Goal: Task Accomplishment & Management: Complete application form

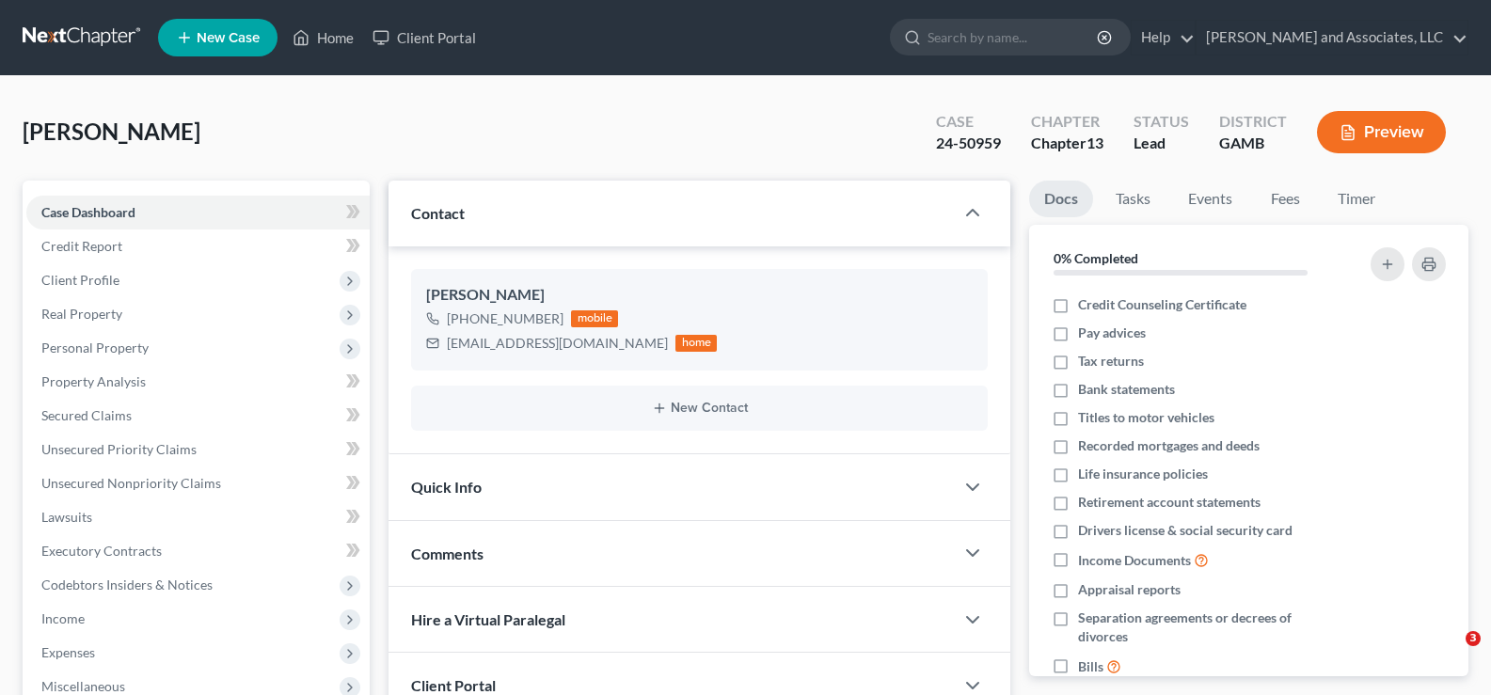
select select "0"
click at [357, 40] on link "Home" at bounding box center [323, 38] width 80 height 34
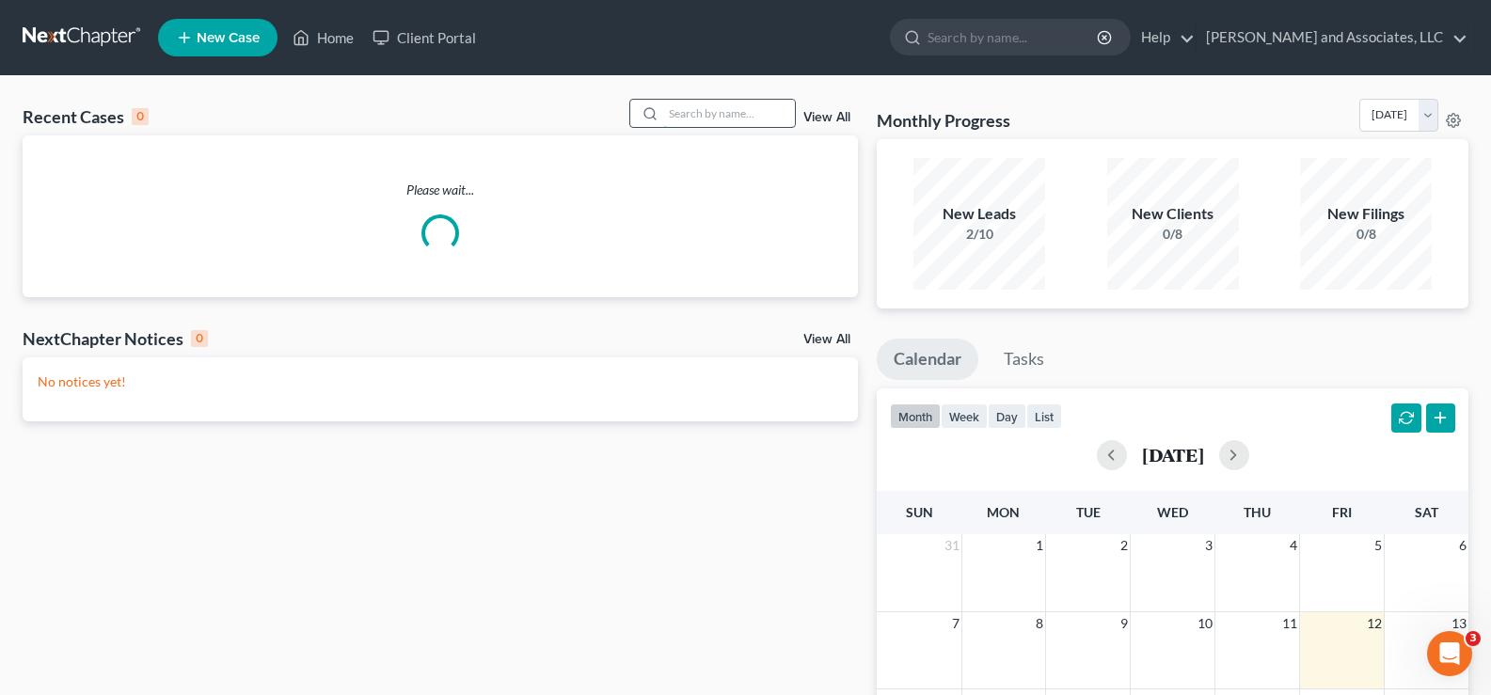
click at [742, 117] on input "search" at bounding box center [729, 113] width 132 height 27
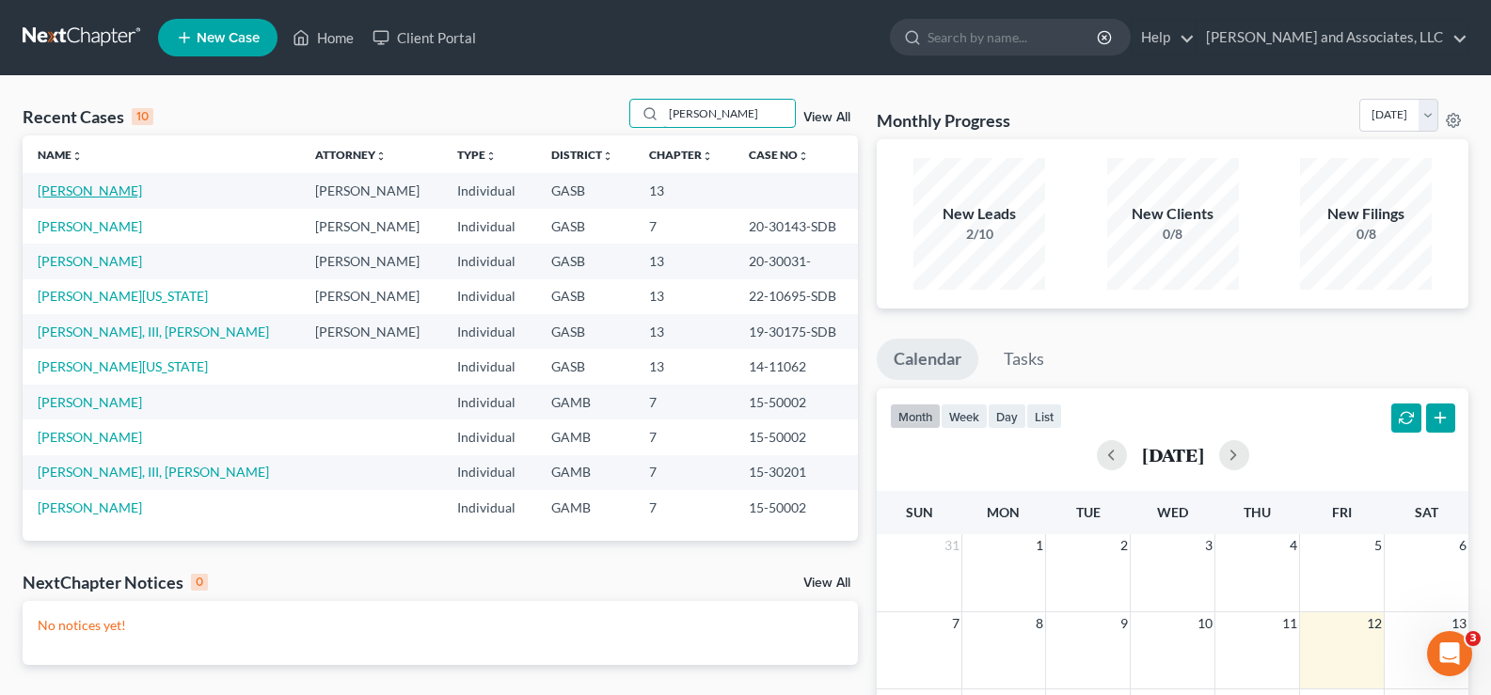
type input "collins"
click at [63, 188] on link "Collins, Latreece" at bounding box center [90, 191] width 104 height 16
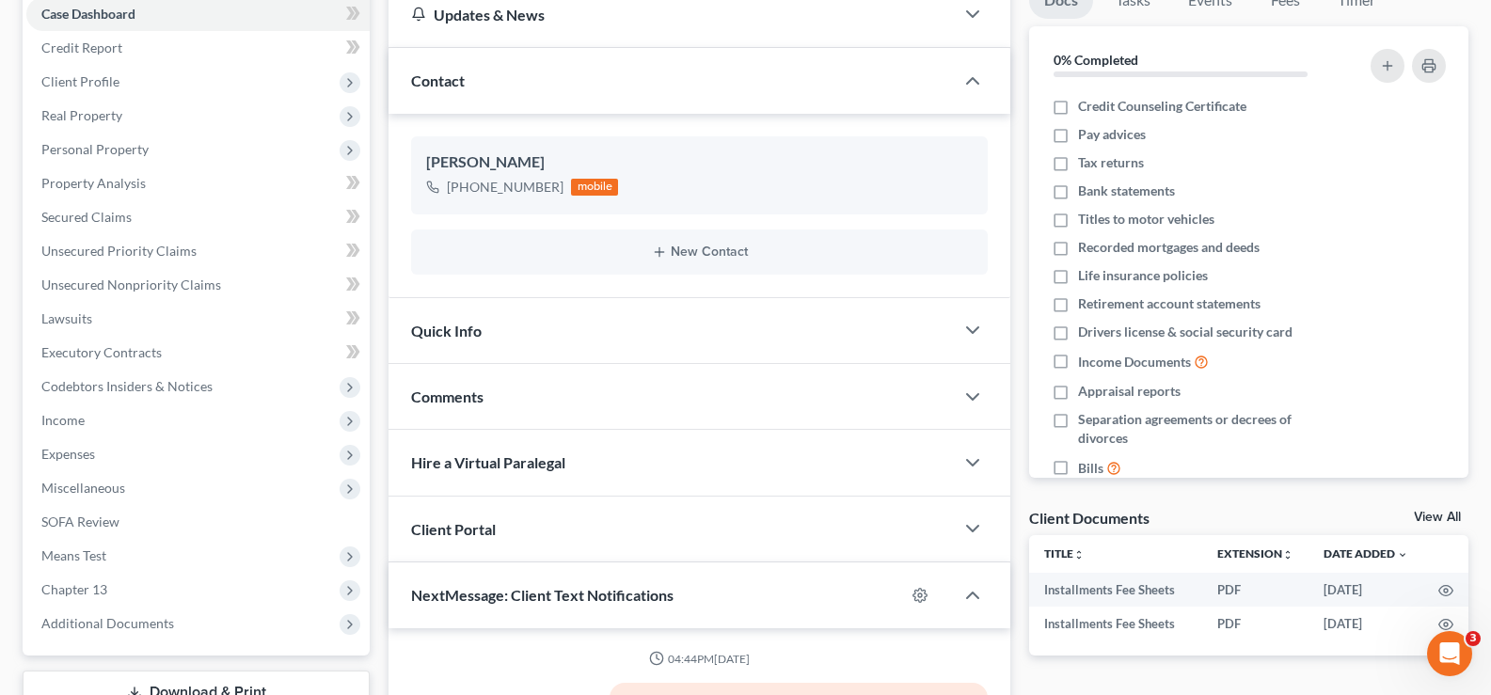
scroll to position [94, 0]
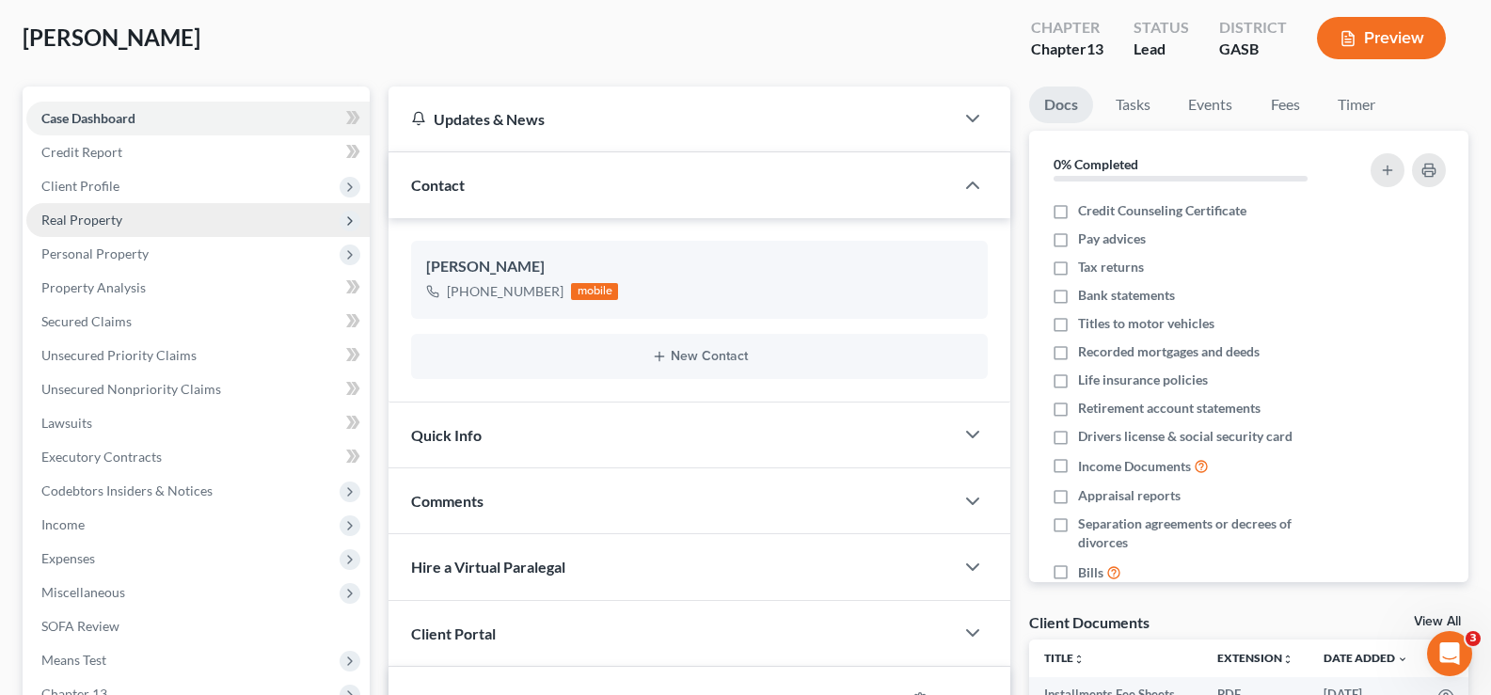
click at [110, 218] on span "Real Property" at bounding box center [81, 220] width 81 height 16
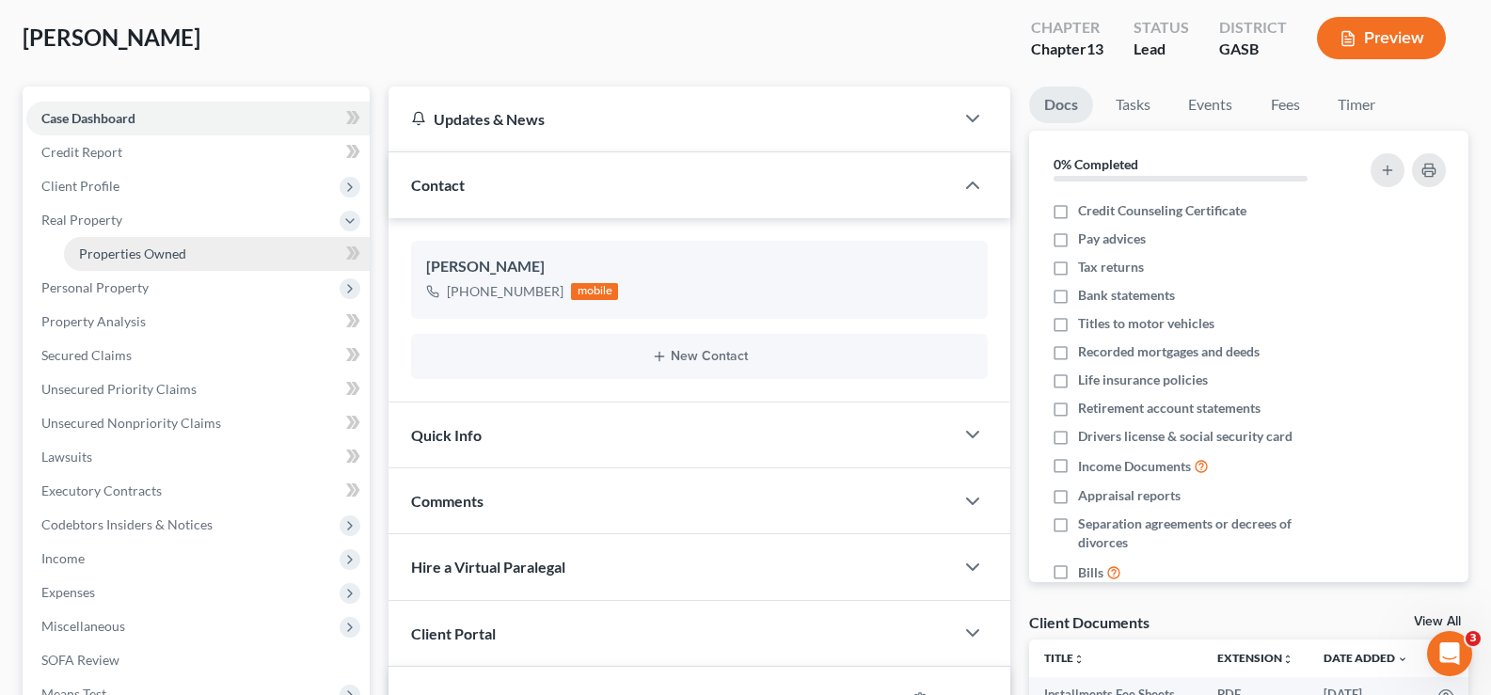
click at [111, 254] on span "Properties Owned" at bounding box center [132, 254] width 107 height 16
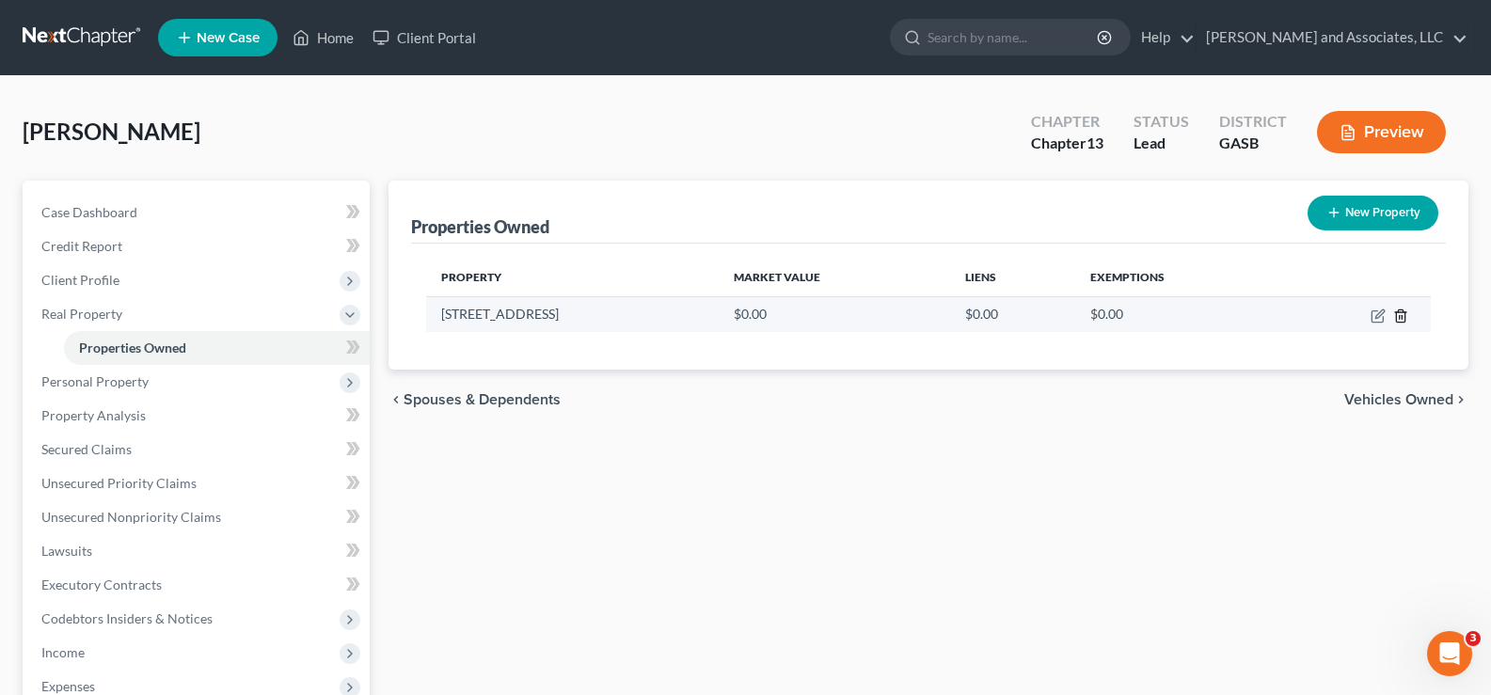
click at [1400, 312] on polyline "button" at bounding box center [1400, 312] width 11 height 0
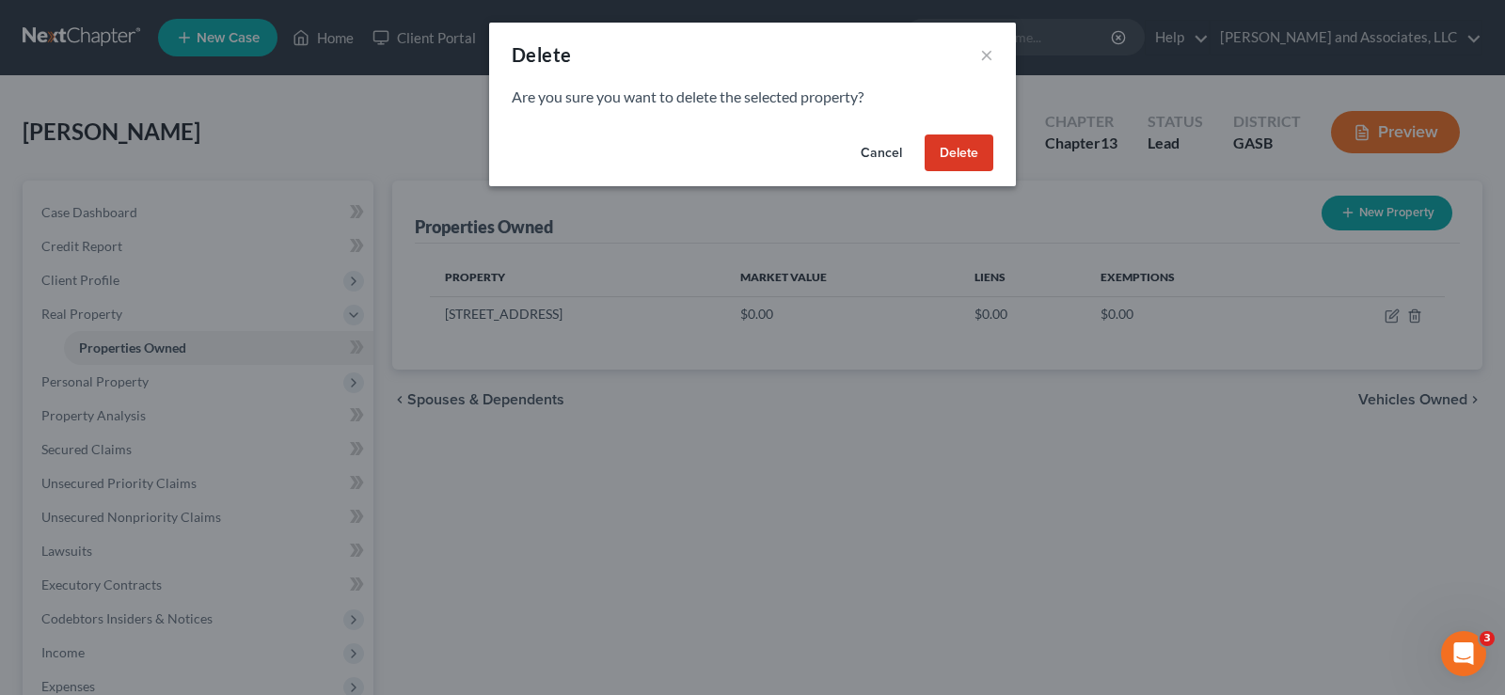
click at [972, 157] on button "Delete" at bounding box center [959, 154] width 69 height 38
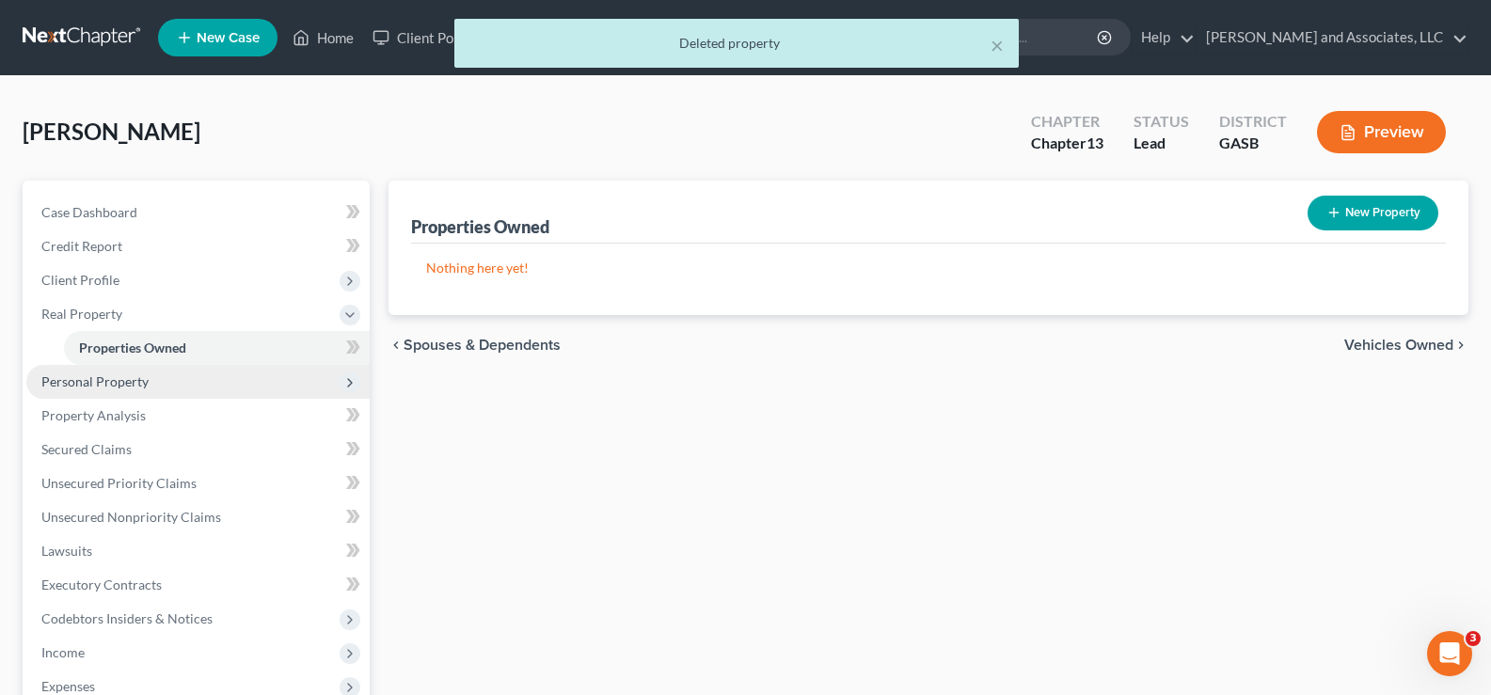
click at [94, 382] on span "Personal Property" at bounding box center [94, 382] width 107 height 16
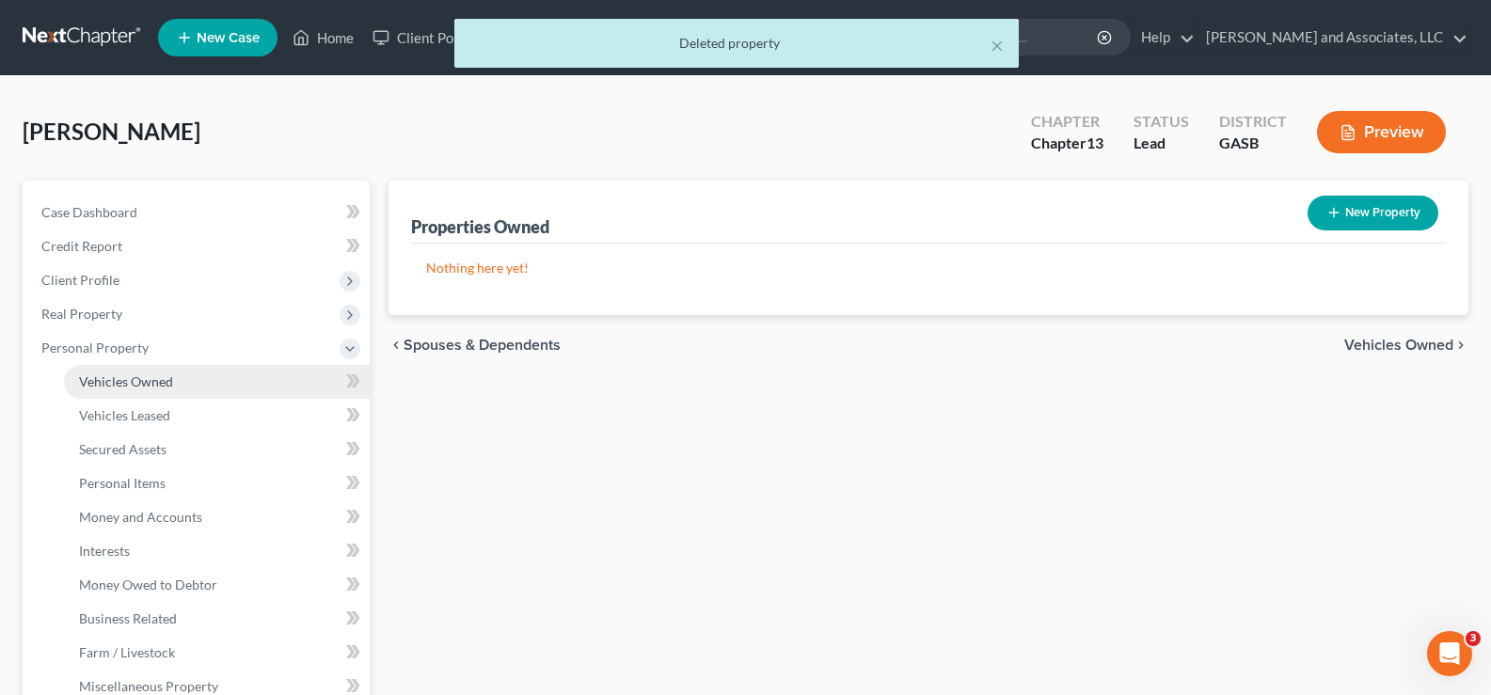
click at [114, 377] on span "Vehicles Owned" at bounding box center [126, 382] width 94 height 16
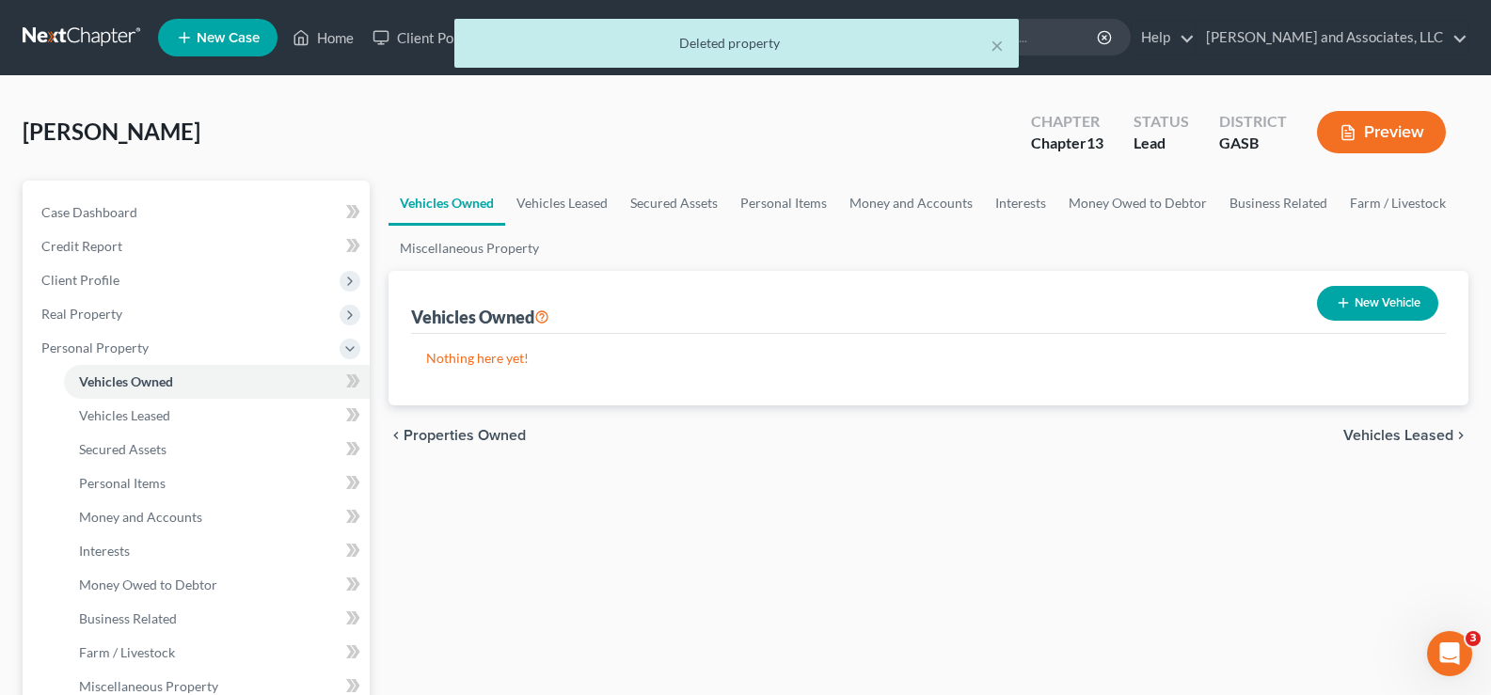
click at [1391, 305] on button "New Vehicle" at bounding box center [1377, 303] width 121 height 35
select select "0"
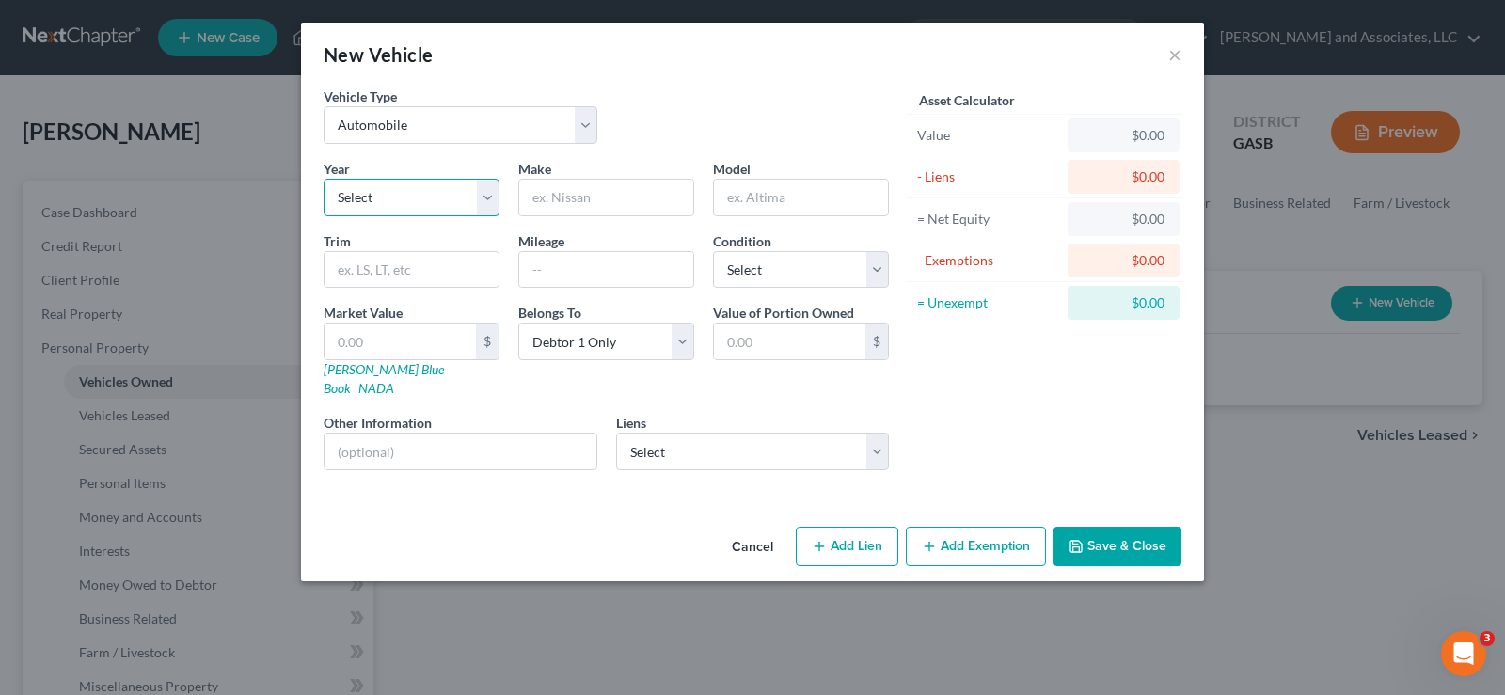
click at [415, 201] on select "Select 2026 2025 2024 2023 2022 2021 2020 2019 2018 2017 2016 2015 2014 2013 20…" at bounding box center [412, 198] width 176 height 38
select select "12"
click at [324, 179] on select "Select 2026 2025 2024 2023 2022 2021 2020 2019 2018 2017 2016 2015 2014 2013 20…" at bounding box center [412, 198] width 176 height 38
click at [528, 203] on input "text" at bounding box center [606, 198] width 174 height 36
type input "Nissan"
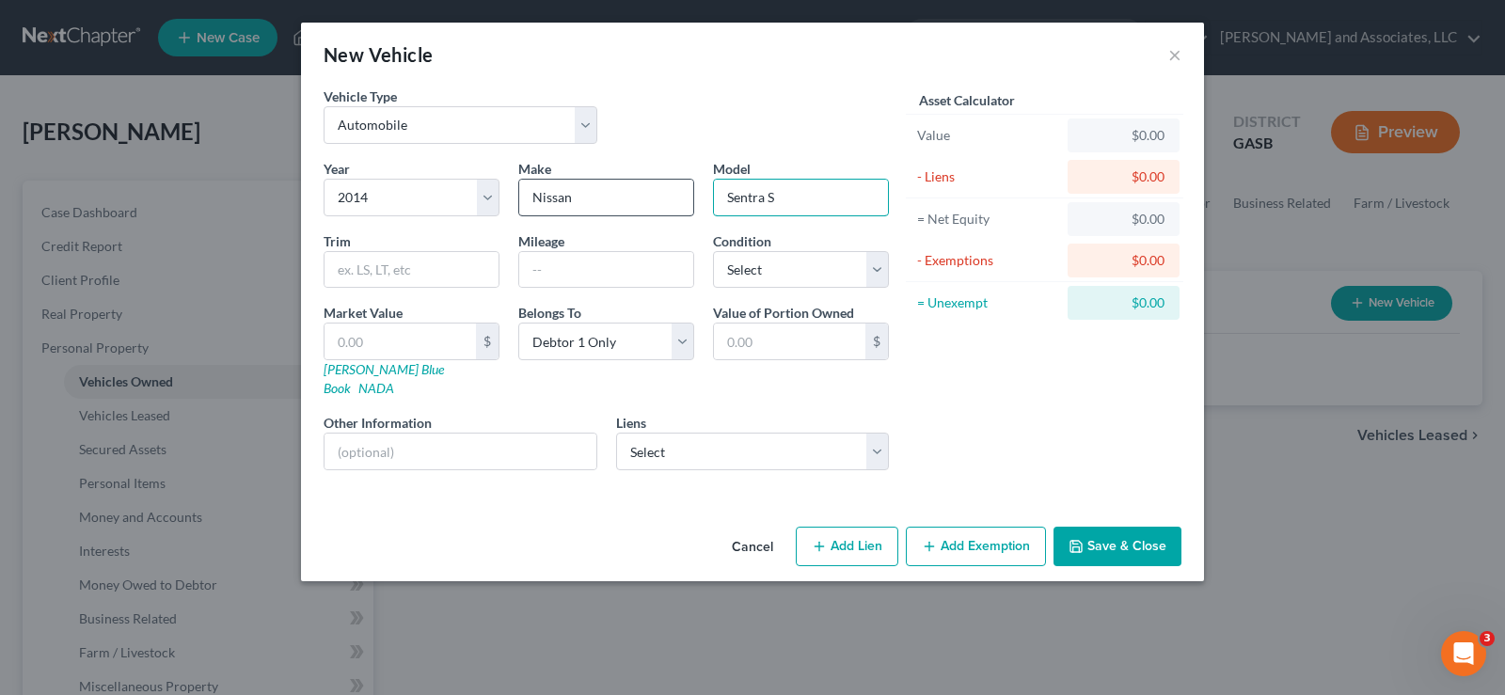
type input "Sentra S"
click at [557, 273] on input "177995" at bounding box center [606, 270] width 174 height 36
type input "177,995"
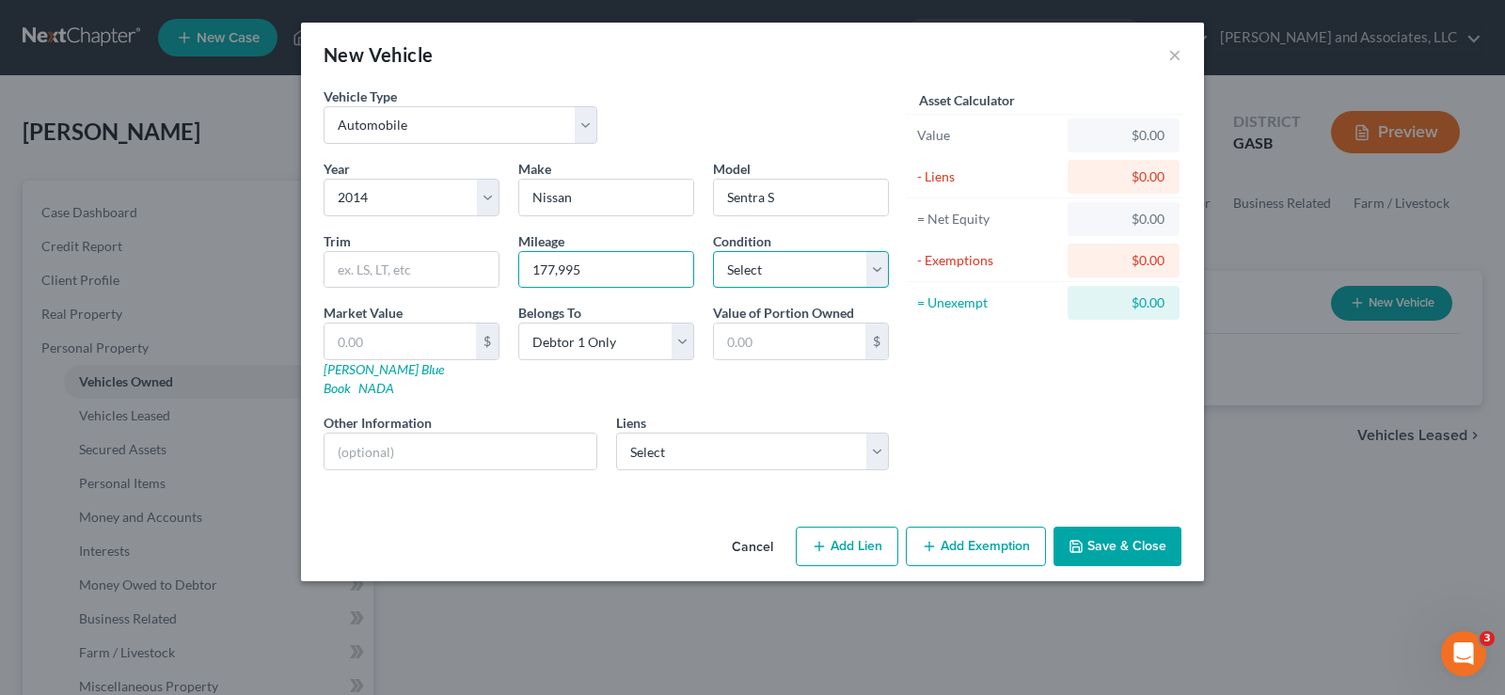
click at [802, 280] on select "Select Excellent Very Good Good Fair Poor" at bounding box center [801, 270] width 176 height 38
select select "3"
click at [713, 251] on select "Select Excellent Very Good Good Fair Poor" at bounding box center [801, 270] width 176 height 38
click at [389, 339] on input "text" at bounding box center [400, 342] width 151 height 36
type input "1"
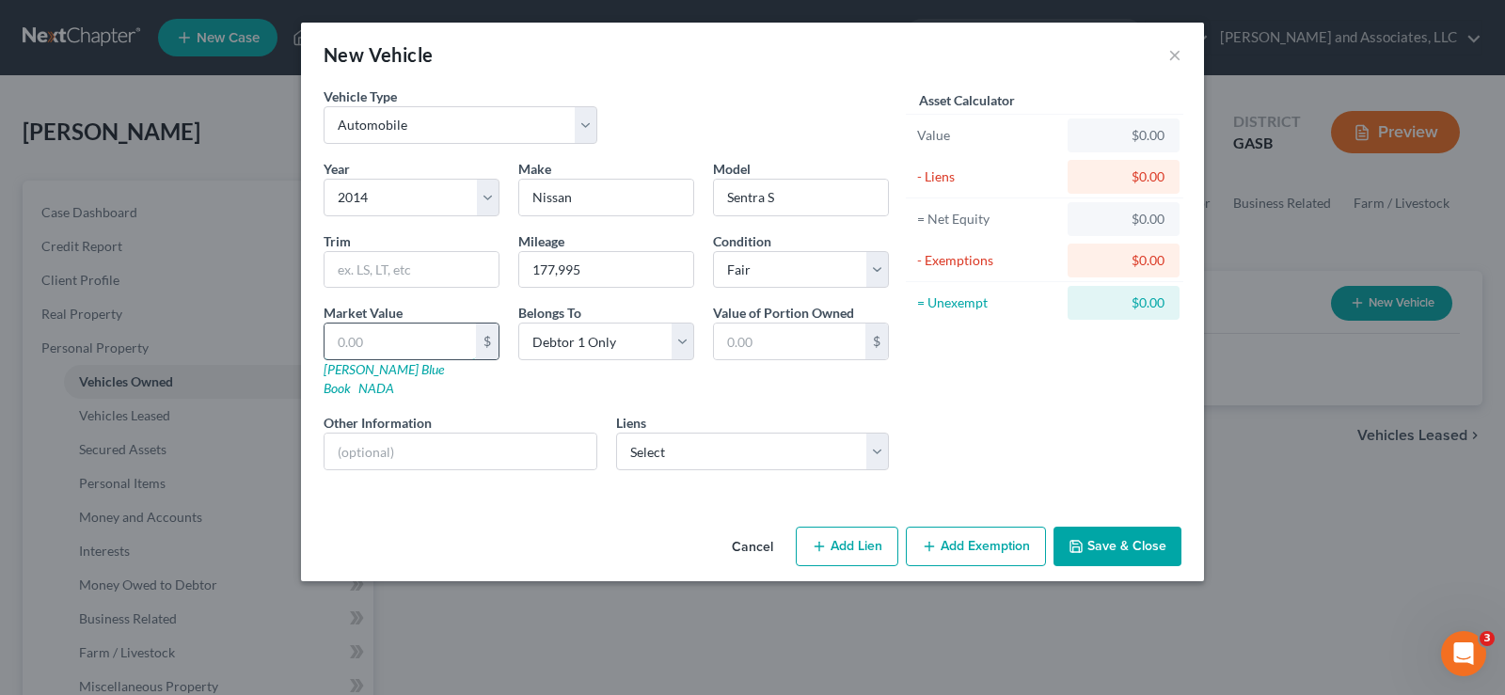
type input "1.00"
type input "13"
type input "13.00"
type input "135"
type input "135.00"
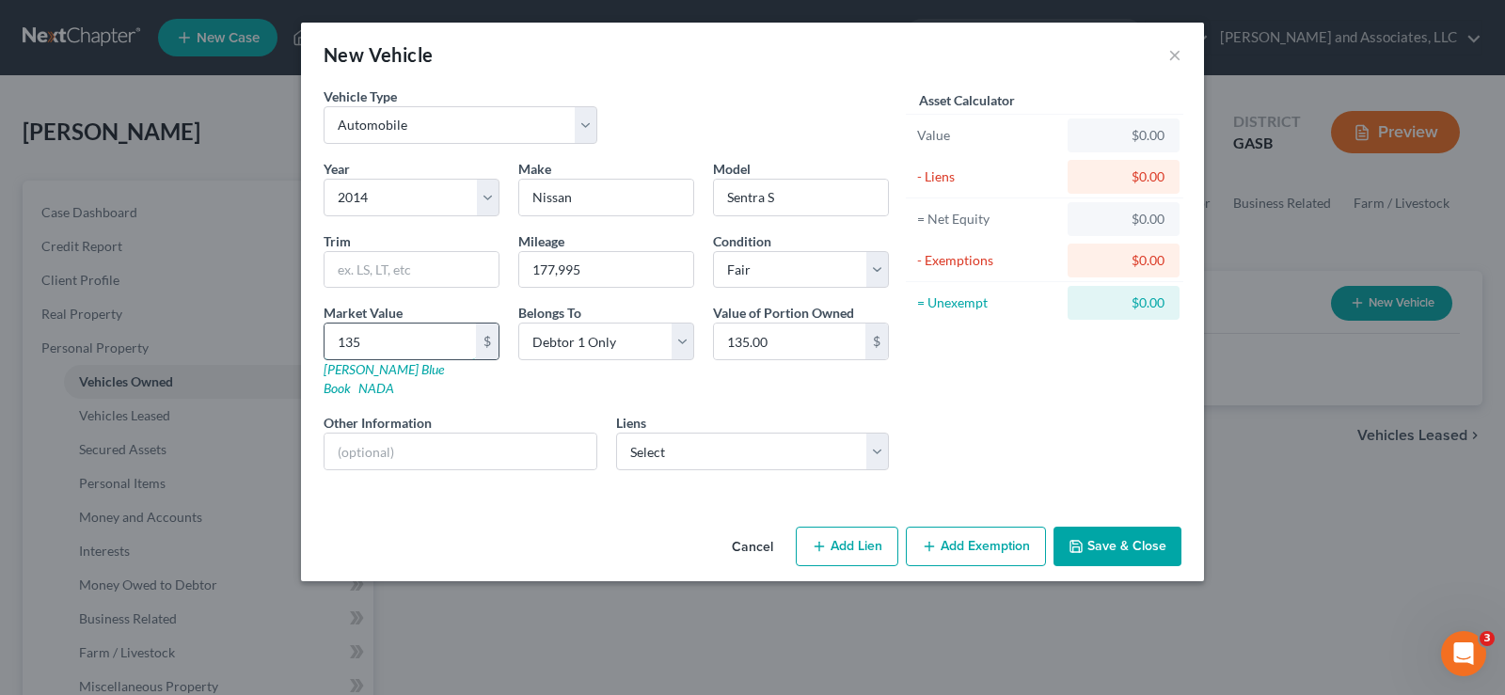
type input "1350"
type input "1,350.00"
click at [964, 529] on button "Add Exemption" at bounding box center [976, 547] width 140 height 40
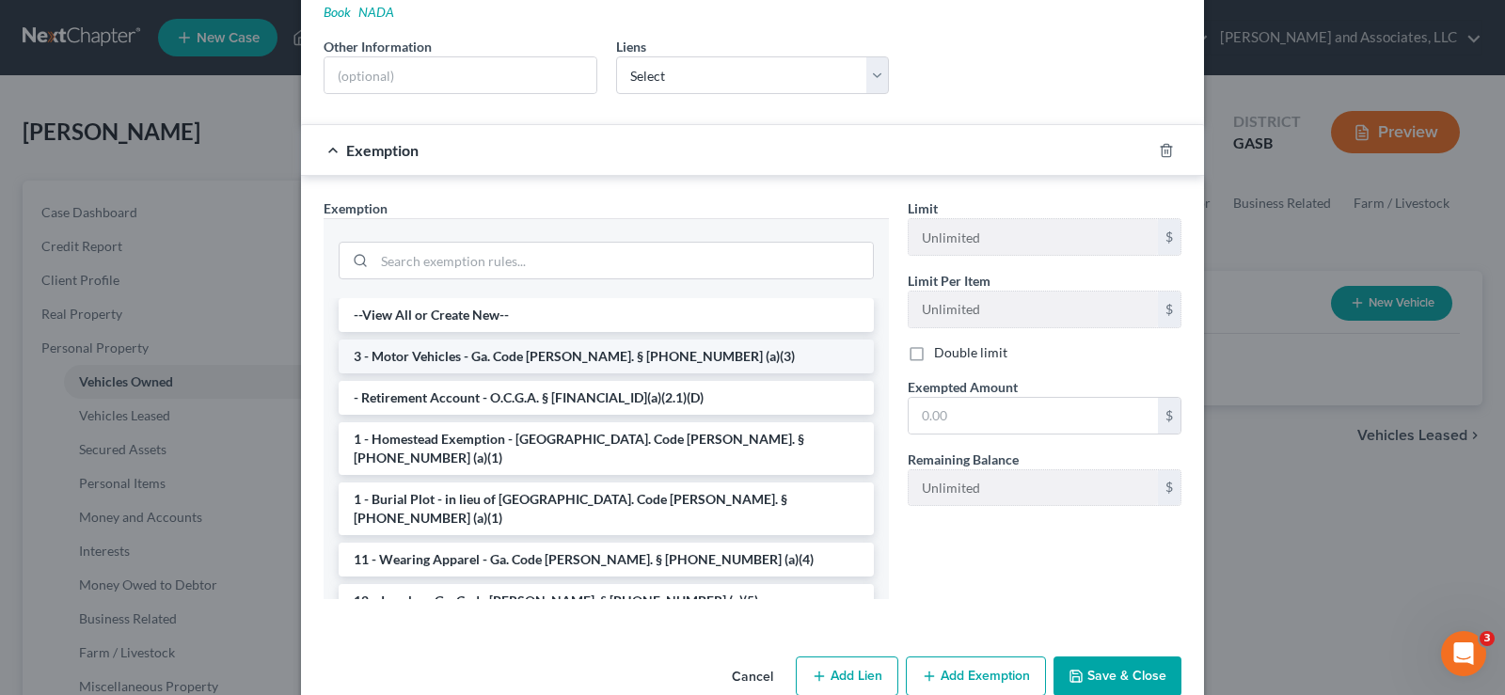
click at [392, 340] on li "3 - Motor Vehicles - Ga. Code Ann. § 44-13-100 (a)(3)" at bounding box center [606, 357] width 535 height 34
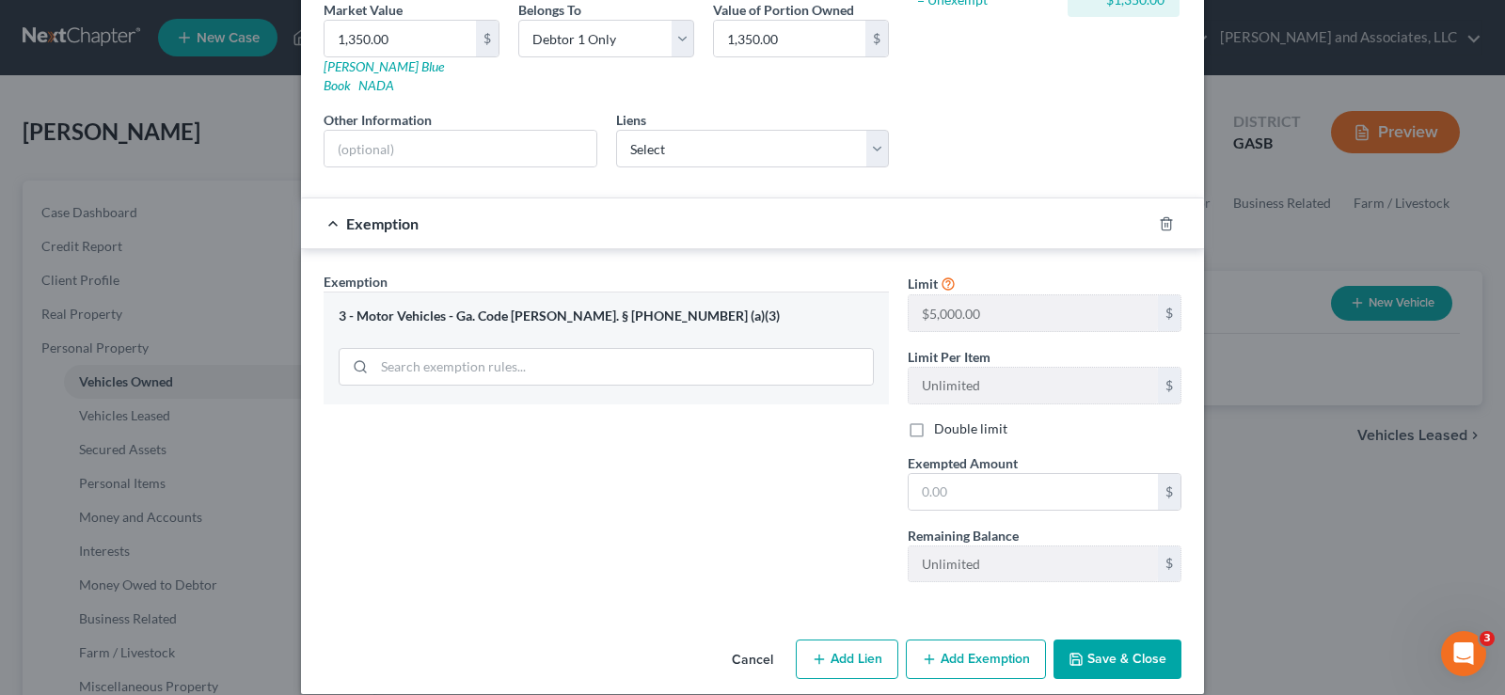
scroll to position [306, 0]
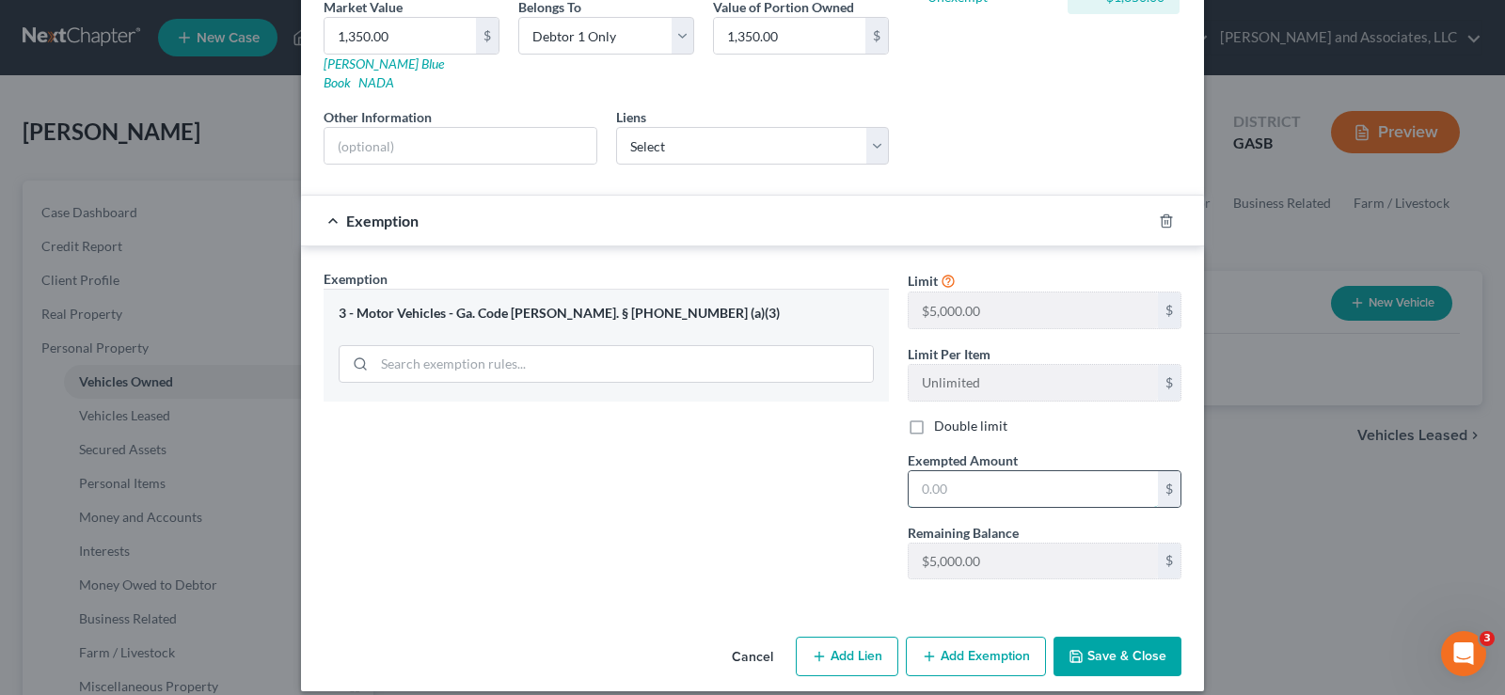
click at [964, 471] on input "text" at bounding box center [1033, 489] width 249 height 36
type input "0.00"
click at [1098, 640] on button "Save & Close" at bounding box center [1118, 657] width 128 height 40
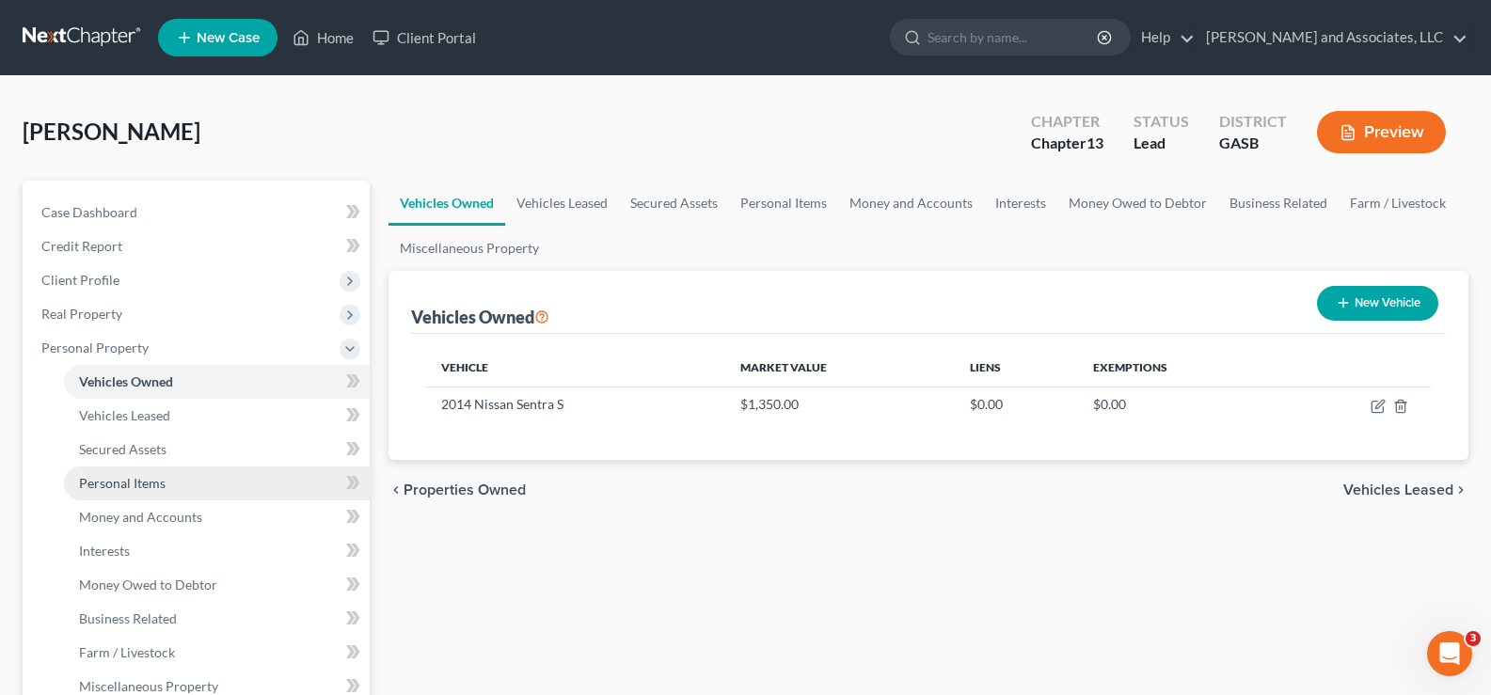
click at [141, 482] on span "Personal Items" at bounding box center [122, 483] width 87 height 16
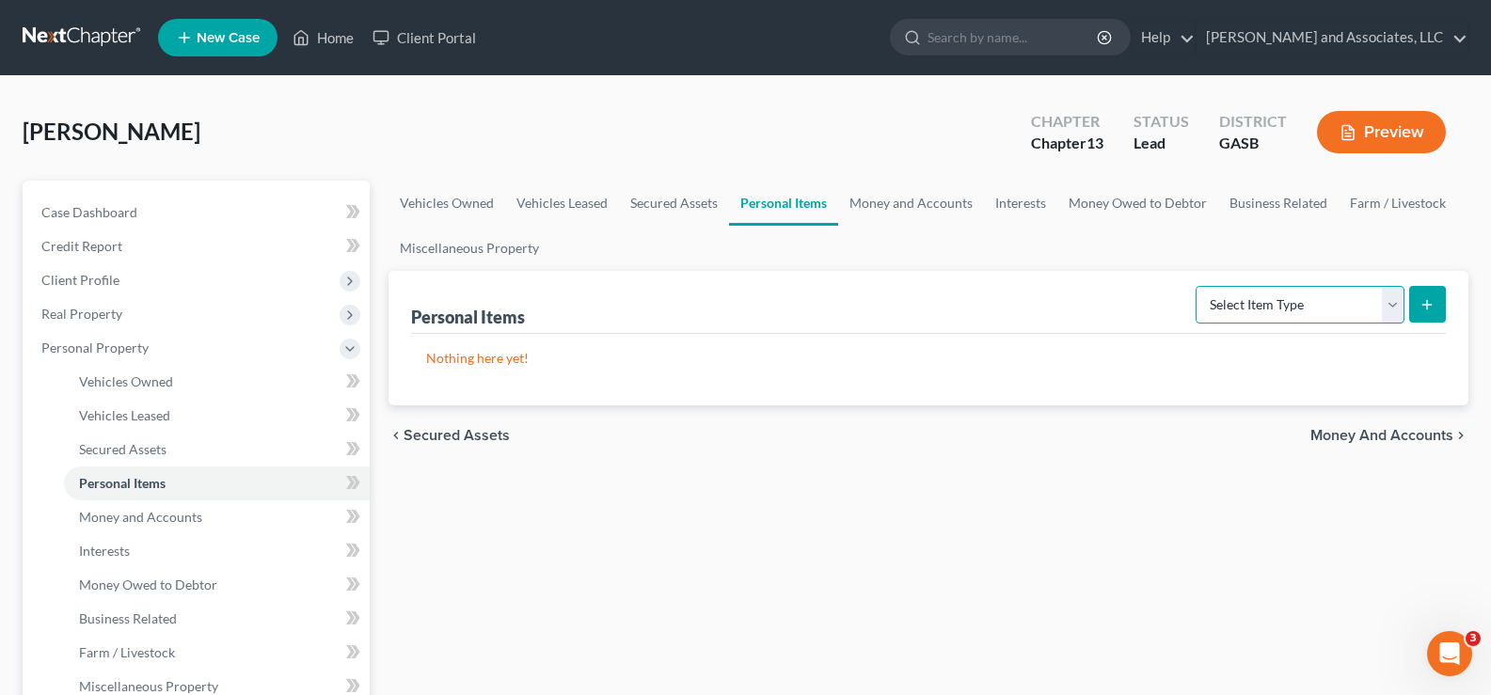
click at [1383, 294] on select "Select Item Type Clothing Collectibles Of Value Electronics Firearms Household …" at bounding box center [1300, 305] width 209 height 38
select select "household_goods"
click at [1198, 286] on select "Select Item Type Clothing Collectibles Of Value Electronics Firearms Household …" at bounding box center [1300, 305] width 209 height 38
click at [1427, 312] on button "submit" at bounding box center [1427, 304] width 37 height 37
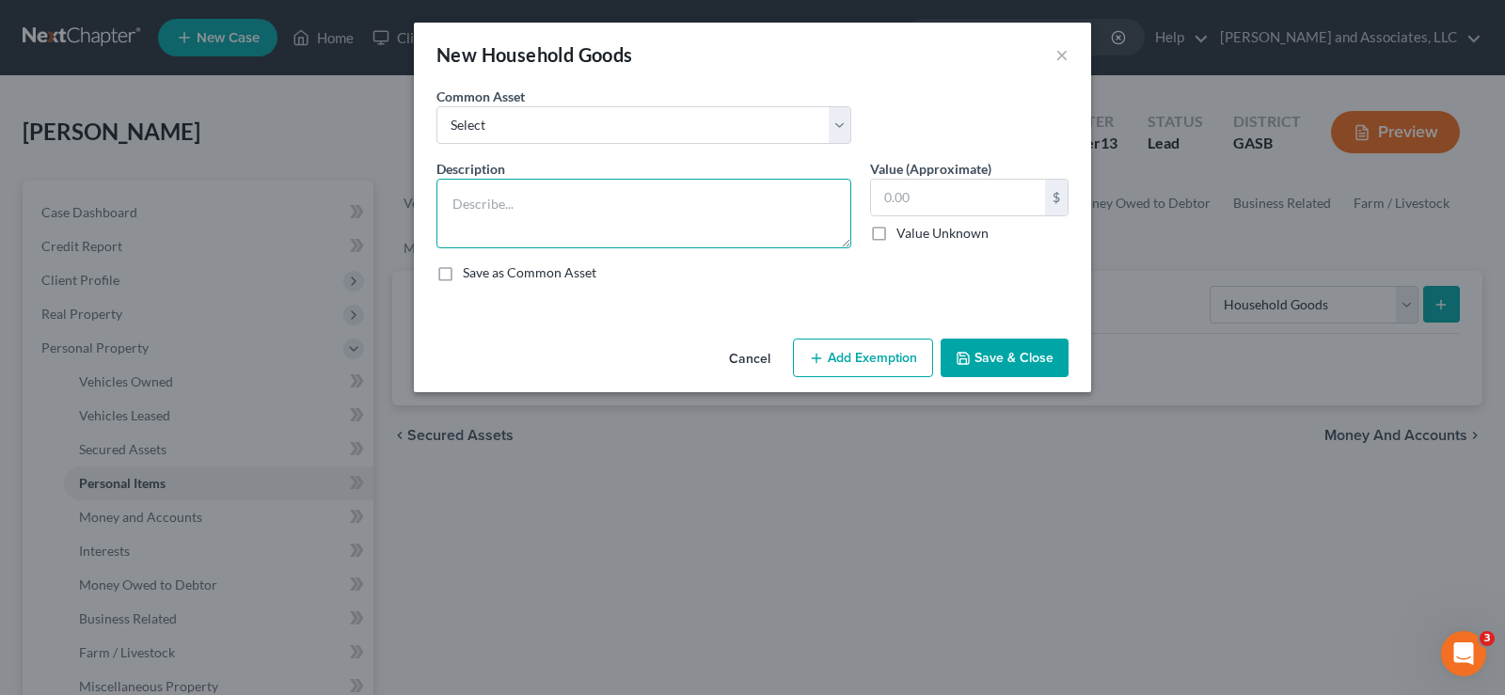
click at [482, 201] on textarea at bounding box center [644, 214] width 415 height 70
type textarea "K"
type textarea "Major Appliances; Household Furniture; Linens; Kitchenware"
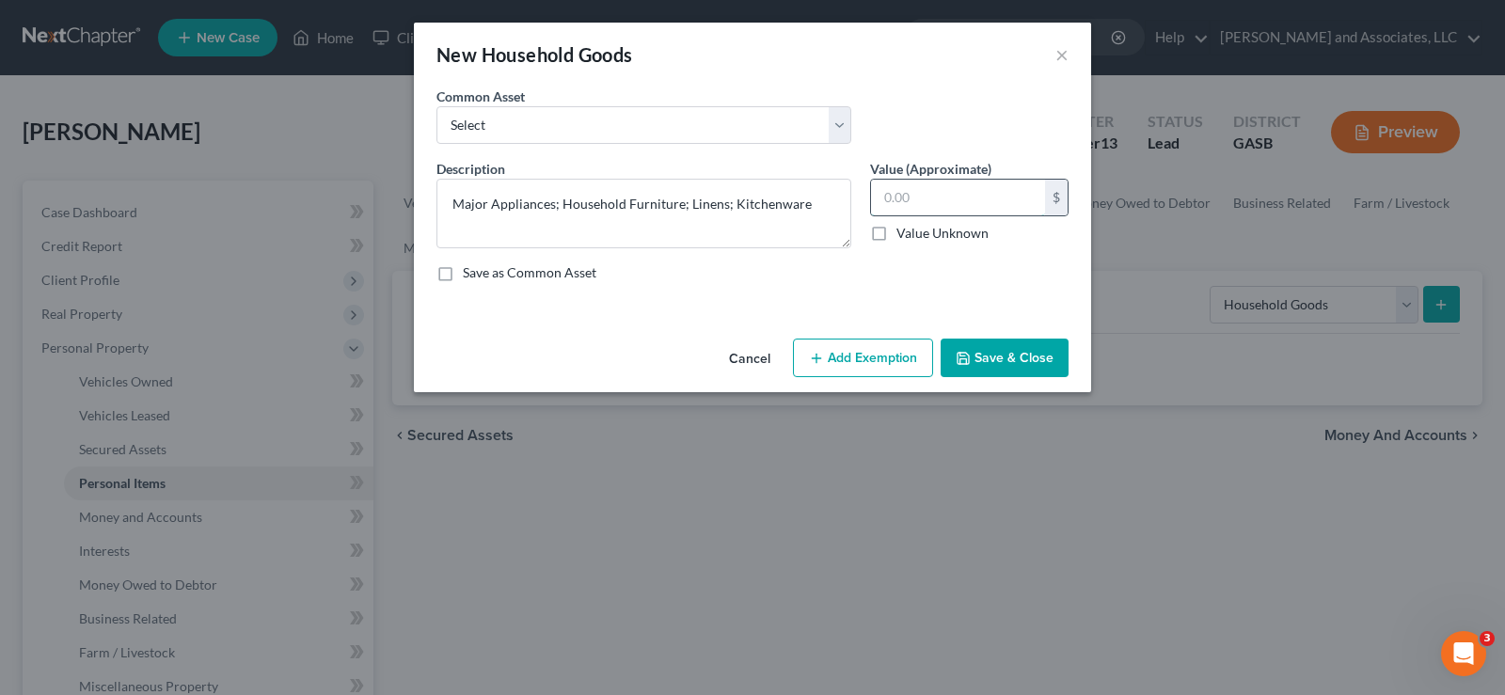
click at [951, 202] on input "text" at bounding box center [958, 198] width 174 height 36
type input "2,750.00"
click at [865, 358] on button "Add Exemption" at bounding box center [863, 359] width 140 height 40
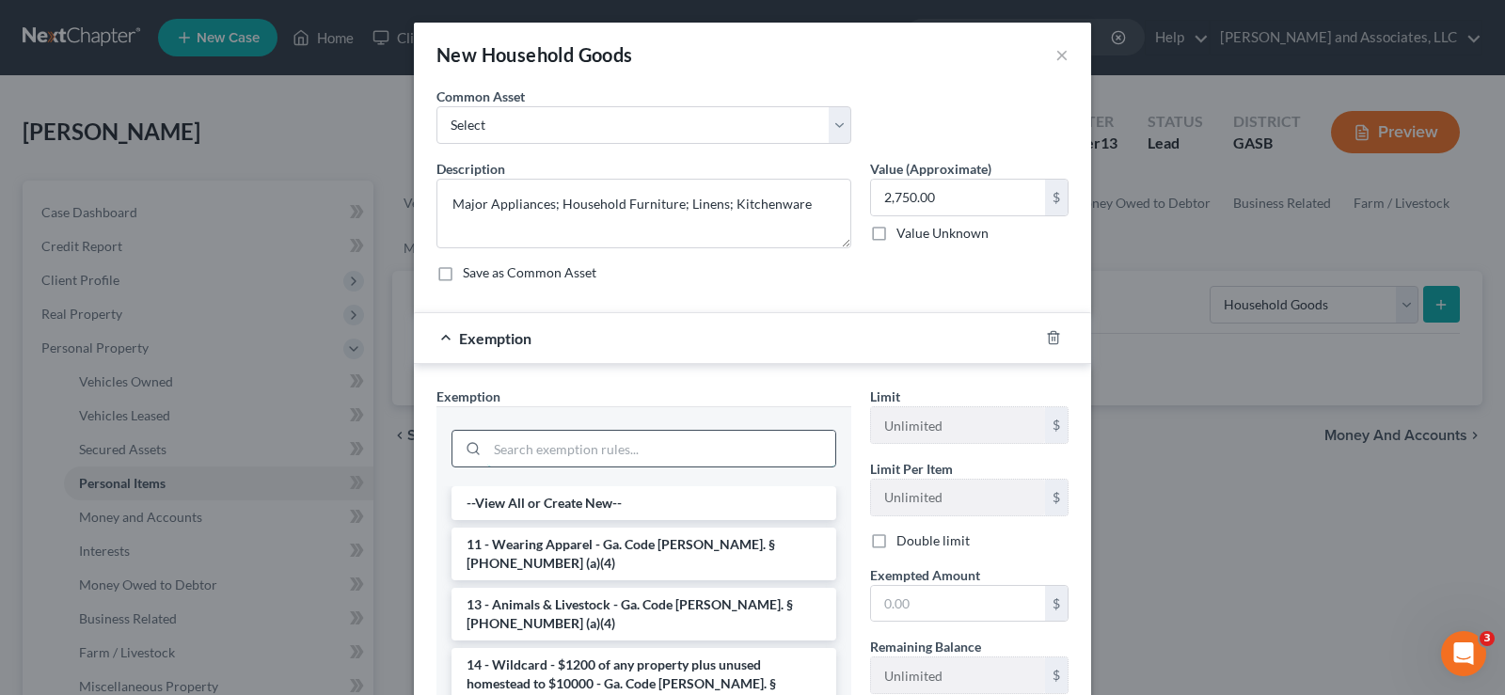
click at [519, 449] on input "search" at bounding box center [661, 449] width 348 height 36
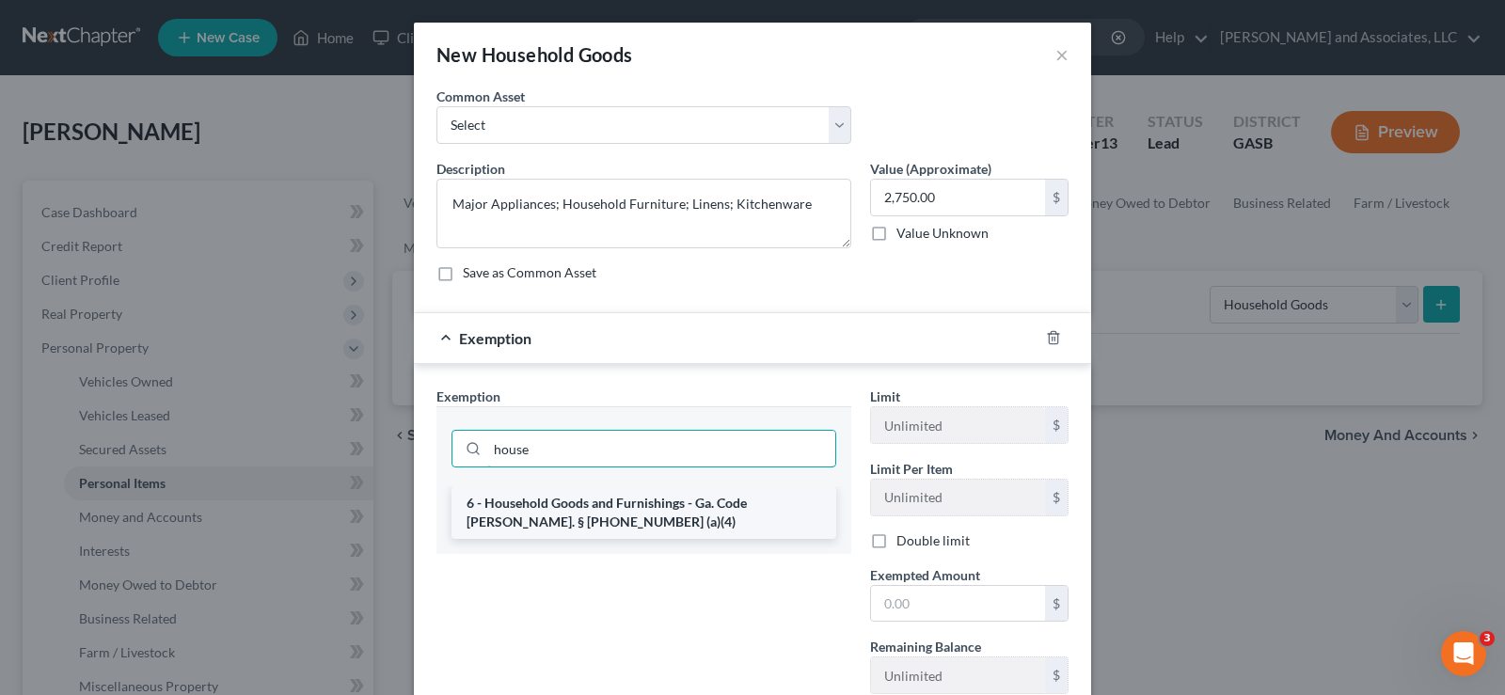
type input "house"
click at [533, 510] on li "6 - Household Goods and Furnishings - Ga. Code Ann. § 44-13-100 (a)(4)" at bounding box center [644, 512] width 385 height 53
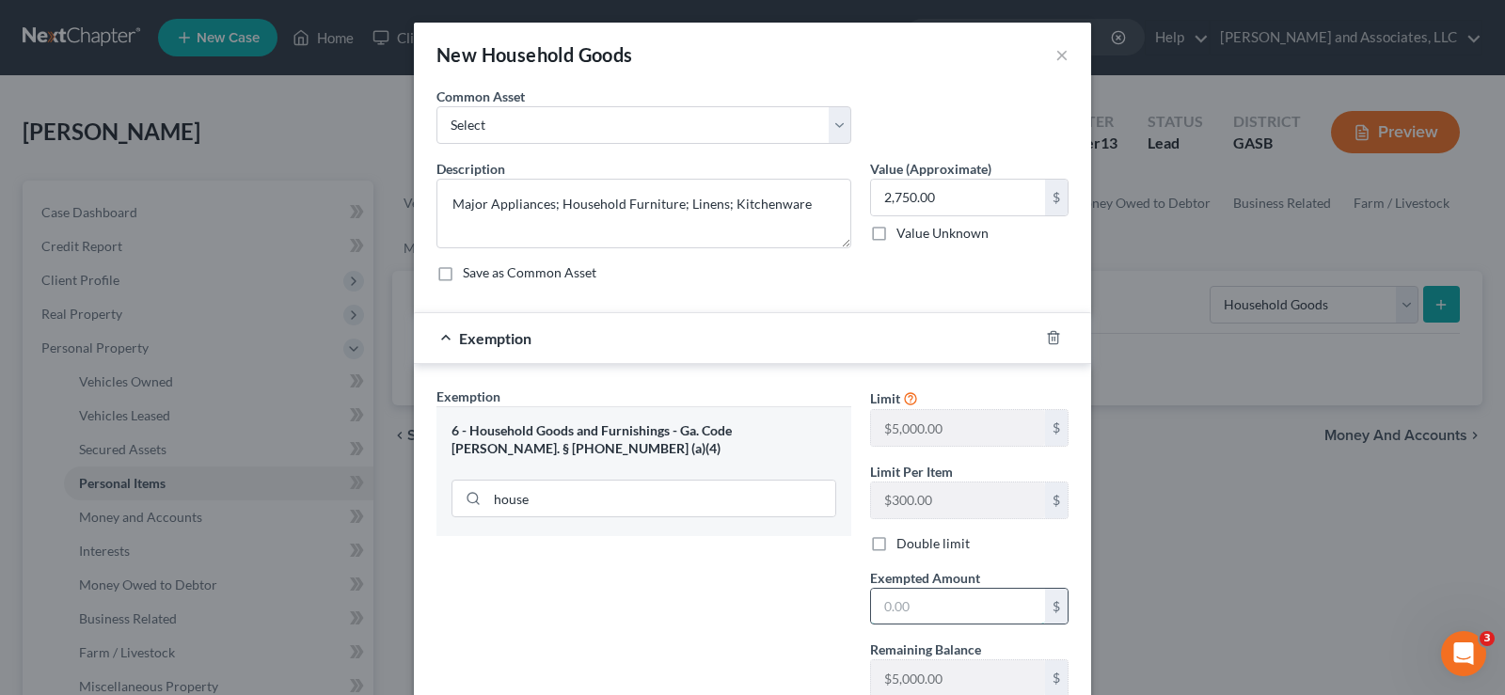
click at [923, 614] on input "text" at bounding box center [958, 607] width 174 height 36
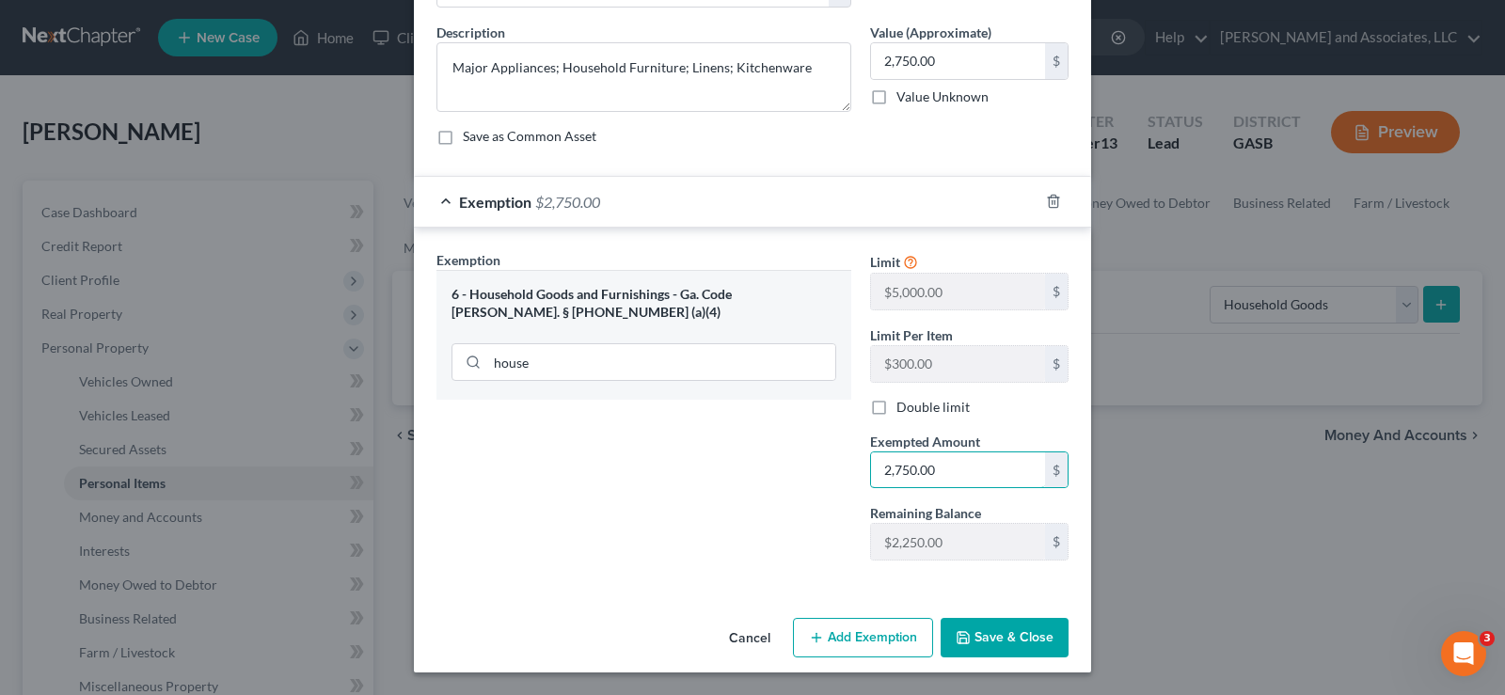
type input "2,750.00"
click at [994, 642] on button "Save & Close" at bounding box center [1005, 638] width 128 height 40
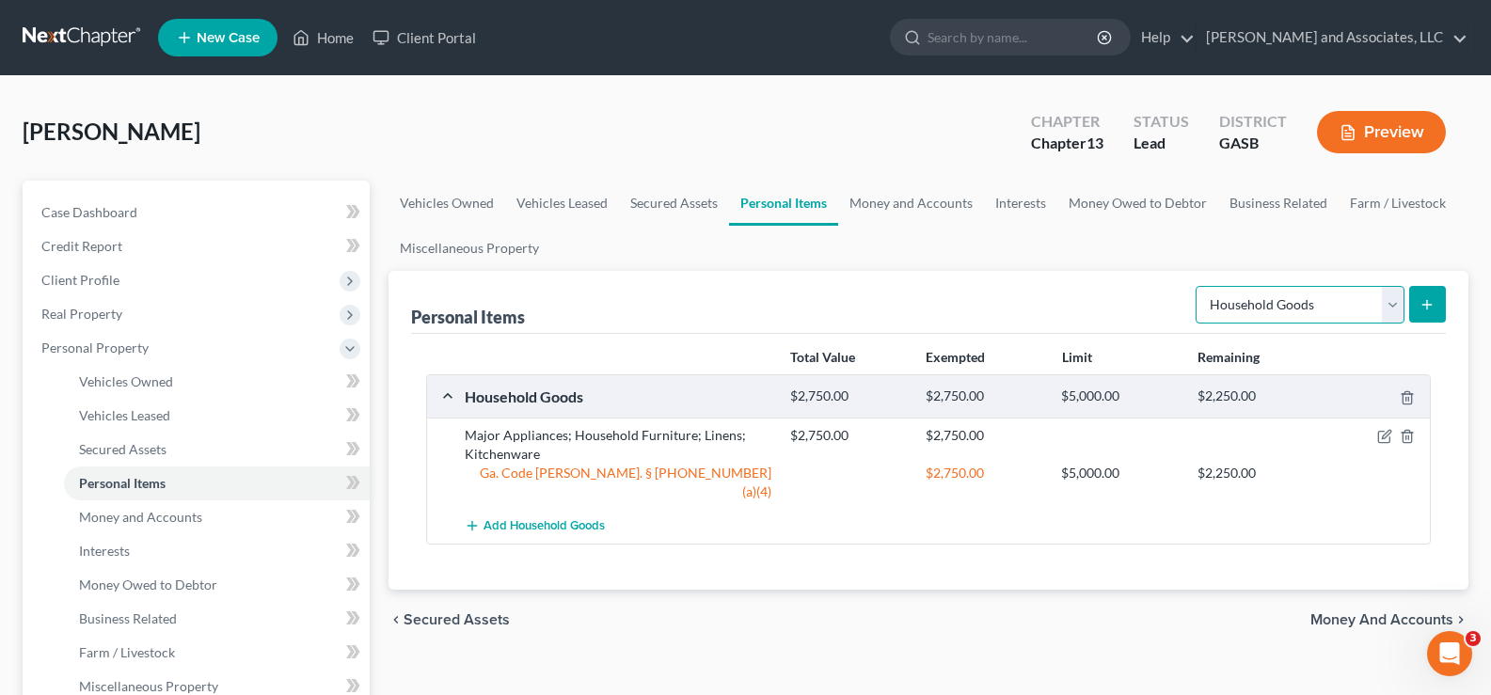
click at [1314, 309] on select "Select Item Type Clothing Collectibles Of Value Electronics Firearms Household …" at bounding box center [1300, 305] width 209 height 38
select select "electronics"
click at [1198, 286] on select "Select Item Type Clothing Collectibles Of Value Electronics Firearms Household …" at bounding box center [1300, 305] width 209 height 38
click at [1418, 294] on button "submit" at bounding box center [1427, 304] width 37 height 37
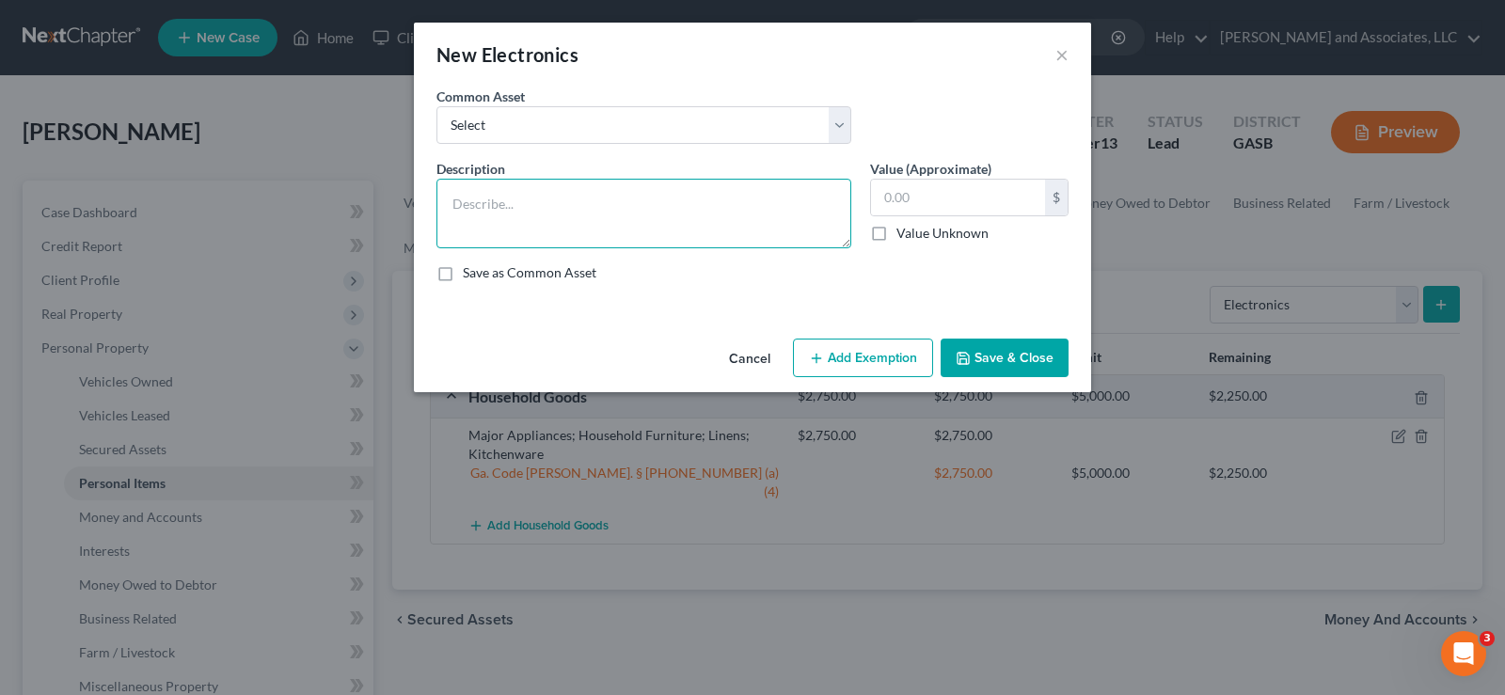
click at [578, 205] on textarea at bounding box center [644, 214] width 415 height 70
type textarea "3 Televisions; 65 Inch Roku TV; Dell Desktop Computer; Apple Laptop"
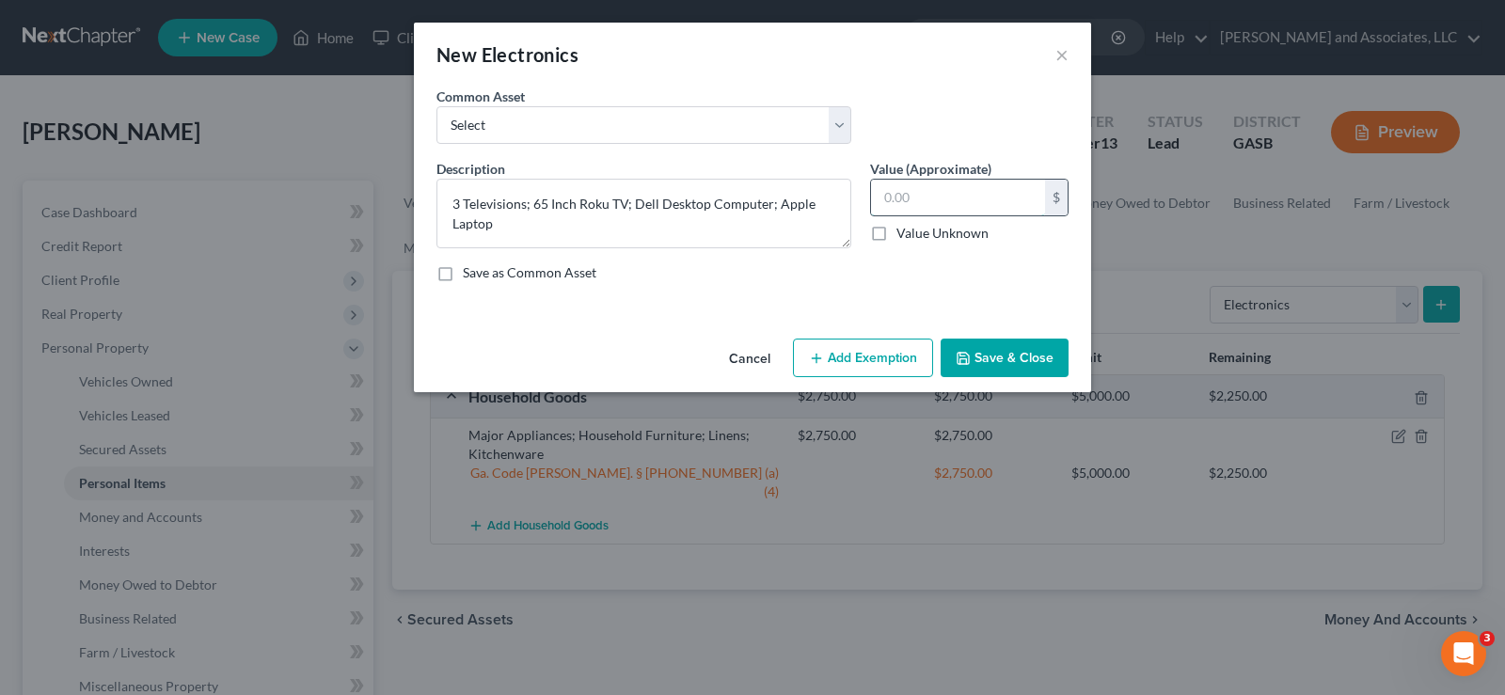
click at [962, 192] on input "text" at bounding box center [958, 198] width 174 height 36
type input "1,740.00"
click at [878, 361] on button "Add Exemption" at bounding box center [863, 359] width 140 height 40
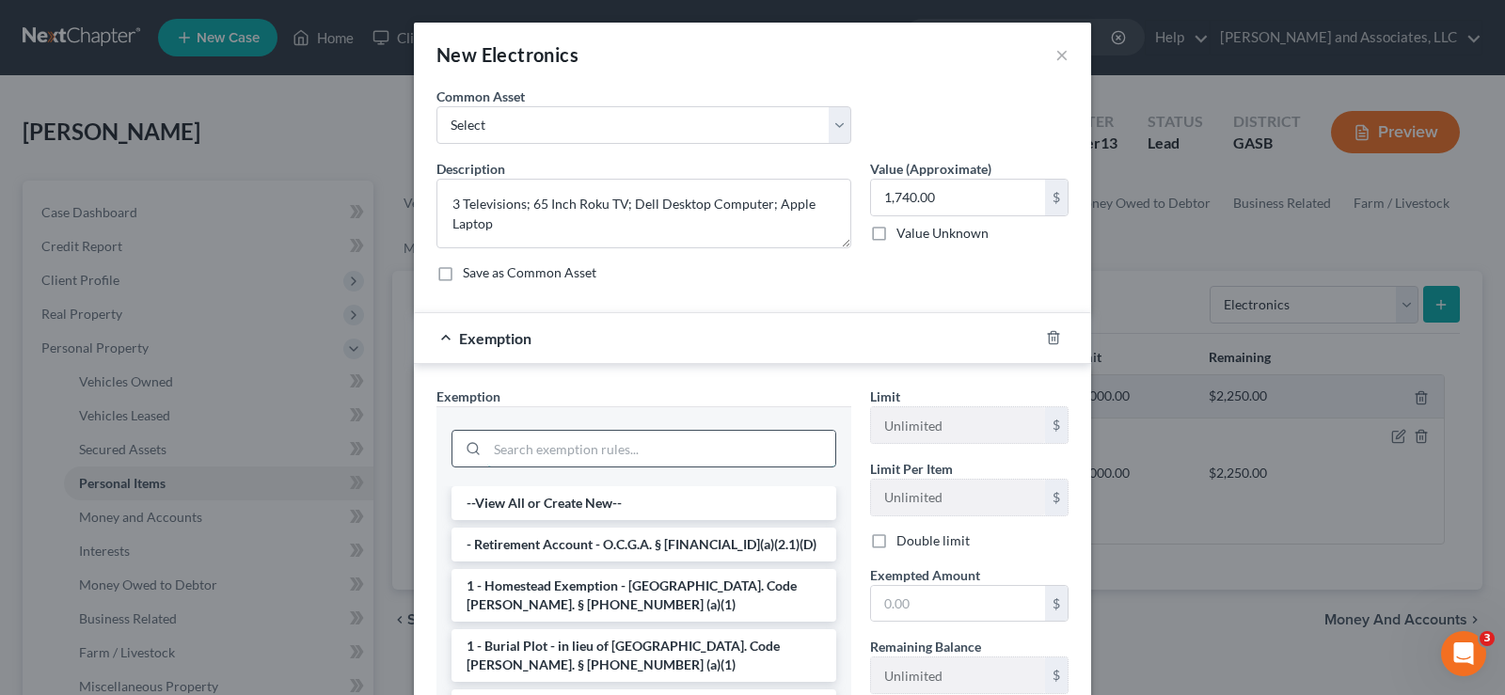
click at [530, 456] on input "search" at bounding box center [661, 449] width 348 height 36
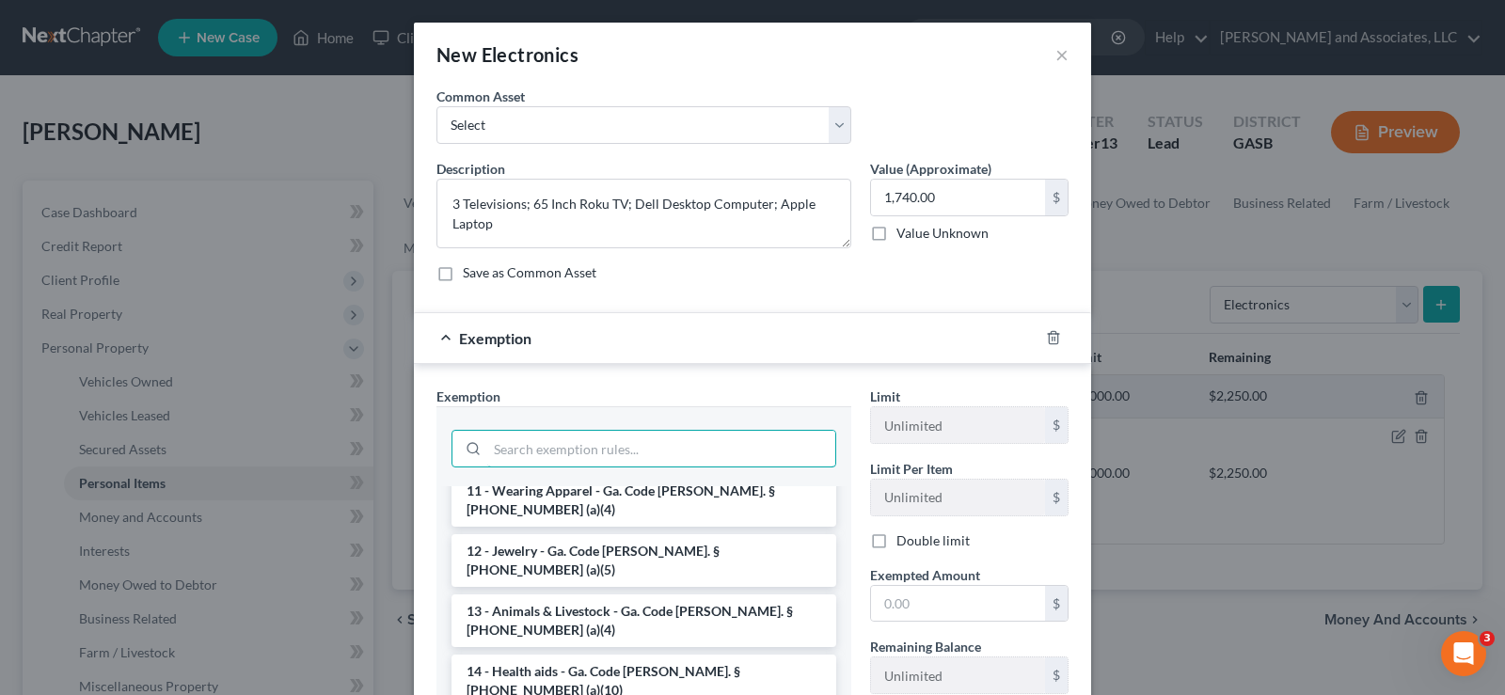
scroll to position [282, 0]
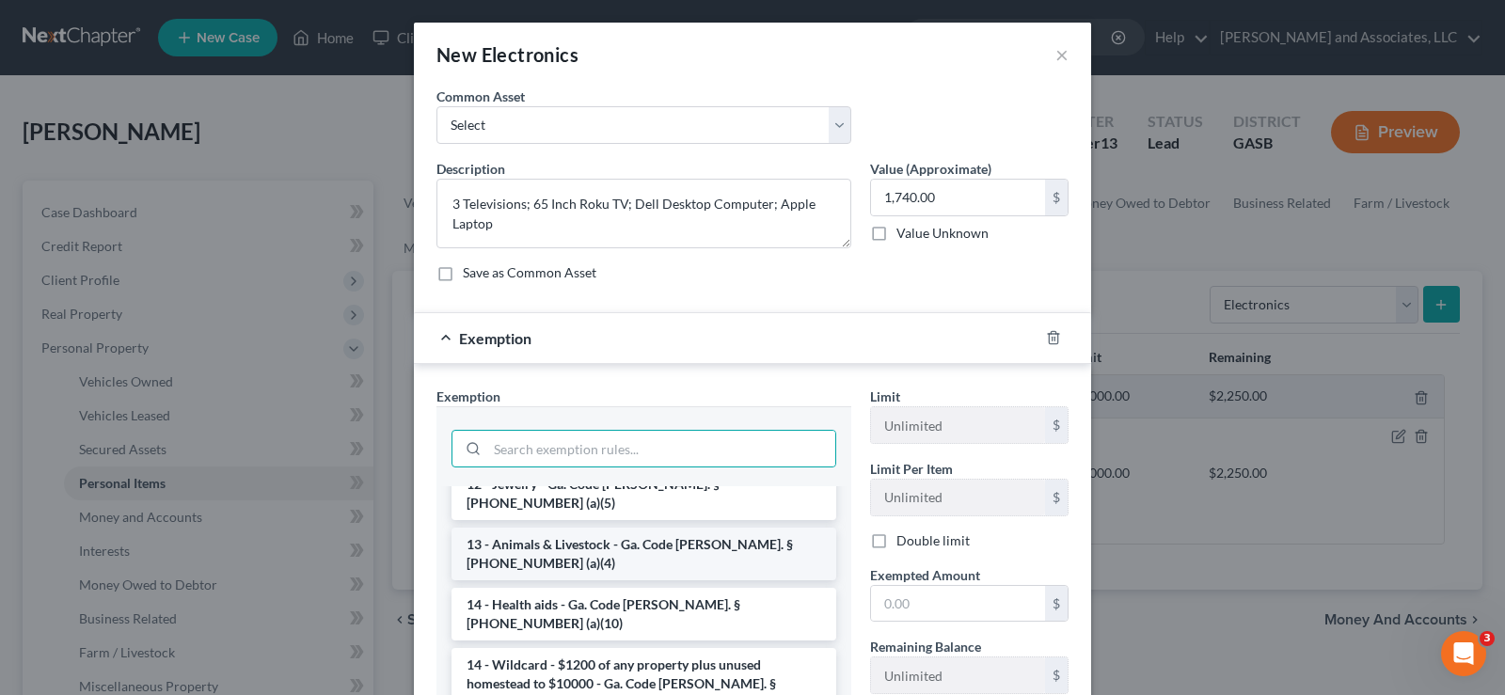
click at [575, 528] on li "13 - Animals & Livestock - Ga. Code Ann. § 44-13-100 (a)(4)" at bounding box center [644, 554] width 385 height 53
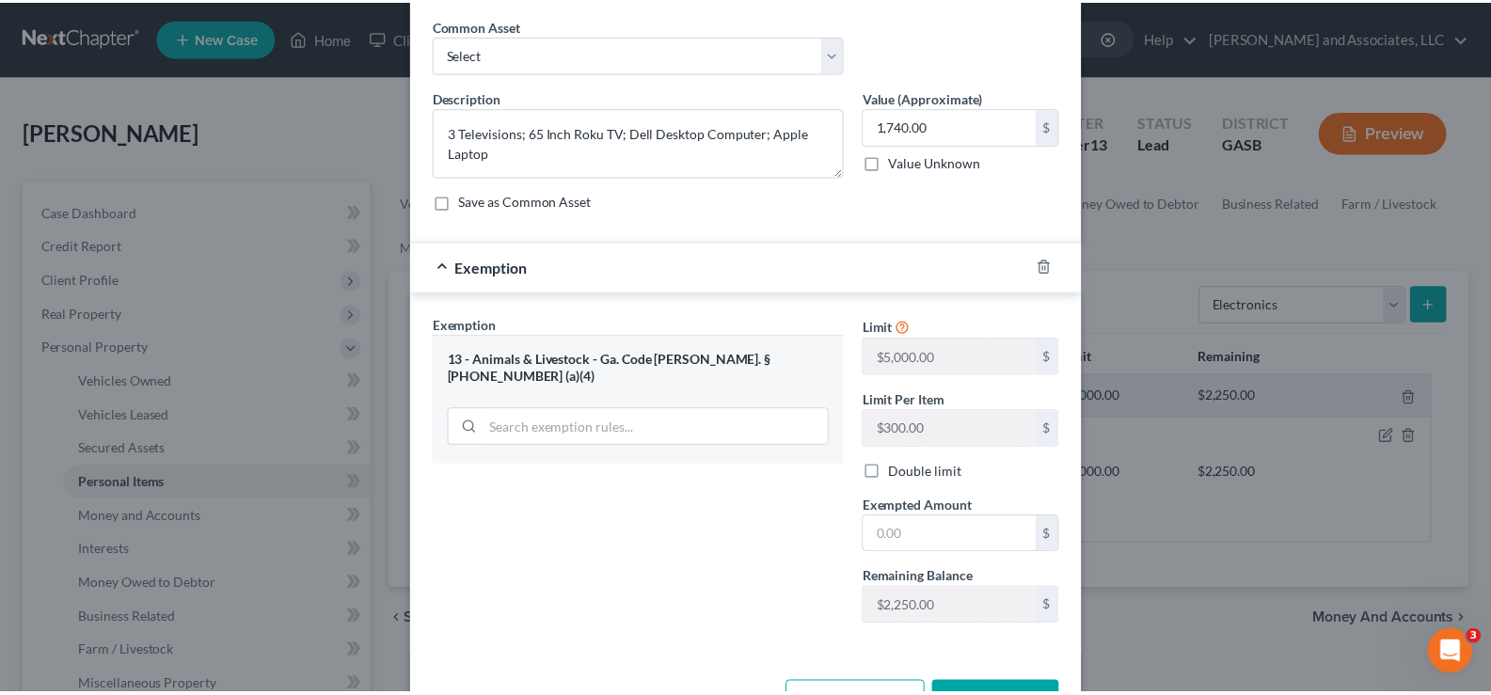
scroll to position [136, 0]
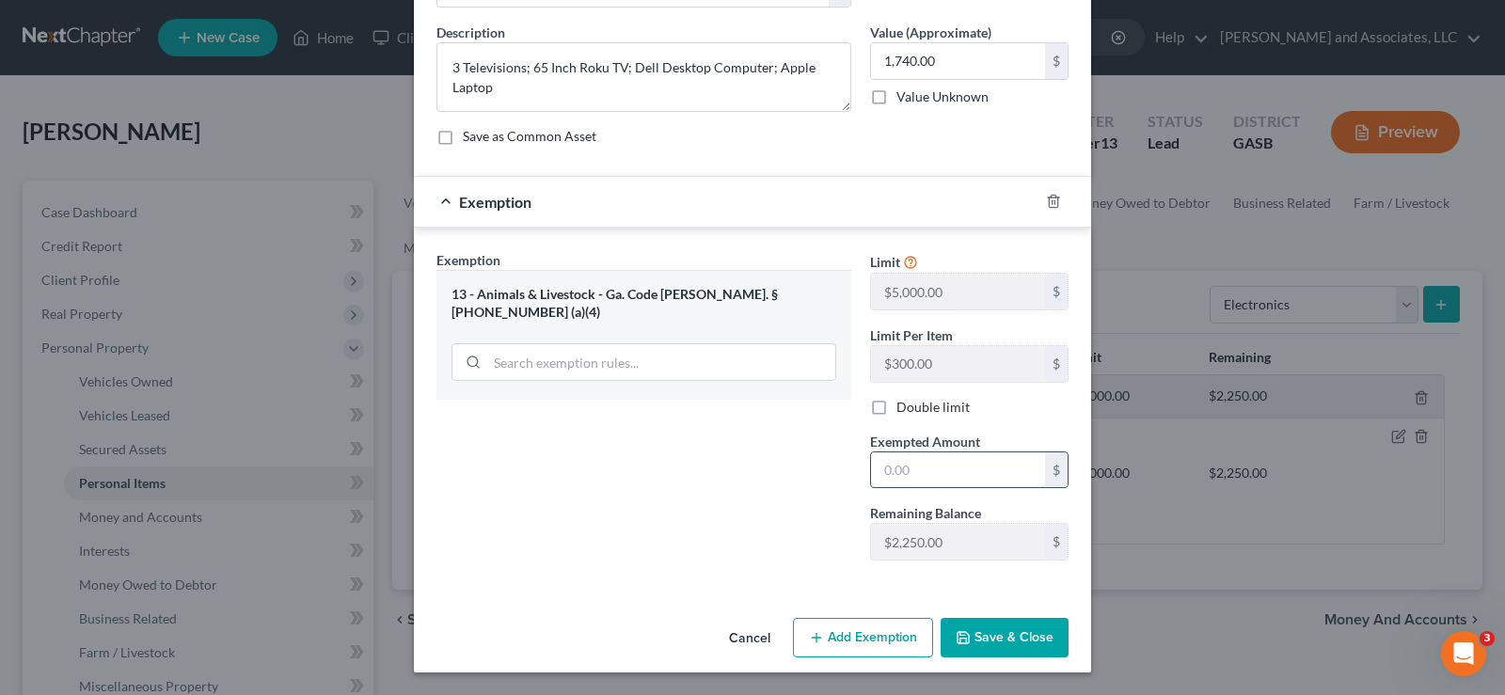
click at [911, 463] on input "text" at bounding box center [958, 471] width 174 height 36
type input "1,740.00"
click at [1007, 636] on button "Save & Close" at bounding box center [1005, 638] width 128 height 40
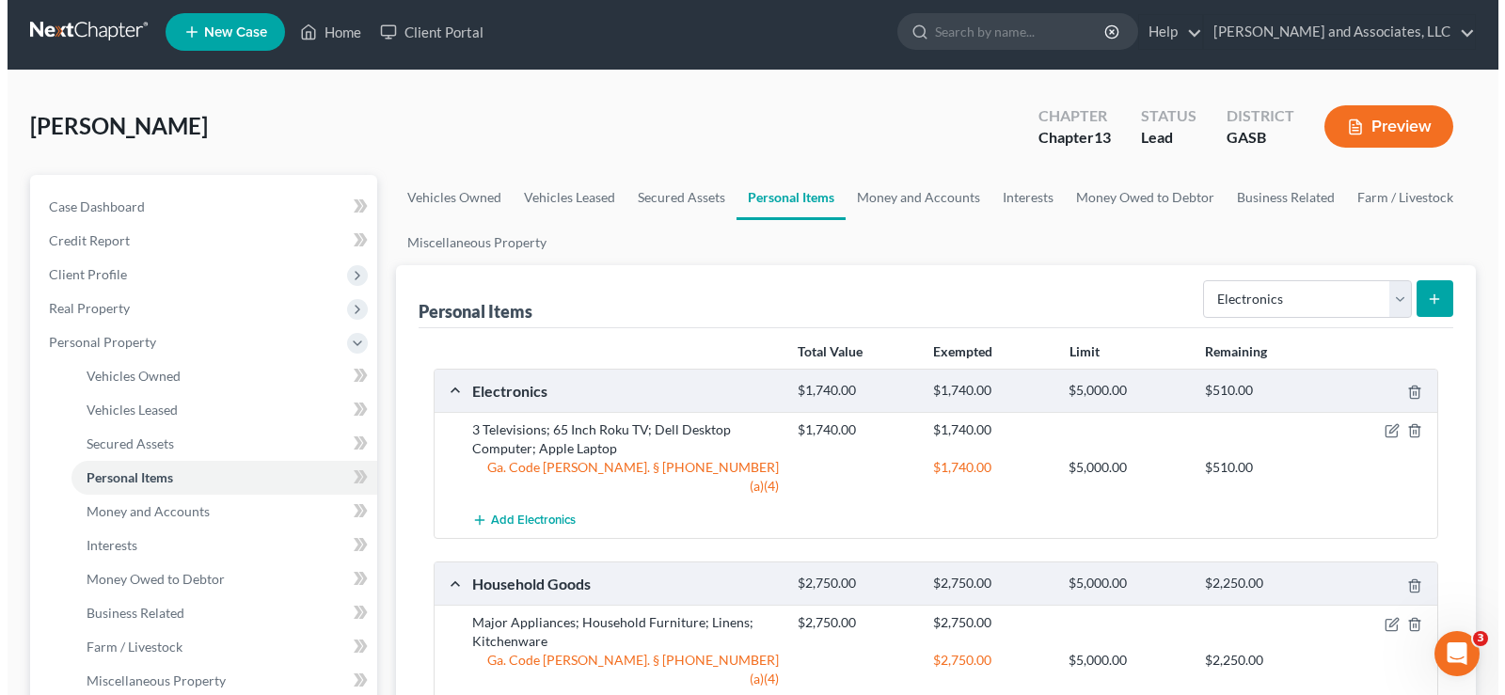
scroll to position [188, 0]
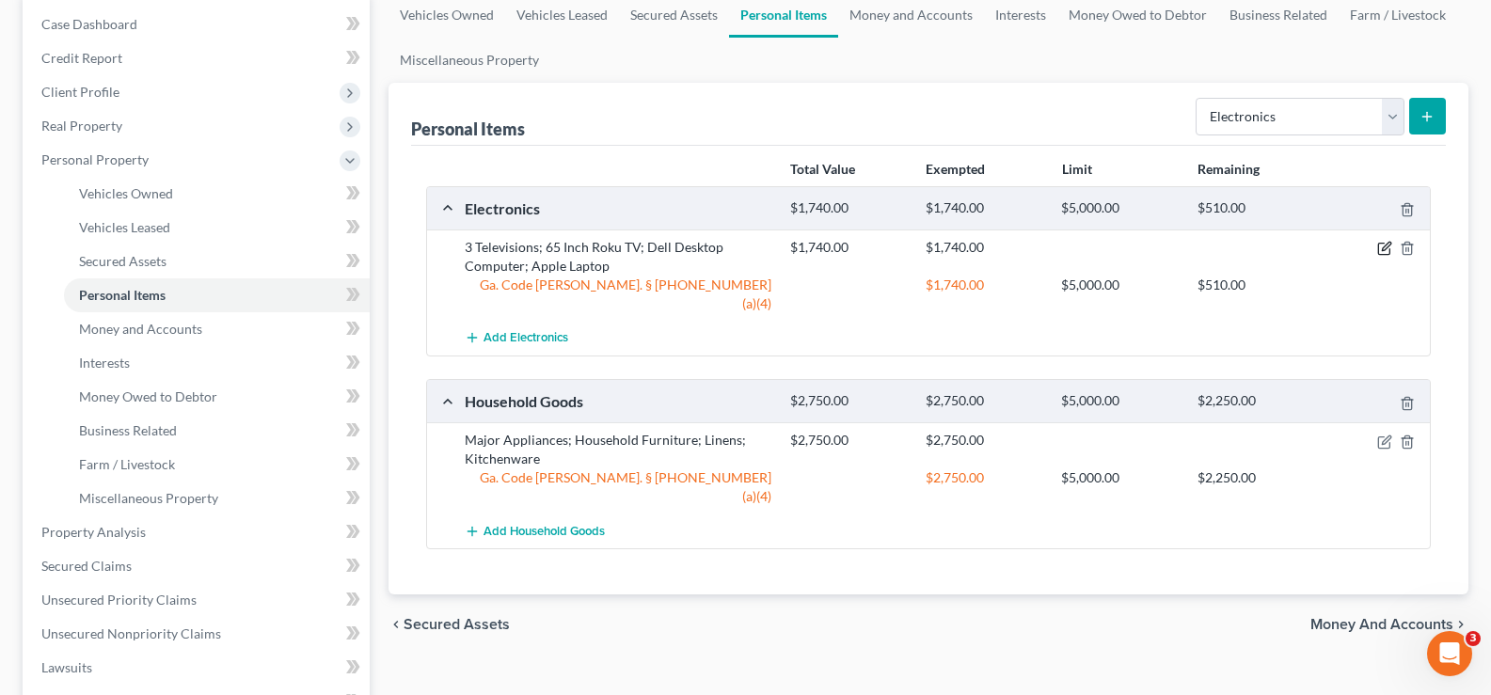
click at [1383, 247] on icon "button" at bounding box center [1384, 248] width 15 height 15
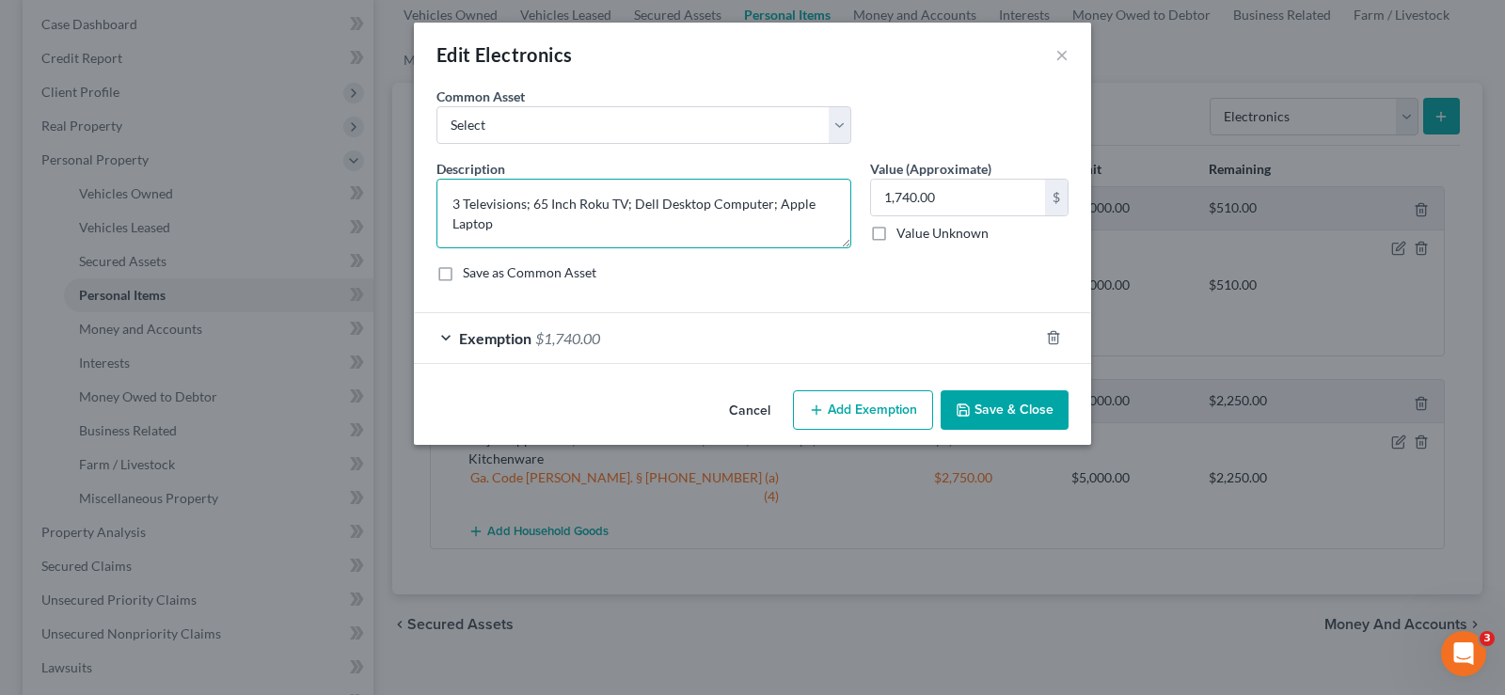
click at [534, 226] on textarea "3 Televisions; 65 Inch Roku TV; Dell Desktop Computer; Apple Laptop" at bounding box center [644, 214] width 415 height 70
type textarea "3 Televisions; 65 Inch Roku TV; Dell Desktop Computer; Apple Laptop; Printer/Sc…"
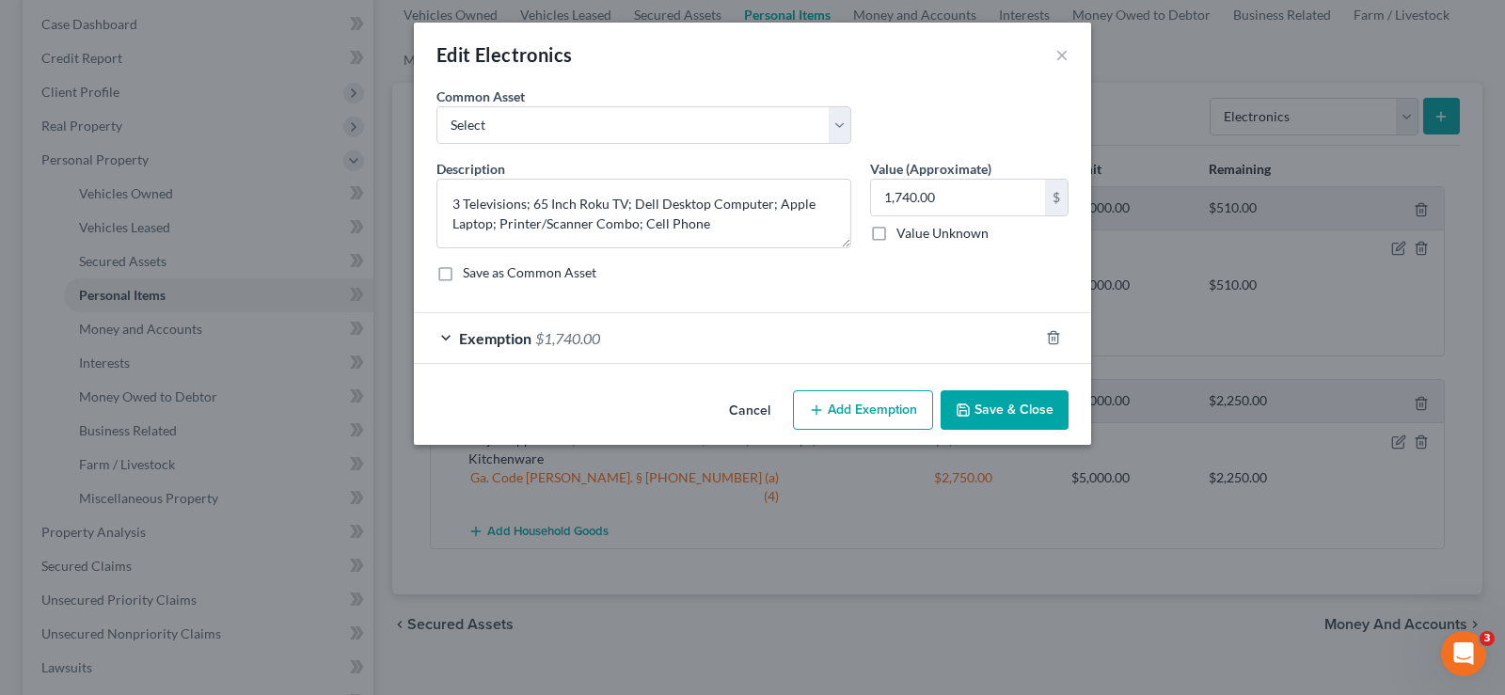
click at [867, 412] on button "Add Exemption" at bounding box center [863, 410] width 140 height 40
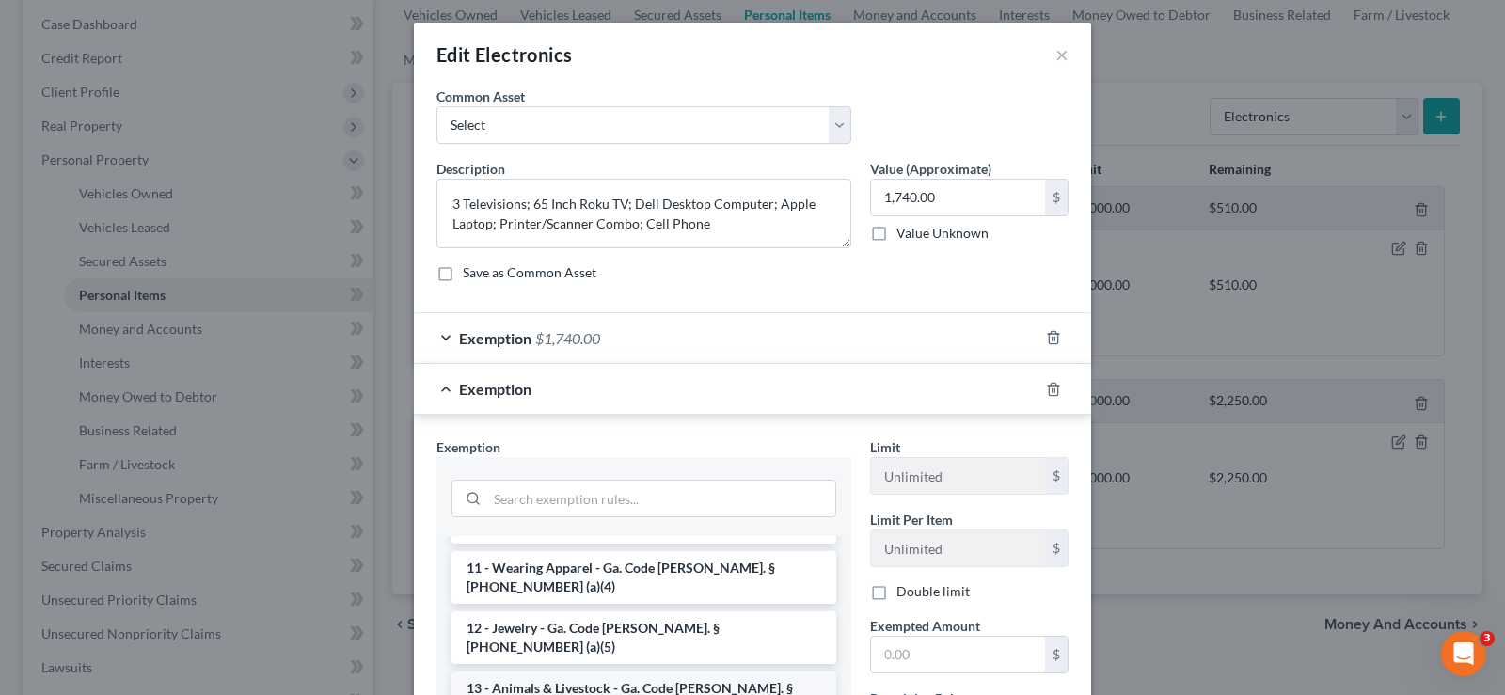
click at [652, 672] on li "13 - Animals & Livestock - Ga. Code Ann. § 44-13-100 (a)(4)" at bounding box center [644, 698] width 385 height 53
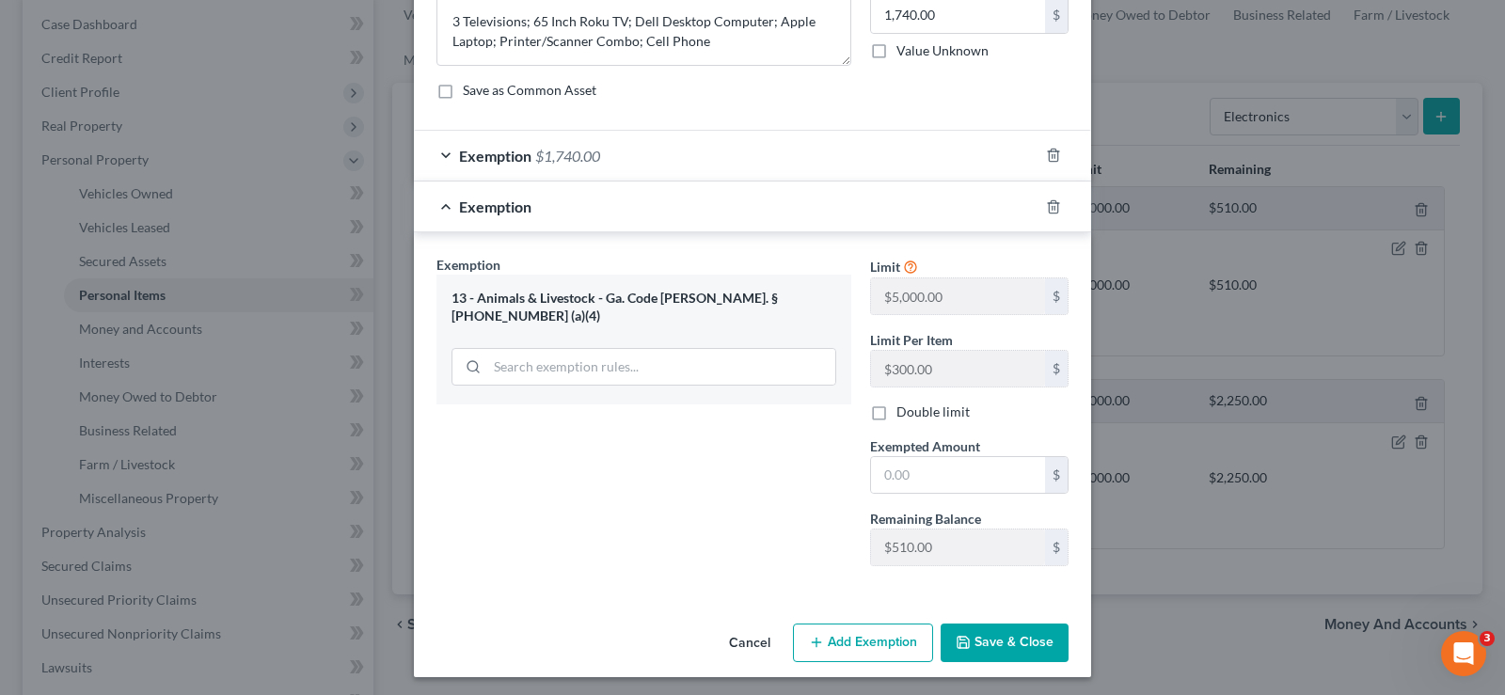
scroll to position [187, 0]
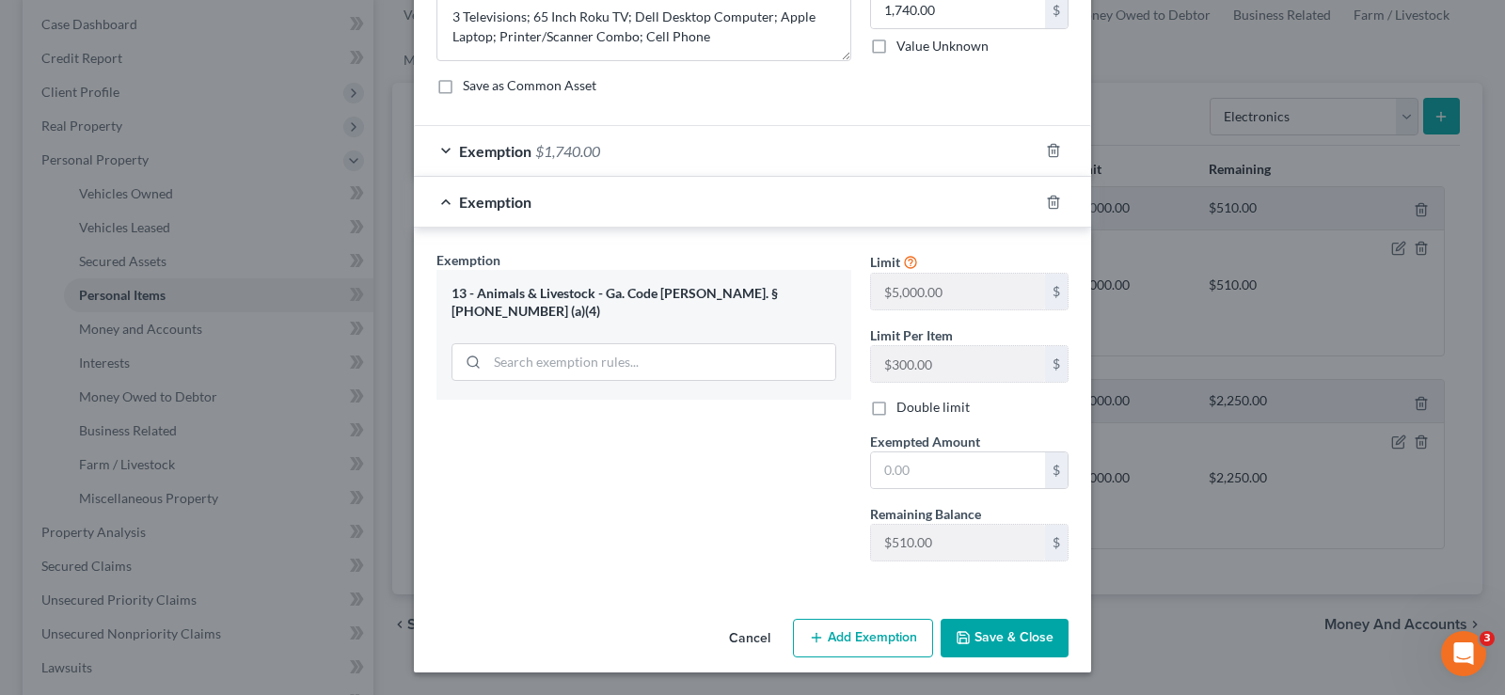
click at [982, 635] on button "Save & Close" at bounding box center [1005, 639] width 128 height 40
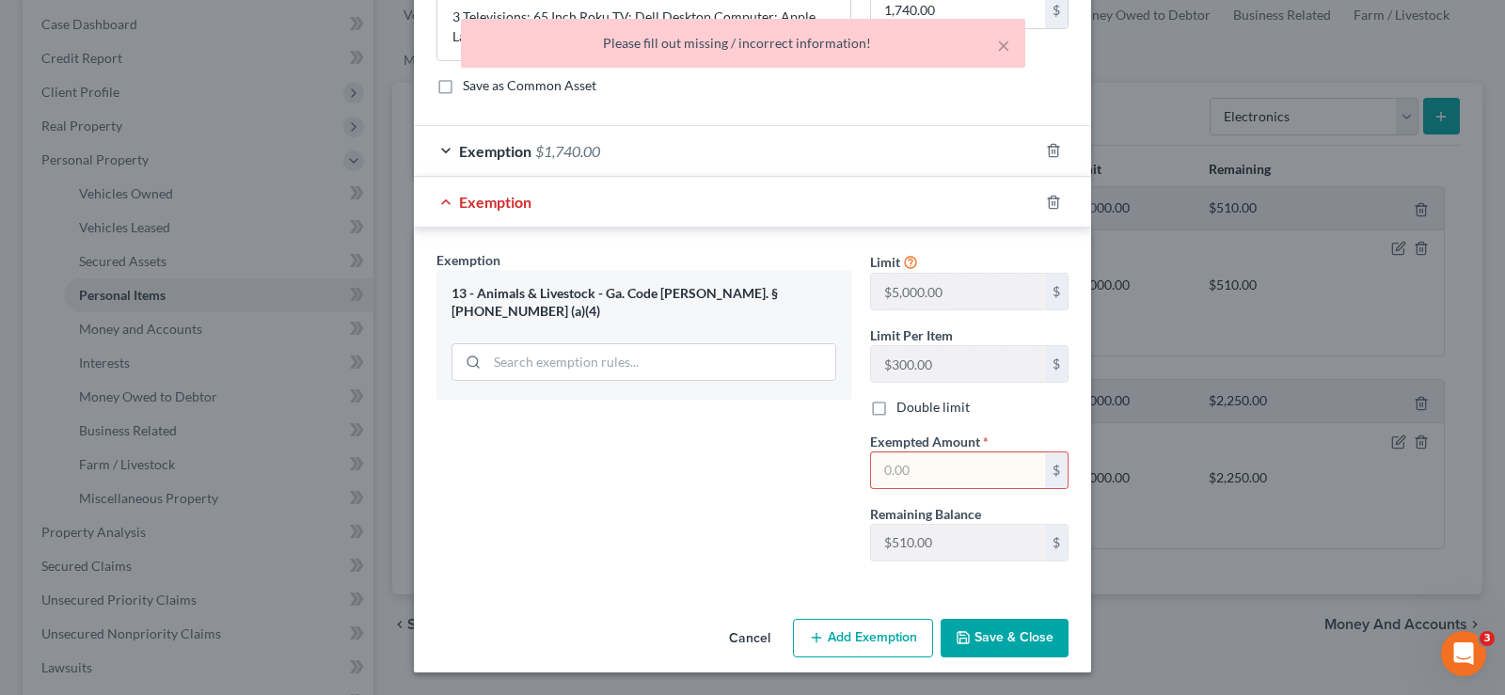
click at [948, 464] on input "text" at bounding box center [958, 471] width 174 height 36
type input "0.00"
click at [1004, 635] on button "Save & Close" at bounding box center [1005, 639] width 128 height 40
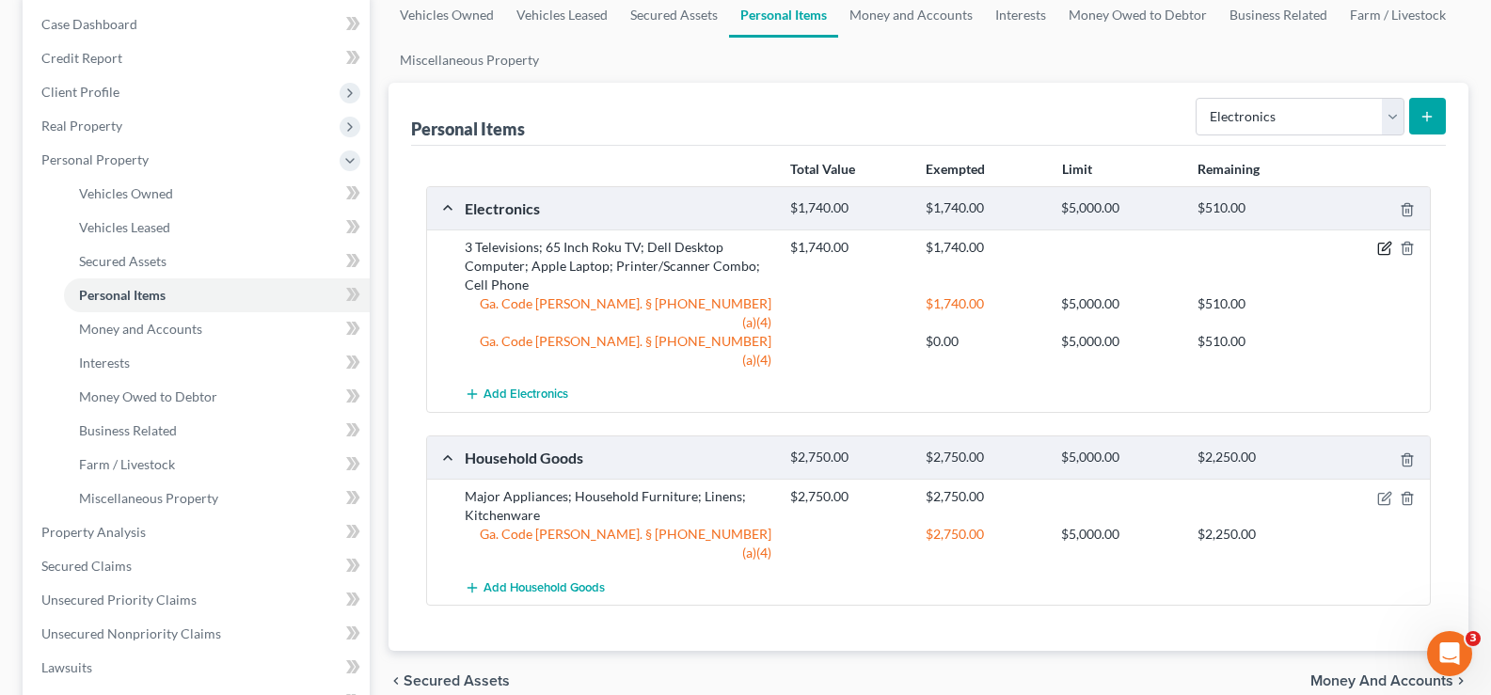
click at [1388, 247] on icon "button" at bounding box center [1386, 247] width 8 height 8
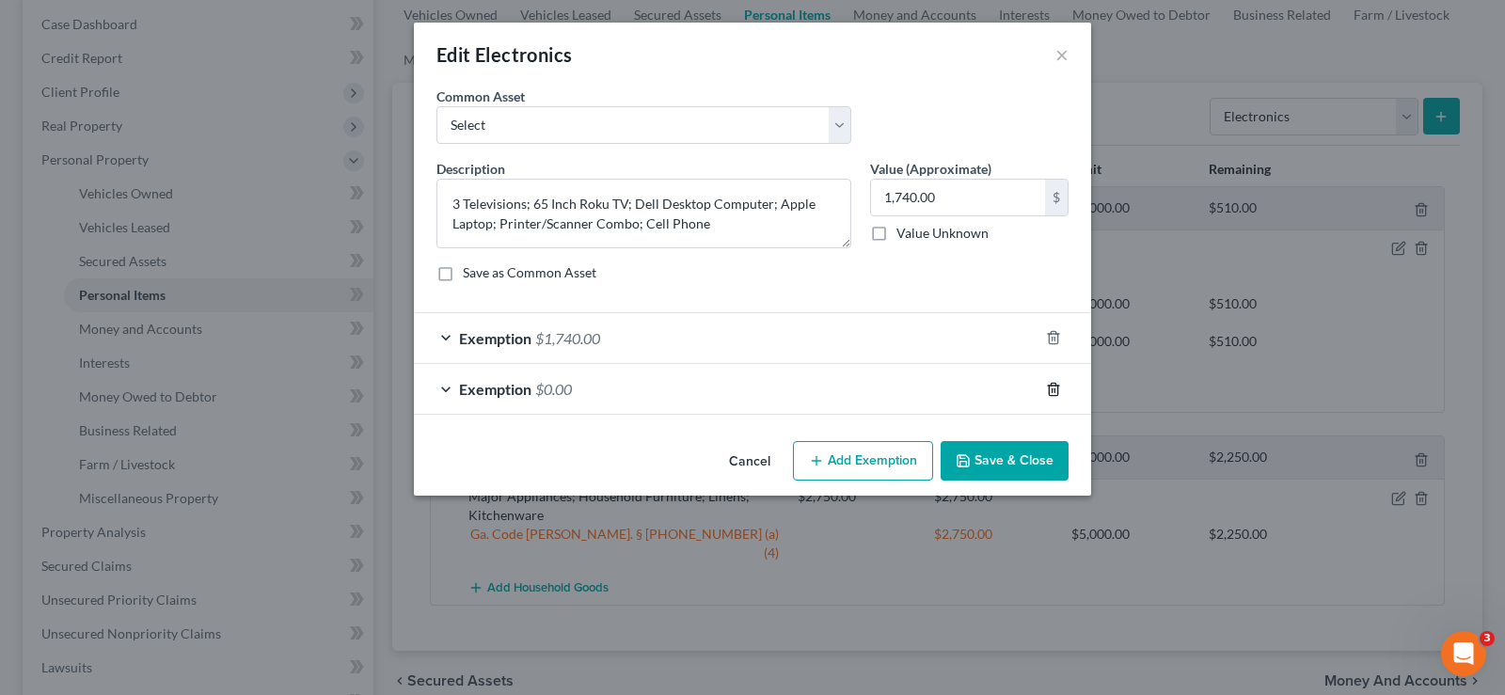
click at [1053, 383] on icon "button" at bounding box center [1053, 389] width 8 height 12
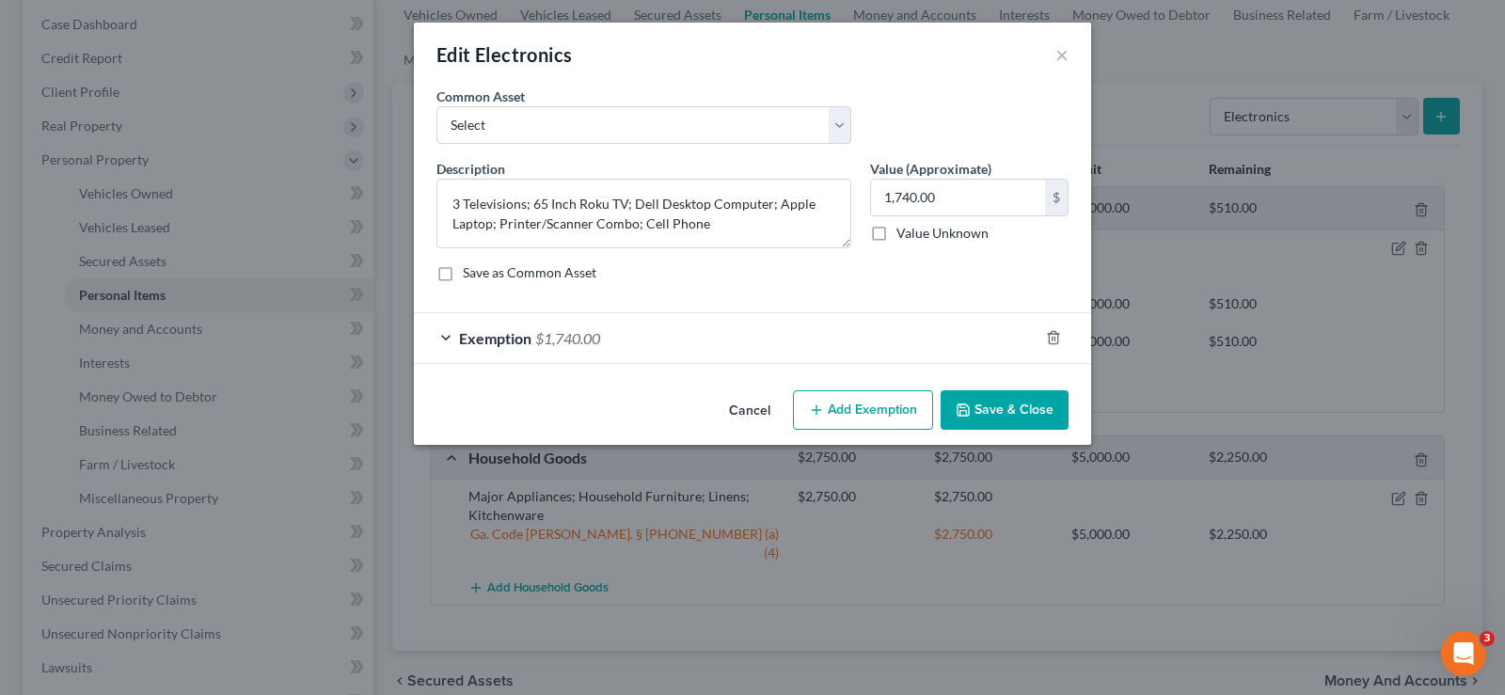
click at [1026, 407] on button "Save & Close" at bounding box center [1005, 410] width 128 height 40
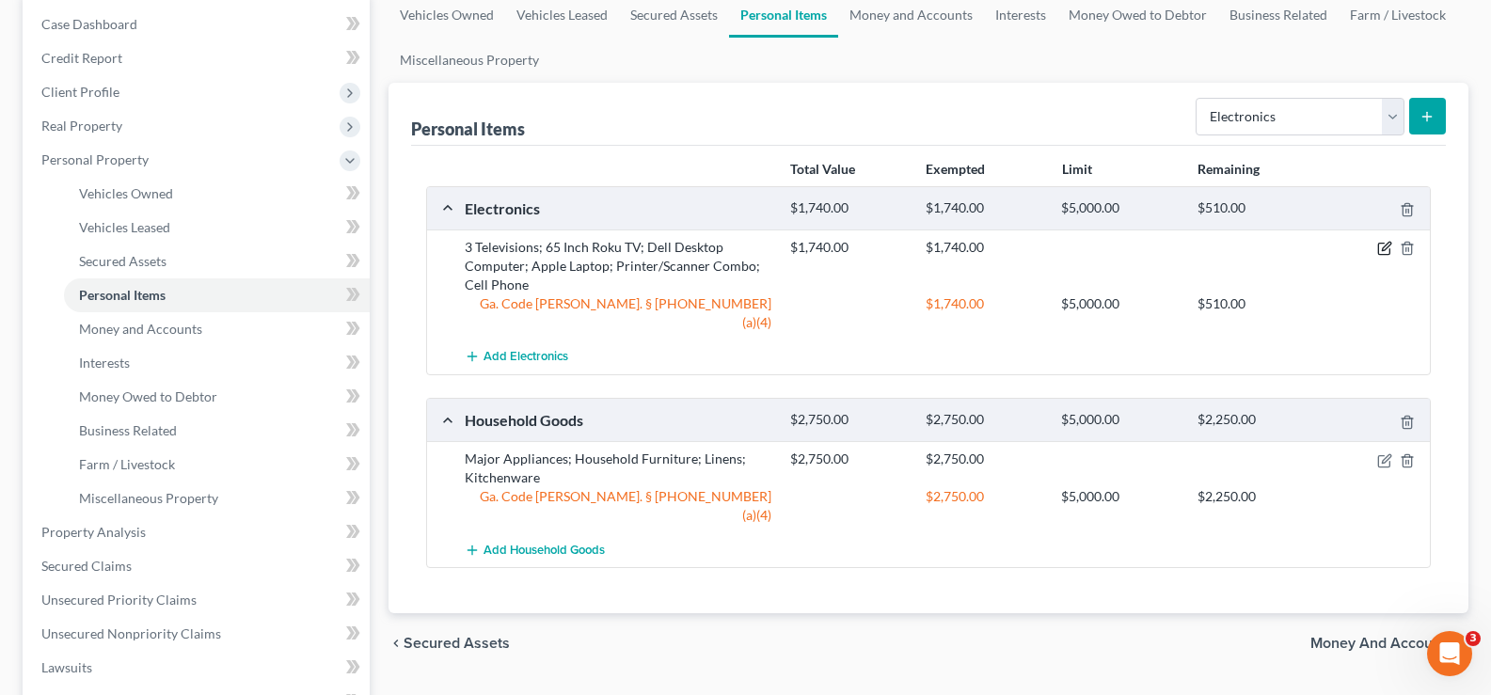
click at [1383, 248] on icon "button" at bounding box center [1386, 247] width 8 height 8
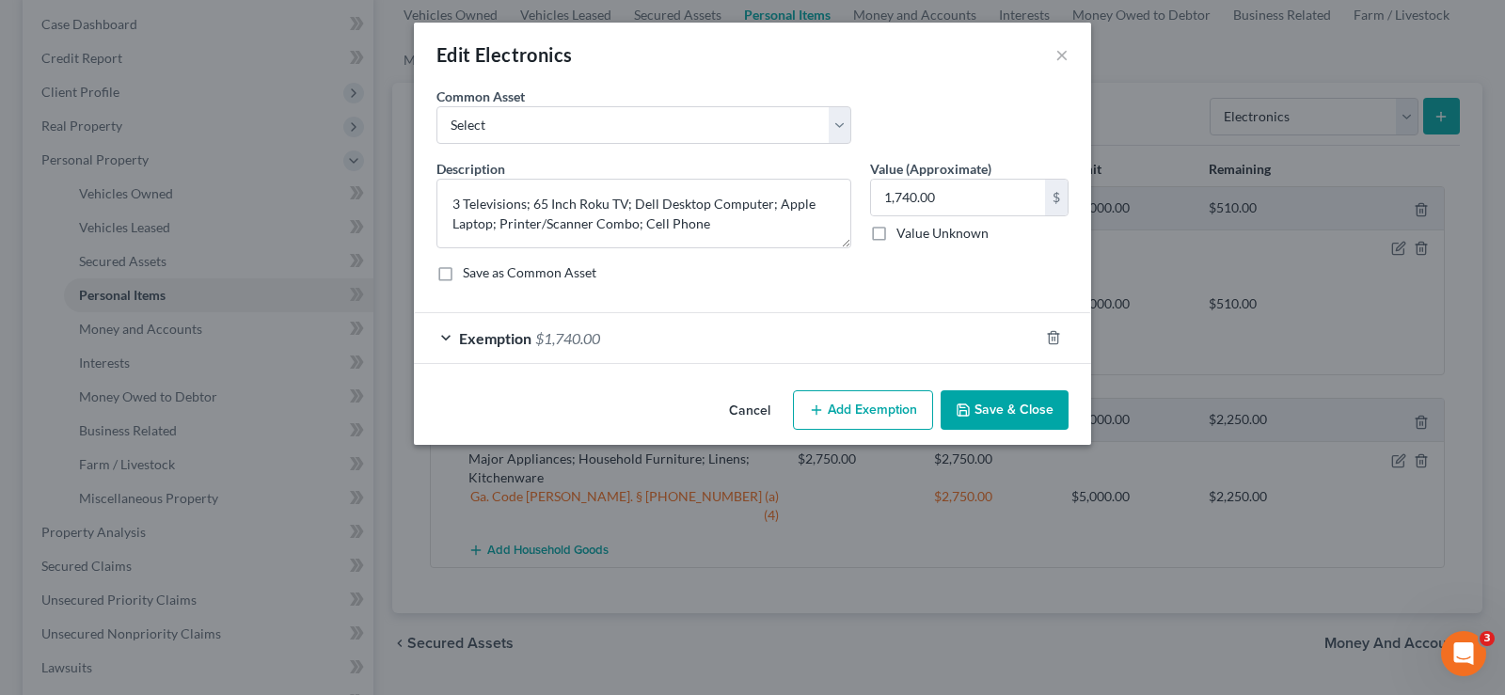
click at [1042, 407] on button "Save & Close" at bounding box center [1005, 410] width 128 height 40
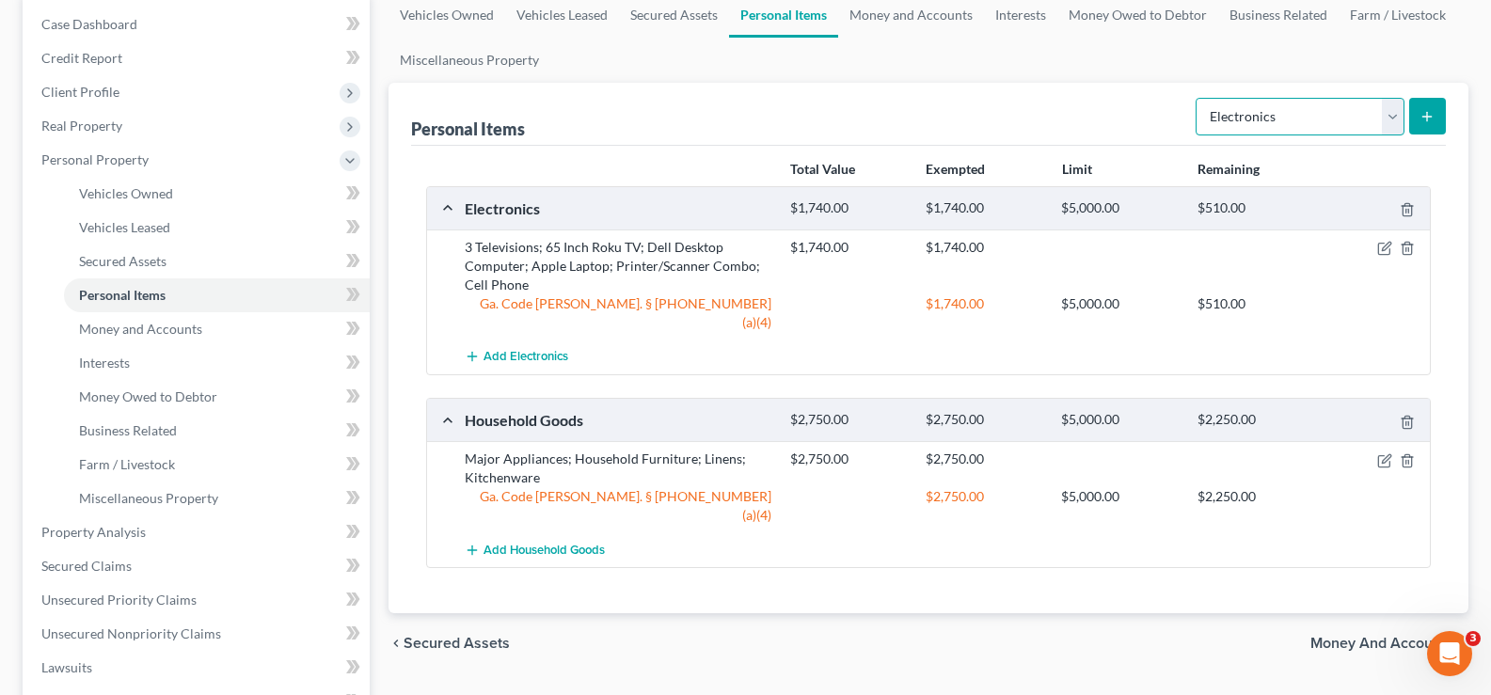
click at [1321, 122] on select "Select Item Type Clothing Collectibles Of Value Electronics Firearms Household …" at bounding box center [1300, 117] width 209 height 38
select select "clothing"
click at [1198, 98] on select "Select Item Type Clothing Collectibles Of Value Electronics Firearms Household …" at bounding box center [1300, 117] width 209 height 38
click at [1426, 122] on icon "submit" at bounding box center [1427, 116] width 15 height 15
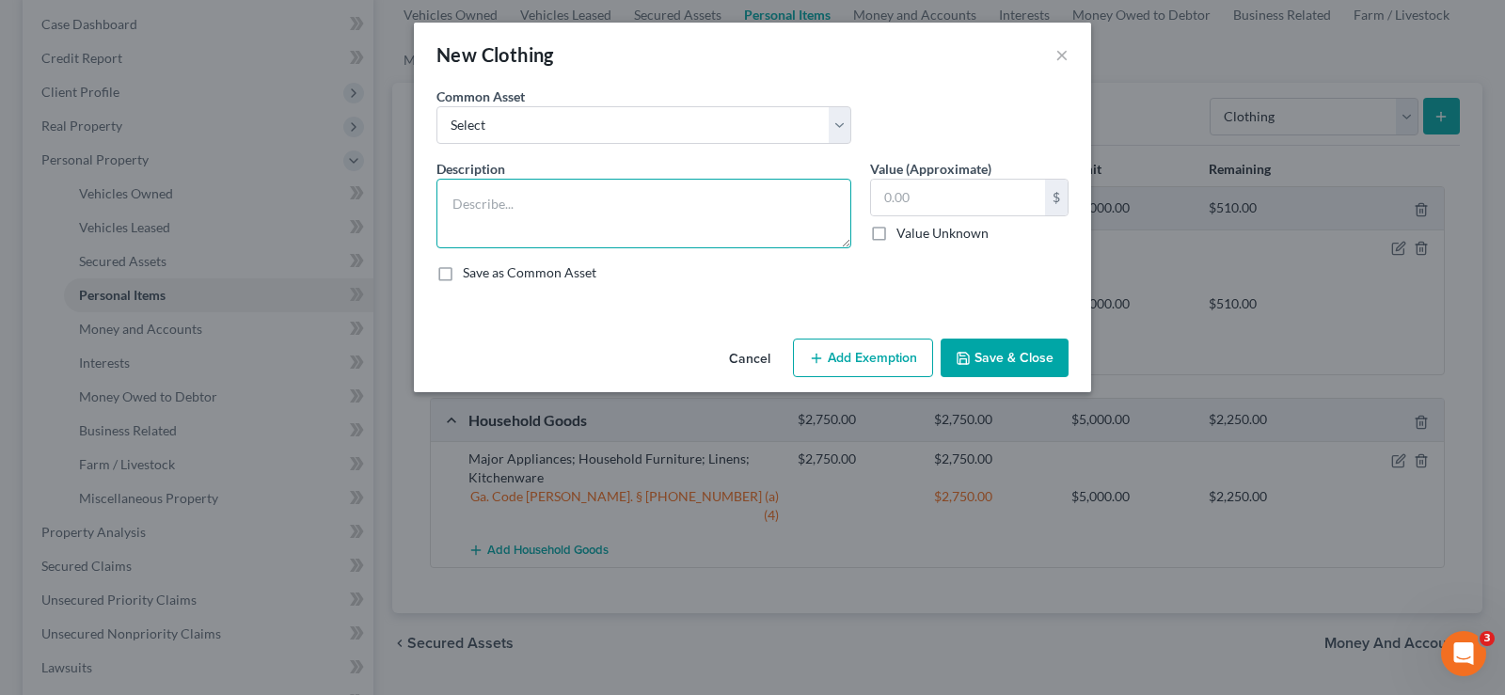
click at [684, 197] on textarea at bounding box center [644, 214] width 415 height 70
type textarea "Clothes; Shoes; Accessories"
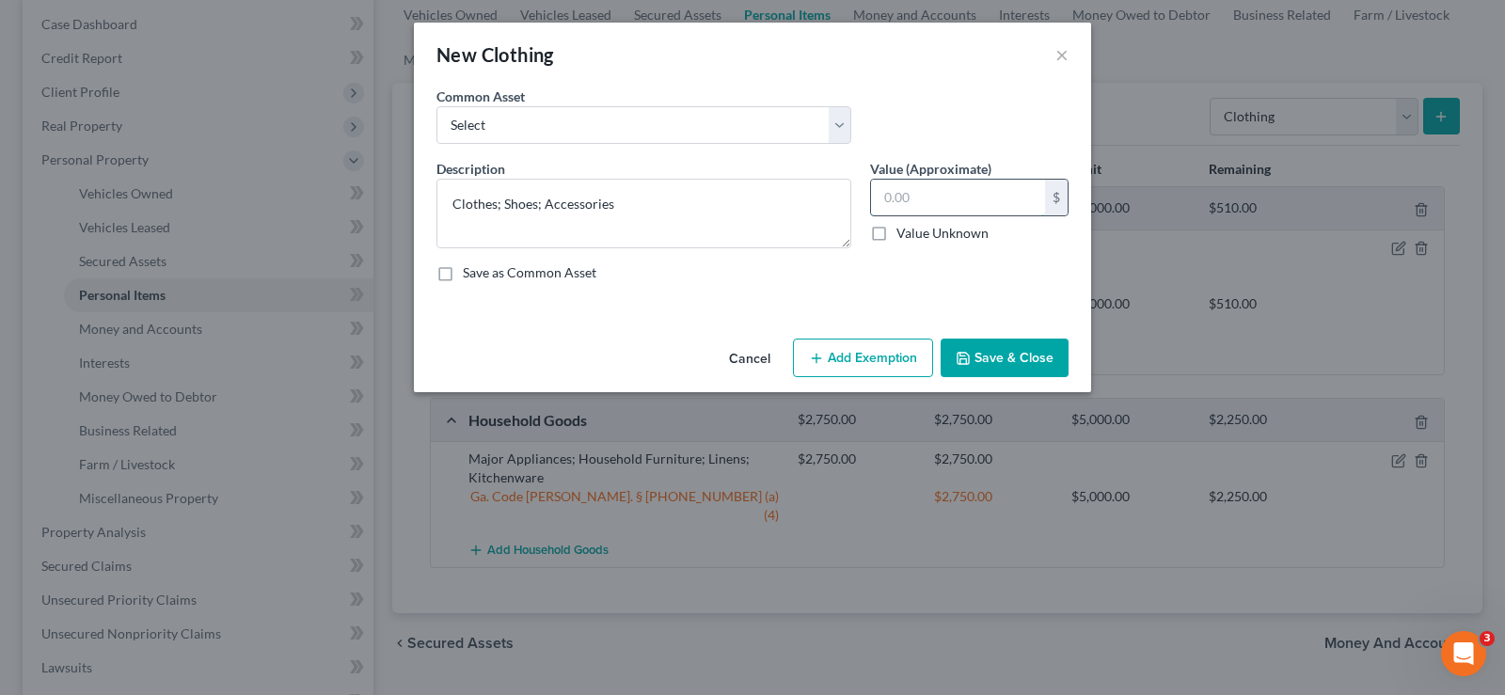
click at [945, 208] on input "text" at bounding box center [958, 198] width 174 height 36
type input "1,000.00"
click at [899, 365] on button "Add Exemption" at bounding box center [863, 359] width 140 height 40
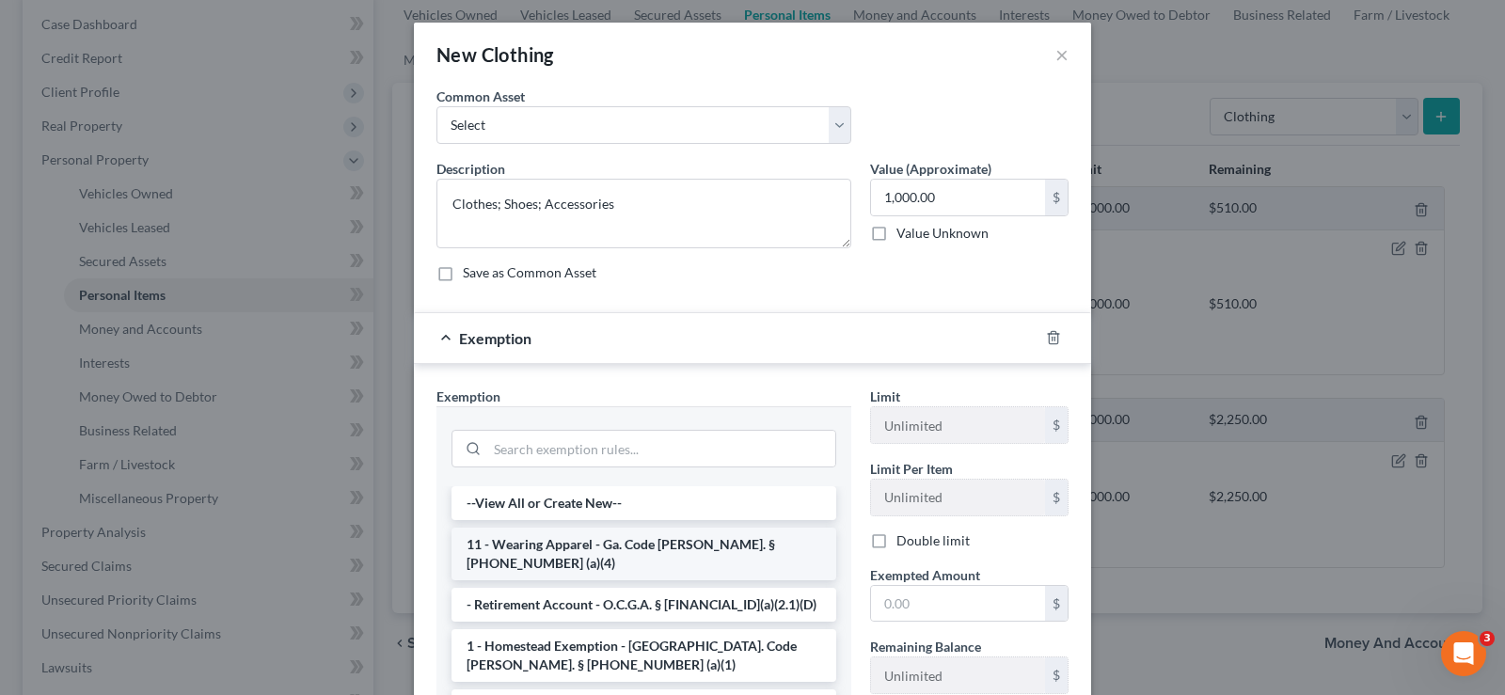
click at [666, 549] on li "11 - Wearing Apparel - Ga. Code Ann. § 44-13-100 (a)(4)" at bounding box center [644, 554] width 385 height 53
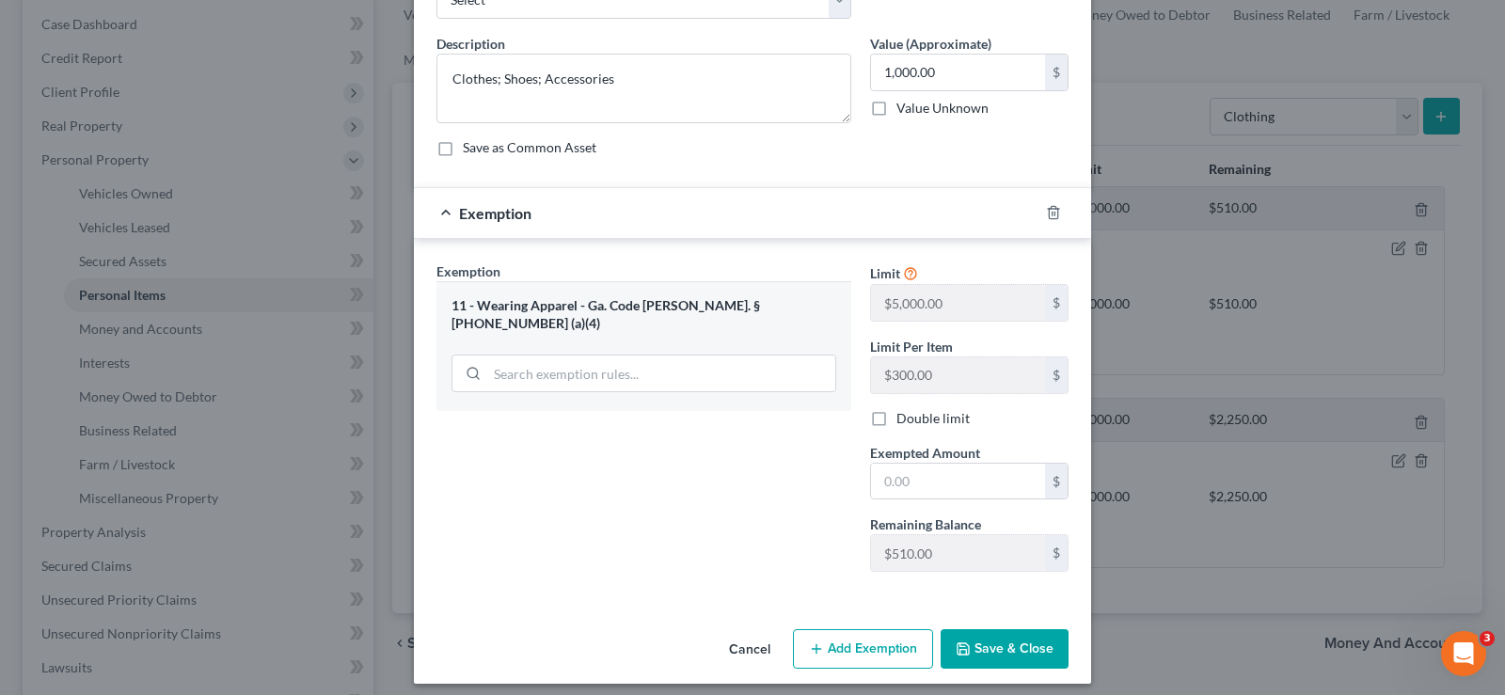
scroll to position [136, 0]
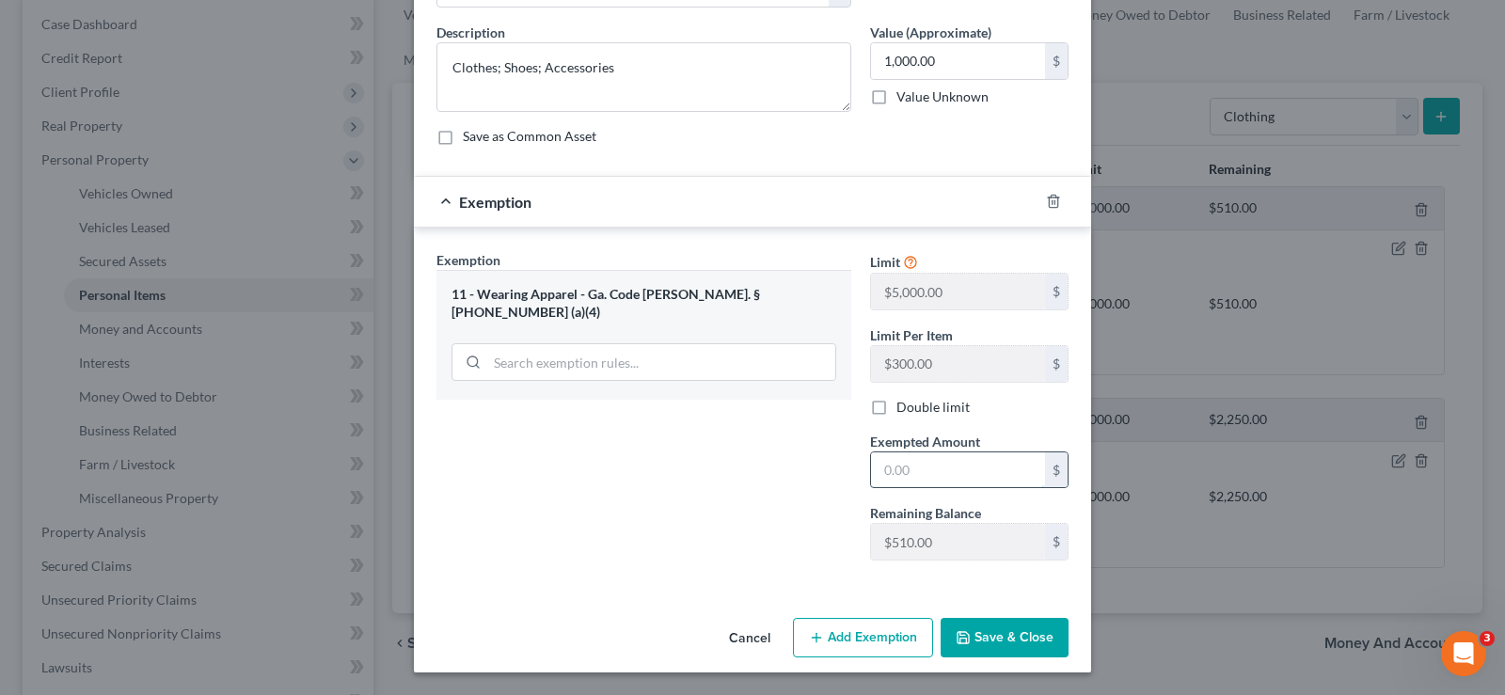
click at [925, 469] on input "text" at bounding box center [958, 471] width 174 height 36
type input "510.00"
click at [1010, 640] on button "Save & Close" at bounding box center [1005, 638] width 128 height 40
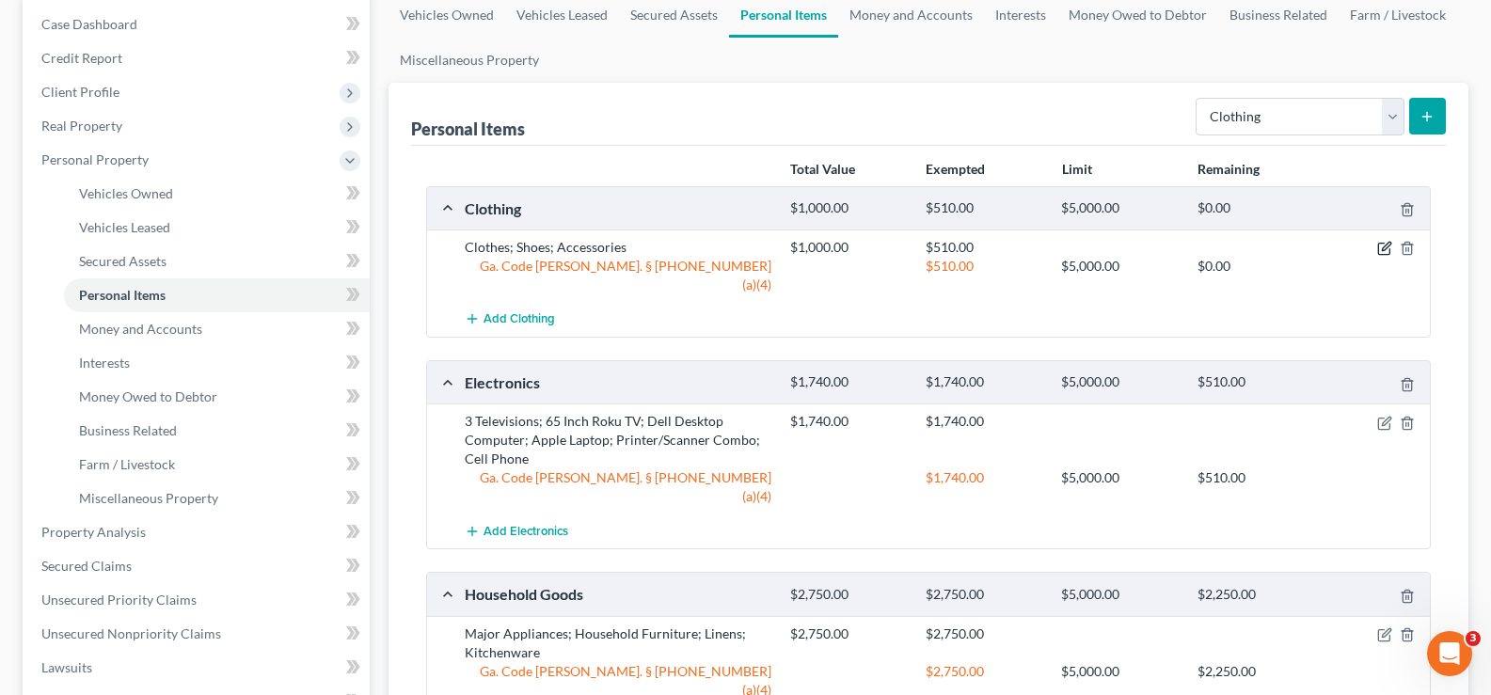
click at [1385, 248] on icon "button" at bounding box center [1384, 248] width 15 height 15
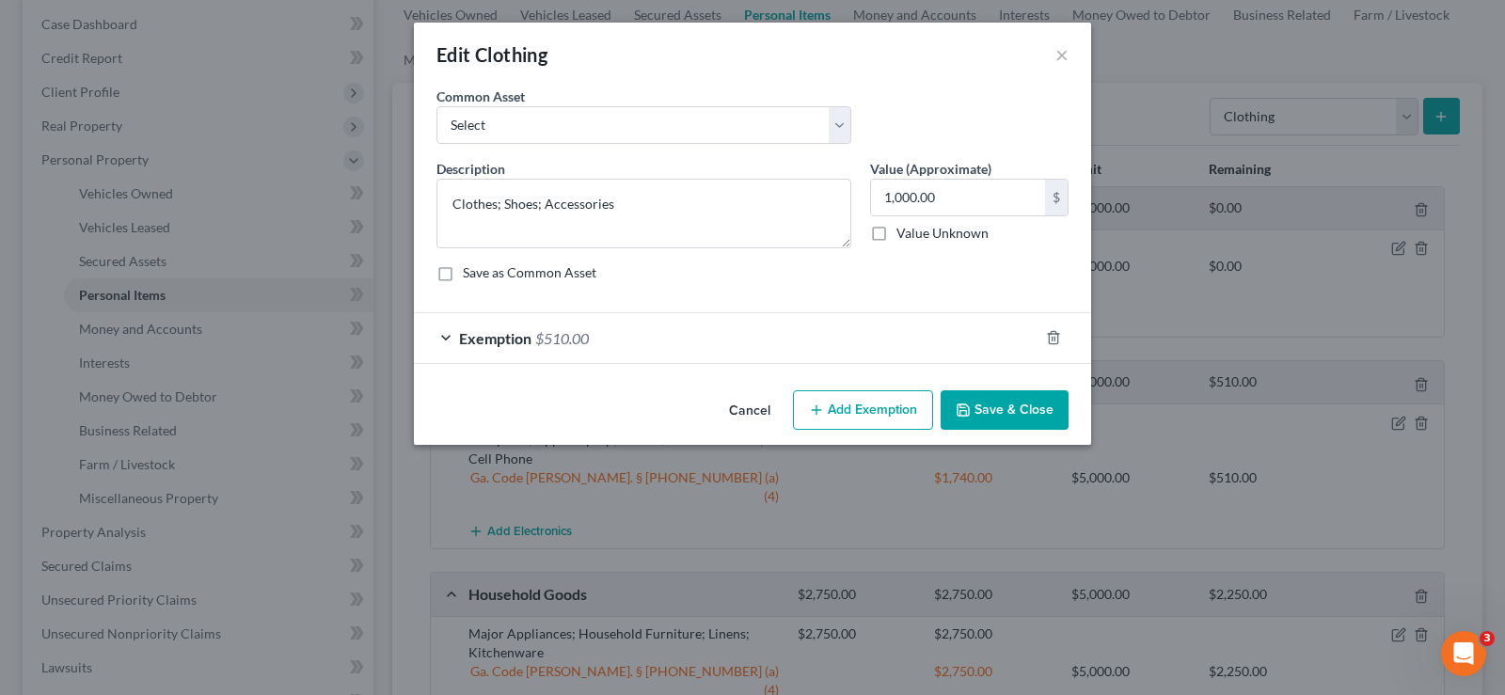
click at [864, 410] on button "Add Exemption" at bounding box center [863, 410] width 140 height 40
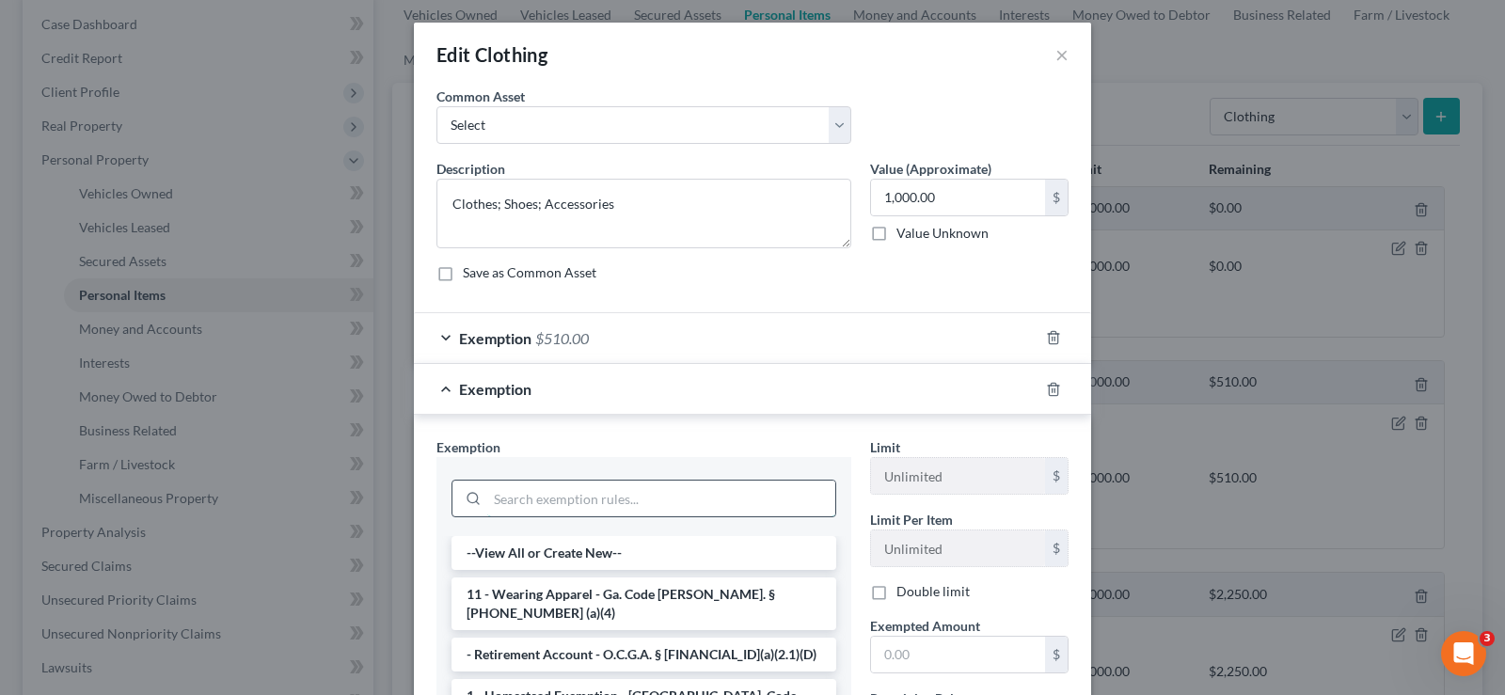
click at [575, 501] on input "search" at bounding box center [661, 499] width 348 height 36
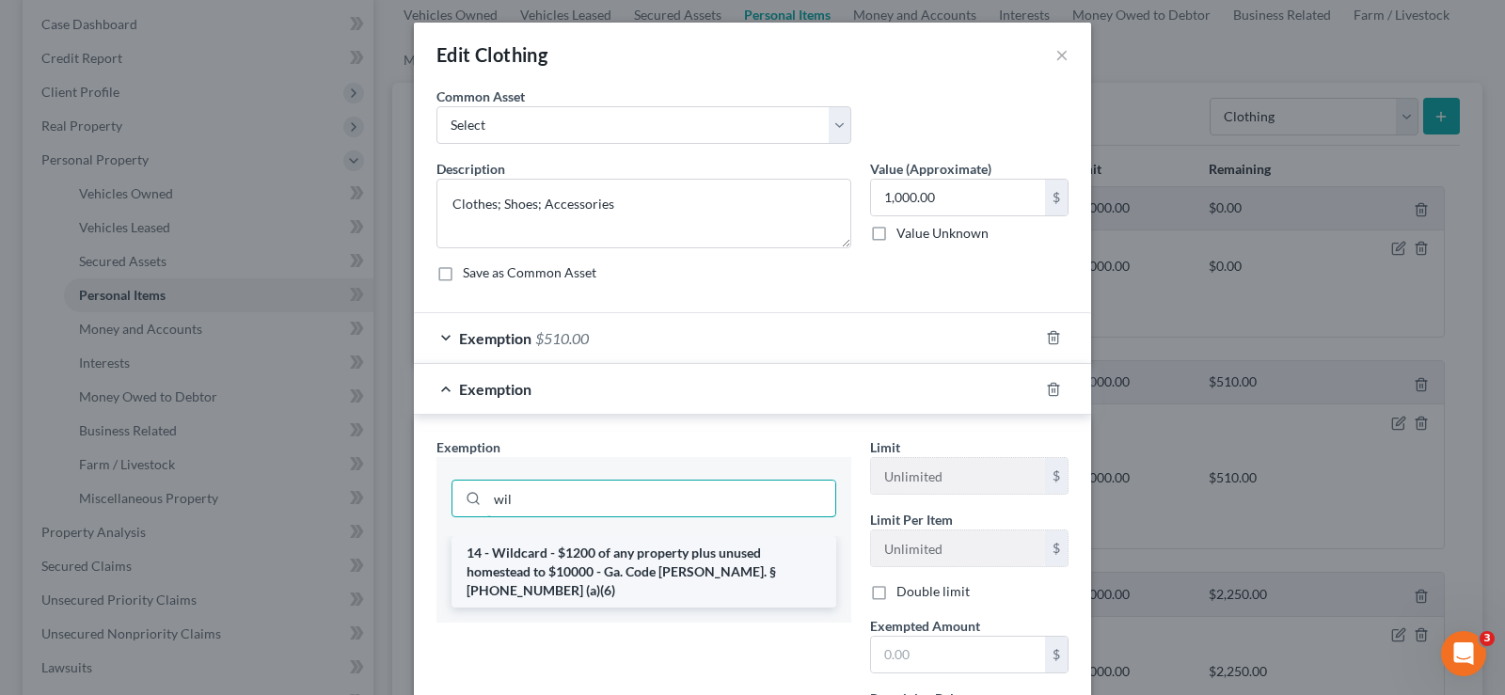
type input "wil"
click at [586, 563] on li "14 - Wildcard - $1200 of any property plus unused homestead to $10000 - Ga. Cod…" at bounding box center [644, 572] width 385 height 72
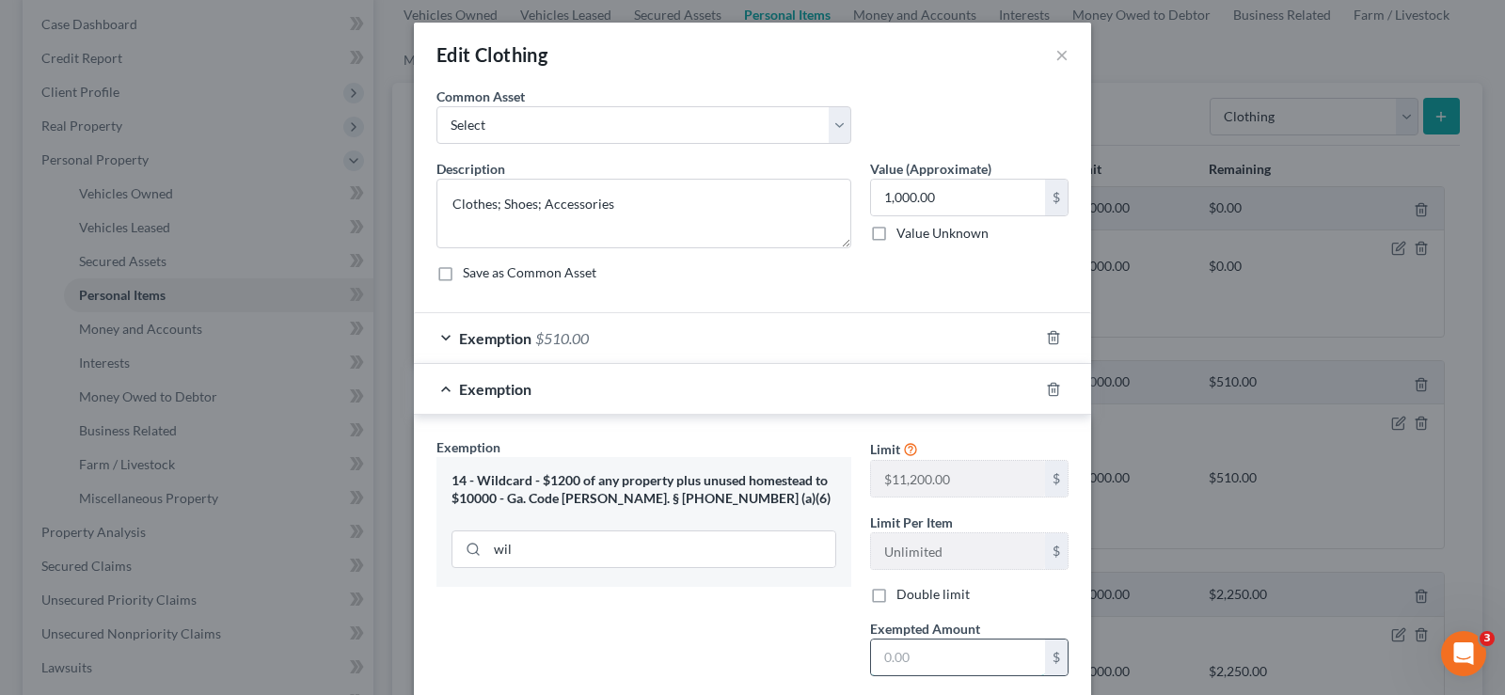
click at [955, 651] on input "text" at bounding box center [958, 658] width 174 height 36
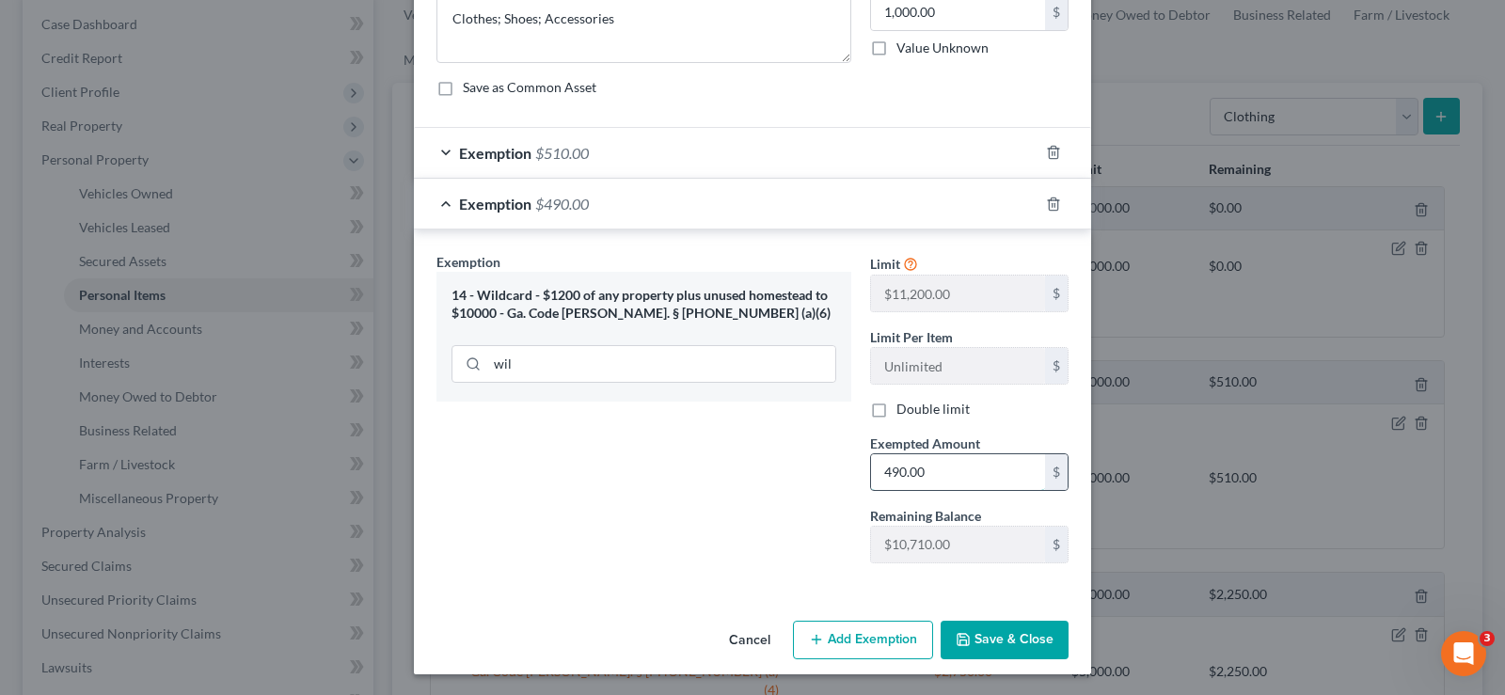
scroll to position [187, 0]
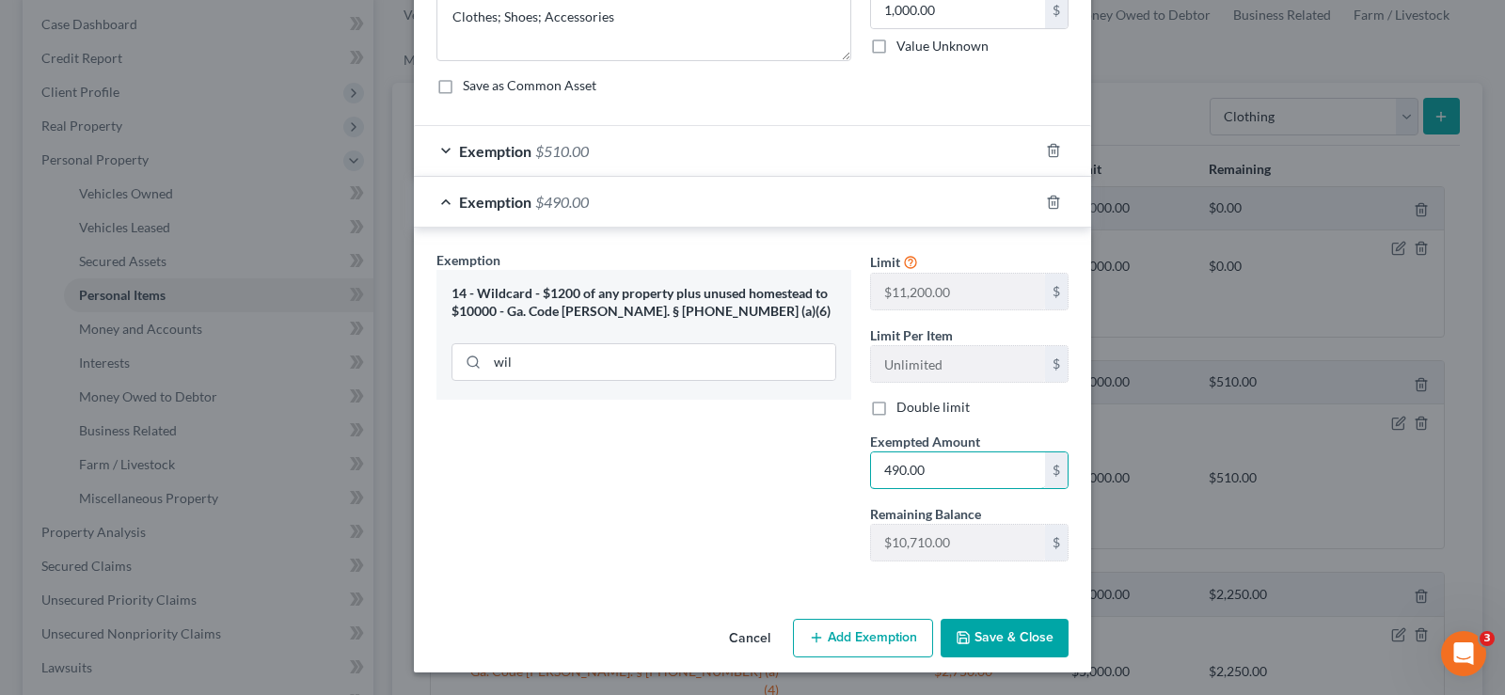
type input "490.00"
click at [1005, 635] on button "Save & Close" at bounding box center [1005, 639] width 128 height 40
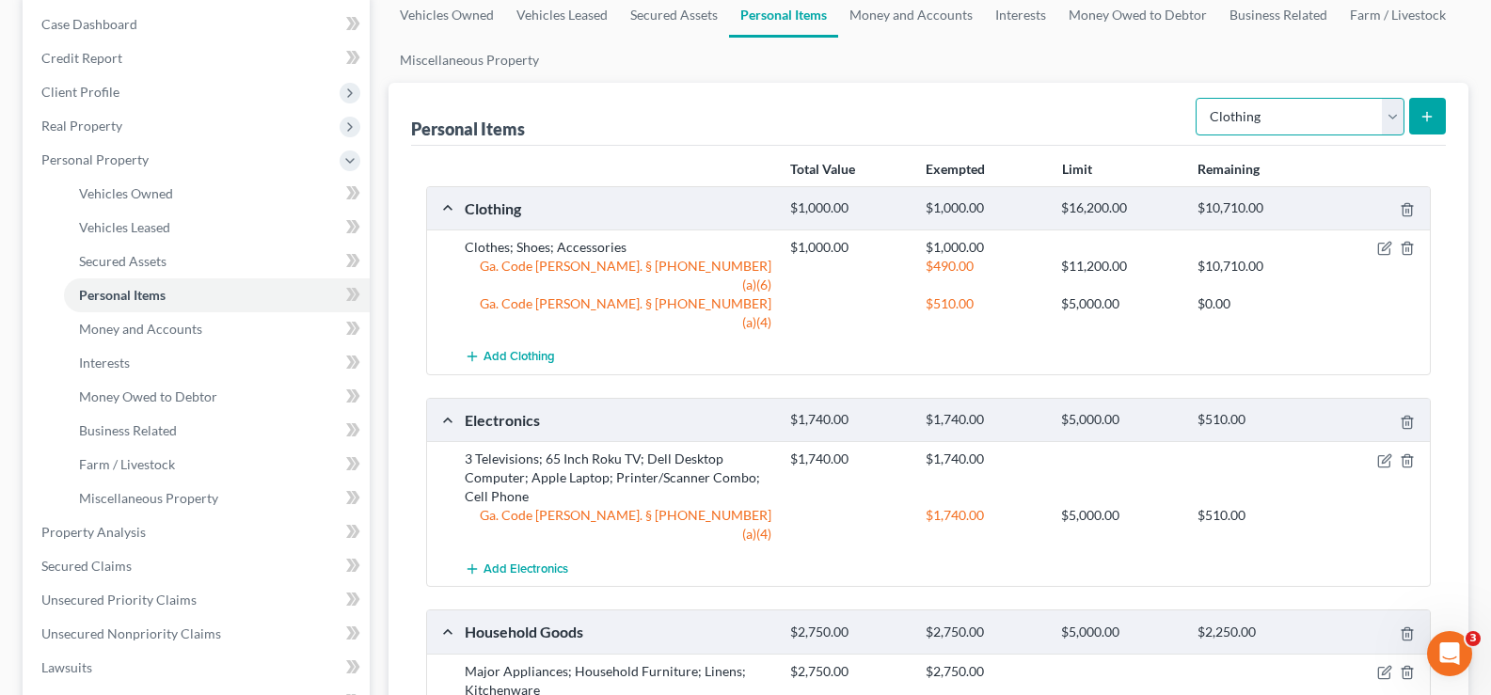
click at [1302, 117] on select "Select Item Type Clothing Collectibles Of Value Electronics Firearms Household …" at bounding box center [1300, 117] width 209 height 38
select select "jewelry"
click at [1198, 98] on select "Select Item Type Clothing Collectibles Of Value Electronics Firearms Household …" at bounding box center [1300, 117] width 209 height 38
click at [1433, 110] on icon "submit" at bounding box center [1427, 116] width 15 height 15
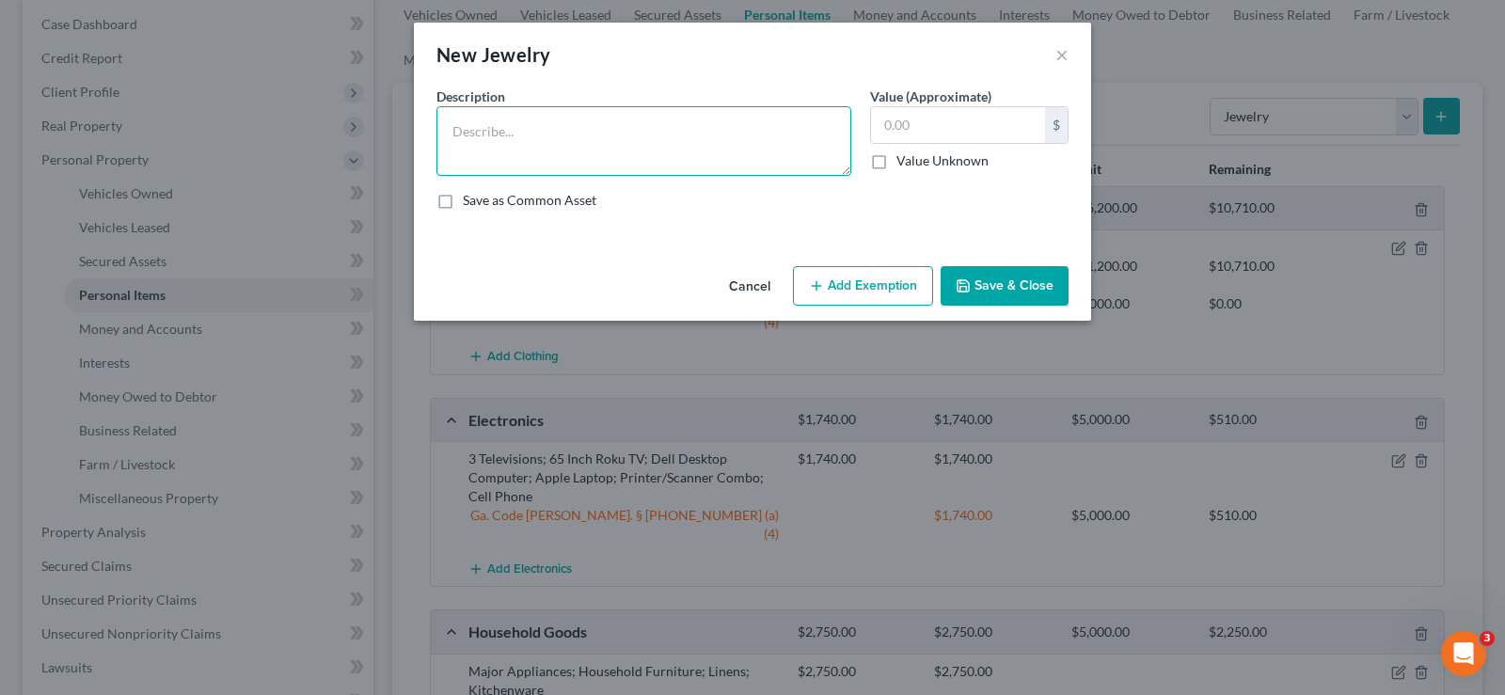
click at [540, 160] on textarea at bounding box center [644, 141] width 415 height 70
type textarea "r"
type textarea "Ring; Costume Jewelry"
click at [961, 126] on input "text" at bounding box center [958, 125] width 174 height 36
type input "500.00"
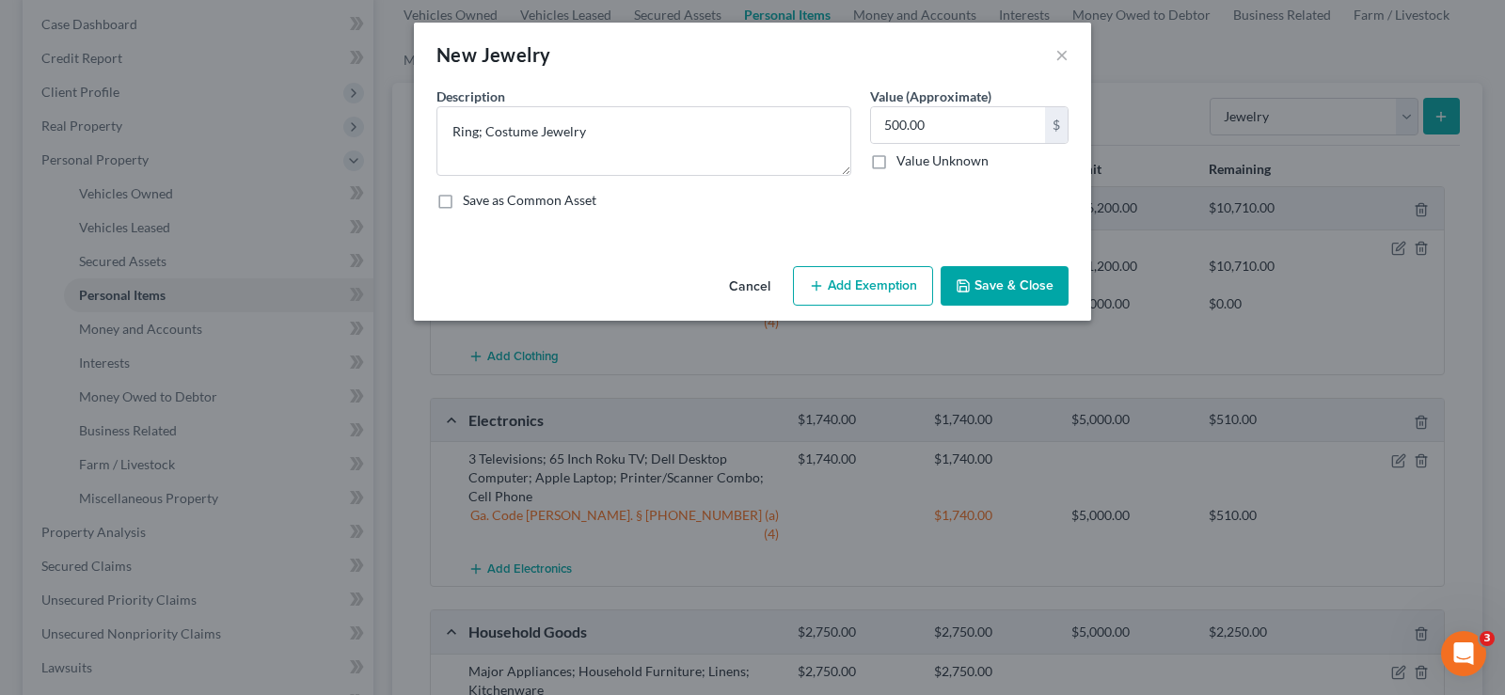
click at [905, 299] on button "Add Exemption" at bounding box center [863, 286] width 140 height 40
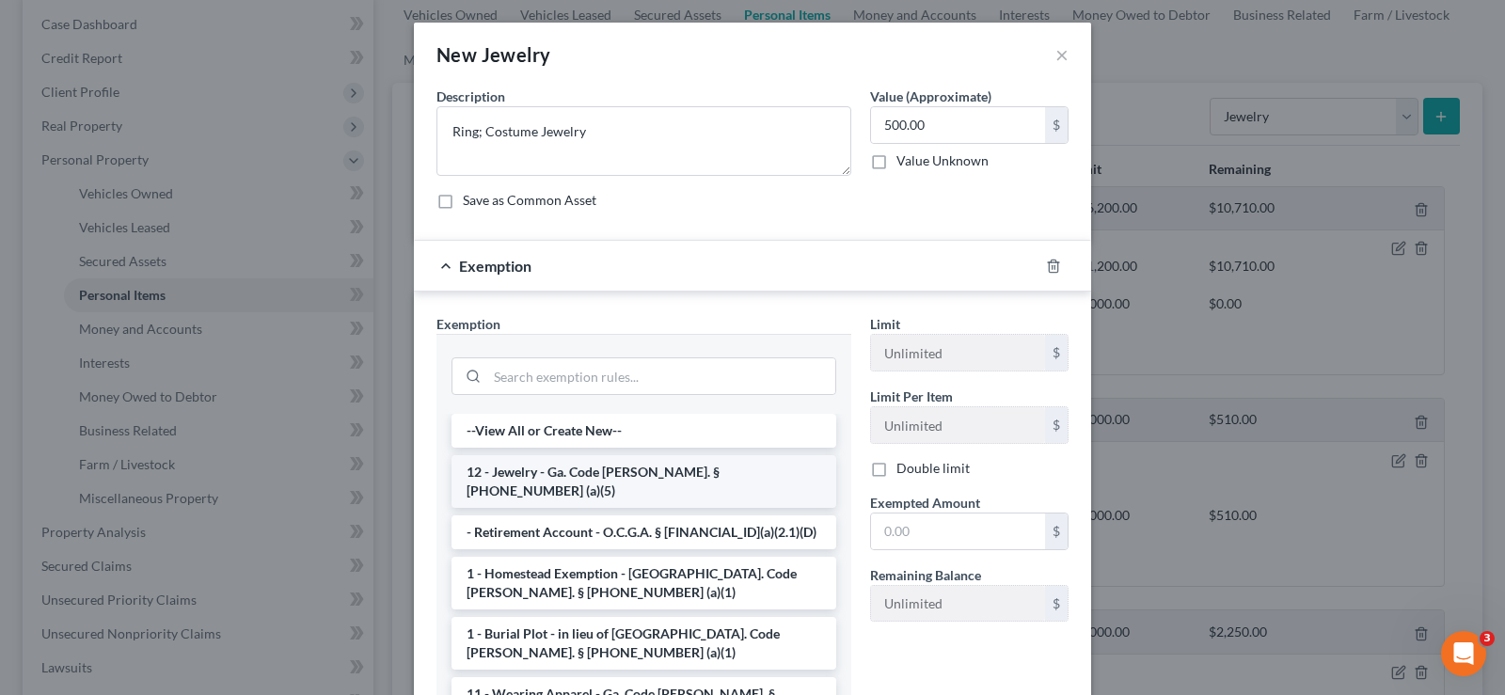
click at [525, 464] on li "12 - Jewelry - Ga. Code Ann. § 44-13-100 (a)(5)" at bounding box center [644, 481] width 385 height 53
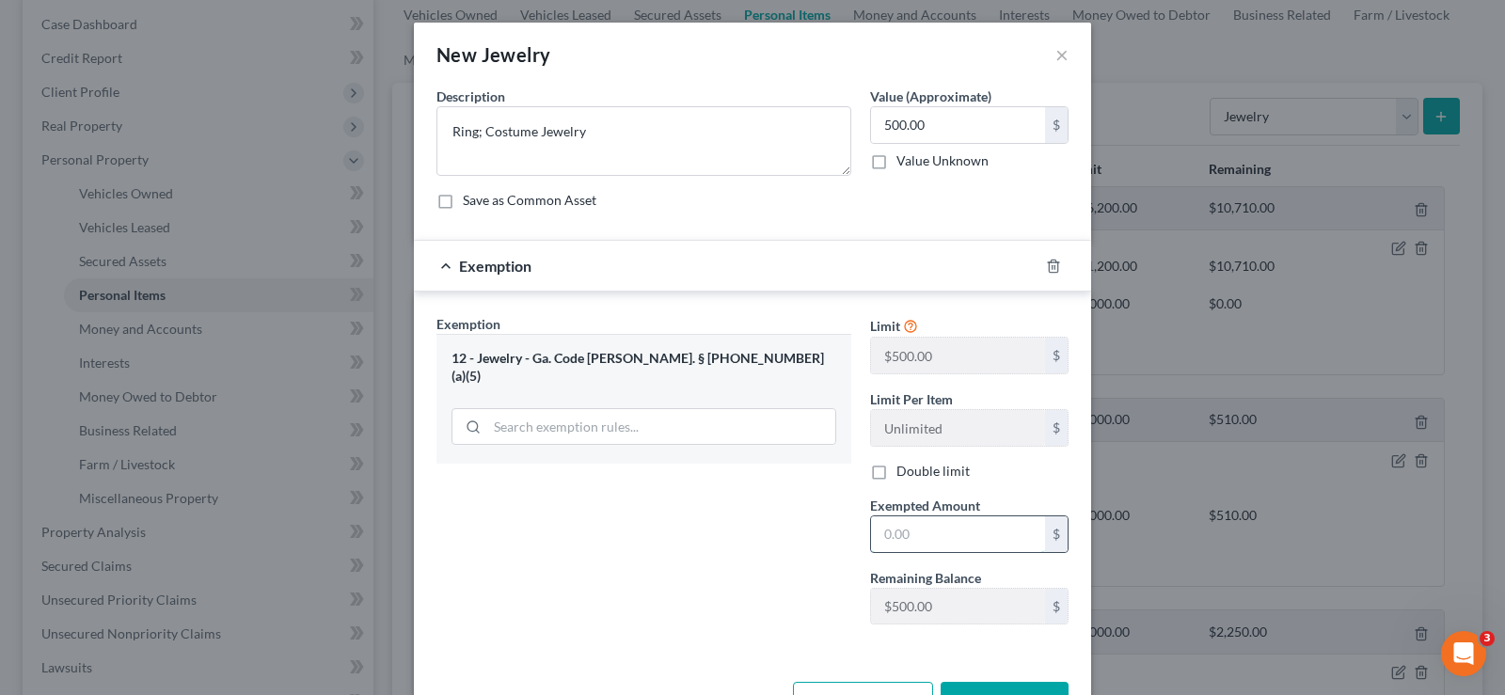
click at [915, 532] on input "text" at bounding box center [958, 535] width 174 height 36
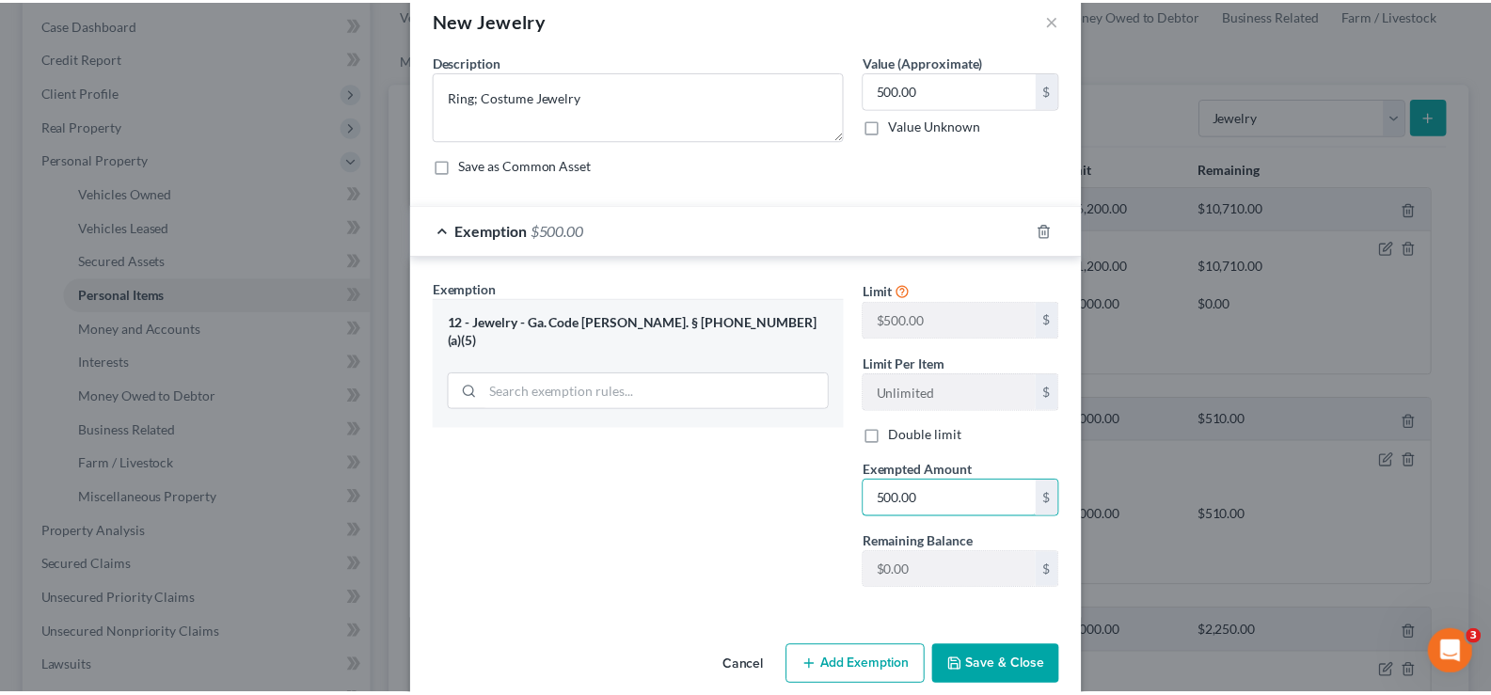
scroll to position [64, 0]
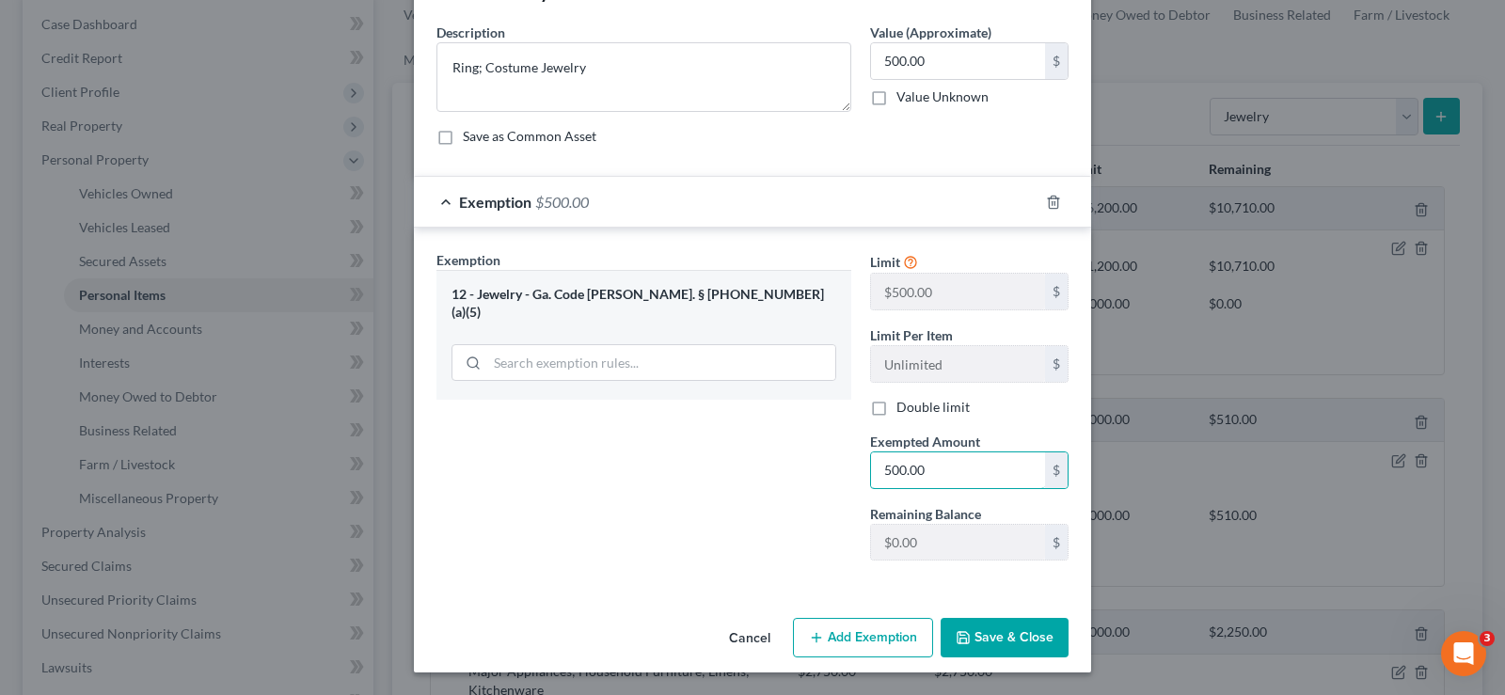
type input "500.00"
click at [977, 635] on button "Save & Close" at bounding box center [1005, 638] width 128 height 40
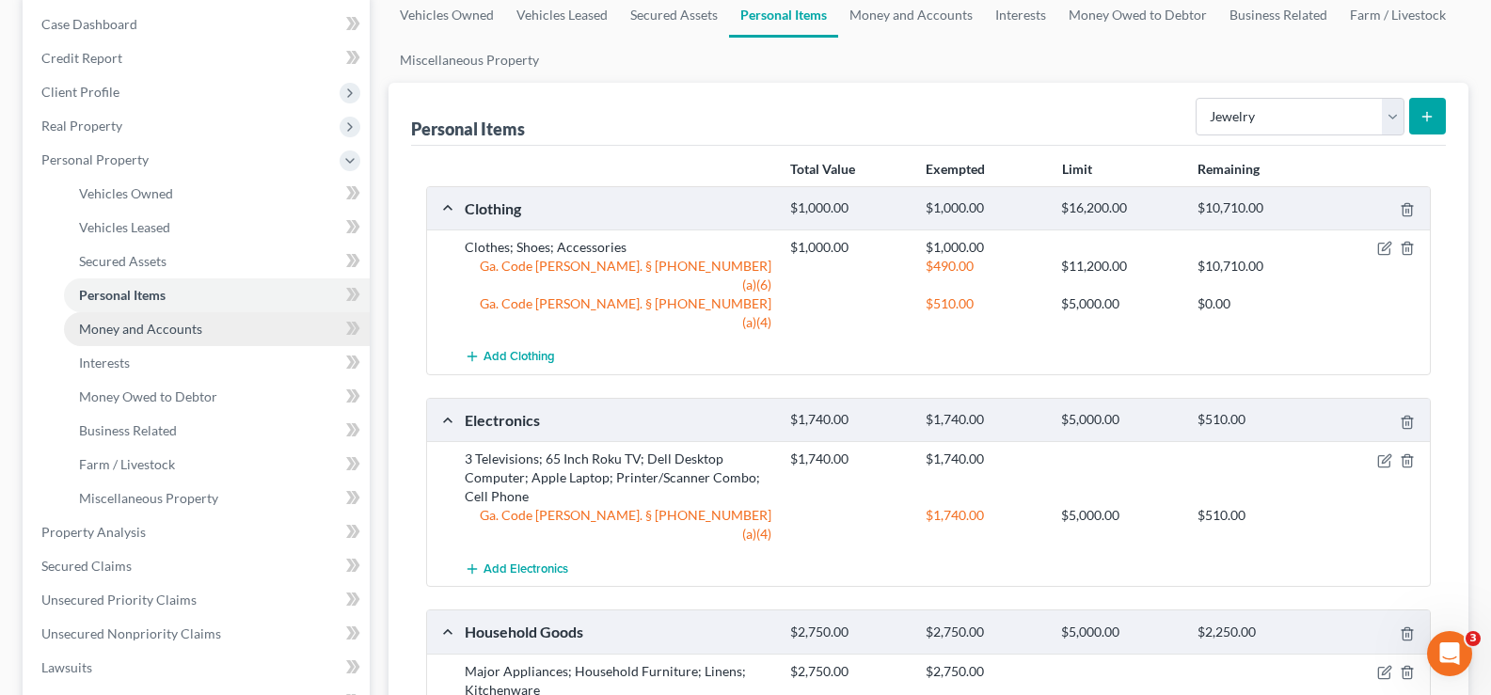
click at [181, 335] on span "Money and Accounts" at bounding box center [140, 329] width 123 height 16
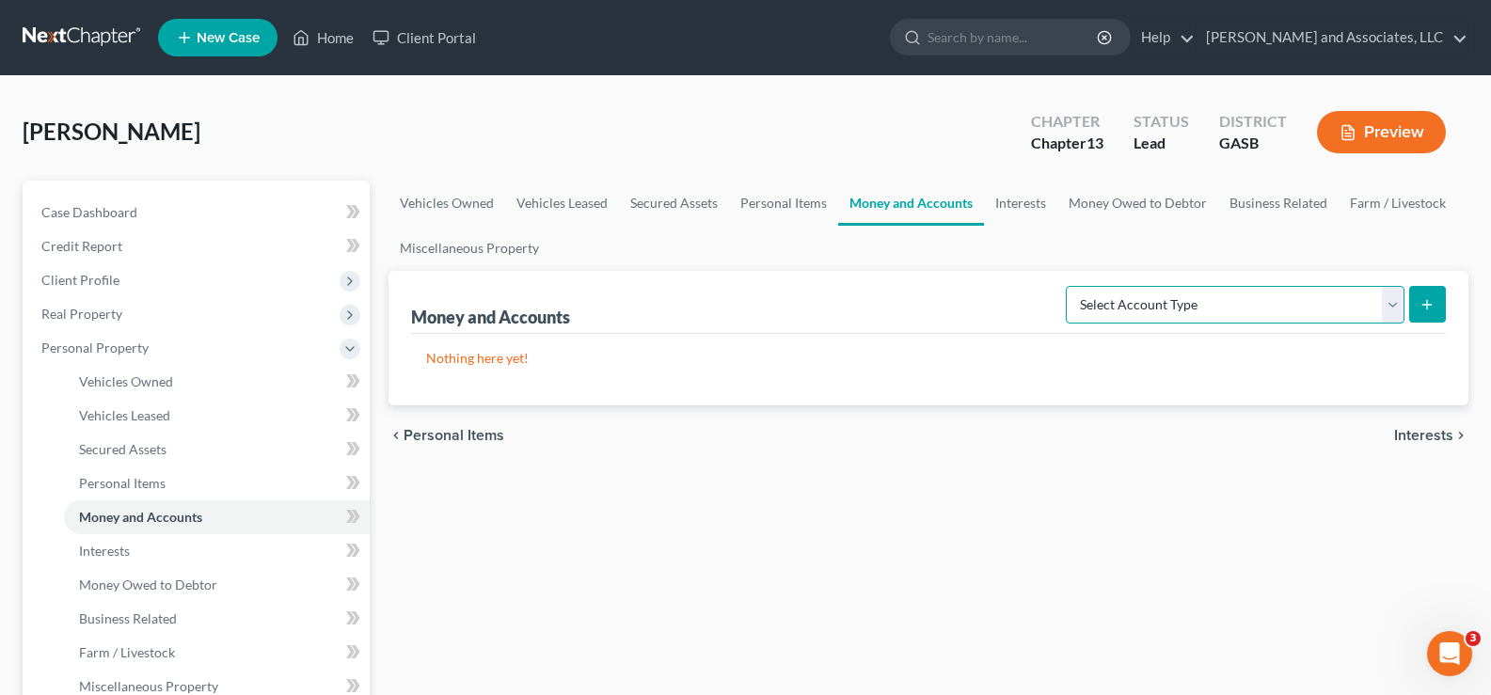
click at [1276, 305] on select "Select Account Type Brokerage Cash on Hand Certificates of Deposit Checking Acc…" at bounding box center [1235, 305] width 339 height 38
select select "checking"
click at [1070, 286] on select "Select Account Type Brokerage Cash on Hand Certificates of Deposit Checking Acc…" at bounding box center [1235, 305] width 339 height 38
click at [1427, 298] on icon "submit" at bounding box center [1427, 304] width 15 height 15
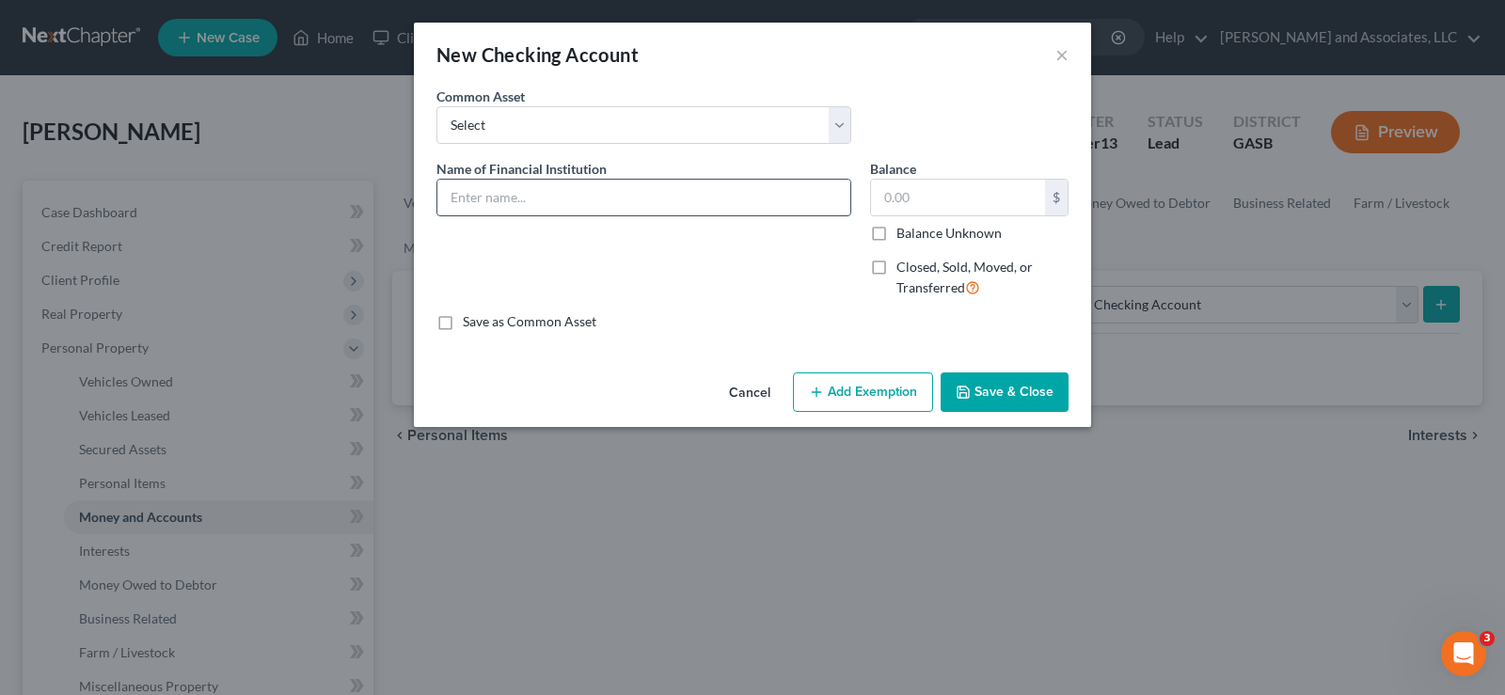
click at [571, 196] on input "text" at bounding box center [643, 198] width 413 height 36
type input "Wells Fargo"
click at [1044, 197] on input "text" at bounding box center [958, 198] width 174 height 36
type input "0.00"
click at [872, 379] on button "Add Exemption" at bounding box center [863, 393] width 140 height 40
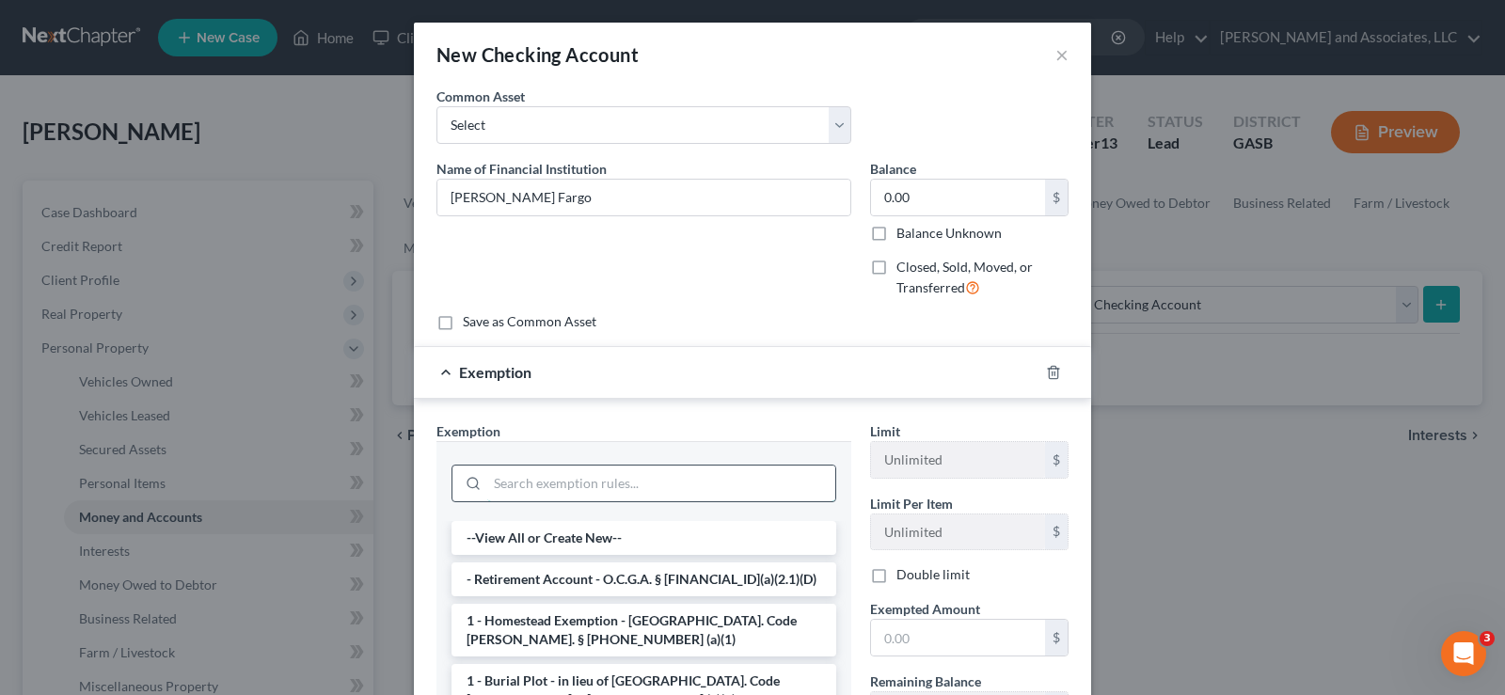
click at [563, 482] on input "search" at bounding box center [661, 484] width 348 height 36
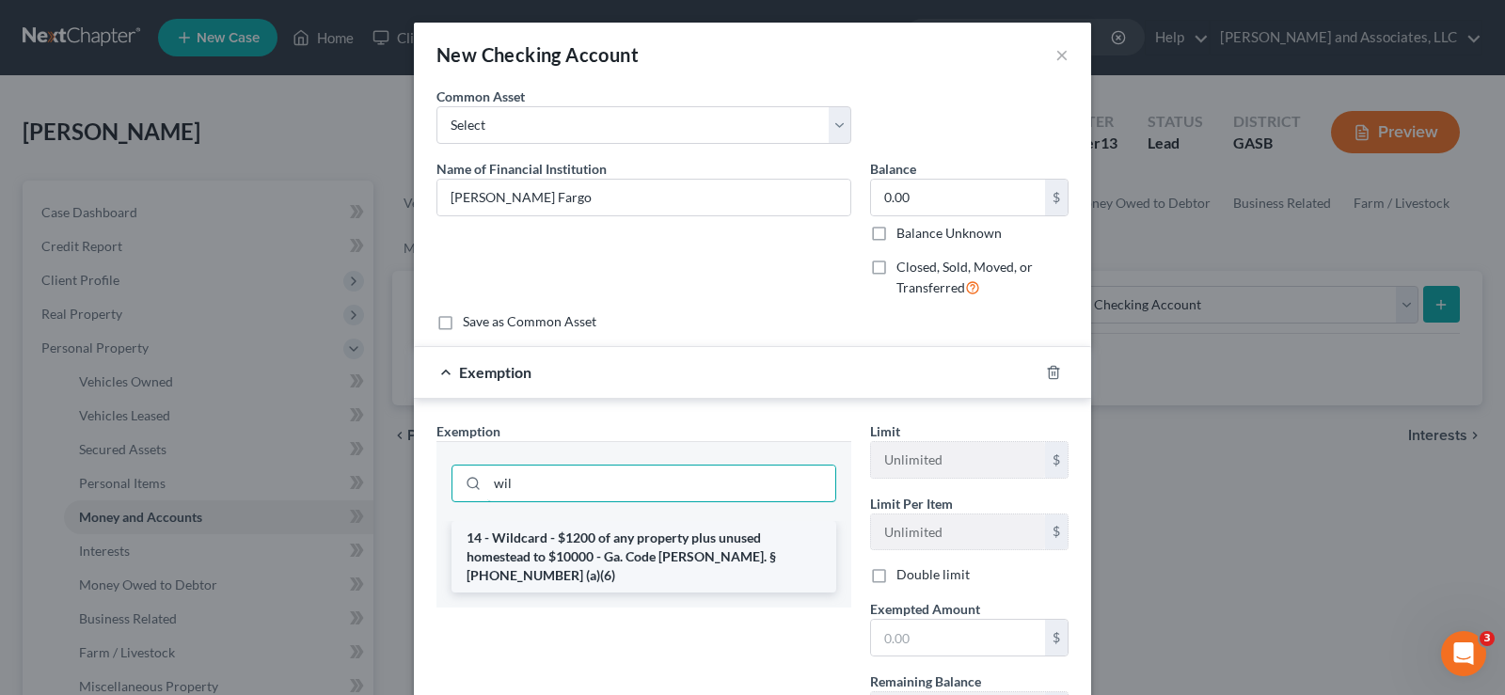
type input "wil"
click at [559, 544] on li "14 - Wildcard - $1200 of any property plus unused homestead to $10000 - Ga. Cod…" at bounding box center [644, 557] width 385 height 72
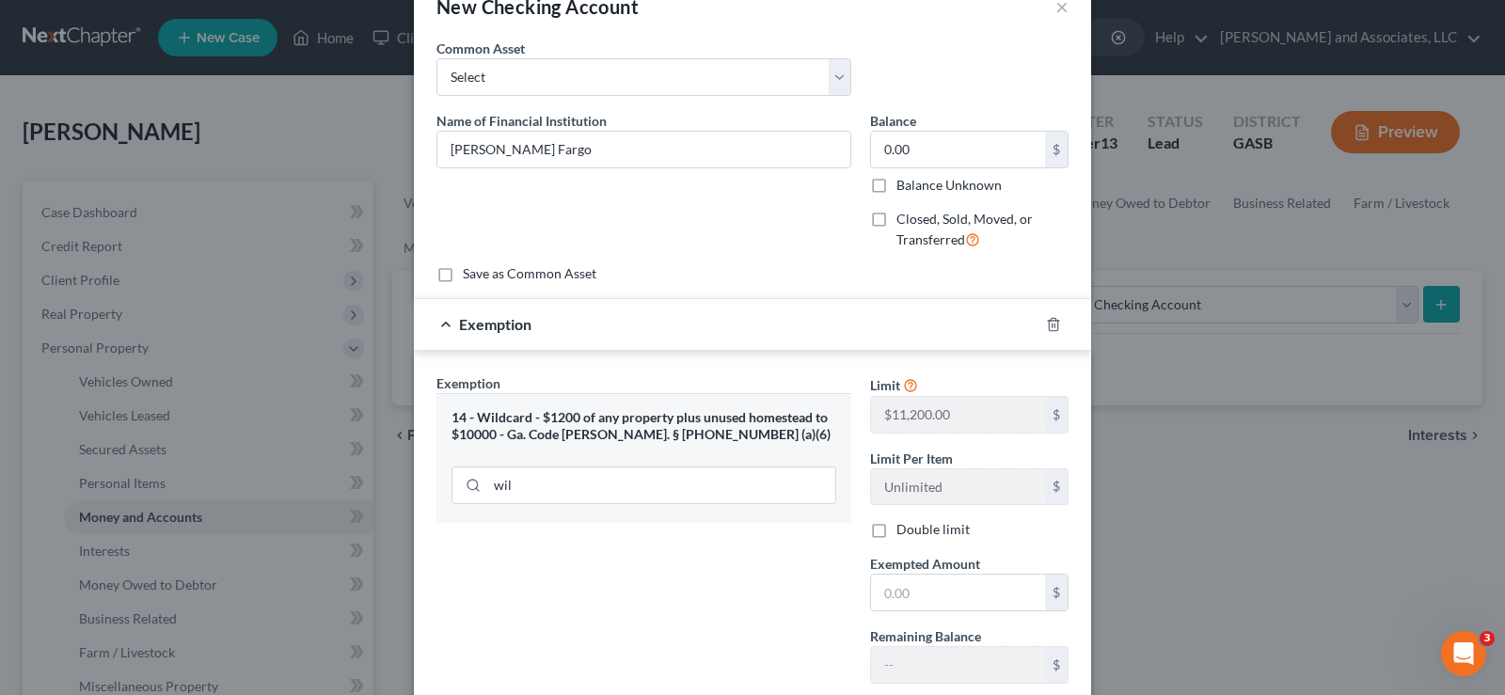
scroll to position [170, 0]
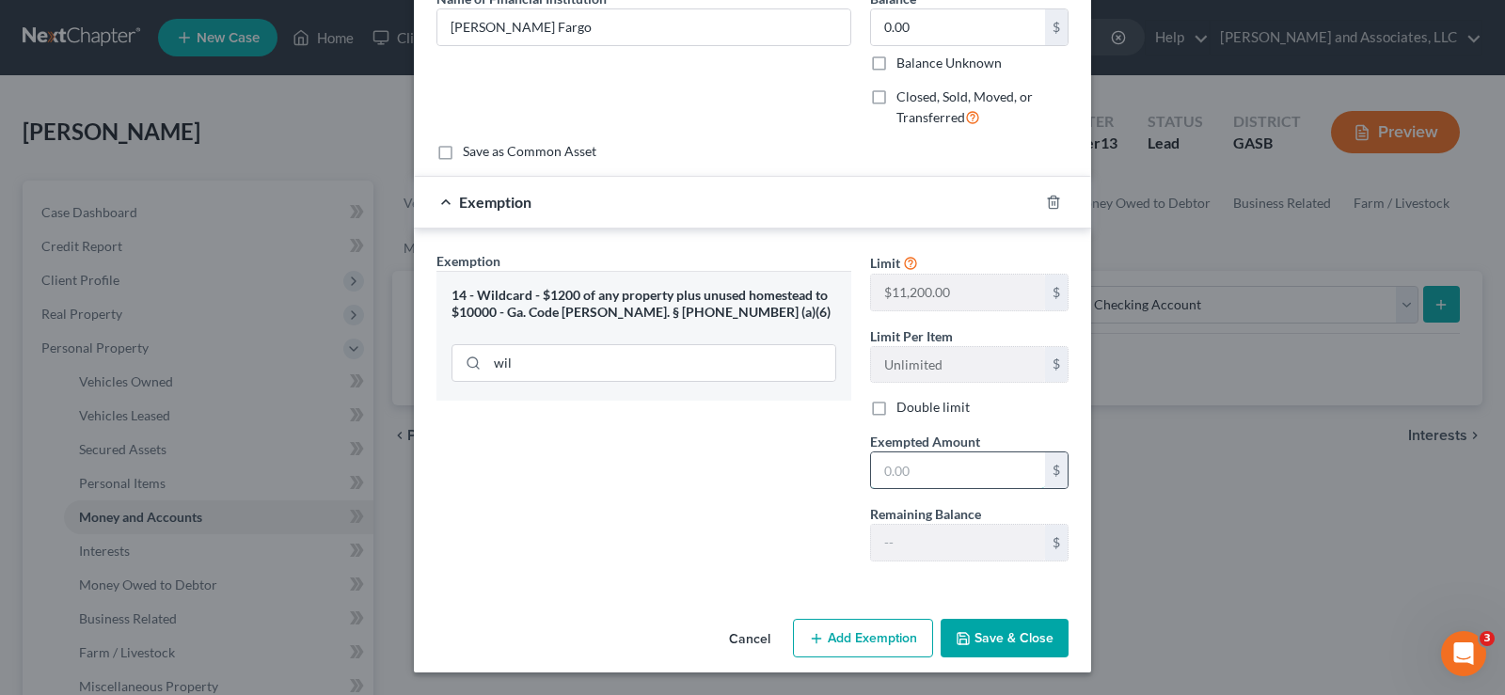
click at [924, 469] on input "text" at bounding box center [958, 471] width 174 height 36
type input "0.00"
click at [1010, 639] on button "Save & Close" at bounding box center [1005, 639] width 128 height 40
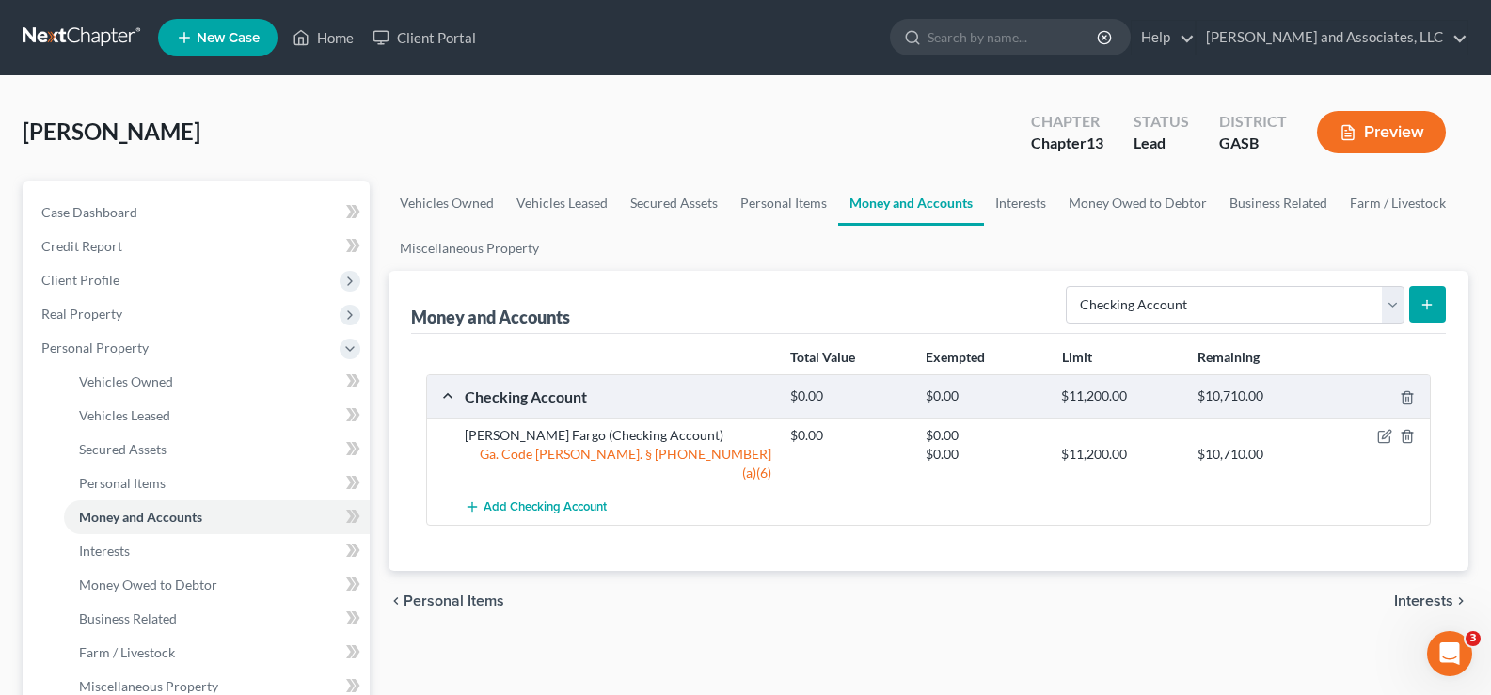
click at [1433, 302] on icon "submit" at bounding box center [1427, 304] width 15 height 15
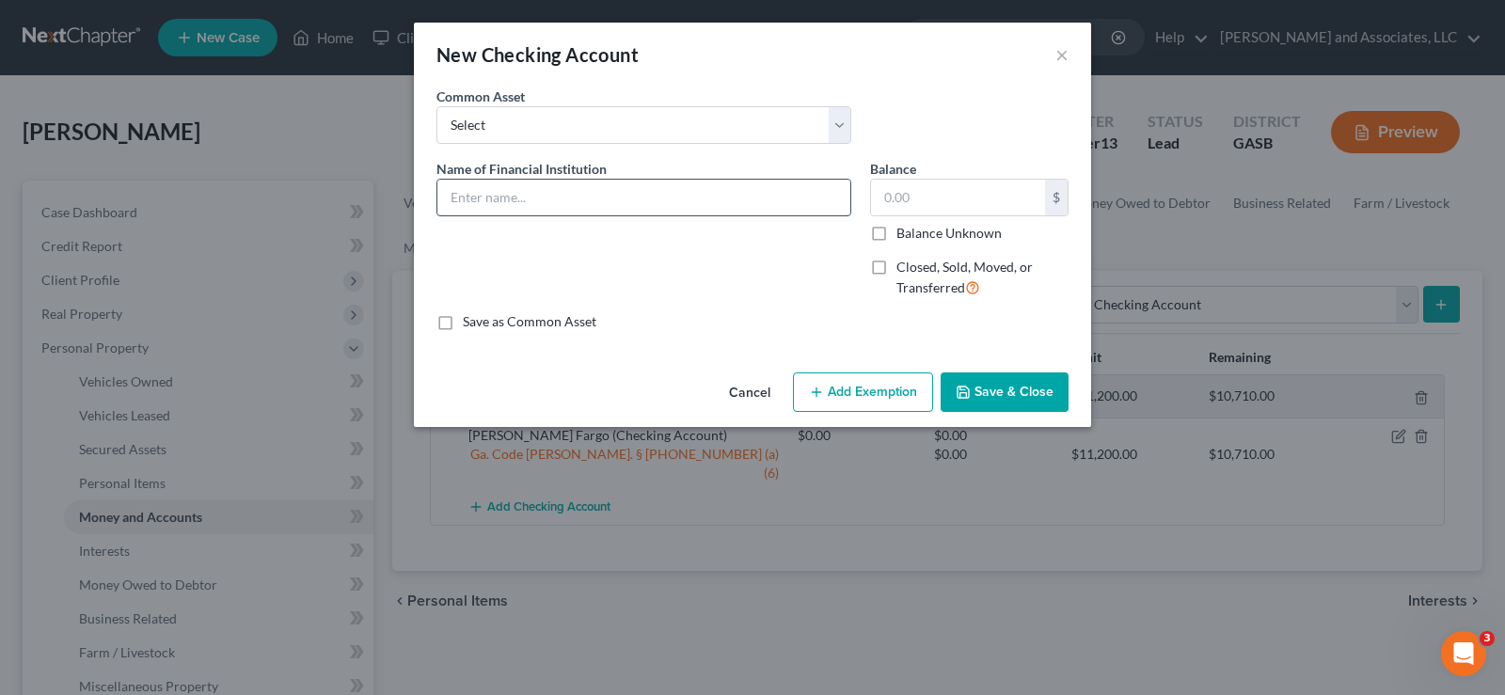
click at [496, 194] on input "text" at bounding box center [643, 198] width 413 height 36
type input "Georgia's Own Credit Union"
click at [946, 199] on input "text" at bounding box center [958, 198] width 174 height 36
type input "200.00"
click at [873, 395] on button "Add Exemption" at bounding box center [863, 393] width 140 height 40
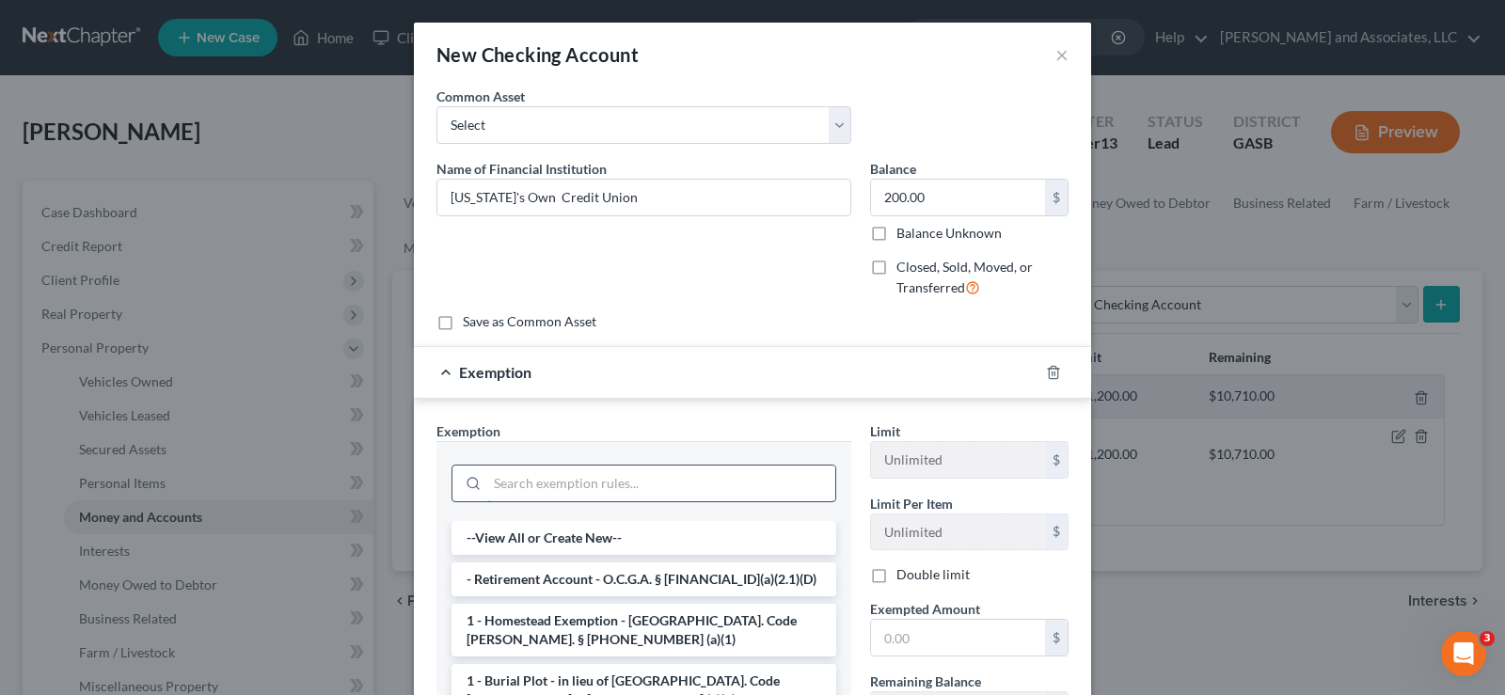
click at [533, 488] on input "search" at bounding box center [661, 484] width 348 height 36
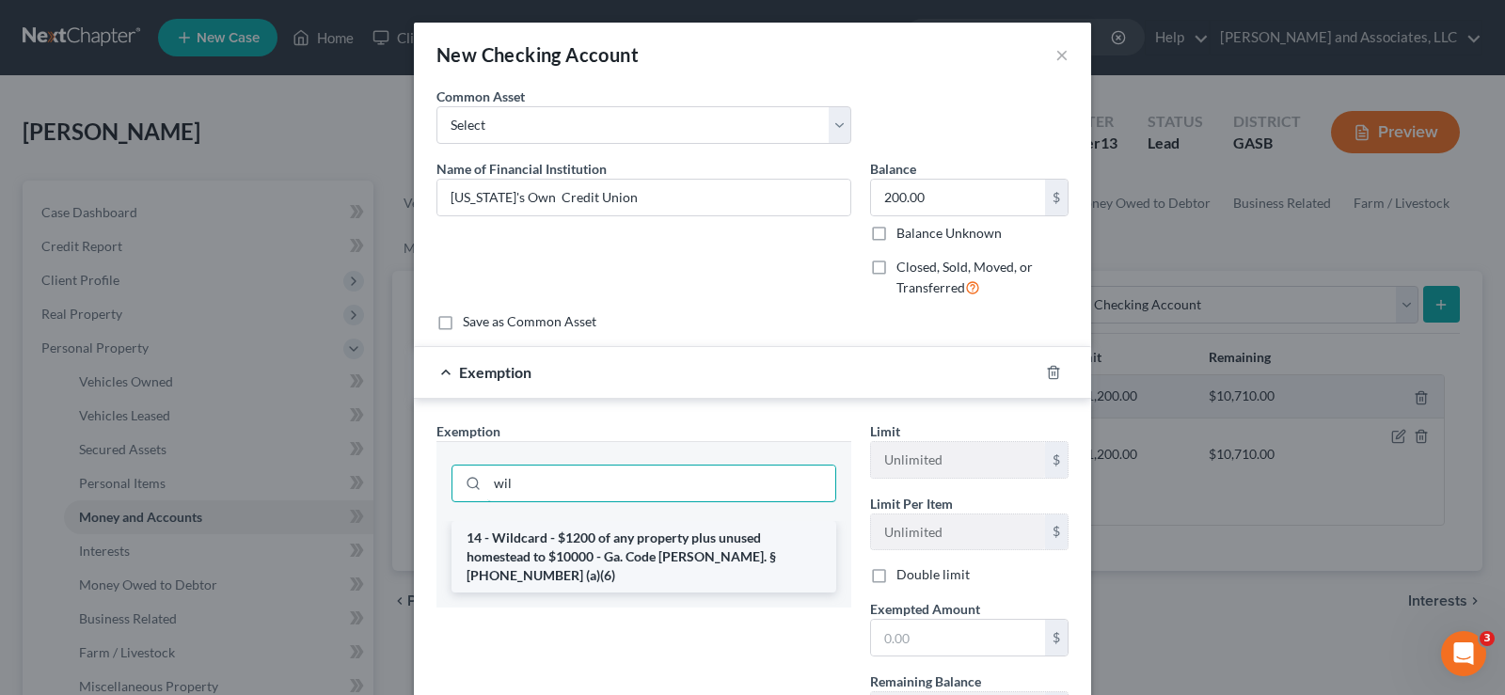
type input "wil"
click at [545, 555] on li "14 - Wildcard - $1200 of any property plus unused homestead to $10000 - Ga. Cod…" at bounding box center [644, 557] width 385 height 72
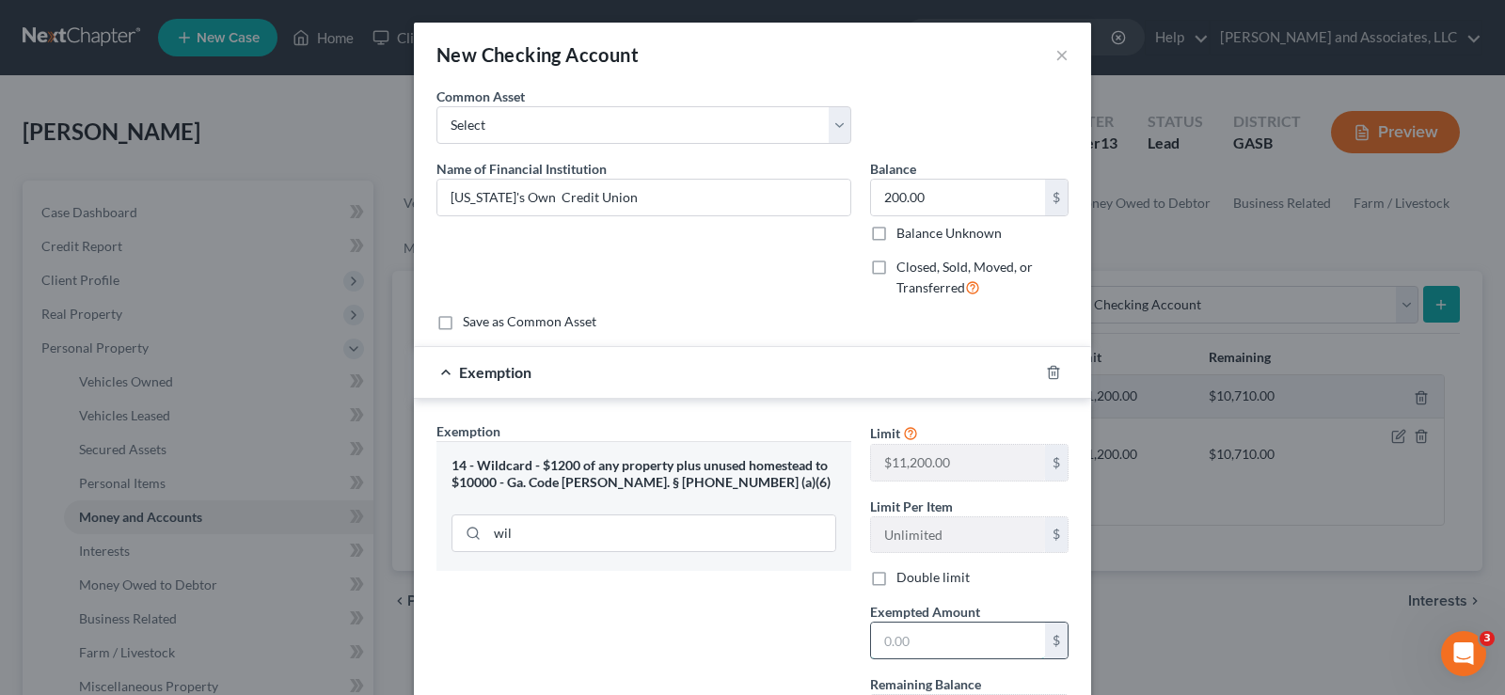
click at [946, 648] on input "text" at bounding box center [958, 641] width 174 height 36
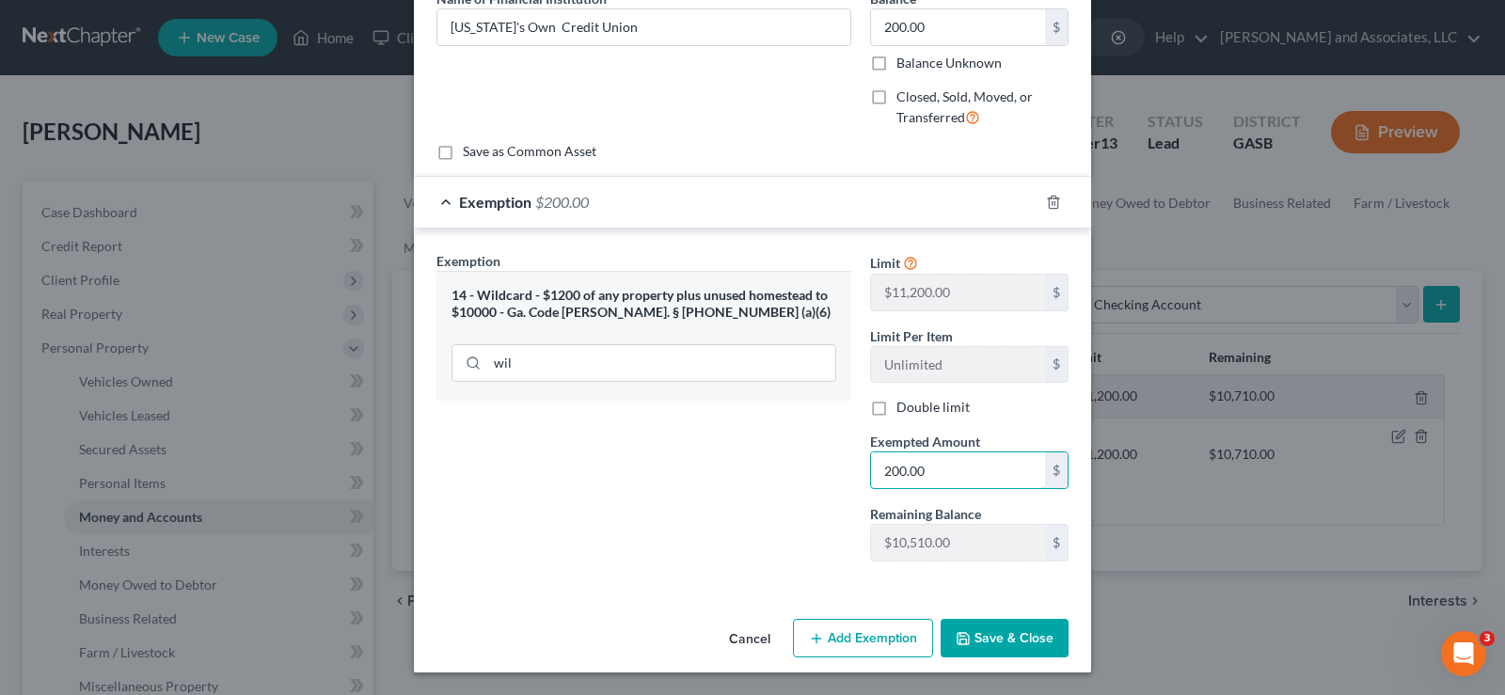
type input "200.00"
click at [1002, 636] on button "Save & Close" at bounding box center [1005, 639] width 128 height 40
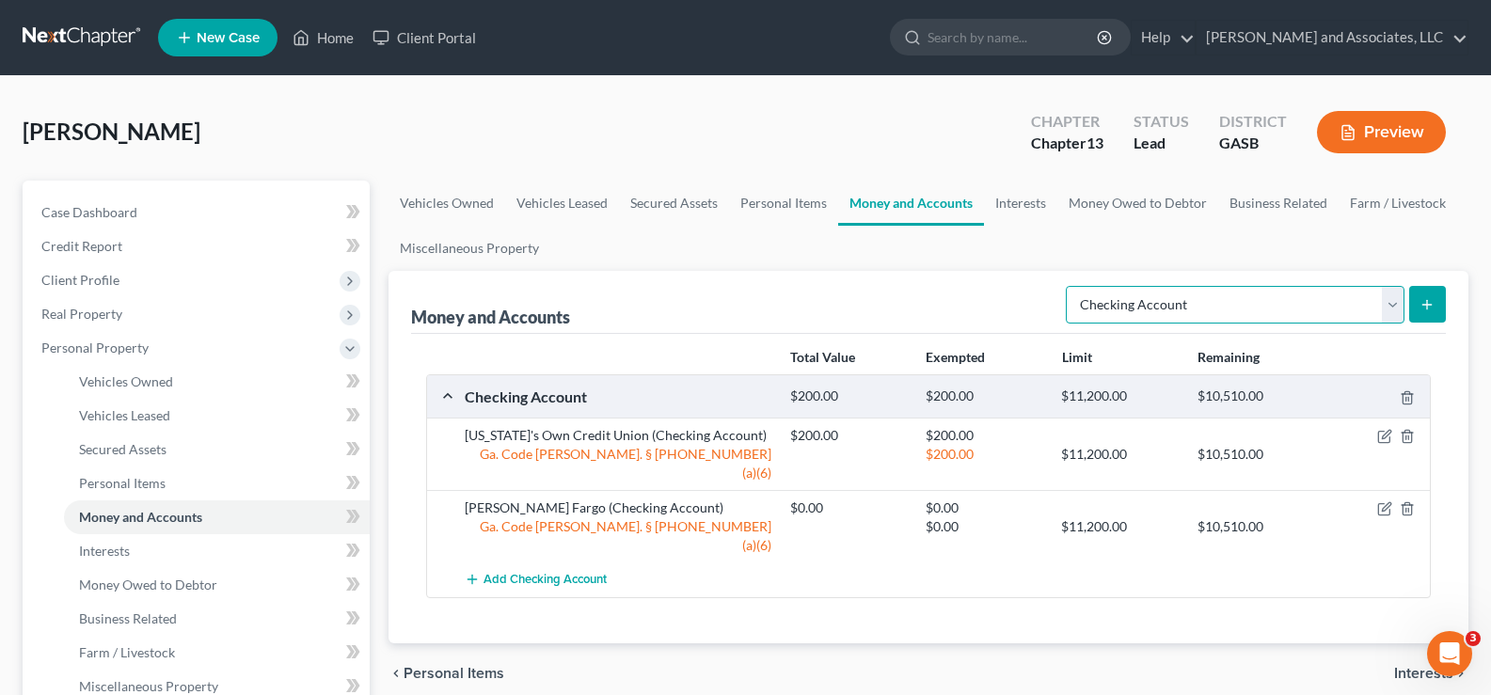
click at [1315, 286] on select "Select Account Type Brokerage Cash on Hand Certificates of Deposit Checking Acc…" at bounding box center [1235, 305] width 339 height 38
select select "savings"
click at [1070, 286] on select "Select Account Type Brokerage Cash on Hand Certificates of Deposit Checking Acc…" at bounding box center [1235, 305] width 339 height 38
click at [1421, 309] on icon "submit" at bounding box center [1427, 304] width 15 height 15
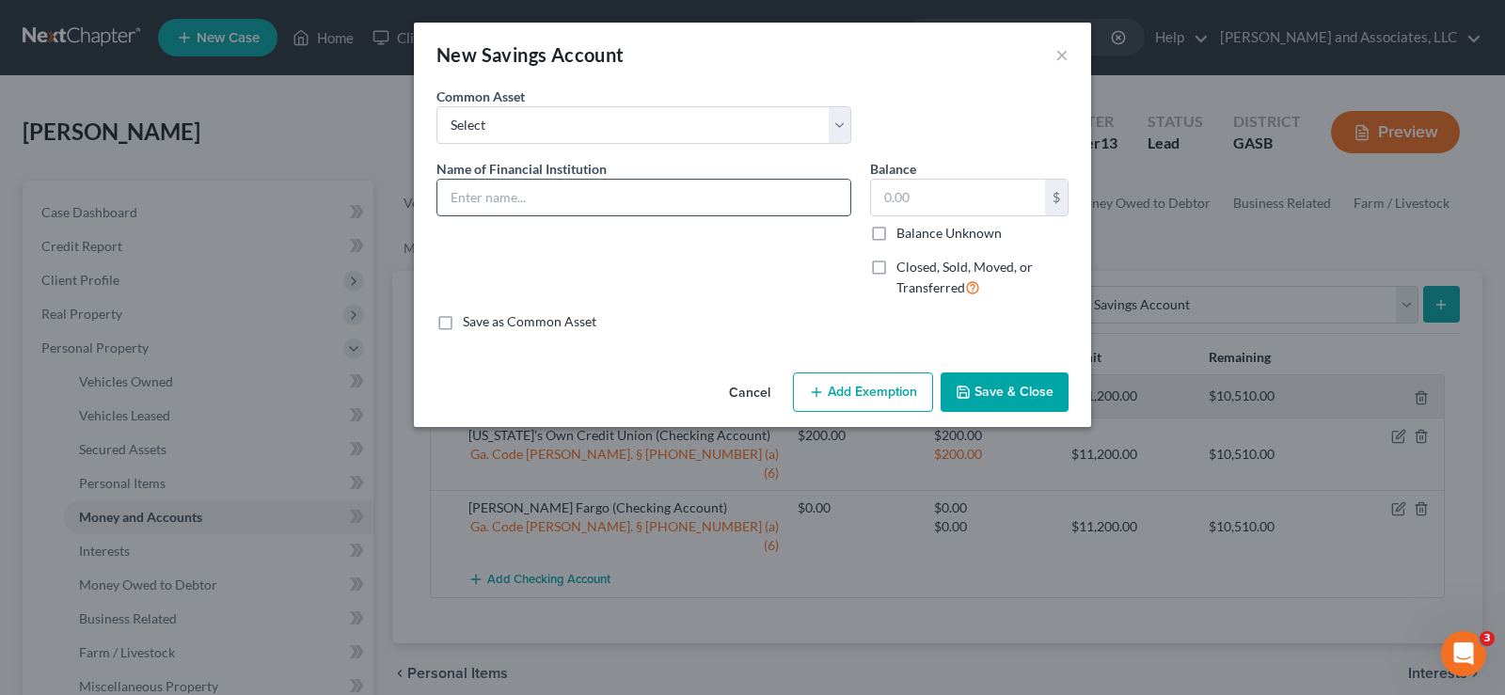
click at [581, 203] on input "text" at bounding box center [643, 198] width 413 height 36
type input "Wells Fargo"
click at [925, 204] on input "text" at bounding box center [958, 198] width 174 height 36
type input "0.00"
click at [861, 392] on button "Add Exemption" at bounding box center [863, 393] width 140 height 40
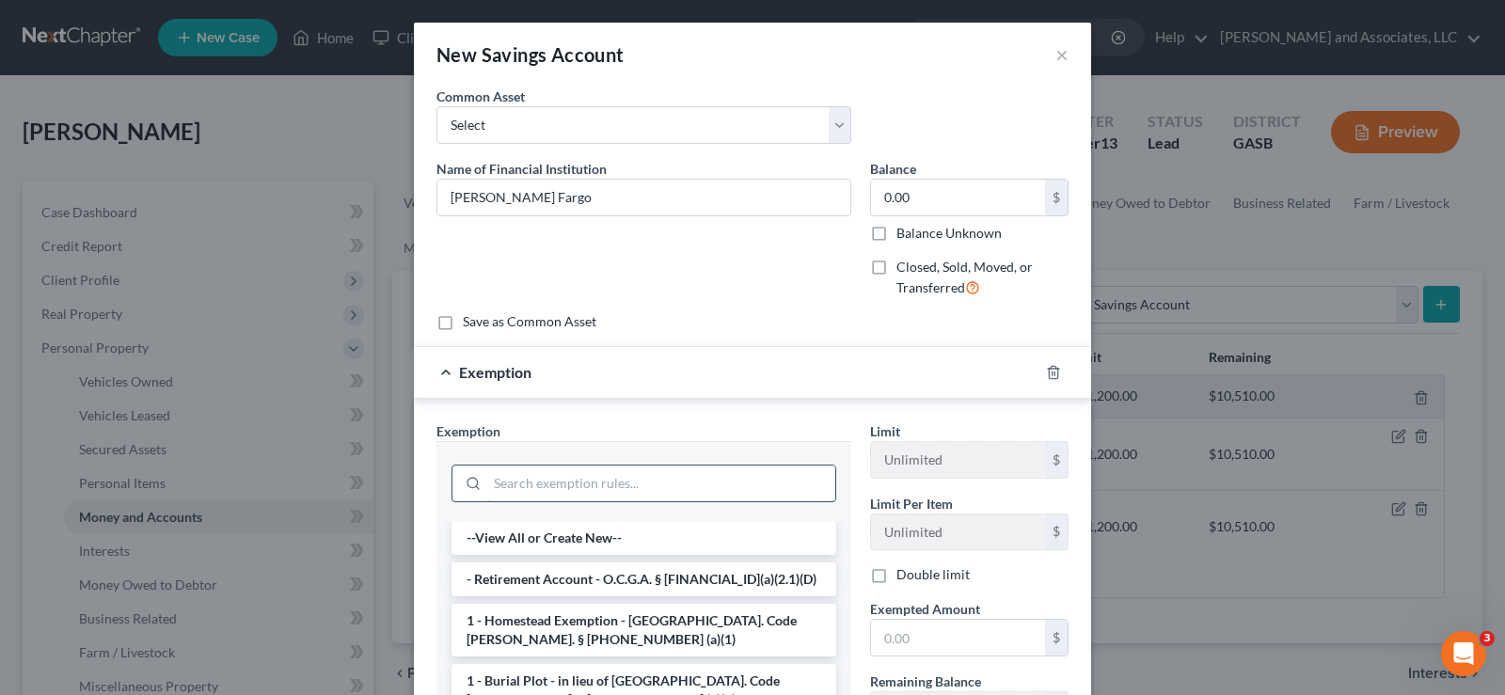
click at [541, 481] on input "search" at bounding box center [661, 484] width 348 height 36
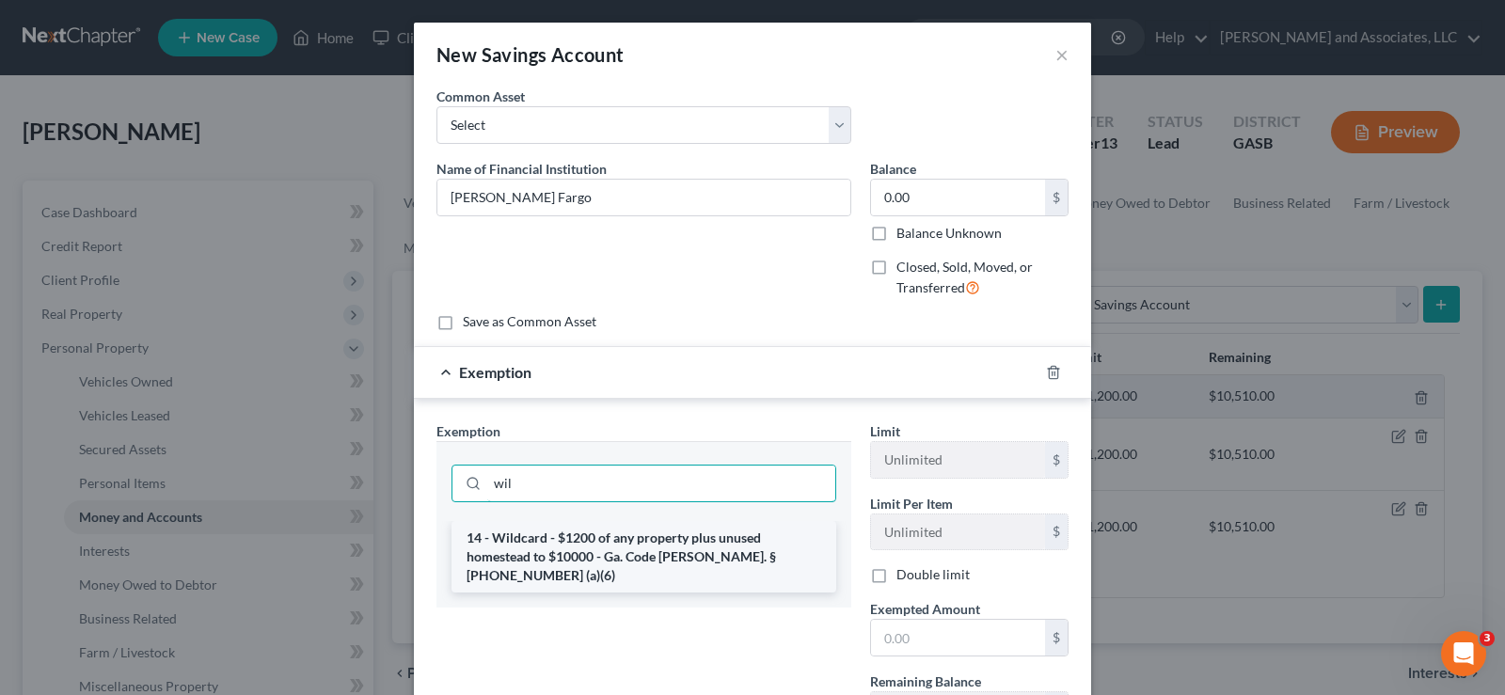
type input "wil"
click at [603, 540] on li "14 - Wildcard - $1200 of any property plus unused homestead to $10000 - Ga. Cod…" at bounding box center [644, 557] width 385 height 72
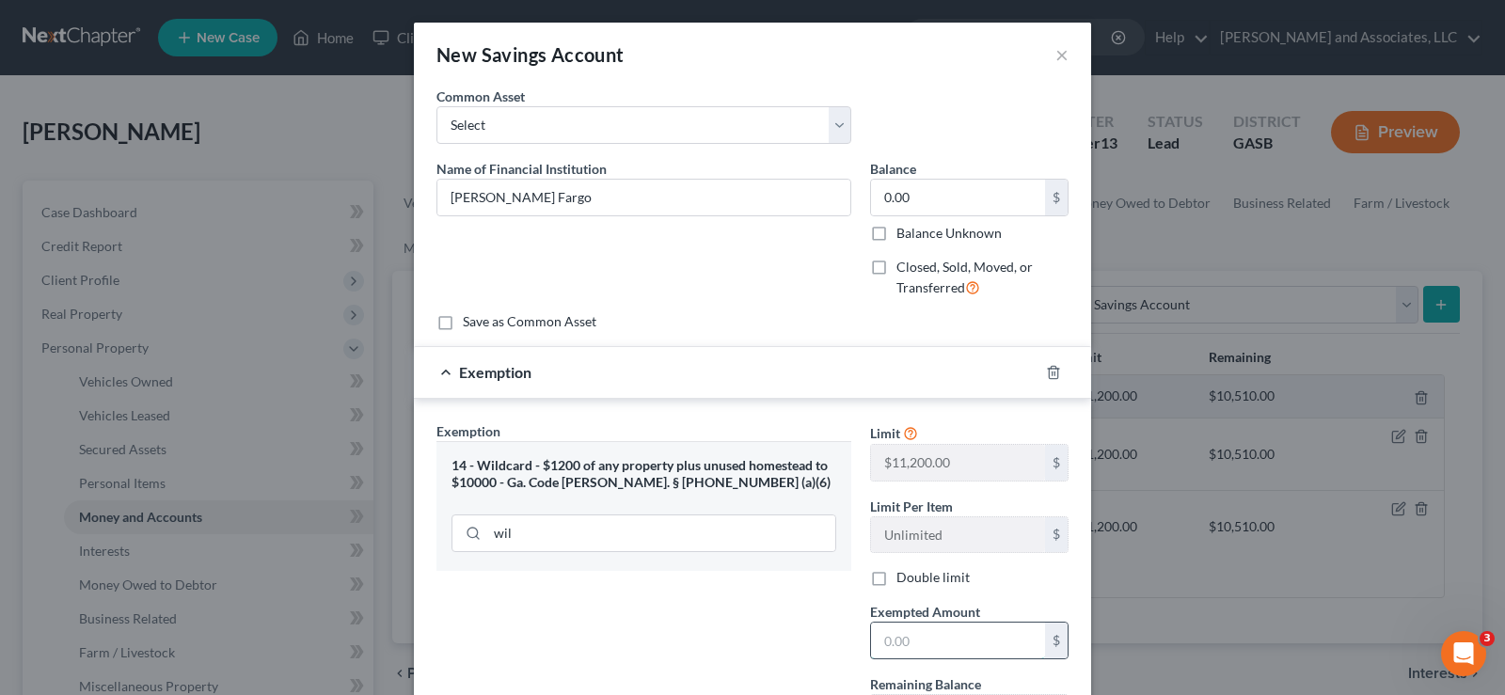
click at [939, 644] on input "text" at bounding box center [958, 641] width 174 height 36
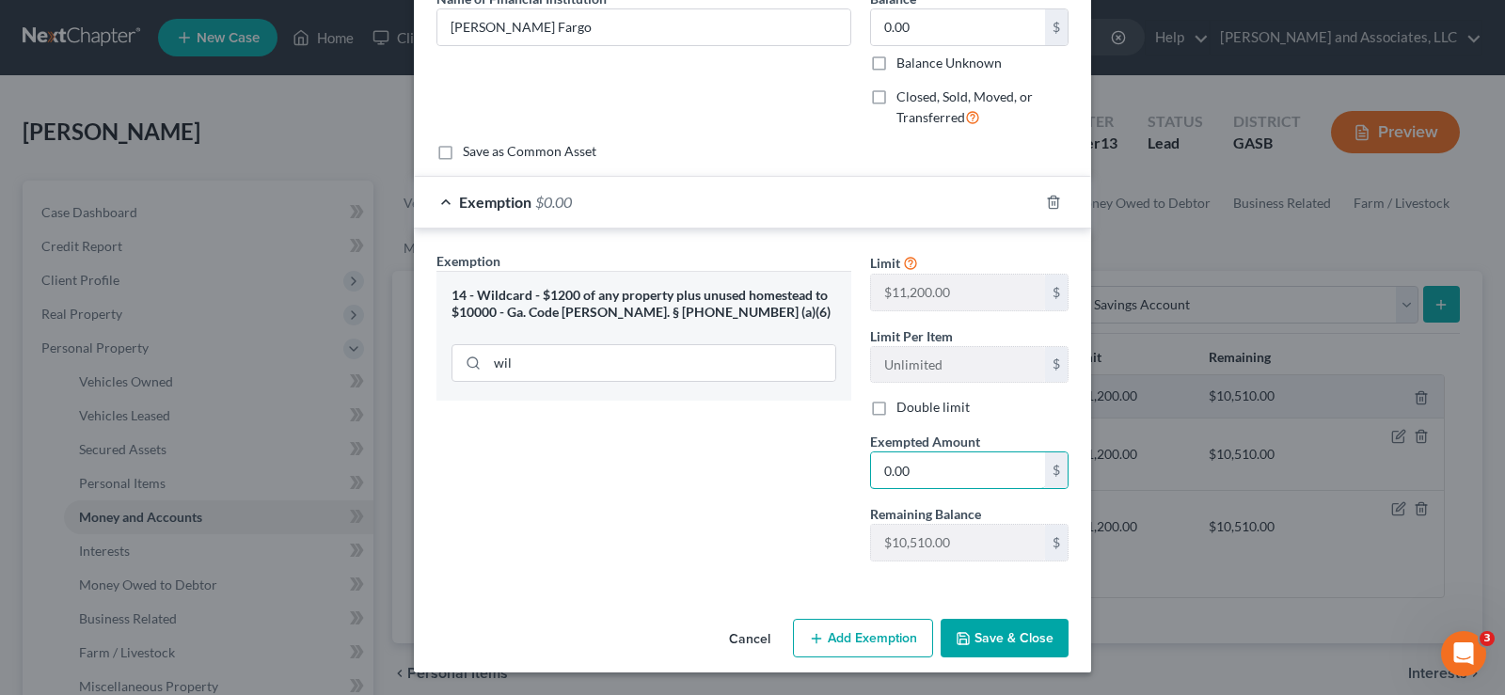
type input "0.00"
click at [999, 652] on button "Save & Close" at bounding box center [1005, 639] width 128 height 40
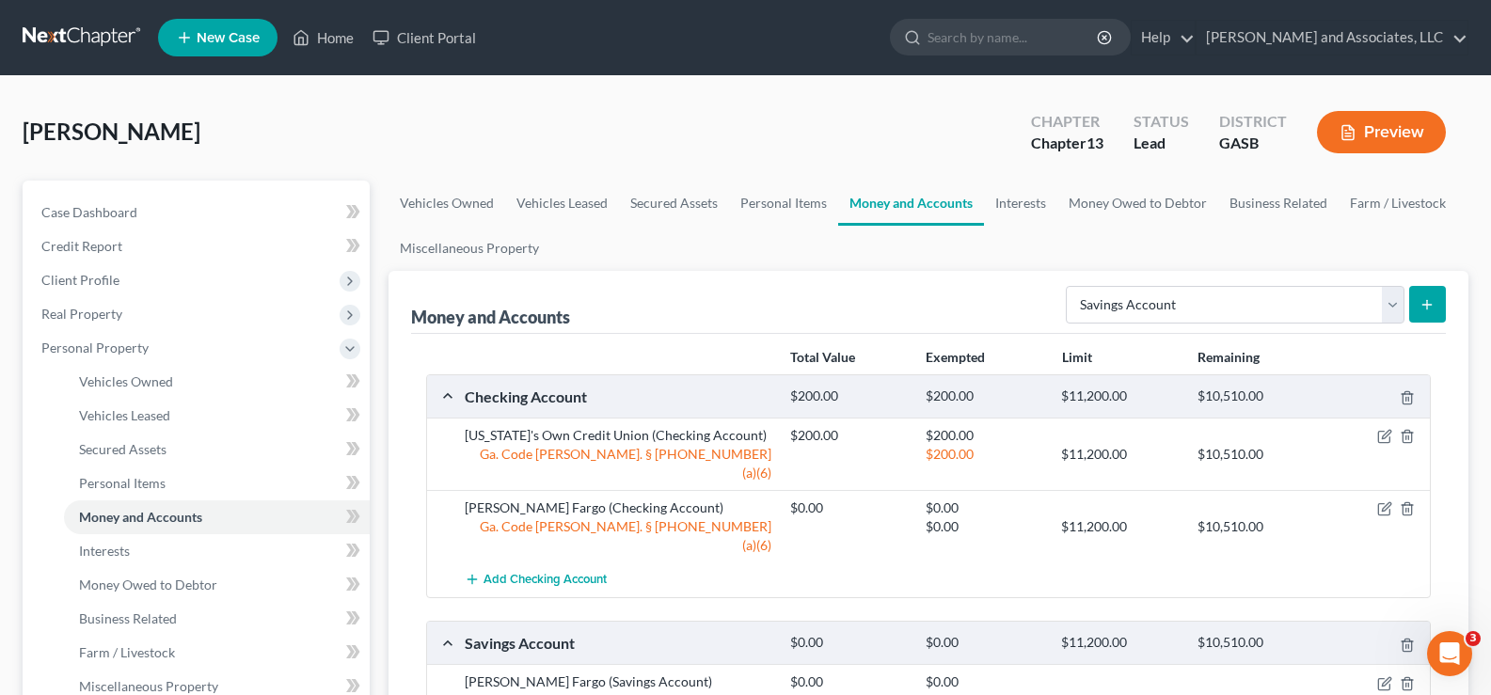
click at [1424, 302] on icon "submit" at bounding box center [1427, 304] width 15 height 15
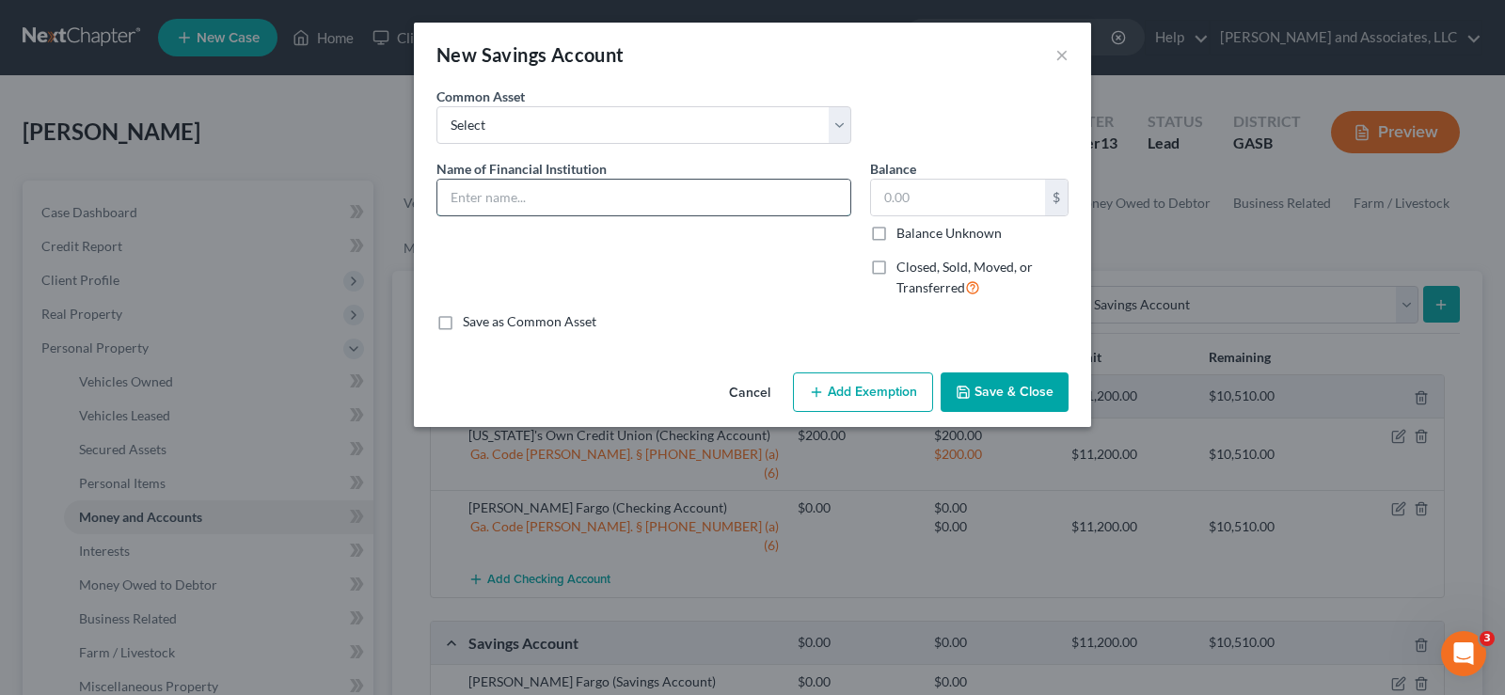
click at [566, 183] on input "text" at bounding box center [643, 198] width 413 height 36
type input "Georgia's Own Credit Union"
click at [938, 207] on input "text" at bounding box center [958, 198] width 174 height 36
type input "1.00"
click at [865, 392] on button "Add Exemption" at bounding box center [863, 393] width 140 height 40
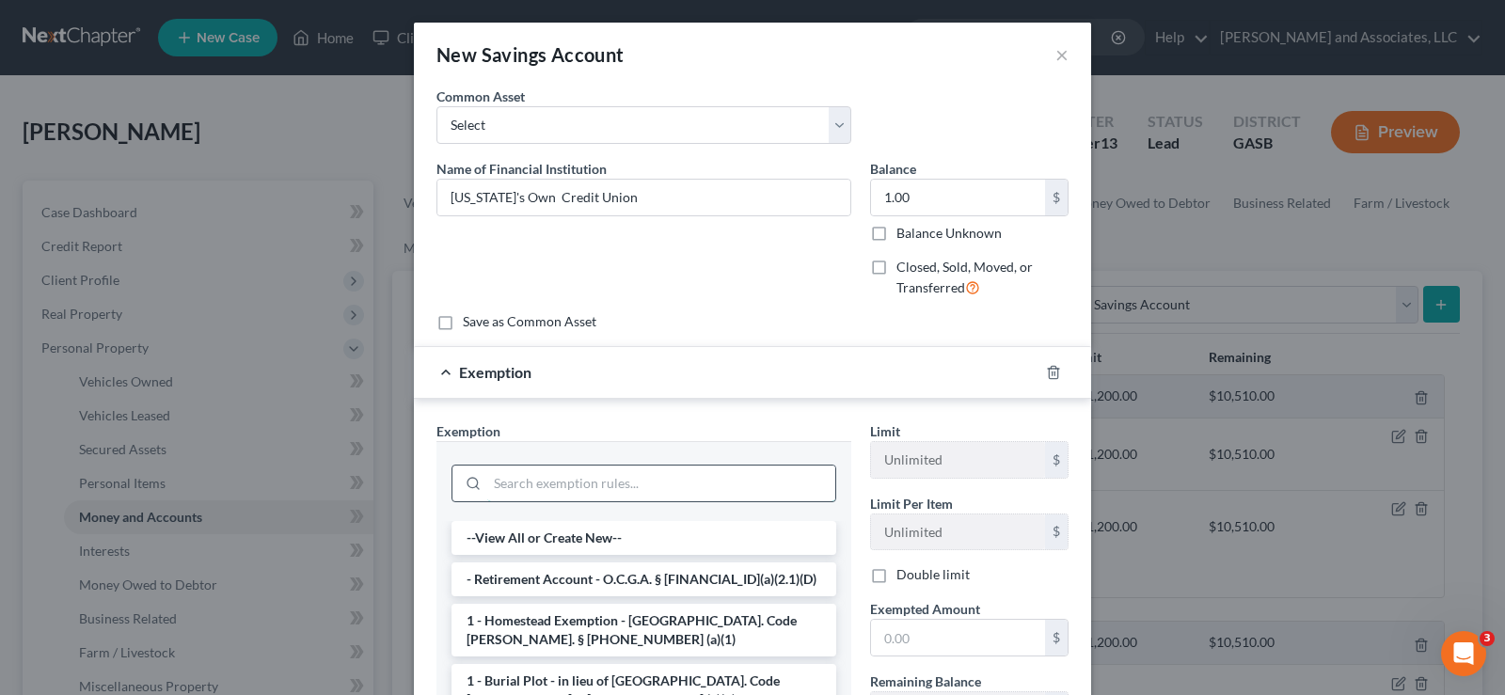
click at [557, 480] on input "search" at bounding box center [661, 484] width 348 height 36
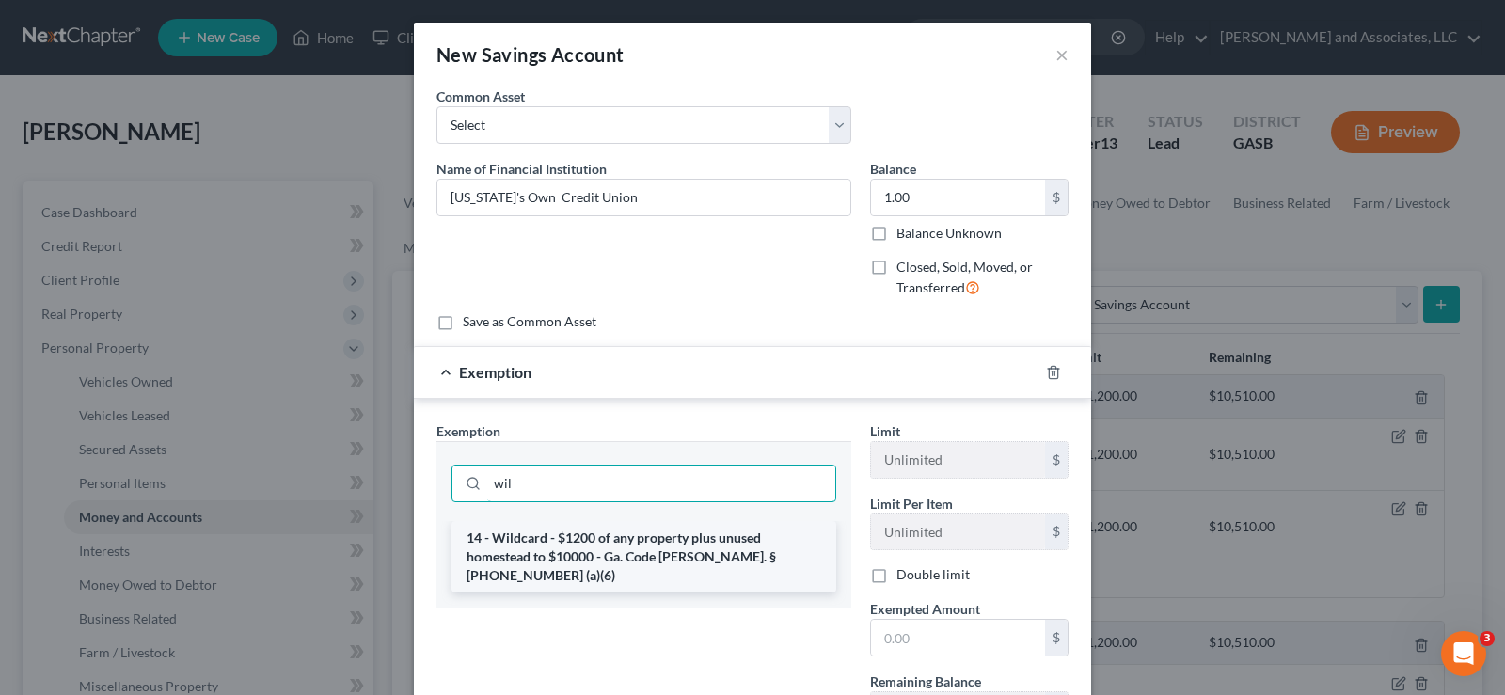
type input "wil"
click at [621, 544] on li "14 - Wildcard - $1200 of any property plus unused homestead to $10000 - Ga. Cod…" at bounding box center [644, 557] width 385 height 72
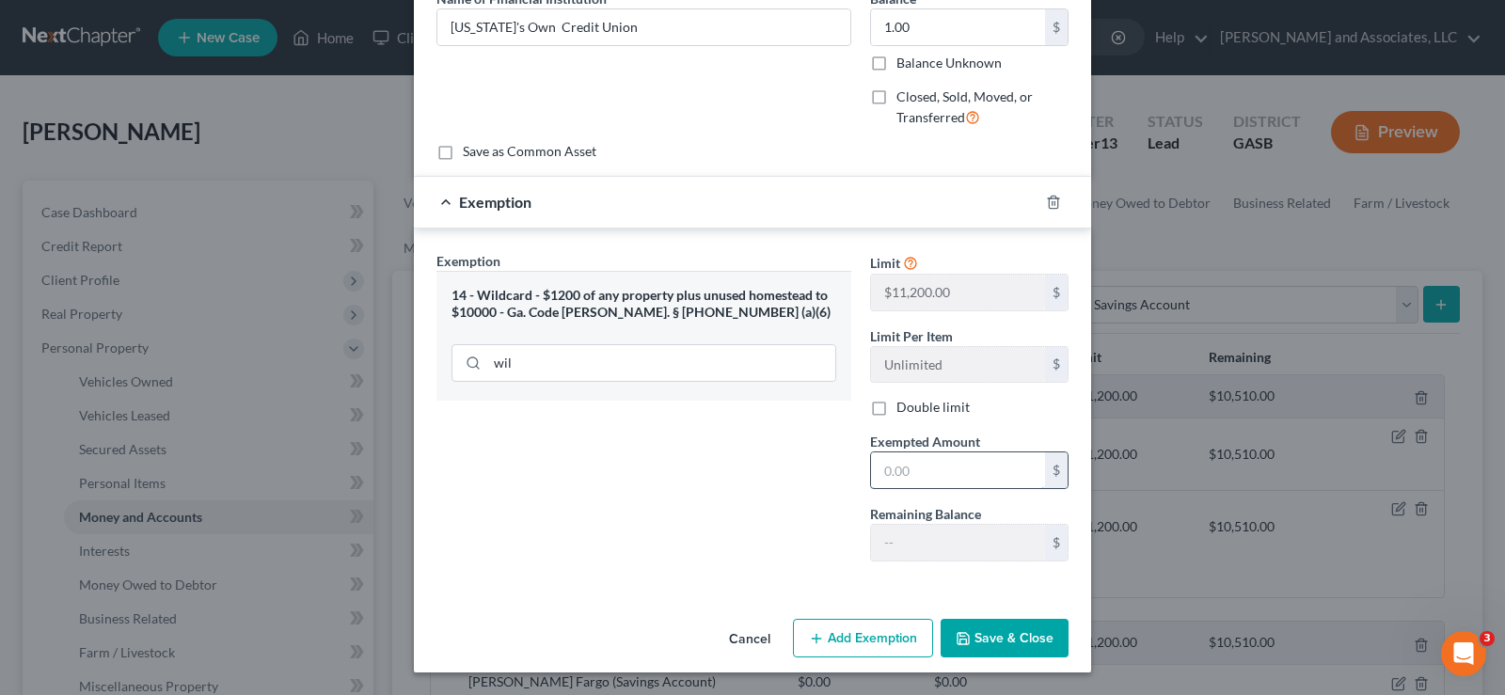
click at [920, 479] on input "text" at bounding box center [958, 471] width 174 height 36
type input "1.00"
click at [995, 633] on button "Save & Close" at bounding box center [1005, 639] width 128 height 40
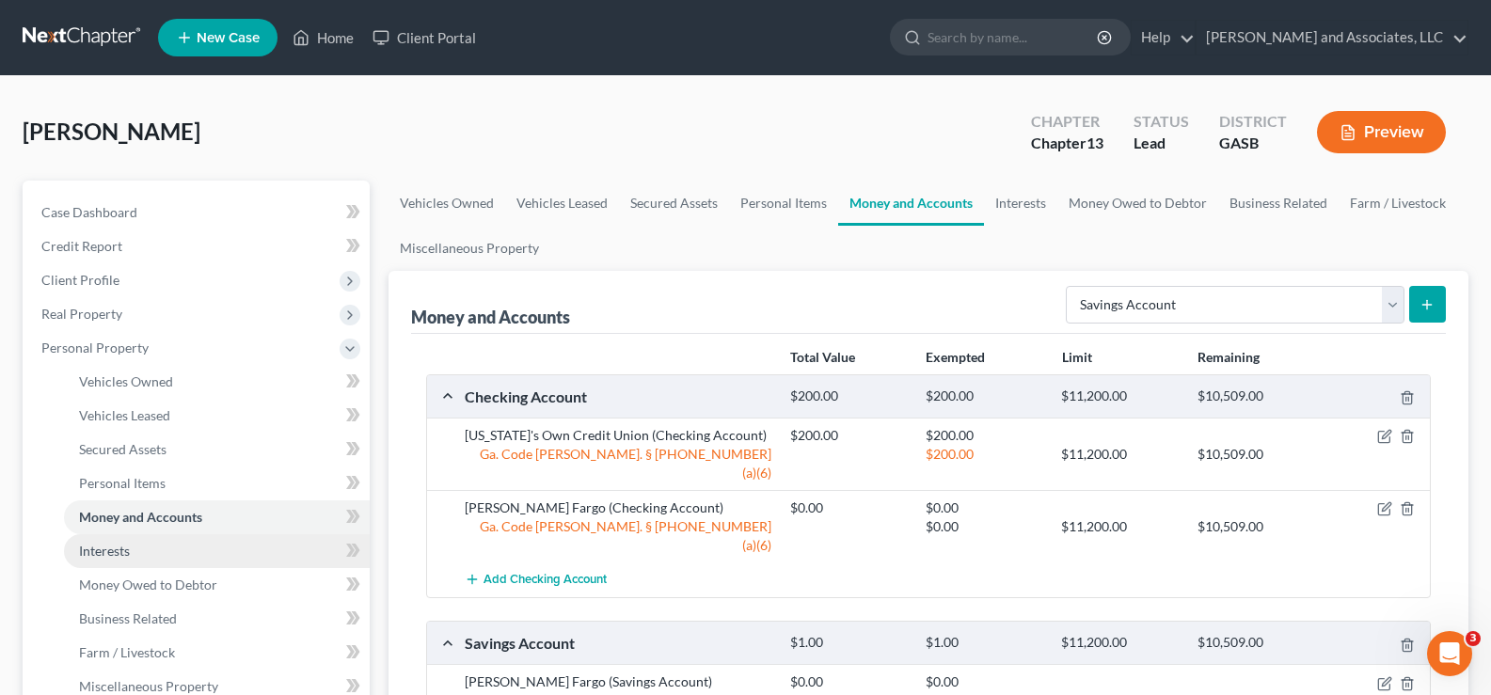
click at [121, 549] on span "Interests" at bounding box center [104, 551] width 51 height 16
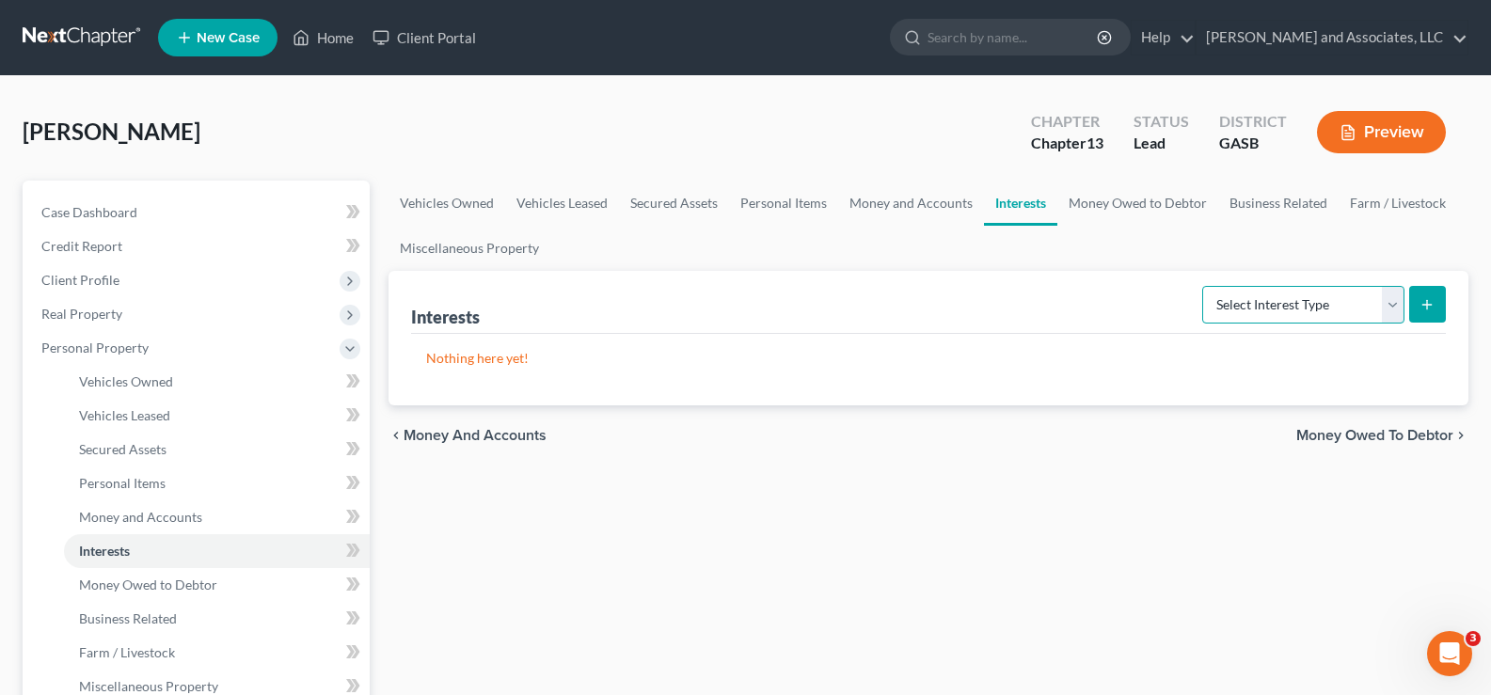
click at [1367, 299] on select "Select Interest Type 401K Annuity Bond Education IRA Government Bond Government…" at bounding box center [1303, 305] width 202 height 38
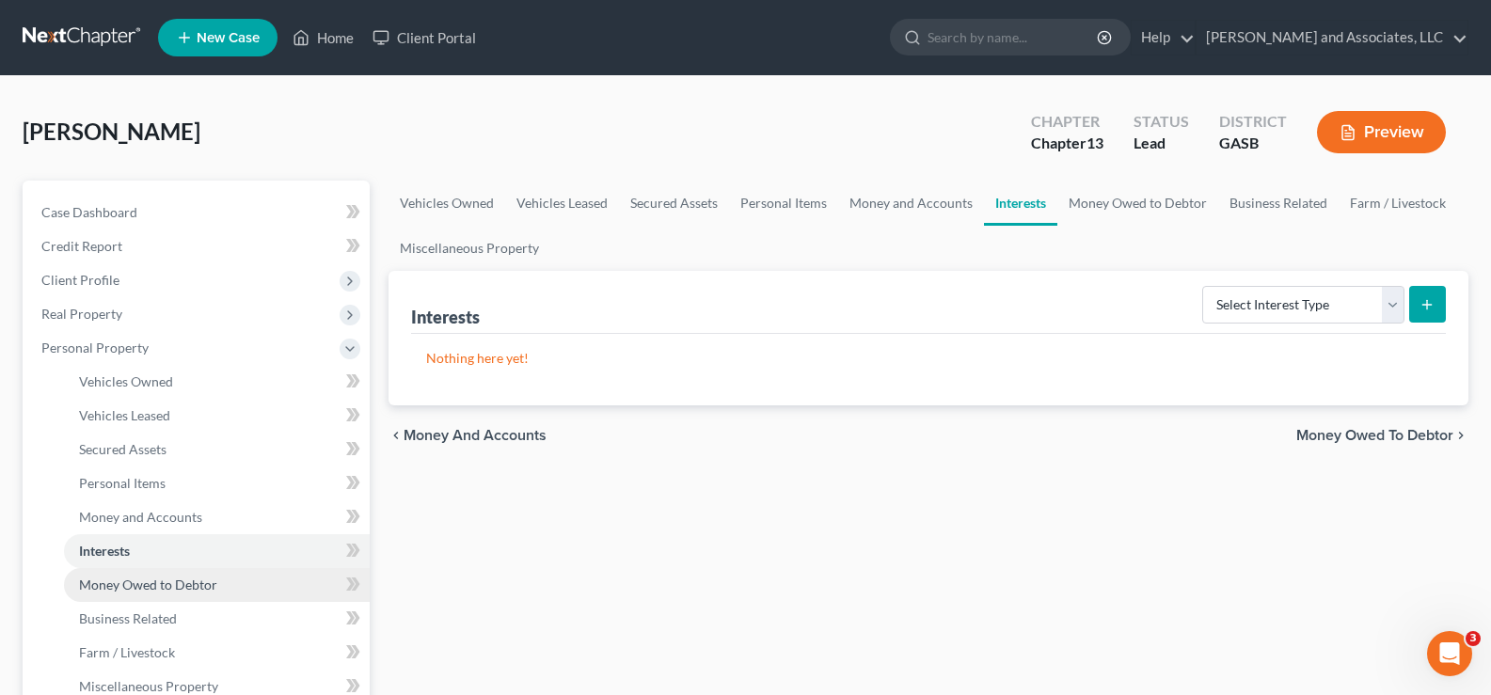
click at [162, 587] on span "Money Owed to Debtor" at bounding box center [148, 585] width 138 height 16
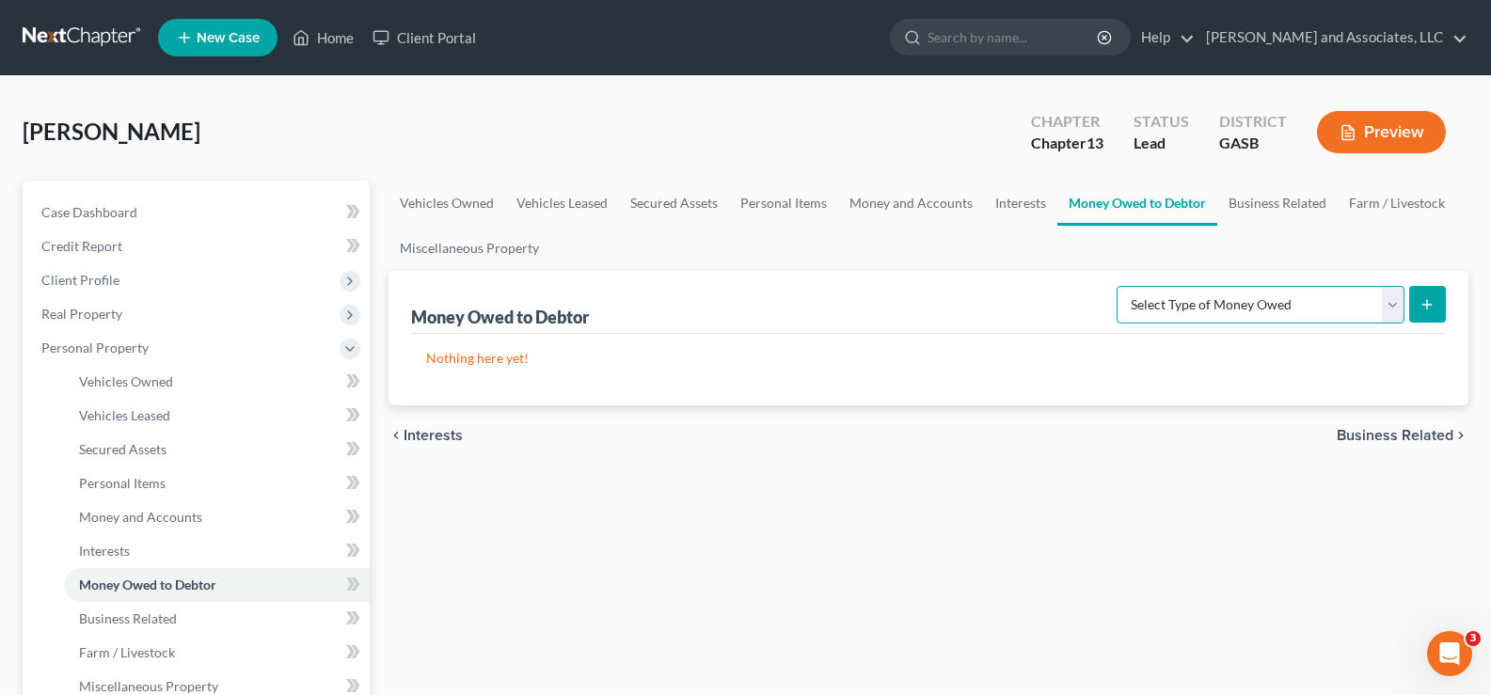
click at [1395, 303] on select "Select Type of Money Owed Accounts Receivable Alimony Child Support Claims Agai…" at bounding box center [1261, 305] width 288 height 38
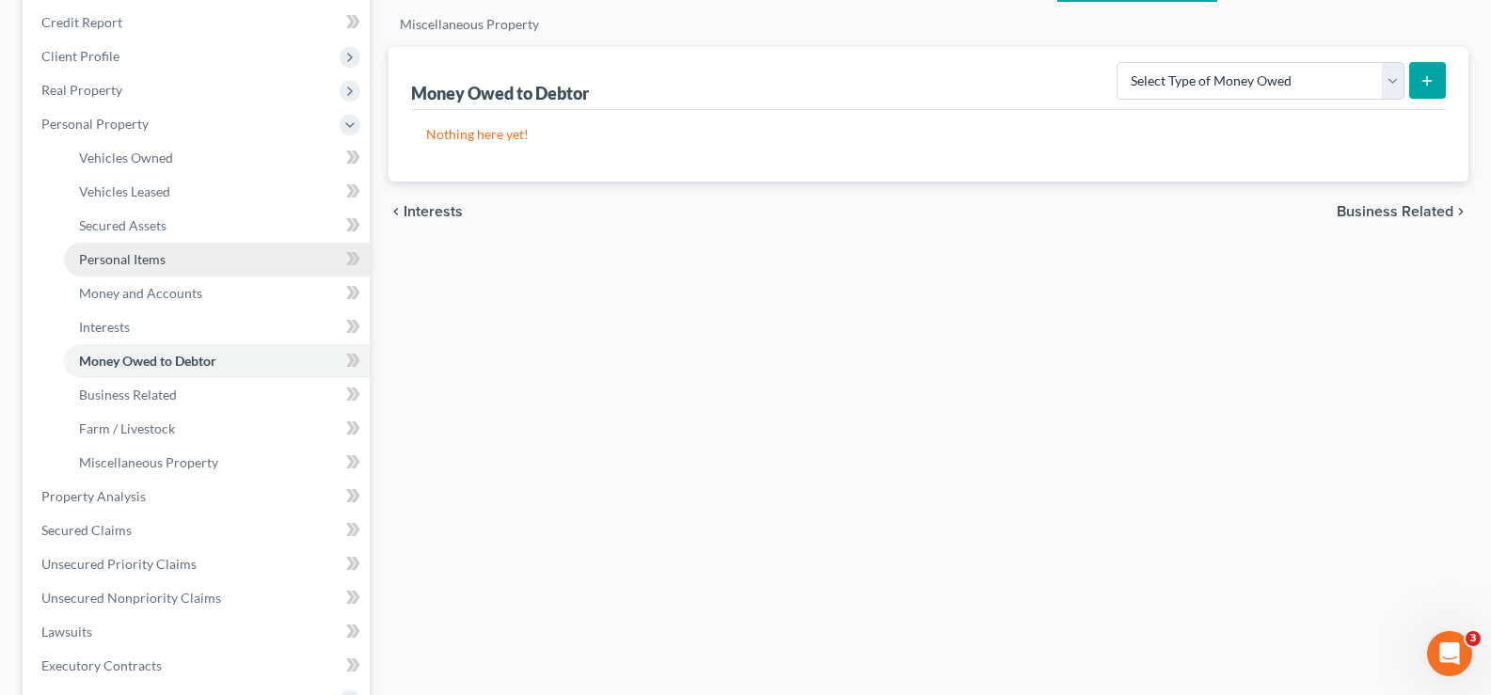
scroll to position [282, 0]
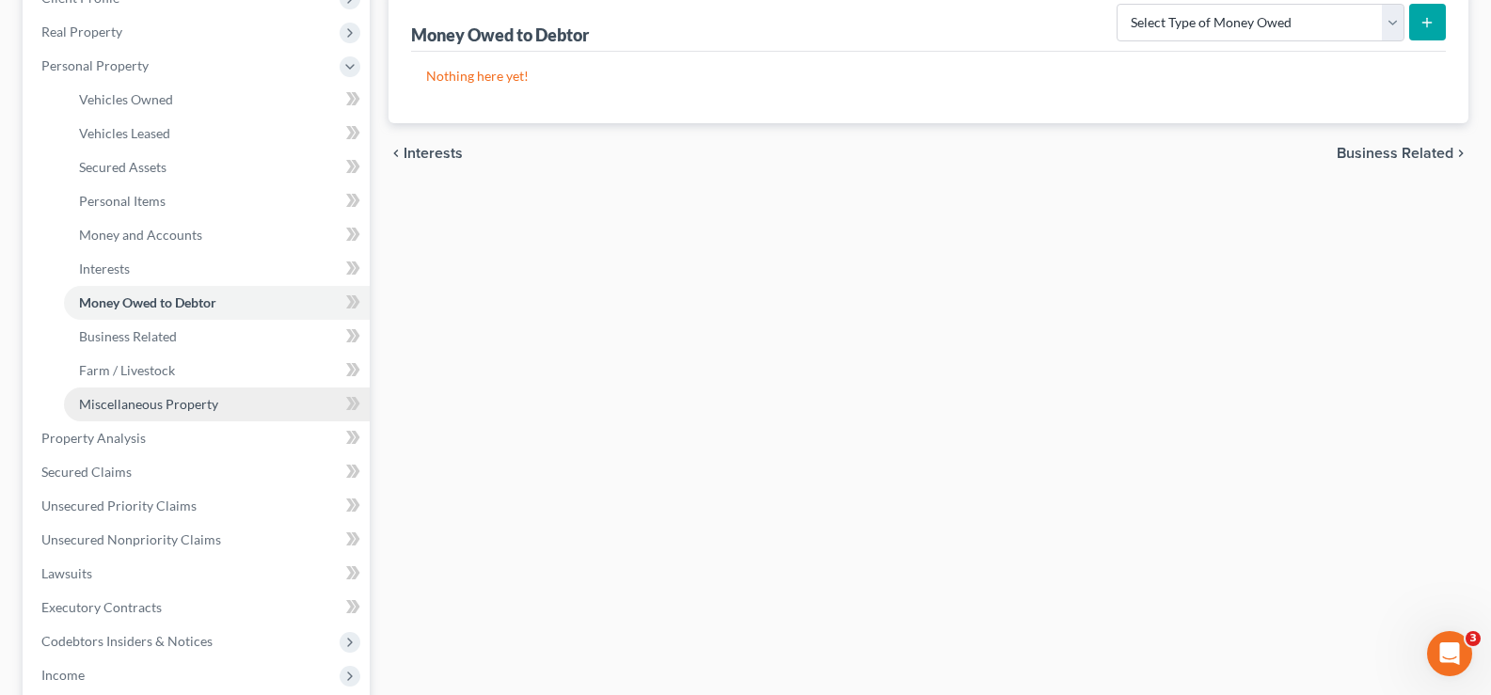
click at [143, 410] on span "Miscellaneous Property" at bounding box center [148, 404] width 139 height 16
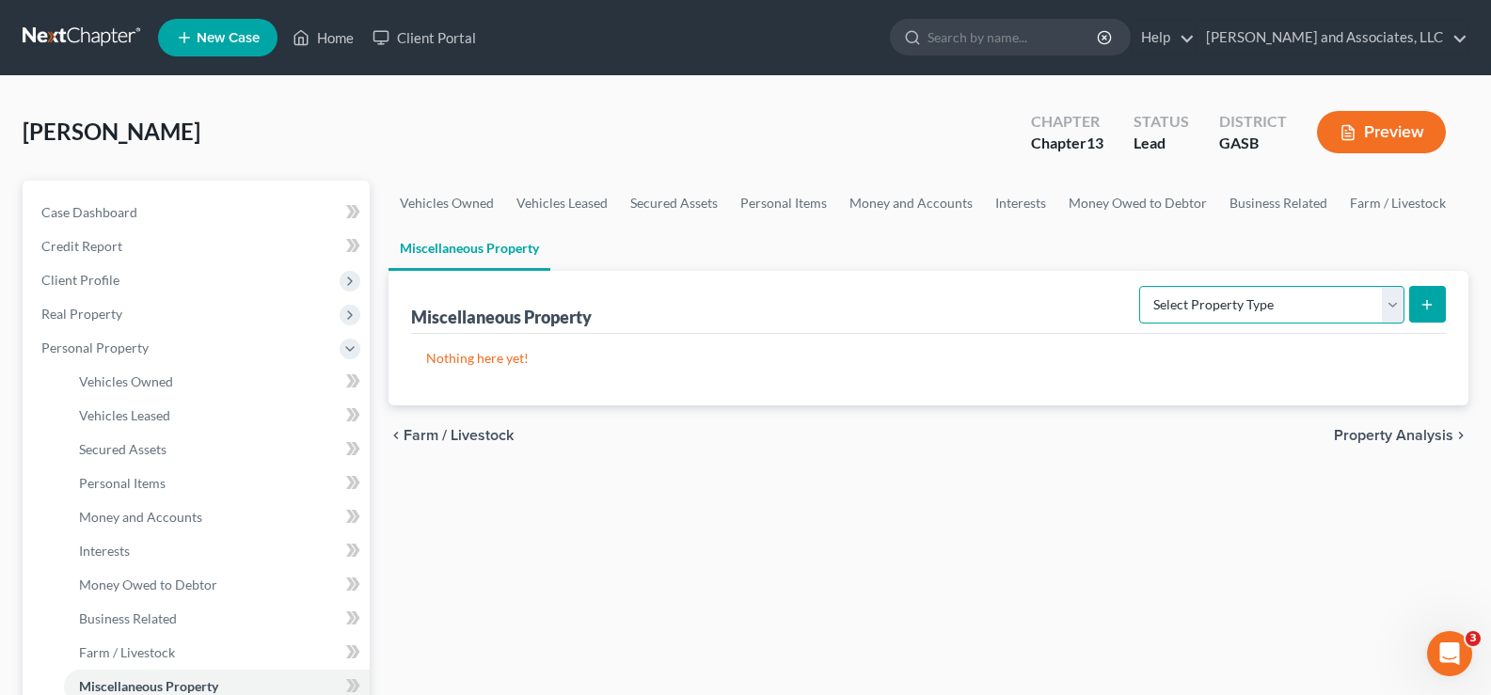
click at [1353, 309] on select "Select Property Type Assigned for Creditor Benefit Within 1 Year Holding for An…" at bounding box center [1271, 305] width 265 height 38
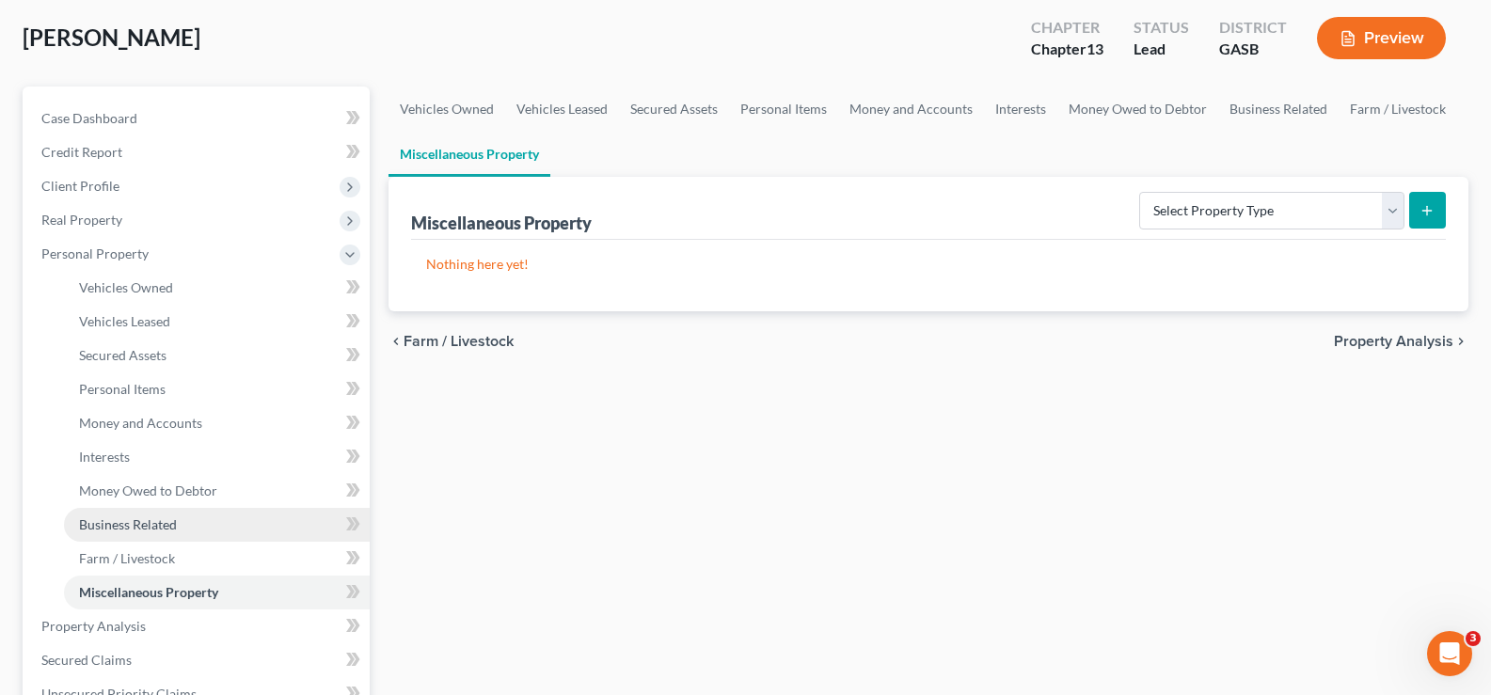
click at [119, 524] on span "Business Related" at bounding box center [128, 525] width 98 height 16
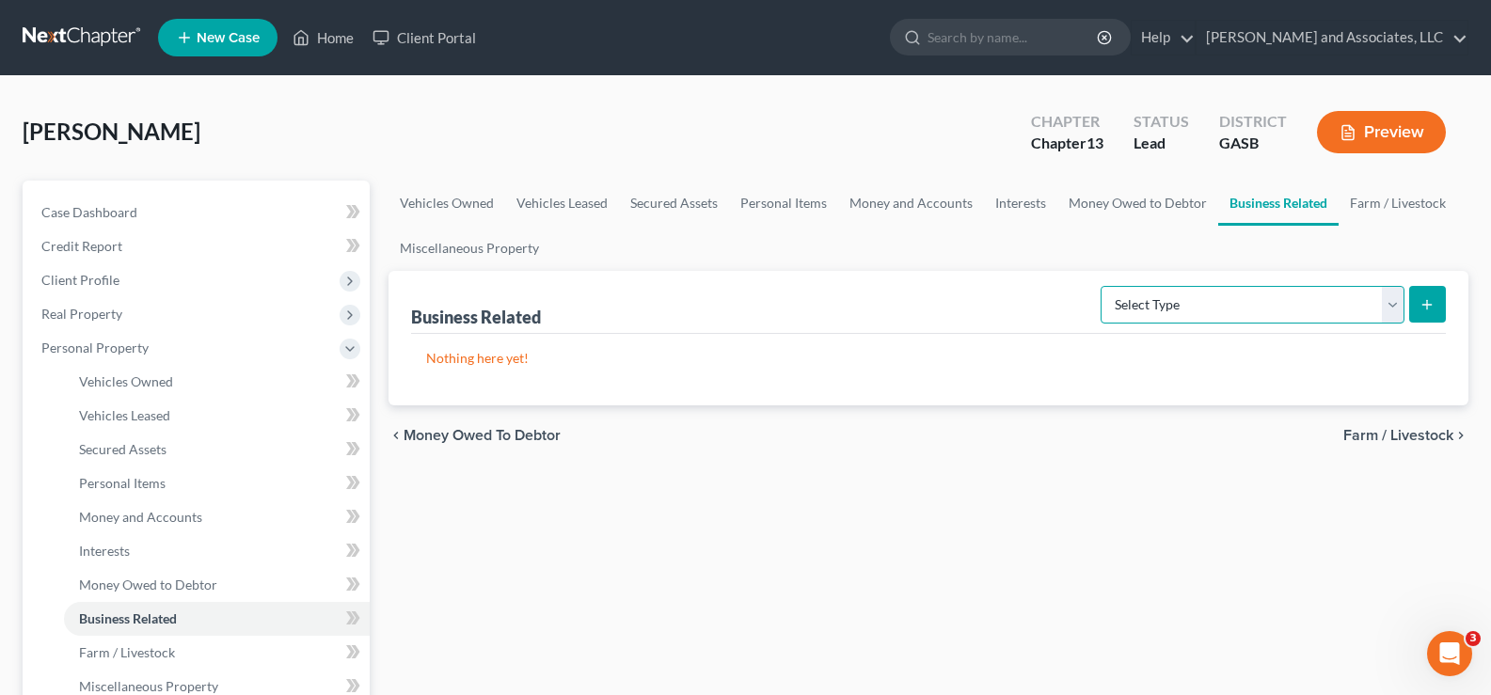
click at [1360, 306] on select "Select Type Customer Lists Franchises Inventory Licenses Machinery Office Equip…" at bounding box center [1253, 305] width 304 height 38
select select "other_business_related_property_not_listed"
click at [1102, 286] on select "Select Type Customer Lists Franchises Inventory Licenses Machinery Office Equip…" at bounding box center [1253, 305] width 304 height 38
click at [1414, 293] on button "submit" at bounding box center [1427, 304] width 37 height 37
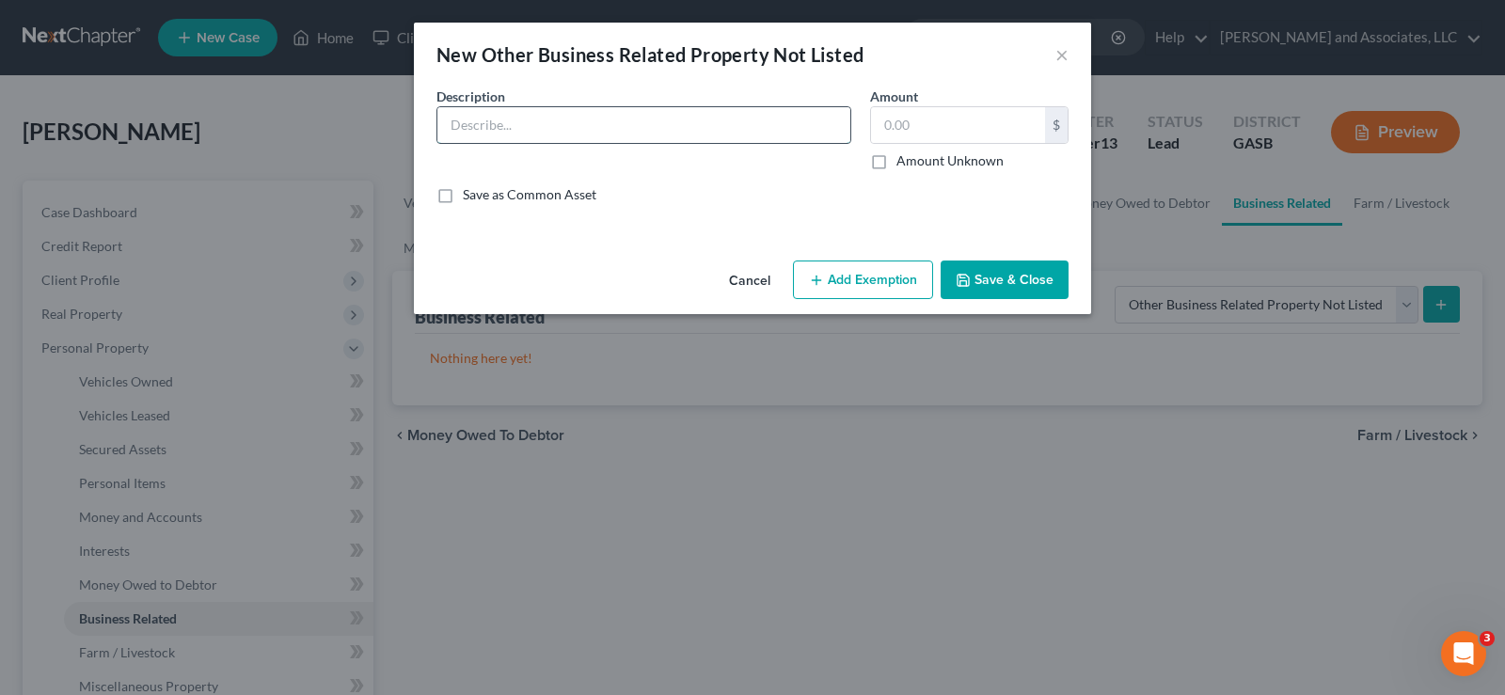
click at [577, 132] on input "text" at bounding box center [643, 125] width 413 height 36
type input "Class Action Arise Settlement (Federal Trade Proceeds Commission)"
click at [916, 131] on input "text" at bounding box center [958, 125] width 174 height 36
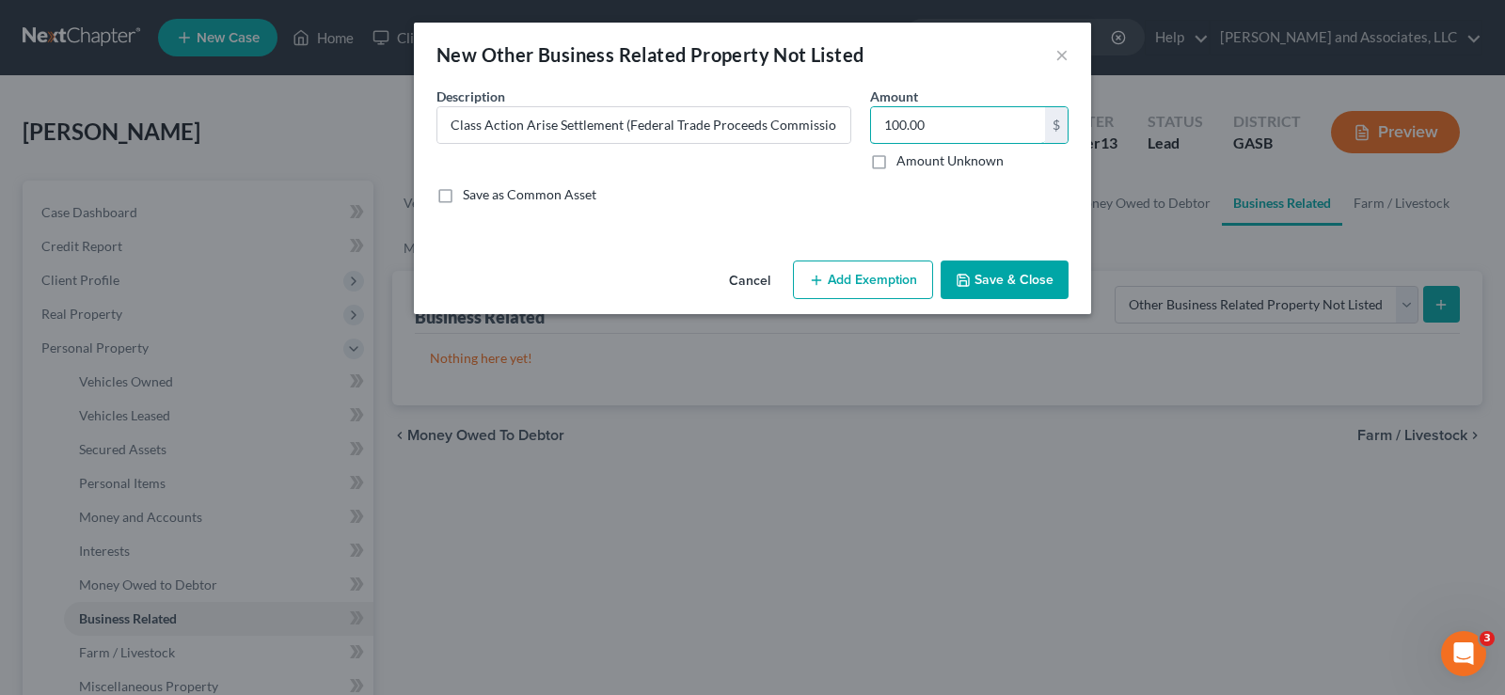
type input "100.00"
click at [894, 275] on button "Add Exemption" at bounding box center [863, 281] width 140 height 40
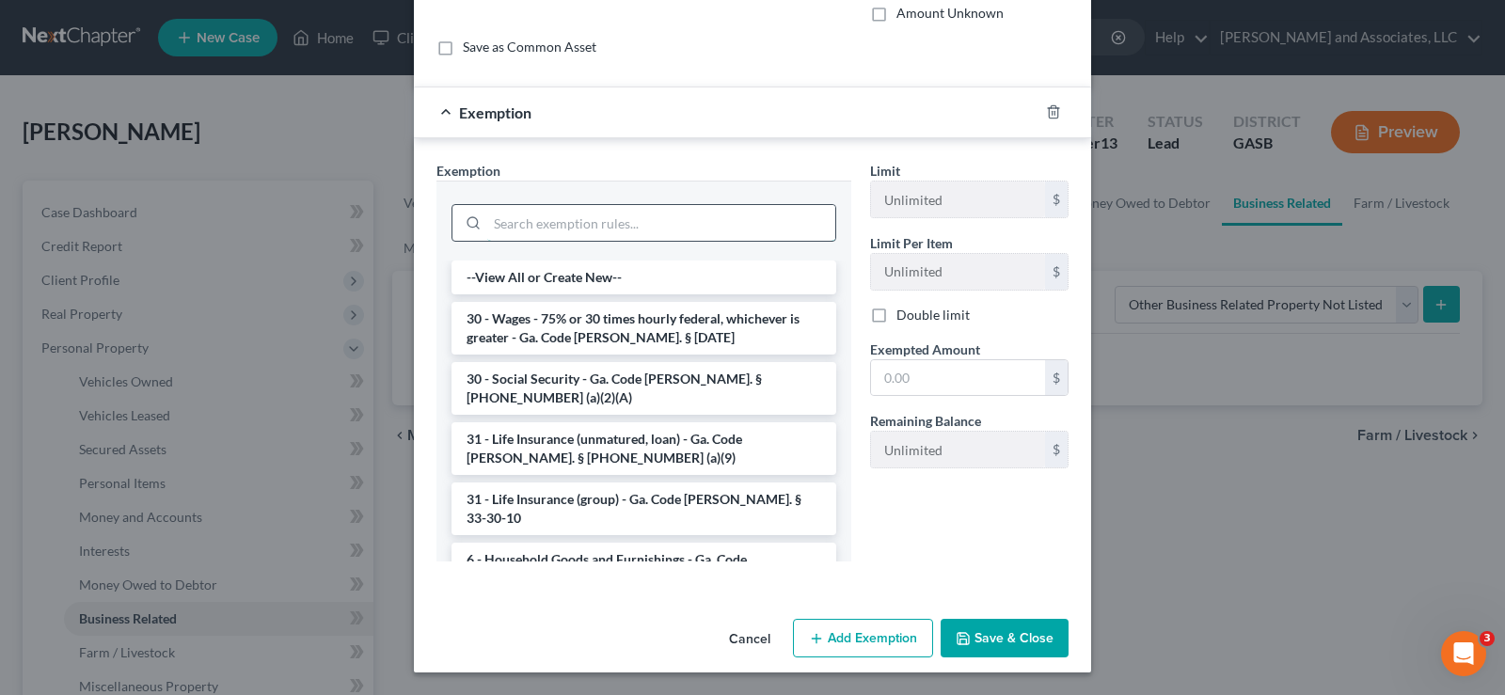
click at [606, 227] on input "search" at bounding box center [661, 223] width 348 height 36
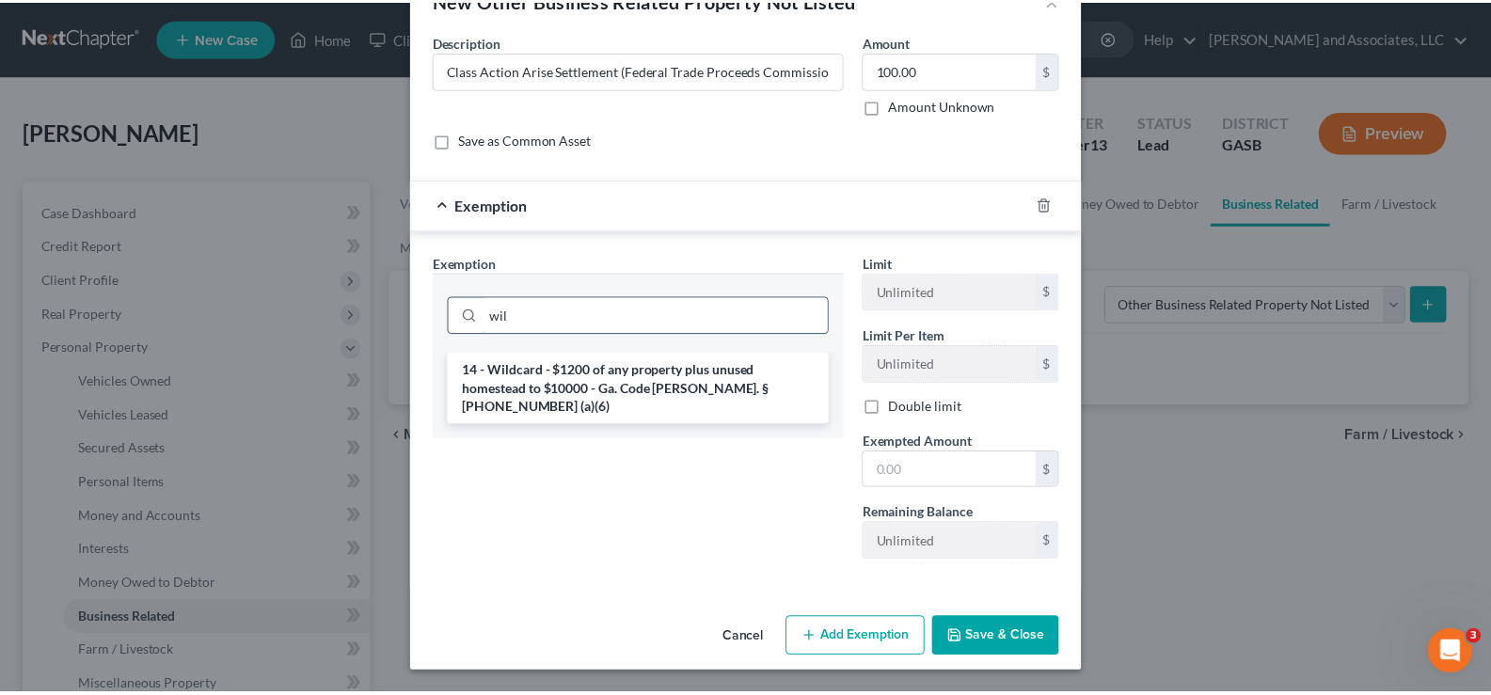
scroll to position [56, 0]
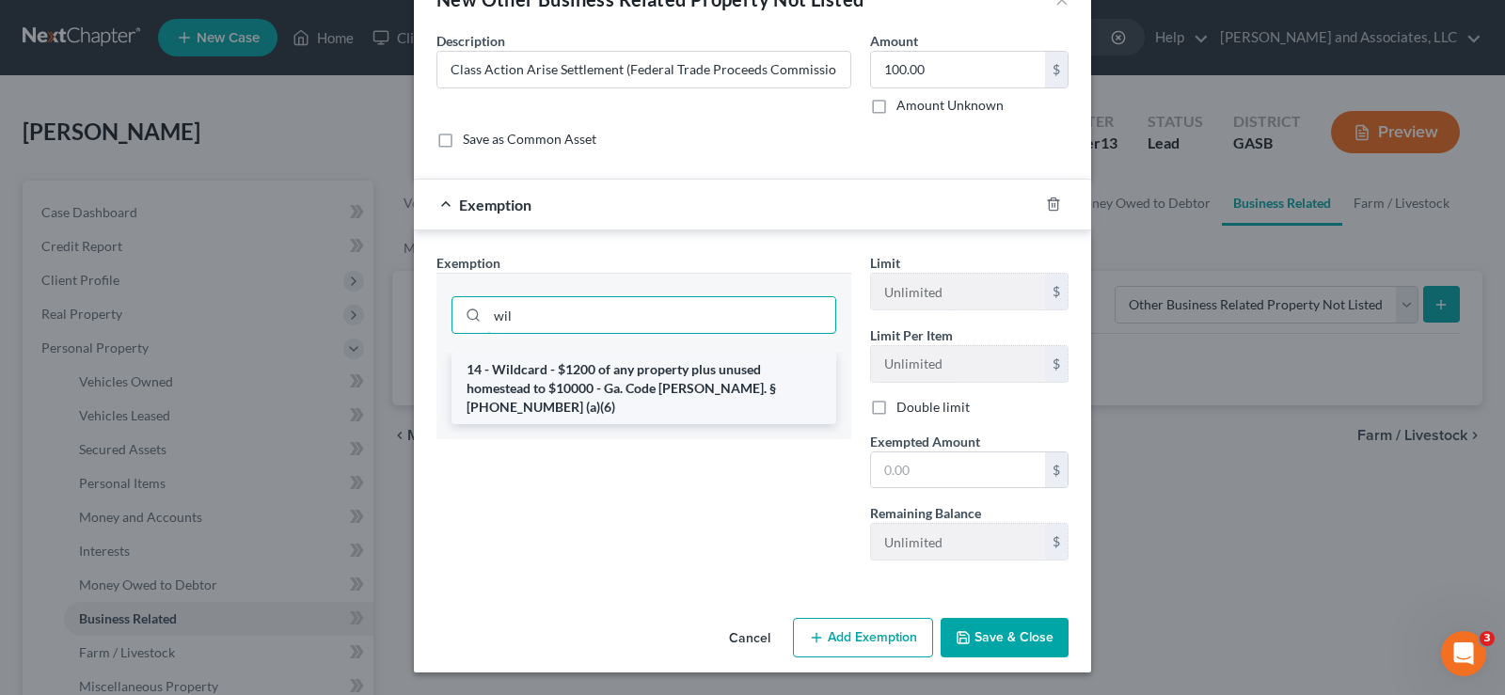
type input "wil"
click at [584, 392] on li "14 - Wildcard - $1200 of any property plus unused homestead to $10000 - Ga. Cod…" at bounding box center [644, 389] width 385 height 72
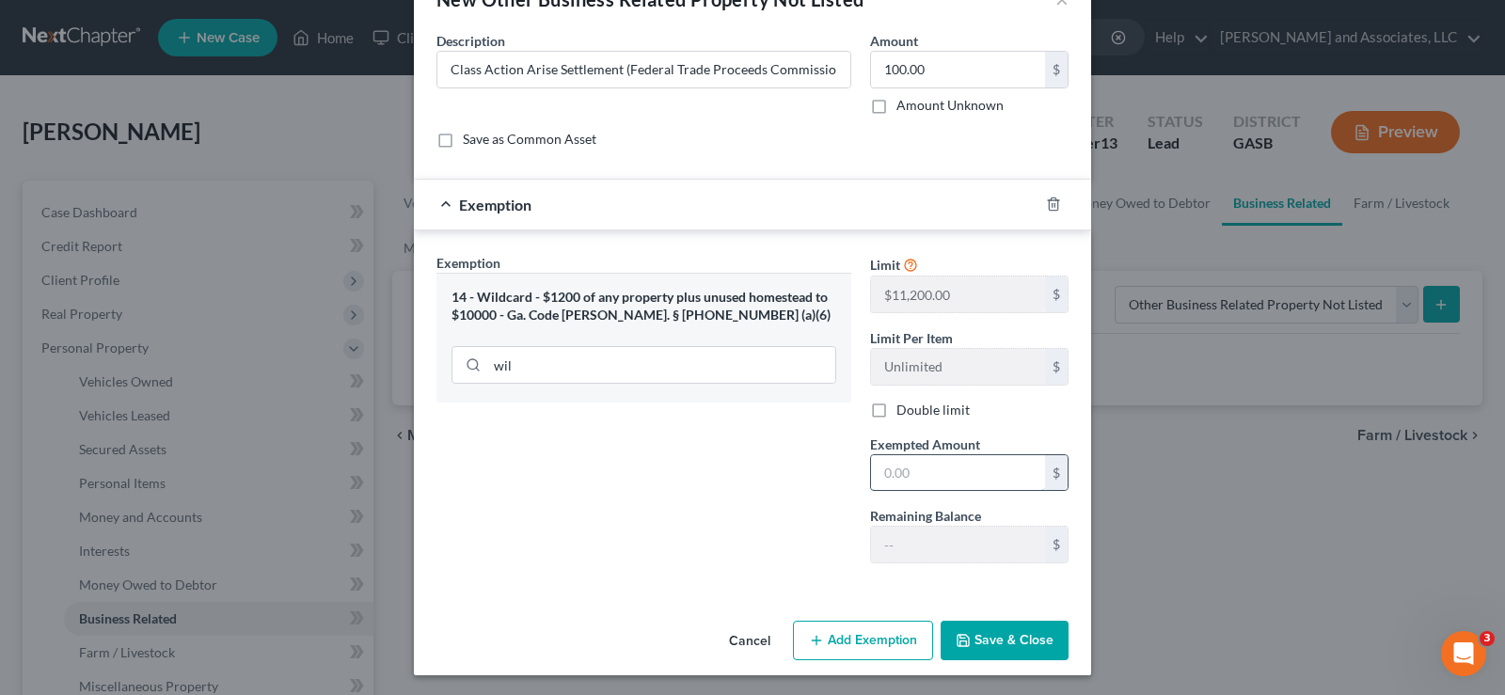
click at [915, 477] on input "text" at bounding box center [958, 473] width 174 height 36
type input "100.00"
click at [988, 646] on button "Save & Close" at bounding box center [1005, 641] width 128 height 40
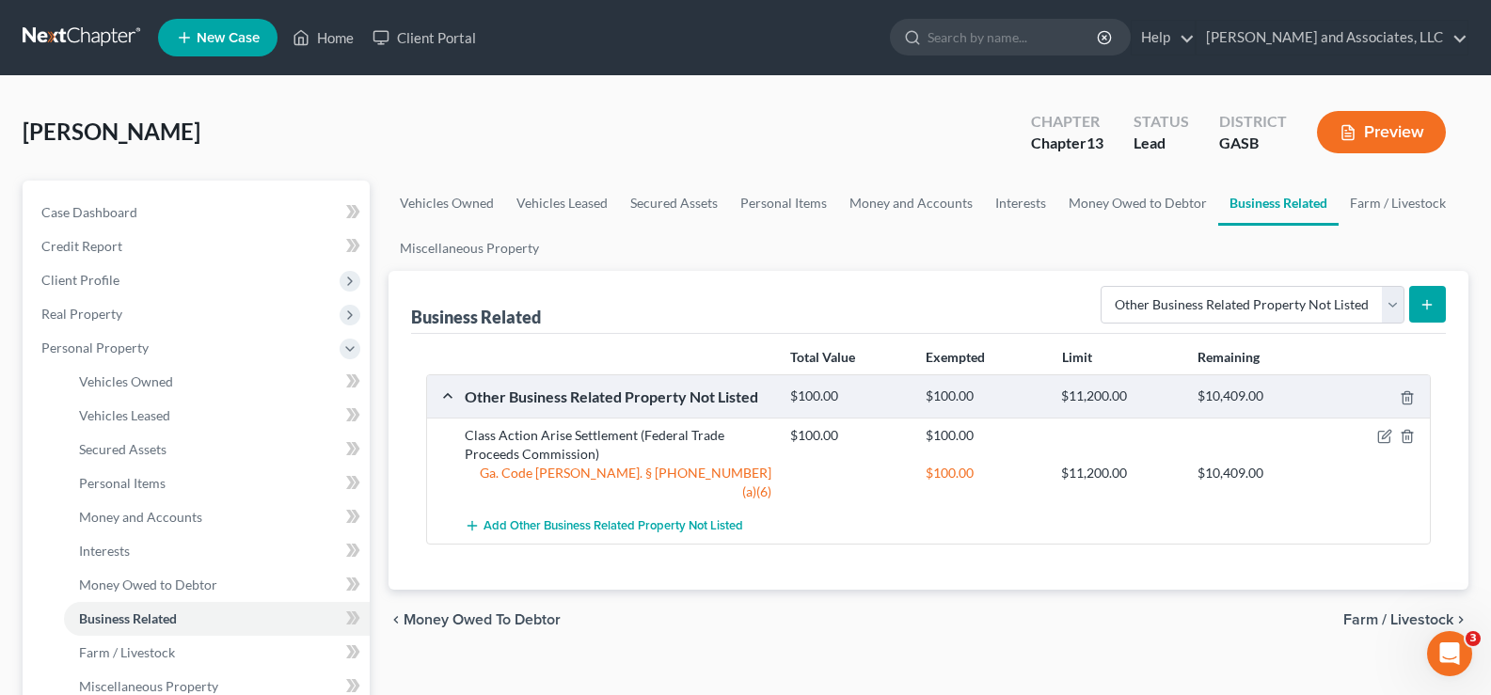
click at [1380, 137] on button "Preview" at bounding box center [1381, 132] width 129 height 42
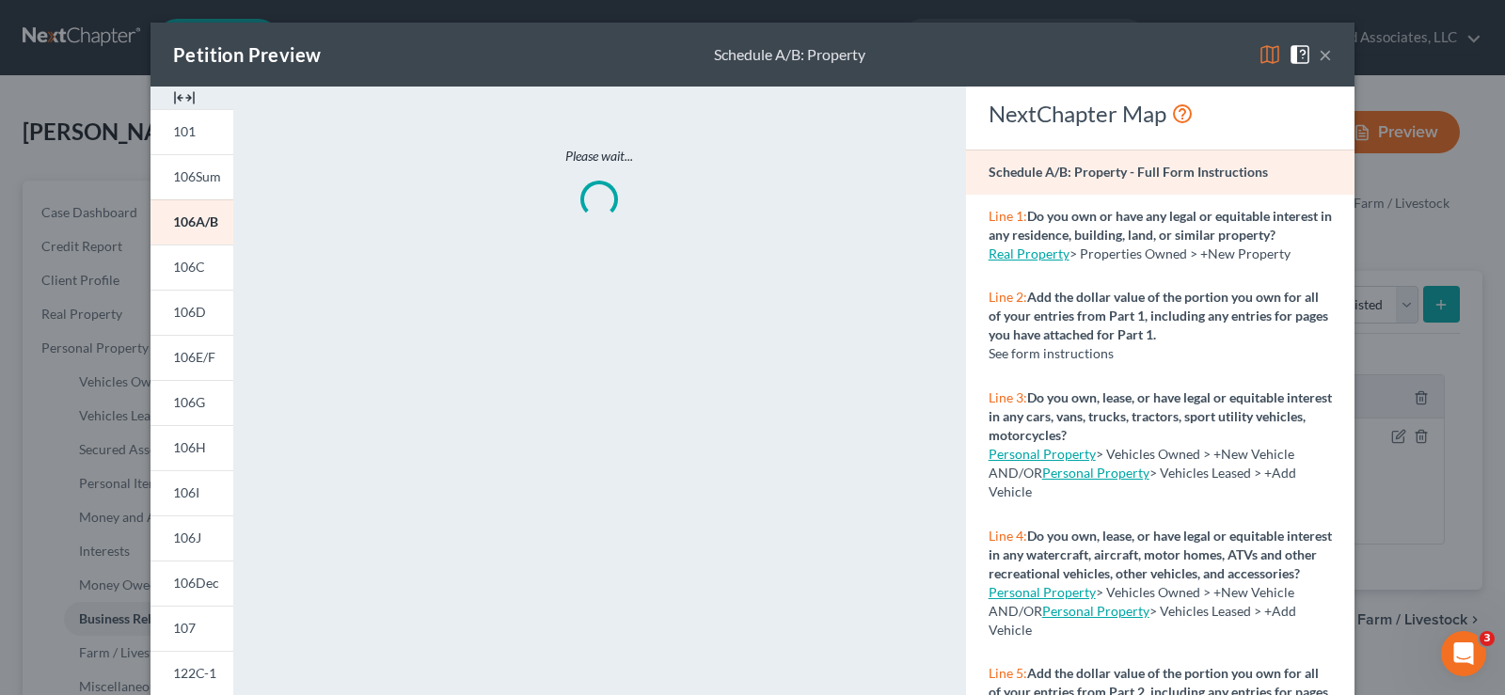
click at [188, 100] on img at bounding box center [184, 98] width 23 height 23
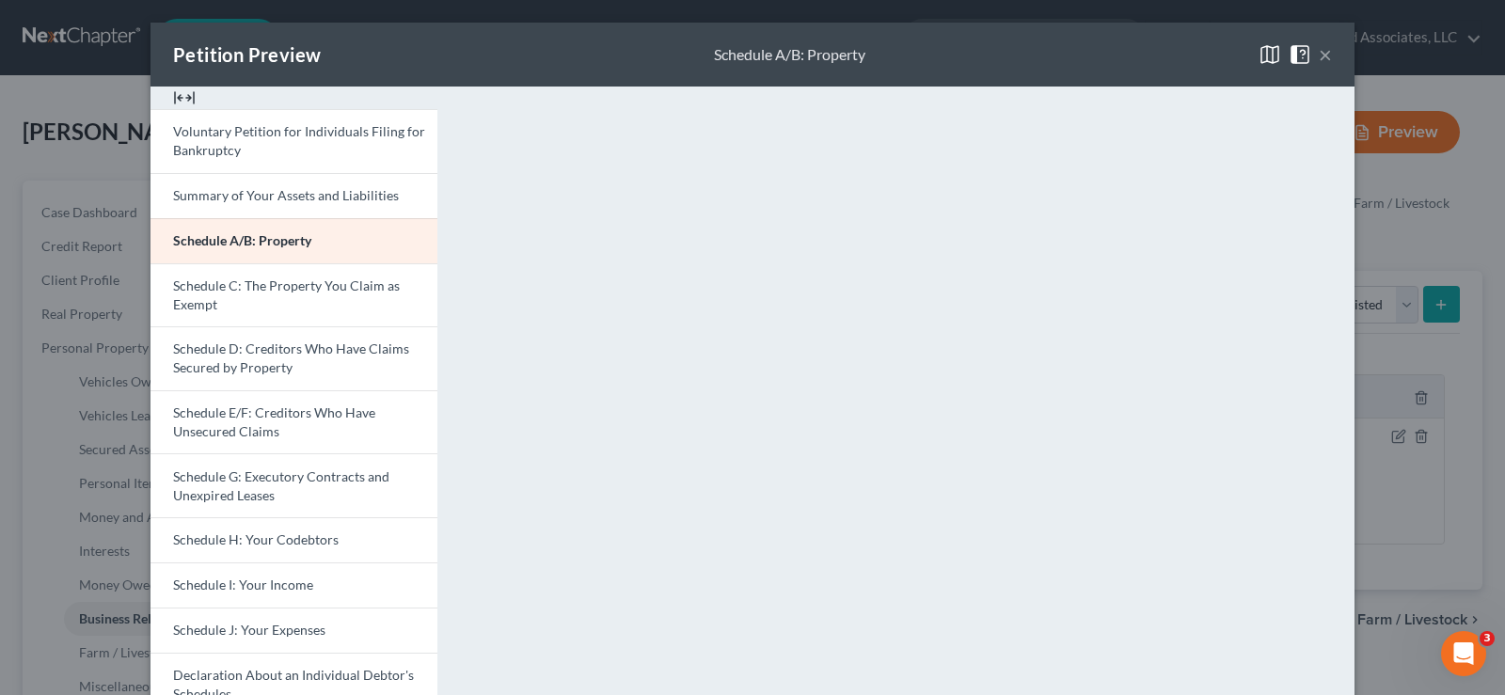
click at [1319, 58] on button "×" at bounding box center [1325, 54] width 13 height 23
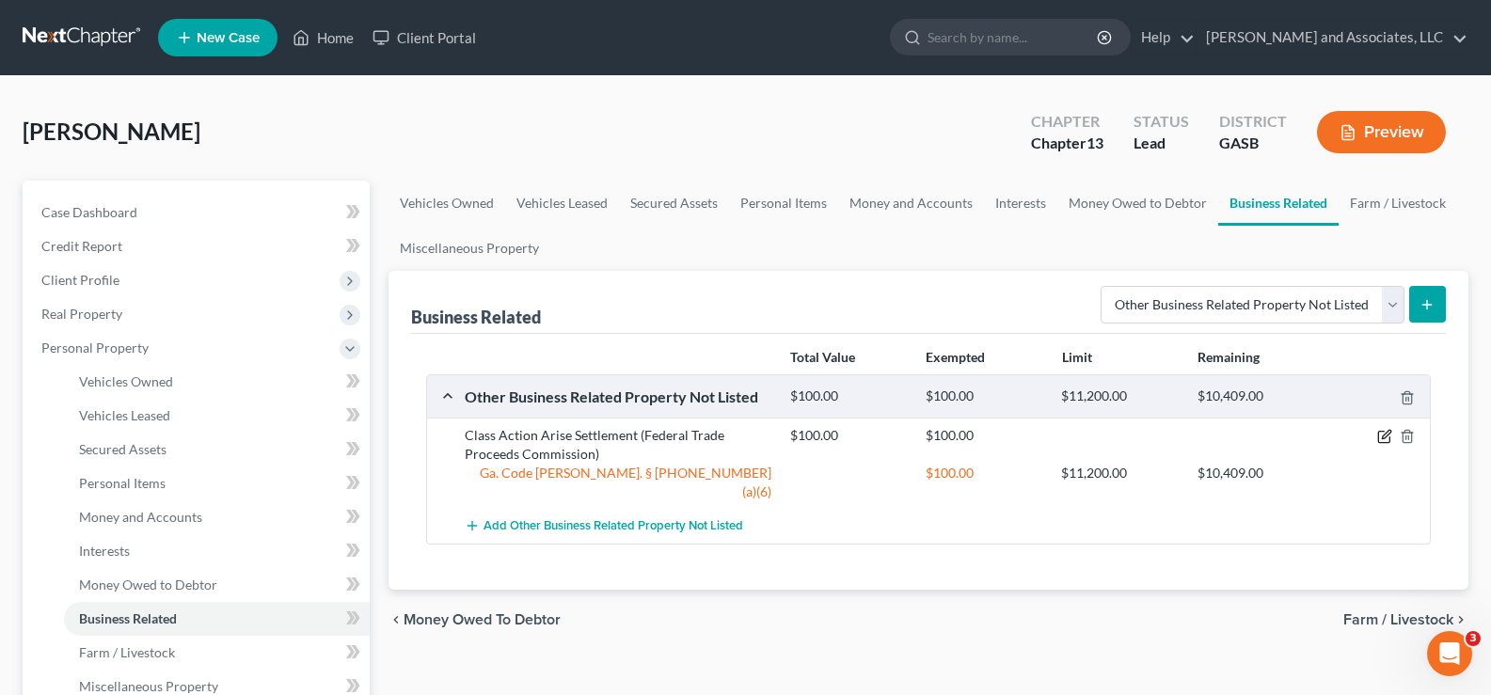
click at [1384, 435] on icon "button" at bounding box center [1384, 436] width 15 height 15
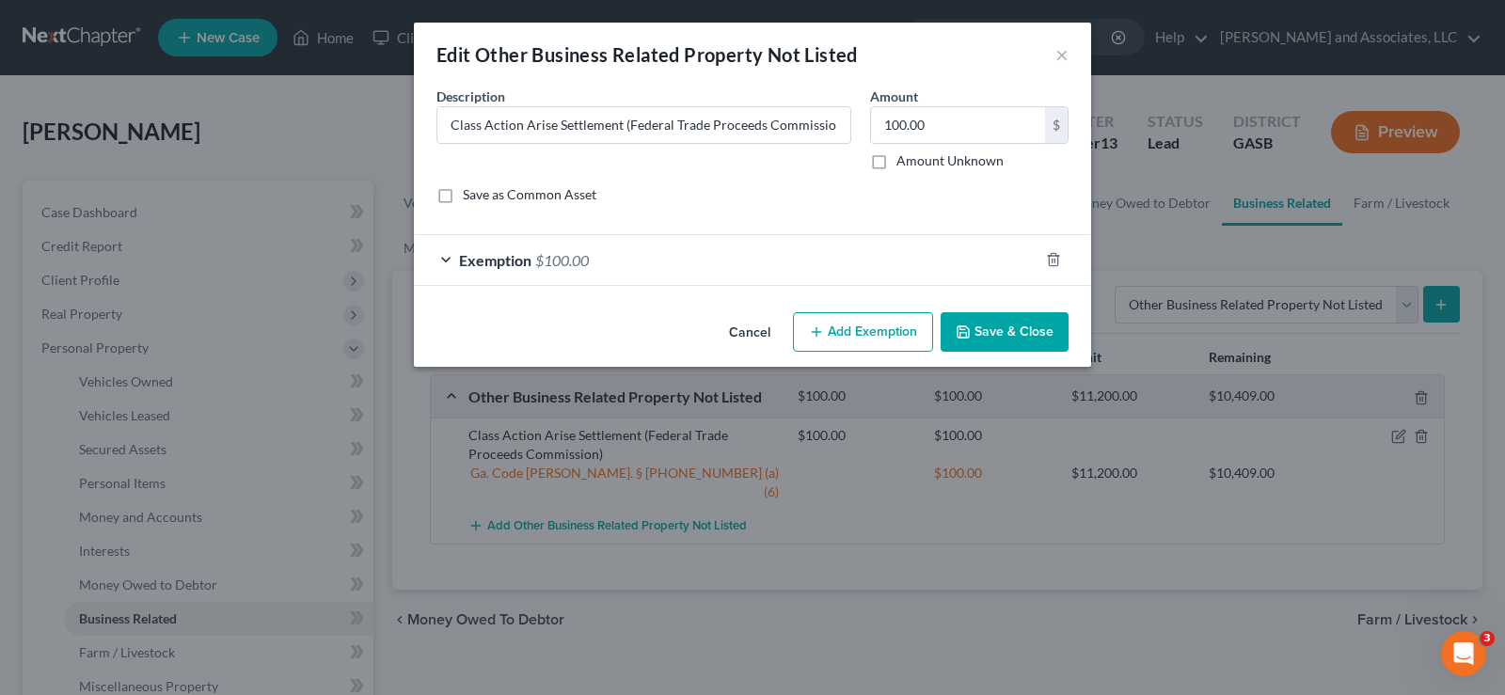
click at [1053, 44] on div "Edit Other Business Related Property Not Listed ×" at bounding box center [752, 55] width 677 height 64
click at [1064, 54] on button "×" at bounding box center [1062, 54] width 13 height 23
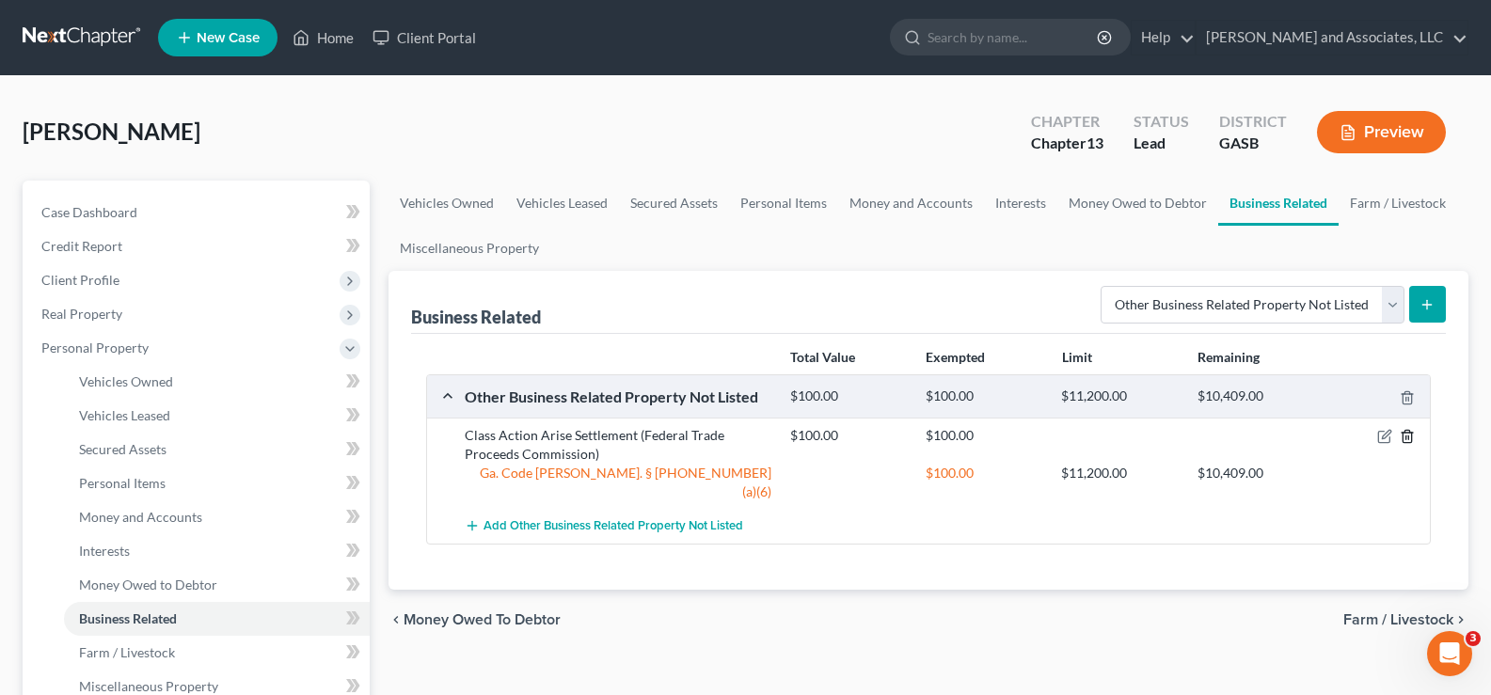
click at [1410, 433] on polyline "button" at bounding box center [1407, 433] width 11 height 0
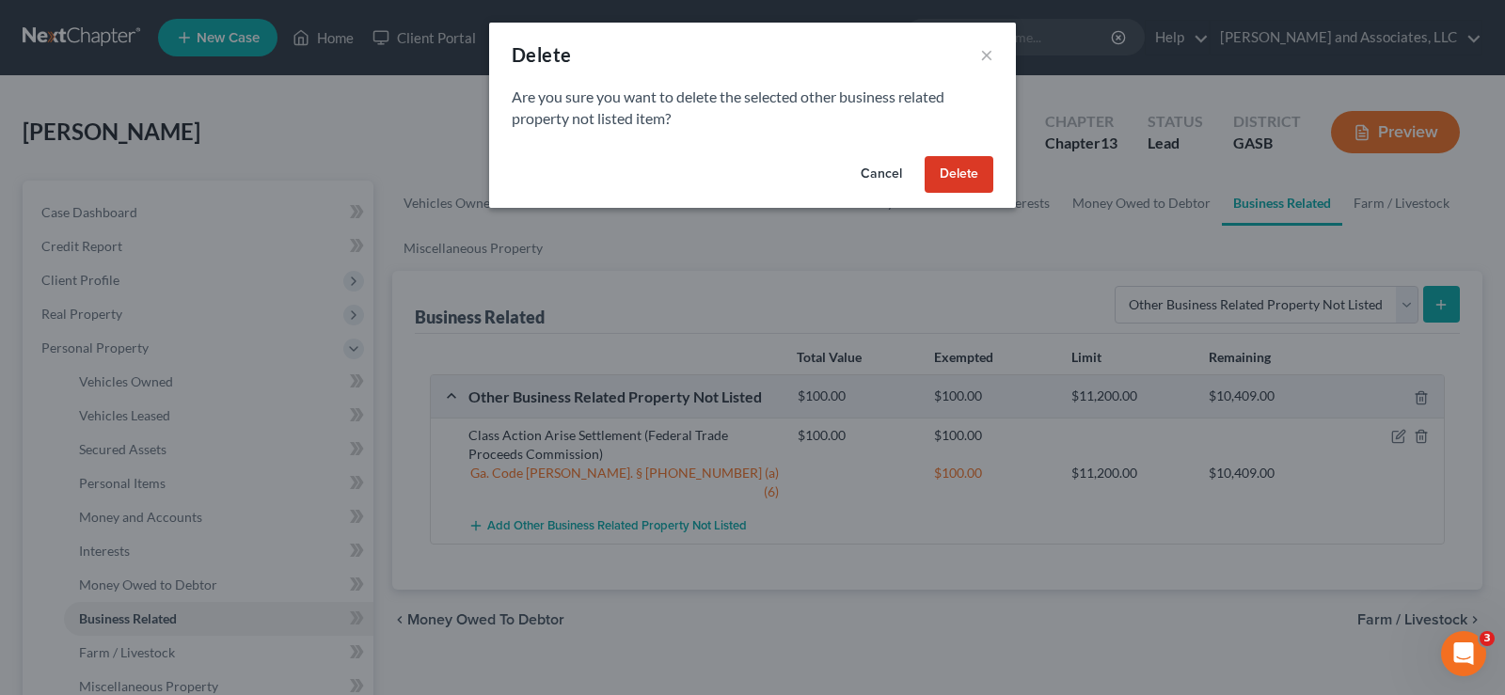
click at [975, 178] on button "Delete" at bounding box center [959, 175] width 69 height 38
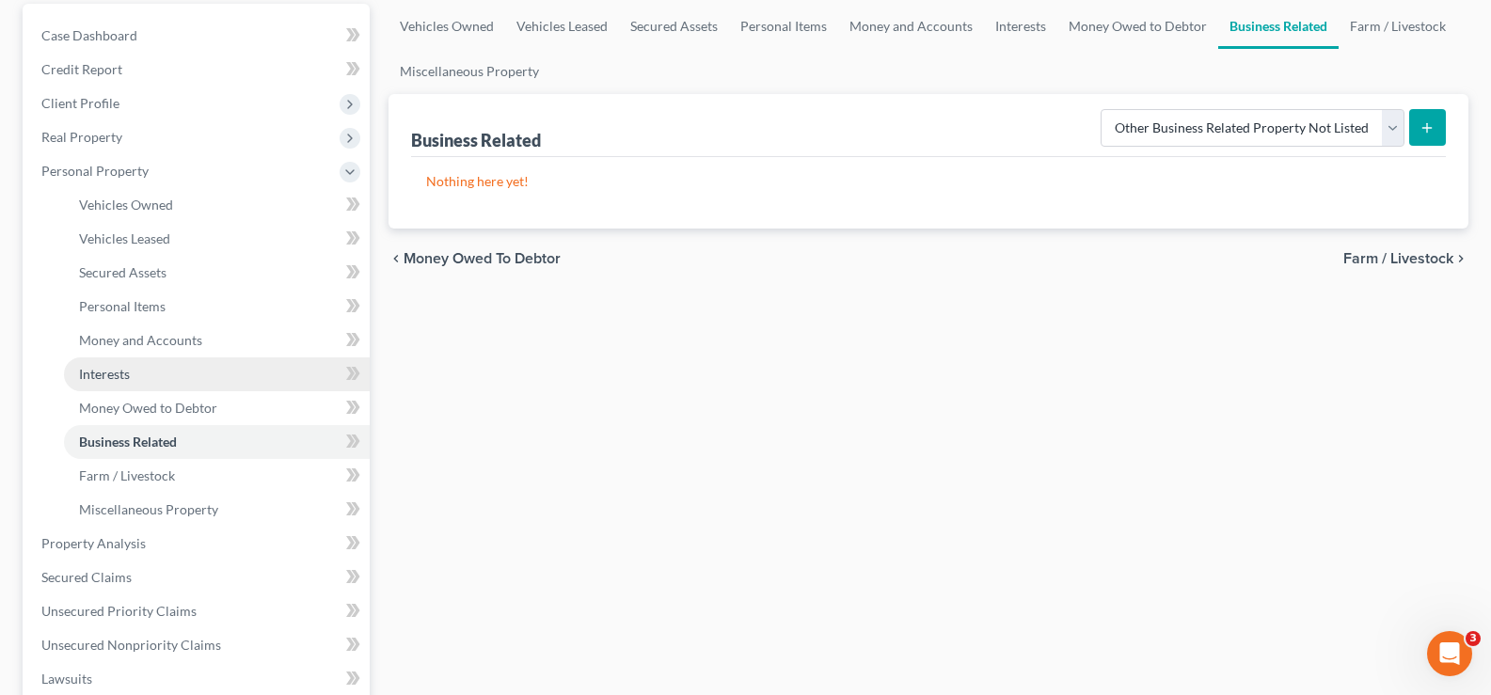
scroll to position [188, 0]
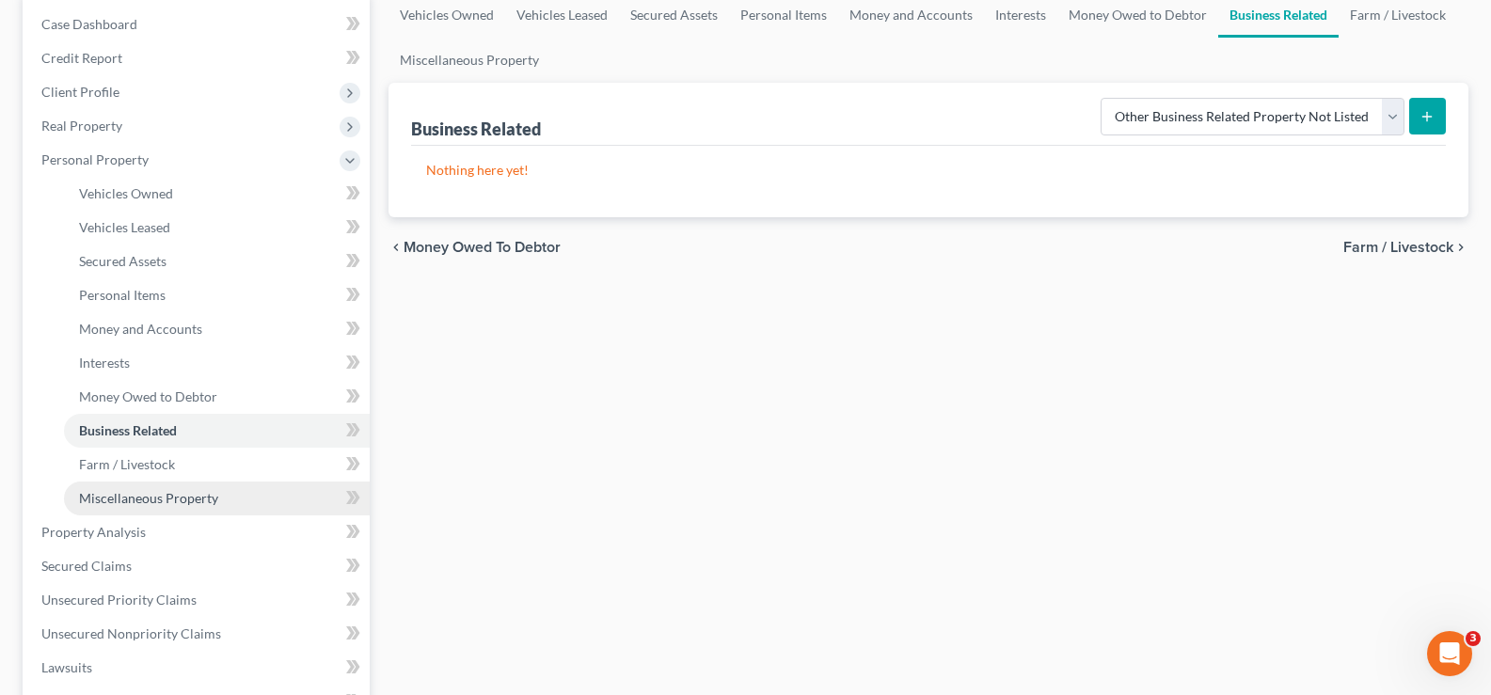
click at [117, 499] on span "Miscellaneous Property" at bounding box center [148, 498] width 139 height 16
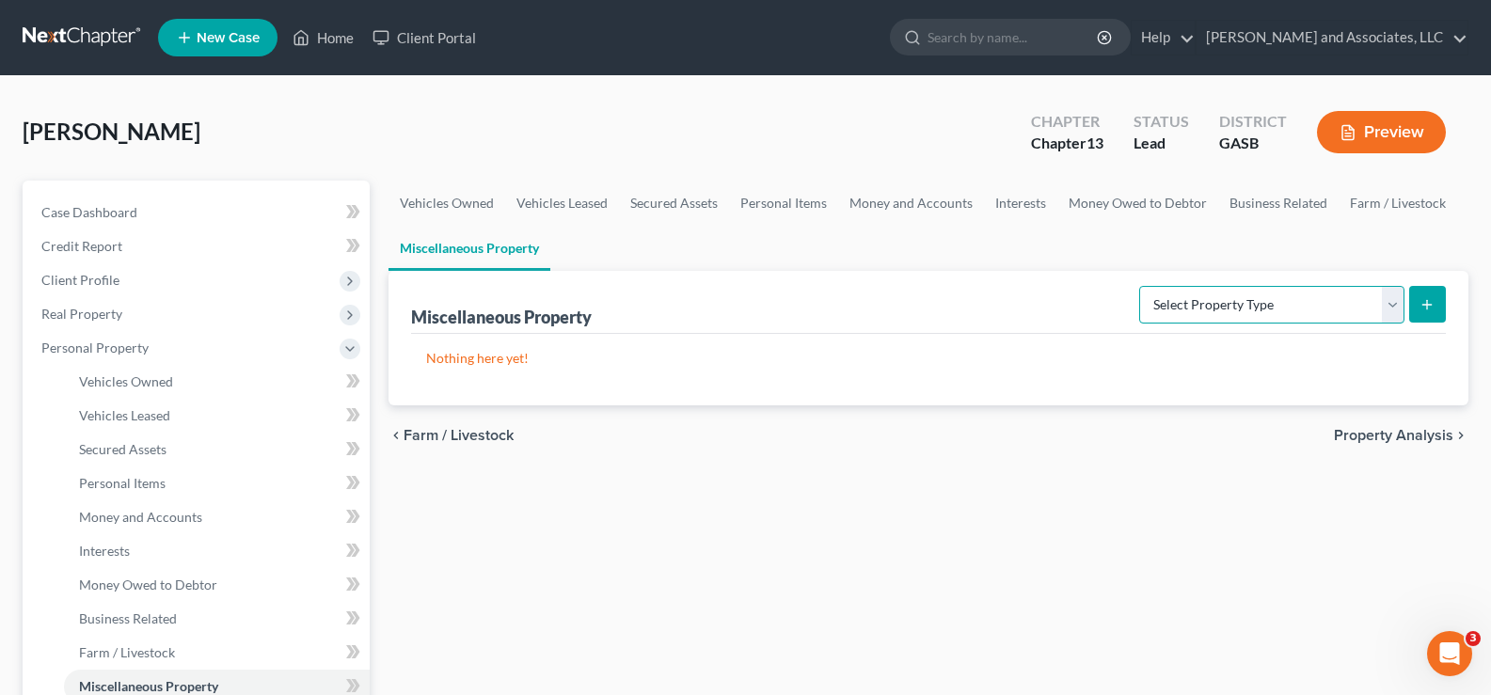
click at [1284, 310] on select "Select Property Type Assigned for Creditor Benefit Within 1 Year Holding for An…" at bounding box center [1271, 305] width 265 height 38
select select "not_yet_listed"
click at [1139, 286] on select "Select Property Type Assigned for Creditor Benefit Within 1 Year Holding for An…" at bounding box center [1271, 305] width 265 height 38
click at [1430, 309] on icon "submit" at bounding box center [1427, 304] width 15 height 15
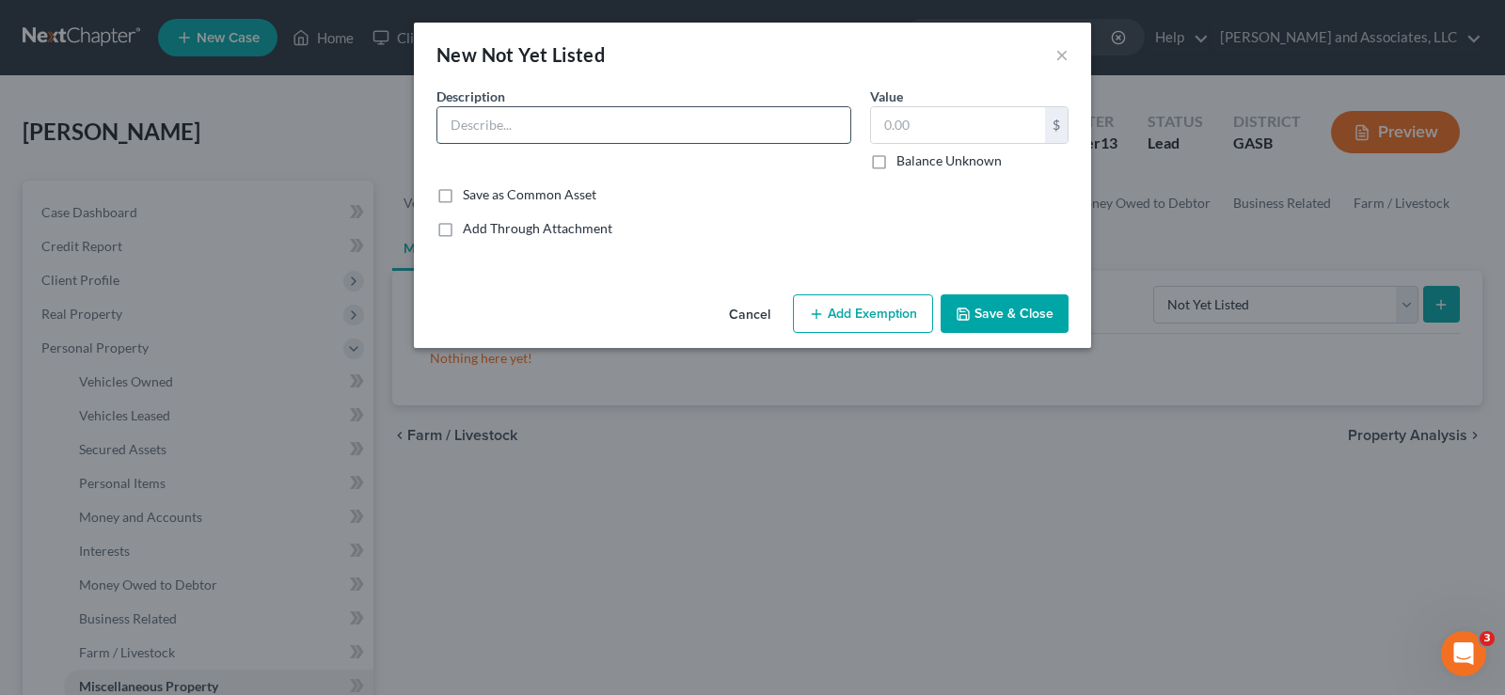
click at [573, 130] on input "text" at bounding box center [643, 125] width 413 height 36
type input "Class Action Arise Settlement (Federal Trade Proceeds Commission)"
click at [615, 120] on input "Class Action Arise Settlement (Federal Trade Proceeds Commission)" at bounding box center [643, 125] width 413 height 36
click at [886, 130] on input "text" at bounding box center [958, 125] width 174 height 36
type input "100.00"
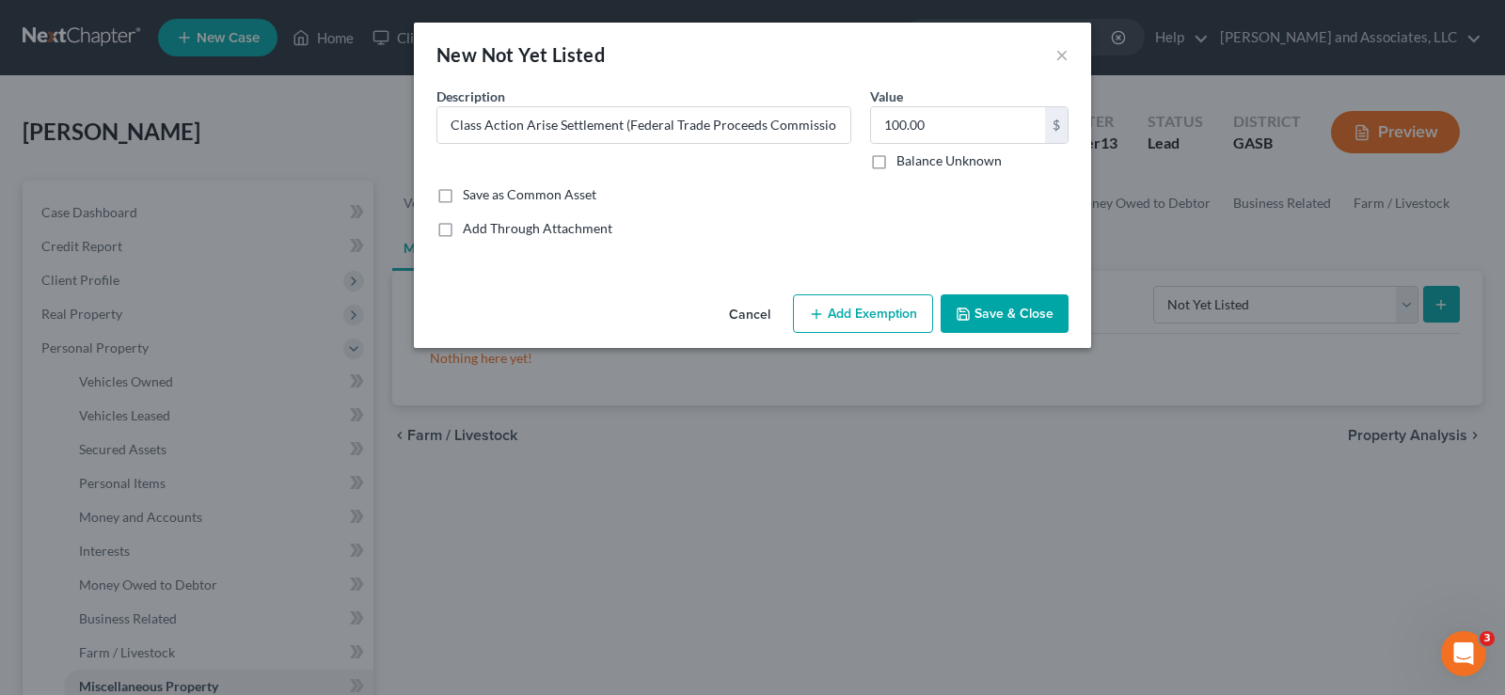
click at [839, 301] on button "Add Exemption" at bounding box center [863, 314] width 140 height 40
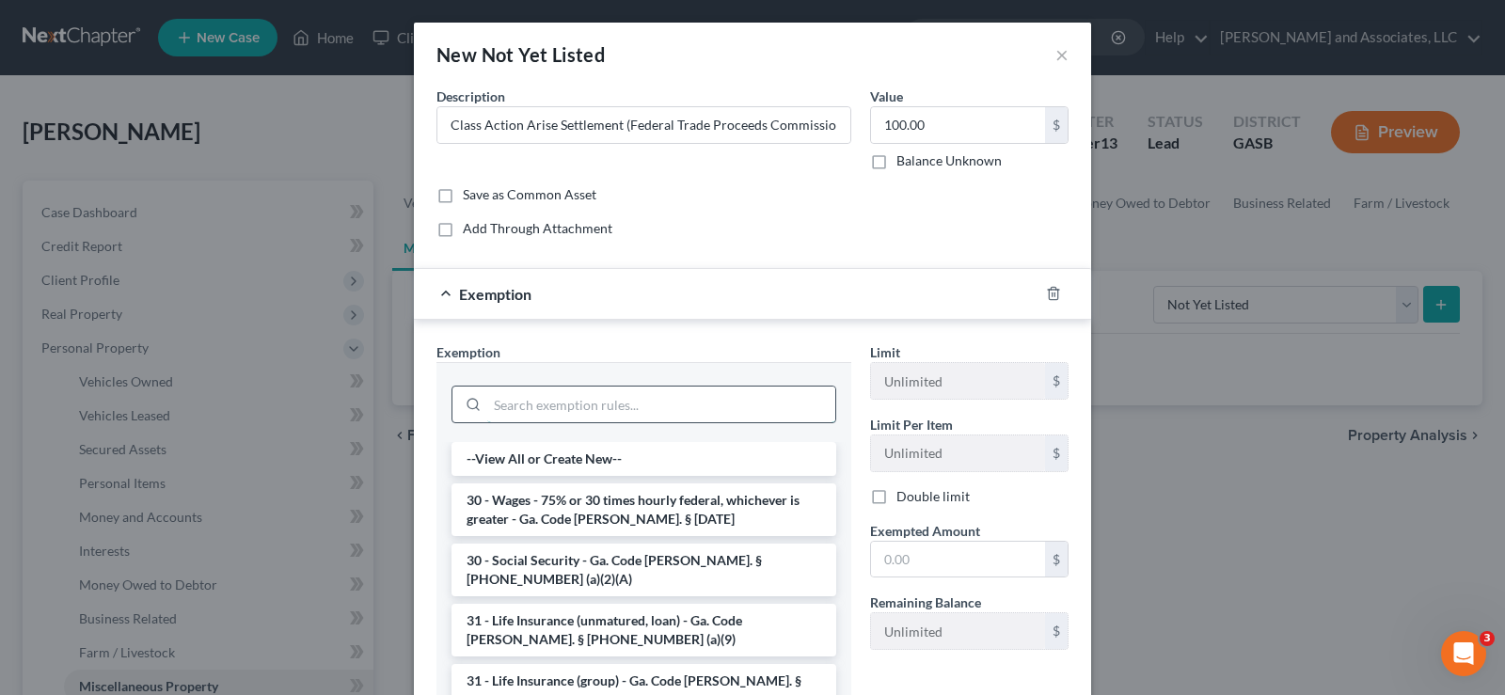
click at [501, 405] on input "search" at bounding box center [661, 405] width 348 height 36
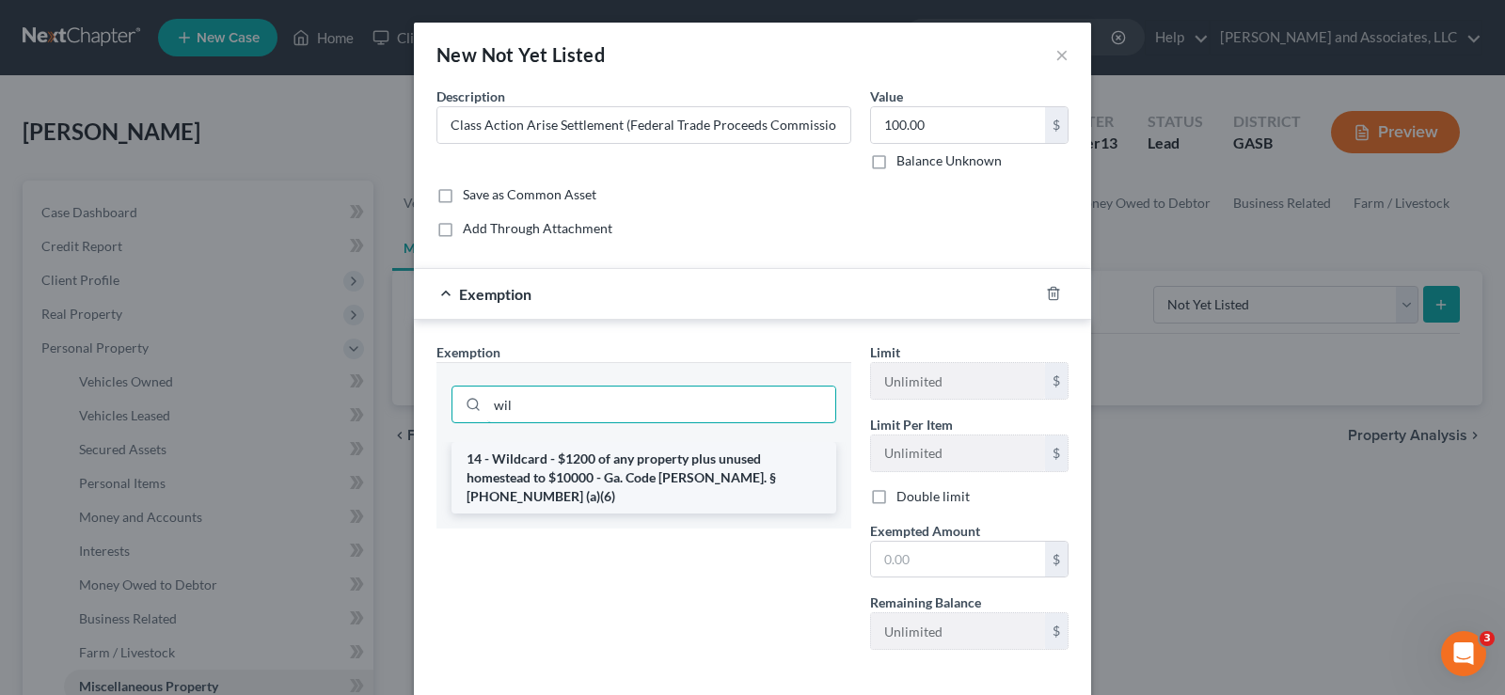
type input "wil"
click at [546, 470] on li "14 - Wildcard - $1200 of any property plus unused homestead to $10000 - Ga. Cod…" at bounding box center [644, 478] width 385 height 72
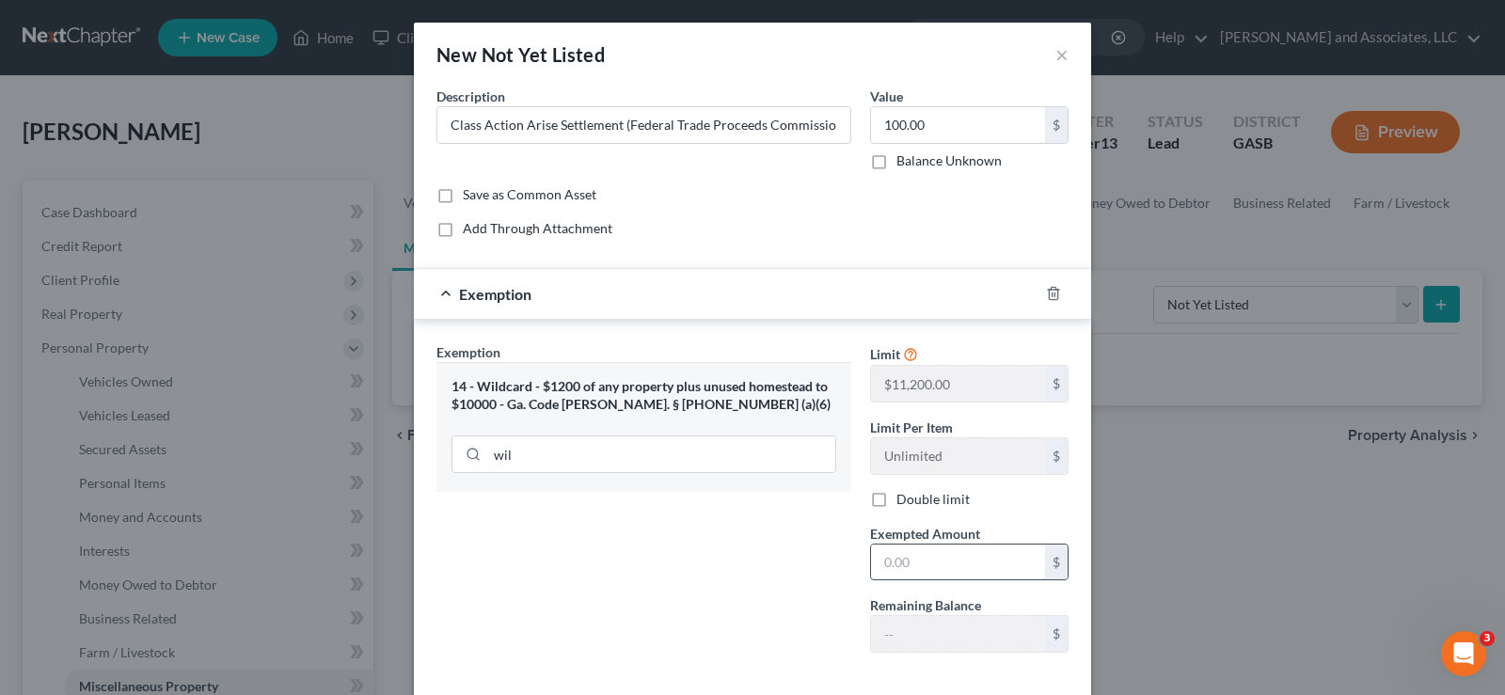
click at [974, 566] on input "text" at bounding box center [958, 563] width 174 height 36
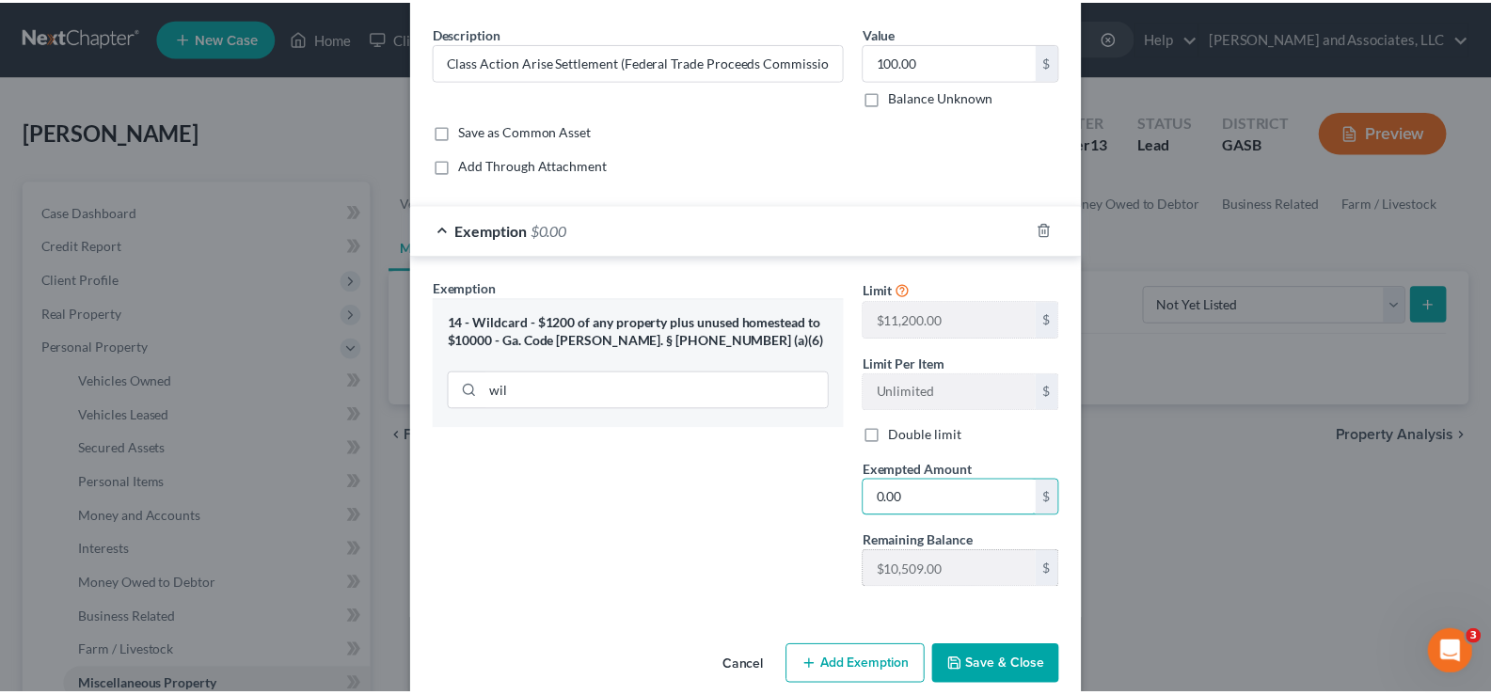
scroll to position [92, 0]
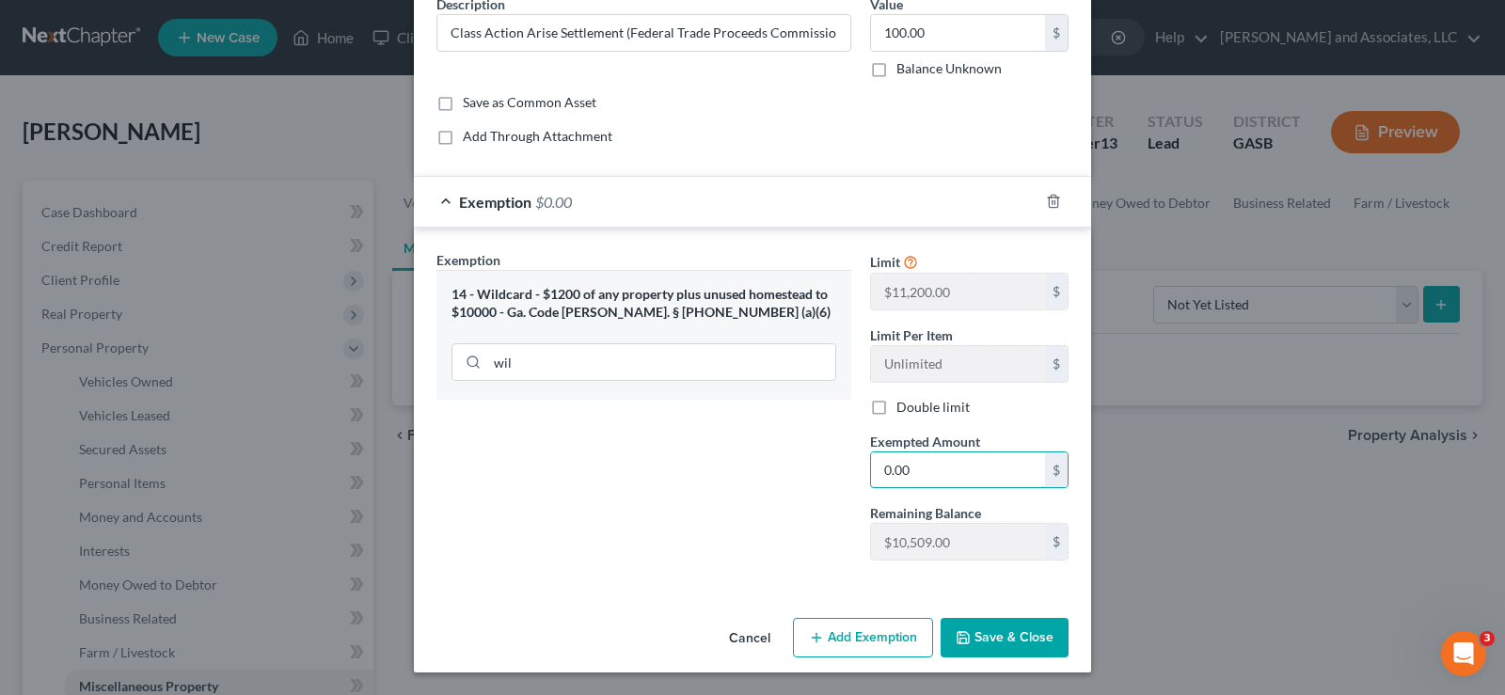
type input "0.00"
click at [1026, 641] on button "Save & Close" at bounding box center [1005, 638] width 128 height 40
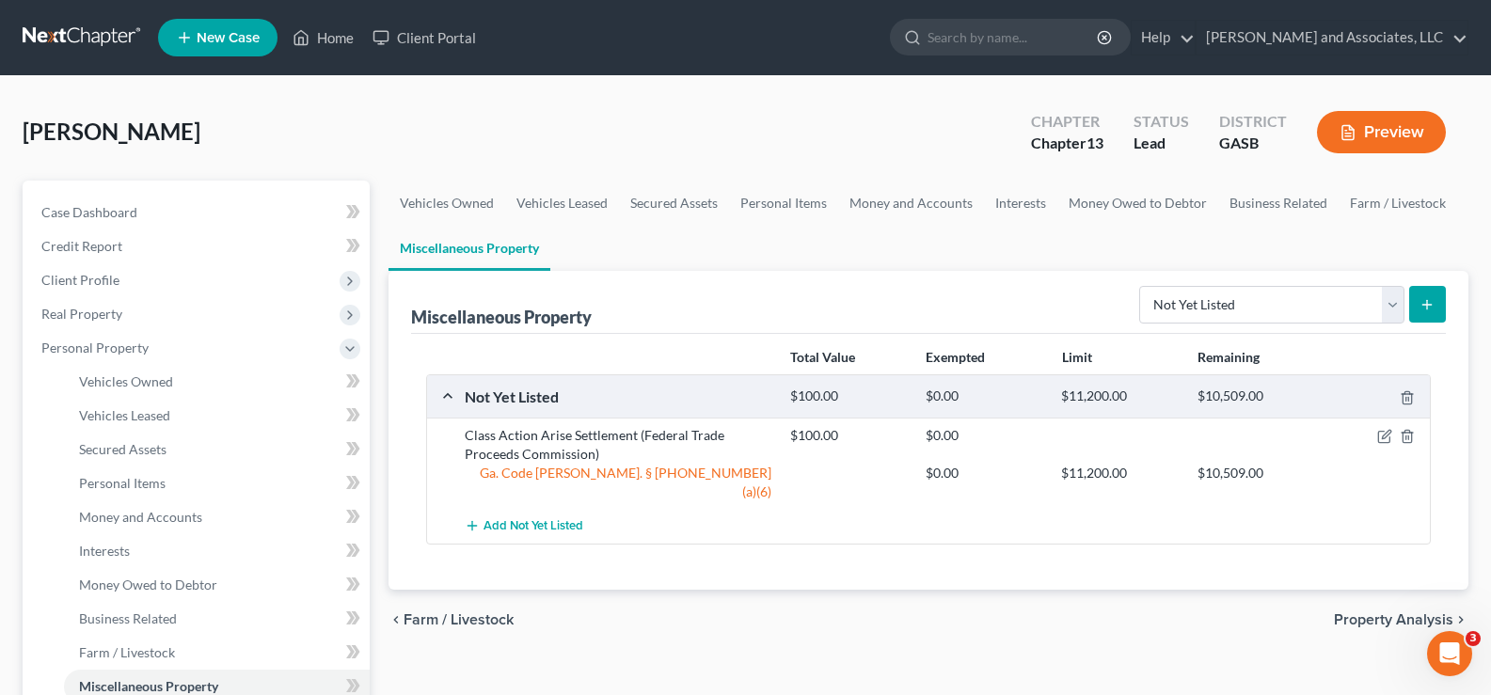
click at [1393, 135] on button "Preview" at bounding box center [1381, 132] width 129 height 42
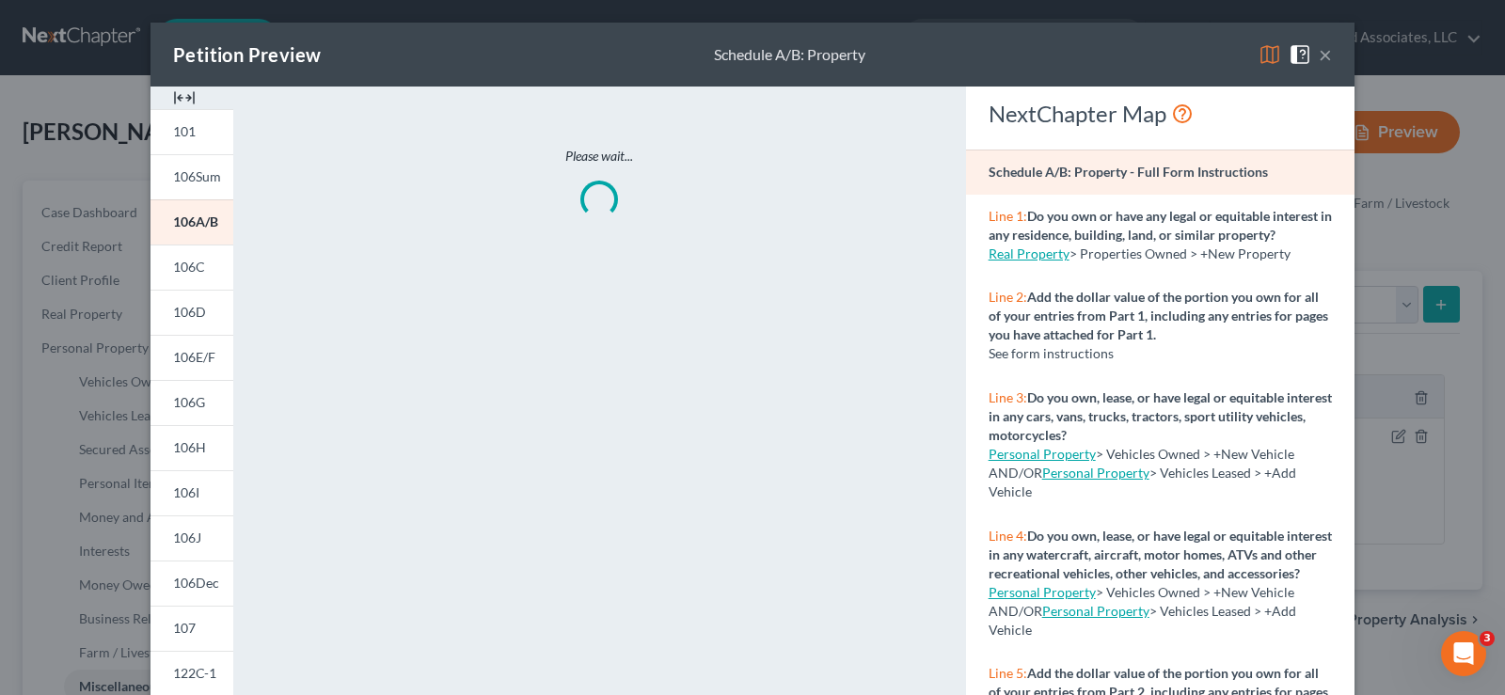
click at [182, 93] on img at bounding box center [184, 98] width 23 height 23
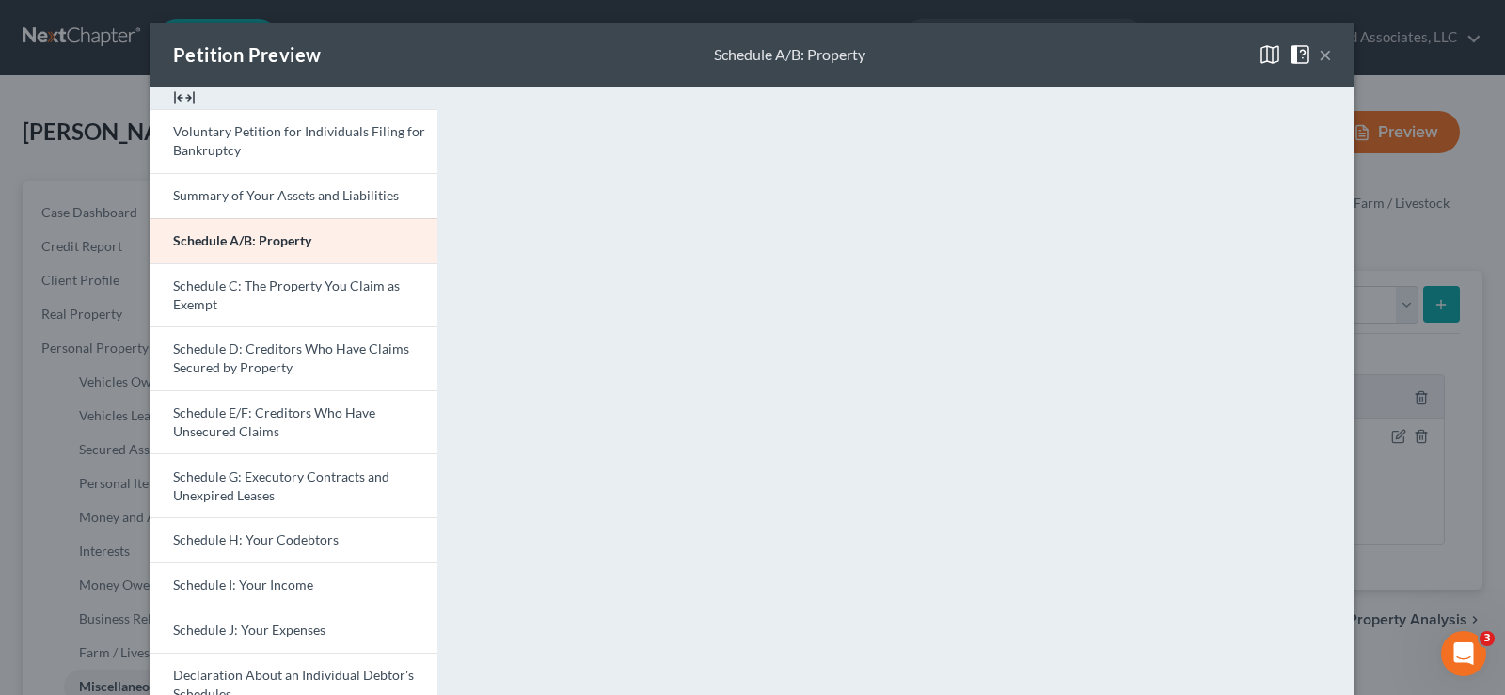
click at [1319, 54] on button "×" at bounding box center [1325, 54] width 13 height 23
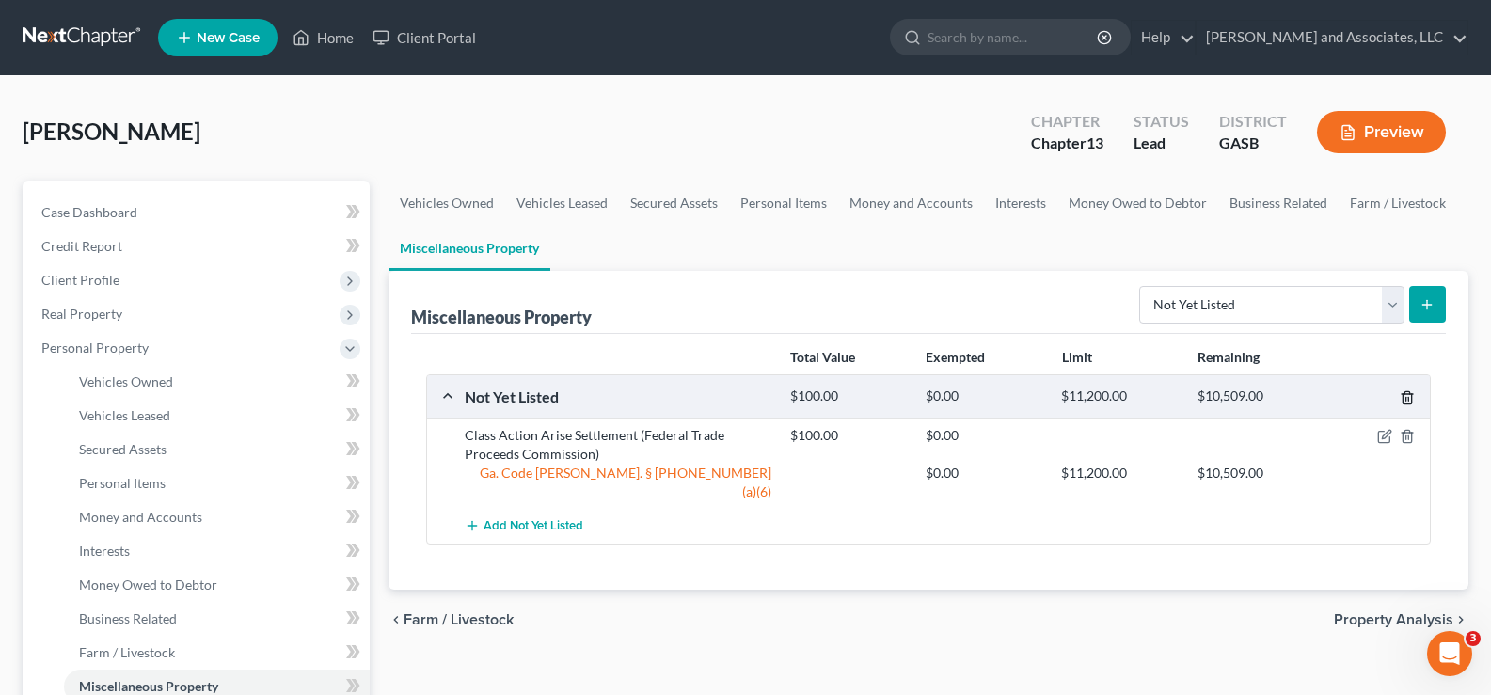
click at [1411, 394] on polyline "button" at bounding box center [1407, 394] width 11 height 0
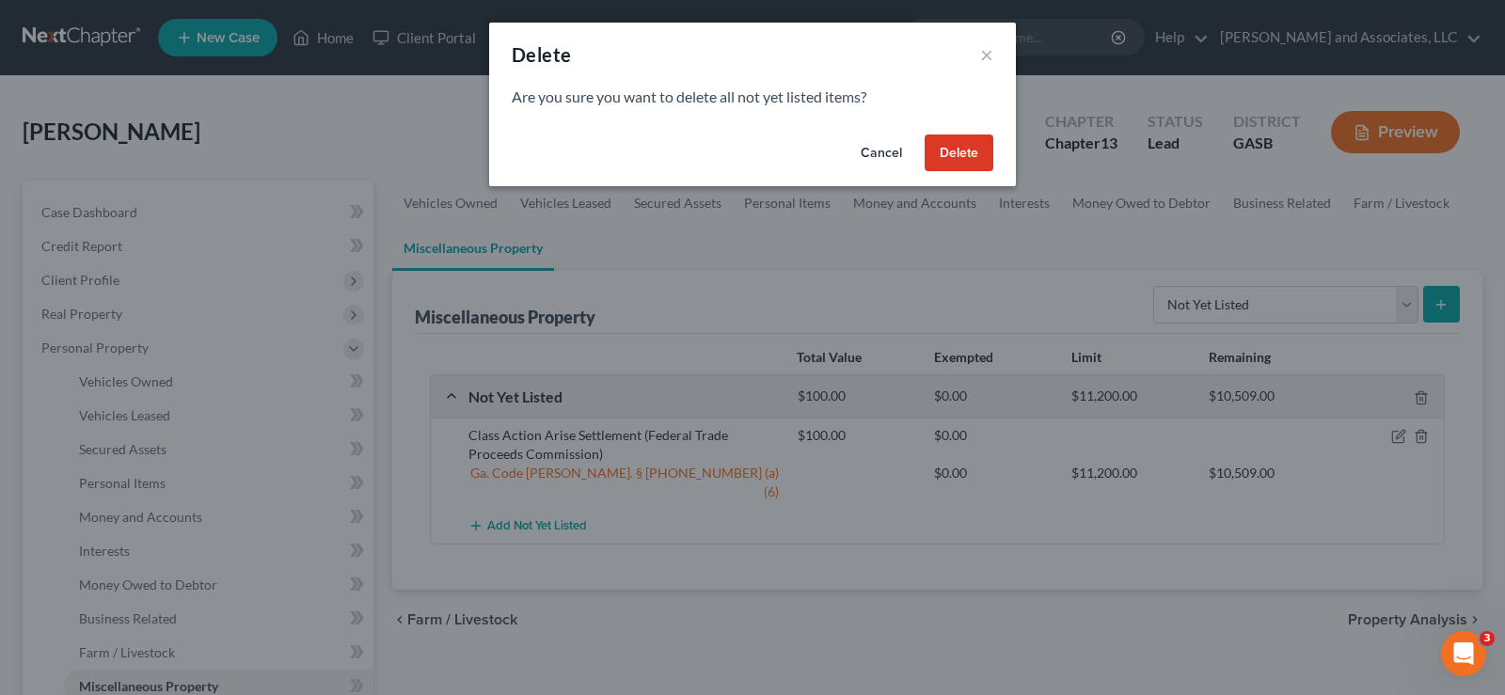
click at [962, 143] on button "Delete" at bounding box center [959, 154] width 69 height 38
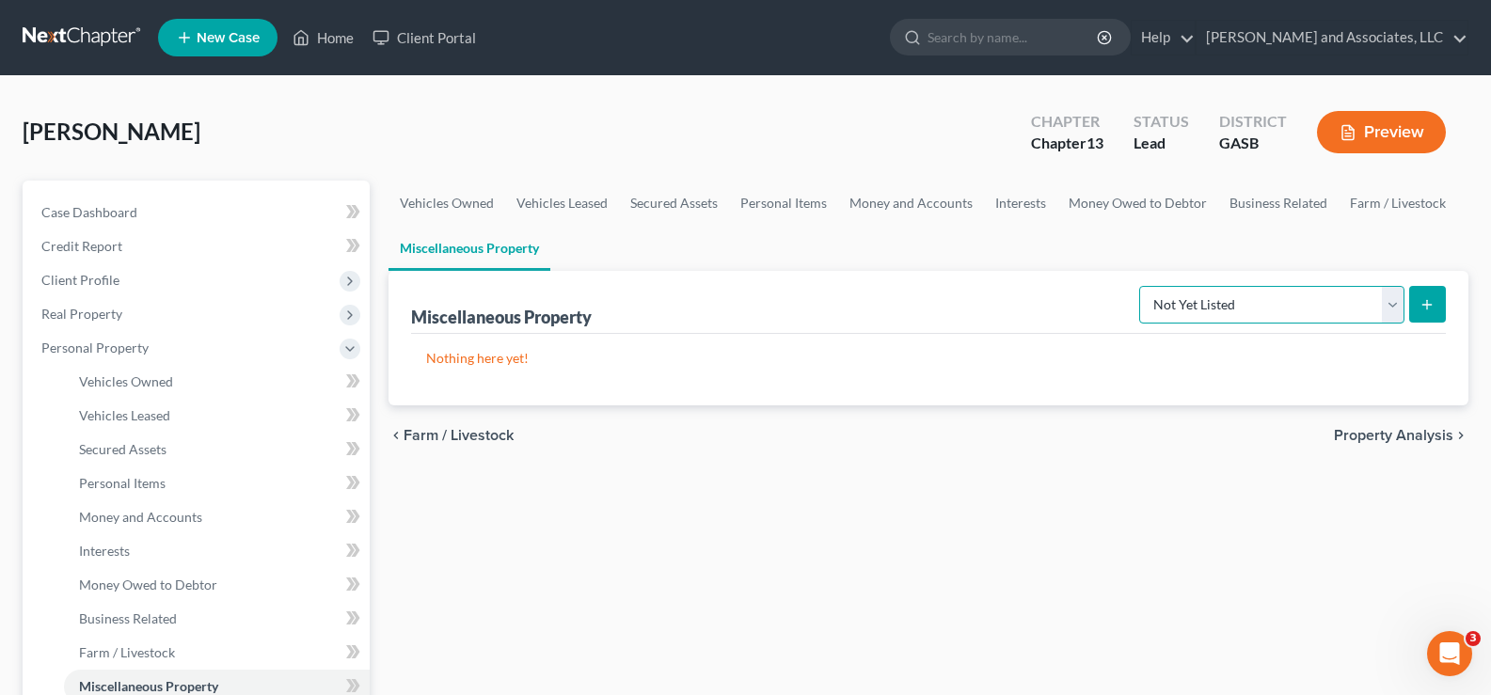
click at [1390, 306] on select "Select Property Type Assigned for Creditor Benefit Within 1 Year Holding for An…" at bounding box center [1271, 305] width 265 height 38
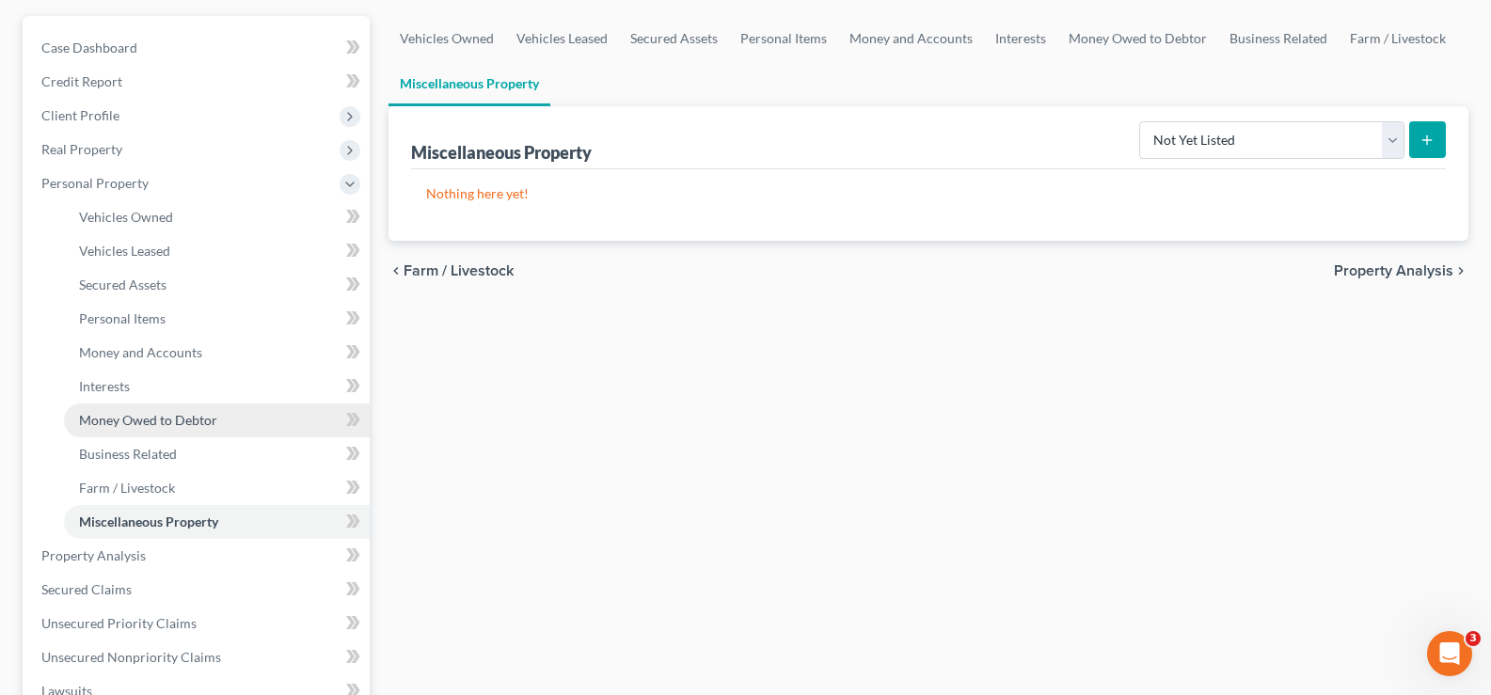
scroll to position [188, 0]
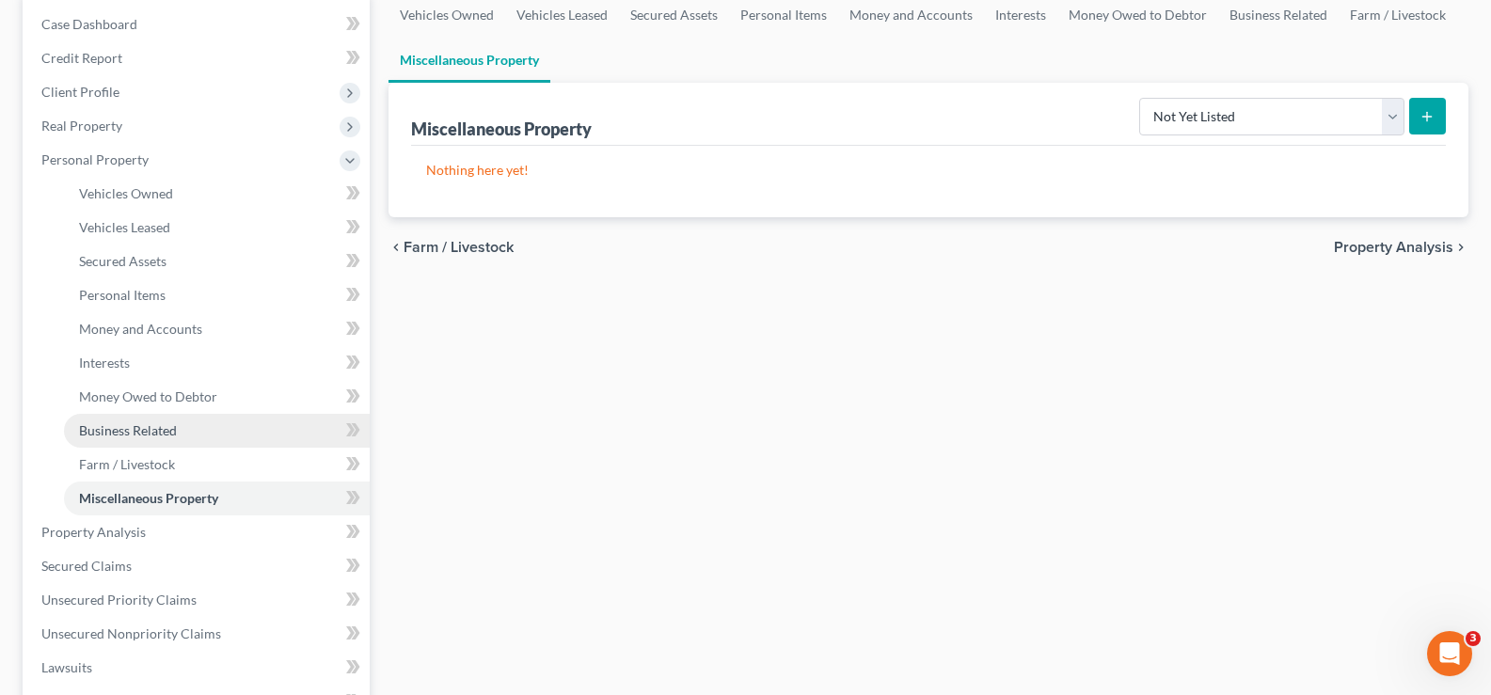
click at [138, 432] on span "Business Related" at bounding box center [128, 430] width 98 height 16
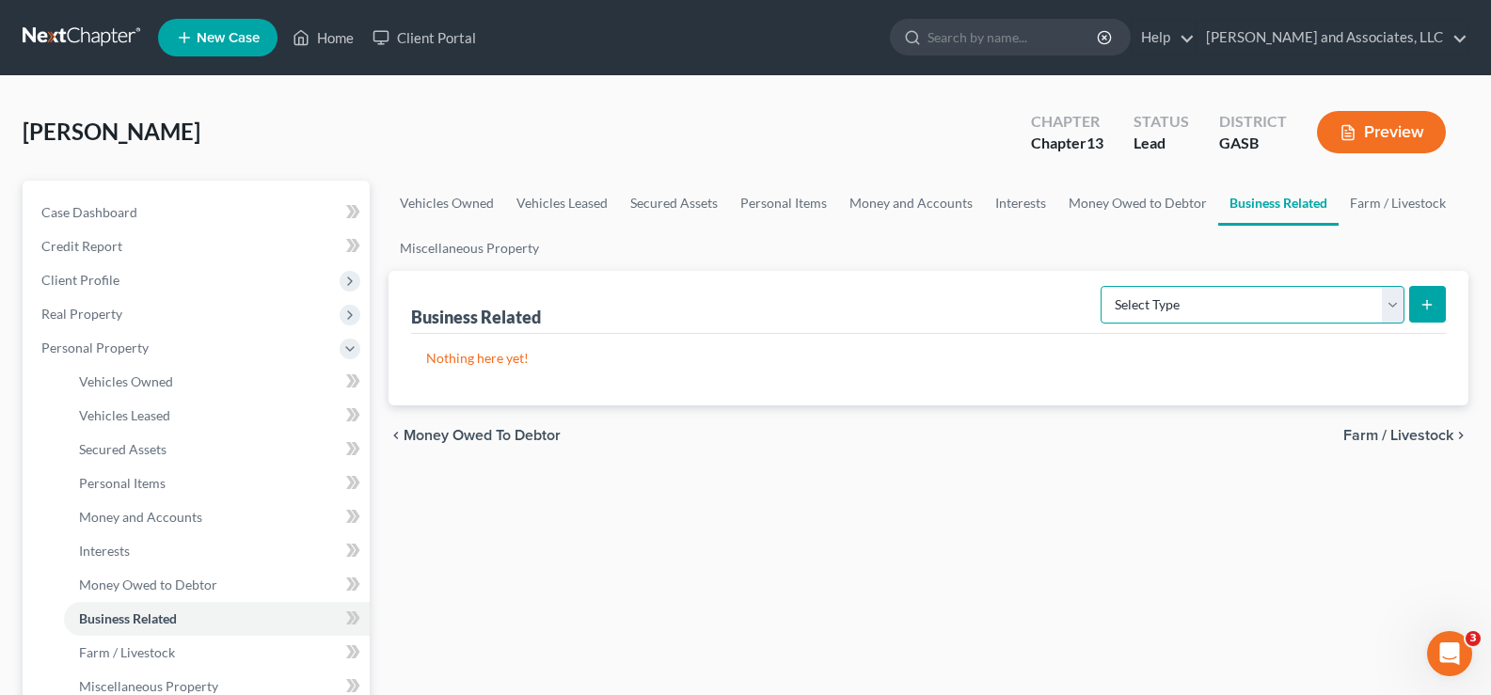
click at [1193, 300] on select "Select Type Customer Lists Franchises Inventory Licenses Machinery Office Equip…" at bounding box center [1253, 305] width 304 height 38
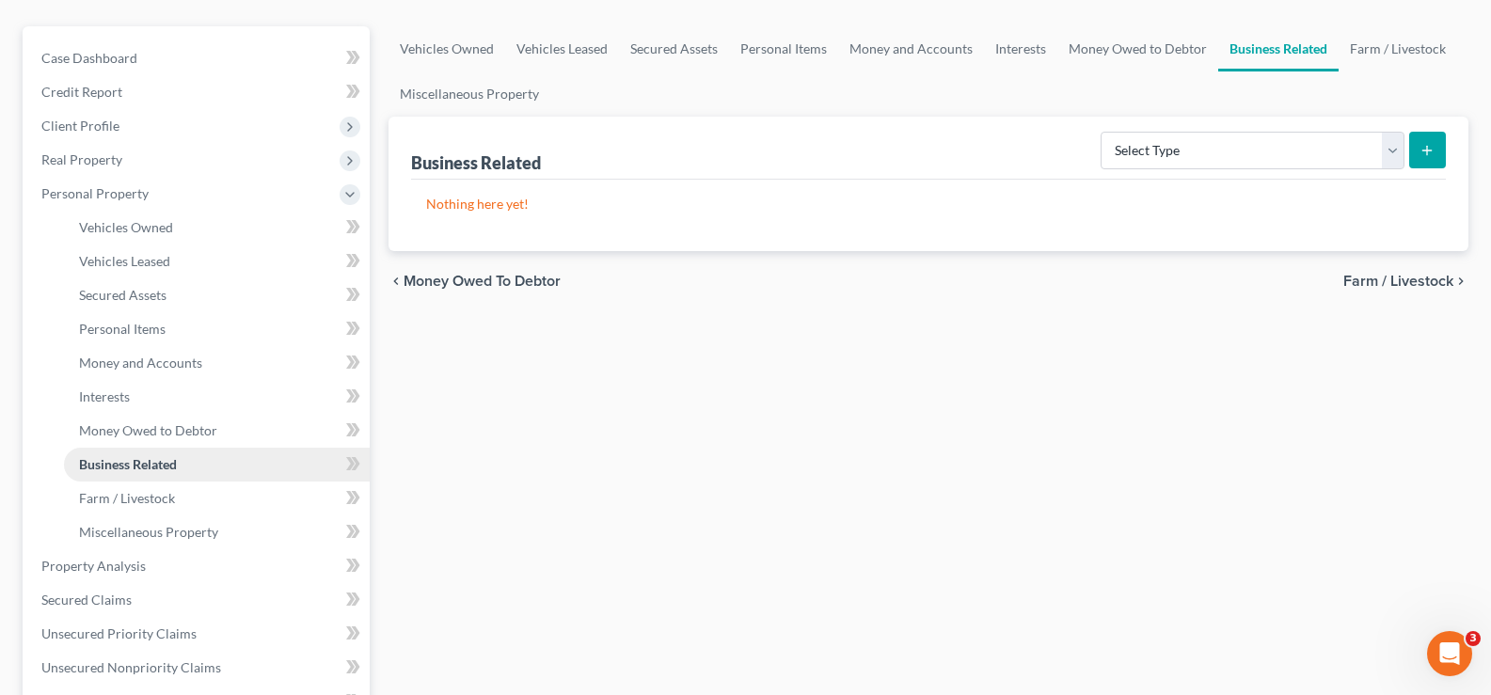
scroll to position [188, 0]
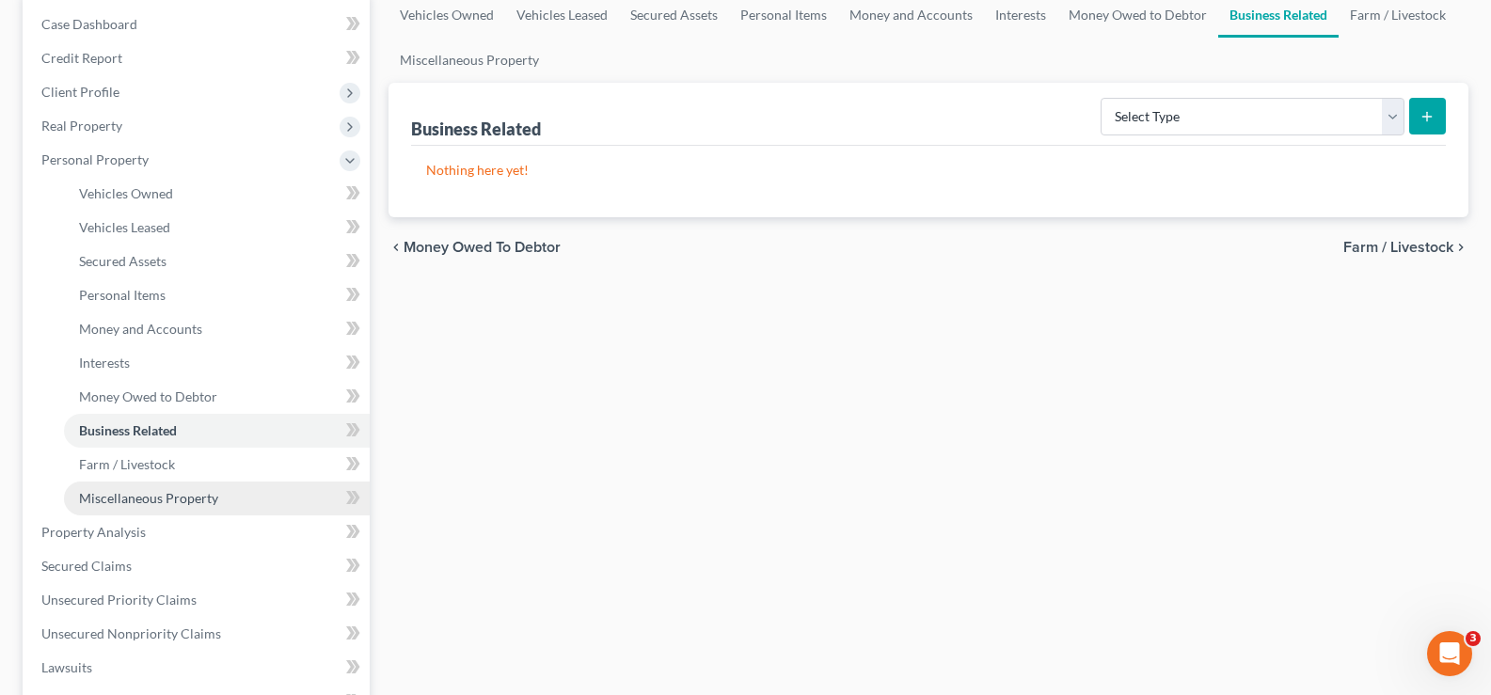
click at [136, 497] on span "Miscellaneous Property" at bounding box center [148, 498] width 139 height 16
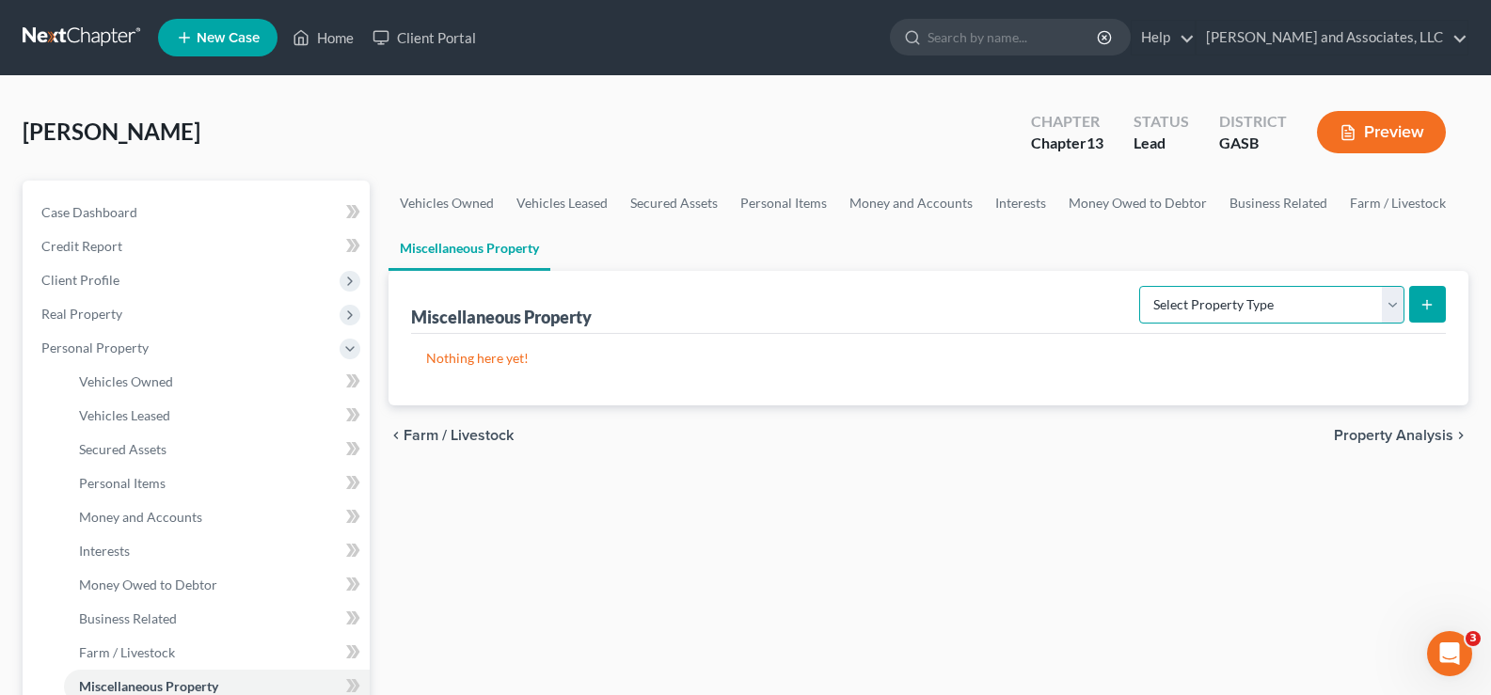
click at [1169, 308] on select "Select Property Type Assigned for Creditor Benefit Within 1 Year Holding for An…" at bounding box center [1271, 305] width 265 height 38
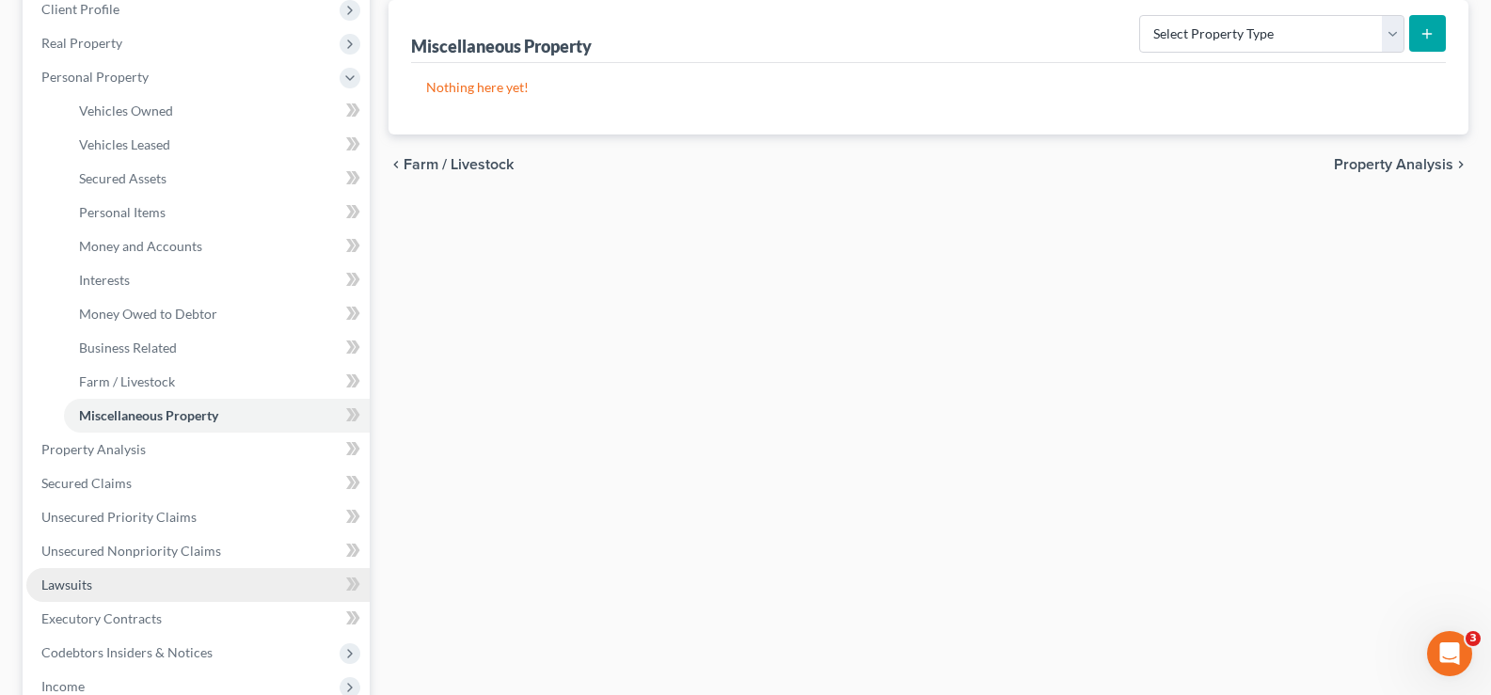
scroll to position [282, 0]
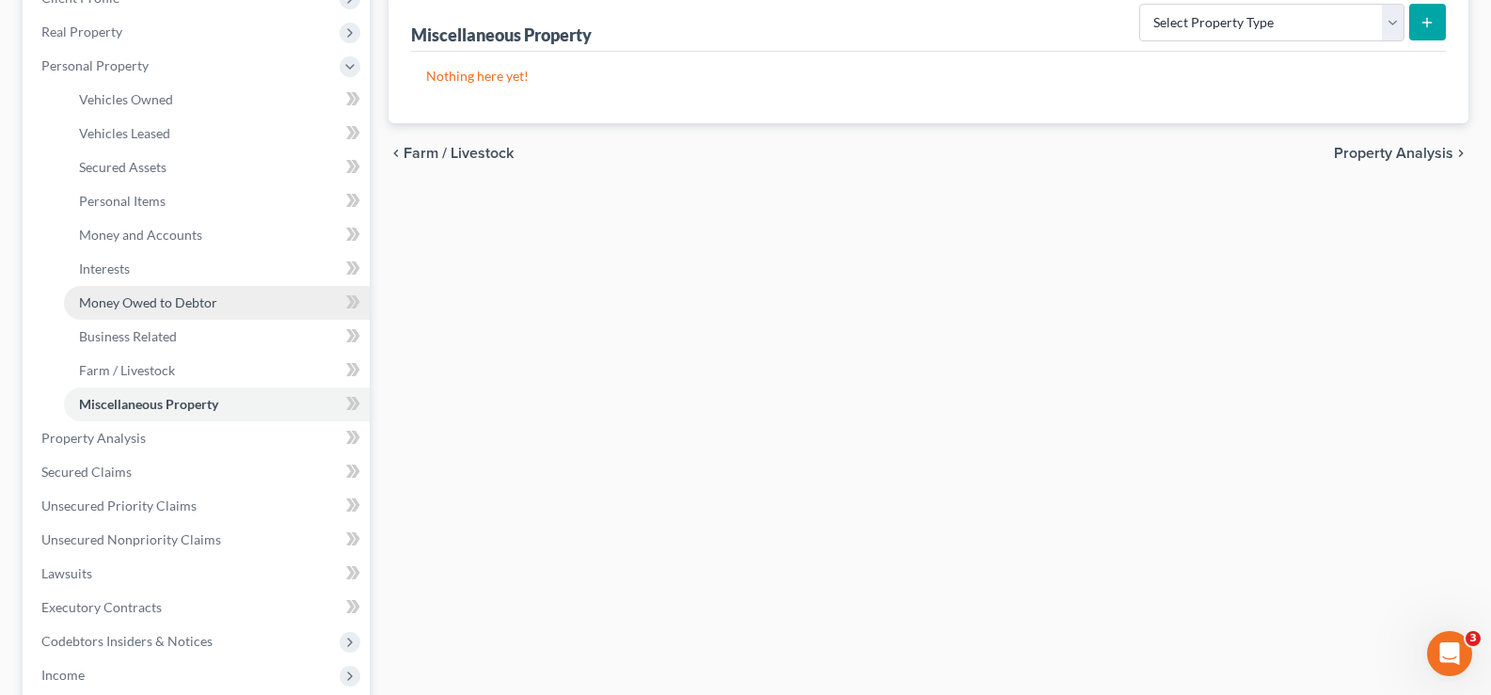
click at [130, 302] on span "Money Owed to Debtor" at bounding box center [148, 302] width 138 height 16
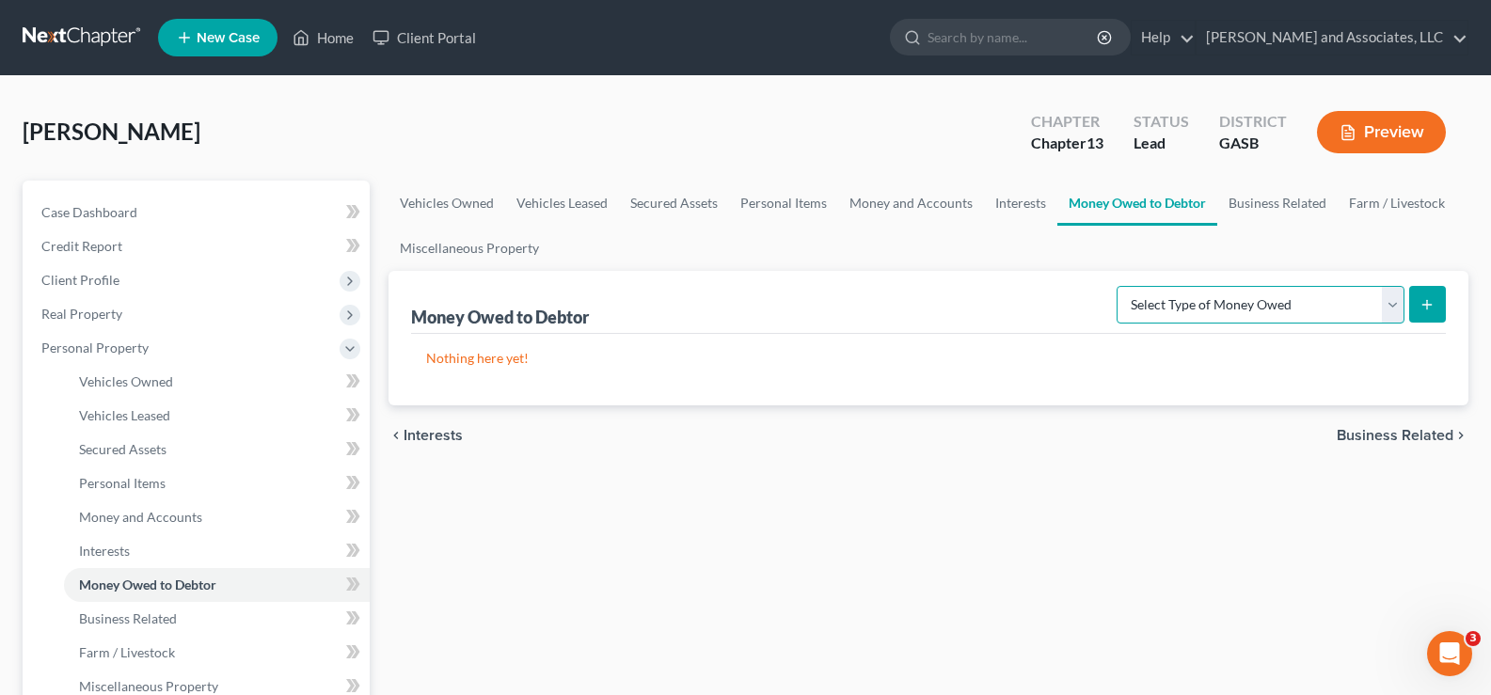
click at [1174, 302] on select "Select Type of Money Owed Accounts Receivable Alimony Child Support Claims Agai…" at bounding box center [1261, 305] width 288 height 38
select select "property_settlements"
click at [1120, 286] on select "Select Type of Money Owed Accounts Receivable Alimony Child Support Claims Agai…" at bounding box center [1261, 305] width 288 height 38
click at [1438, 304] on button "submit" at bounding box center [1427, 304] width 37 height 37
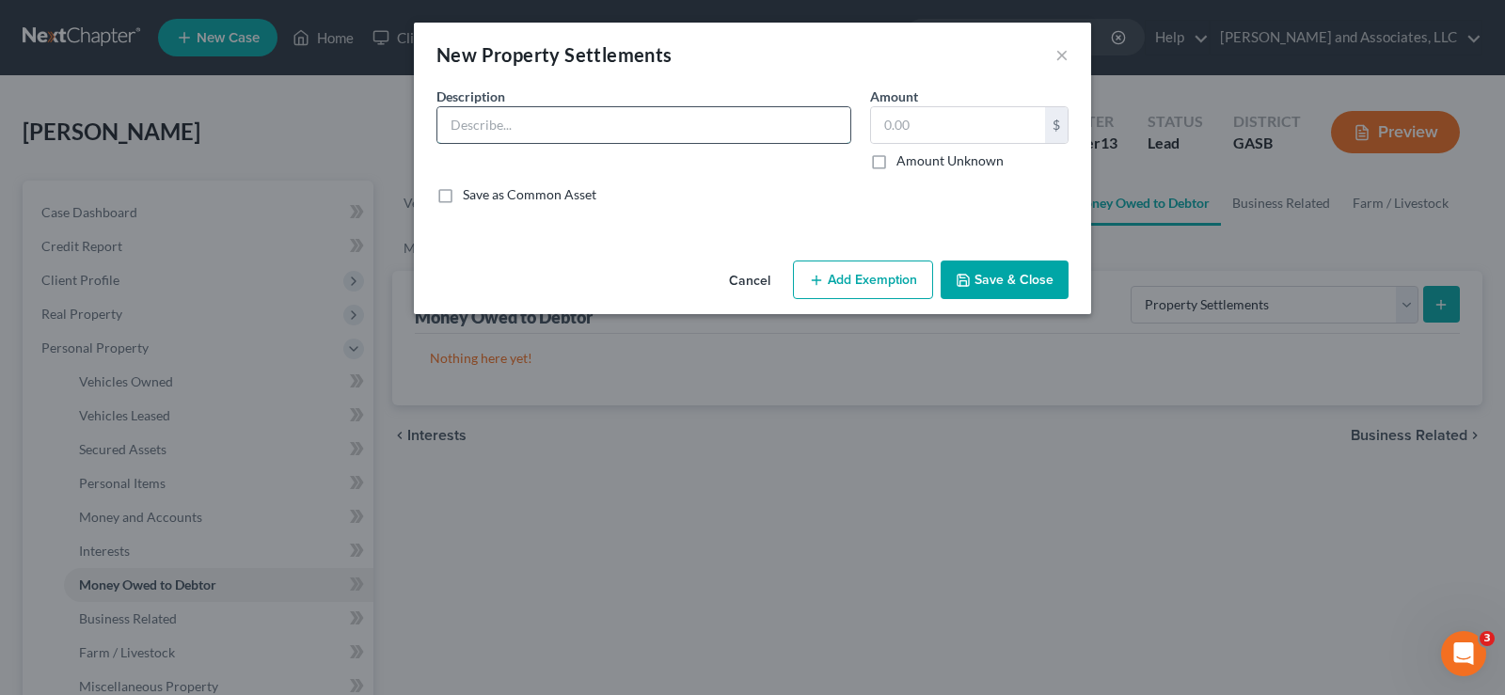
drag, startPoint x: 587, startPoint y: 135, endPoint x: 590, endPoint y: 113, distance: 22.8
click at [590, 114] on input "text" at bounding box center [643, 125] width 413 height 36
type input "...."
click at [882, 282] on button "Add Exemption" at bounding box center [863, 281] width 140 height 40
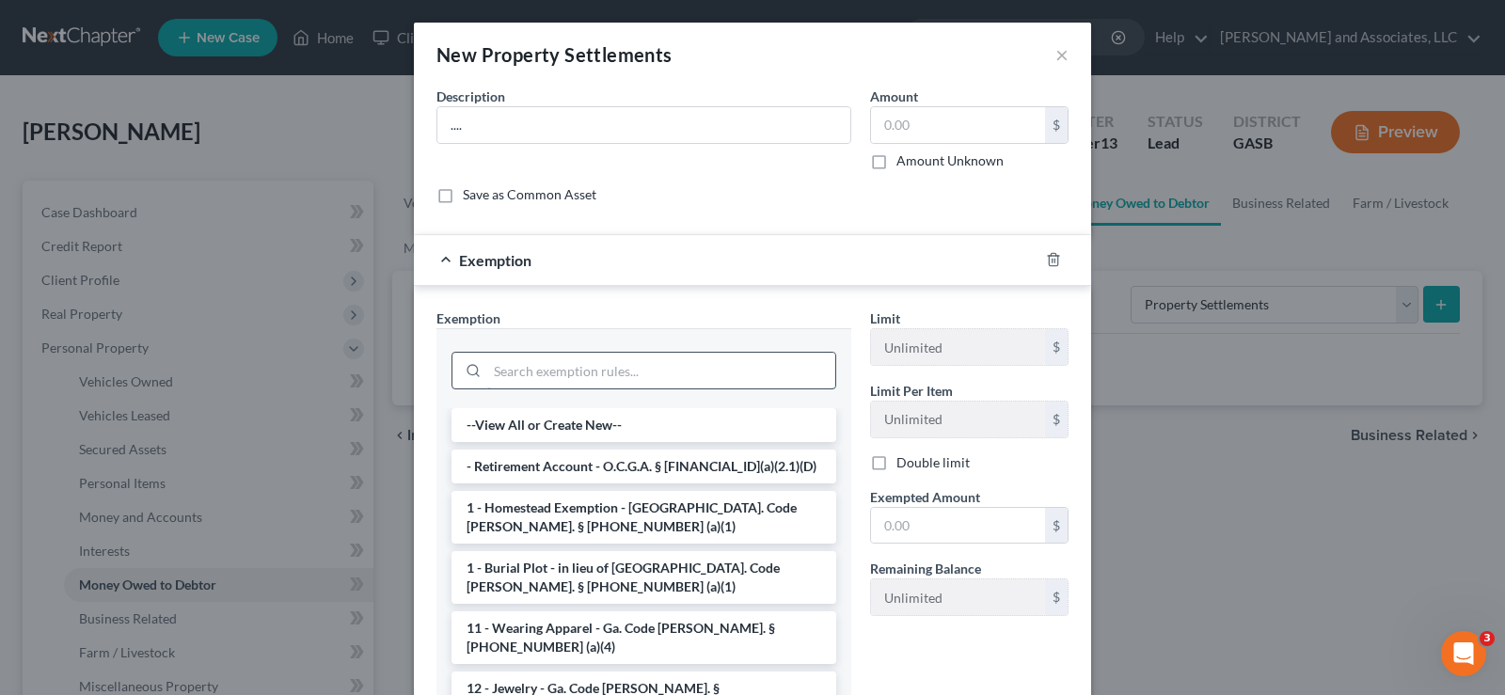
click at [517, 365] on input "search" at bounding box center [661, 371] width 348 height 36
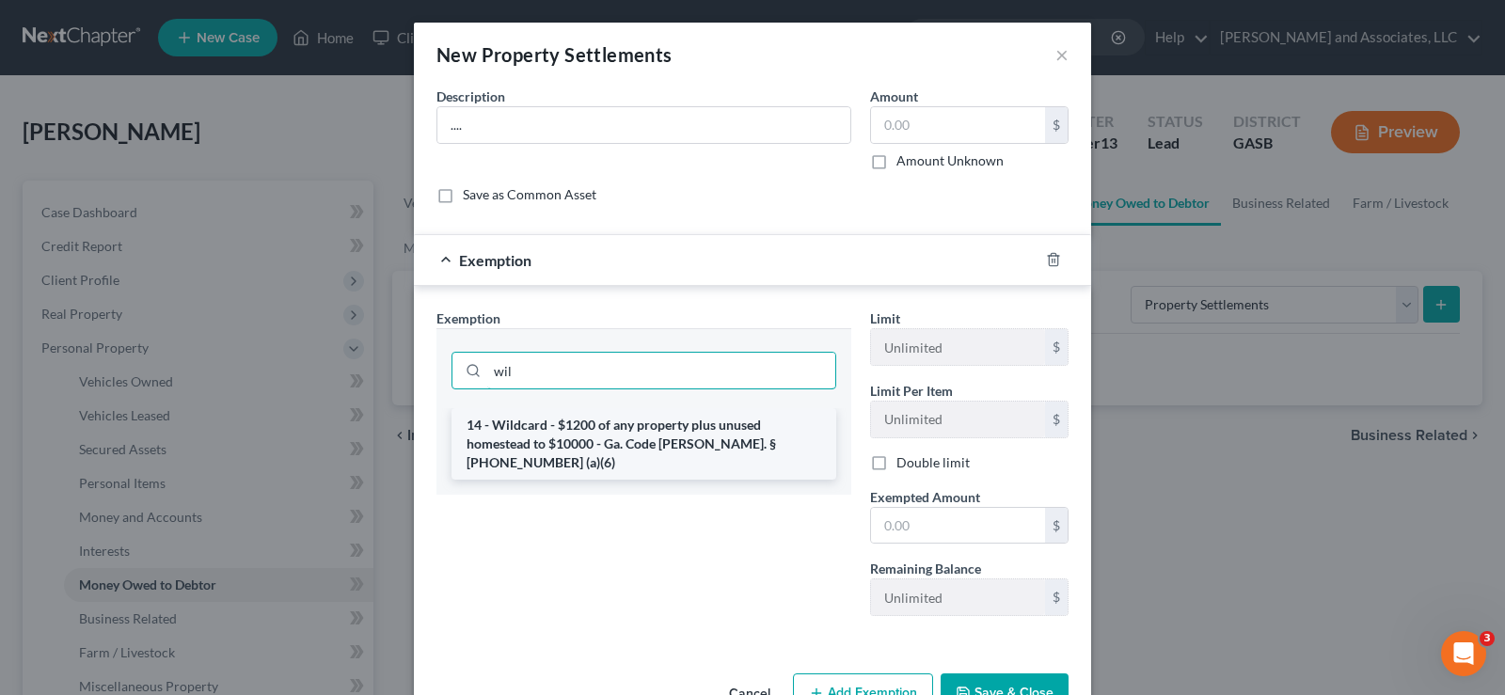
type input "wil"
drag, startPoint x: 576, startPoint y: 430, endPoint x: 598, endPoint y: 460, distance: 37.6
click at [576, 429] on li "14 - Wildcard - $1200 of any property plus unused homestead to $10000 - Ga. Cod…" at bounding box center [644, 444] width 385 height 72
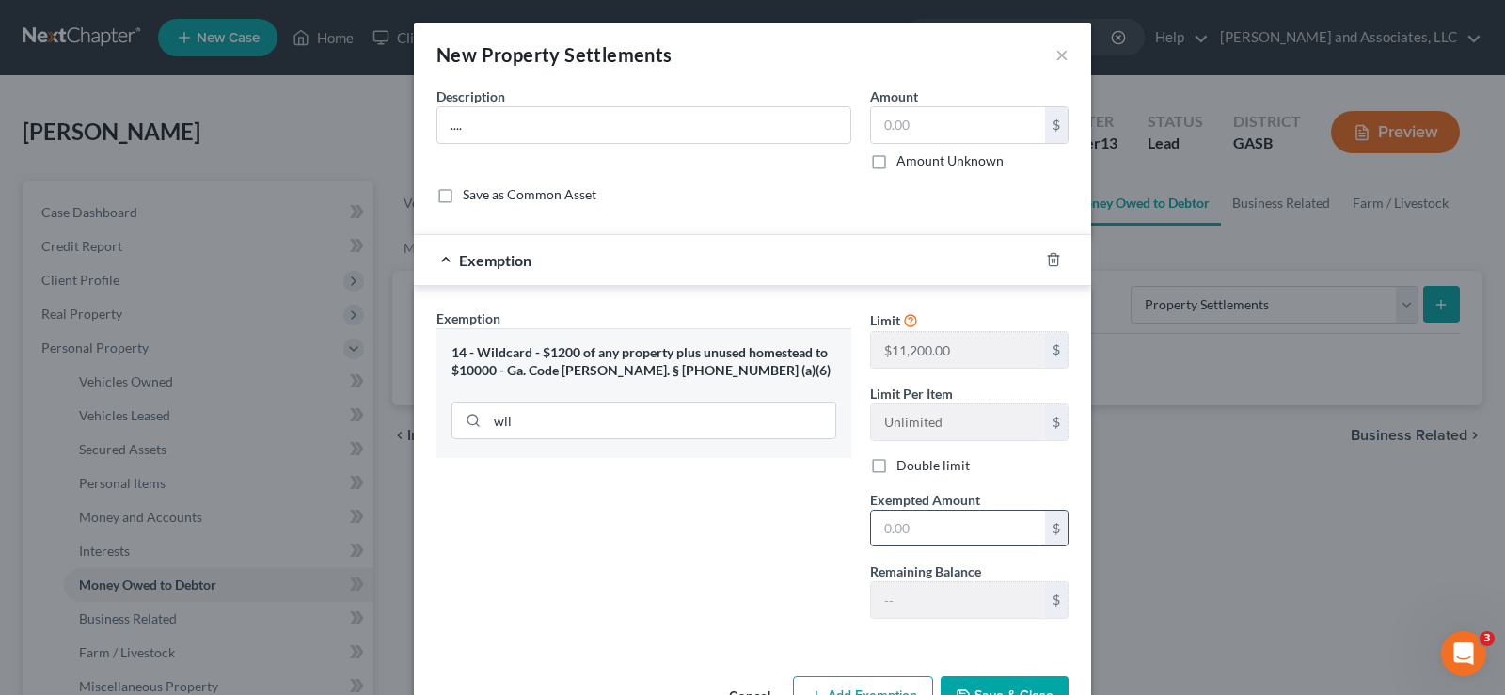
click at [906, 538] on input "text" at bounding box center [958, 529] width 174 height 36
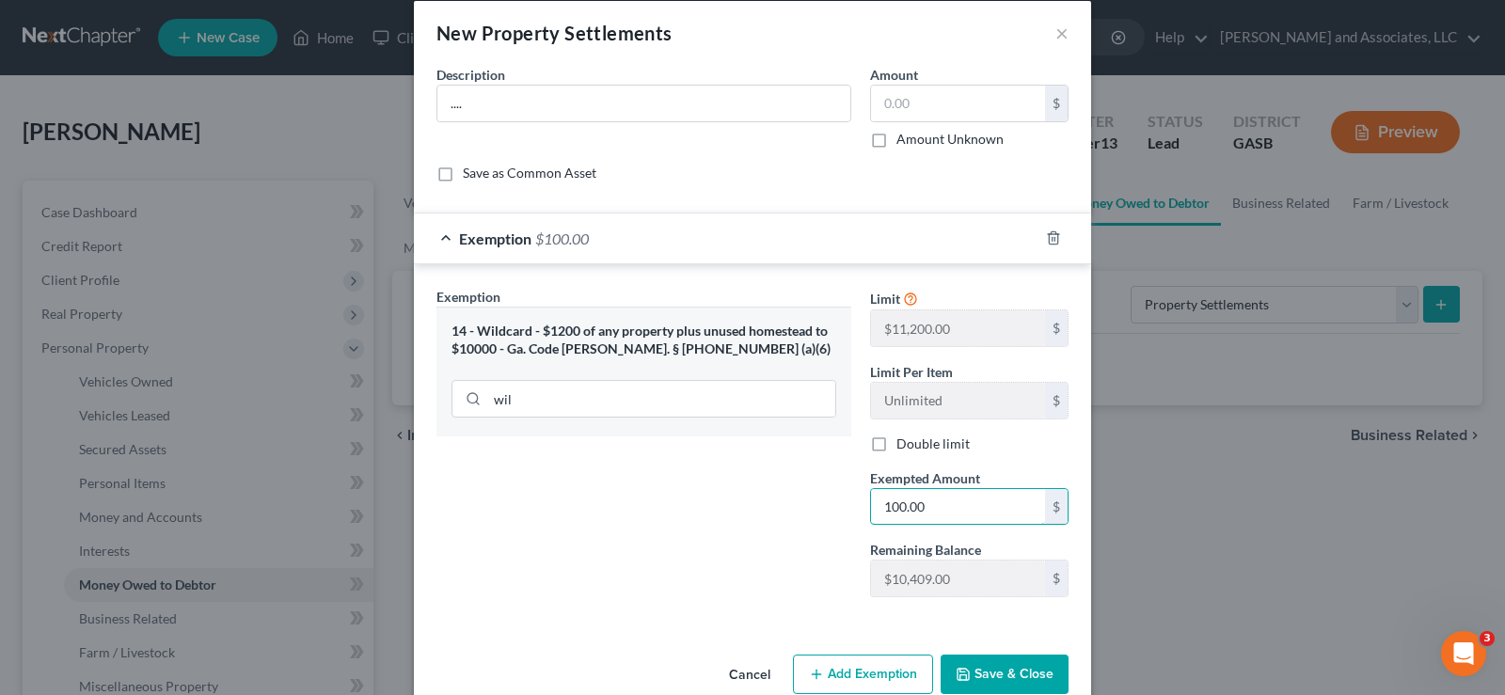
scroll to position [58, 0]
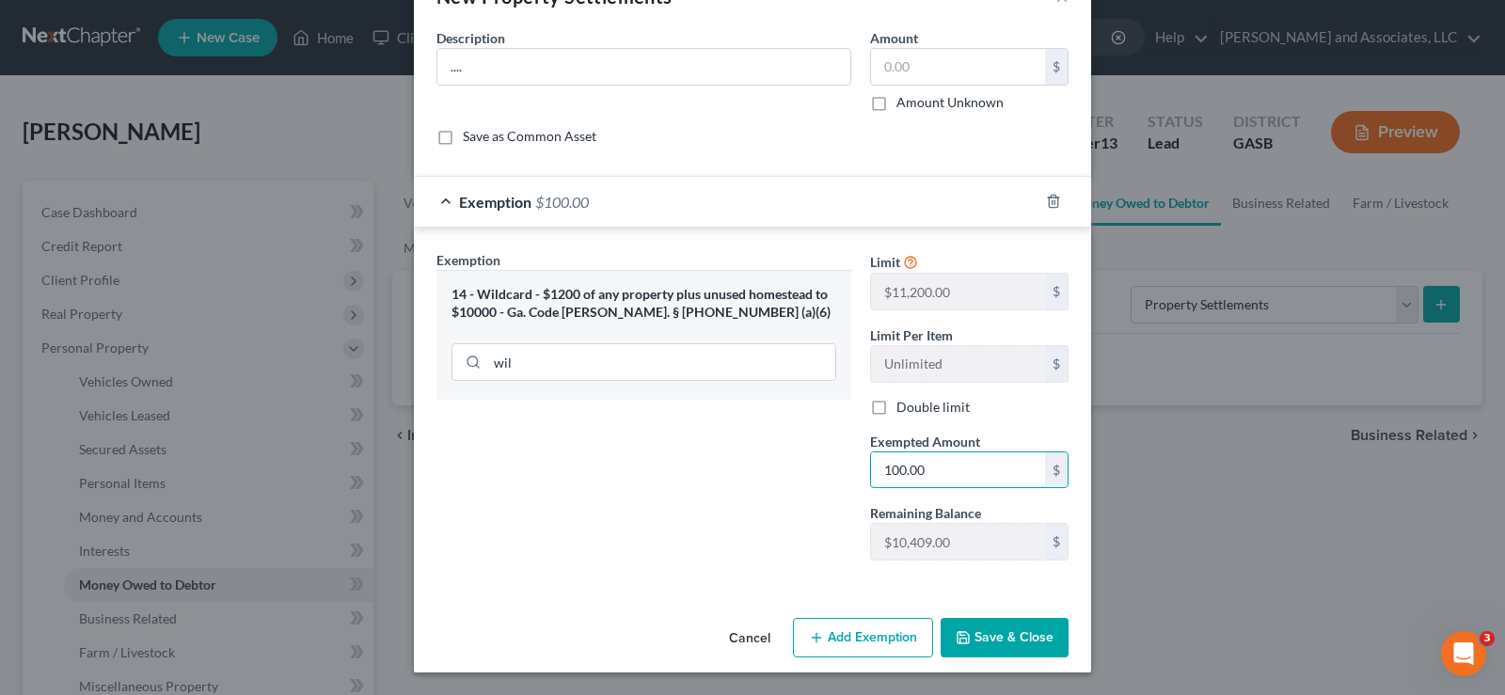
type input "100.00"
click at [1010, 644] on button "Save & Close" at bounding box center [1005, 638] width 128 height 40
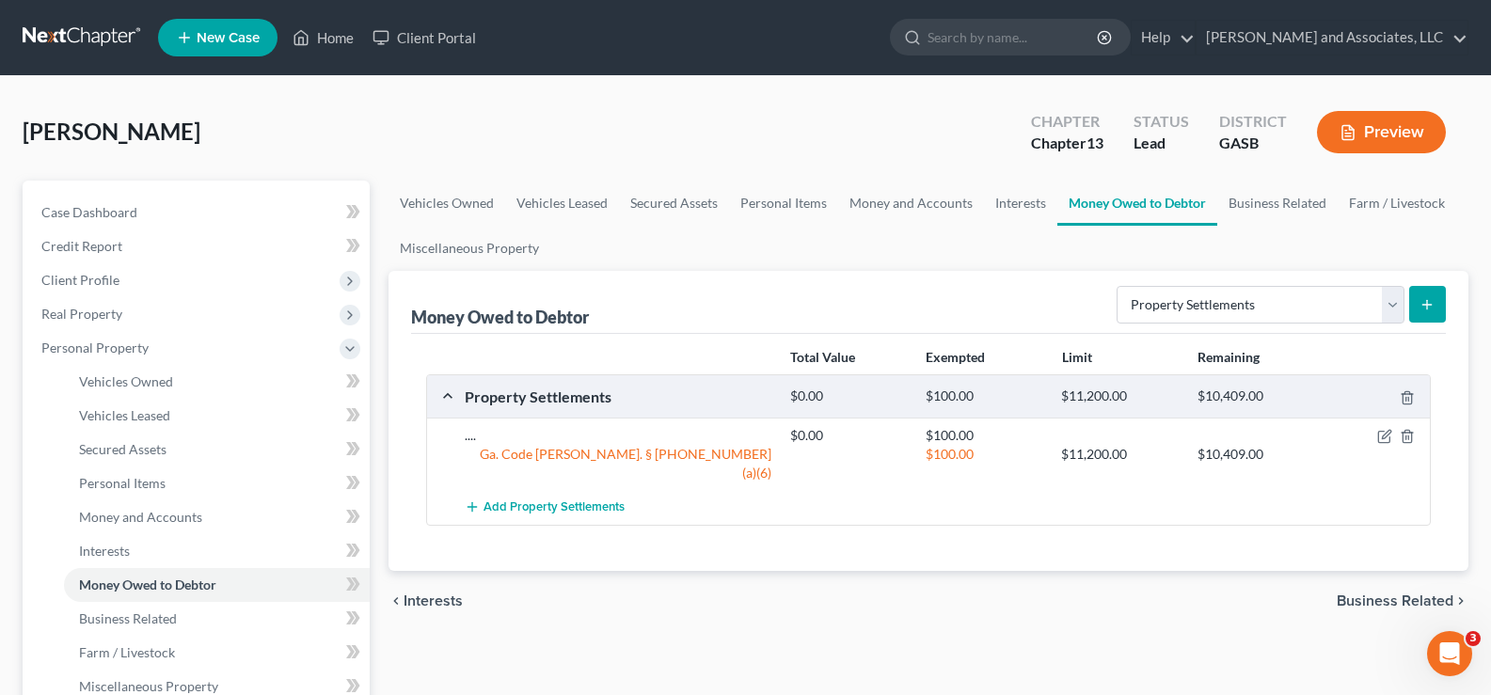
click at [1414, 135] on button "Preview" at bounding box center [1381, 132] width 129 height 42
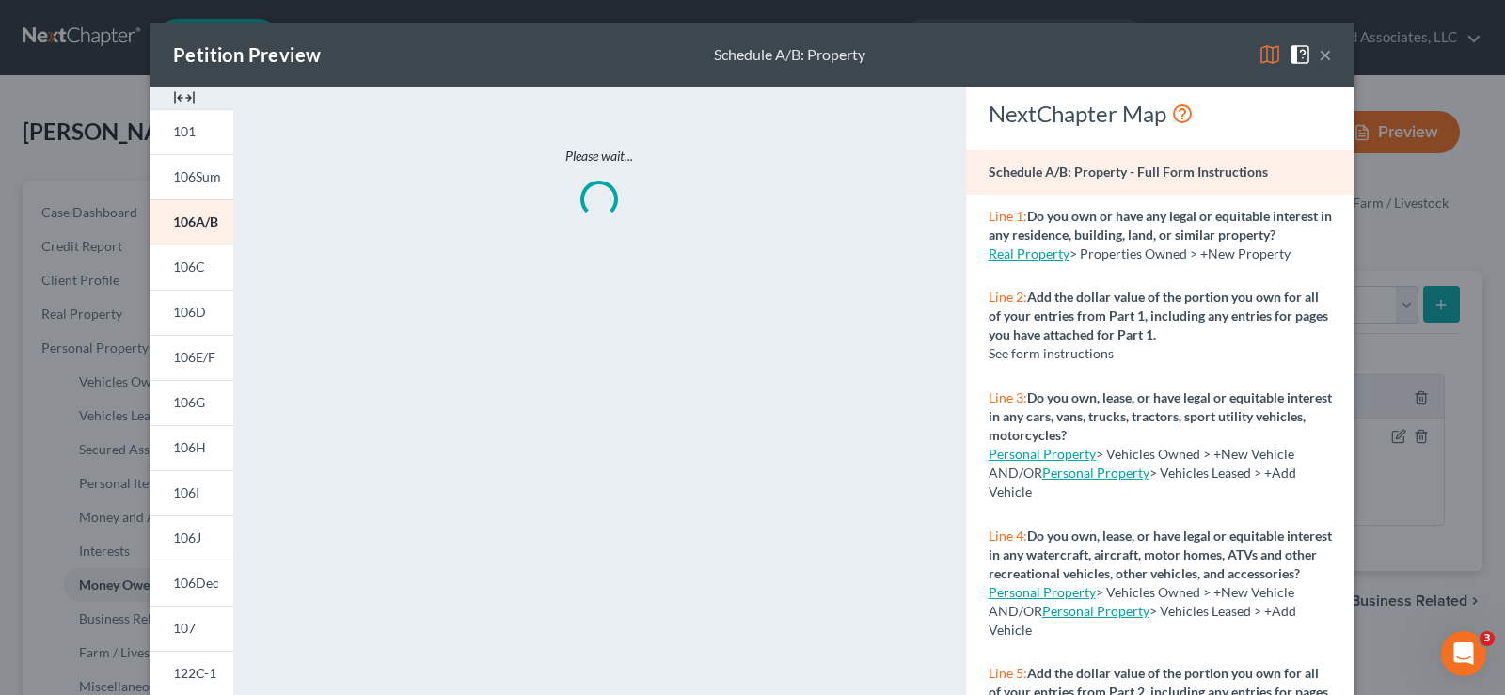
click at [183, 90] on img at bounding box center [184, 98] width 23 height 23
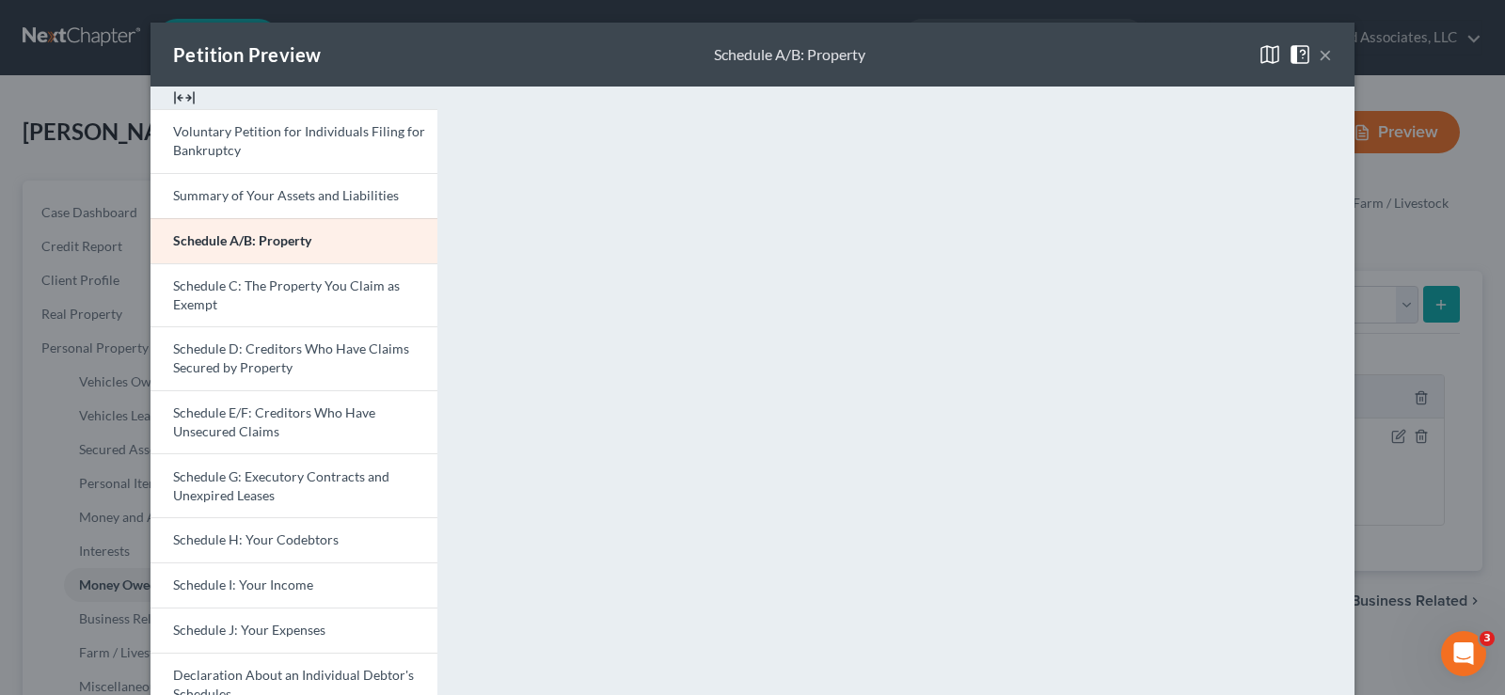
click at [1322, 51] on button "×" at bounding box center [1325, 54] width 13 height 23
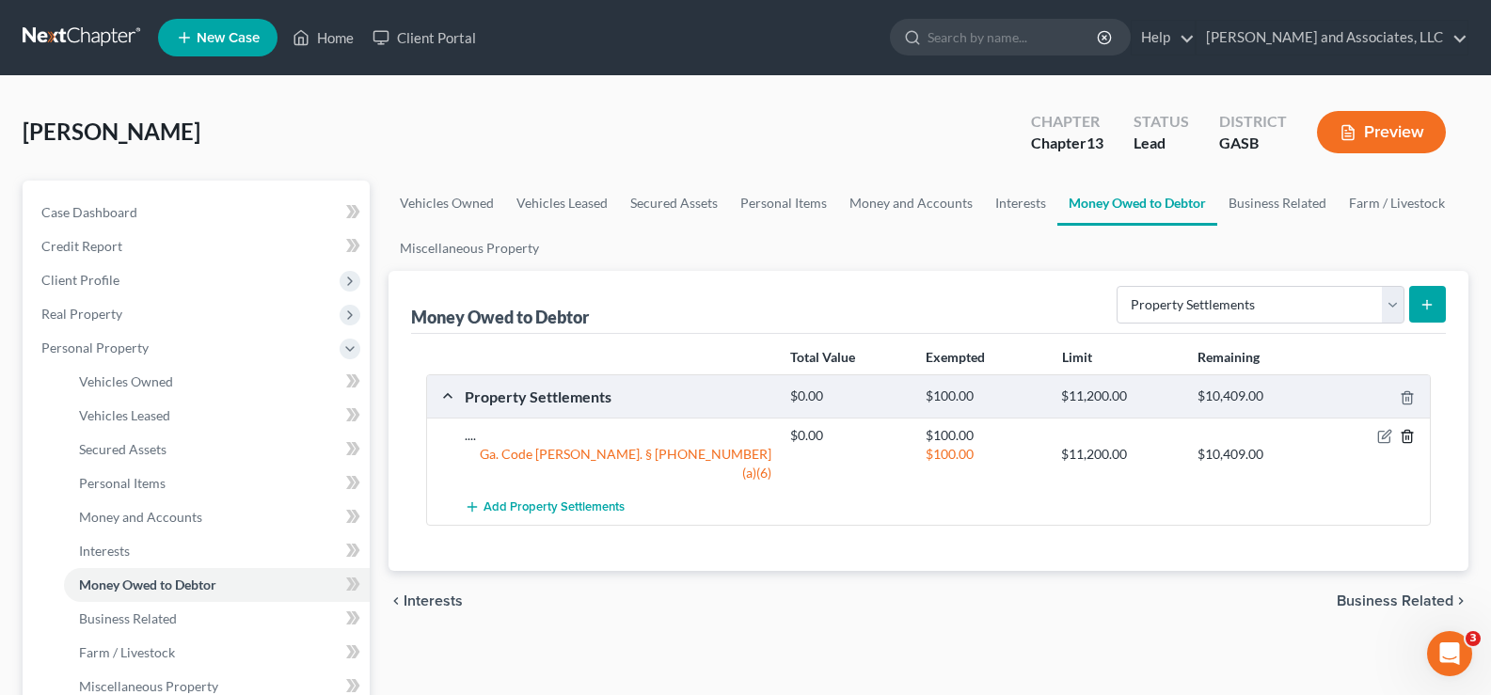
click at [1407, 436] on icon "button" at bounding box center [1407, 436] width 15 height 15
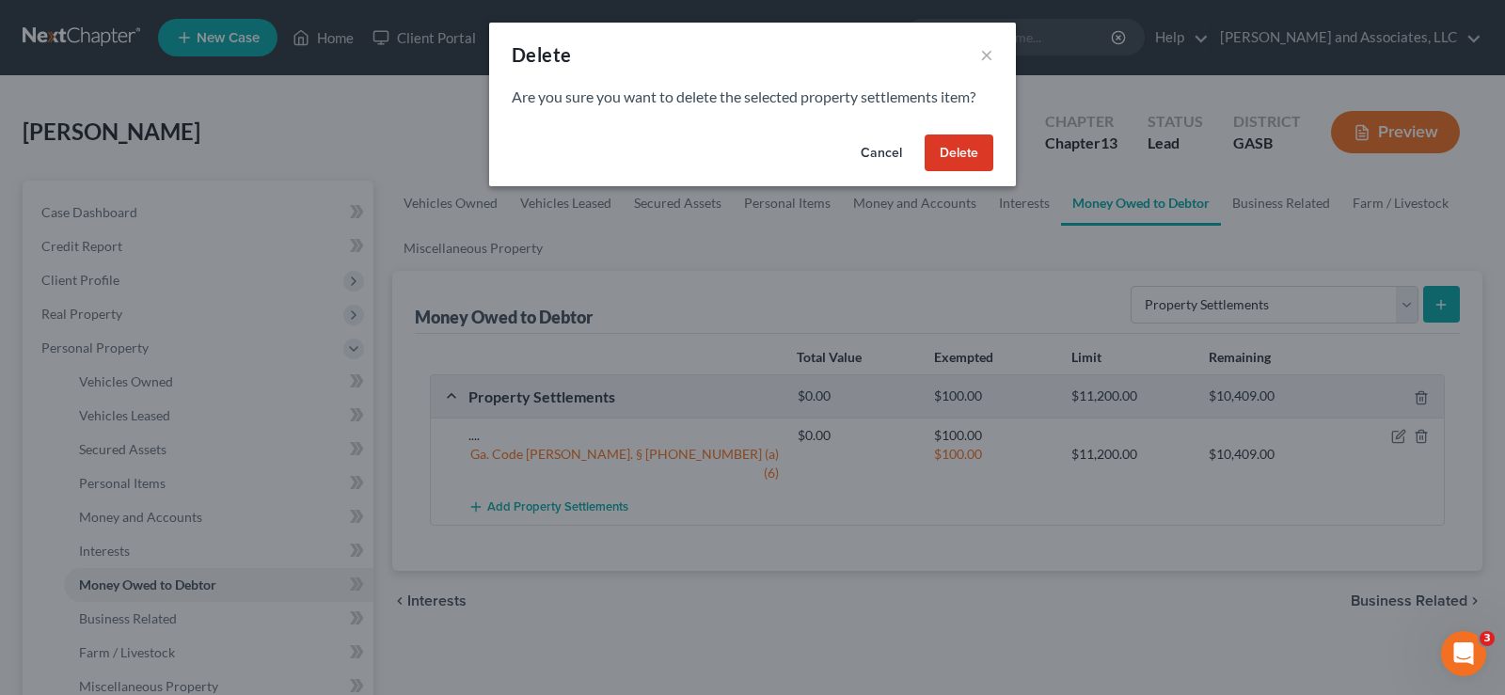
click at [943, 150] on button "Delete" at bounding box center [959, 154] width 69 height 38
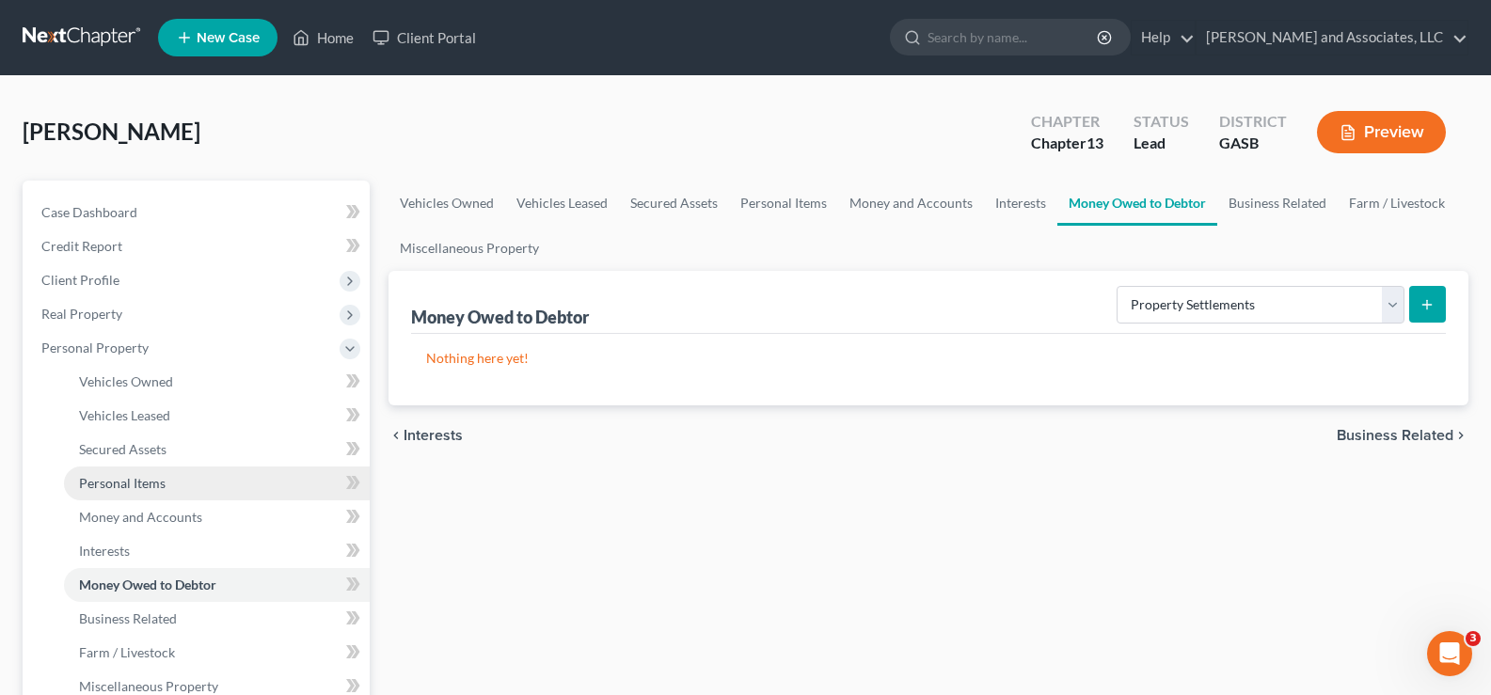
click at [108, 484] on span "Personal Items" at bounding box center [122, 483] width 87 height 16
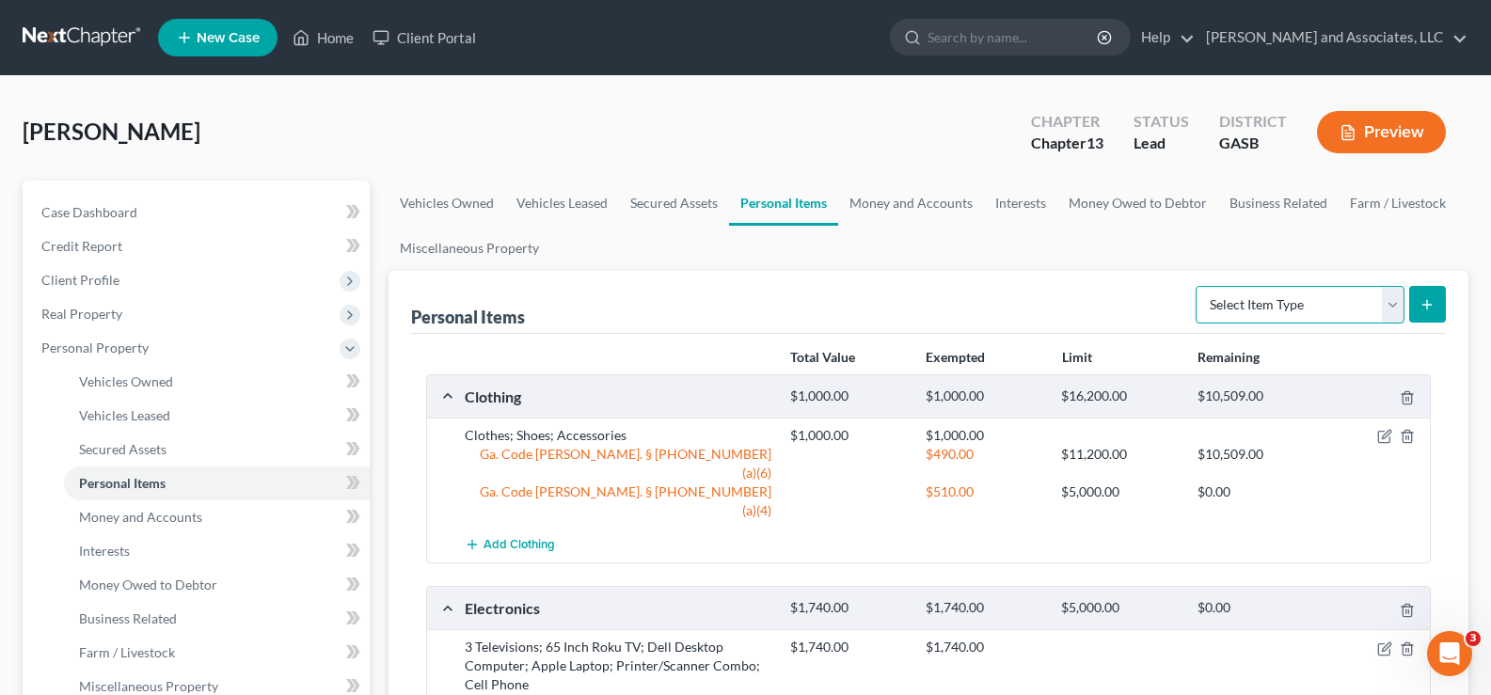
click at [1334, 302] on select "Select Item Type Clothing Collectibles Of Value Electronics Firearms Household …" at bounding box center [1300, 305] width 209 height 38
click at [1116, 286] on div "Personal Items Select Item Type Clothing Collectibles Of Value Electronics Fire…" at bounding box center [928, 302] width 1035 height 63
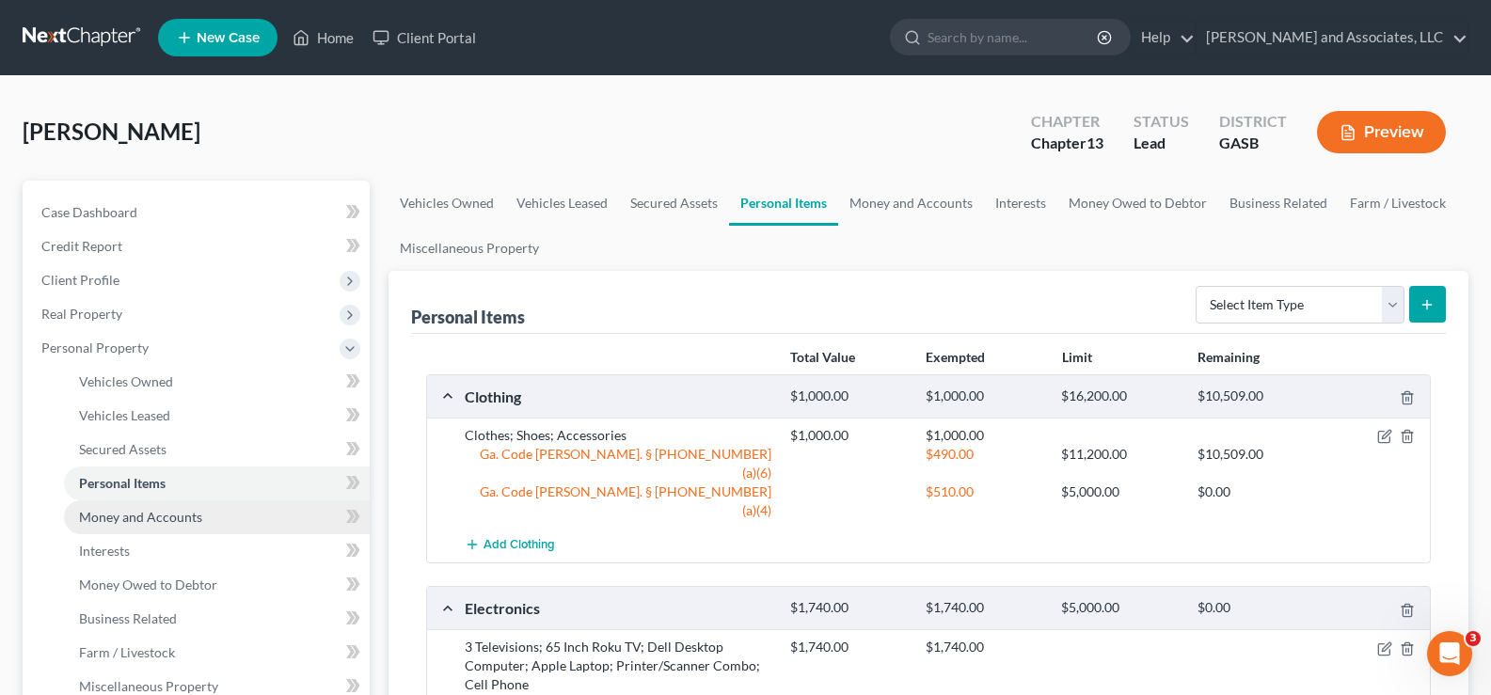
click at [182, 517] on span "Money and Accounts" at bounding box center [140, 517] width 123 height 16
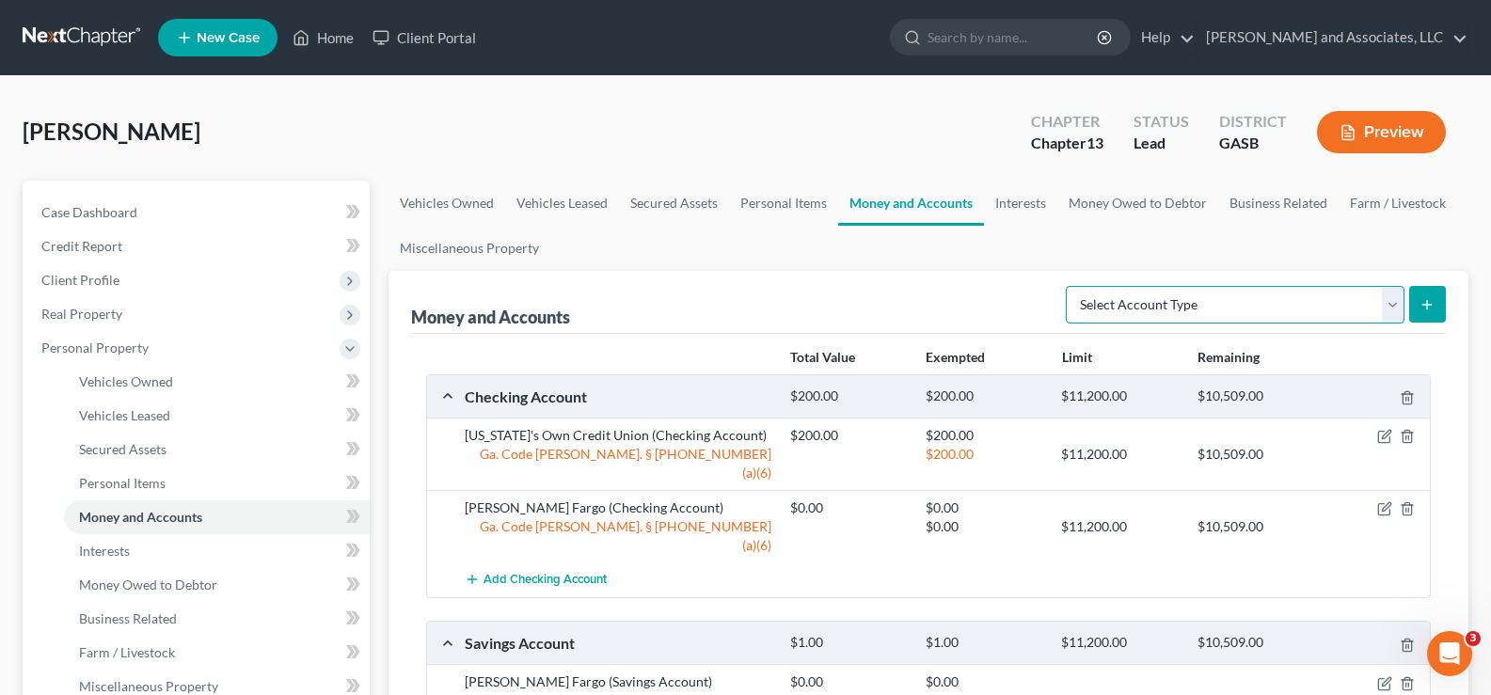
click at [1199, 305] on select "Select Account Type Brokerage Cash on Hand Certificates of Deposit Checking Acc…" at bounding box center [1235, 305] width 339 height 38
click at [1026, 265] on ul "Vehicles Owned Vehicles Leased Secured Assets Personal Items Money and Accounts…" at bounding box center [929, 226] width 1080 height 90
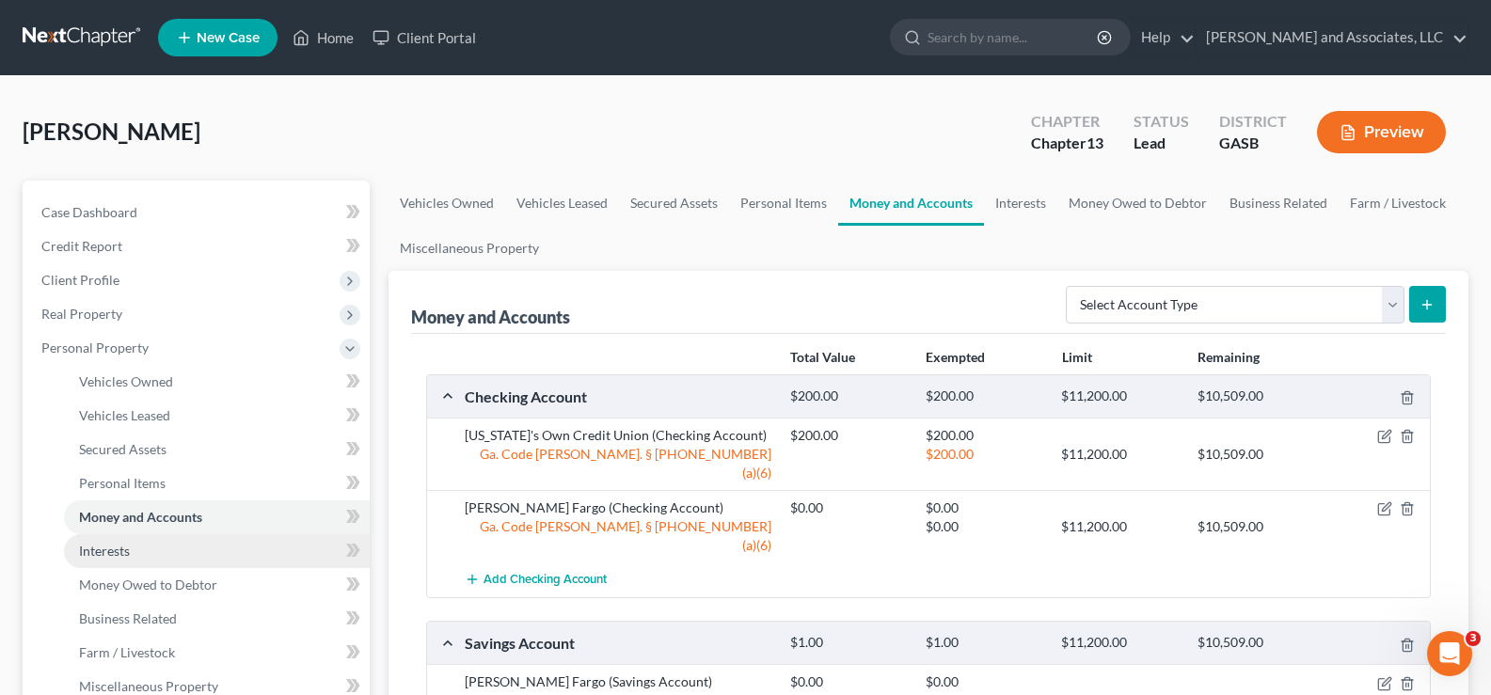
click at [119, 546] on span "Interests" at bounding box center [104, 551] width 51 height 16
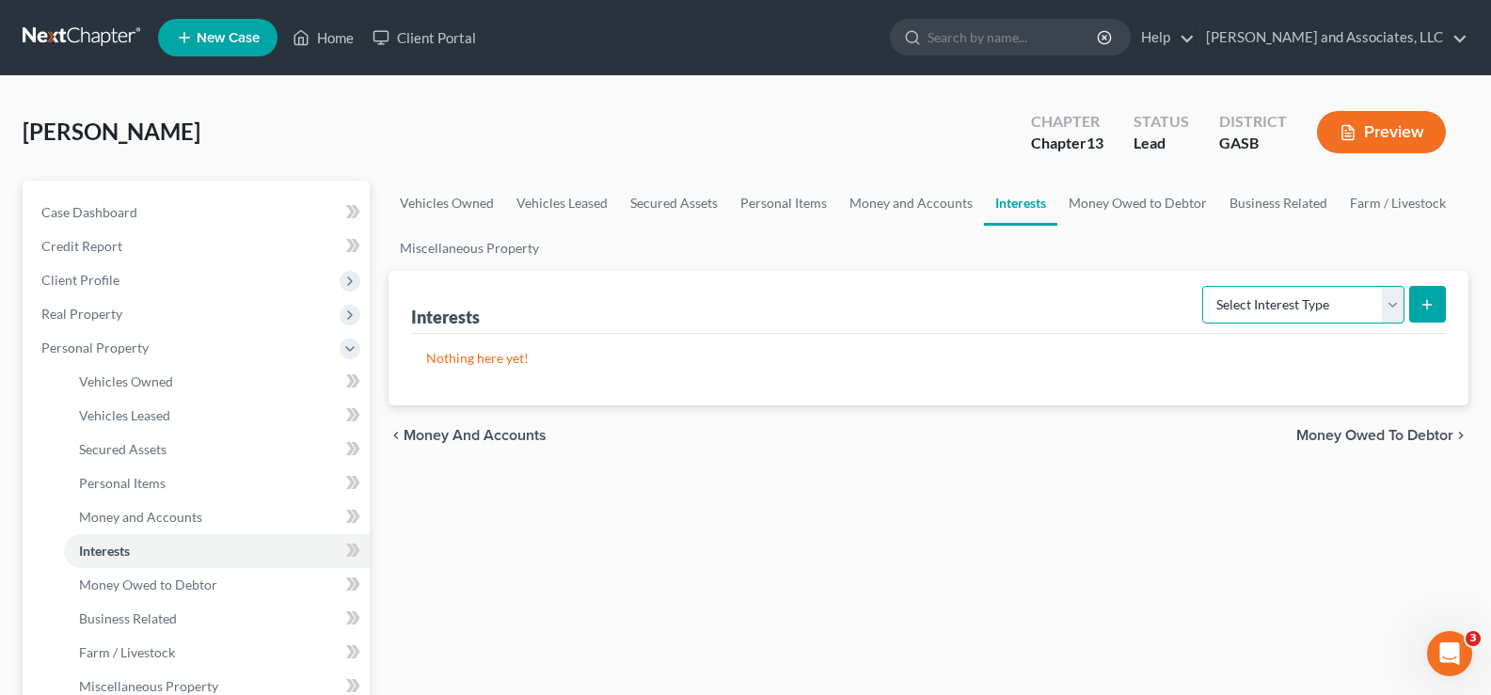
click at [1332, 306] on select "Select Interest Type 401K Annuity Bond Education IRA Government Bond Government…" at bounding box center [1303, 305] width 202 height 38
click at [965, 243] on ul "Vehicles Owned Vehicles Leased Secured Assets Personal Items Money and Accounts…" at bounding box center [929, 226] width 1080 height 90
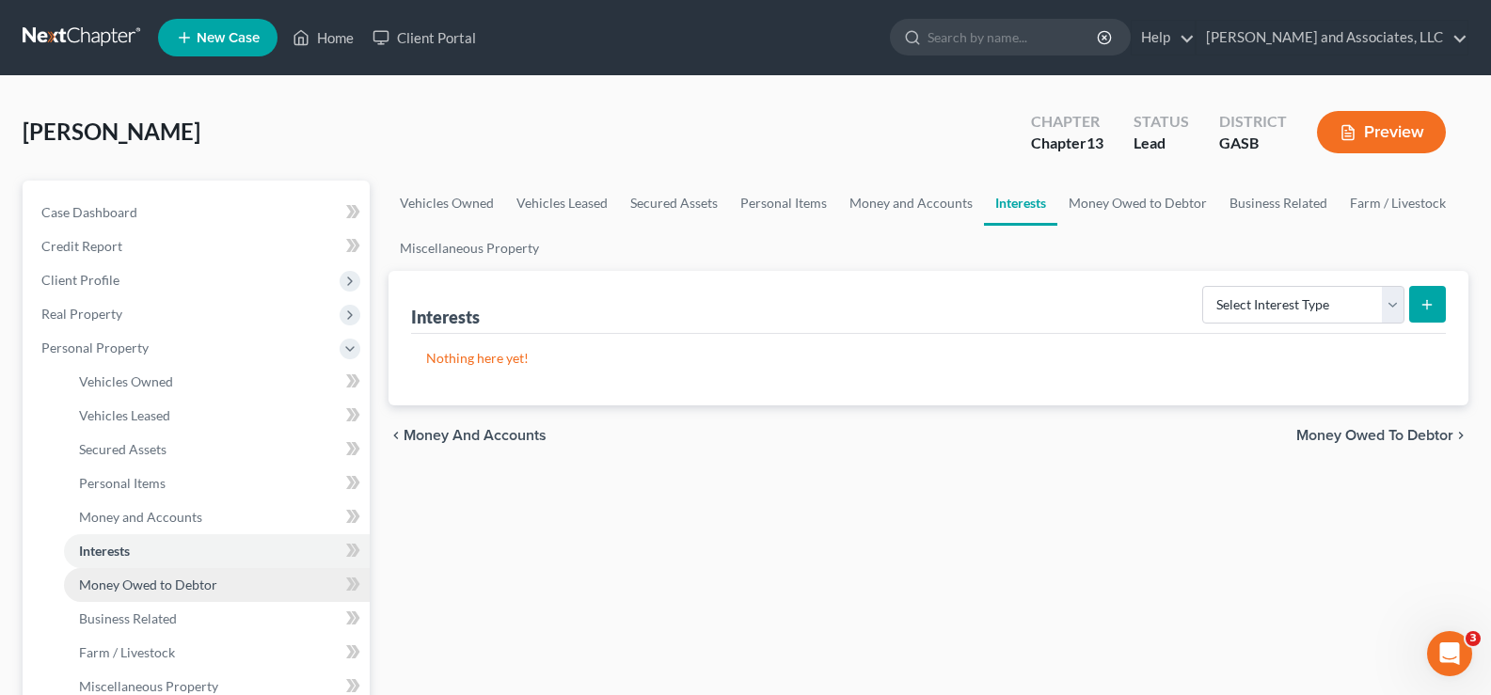
click at [155, 590] on span "Money Owed to Debtor" at bounding box center [148, 585] width 138 height 16
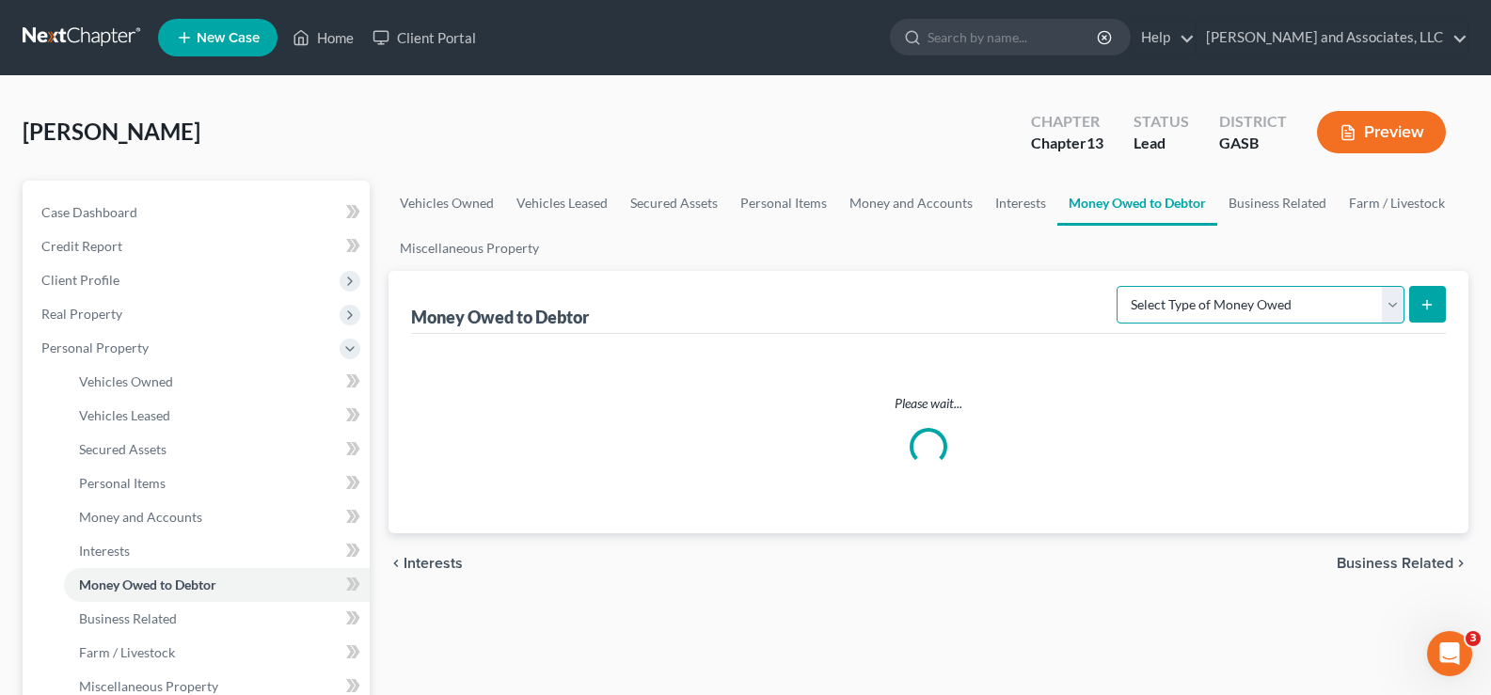
click at [1263, 306] on select "Select Type of Money Owed Accounts Receivable Alimony Child Support Claims Agai…" at bounding box center [1261, 305] width 288 height 38
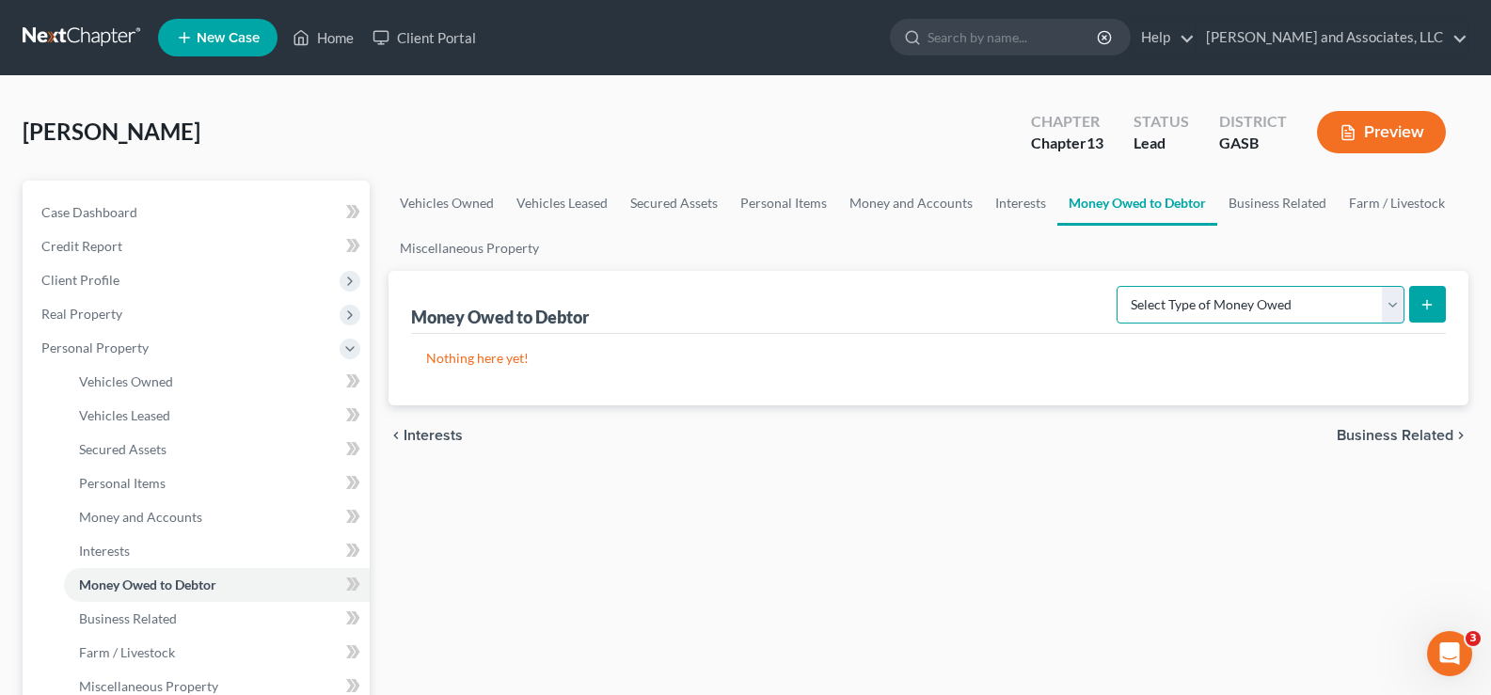
select select "financial_assets_not_yet_listed"
click at [1120, 286] on select "Select Type of Money Owed Accounts Receivable Alimony Child Support Claims Agai…" at bounding box center [1261, 305] width 288 height 38
click at [1428, 297] on icon "submit" at bounding box center [1427, 304] width 15 height 15
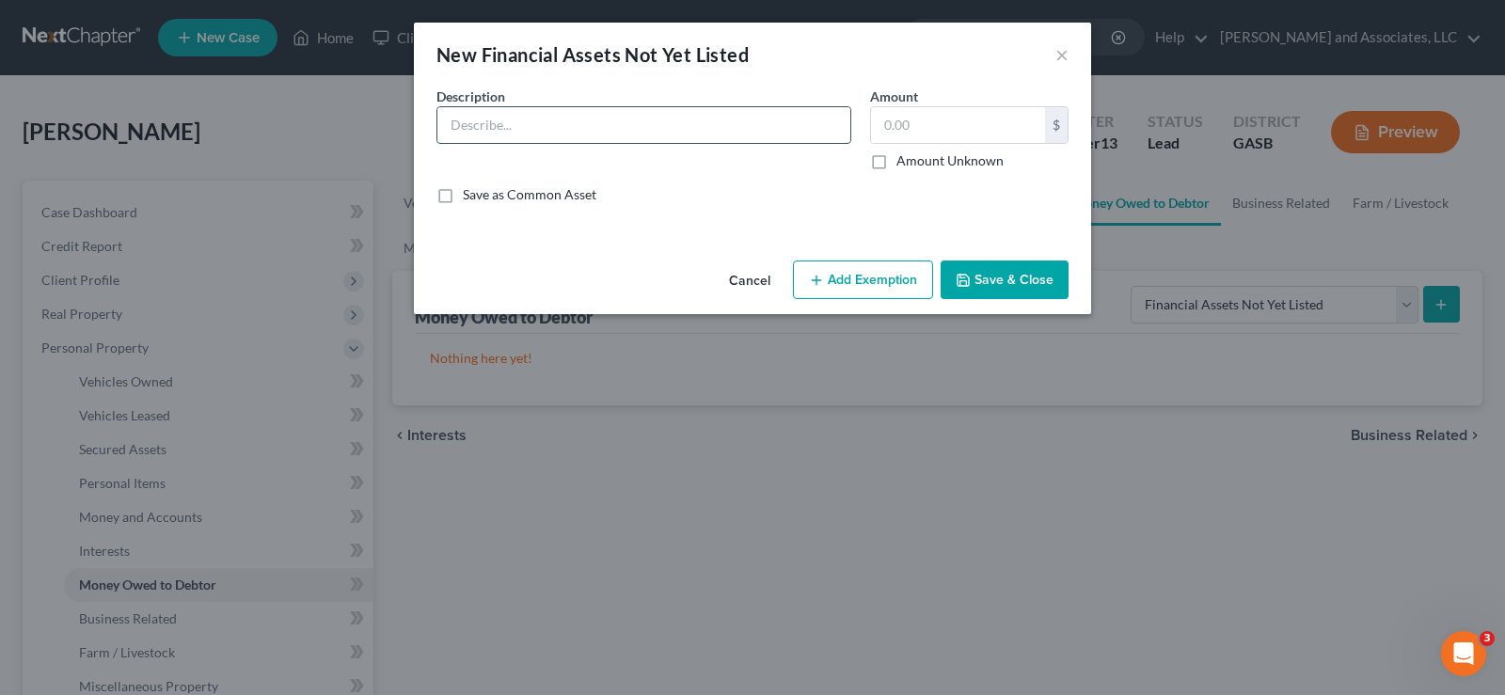
click at [570, 127] on input "text" at bounding box center [643, 125] width 413 height 36
type input "Class Action Arise Settlement (Federal Trade Proceeds Commission)"
click at [944, 127] on input "text" at bounding box center [958, 125] width 174 height 36
type input "100.00"
click at [864, 278] on button "Add Exemption" at bounding box center [863, 281] width 140 height 40
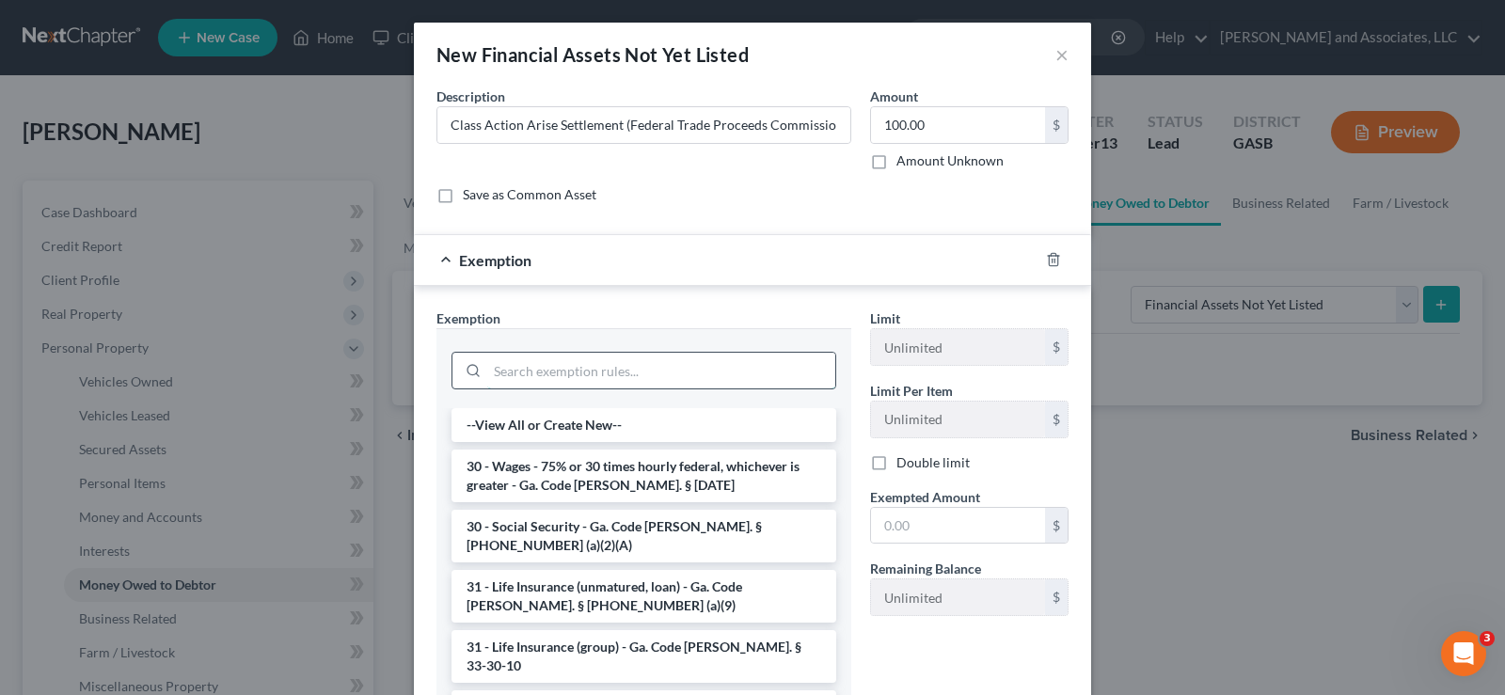
click at [515, 367] on input "search" at bounding box center [661, 371] width 348 height 36
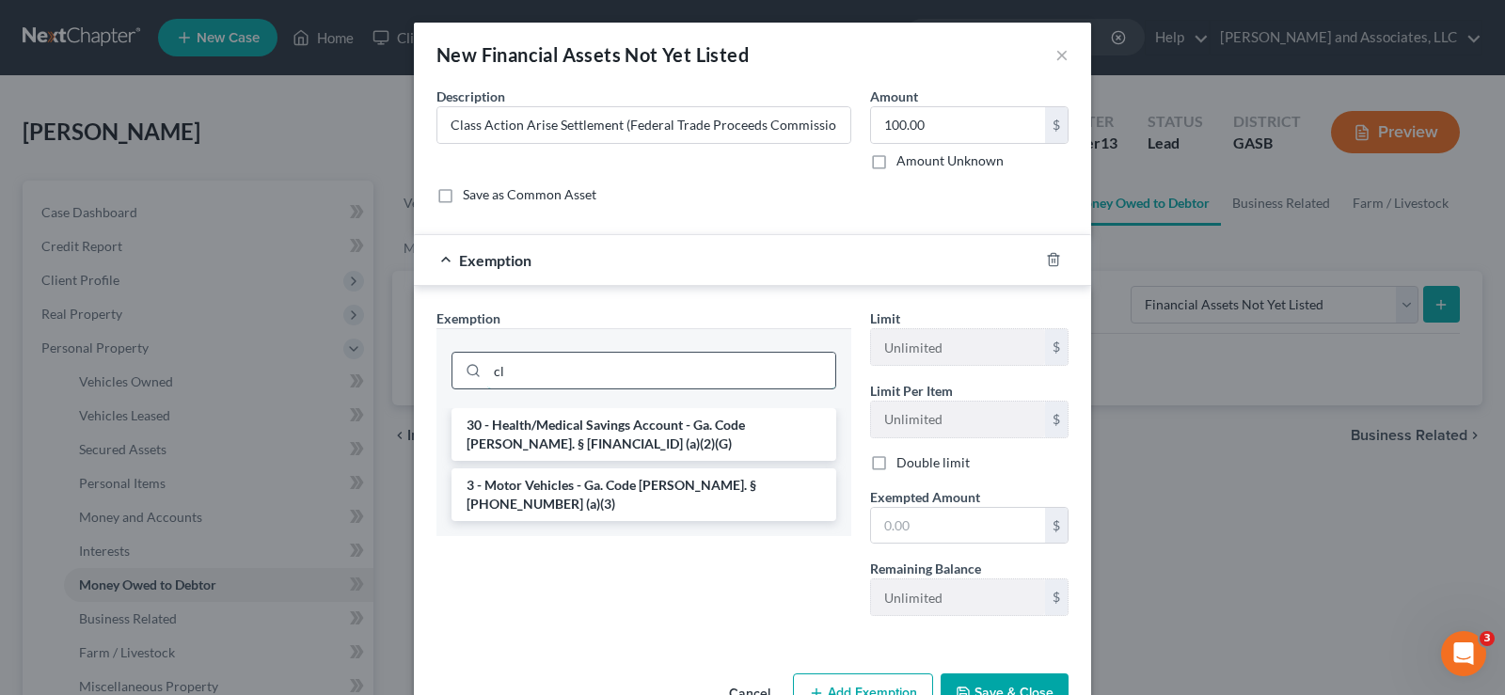
type input "c"
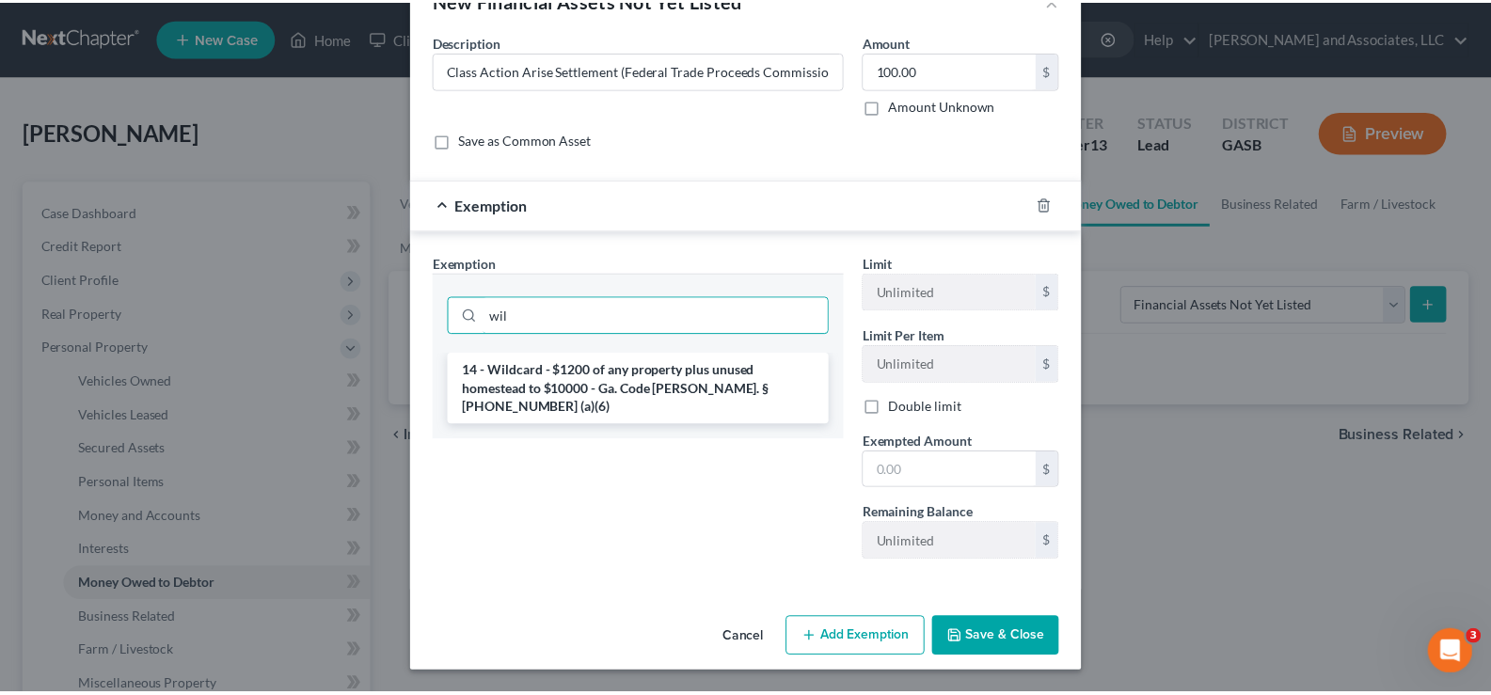
scroll to position [56, 0]
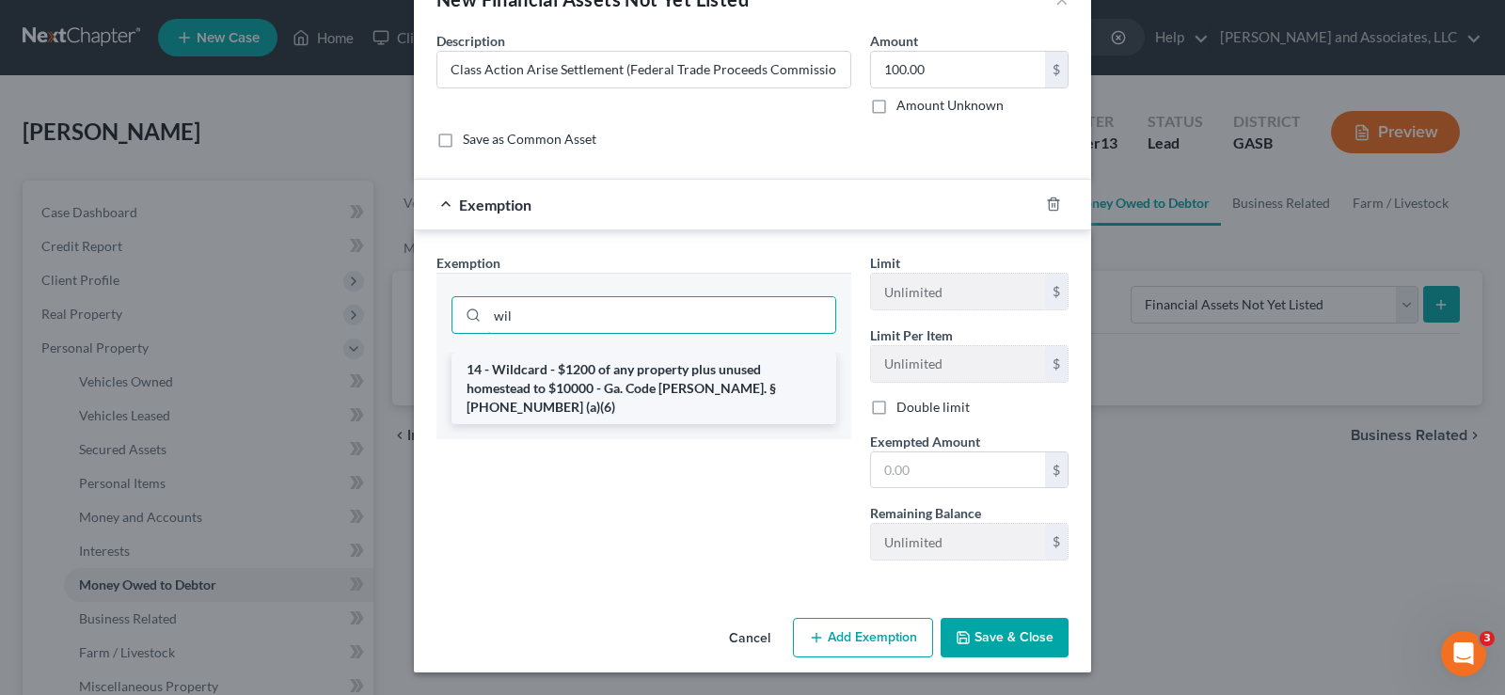
type input "wil"
click at [531, 378] on li "14 - Wildcard - $1200 of any property plus unused homestead to $10000 - Ga. Cod…" at bounding box center [644, 389] width 385 height 72
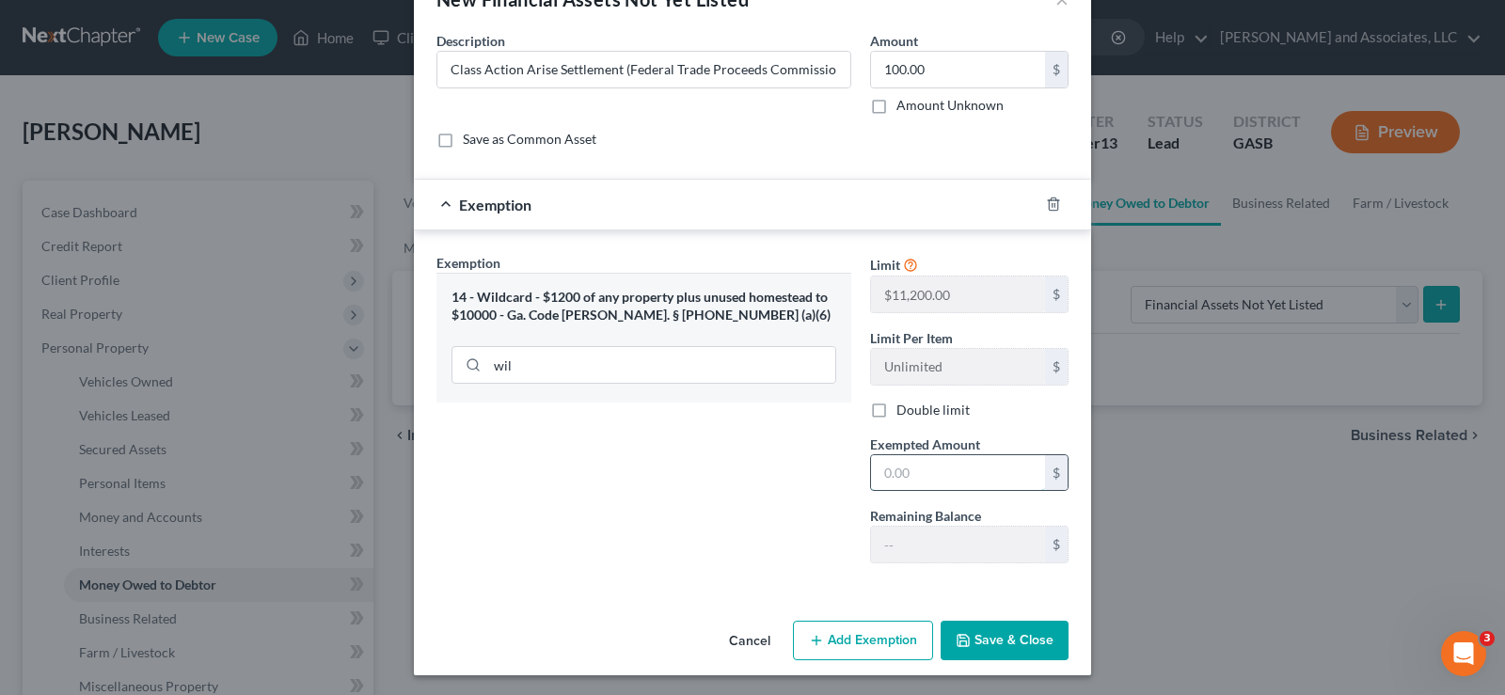
click at [899, 465] on input "text" at bounding box center [958, 473] width 174 height 36
type input "100.00"
click at [991, 639] on button "Save & Close" at bounding box center [1005, 641] width 128 height 40
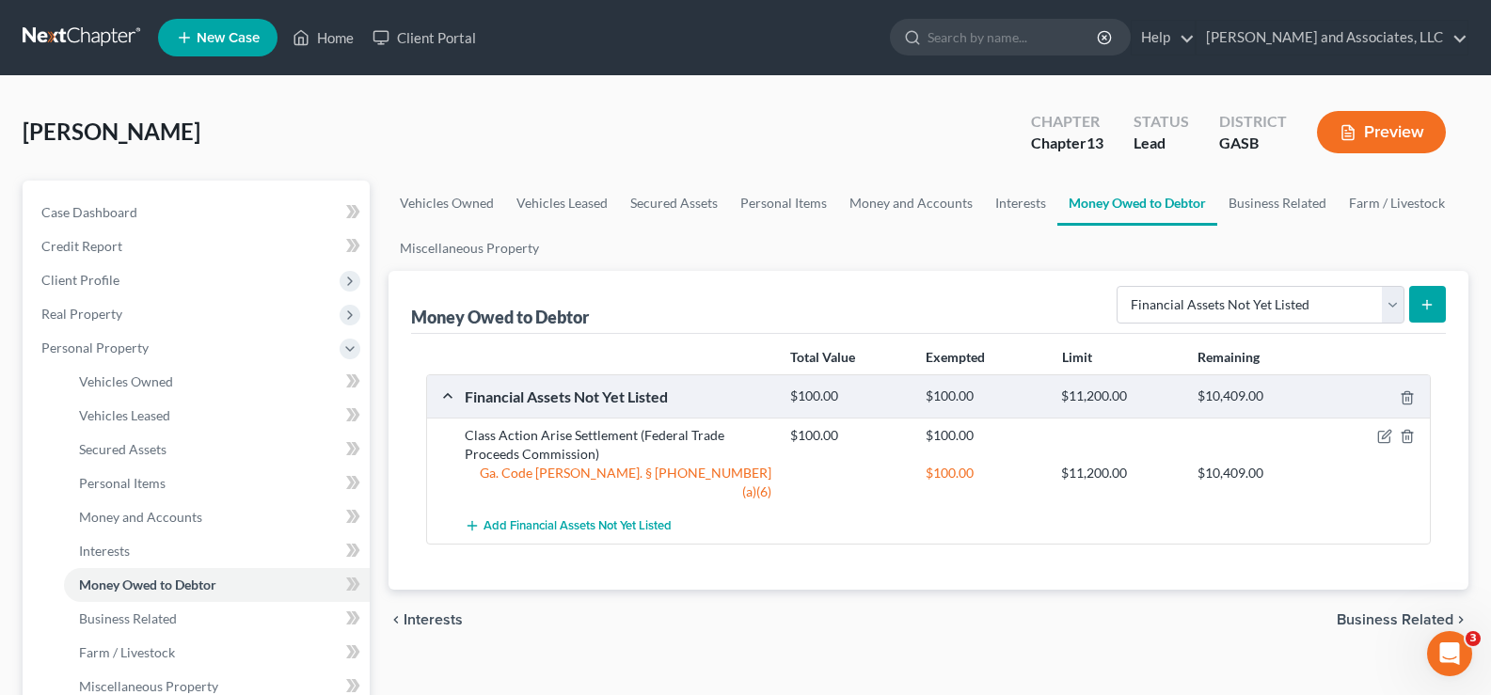
click at [1390, 139] on button "Preview" at bounding box center [1381, 132] width 129 height 42
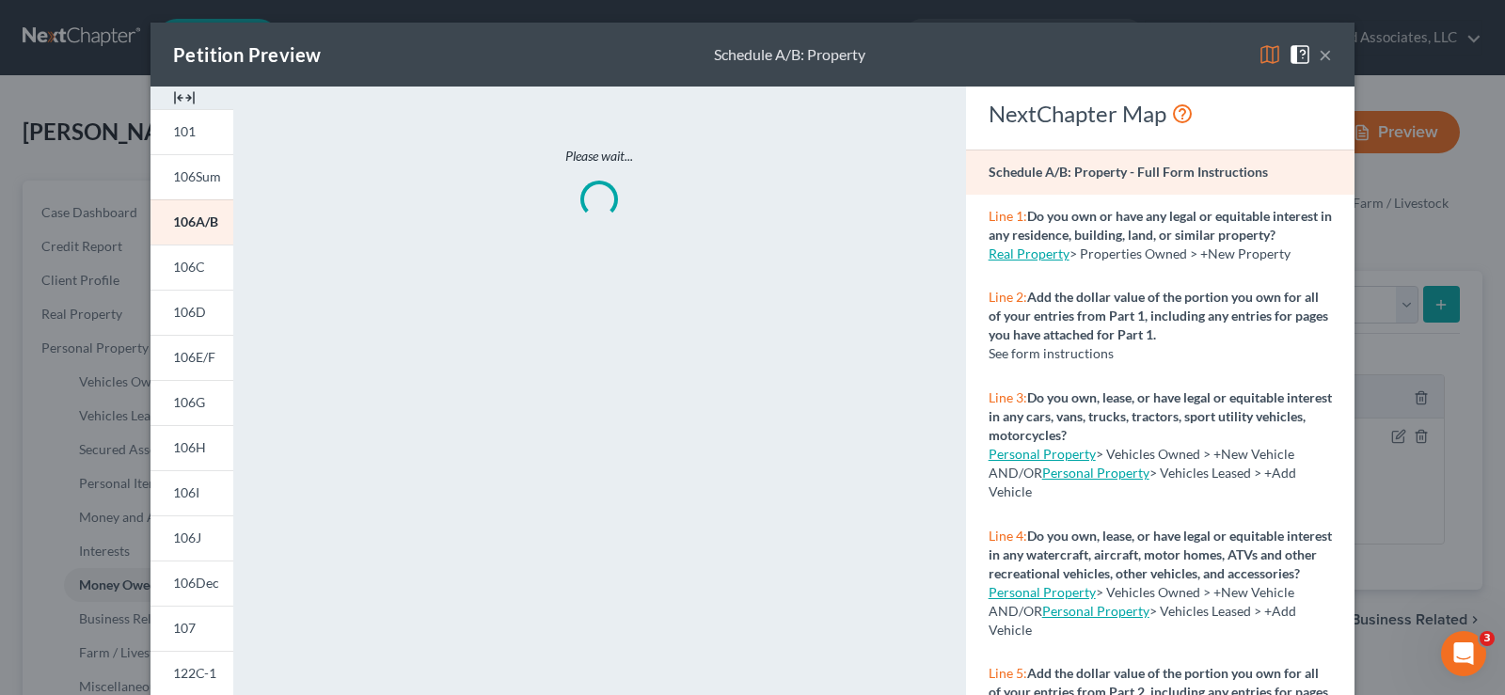
click at [182, 97] on img at bounding box center [184, 98] width 23 height 23
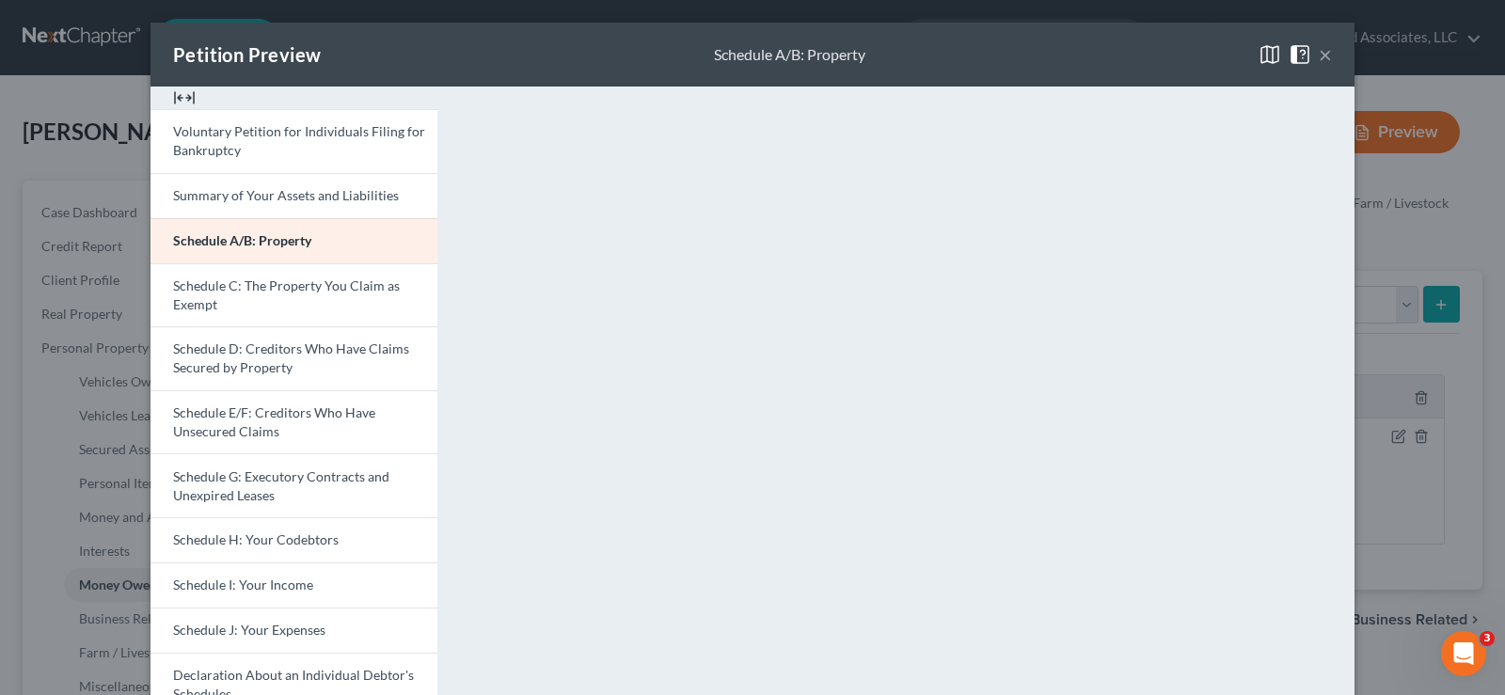
click at [1319, 49] on button "×" at bounding box center [1325, 54] width 13 height 23
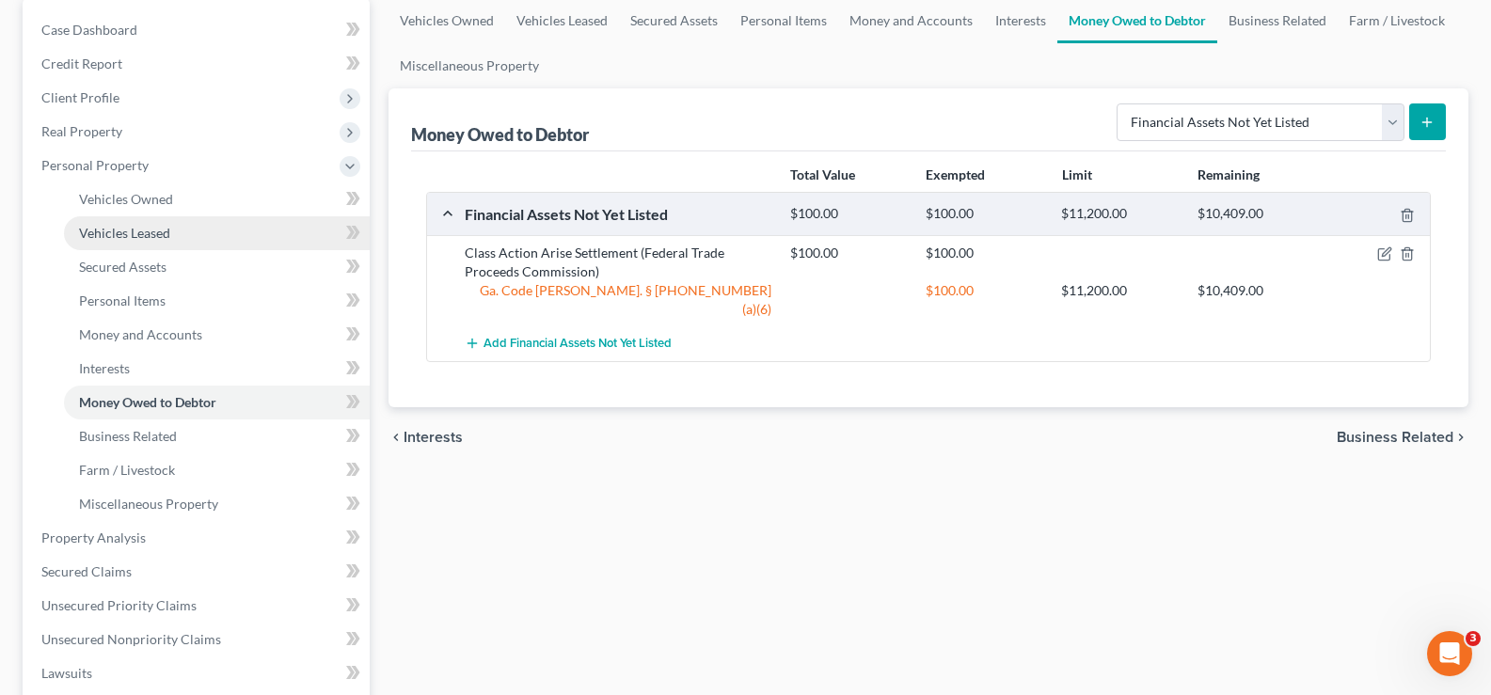
scroll to position [188, 0]
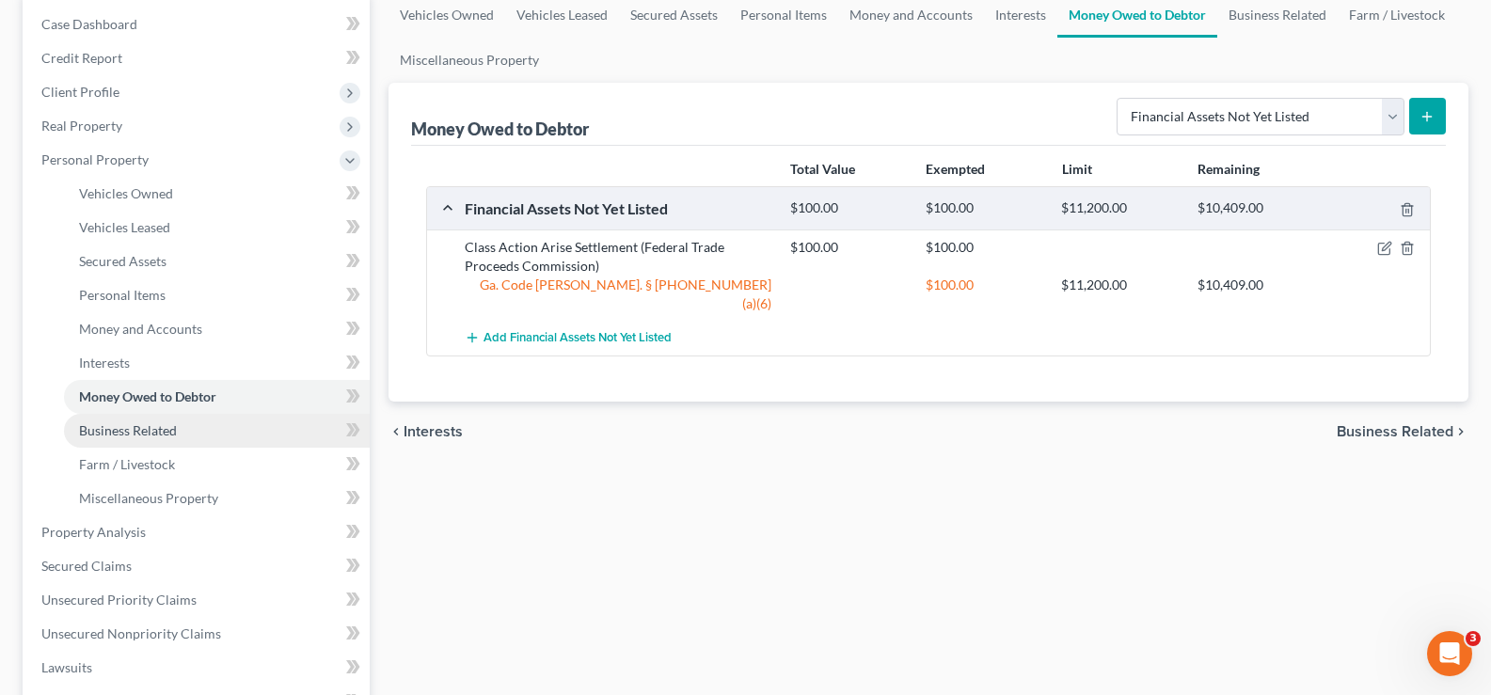
click at [159, 432] on span "Business Related" at bounding box center [128, 430] width 98 height 16
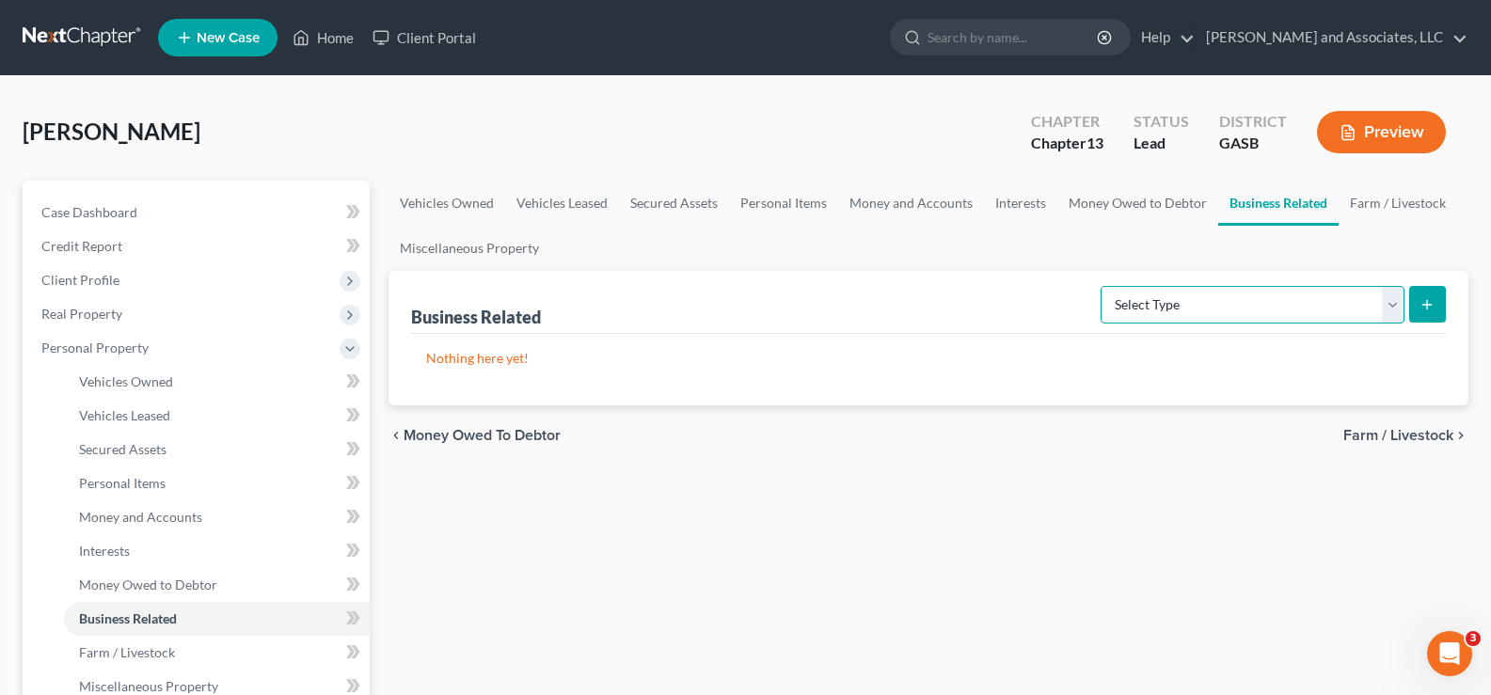
click at [1380, 306] on select "Select Type Customer Lists Franchises Inventory Licenses Machinery Office Equip…" at bounding box center [1253, 305] width 304 height 38
select select "office_equipment"
click at [1102, 286] on select "Select Type Customer Lists Franchises Inventory Licenses Machinery Office Equip…" at bounding box center [1253, 305] width 304 height 38
click at [1425, 309] on icon "submit" at bounding box center [1427, 304] width 15 height 15
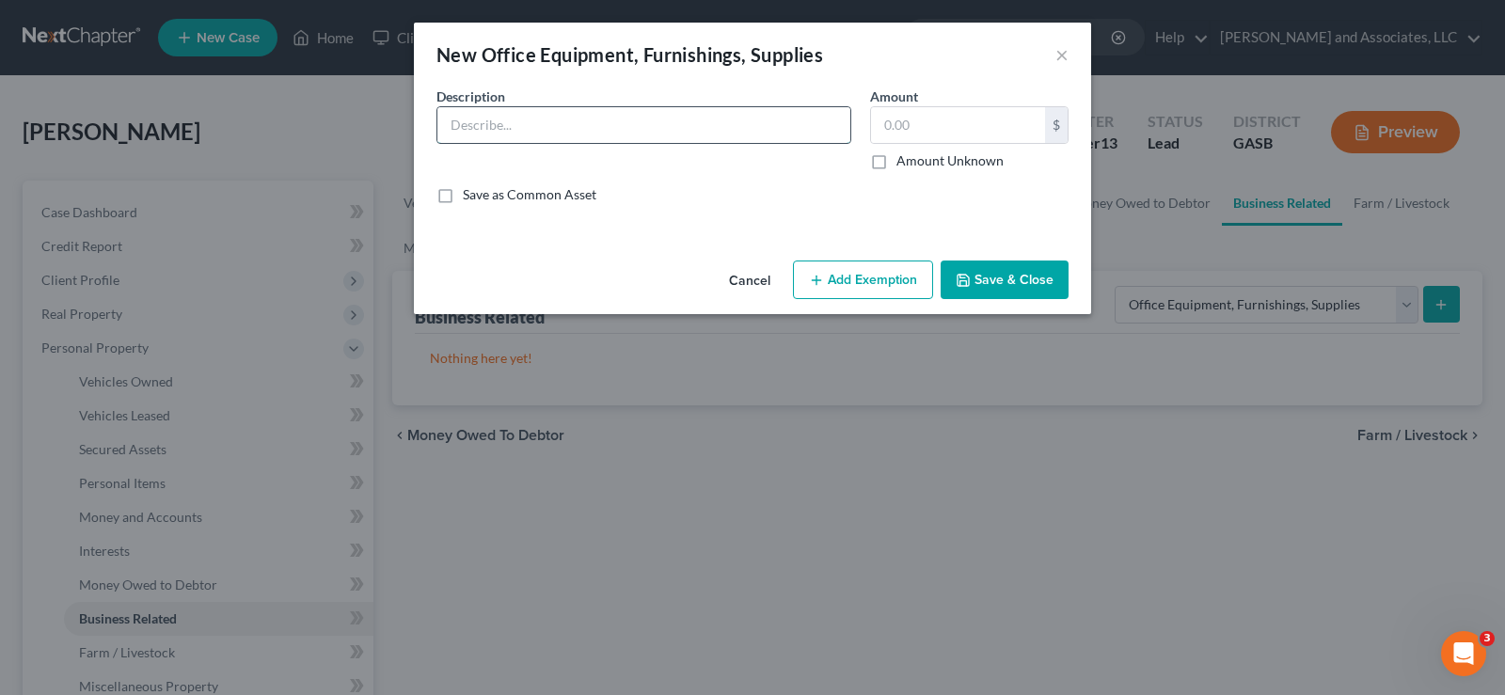
click at [562, 116] on input "text" at bounding box center [643, 125] width 413 height 36
drag, startPoint x: 520, startPoint y: 127, endPoint x: 957, endPoint y: 539, distance: 600.3
click at [957, 539] on div "New Office Equipment, Furnishings, Supplies × An exemption set must first be se…" at bounding box center [752, 347] width 1505 height 695
click at [560, 132] on input "Hewlett Pacha" at bounding box center [643, 125] width 413 height 36
drag, startPoint x: 523, startPoint y: 131, endPoint x: 1111, endPoint y: 497, distance: 692.6
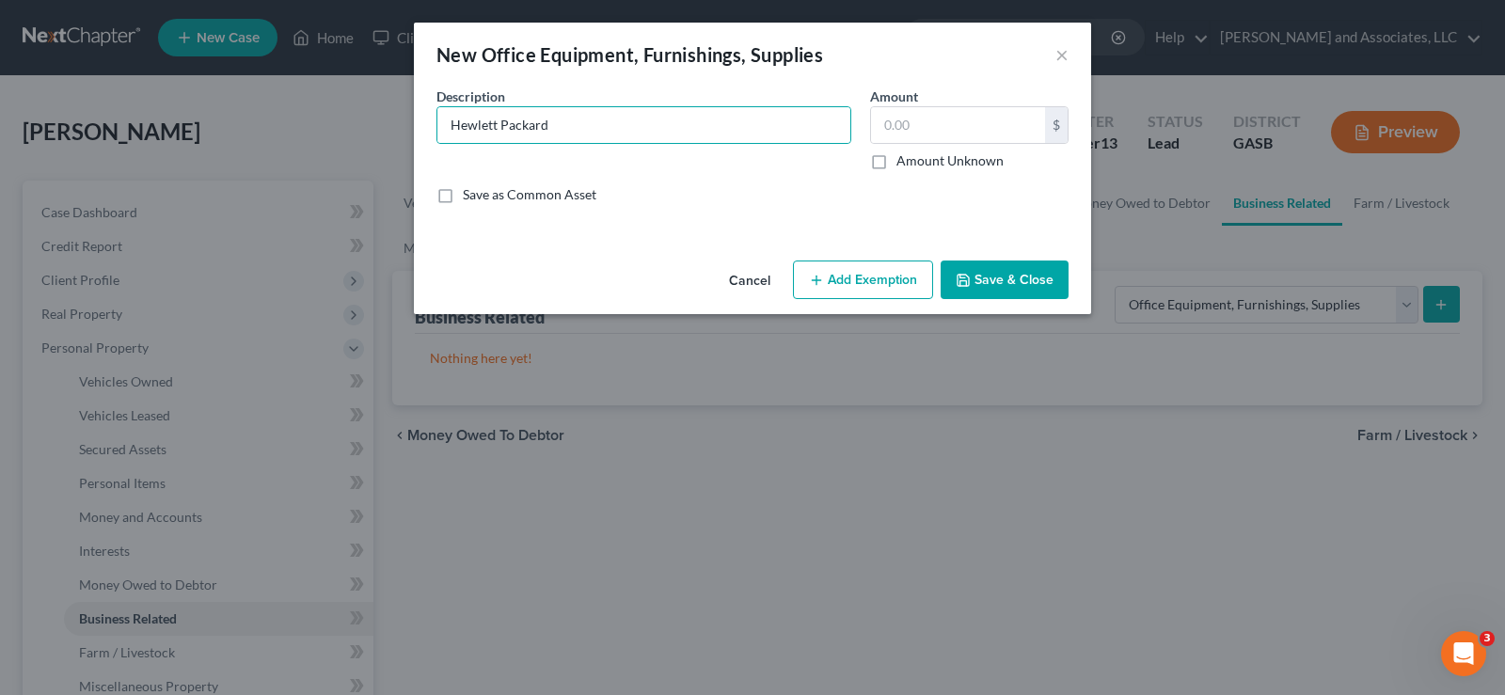
click at [1114, 494] on div "New Office Equipment, Furnishings, Supplies × An exemption set must first be se…" at bounding box center [752, 347] width 1505 height 695
click at [627, 143] on div "Hewlett Packard" at bounding box center [644, 125] width 415 height 38
click at [593, 123] on input "Hewlett Packard" at bounding box center [643, 125] width 413 height 36
type input "Hewlett Packard Desktop; 6 Monitors; Webcam; Office Supplies"
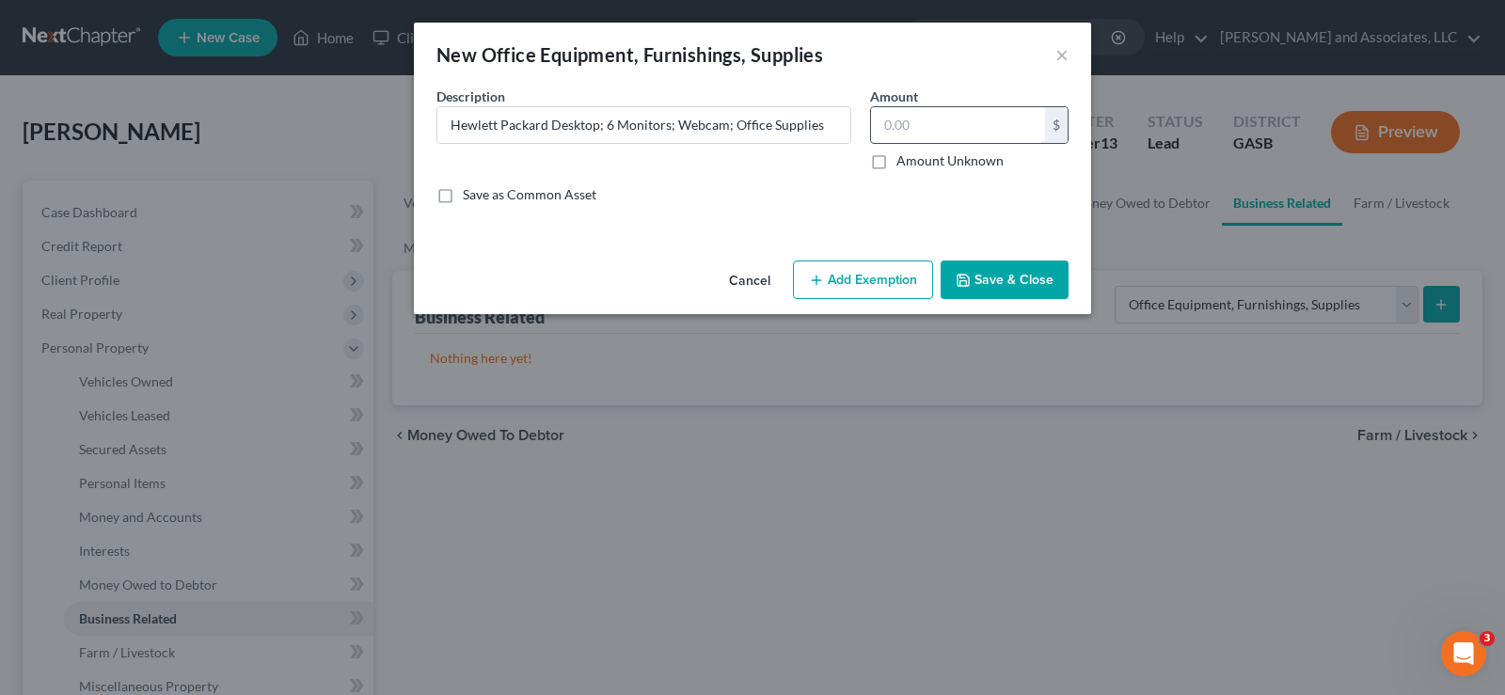
click at [970, 131] on input "text" at bounding box center [958, 125] width 174 height 36
type input "860.00"
click at [858, 280] on button "Add Exemption" at bounding box center [863, 281] width 140 height 40
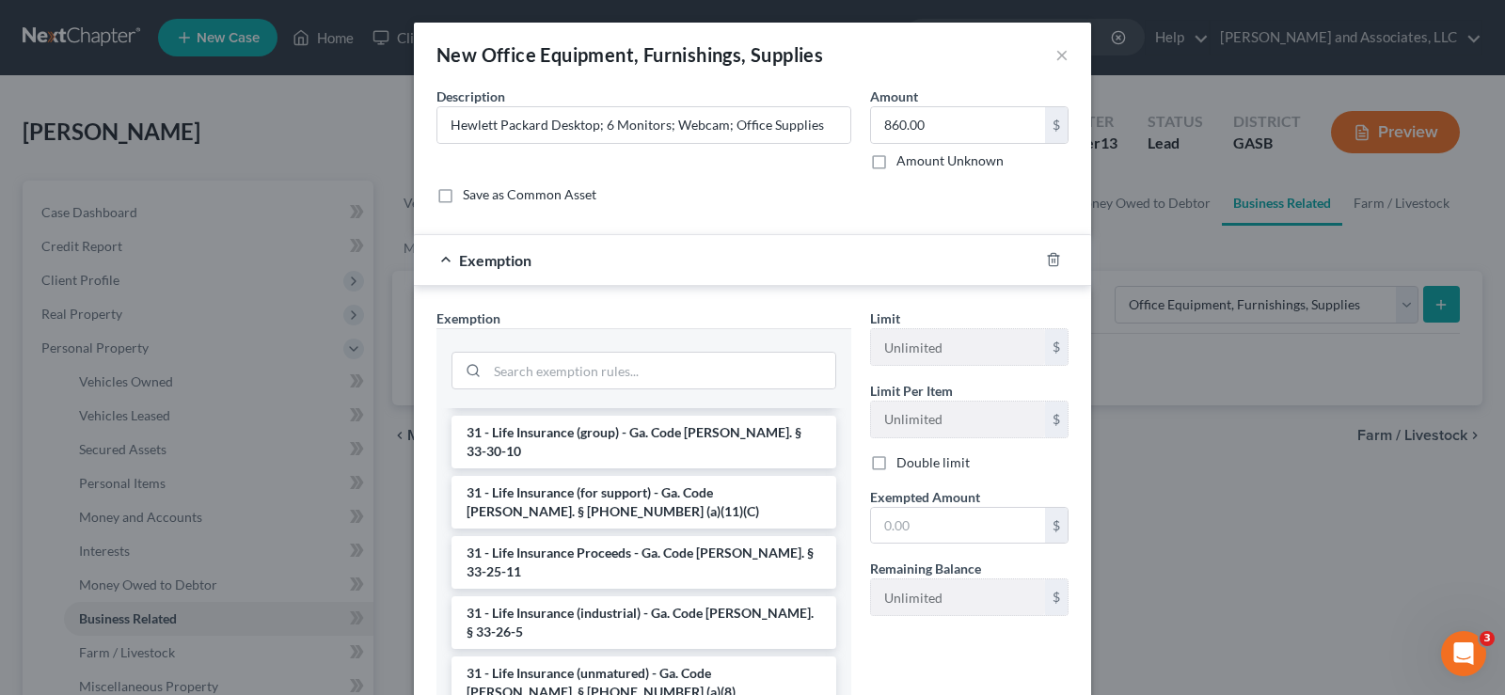
scroll to position [94, 0]
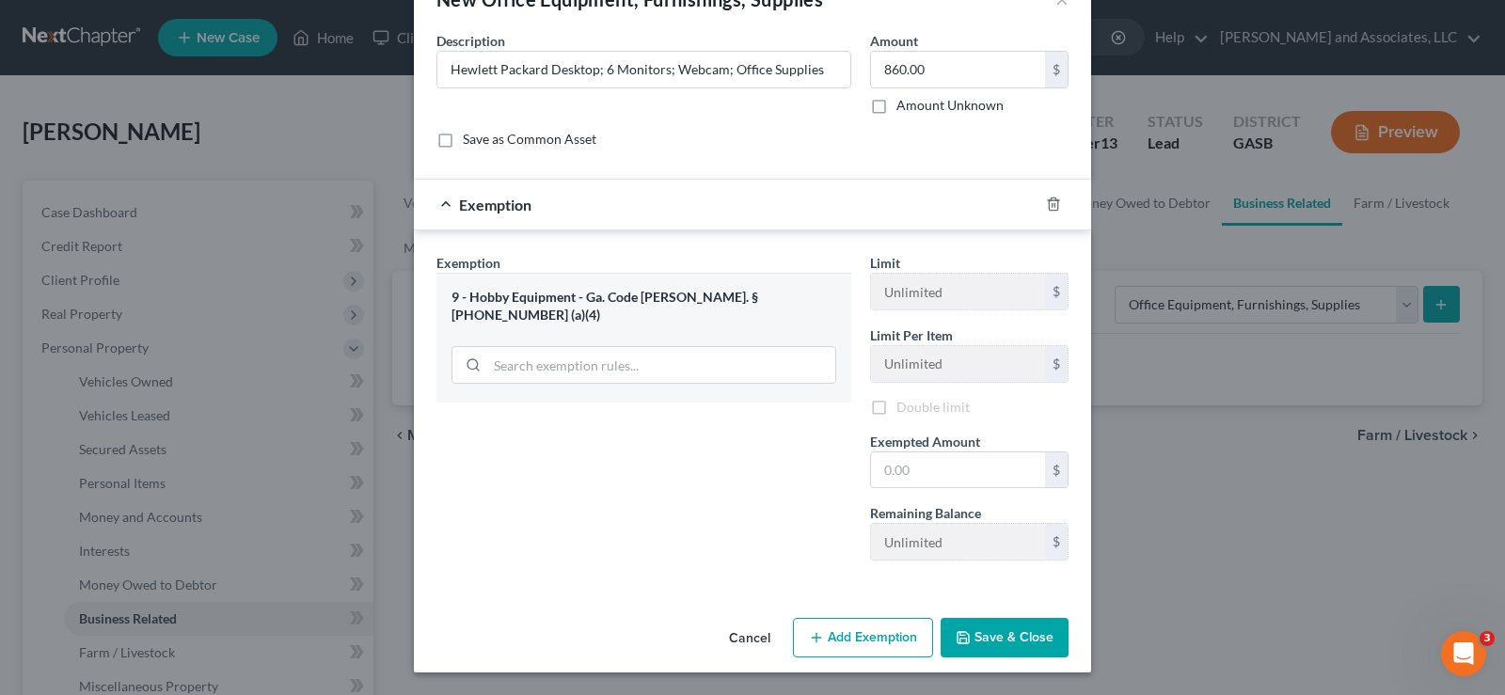
scroll to position [58, 0]
click at [901, 479] on input "text" at bounding box center [958, 471] width 174 height 36
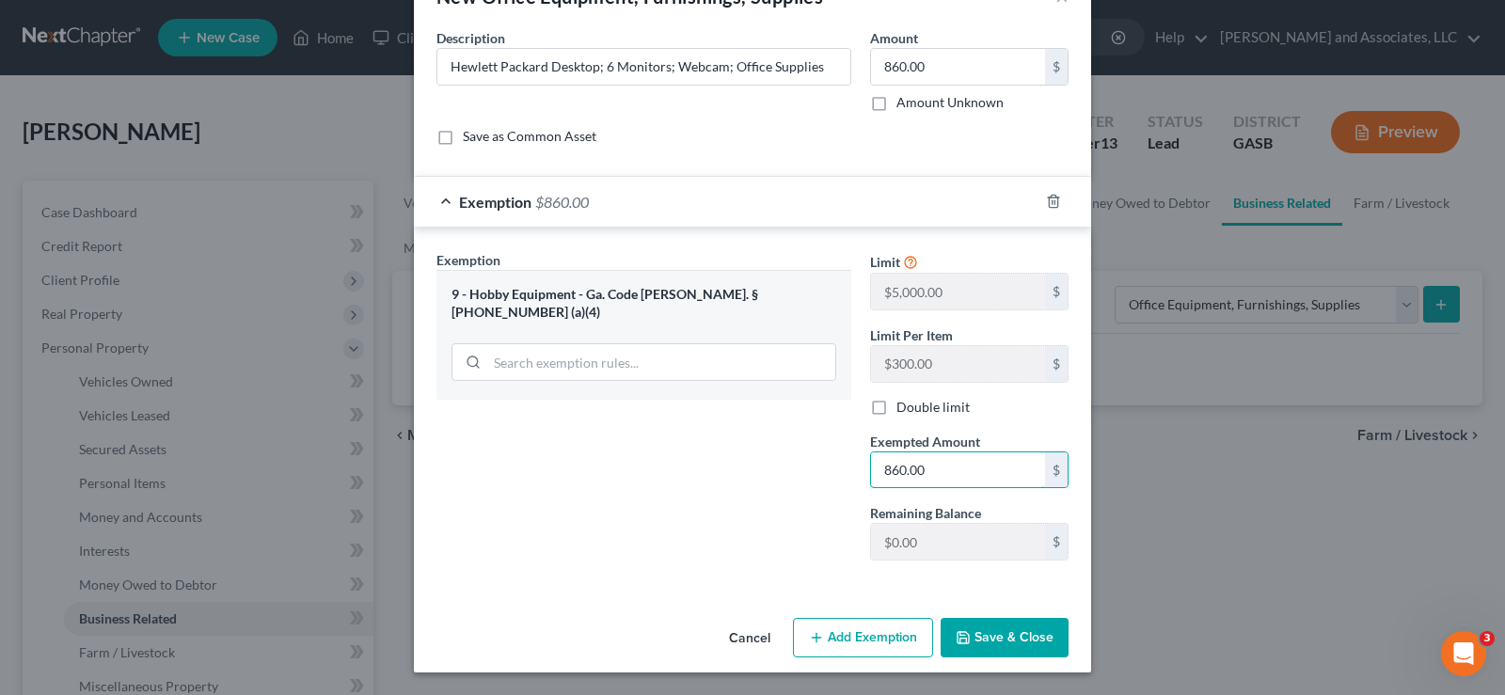
type input "860.00"
click at [1002, 649] on button "Save & Close" at bounding box center [1005, 638] width 128 height 40
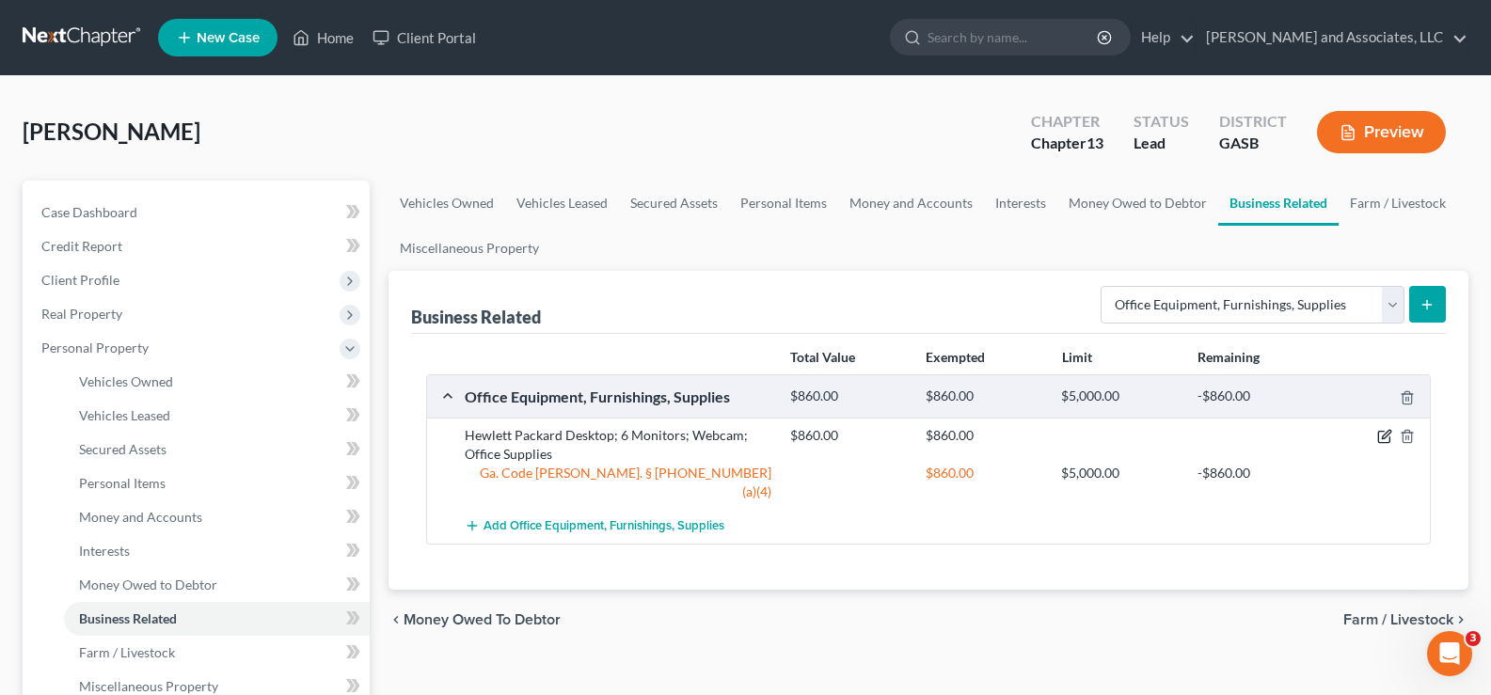
click at [1383, 440] on icon "button" at bounding box center [1384, 436] width 15 height 15
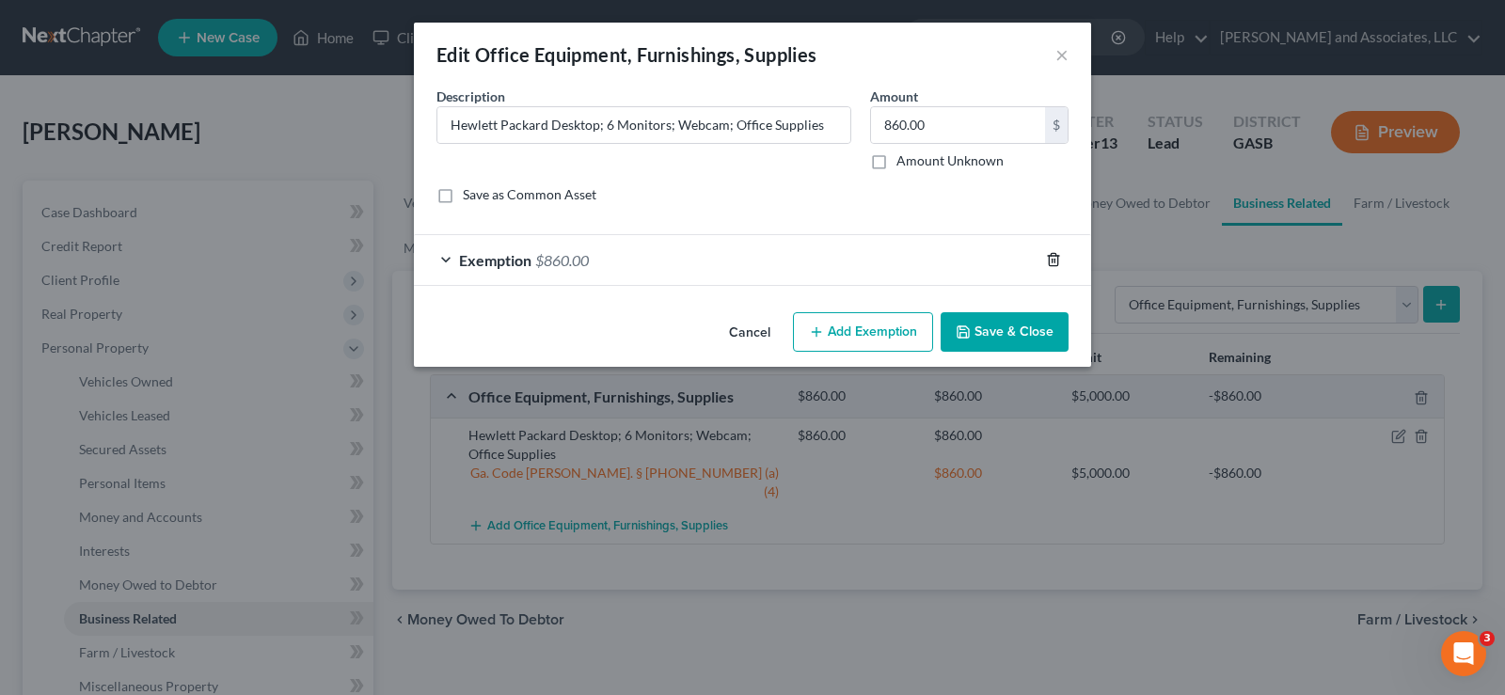
click at [1058, 256] on polyline "button" at bounding box center [1053, 256] width 11 height 0
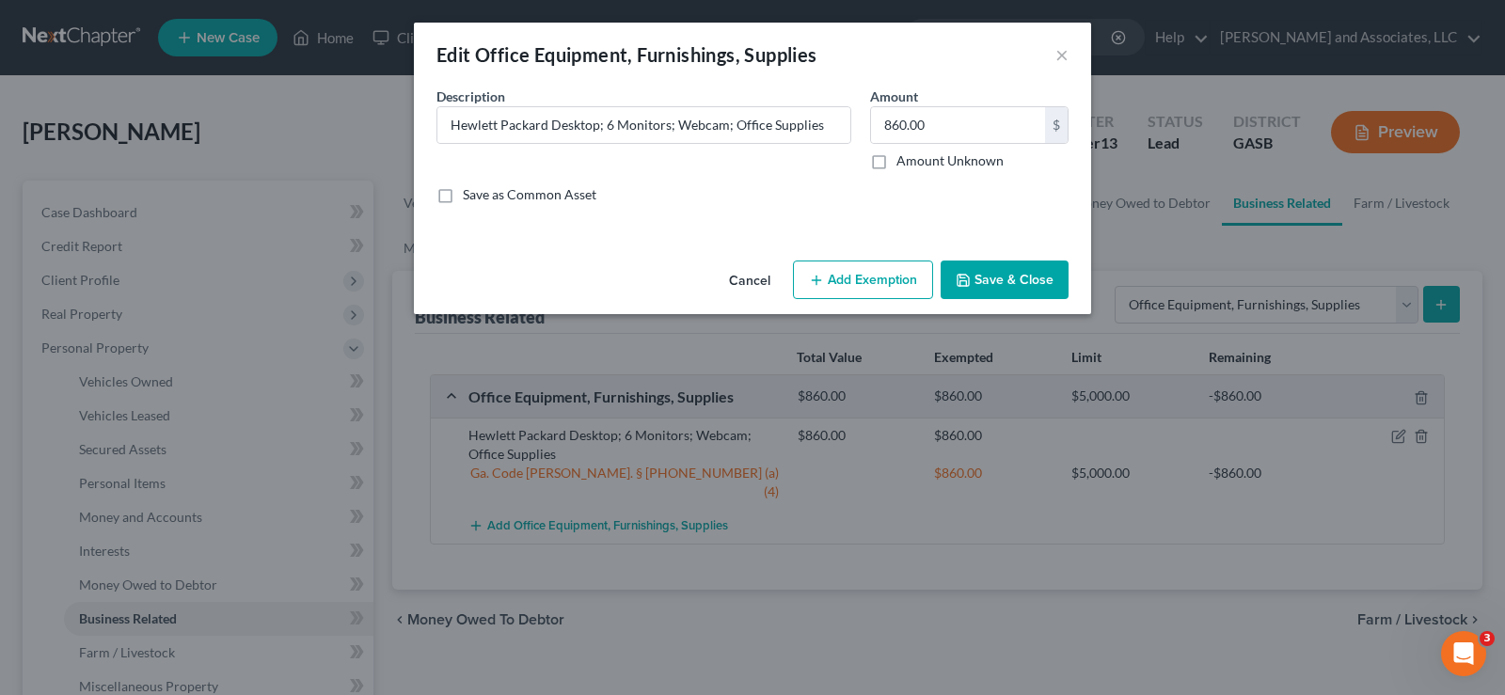
click at [896, 283] on button "Add Exemption" at bounding box center [863, 281] width 140 height 40
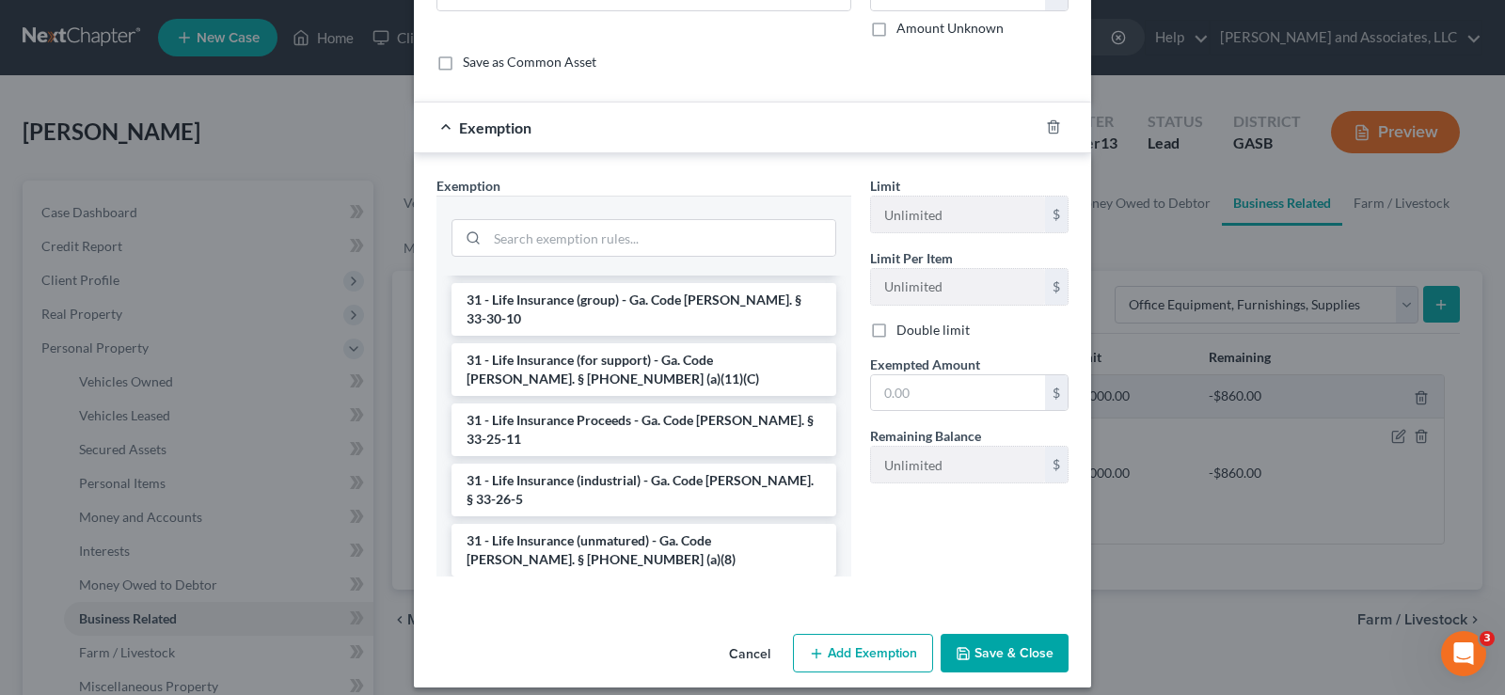
scroll to position [148, 0]
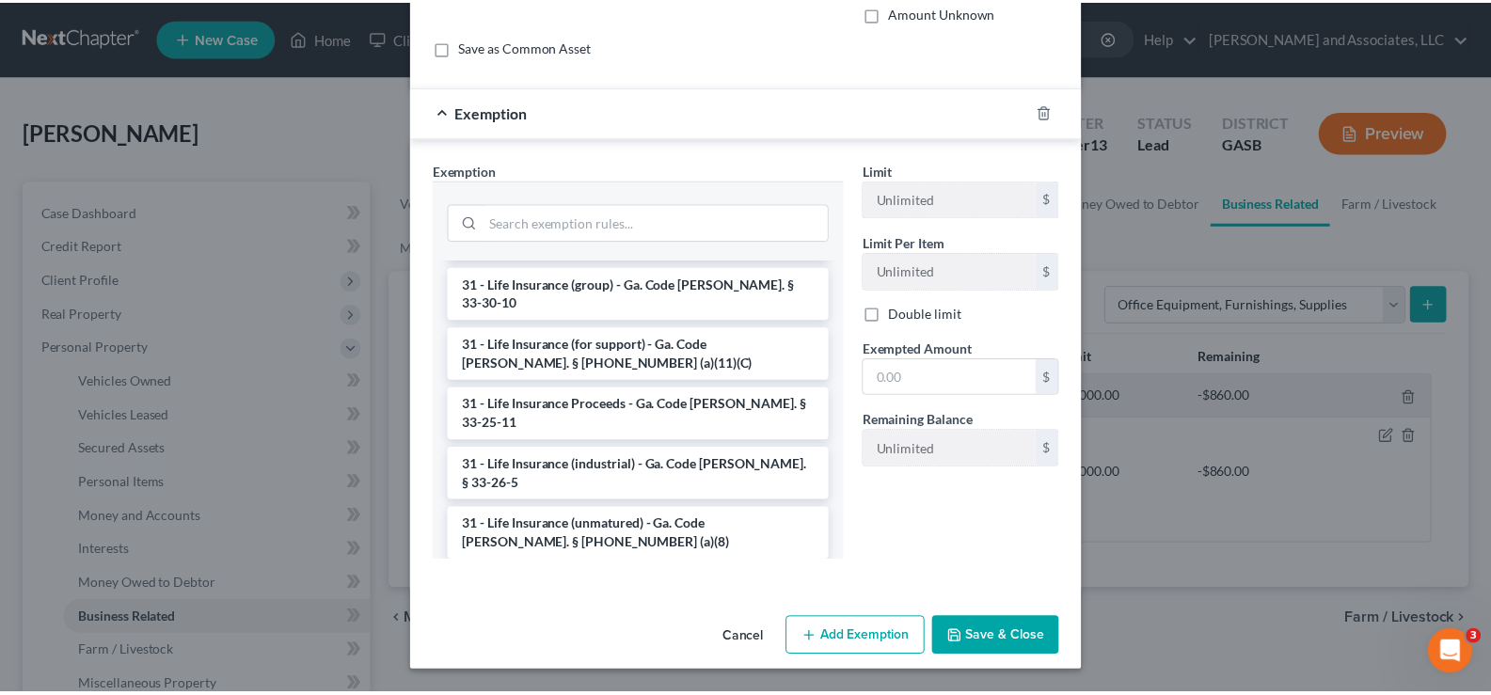
scroll to position [58, 0]
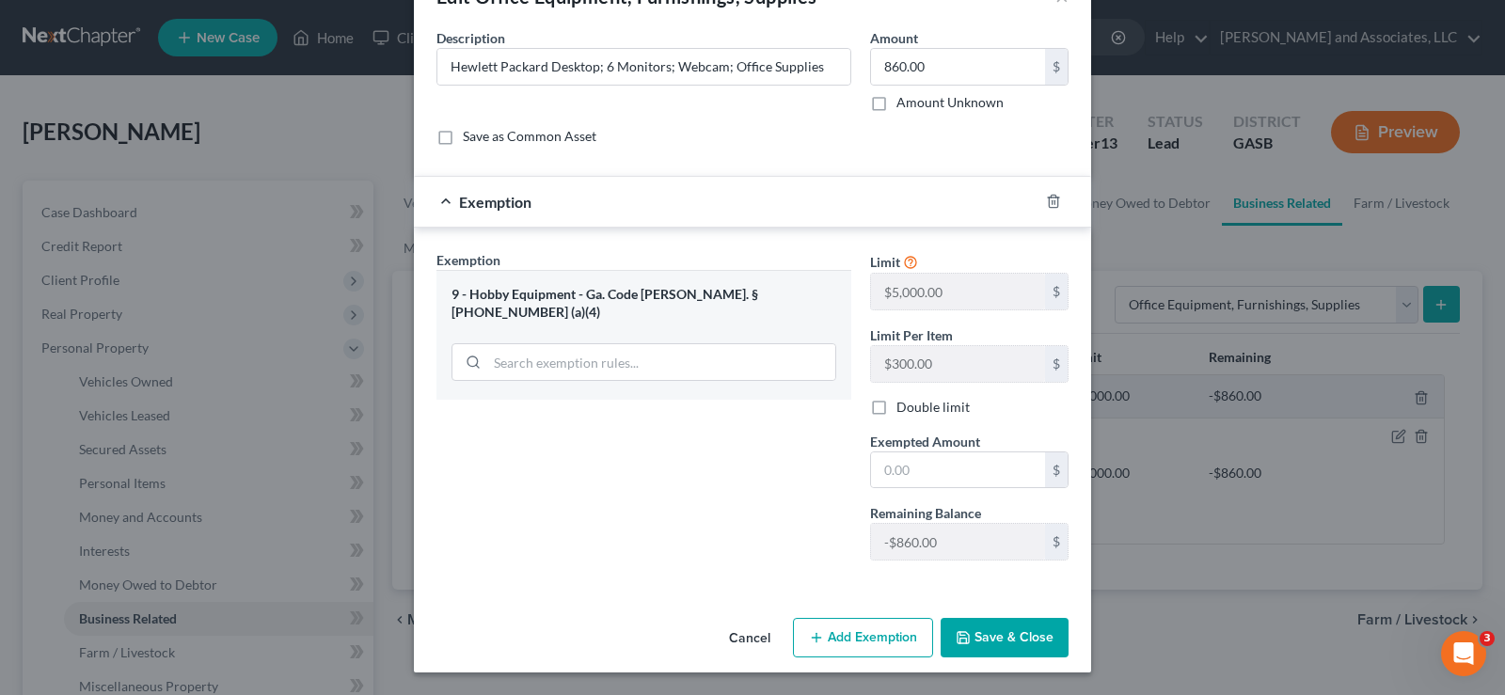
click at [636, 290] on div "9 - Hobby Equipment - Ga. Code Ann. § 44-13-100 (a)(4)" at bounding box center [644, 303] width 385 height 35
click at [749, 638] on button "Cancel" at bounding box center [750, 639] width 72 height 38
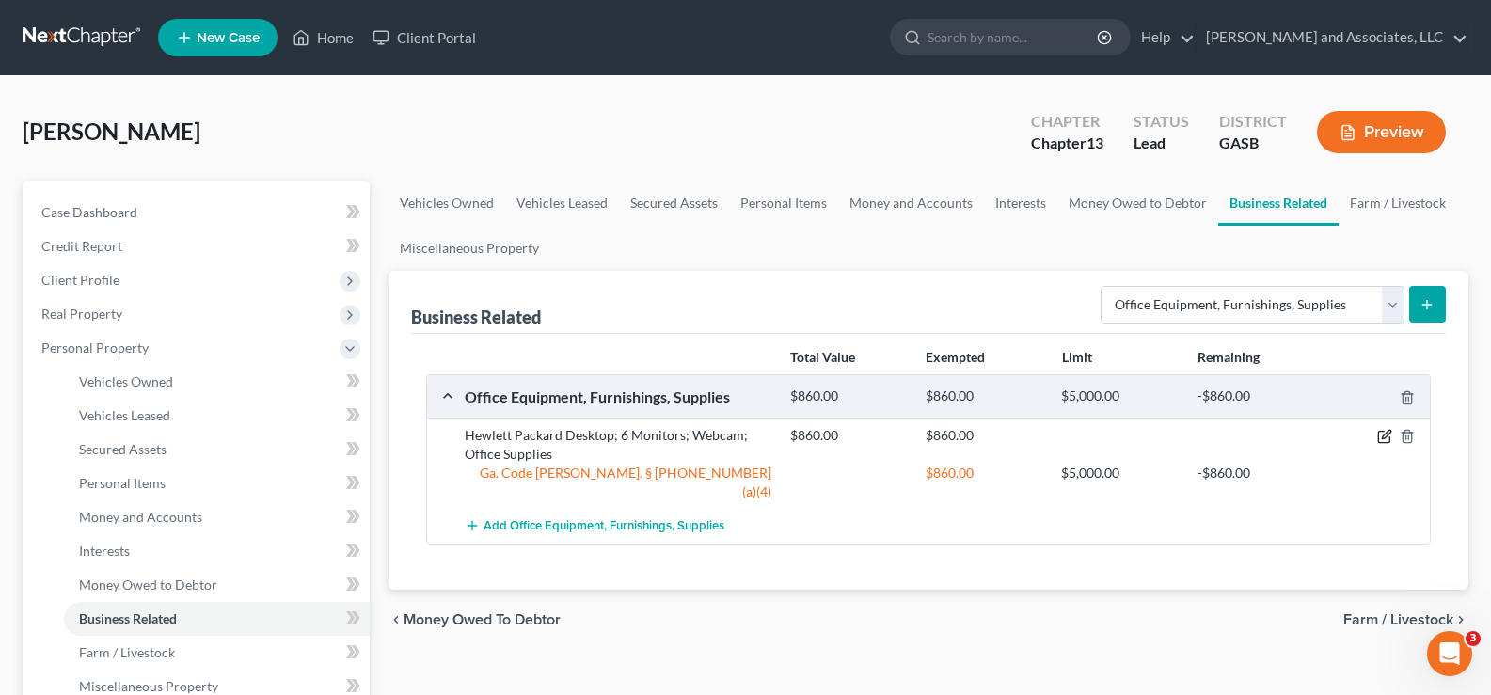
click at [1384, 436] on icon "button" at bounding box center [1386, 435] width 8 height 8
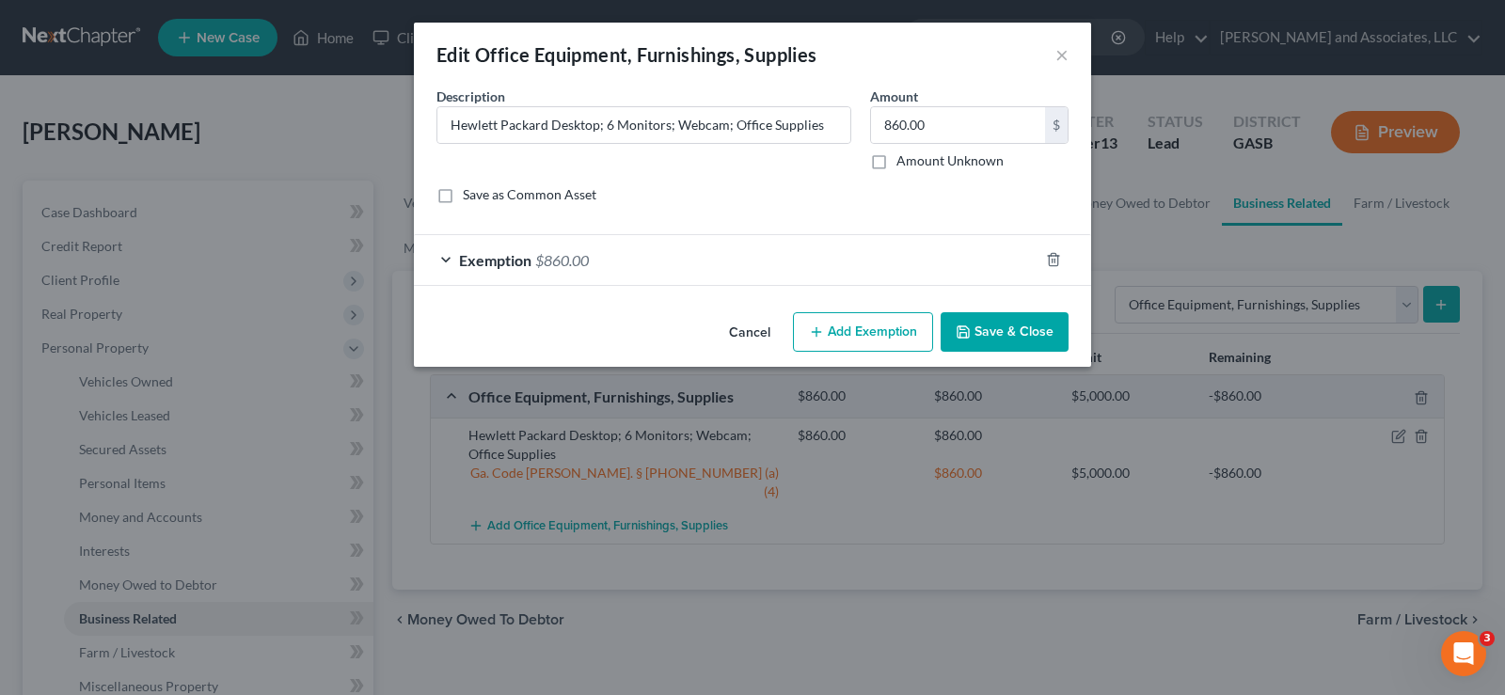
click at [1056, 248] on div at bounding box center [1065, 260] width 53 height 30
click at [1052, 256] on polyline "button" at bounding box center [1053, 256] width 11 height 0
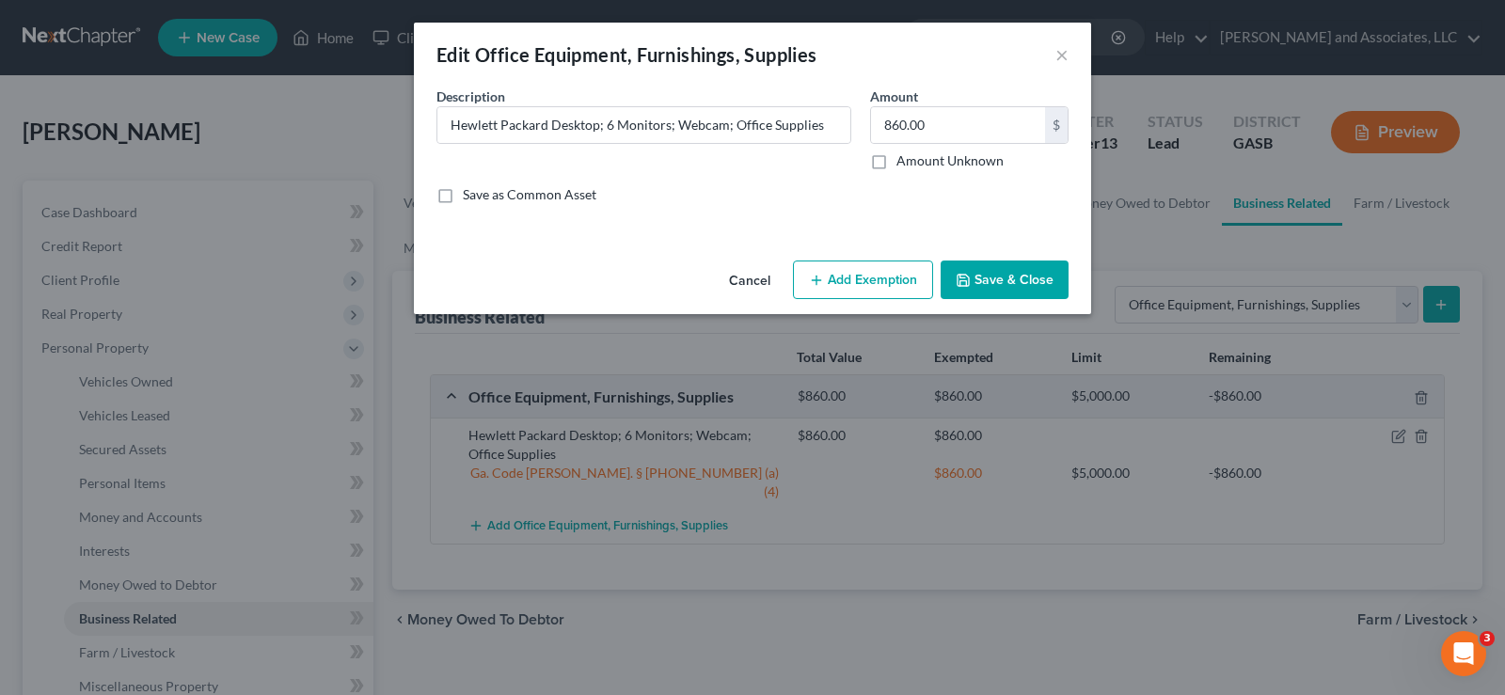
click at [849, 282] on button "Add Exemption" at bounding box center [863, 281] width 140 height 40
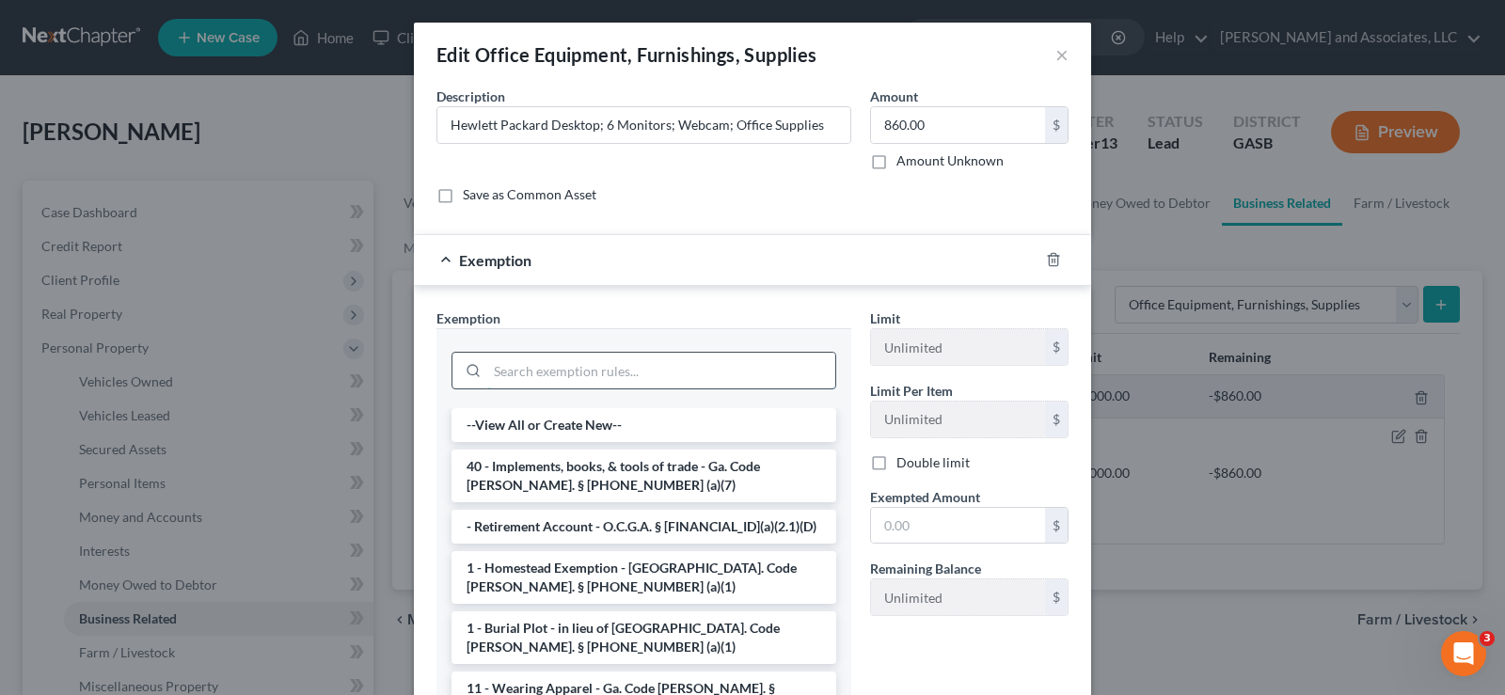
click at [535, 375] on input "search" at bounding box center [661, 371] width 348 height 36
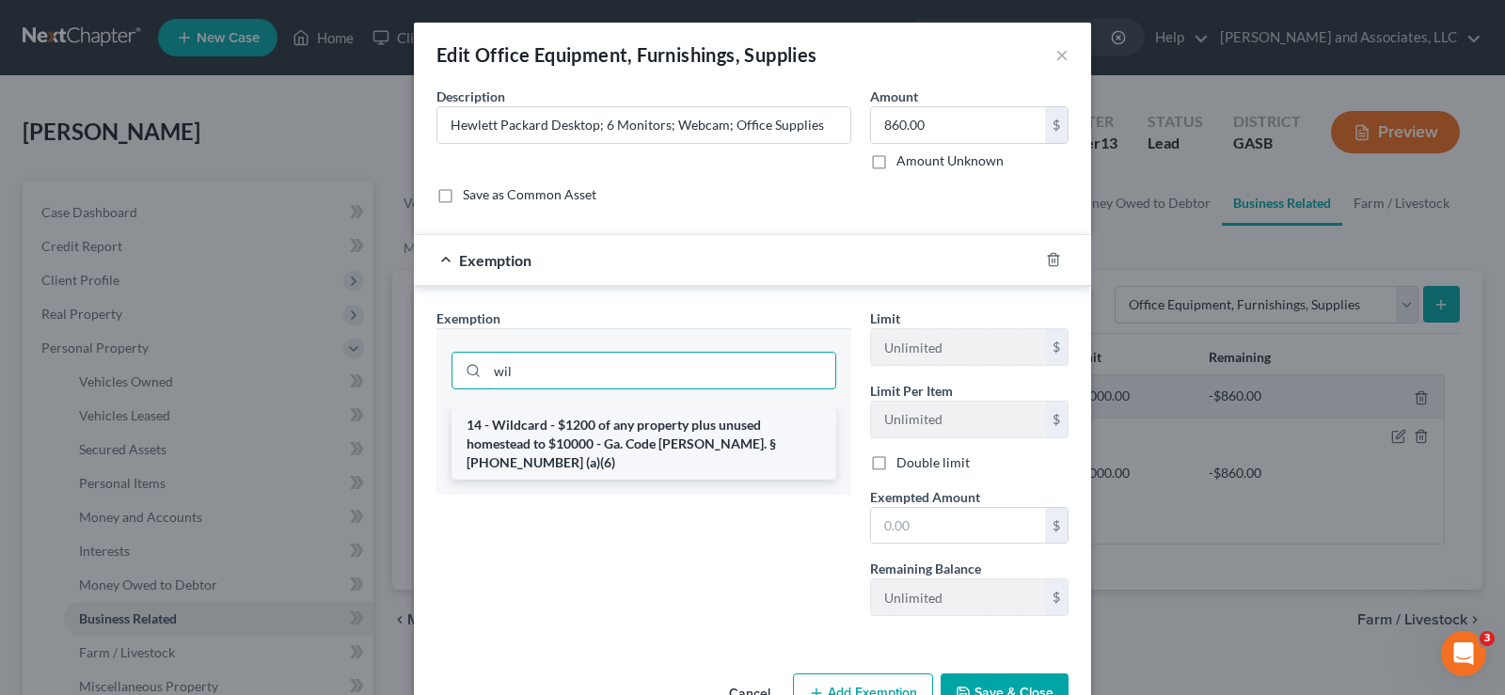
type input "wil"
click at [559, 435] on li "14 - Wildcard - $1200 of any property plus unused homestead to $10000 - Ga. Cod…" at bounding box center [644, 444] width 385 height 72
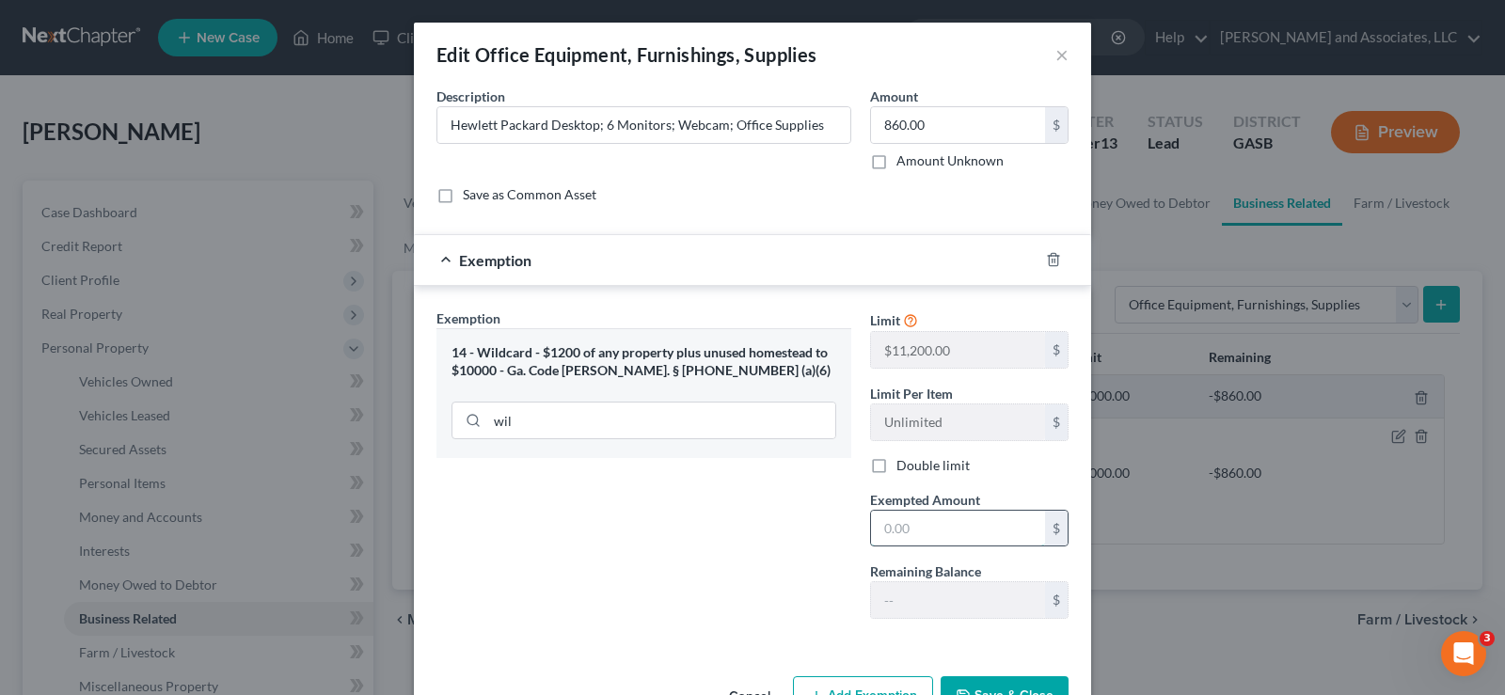
click at [947, 534] on input "text" at bounding box center [958, 529] width 174 height 36
type input "860.00"
click at [962, 686] on button "Save & Close" at bounding box center [1005, 696] width 128 height 40
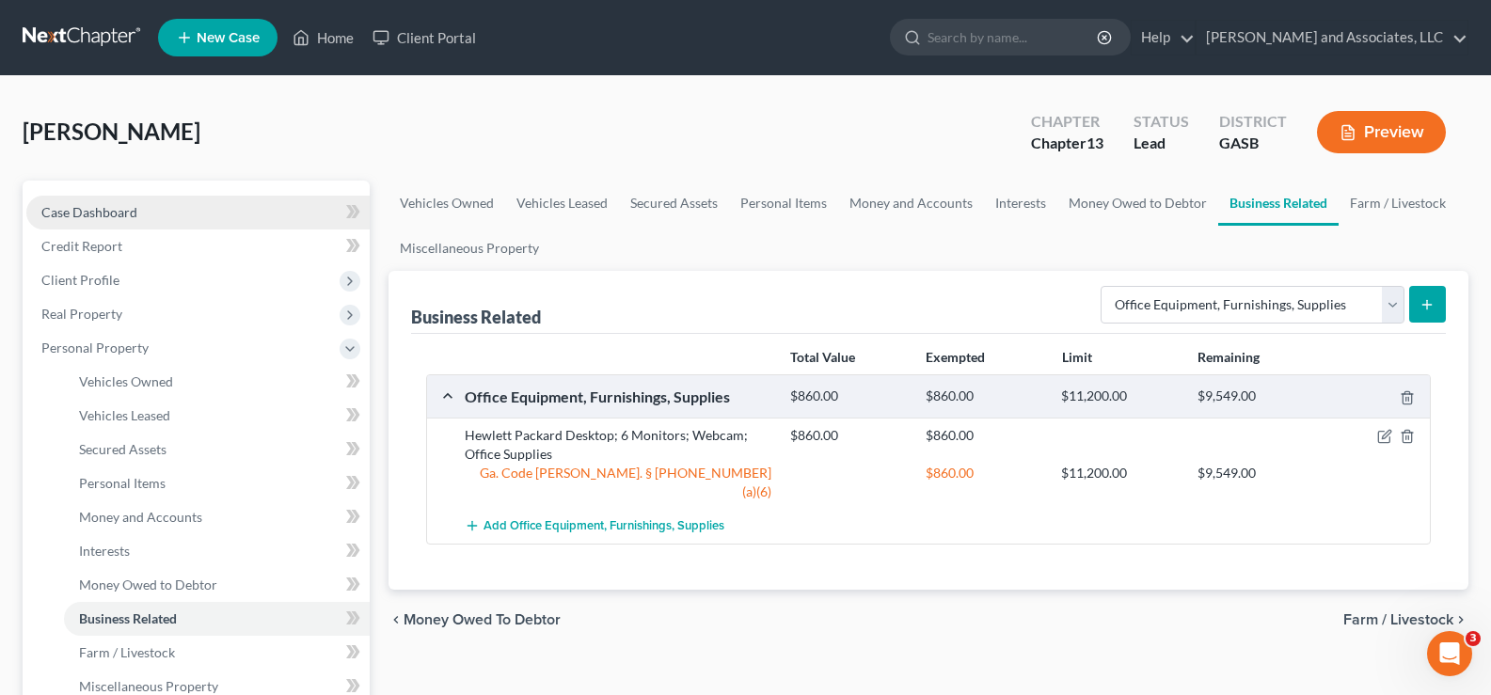
click at [99, 214] on span "Case Dashboard" at bounding box center [89, 212] width 96 height 16
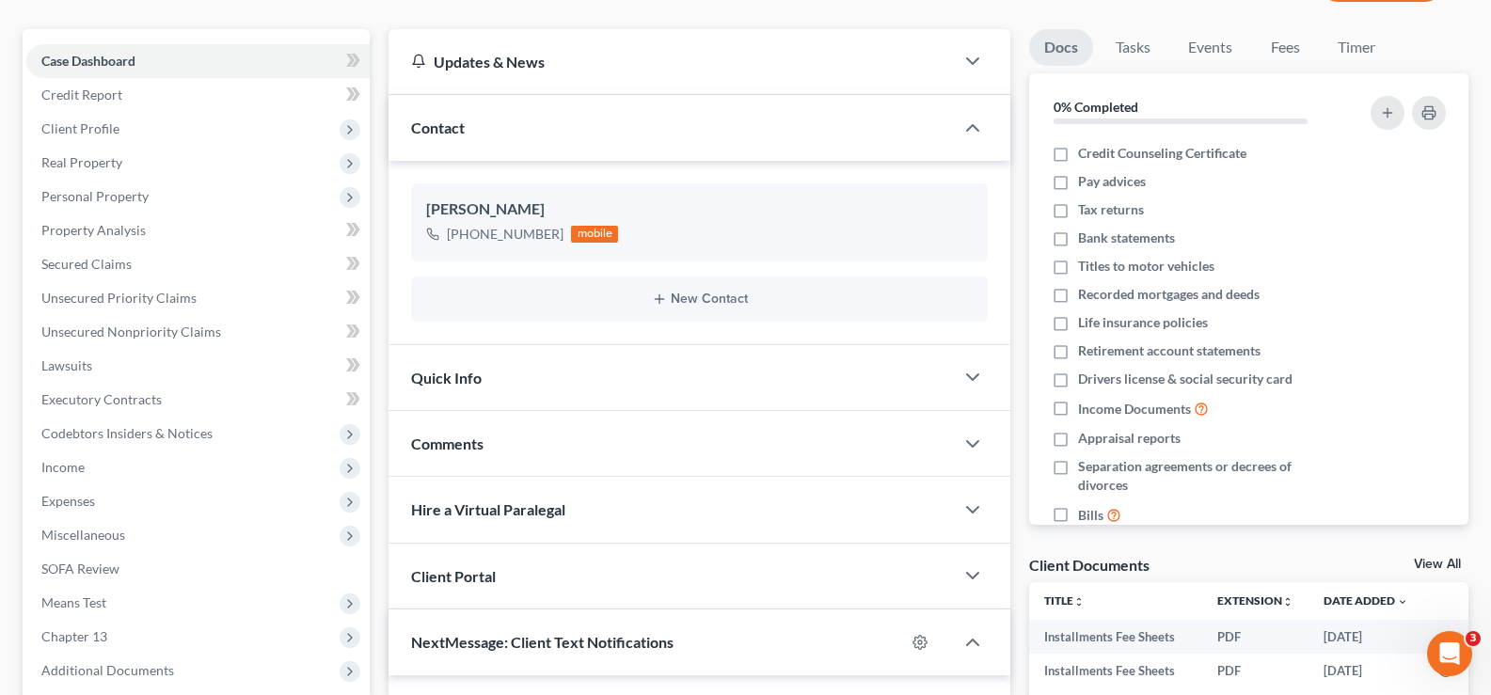
scroll to position [188, 0]
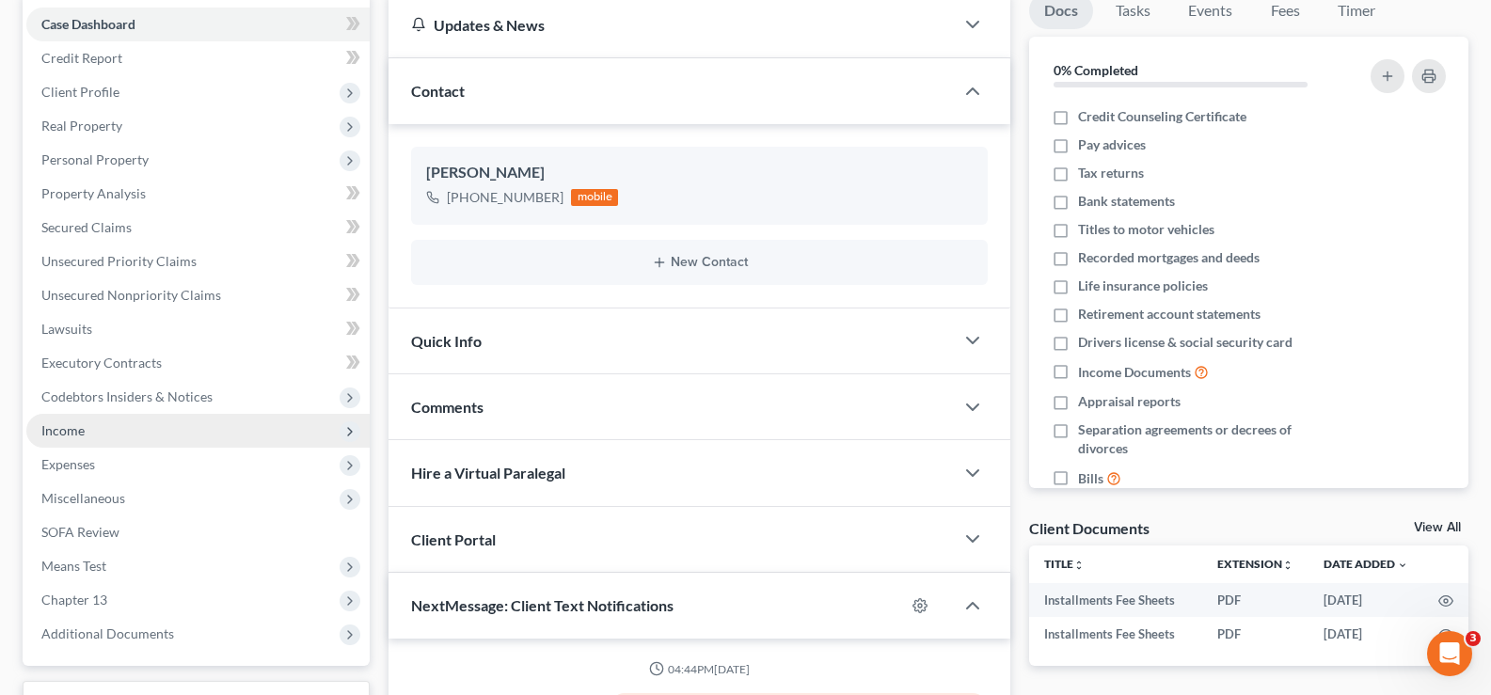
click at [69, 431] on span "Income" at bounding box center [62, 430] width 43 height 16
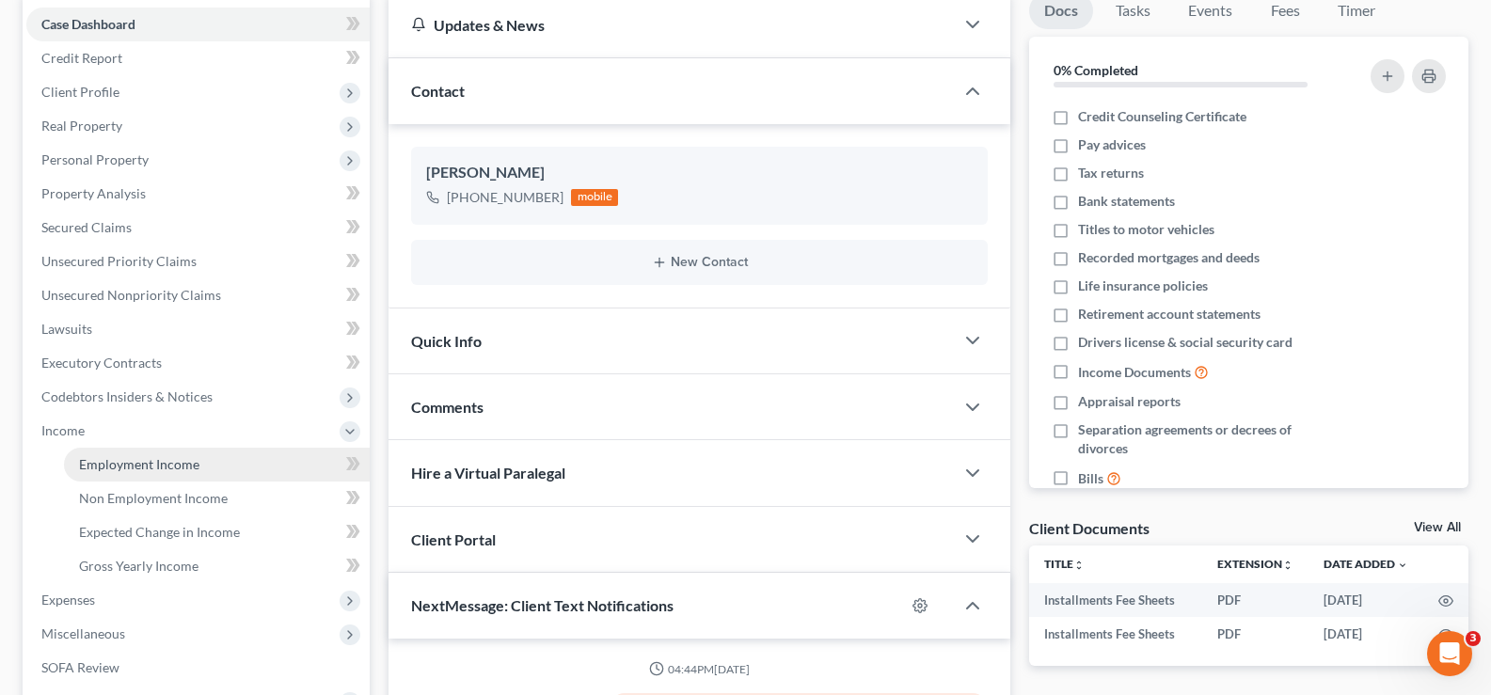
click at [159, 467] on span "Employment Income" at bounding box center [139, 464] width 120 height 16
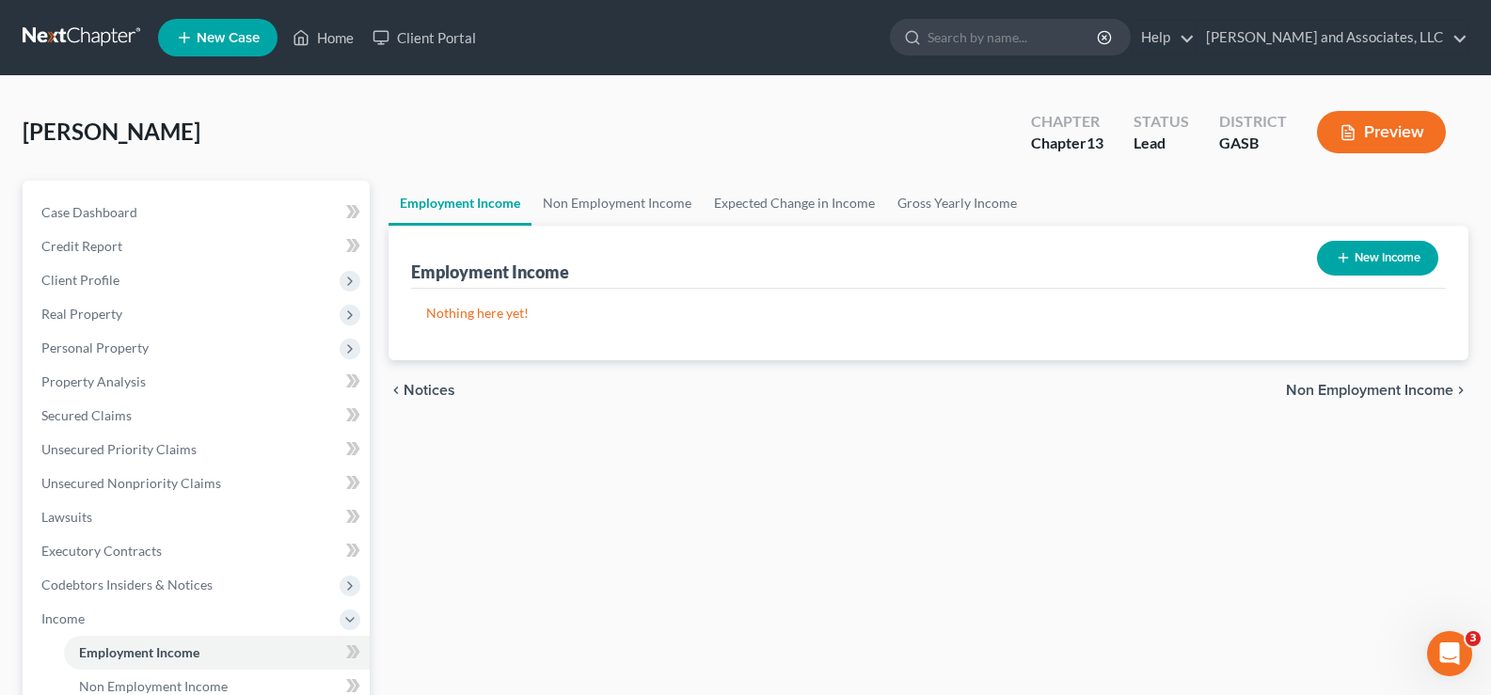
click at [1354, 252] on button "New Income" at bounding box center [1377, 258] width 121 height 35
select select "0"
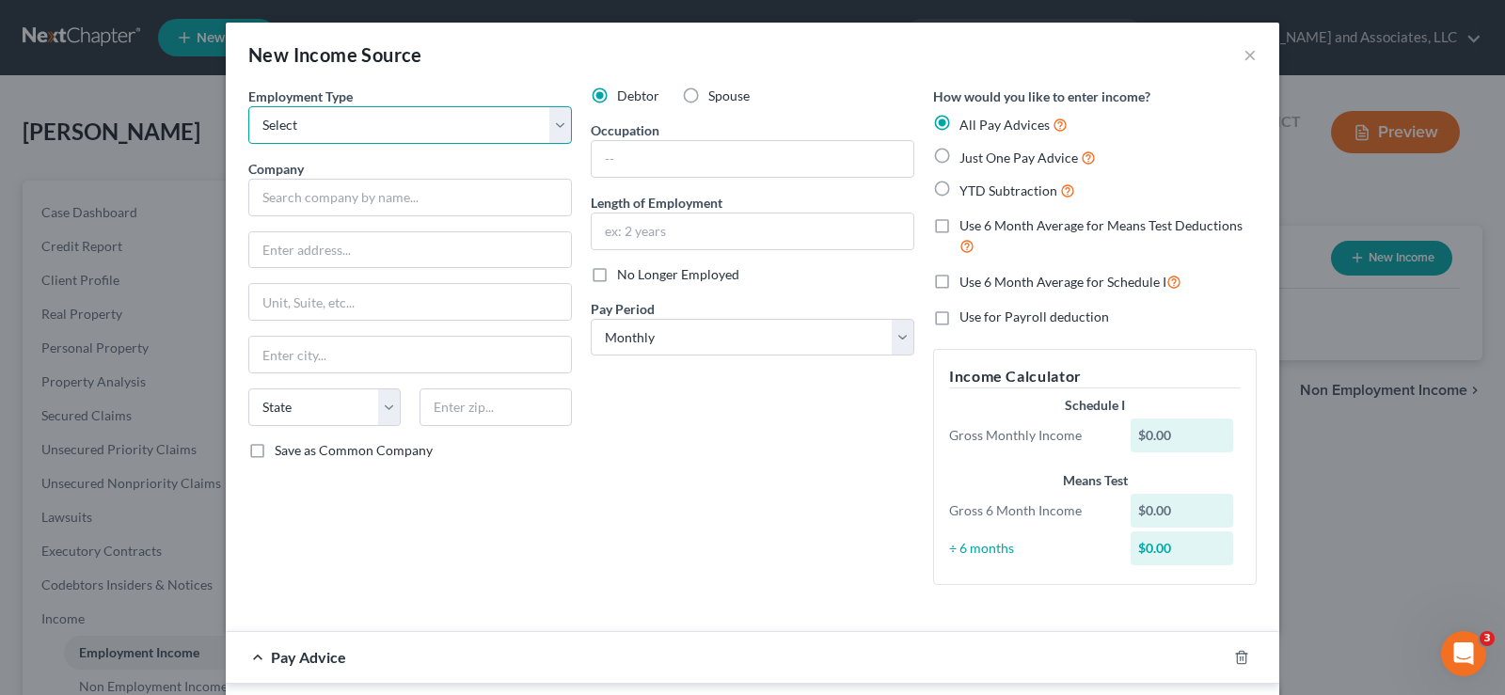
click at [484, 120] on select "Select Full or Part Time Employment Self Employment" at bounding box center [410, 125] width 324 height 38
select select "1"
click at [248, 106] on select "Select Full or Part Time Employment Self Employment" at bounding box center [410, 125] width 324 height 38
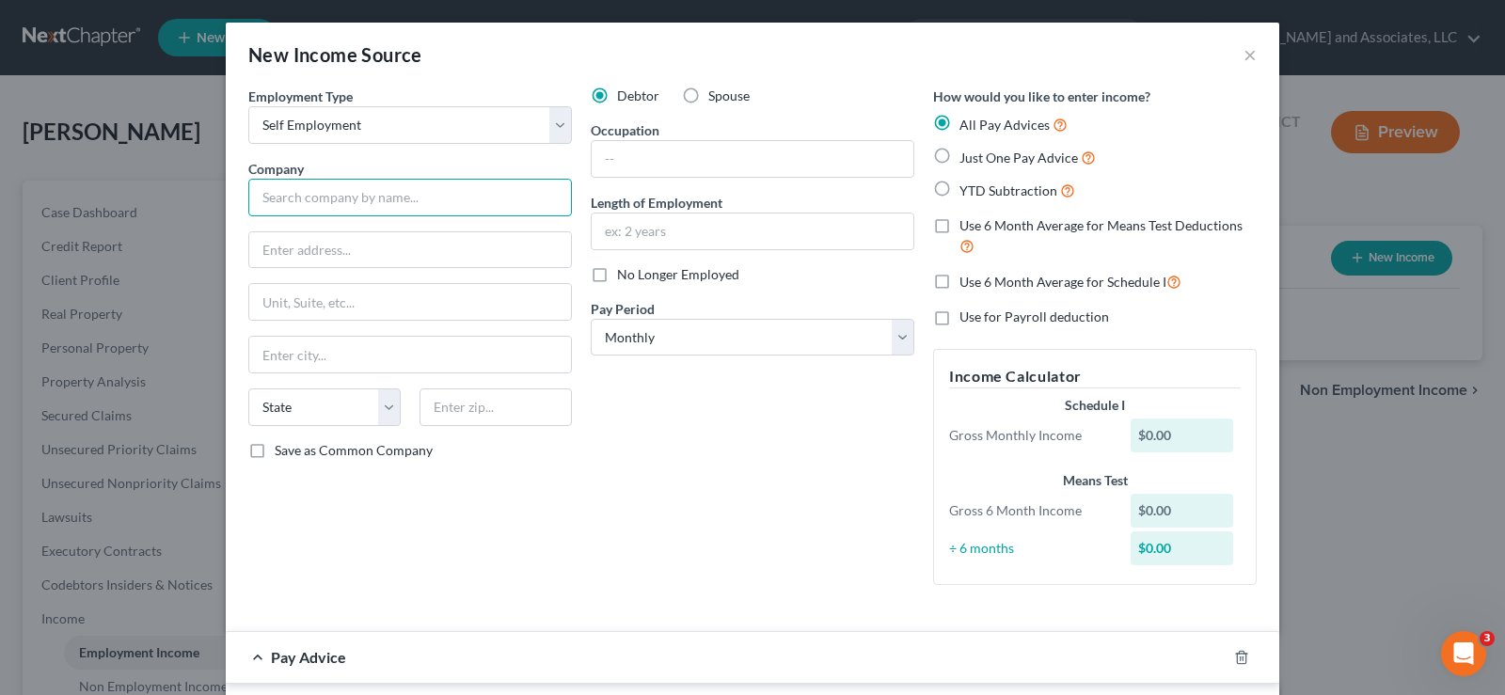
click at [307, 199] on input "text" at bounding box center [410, 198] width 324 height 38
type input "51 W. Forest Avenue"
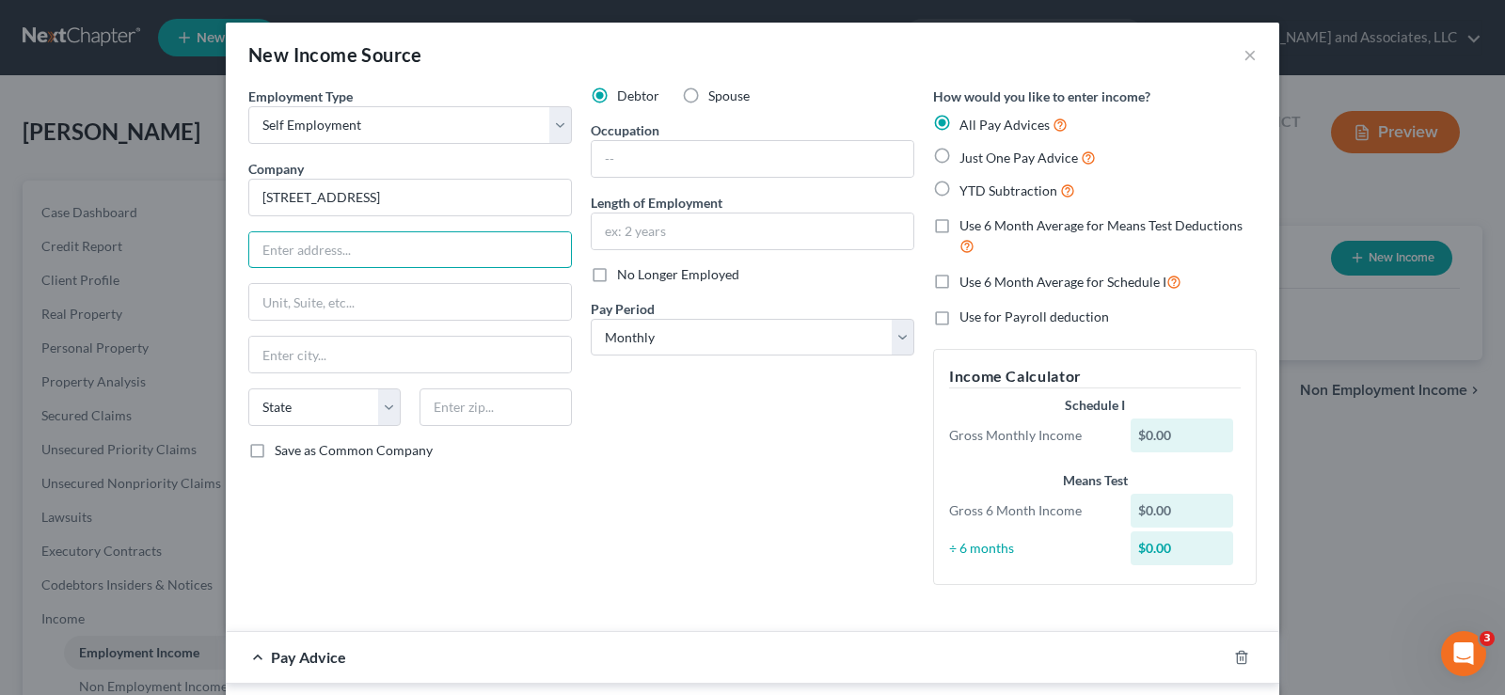
type input "A"
type input "Alamo"
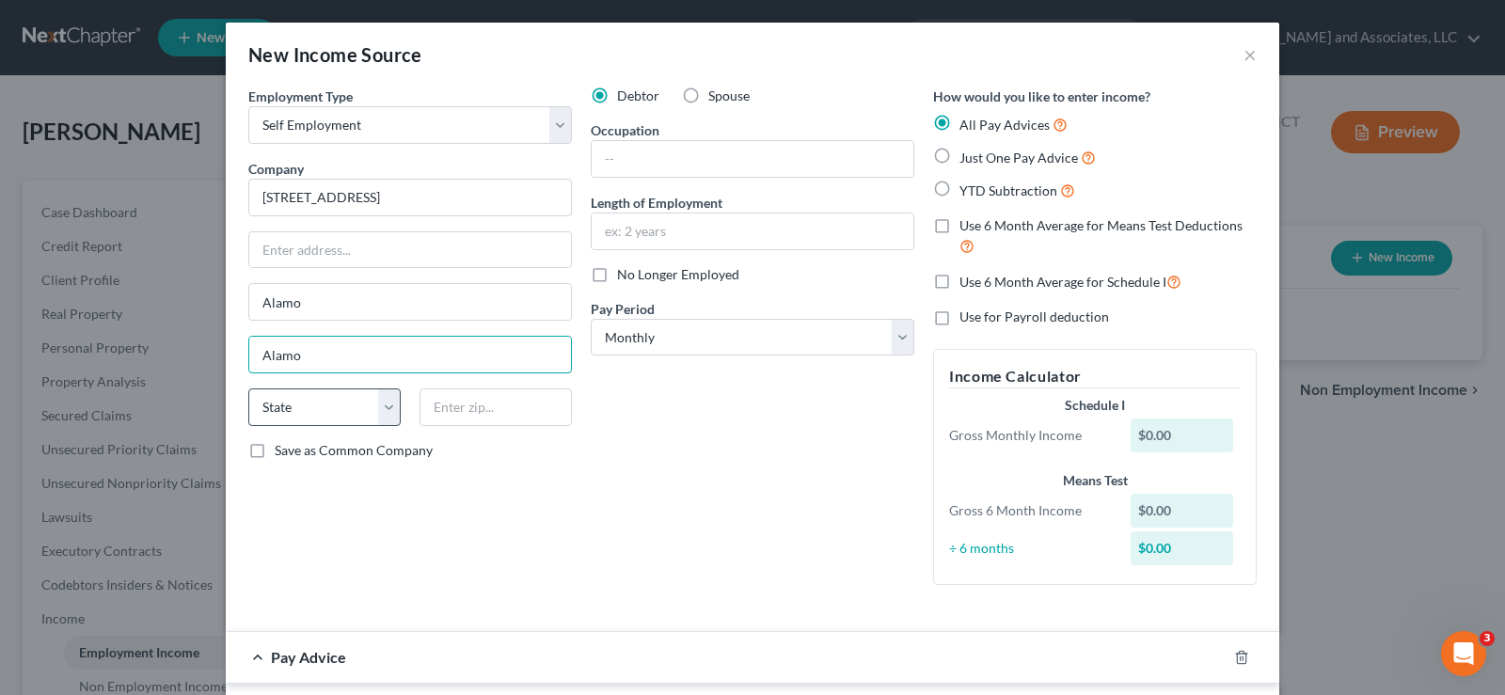
type input "Alamo"
click at [358, 418] on select "State [US_STATE] AK AR AZ CA CO CT DE DC [GEOGRAPHIC_DATA] [GEOGRAPHIC_DATA] GU…" at bounding box center [324, 408] width 152 height 38
select select "10"
click at [248, 389] on select "State [US_STATE] AK AR AZ CA CO CT DE DC [GEOGRAPHIC_DATA] [GEOGRAPHIC_DATA] GU…" at bounding box center [324, 408] width 152 height 38
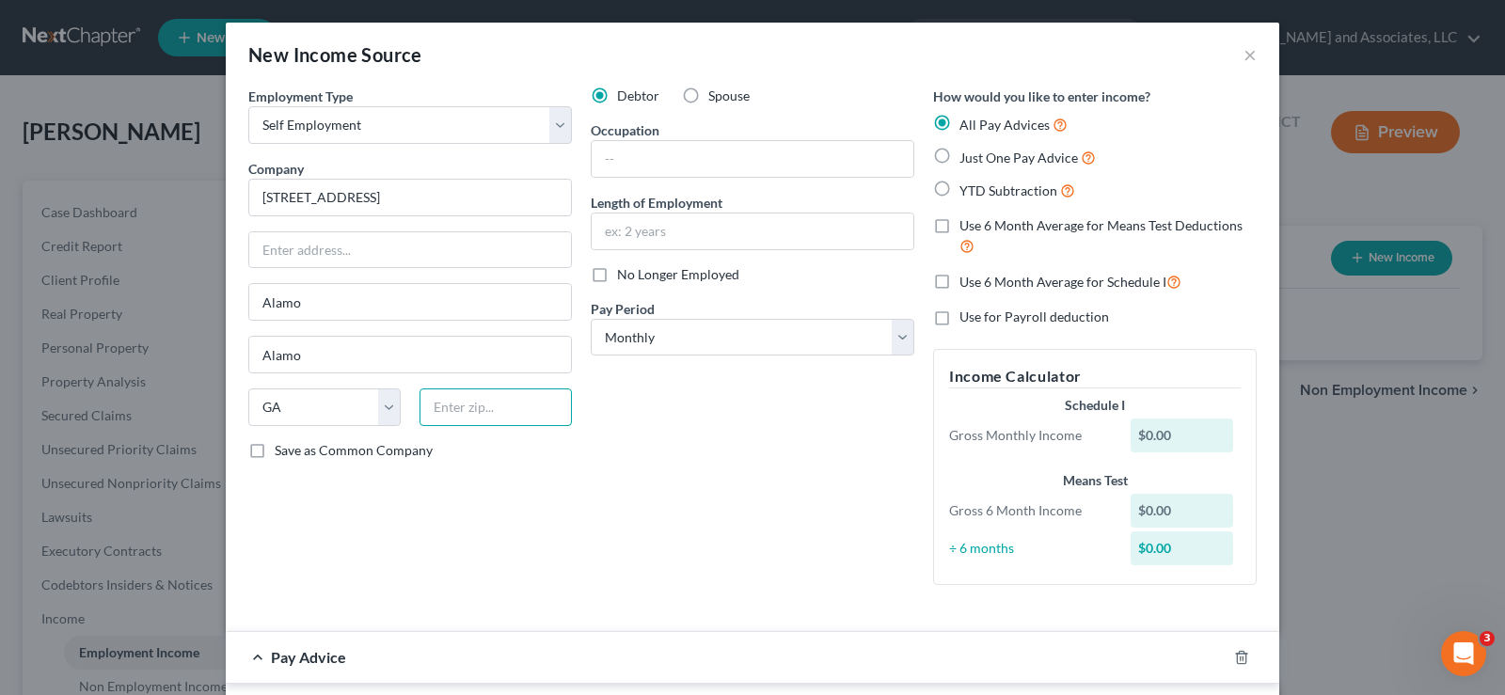
click at [473, 411] on input "text" at bounding box center [496, 408] width 152 height 38
type input "30411-3536"
click at [344, 315] on input "Alamo" at bounding box center [410, 302] width 322 height 36
click at [646, 171] on input "text" at bounding box center [753, 159] width 322 height 36
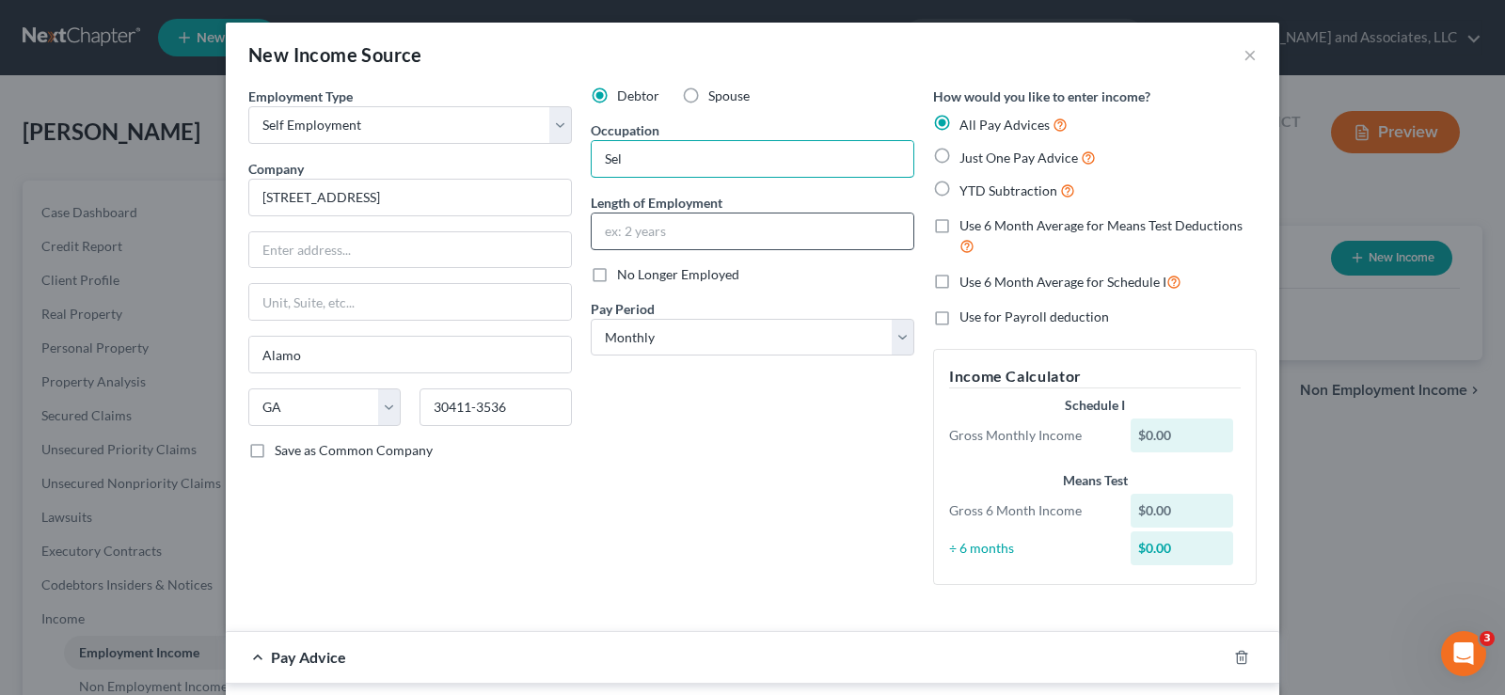
type input "Self -Employed"
click at [592, 222] on input "text" at bounding box center [753, 232] width 322 height 36
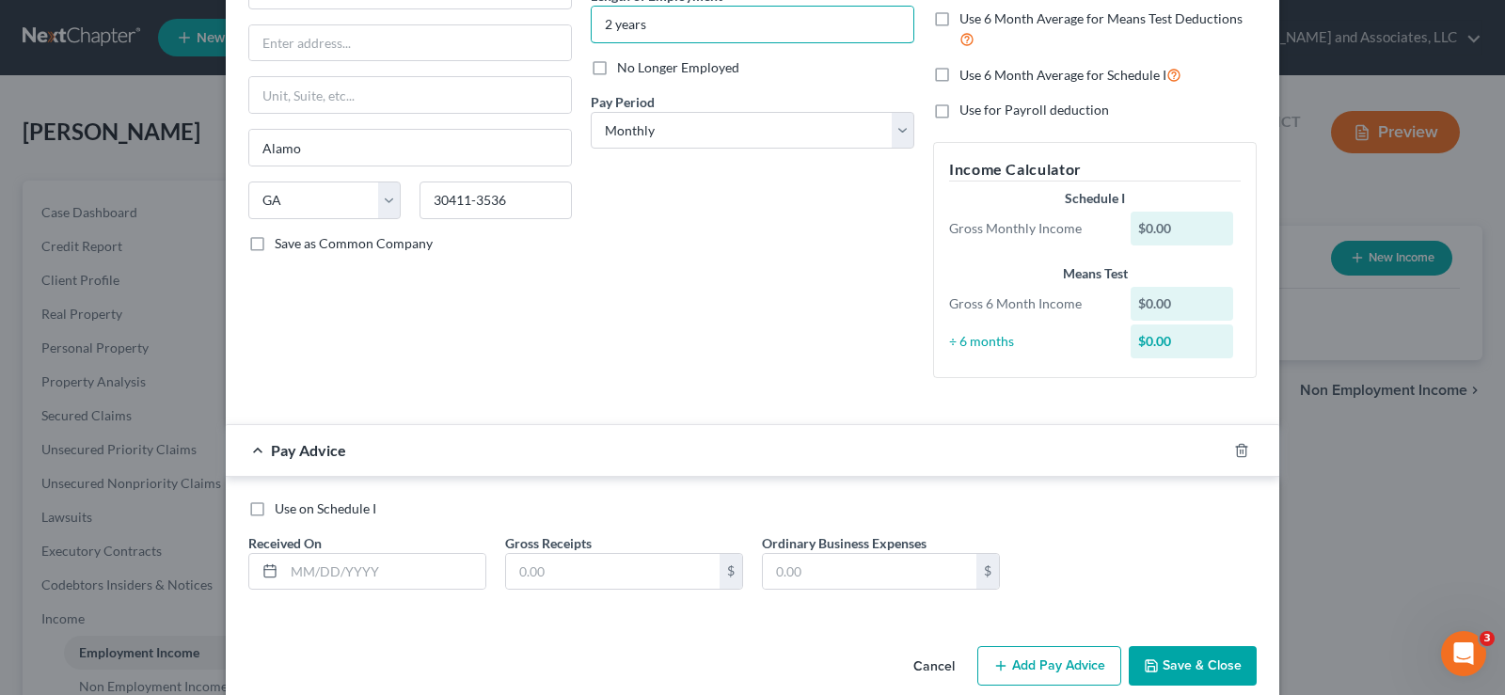
scroll to position [235, 0]
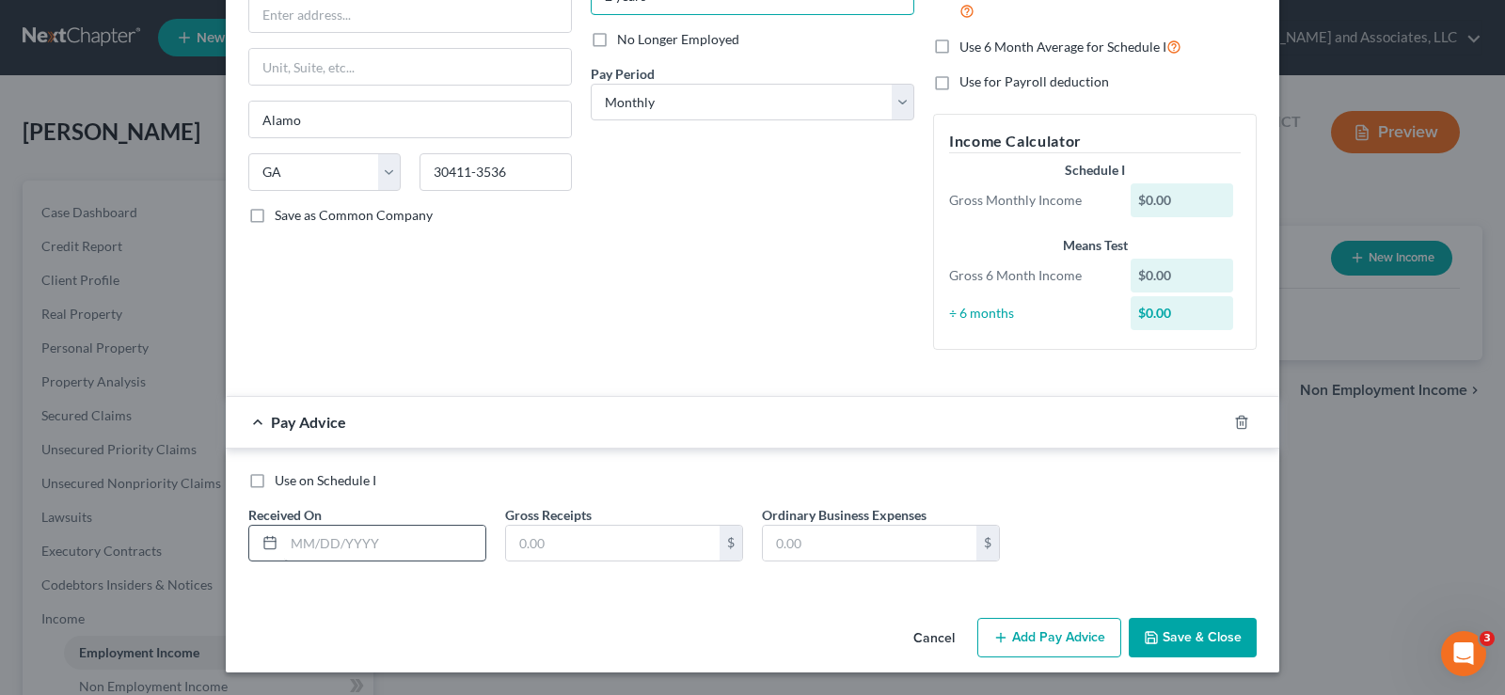
type input "2 years"
click at [370, 549] on input "text" at bounding box center [384, 544] width 201 height 36
type input "09/12/2025"
click at [573, 555] on input "text" at bounding box center [613, 544] width 214 height 36
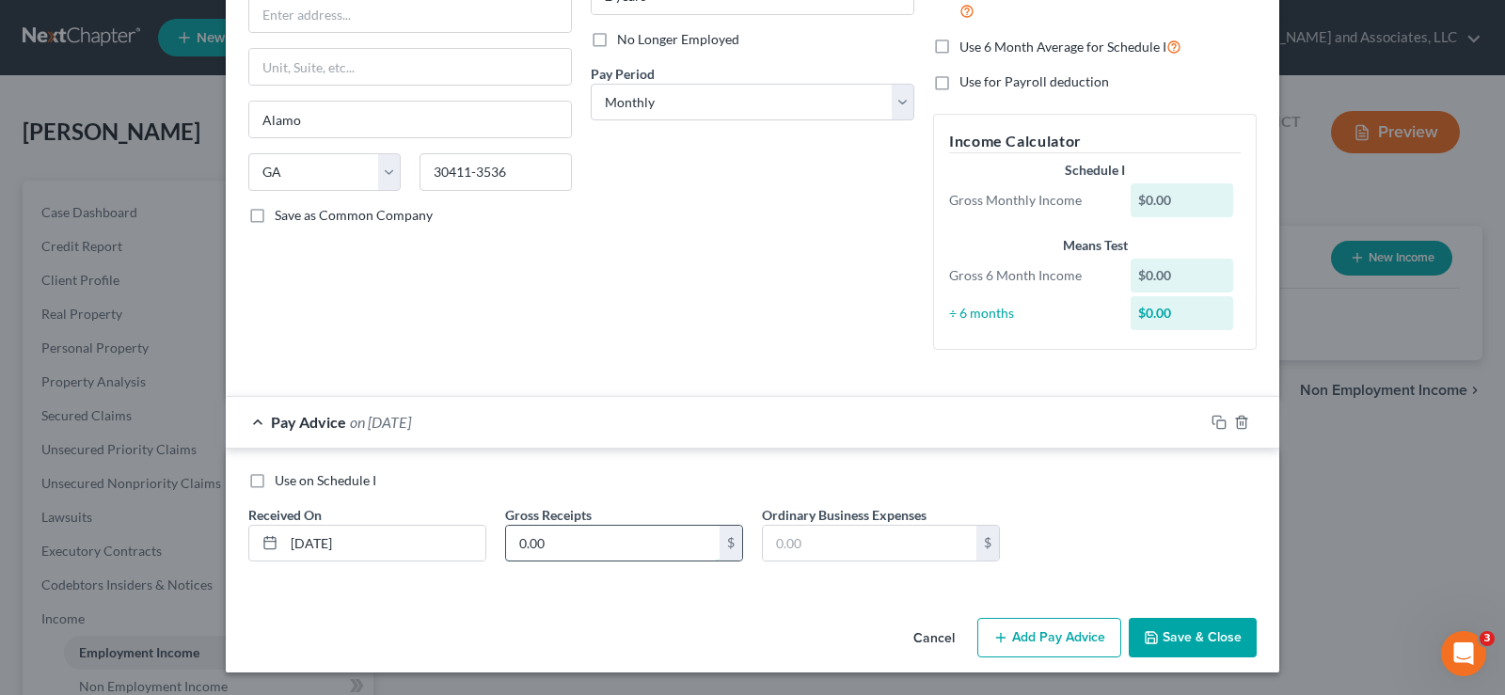
type input "0.00"
click at [1186, 637] on button "Save & Close" at bounding box center [1193, 638] width 128 height 40
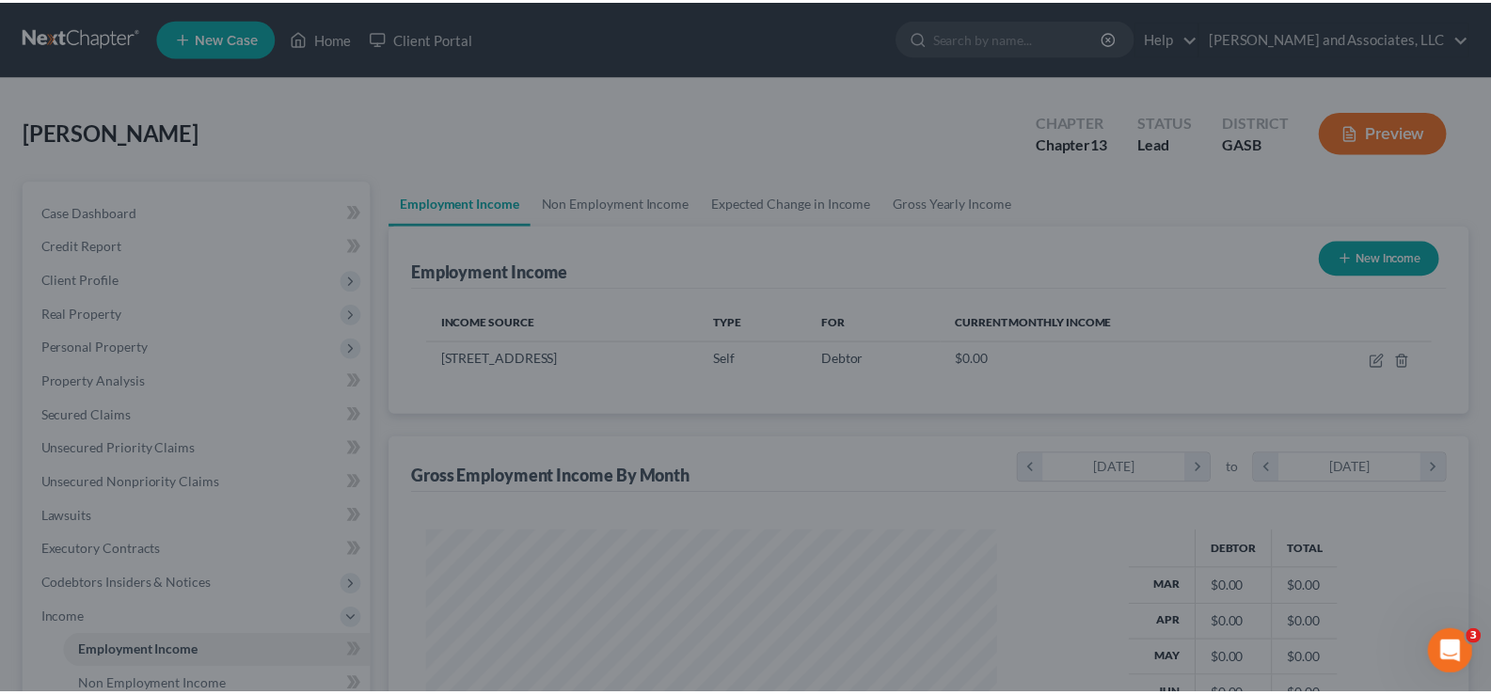
scroll to position [338, 608]
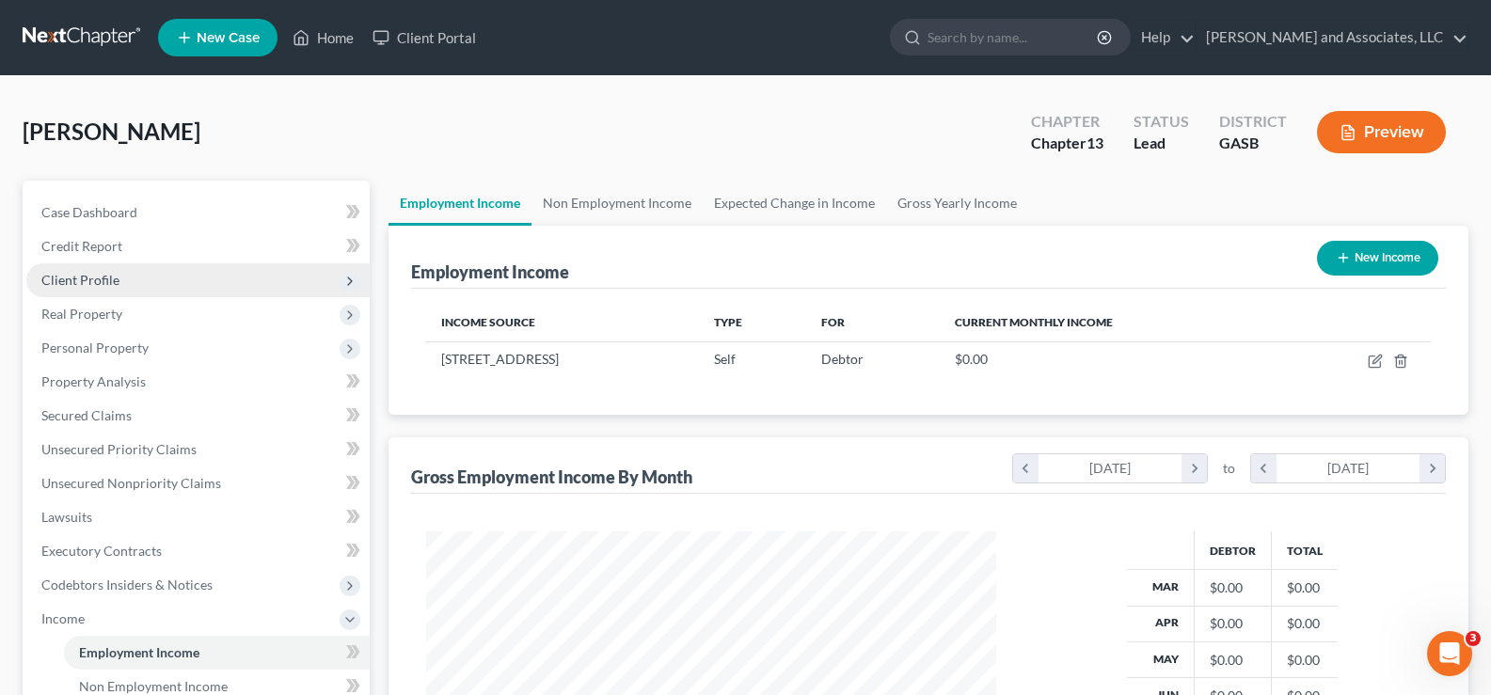
click at [89, 282] on span "Client Profile" at bounding box center [80, 280] width 78 height 16
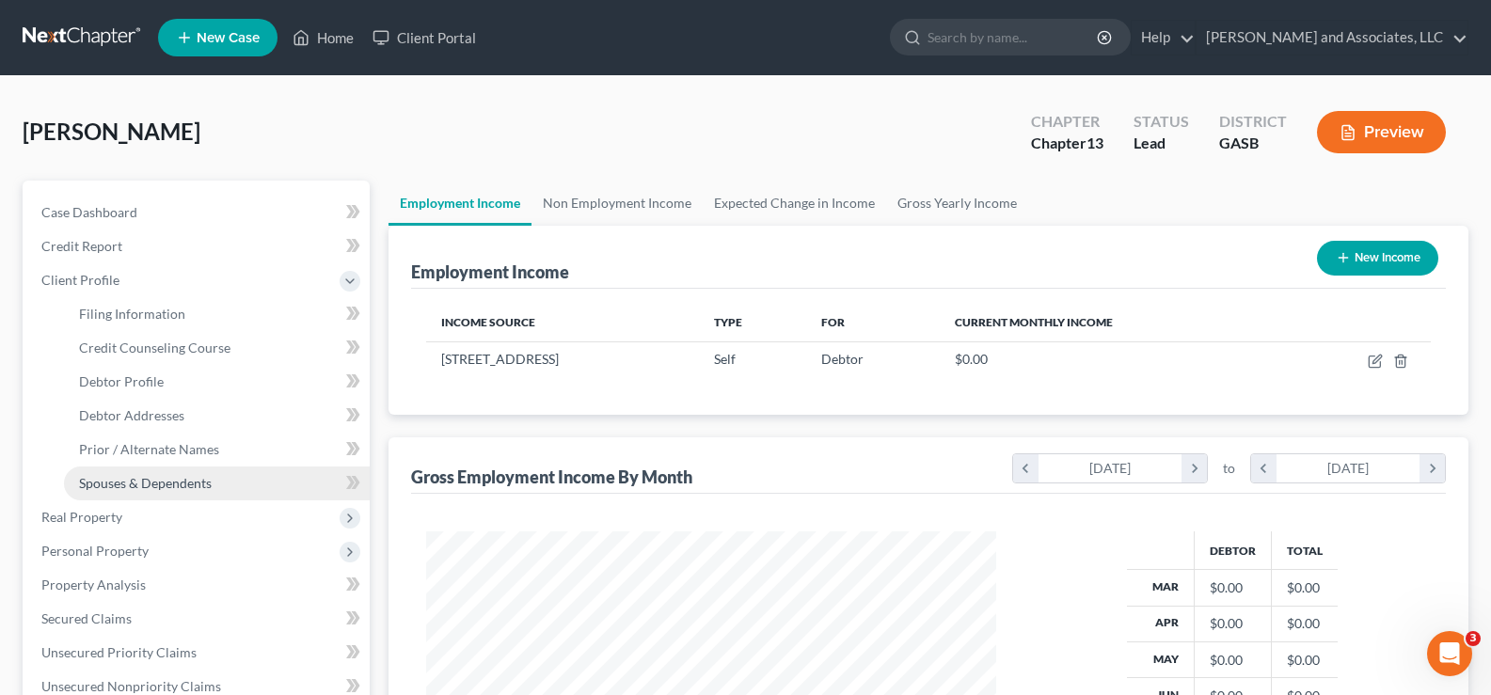
click at [160, 478] on span "Spouses & Dependents" at bounding box center [145, 483] width 133 height 16
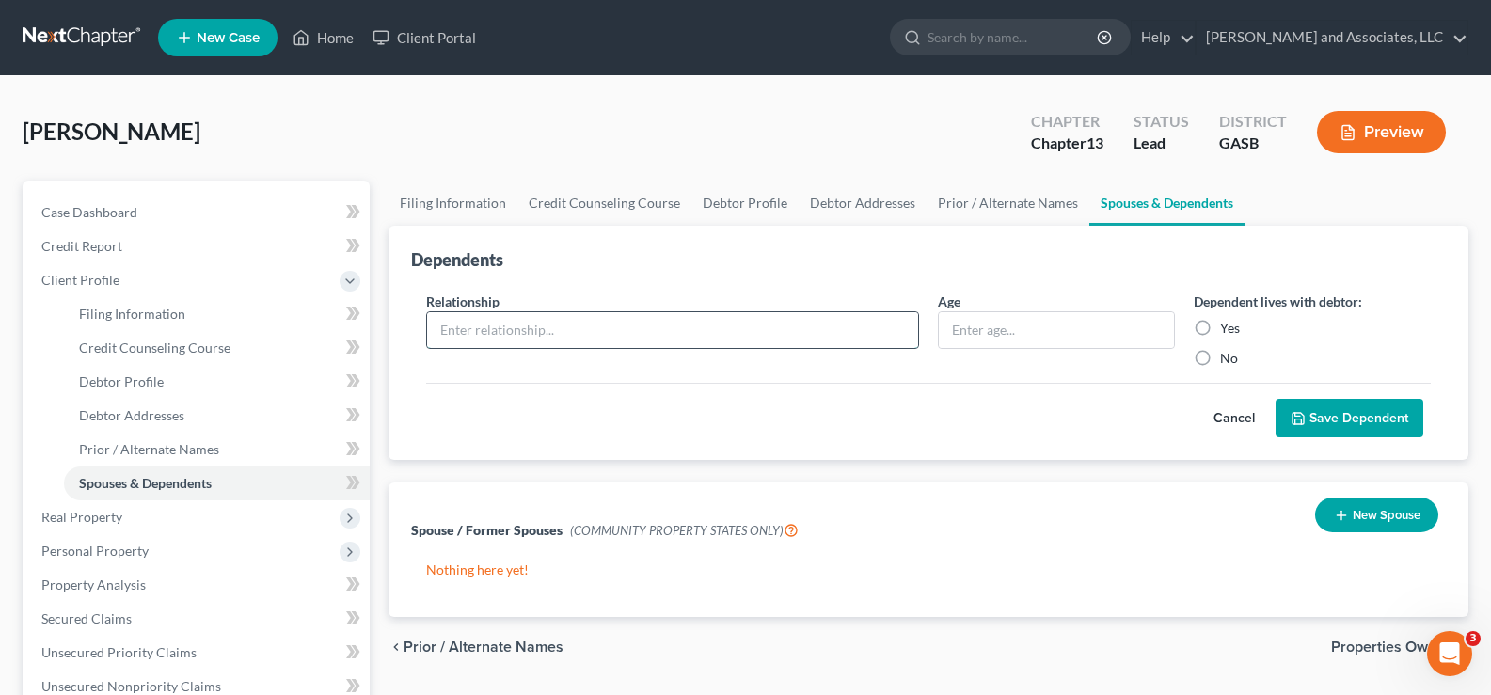
click at [485, 337] on input "text" at bounding box center [672, 330] width 491 height 36
type input "Stepson"
type input "24"
click at [1220, 322] on label "Yes" at bounding box center [1230, 328] width 20 height 19
click at [1228, 322] on input "Yes" at bounding box center [1234, 325] width 12 height 12
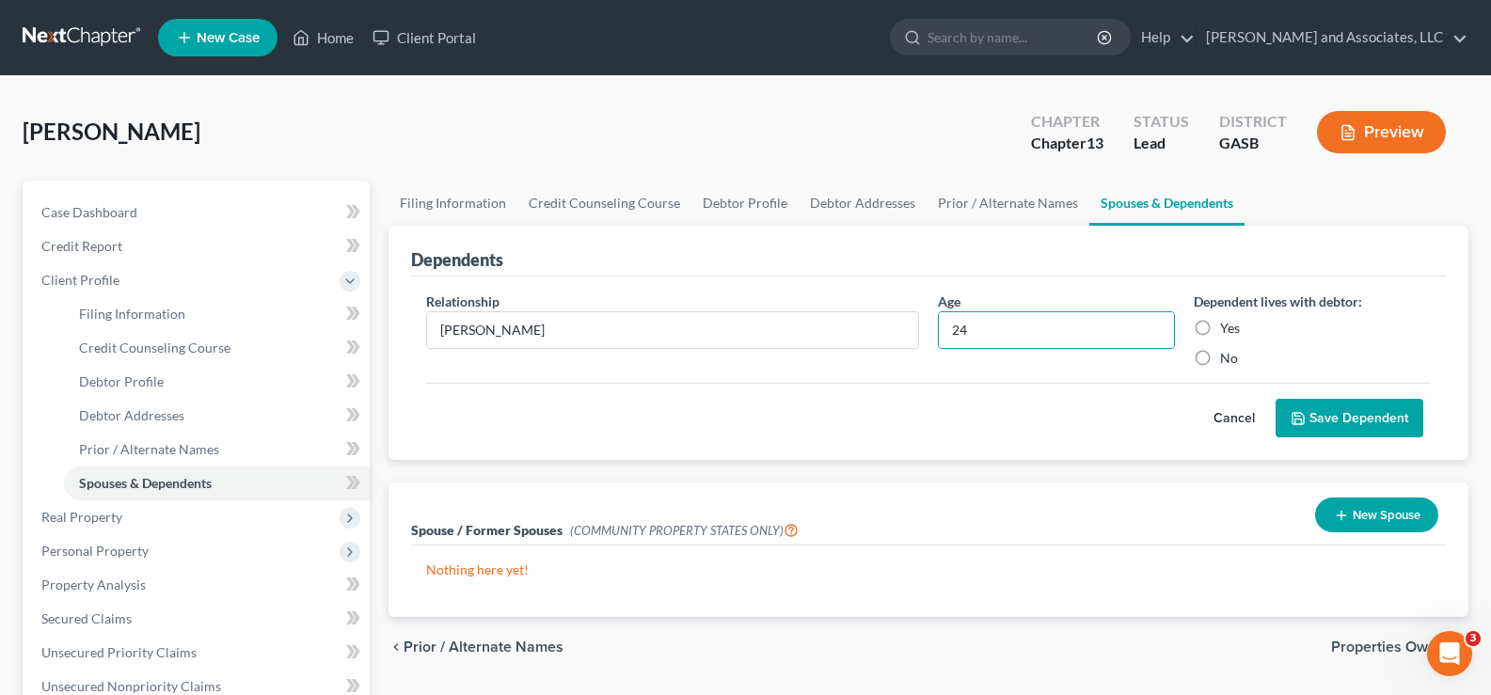
radio input "true"
click at [1344, 425] on button "Save Dependent" at bounding box center [1350, 419] width 148 height 40
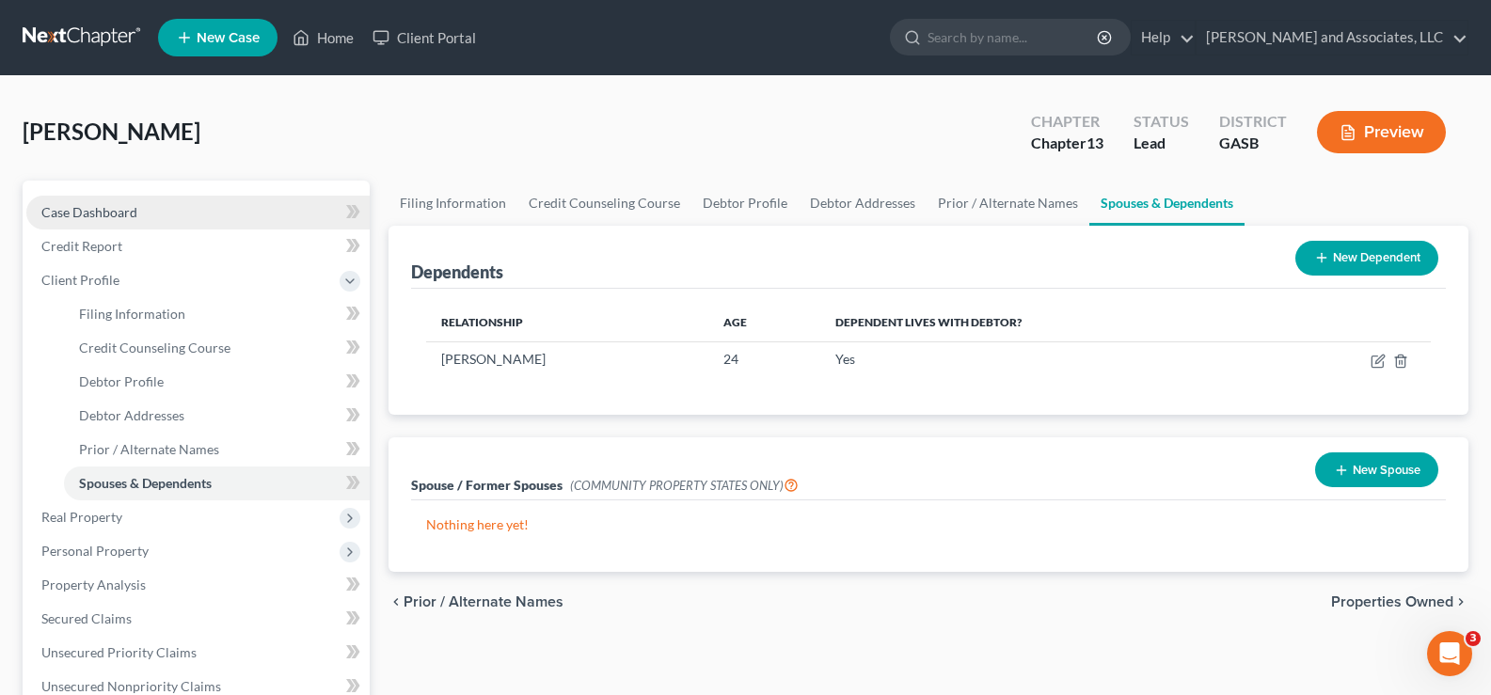
click at [77, 210] on span "Case Dashboard" at bounding box center [89, 212] width 96 height 16
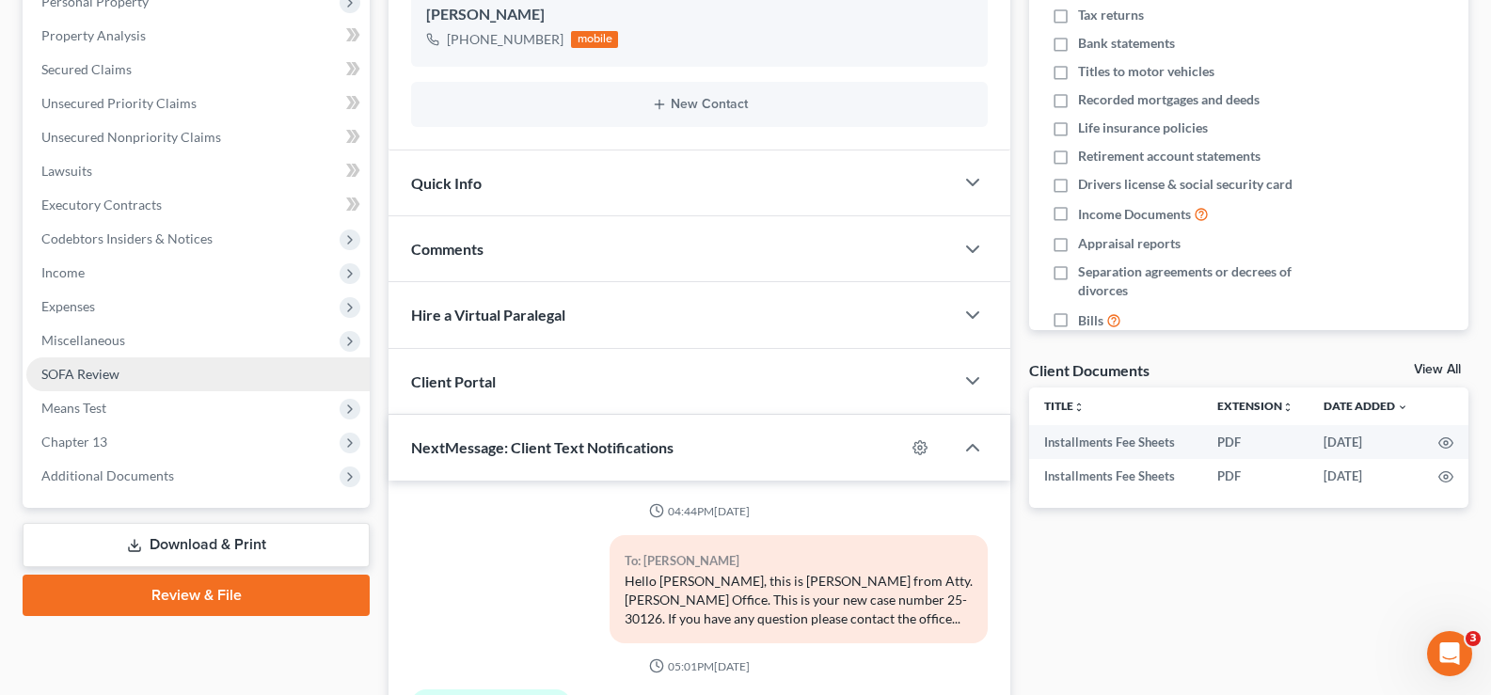
scroll to position [376, 0]
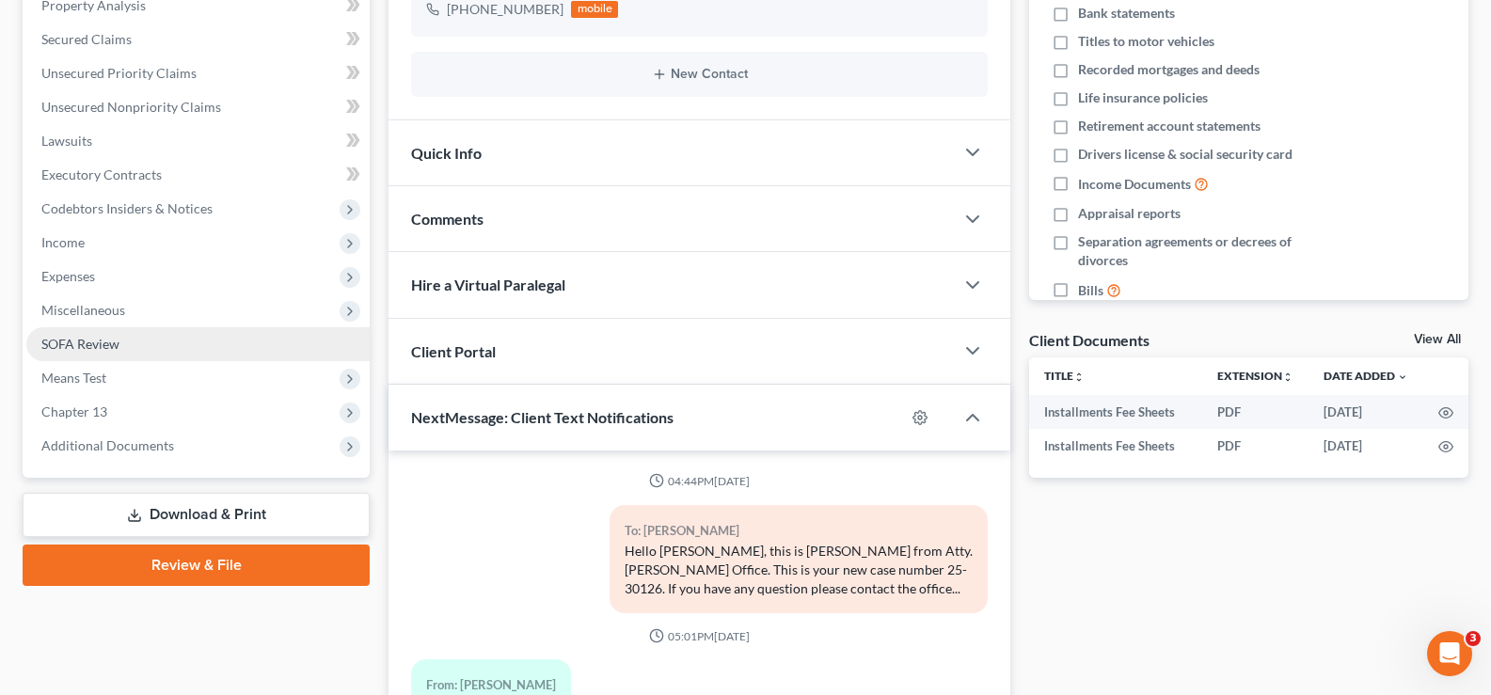
click at [47, 334] on link "SOFA Review" at bounding box center [197, 344] width 343 height 34
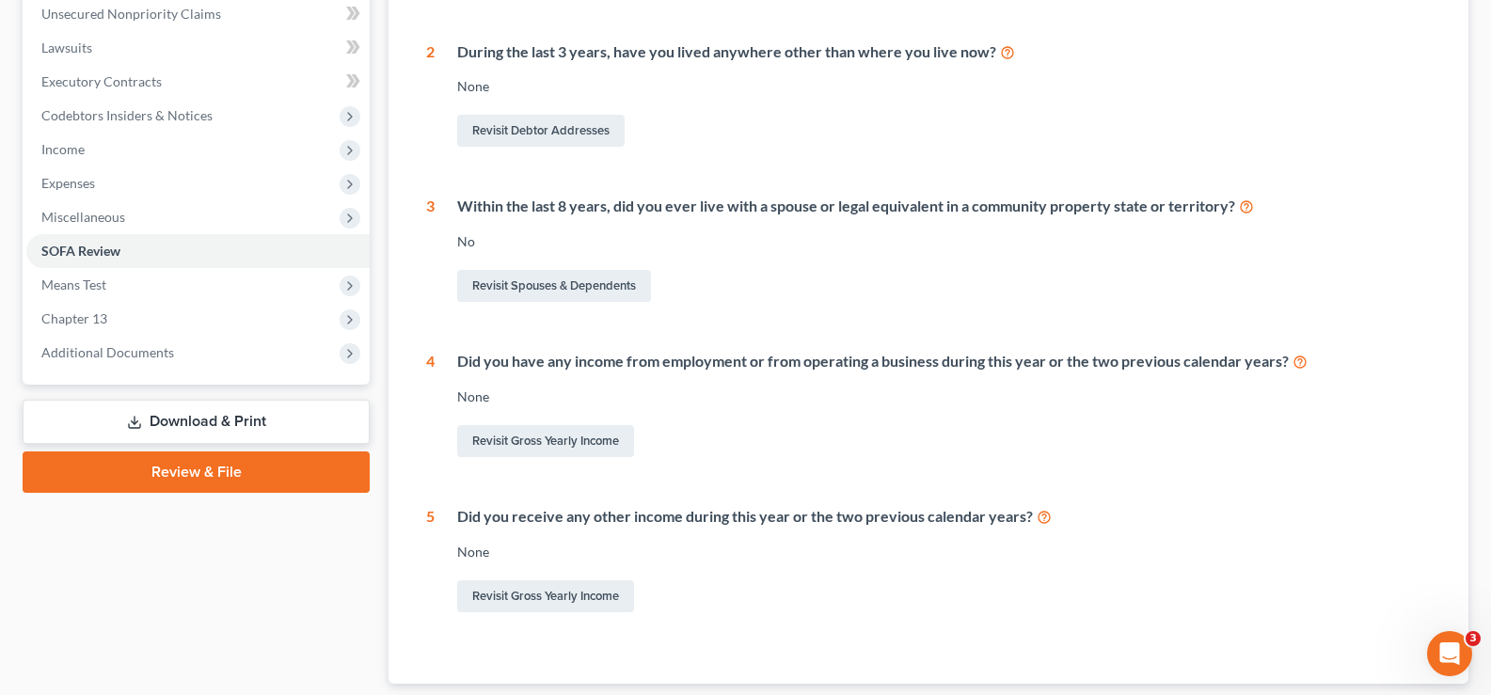
scroll to position [470, 0]
click at [590, 443] on link "Revisit Gross Yearly Income" at bounding box center [545, 440] width 177 height 32
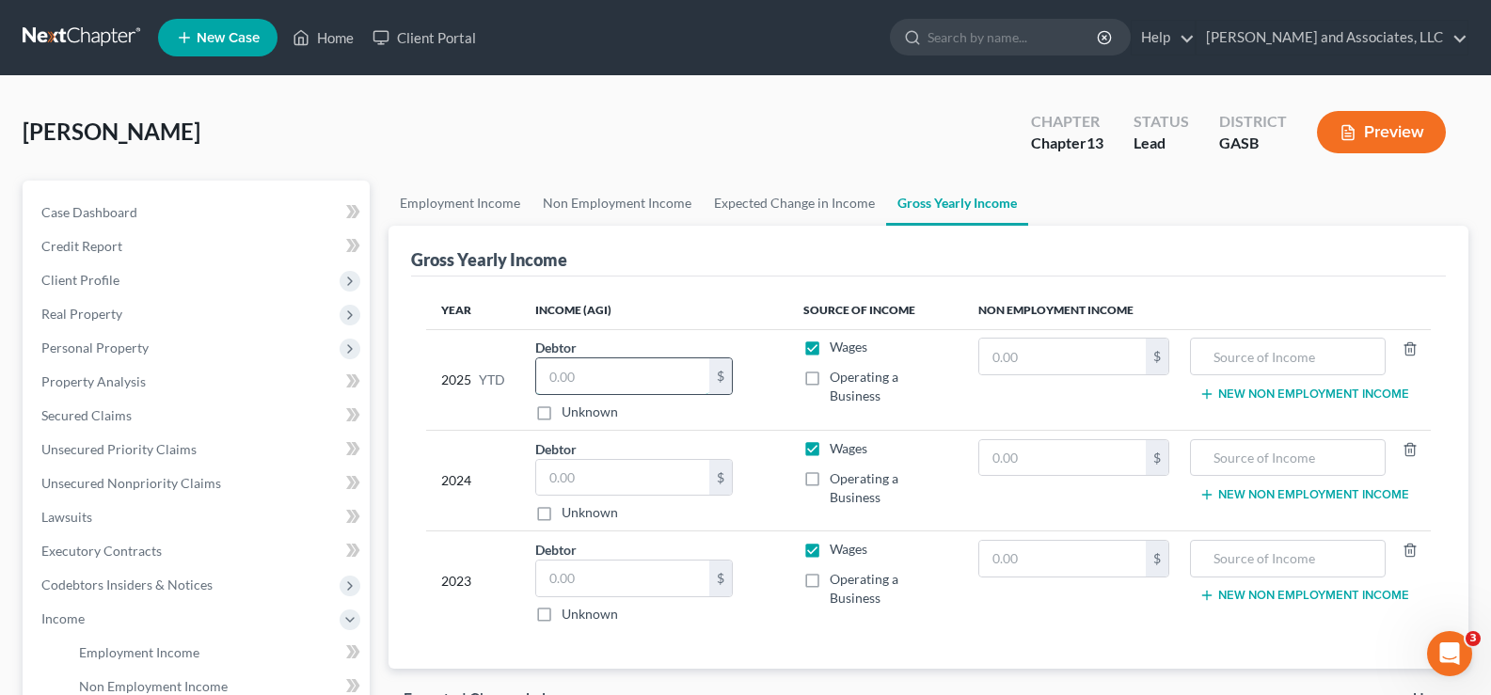
click at [676, 382] on input "text" at bounding box center [622, 376] width 173 height 36
type input "0.00"
click at [567, 479] on input "text" at bounding box center [622, 478] width 173 height 36
type input "0.00"
click at [578, 573] on input "text" at bounding box center [622, 579] width 173 height 36
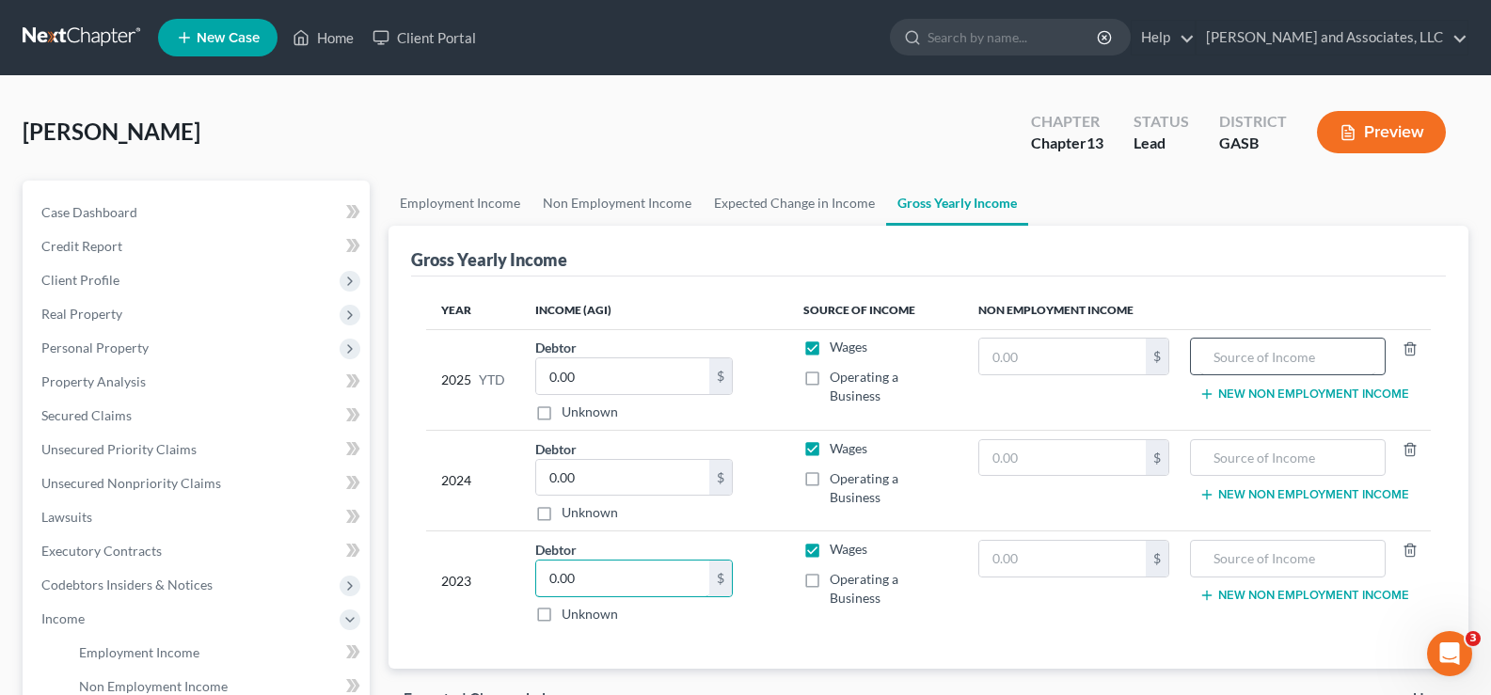
type input "0.00"
click at [1248, 351] on input "text" at bounding box center [1288, 357] width 175 height 36
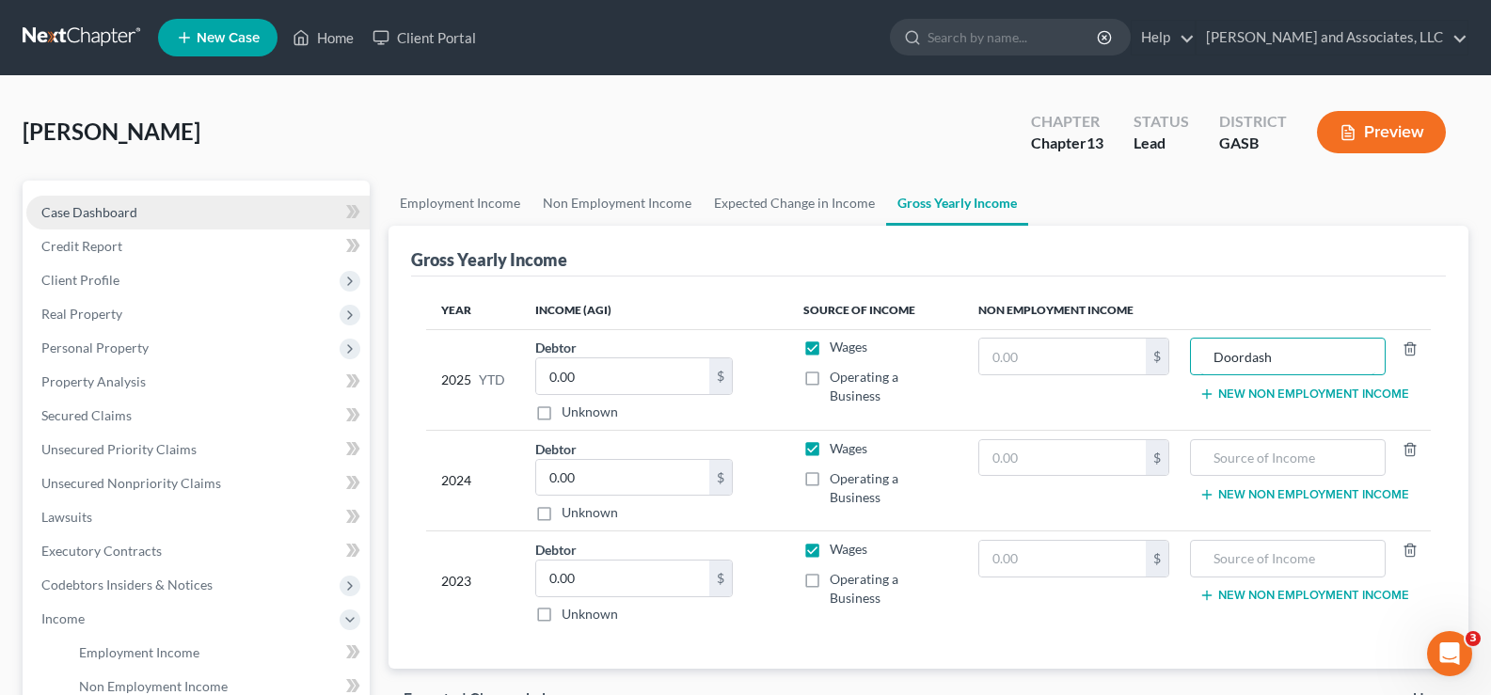
type input "Doordash"
click at [116, 207] on span "Case Dashboard" at bounding box center [89, 212] width 96 height 16
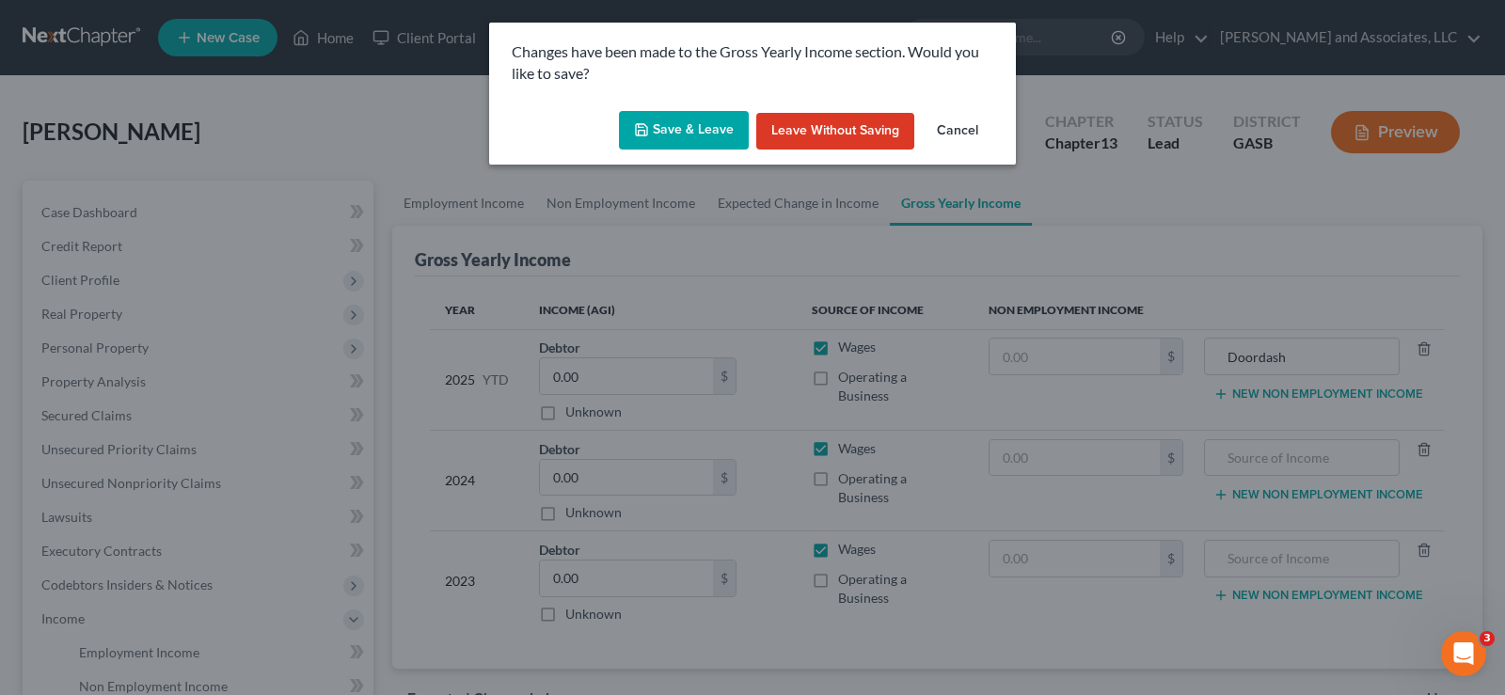
click at [674, 125] on button "Save & Leave" at bounding box center [684, 131] width 130 height 40
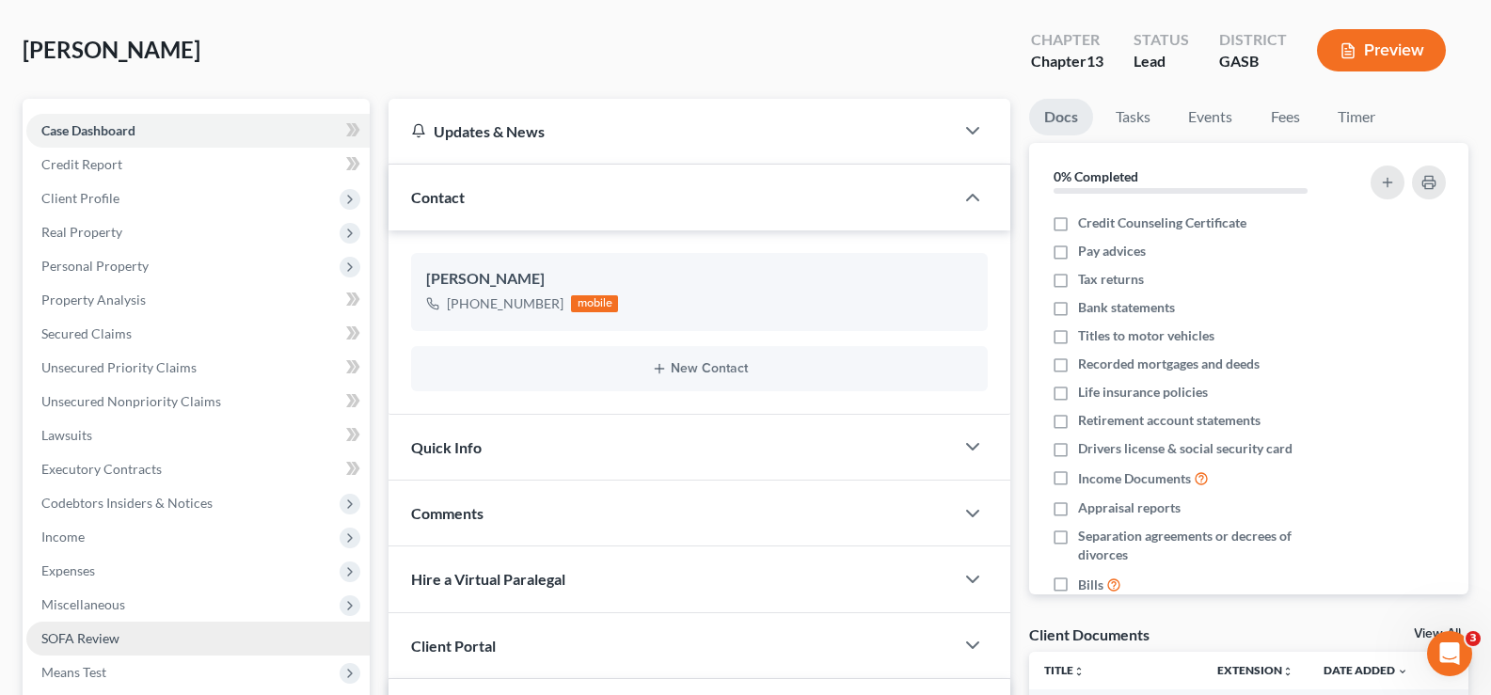
scroll to position [188, 0]
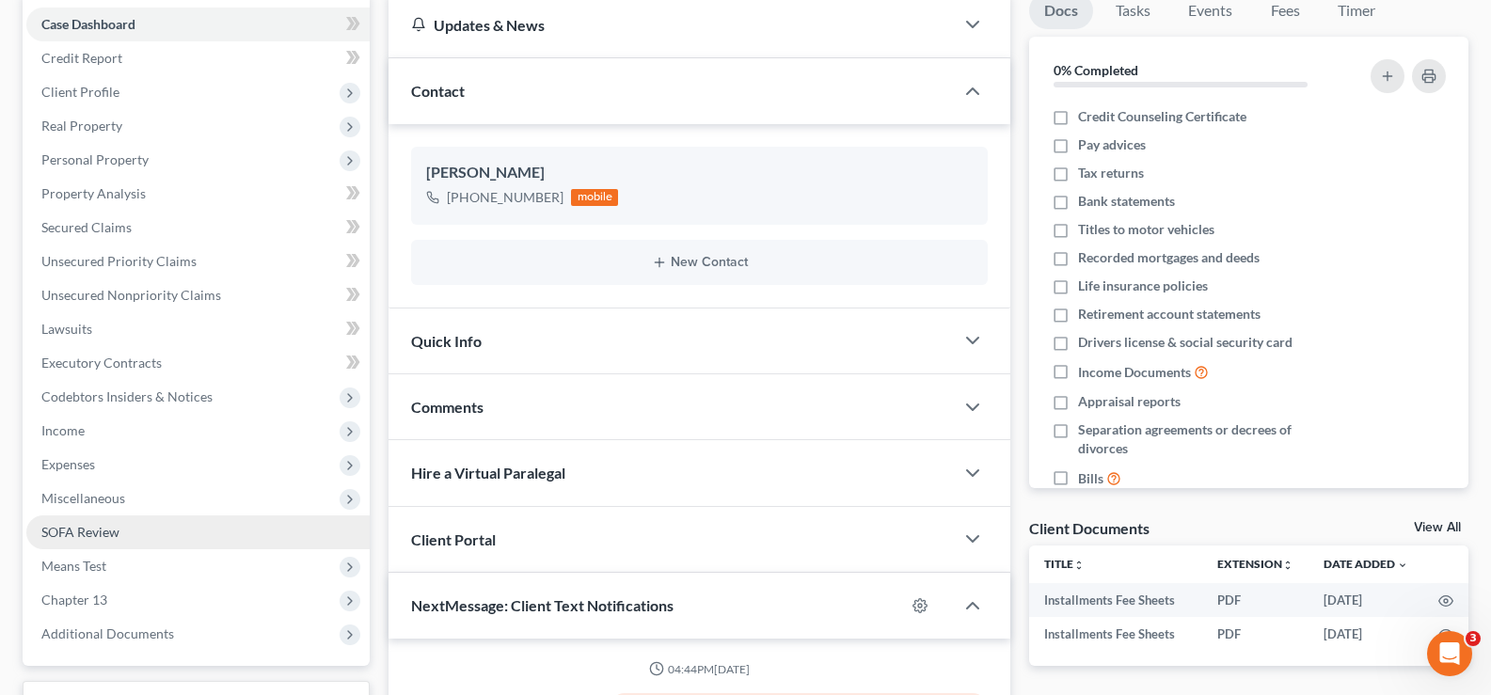
click at [84, 533] on span "SOFA Review" at bounding box center [80, 532] width 78 height 16
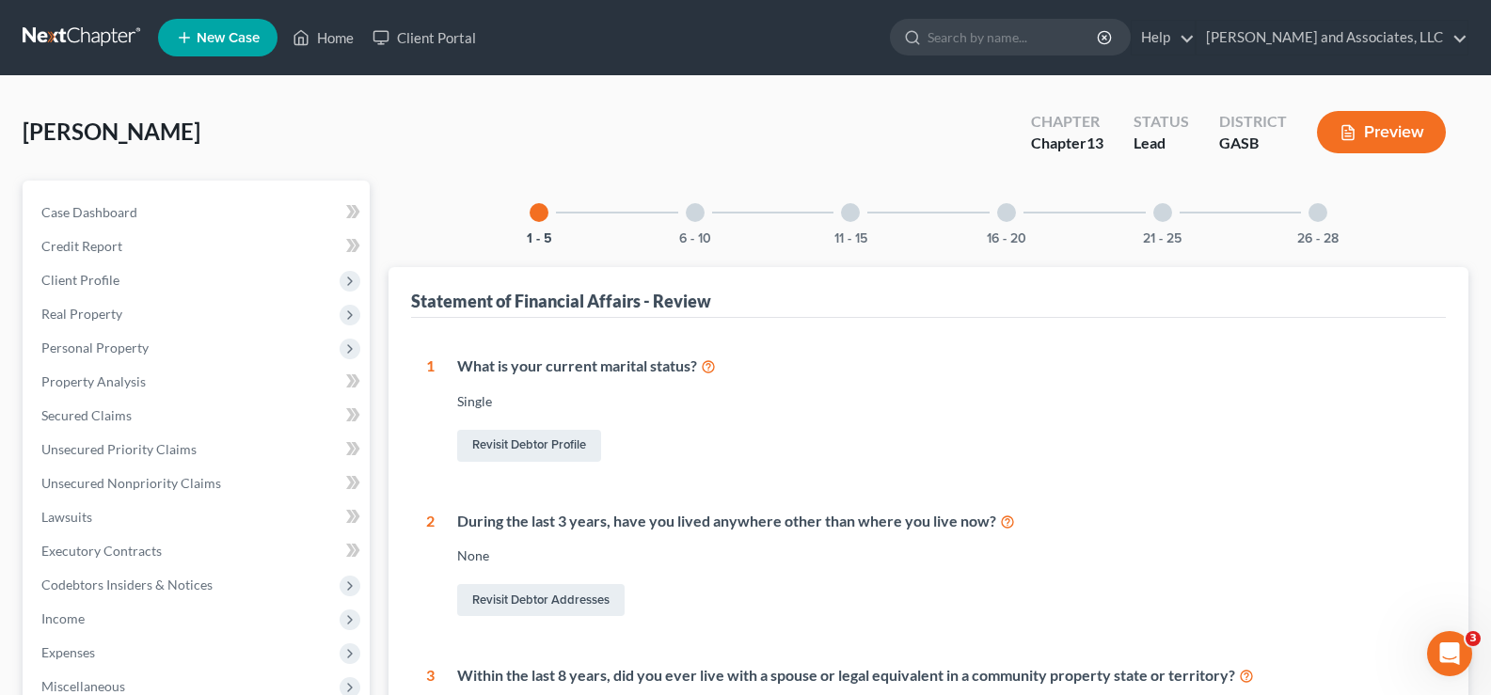
click at [699, 215] on div at bounding box center [695, 212] width 19 height 19
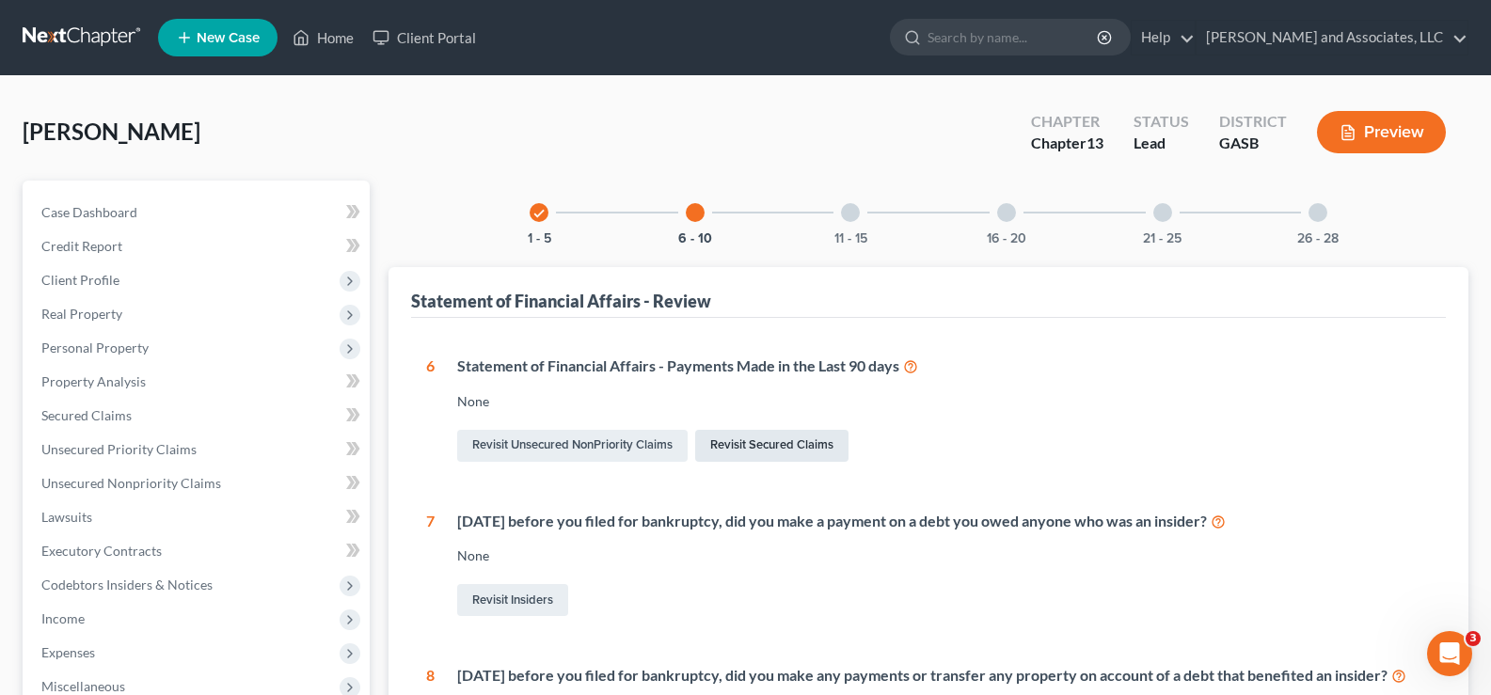
click at [765, 444] on link "Revisit Secured Claims" at bounding box center [771, 446] width 153 height 32
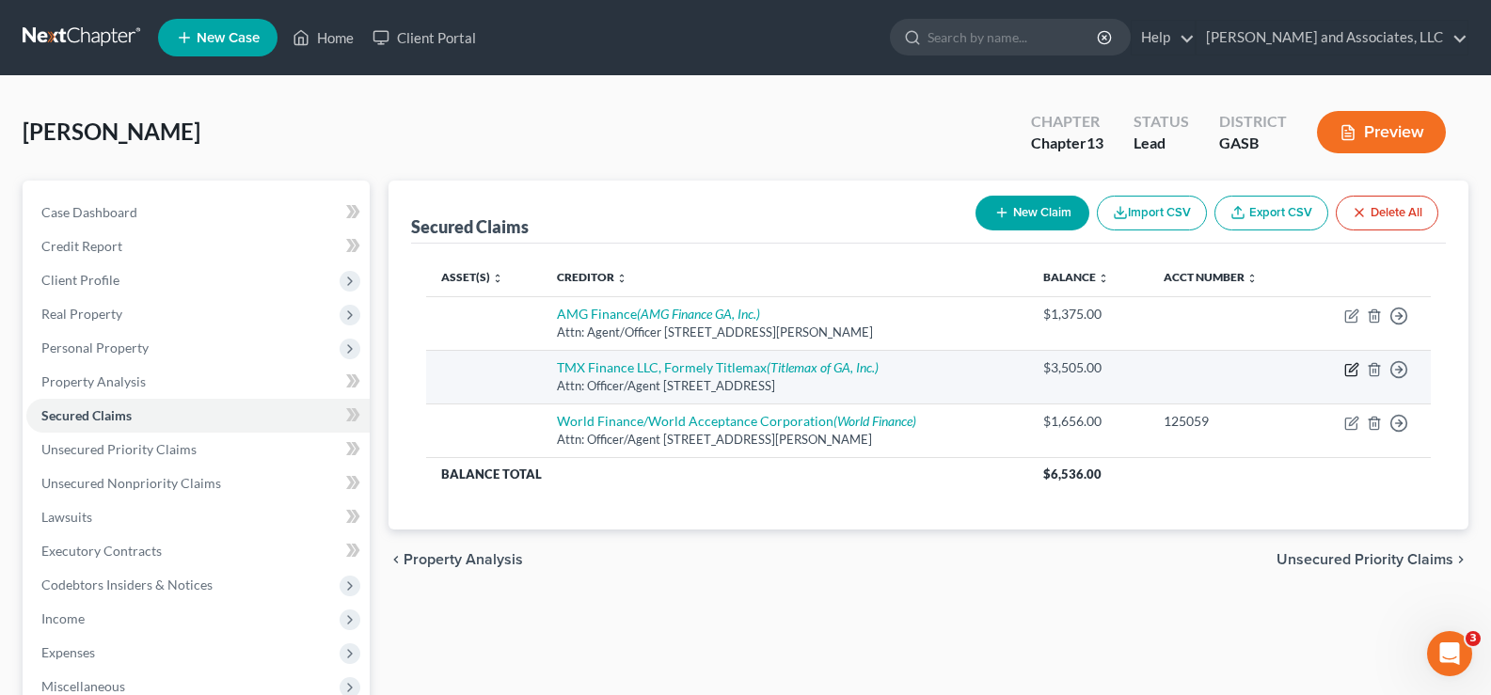
click at [1350, 372] on icon "button" at bounding box center [1353, 367] width 8 height 8
select select "10"
select select "0"
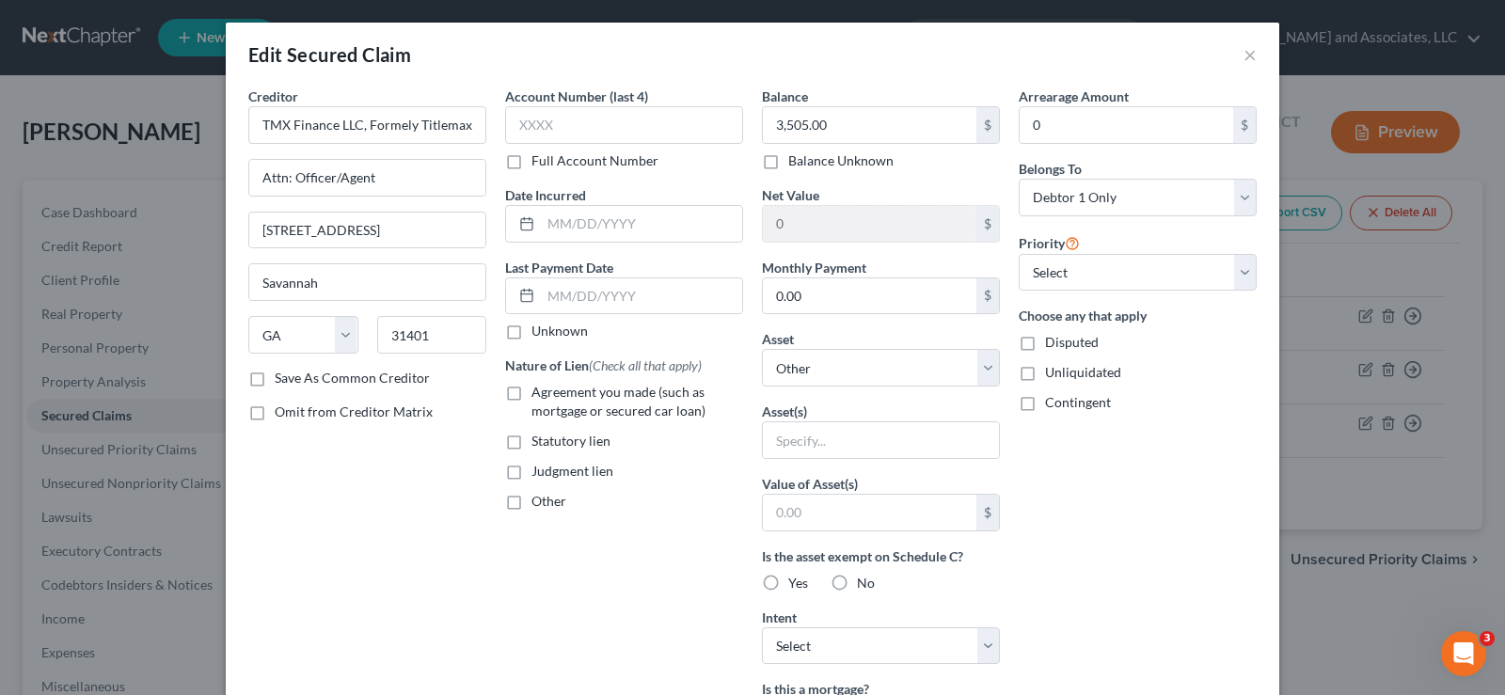
click at [275, 384] on label "Save As Common Creditor" at bounding box center [352, 378] width 155 height 19
click at [282, 381] on input "Save As Common Creditor" at bounding box center [288, 375] width 12 height 12
checkbox input "true"
click at [582, 221] on input "text" at bounding box center [641, 224] width 201 height 36
type input "06/02/2025"
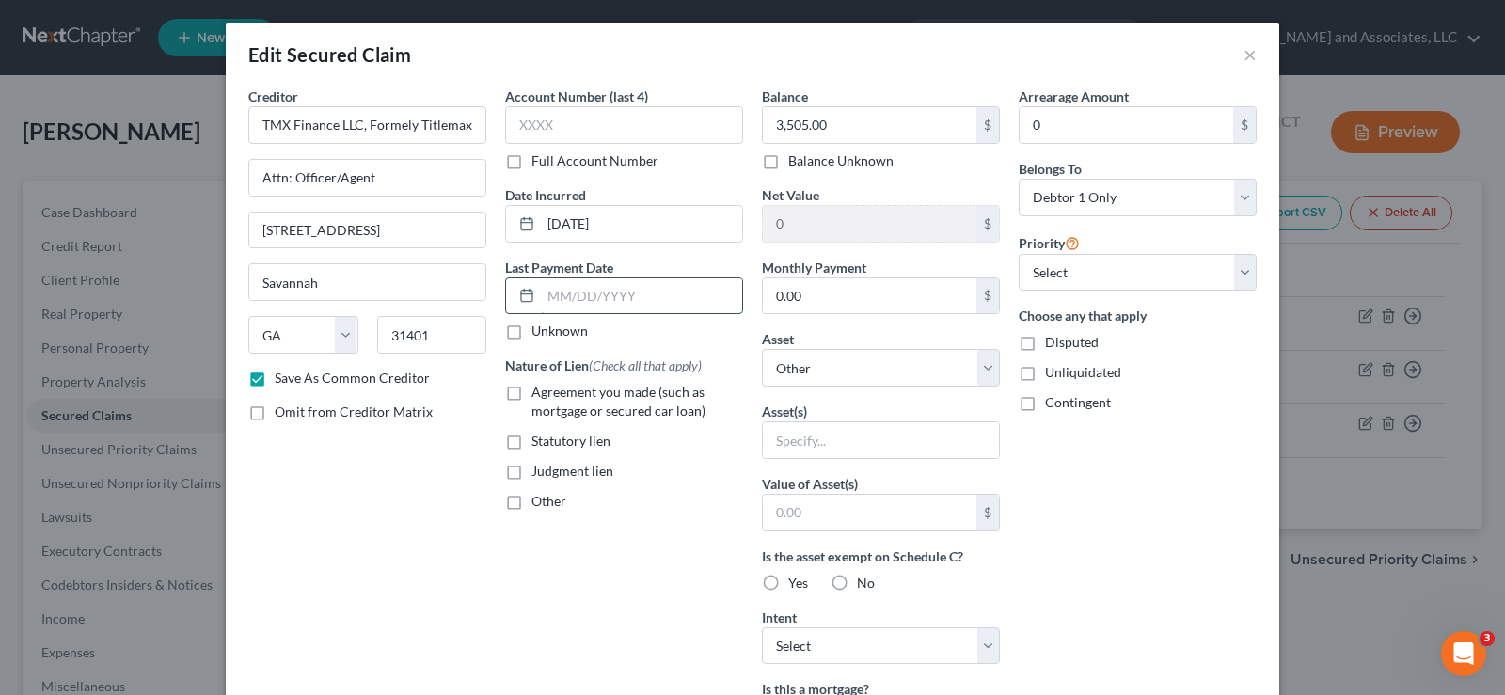
click at [565, 298] on input "text" at bounding box center [641, 296] width 201 height 36
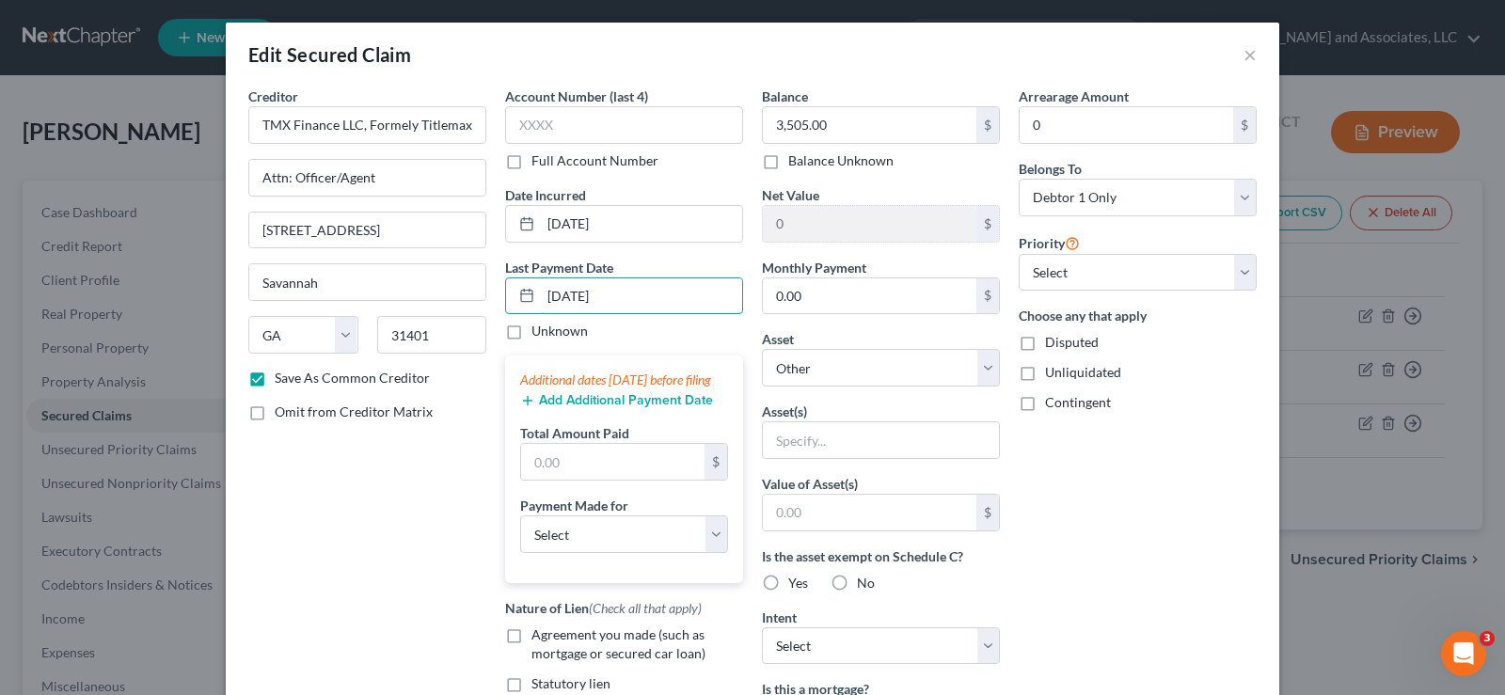
type input "07/02/2025"
click at [559, 408] on button "Add Additional Payment Date" at bounding box center [616, 400] width 193 height 15
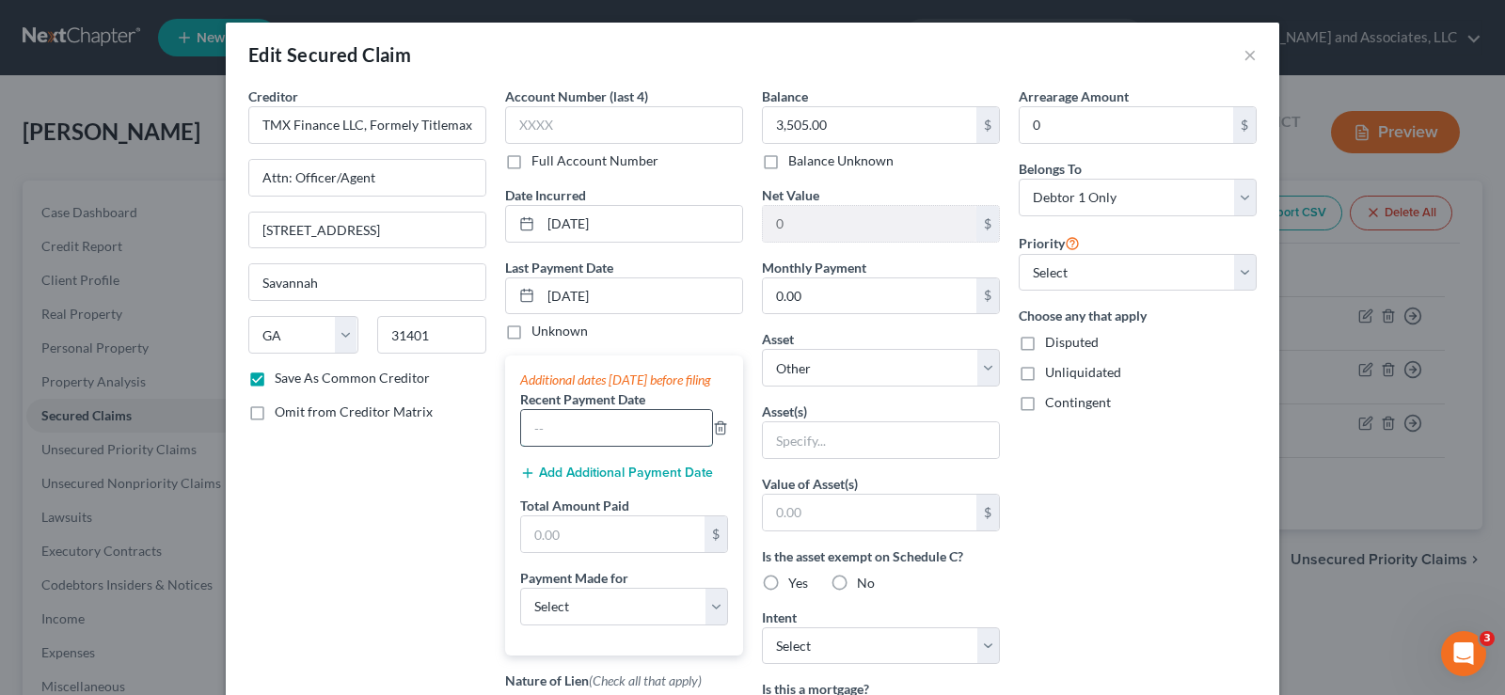
click at [549, 440] on input "text" at bounding box center [616, 428] width 191 height 36
type input "08/02/2025"
click at [576, 552] on input "text" at bounding box center [612, 535] width 183 height 36
type input "1,289.00"
click at [623, 617] on select "Select Car Credit Card Loan Repayment Mortgage Other Suppliers Or Vendors" at bounding box center [624, 607] width 208 height 38
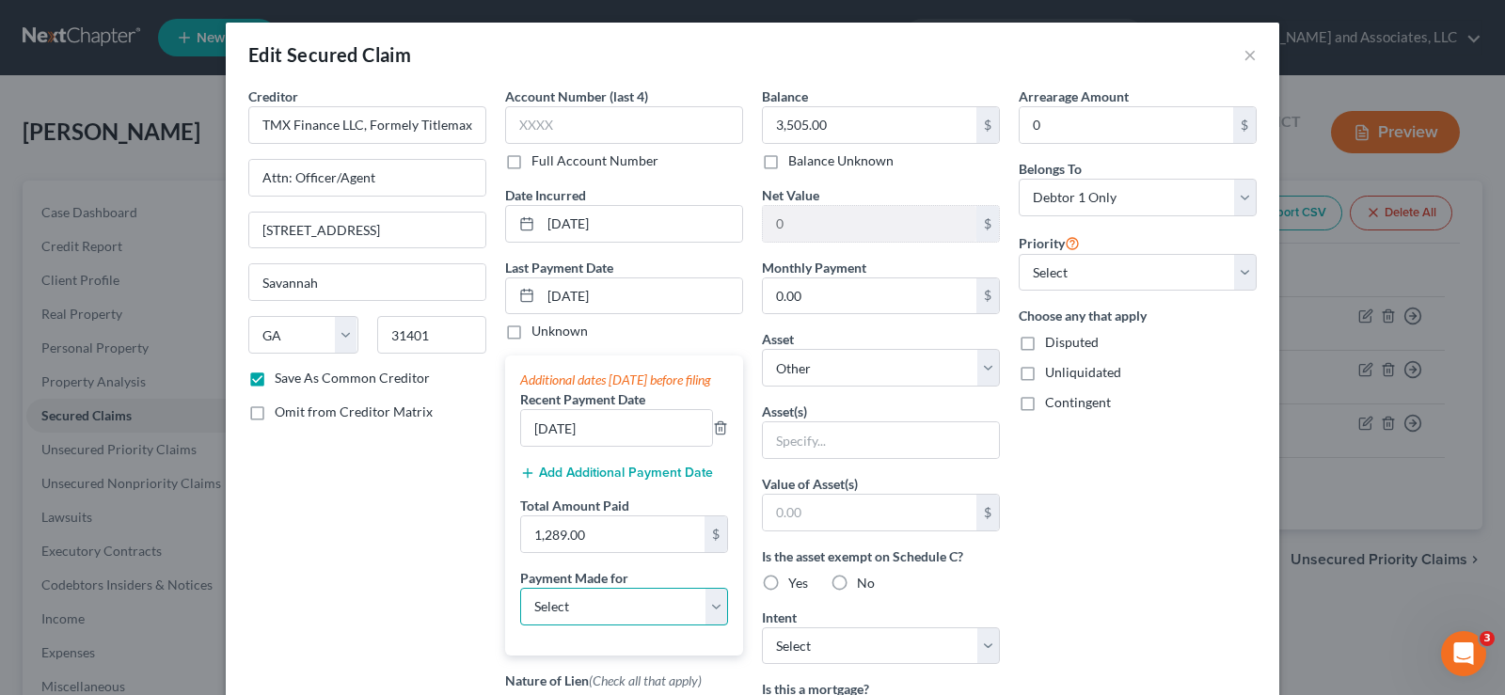
select select "0"
click at [520, 606] on select "Select Car Credit Card Loan Repayment Mortgage Other Suppliers Or Vendors" at bounding box center [624, 607] width 208 height 38
click at [799, 448] on input "text" at bounding box center [881, 440] width 236 height 36
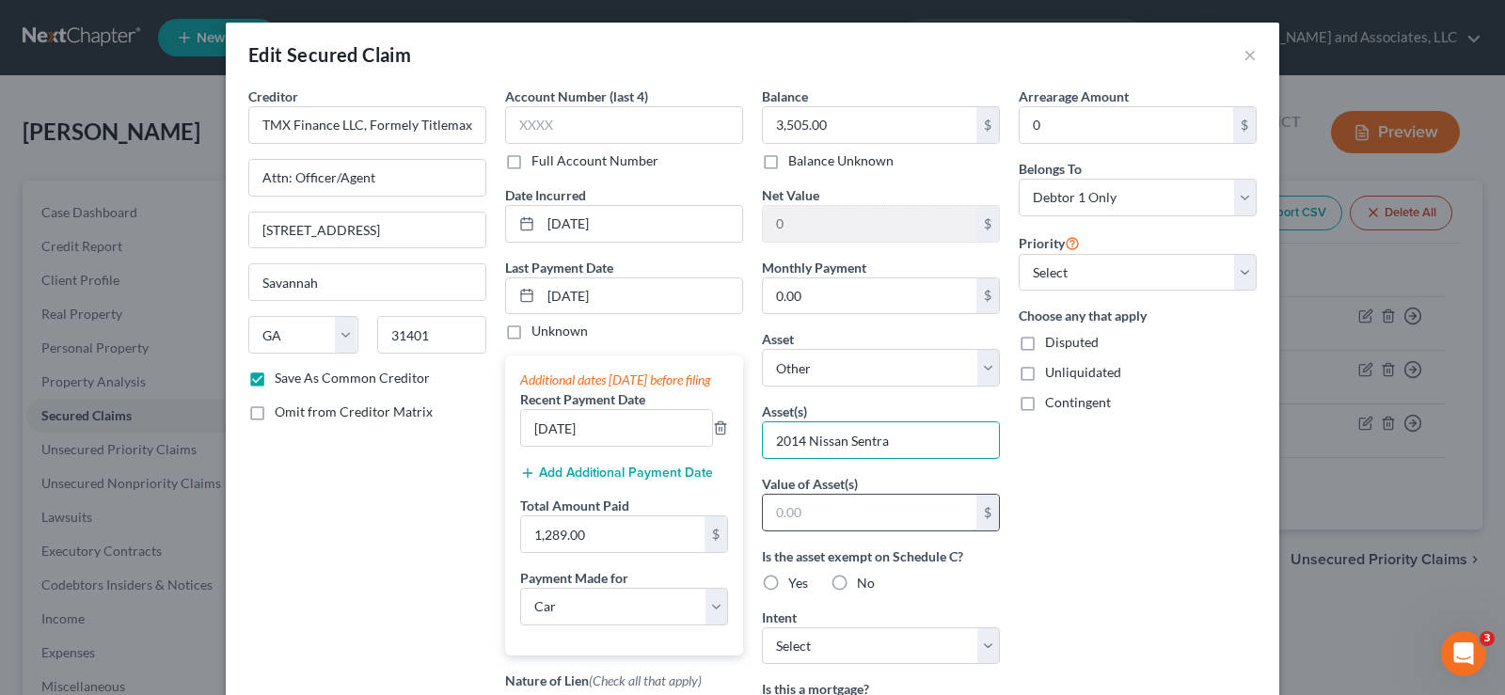
type input "2014 Nissan Sentra"
click at [836, 515] on input "text" at bounding box center [870, 513] width 214 height 36
type input "1,350.00"
click at [788, 577] on label "Yes" at bounding box center [798, 583] width 20 height 19
click at [796, 577] on input "Yes" at bounding box center [802, 580] width 12 height 12
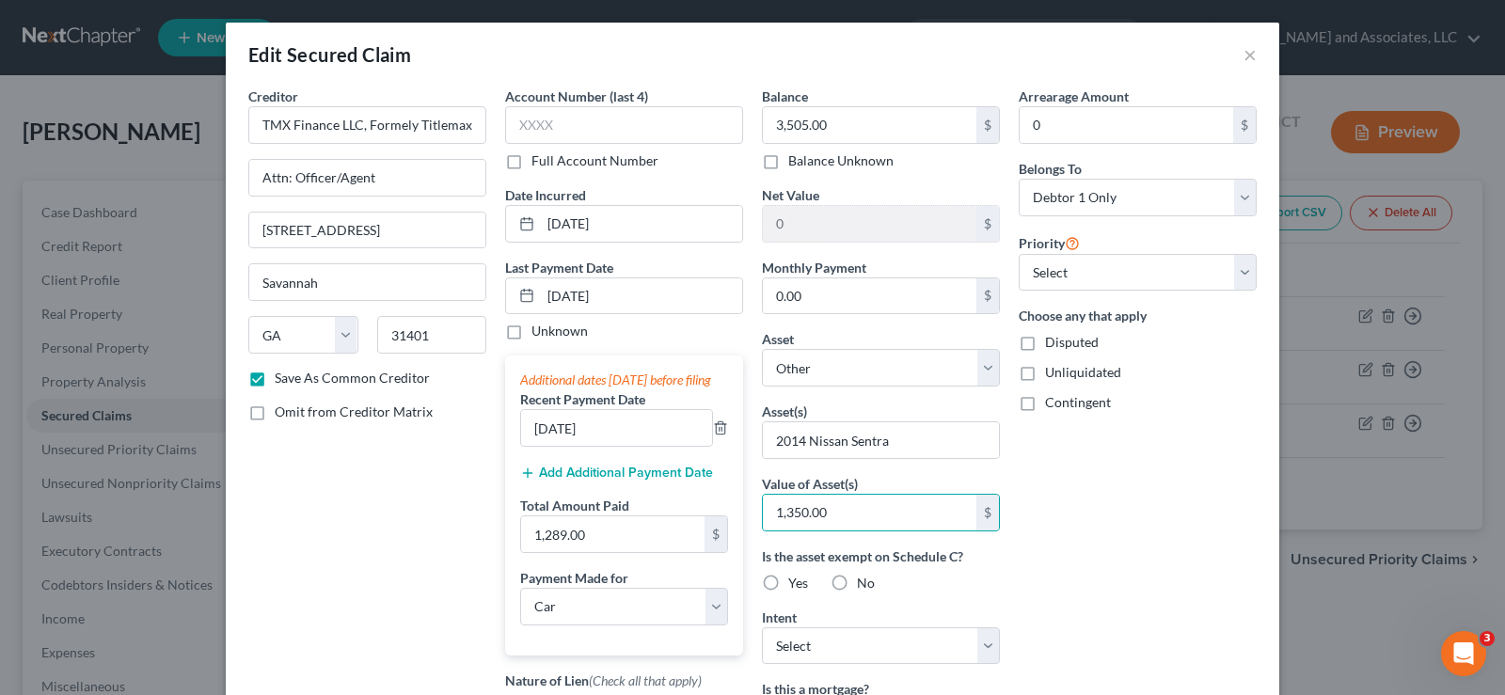
radio input "true"
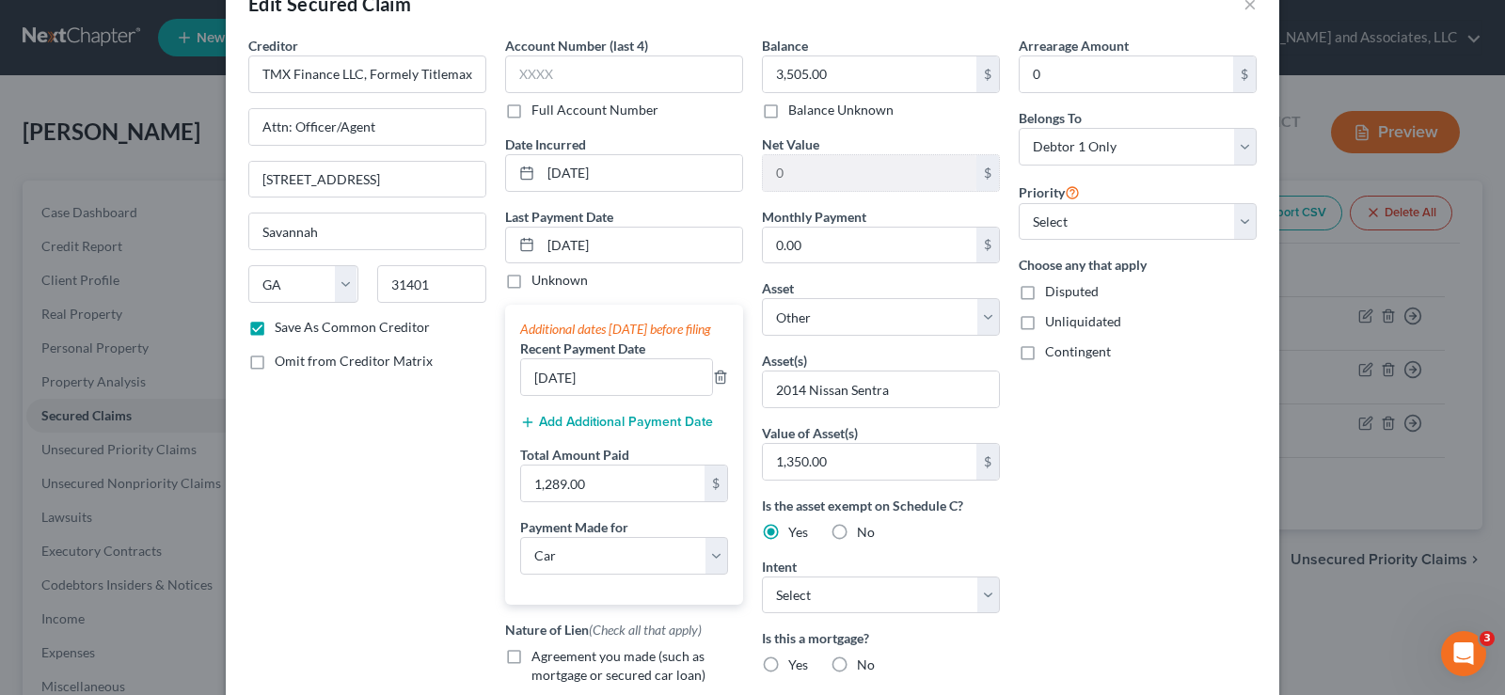
scroll to position [94, 0]
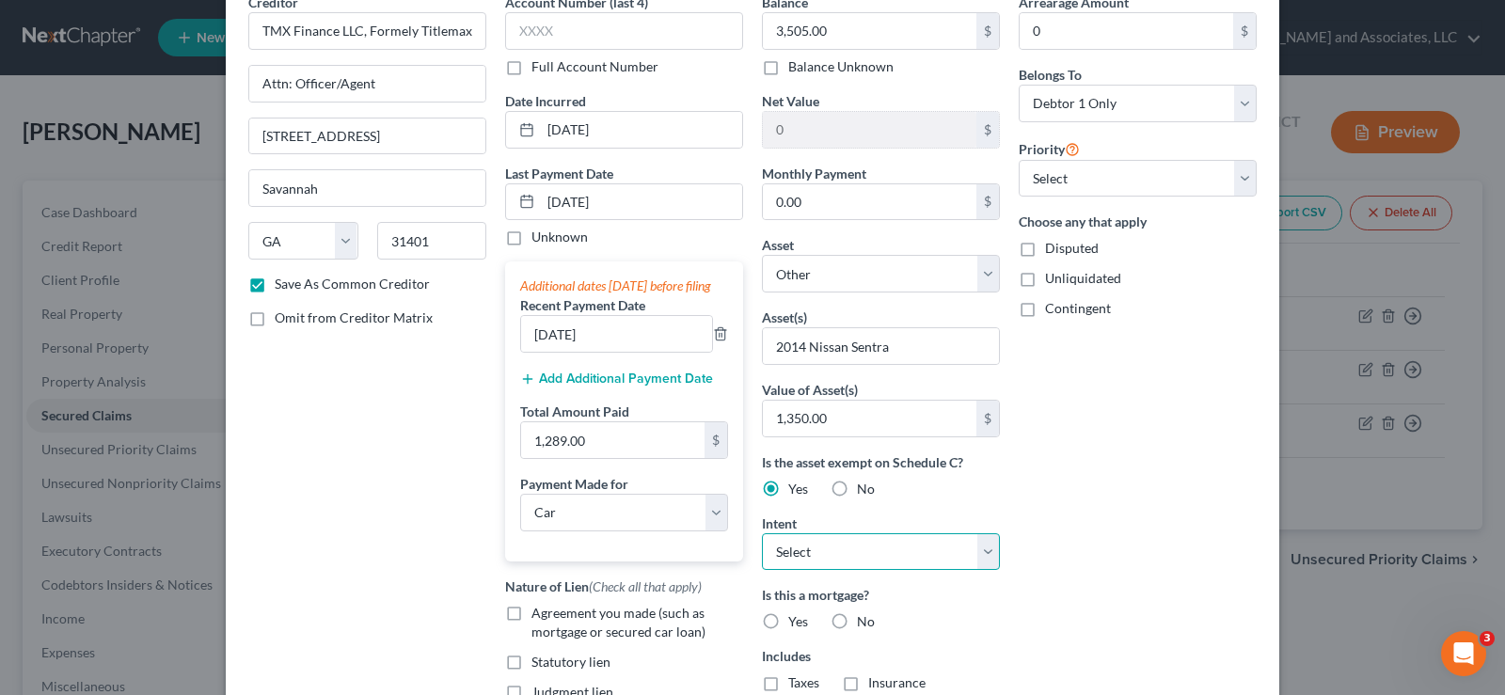
click at [883, 556] on select "Select Surrender Redeem Reaffirm Avoid Other" at bounding box center [881, 552] width 238 height 38
select select "1"
click at [762, 533] on select "Select Surrender Redeem Reaffirm Avoid Other" at bounding box center [881, 552] width 238 height 38
click at [857, 625] on label "No" at bounding box center [866, 621] width 18 height 19
click at [865, 625] on input "No" at bounding box center [871, 618] width 12 height 12
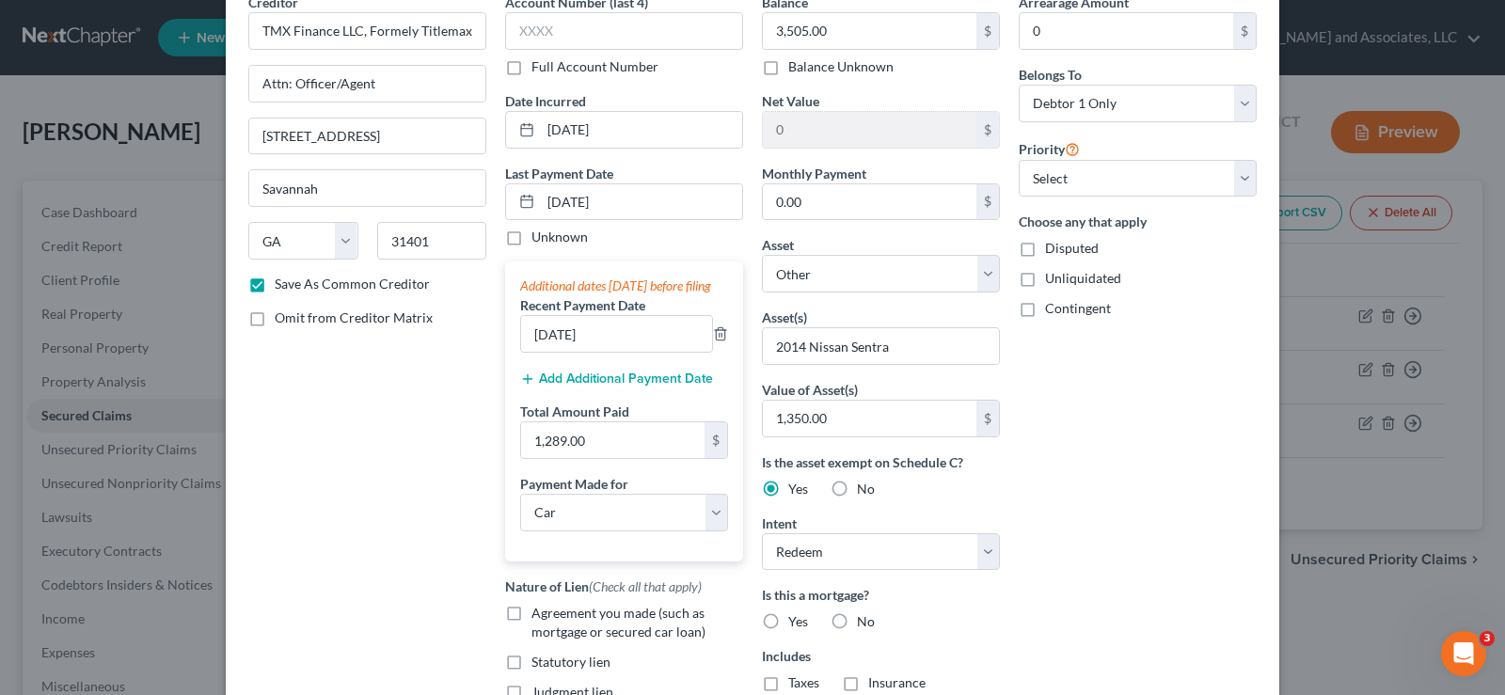
radio input "true"
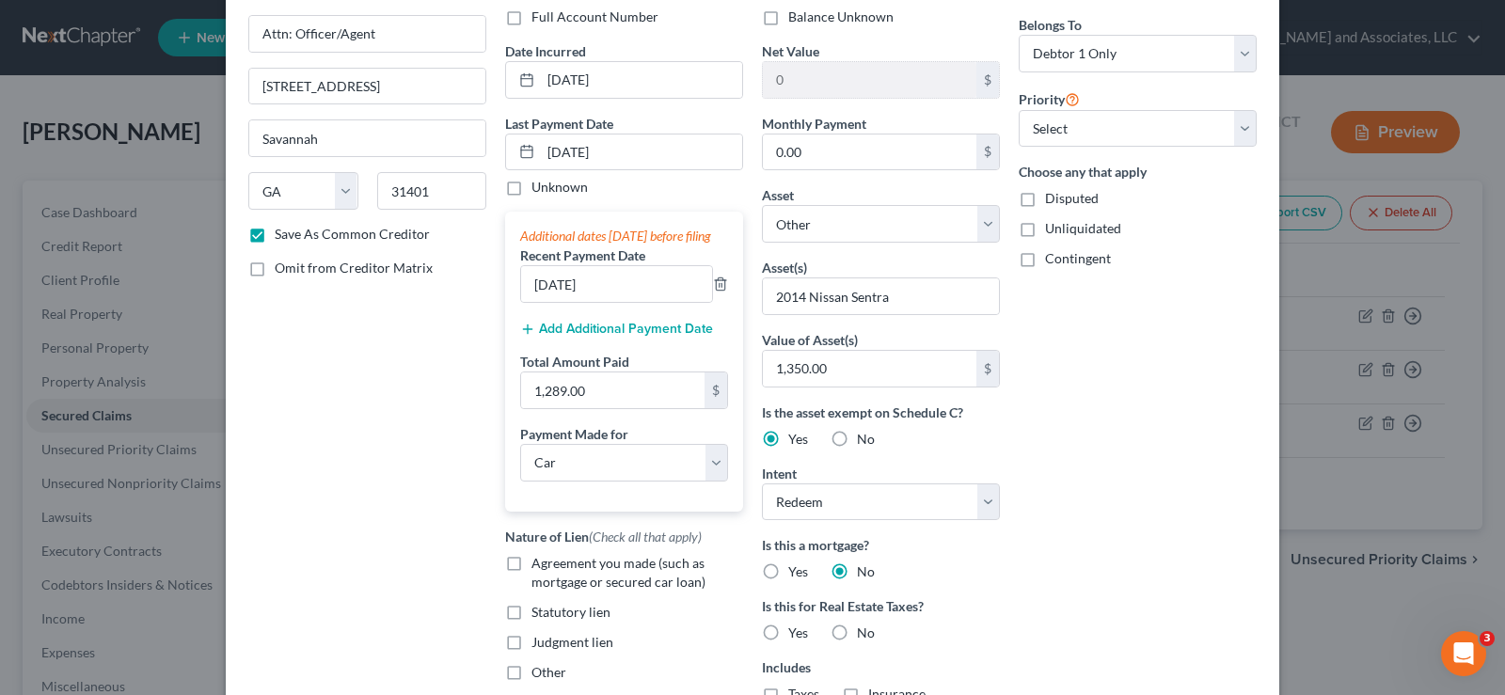
scroll to position [188, 0]
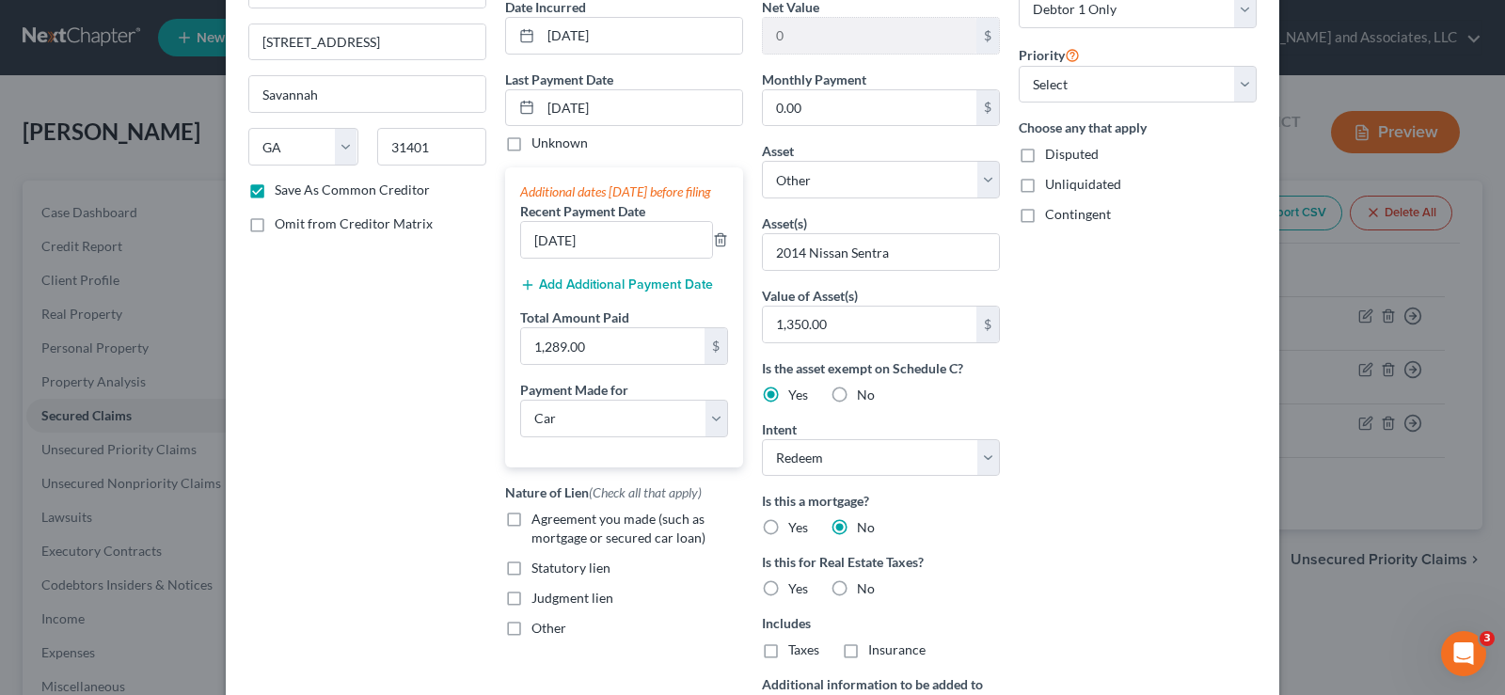
click at [857, 588] on label "No" at bounding box center [866, 589] width 18 height 19
click at [865, 588] on input "No" at bounding box center [871, 586] width 12 height 12
radio input "true"
click at [532, 544] on label "Agreement you made (such as mortgage or secured car loan)" at bounding box center [638, 529] width 212 height 38
click at [539, 522] on input "Agreement you made (such as mortgage or secured car loan)" at bounding box center [545, 516] width 12 height 12
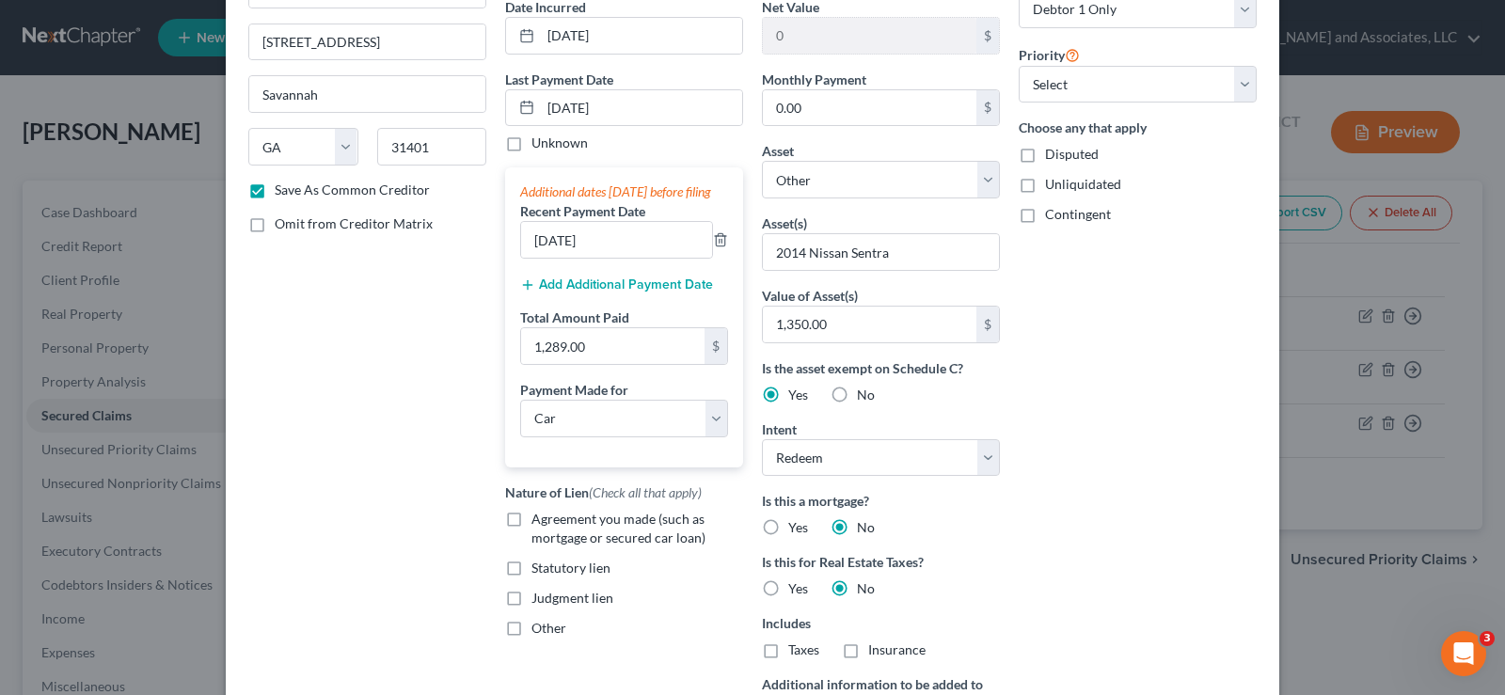
checkbox input "true"
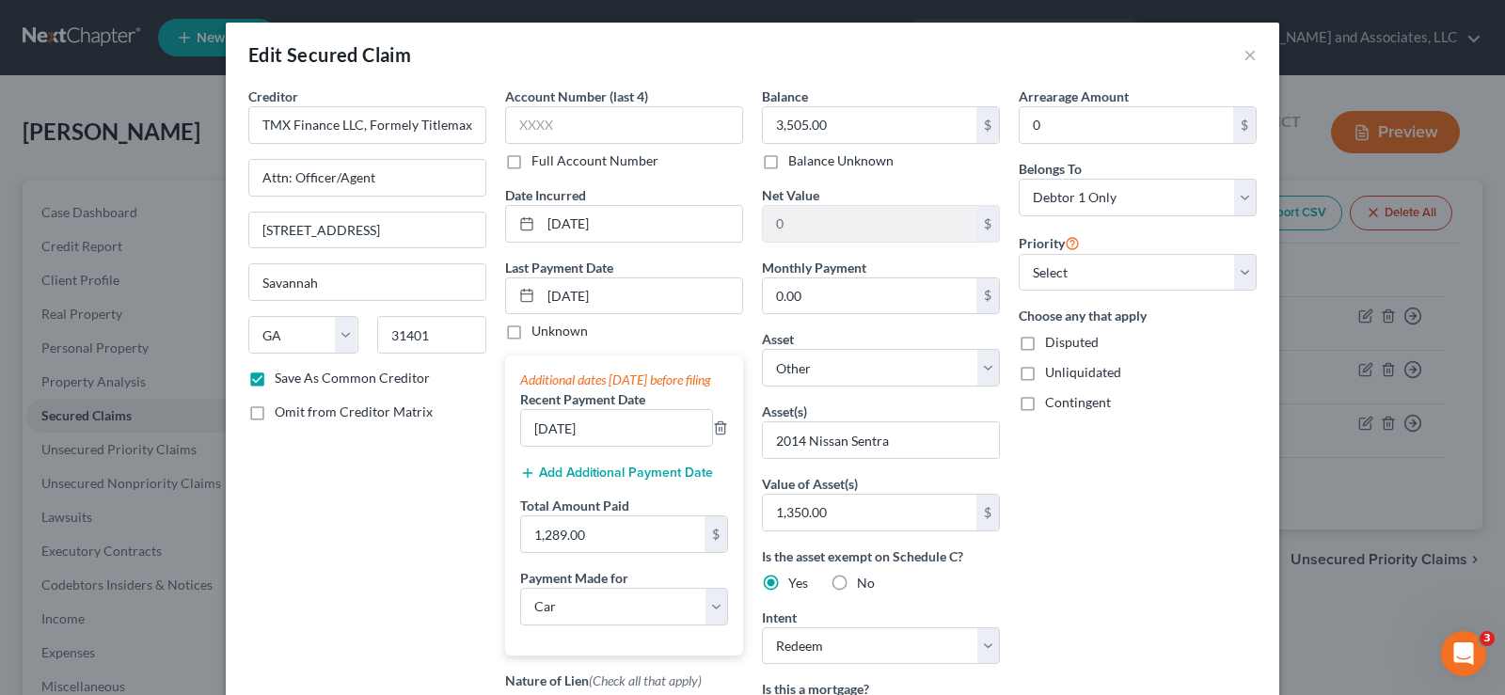
click at [1045, 376] on label "Unliquidated" at bounding box center [1083, 372] width 76 height 19
click at [1053, 375] on input "Unliquidated" at bounding box center [1059, 369] width 12 height 12
checkbox input "true"
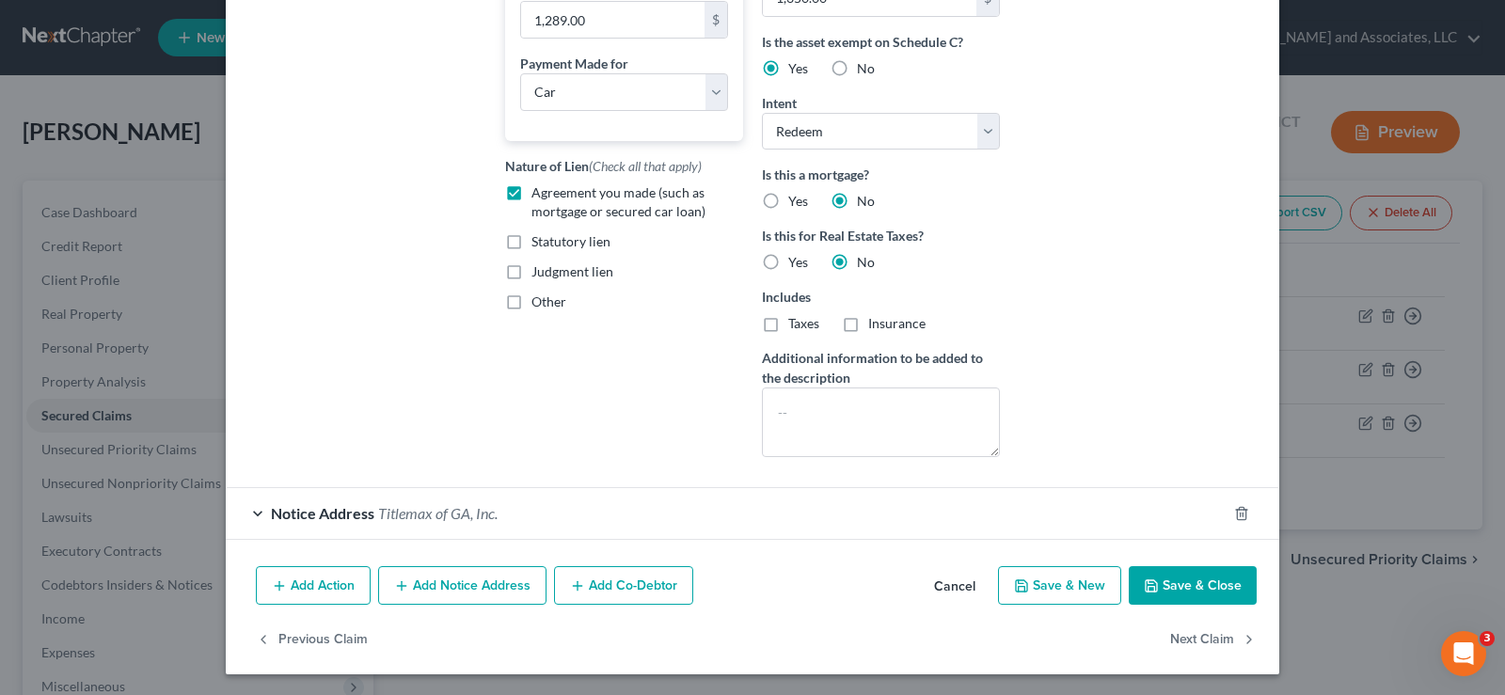
scroll to position [517, 0]
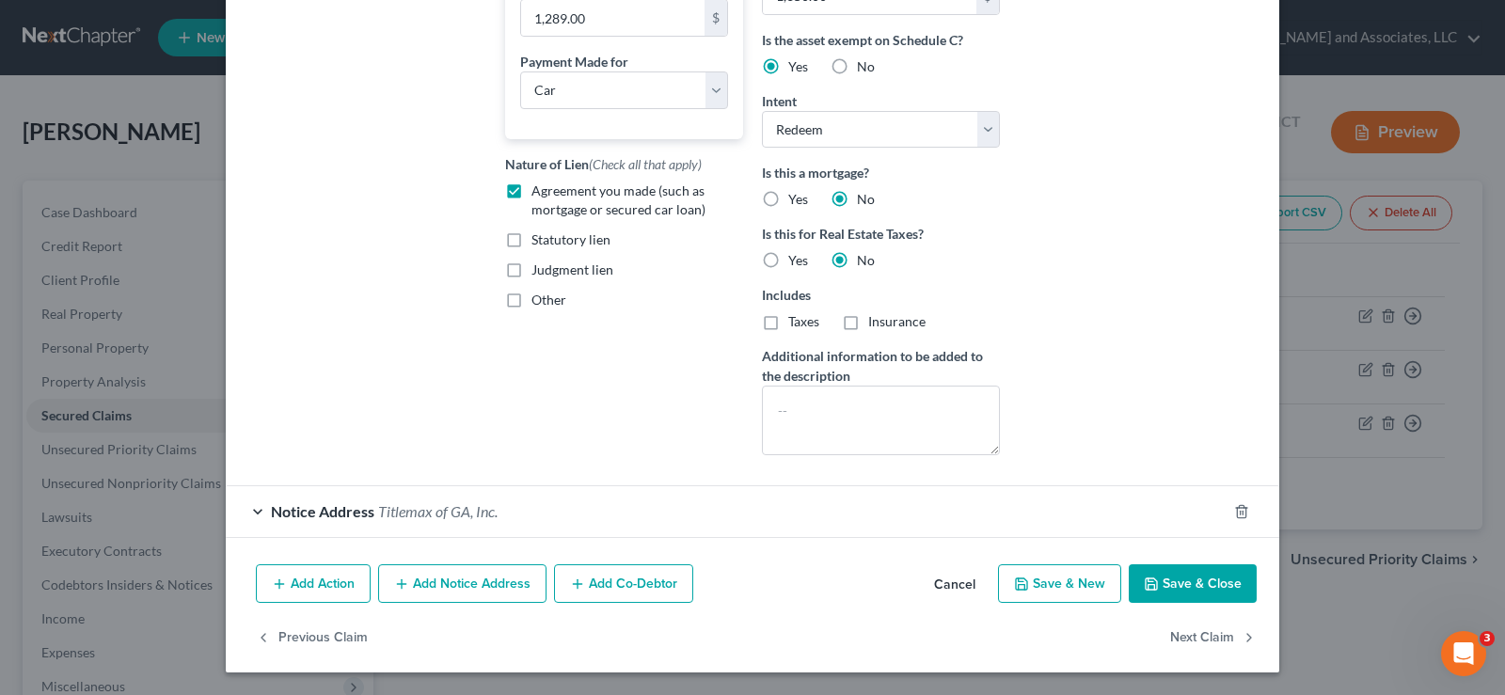
click at [1217, 588] on button "Save & Close" at bounding box center [1193, 585] width 128 height 40
checkbox input "false"
select select
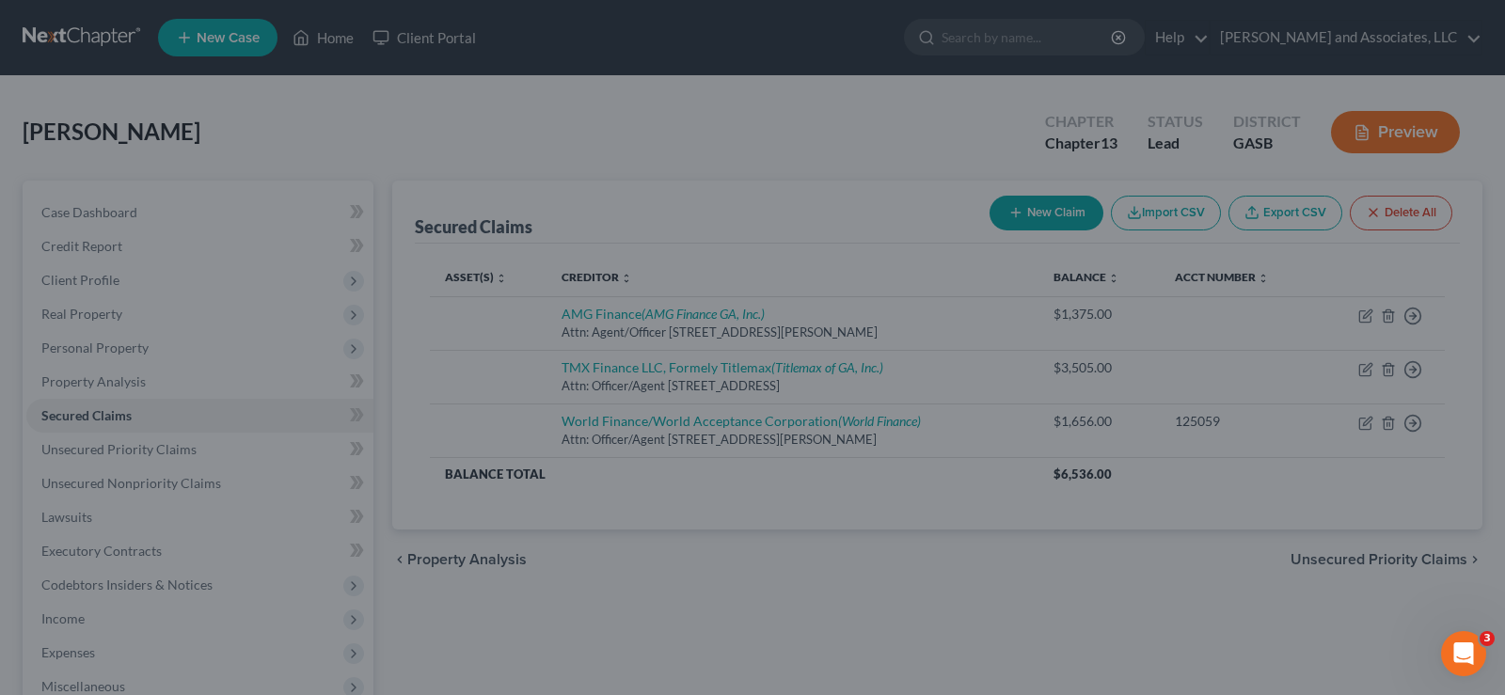
scroll to position [389, 0]
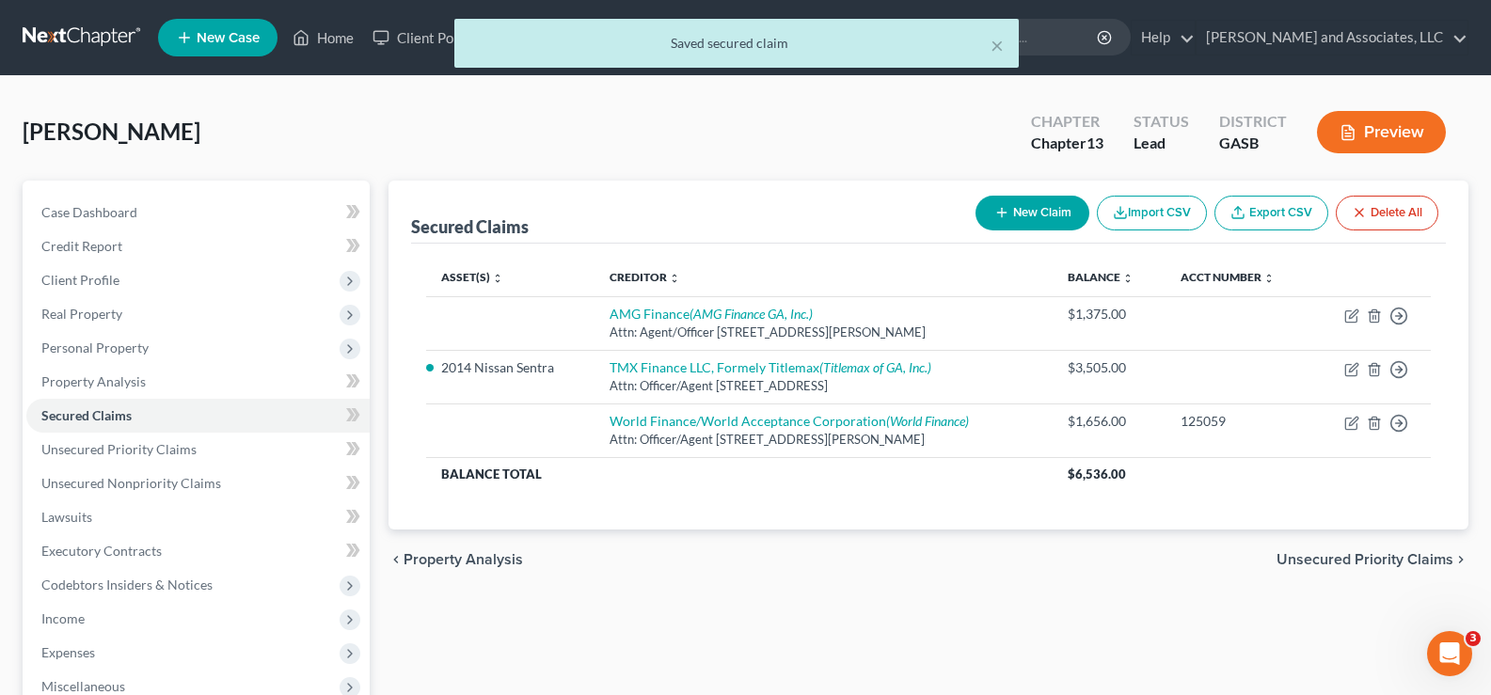
click at [1410, 134] on button "Preview" at bounding box center [1381, 132] width 129 height 42
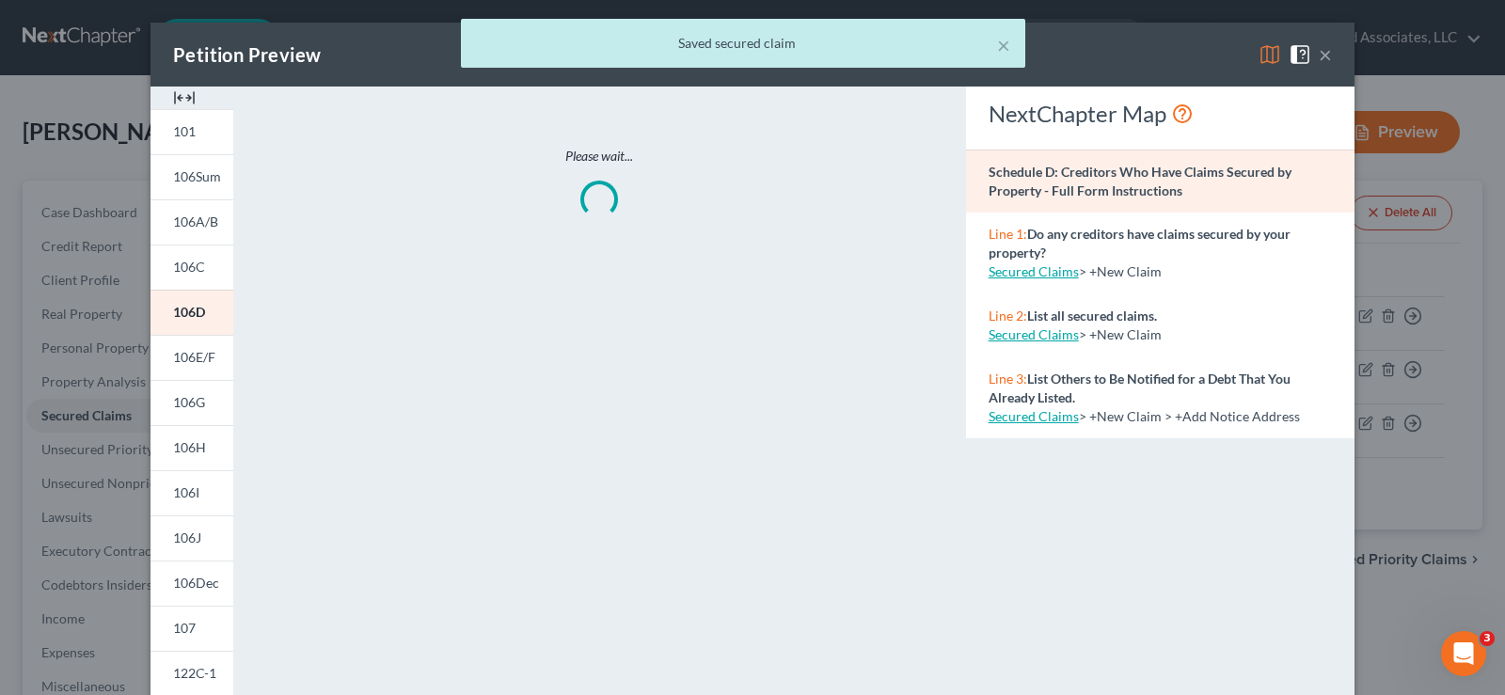
click at [183, 99] on img at bounding box center [184, 98] width 23 height 23
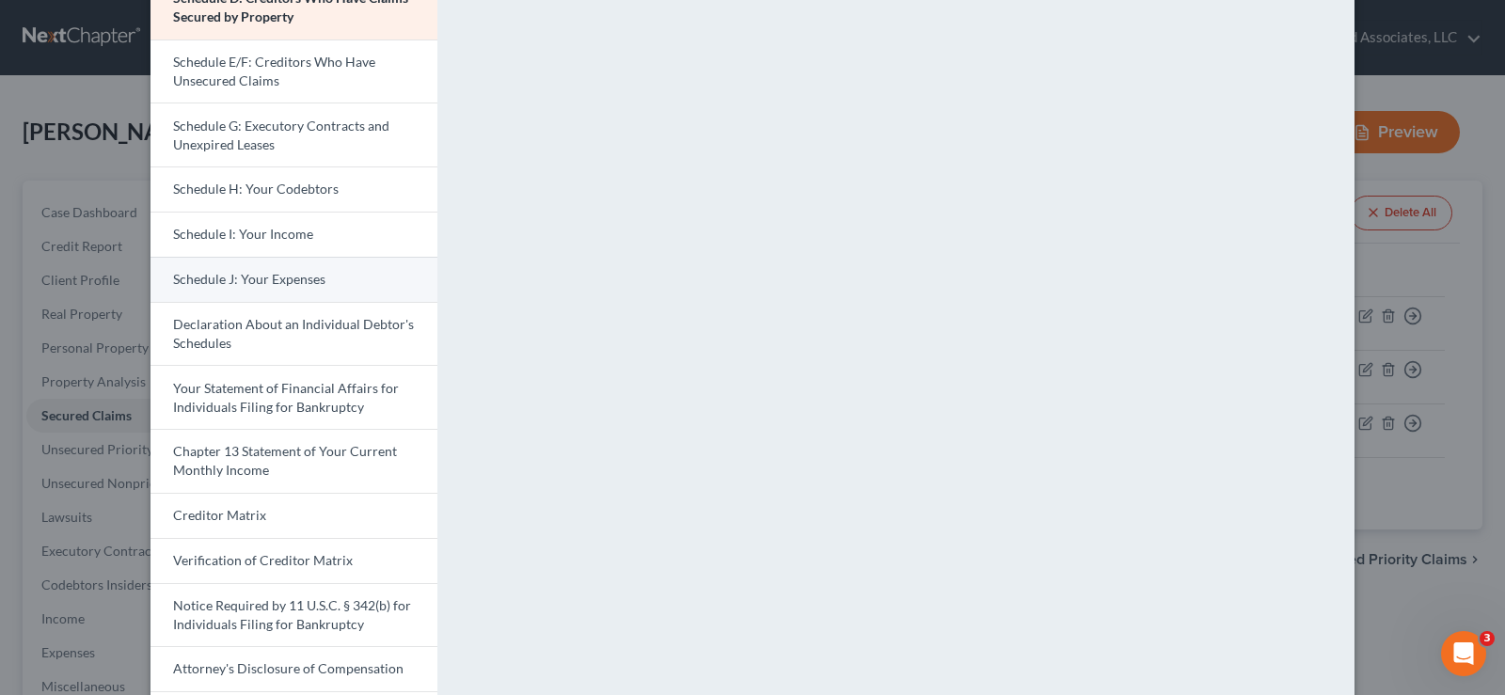
scroll to position [376, 0]
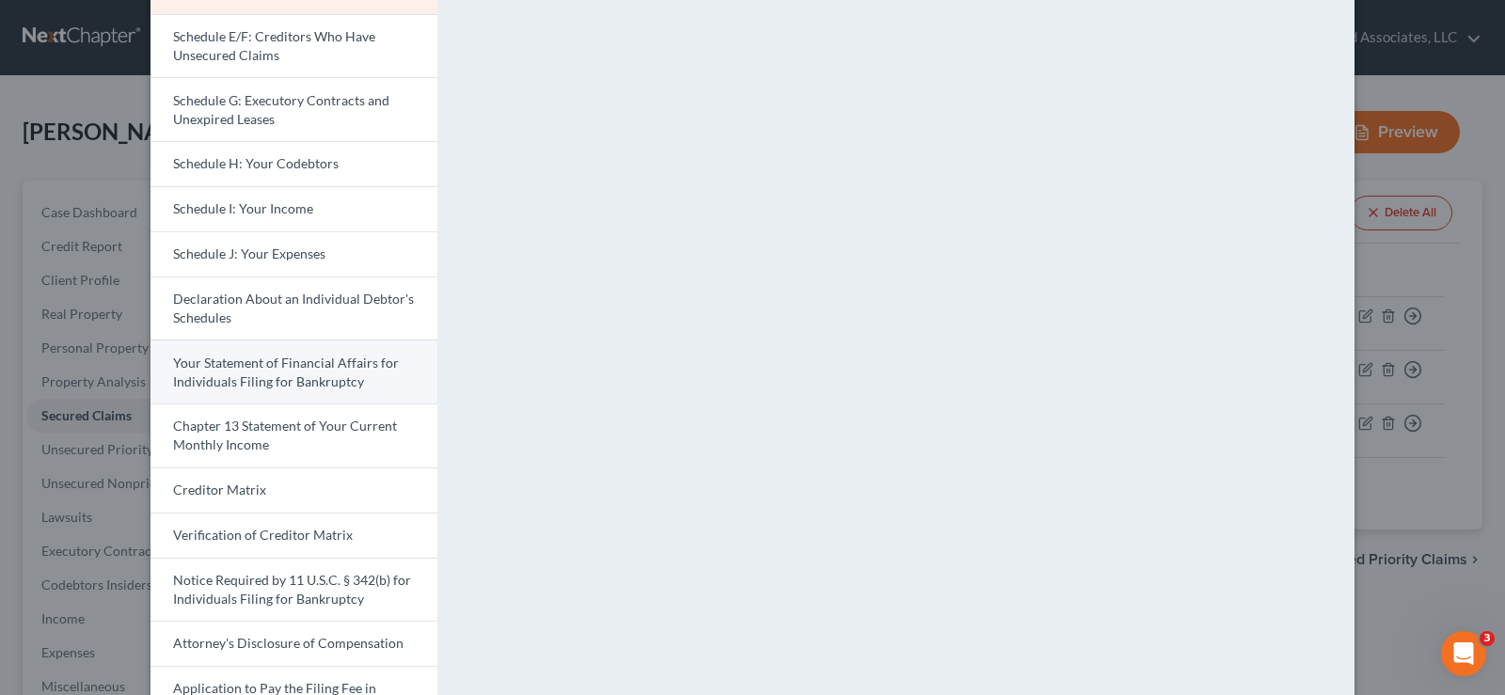
click at [247, 387] on span "Your Statement of Financial Affairs for Individuals Filing for Bankruptcy" at bounding box center [286, 372] width 226 height 35
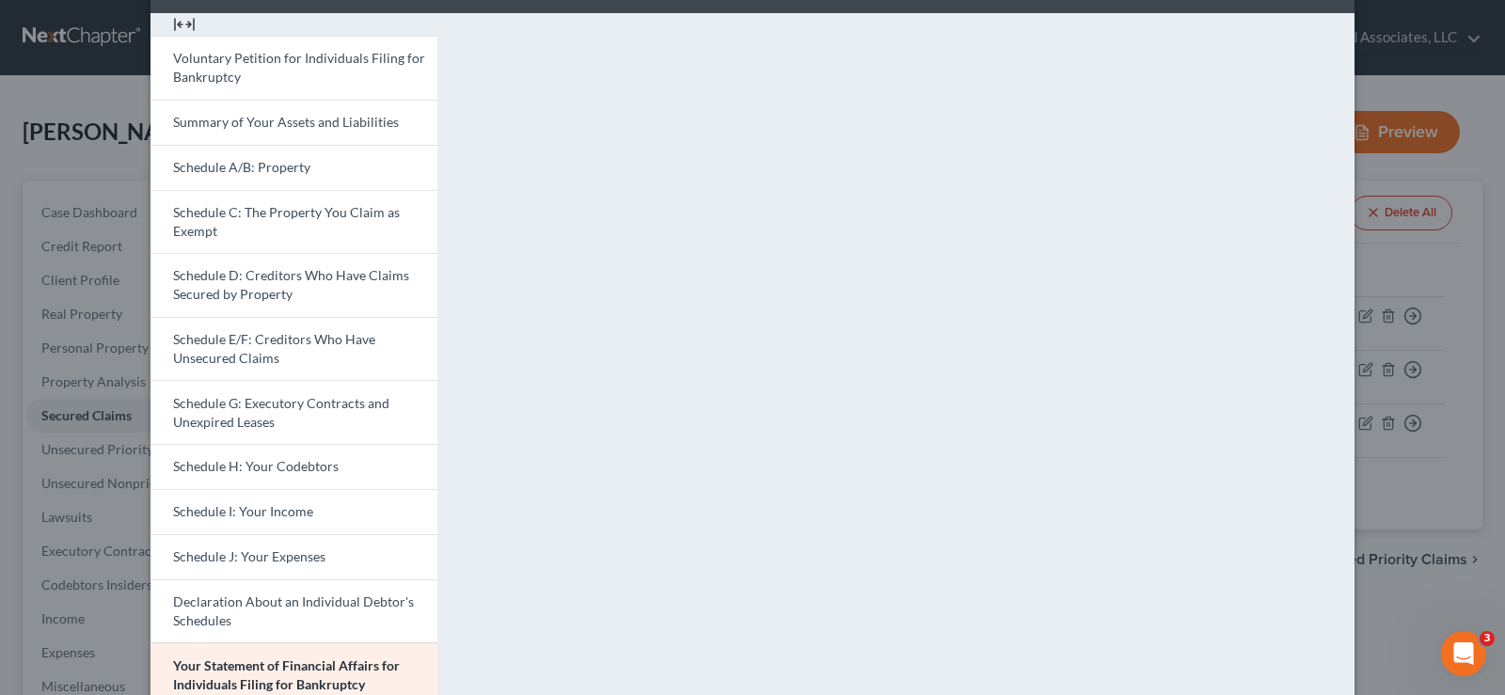
scroll to position [0, 0]
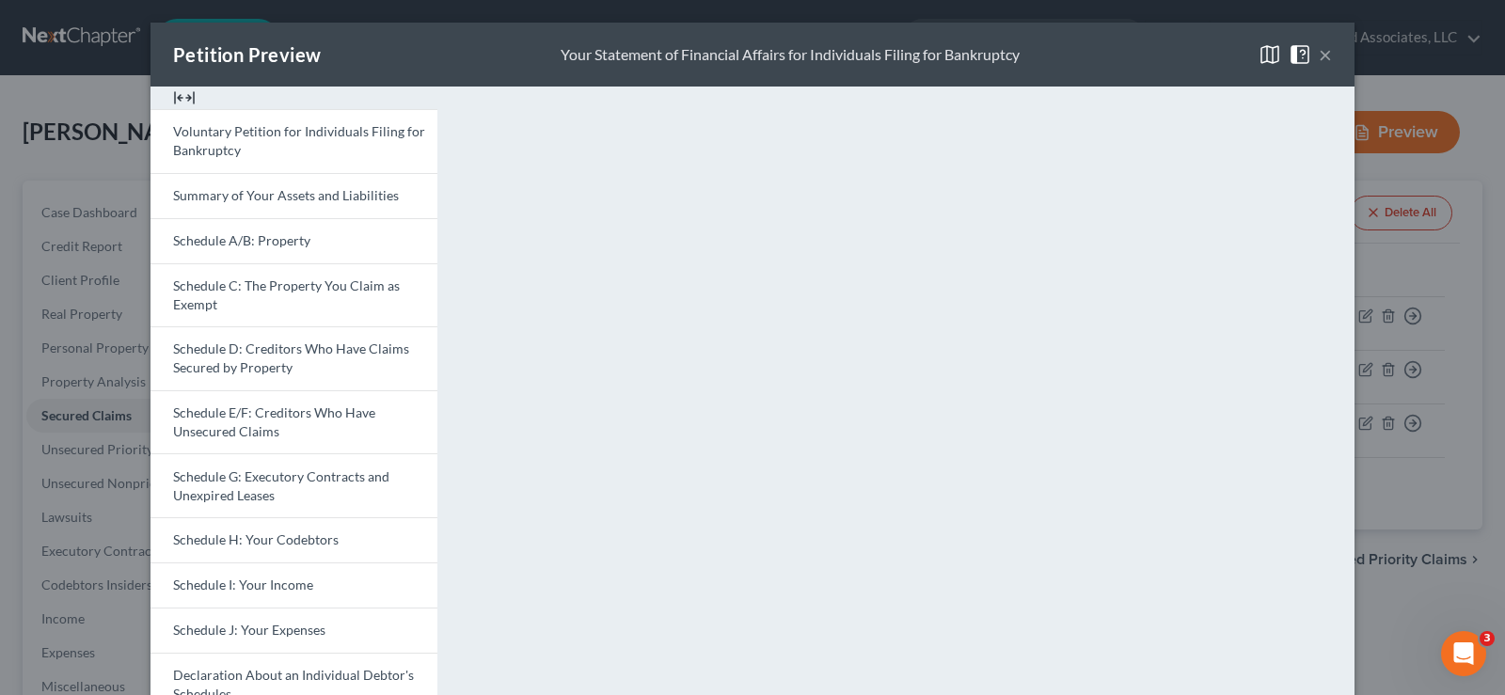
click at [1319, 55] on button "×" at bounding box center [1325, 54] width 13 height 23
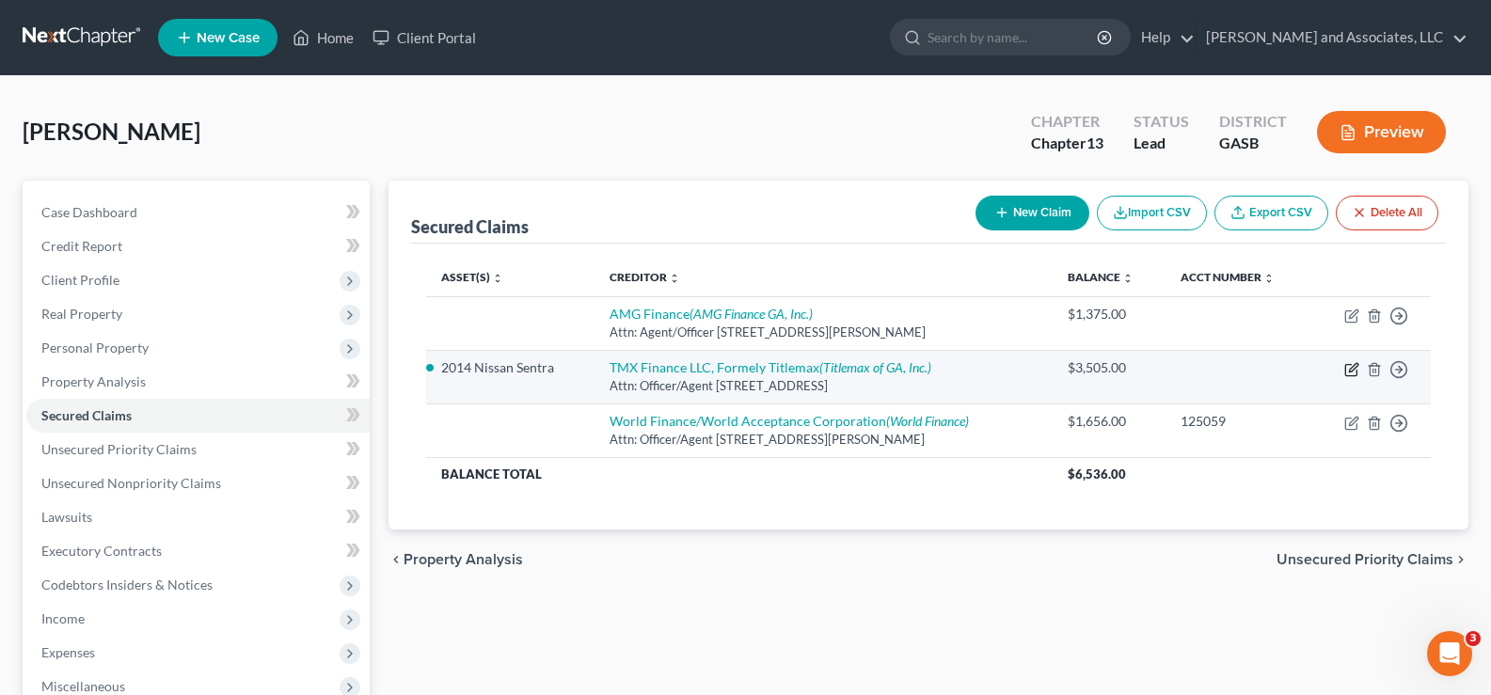
click at [1350, 371] on icon "button" at bounding box center [1353, 367] width 8 height 8
select select "10"
select select "1"
select select "0"
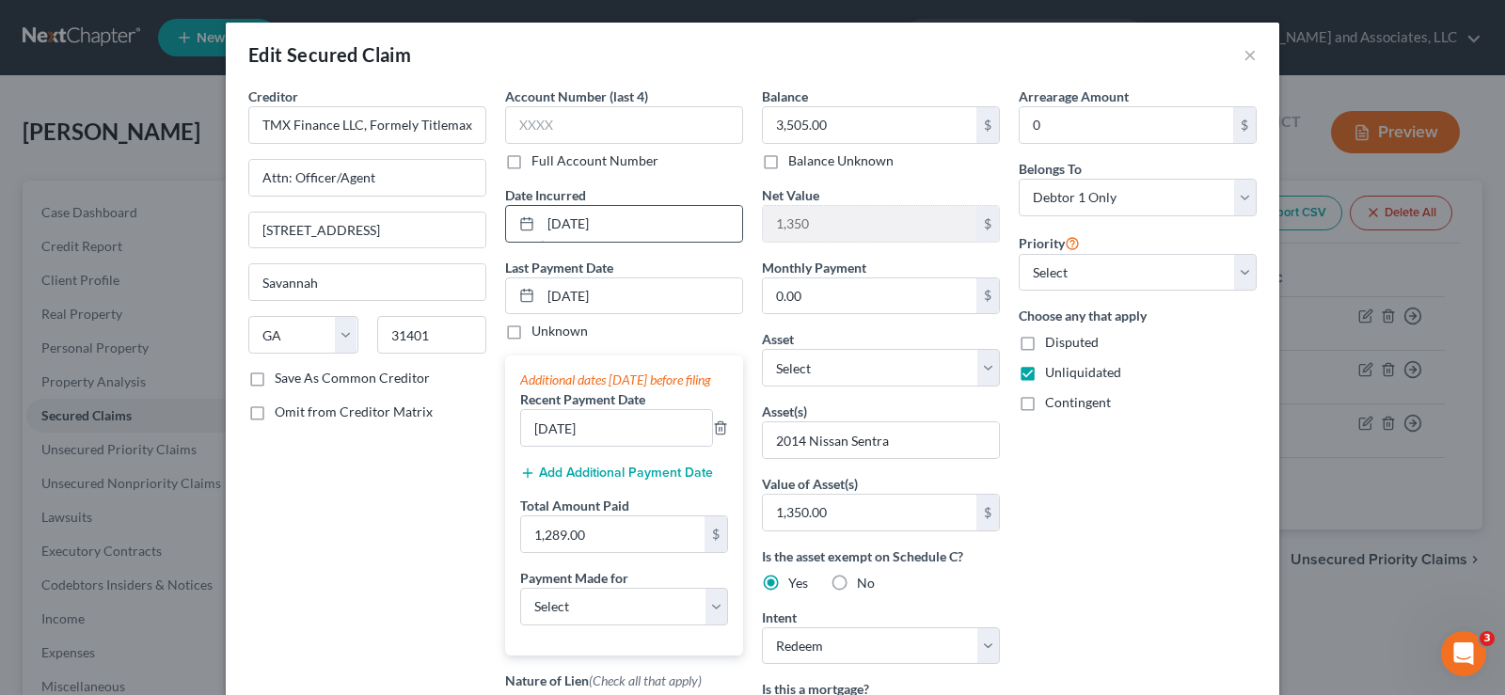
click at [633, 221] on input "06/02/2025" at bounding box center [641, 224] width 201 height 36
click at [628, 224] on input "06/02/2025" at bounding box center [641, 224] width 201 height 36
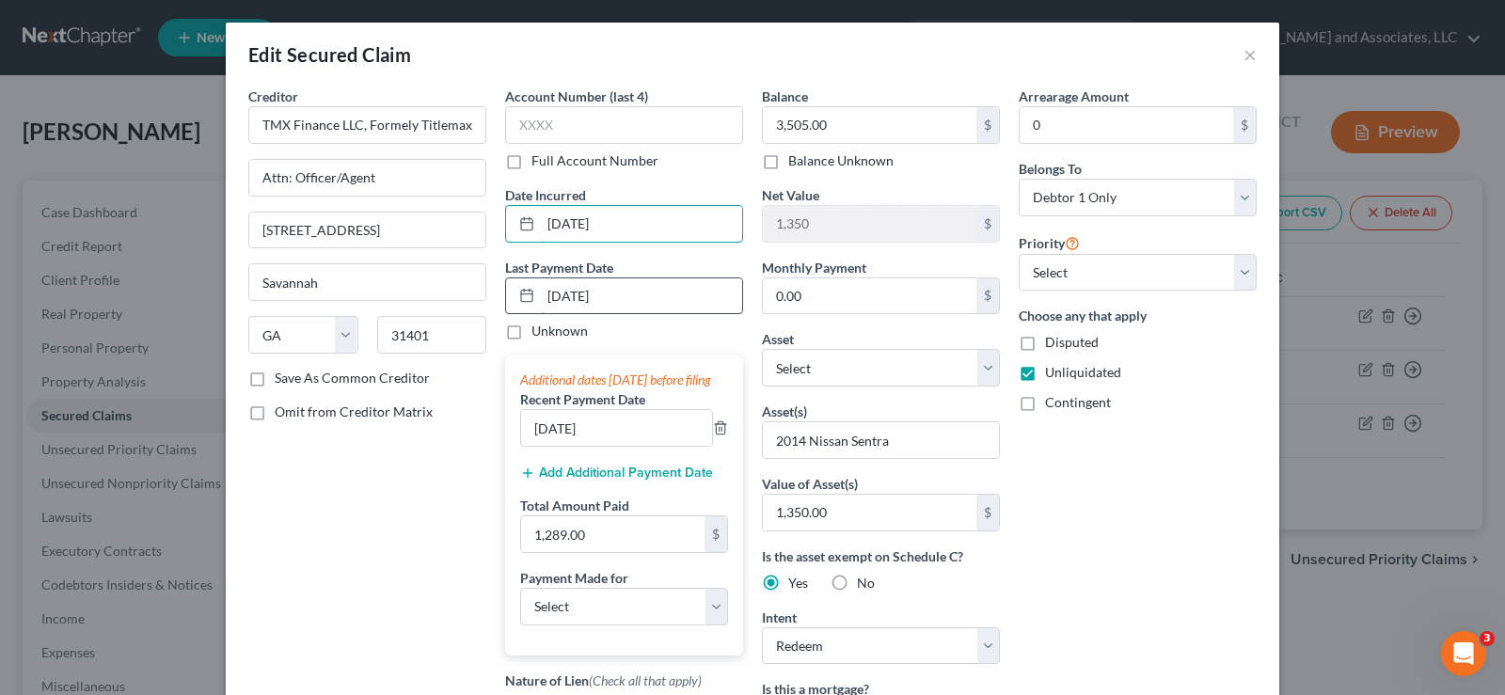
type input "05/02/2025"
click at [632, 290] on input "07/02/2025" at bounding box center [641, 296] width 201 height 36
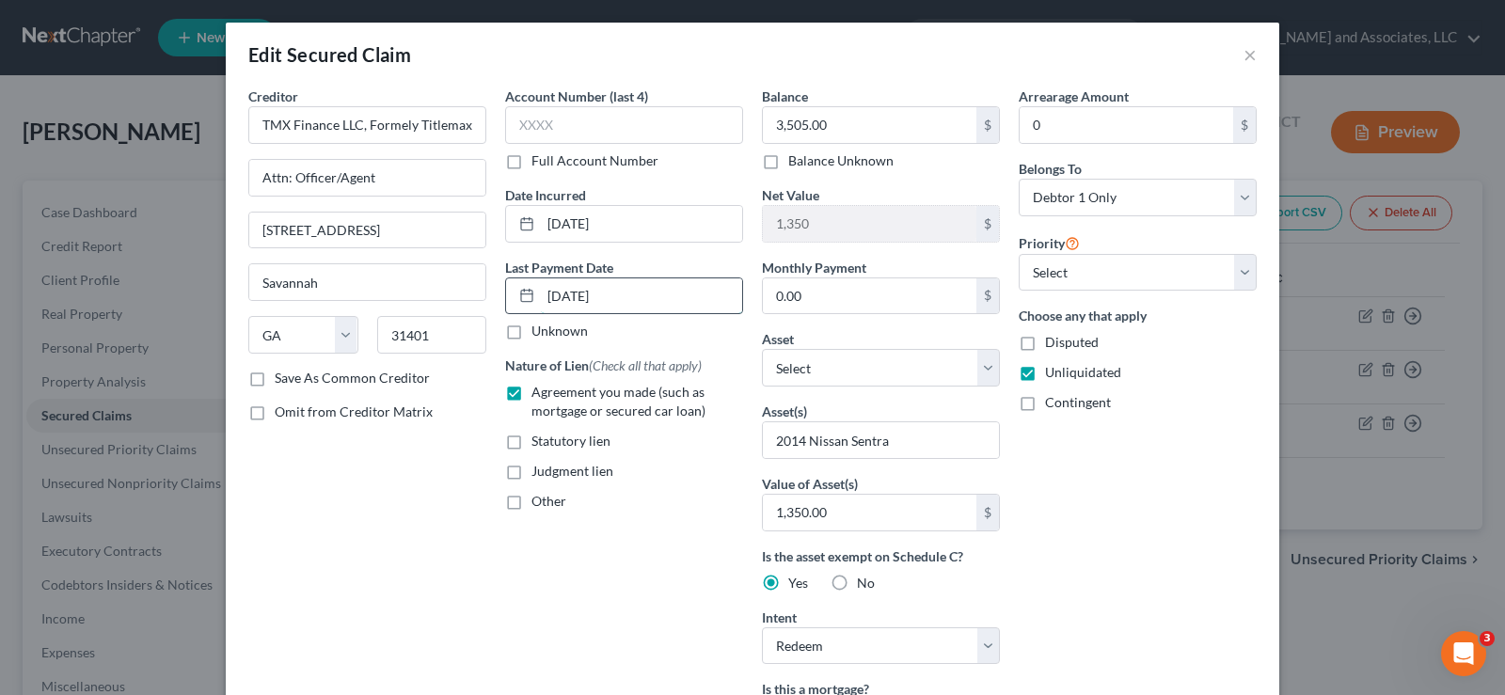
click at [634, 298] on input "06/02/2025" at bounding box center [641, 296] width 201 height 36
type input "0"
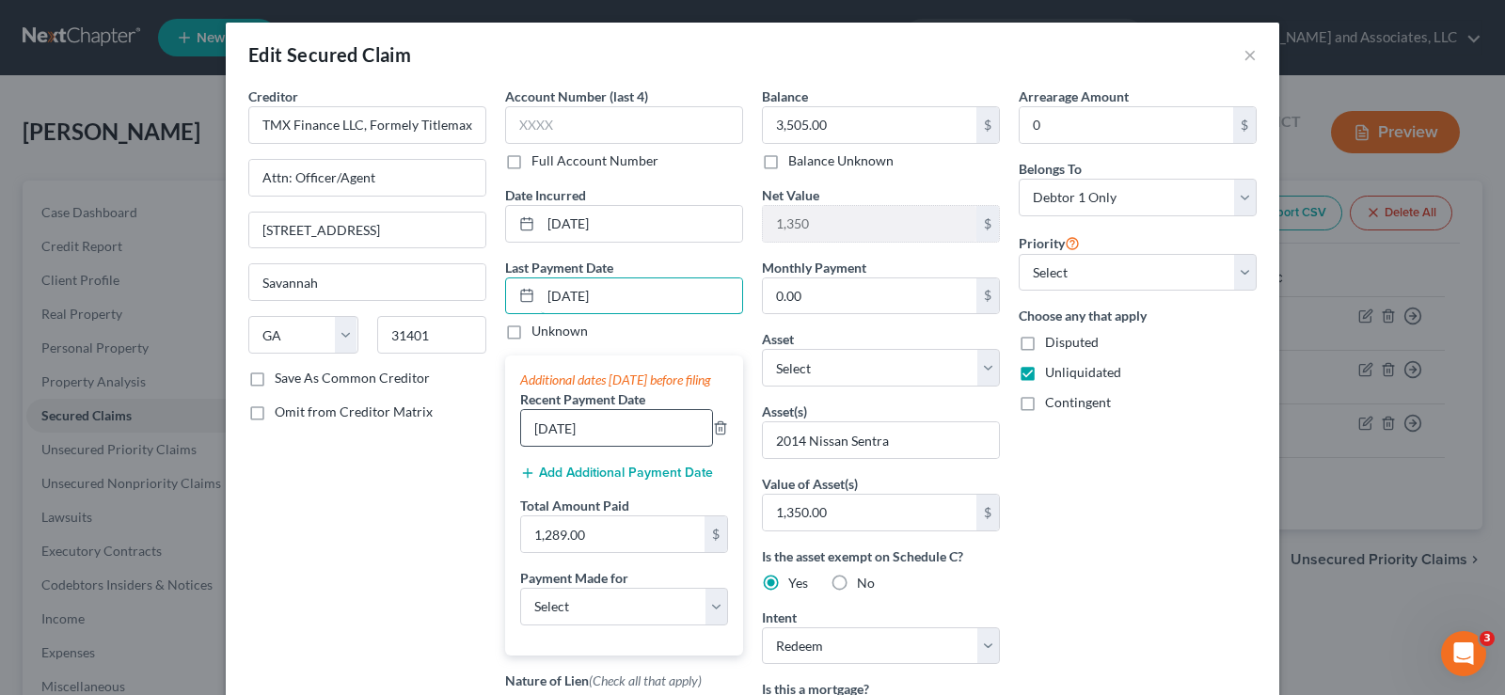
type input "09/12/2025"
click at [539, 446] on input "08/02/2025" at bounding box center [616, 428] width 191 height 36
click at [622, 481] on button "Add Additional Payment Date" at bounding box center [616, 473] width 193 height 15
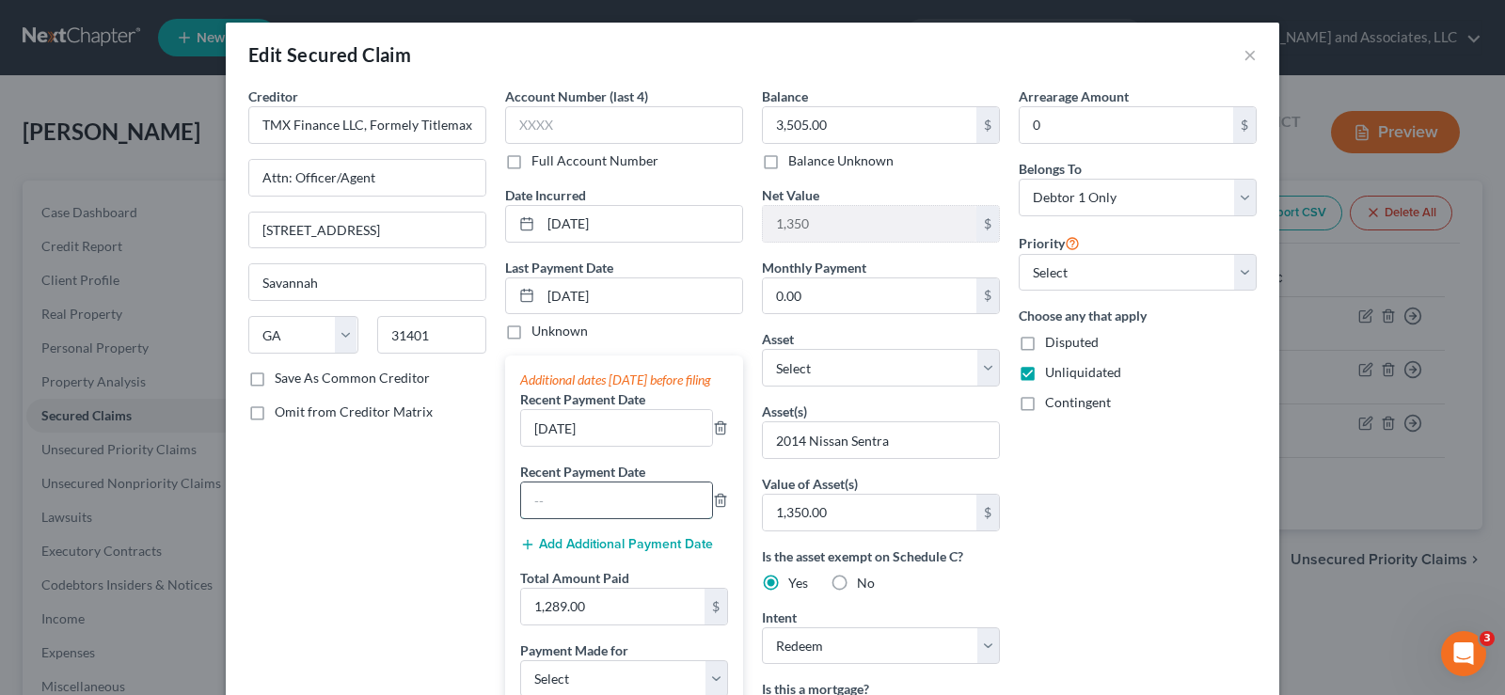
click at [598, 508] on input "text" at bounding box center [616, 501] width 191 height 36
click at [539, 446] on input "07/02/2025" at bounding box center [616, 428] width 191 height 36
type input "06/02/2025"
click at [582, 518] on input "text" at bounding box center [616, 501] width 191 height 36
type input "07/02/2025"
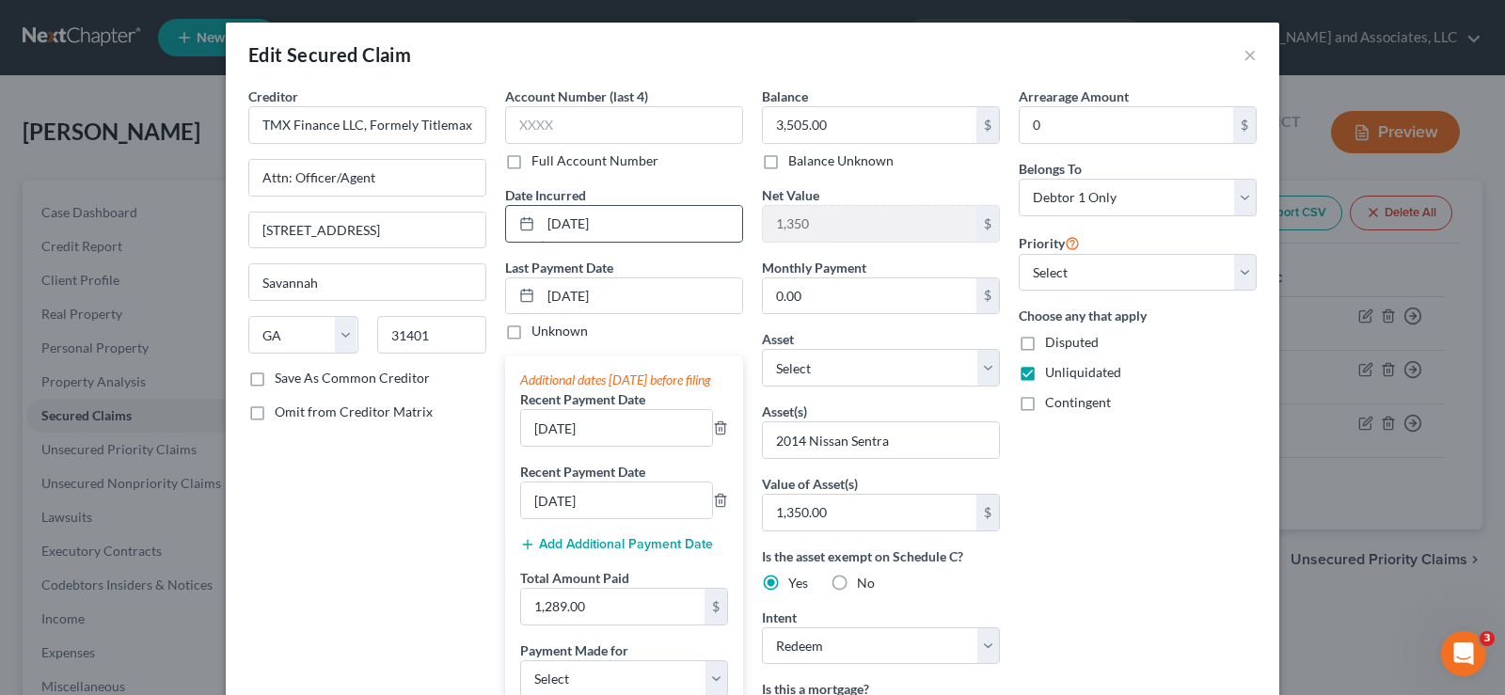
click at [629, 222] on input "05/02/2025" at bounding box center [641, 224] width 201 height 36
drag, startPoint x: 625, startPoint y: 294, endPoint x: 490, endPoint y: 294, distance: 134.5
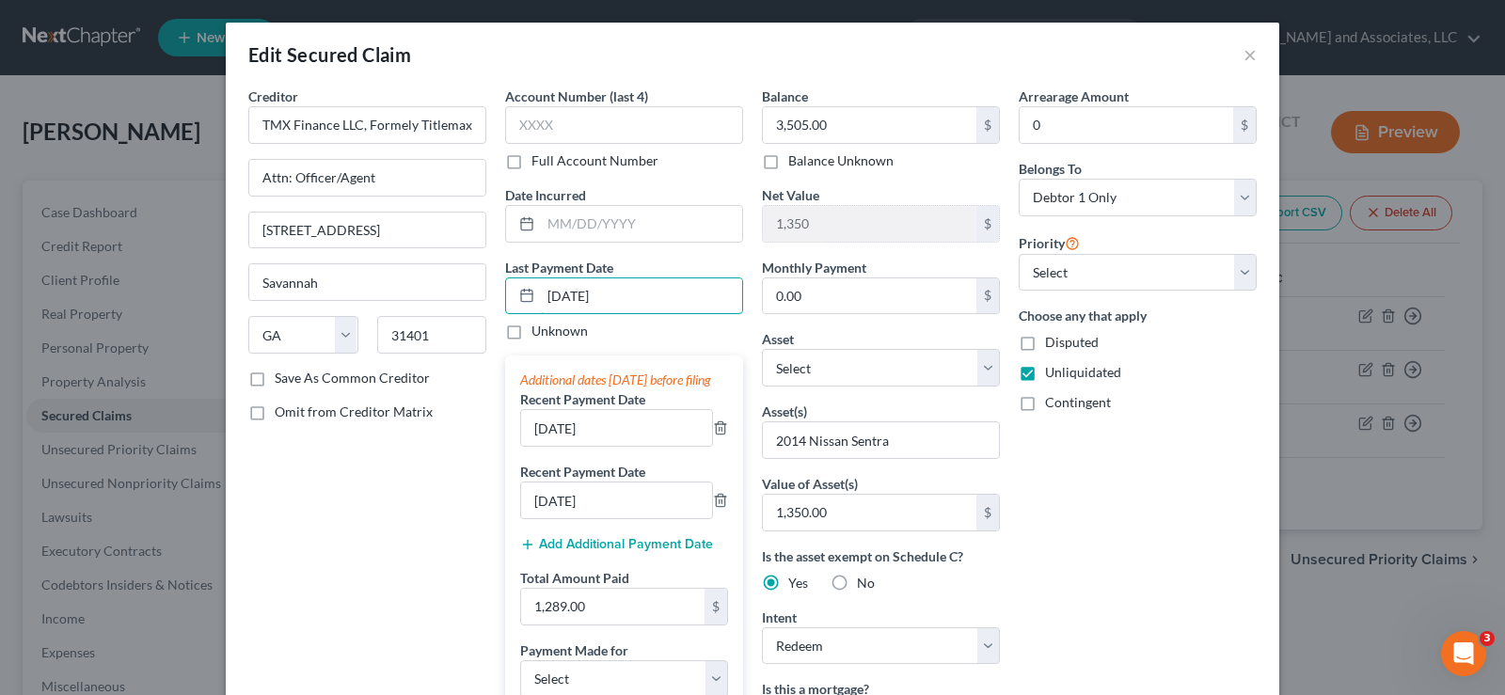
click at [496, 294] on div "Account Number (last 4) Full Account Number Date Incurred Last Payment Date 09/…" at bounding box center [624, 537] width 257 height 900
type input "0"
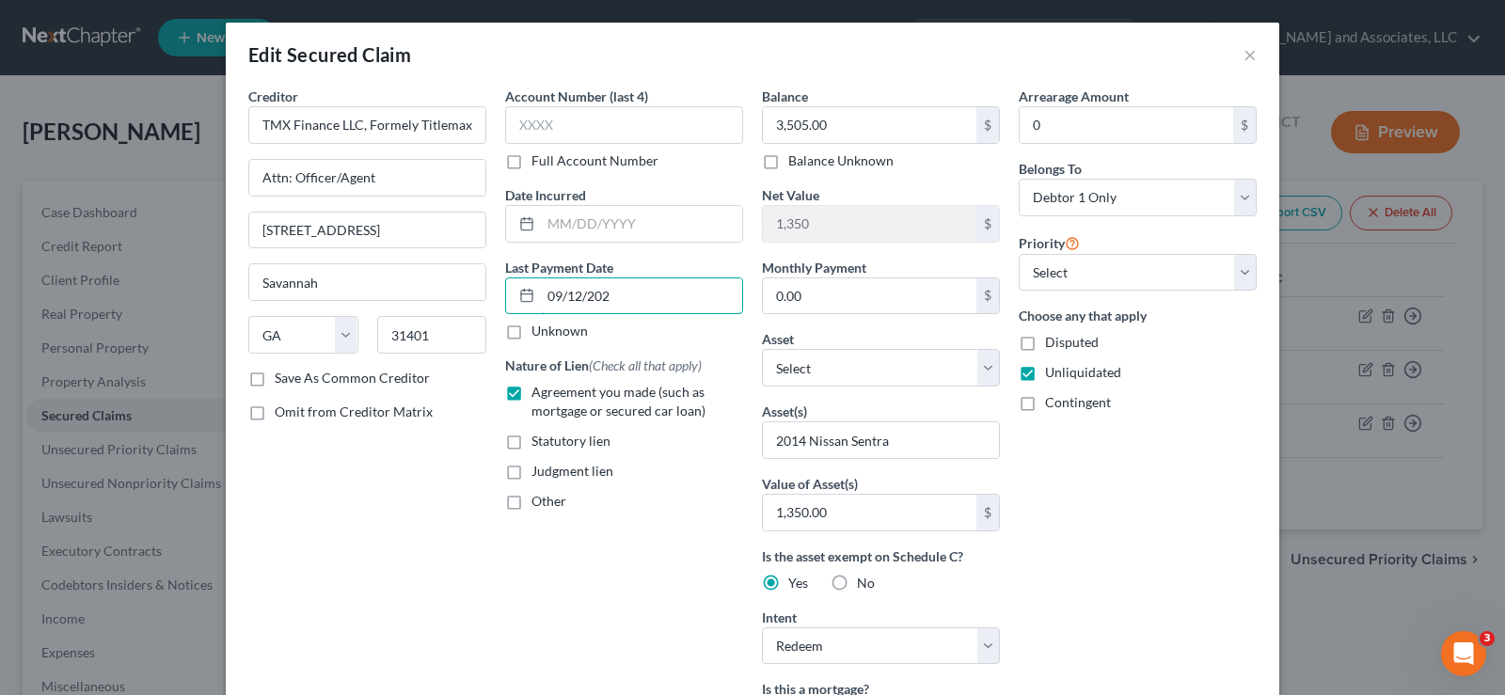
type input "09/12/2025"
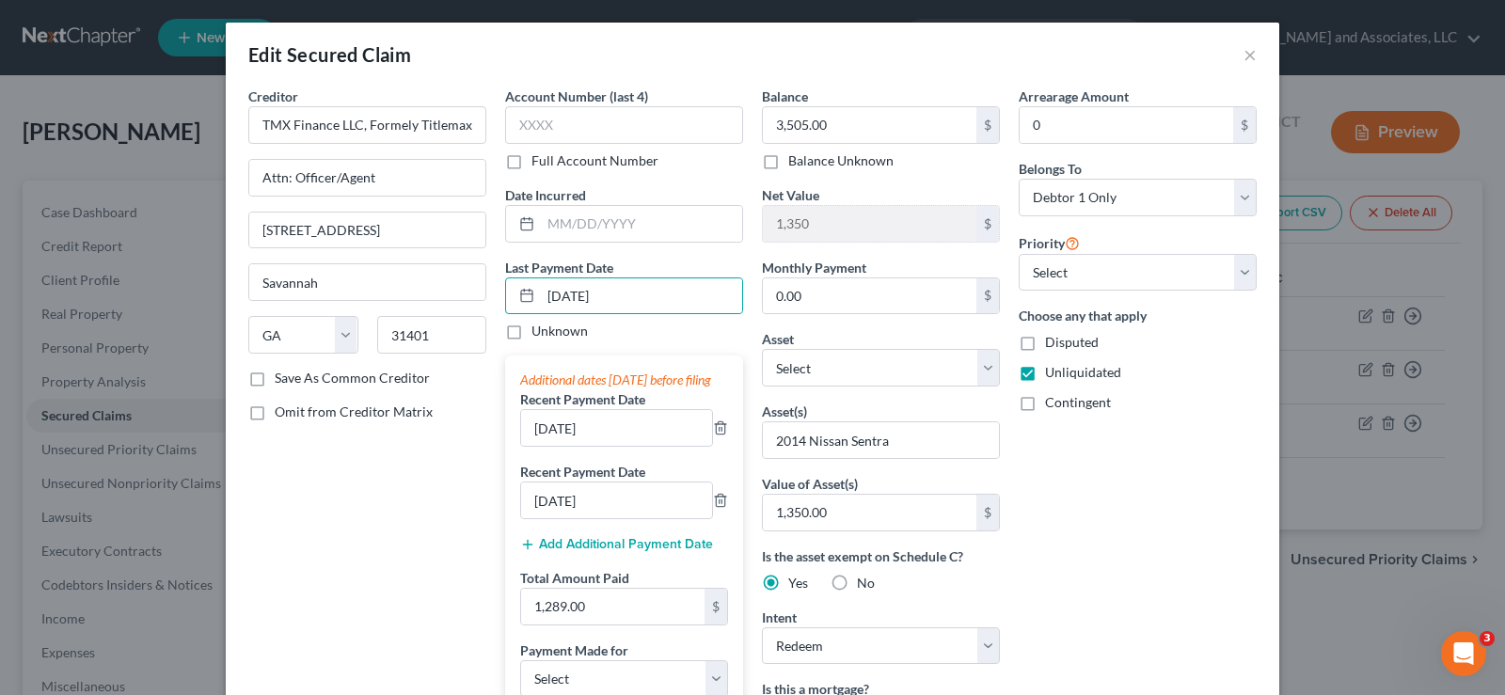
click at [574, 552] on button "Add Additional Payment Date" at bounding box center [616, 544] width 193 height 15
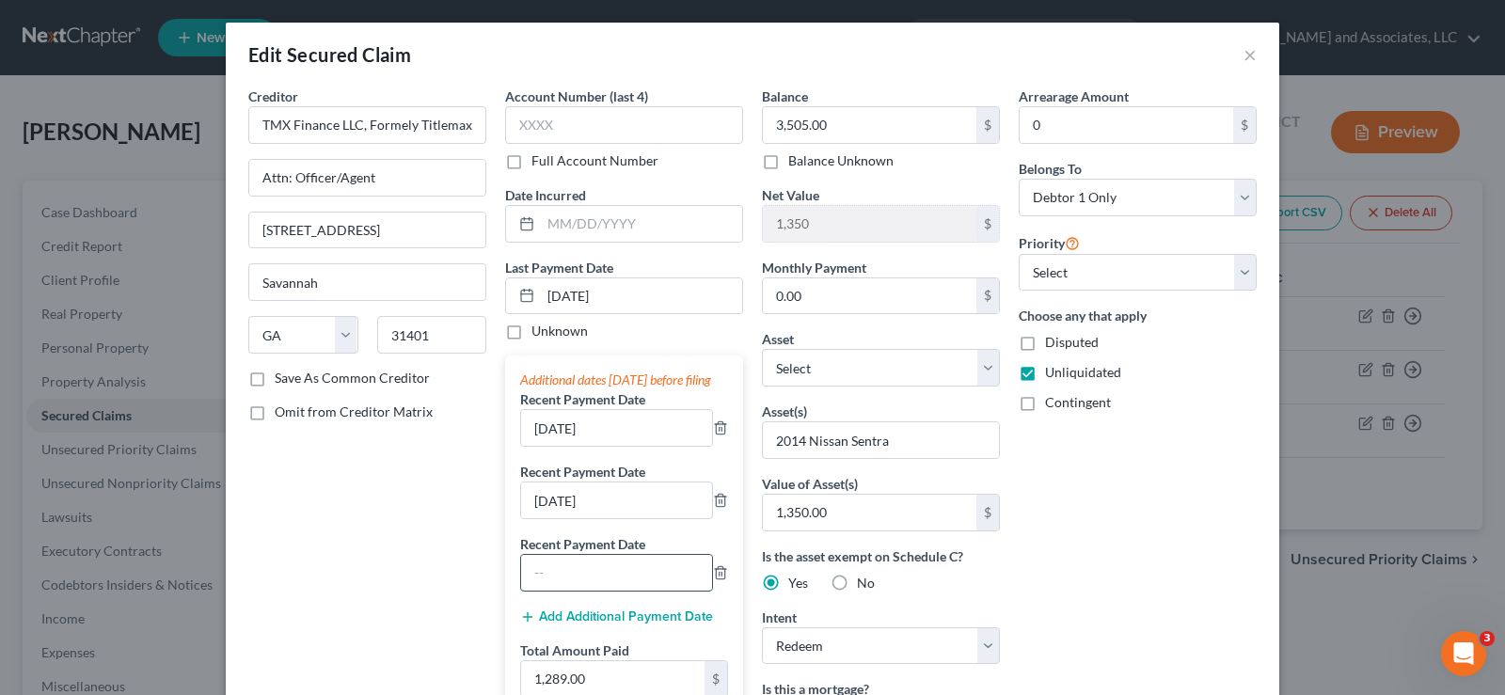
click at [565, 591] on input "text" at bounding box center [616, 573] width 191 height 36
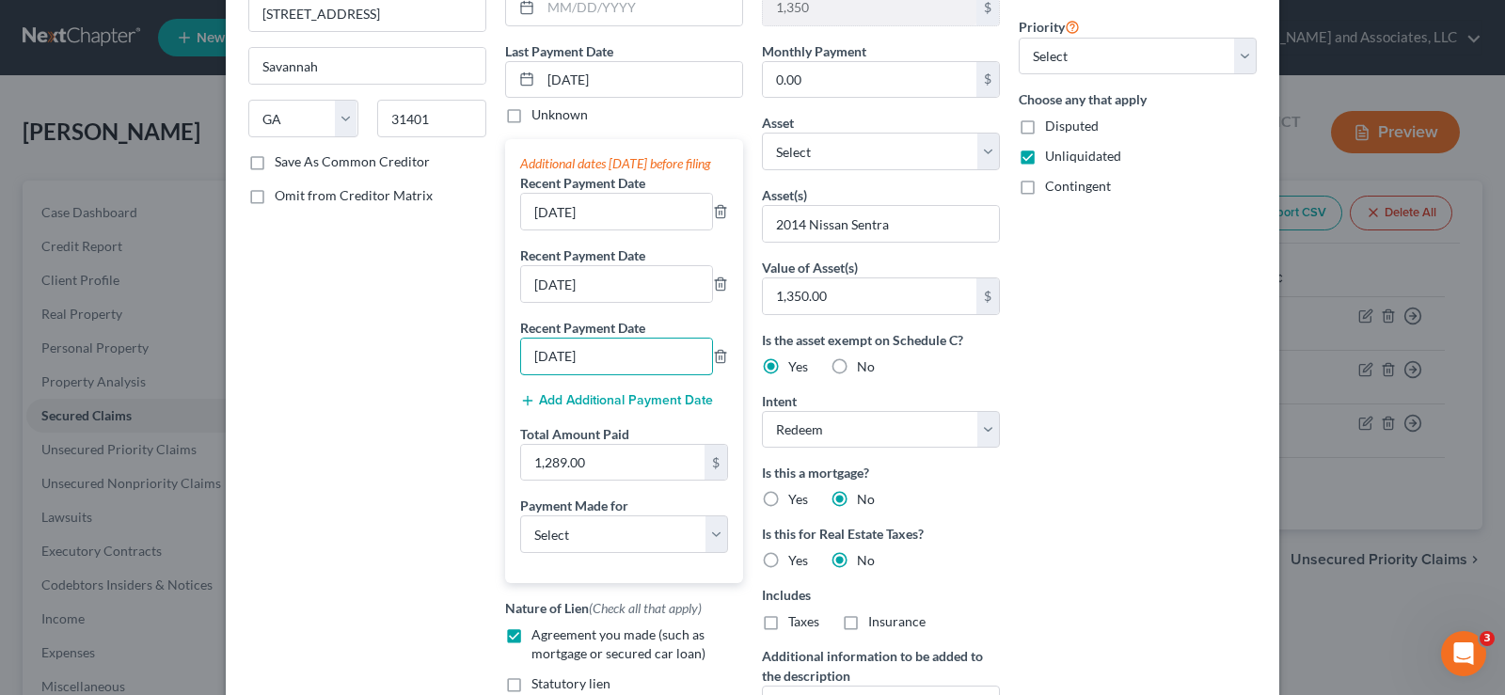
scroll to position [282, 0]
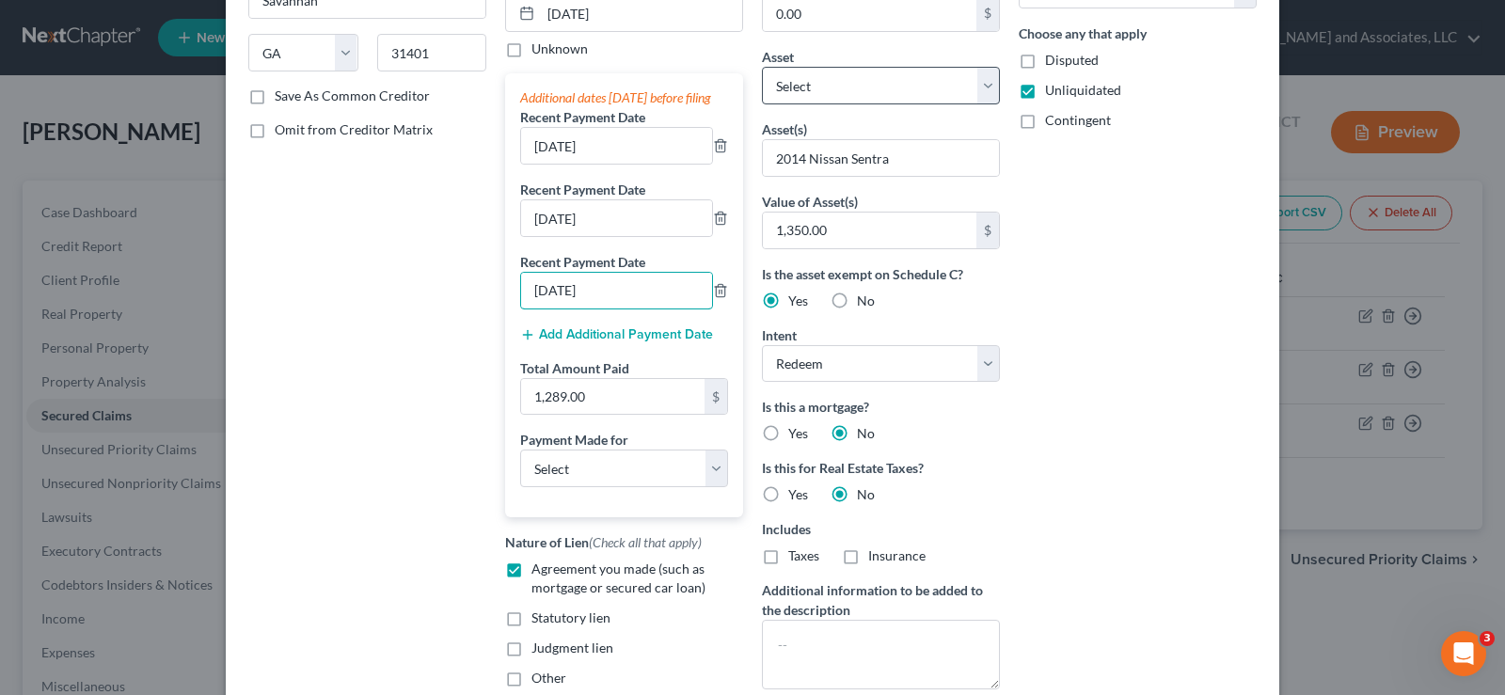
type input "08/02/2025"
click at [979, 80] on select "Select Other Multiple Assets 2014 Nissan Sentra S - $1350.0 Household Goods - M…" at bounding box center [881, 86] width 238 height 38
select select "2"
click at [762, 67] on select "Select Other Multiple Assets 2014 Nissan Sentra S - $1350.0 Household Goods - M…" at bounding box center [881, 86] width 238 height 38
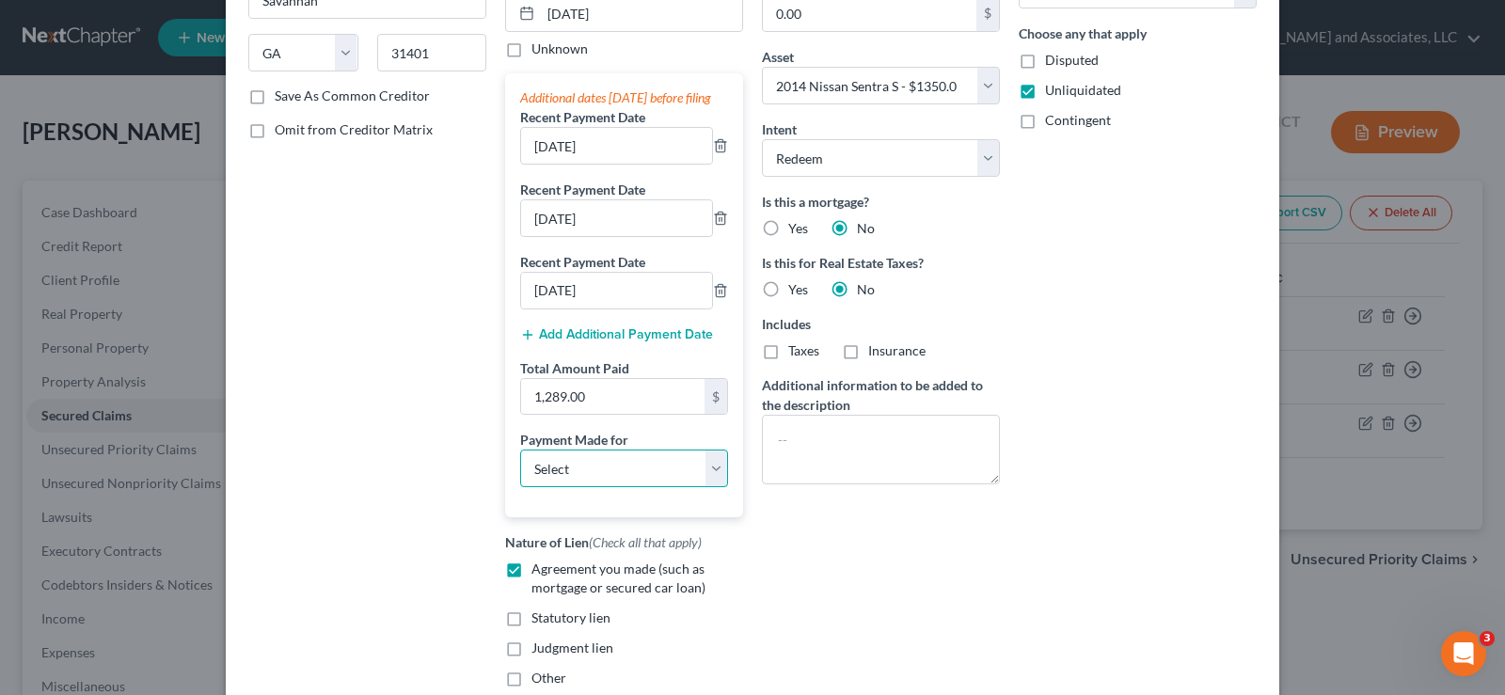
click at [586, 482] on select "Select Car Credit Card Loan Repayment Mortgage Other Suppliers Or Vendors" at bounding box center [624, 469] width 208 height 38
select select "0"
click at [520, 469] on select "Select Car Credit Card Loan Repayment Mortgage Other Suppliers Or Vendors" at bounding box center [624, 469] width 208 height 38
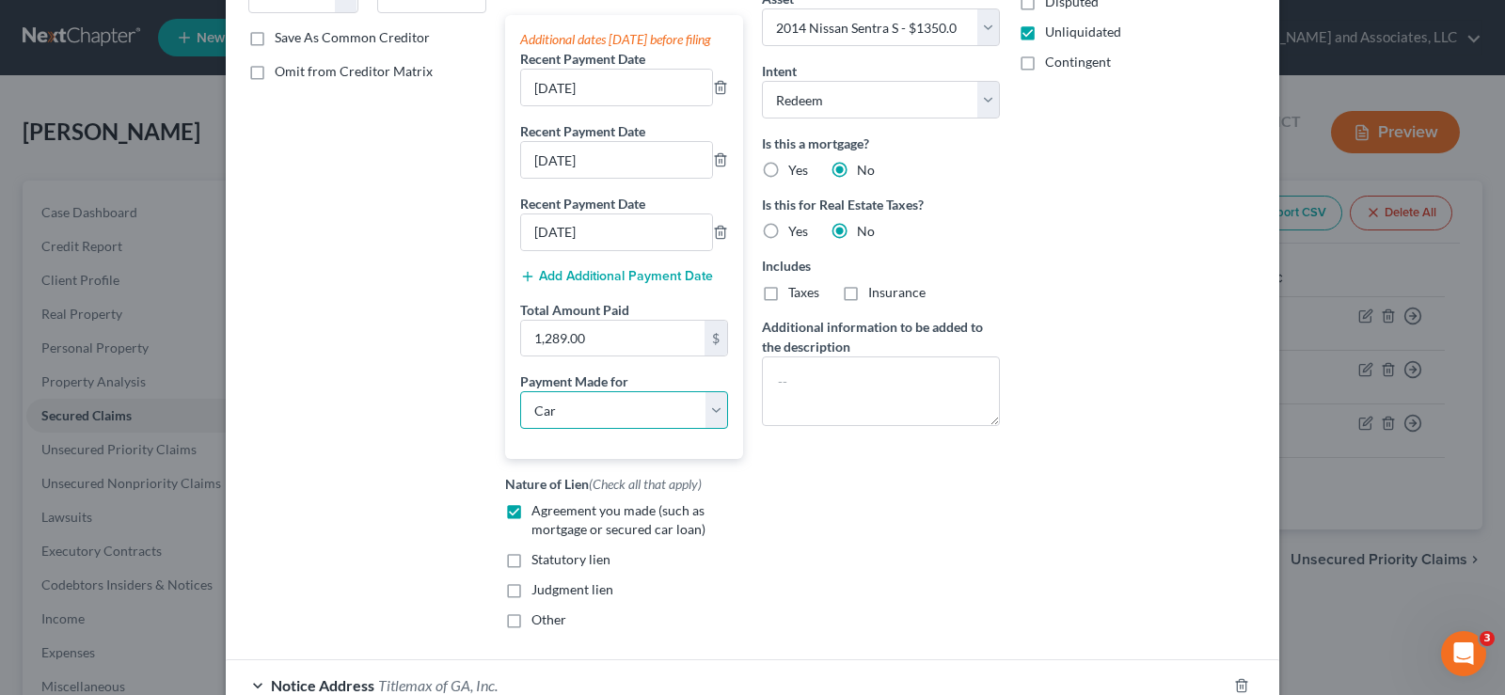
scroll to position [533, 0]
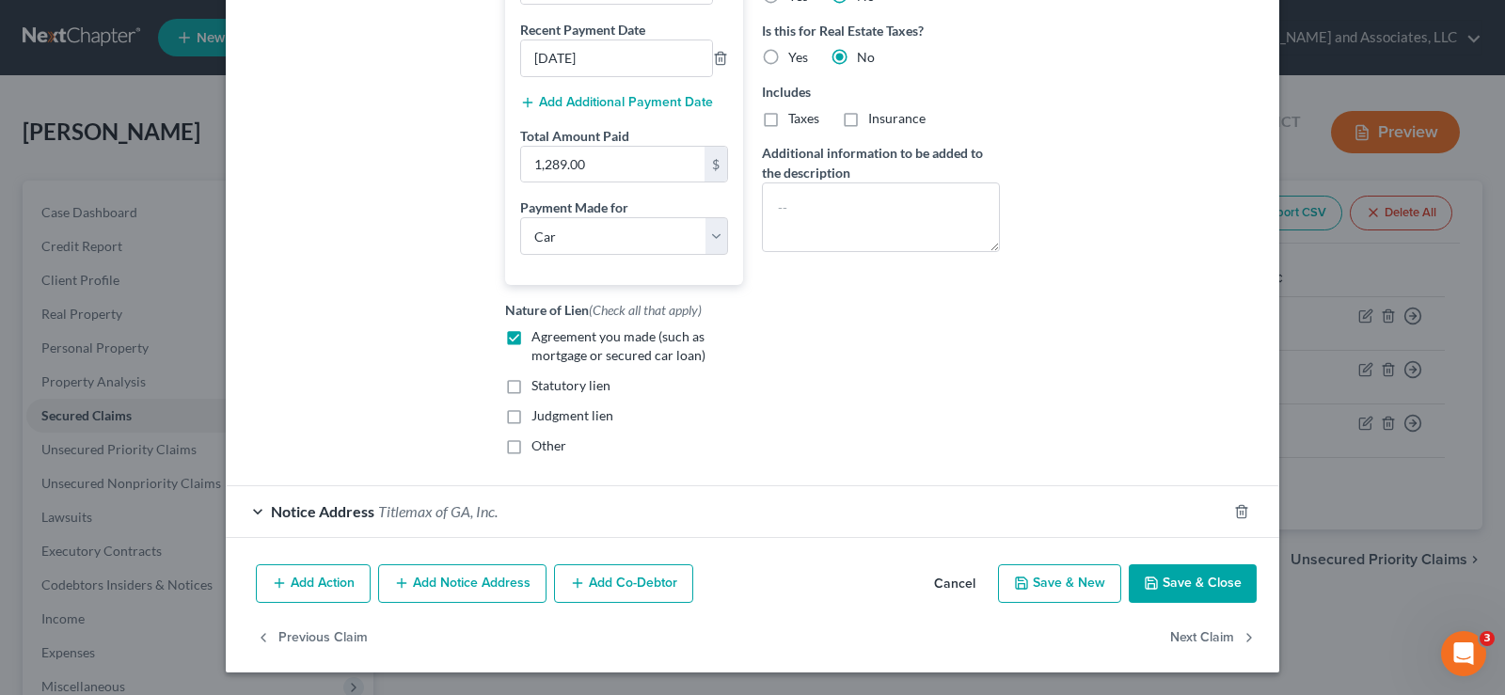
click at [1201, 586] on button "Save & Close" at bounding box center [1193, 585] width 128 height 40
select select
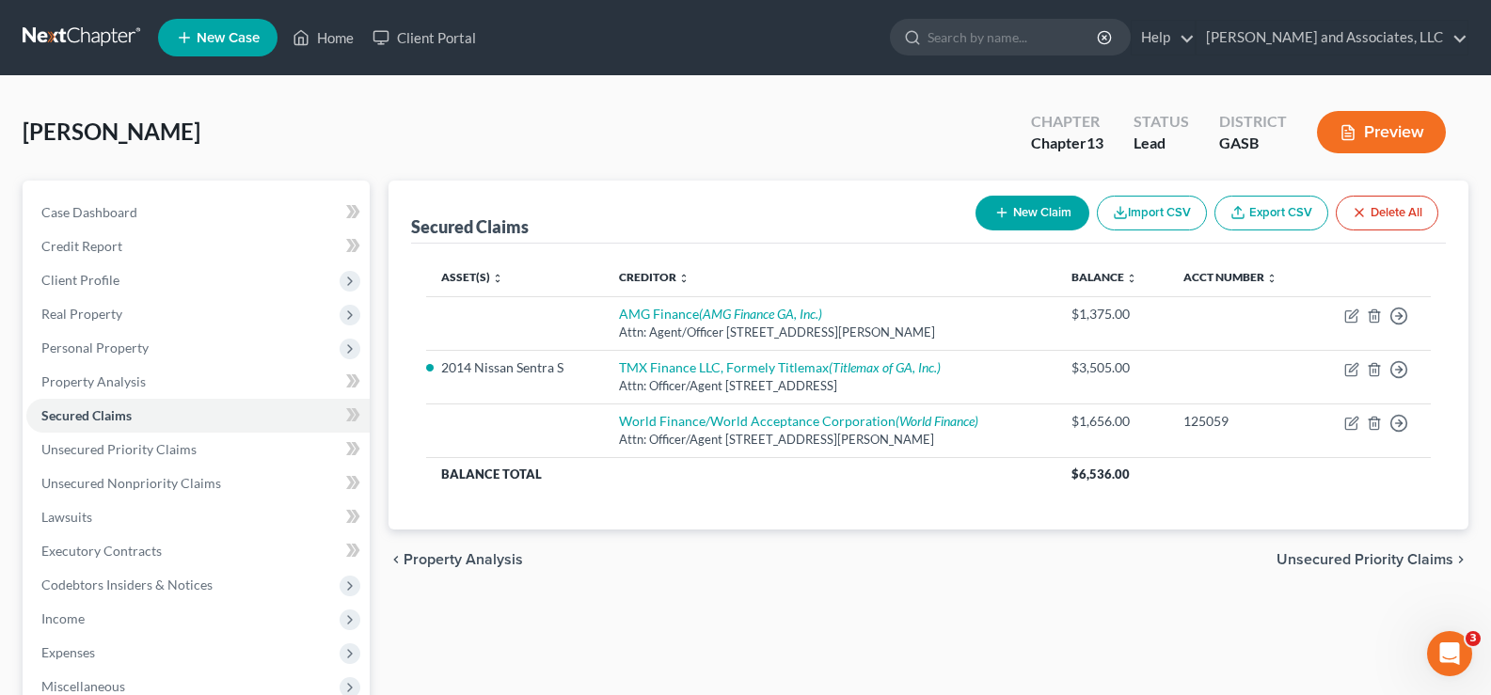
click at [1377, 137] on button "Preview" at bounding box center [1381, 132] width 129 height 42
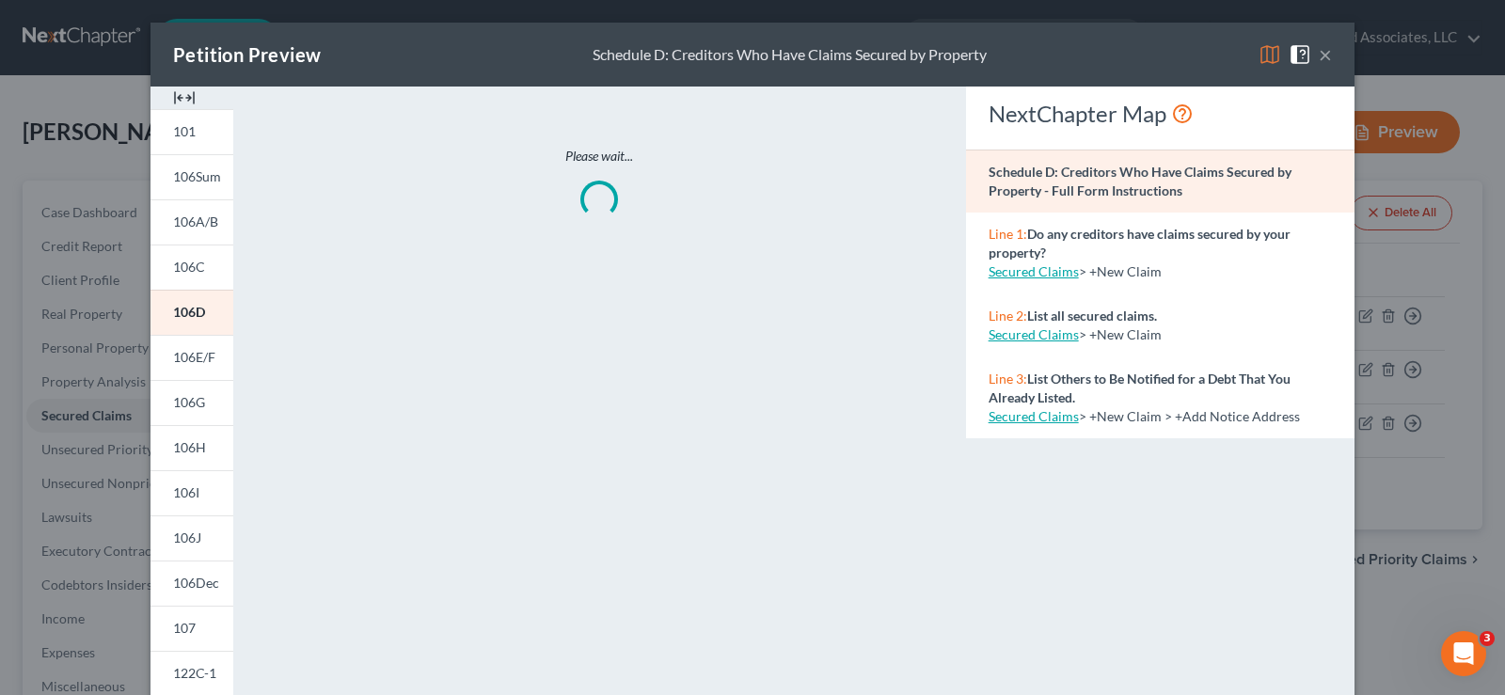
click at [182, 97] on img at bounding box center [184, 98] width 23 height 23
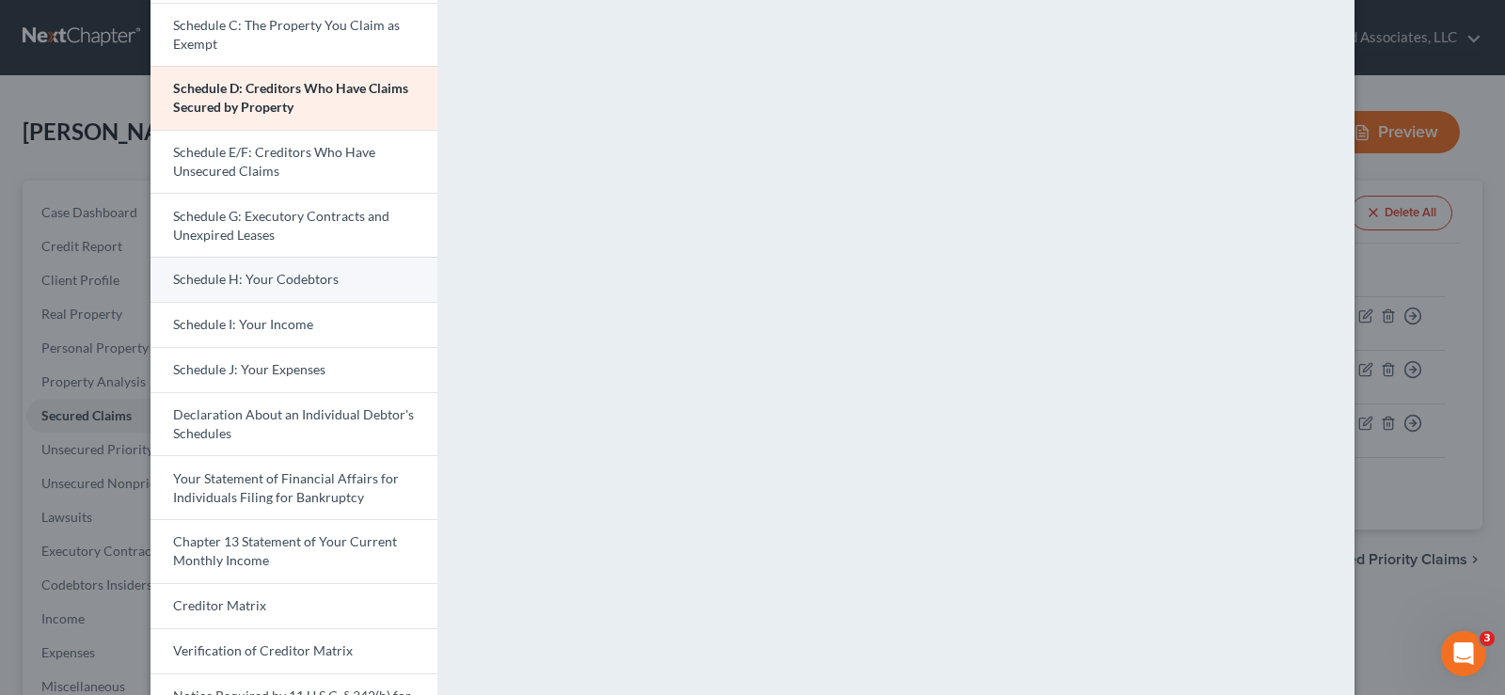
scroll to position [282, 0]
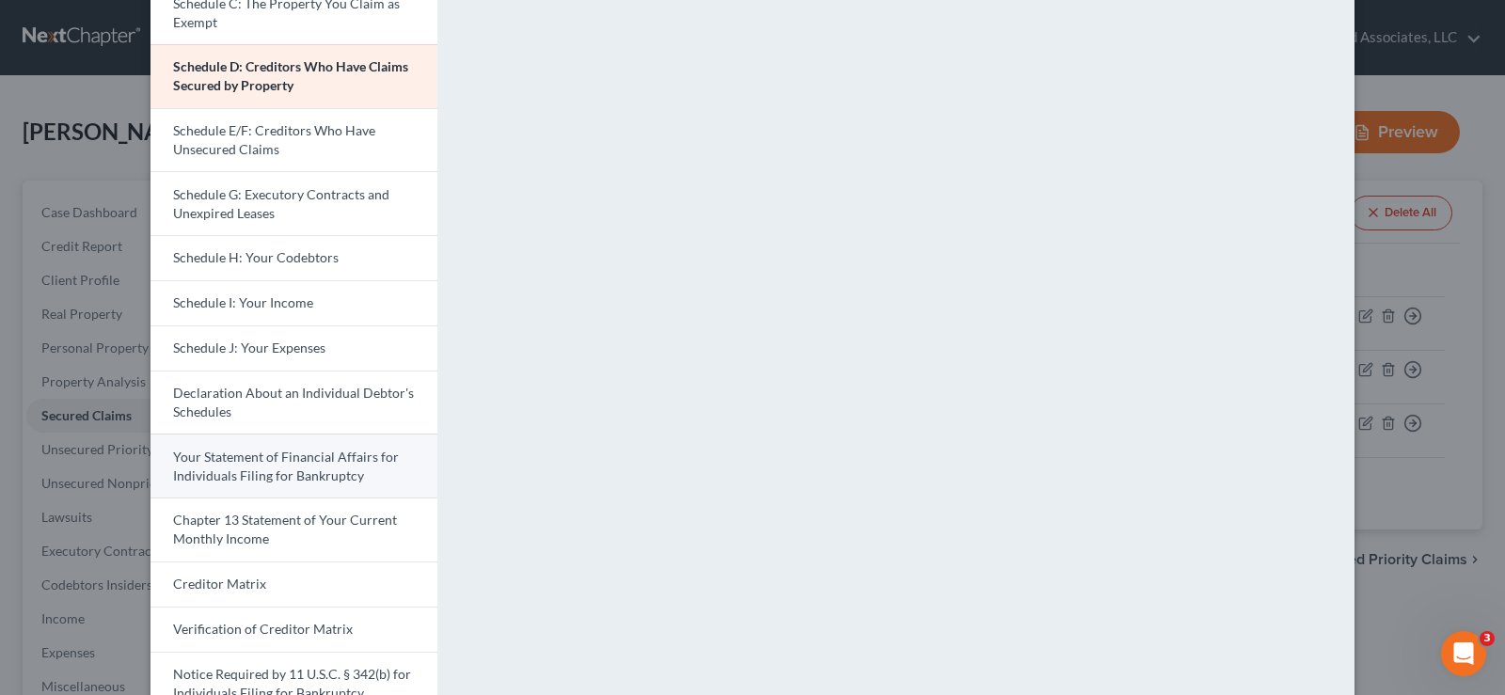
click at [310, 470] on span "Your Statement of Financial Affairs for Individuals Filing for Bankruptcy" at bounding box center [286, 466] width 226 height 35
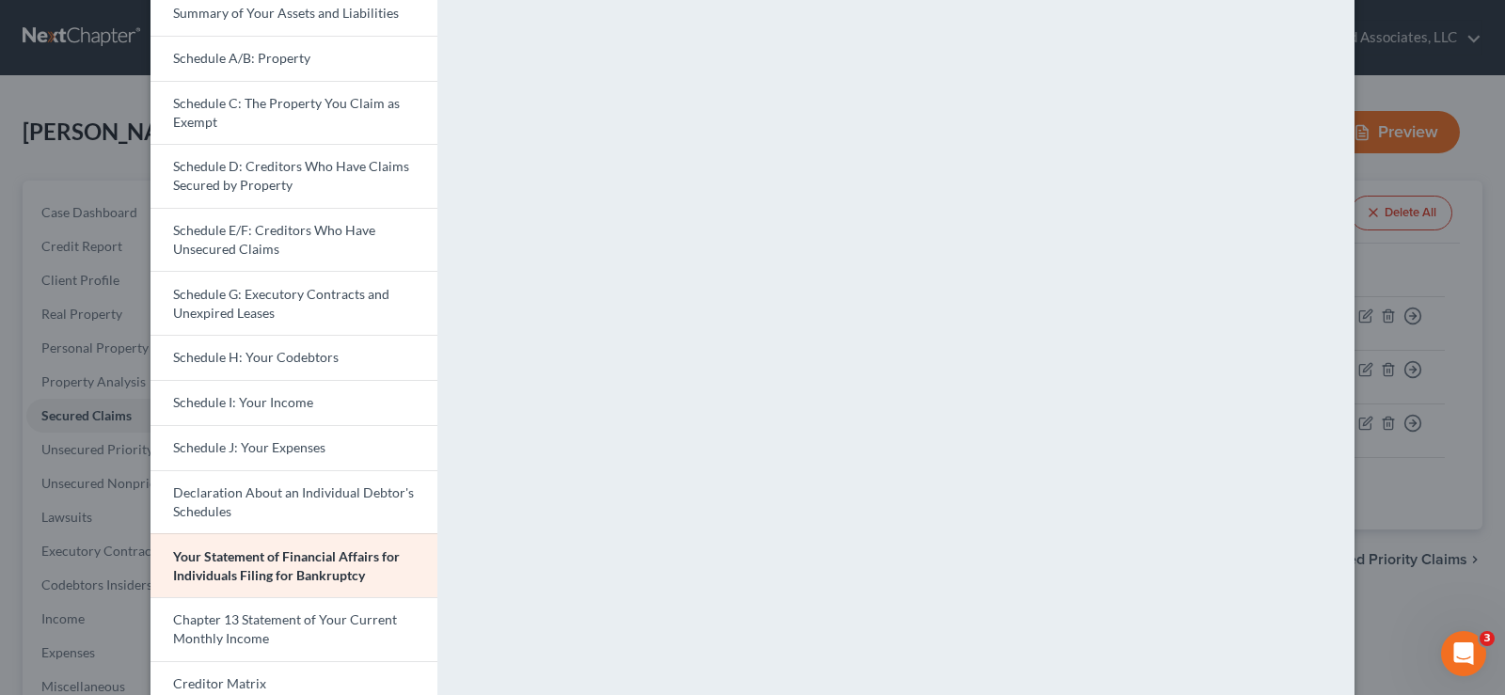
scroll to position [0, 0]
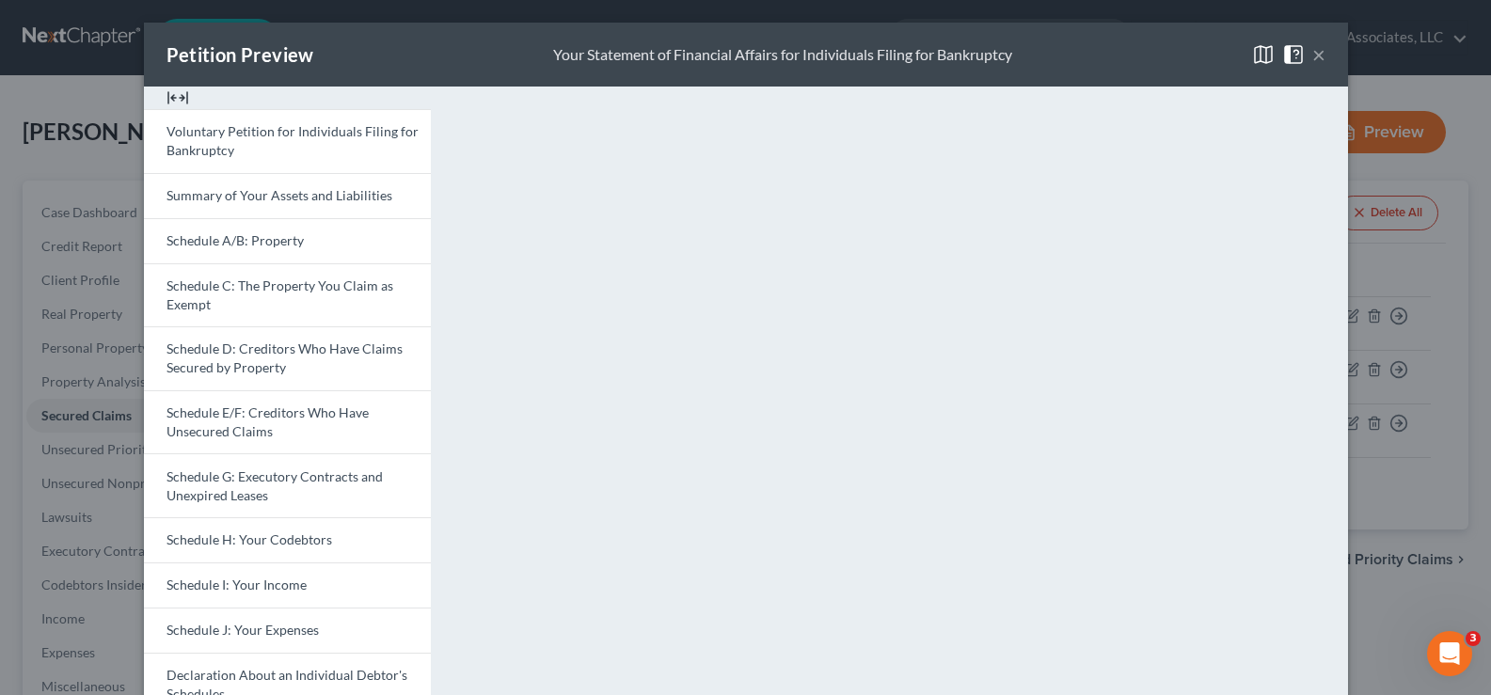
drag, startPoint x: 1494, startPoint y: 184, endPoint x: 1489, endPoint y: 8, distance: 176.0
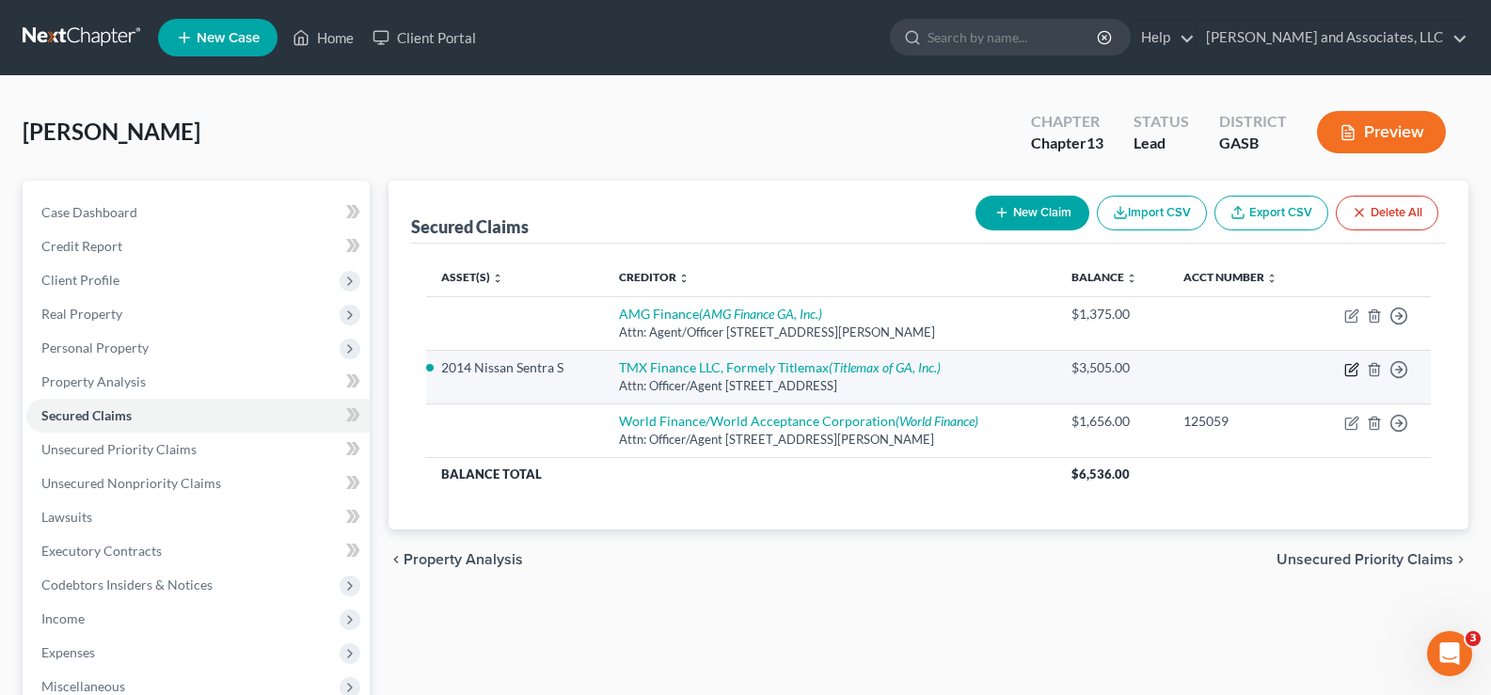
click at [1348, 368] on icon "button" at bounding box center [1351, 369] width 15 height 15
select select "10"
select select "0"
select select "1"
select select "0"
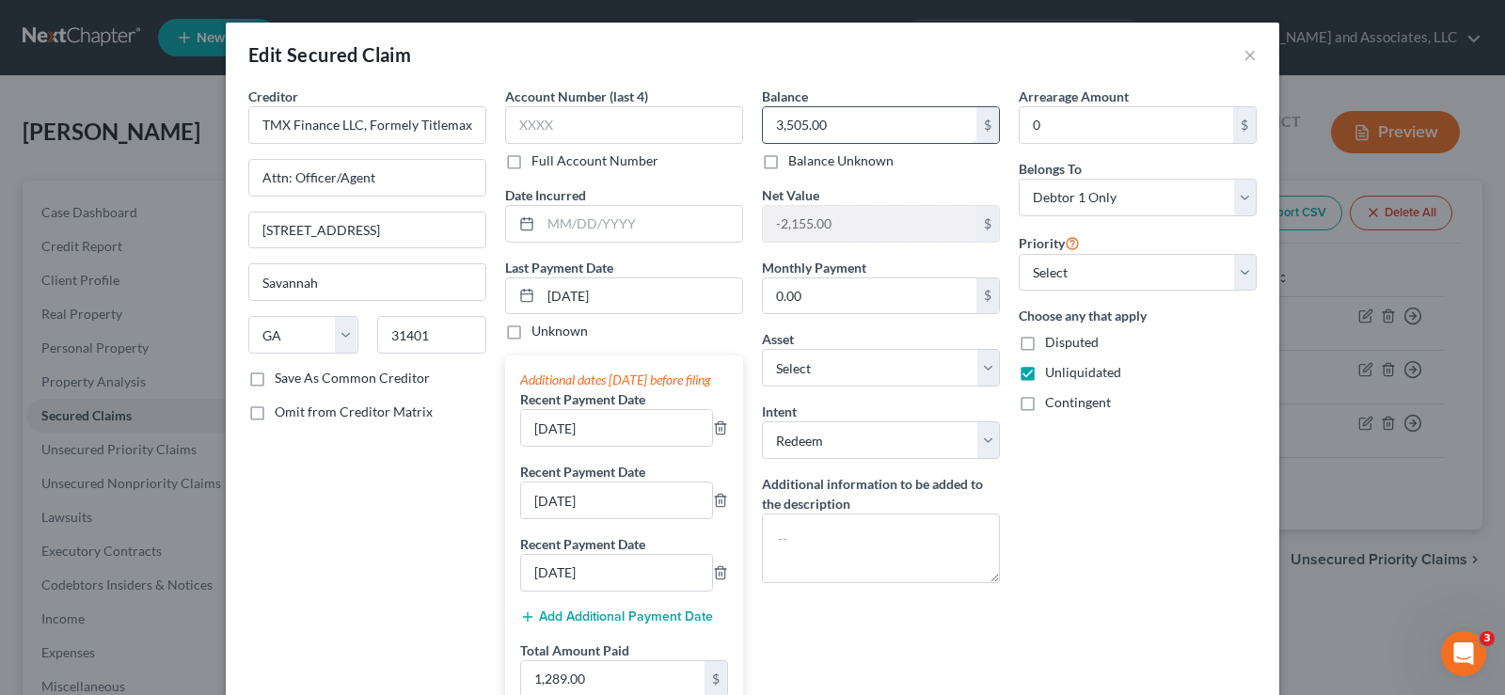
click at [856, 128] on input "3,505.00" at bounding box center [870, 125] width 214 height 36
click at [861, 127] on input "3,505.00" at bounding box center [870, 125] width 214 height 36
click at [824, 120] on input "3,505.00" at bounding box center [870, 125] width 214 height 36
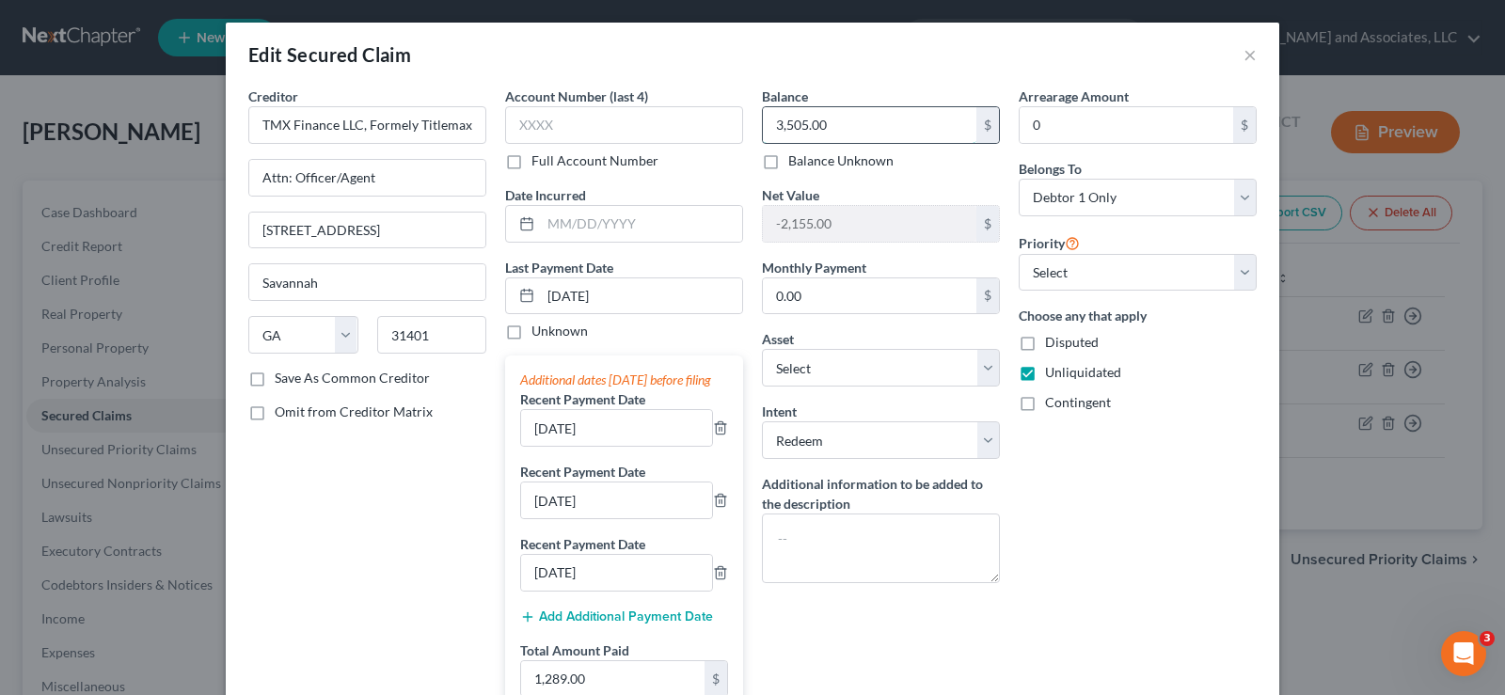
click at [824, 120] on input "3,505.00" at bounding box center [870, 125] width 214 height 36
click at [819, 121] on input "3,505.00" at bounding box center [870, 125] width 214 height 36
type input "3,505.67"
click at [556, 301] on input "09/12/2025" at bounding box center [641, 296] width 201 height 36
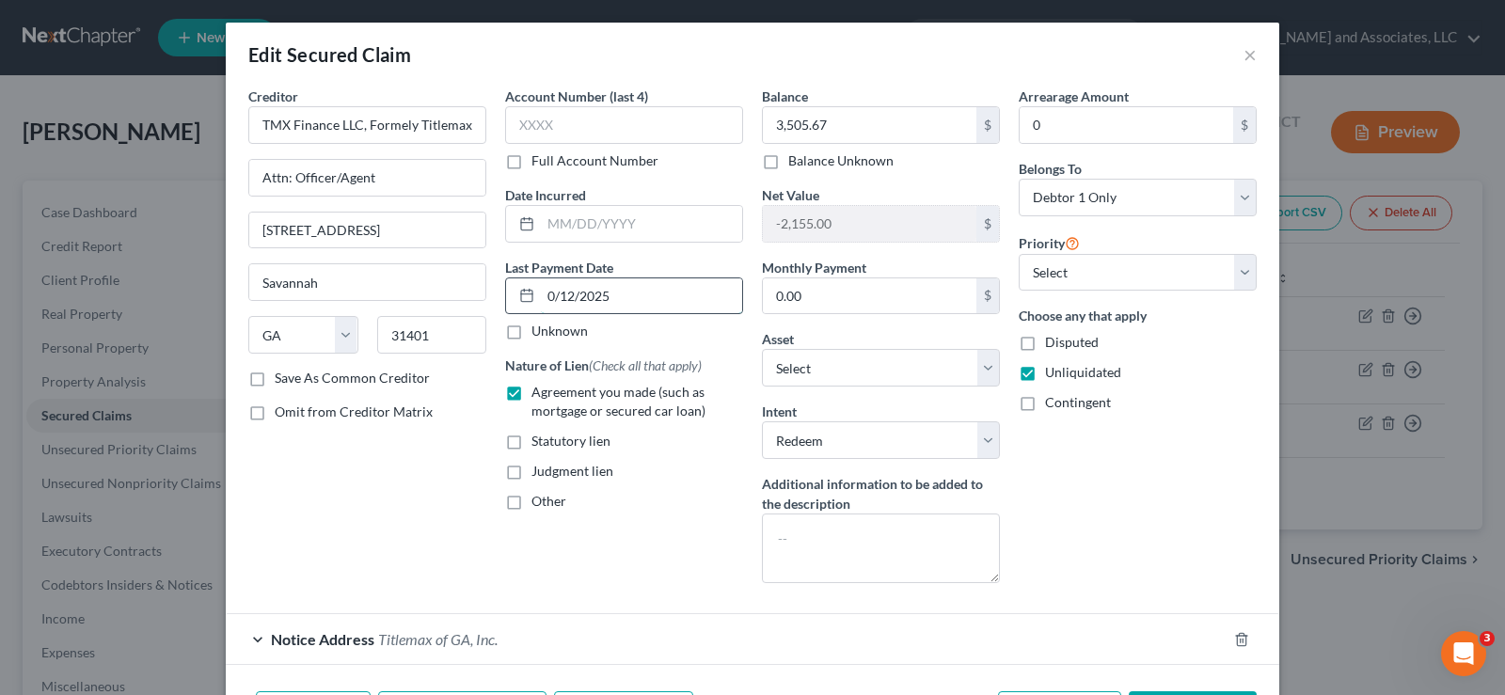
type input "09/12/2025"
select select "0"
type input "08/12/2025"
select select "0"
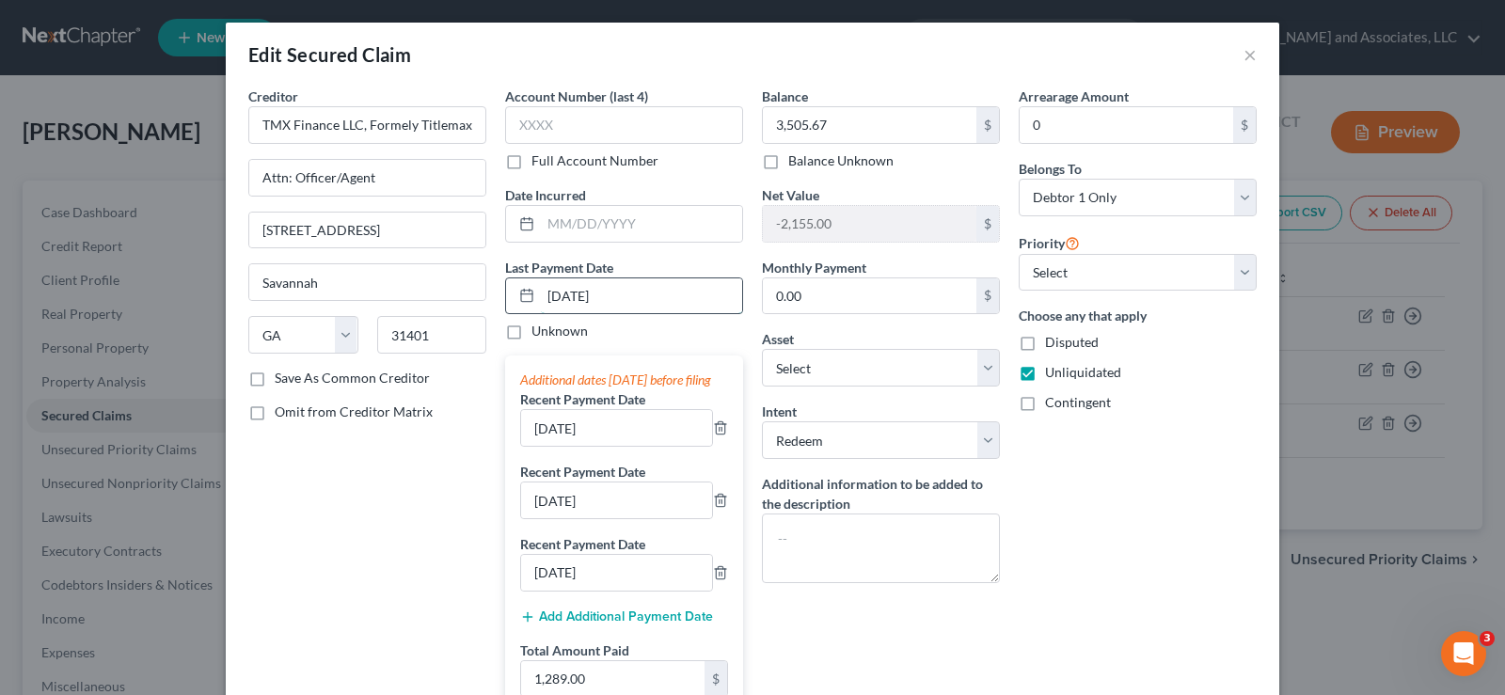
click at [579, 297] on input "08/12/2025" at bounding box center [641, 296] width 201 height 36
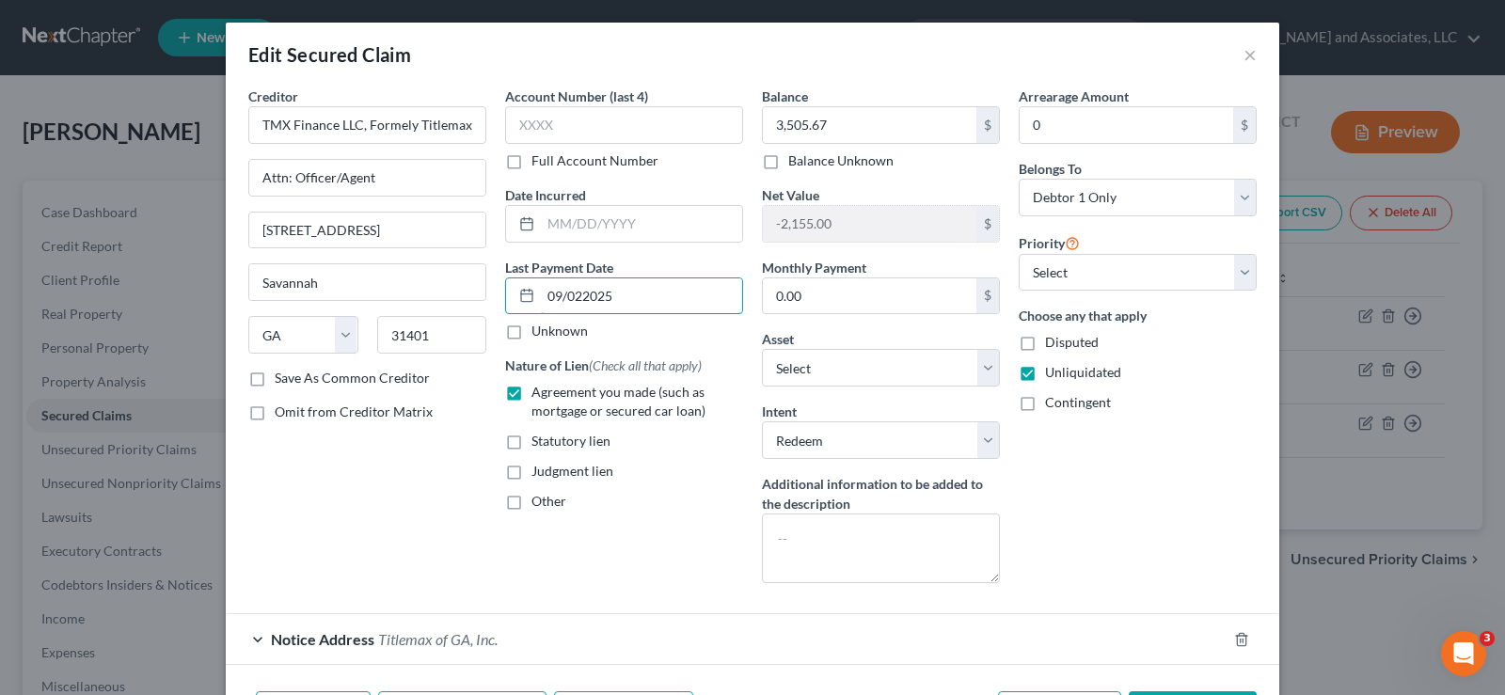
type input "09/02/2025"
select select "0"
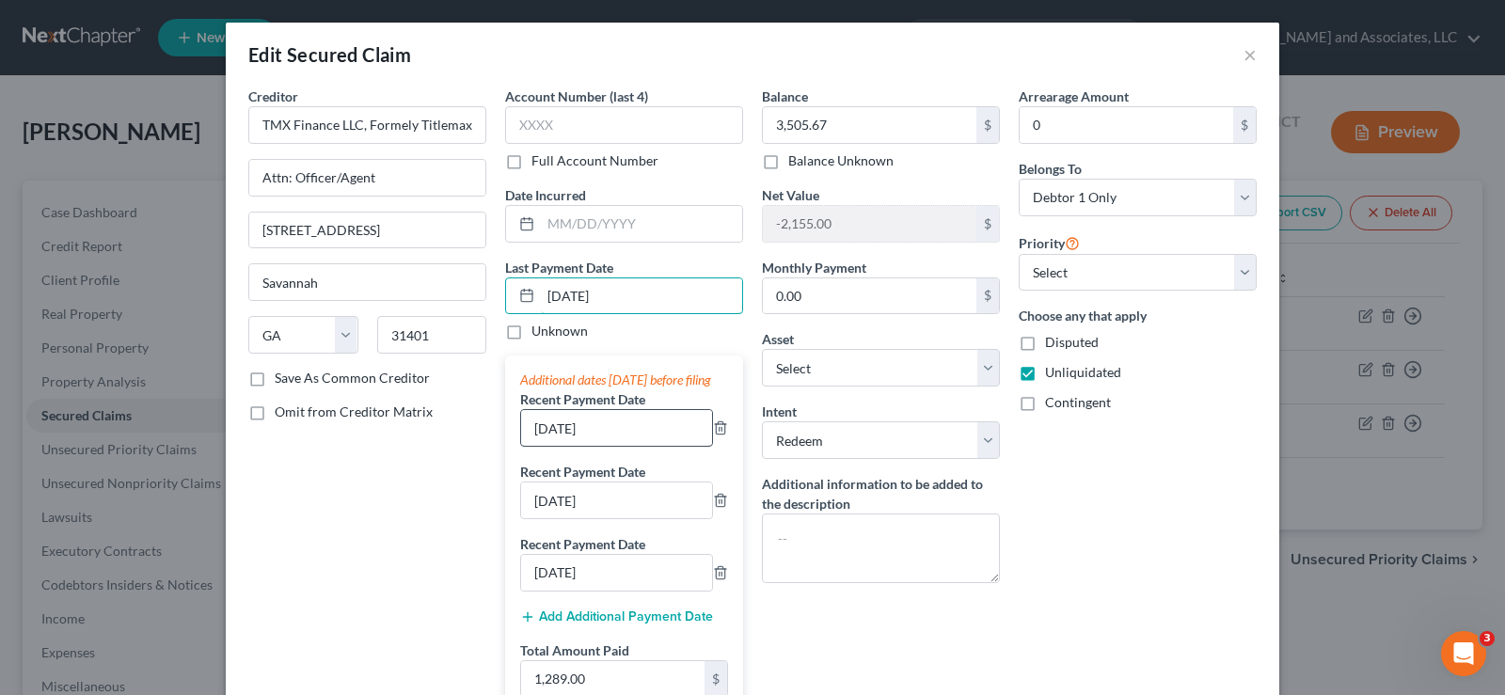
type input "09/02/2025"
click at [539, 446] on input "07/02/2025" at bounding box center [616, 428] width 191 height 36
type input "06/02/2025"
click at [538, 518] on input "08/02/2025" at bounding box center [616, 501] width 191 height 36
click at [540, 518] on input "08/02/2025" at bounding box center [616, 501] width 191 height 36
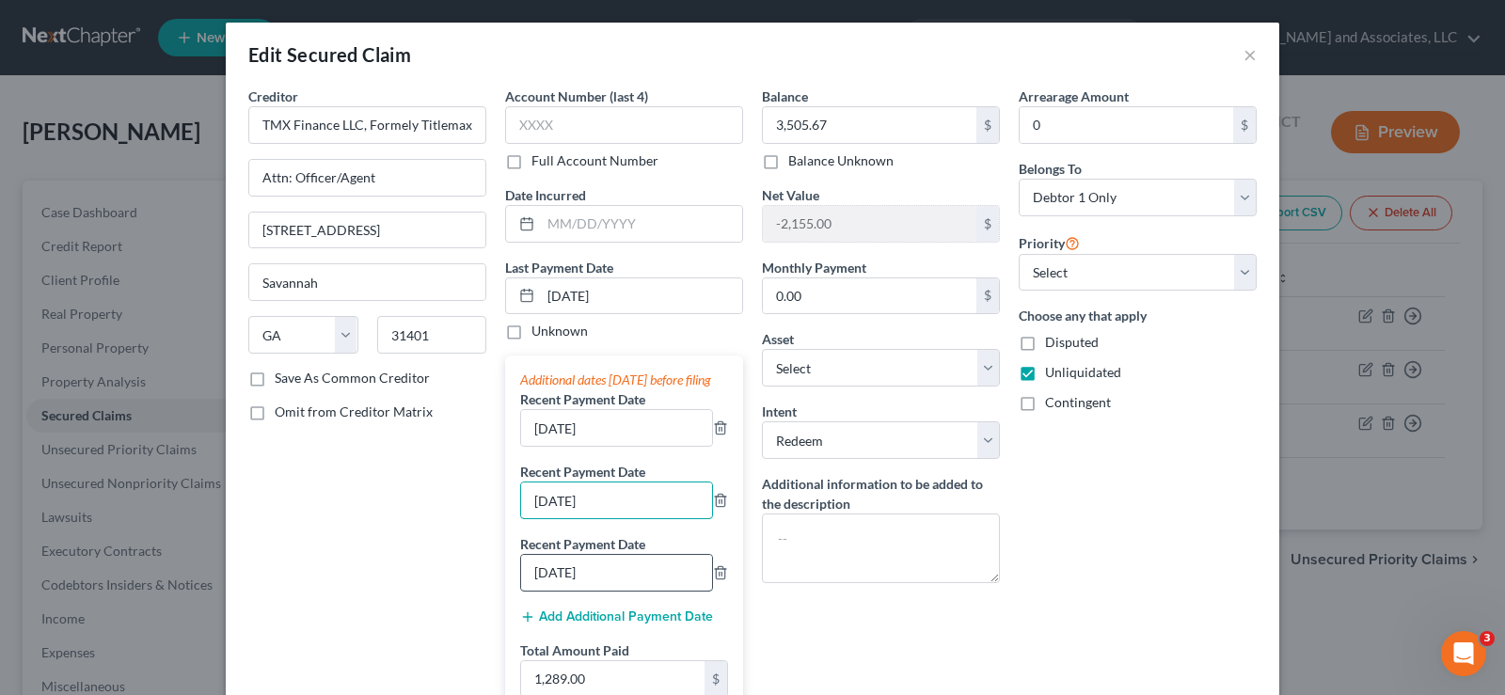
type input "07/02/2025"
click at [541, 591] on input "06/02/2025" at bounding box center [616, 573] width 191 height 36
click at [585, 591] on input "02/2025" at bounding box center [616, 573] width 191 height 36
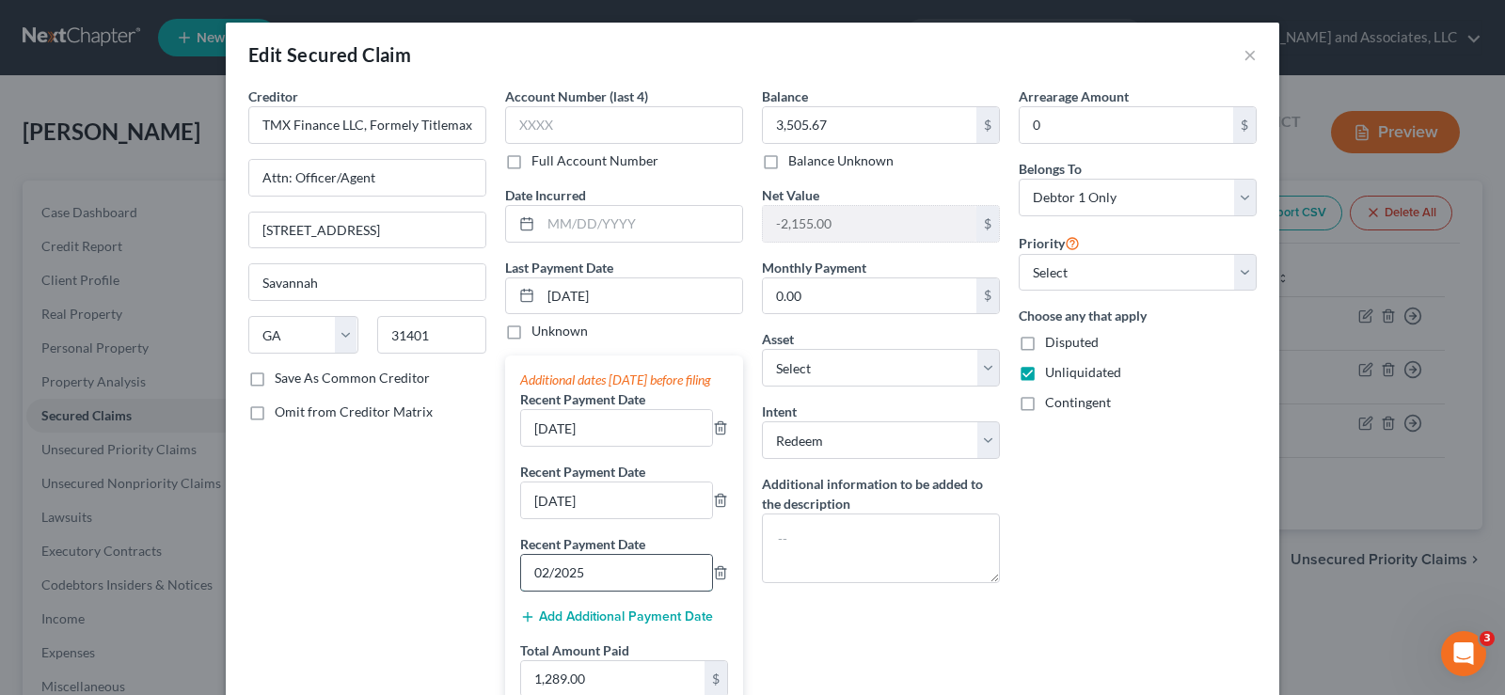
click at [585, 591] on input "02/2025" at bounding box center [616, 573] width 191 height 36
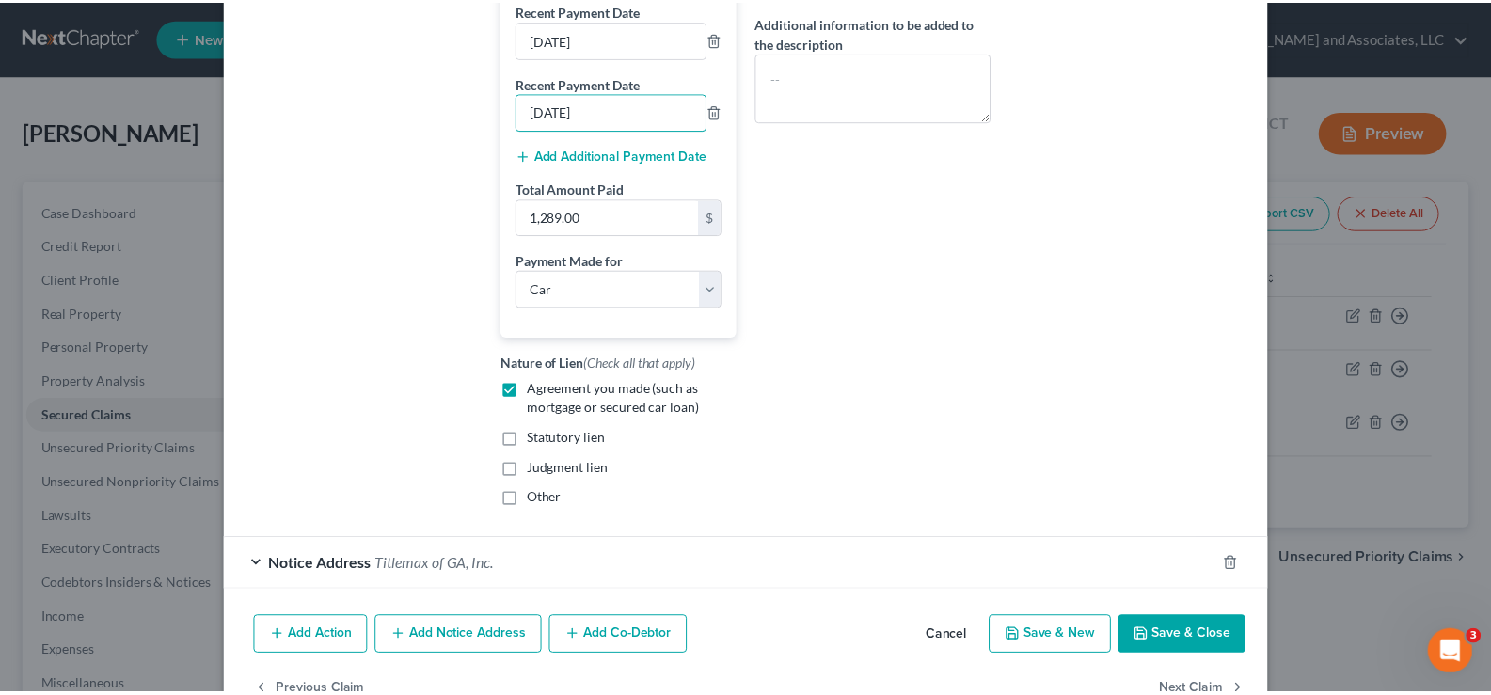
scroll to position [470, 0]
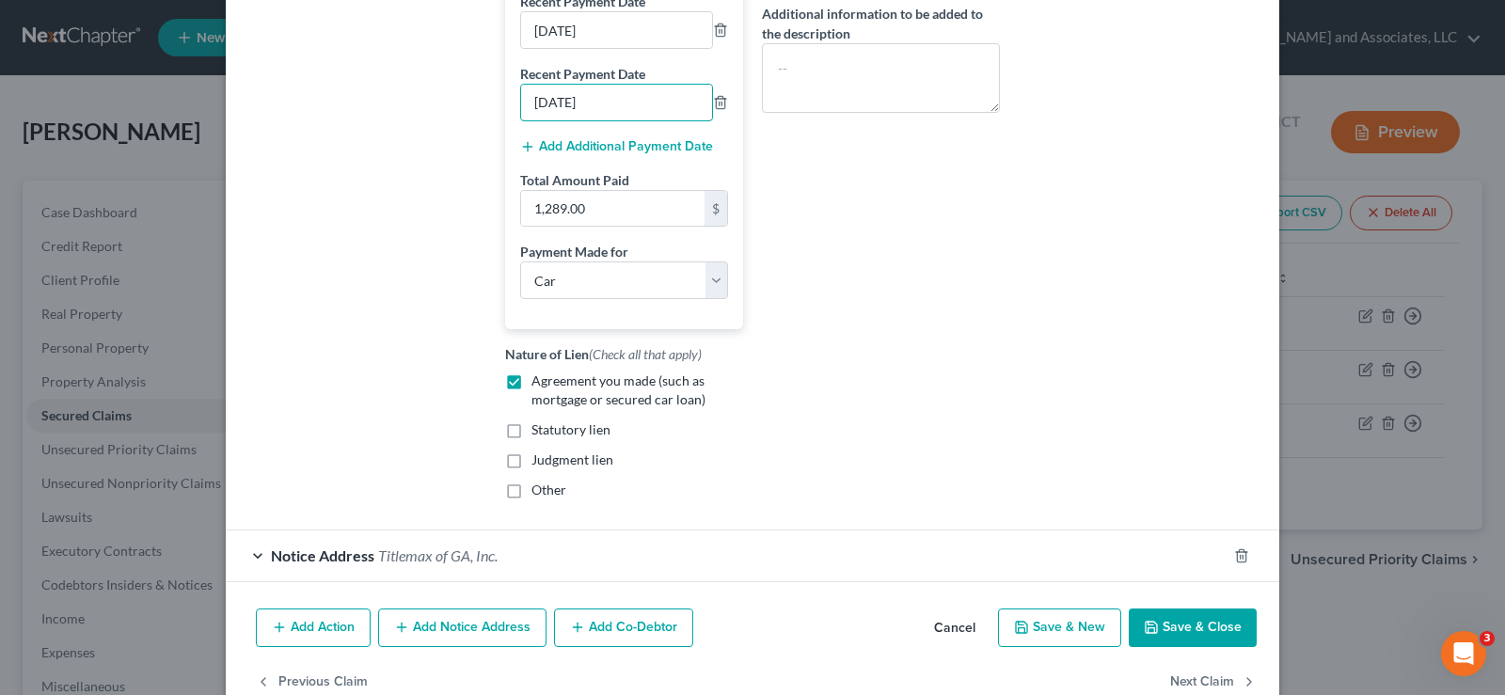
type input "08/02/2025"
click at [1212, 636] on button "Save & Close" at bounding box center [1193, 629] width 128 height 40
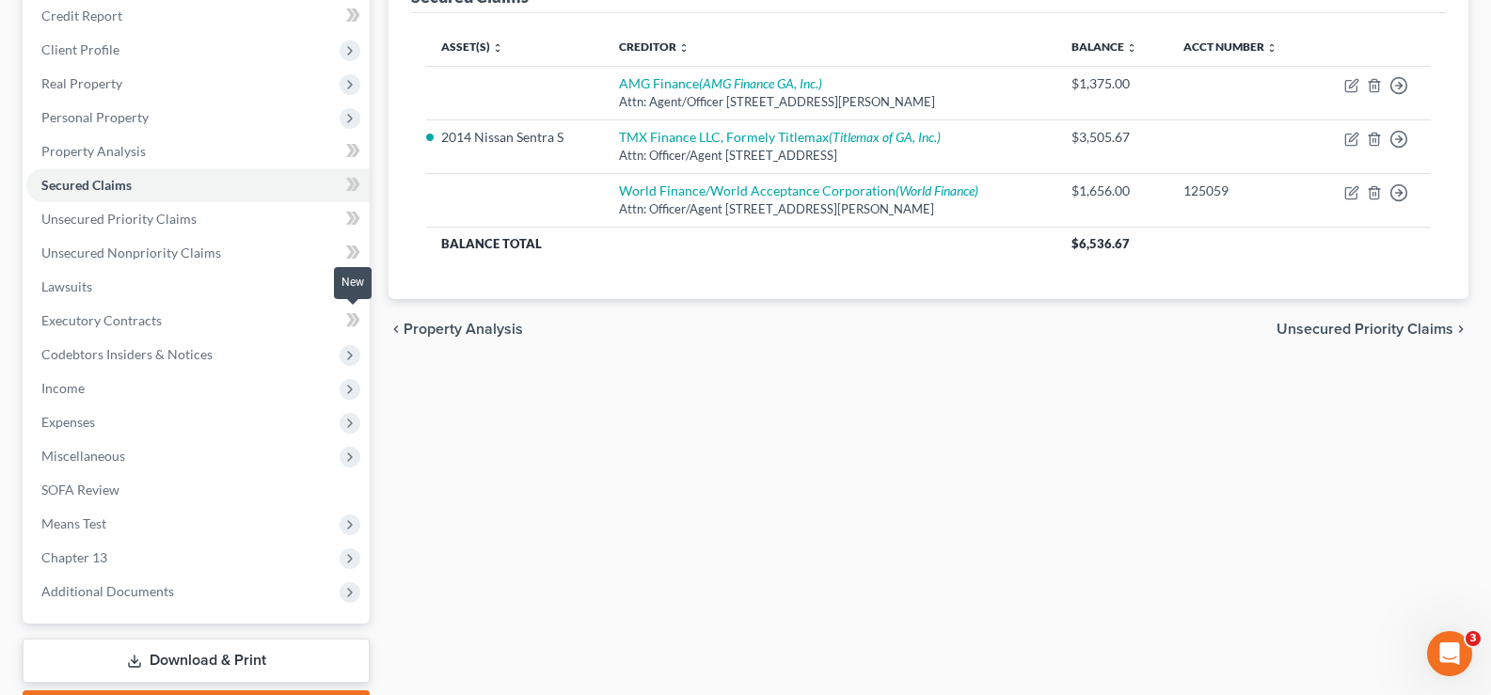
scroll to position [282, 0]
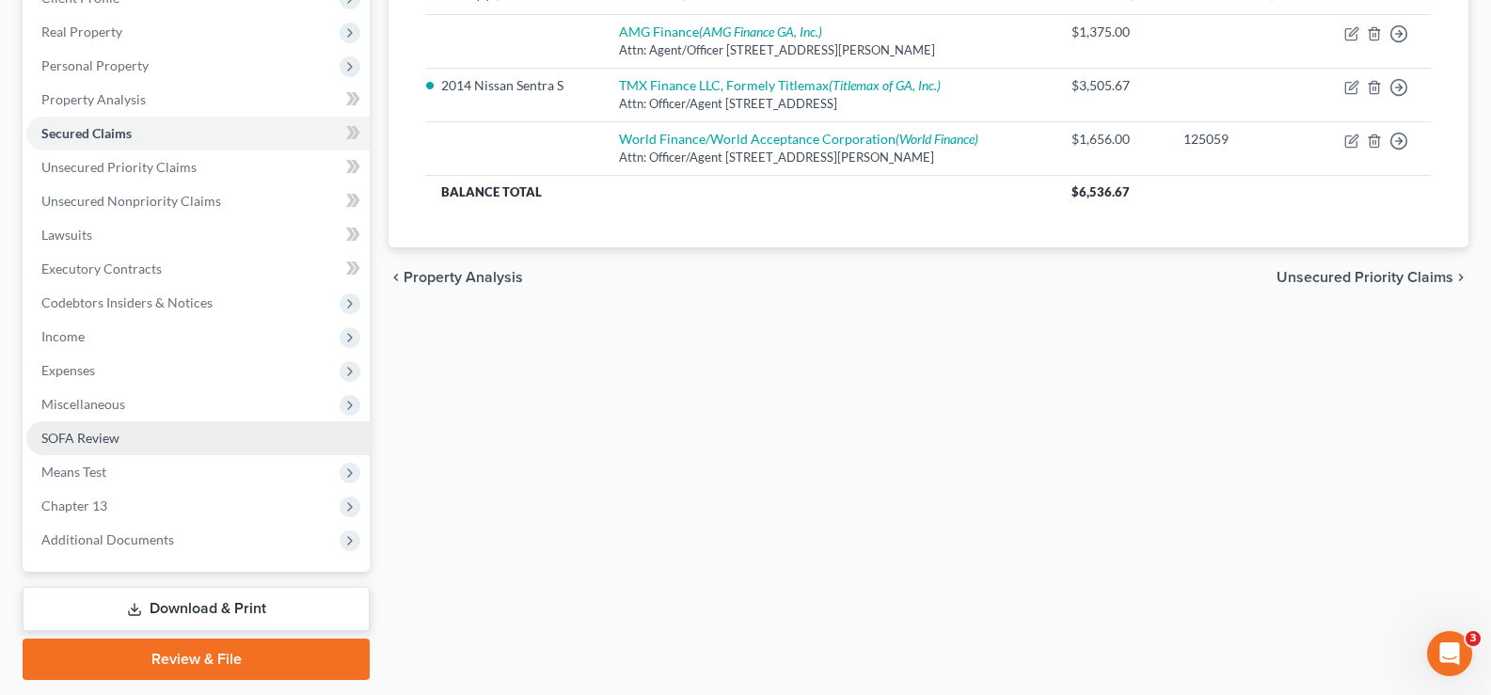
click at [76, 434] on span "SOFA Review" at bounding box center [80, 438] width 78 height 16
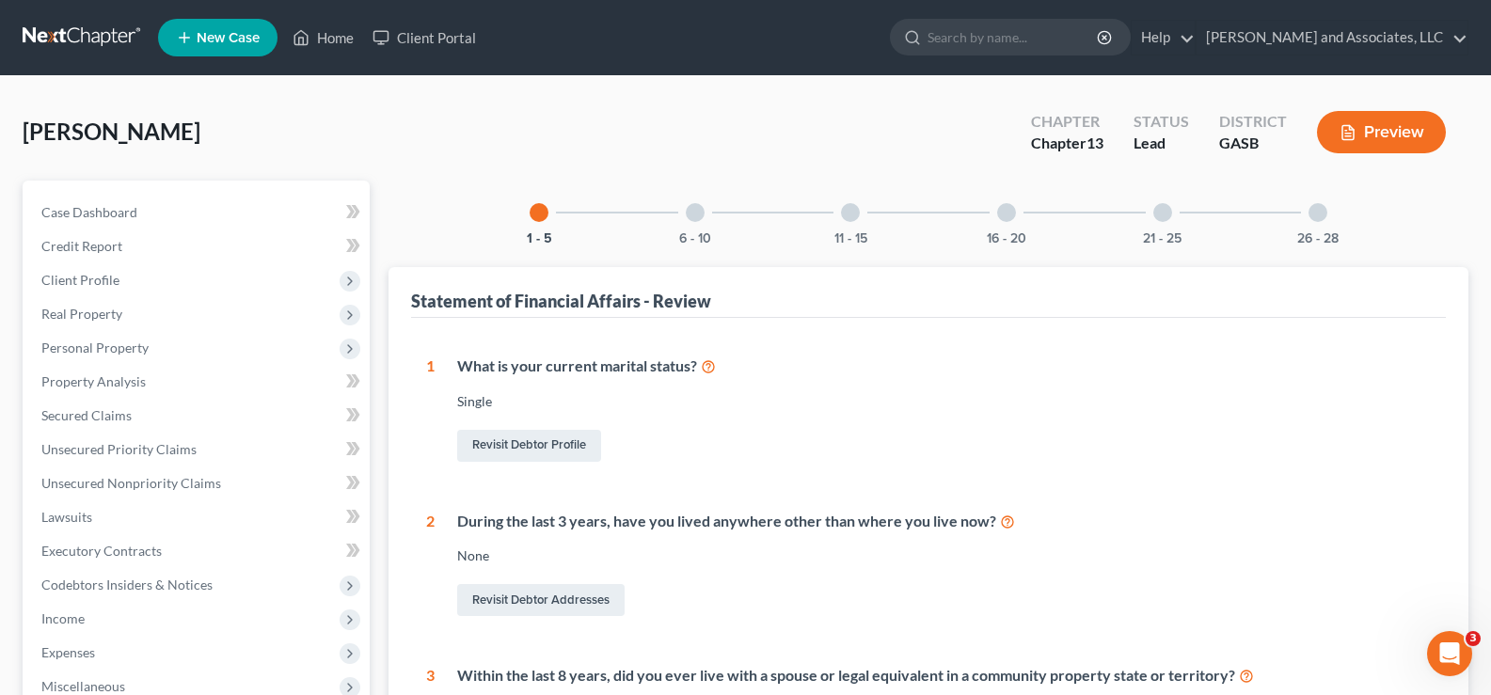
click at [1003, 216] on div at bounding box center [1006, 212] width 19 height 19
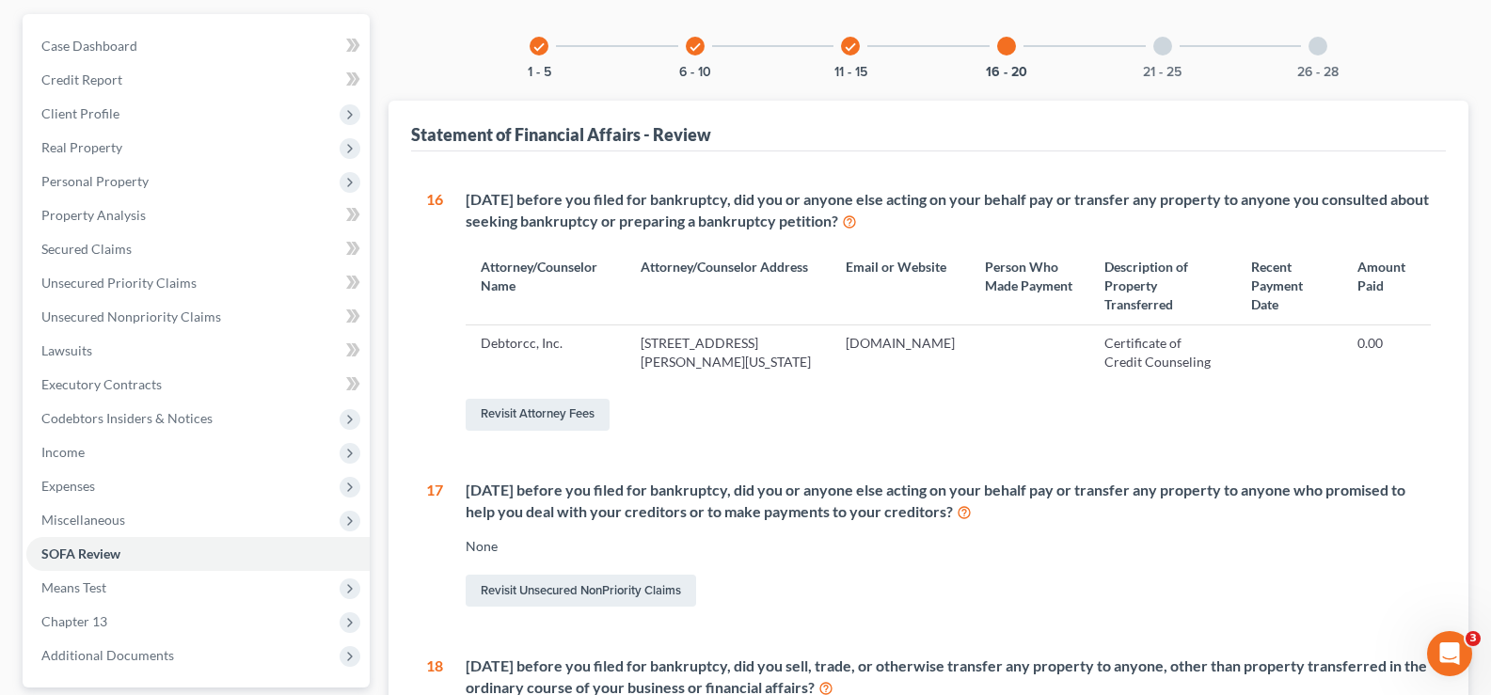
scroll to position [188, 0]
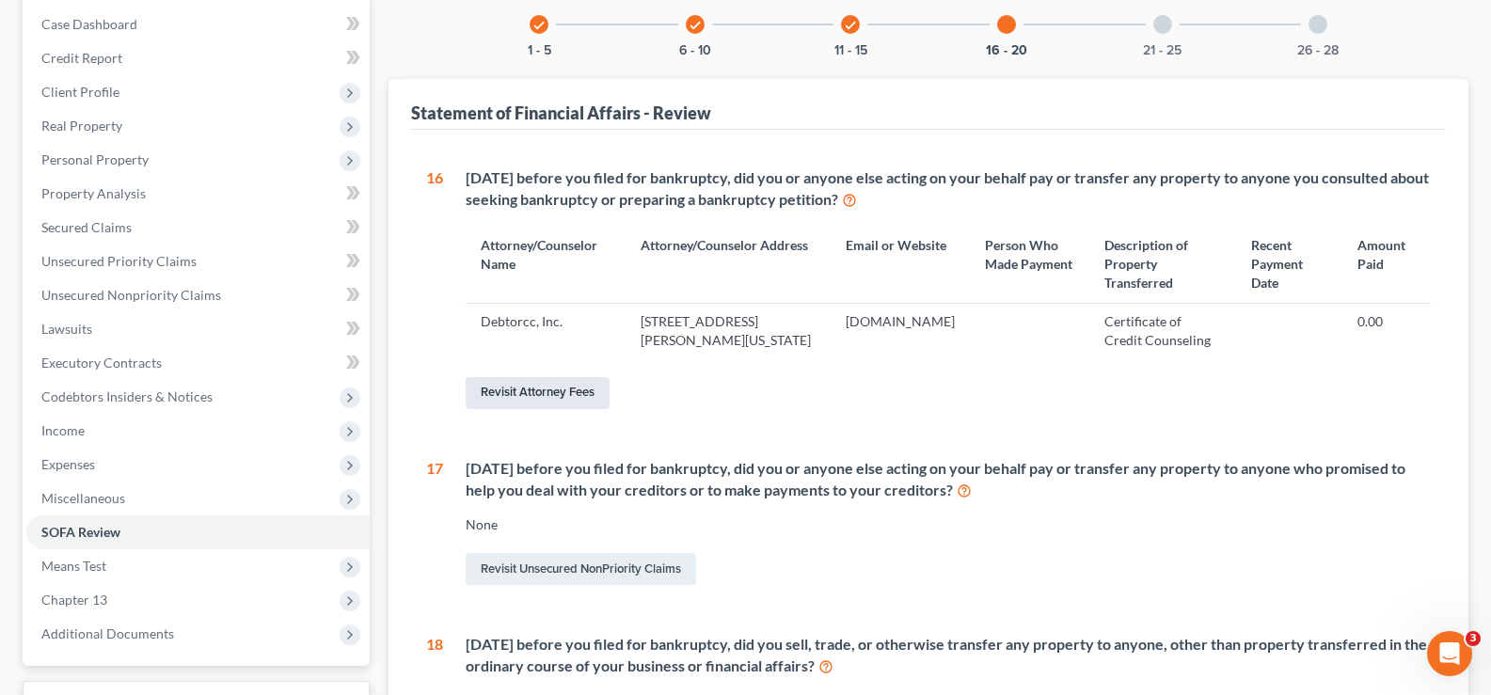
click at [578, 395] on link "Revisit Attorney Fees" at bounding box center [538, 393] width 144 height 32
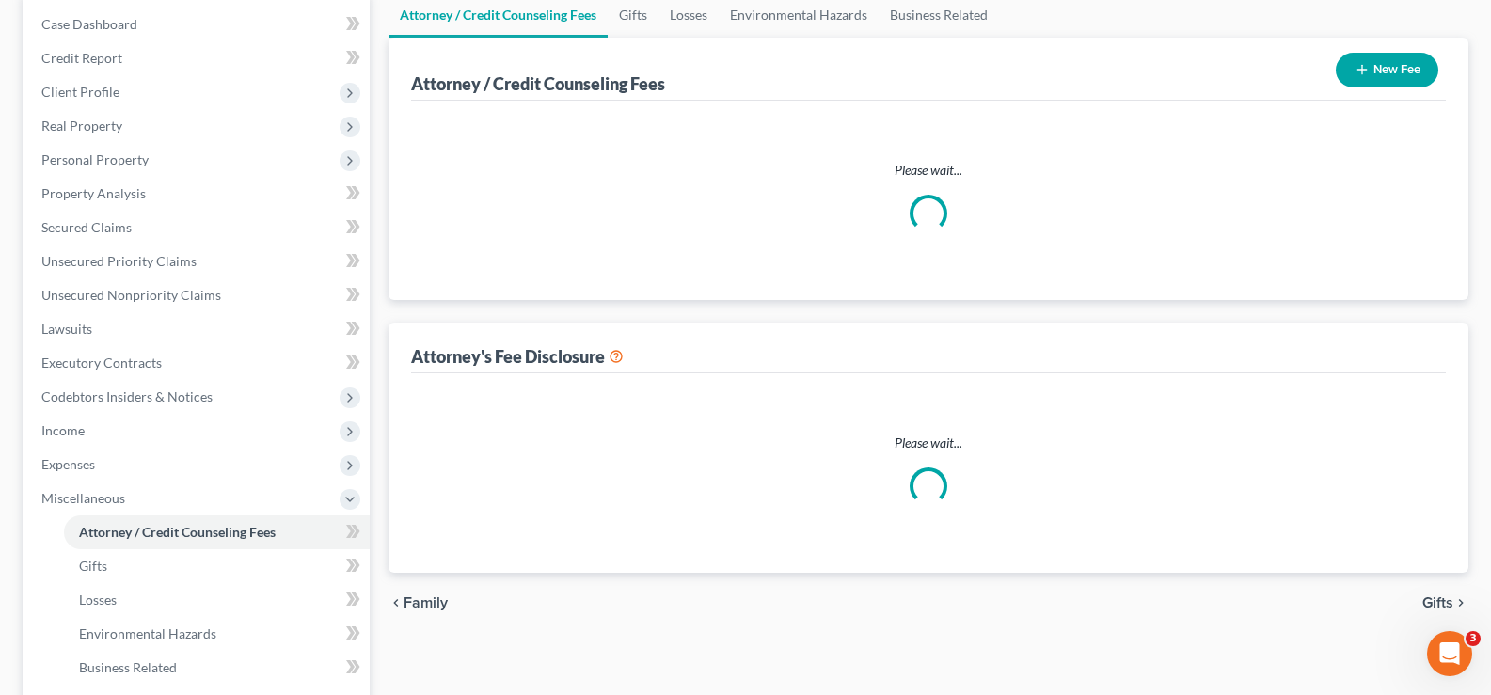
select select "0"
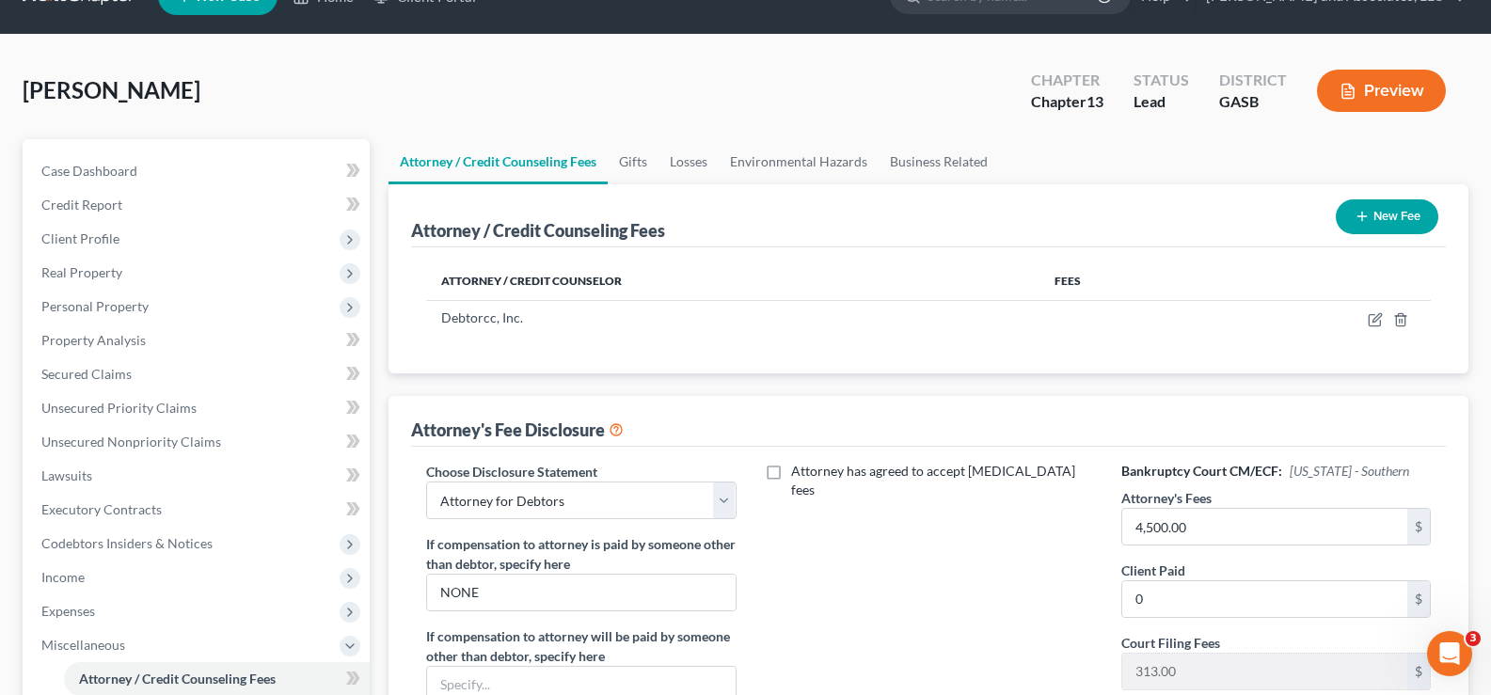
scroll to position [38, 0]
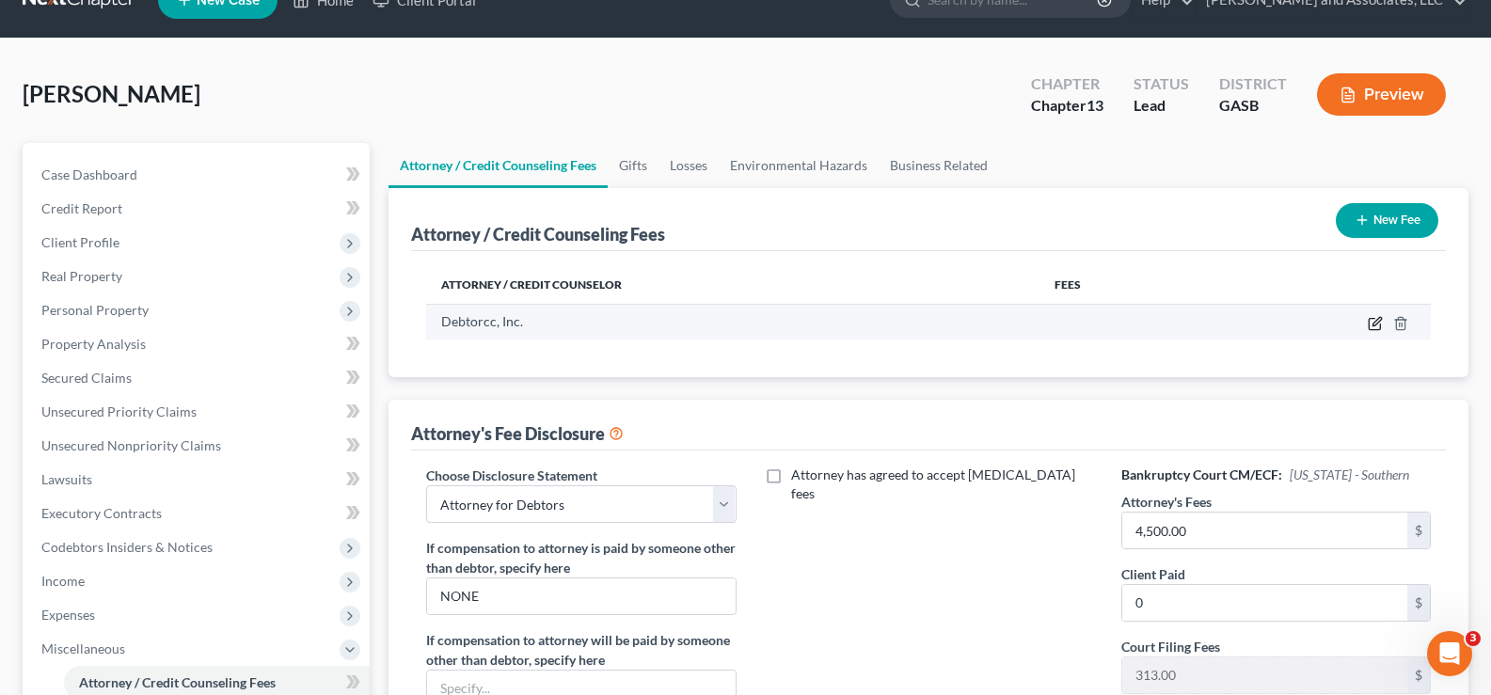
click at [1373, 321] on icon "button" at bounding box center [1375, 323] width 15 height 15
select select "33"
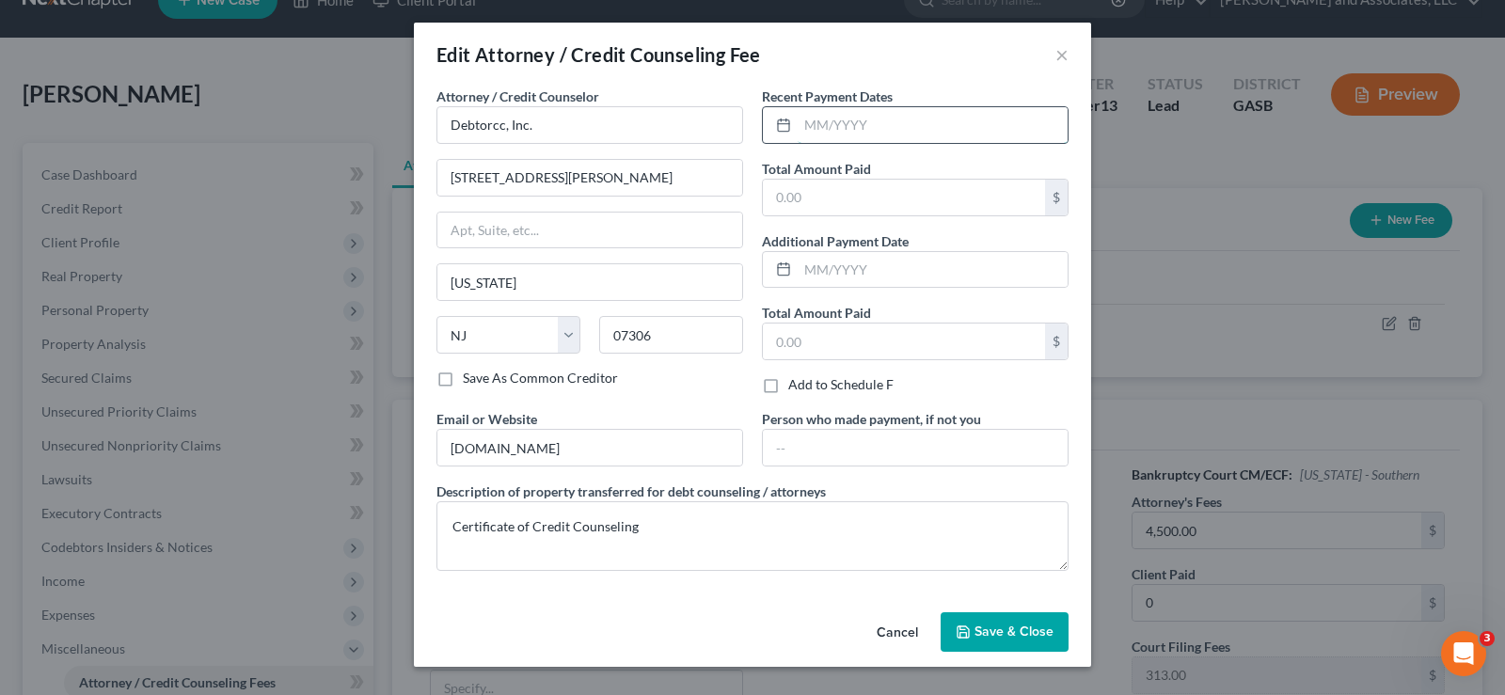
click at [840, 129] on input "text" at bounding box center [933, 125] width 270 height 36
type input "08/28/2025"
click at [814, 201] on input "text" at bounding box center [904, 198] width 282 height 36
type input "19.95"
click at [1002, 636] on span "Save & Close" at bounding box center [1014, 632] width 79 height 16
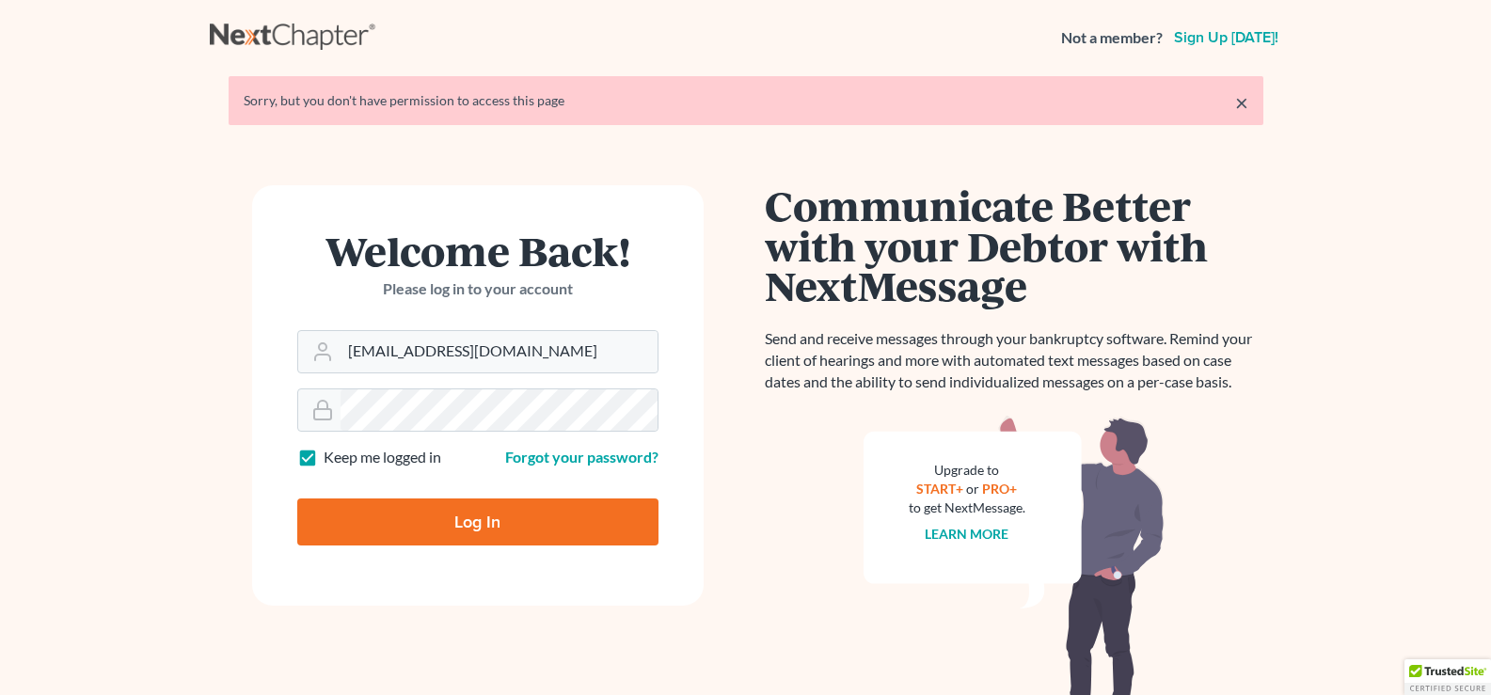
click at [562, 529] on input "Log In" at bounding box center [477, 522] width 361 height 47
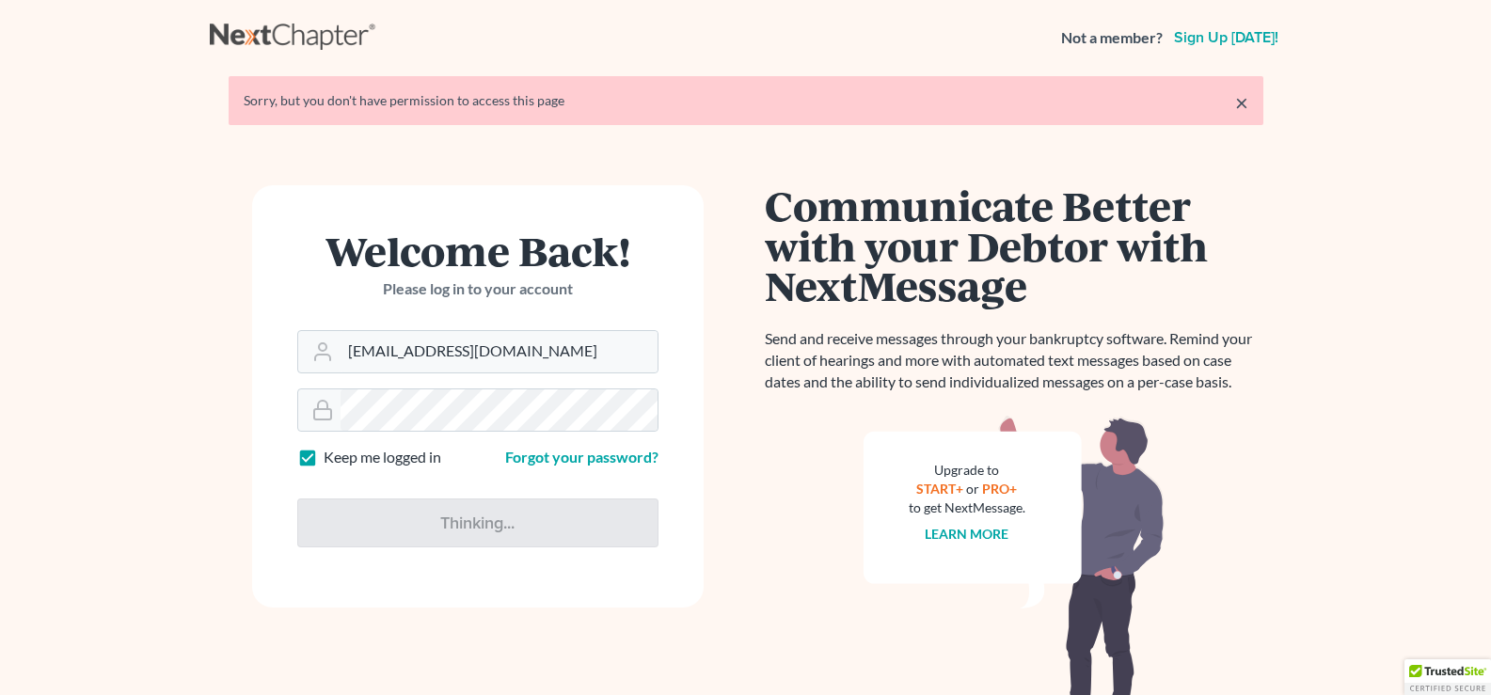
type input "Thinking..."
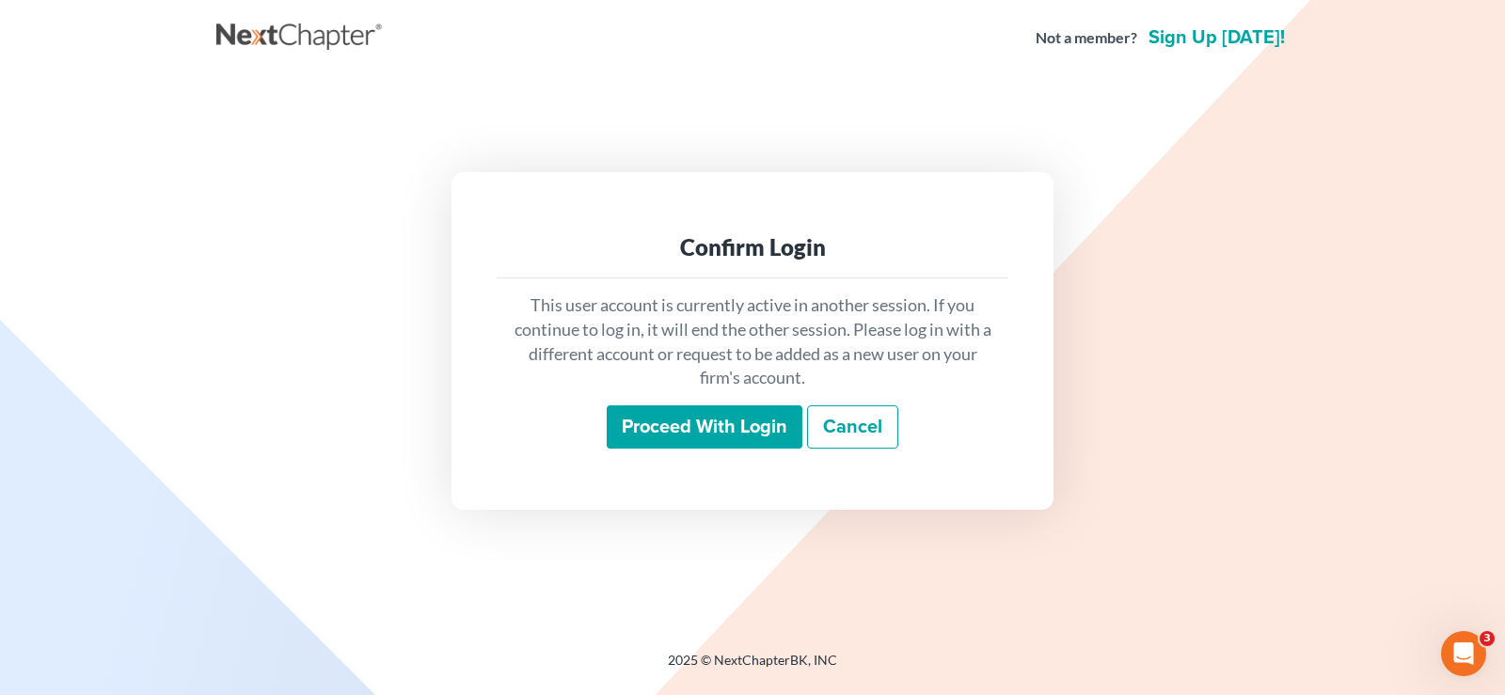
click at [699, 429] on input "Proceed with login" at bounding box center [705, 427] width 196 height 43
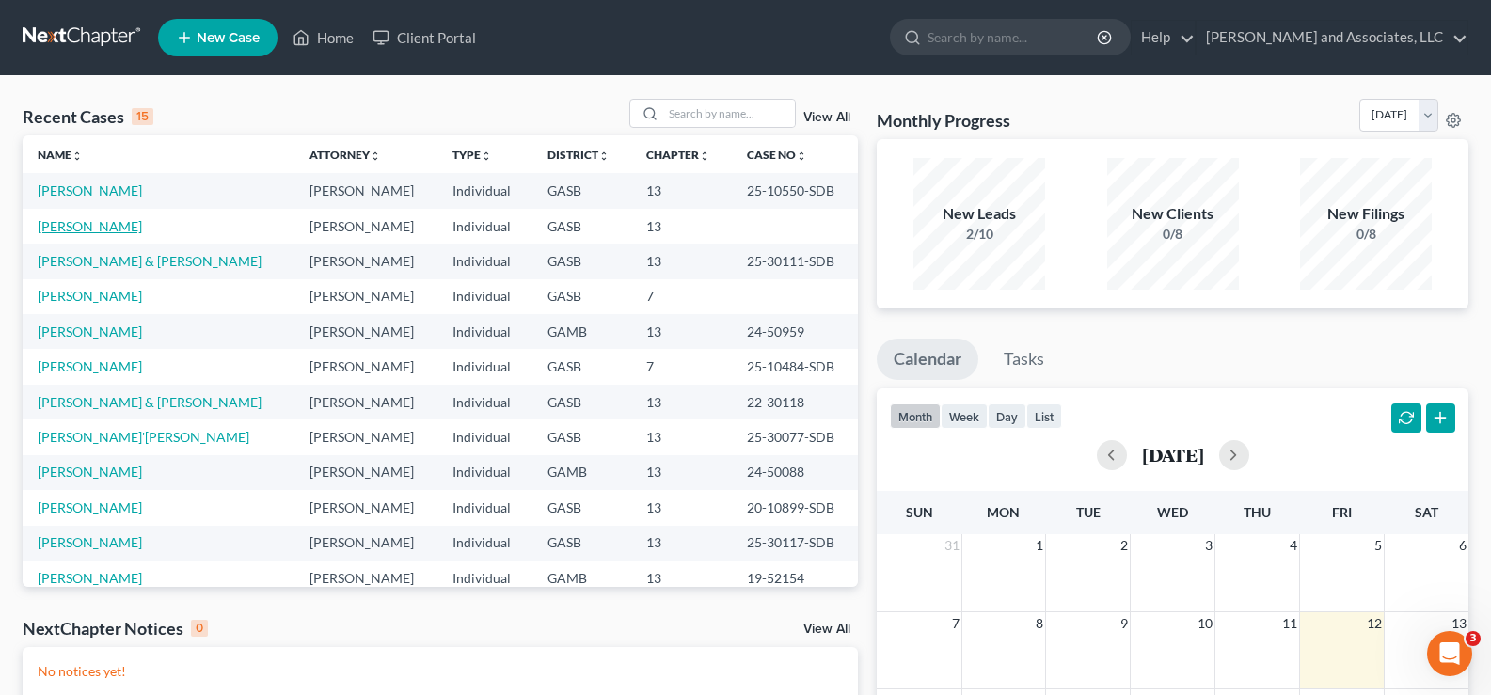
click at [103, 227] on link "[PERSON_NAME]" at bounding box center [90, 226] width 104 height 16
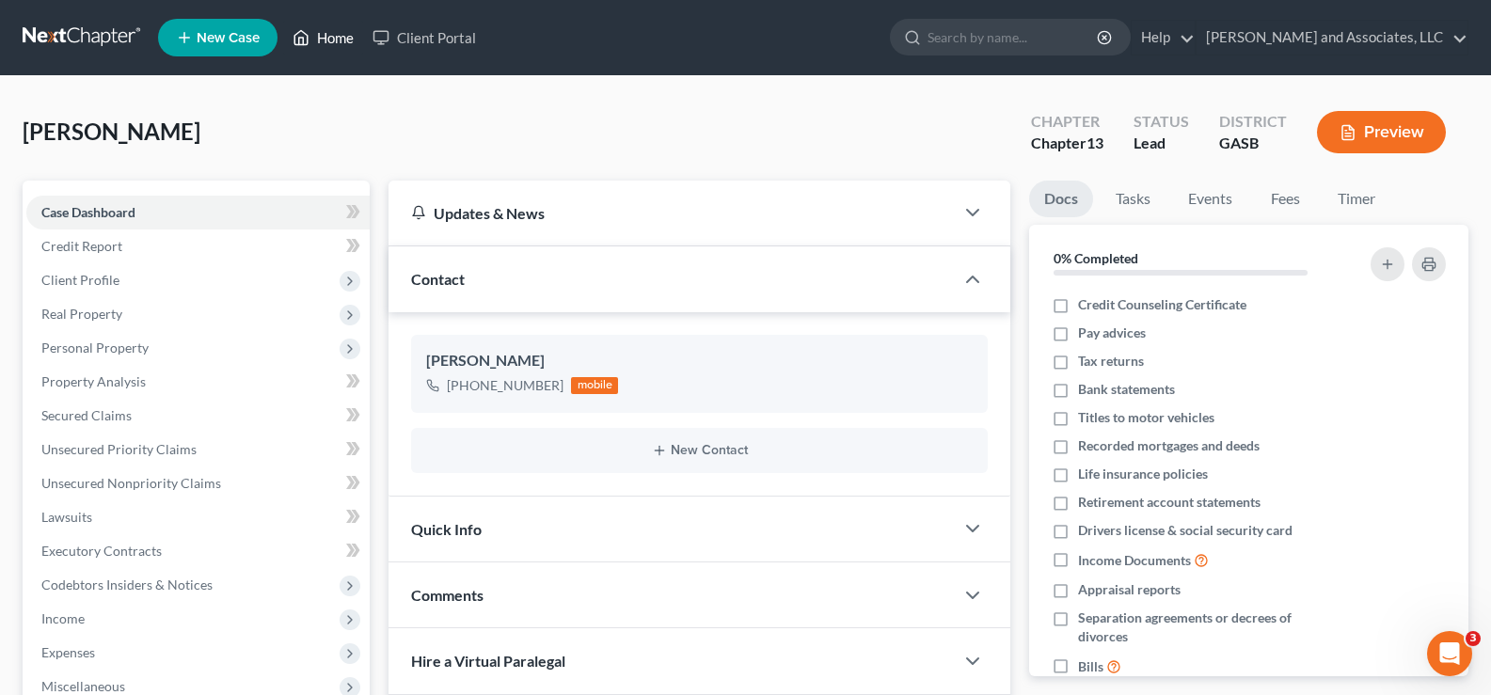
click at [344, 35] on link "Home" at bounding box center [323, 38] width 80 height 34
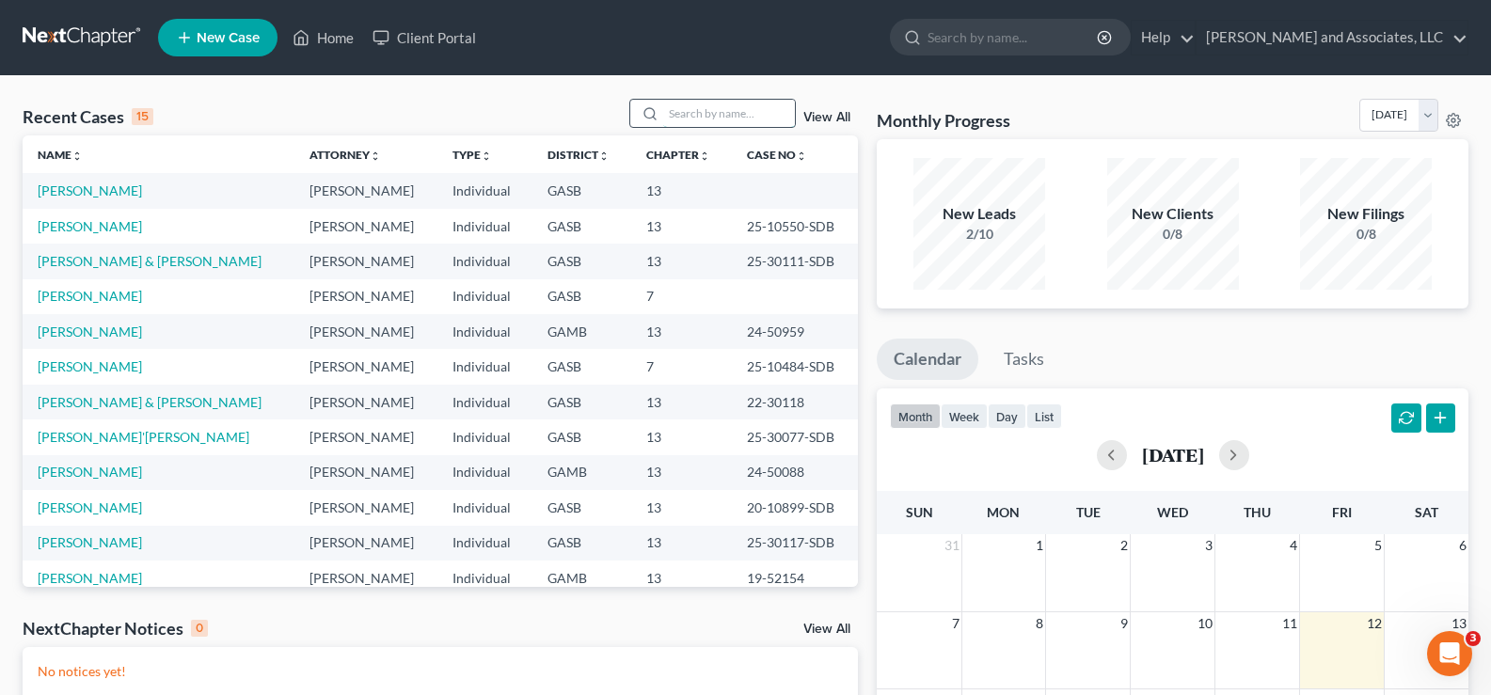
click at [756, 113] on input "search" at bounding box center [729, 113] width 132 height 27
click at [99, 188] on link "[PERSON_NAME]" at bounding box center [90, 191] width 104 height 16
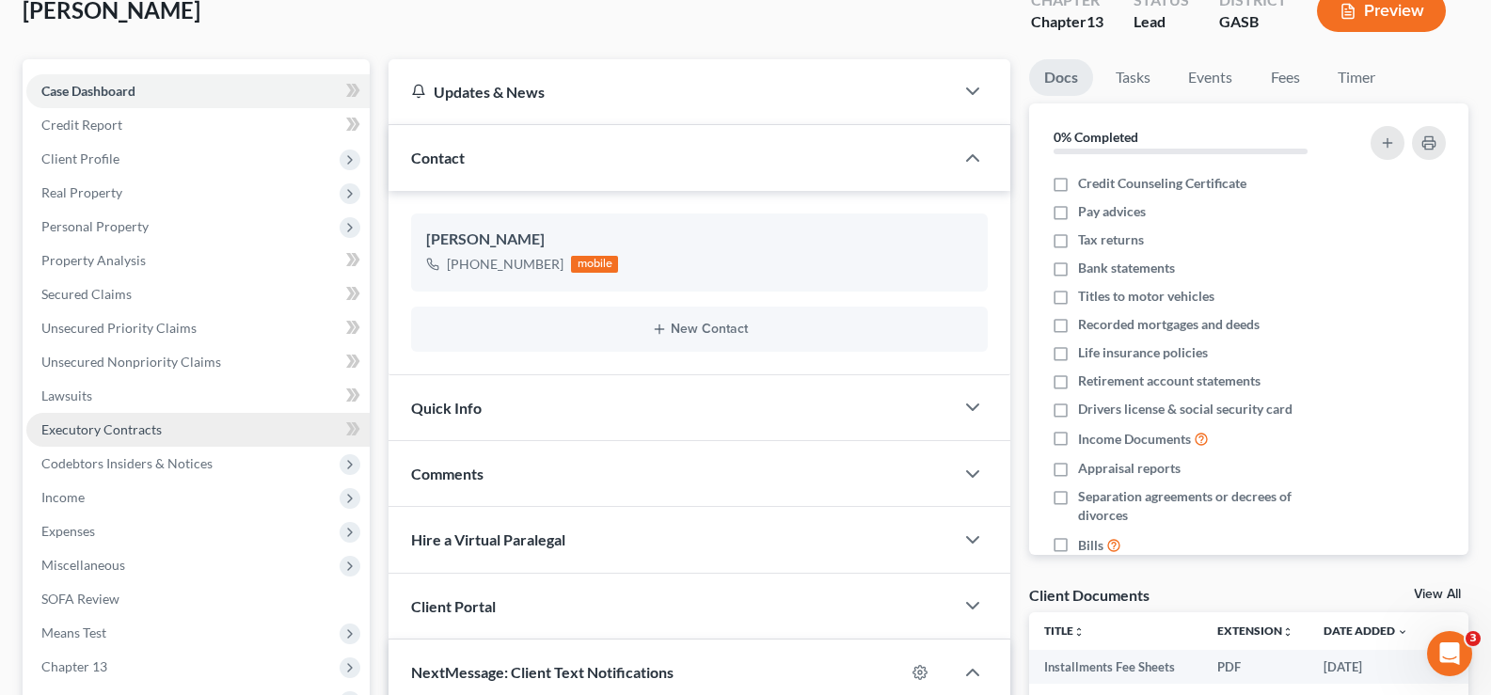
scroll to position [376, 0]
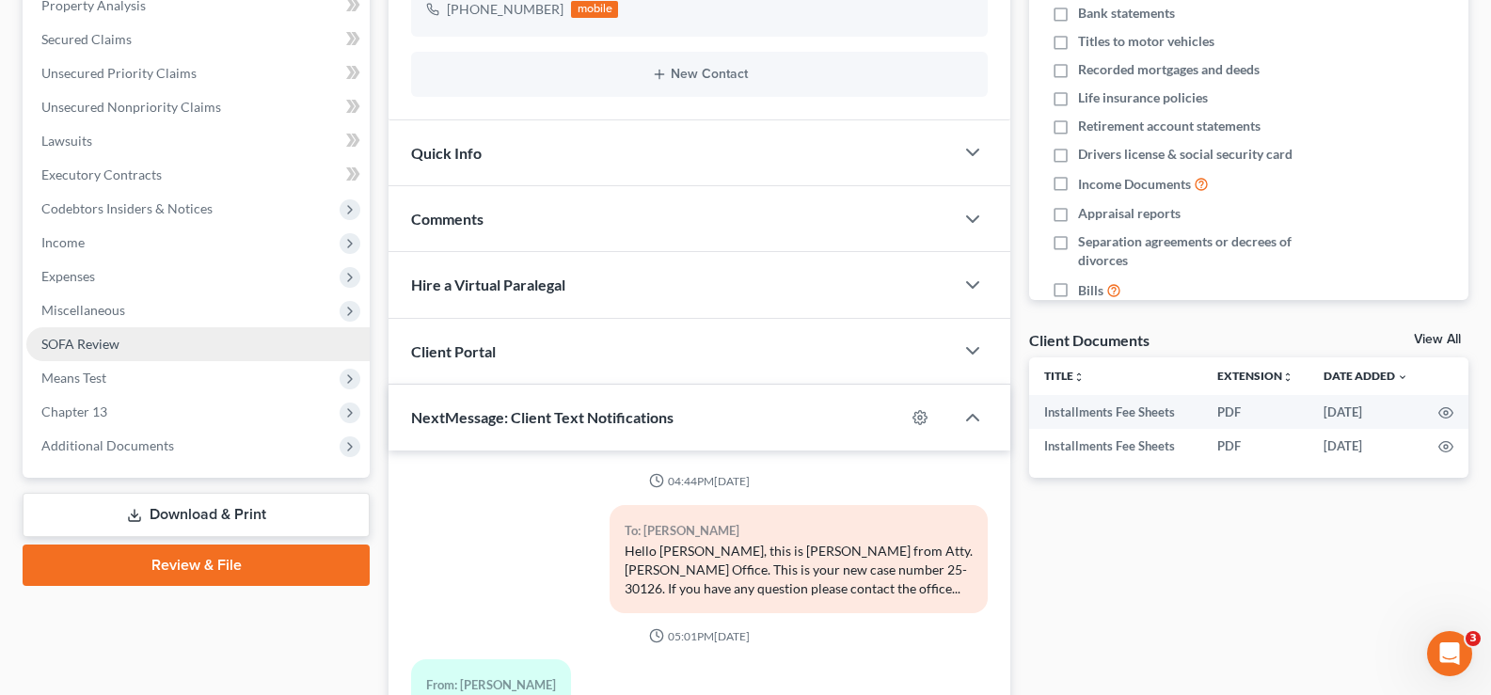
click at [97, 345] on span "SOFA Review" at bounding box center [80, 344] width 78 height 16
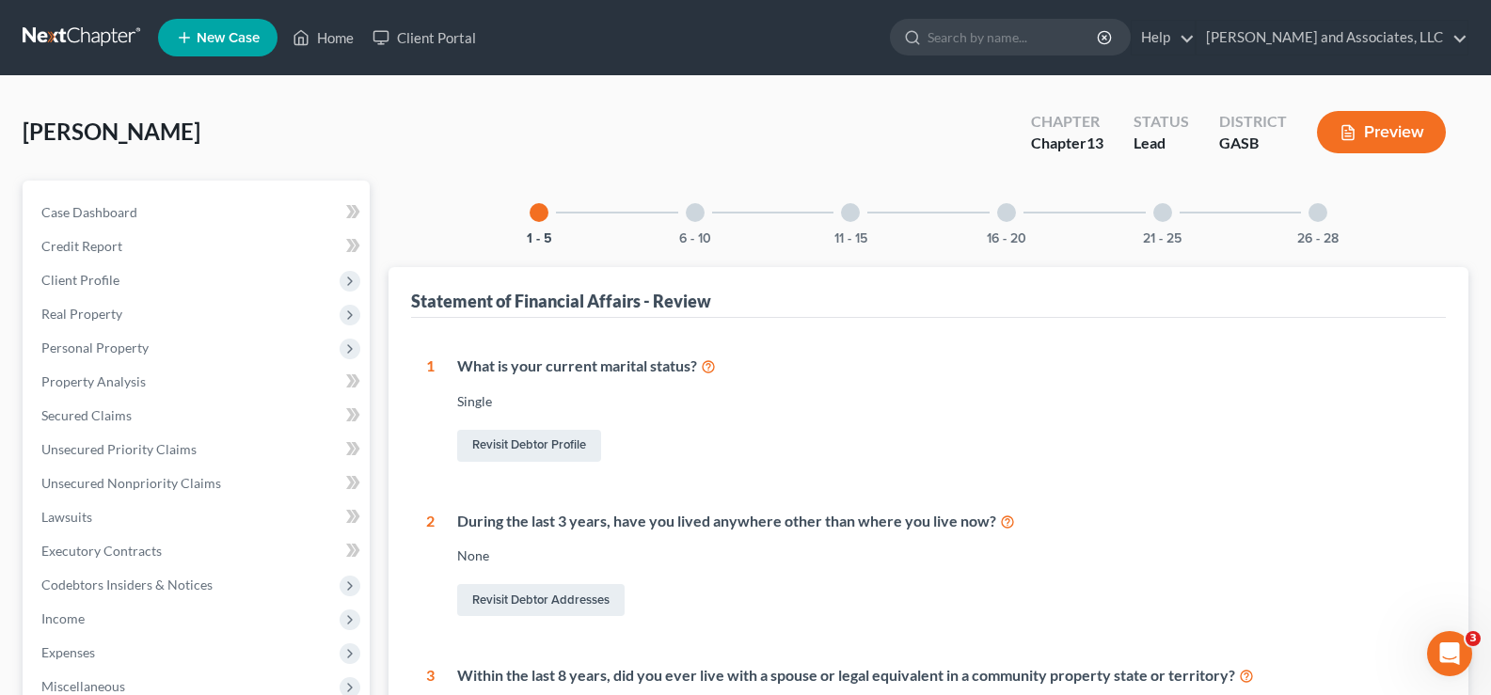
click at [1313, 213] on div at bounding box center [1318, 212] width 19 height 19
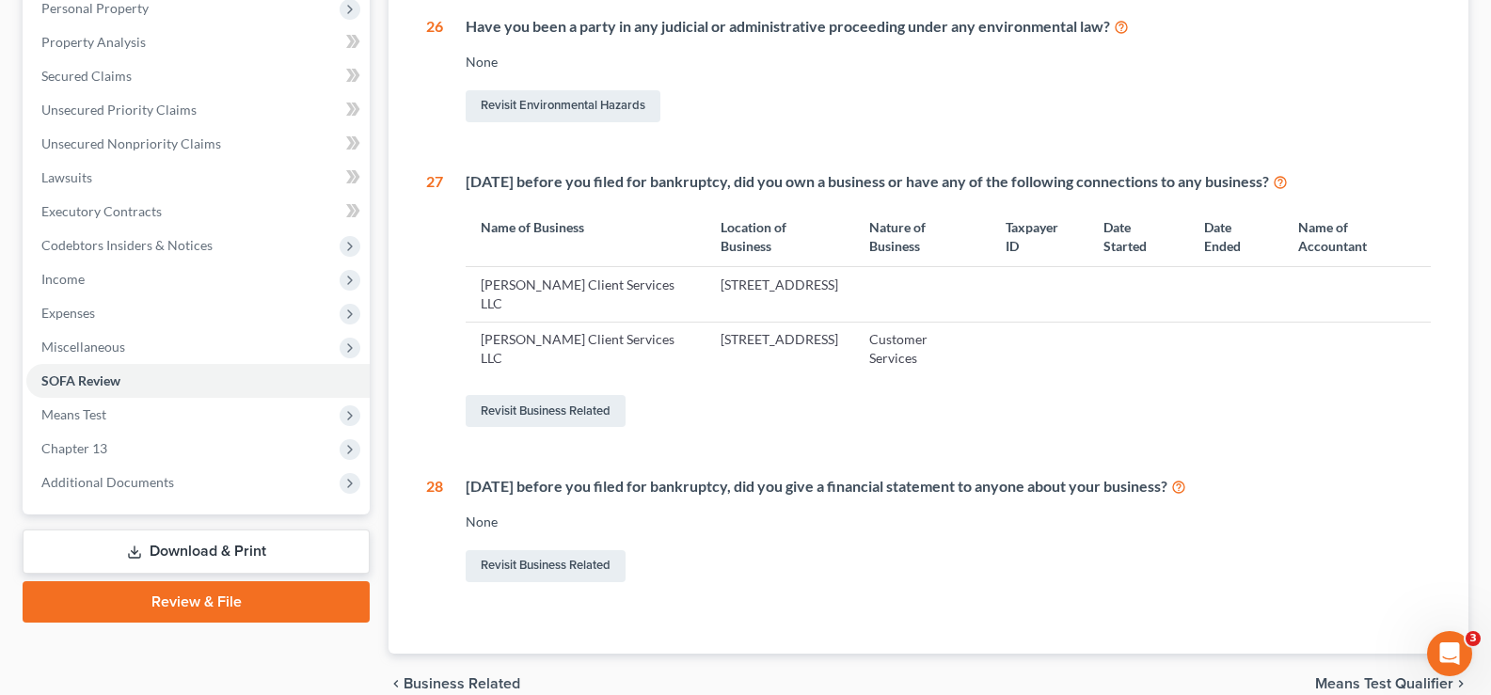
scroll to position [376, 0]
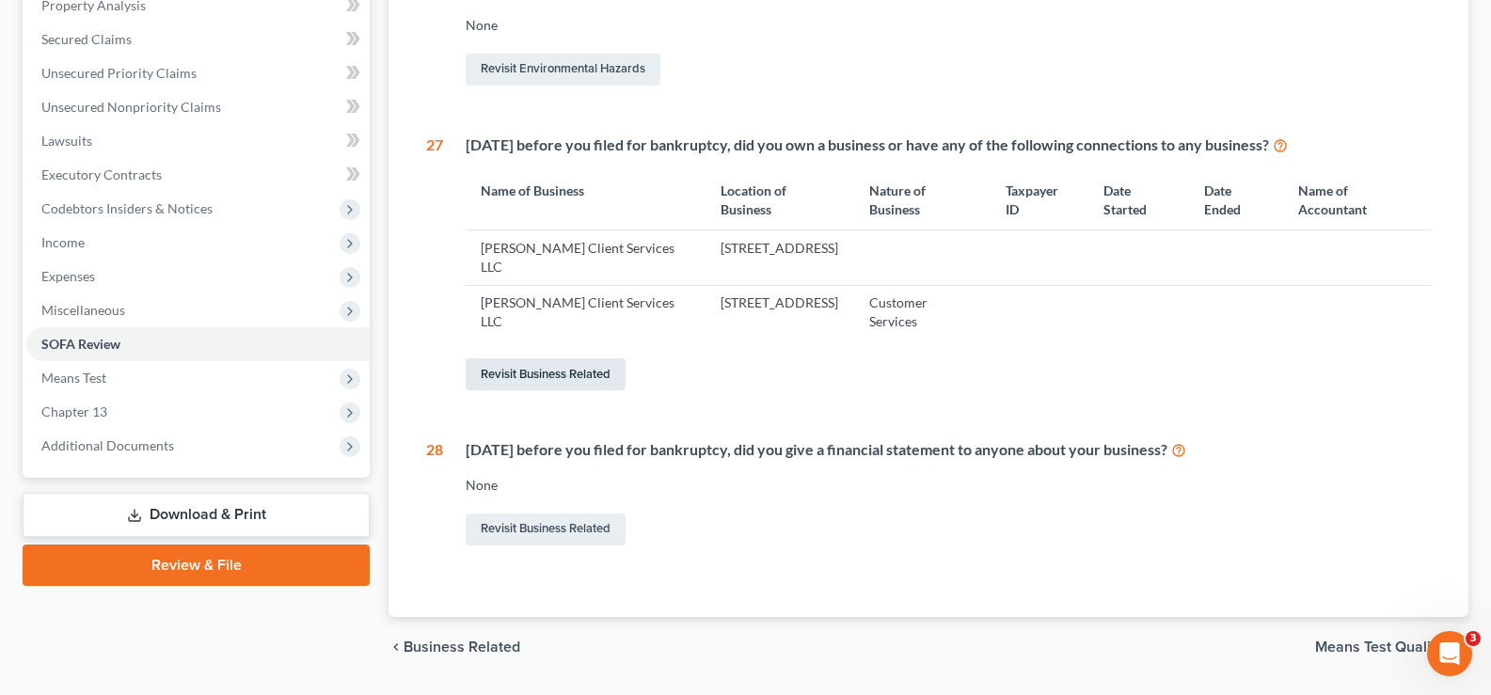
click at [608, 378] on link "Revisit Business Related" at bounding box center [546, 374] width 160 height 32
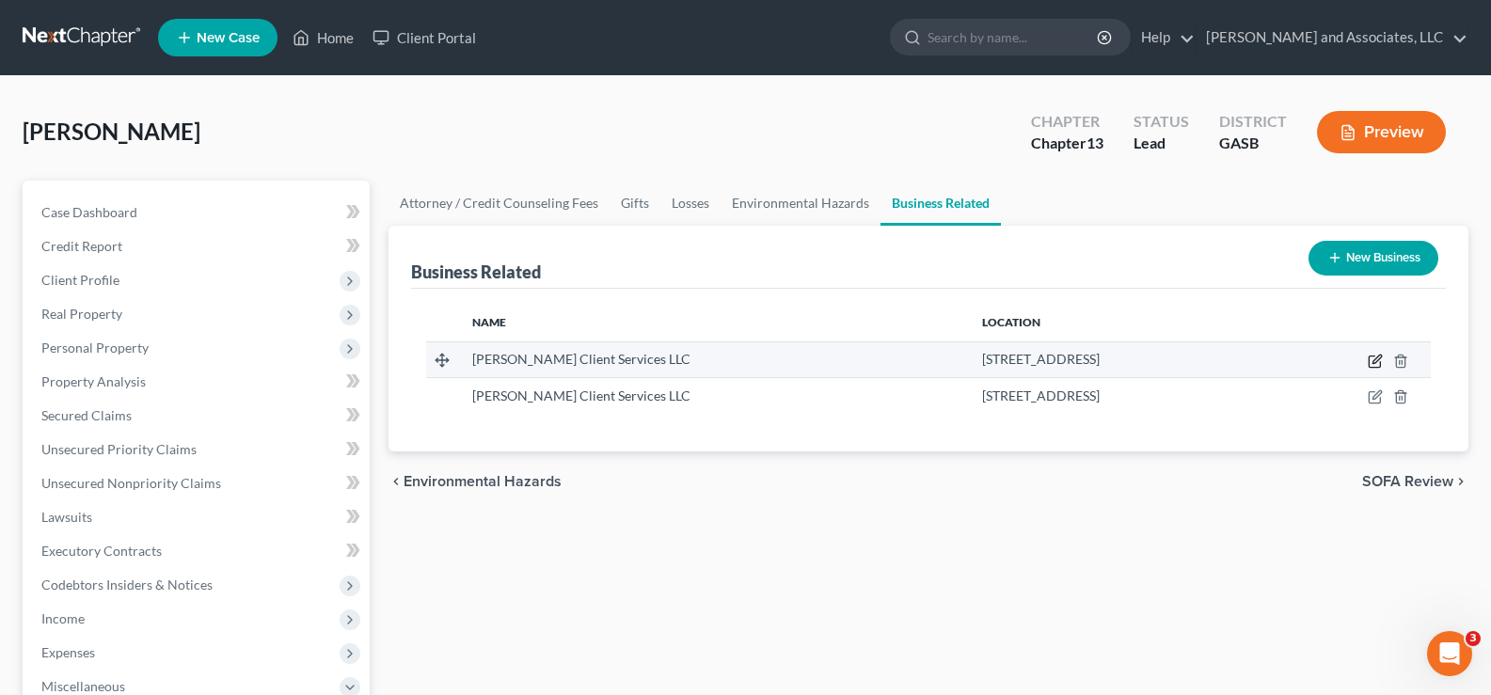
click at [1375, 357] on icon "button" at bounding box center [1374, 362] width 11 height 11
select select "sole_proprietor"
select select "10"
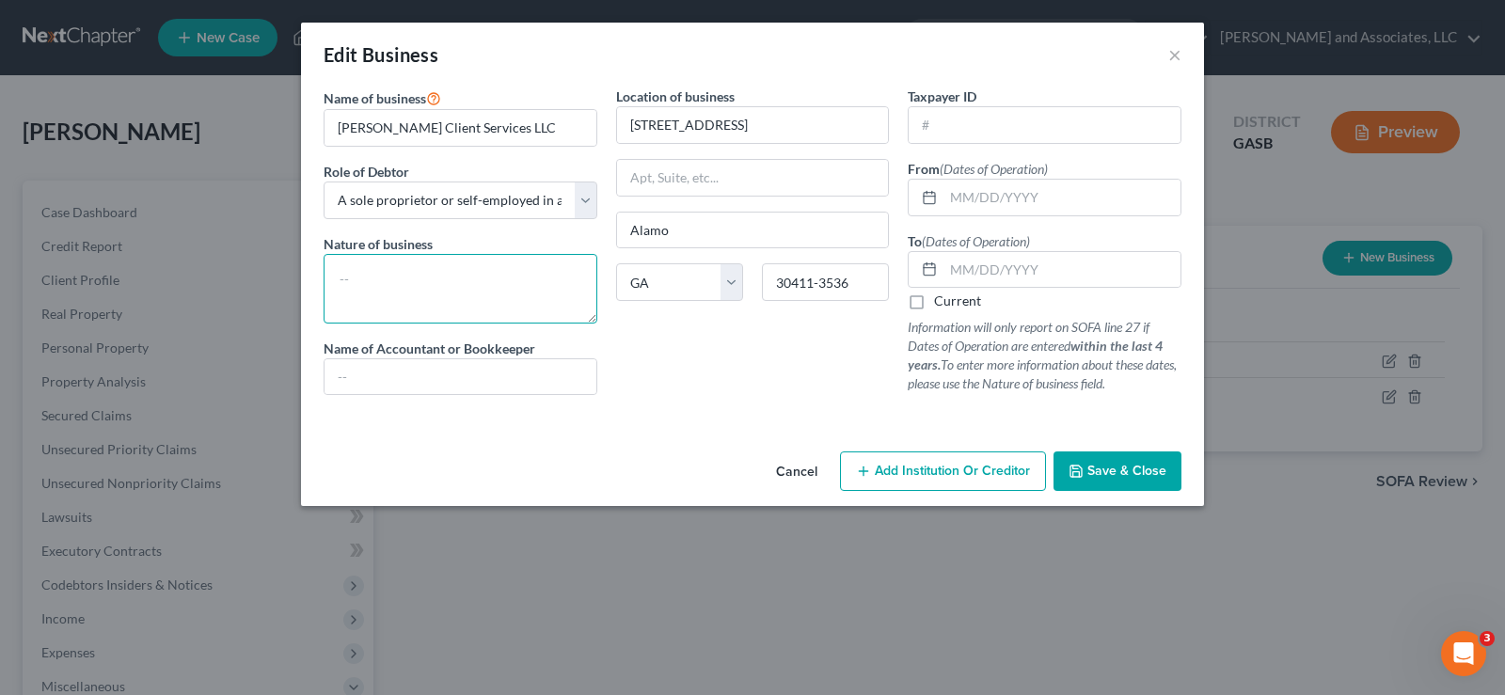
click at [340, 267] on textarea at bounding box center [461, 289] width 274 height 70
type textarea "Customer Service"
click at [372, 376] on input "text" at bounding box center [461, 377] width 272 height 36
type input "N/A"
click at [942, 130] on input "text" at bounding box center [1045, 125] width 272 height 36
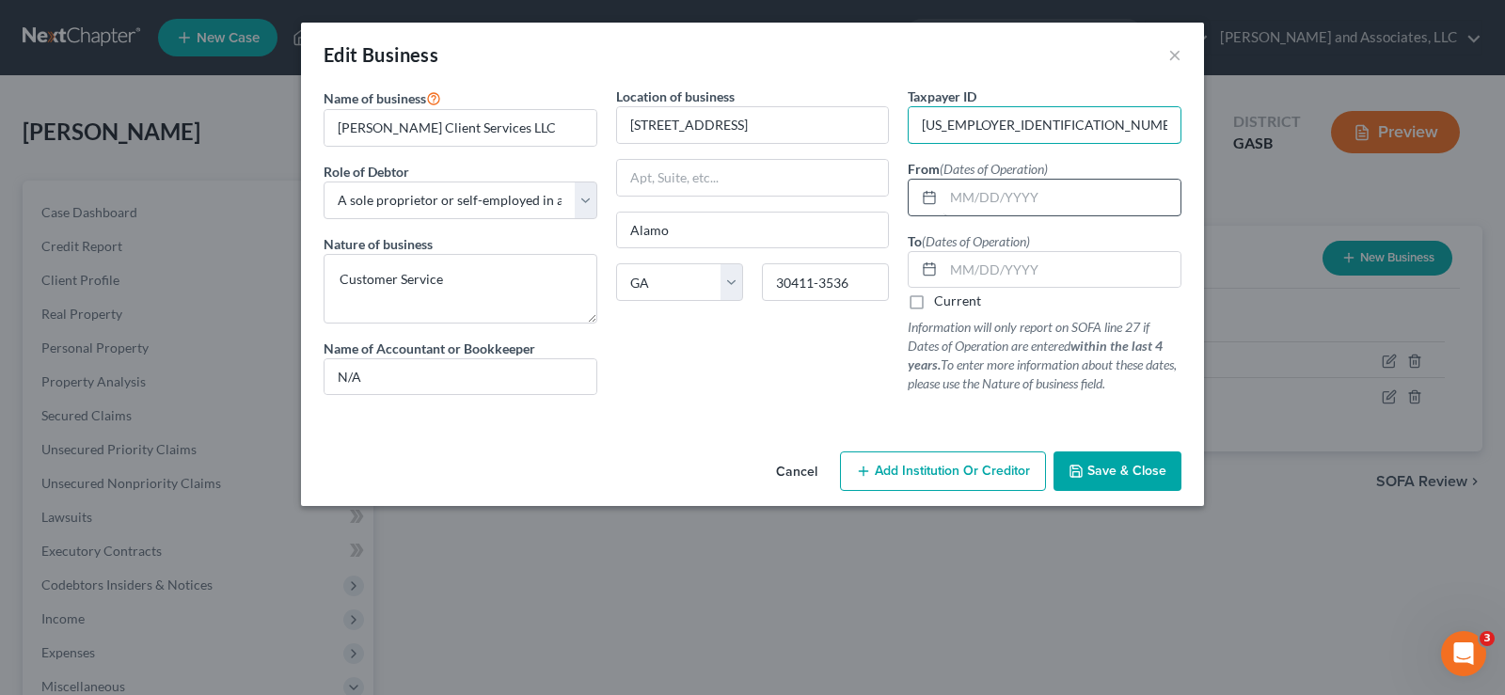
type input "88-1641104"
click at [1016, 199] on input "text" at bounding box center [1062, 198] width 237 height 36
type input "04/15/2022"
click at [987, 270] on input "text" at bounding box center [1062, 270] width 237 height 36
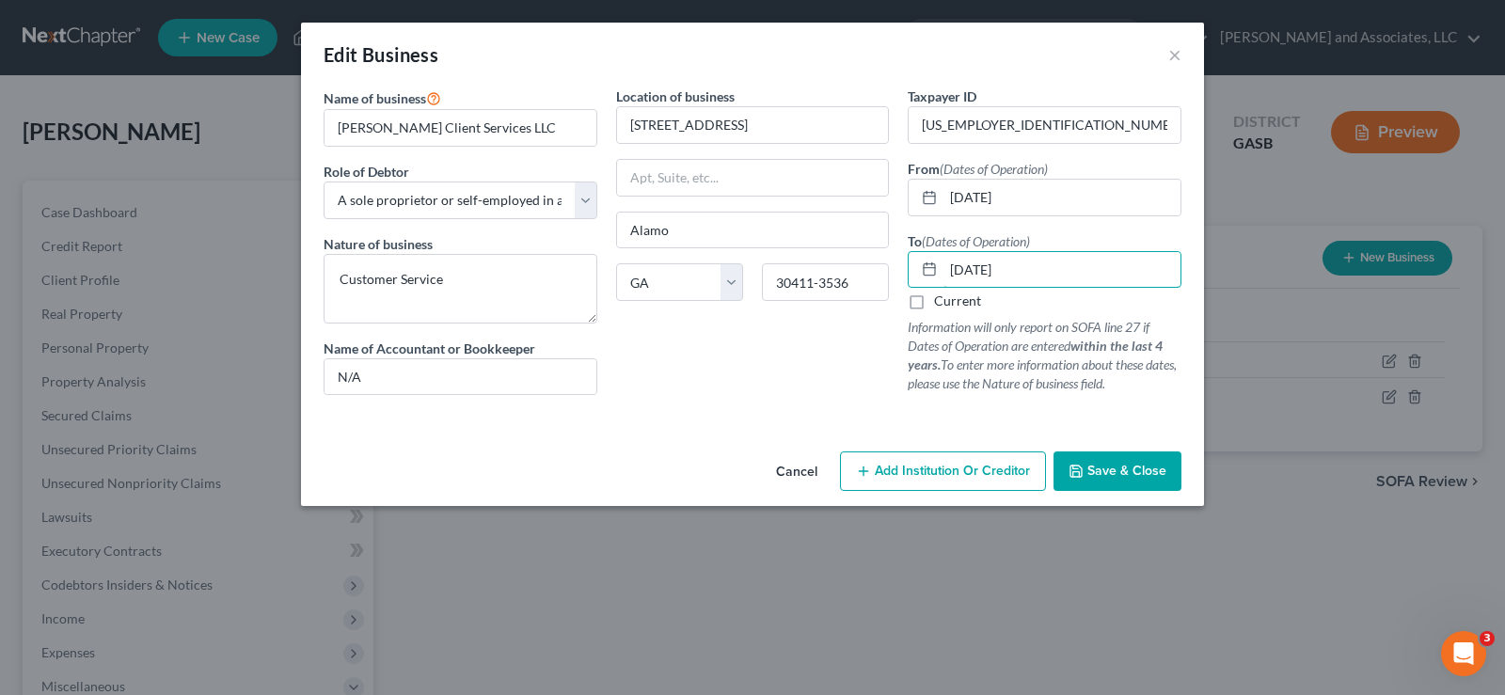
type input "09/12/2025"
click at [1124, 474] on span "Save & Close" at bounding box center [1127, 471] width 79 height 16
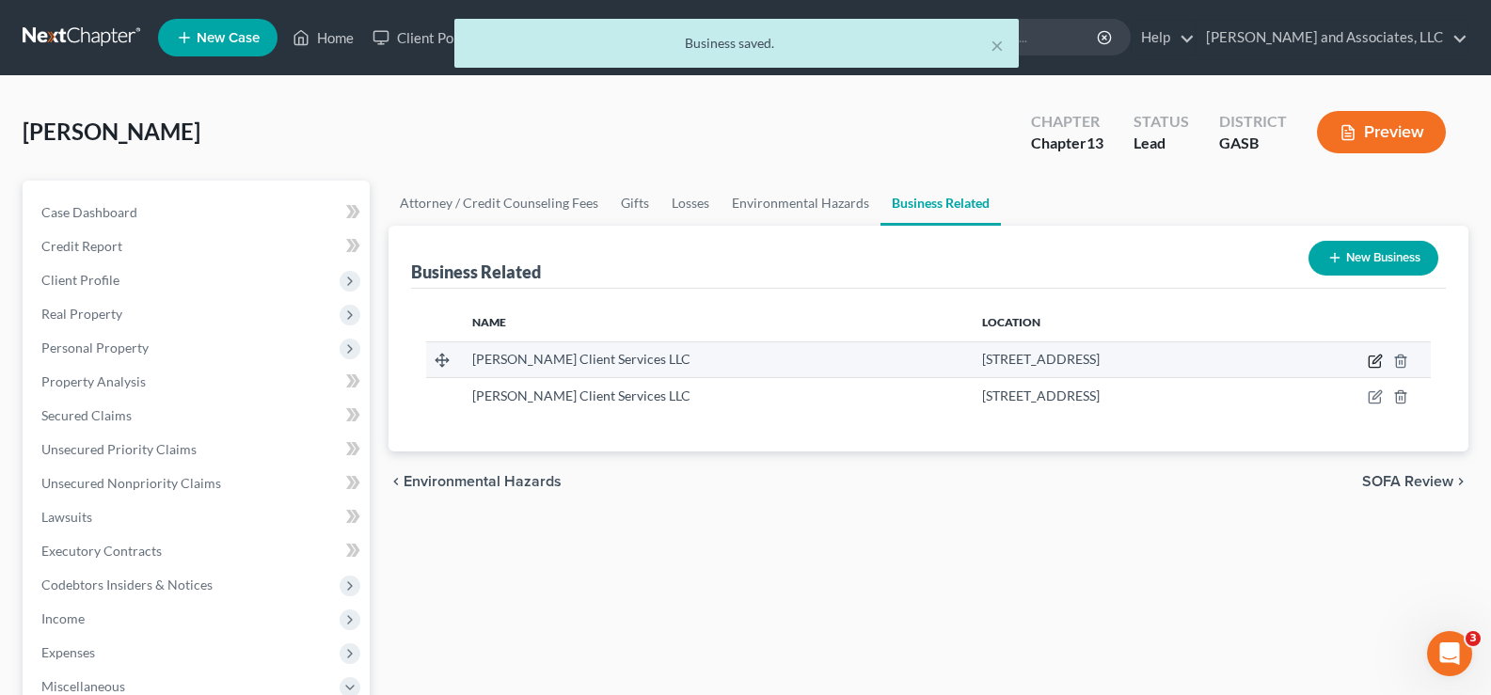
click at [1377, 361] on icon "button" at bounding box center [1377, 359] width 8 height 8
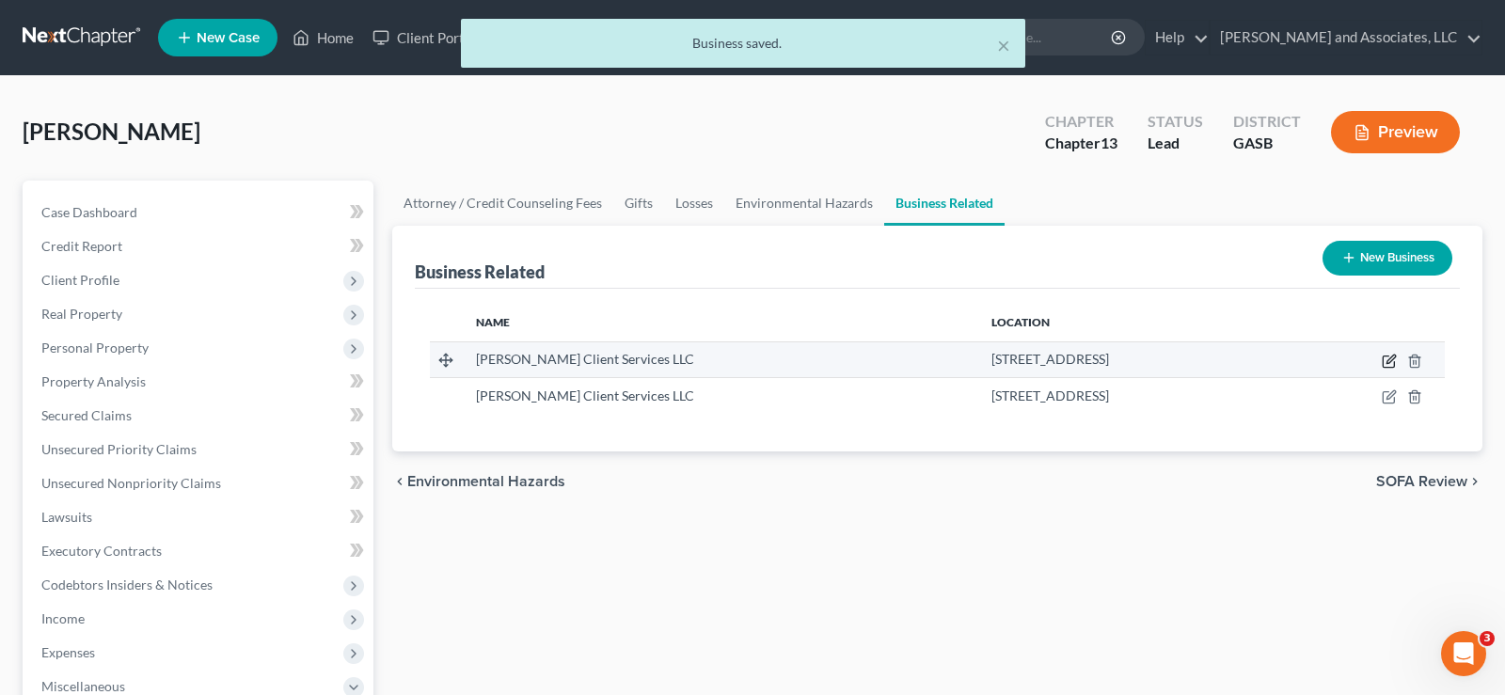
select select "sole_proprietor"
select select "10"
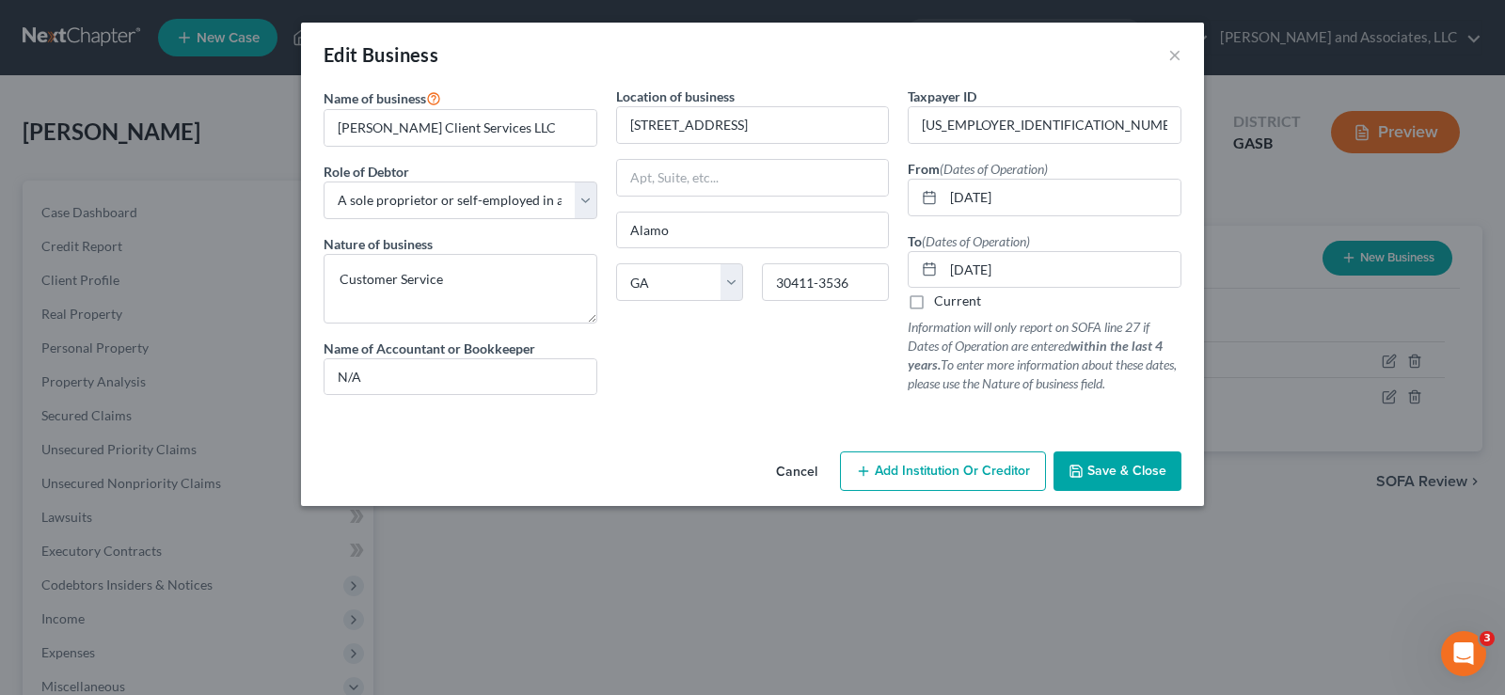
click at [1155, 468] on span "Save & Close" at bounding box center [1127, 471] width 79 height 16
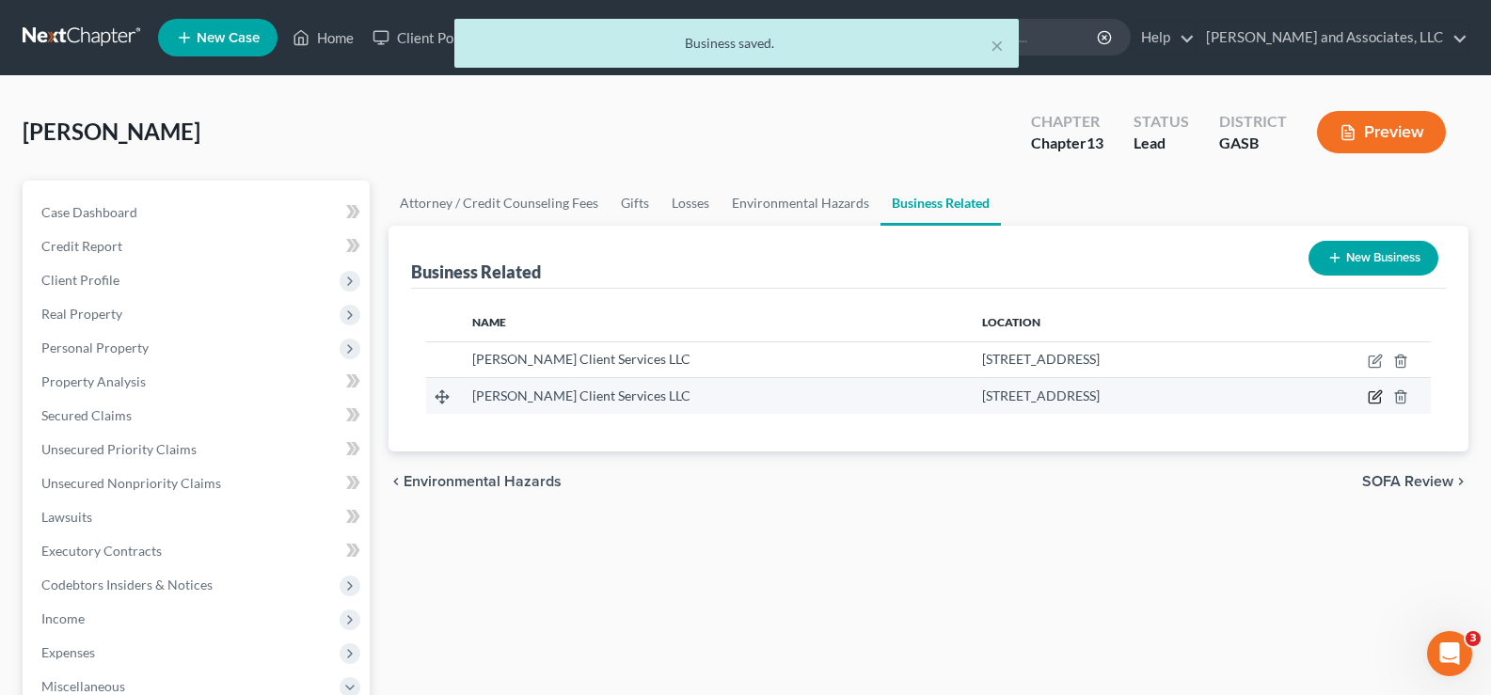
click at [1375, 392] on icon "button" at bounding box center [1374, 397] width 11 height 11
select select "sole_proprietor"
select select "10"
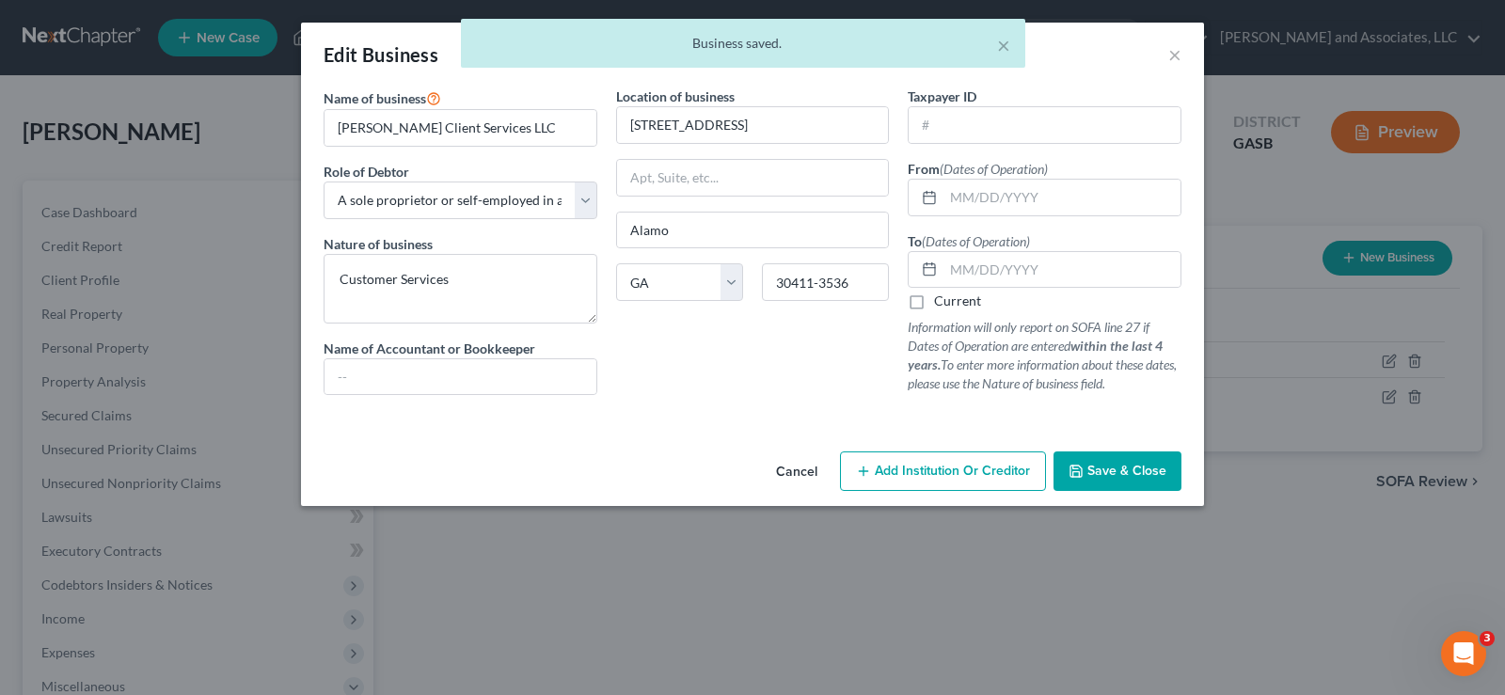
click at [784, 469] on button "Cancel" at bounding box center [797, 472] width 72 height 38
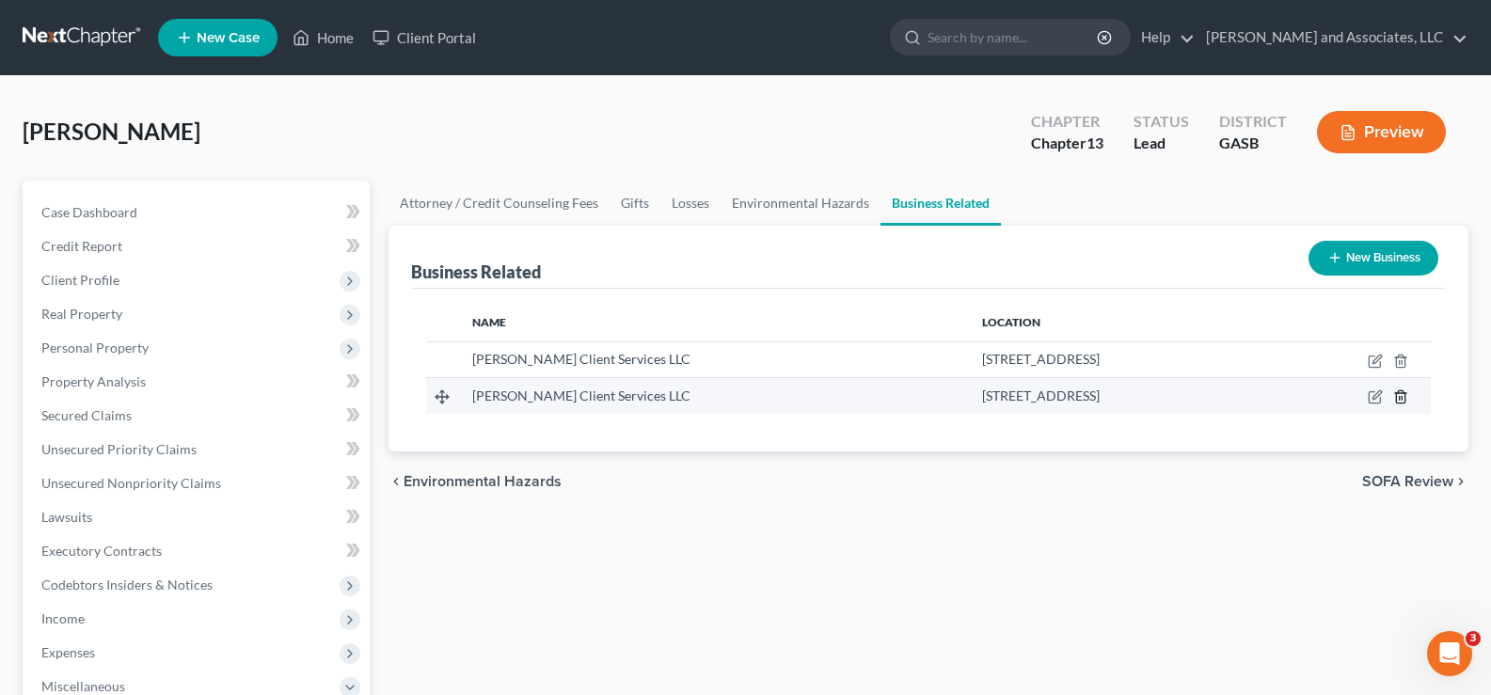
click at [1400, 400] on line "button" at bounding box center [1400, 399] width 0 height 4
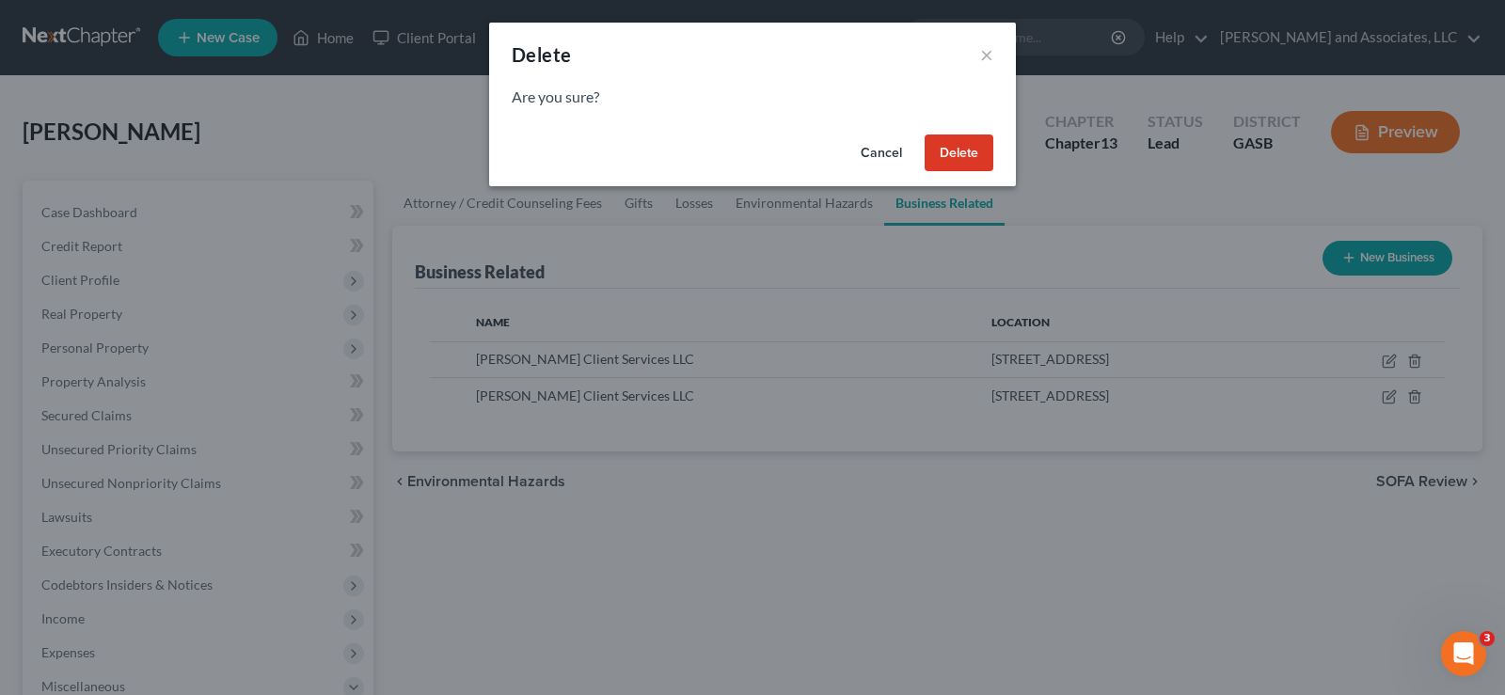
click at [948, 160] on button "Delete" at bounding box center [959, 154] width 69 height 38
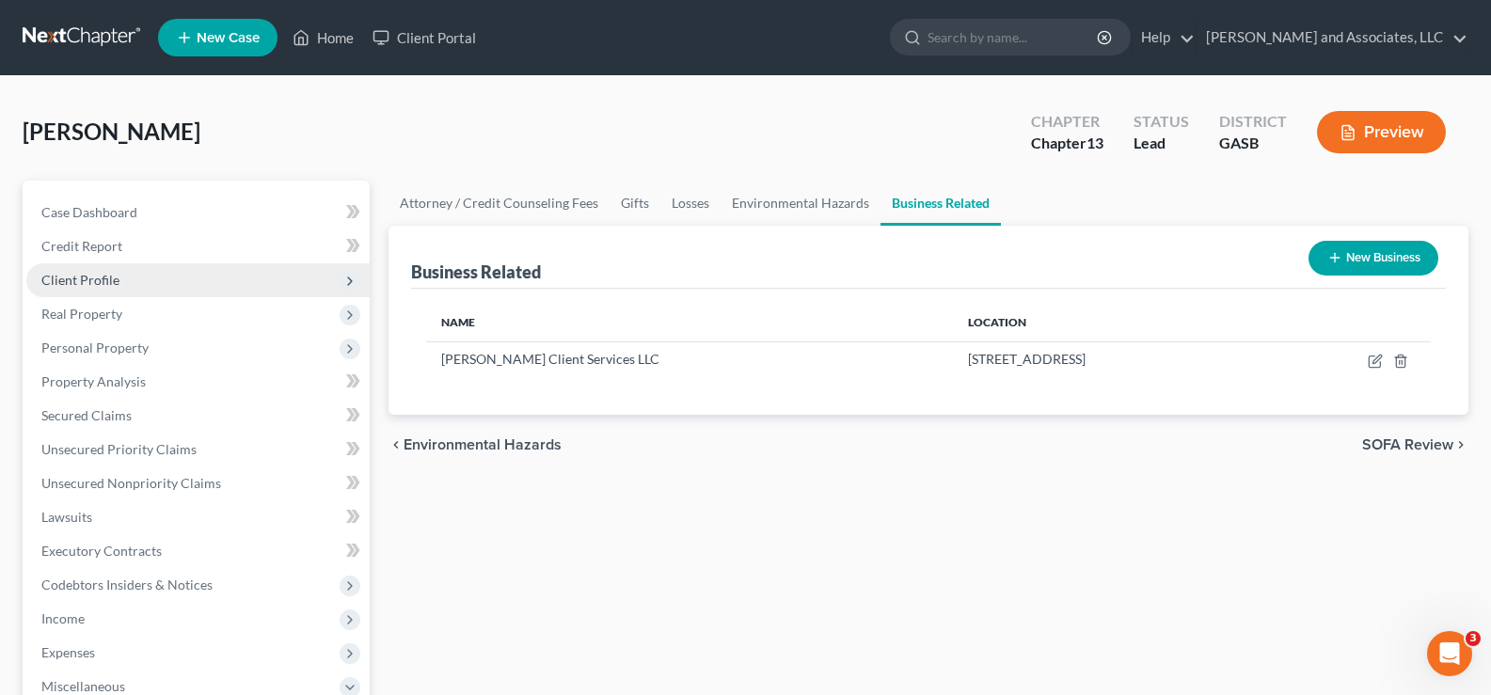
click at [87, 282] on span "Client Profile" at bounding box center [80, 280] width 78 height 16
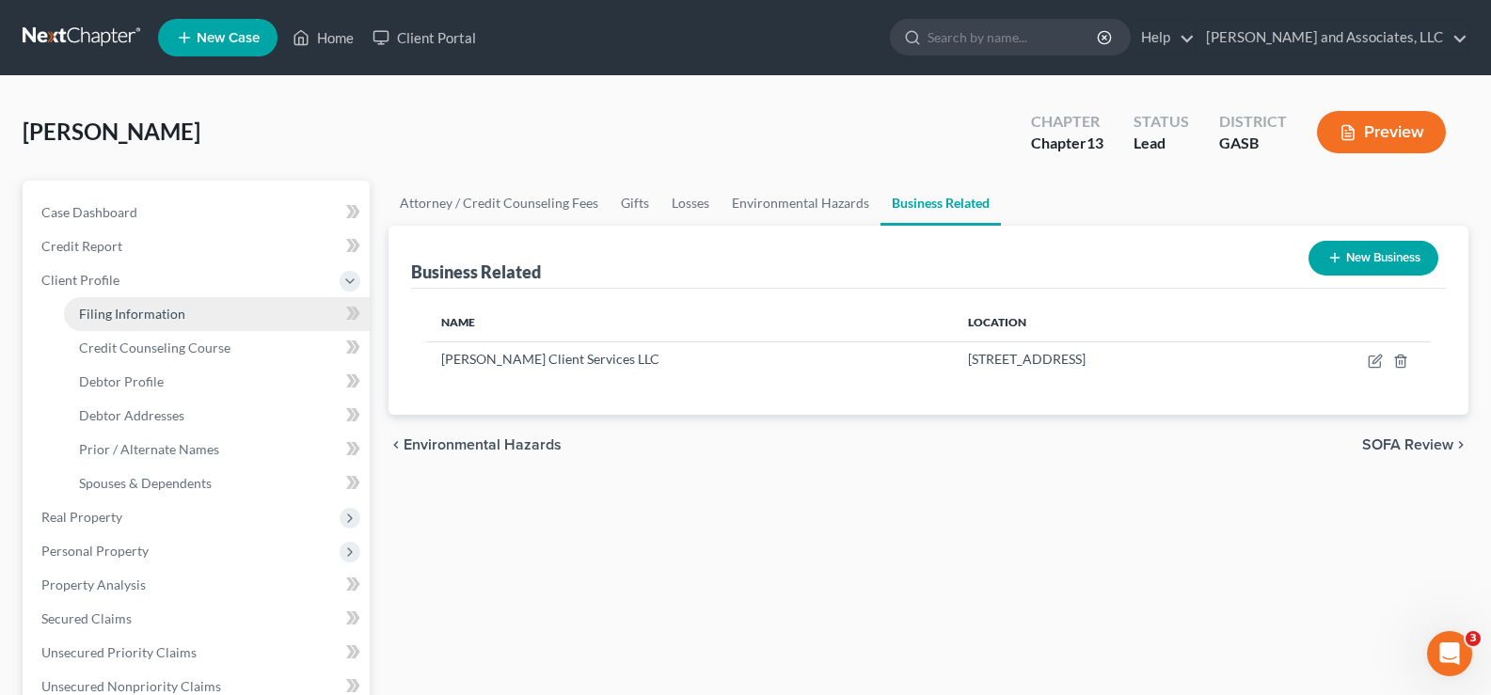
click at [169, 302] on link "Filing Information" at bounding box center [217, 314] width 306 height 34
select select "1"
select select "0"
select select "3"
select select "20"
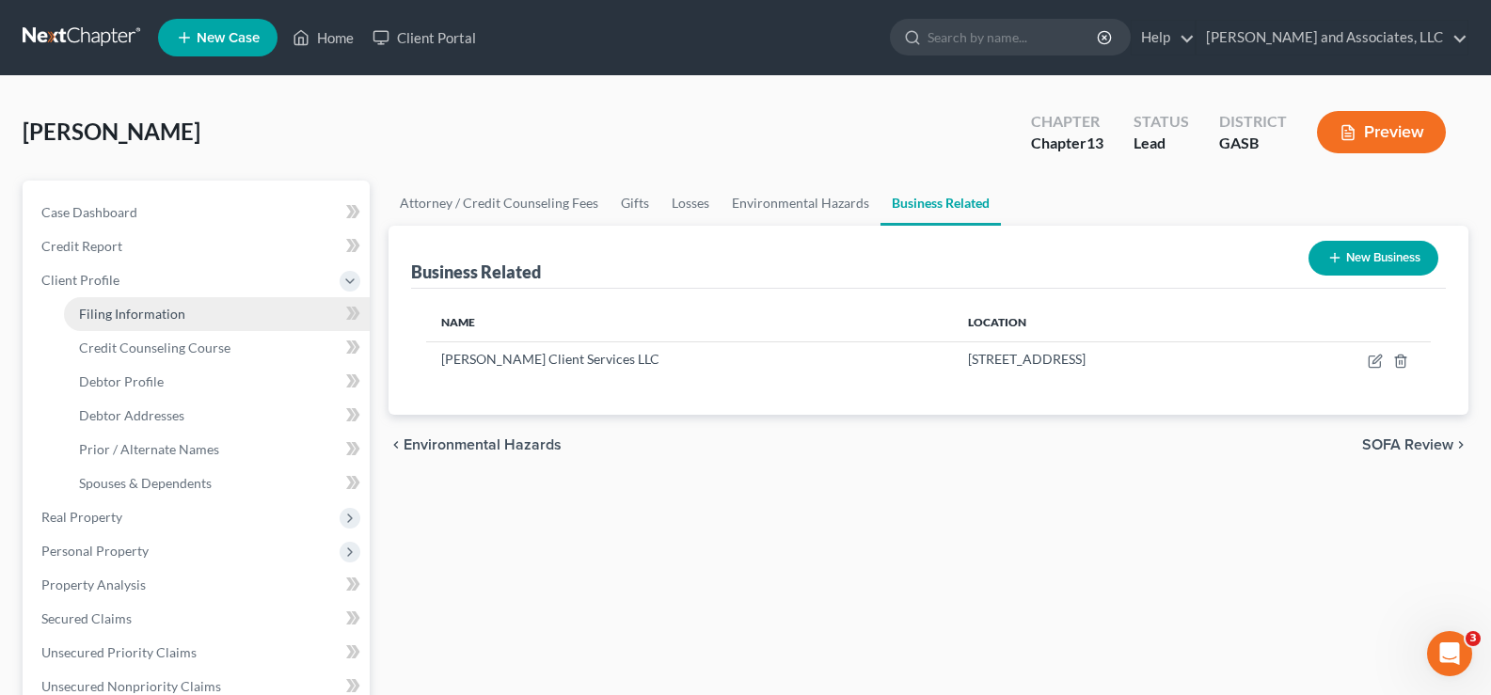
select select "10"
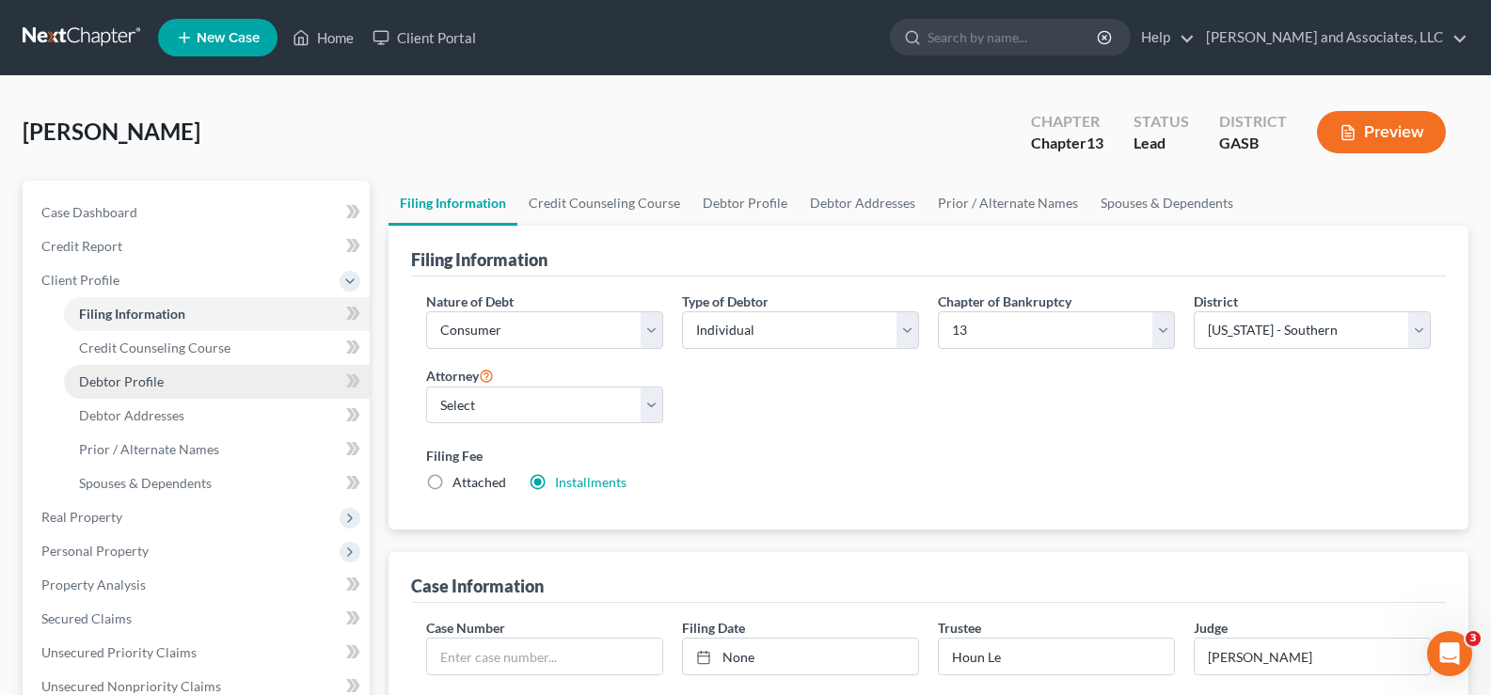
click at [136, 382] on span "Debtor Profile" at bounding box center [121, 382] width 85 height 16
select select "0"
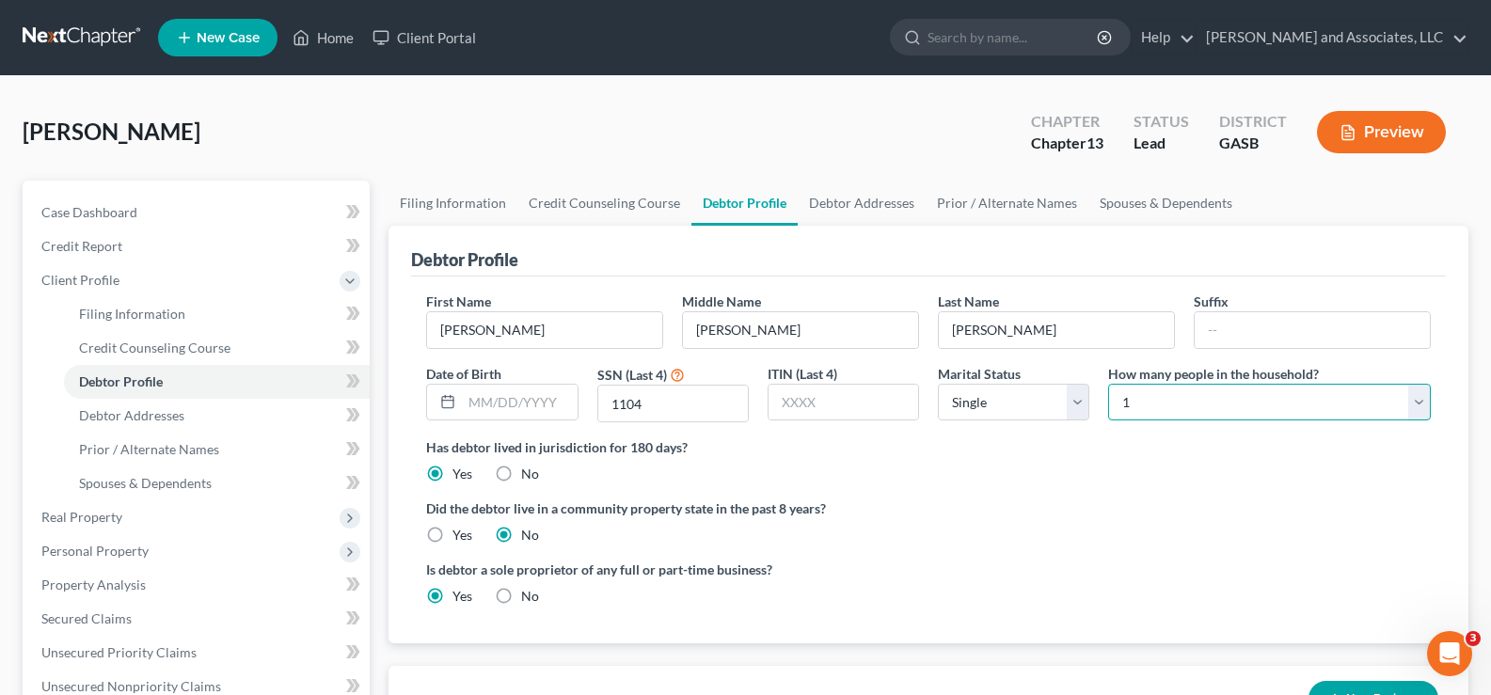
click at [1161, 401] on select "Select 1 2 3 4 5 6 7 8 9 10 11 12 13 14 15 16 17 18 19 20" at bounding box center [1269, 403] width 323 height 38
select select "1"
click at [1108, 384] on select "Select 1 2 3 4 5 6 7 8 9 10 11 12 13 14 15 16 17 18 19 20" at bounding box center [1269, 403] width 323 height 38
click at [1006, 408] on select "Select Single Married Separated Divorced Widowed" at bounding box center [1013, 403] width 151 height 38
select select "2"
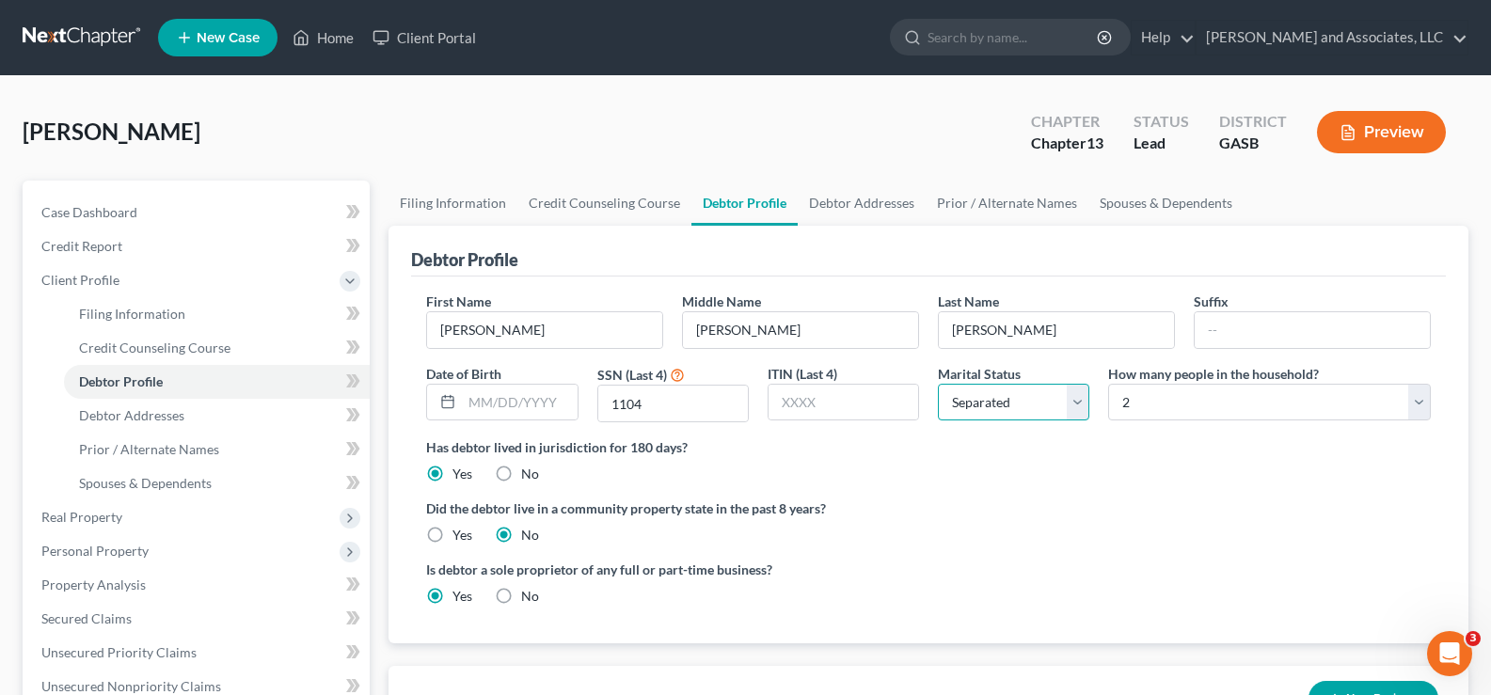
click at [938, 384] on select "Select Single Married Separated Divorced Widowed" at bounding box center [1013, 403] width 151 height 38
click at [112, 213] on span "Case Dashboard" at bounding box center [89, 212] width 96 height 16
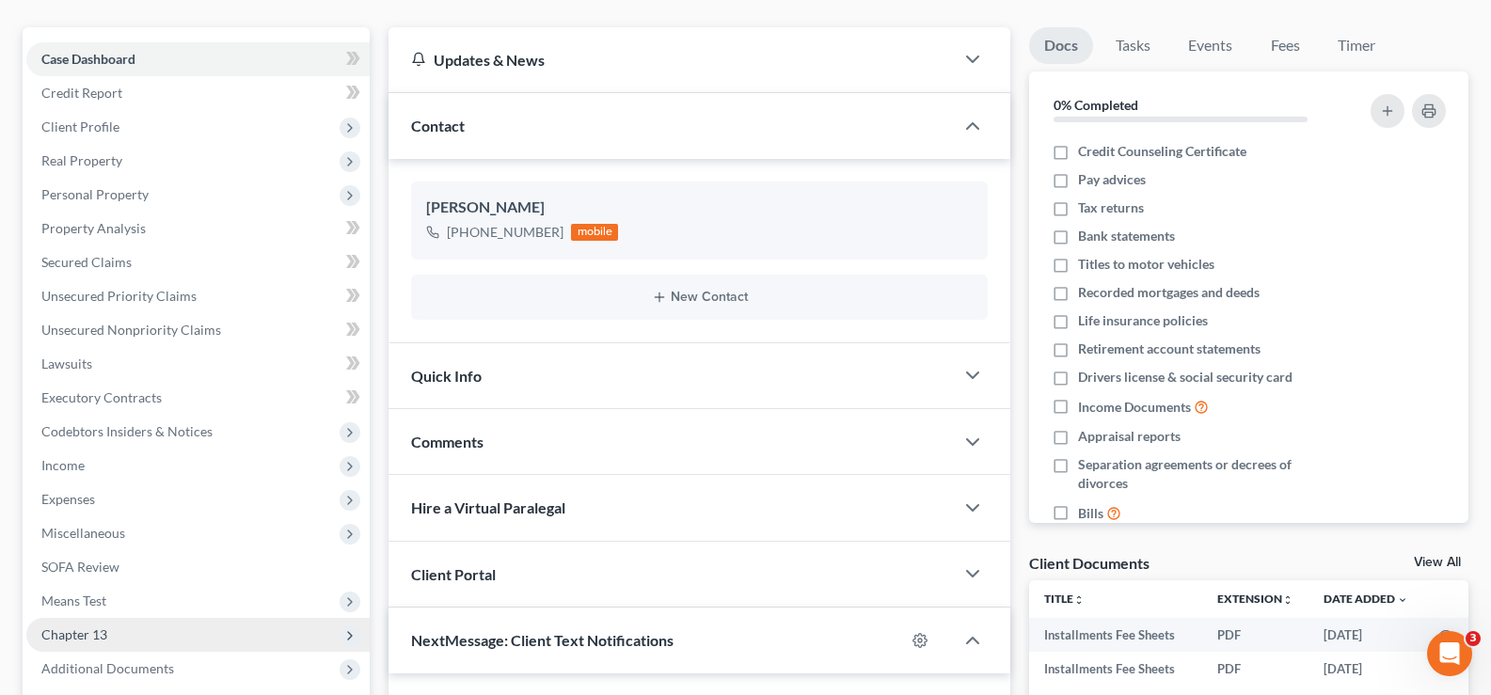
scroll to position [376, 0]
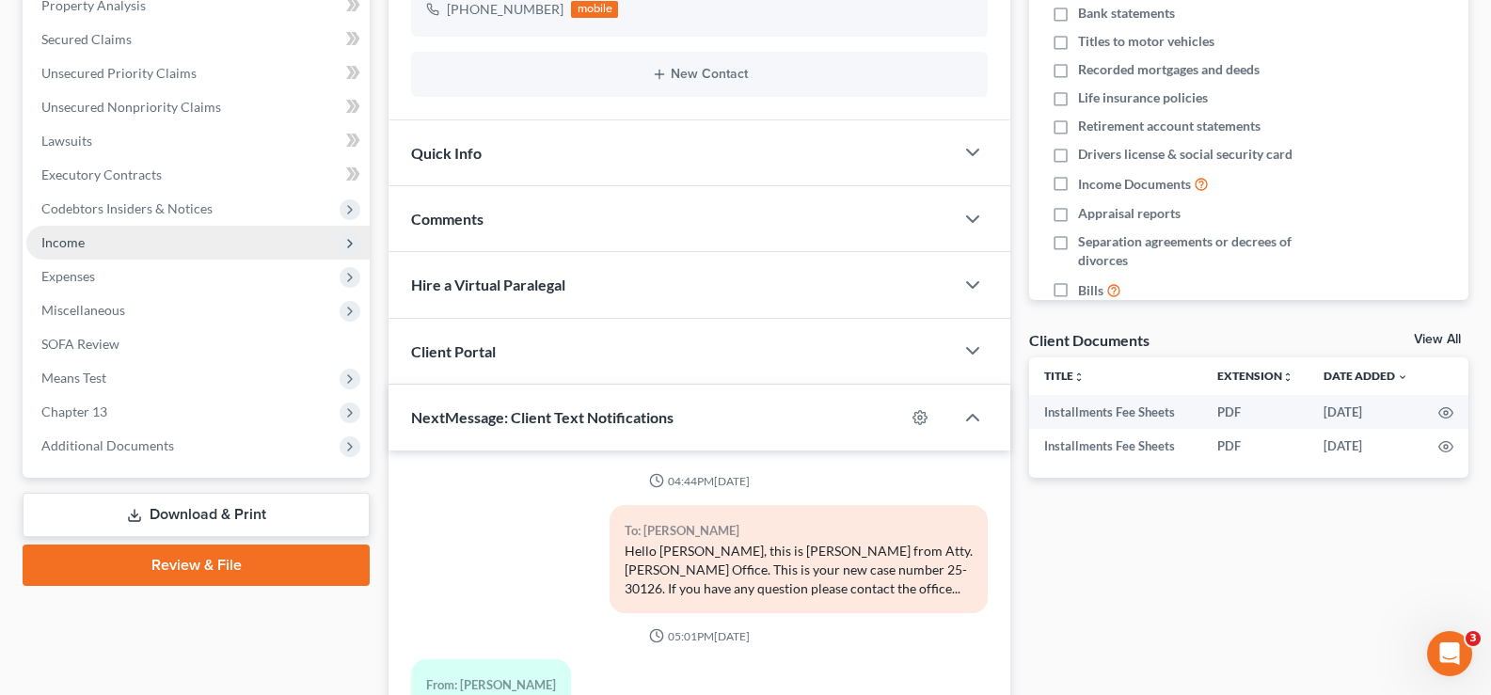
click at [72, 245] on span "Income" at bounding box center [62, 242] width 43 height 16
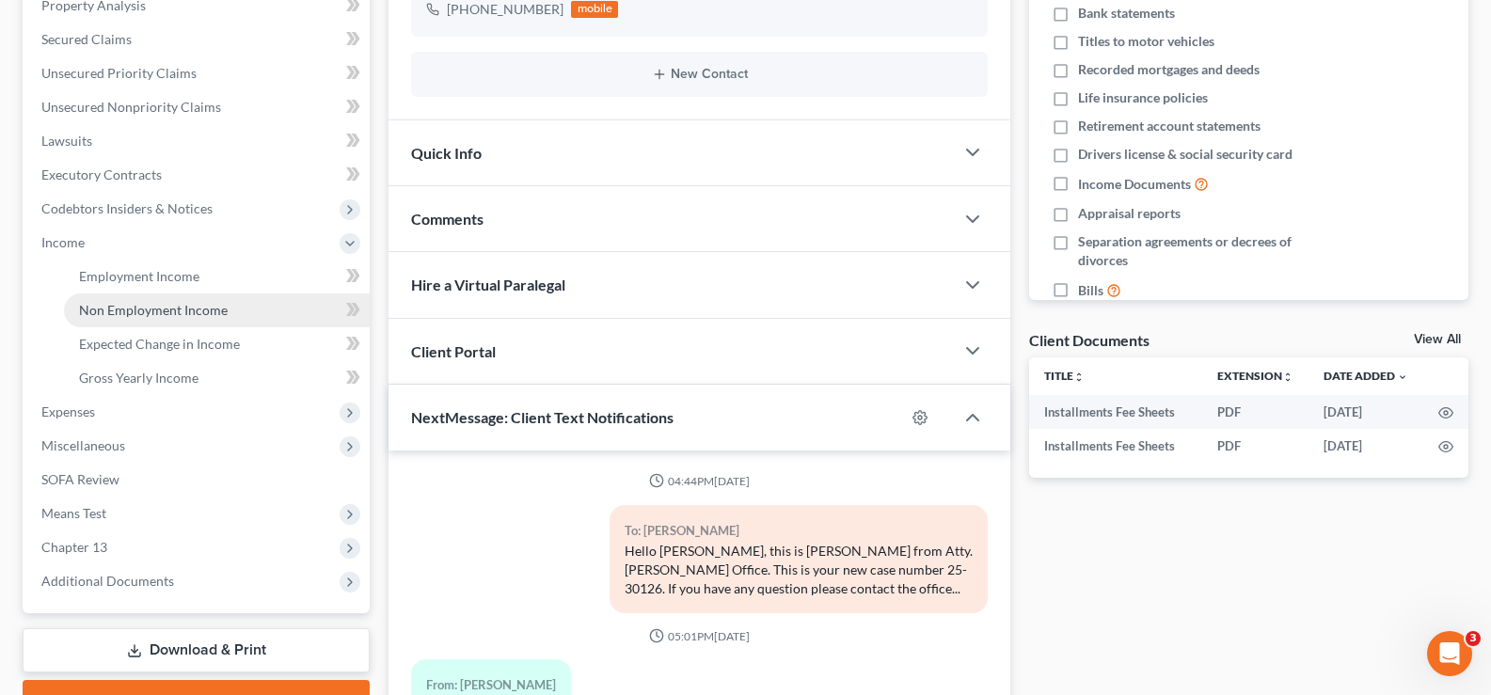
click at [122, 306] on span "Non Employment Income" at bounding box center [153, 310] width 149 height 16
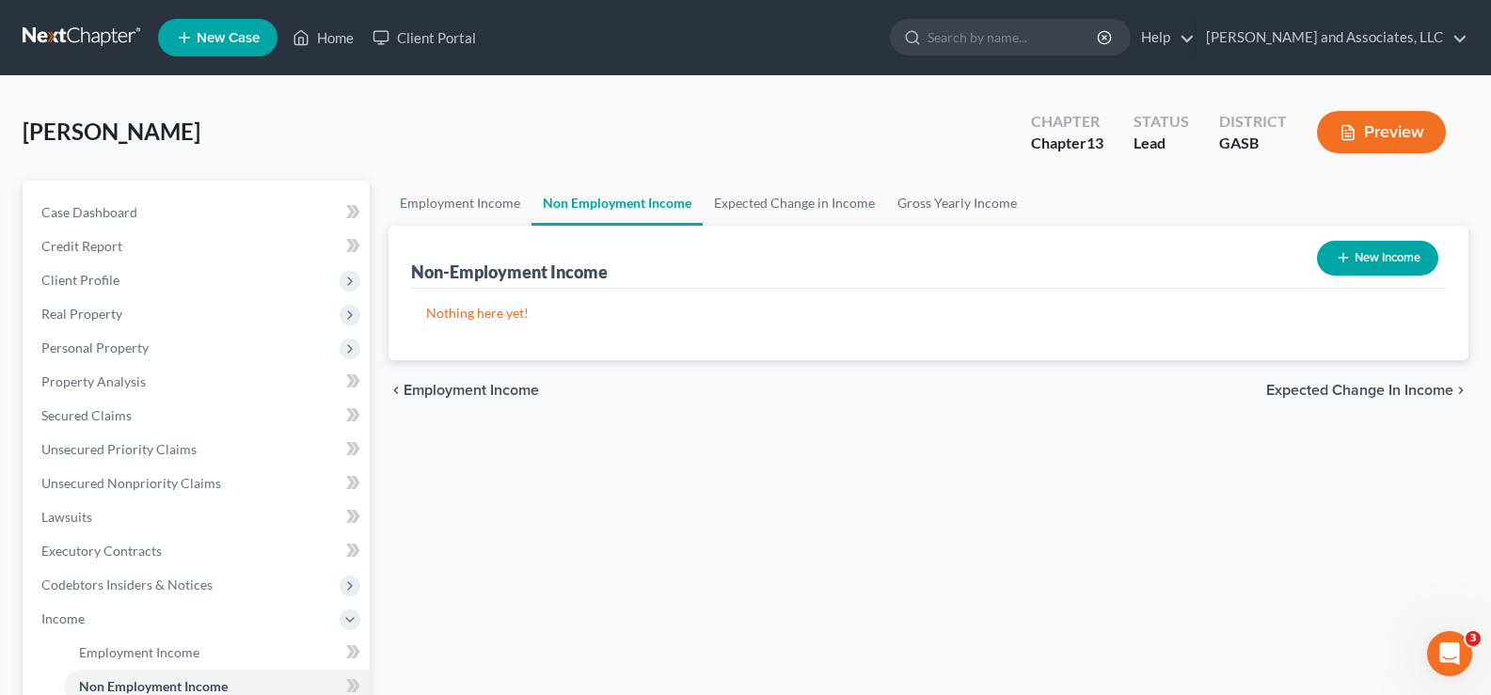
click at [1375, 260] on button "New Income" at bounding box center [1377, 258] width 121 height 35
select select "0"
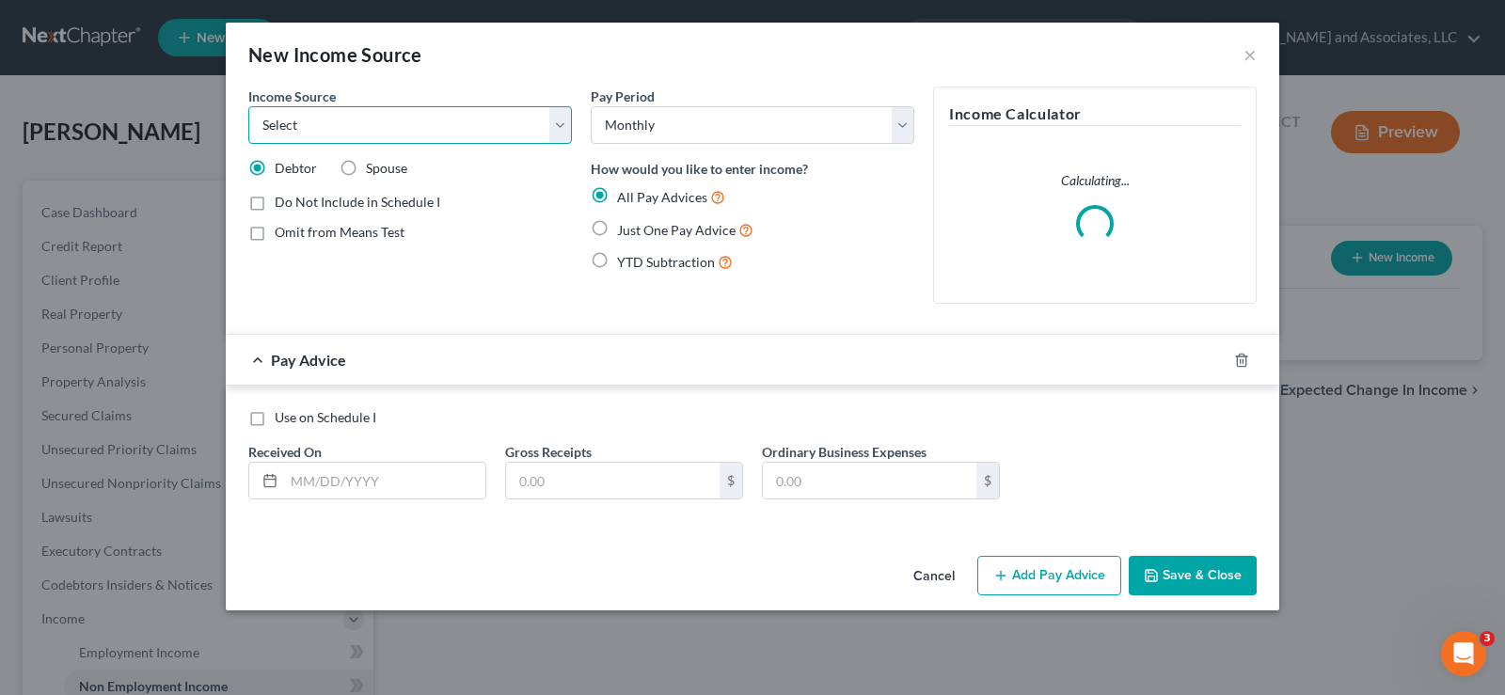
click at [422, 121] on select "Select Unemployment Disability (from employer) Pension Retirement Social Securi…" at bounding box center [410, 125] width 324 height 38
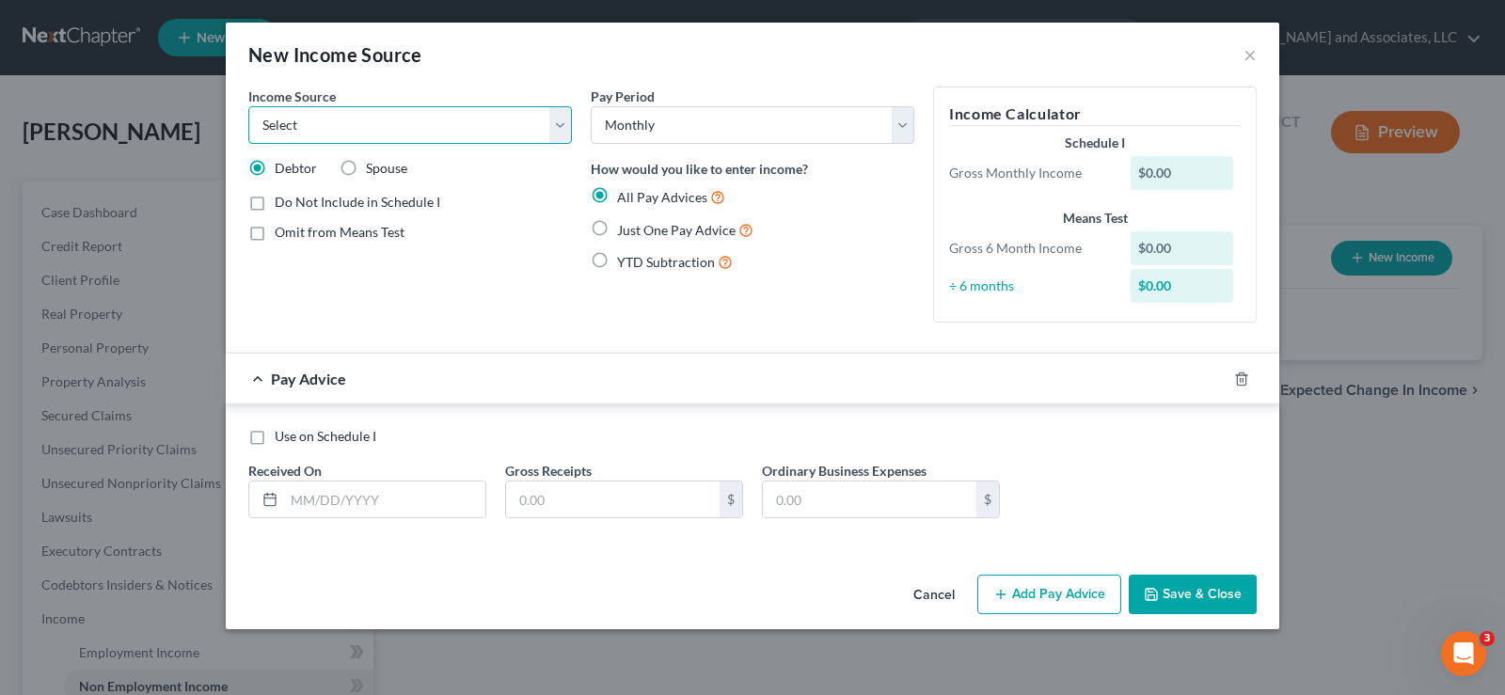
select select "7"
click at [248, 106] on select "Select Unemployment Disability (from employer) Pension Retirement Social Securi…" at bounding box center [410, 125] width 324 height 38
click at [275, 439] on label "Use on Schedule I" at bounding box center [326, 436] width 102 height 19
click at [282, 439] on input "Use on Schedule I" at bounding box center [288, 433] width 12 height 12
checkbox input "true"
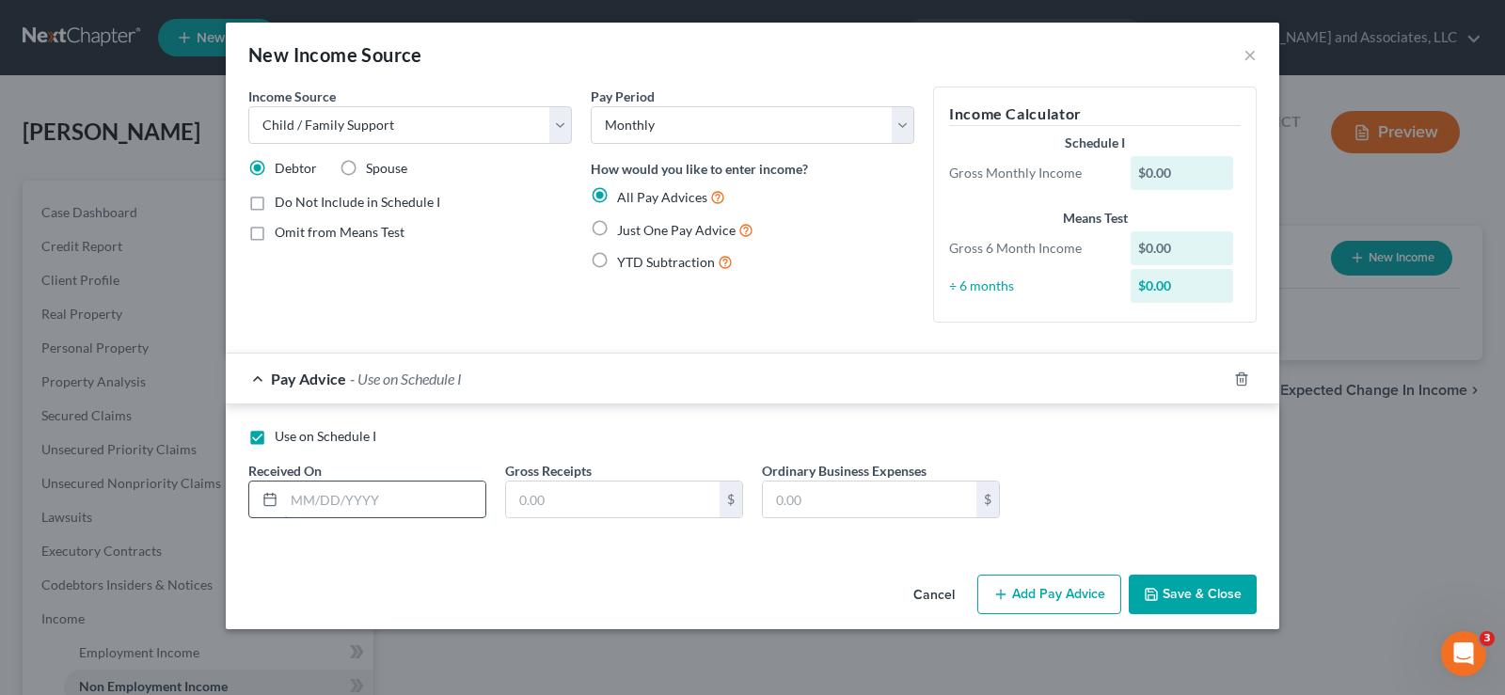
click at [370, 509] on input "text" at bounding box center [384, 500] width 201 height 36
type input "09/12/2025"
click at [542, 495] on input "text" at bounding box center [613, 500] width 214 height 36
drag, startPoint x: 584, startPoint y: 506, endPoint x: 430, endPoint y: 504, distance: 154.3
click at [430, 504] on div "Use on Schedule I Received On * 09/12/2025 Gross Receipts 900.00 $ Ordinary Bus…" at bounding box center [752, 480] width 1027 height 106
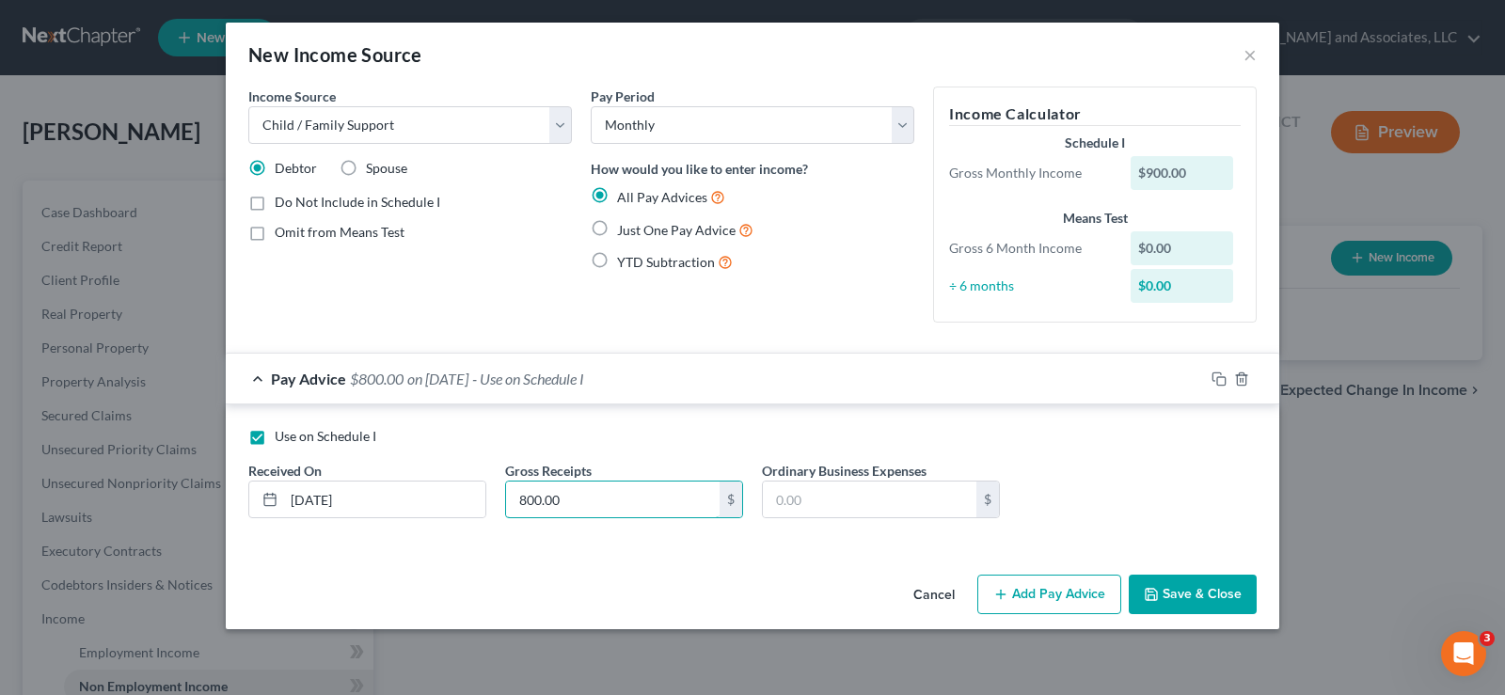
type input "800.00"
click at [1188, 593] on button "Save & Close" at bounding box center [1193, 595] width 128 height 40
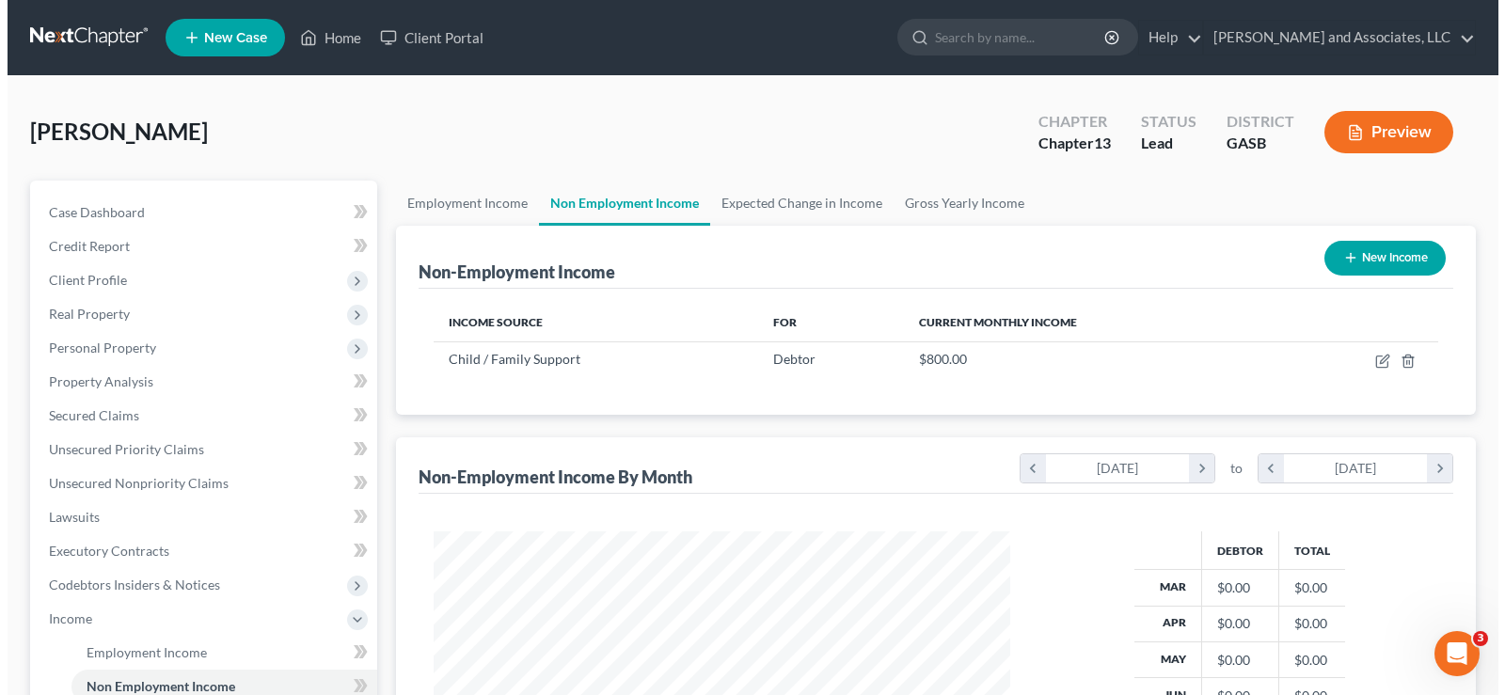
scroll to position [940523, 940252]
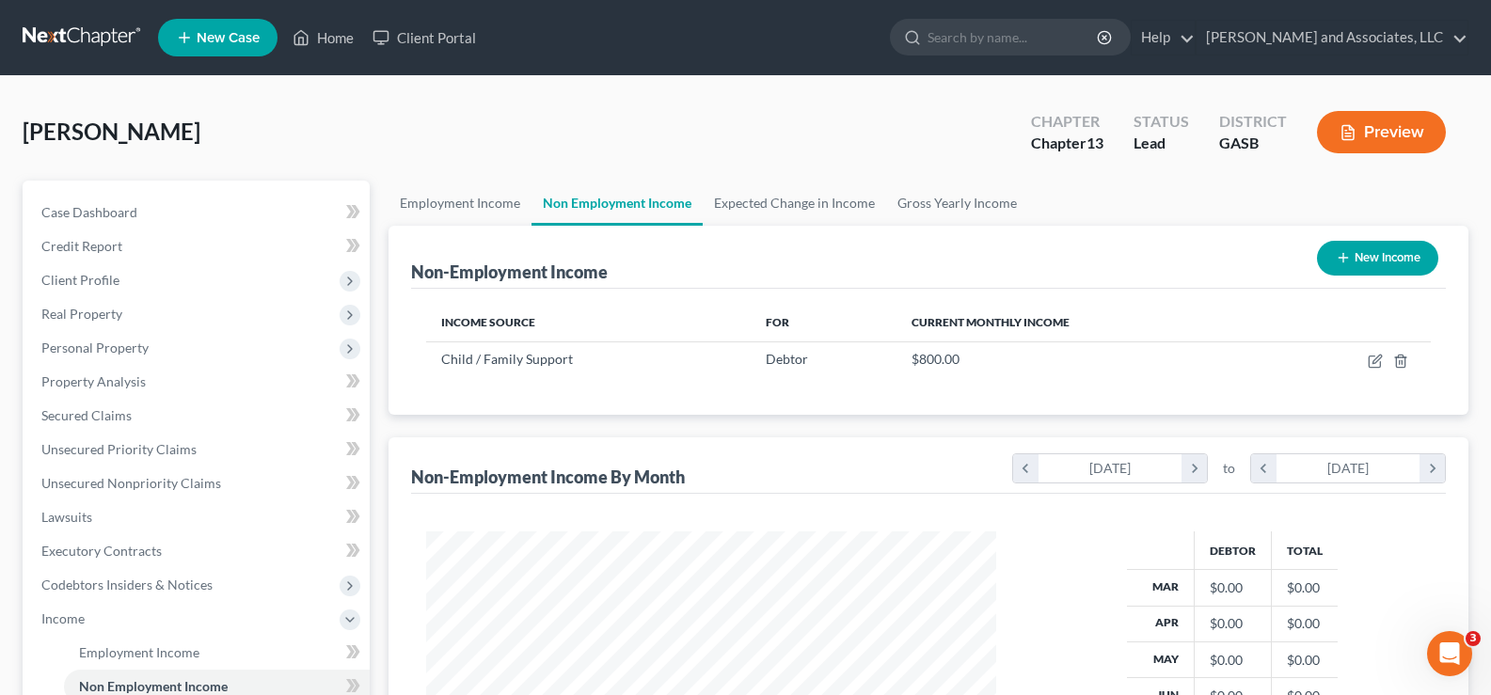
click at [1377, 131] on button "Preview" at bounding box center [1381, 132] width 129 height 42
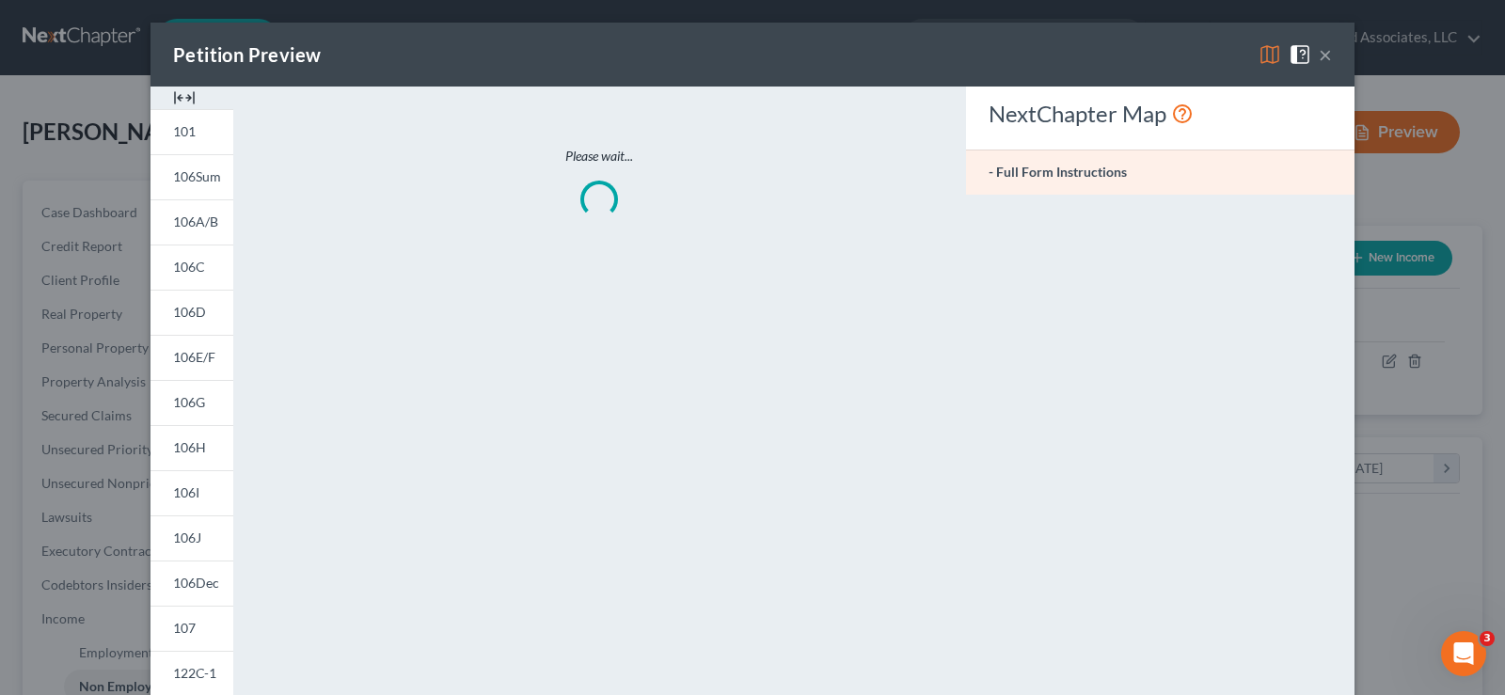
scroll to position [338, 614]
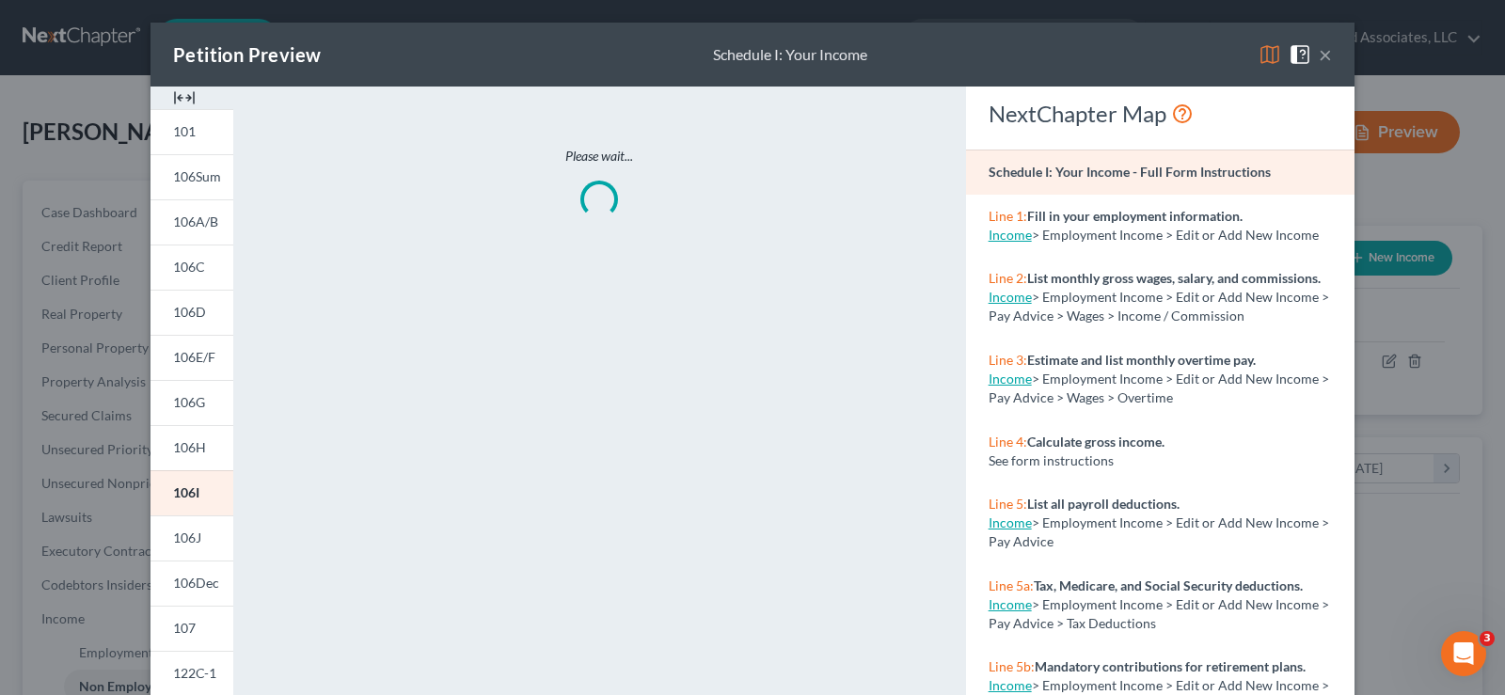
click at [180, 97] on img at bounding box center [184, 98] width 23 height 23
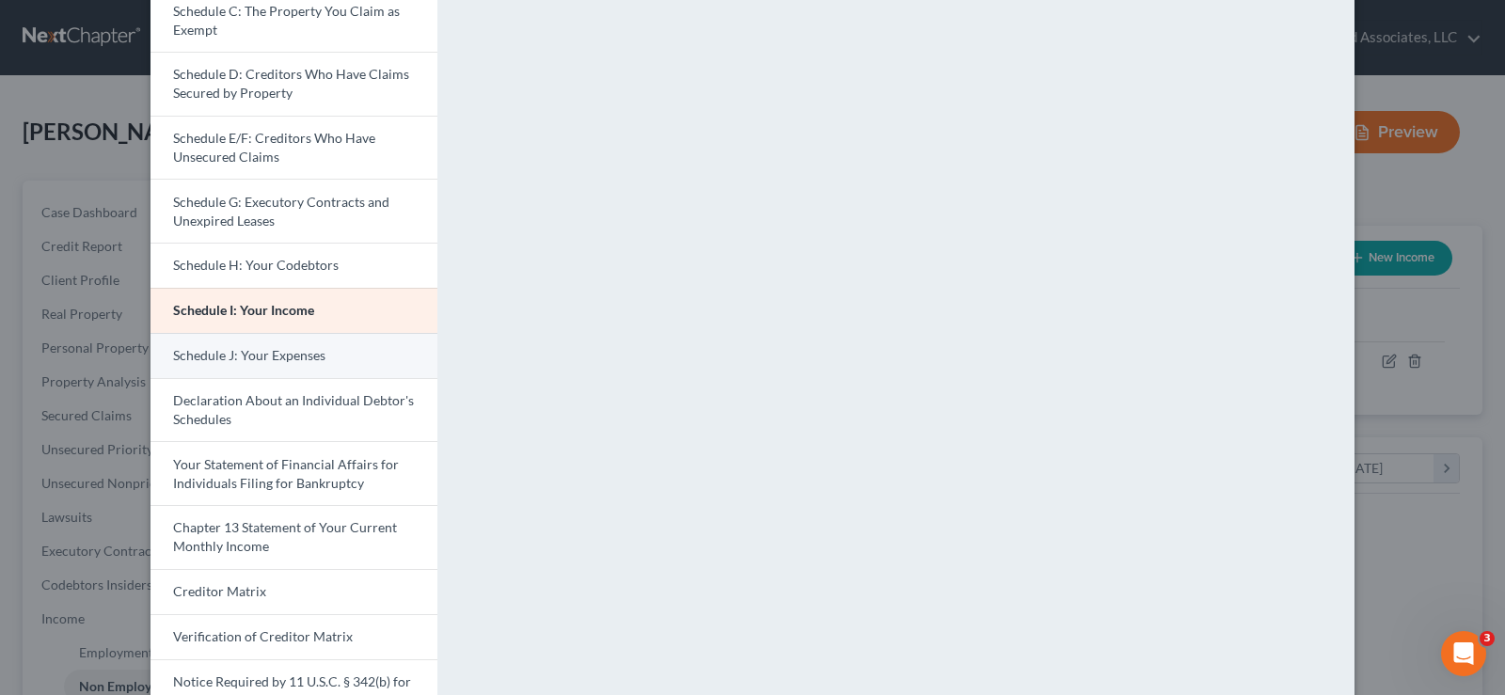
scroll to position [282, 0]
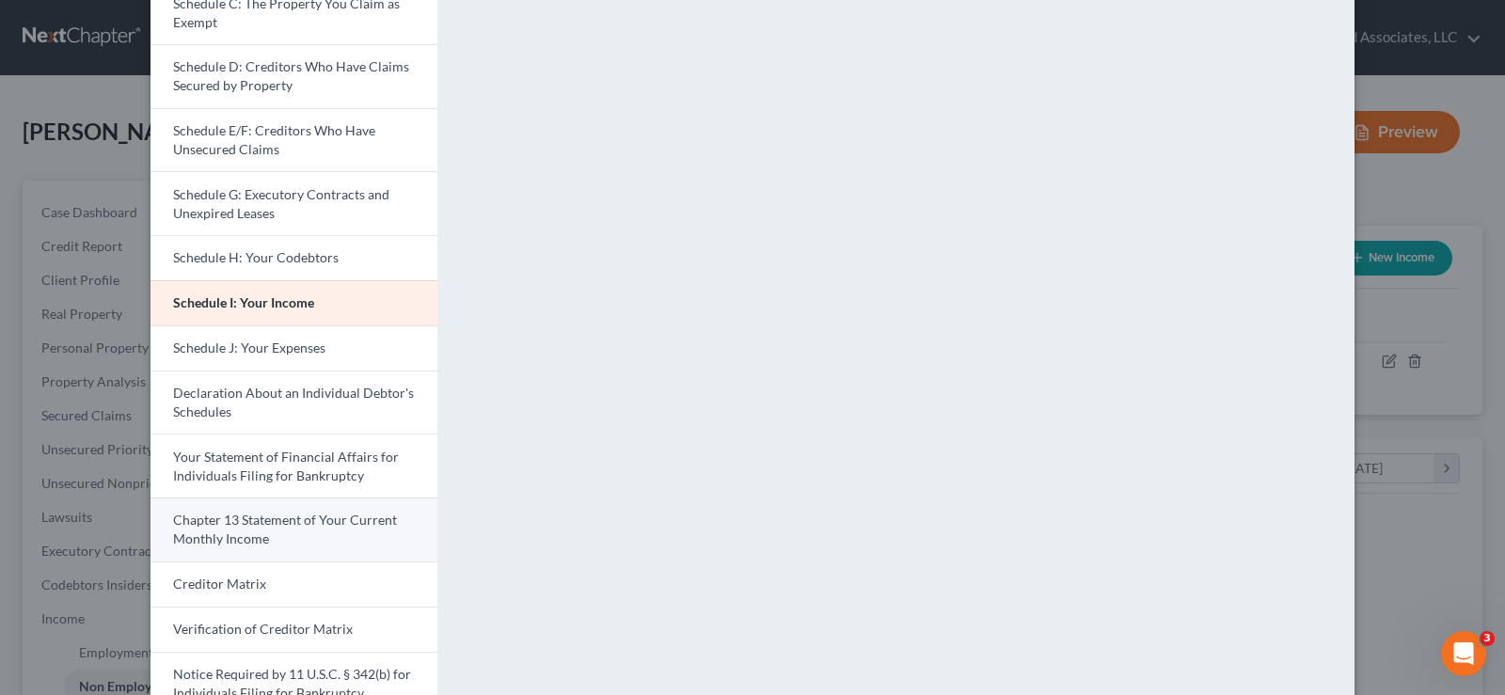
click at [269, 522] on span "Chapter 13 Statement of Your Current Monthly Income" at bounding box center [285, 529] width 224 height 35
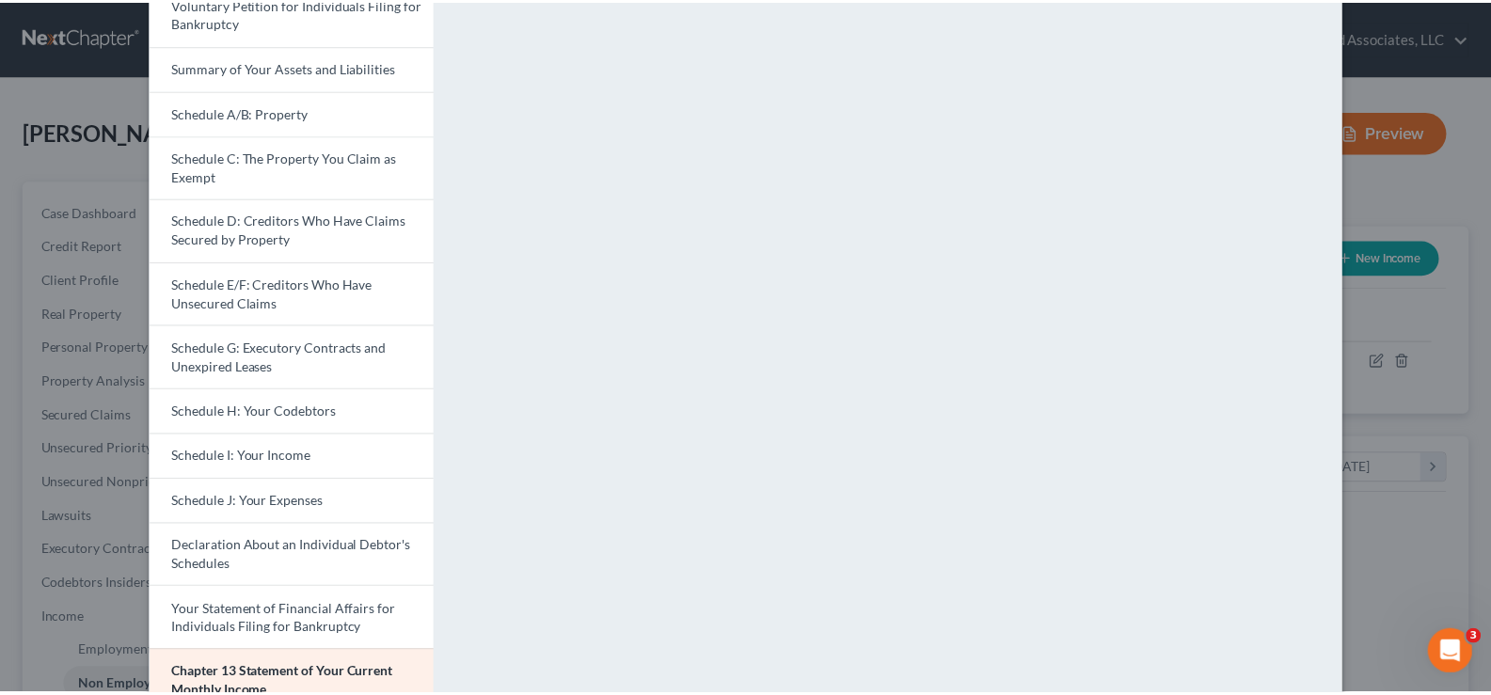
scroll to position [0, 0]
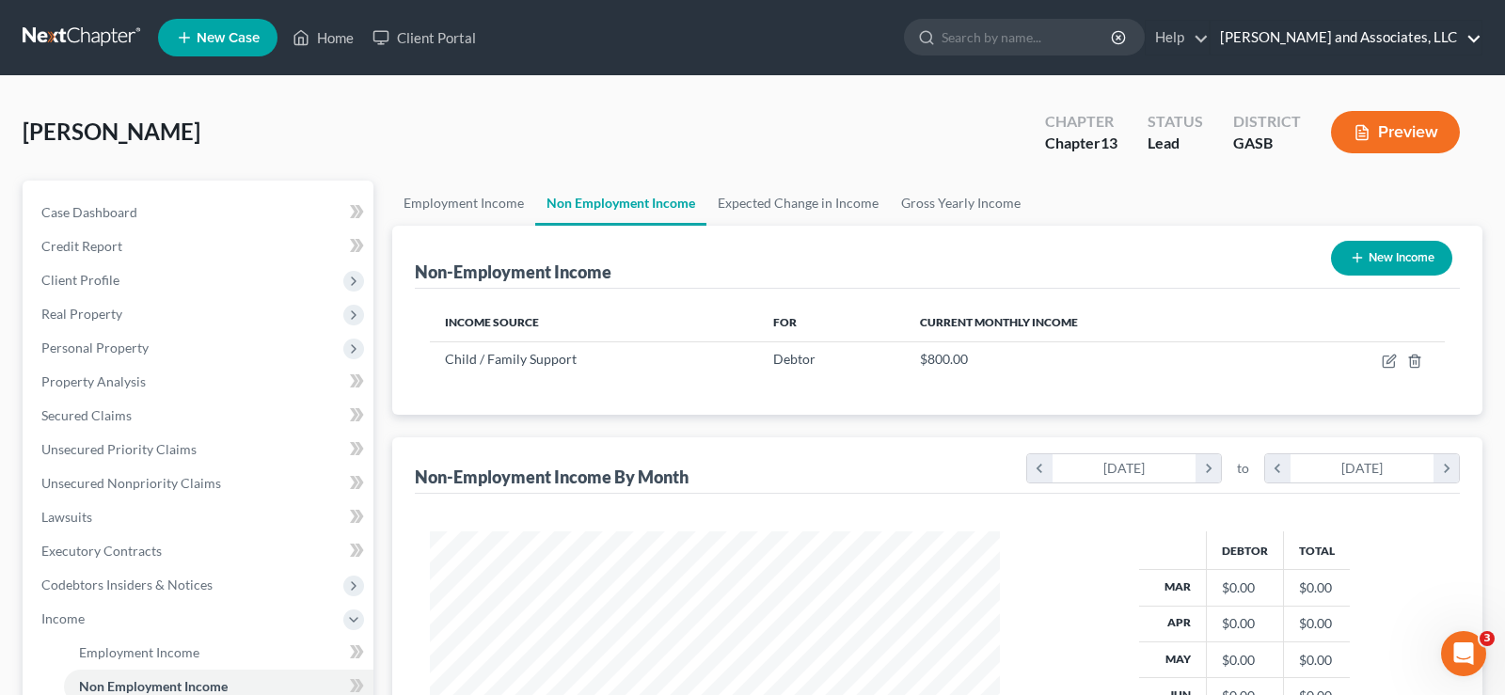
drag, startPoint x: 1494, startPoint y: 270, endPoint x: 1448, endPoint y: 36, distance: 238.8
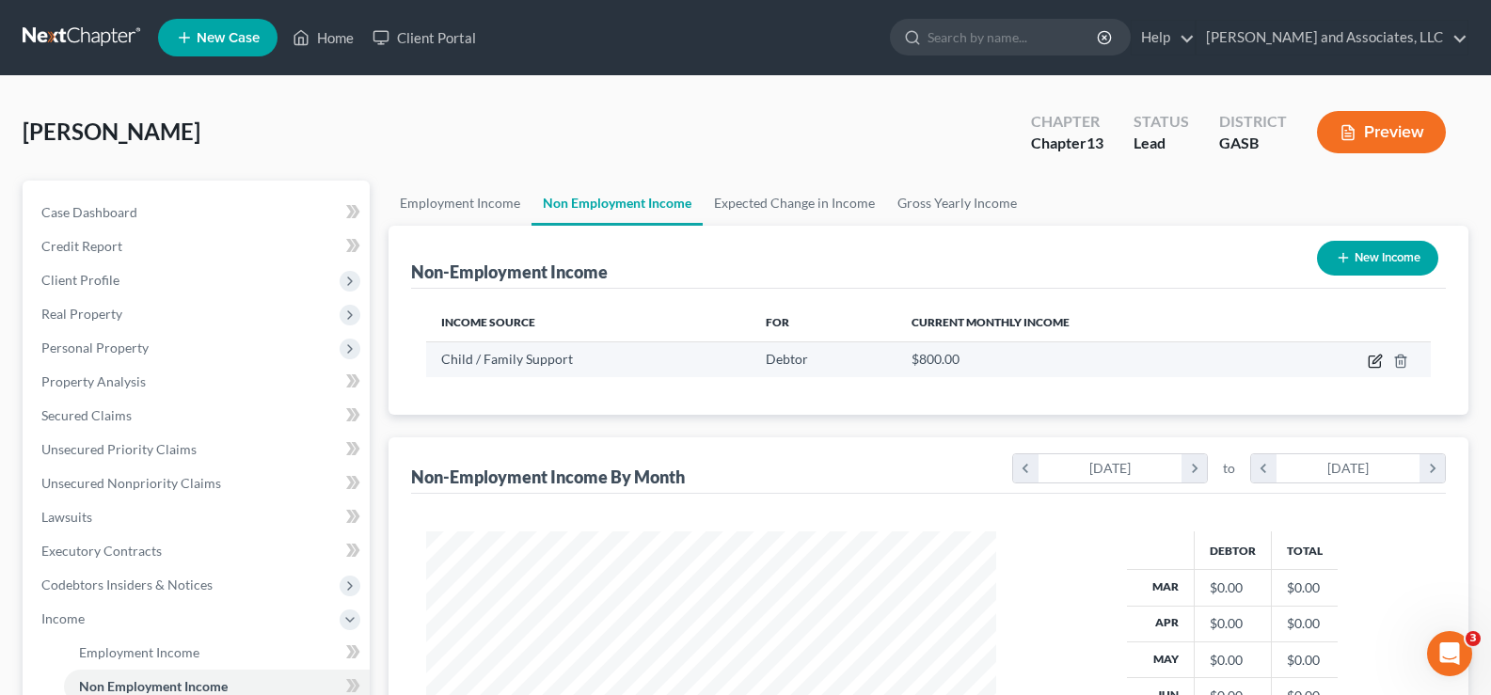
click at [1376, 361] on icon "button" at bounding box center [1375, 361] width 15 height 15
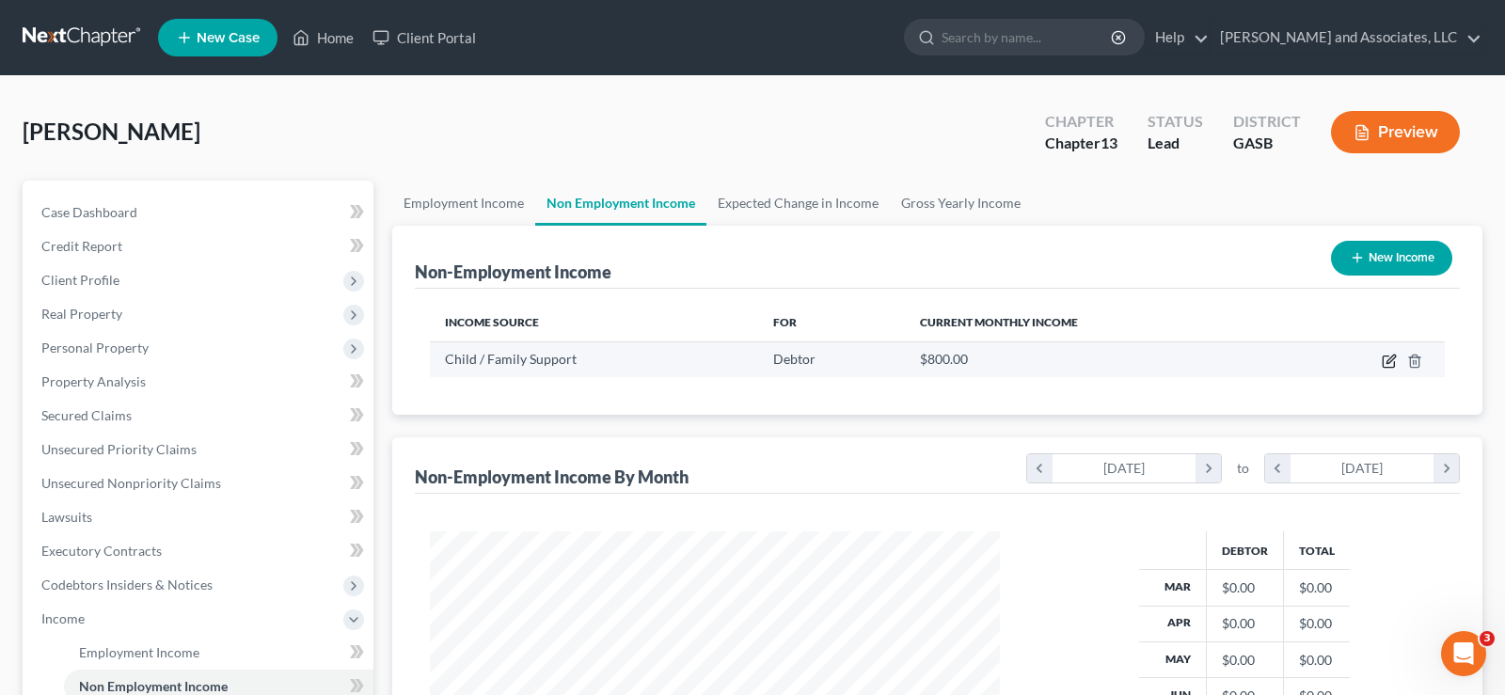
select select "7"
select select "0"
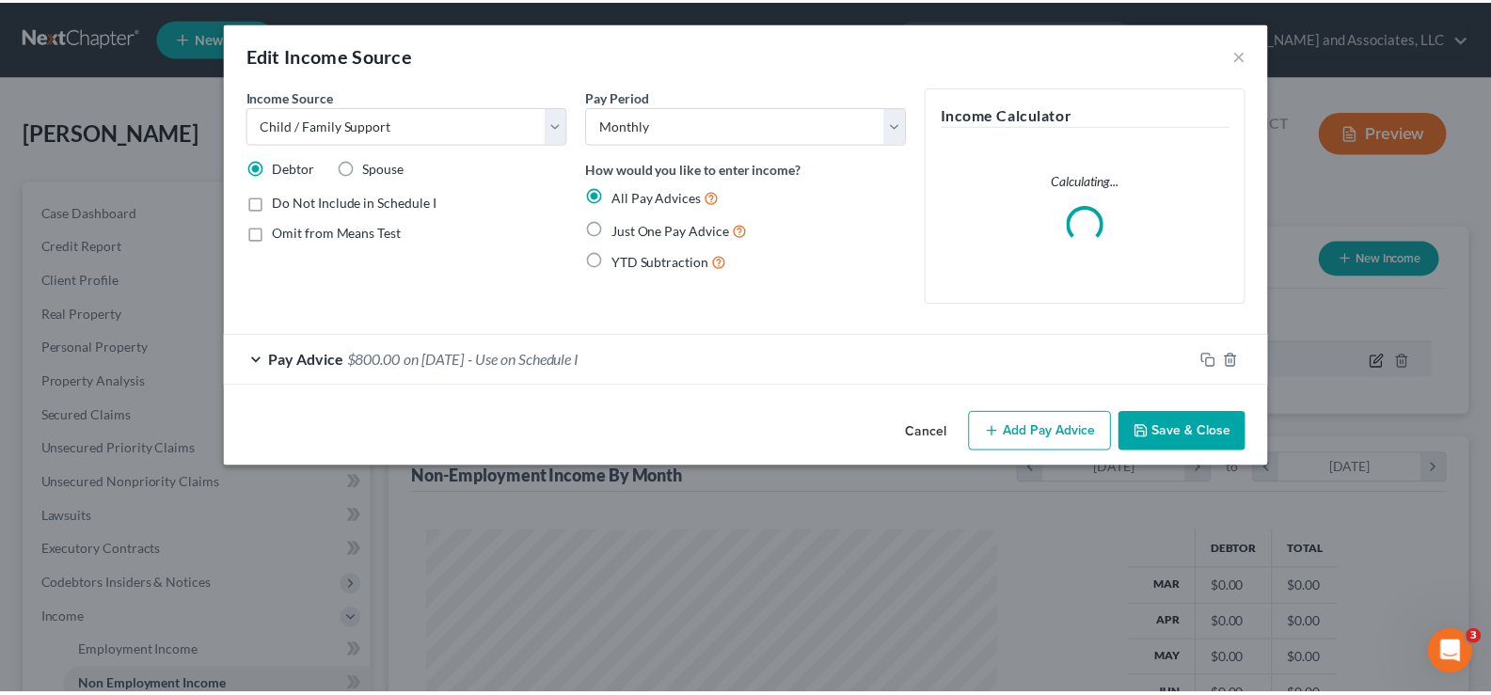
scroll to position [338, 614]
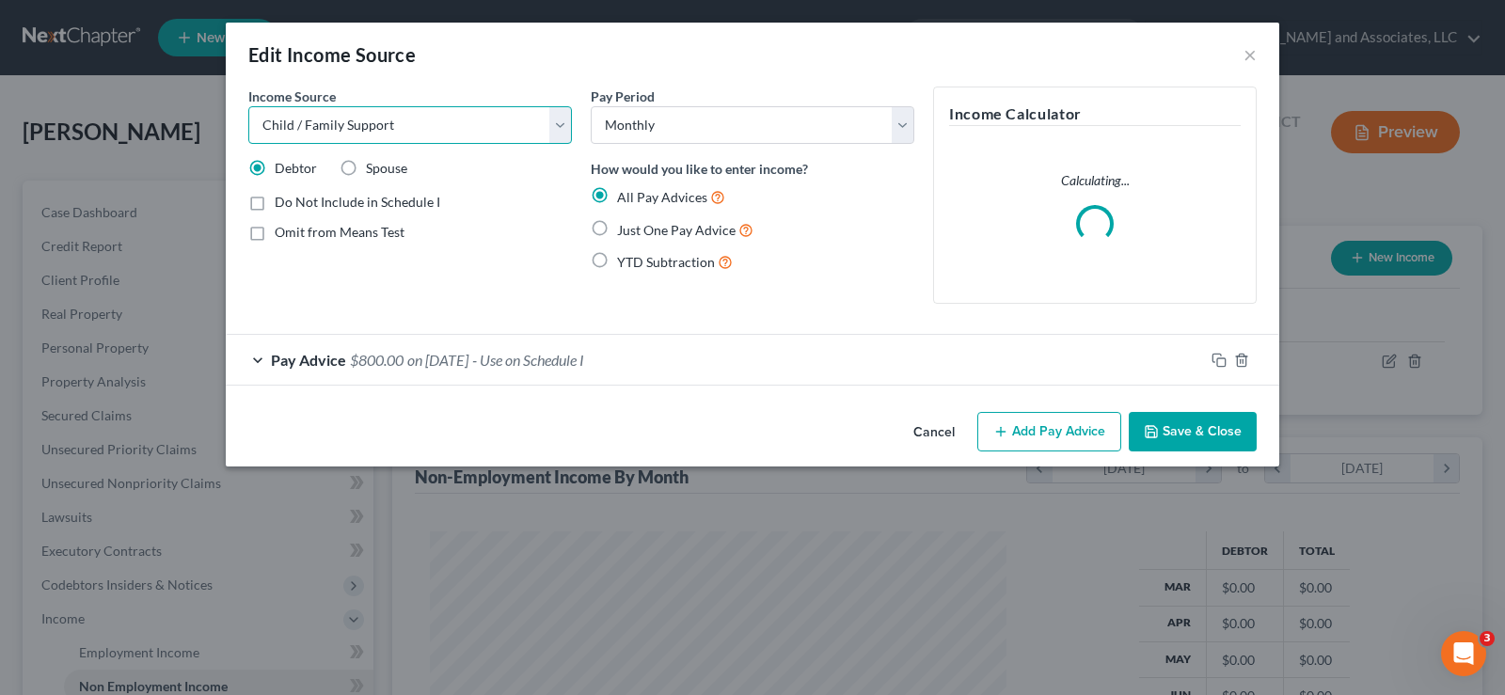
click at [564, 131] on select "Select Unemployment Disability (from employer) Pension Retirement Social Securi…" at bounding box center [410, 125] width 324 height 38
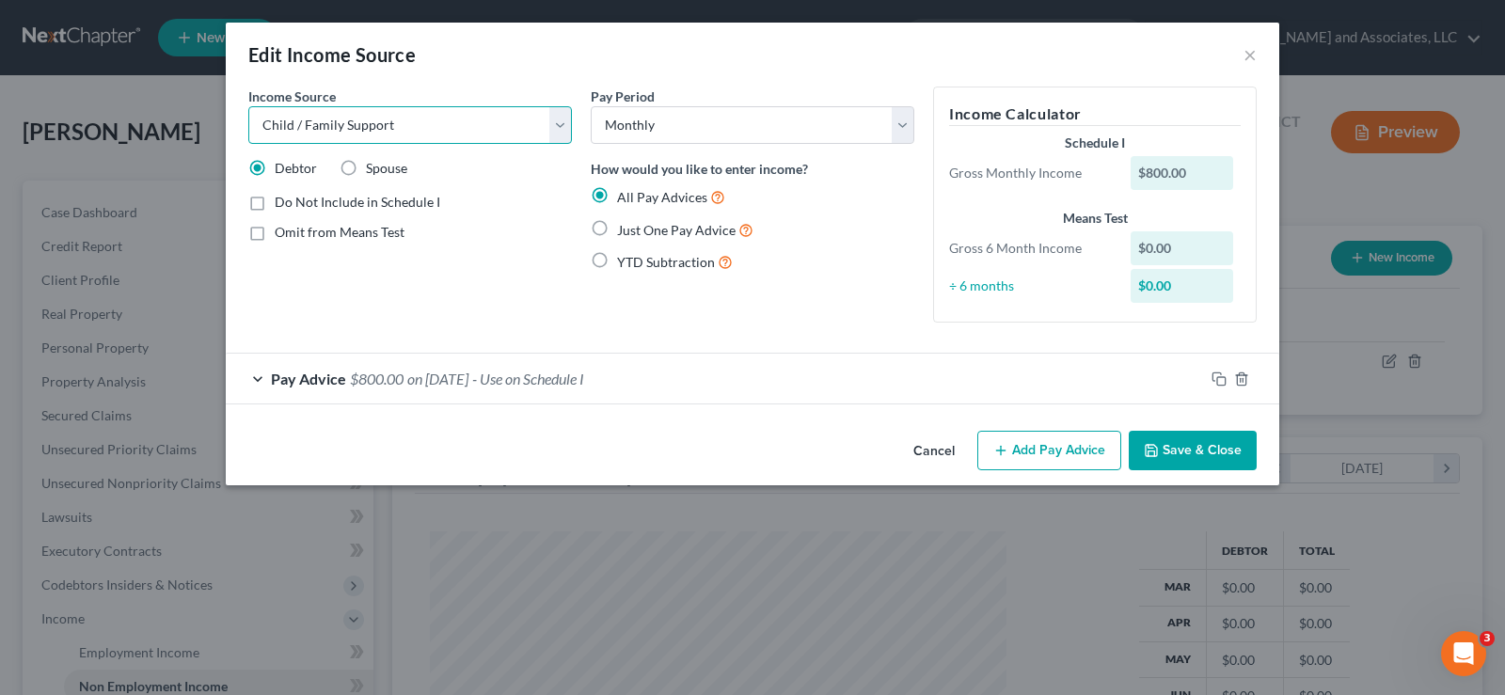
select select "8"
click at [248, 106] on select "Select Unemployment Disability (from employer) Pension Retirement Social Securi…" at bounding box center [410, 125] width 324 height 38
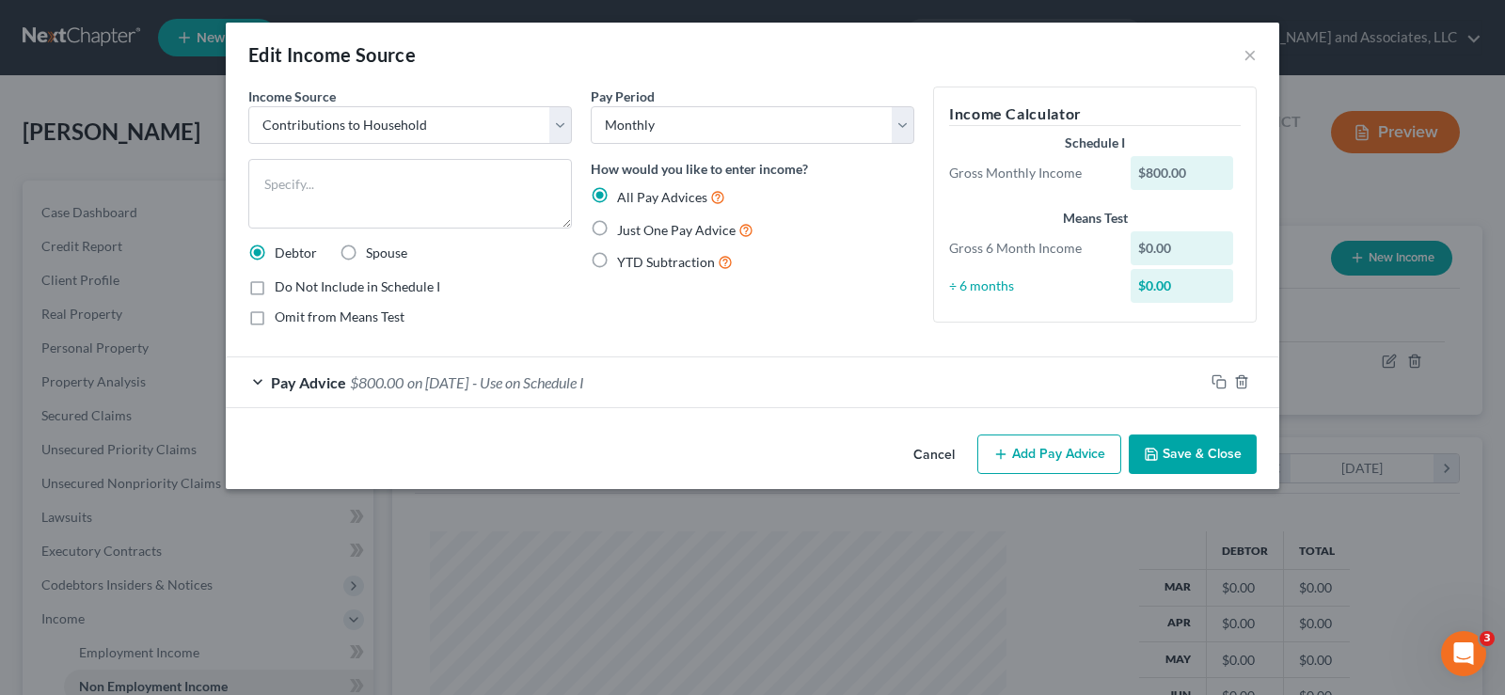
click at [1201, 445] on button "Save & Close" at bounding box center [1193, 455] width 128 height 40
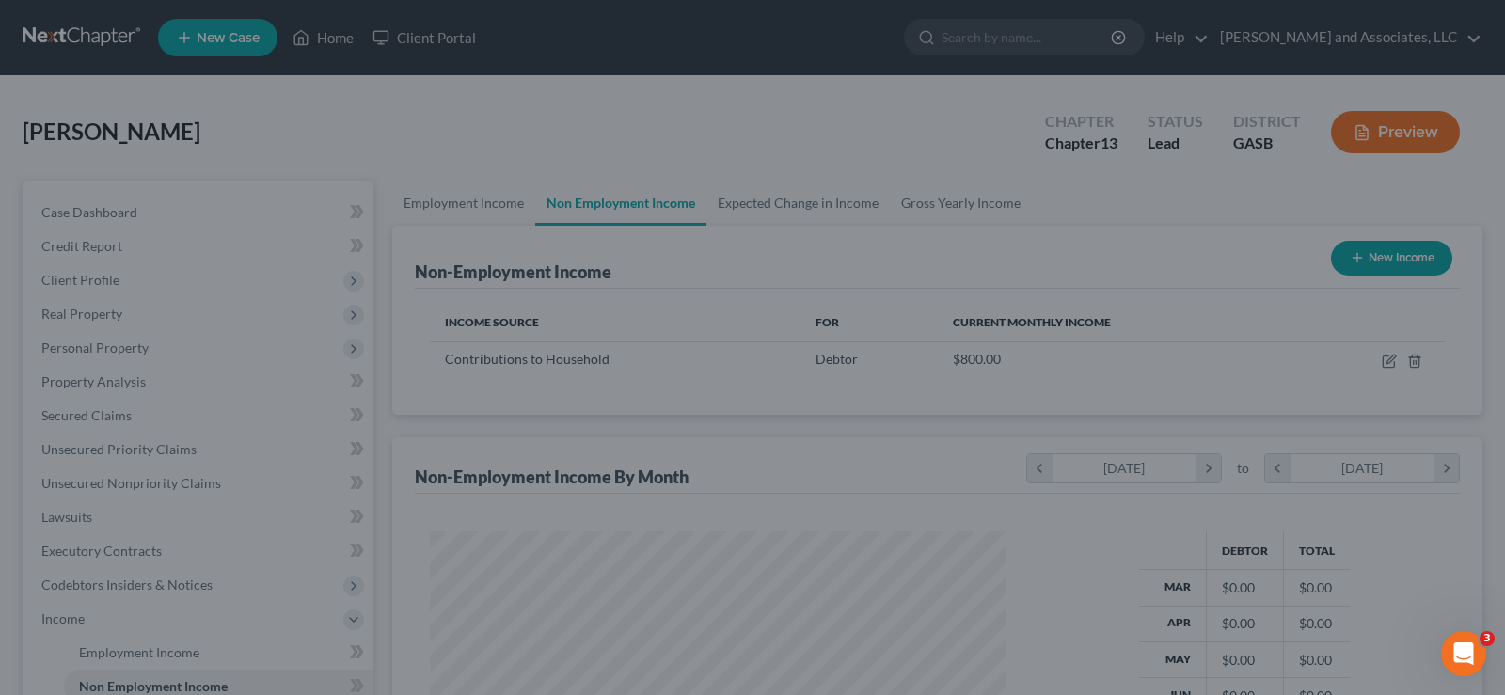
scroll to position [940523, 940252]
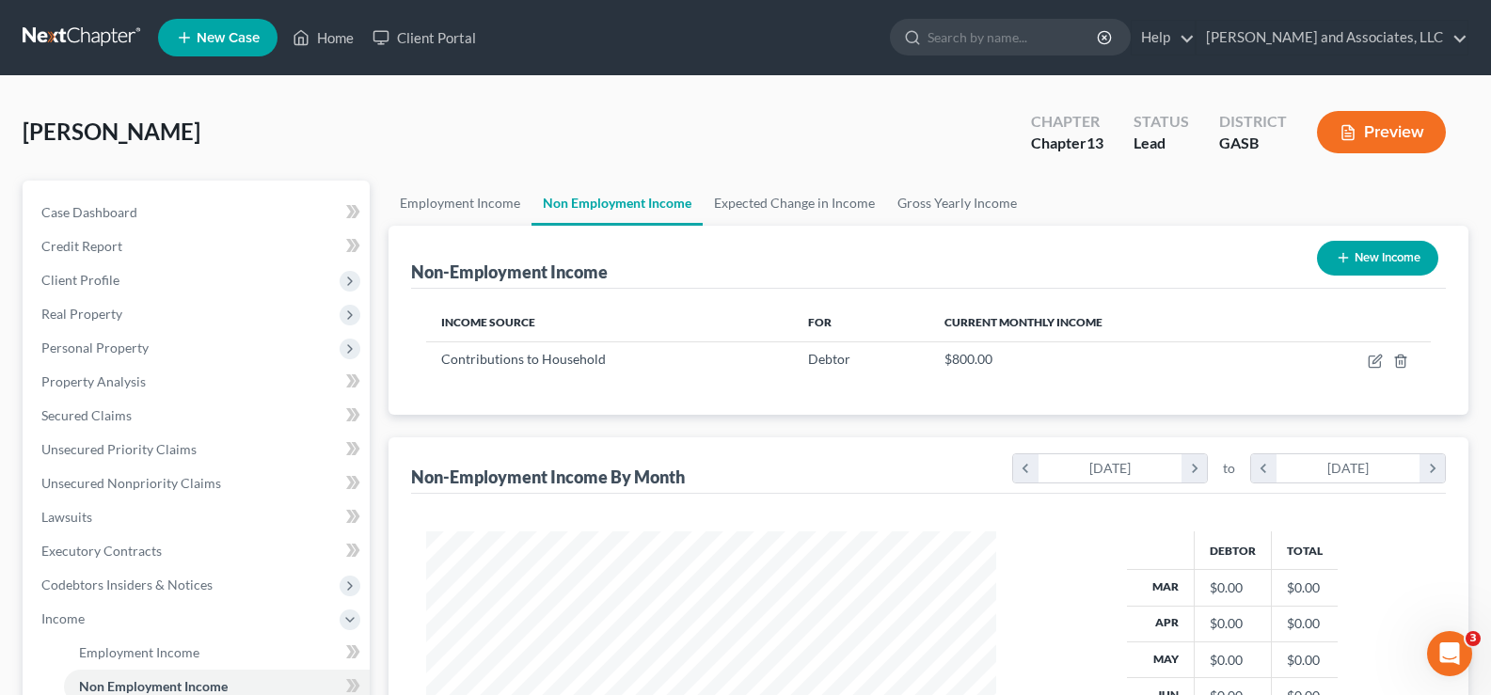
click at [1369, 125] on button "Preview" at bounding box center [1381, 132] width 129 height 42
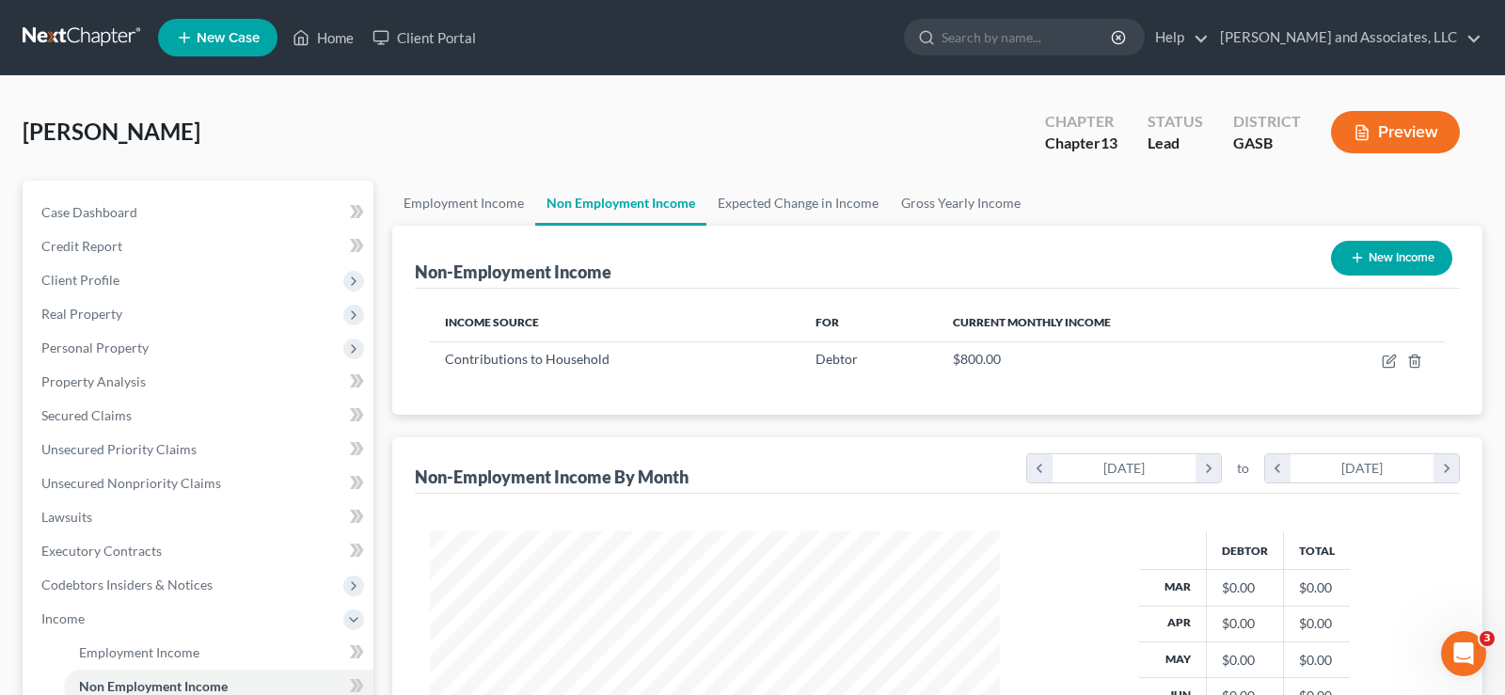
scroll to position [338, 614]
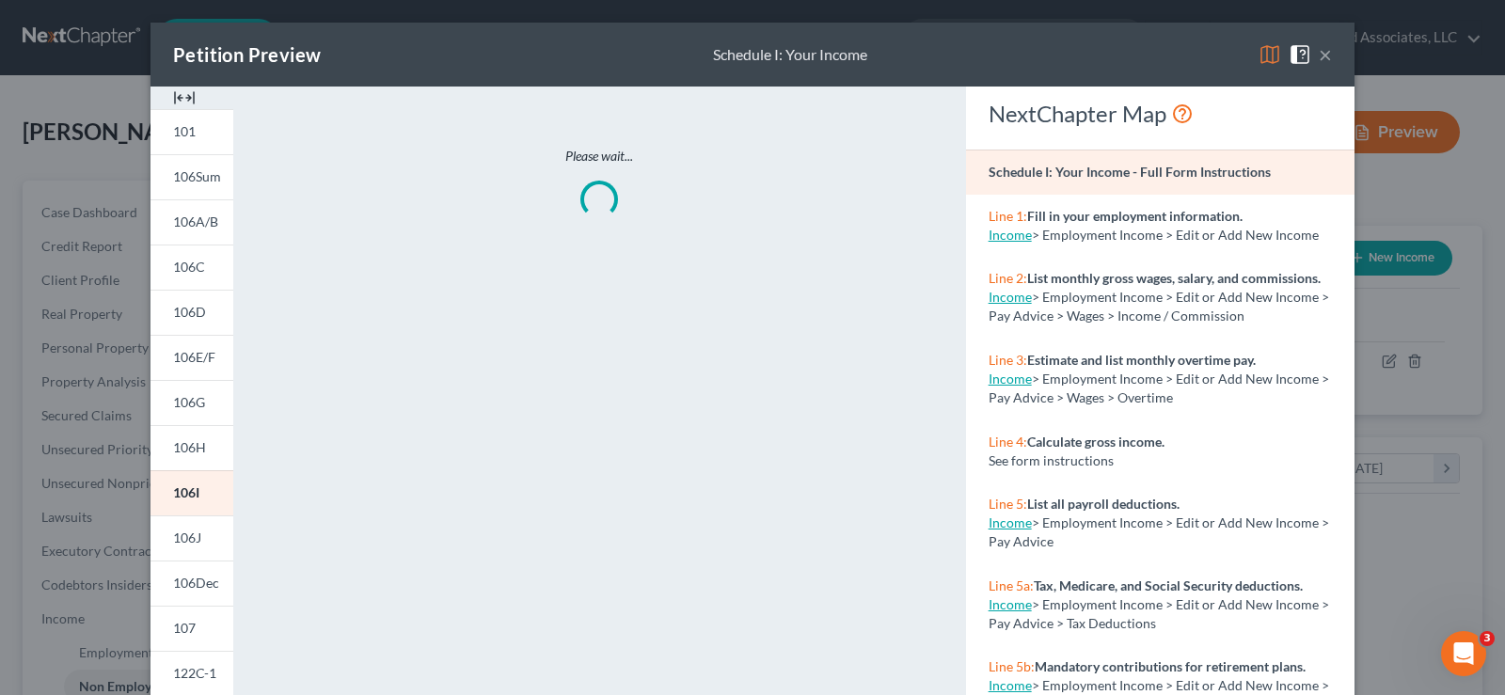
click at [184, 91] on img at bounding box center [184, 98] width 23 height 23
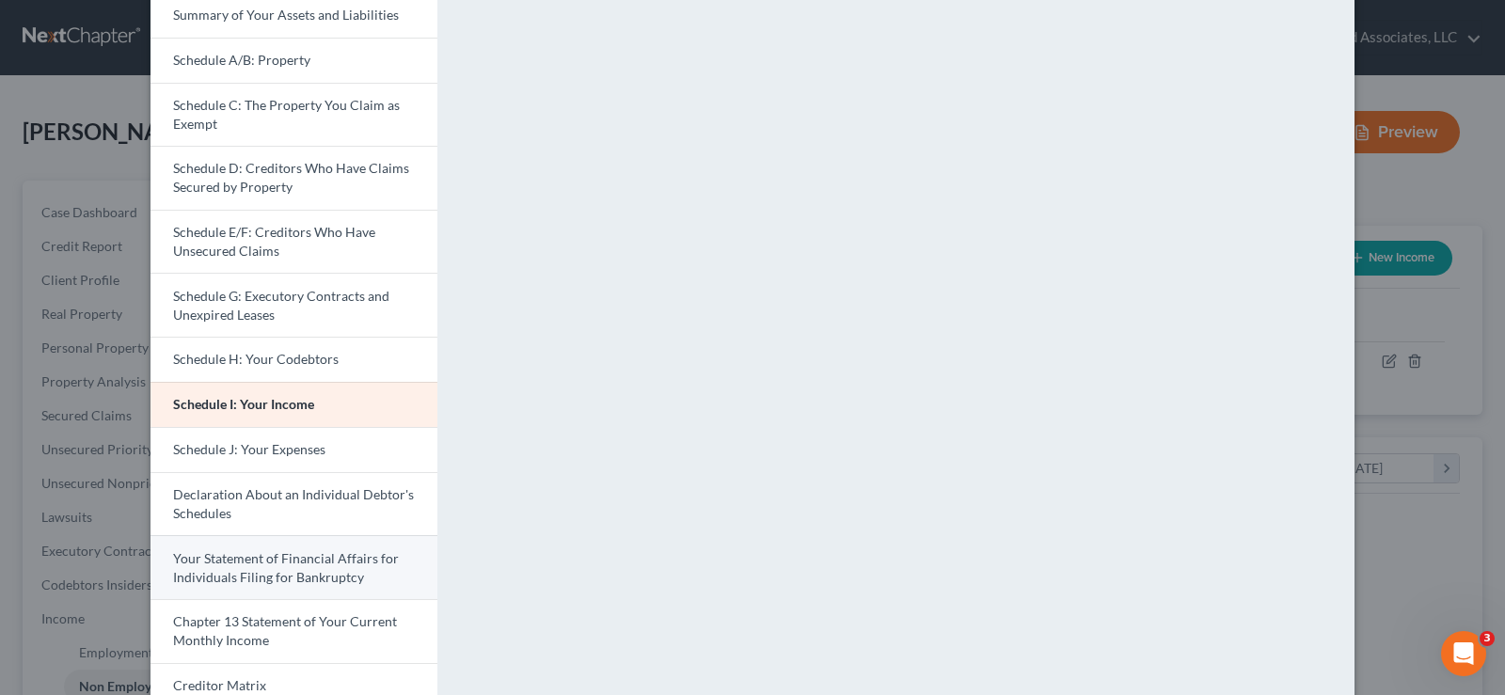
scroll to position [188, 0]
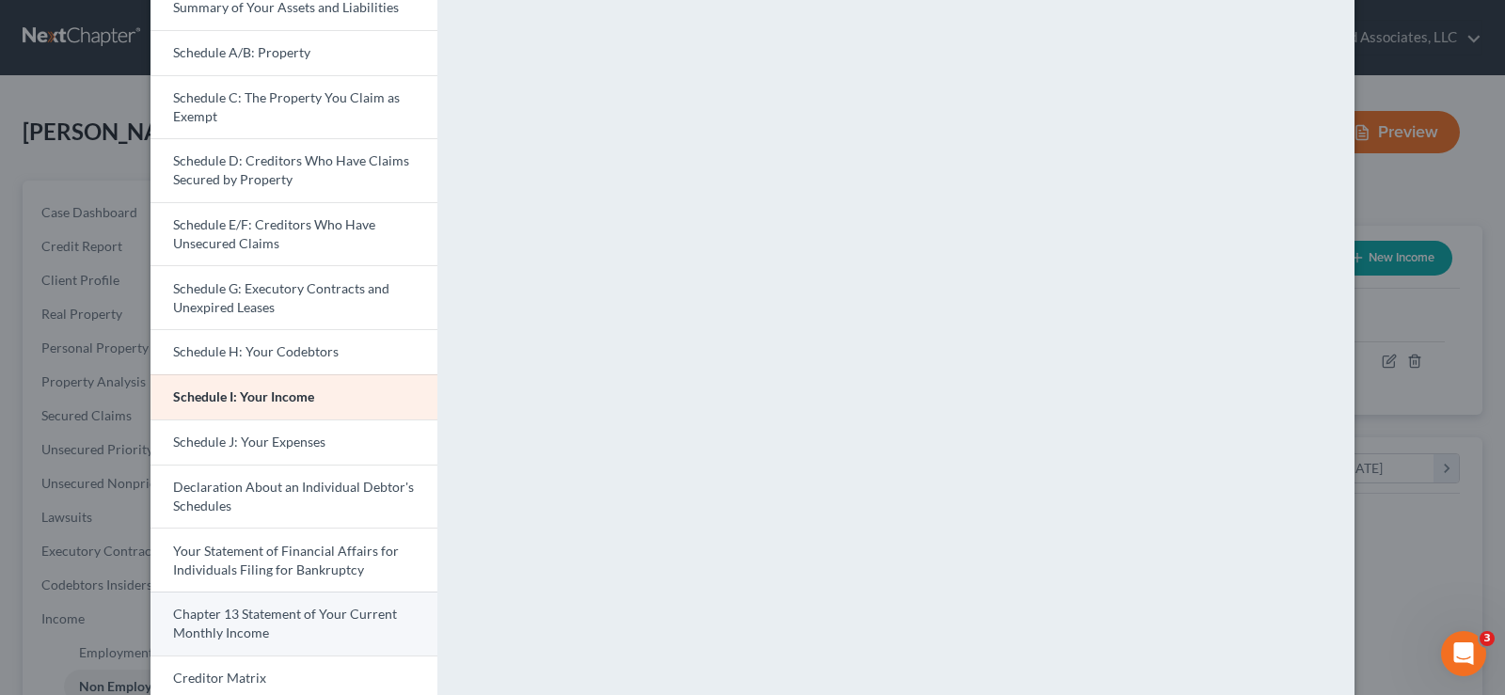
click at [262, 614] on span "Chapter 13 Statement of Your Current Monthly Income" at bounding box center [285, 623] width 224 height 35
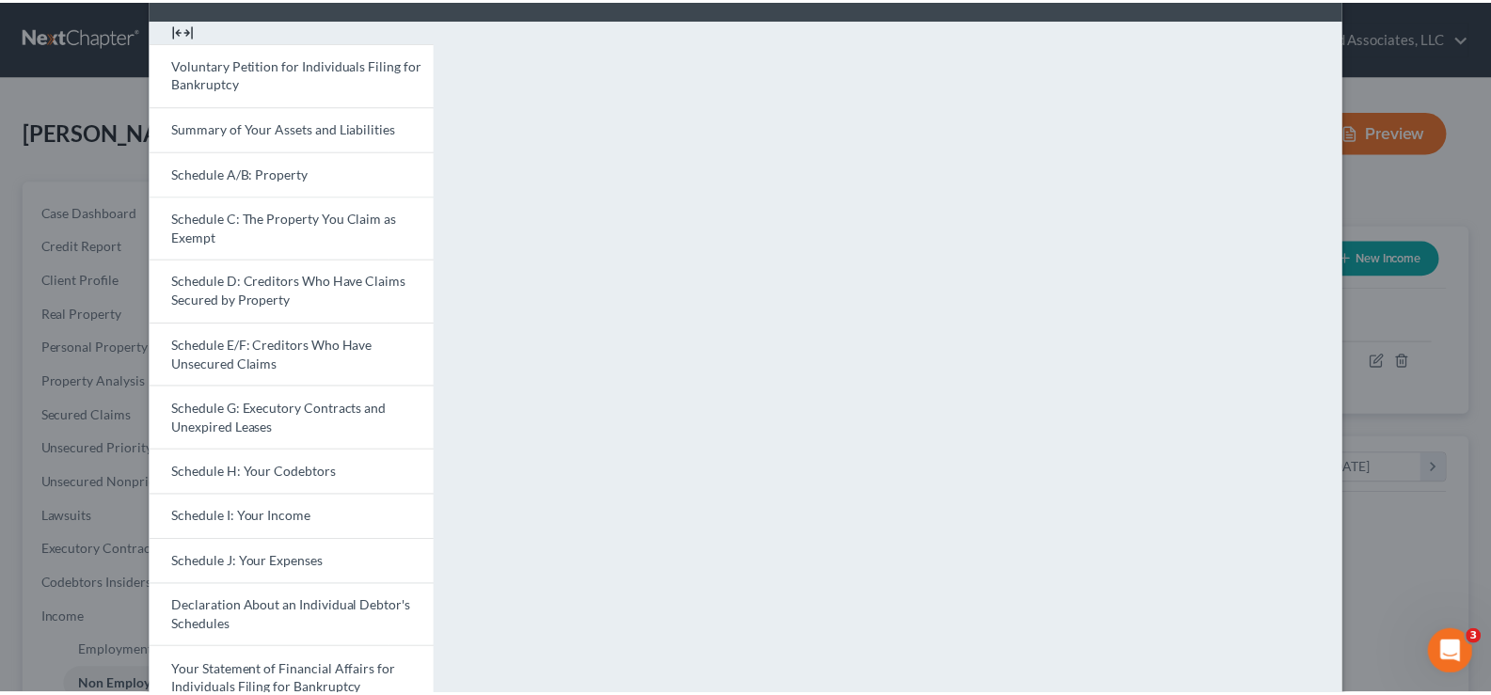
scroll to position [0, 0]
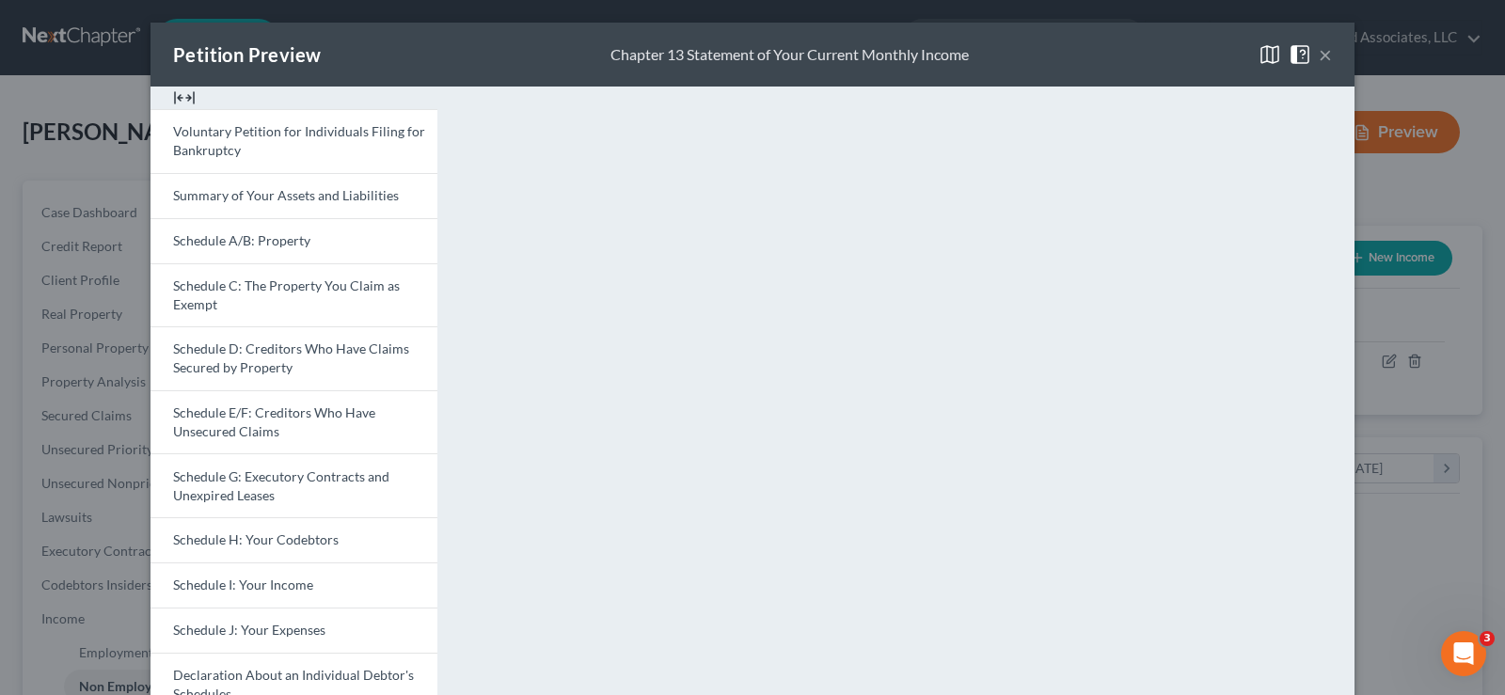
click at [1319, 53] on button "×" at bounding box center [1325, 54] width 13 height 23
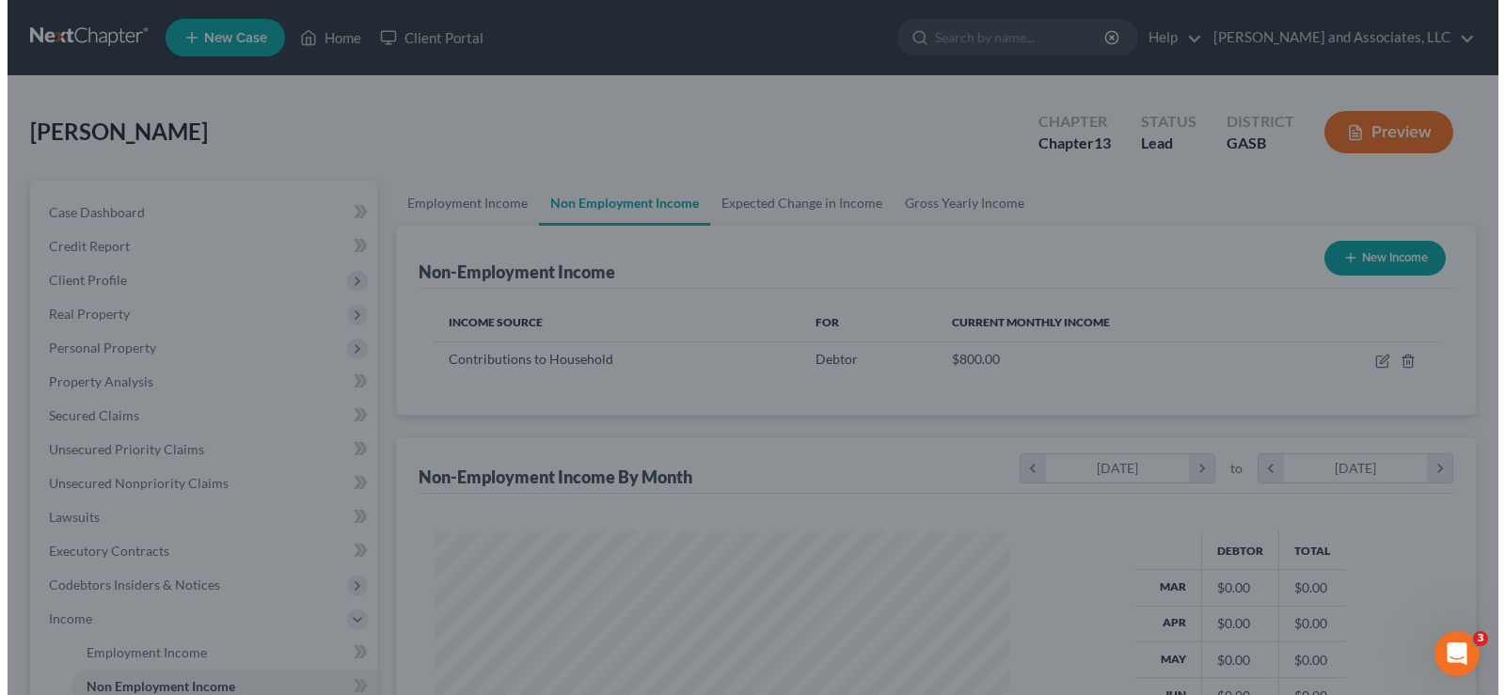
scroll to position [940523, 940252]
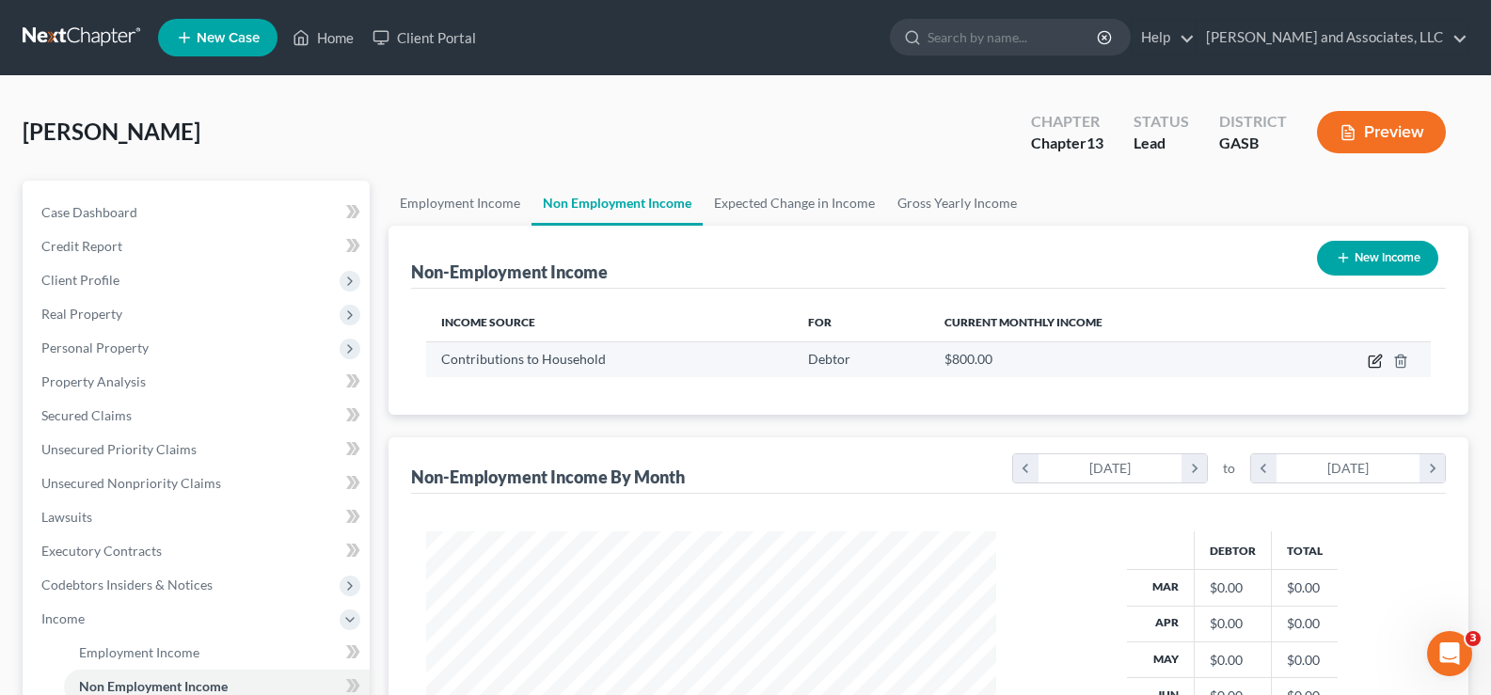
click at [1370, 358] on icon "button" at bounding box center [1374, 362] width 11 height 11
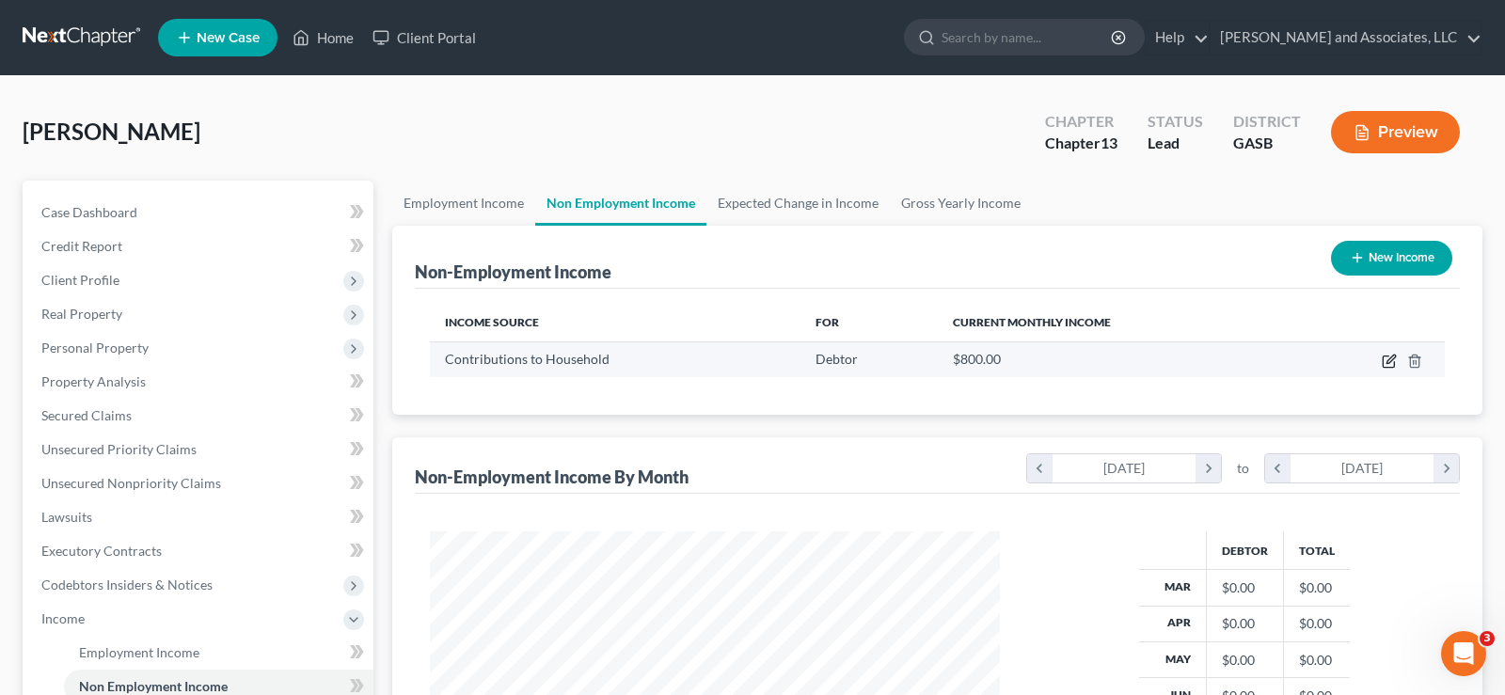
select select "8"
select select "0"
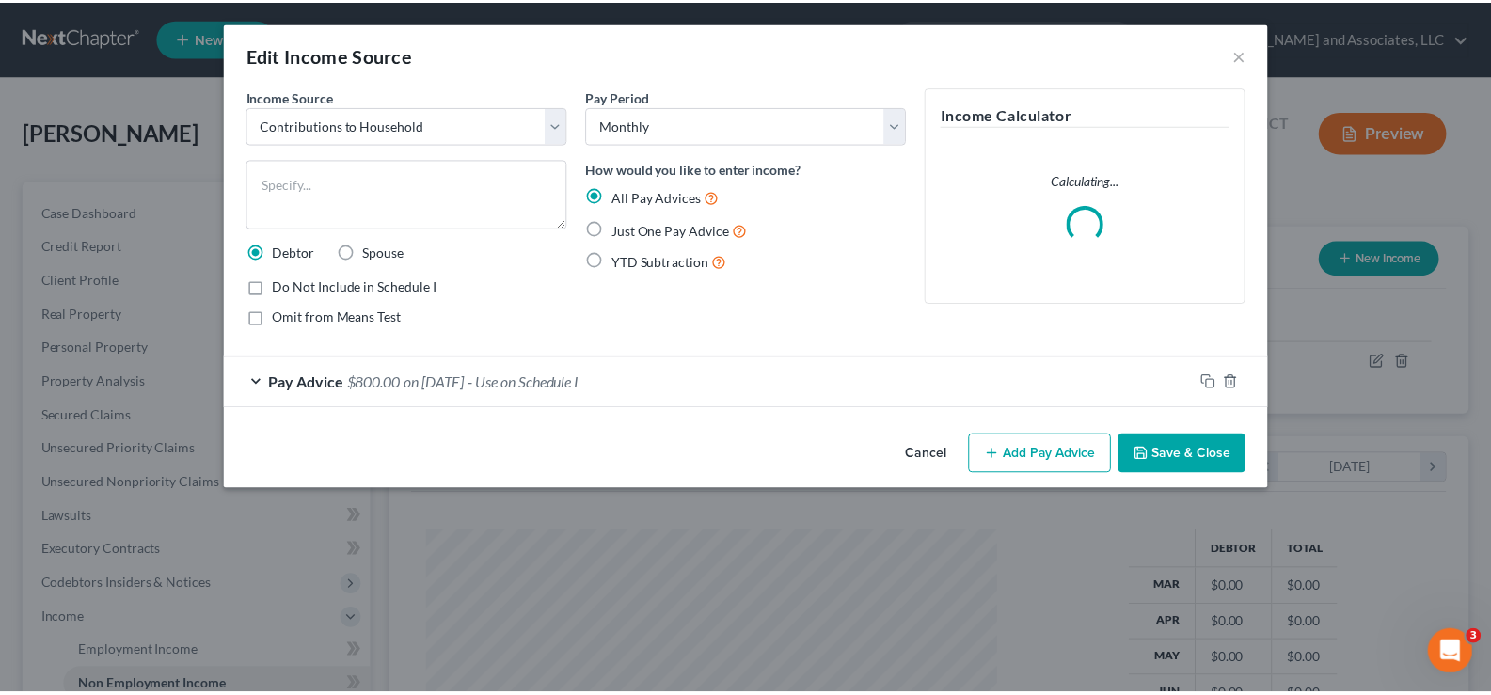
scroll to position [338, 614]
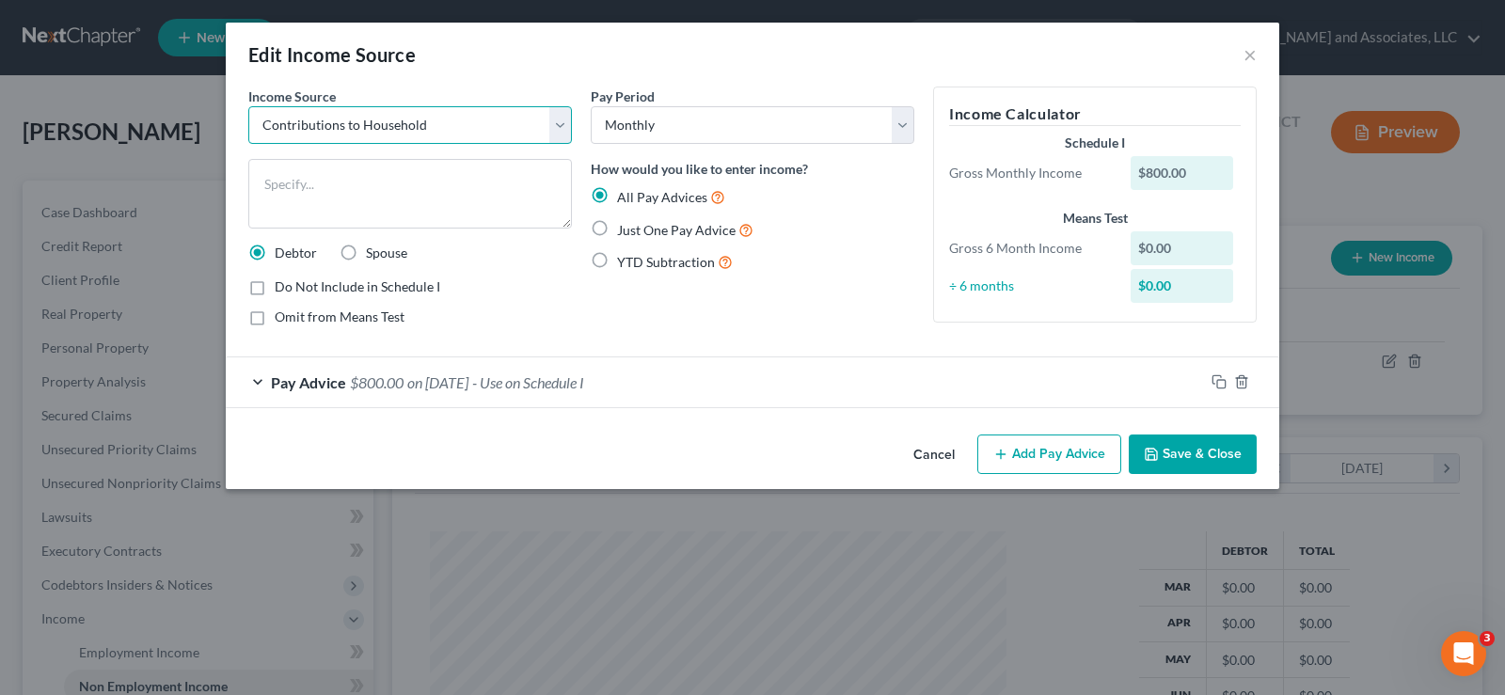
click at [563, 126] on select "Select Unemployment Disability (from employer) Pension Retirement Social Securi…" at bounding box center [410, 125] width 324 height 38
select select "13"
click at [248, 106] on select "Select Unemployment Disability (from employer) Pension Retirement Social Securi…" at bounding box center [410, 125] width 324 height 38
click at [1201, 449] on button "Save & Close" at bounding box center [1193, 455] width 128 height 40
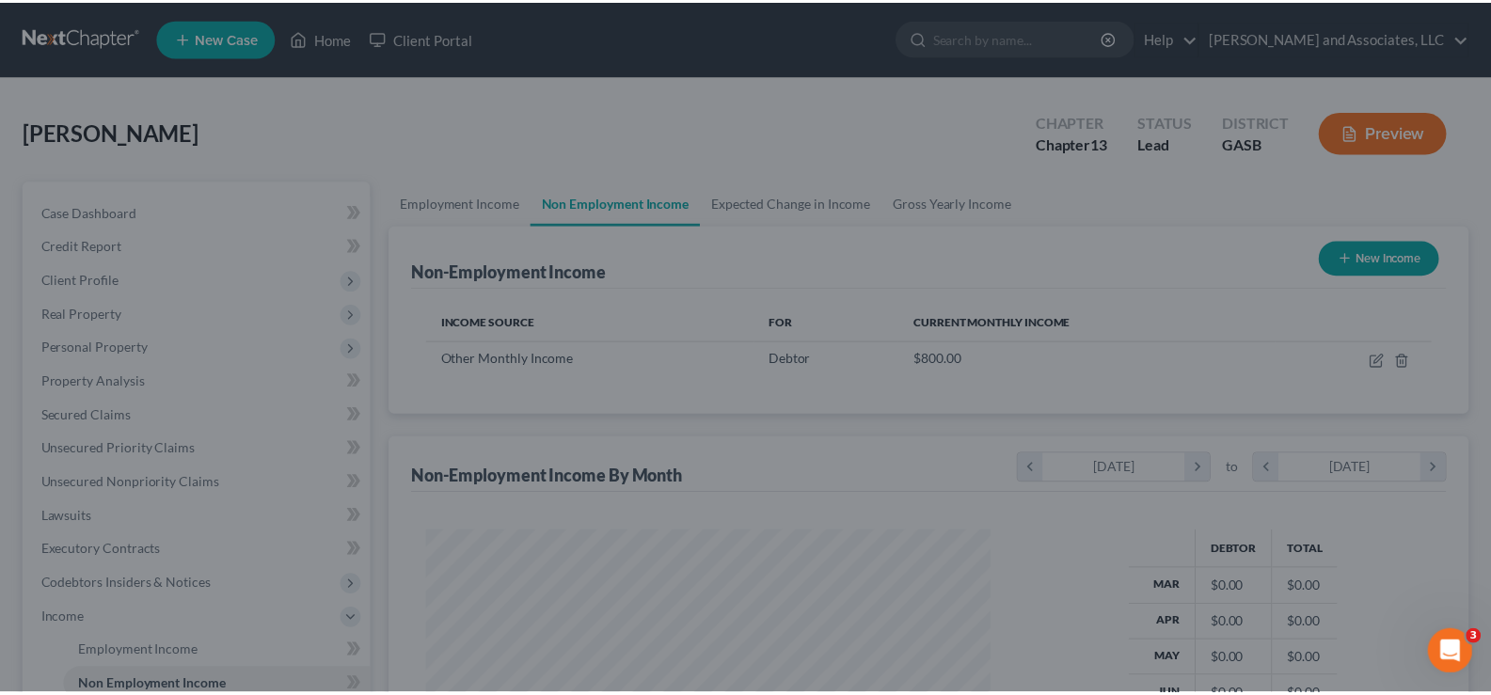
scroll to position [338, 608]
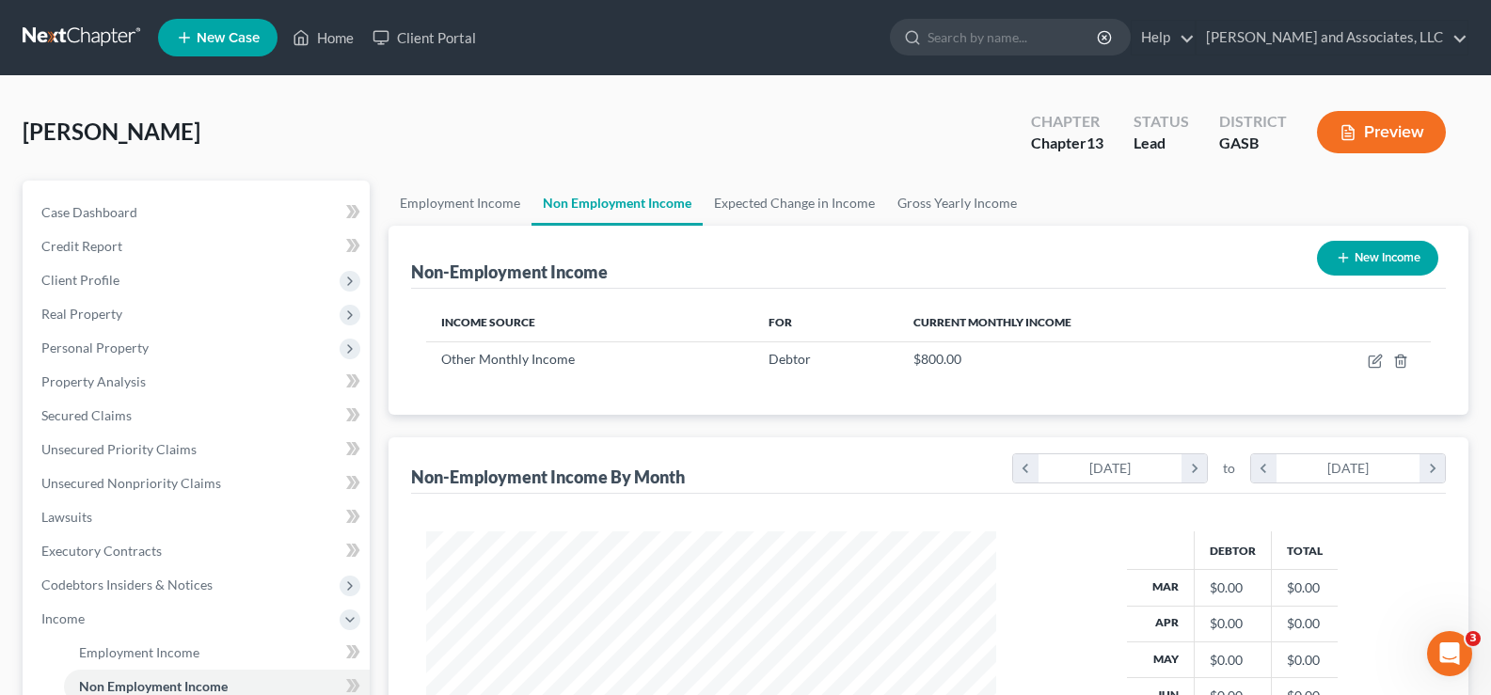
click at [1398, 134] on button "Preview" at bounding box center [1381, 132] width 129 height 42
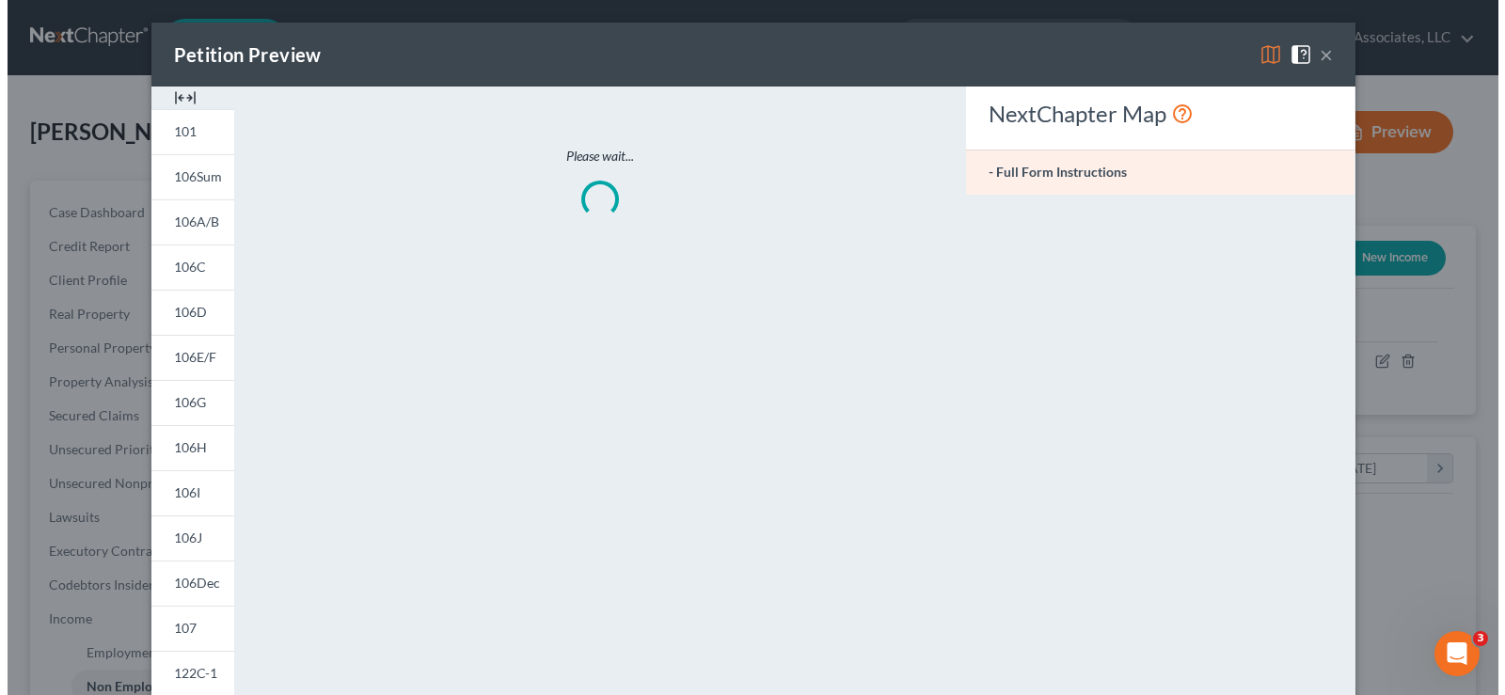
scroll to position [338, 614]
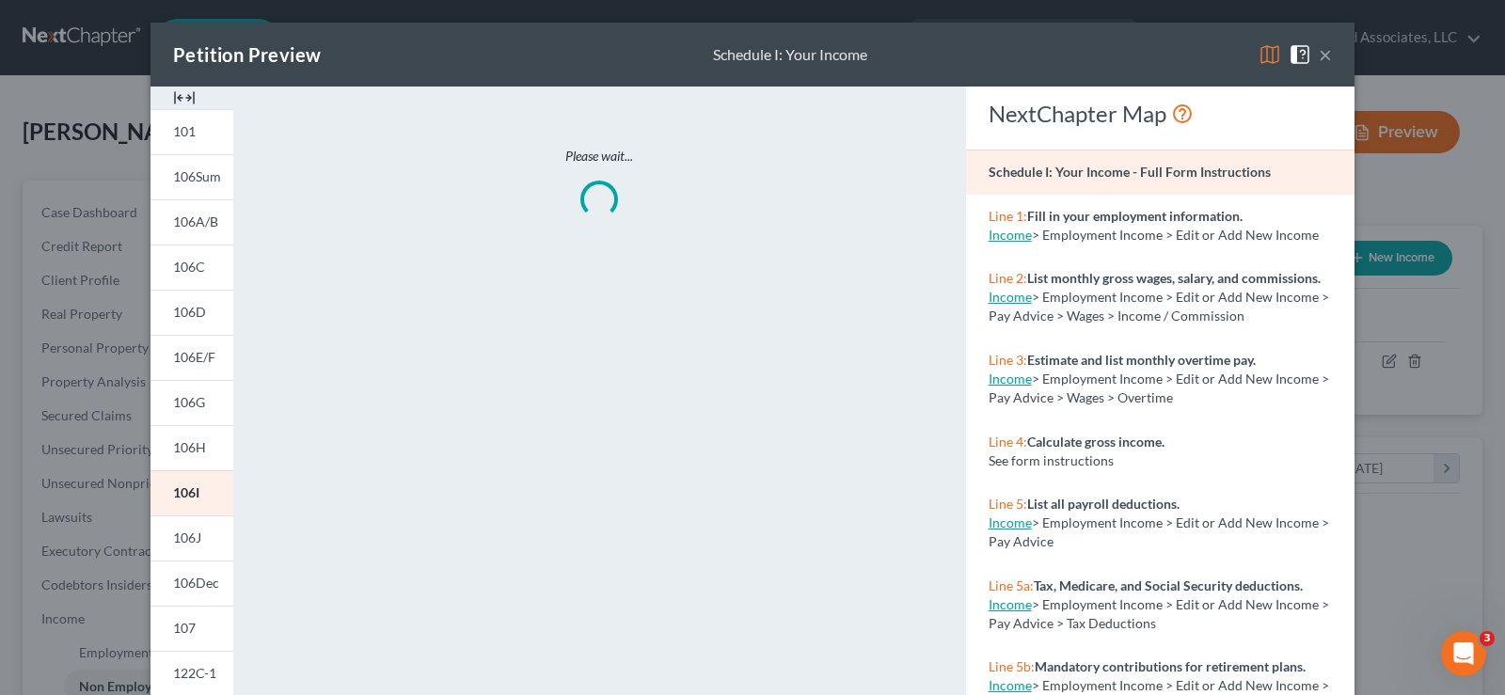
click at [190, 93] on div at bounding box center [192, 98] width 83 height 23
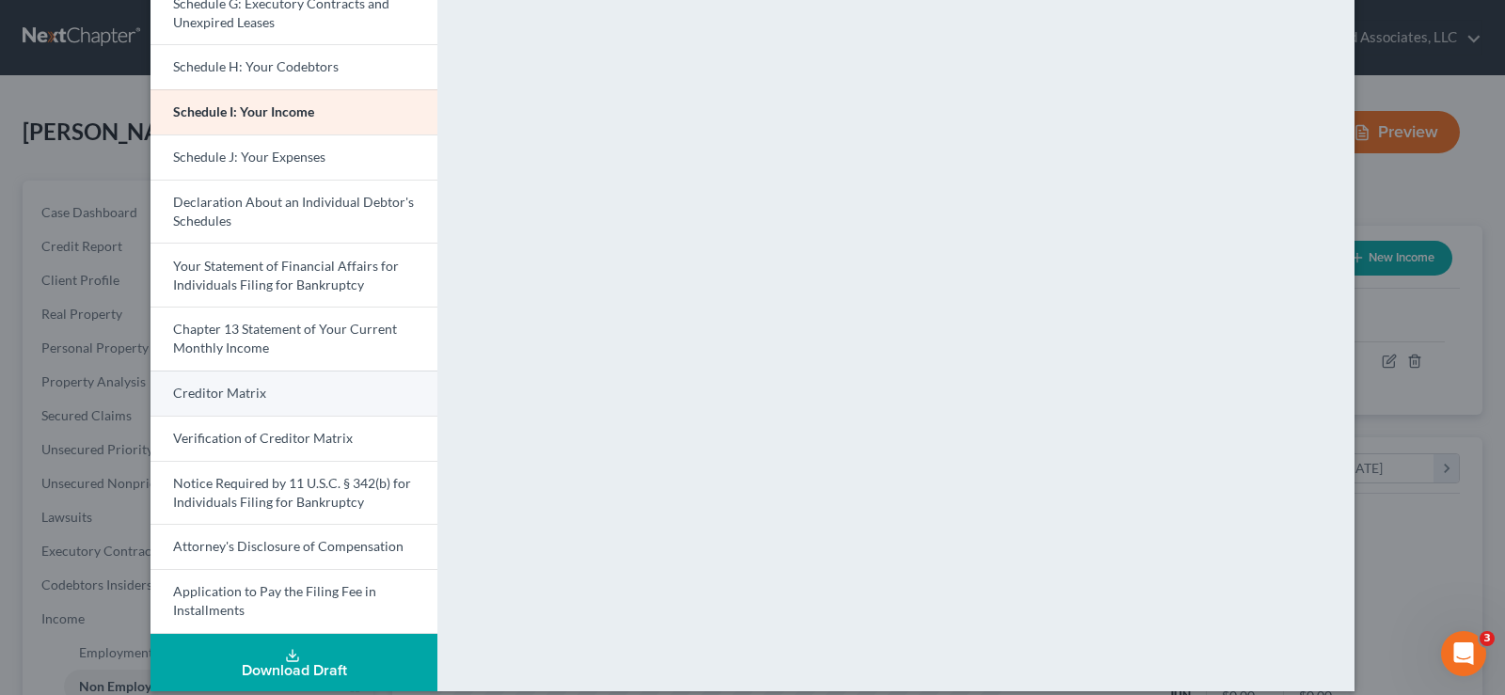
scroll to position [492, 0]
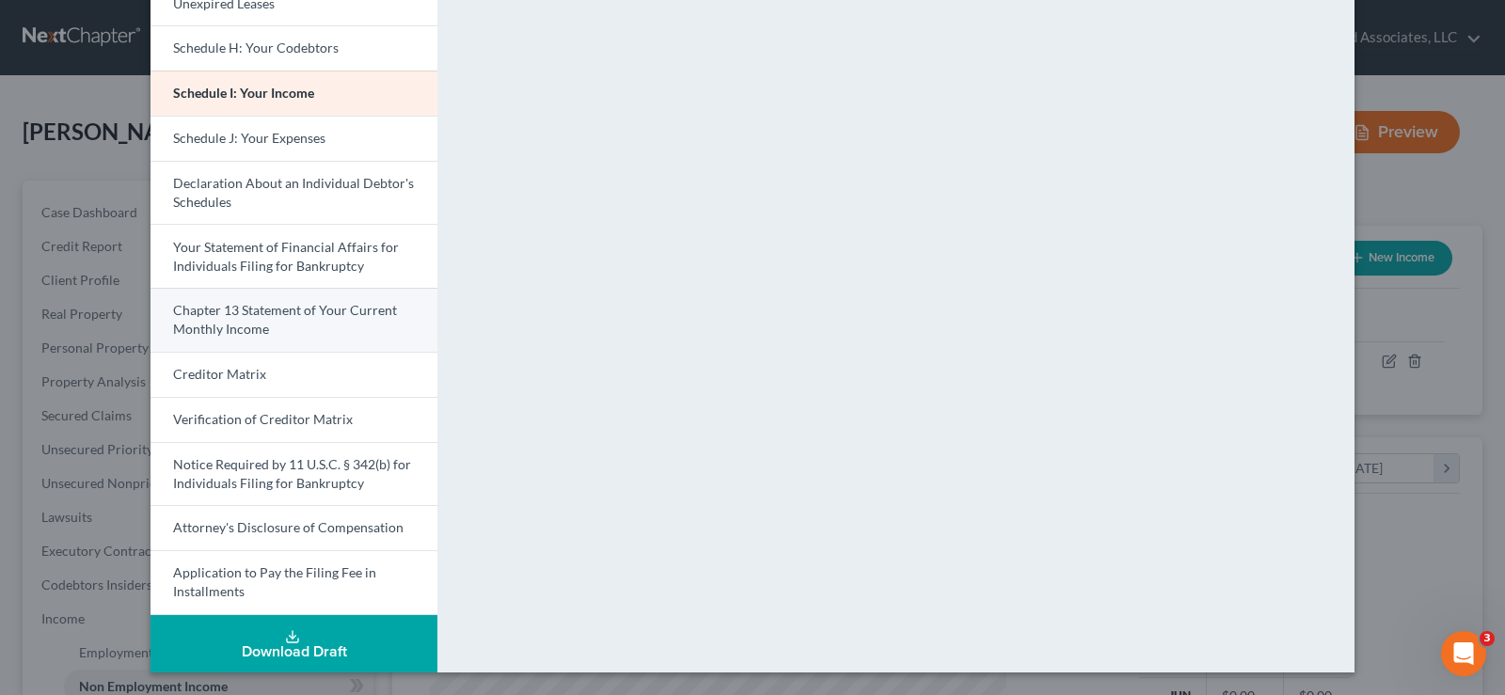
click at [231, 319] on link "Chapter 13 Statement of Your Current Monthly Income" at bounding box center [294, 320] width 287 height 64
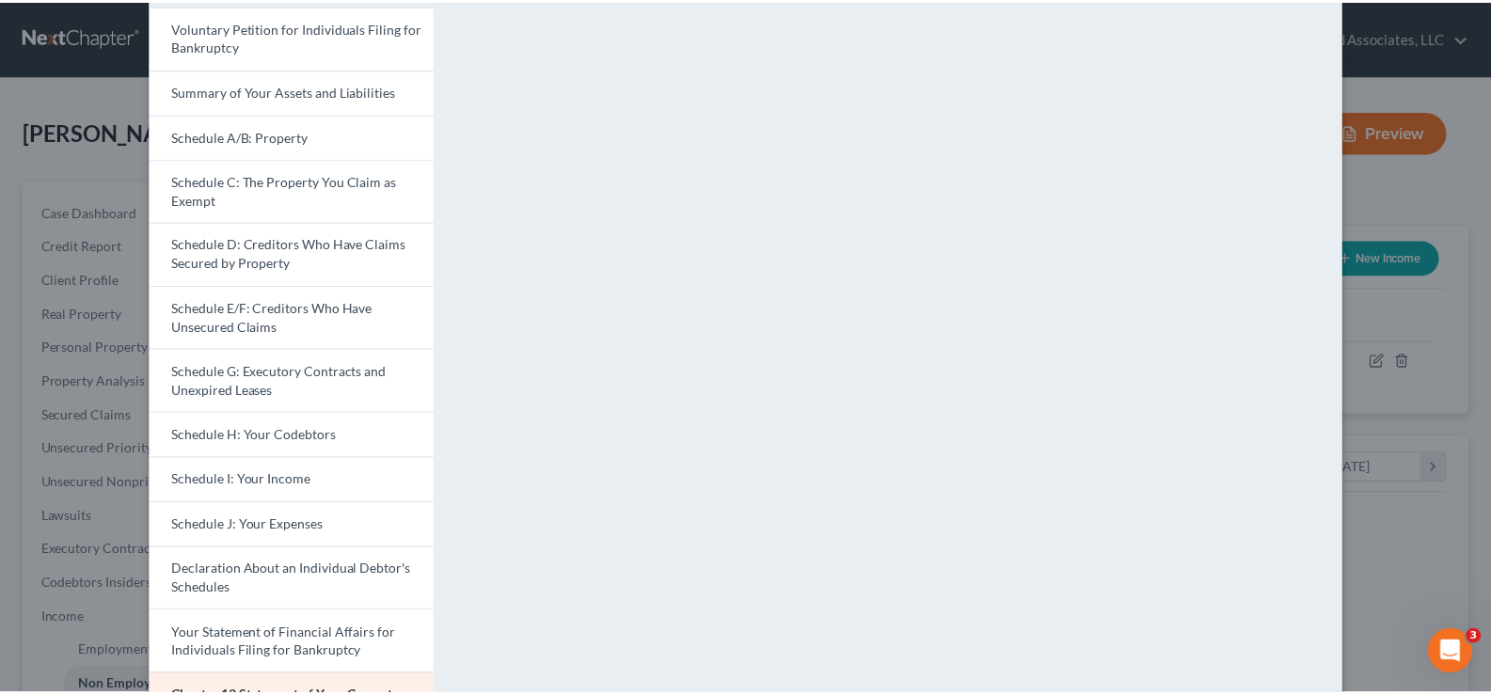
scroll to position [10, 0]
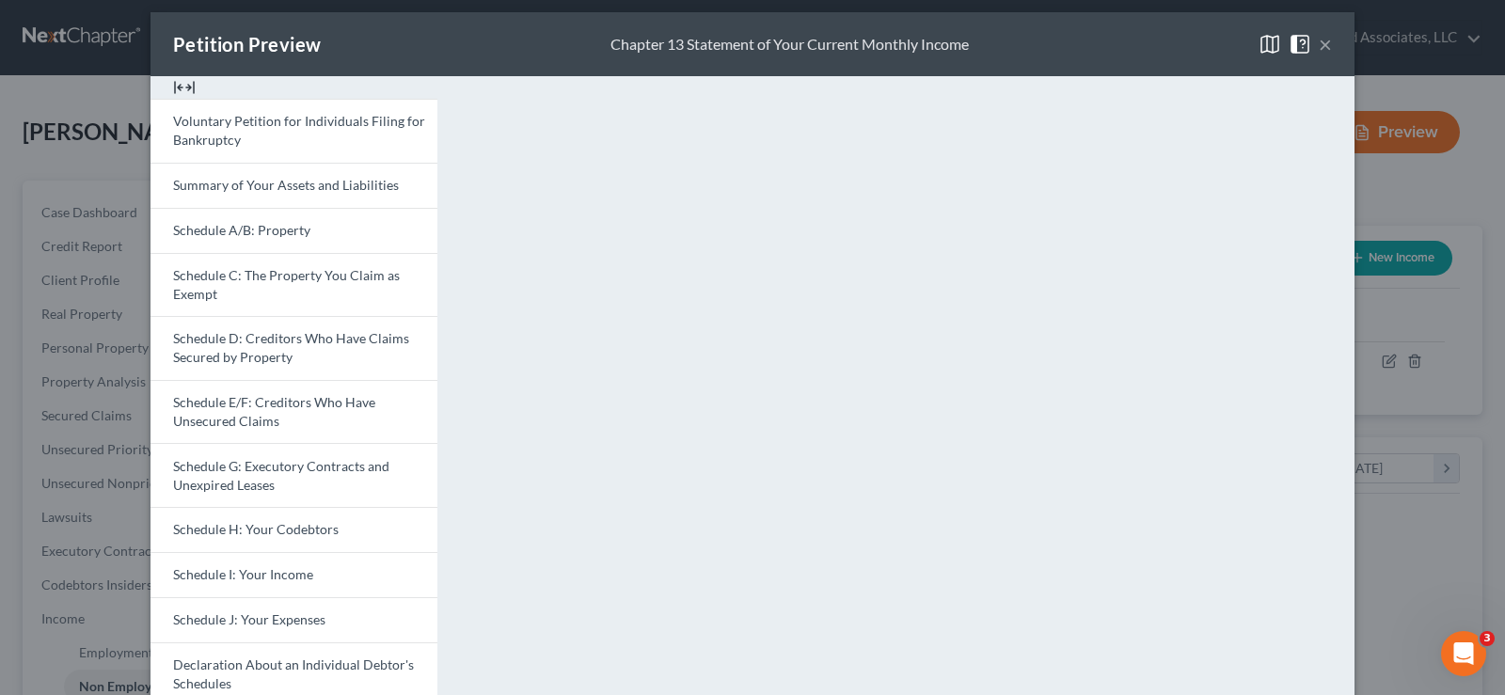
click at [1321, 43] on button "×" at bounding box center [1325, 44] width 13 height 23
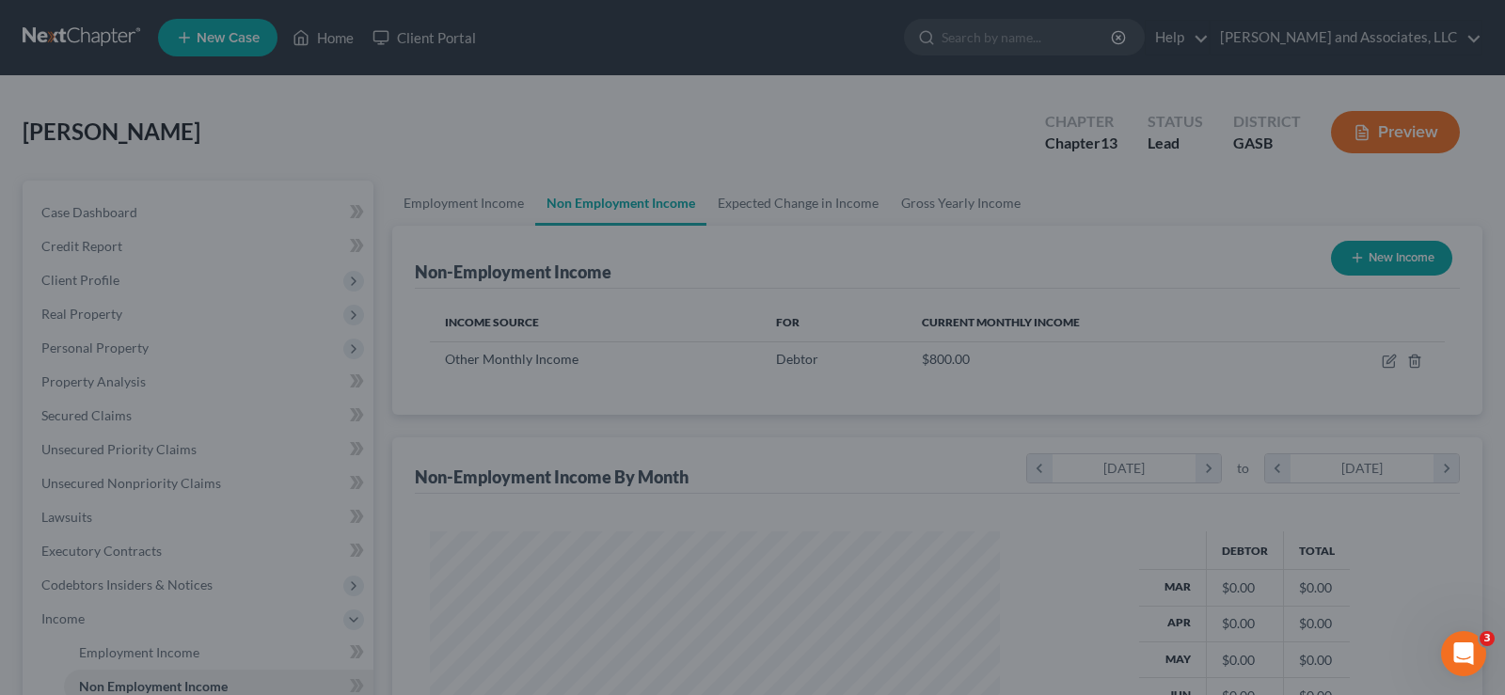
scroll to position [940523, 940252]
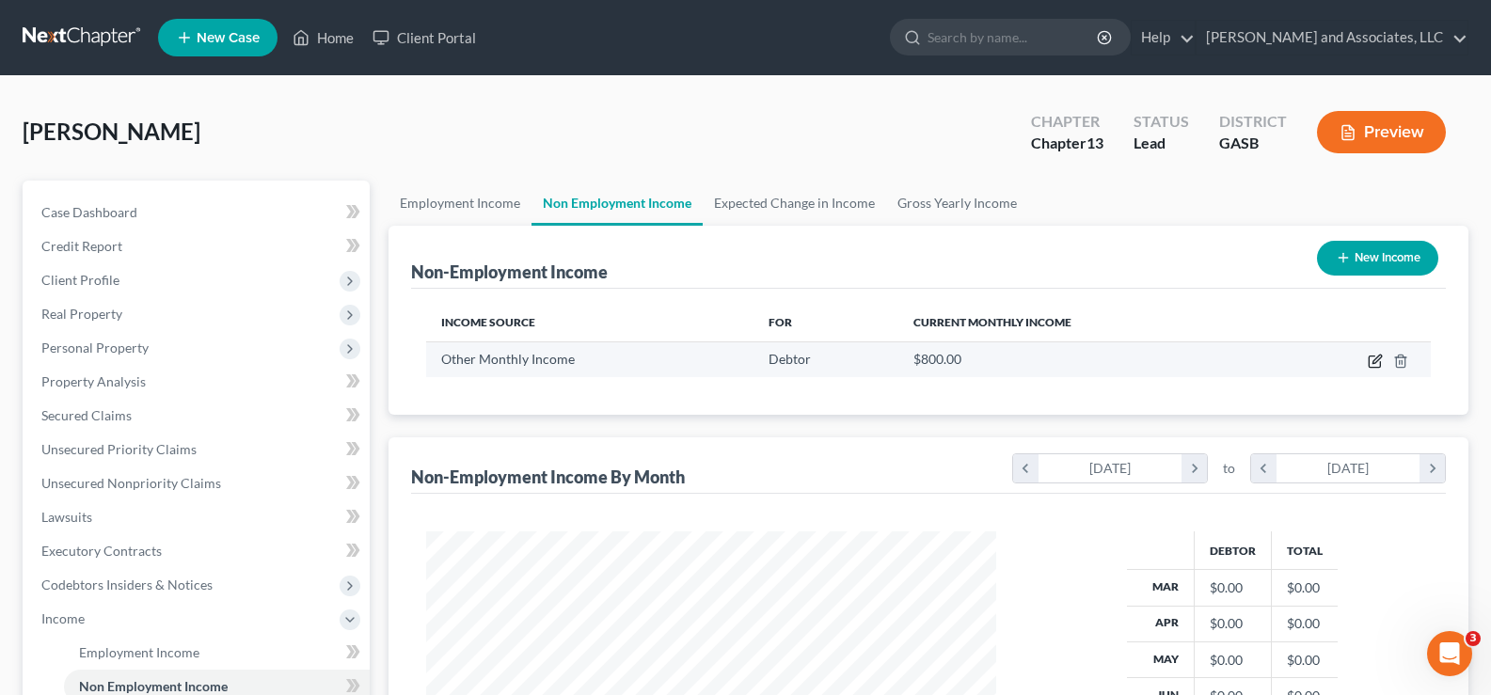
click at [1372, 364] on icon "button" at bounding box center [1375, 361] width 15 height 15
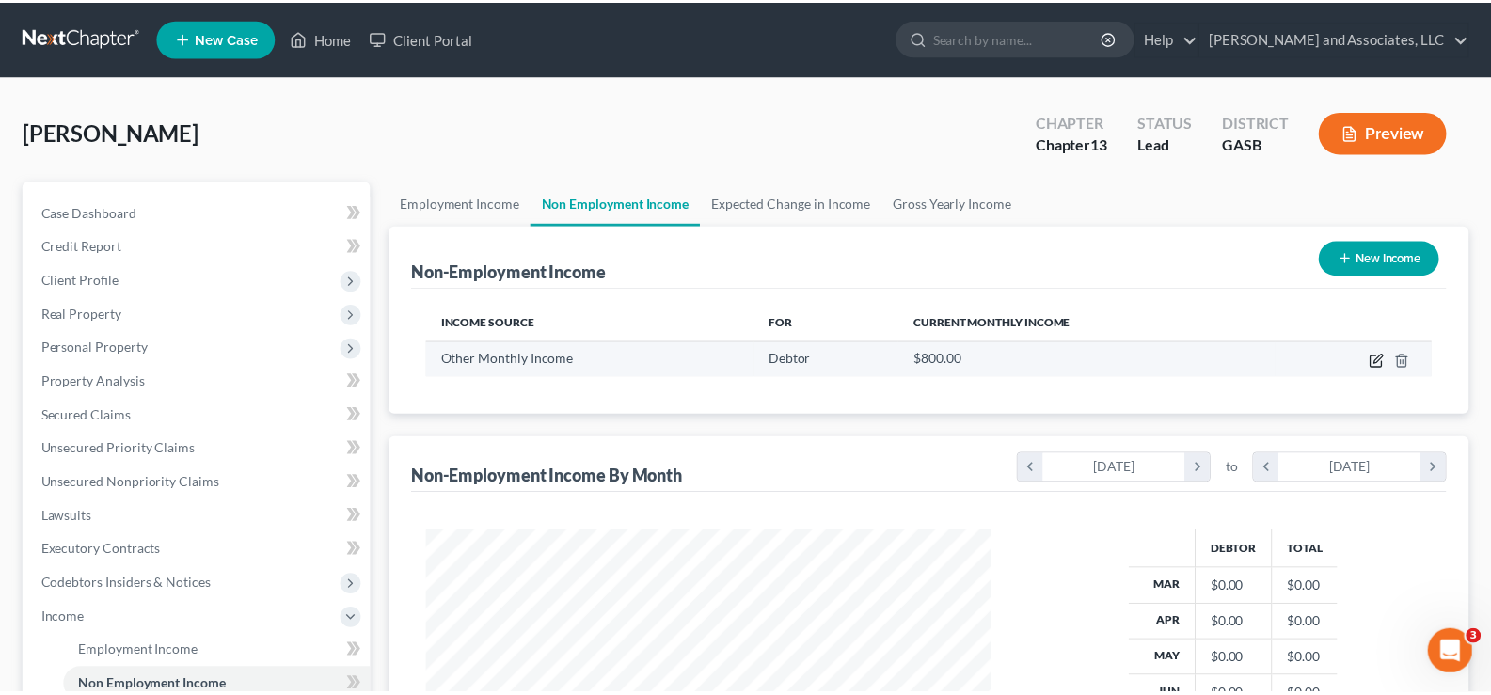
scroll to position [338, 614]
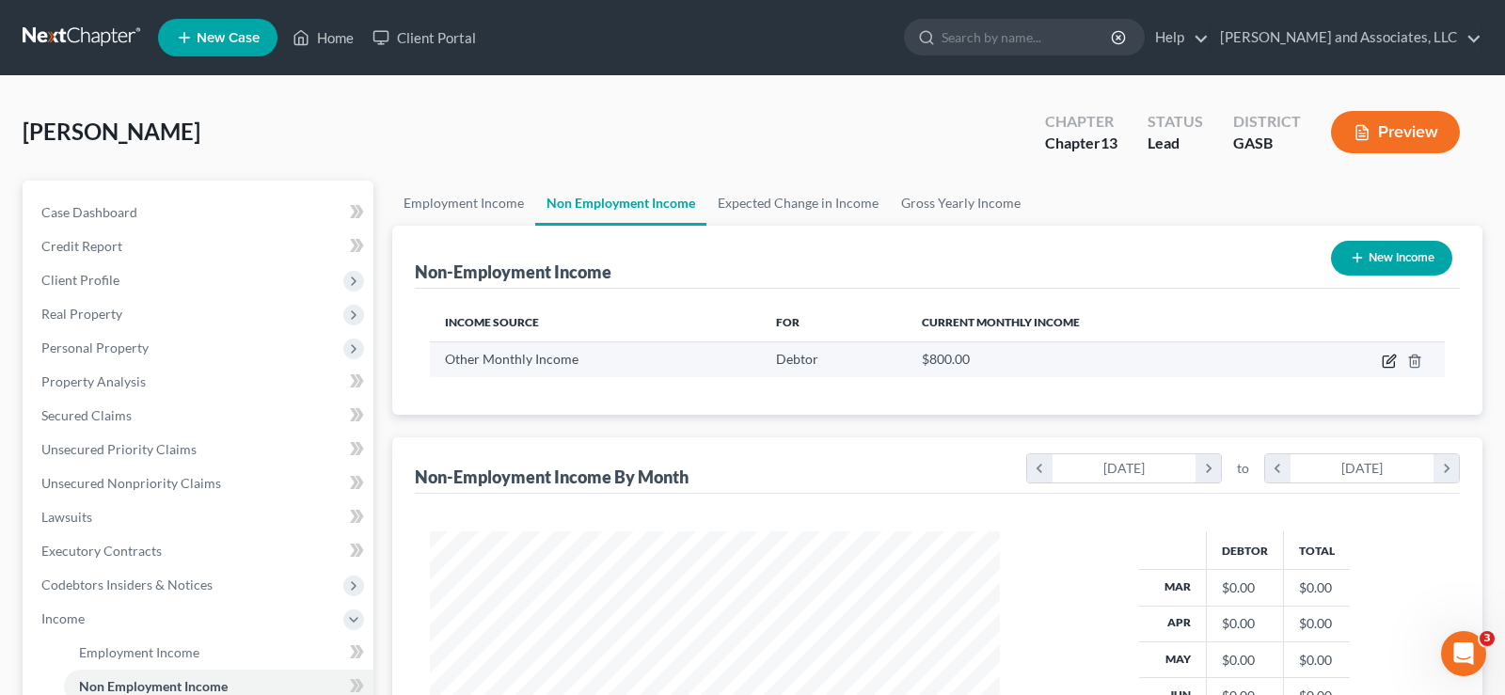
select select "13"
select select "0"
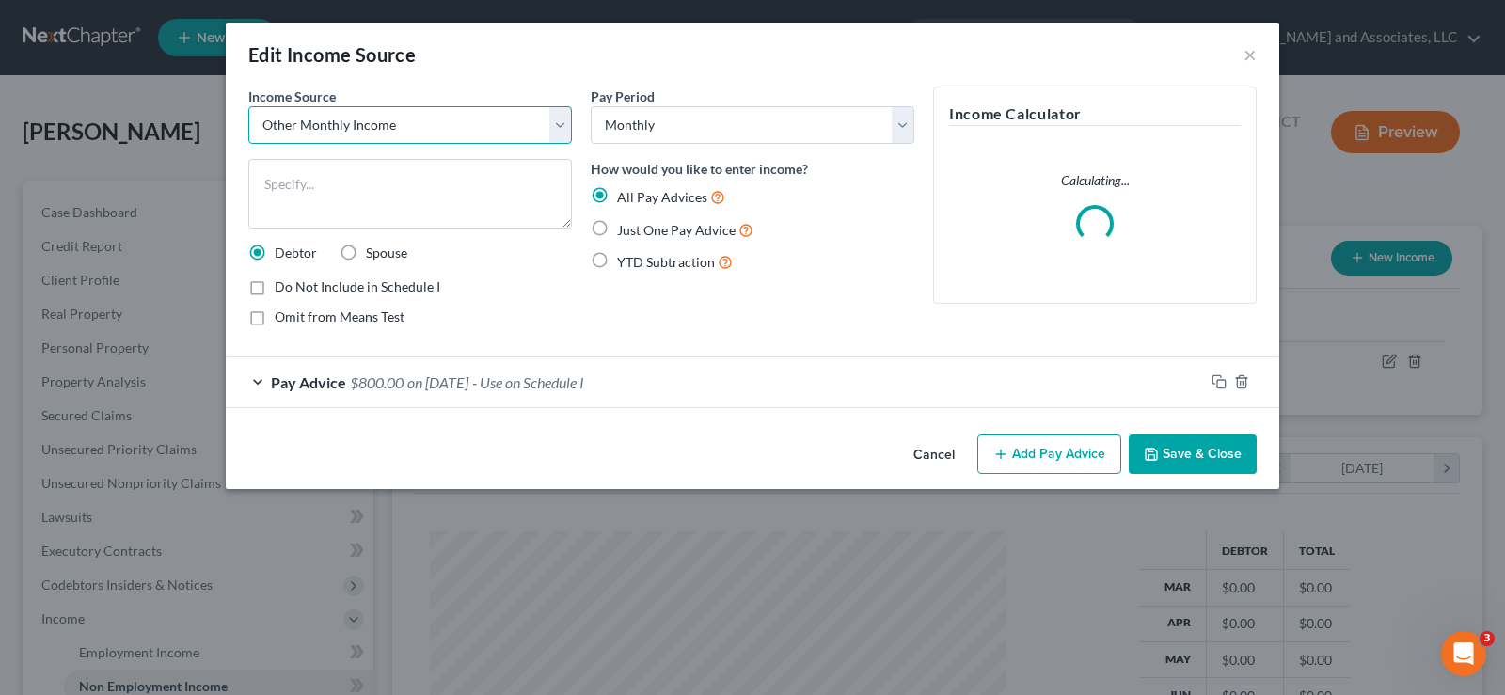
click at [564, 126] on select "Select Unemployment Disability (from employer) Pension Retirement Social Securi…" at bounding box center [410, 125] width 324 height 38
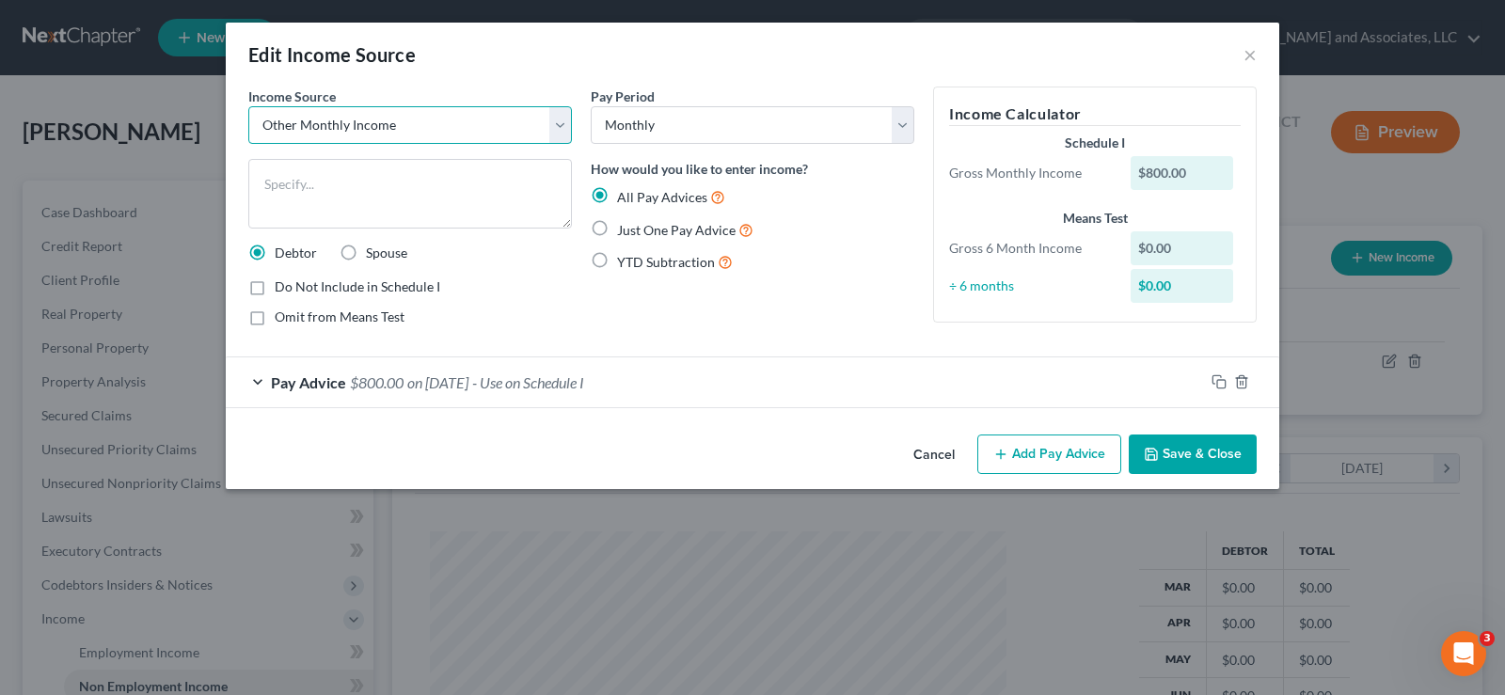
select select "7"
click at [248, 106] on select "Select Unemployment Disability (from employer) Pension Retirement Social Securi…" at bounding box center [410, 125] width 324 height 38
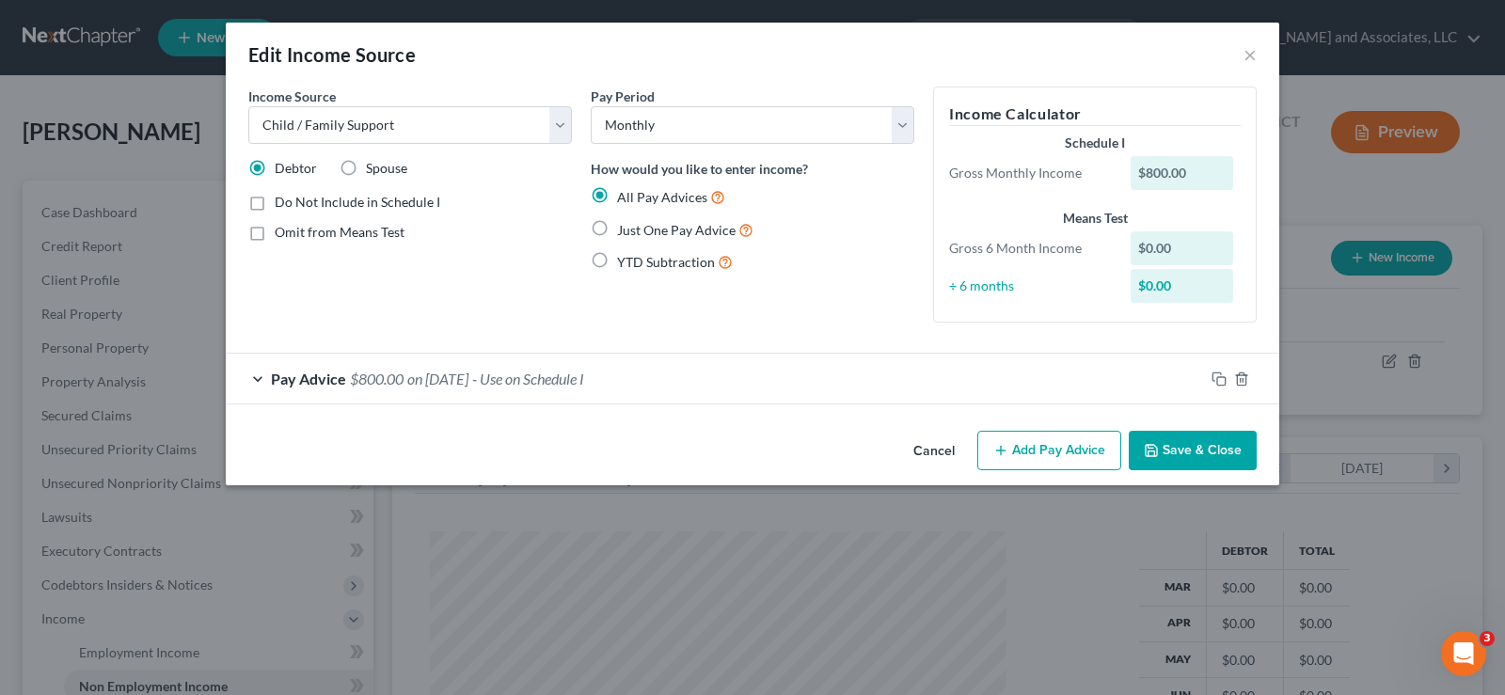
click at [1185, 452] on button "Save & Close" at bounding box center [1193, 451] width 128 height 40
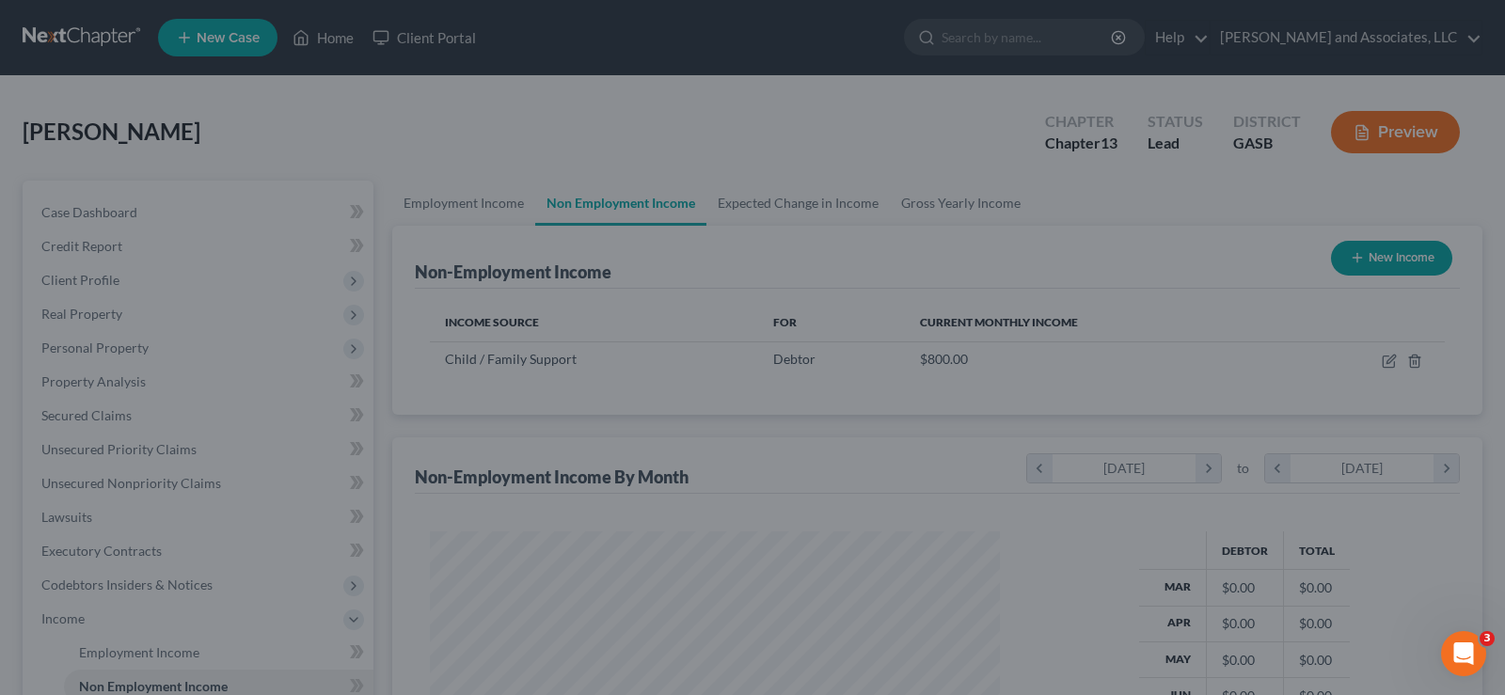
scroll to position [940523, 940252]
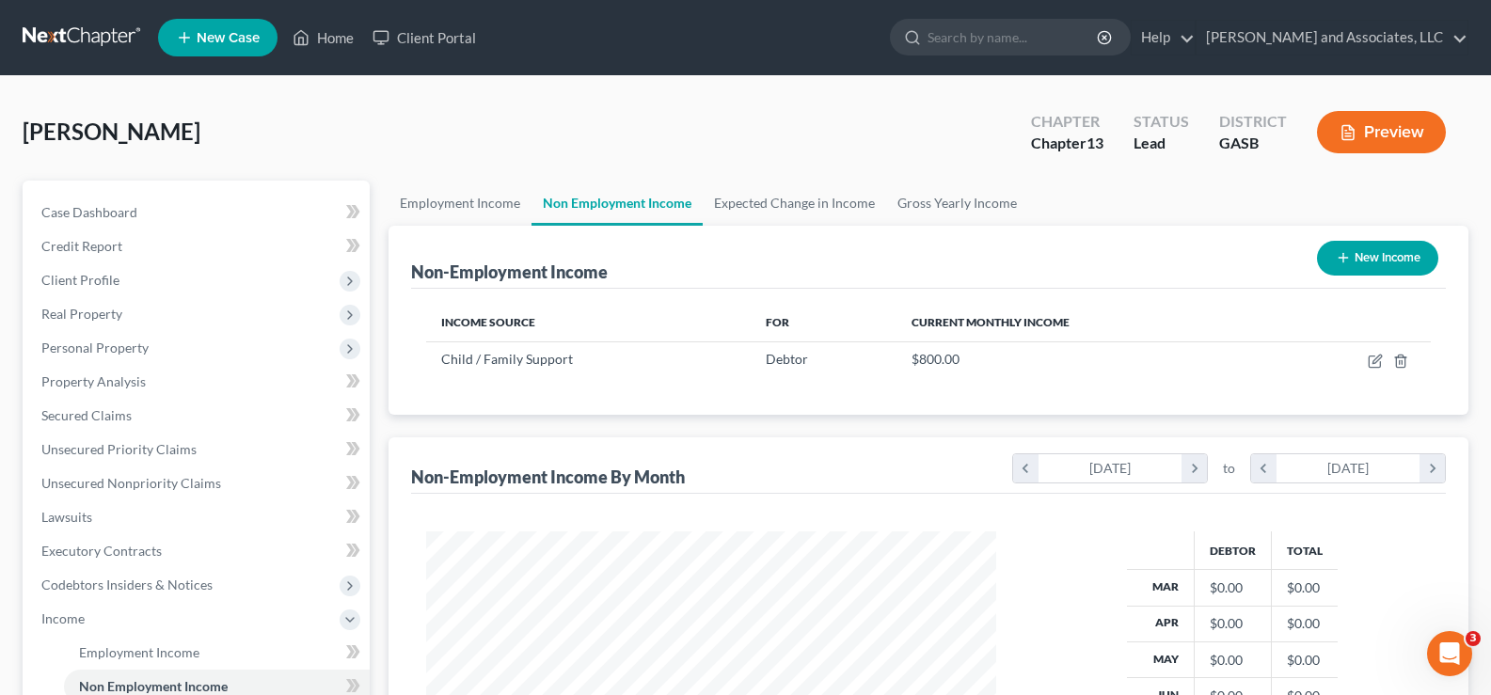
click at [1392, 133] on button "Preview" at bounding box center [1381, 132] width 129 height 42
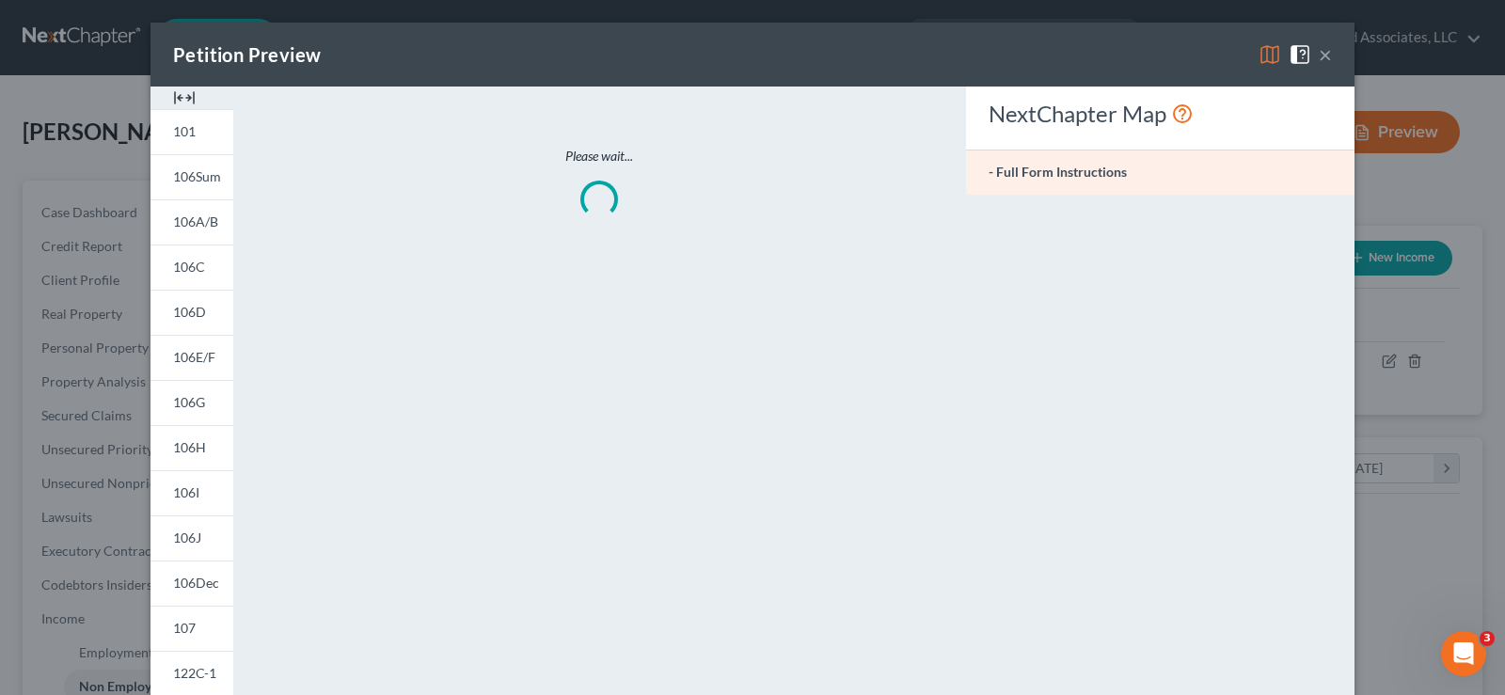
scroll to position [338, 614]
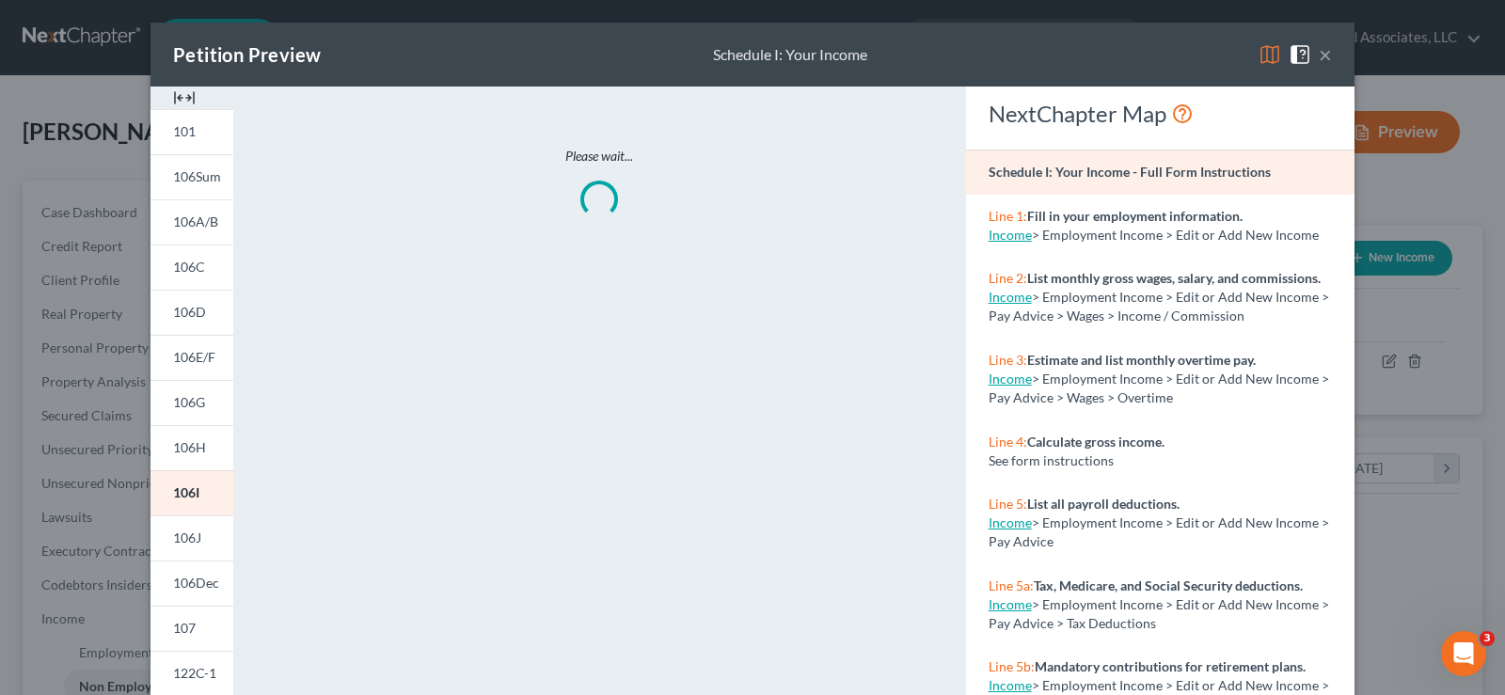
click at [187, 94] on img at bounding box center [184, 98] width 23 height 23
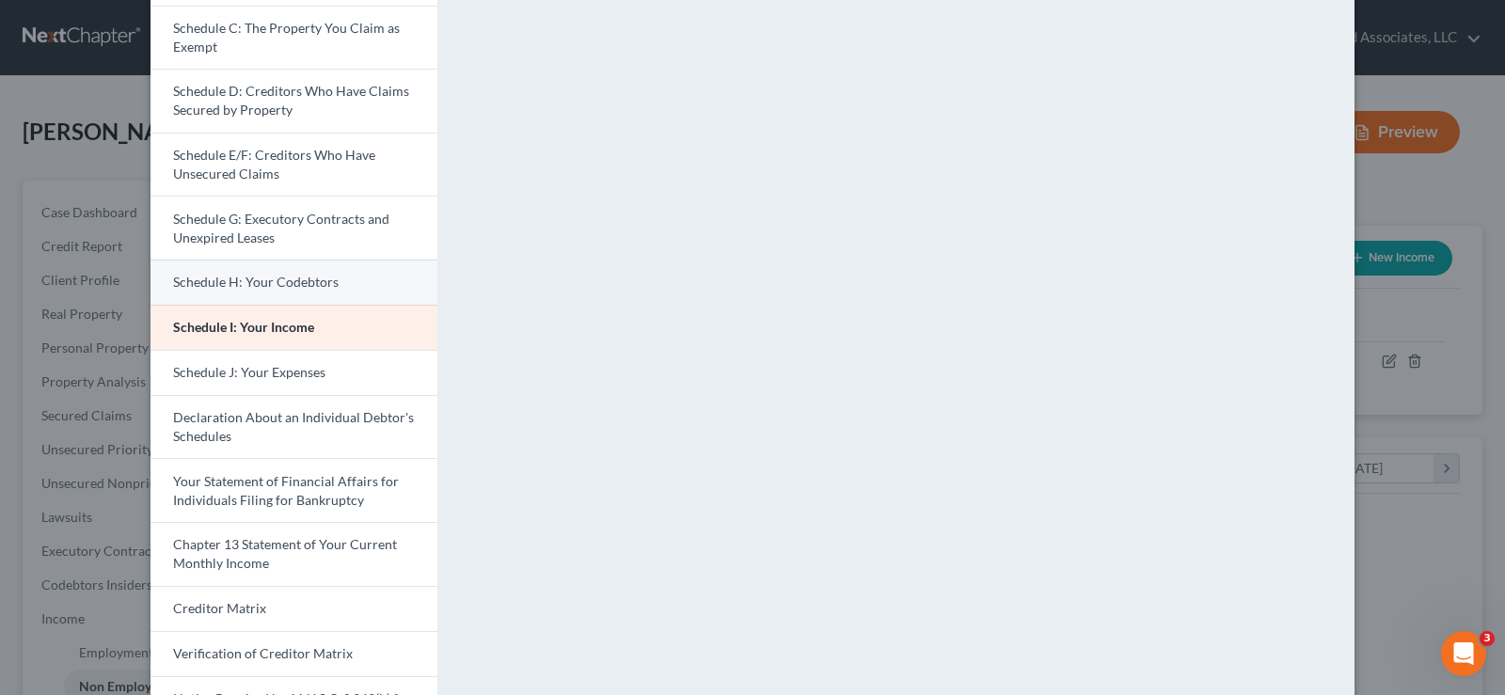
scroll to position [282, 0]
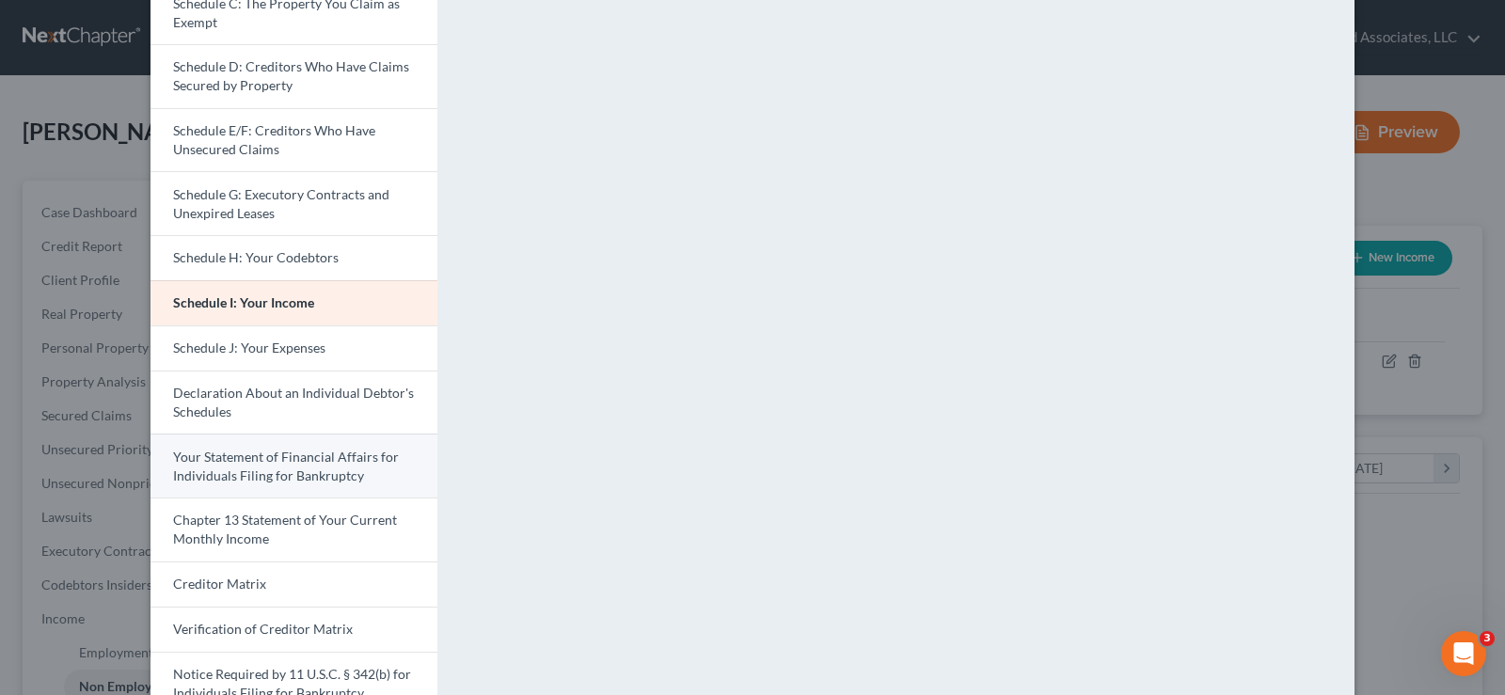
click at [263, 472] on span "Your Statement of Financial Affairs for Individuals Filing for Bankruptcy" at bounding box center [286, 466] width 226 height 35
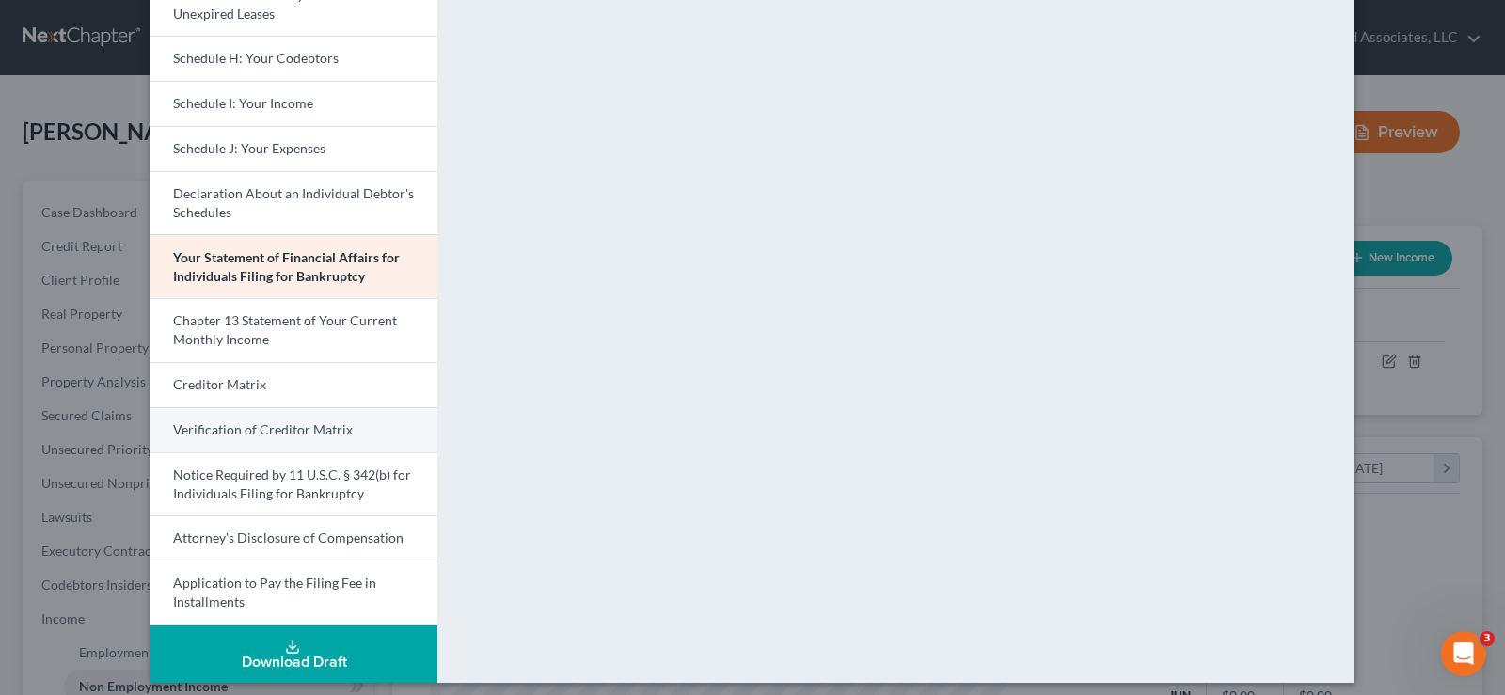
scroll to position [492, 0]
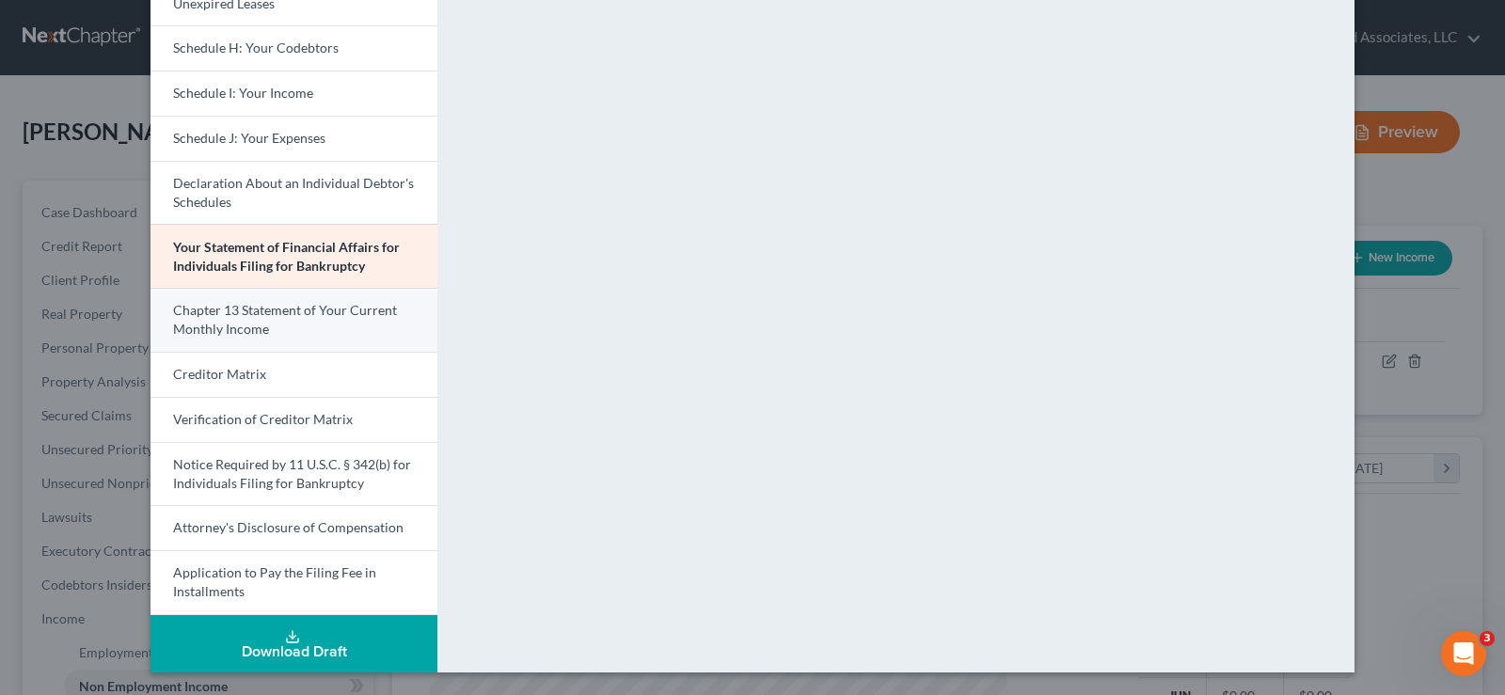
click at [244, 322] on span "Chapter 13 Statement of Your Current Monthly Income" at bounding box center [285, 319] width 224 height 35
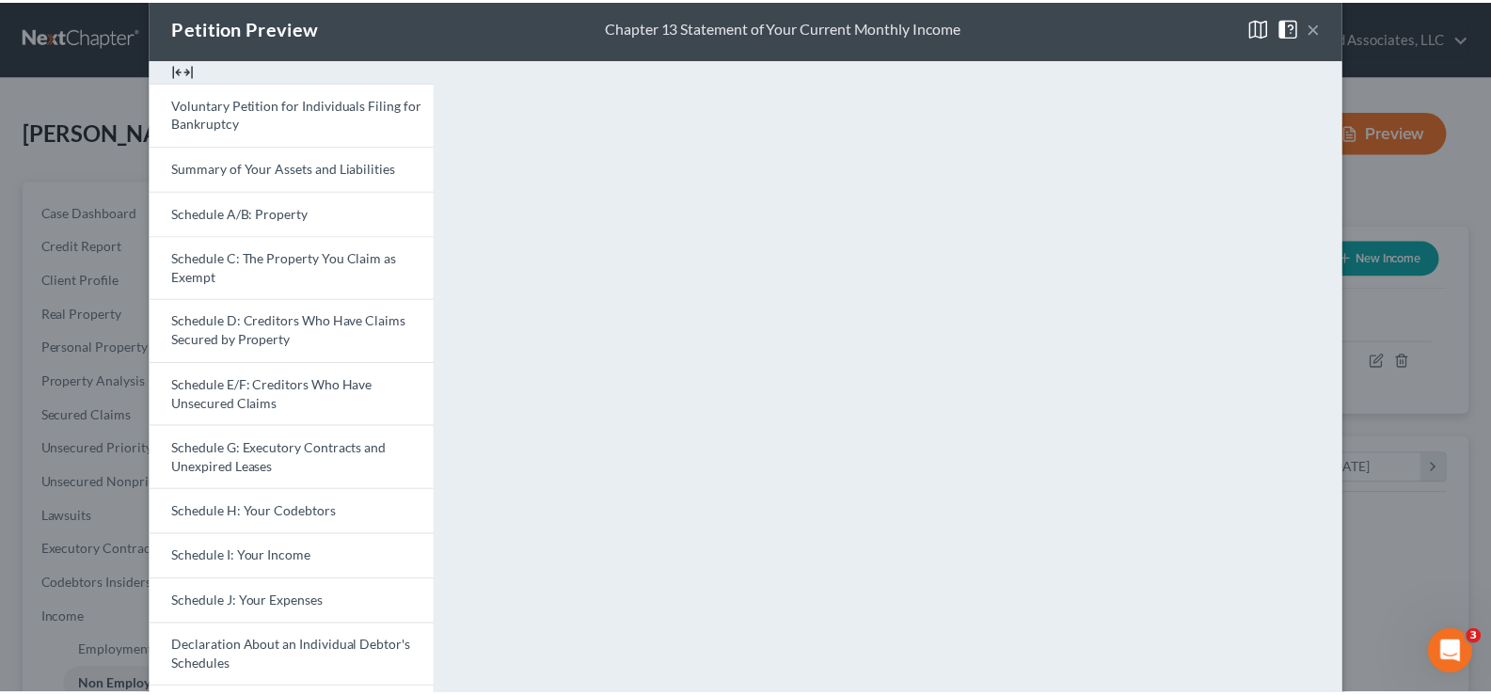
scroll to position [0, 0]
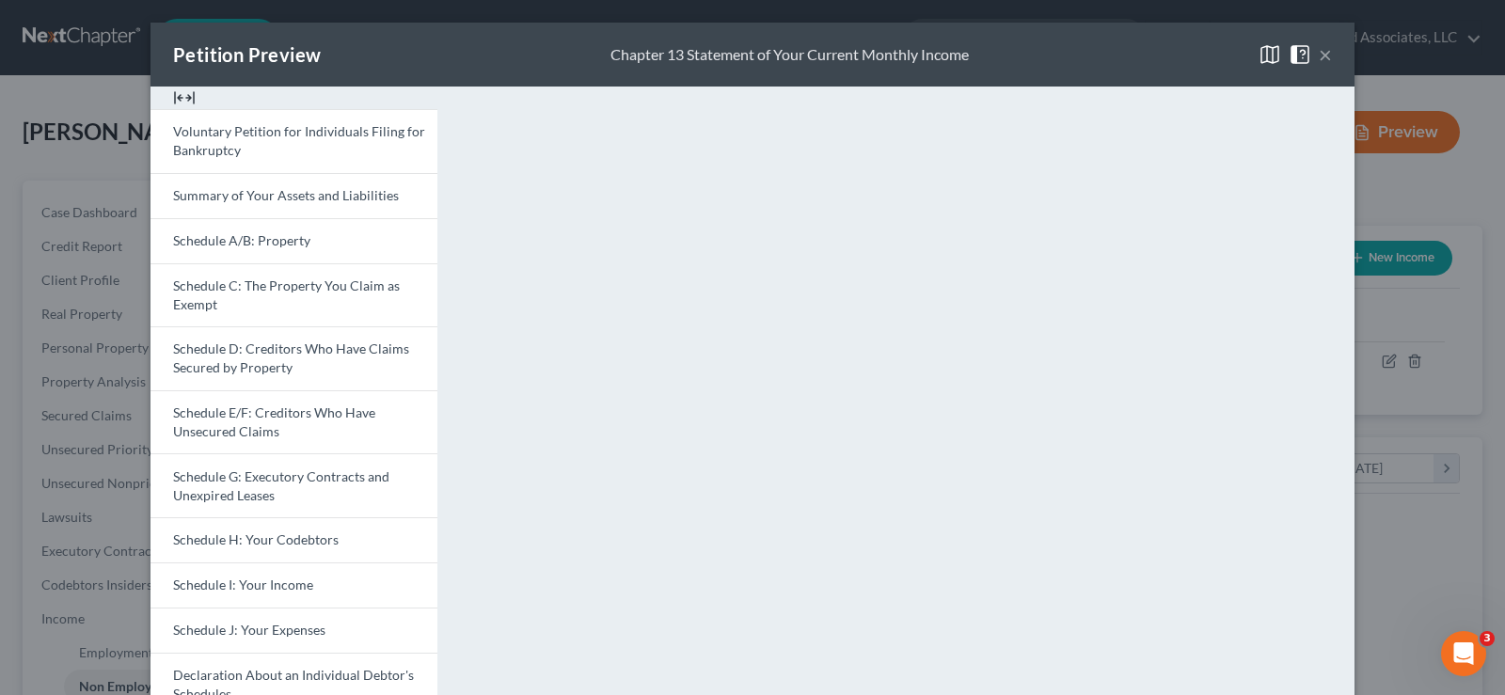
click at [1319, 52] on button "×" at bounding box center [1325, 54] width 13 height 23
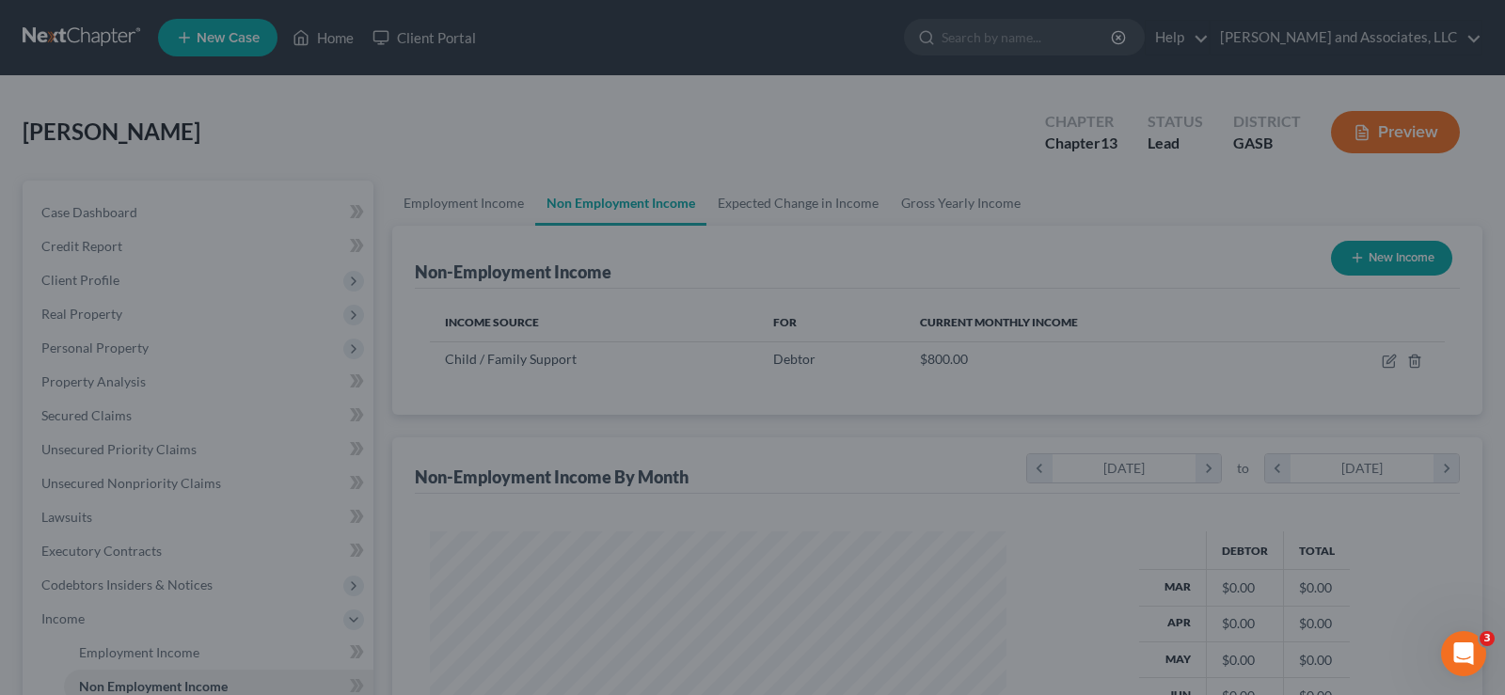
scroll to position [940523, 940252]
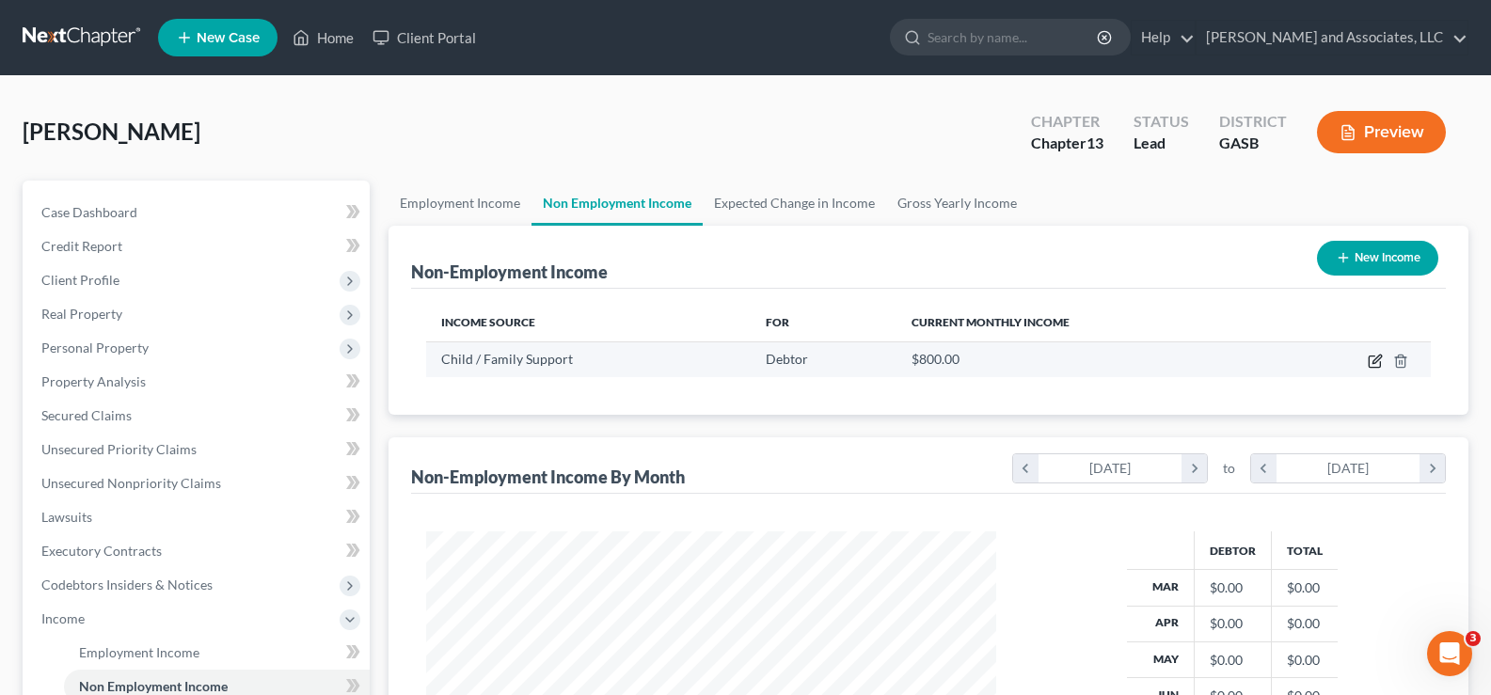
click at [1372, 361] on icon "button" at bounding box center [1375, 361] width 15 height 15
select select "7"
select select "0"
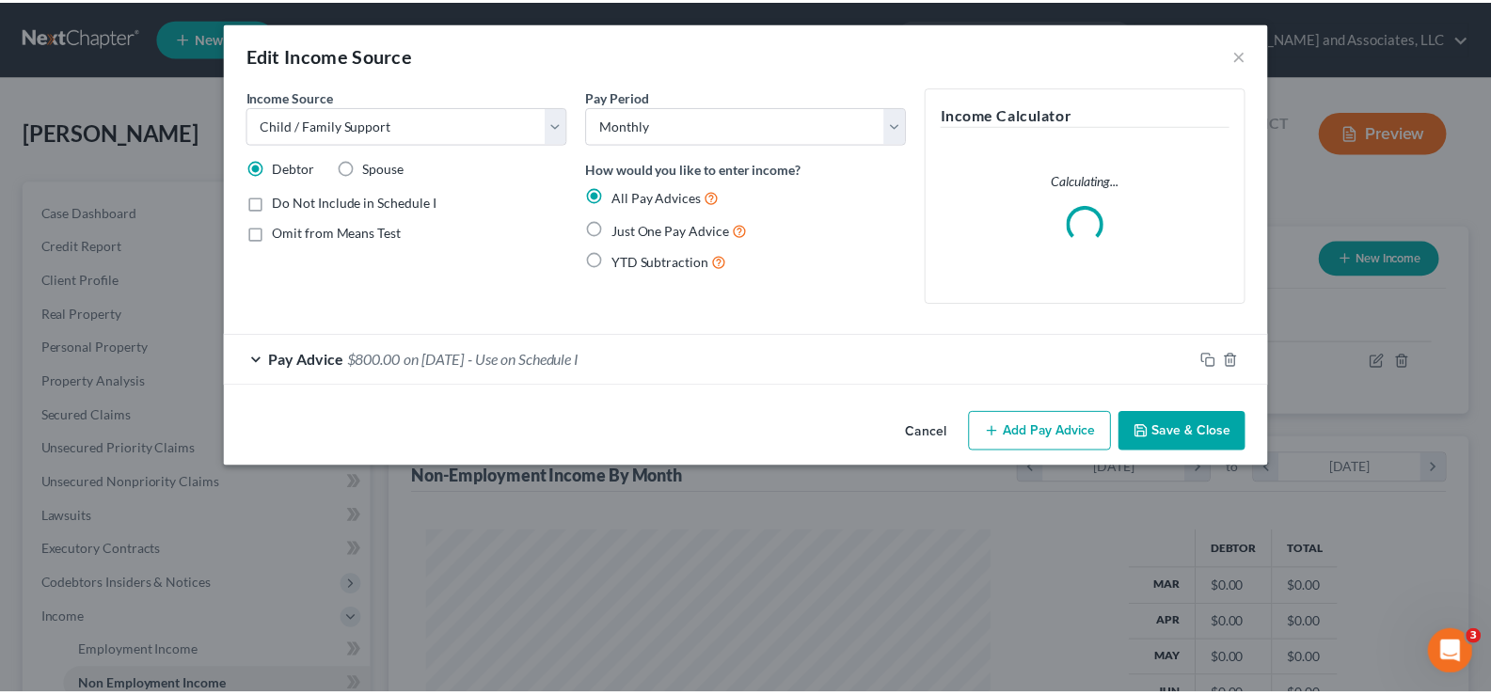
scroll to position [338, 614]
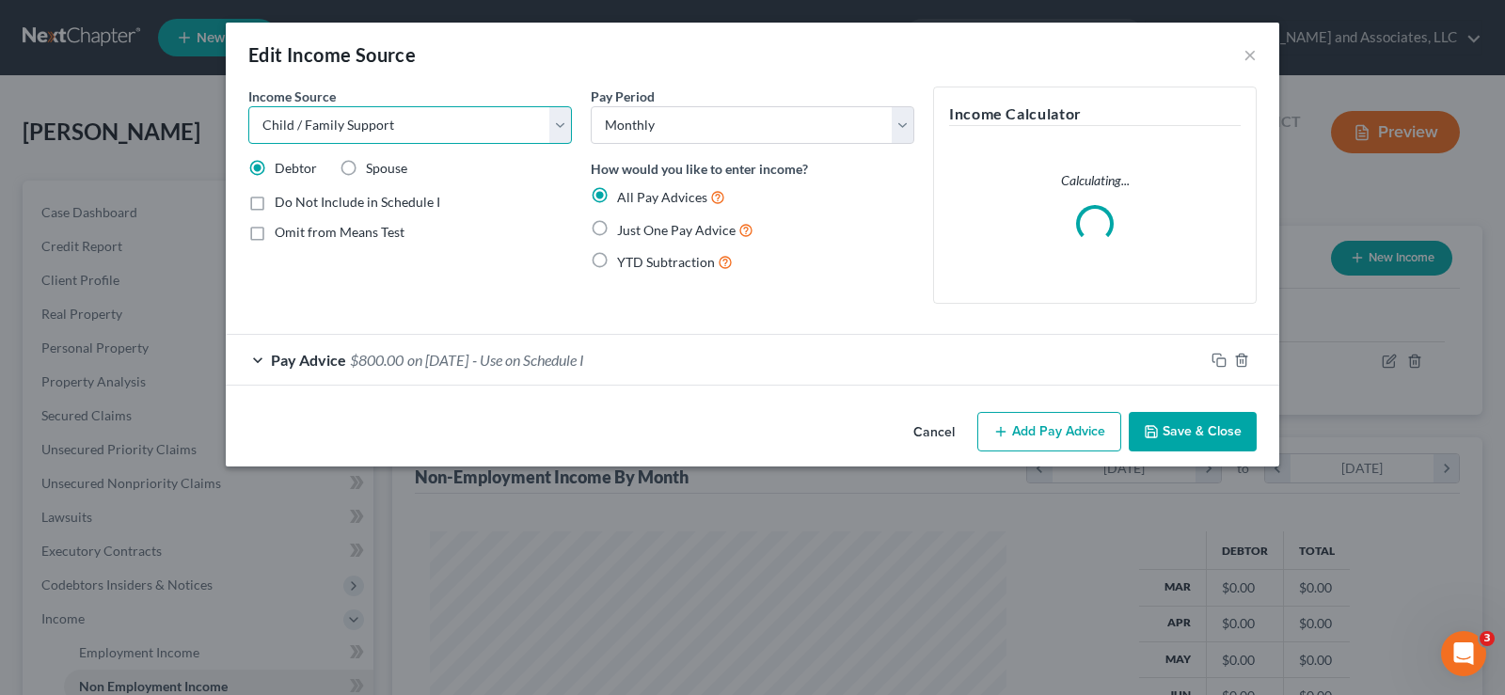
click at [479, 136] on select "Select Unemployment Disability (from employer) Pension Retirement Social Securi…" at bounding box center [410, 125] width 324 height 38
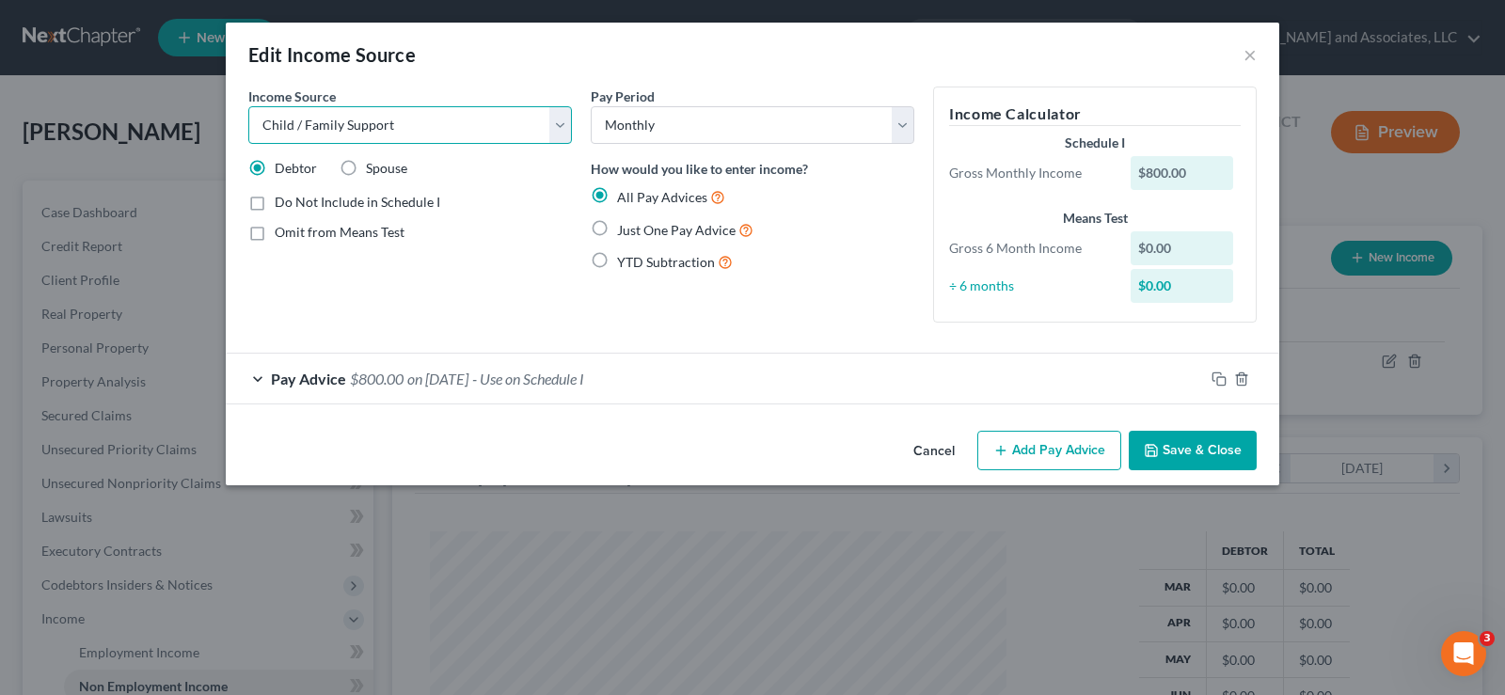
click at [248, 106] on select "Select Unemployment Disability (from employer) Pension Retirement Social Securi…" at bounding box center [410, 125] width 324 height 38
click at [379, 381] on span "$800.00" at bounding box center [377, 379] width 54 height 18
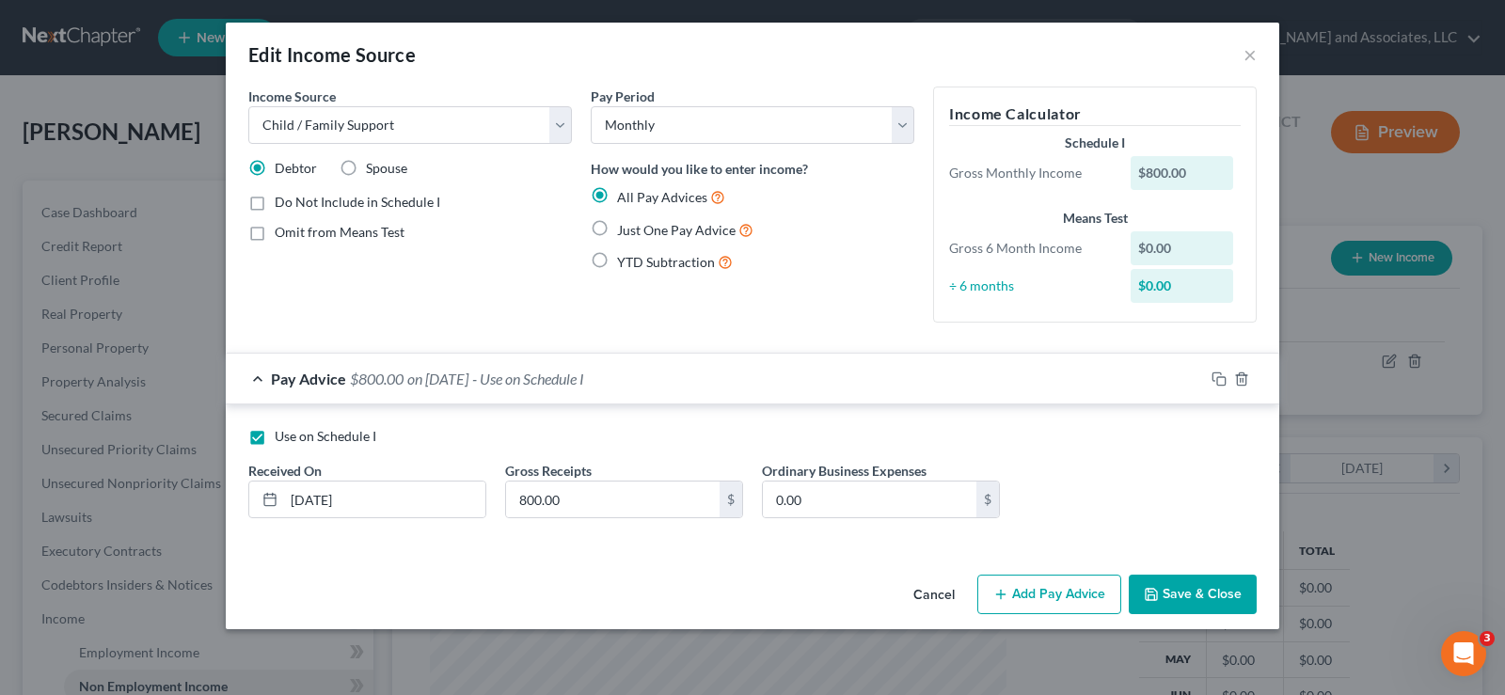
click at [275, 435] on label "Use on Schedule I" at bounding box center [326, 436] width 102 height 19
click at [282, 435] on input "Use on Schedule I" at bounding box center [288, 433] width 12 height 12
checkbox input "false"
click at [1201, 583] on button "Save & Close" at bounding box center [1193, 595] width 128 height 40
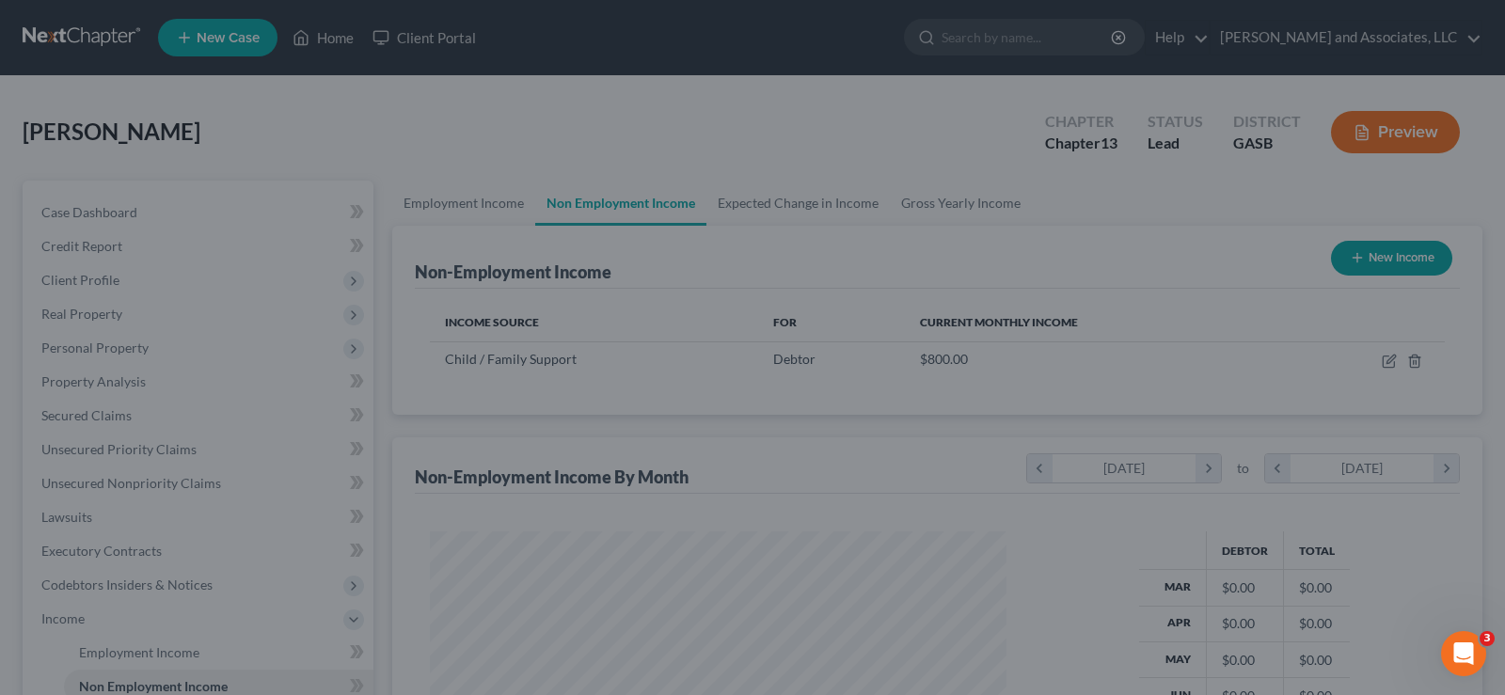
scroll to position [940523, 940252]
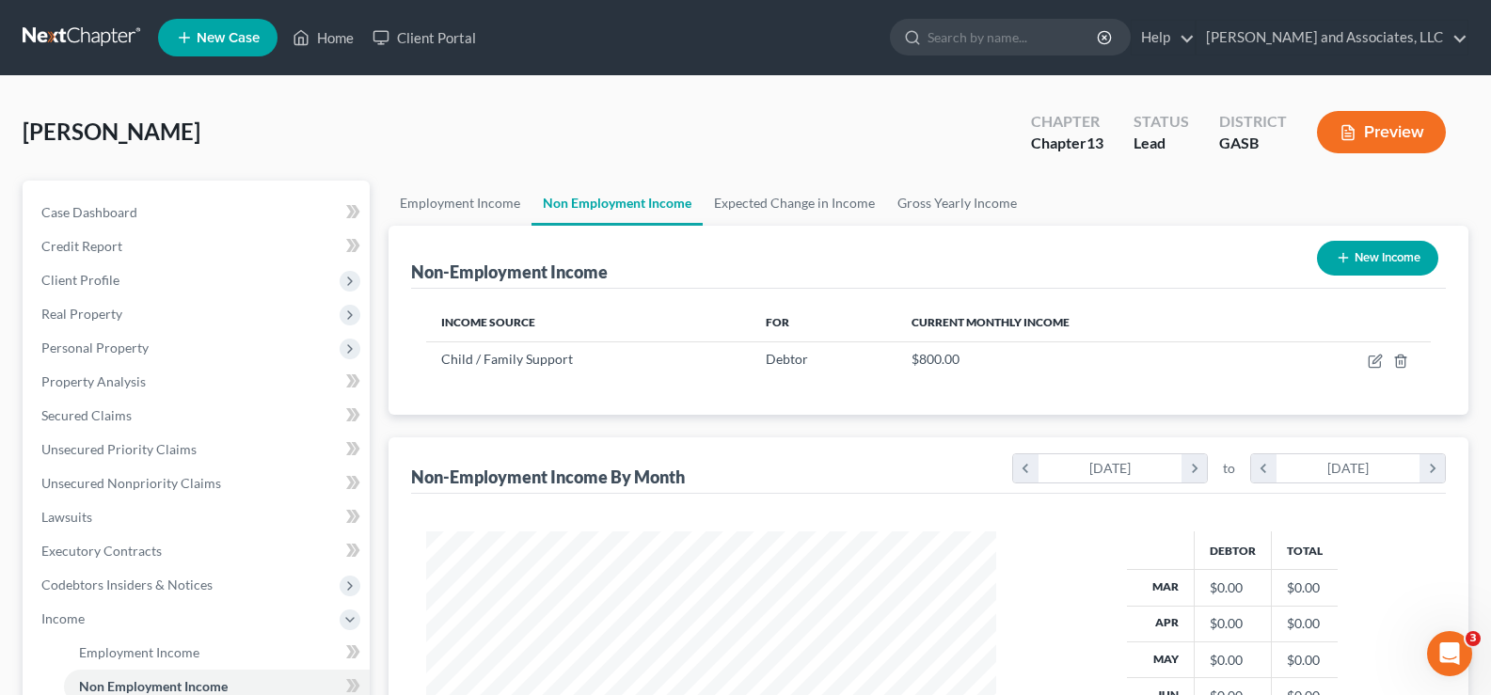
click at [1392, 142] on button "Preview" at bounding box center [1381, 132] width 129 height 42
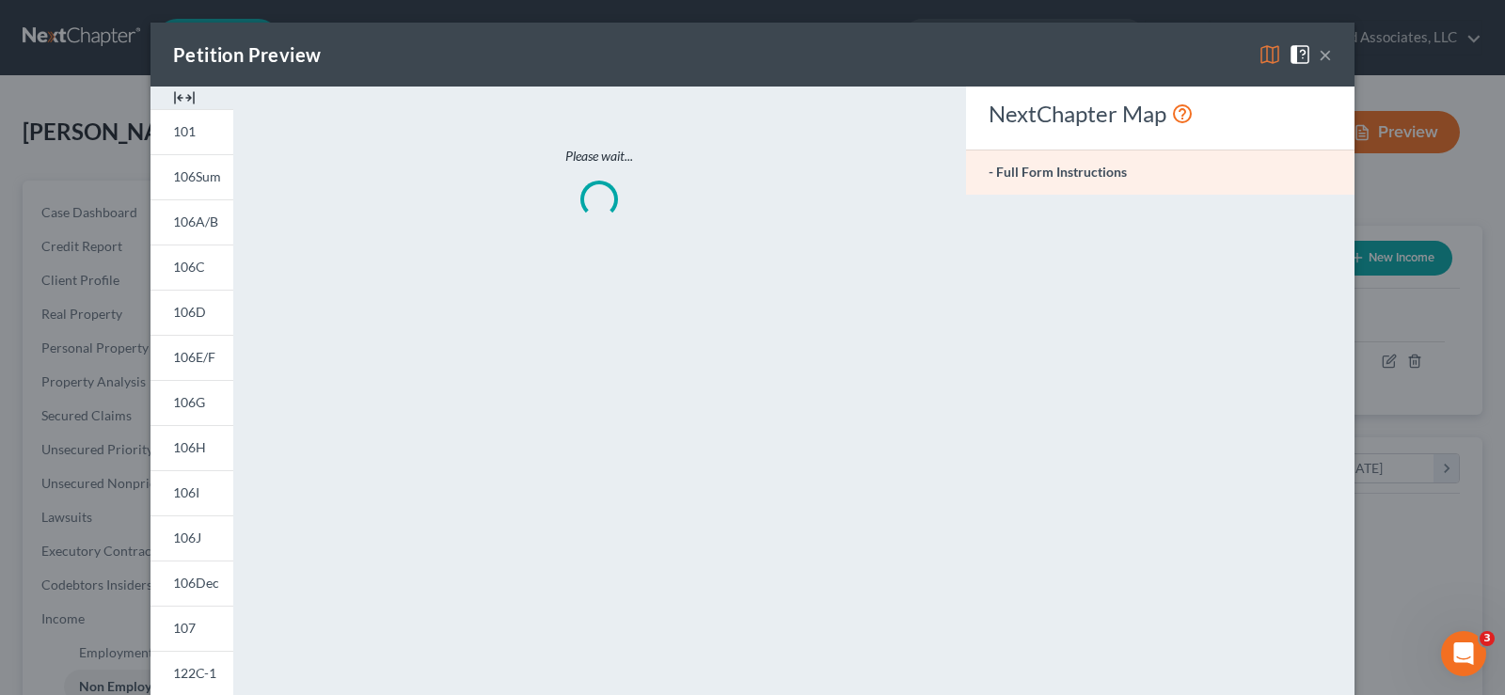
scroll to position [338, 614]
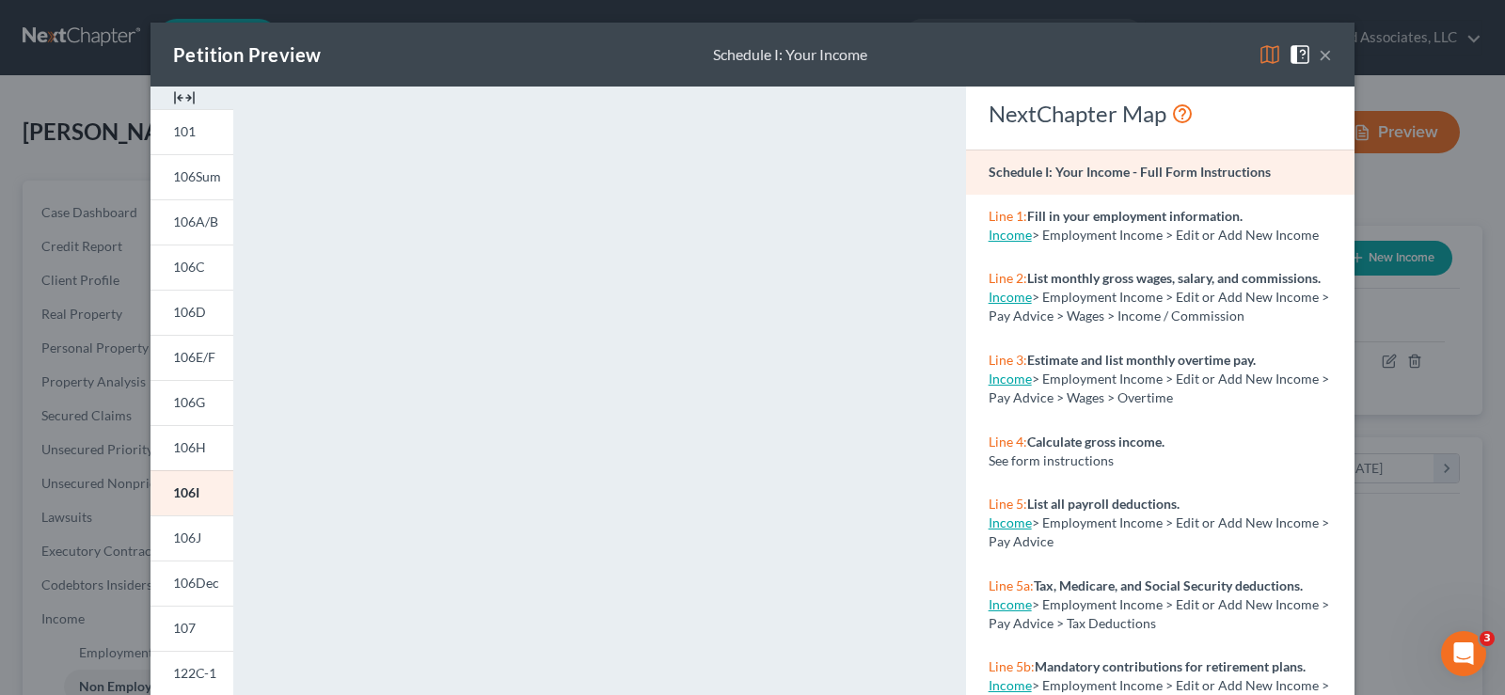
click at [182, 99] on img at bounding box center [184, 98] width 23 height 23
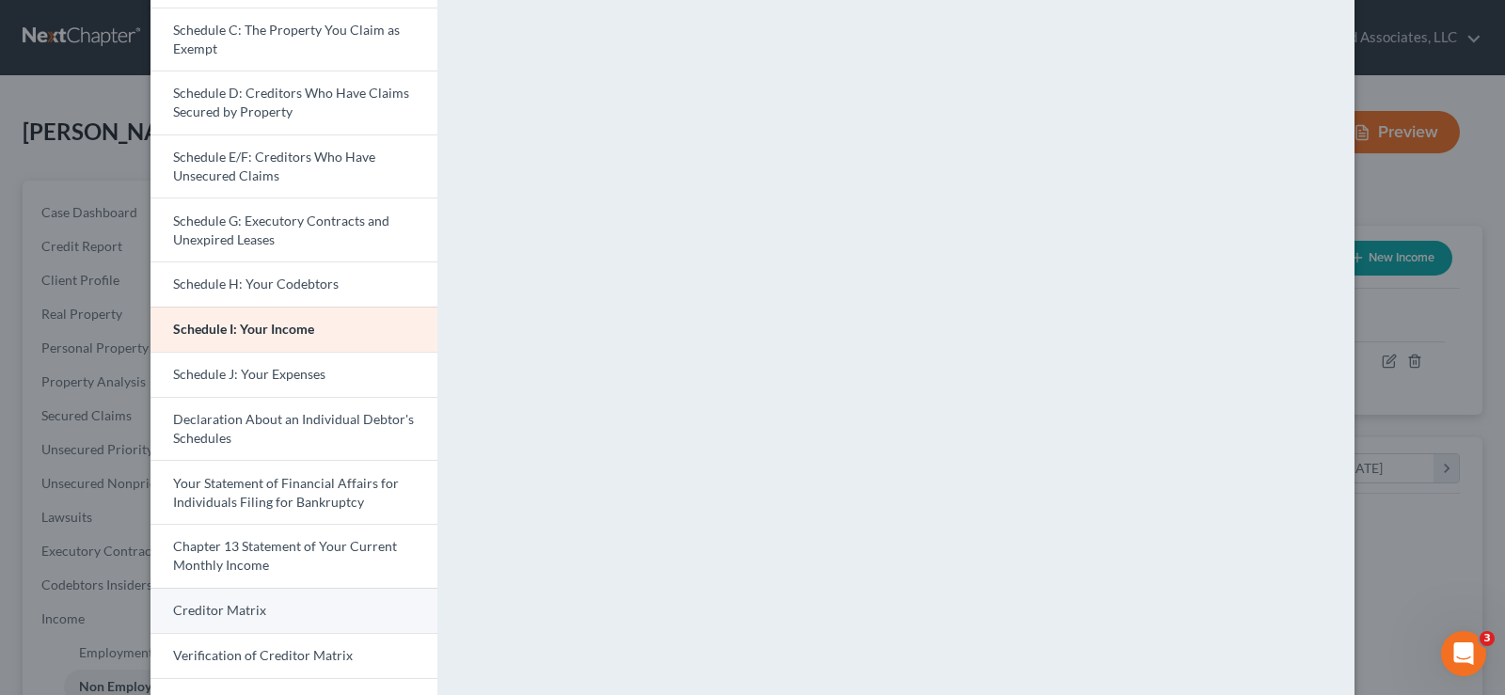
scroll to position [282, 0]
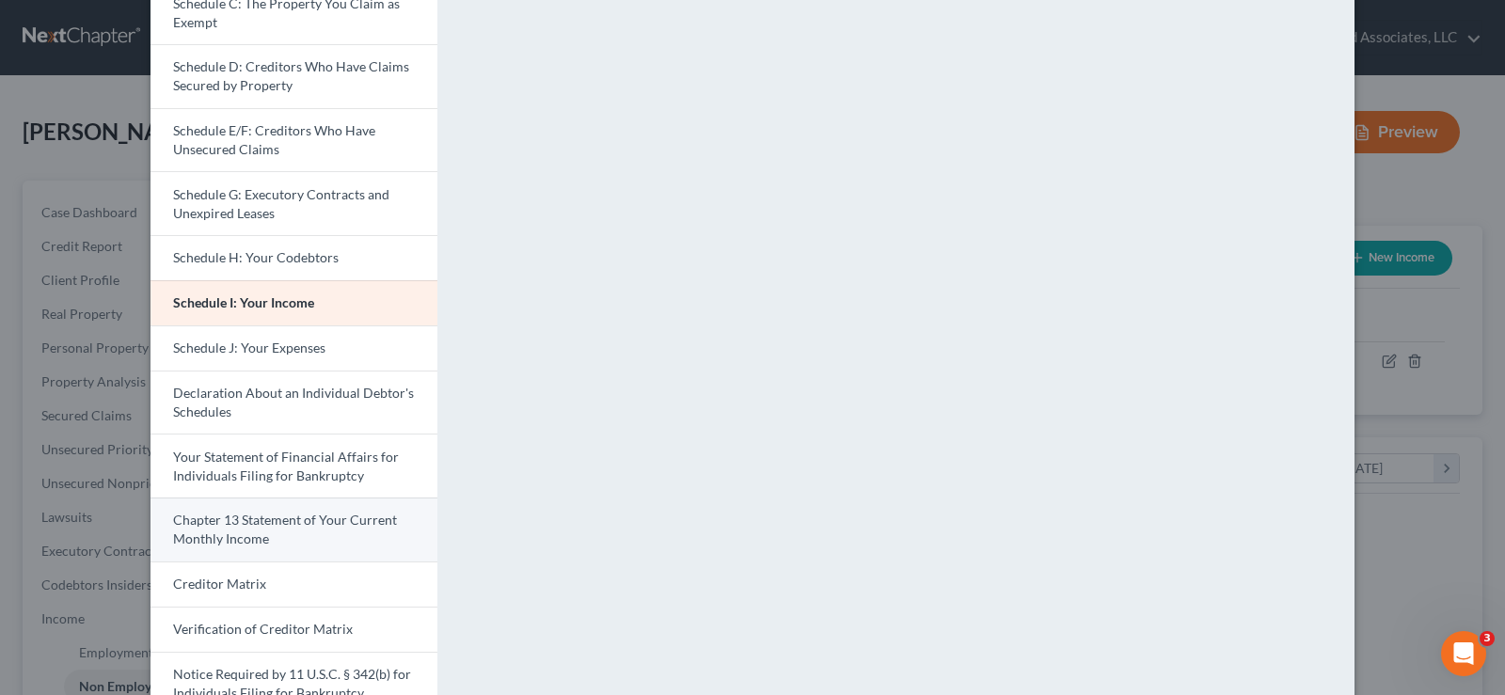
click at [281, 533] on link "Chapter 13 Statement of Your Current Monthly Income" at bounding box center [294, 530] width 287 height 64
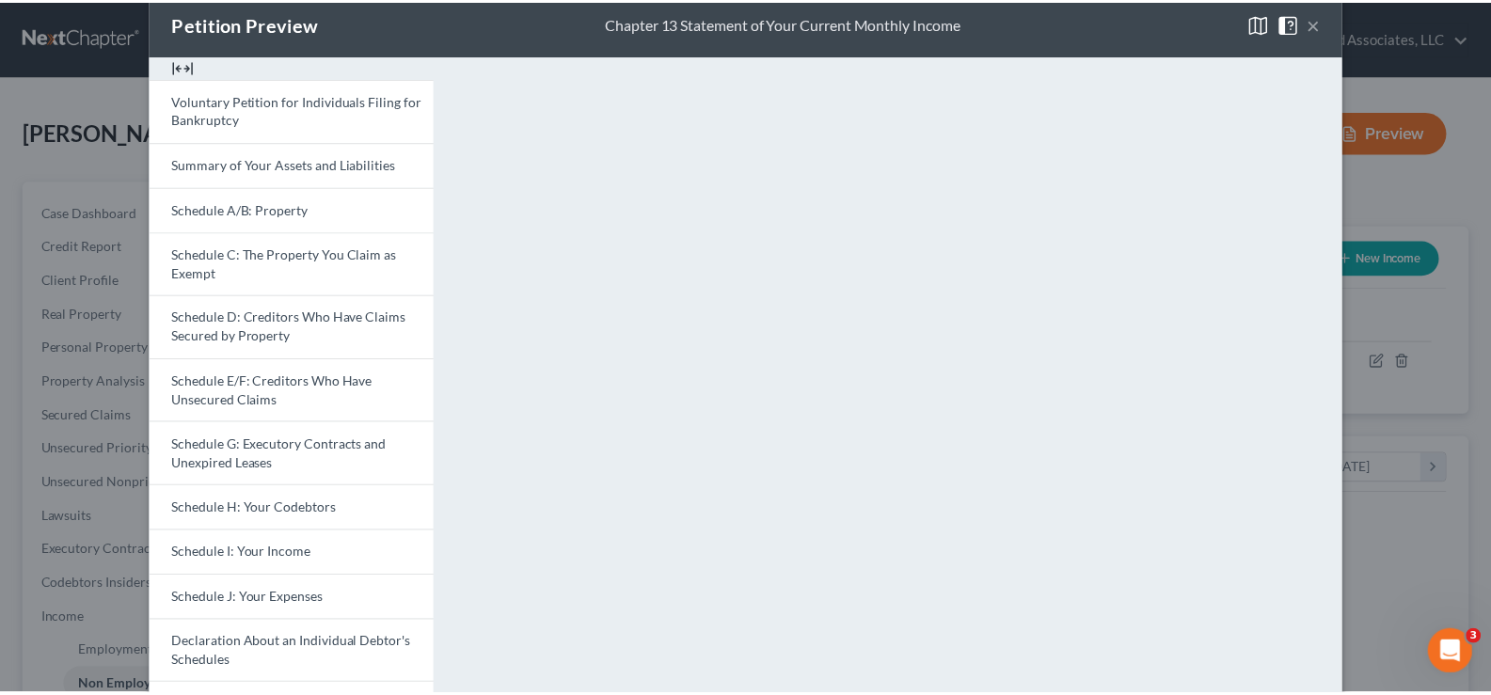
scroll to position [0, 0]
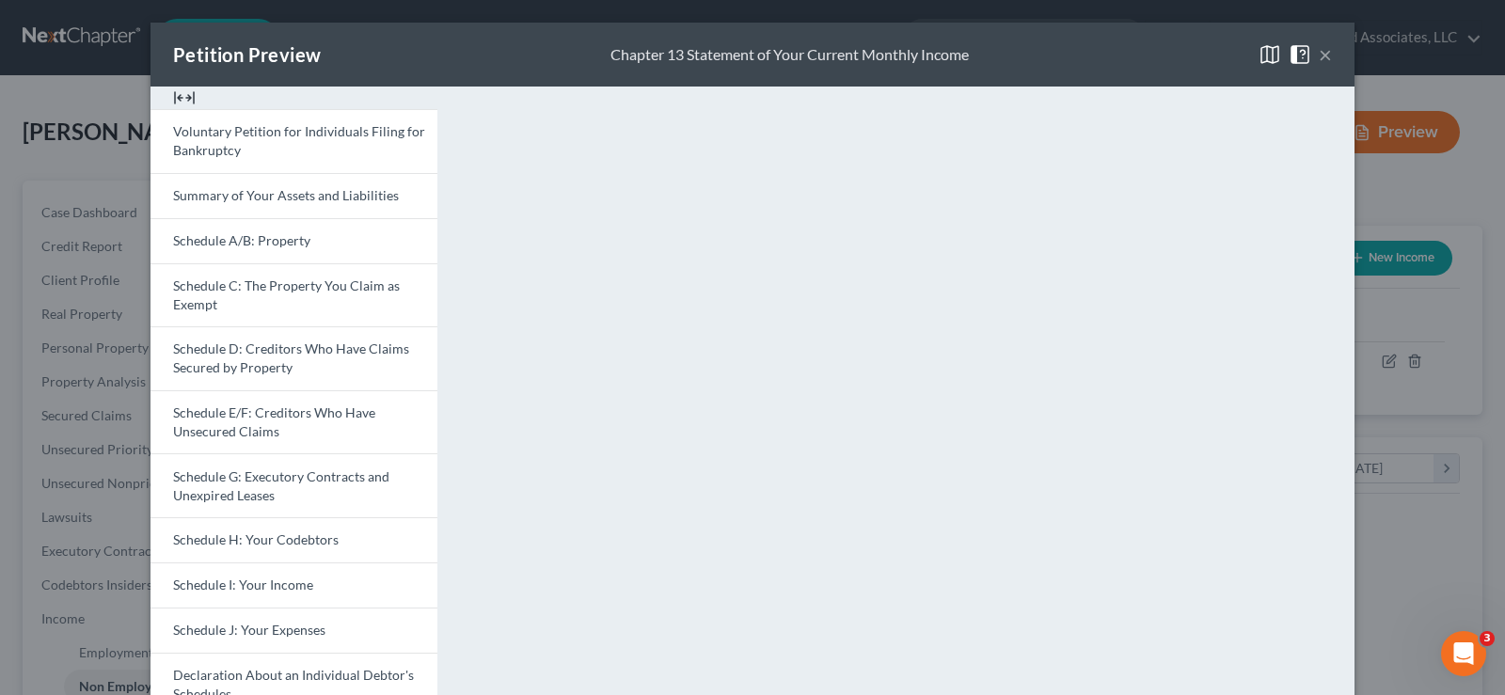
click at [1319, 54] on button "×" at bounding box center [1325, 54] width 13 height 23
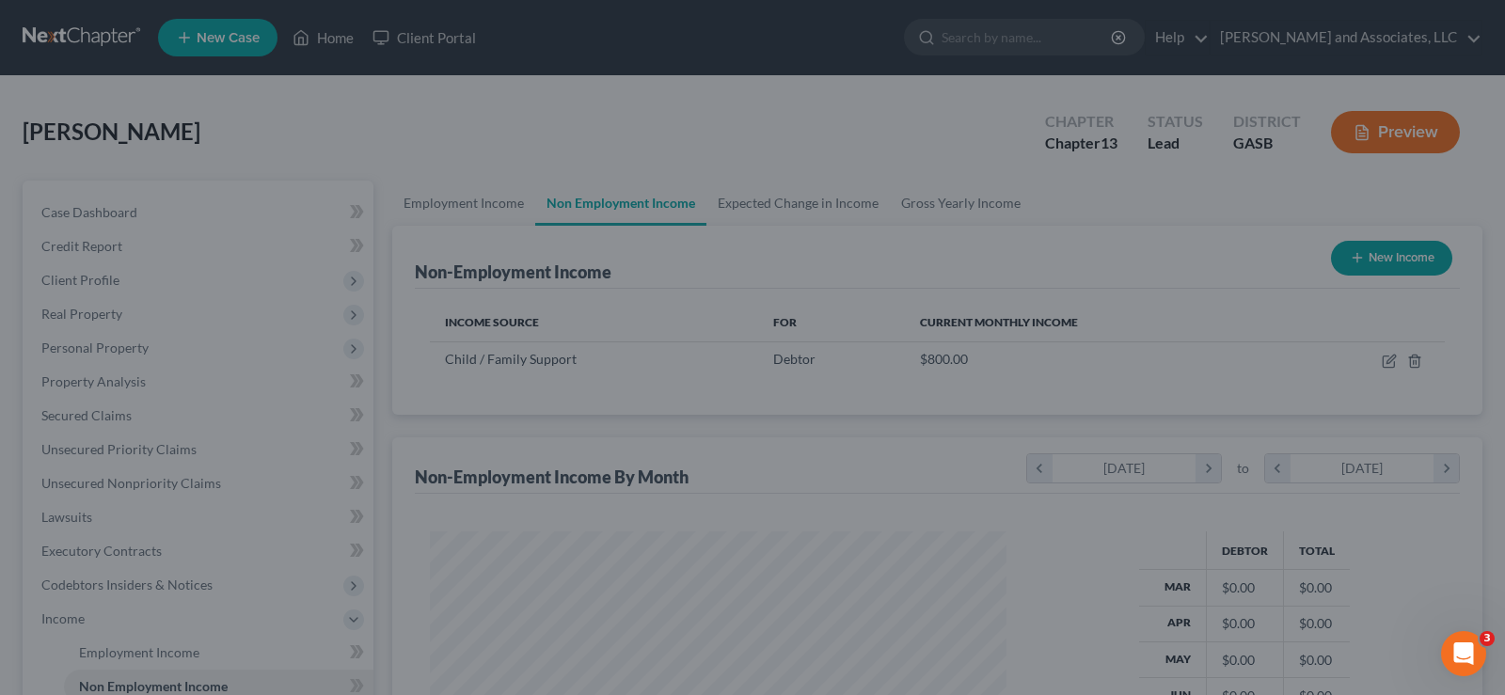
scroll to position [940523, 940252]
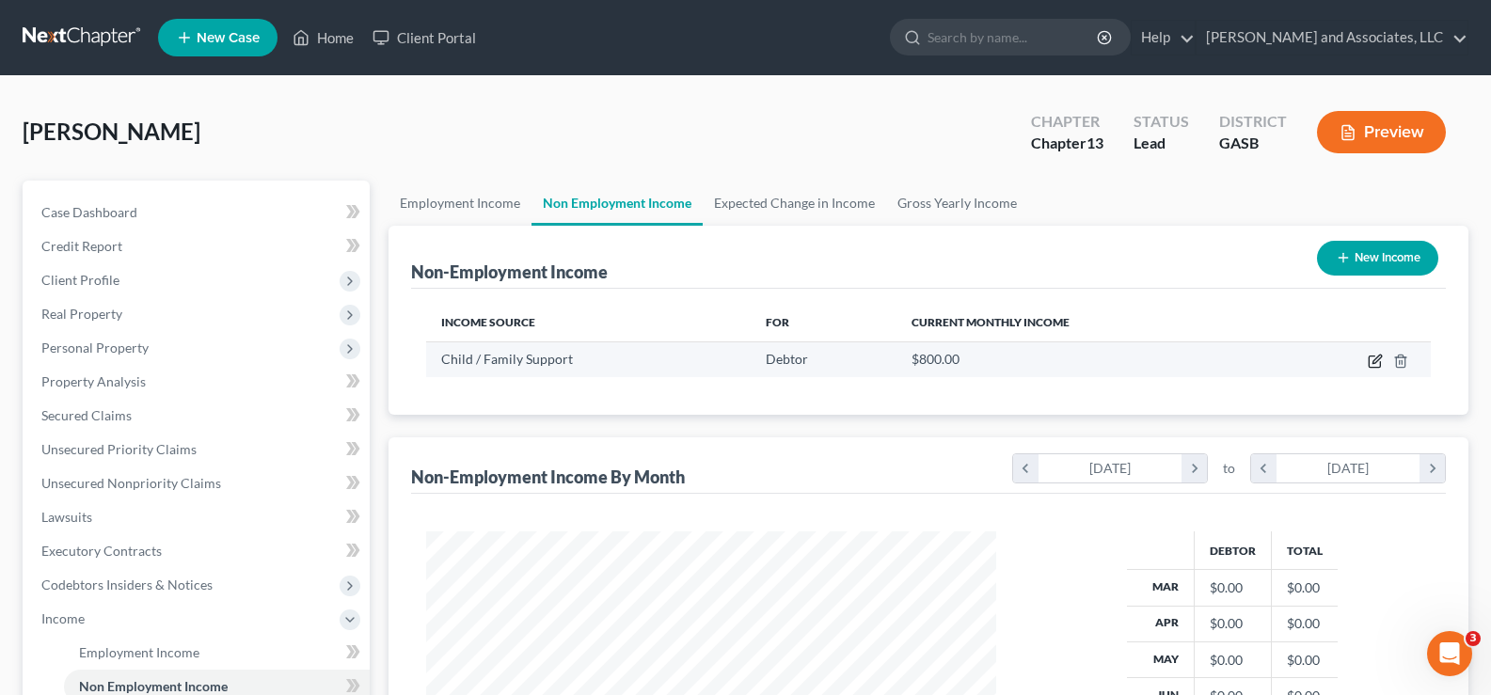
click at [1376, 358] on icon "button" at bounding box center [1375, 361] width 15 height 15
select select "7"
select select "0"
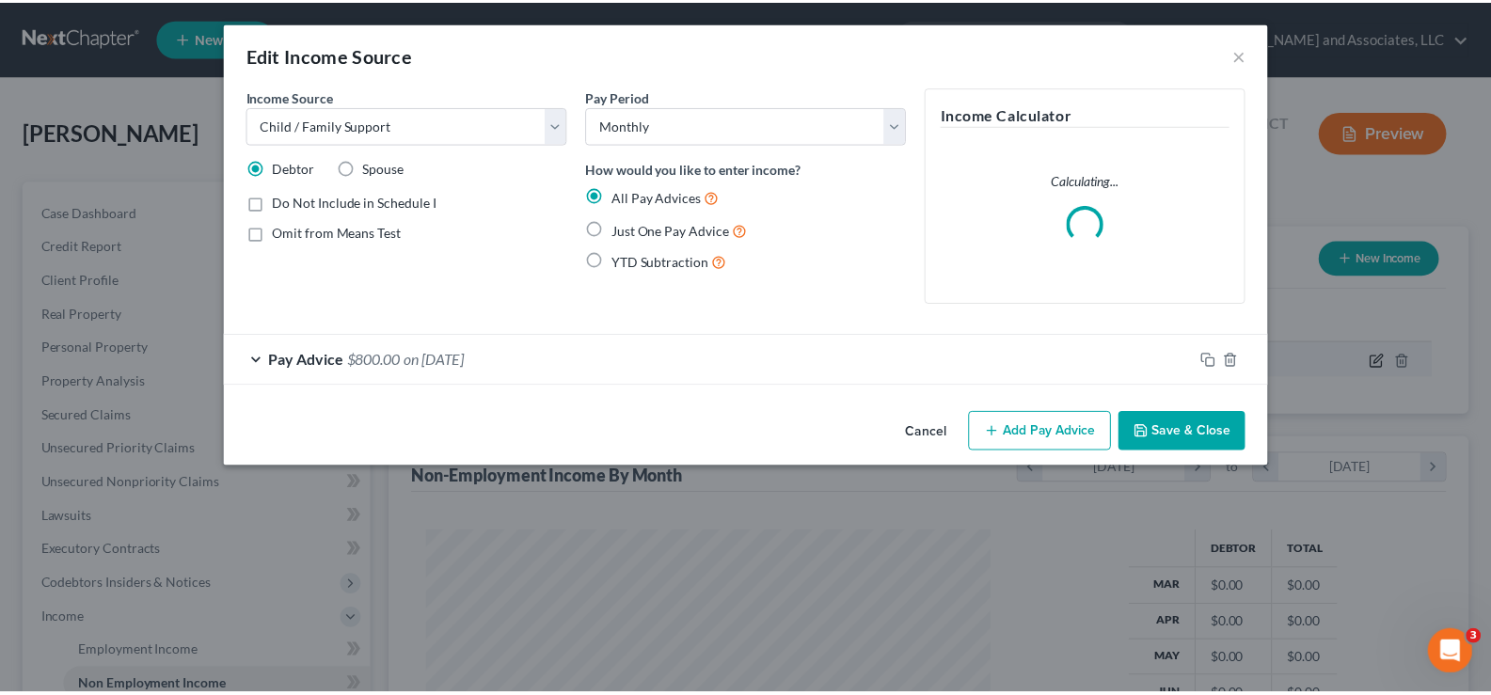
scroll to position [338, 614]
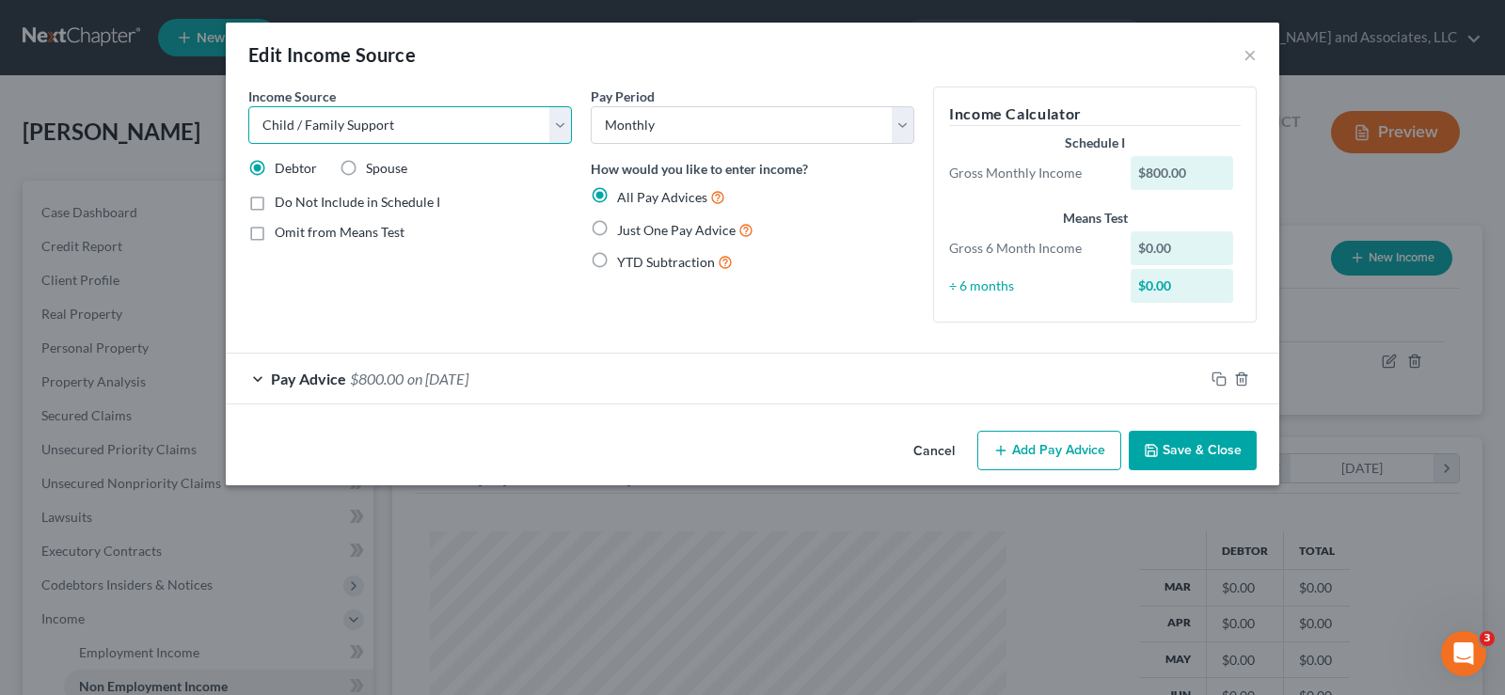
click at [560, 123] on select "Select Unemployment Disability (from employer) Pension Retirement Social Securi…" at bounding box center [410, 125] width 324 height 38
select select "8"
click at [248, 106] on select "Select Unemployment Disability (from employer) Pension Retirement Social Securi…" at bounding box center [410, 125] width 324 height 38
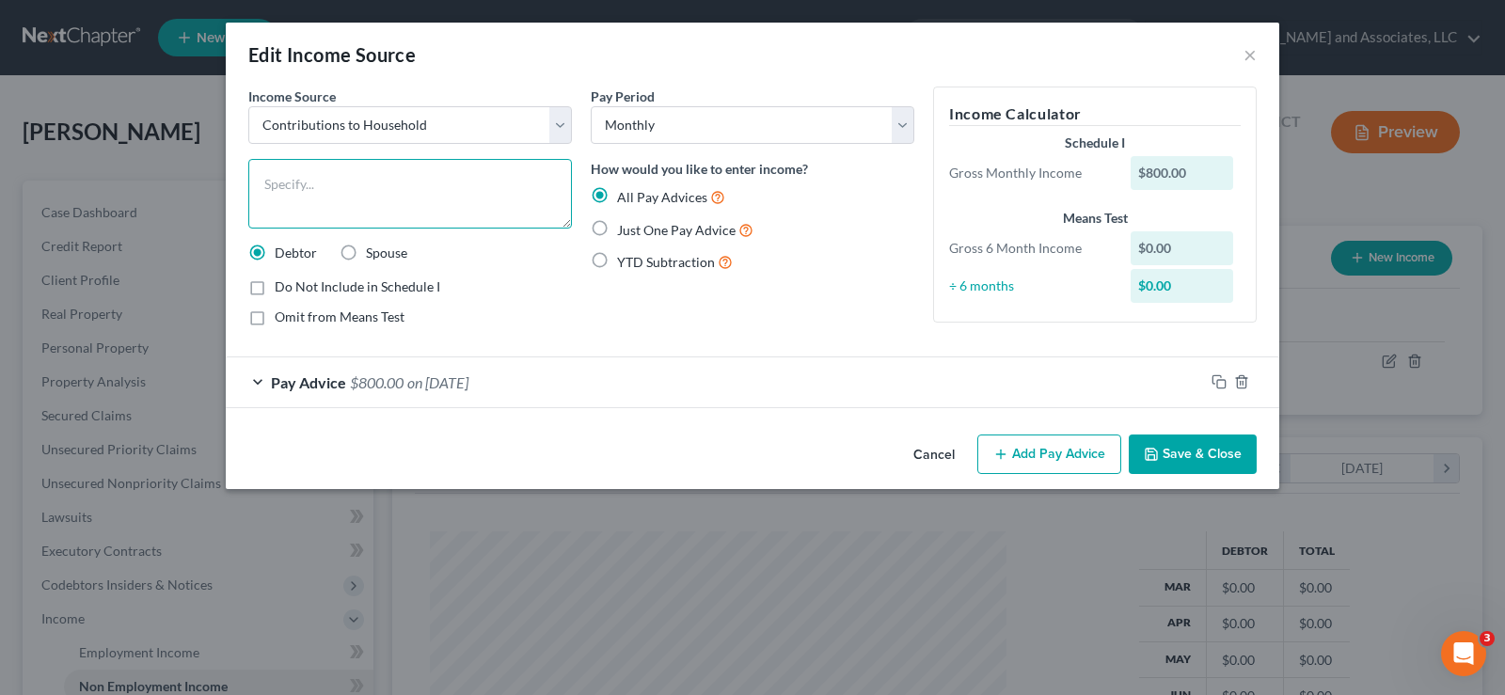
click at [361, 191] on textarea at bounding box center [410, 194] width 324 height 70
click at [328, 196] on textarea at bounding box center [410, 194] width 324 height 70
type textarea "Contribution from family"
click at [1186, 453] on button "Save & Close" at bounding box center [1193, 455] width 128 height 40
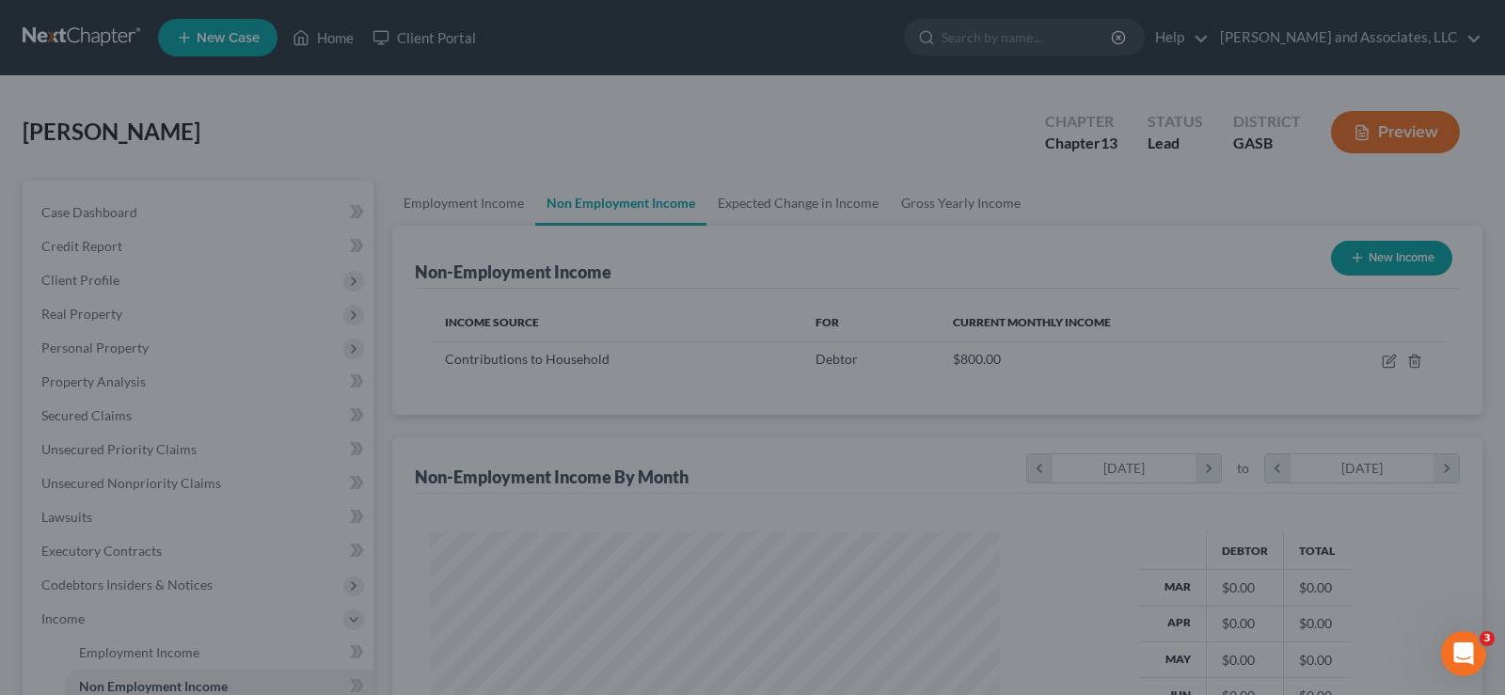
scroll to position [940523, 940252]
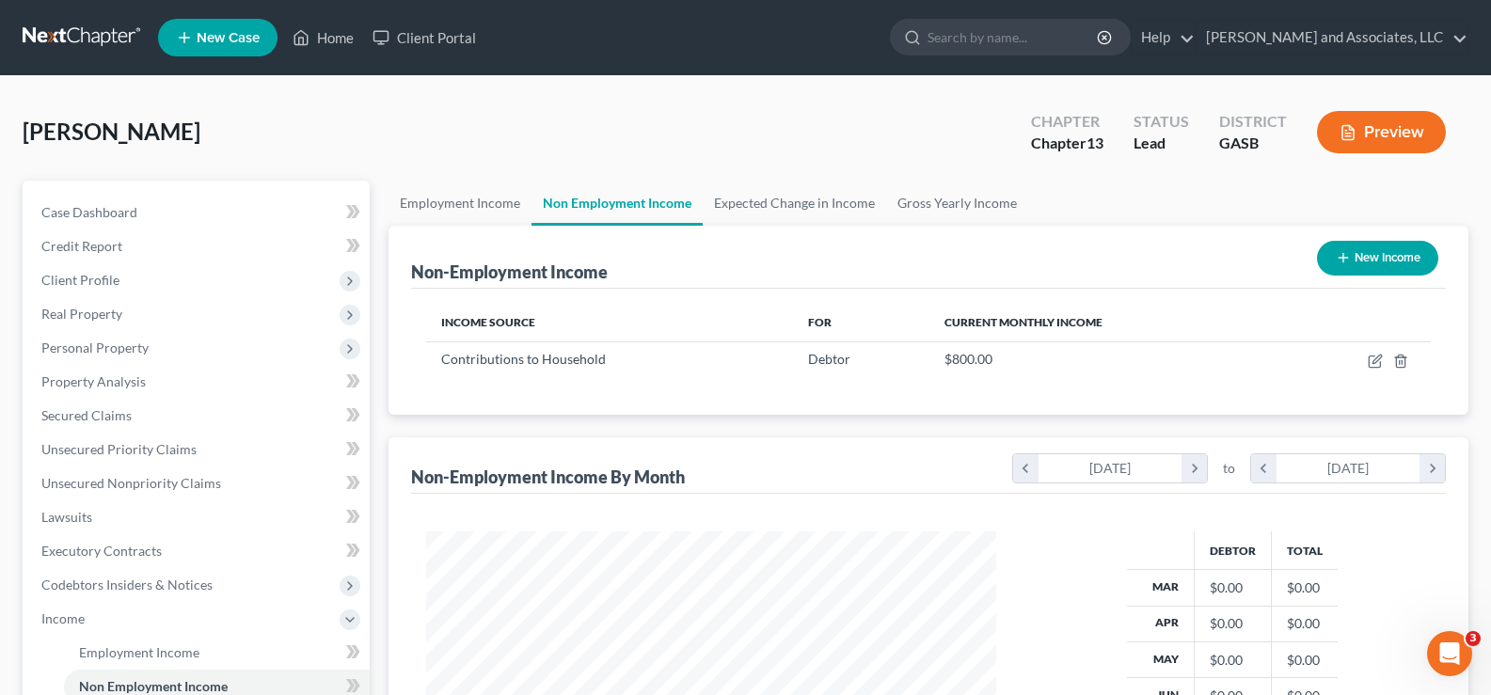
click at [1397, 125] on button "Preview" at bounding box center [1381, 132] width 129 height 42
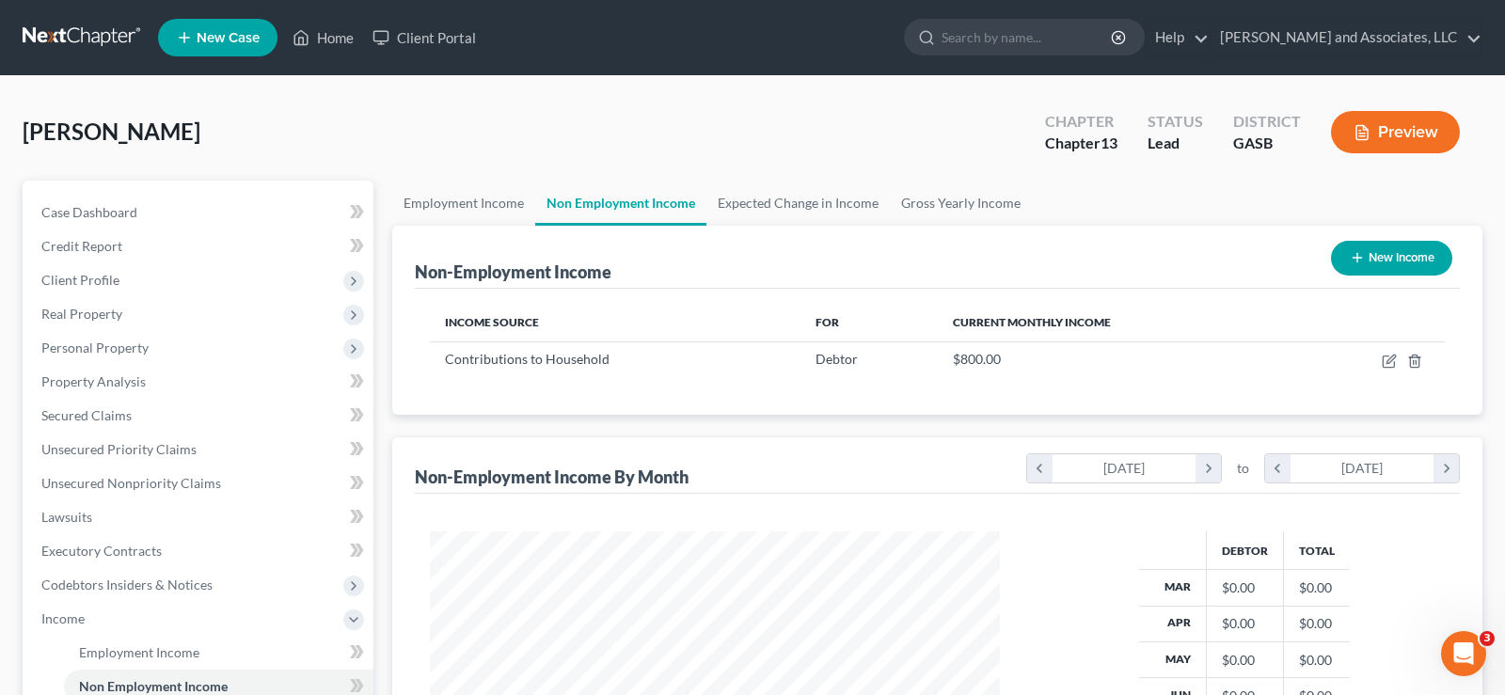
scroll to position [338, 614]
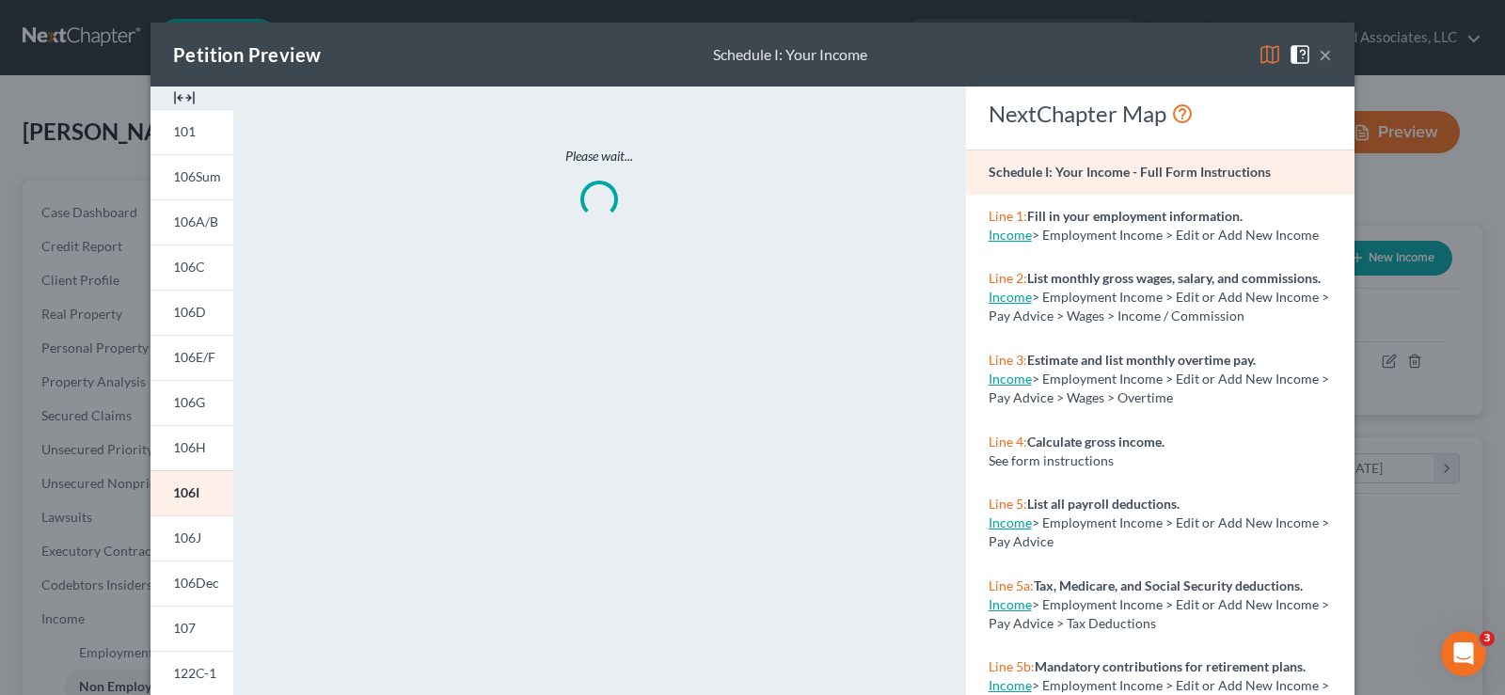
click at [186, 98] on img at bounding box center [184, 98] width 23 height 23
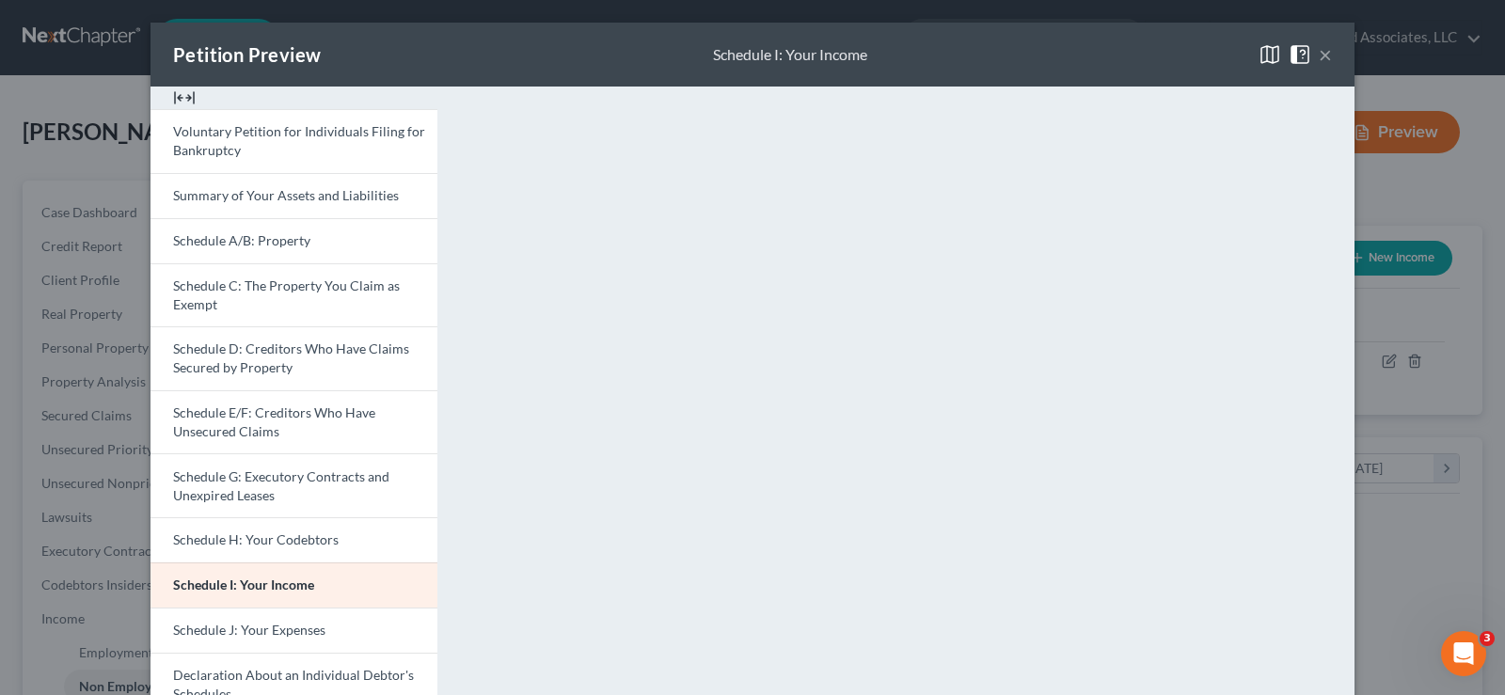
click at [184, 92] on img at bounding box center [184, 98] width 23 height 23
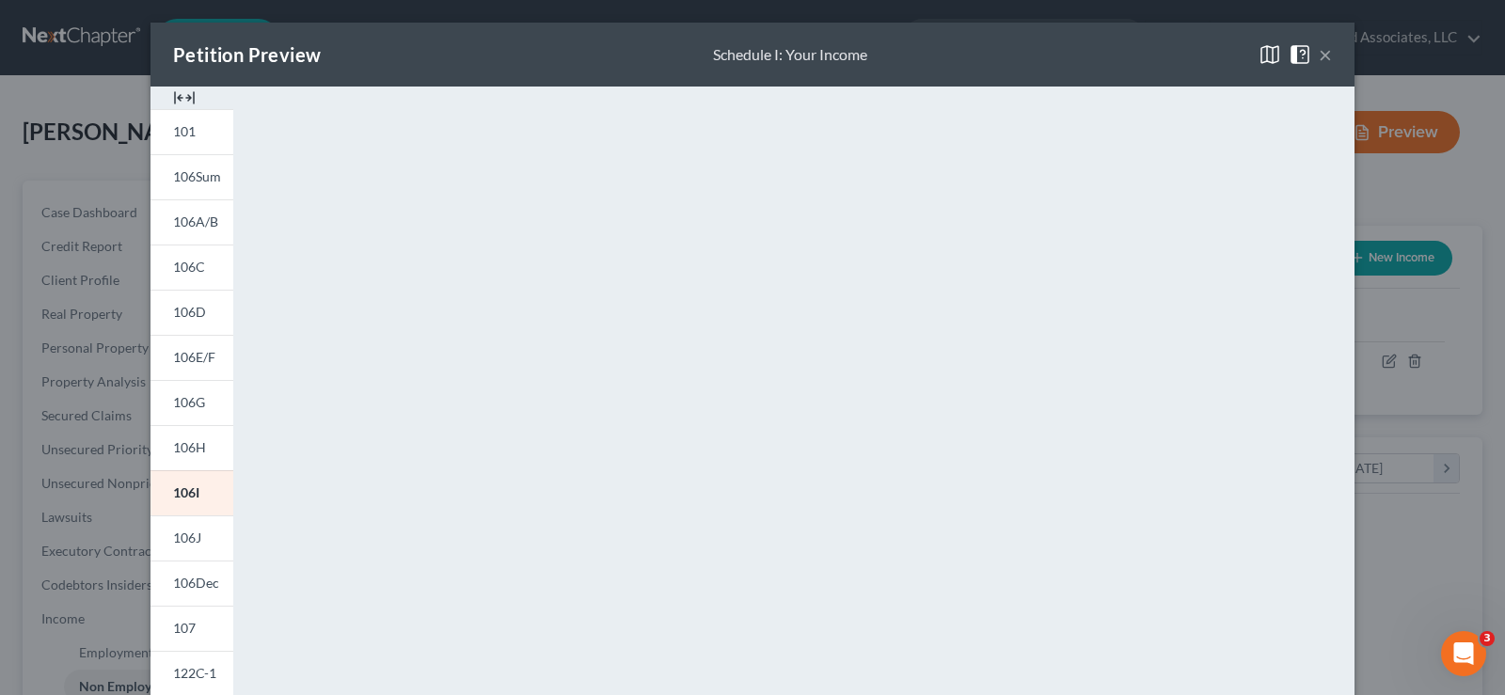
click at [185, 97] on img at bounding box center [184, 98] width 23 height 23
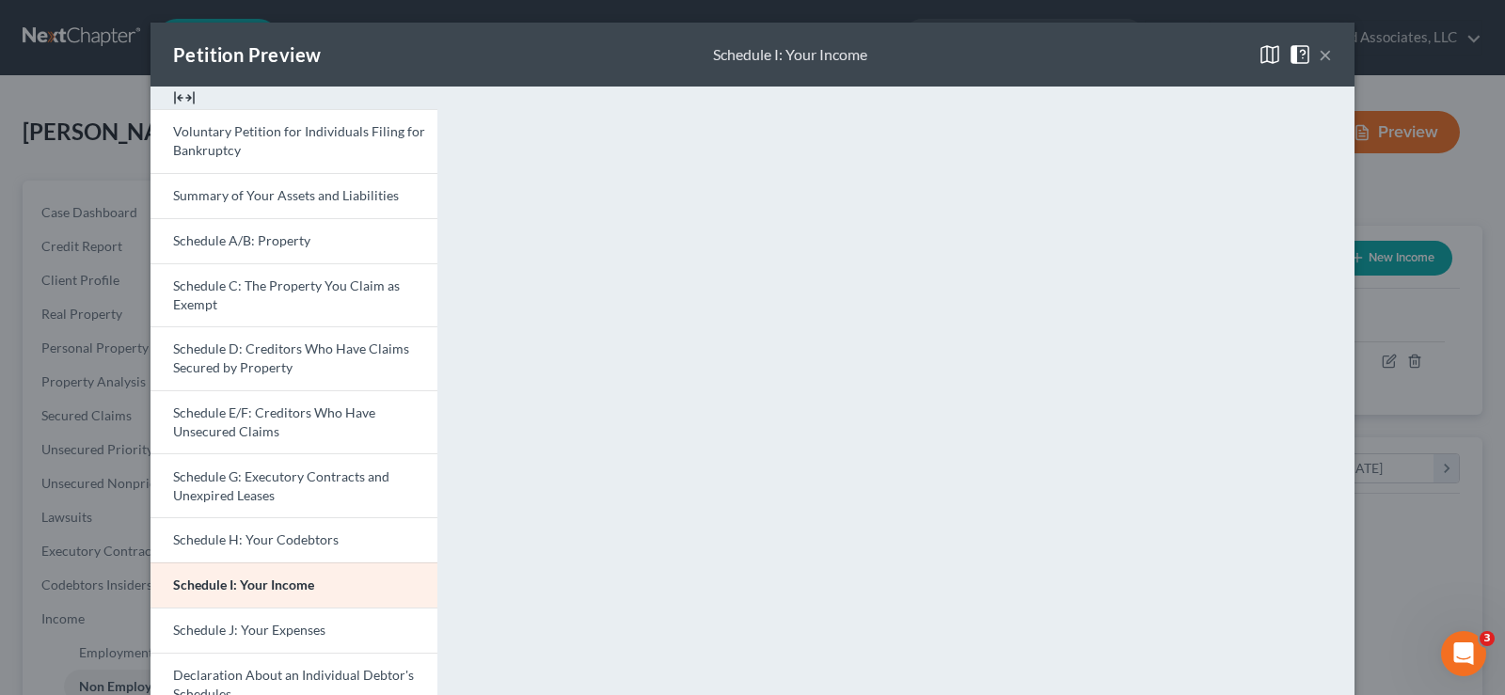
click at [180, 95] on img at bounding box center [184, 98] width 23 height 23
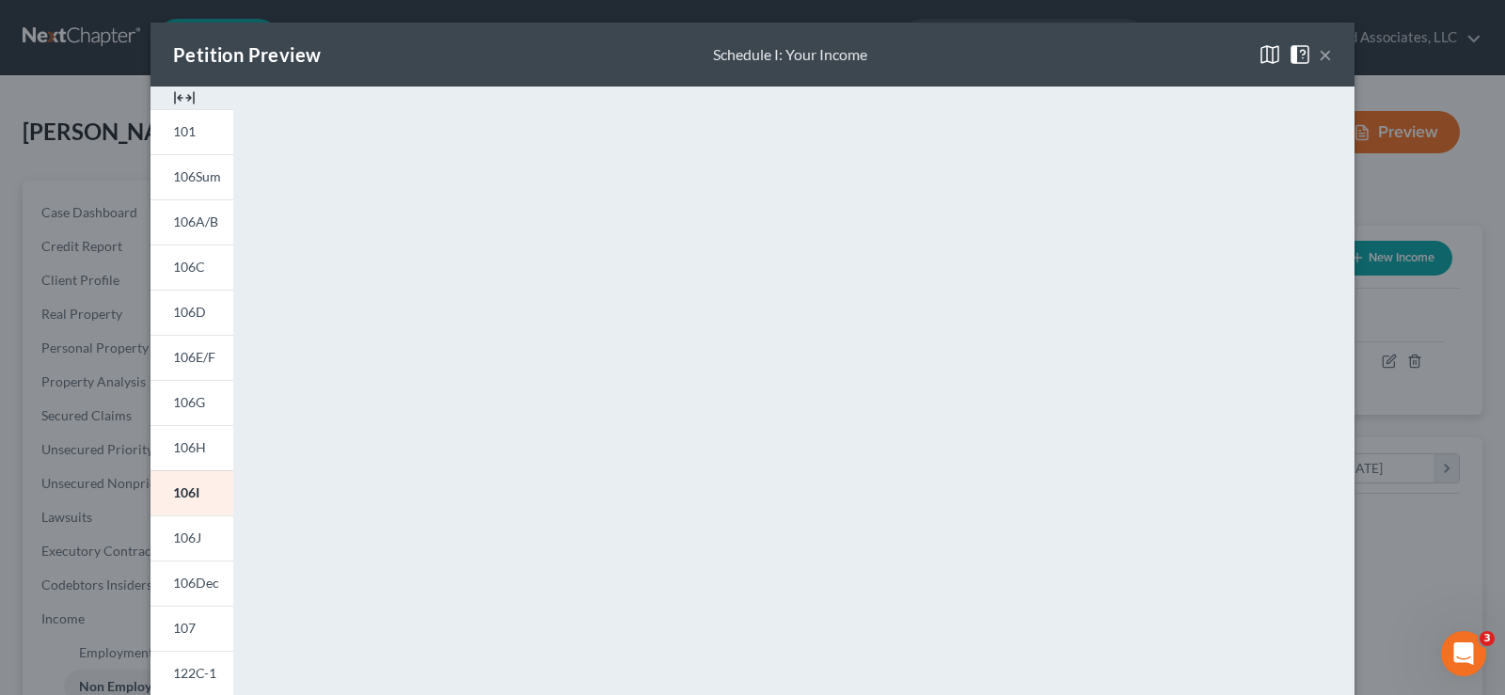
click at [186, 92] on img at bounding box center [184, 98] width 23 height 23
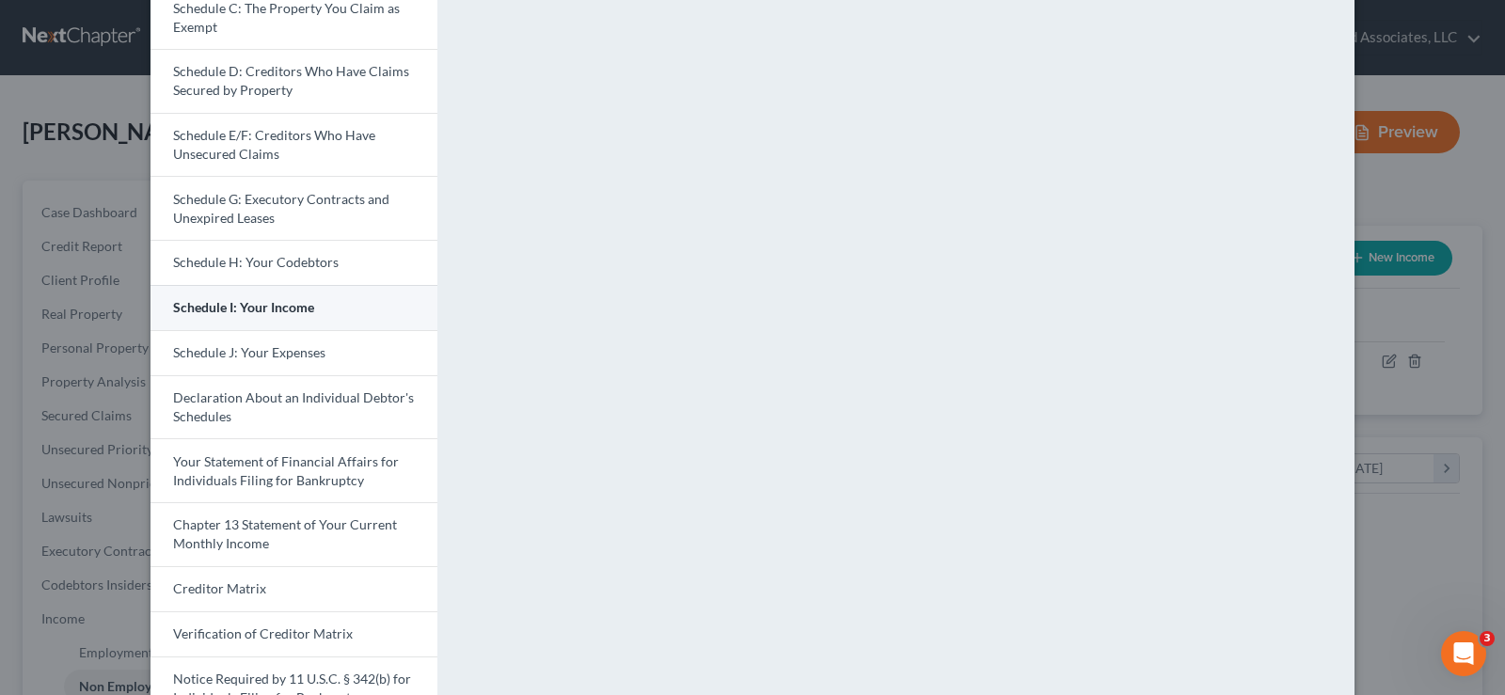
scroll to position [282, 0]
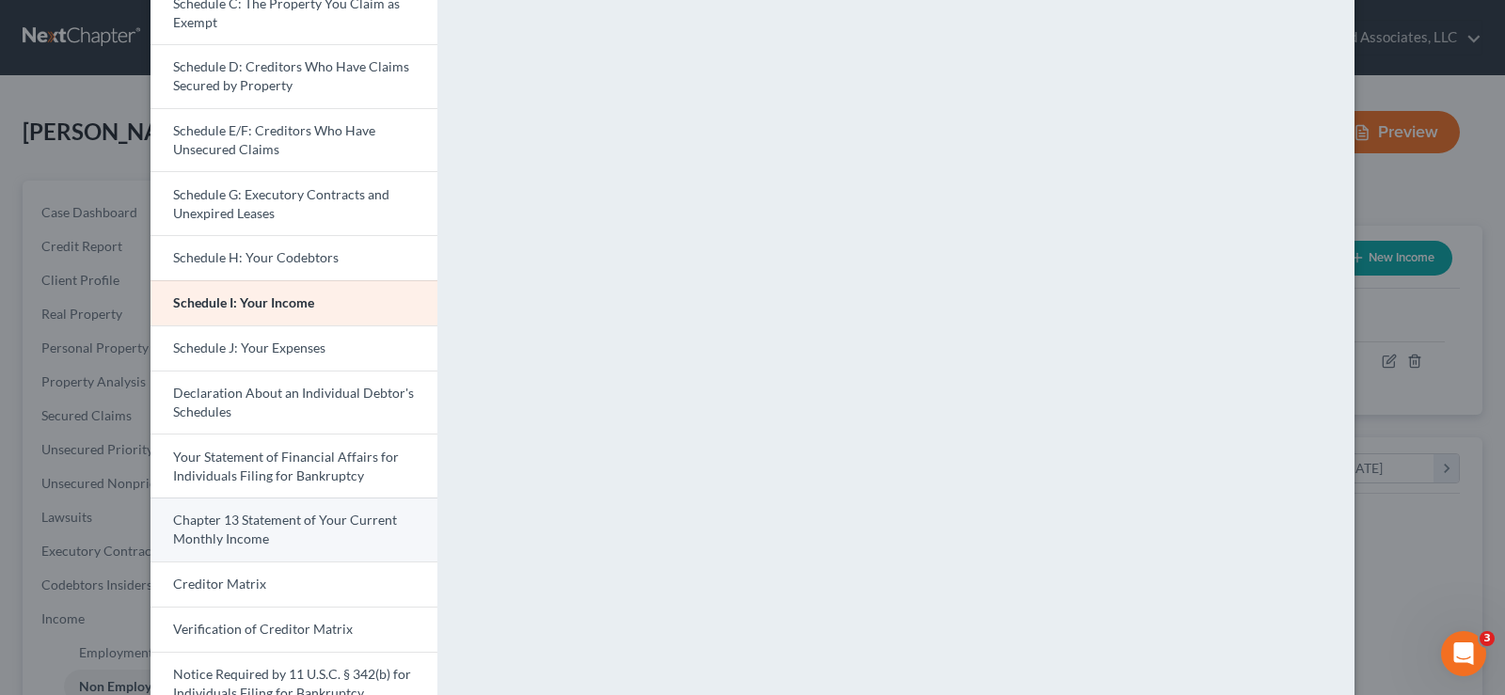
click at [269, 521] on span "Chapter 13 Statement of Your Current Monthly Income" at bounding box center [285, 529] width 224 height 35
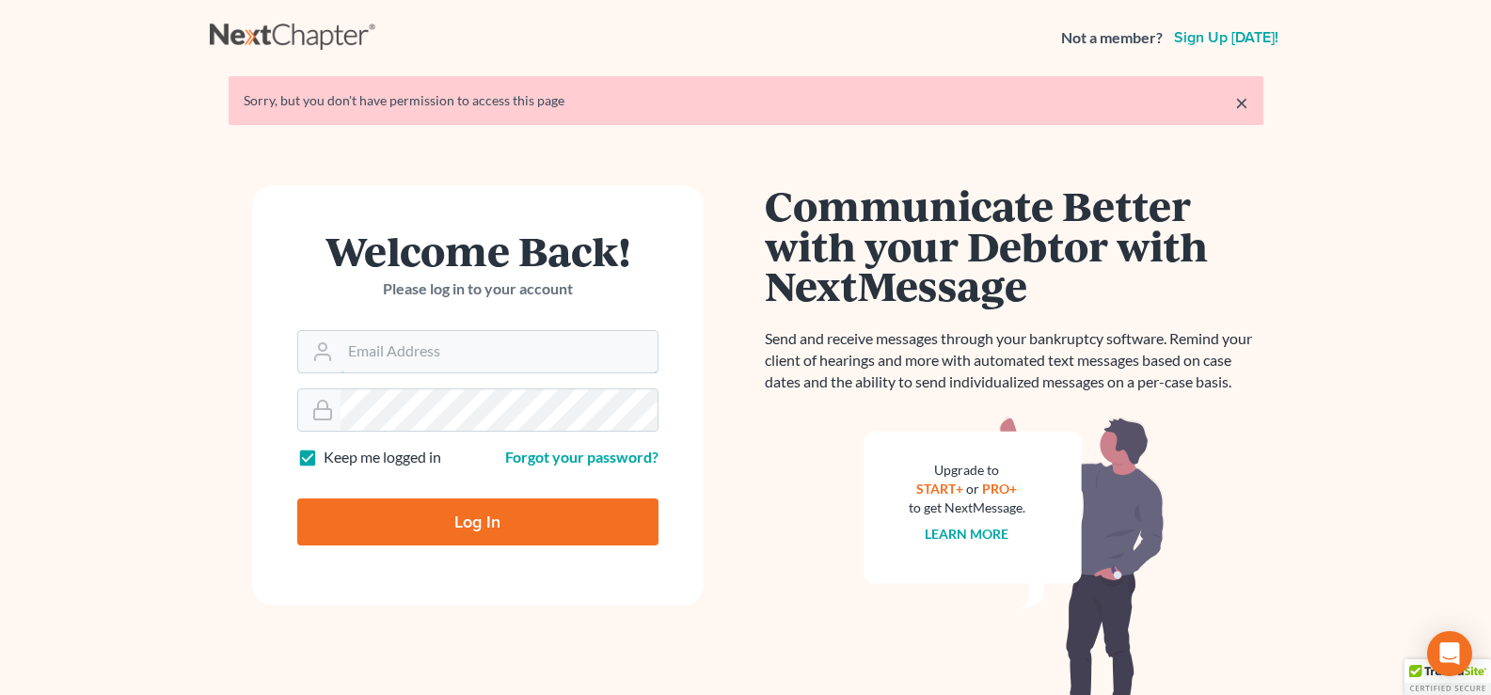
type input "[EMAIL_ADDRESS][DOMAIN_NAME]"
click at [584, 525] on input "Log In" at bounding box center [477, 522] width 361 height 47
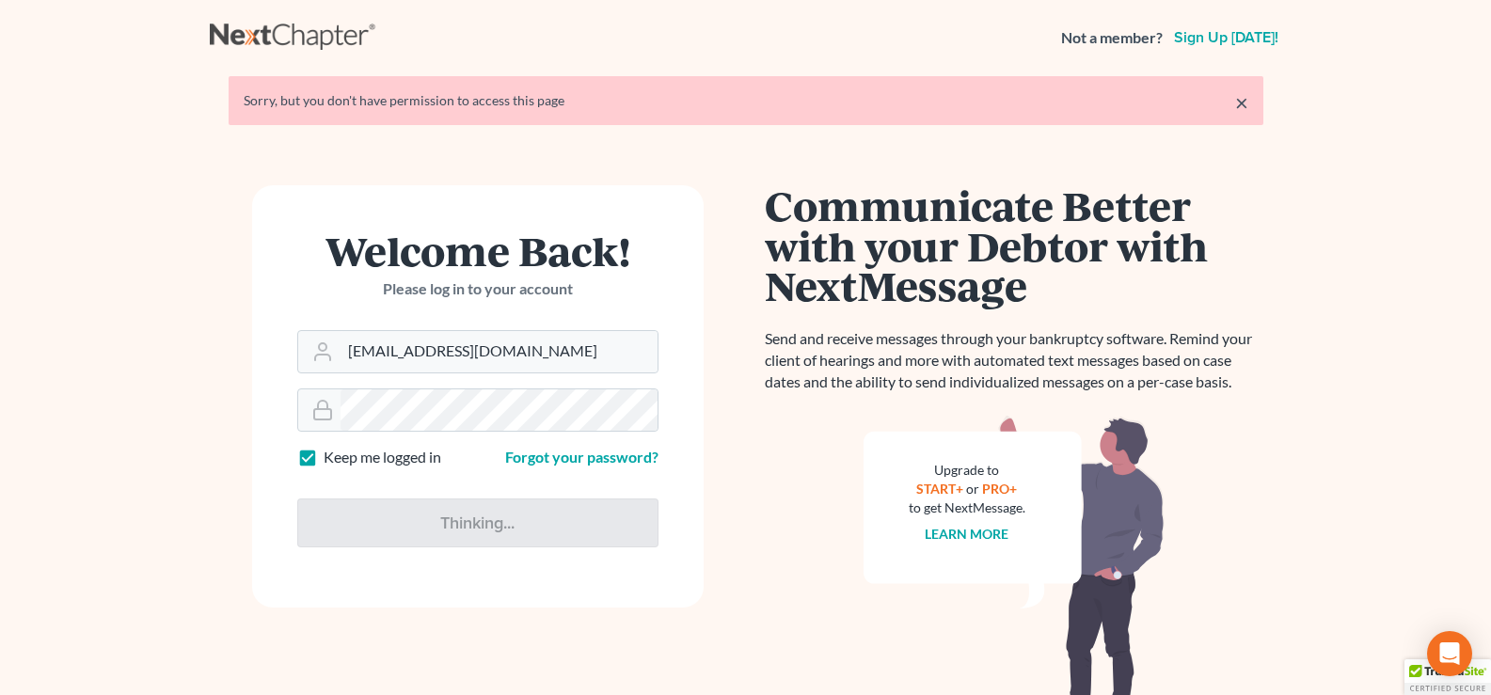
type input "Thinking..."
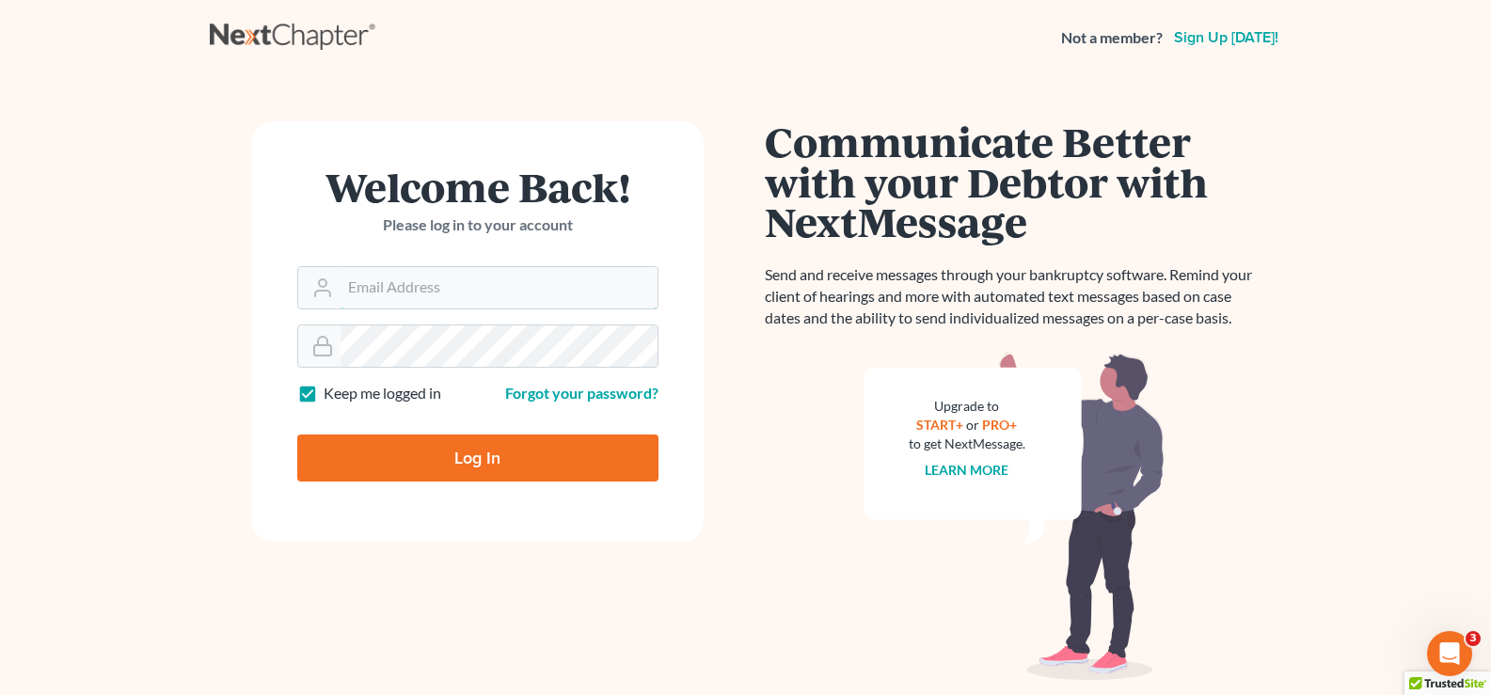
type input "[EMAIL_ADDRESS][DOMAIN_NAME]"
click at [591, 460] on input "Log In" at bounding box center [477, 458] width 361 height 47
type input "Thinking..."
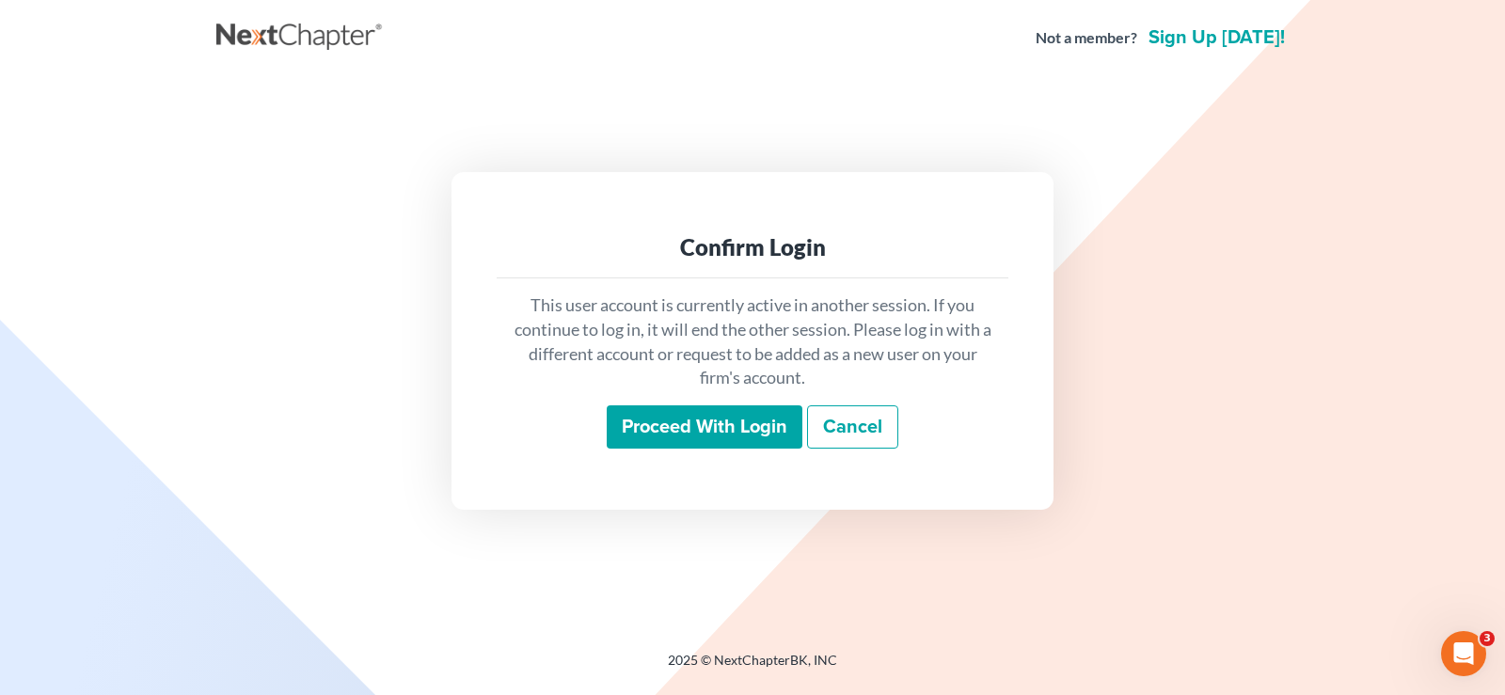
click at [766, 443] on input "Proceed with login" at bounding box center [705, 427] width 196 height 43
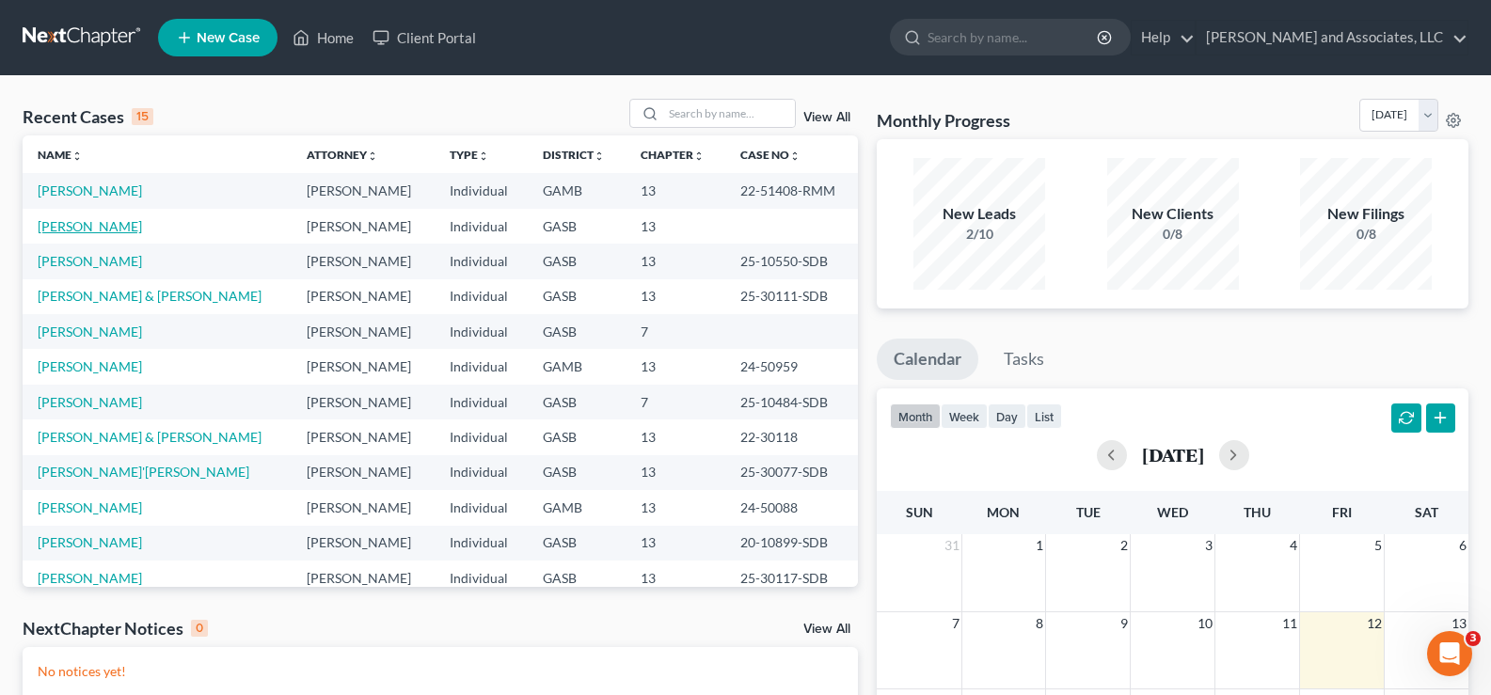
click at [121, 226] on link "[PERSON_NAME]" at bounding box center [90, 226] width 104 height 16
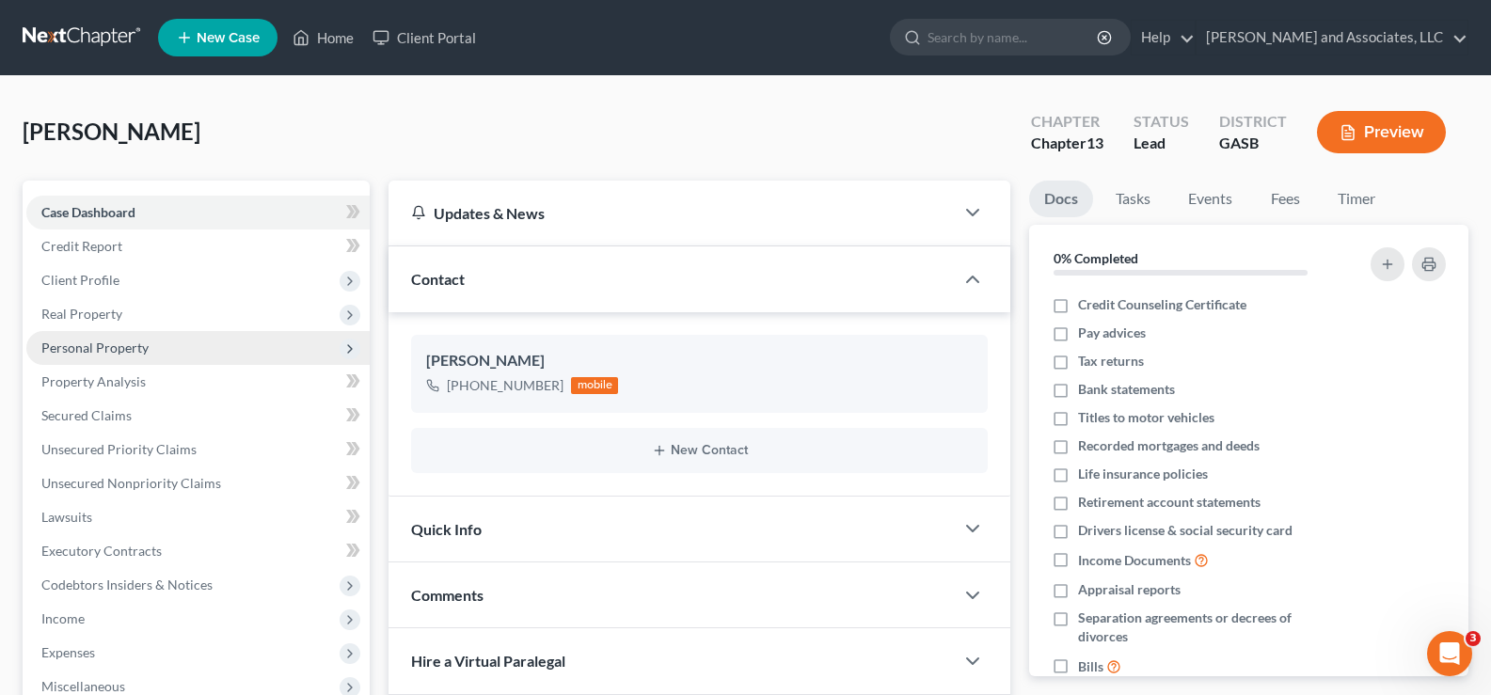
click at [82, 345] on span "Personal Property" at bounding box center [94, 348] width 107 height 16
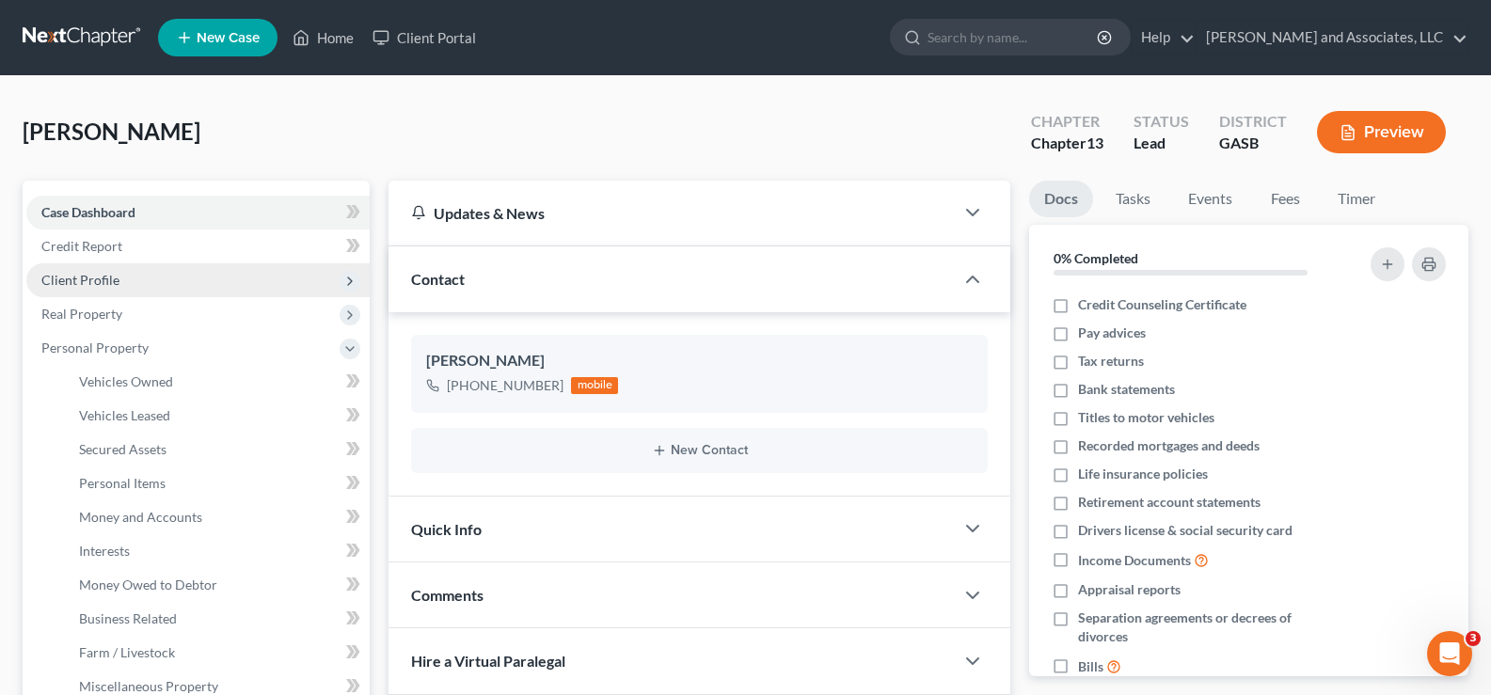
click at [96, 276] on span "Client Profile" at bounding box center [80, 280] width 78 height 16
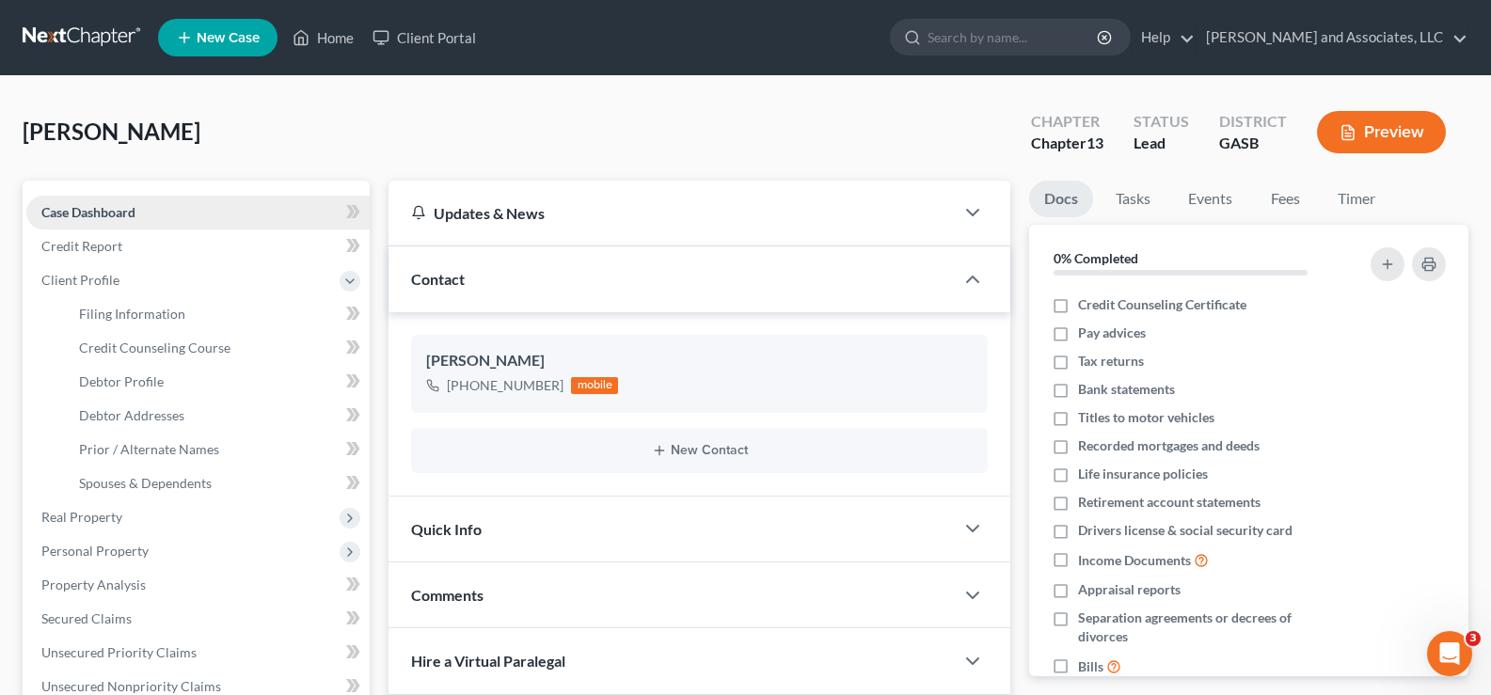
click at [64, 218] on span "Case Dashboard" at bounding box center [88, 212] width 94 height 16
click at [85, 247] on span "Credit Report" at bounding box center [81, 246] width 81 height 16
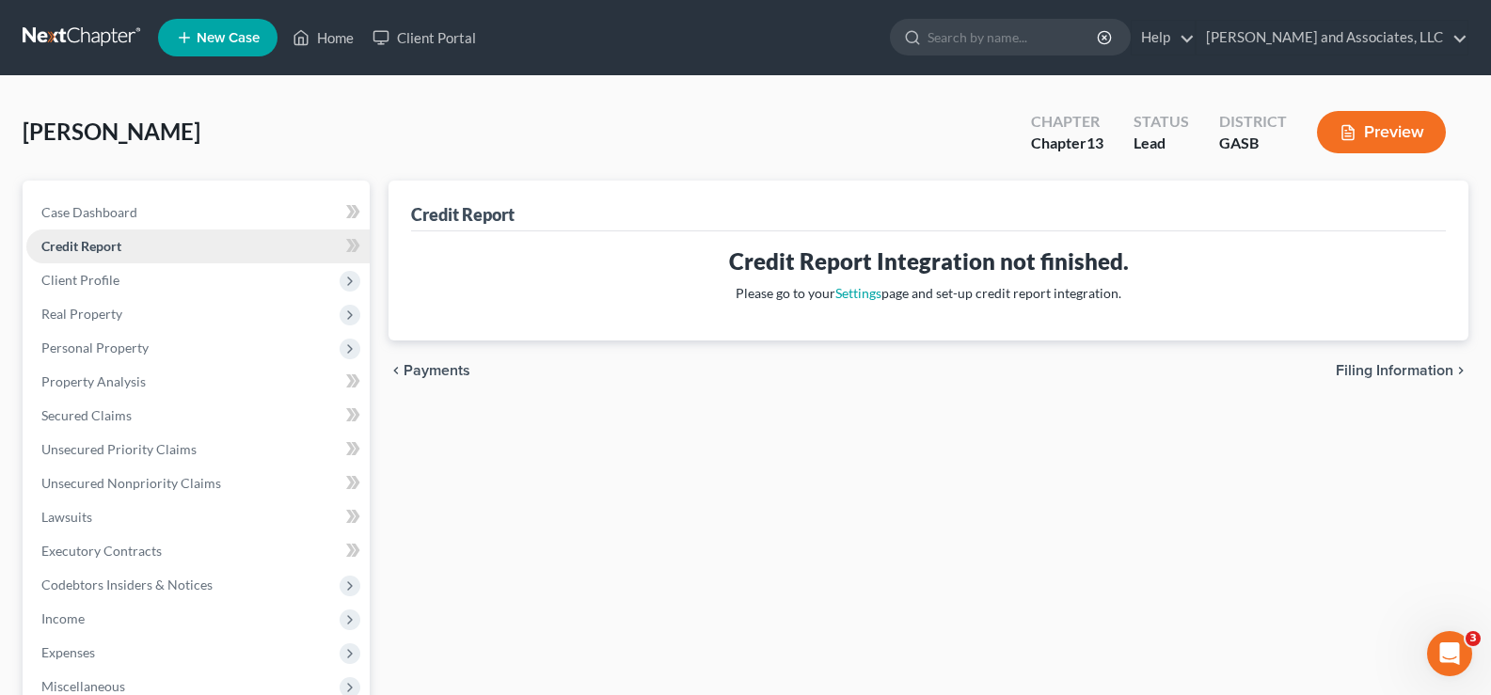
click at [85, 247] on span "Credit Report" at bounding box center [81, 246] width 80 height 16
click at [103, 481] on span "Unsecured Nonpriority Claims" at bounding box center [131, 483] width 180 height 16
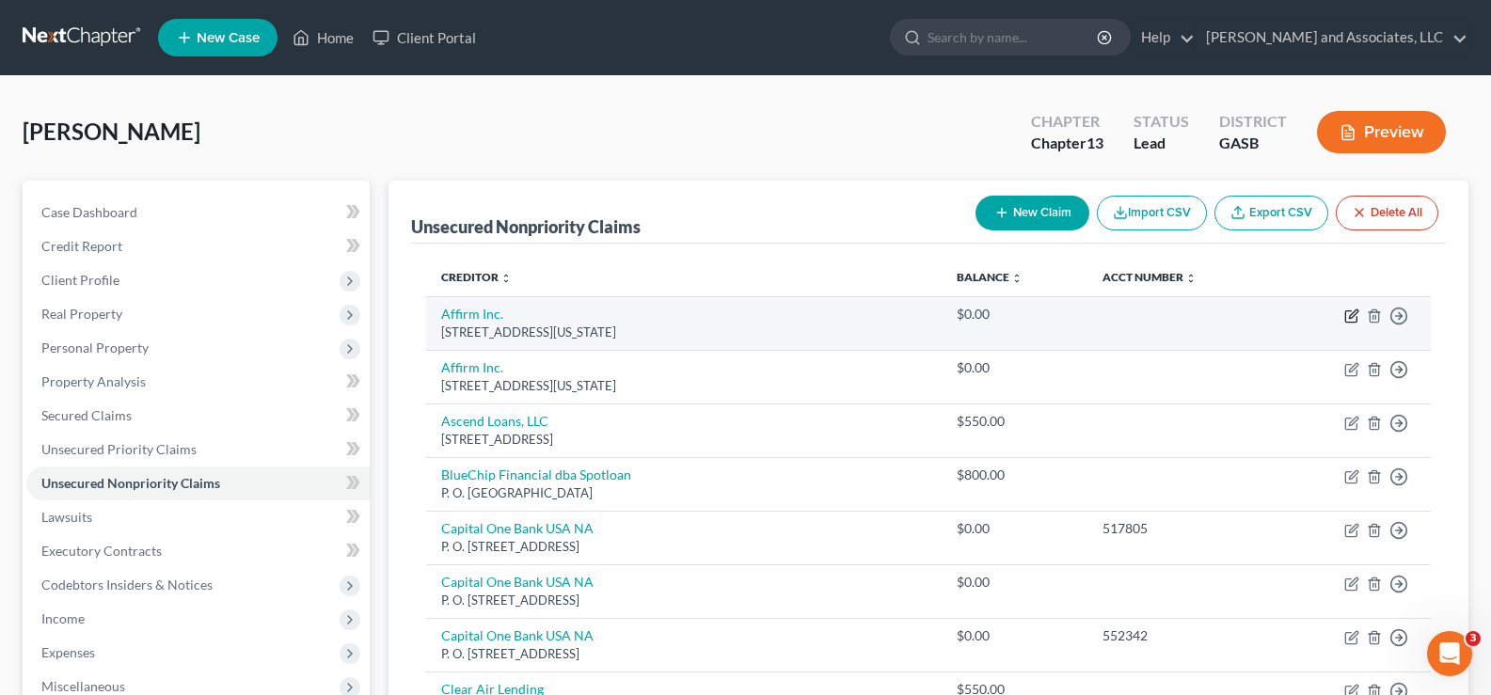
click at [1352, 317] on icon "button" at bounding box center [1353, 314] width 8 height 8
select select "4"
select select "0"
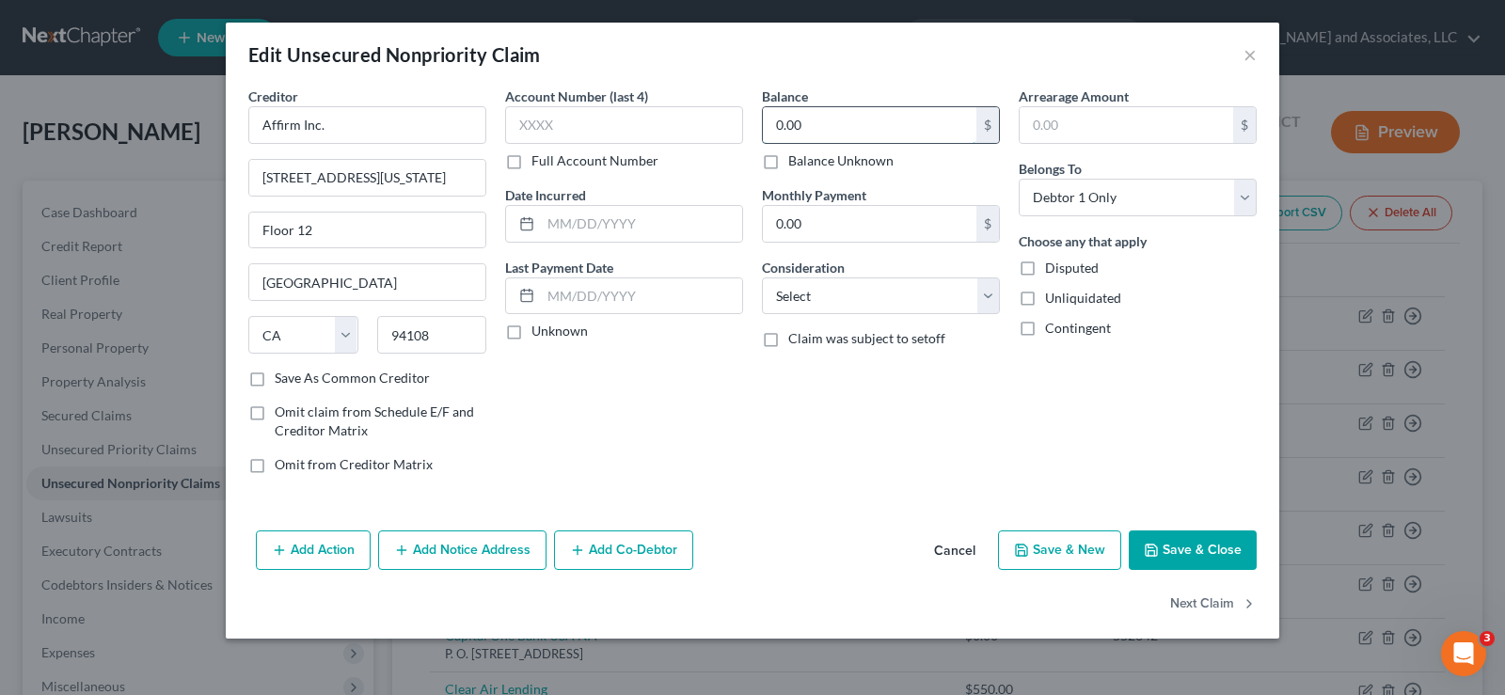
click at [822, 123] on input "0.00" at bounding box center [870, 125] width 214 height 36
type input "77.00"
click at [925, 297] on select "Select Cable / Satellite Services Collection Agency Credit Card Debt Debt Couns…" at bounding box center [881, 297] width 238 height 38
select select "2"
click at [762, 278] on select "Select Cable / Satellite Services Collection Agency Credit Card Debt Debt Couns…" at bounding box center [881, 297] width 238 height 38
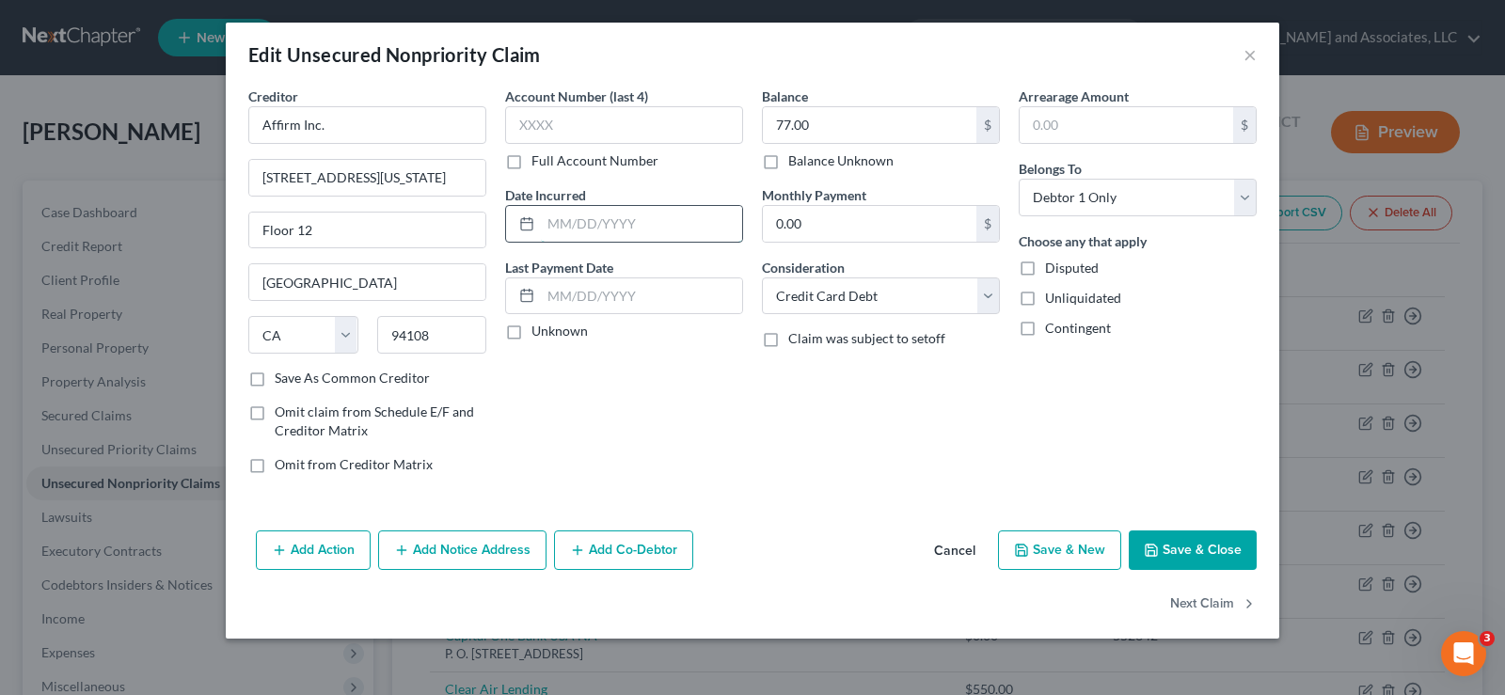
click at [570, 230] on input "text" at bounding box center [641, 224] width 201 height 36
type input "[DATE]"
click at [1045, 296] on label "Unliquidated" at bounding box center [1083, 298] width 76 height 19
click at [1053, 296] on input "Unliquidated" at bounding box center [1059, 295] width 12 height 12
checkbox input "true"
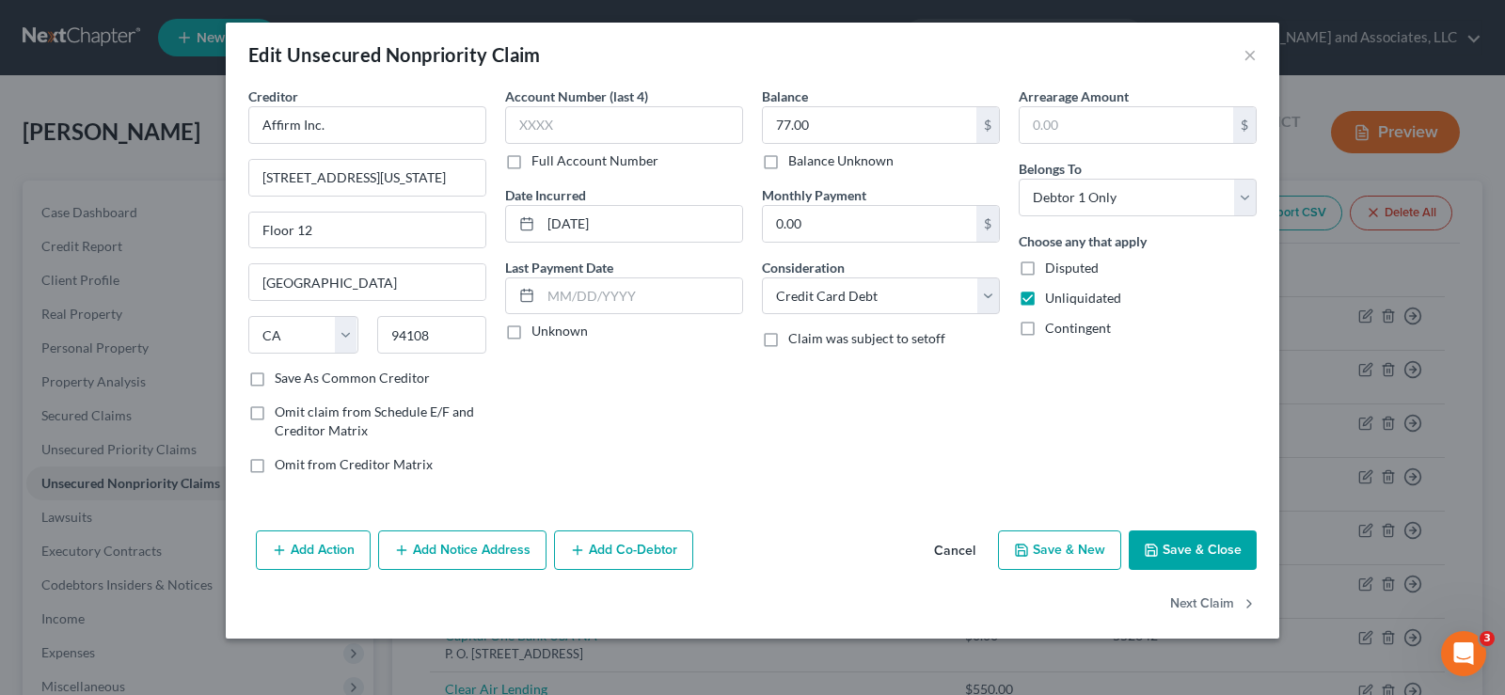
click at [275, 379] on label "Save As Common Creditor" at bounding box center [352, 378] width 155 height 19
click at [282, 379] on input "Save As Common Creditor" at bounding box center [288, 375] width 12 height 12
checkbox input "true"
click at [521, 117] on input "text" at bounding box center [624, 125] width 238 height 38
type input "foxx"
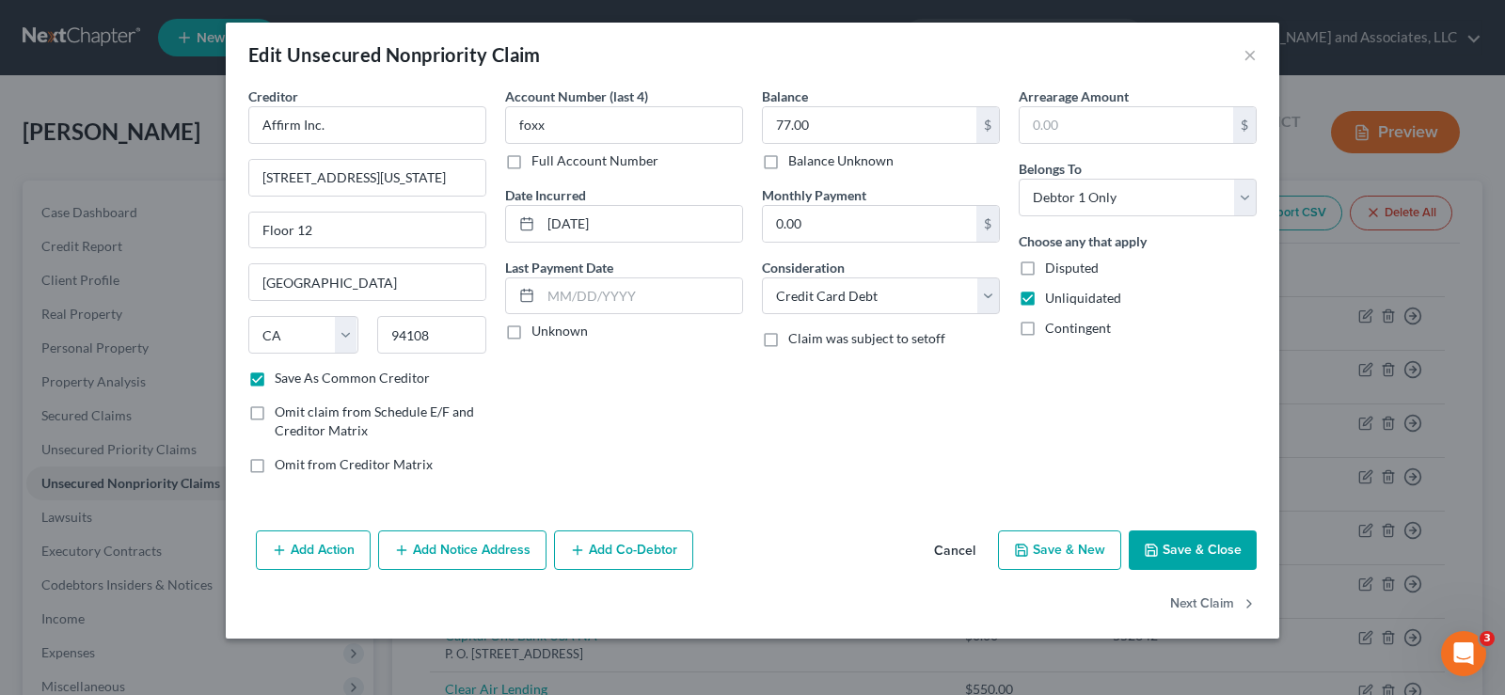
click at [1188, 536] on button "Save & Close" at bounding box center [1193, 551] width 128 height 40
checkbox input "false"
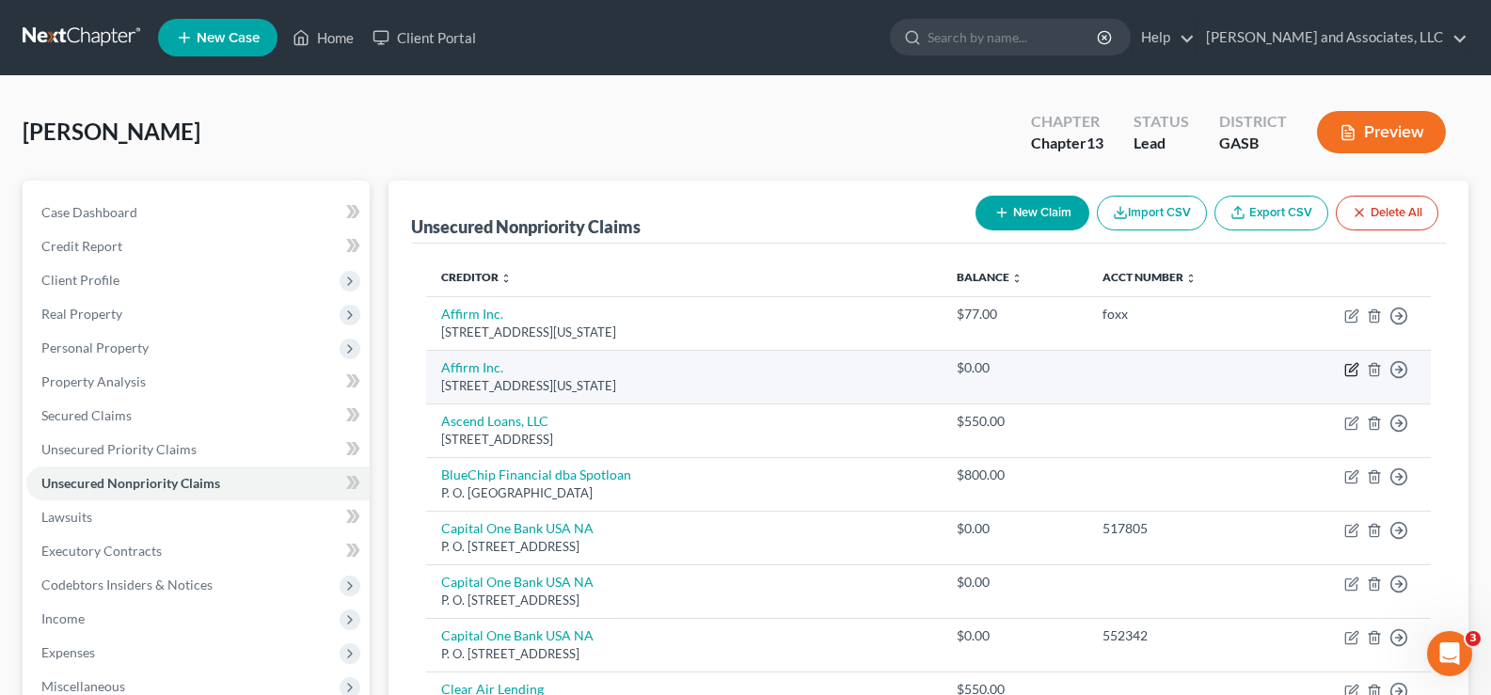
click at [1349, 363] on icon "button" at bounding box center [1351, 369] width 15 height 15
select select "4"
select select "0"
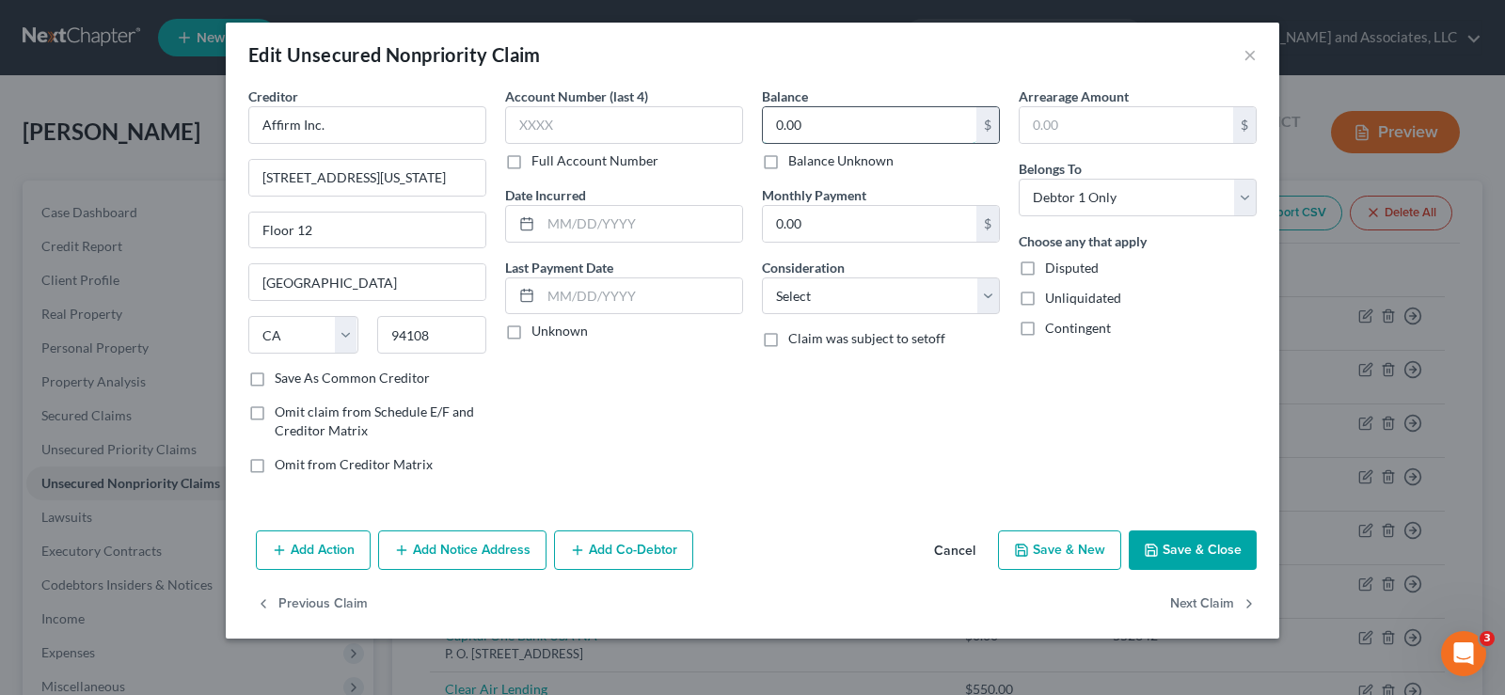
click at [816, 132] on input "0.00" at bounding box center [870, 125] width 214 height 36
type input "182.00"
click at [583, 231] on input "text" at bounding box center [641, 224] width 201 height 36
type input "[DATE]"
click at [1045, 298] on label "Unliquidated" at bounding box center [1083, 298] width 76 height 19
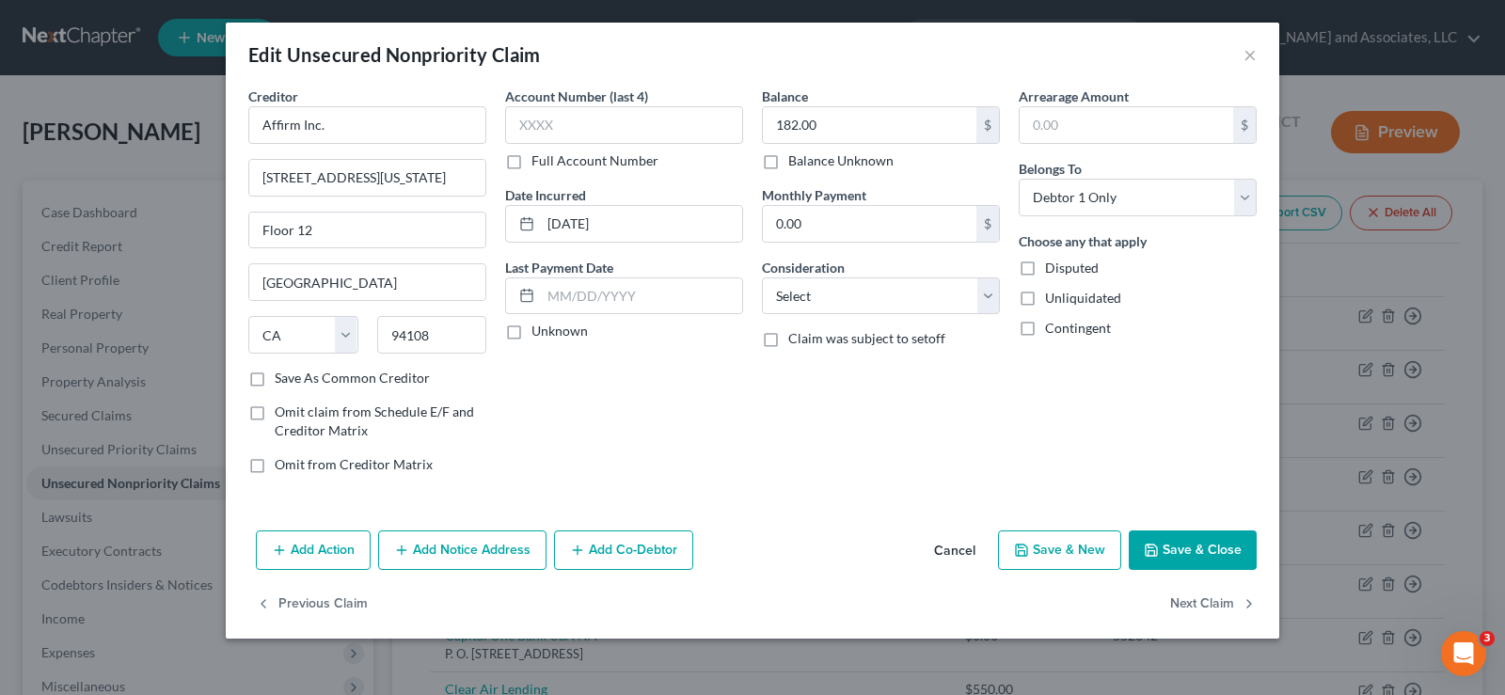
click at [1053, 298] on input "Unliquidated" at bounding box center [1059, 295] width 12 height 12
checkbox input "true"
click at [850, 227] on input "0.00" at bounding box center [870, 224] width 214 height 36
type input "20.00"
click at [883, 294] on select "Select Cable / Satellite Services Collection Agency Credit Card Debt Debt Couns…" at bounding box center [881, 297] width 238 height 38
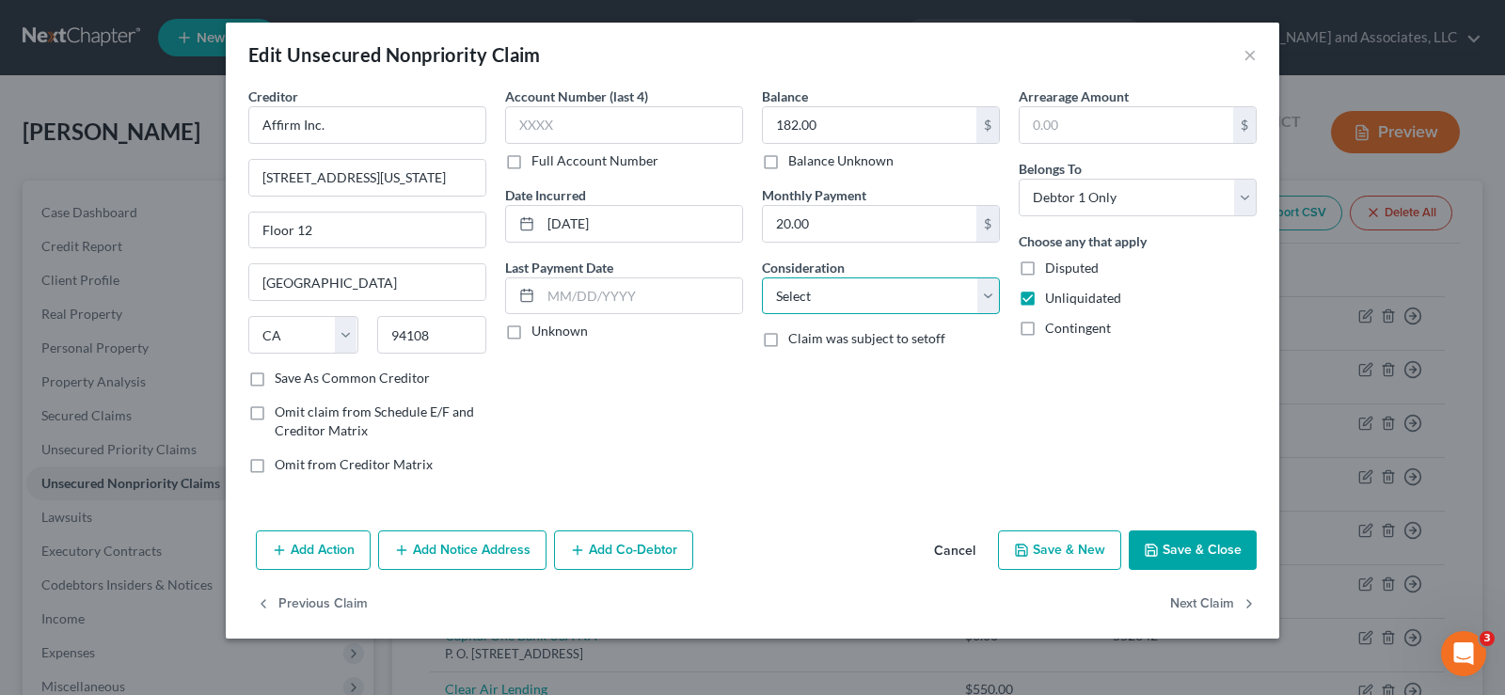
click at [981, 295] on select "Select Cable / Satellite Services Collection Agency Credit Card Debt Debt Couns…" at bounding box center [881, 297] width 238 height 38
select select "14"
click at [762, 278] on select "Select Cable / Satellite Services Collection Agency Credit Card Debt Debt Couns…" at bounding box center [881, 297] width 238 height 38
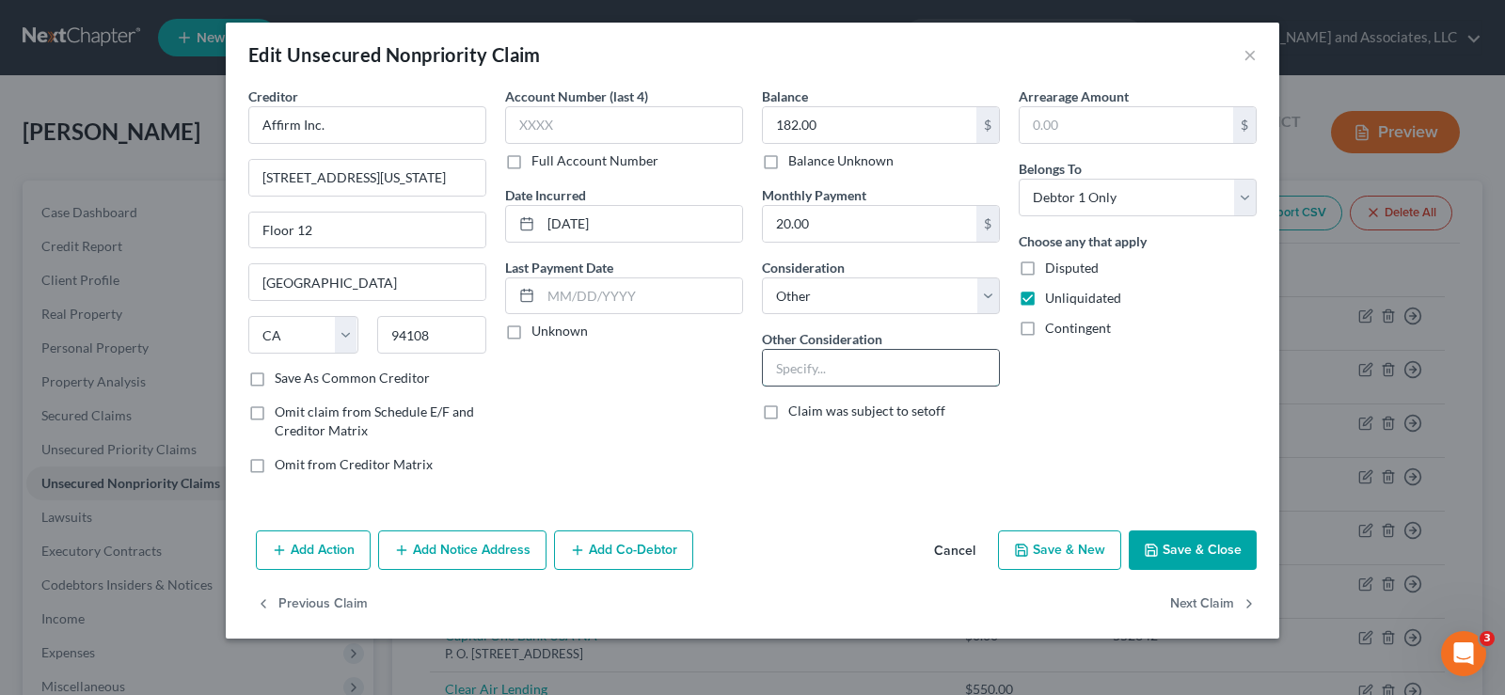
click at [800, 380] on input "text" at bounding box center [881, 368] width 236 height 36
type input "Charge Account"
click at [275, 378] on label "Save As Common Creditor" at bounding box center [352, 378] width 155 height 19
click at [282, 378] on input "Save As Common Creditor" at bounding box center [288, 375] width 12 height 12
checkbox input "true"
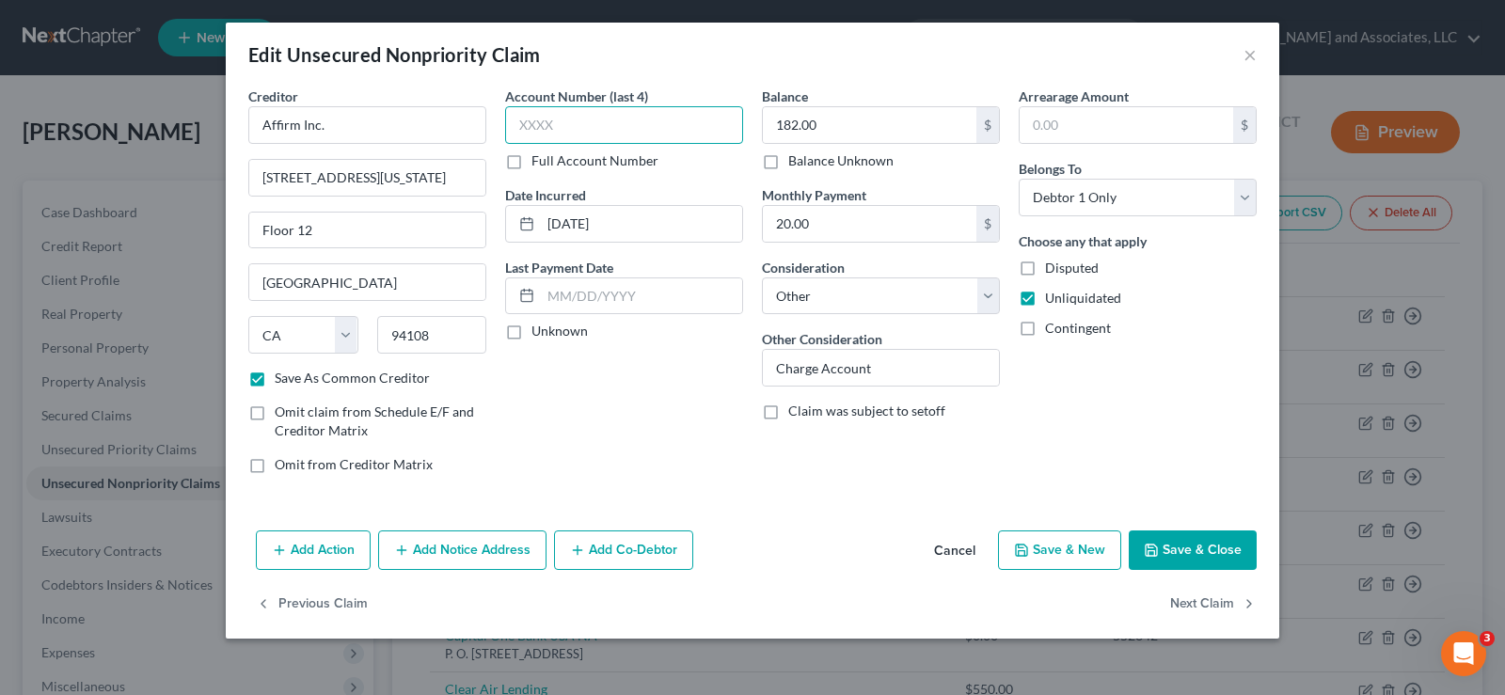
click at [636, 115] on input "text" at bounding box center [624, 125] width 238 height 38
type input "i"
type input "z"
type input "O"
type input "EKY6"
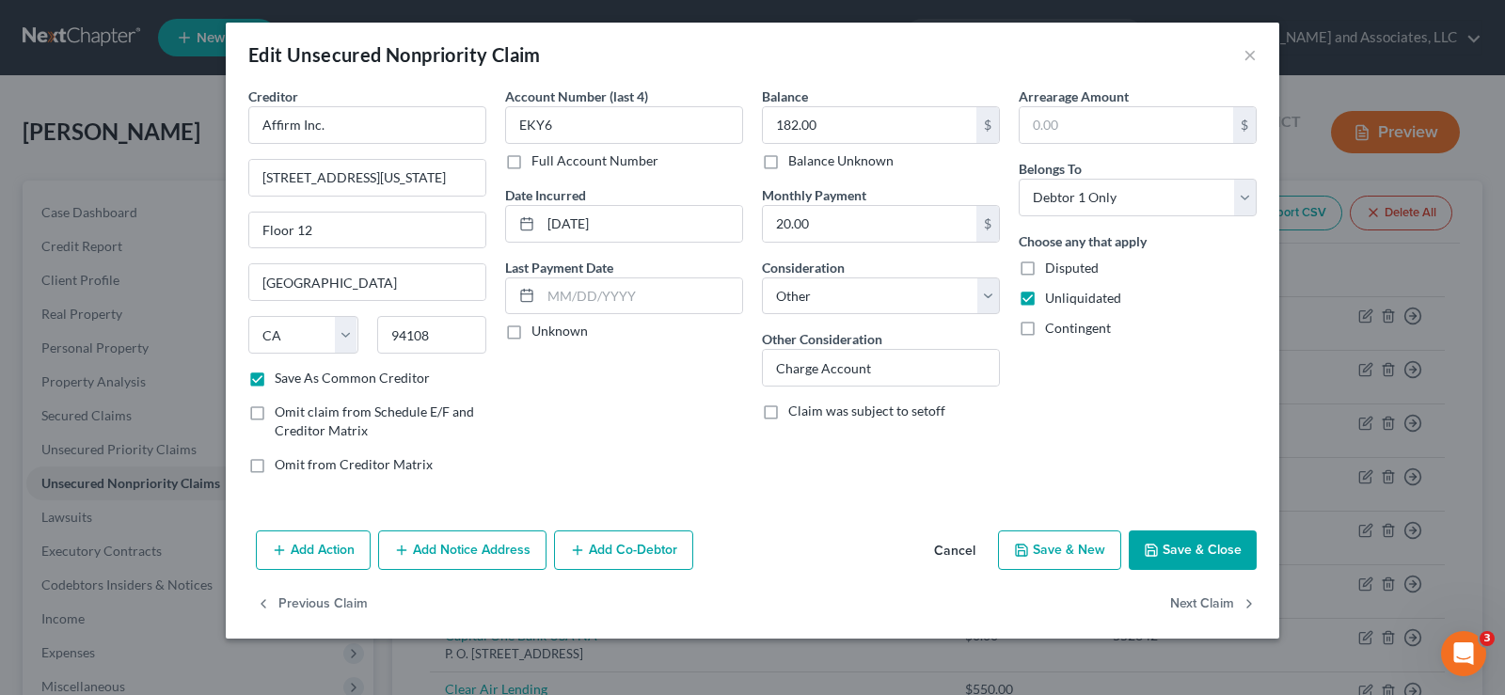
click at [1154, 541] on button "Save & Close" at bounding box center [1193, 551] width 128 height 40
checkbox input "false"
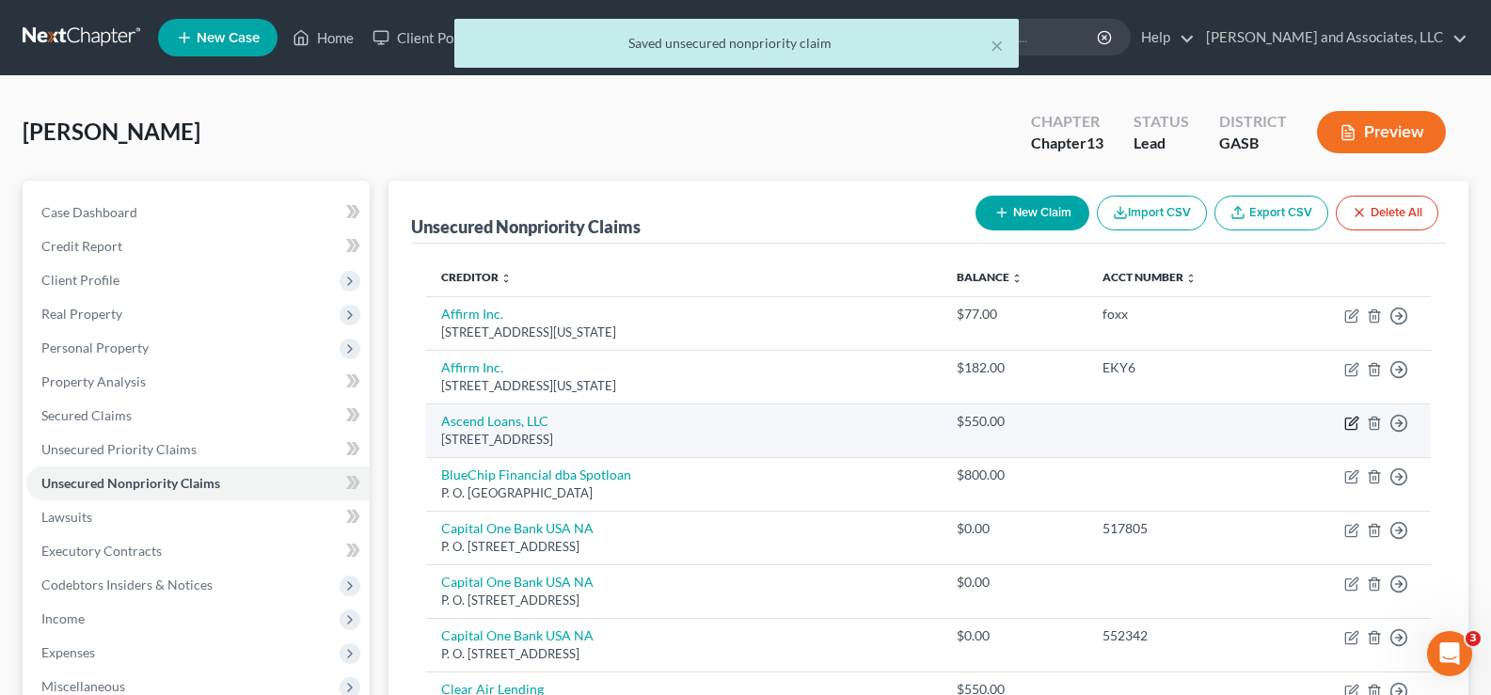
click at [1357, 421] on icon "button" at bounding box center [1353, 421] width 8 height 8
select select "4"
select select "0"
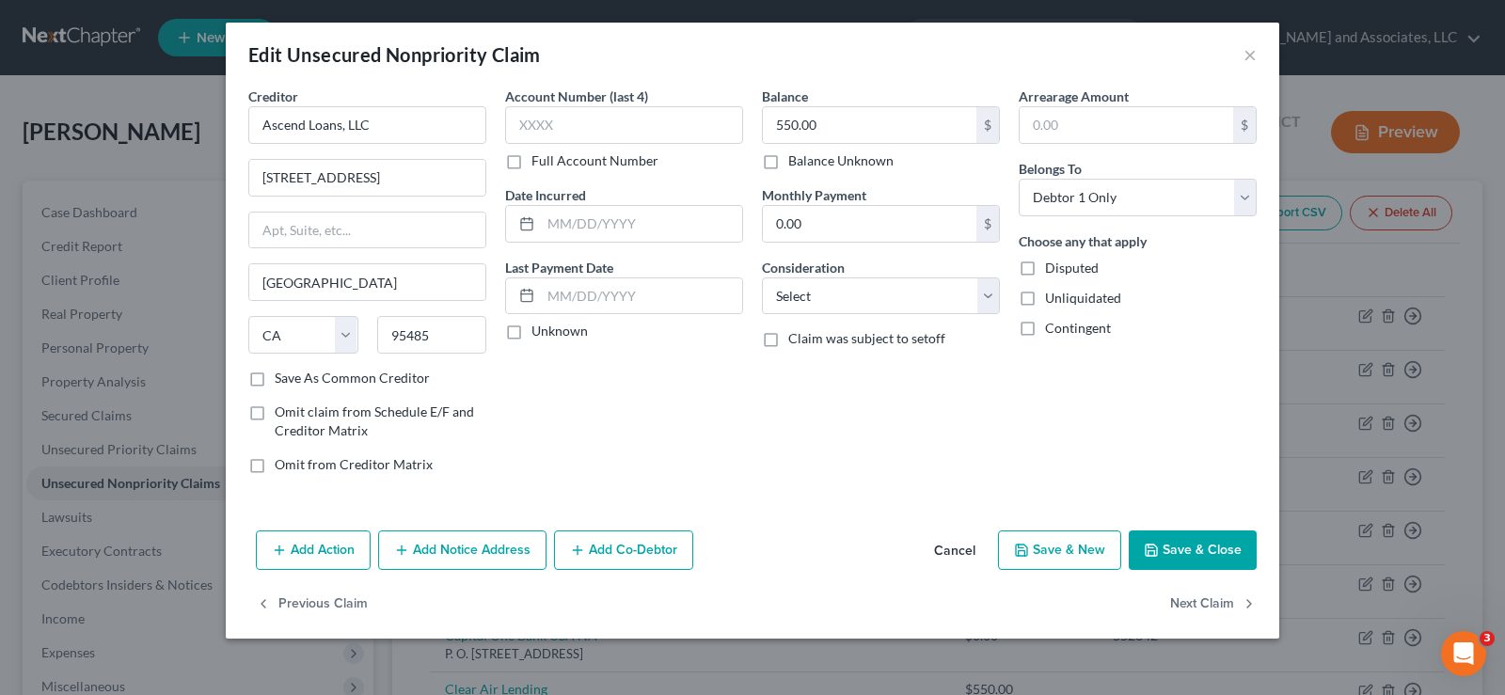
click at [275, 384] on label "Save As Common Creditor" at bounding box center [352, 378] width 155 height 19
click at [282, 381] on input "Save As Common Creditor" at bounding box center [288, 375] width 12 height 12
checkbox input "true"
click at [675, 224] on input "text" at bounding box center [641, 224] width 201 height 36
type input "[DATE]"
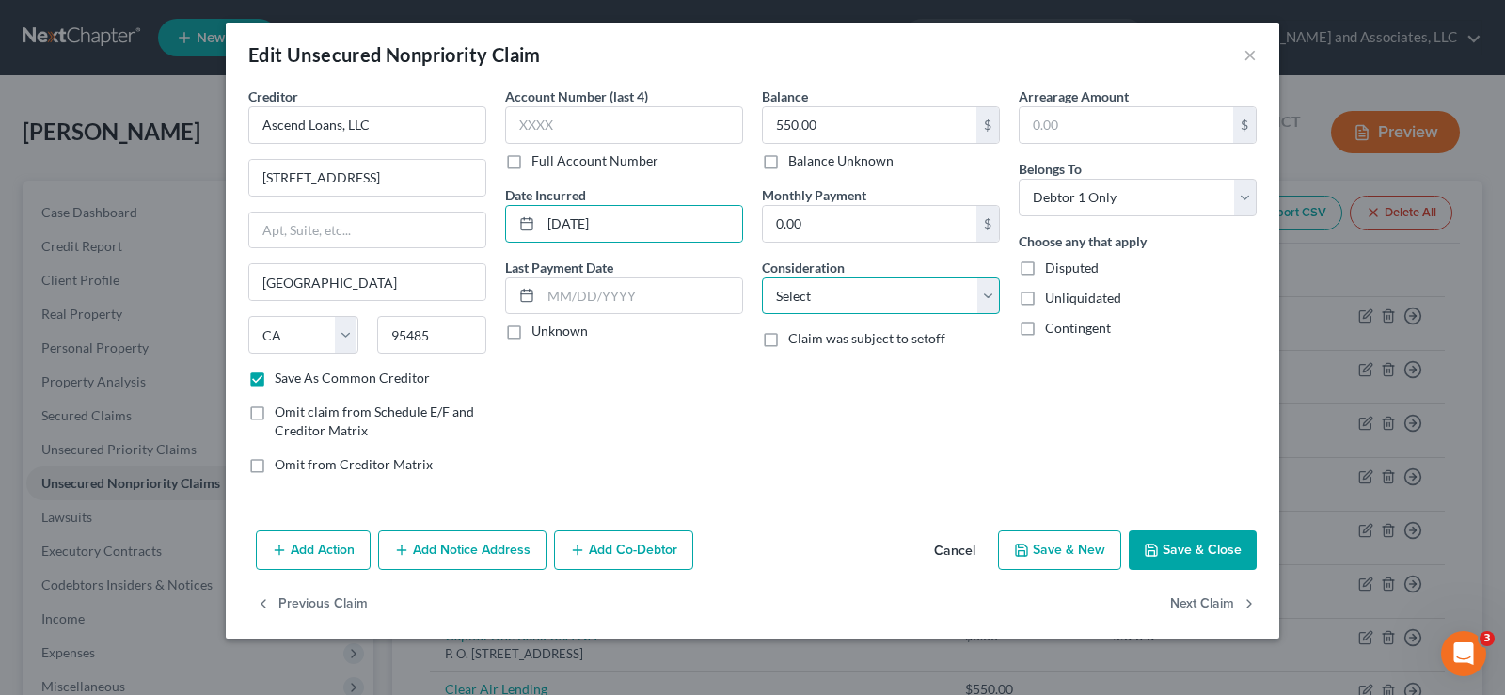
click at [805, 294] on select "Select Cable / Satellite Services Collection Agency Credit Card Debt Debt Couns…" at bounding box center [881, 297] width 238 height 38
select select "14"
click at [762, 278] on select "Select Cable / Satellite Services Collection Agency Credit Card Debt Debt Couns…" at bounding box center [881, 297] width 238 height 38
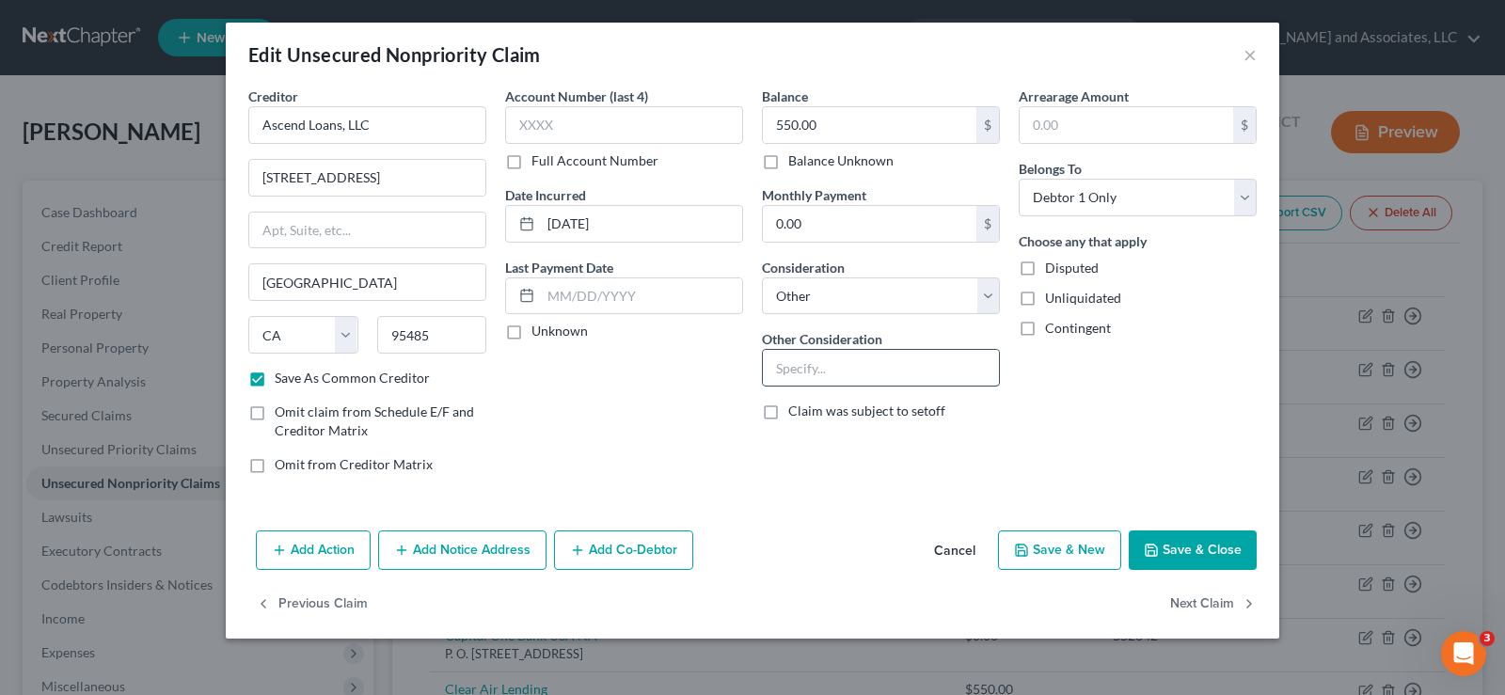
click at [803, 376] on input "text" at bounding box center [881, 368] width 236 height 36
type input "p"
type input "Personal Loan"
click at [1045, 294] on label "Unliquidated" at bounding box center [1083, 298] width 76 height 19
click at [1053, 294] on input "Unliquidated" at bounding box center [1059, 295] width 12 height 12
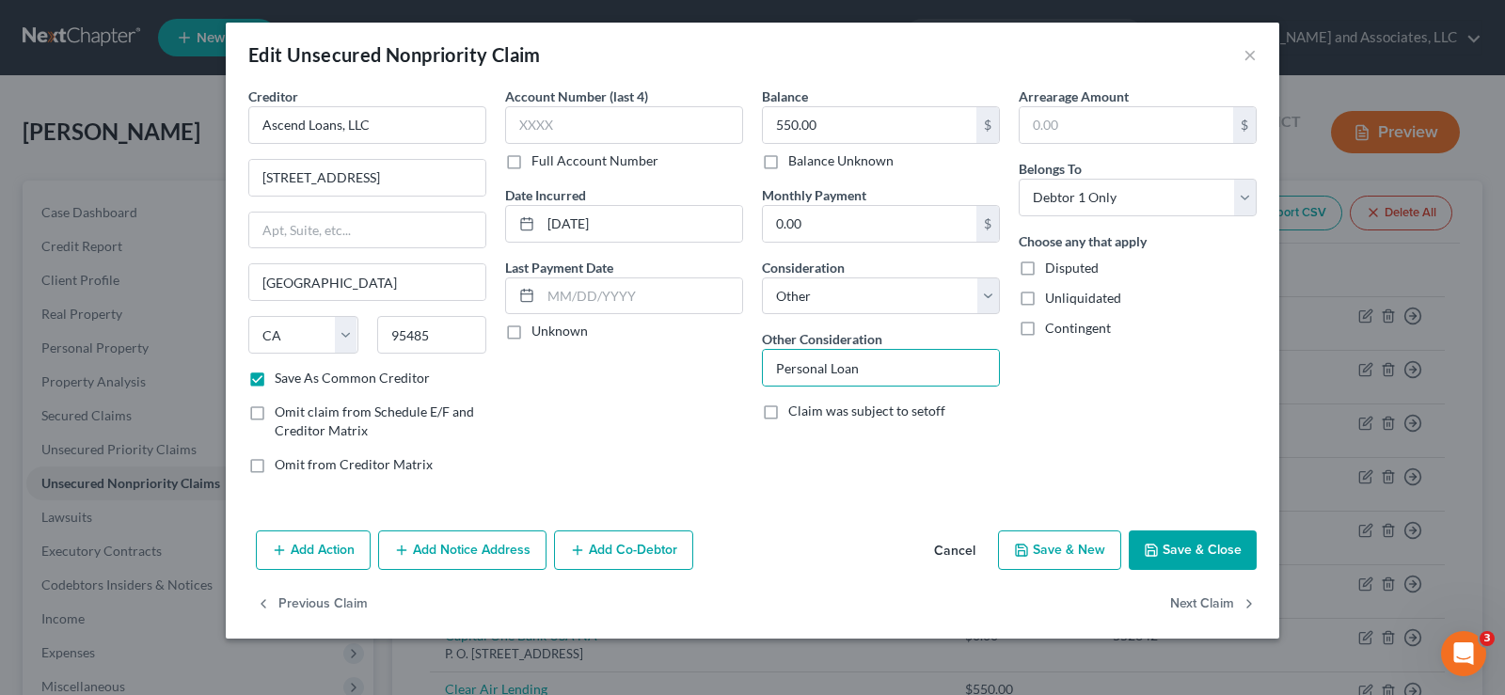
checkbox input "true"
click at [1222, 559] on button "Save & Close" at bounding box center [1193, 551] width 128 height 40
checkbox input "false"
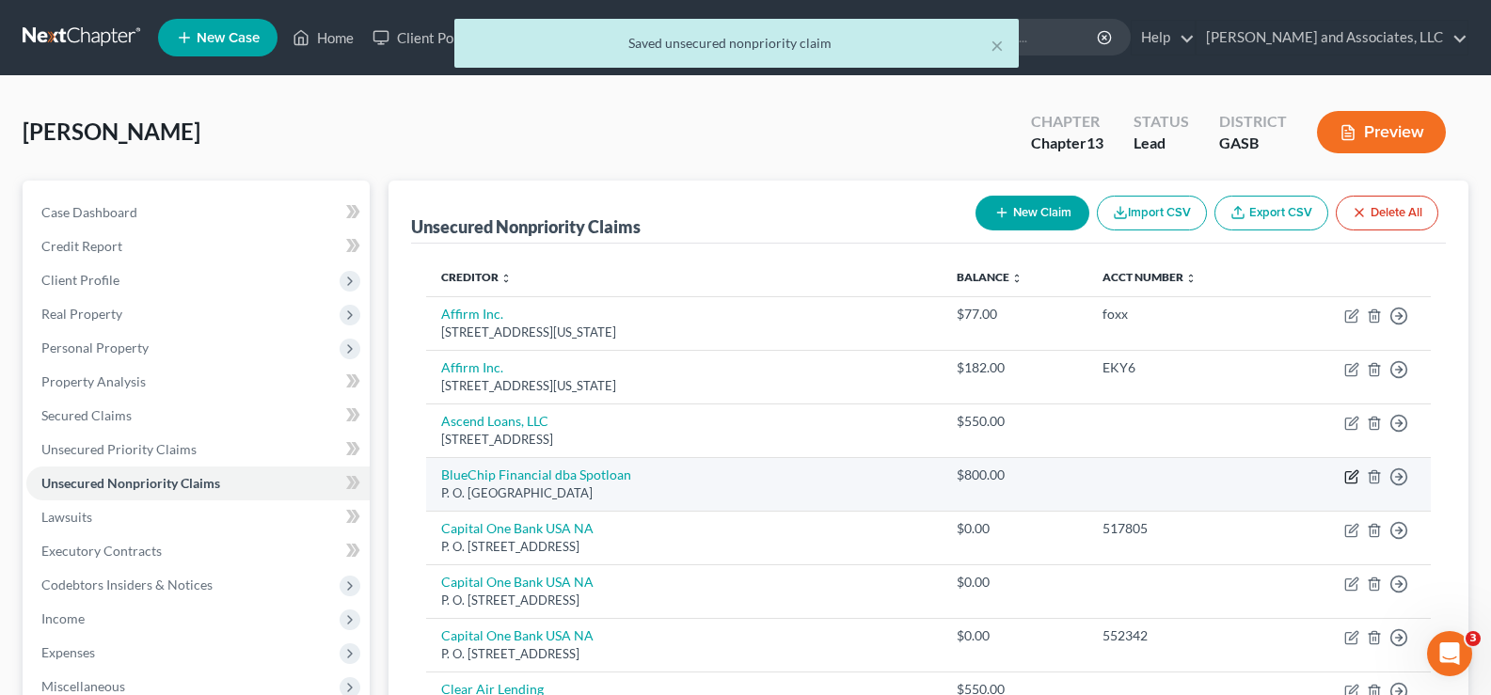
click at [1352, 474] on icon "button" at bounding box center [1353, 474] width 8 height 8
select select "29"
select select "0"
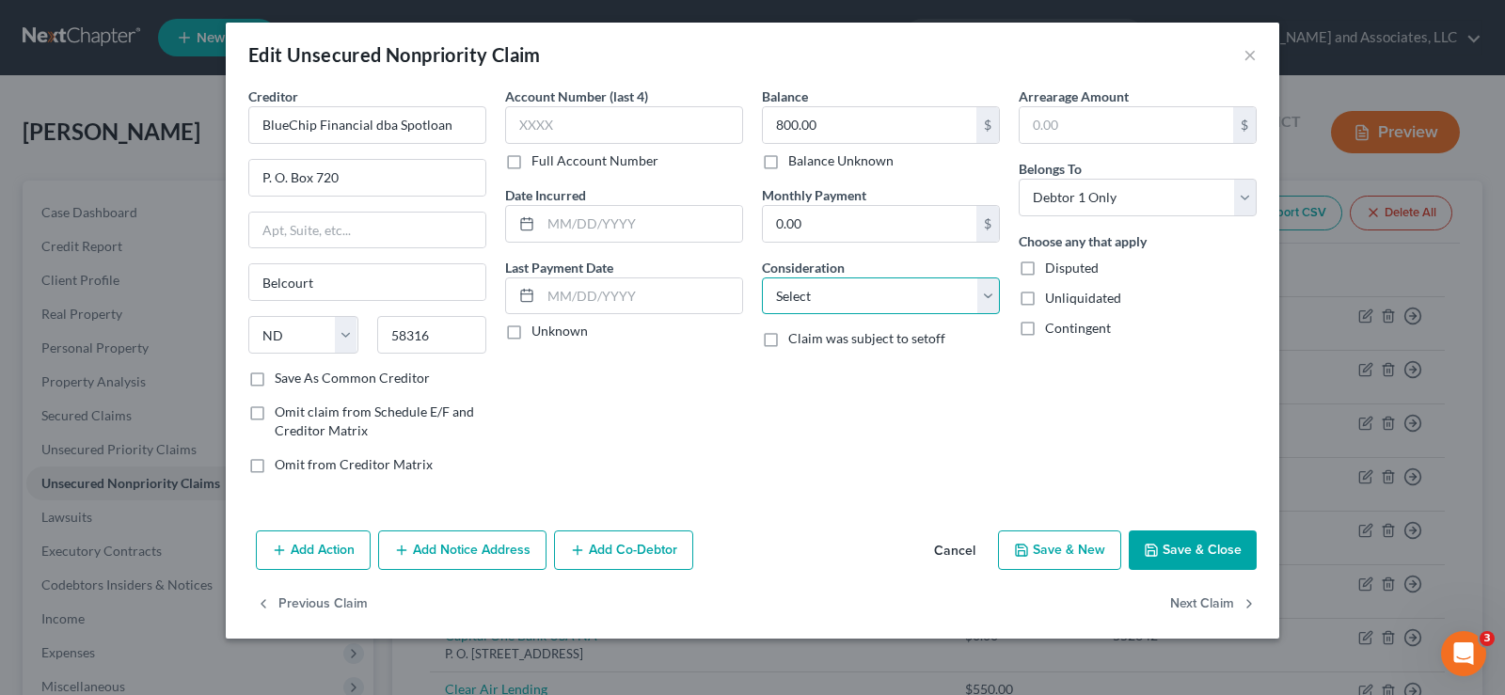
click at [823, 304] on select "Select Cable / Satellite Services Collection Agency Credit Card Debt Debt Couns…" at bounding box center [881, 297] width 238 height 38
select select "14"
click at [762, 278] on select "Select Cable / Satellite Services Collection Agency Credit Card Debt Debt Couns…" at bounding box center [881, 297] width 238 height 38
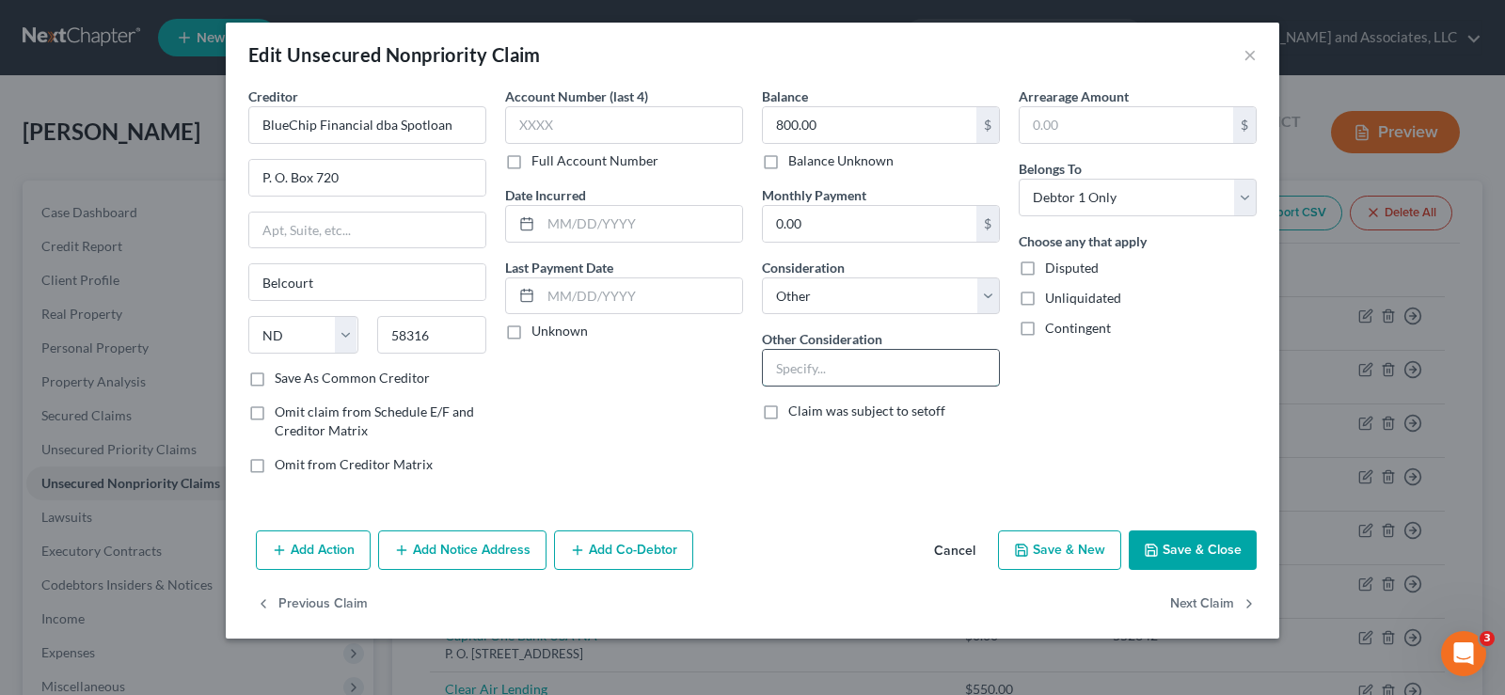
click at [805, 374] on input "text" at bounding box center [881, 368] width 236 height 36
type input "Personal Loan"
click at [1045, 298] on label "Unliquidated" at bounding box center [1083, 298] width 76 height 19
click at [1053, 298] on input "Unliquidated" at bounding box center [1059, 295] width 12 height 12
checkbox input "true"
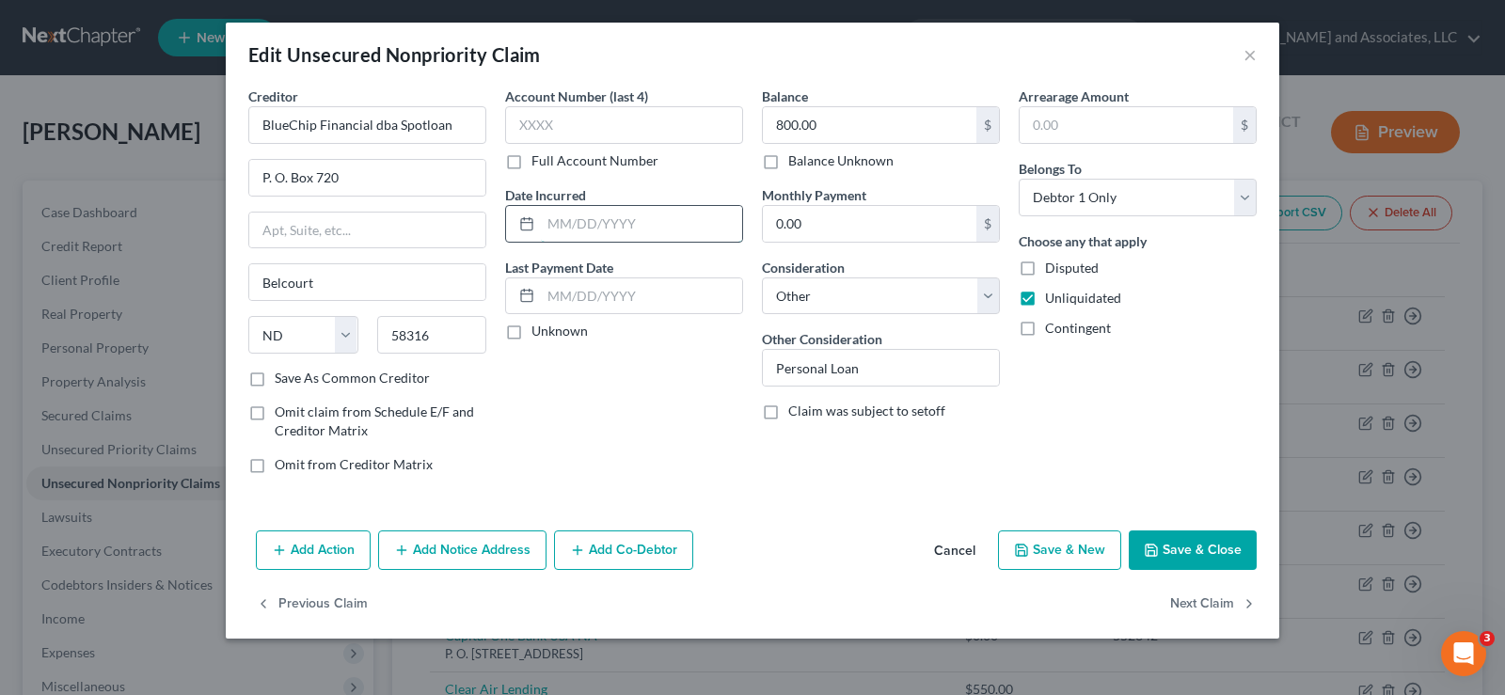
click at [553, 224] on input "text" at bounding box center [641, 224] width 201 height 36
type input "[DATE]"
click at [275, 380] on label "Save As Common Creditor" at bounding box center [352, 378] width 155 height 19
click at [282, 380] on input "Save As Common Creditor" at bounding box center [288, 375] width 12 height 12
click at [1187, 547] on button "Save & Close" at bounding box center [1193, 551] width 128 height 40
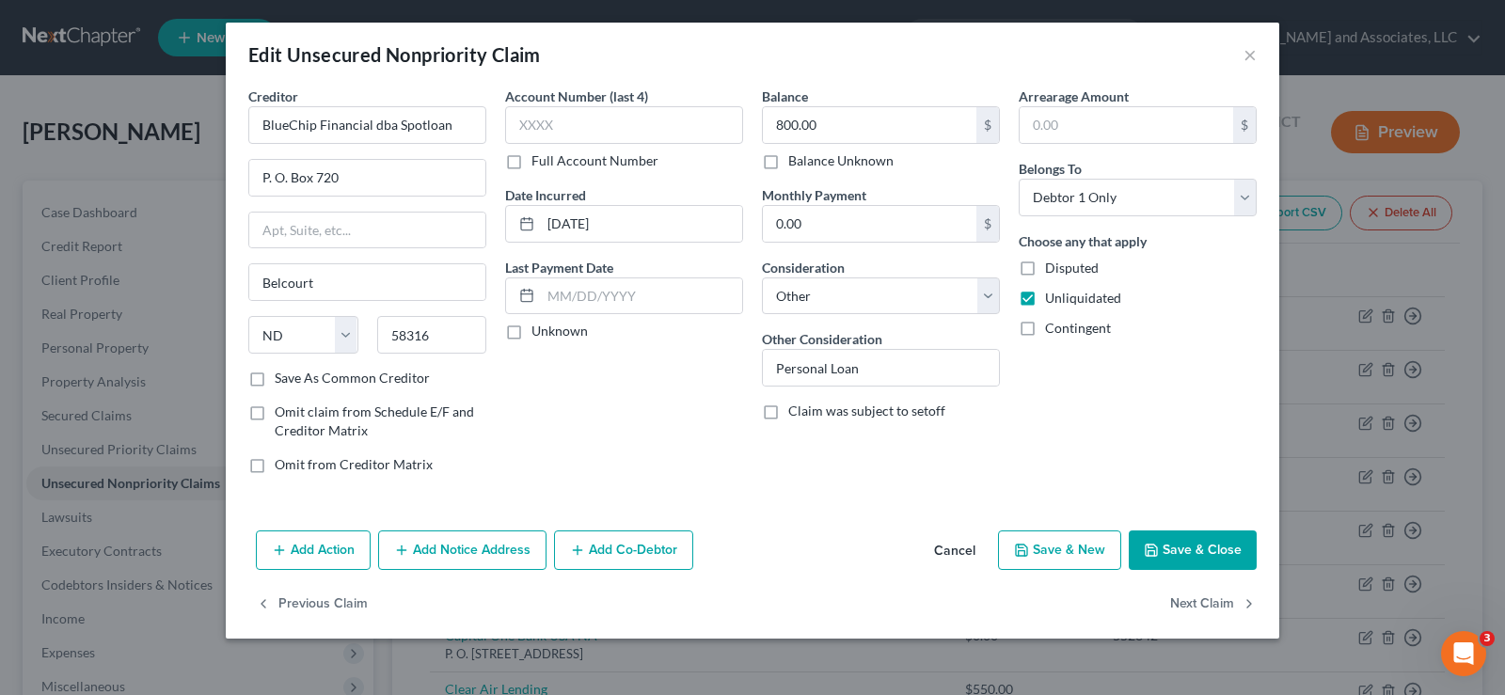
checkbox input "false"
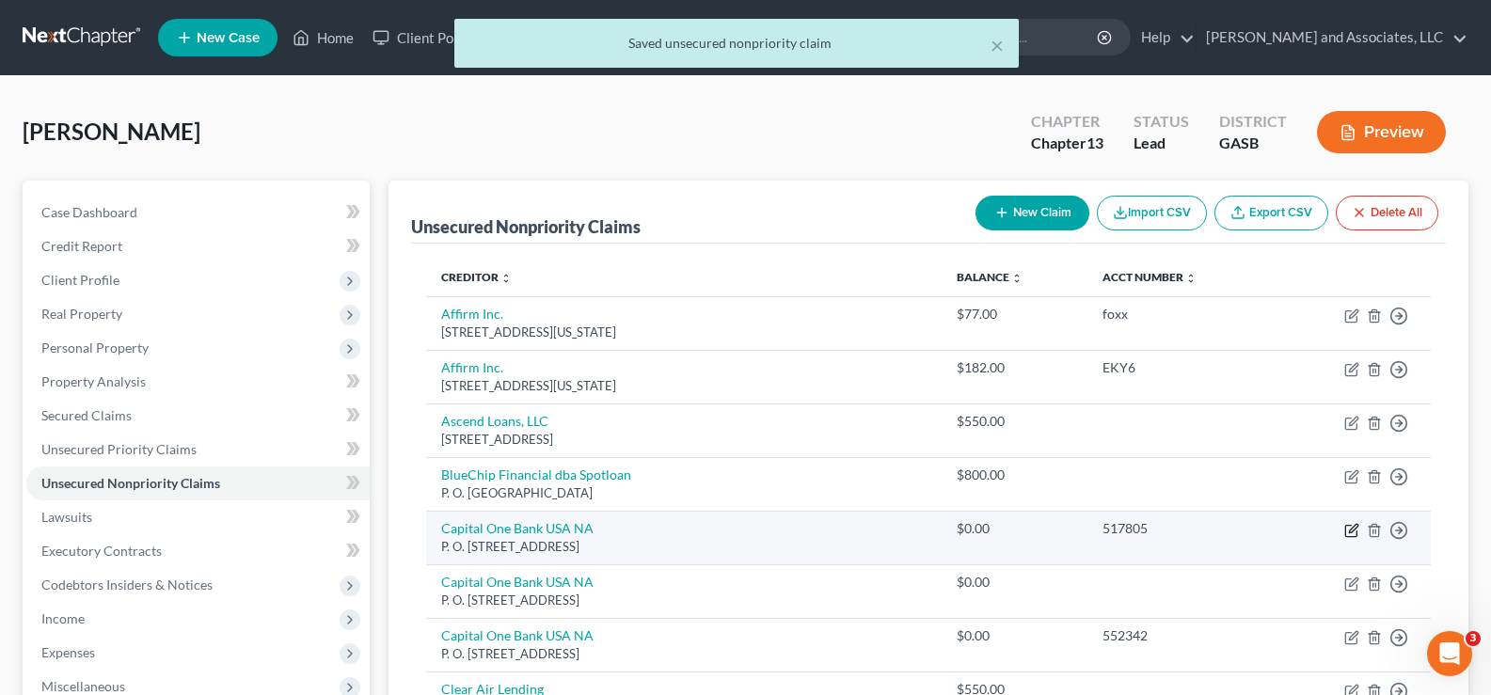
click at [1355, 532] on icon "button" at bounding box center [1351, 530] width 15 height 15
select select "46"
select select "0"
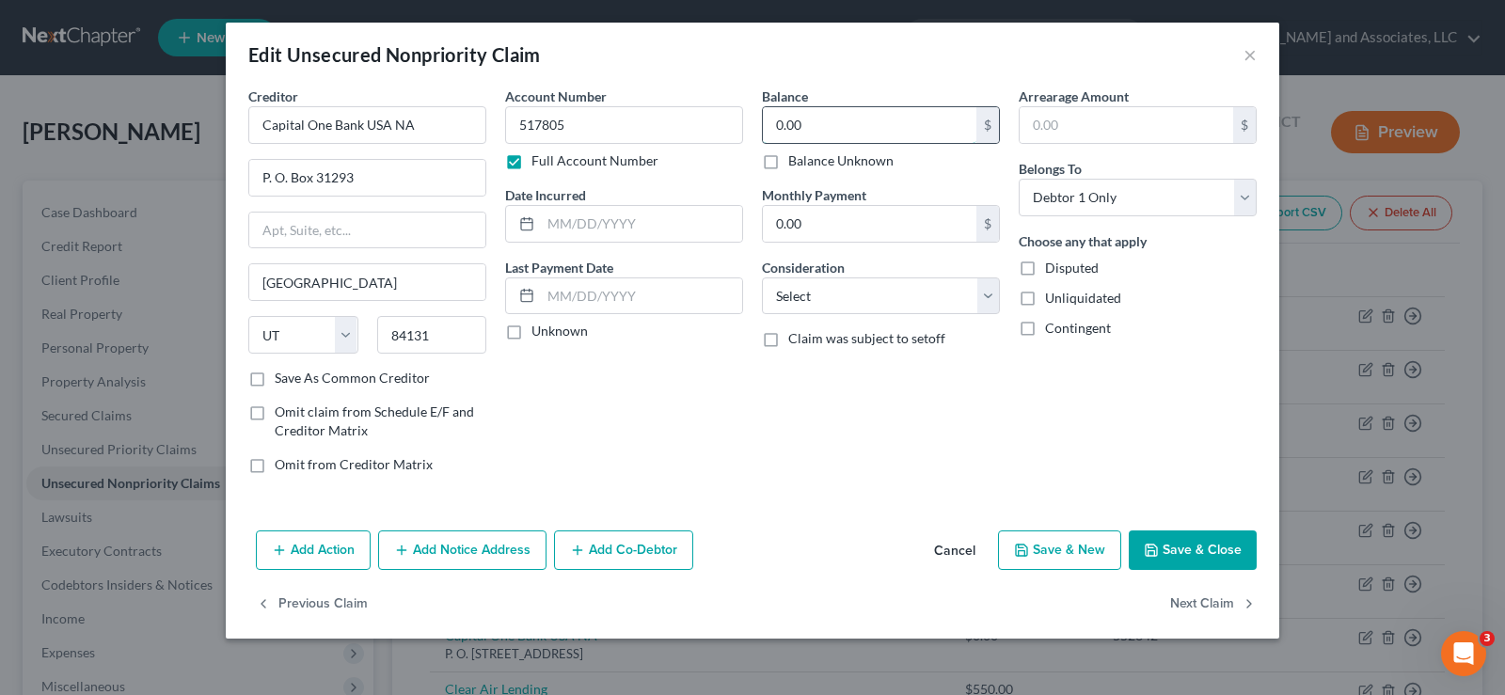
click at [828, 123] on input "0.00" at bounding box center [870, 125] width 214 height 36
type input "333.00"
click at [621, 238] on input "text" at bounding box center [641, 224] width 201 height 36
type input "[DATE]"
click at [856, 310] on select "Select Cable / Satellite Services Collection Agency Credit Card Debt Debt Couns…" at bounding box center [881, 297] width 238 height 38
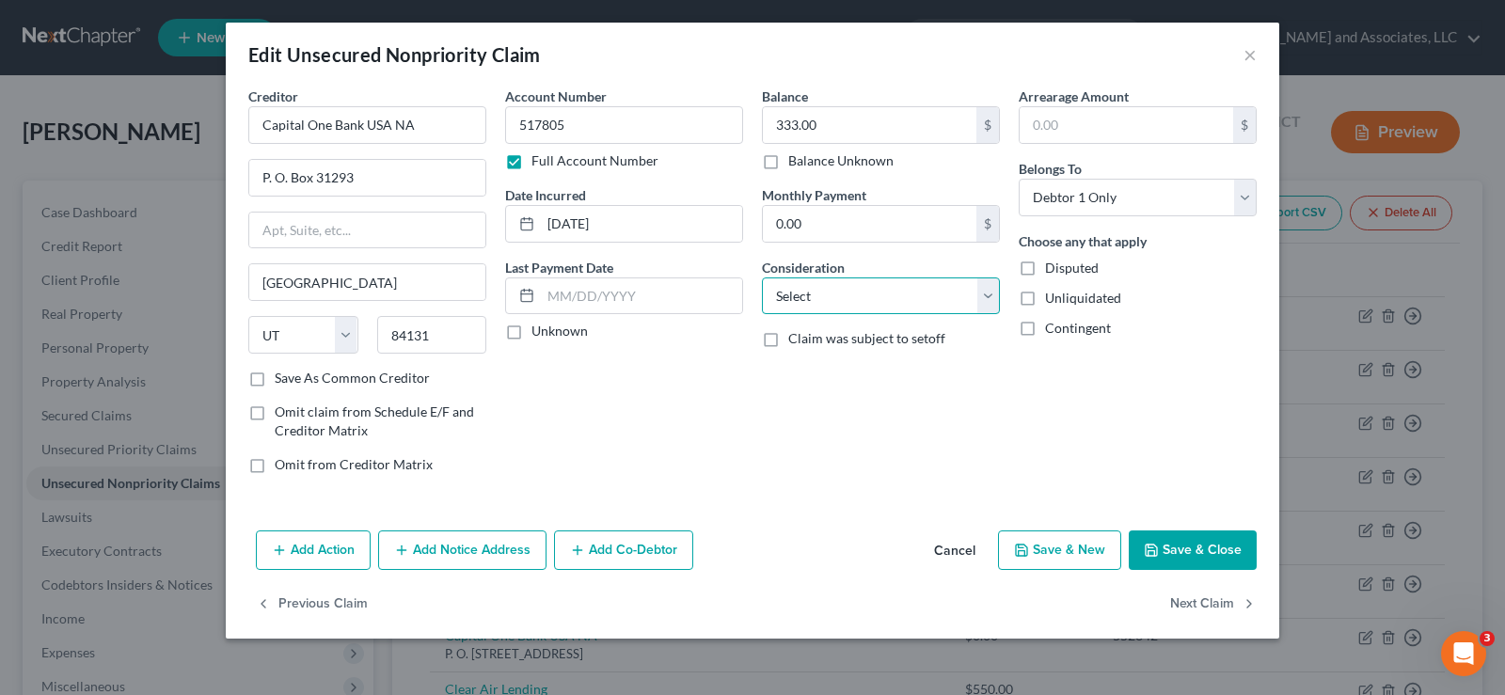
select select "2"
click at [762, 278] on select "Select Cable / Satellite Services Collection Agency Credit Card Debt Debt Couns…" at bounding box center [881, 297] width 238 height 38
click at [1045, 301] on label "Unliquidated" at bounding box center [1083, 298] width 76 height 19
click at [1053, 301] on input "Unliquidated" at bounding box center [1059, 295] width 12 height 12
checkbox input "true"
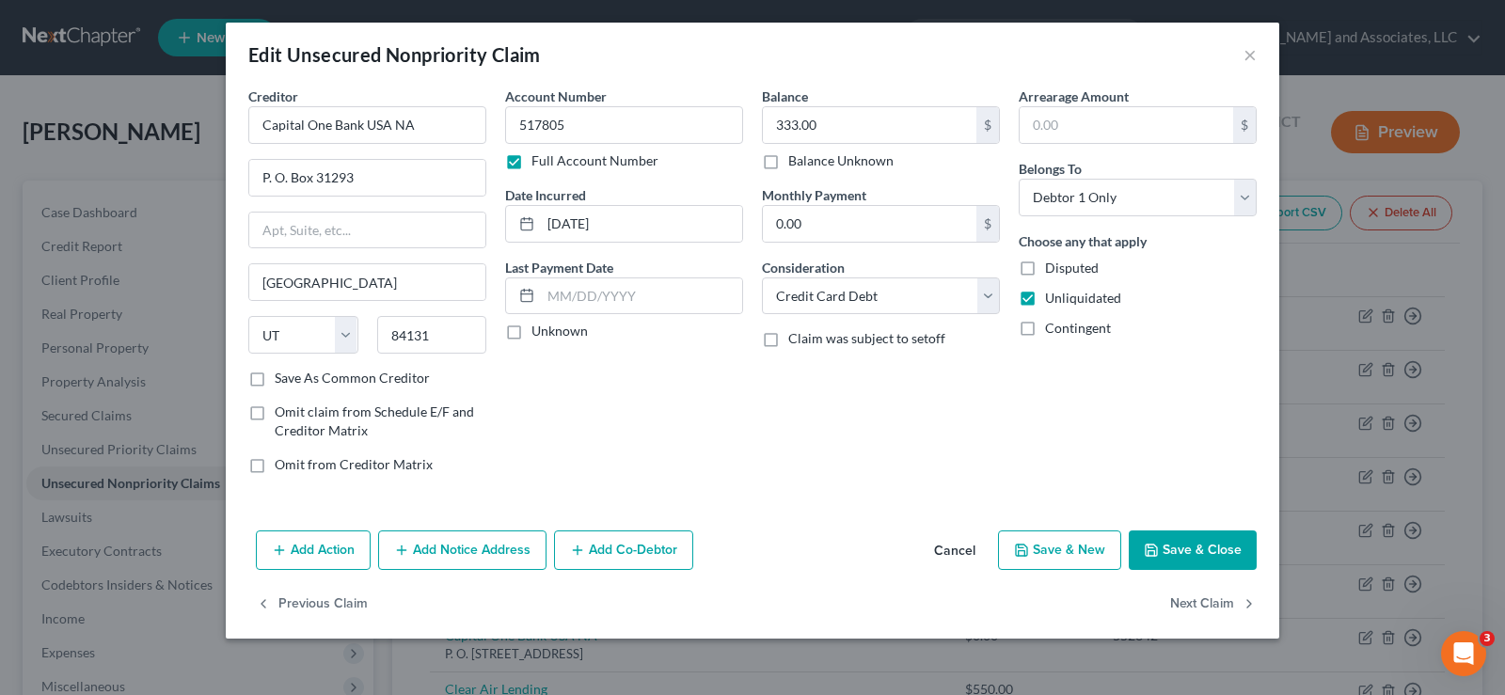
click at [275, 380] on label "Save As Common Creditor" at bounding box center [352, 378] width 155 height 19
click at [282, 380] on input "Save As Common Creditor" at bounding box center [288, 375] width 12 height 12
click at [1188, 552] on button "Save & Close" at bounding box center [1193, 551] width 128 height 40
checkbox input "false"
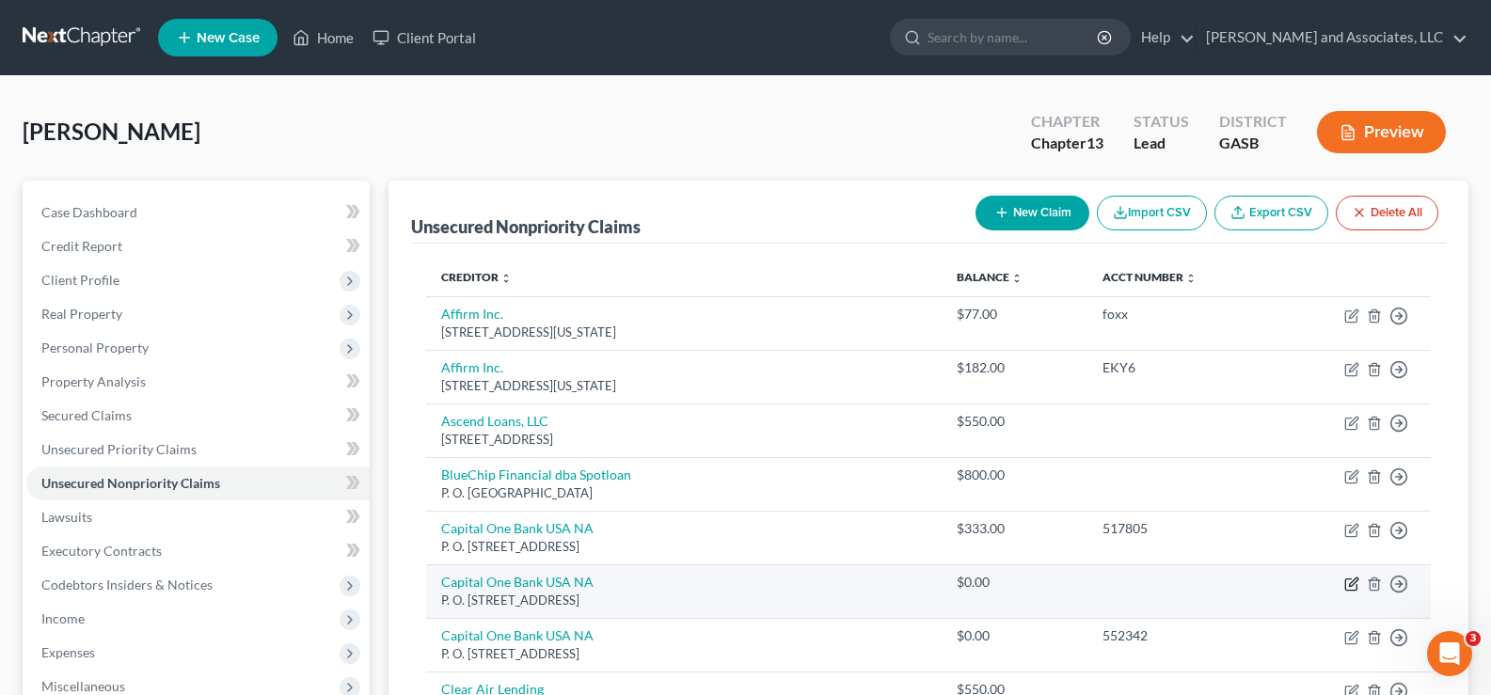
click at [1347, 581] on icon "button" at bounding box center [1351, 584] width 15 height 15
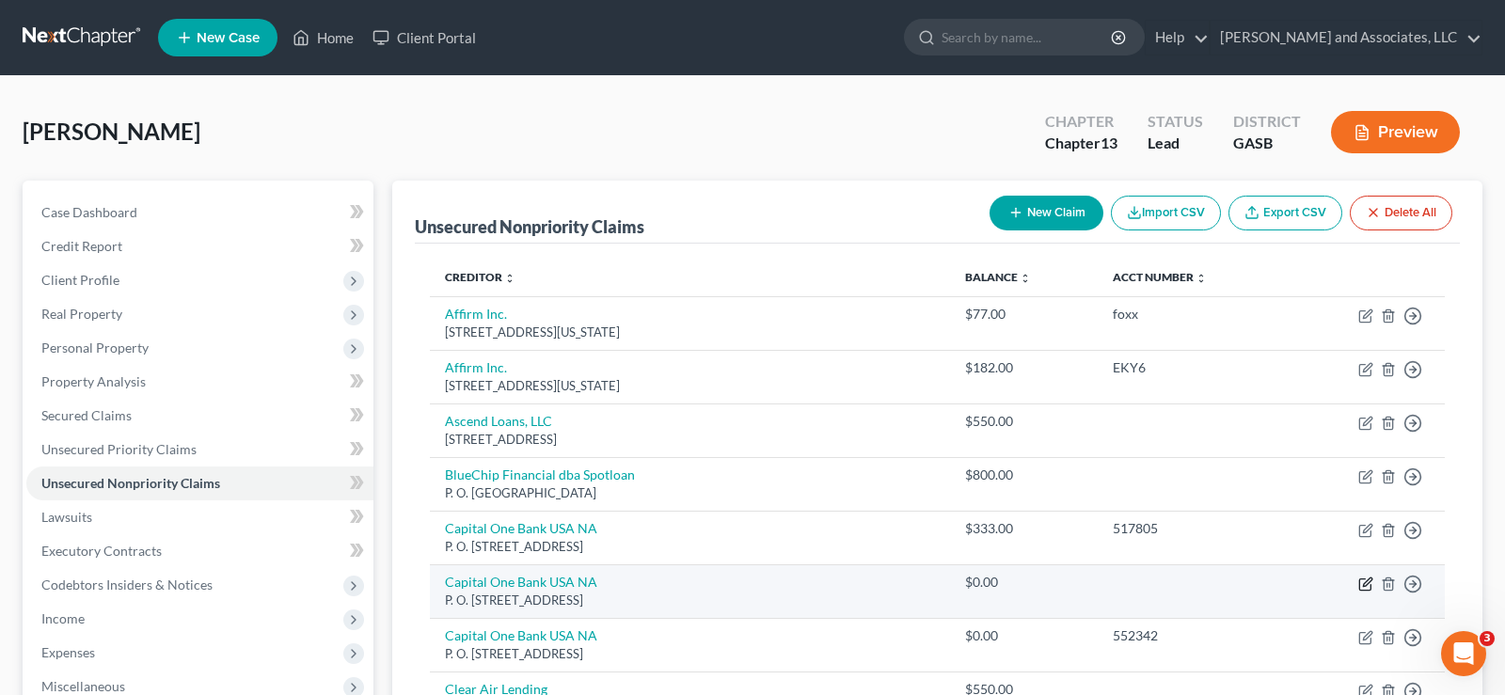
select select "46"
select select "0"
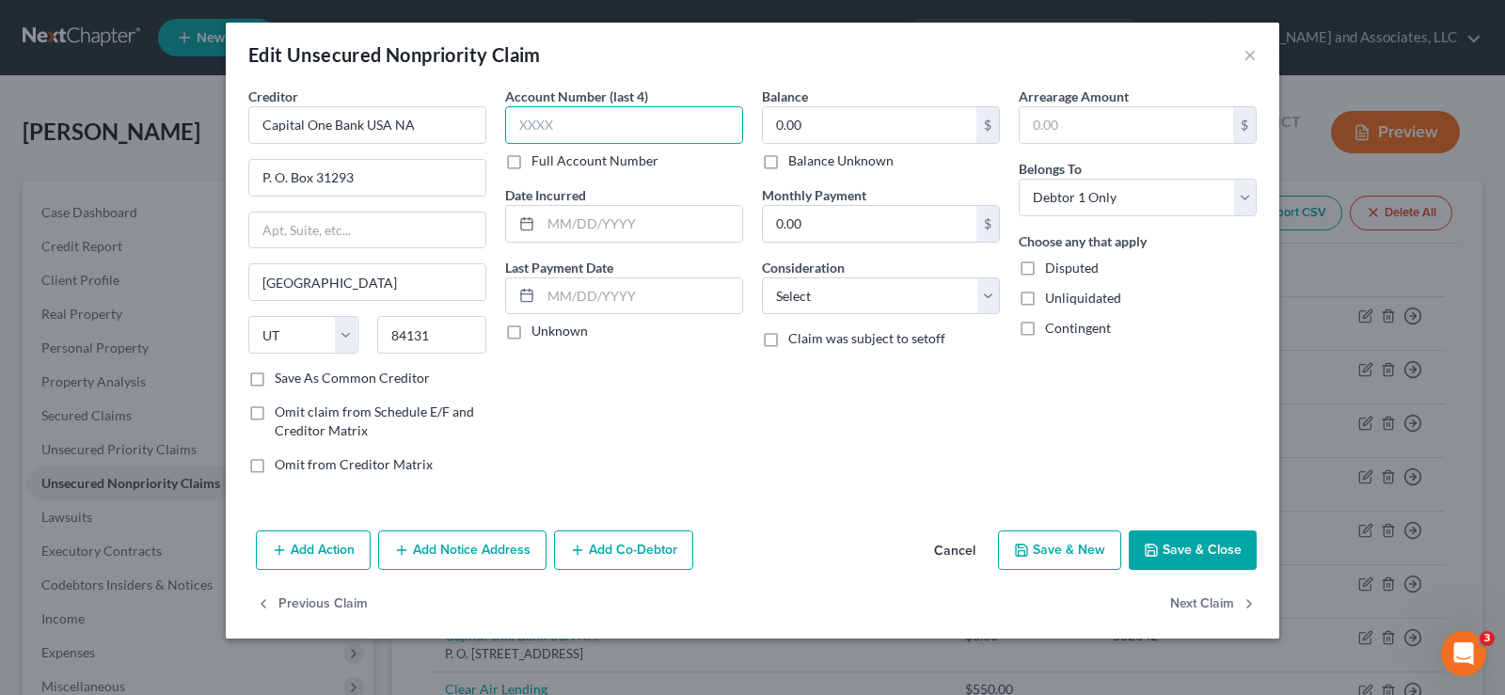
click at [561, 124] on input "text" at bounding box center [624, 125] width 238 height 38
type input "7805"
click at [610, 231] on input "text" at bounding box center [641, 224] width 201 height 36
type input "[DATE]"
click at [843, 298] on select "Select Cable / Satellite Services Collection Agency Credit Card Debt Debt Couns…" at bounding box center [881, 297] width 238 height 38
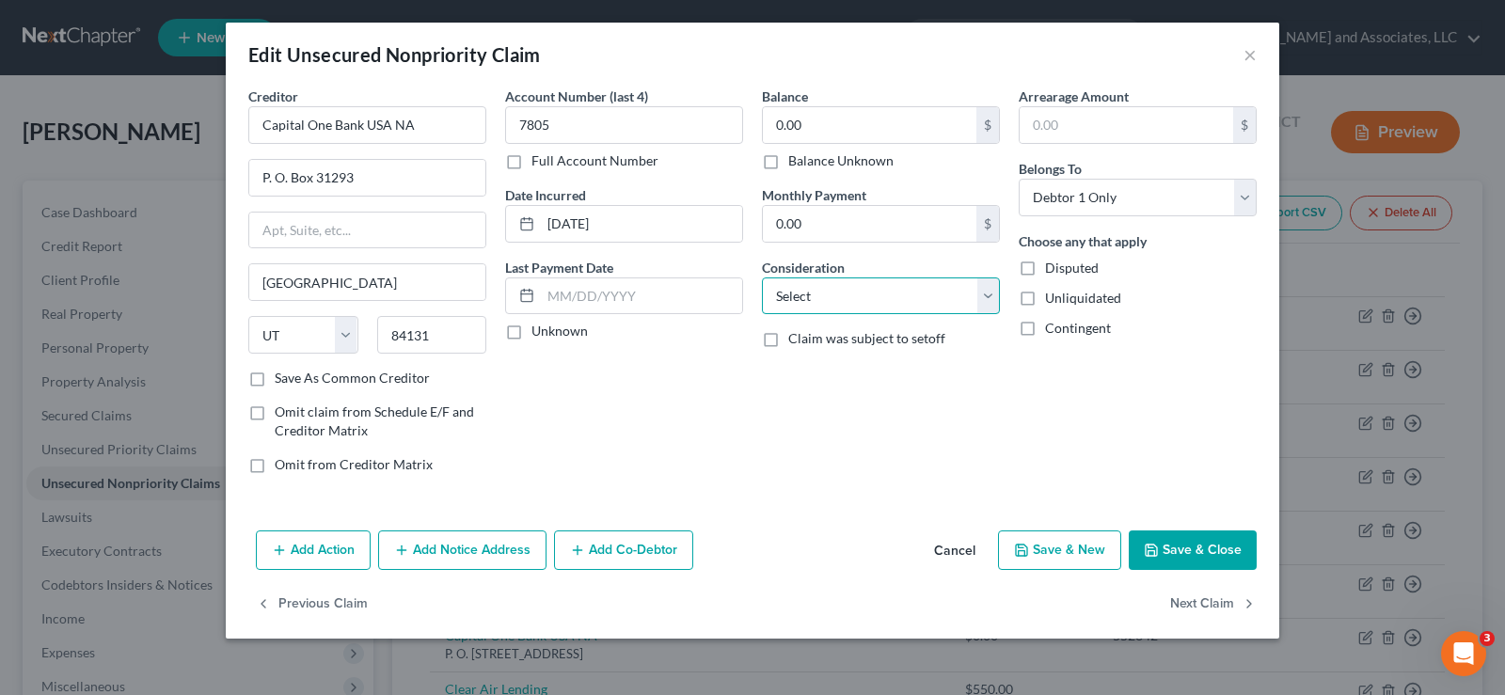
select select "2"
click at [762, 278] on select "Select Cable / Satellite Services Collection Agency Credit Card Debt Debt Couns…" at bounding box center [881, 297] width 238 height 38
click at [1045, 297] on label "Unliquidated" at bounding box center [1083, 298] width 76 height 19
click at [1053, 297] on input "Unliquidated" at bounding box center [1059, 295] width 12 height 12
checkbox input "true"
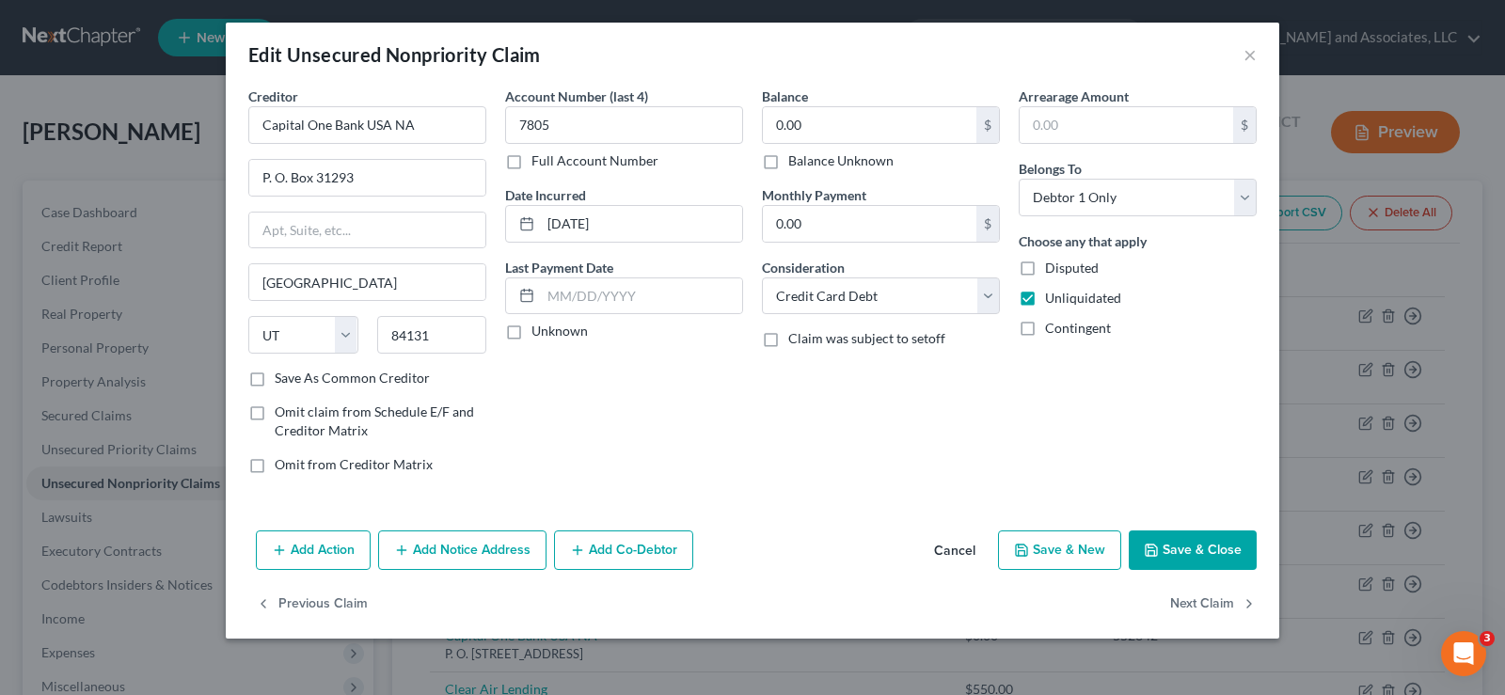
click at [275, 374] on label "Save As Common Creditor" at bounding box center [352, 378] width 155 height 19
click at [282, 374] on input "Save As Common Creditor" at bounding box center [288, 375] width 12 height 12
click at [1212, 552] on button "Save & Close" at bounding box center [1193, 551] width 128 height 40
checkbox input "false"
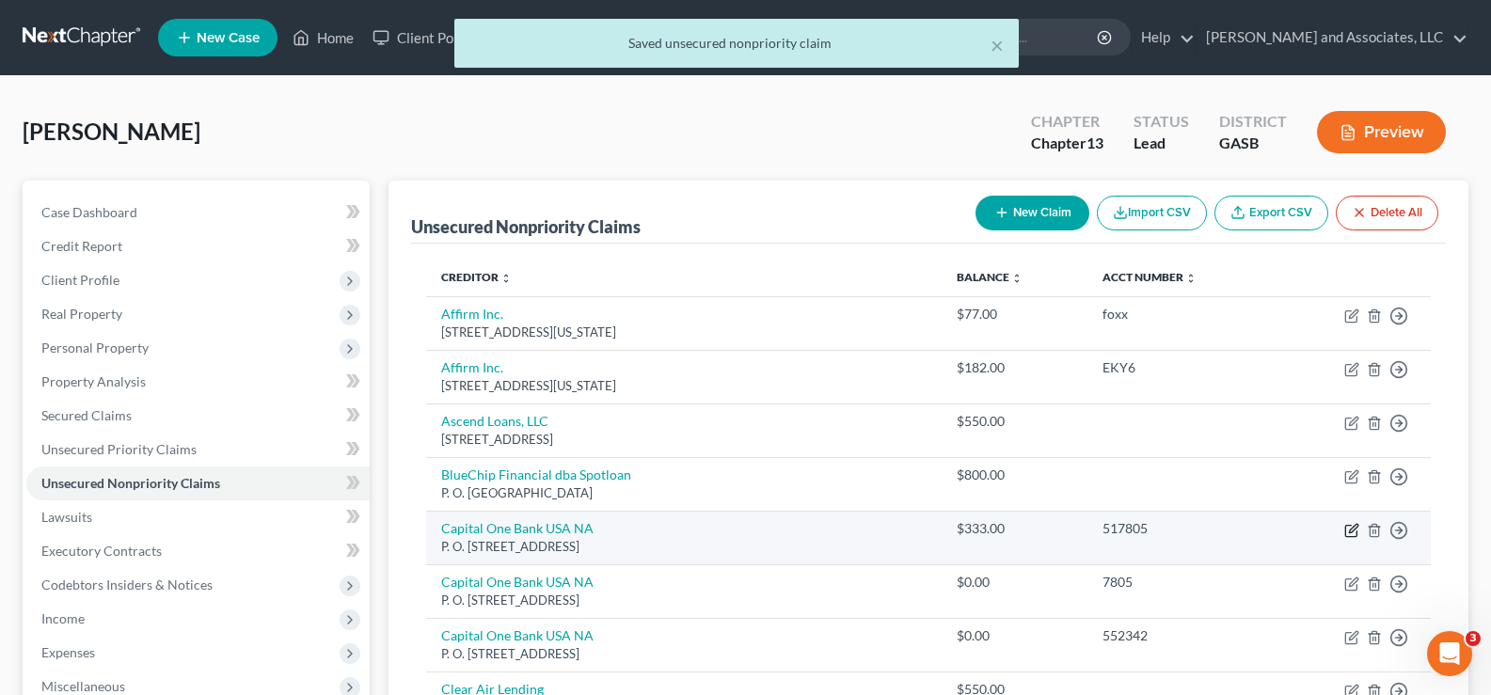
click at [1348, 533] on icon "button" at bounding box center [1351, 530] width 15 height 15
select select "46"
select select "2"
select select "0"
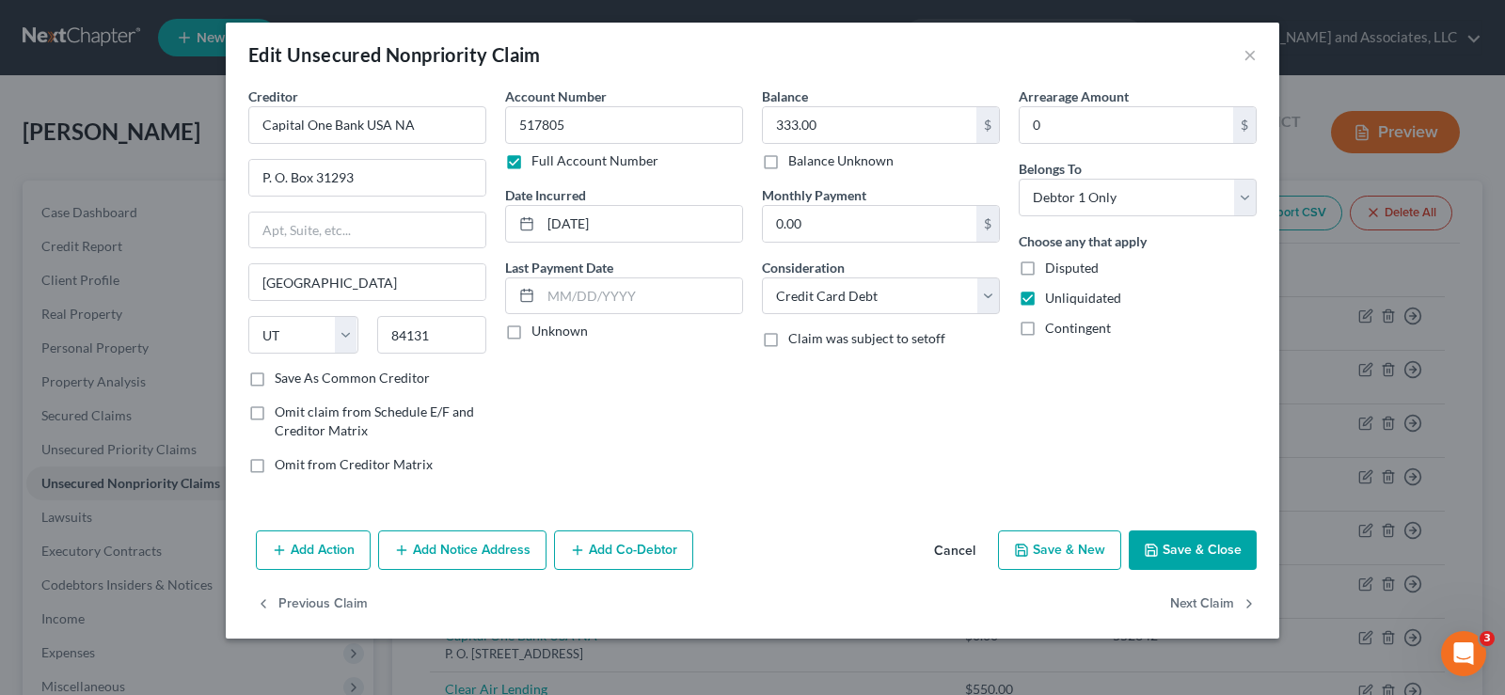
click at [275, 382] on label "Save As Common Creditor" at bounding box center [352, 378] width 155 height 19
click at [282, 381] on input "Save As Common Creditor" at bounding box center [288, 375] width 12 height 12
click at [1194, 543] on button "Save & Close" at bounding box center [1193, 551] width 128 height 40
checkbox input "false"
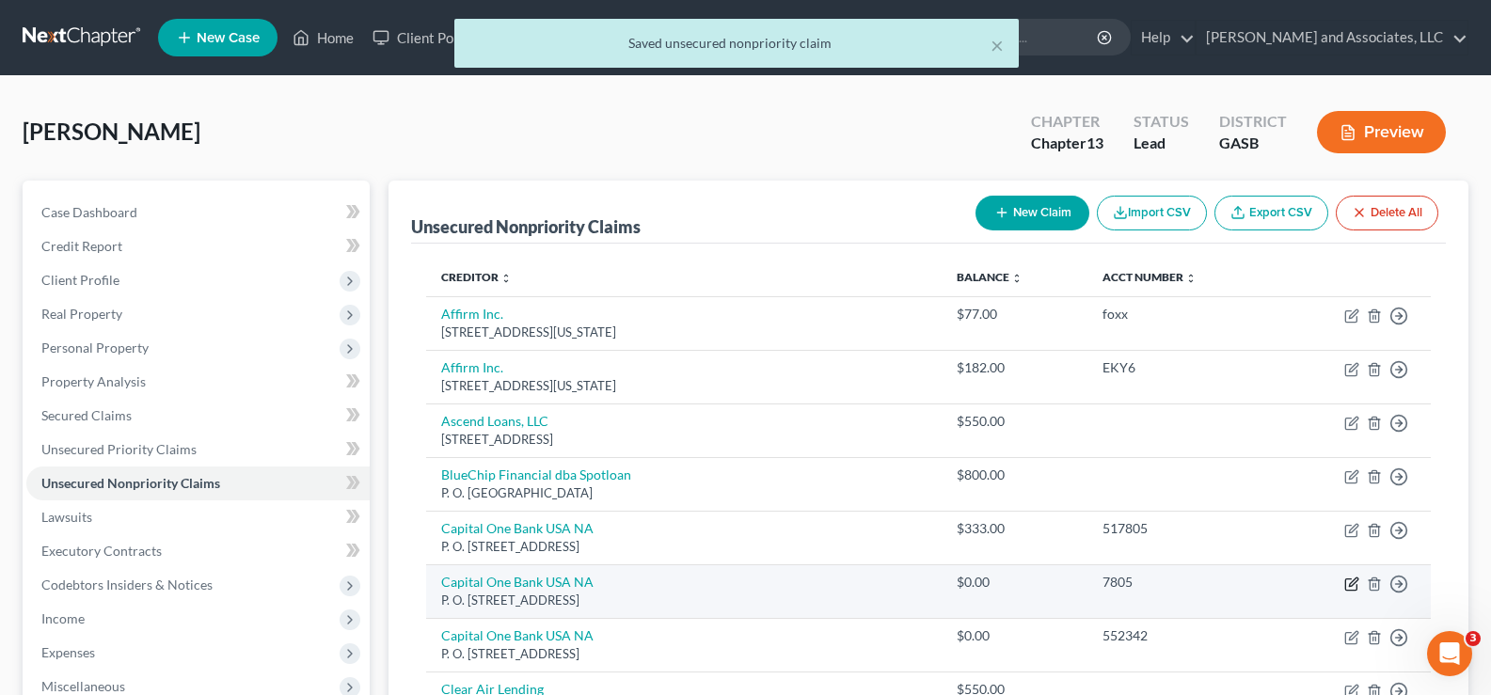
click at [1357, 587] on icon "button" at bounding box center [1350, 584] width 11 height 11
select select "46"
select select "2"
select select "0"
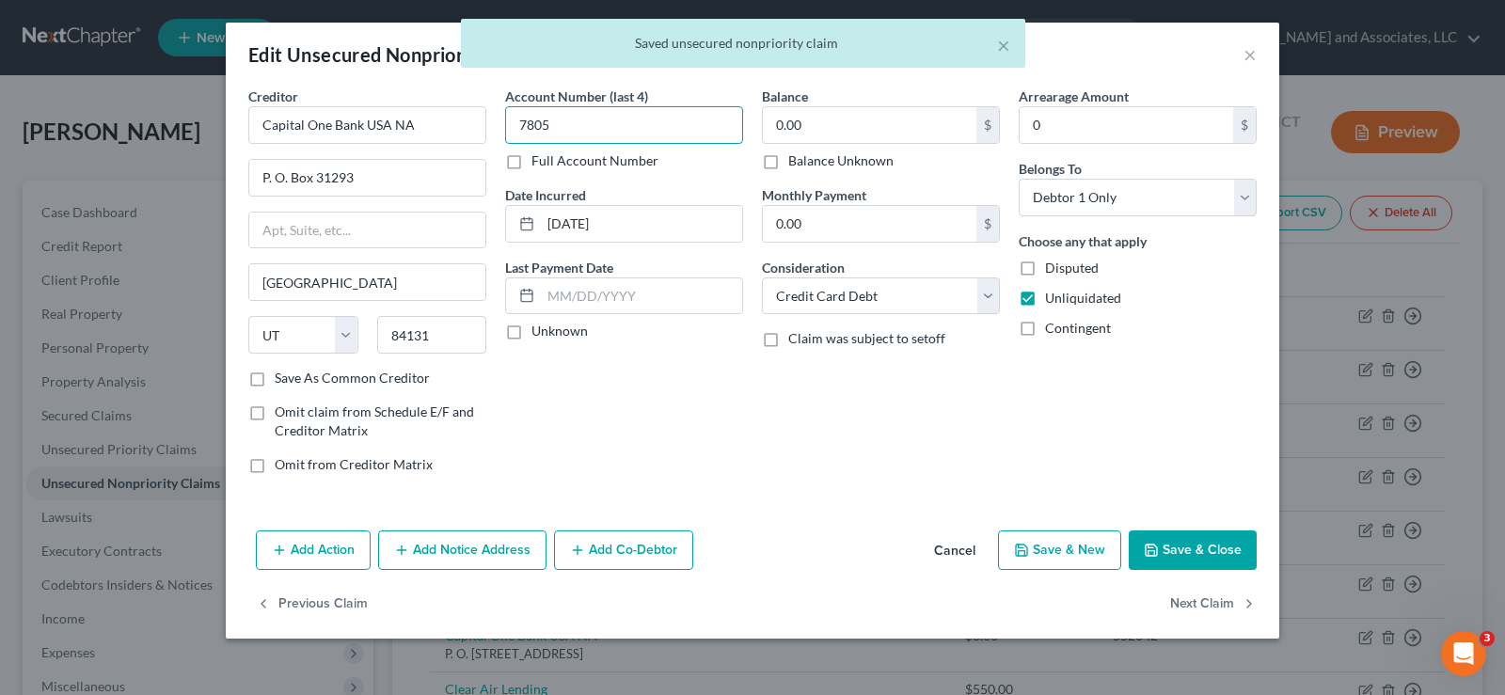
click at [611, 117] on input "7805" at bounding box center [624, 125] width 238 height 38
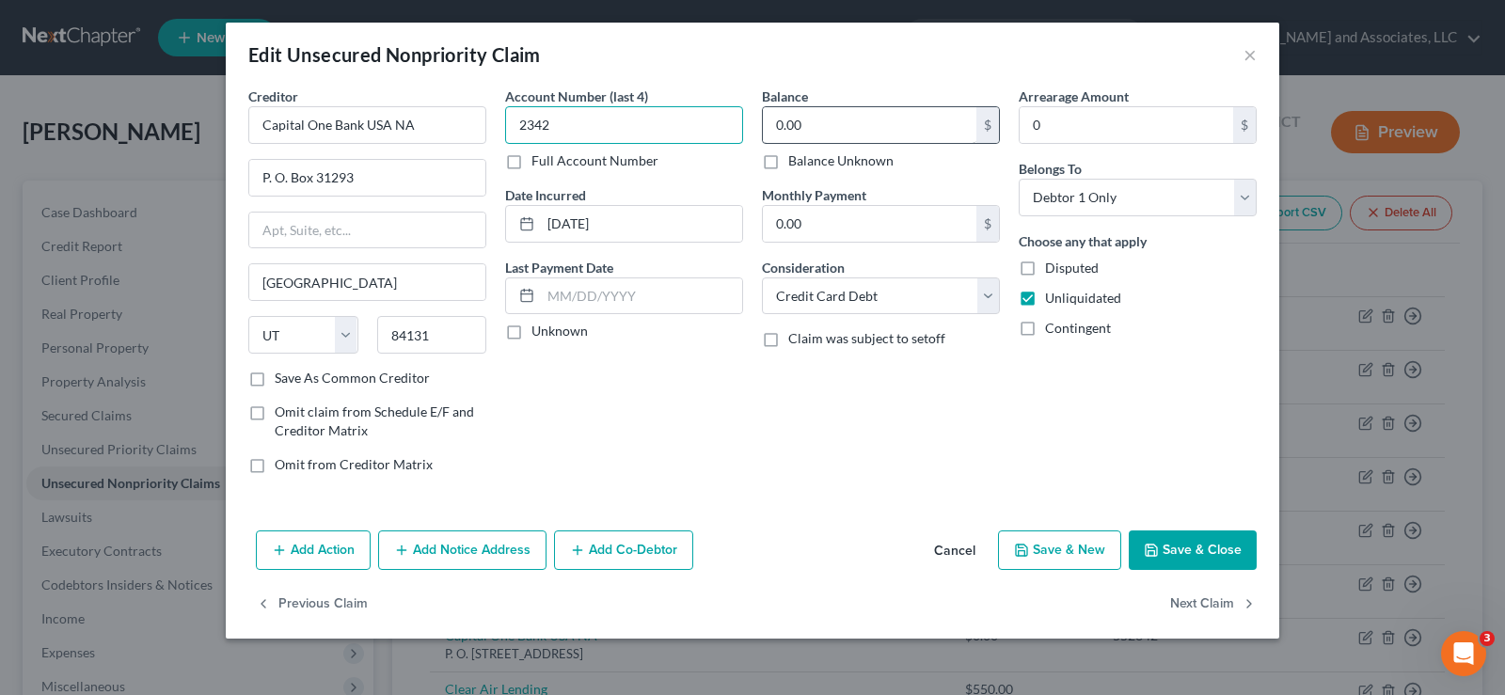
type input "2342"
click at [827, 117] on input "0.00" at bounding box center [870, 125] width 214 height 36
type input "3,208.00"
click at [275, 379] on label "Save As Common Creditor" at bounding box center [352, 378] width 155 height 19
click at [282, 379] on input "Save As Common Creditor" at bounding box center [288, 375] width 12 height 12
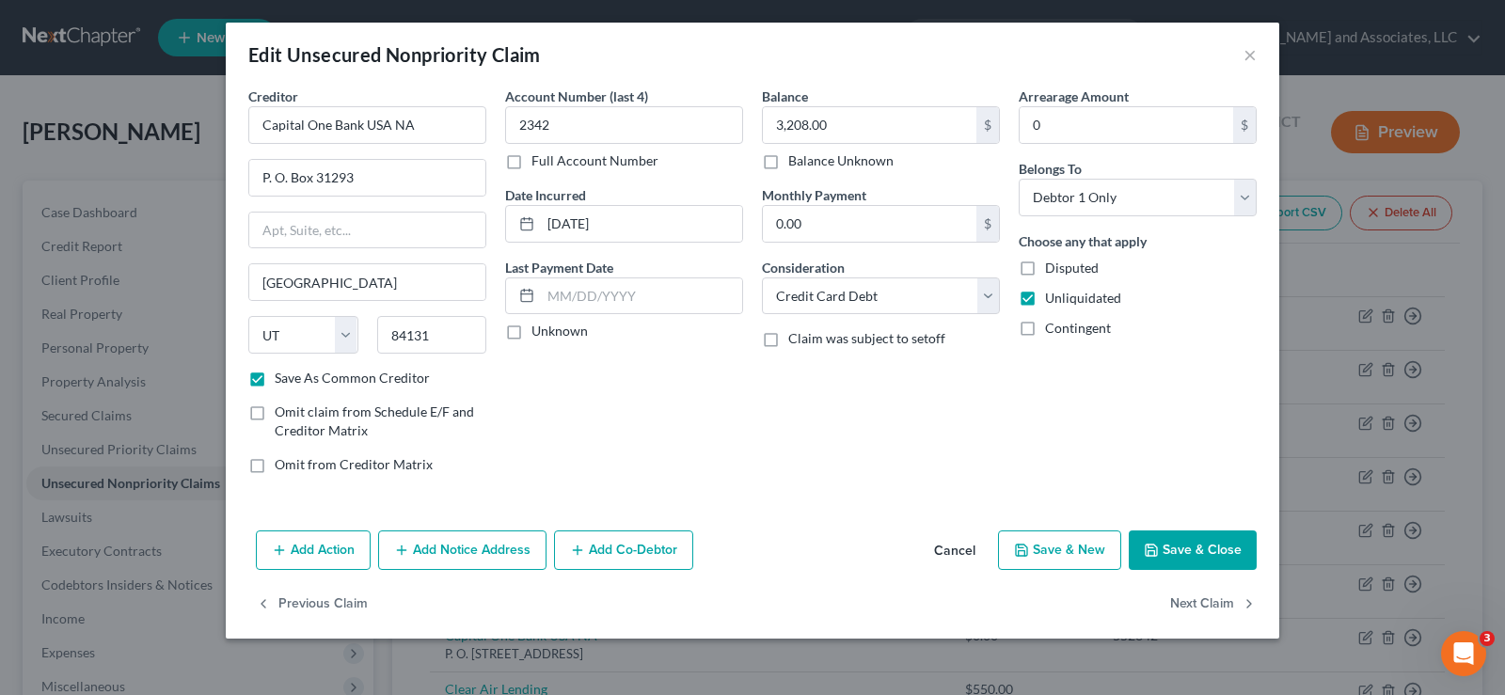
click at [1185, 551] on button "Save & Close" at bounding box center [1193, 551] width 128 height 40
checkbox input "false"
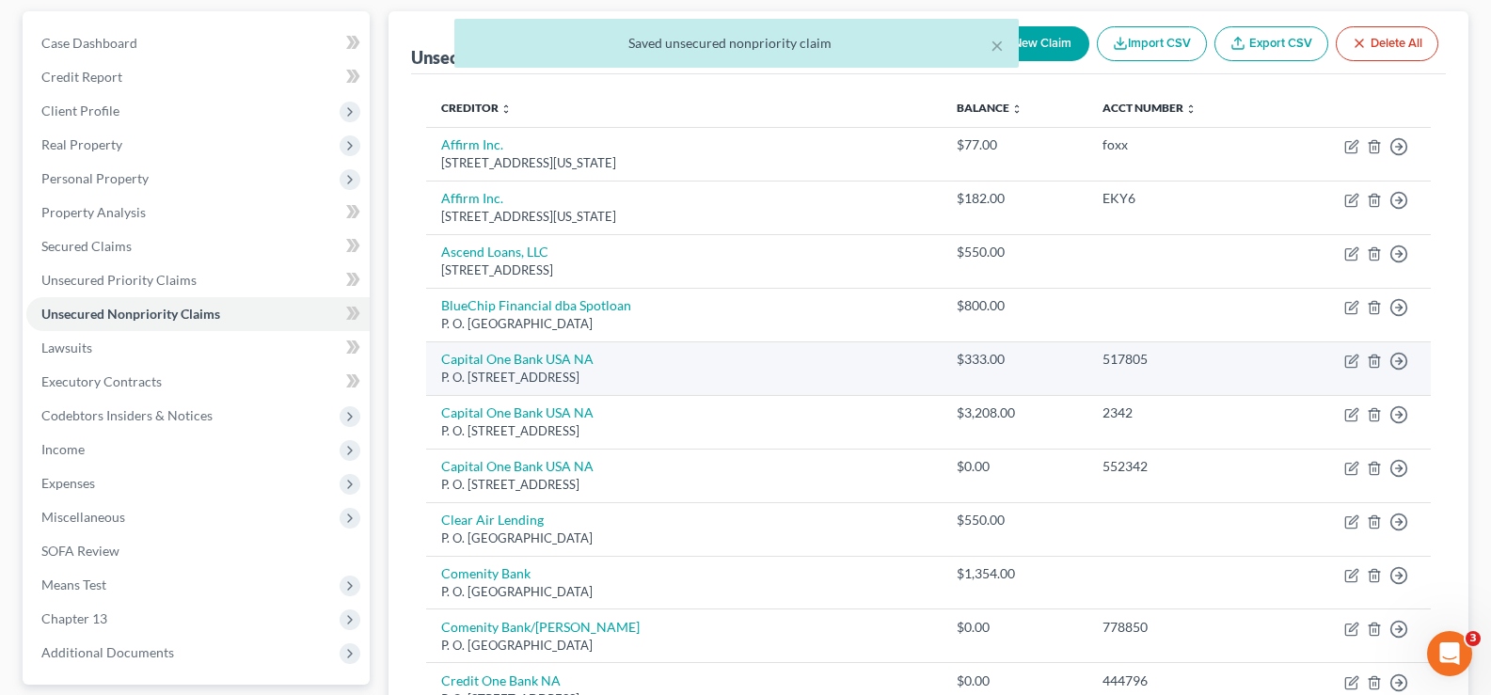
scroll to position [188, 0]
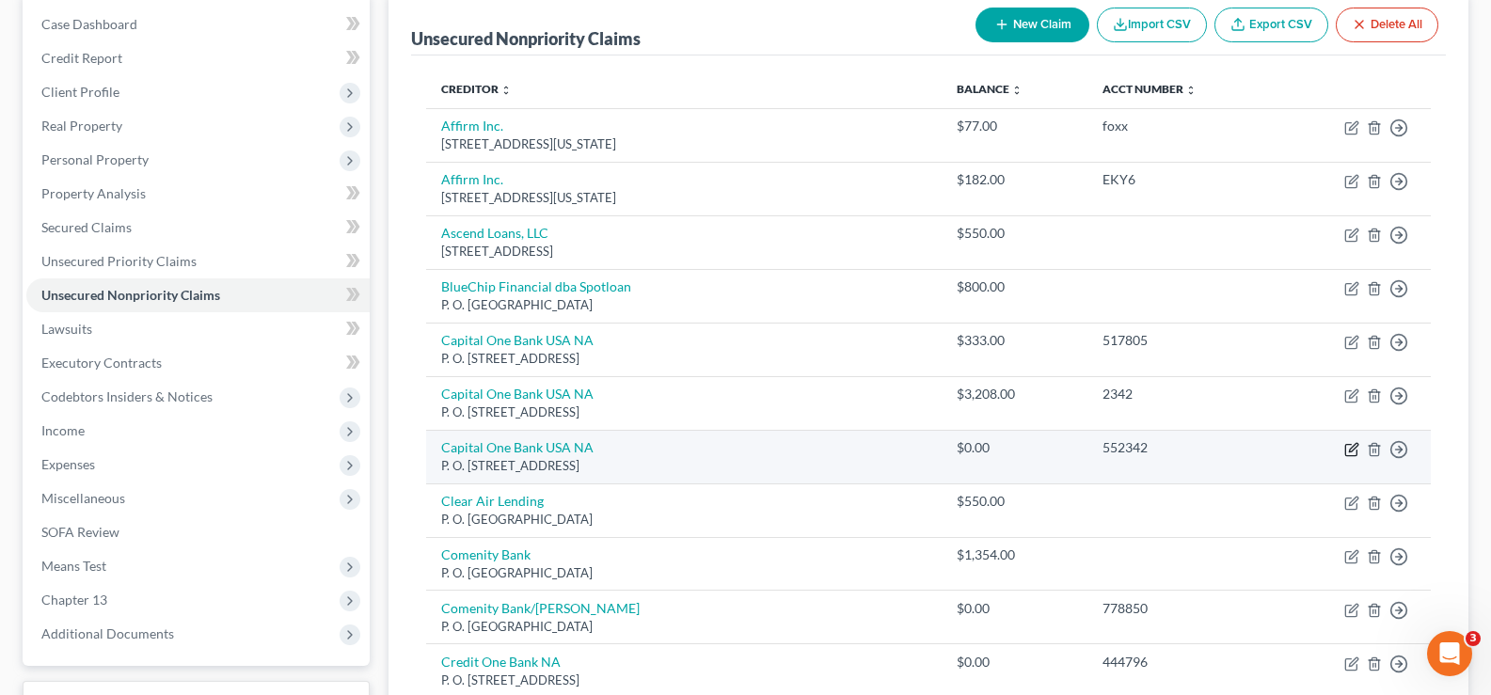
click at [1354, 447] on icon "button" at bounding box center [1351, 449] width 15 height 15
select select "46"
select select "0"
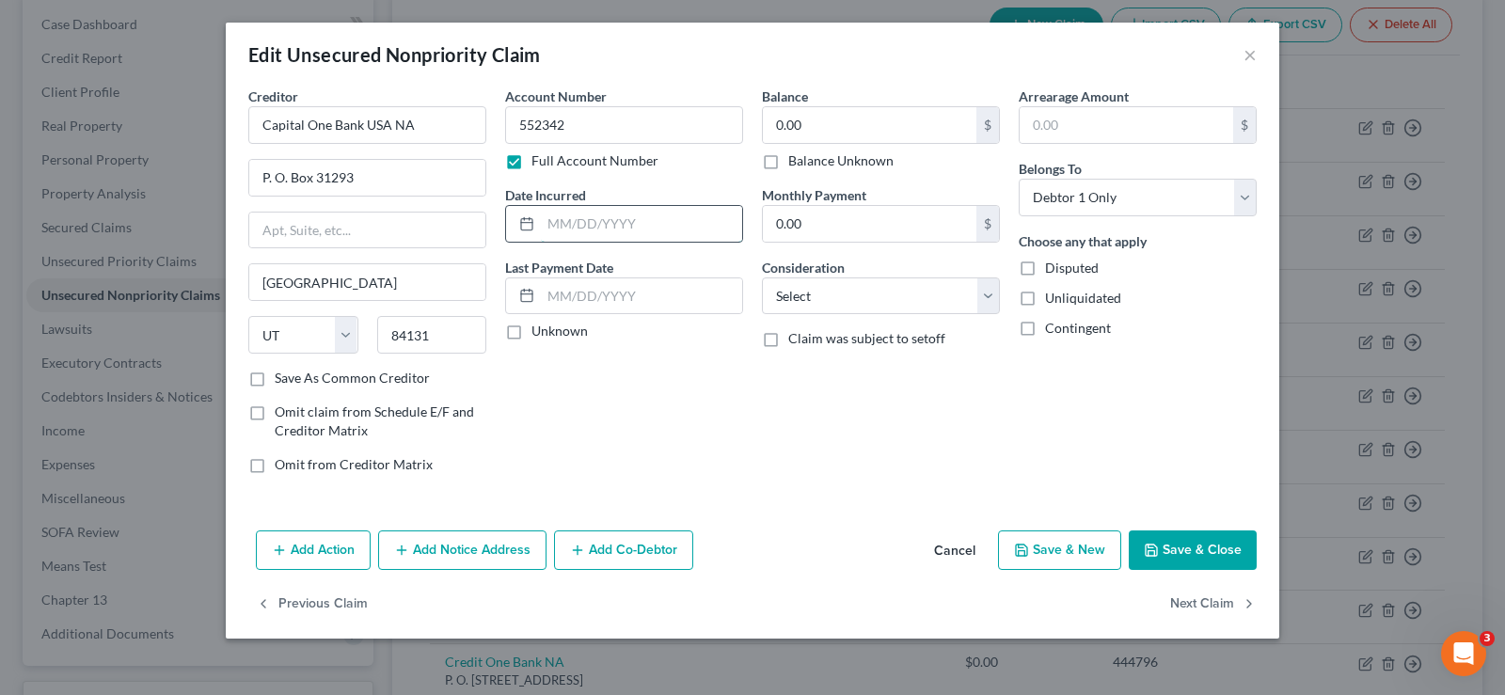
click at [584, 224] on input "text" at bounding box center [641, 224] width 201 height 36
type input "[DATE]"
click at [819, 294] on select "Select Cable / Satellite Services Collection Agency Credit Card Debt Debt Couns…" at bounding box center [881, 297] width 238 height 38
select select "2"
click at [762, 278] on select "Select Cable / Satellite Services Collection Agency Credit Card Debt Debt Couns…" at bounding box center [881, 297] width 238 height 38
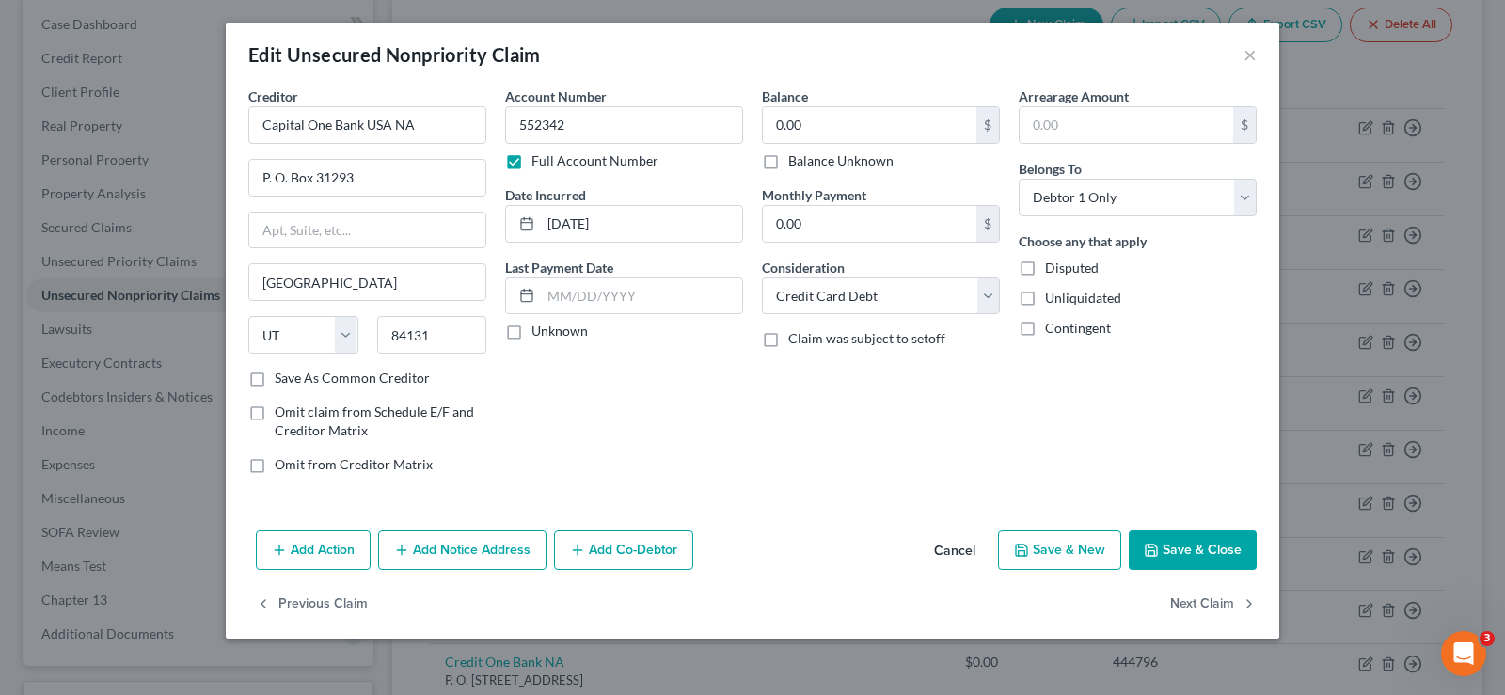
drag, startPoint x: 1035, startPoint y: 301, endPoint x: 915, endPoint y: 194, distance: 160.6
click at [1045, 301] on label "Unliquidated" at bounding box center [1083, 298] width 76 height 19
click at [1053, 301] on input "Unliquidated" at bounding box center [1059, 295] width 12 height 12
checkbox input "true"
click at [864, 135] on input "0.00" at bounding box center [870, 125] width 214 height 36
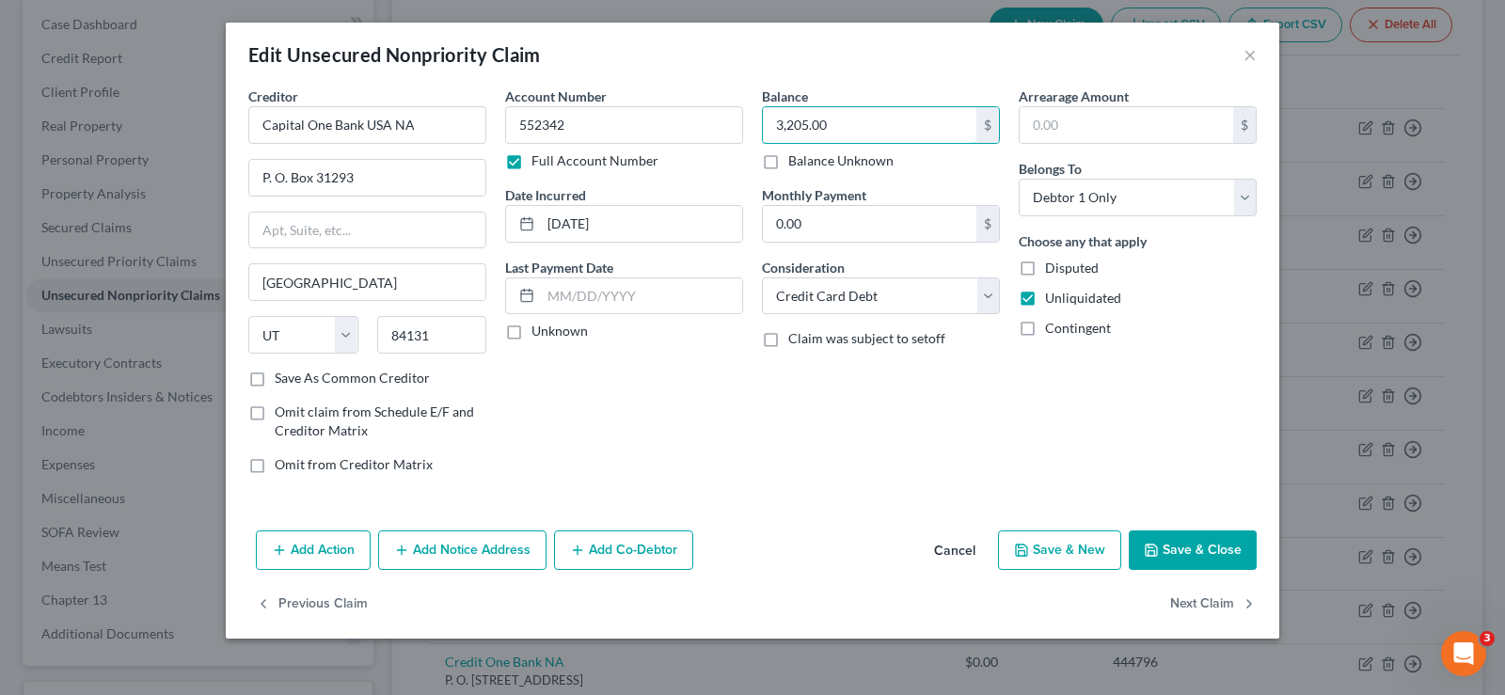
type input "3,205.00"
click at [275, 386] on label "Save As Common Creditor" at bounding box center [352, 378] width 155 height 19
click at [282, 381] on input "Save As Common Creditor" at bounding box center [288, 375] width 12 height 12
click at [1192, 548] on button "Save & Close" at bounding box center [1193, 551] width 128 height 40
checkbox input "false"
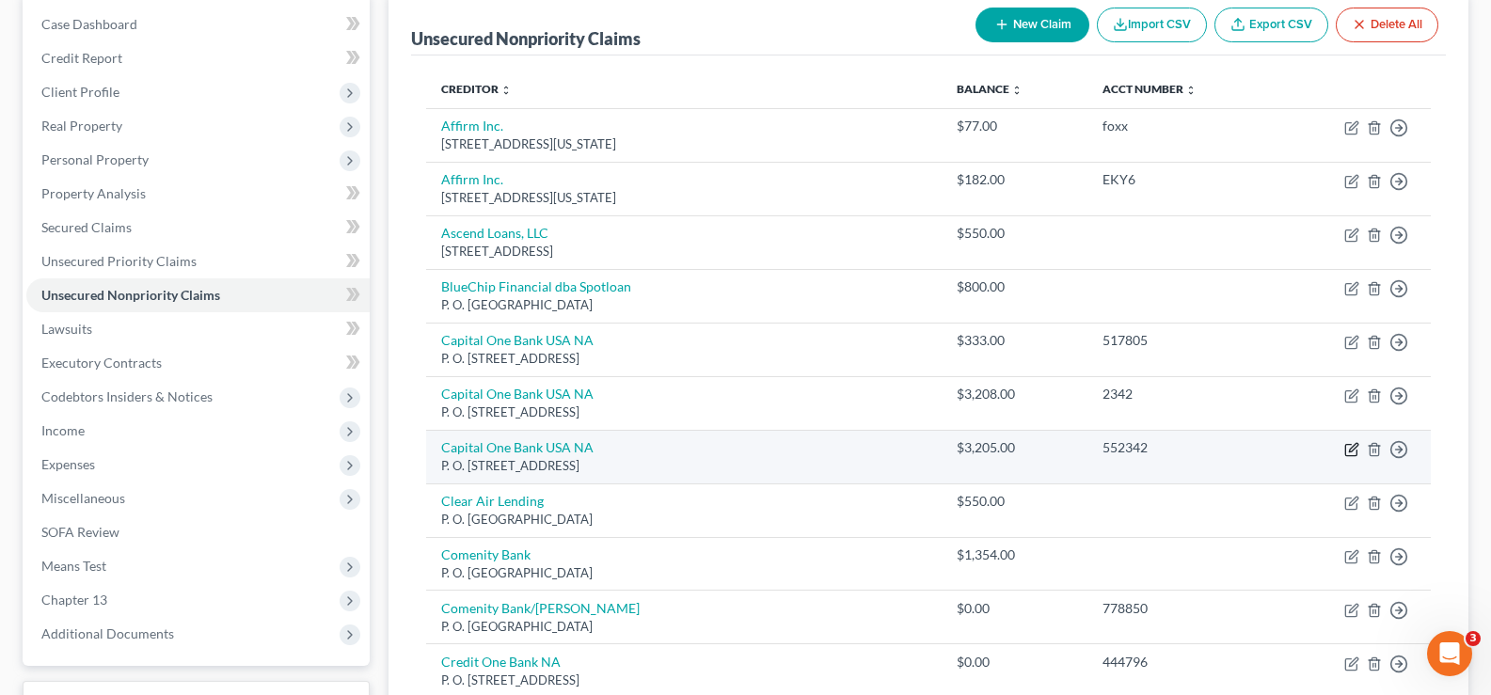
click at [1359, 450] on icon "button" at bounding box center [1351, 449] width 15 height 15
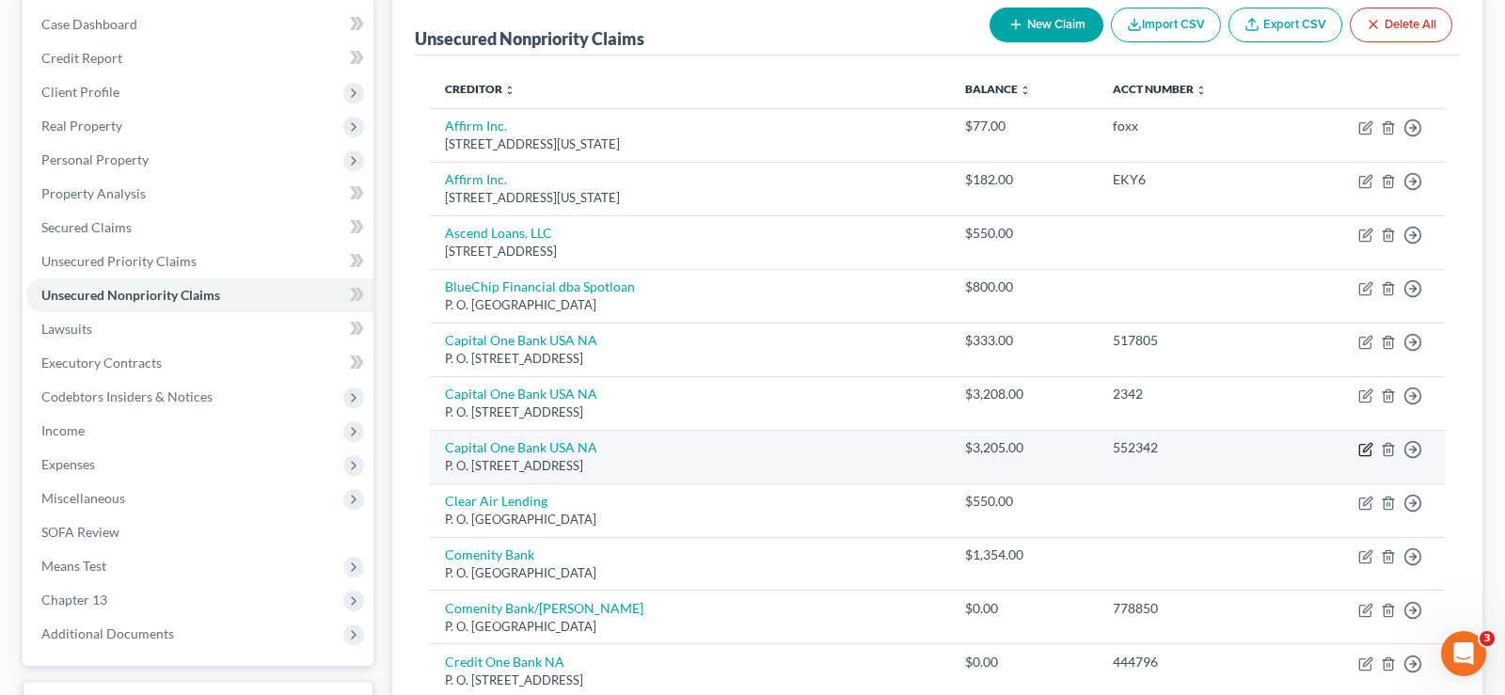
select select "46"
select select "2"
select select "0"
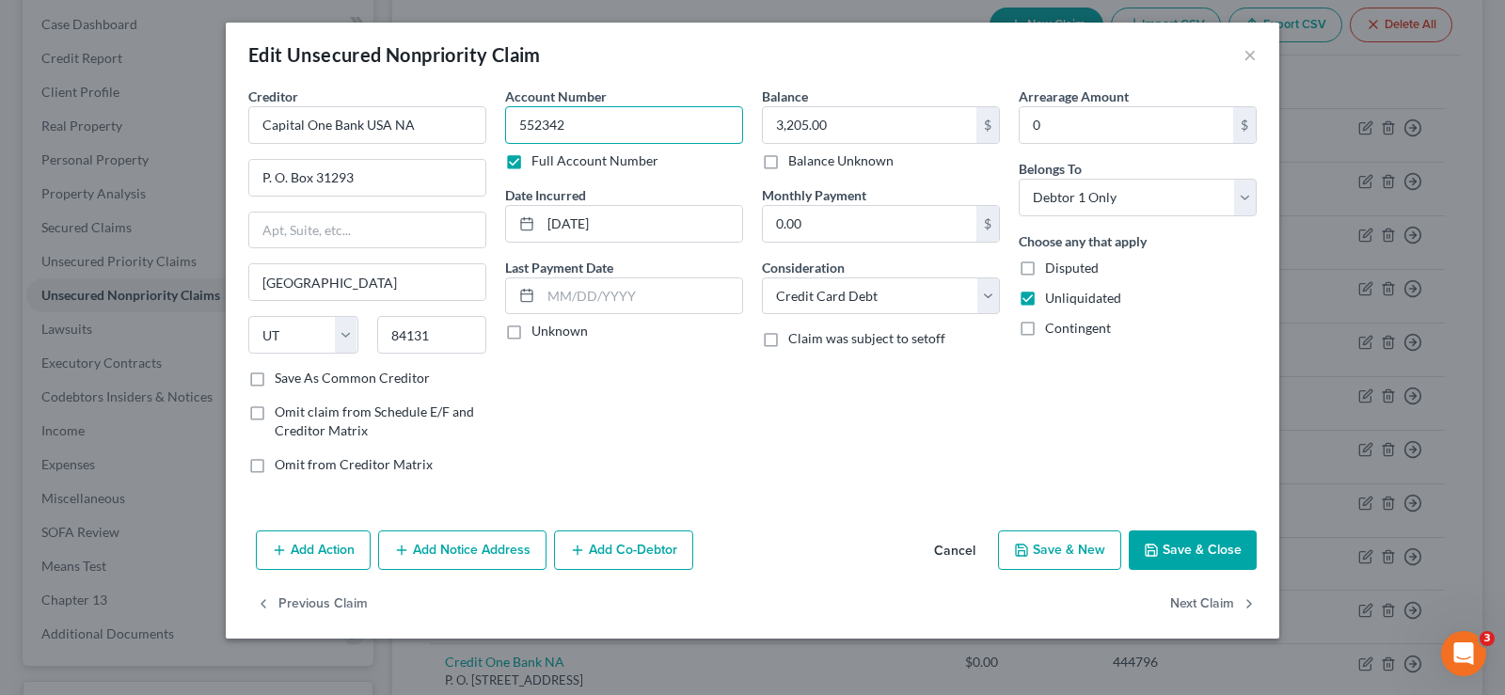
click at [631, 127] on input "552342" at bounding box center [624, 125] width 238 height 38
click at [1185, 538] on button "Save & Close" at bounding box center [1193, 551] width 128 height 40
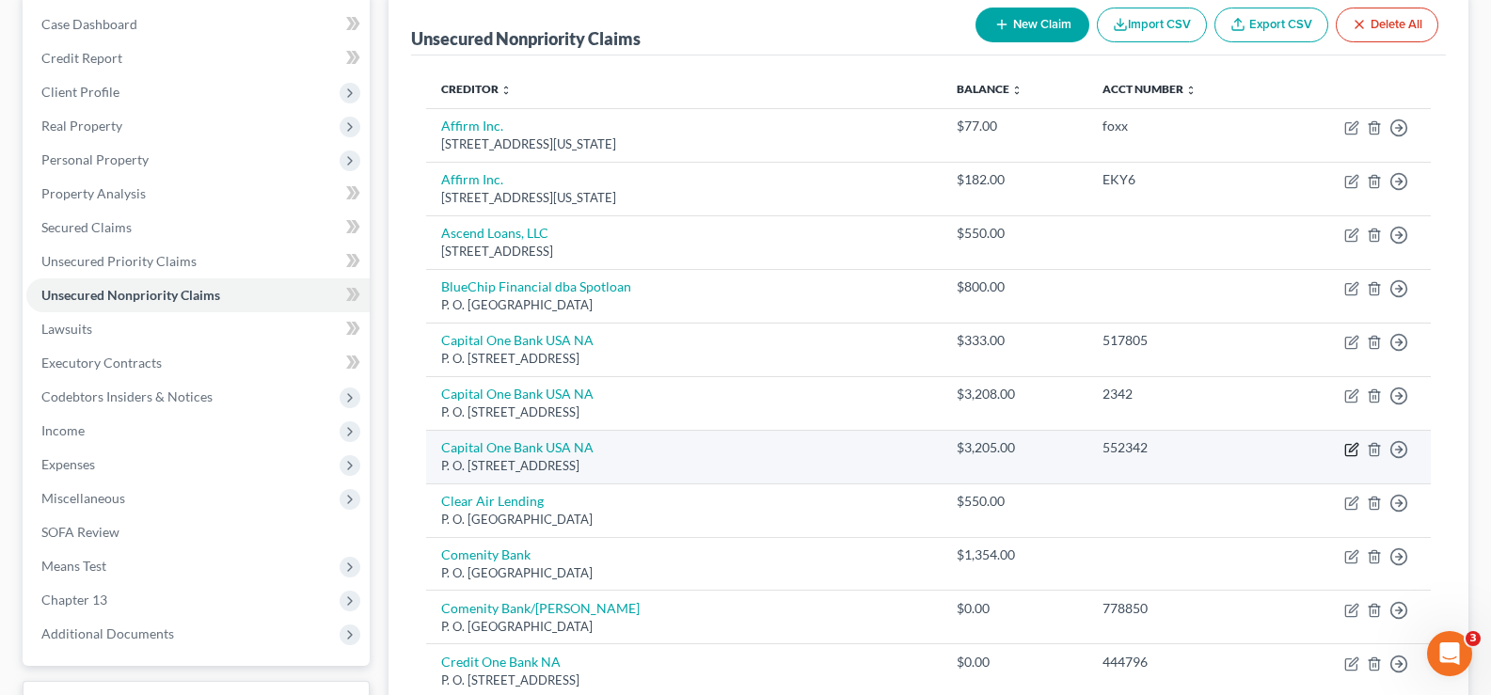
click at [1354, 449] on icon "button" at bounding box center [1353, 447] width 8 height 8
select select "46"
select select "2"
select select "0"
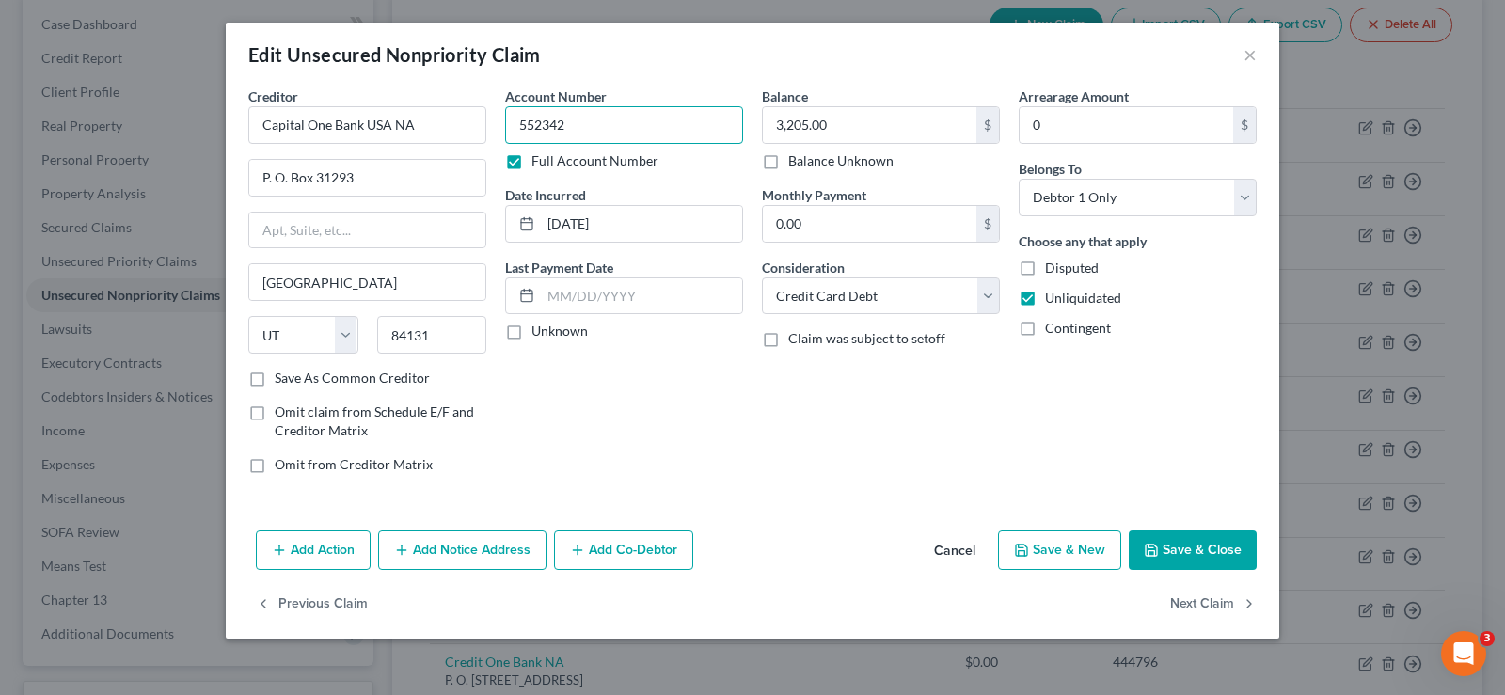
click at [615, 125] on input "552342" at bounding box center [624, 125] width 238 height 38
click at [1187, 556] on button "Save & Close" at bounding box center [1193, 551] width 128 height 40
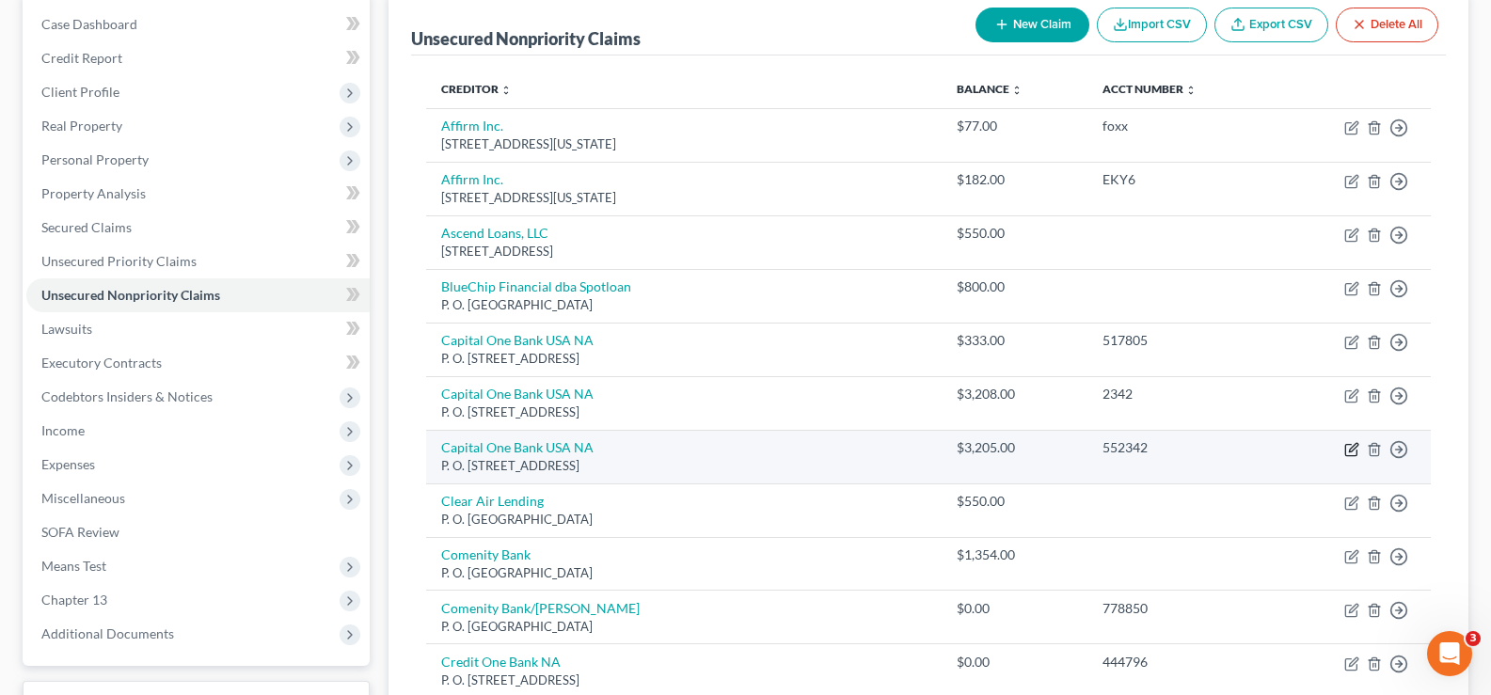
click at [1354, 452] on icon "button" at bounding box center [1351, 449] width 15 height 15
select select "46"
select select "2"
select select "0"
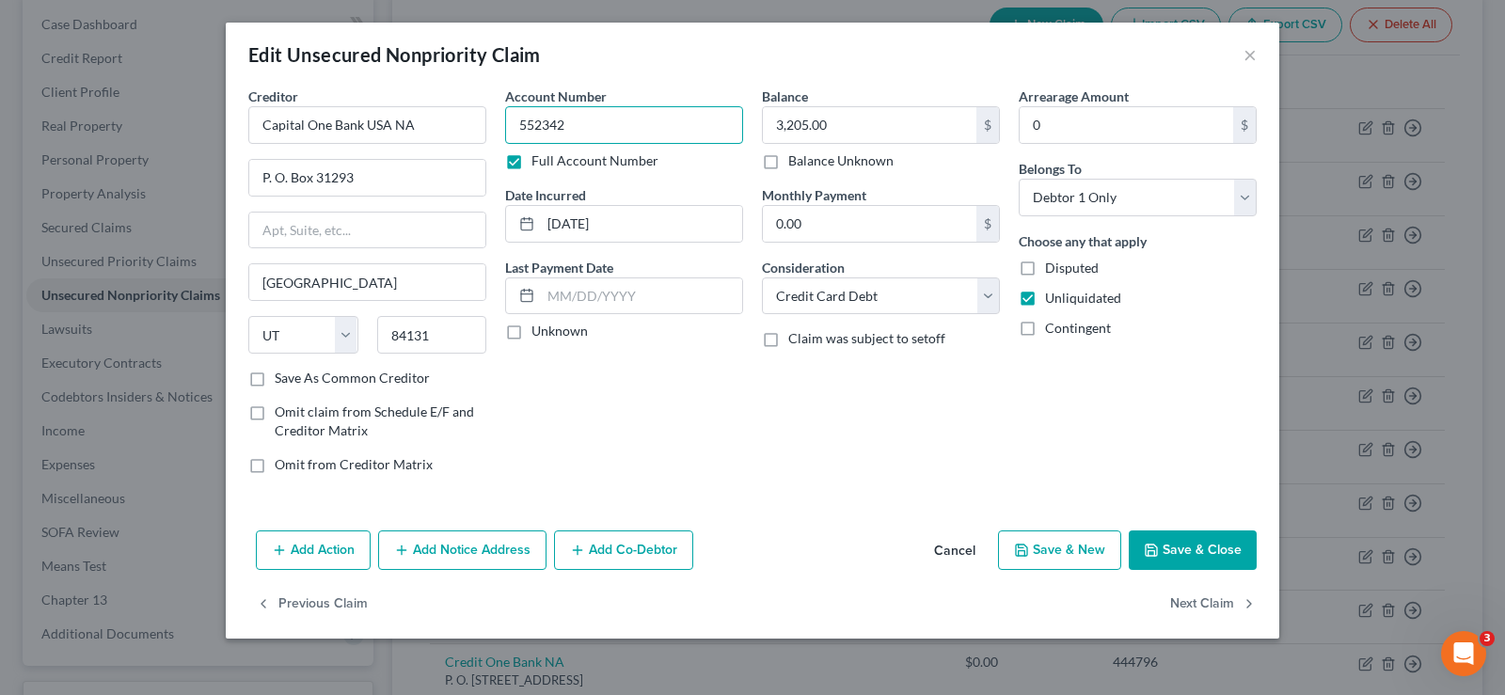
click at [603, 130] on input "552342" at bounding box center [624, 125] width 238 height 38
type input "5676"
click at [633, 231] on input "[DATE]" at bounding box center [641, 224] width 201 height 36
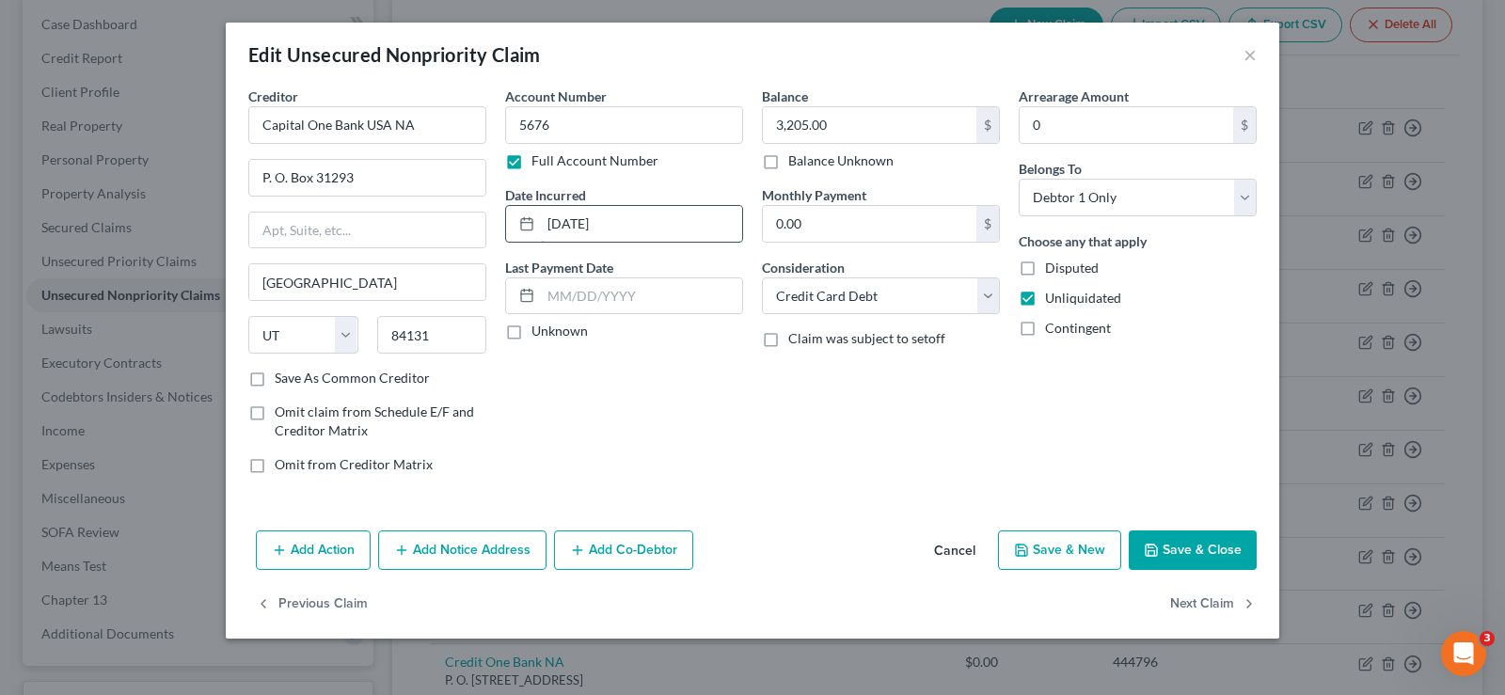
click at [633, 231] on input "[DATE]" at bounding box center [641, 224] width 201 height 36
type input "[DATE]"
click at [618, 131] on input "5676" at bounding box center [624, 125] width 238 height 38
click at [884, 124] on input "3,205.00" at bounding box center [870, 125] width 214 height 36
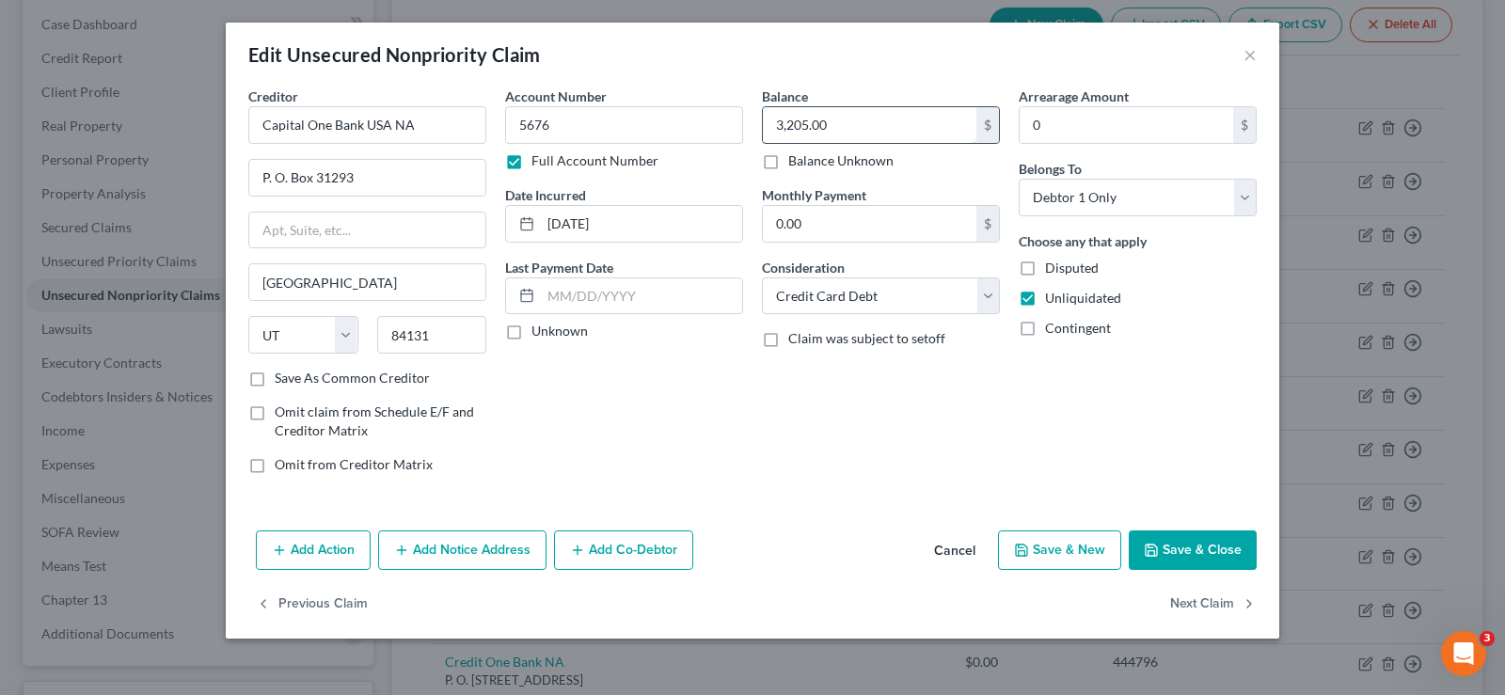
click at [884, 124] on input "3,205.00" at bounding box center [870, 125] width 214 height 36
type input "651.00"
drag, startPoint x: 256, startPoint y: 409, endPoint x: 252, endPoint y: 432, distance: 22.9
click at [275, 409] on label "Omit claim from Schedule E/F and Creditor Matrix" at bounding box center [381, 422] width 212 height 38
click at [282, 409] on input "Omit claim from Schedule E/F and Creditor Matrix" at bounding box center [288, 409] width 12 height 12
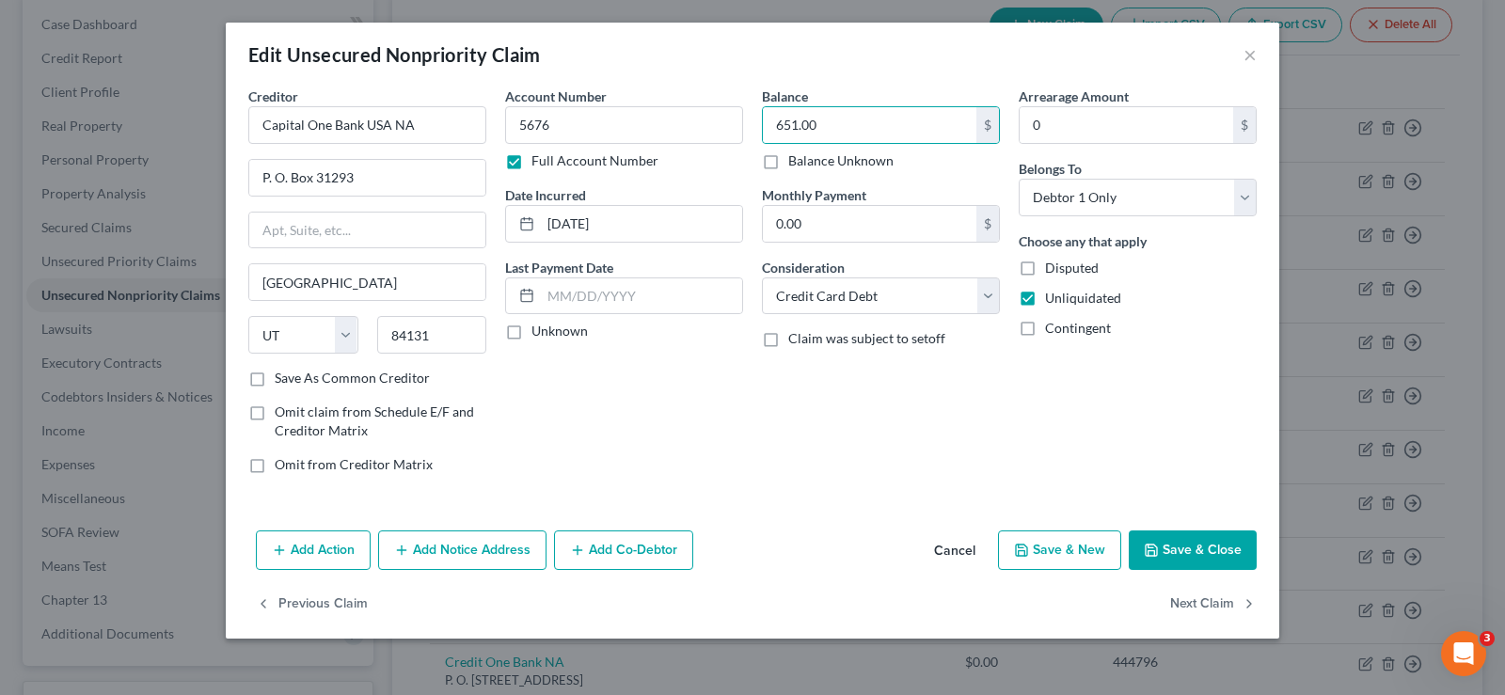
checkbox input "true"
click at [1201, 549] on button "Save & Close" at bounding box center [1193, 551] width 128 height 40
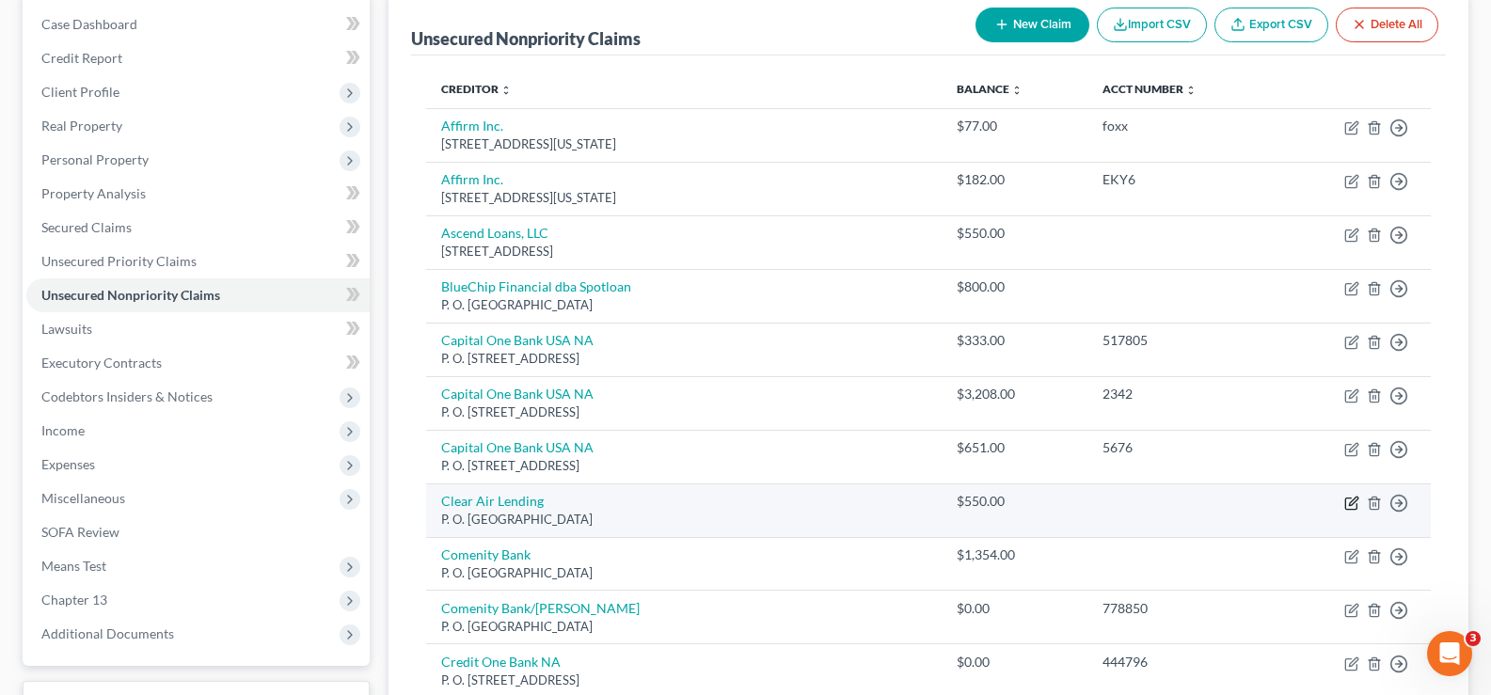
click at [1352, 503] on icon "button" at bounding box center [1351, 503] width 15 height 15
select select "4"
select select "0"
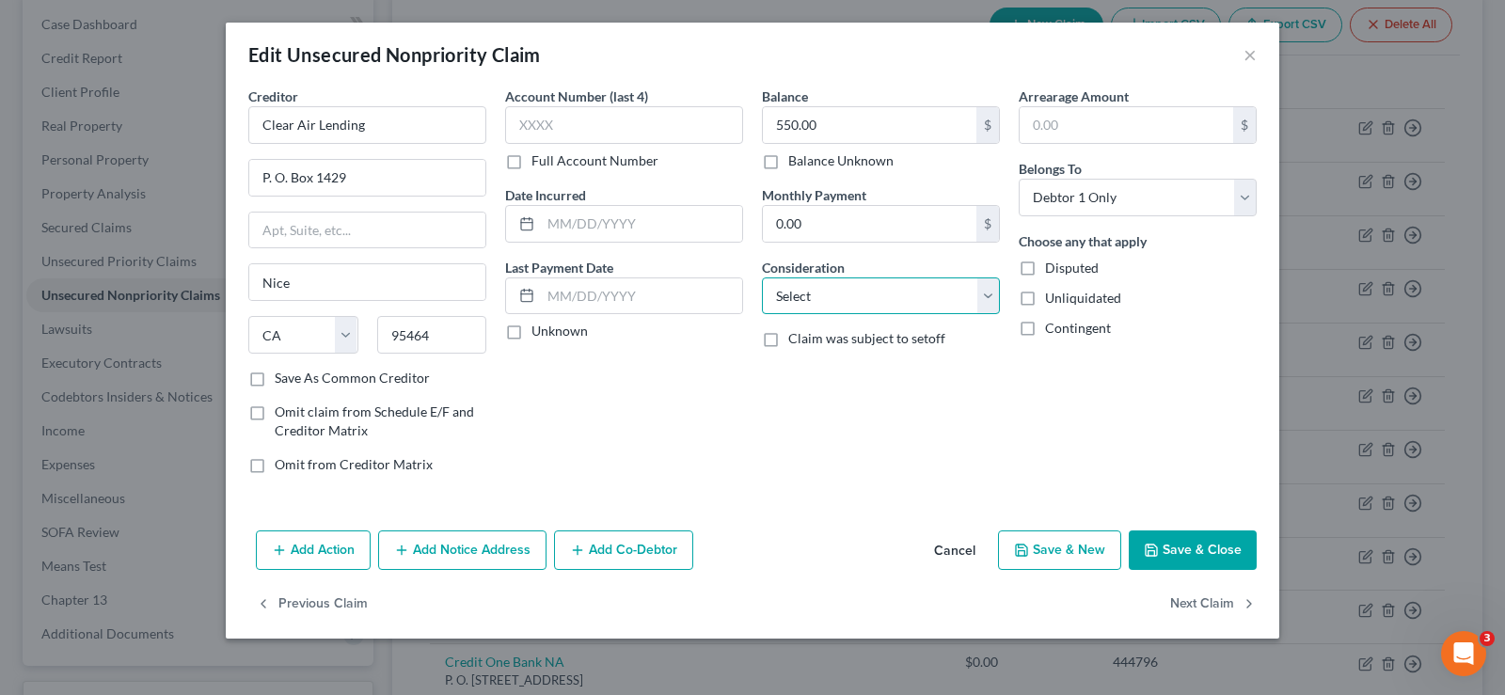
click at [852, 311] on select "Select Cable / Satellite Services Collection Agency Credit Card Debt Debt Couns…" at bounding box center [881, 297] width 238 height 38
select select "14"
click at [762, 278] on select "Select Cable / Satellite Services Collection Agency Credit Card Debt Debt Couns…" at bounding box center [881, 297] width 238 height 38
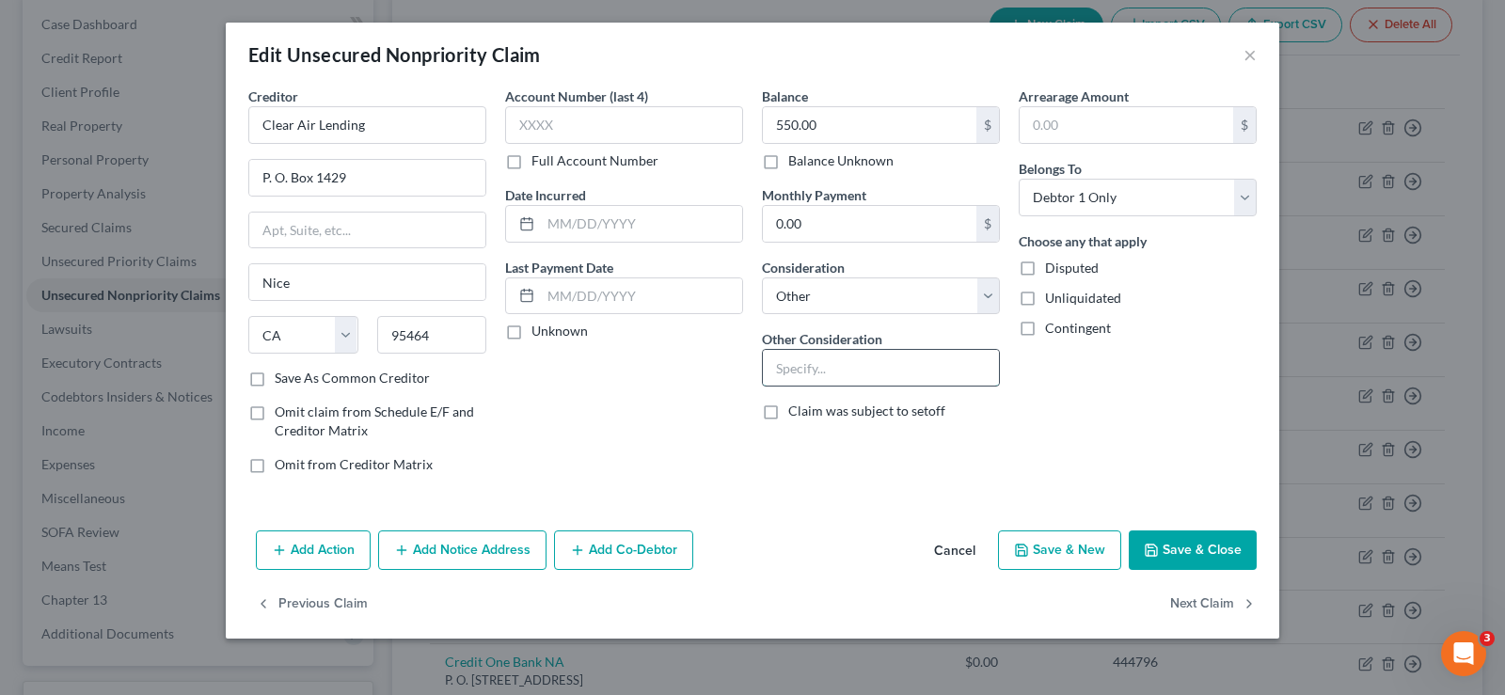
click at [838, 371] on input "text" at bounding box center [881, 368] width 236 height 36
type input "p"
type input "Personal Loan"
click at [1045, 302] on label "Unliquidated" at bounding box center [1083, 298] width 76 height 19
click at [1053, 301] on input "Unliquidated" at bounding box center [1059, 295] width 12 height 12
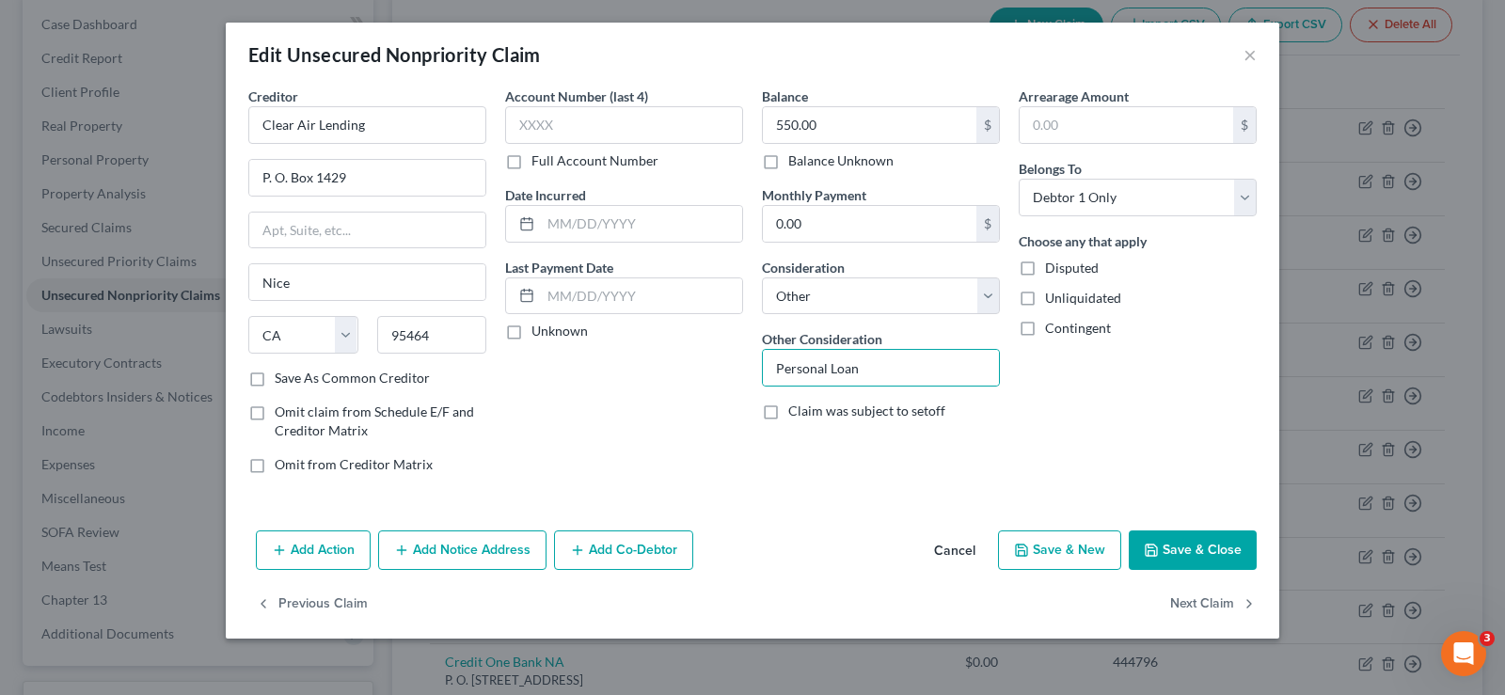
checkbox input "true"
click at [613, 225] on input "text" at bounding box center [641, 224] width 201 height 36
type input "[DATE]"
click at [275, 382] on label "Save As Common Creditor" at bounding box center [352, 378] width 155 height 19
click at [282, 381] on input "Save As Common Creditor" at bounding box center [288, 375] width 12 height 12
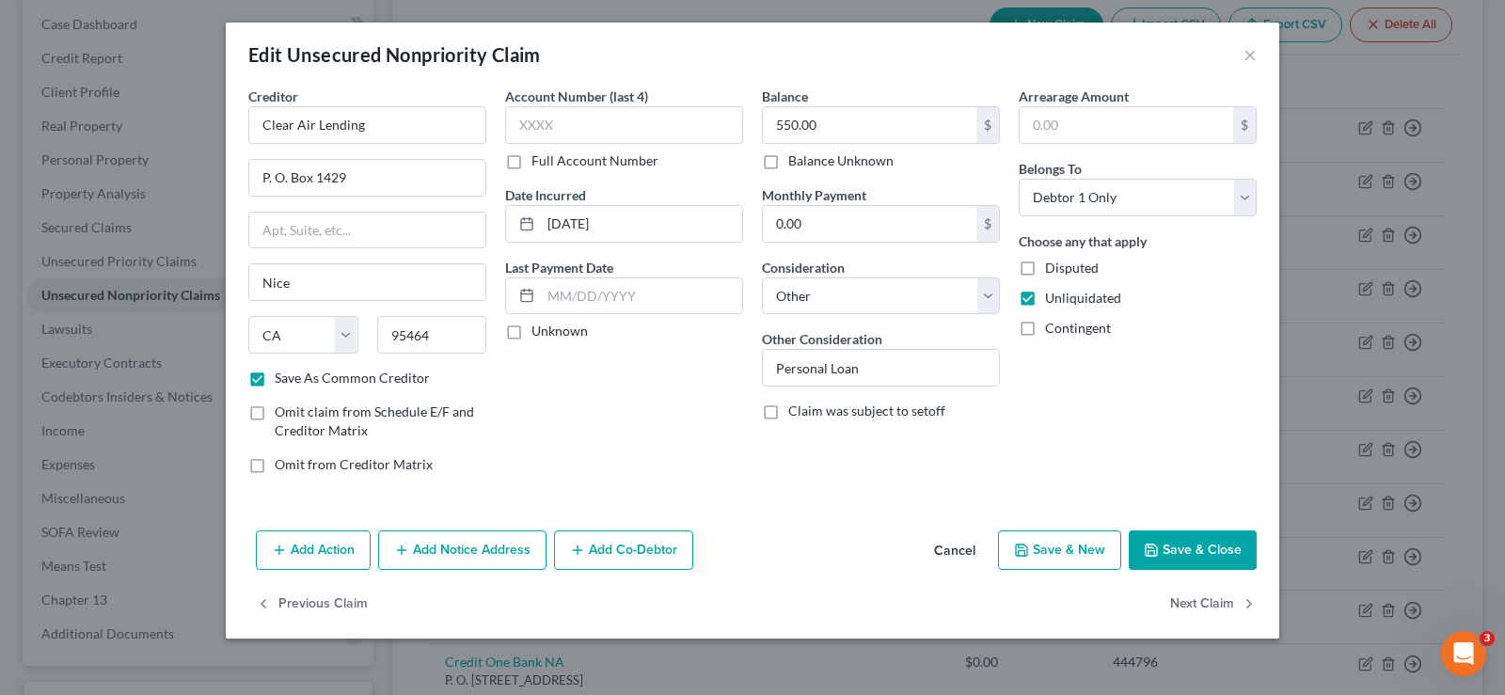
click at [1195, 549] on button "Save & Close" at bounding box center [1193, 551] width 128 height 40
checkbox input "false"
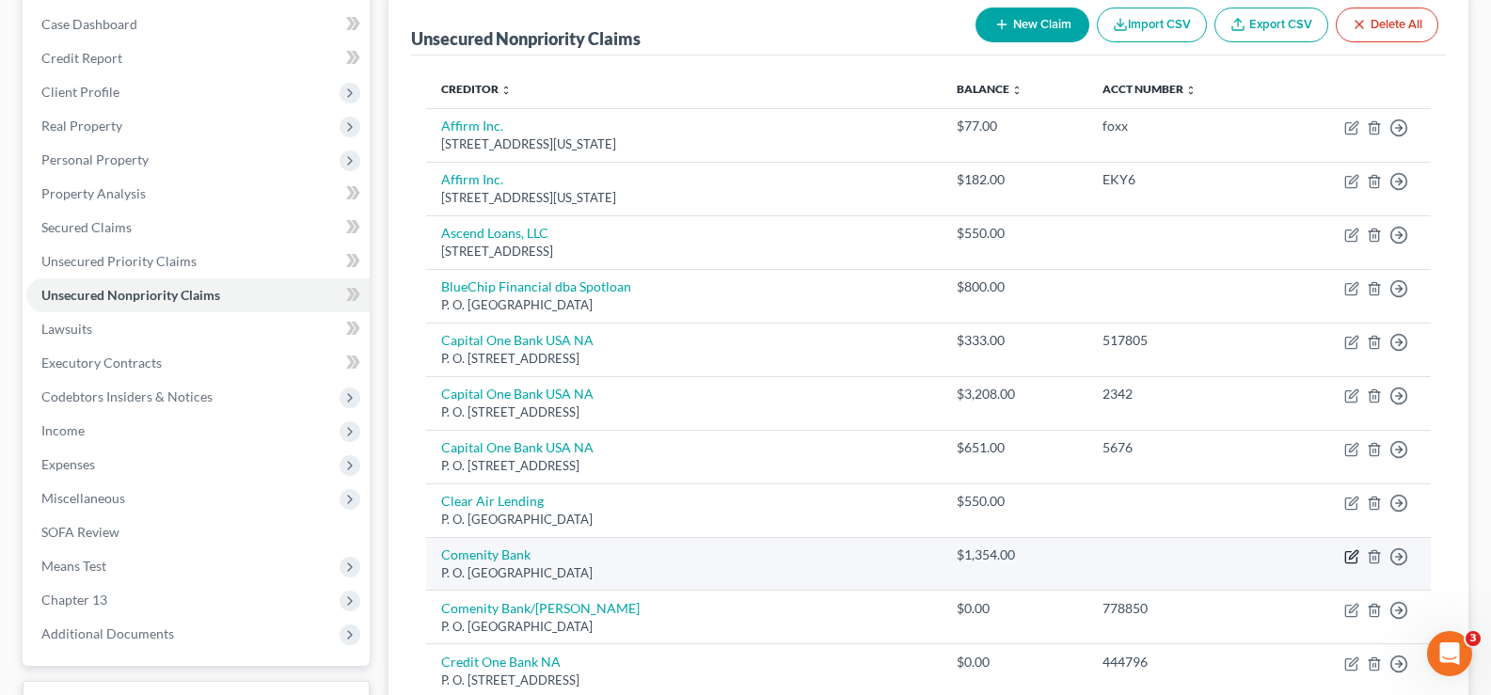
click at [1349, 552] on icon "button" at bounding box center [1350, 556] width 11 height 11
select select "36"
select select "0"
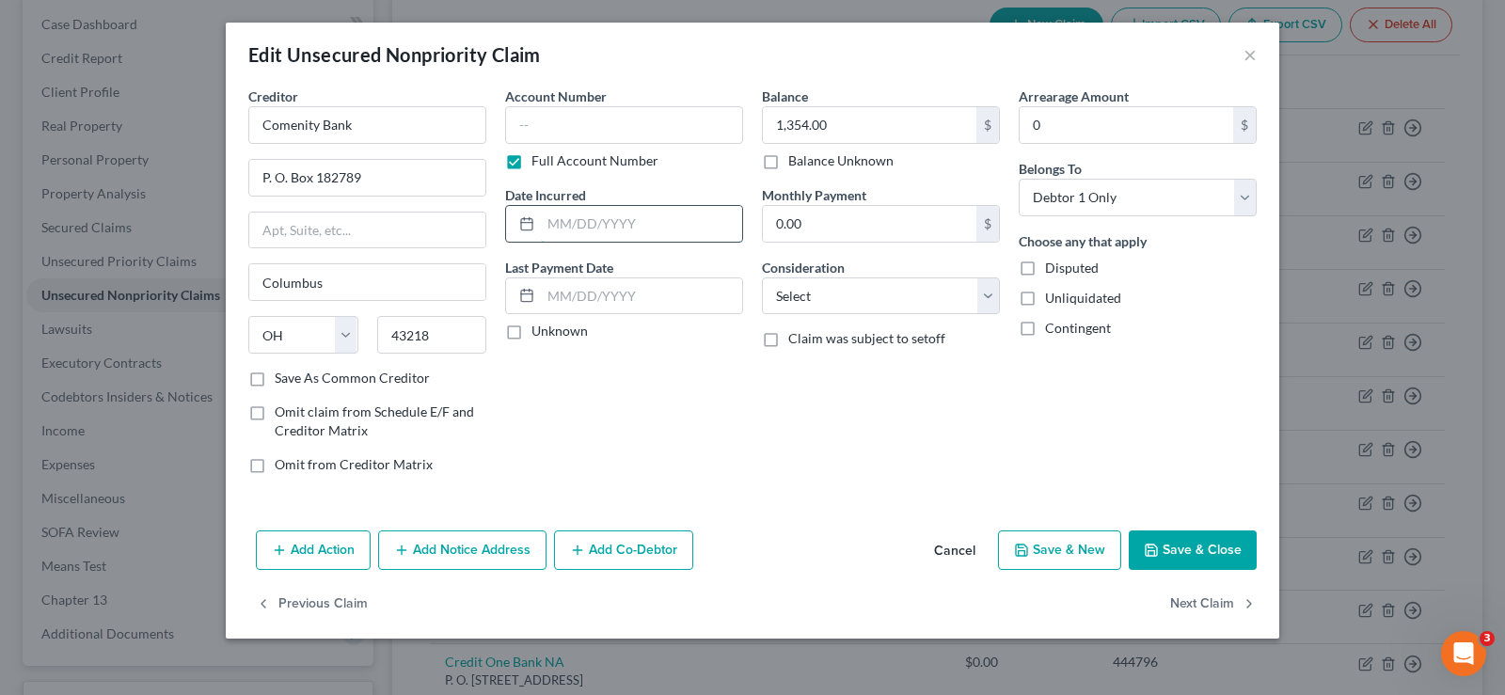
click at [600, 235] on input "text" at bounding box center [641, 224] width 201 height 36
type input "[DATE]"
click at [1045, 298] on label "Unliquidated" at bounding box center [1083, 298] width 76 height 19
click at [1053, 298] on input "Unliquidated" at bounding box center [1059, 295] width 12 height 12
checkbox input "true"
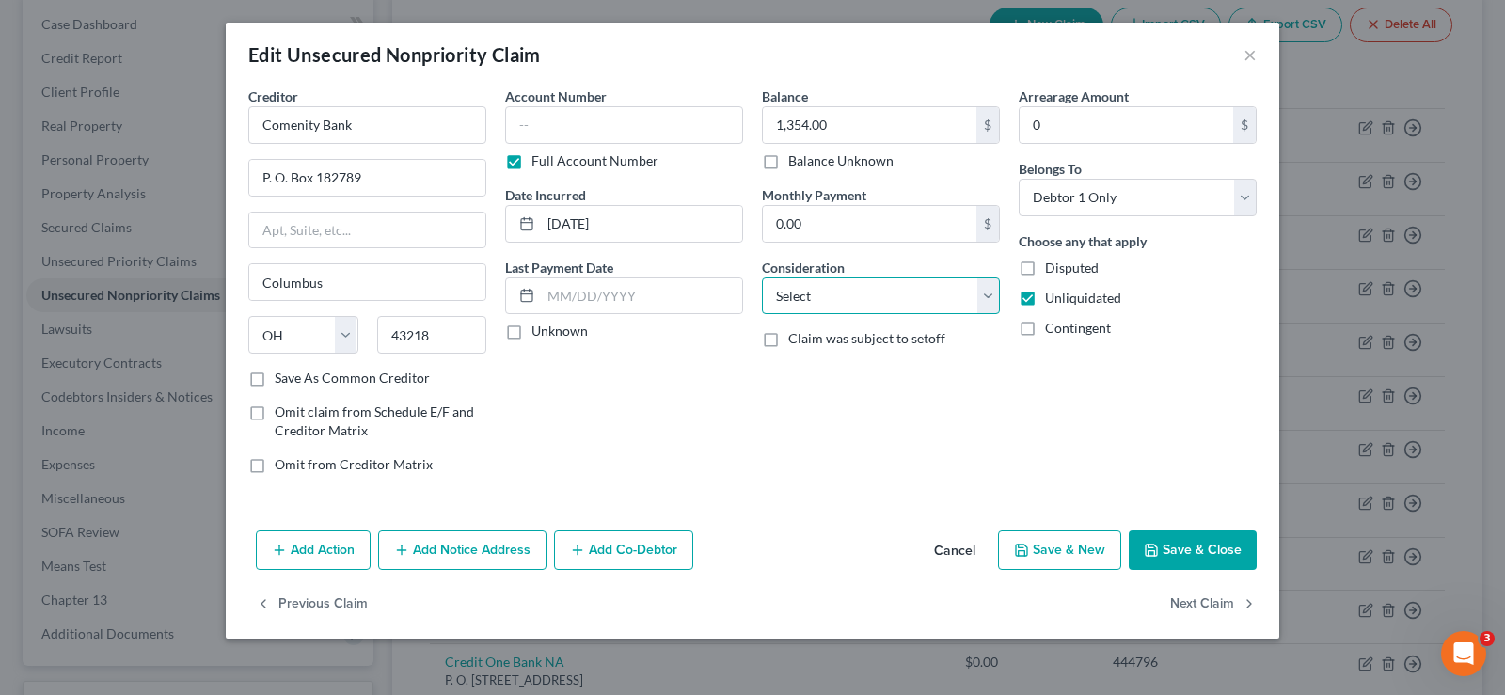
drag, startPoint x: 797, startPoint y: 297, endPoint x: 802, endPoint y: 310, distance: 14.0
click at [797, 297] on select "Select Cable / Satellite Services Collection Agency Credit Card Debt Debt Couns…" at bounding box center [881, 297] width 238 height 38
select select "14"
click at [762, 278] on select "Select Cable / Satellite Services Collection Agency Credit Card Debt Debt Couns…" at bounding box center [881, 297] width 238 height 38
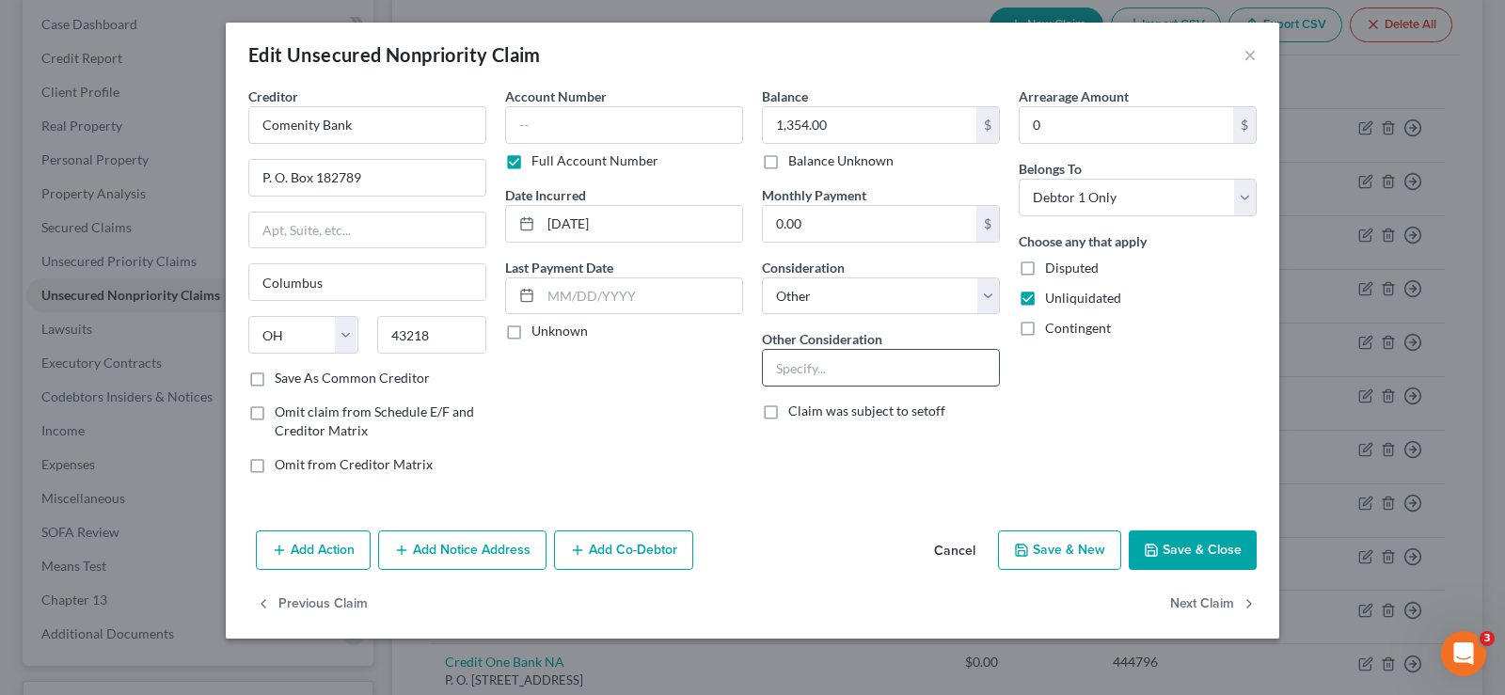
click at [848, 372] on input "text" at bounding box center [881, 368] width 236 height 36
type input "Victoria Secret"
click at [275, 382] on label "Save As Common Creditor" at bounding box center [352, 378] width 155 height 19
click at [282, 381] on input "Save As Common Creditor" at bounding box center [288, 375] width 12 height 12
click at [1178, 552] on button "Save & Close" at bounding box center [1193, 551] width 128 height 40
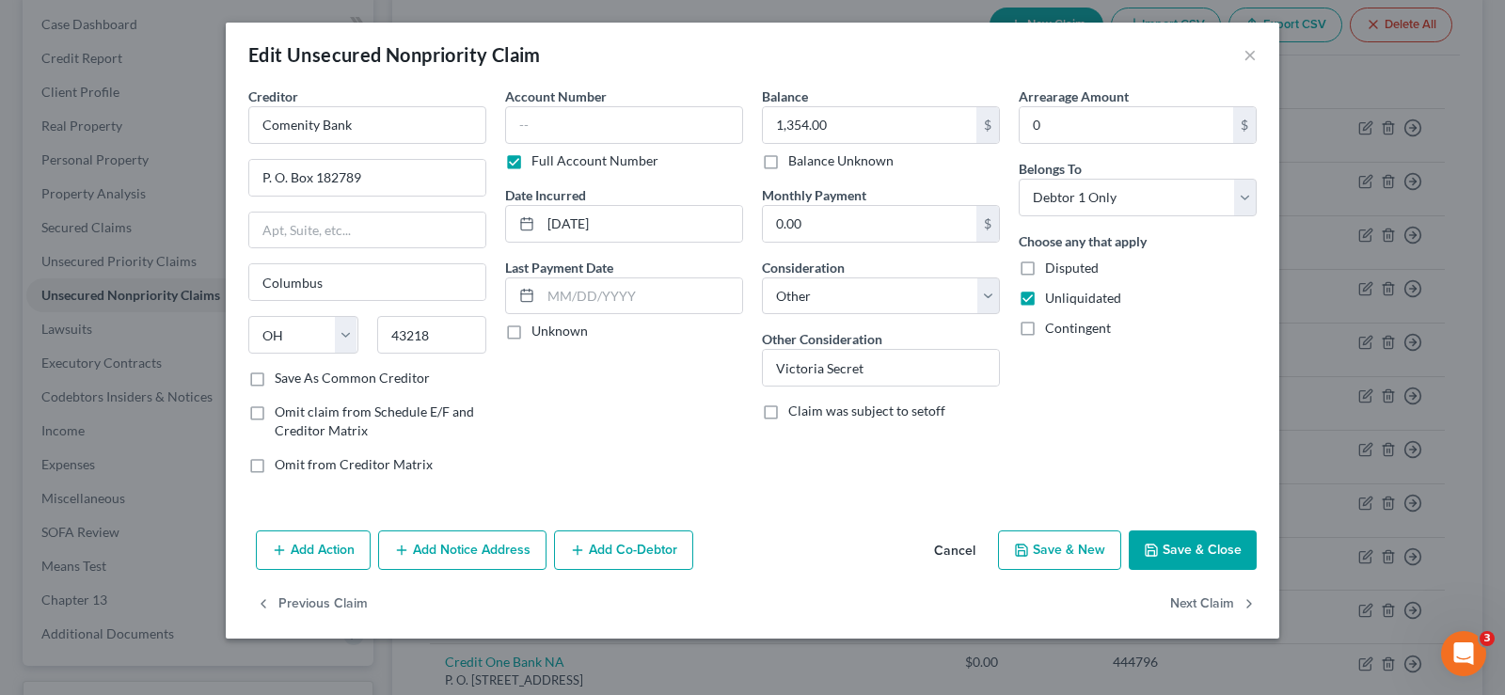
checkbox input "false"
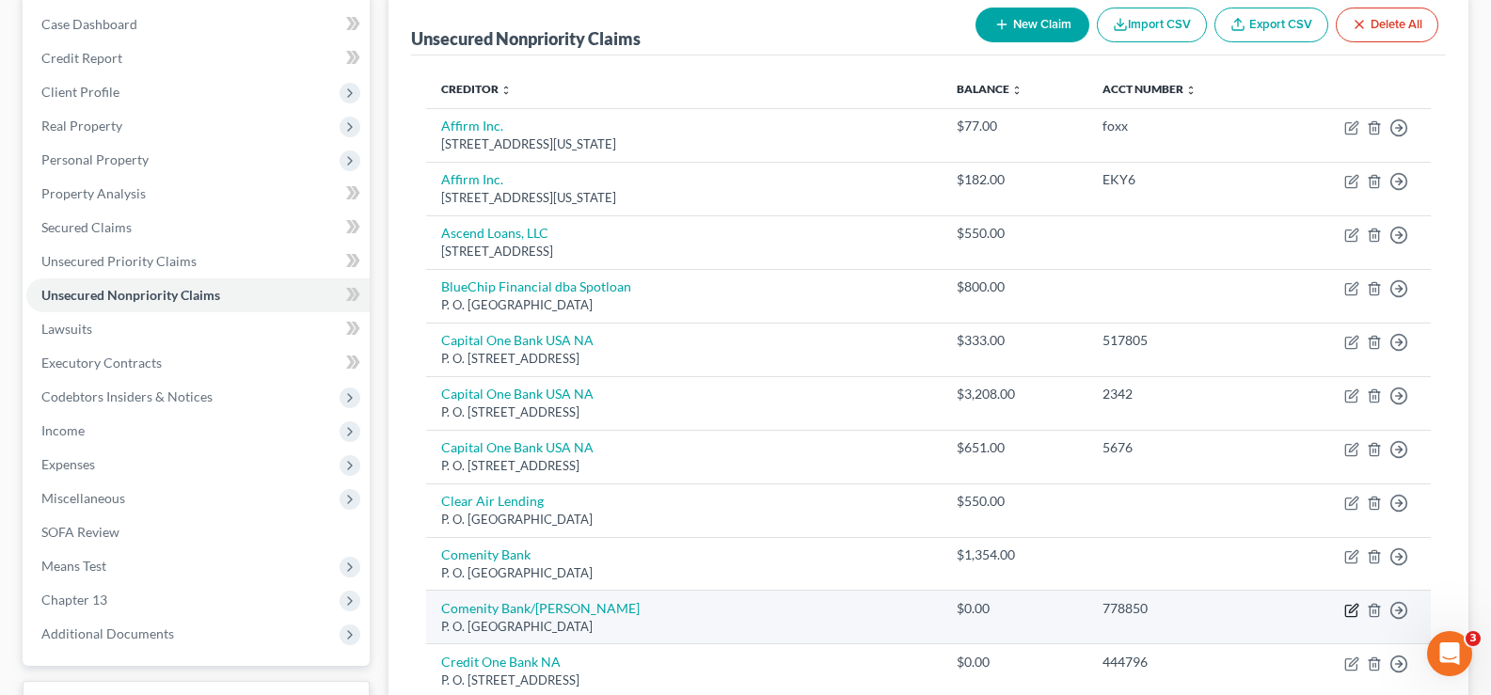
click at [1351, 612] on icon "button" at bounding box center [1351, 610] width 15 height 15
select select "36"
select select "0"
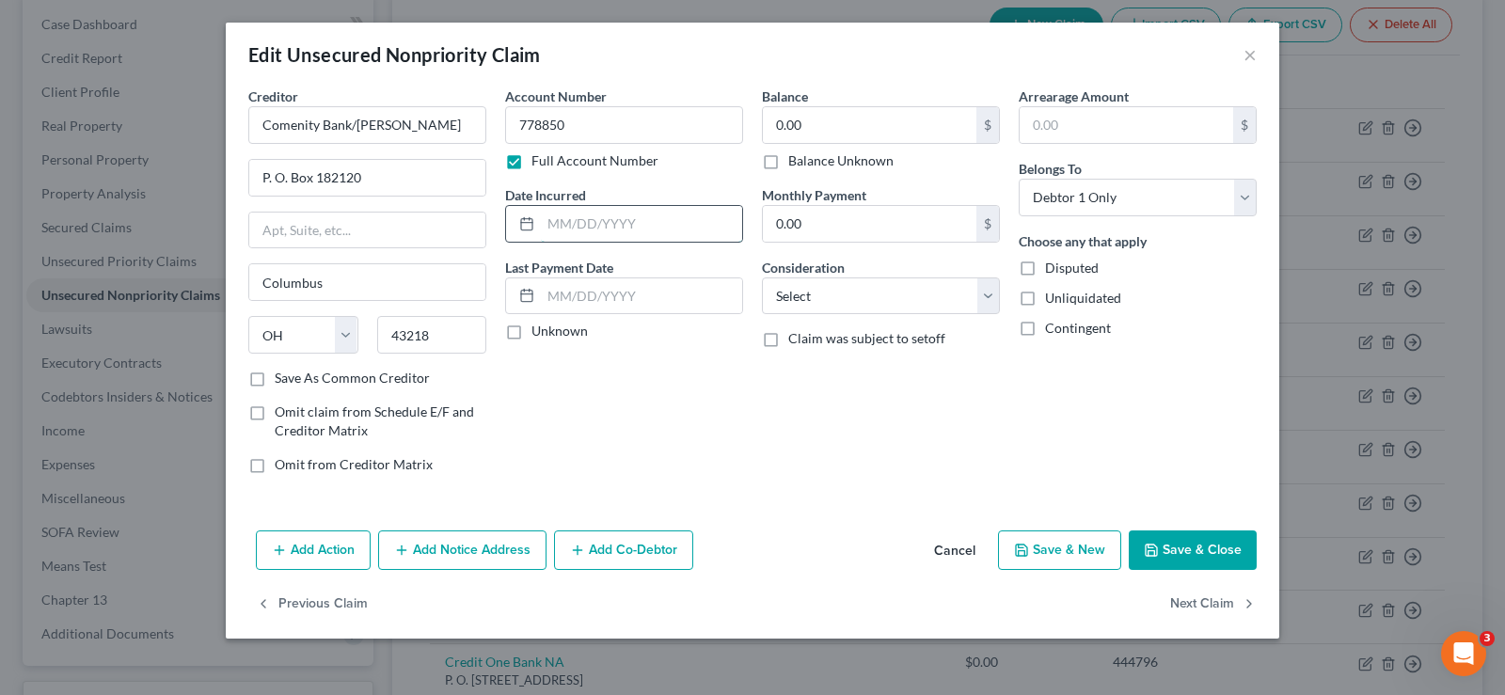
click at [685, 221] on input "text" at bounding box center [641, 224] width 201 height 36
type input "[DATE]"
click at [275, 379] on label "Save As Common Creditor" at bounding box center [352, 378] width 155 height 19
click at [282, 379] on input "Save As Common Creditor" at bounding box center [288, 375] width 12 height 12
checkbox input "true"
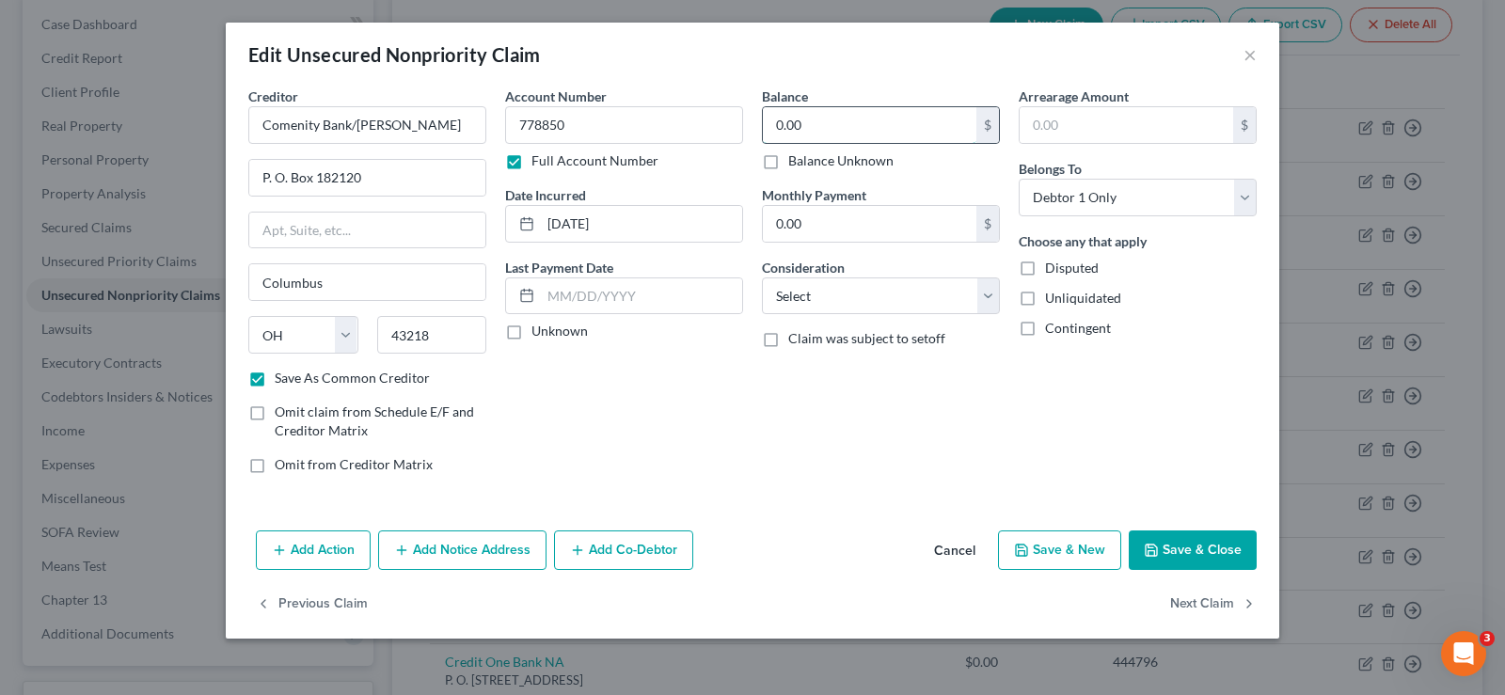
click at [838, 124] on input "0.00" at bounding box center [870, 125] width 214 height 36
type input "1,994.00"
click at [1045, 300] on label "Unliquidated" at bounding box center [1083, 298] width 76 height 19
click at [1053, 300] on input "Unliquidated" at bounding box center [1059, 295] width 12 height 12
checkbox input "true"
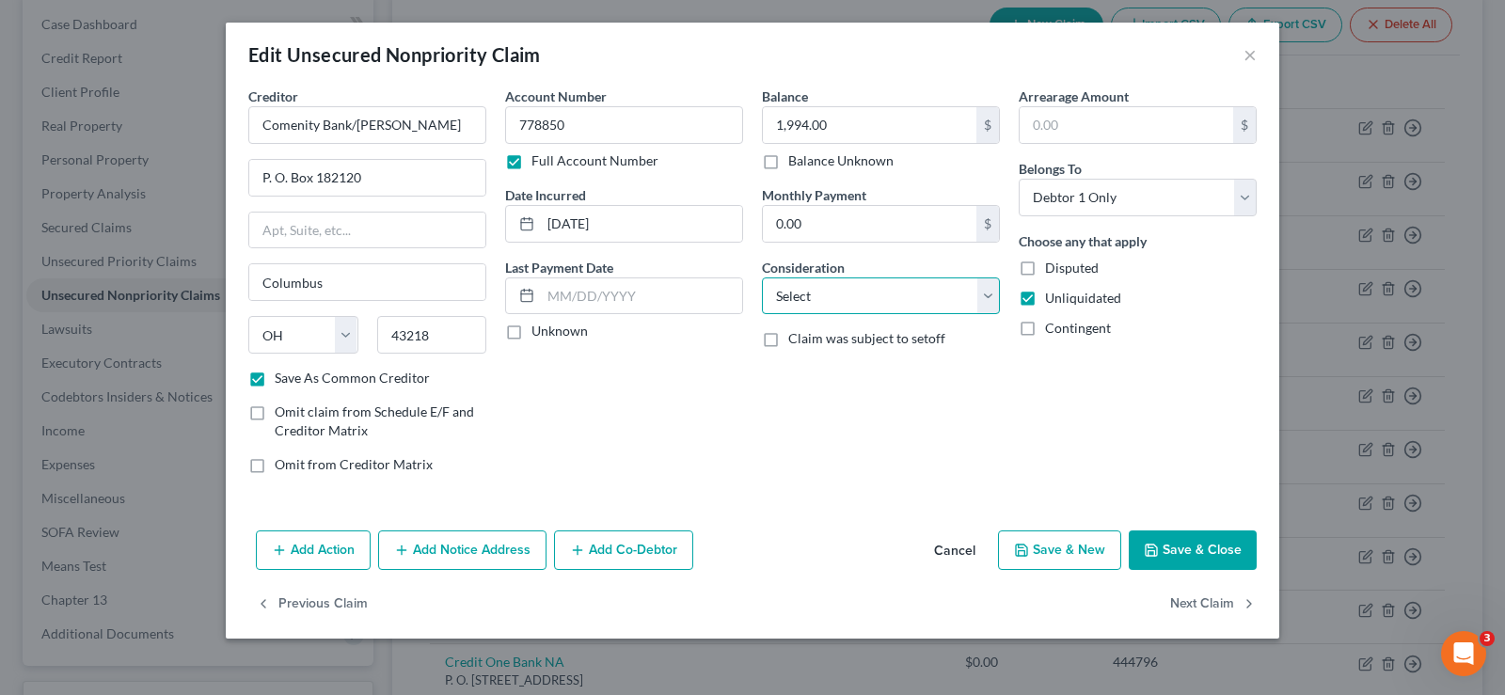
click at [845, 300] on select "Select Cable / Satellite Services Collection Agency Credit Card Debt Debt Couns…" at bounding box center [881, 297] width 238 height 38
select select "14"
click at [762, 278] on select "Select Cable / Satellite Services Collection Agency Credit Card Debt Debt Couns…" at bounding box center [881, 297] width 238 height 38
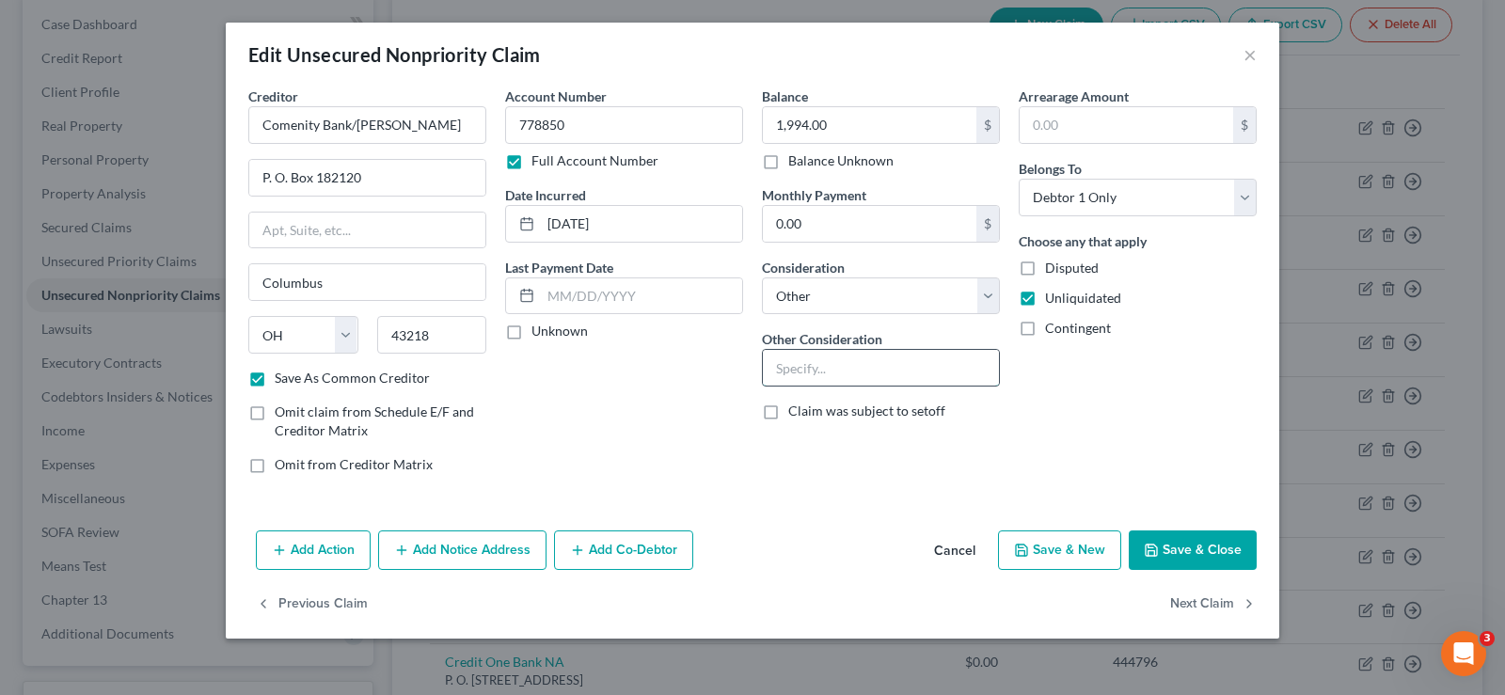
click at [806, 367] on input "text" at bounding box center [881, 368] width 236 height 36
type input "Charge Account"
click at [1206, 544] on button "Save & Close" at bounding box center [1193, 551] width 128 height 40
checkbox input "false"
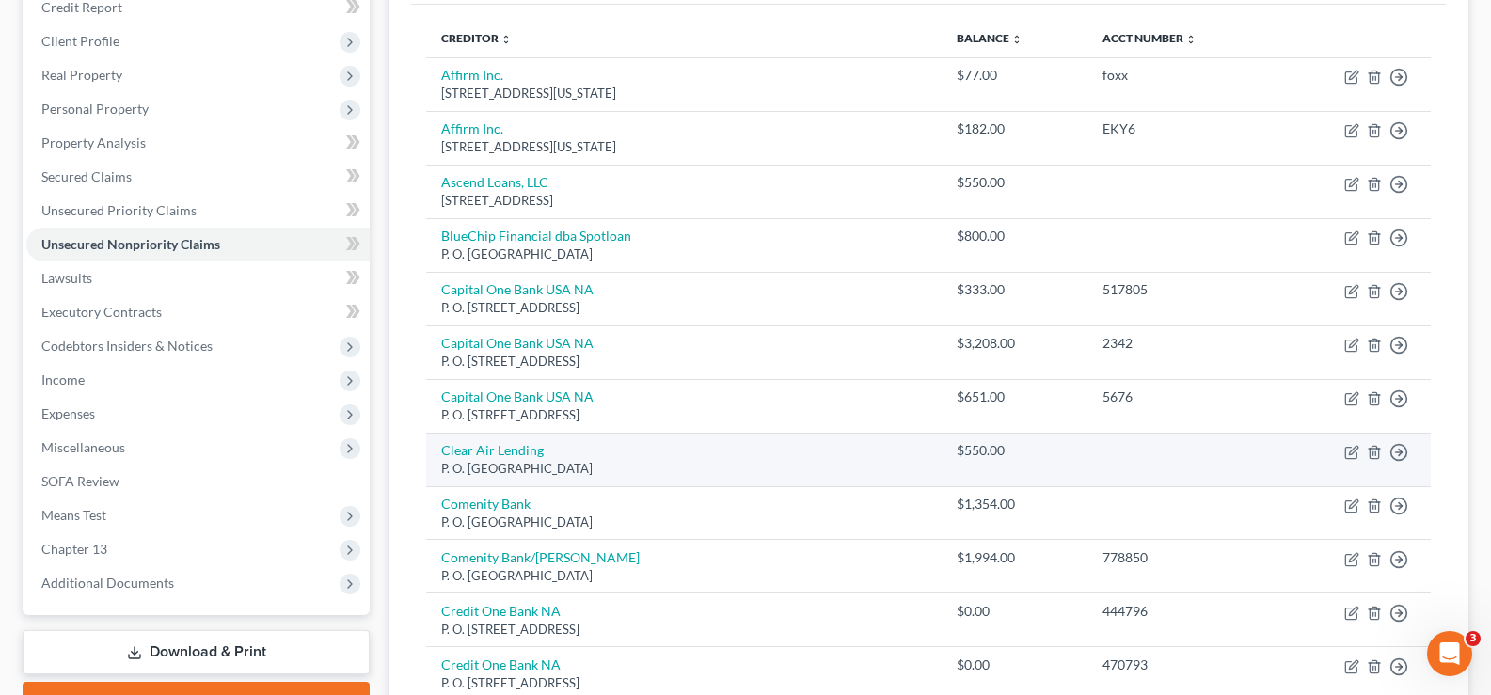
scroll to position [282, 0]
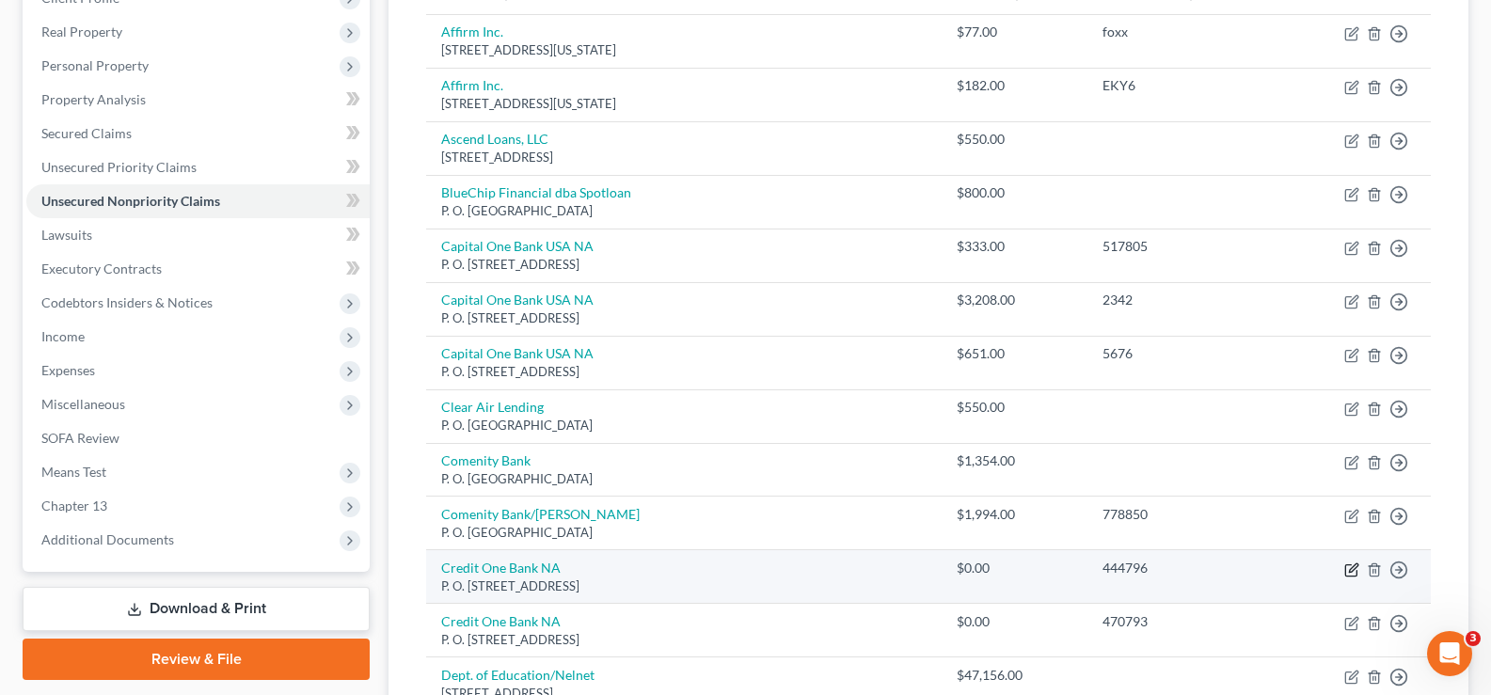
click at [1345, 572] on icon "button" at bounding box center [1350, 570] width 11 height 11
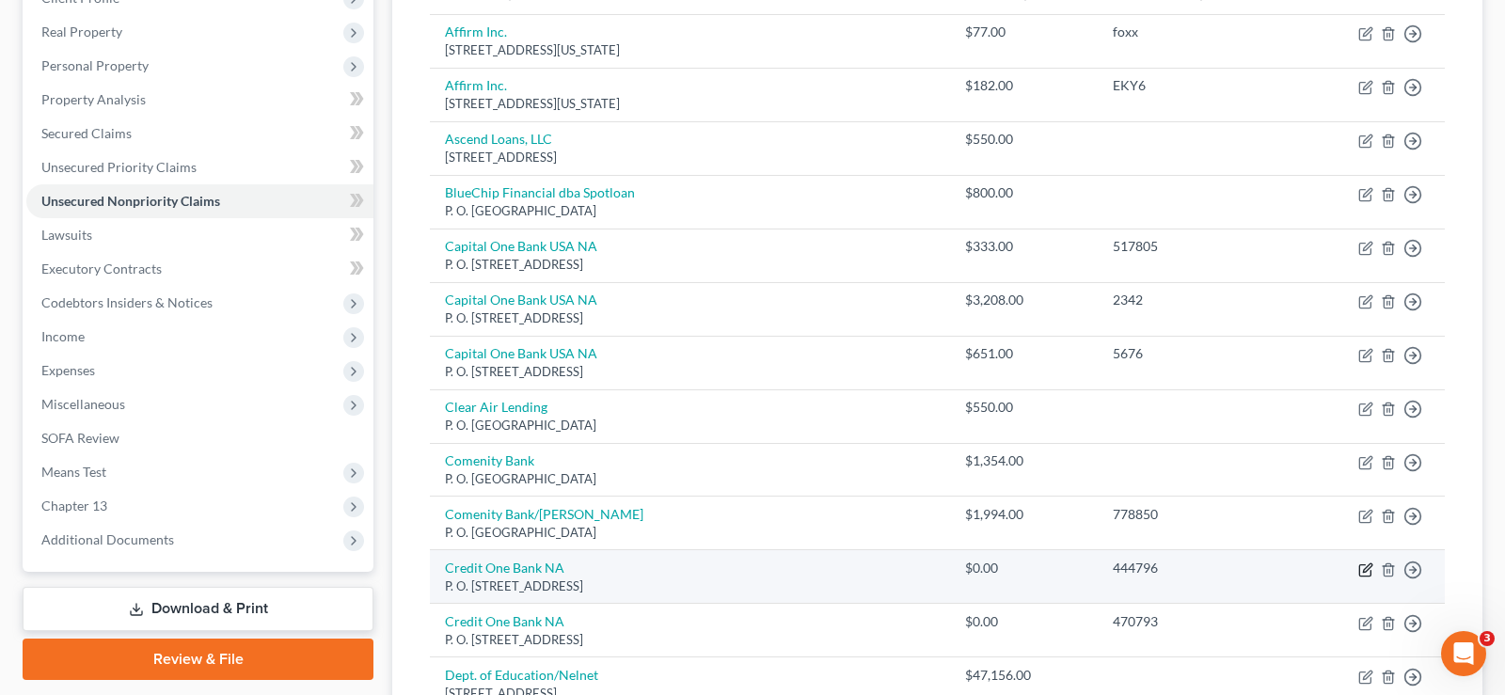
select select "31"
select select "0"
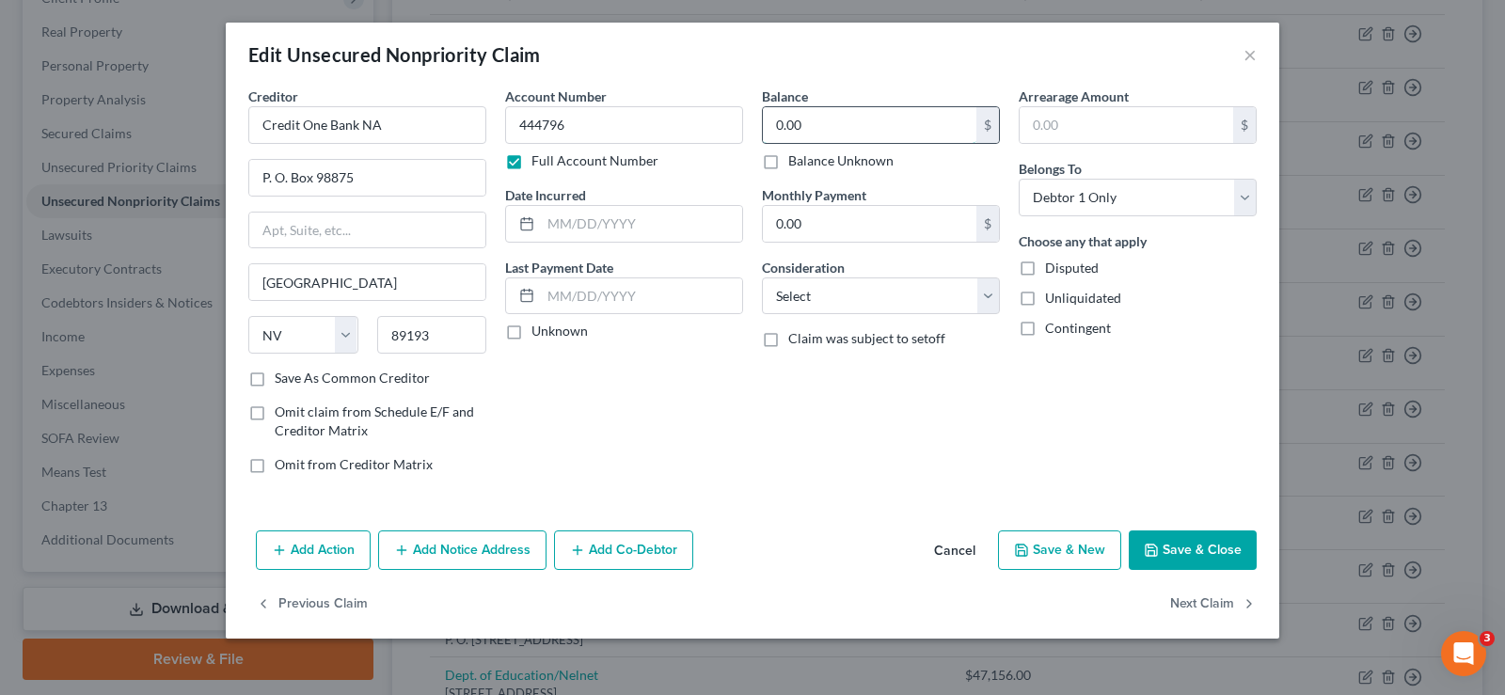
click at [844, 126] on input "0.00" at bounding box center [870, 125] width 214 height 36
type input "446.00"
click at [692, 230] on input "text" at bounding box center [641, 224] width 201 height 36
type input "[DATE]"
click at [1045, 303] on label "Unliquidated" at bounding box center [1083, 298] width 76 height 19
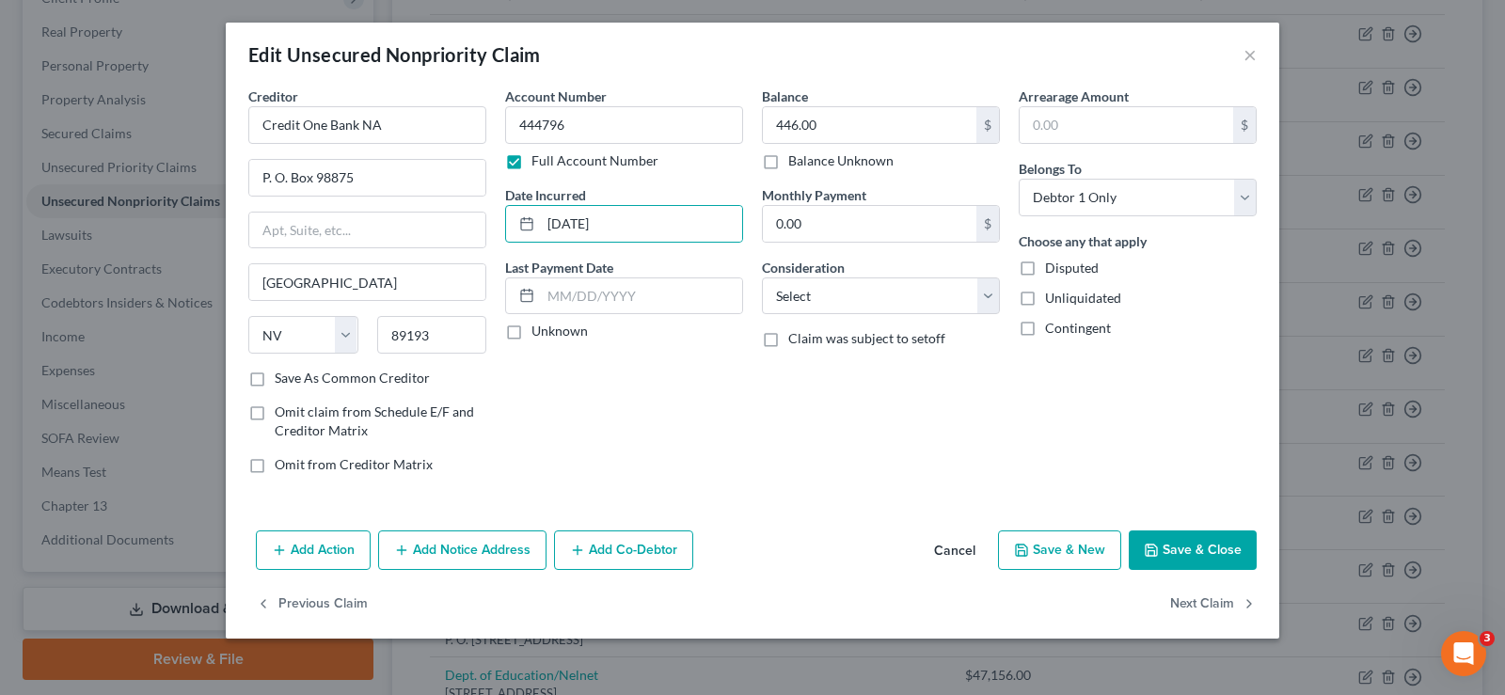
click at [1053, 301] on input "Unliquidated" at bounding box center [1059, 295] width 12 height 12
checkbox input "true"
click at [816, 303] on select "Select Cable / Satellite Services Collection Agency Credit Card Debt Debt Couns…" at bounding box center [881, 297] width 238 height 38
select select "2"
click at [762, 278] on select "Select Cable / Satellite Services Collection Agency Credit Card Debt Debt Couns…" at bounding box center [881, 297] width 238 height 38
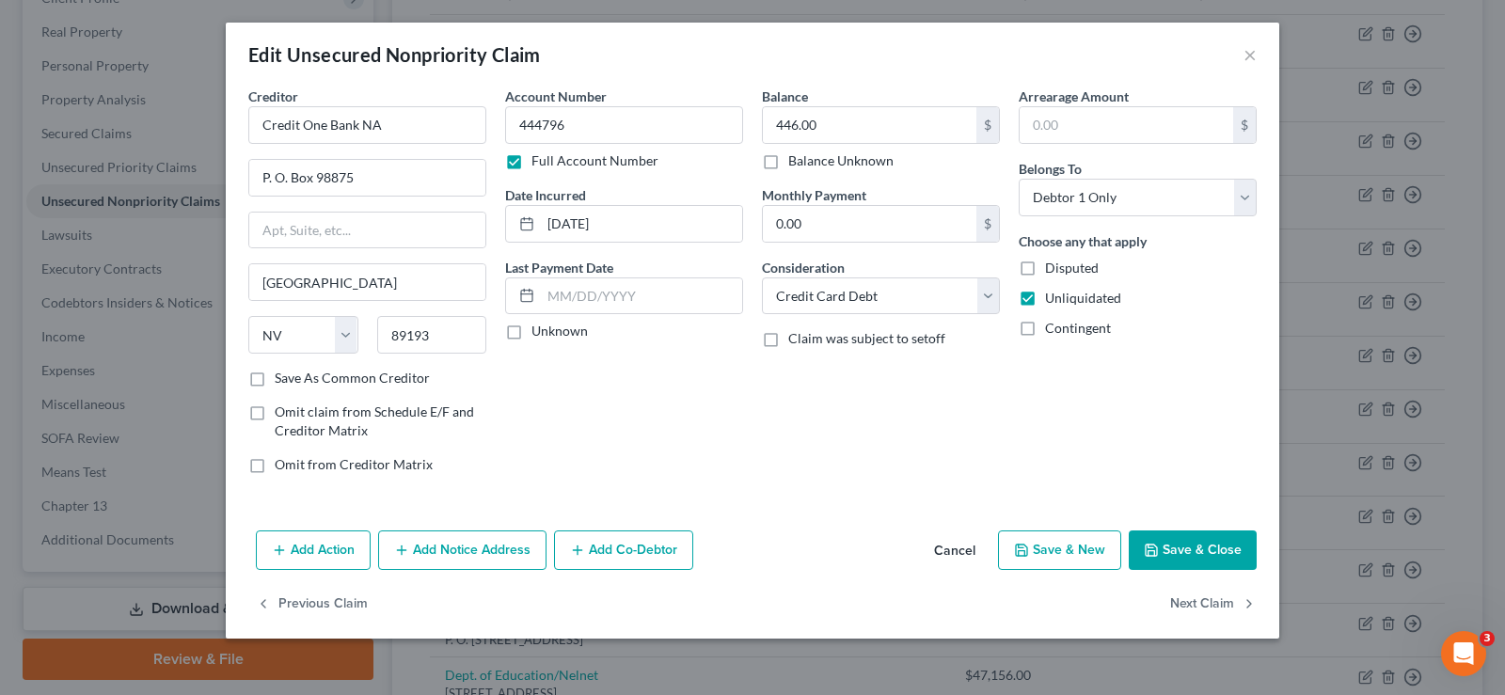
click at [275, 381] on label "Save As Common Creditor" at bounding box center [352, 378] width 155 height 19
click at [282, 381] on input "Save As Common Creditor" at bounding box center [288, 375] width 12 height 12
click at [1201, 549] on button "Save & Close" at bounding box center [1193, 551] width 128 height 40
checkbox input "false"
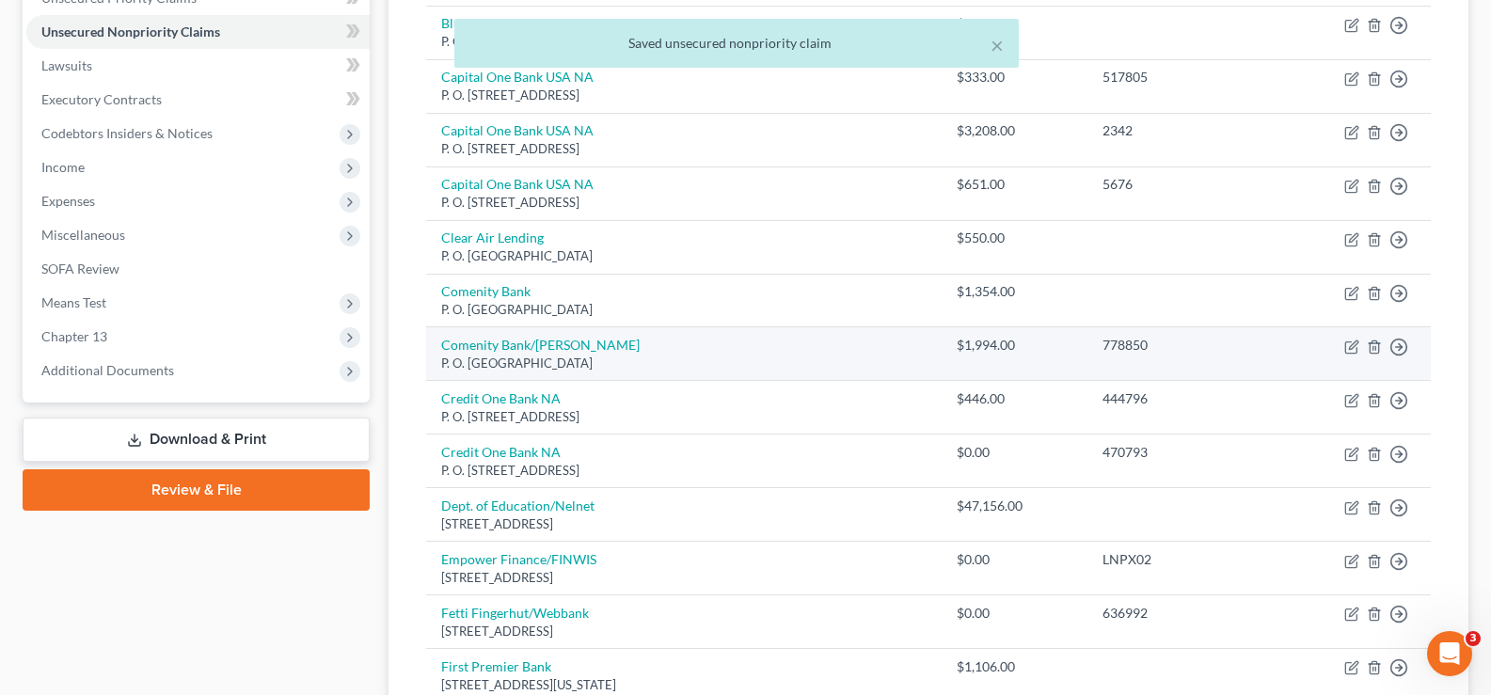
scroll to position [470, 0]
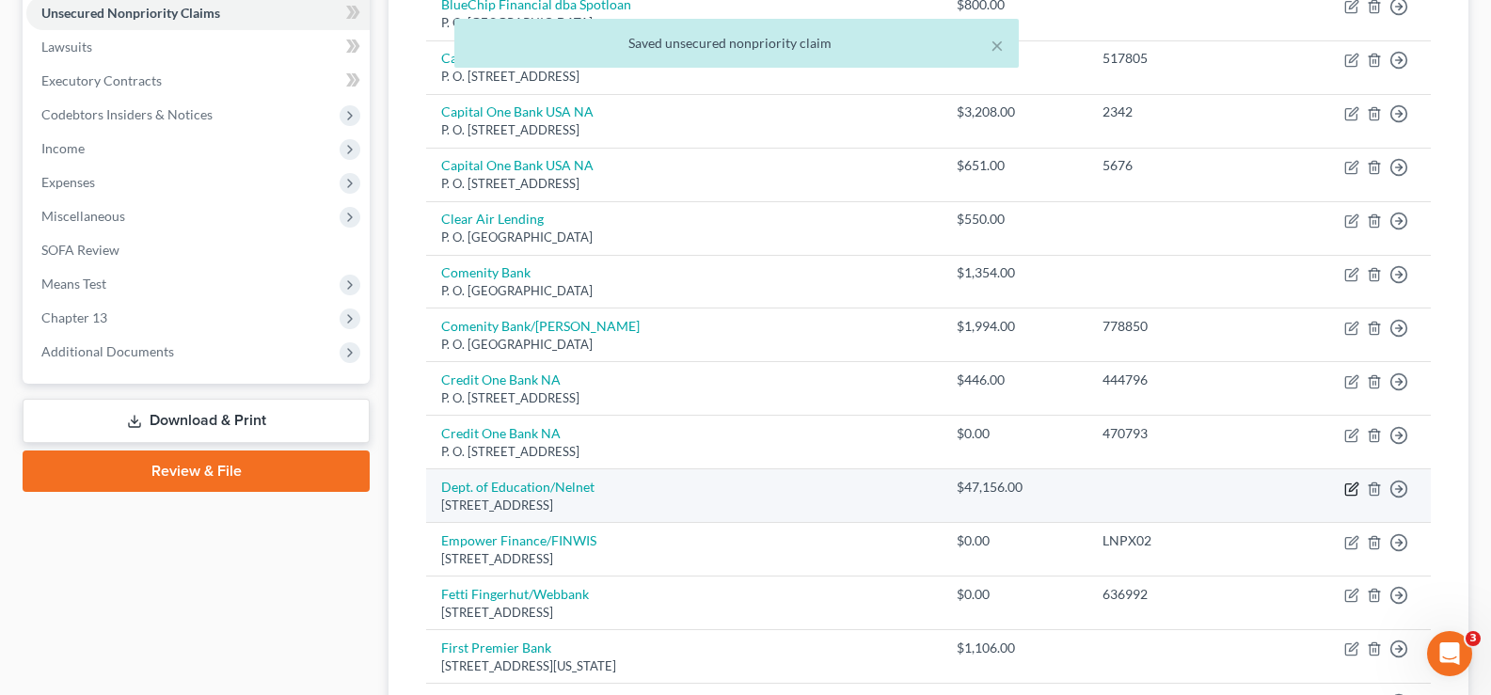
click at [1352, 485] on icon "button" at bounding box center [1351, 489] width 15 height 15
select select "30"
select select "17"
select select "0"
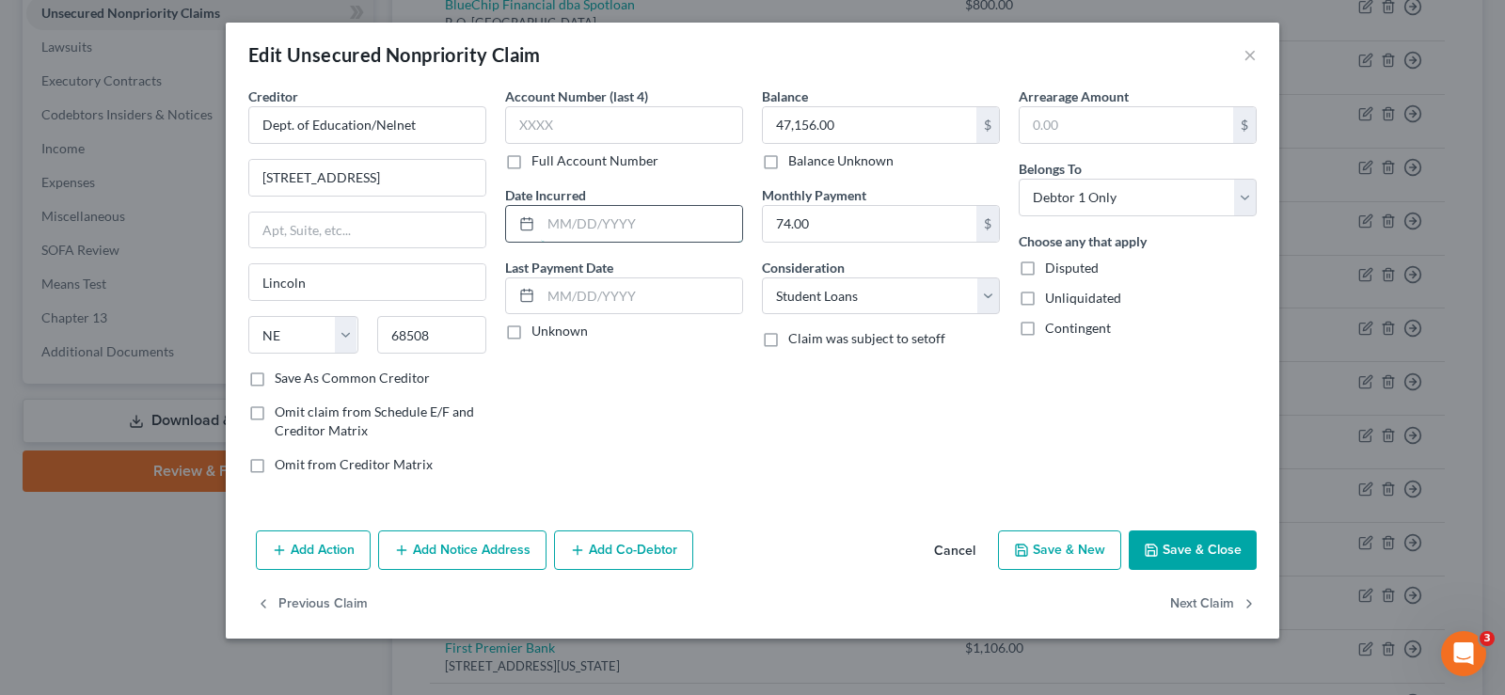
click at [627, 230] on input "text" at bounding box center [641, 224] width 201 height 36
type input "9/2020"
click at [1045, 301] on label "Unliquidated" at bounding box center [1083, 298] width 76 height 19
click at [1053, 301] on input "Unliquidated" at bounding box center [1059, 295] width 12 height 12
checkbox input "true"
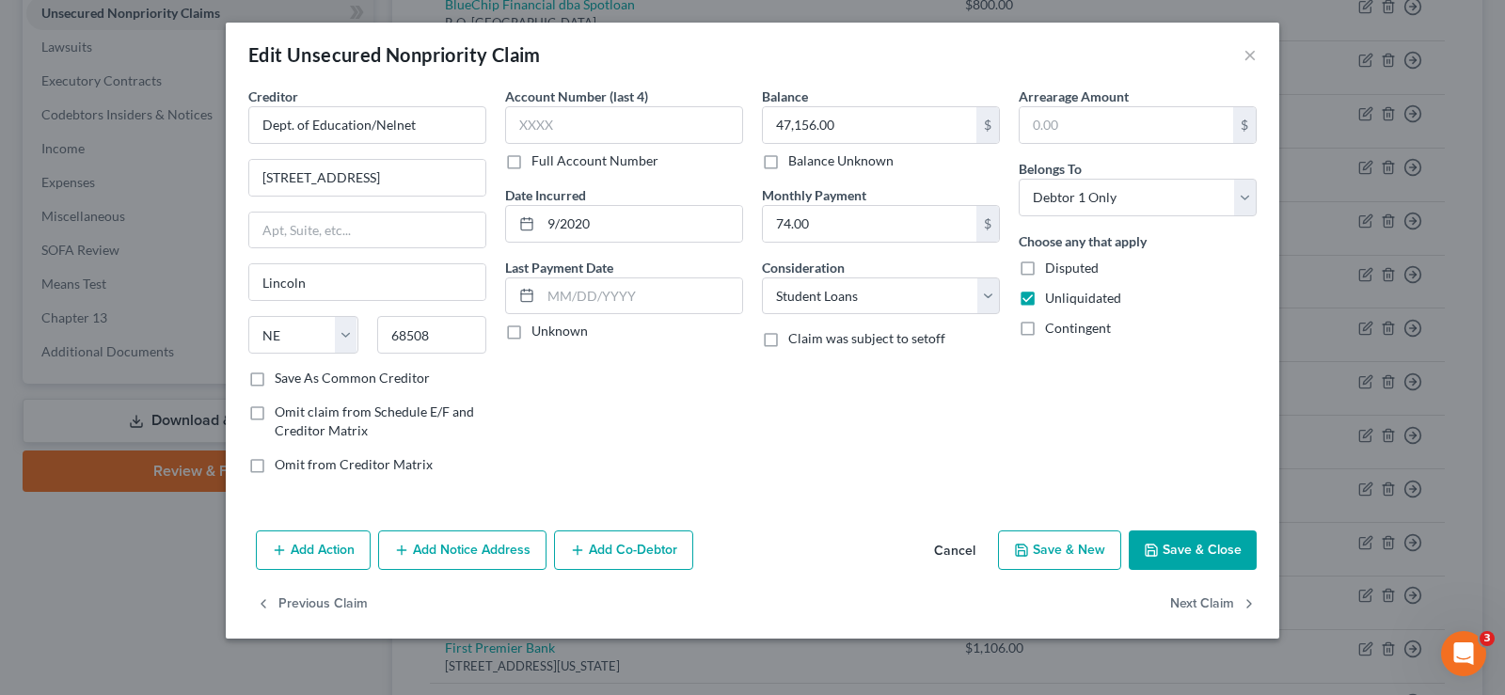
click at [275, 375] on label "Save As Common Creditor" at bounding box center [352, 378] width 155 height 19
click at [282, 375] on input "Save As Common Creditor" at bounding box center [288, 375] width 12 height 12
click at [1209, 555] on button "Save & Close" at bounding box center [1193, 551] width 128 height 40
checkbox input "false"
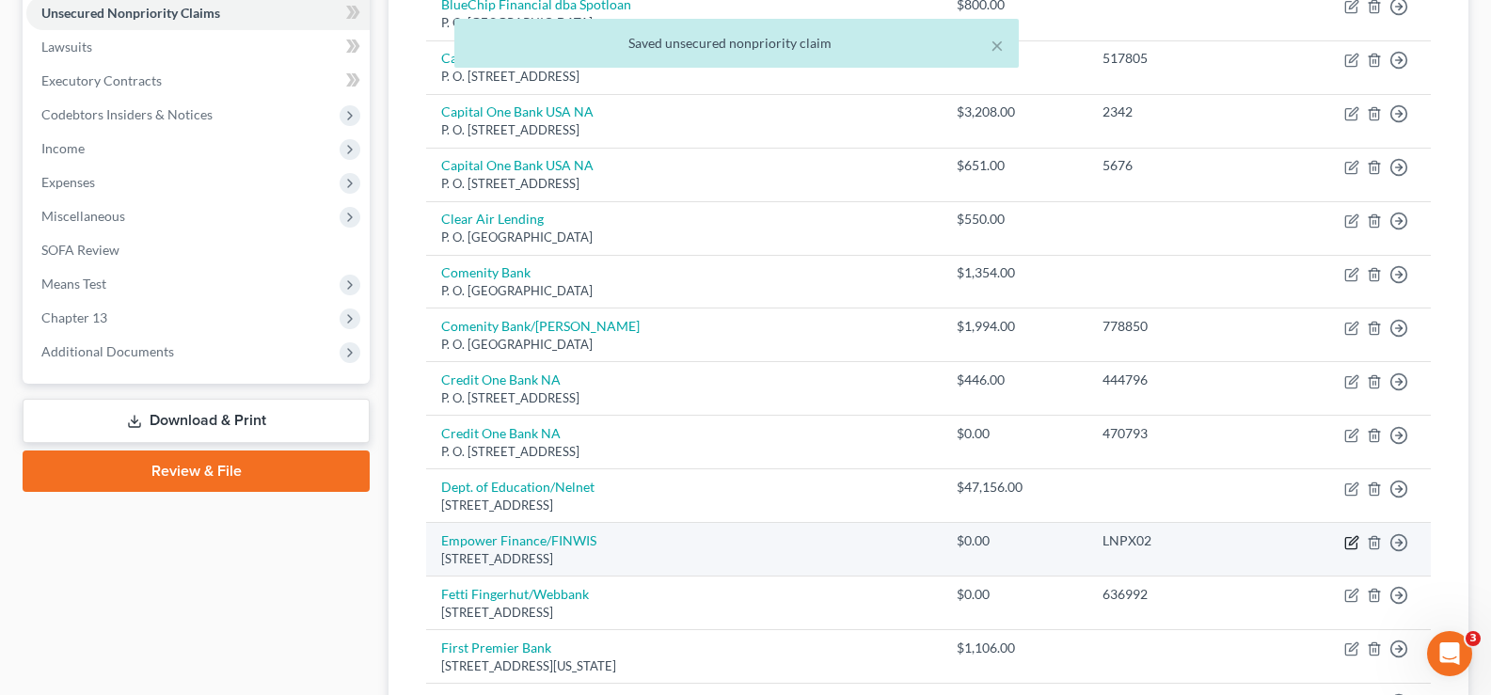
click at [1355, 537] on icon "button" at bounding box center [1353, 540] width 8 height 8
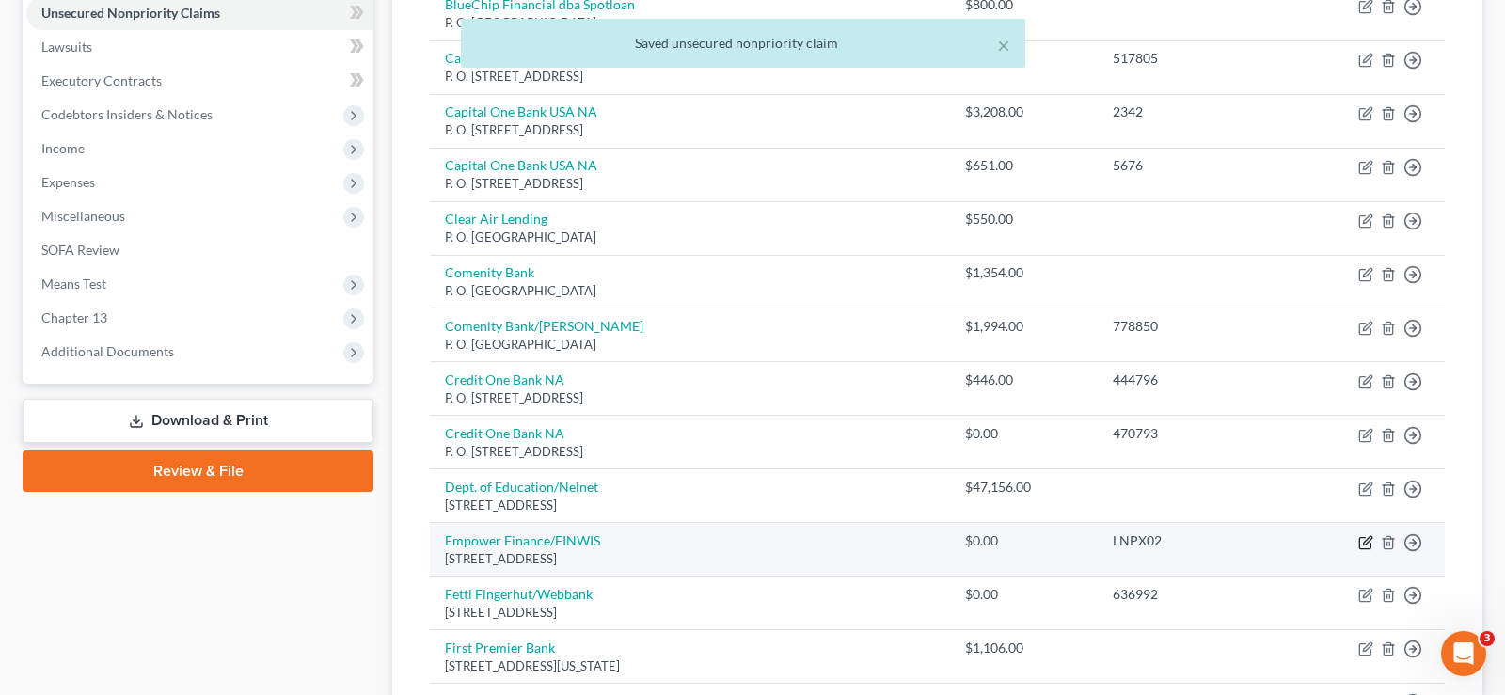
select select "4"
select select "0"
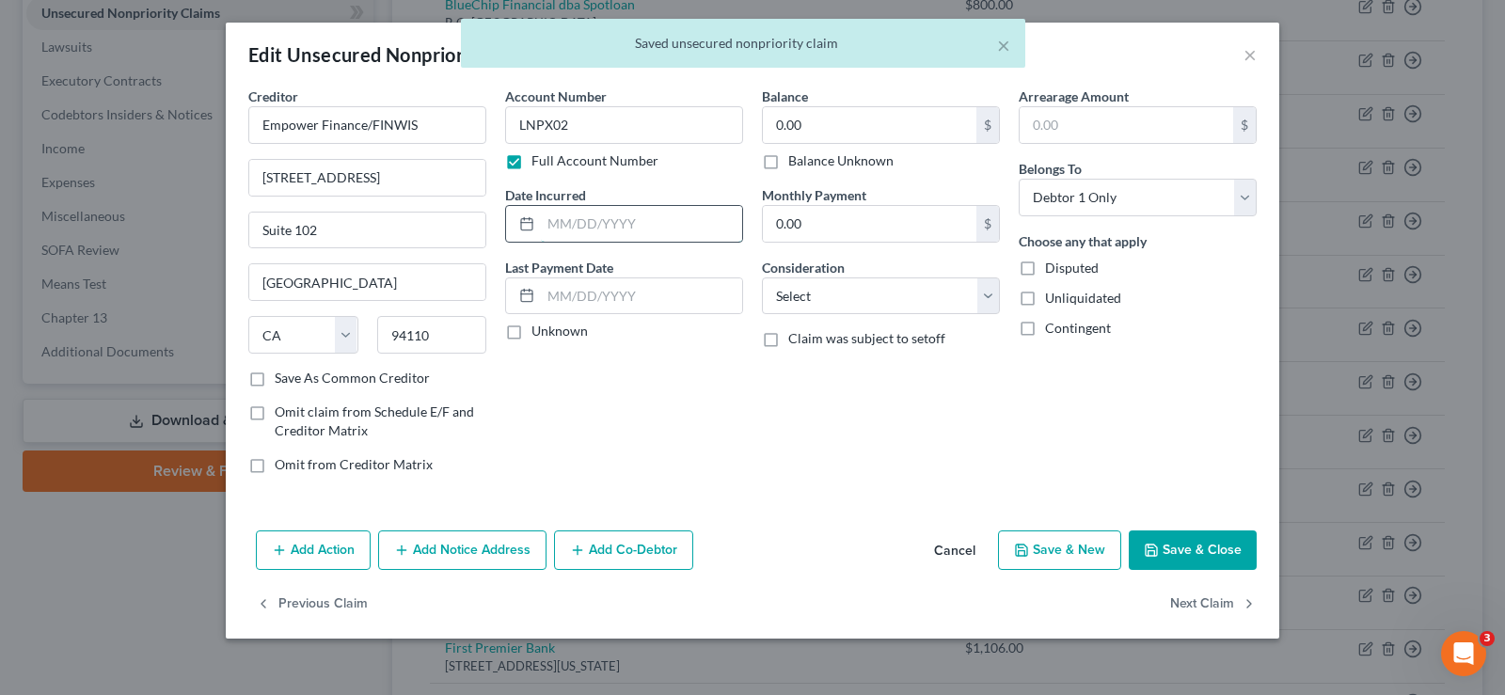
click at [596, 232] on input "text" at bounding box center [641, 224] width 201 height 36
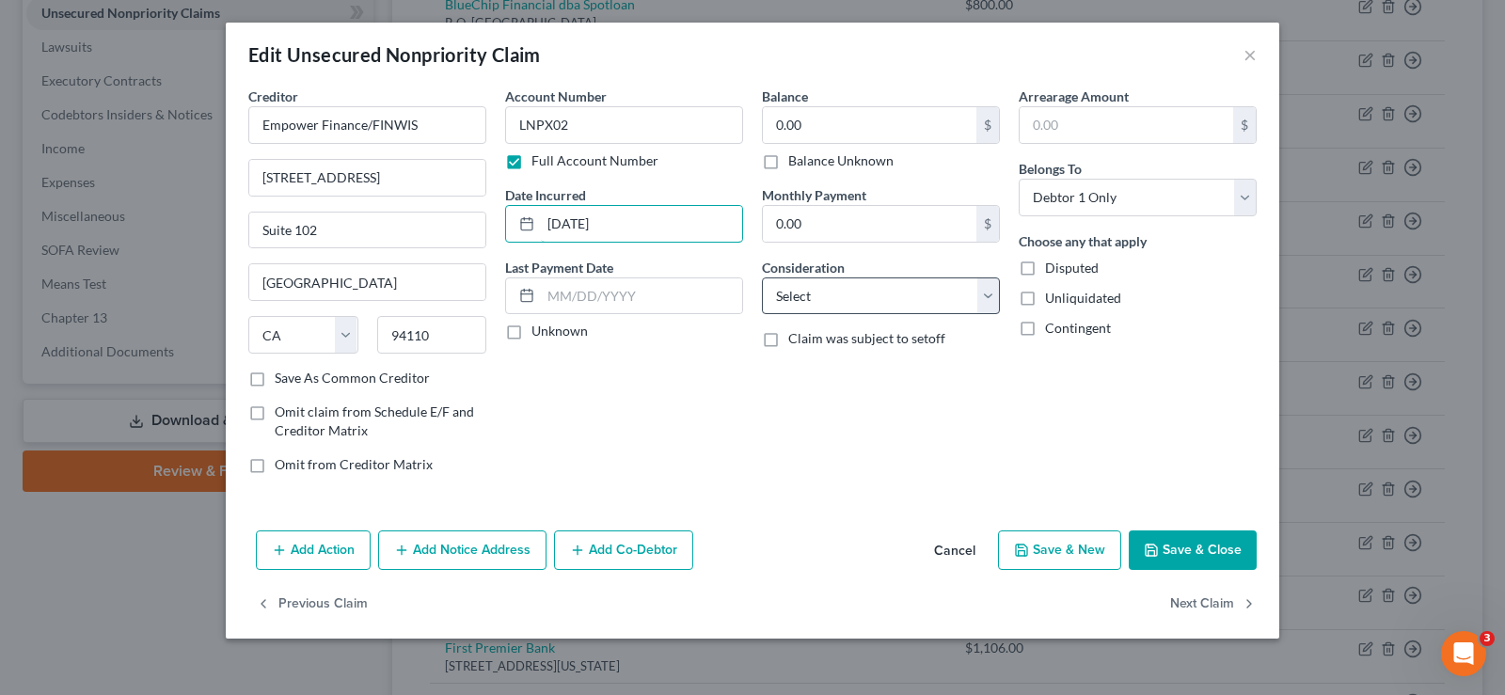
type input "[DATE]"
click at [815, 299] on select "Select Cable / Satellite Services Collection Agency Credit Card Debt Debt Couns…" at bounding box center [881, 297] width 238 height 38
select select "14"
click at [762, 278] on select "Select Cable / Satellite Services Collection Agency Credit Card Debt Debt Couns…" at bounding box center [881, 297] width 238 height 38
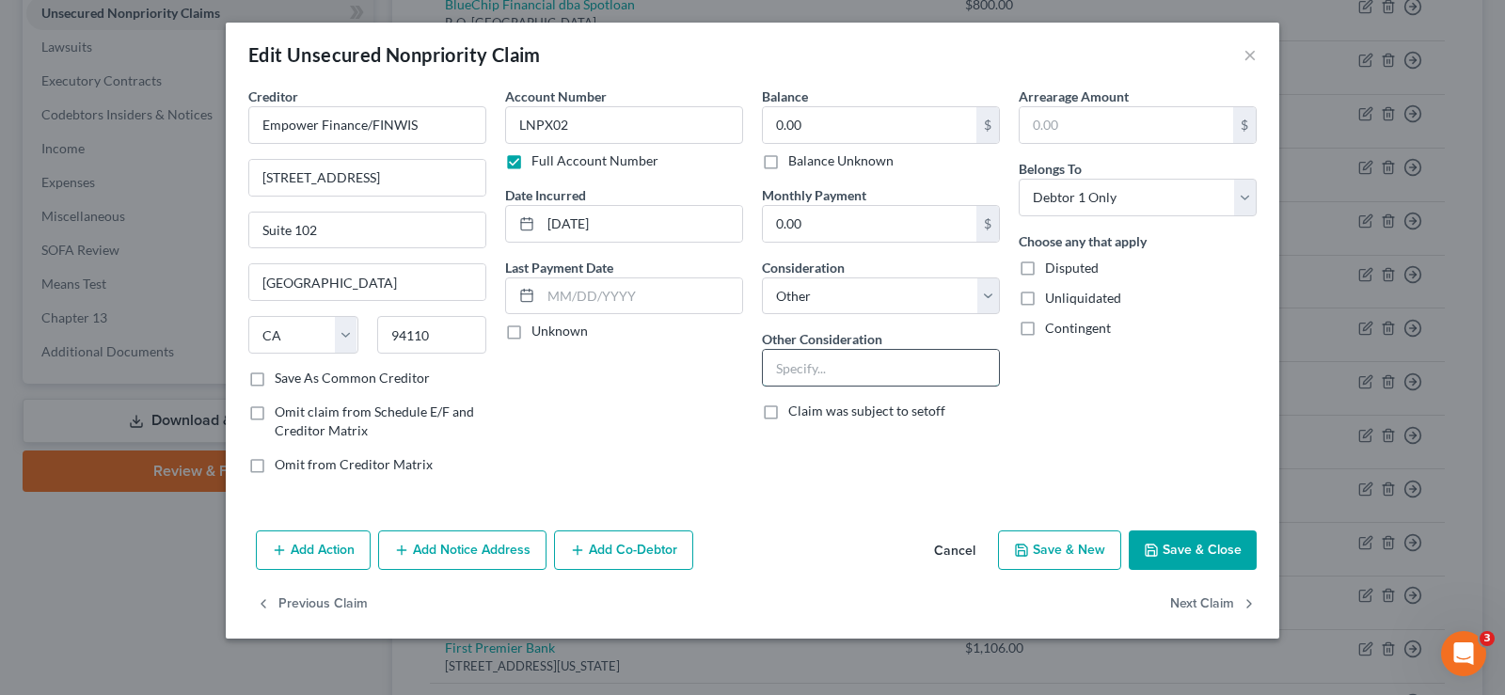
click at [835, 369] on input "text" at bounding box center [881, 368] width 236 height 36
type input "Line of Credit"
click at [1045, 300] on label "Unliquidated" at bounding box center [1083, 298] width 76 height 19
click at [1053, 300] on input "Unliquidated" at bounding box center [1059, 295] width 12 height 12
checkbox input "true"
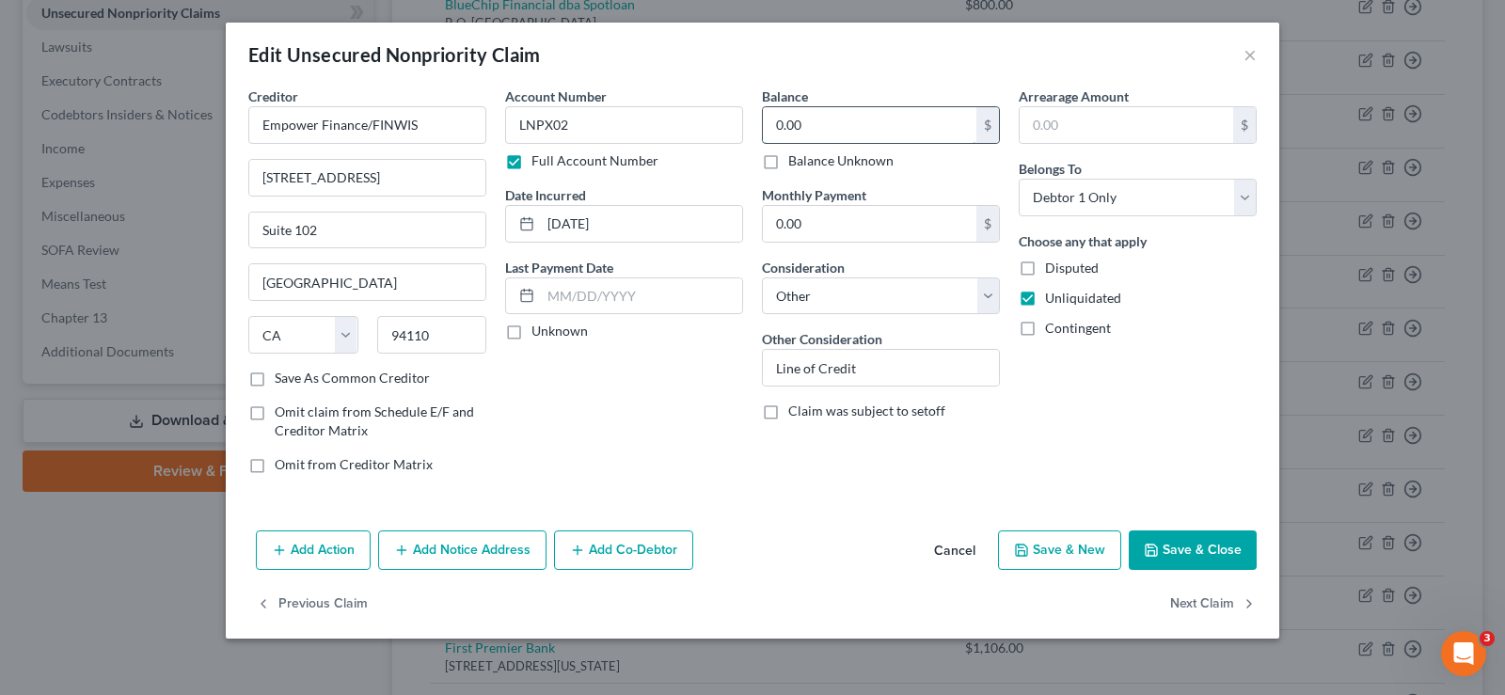
click at [868, 120] on input "0.00" at bounding box center [870, 125] width 214 height 36
type input "186.00"
click at [275, 378] on label "Save As Common Creditor" at bounding box center [352, 378] width 155 height 19
click at [282, 378] on input "Save As Common Creditor" at bounding box center [288, 375] width 12 height 12
click at [1193, 549] on button "Save & Close" at bounding box center [1193, 551] width 128 height 40
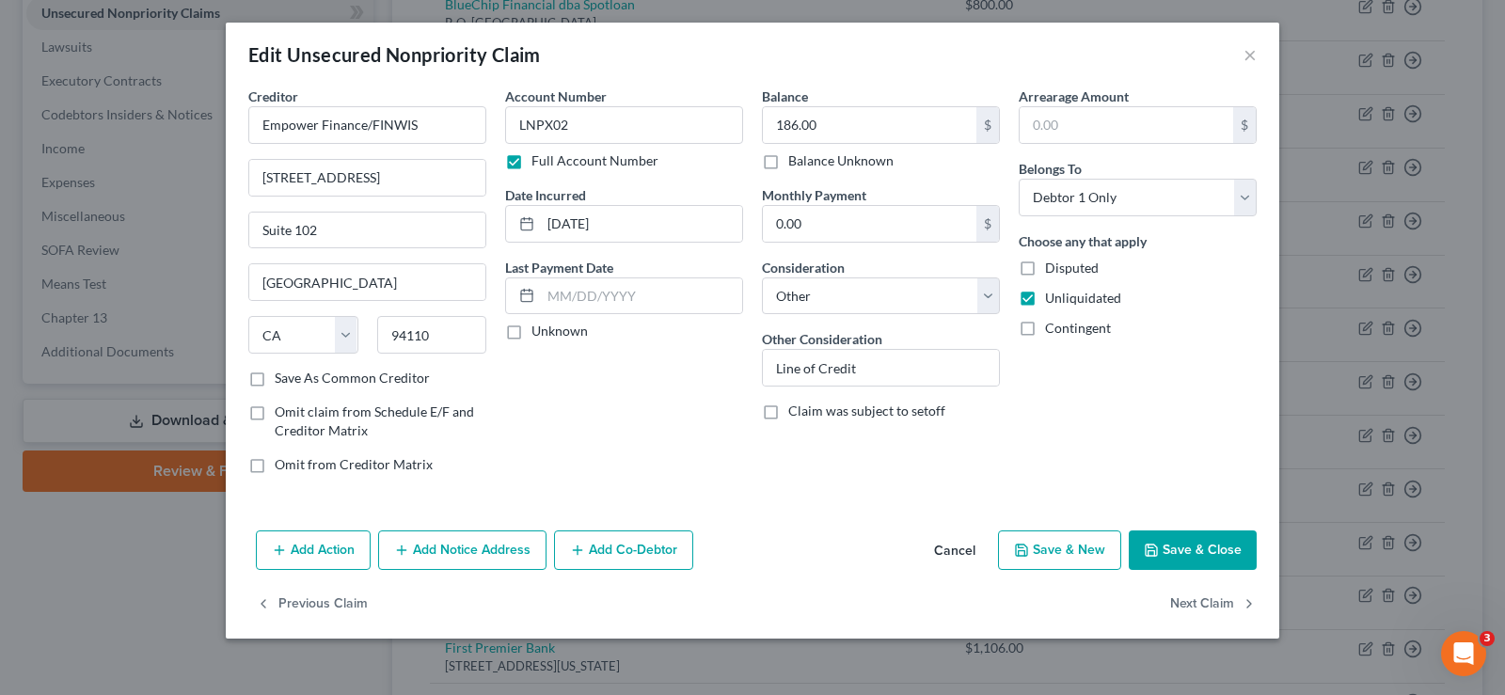
checkbox input "false"
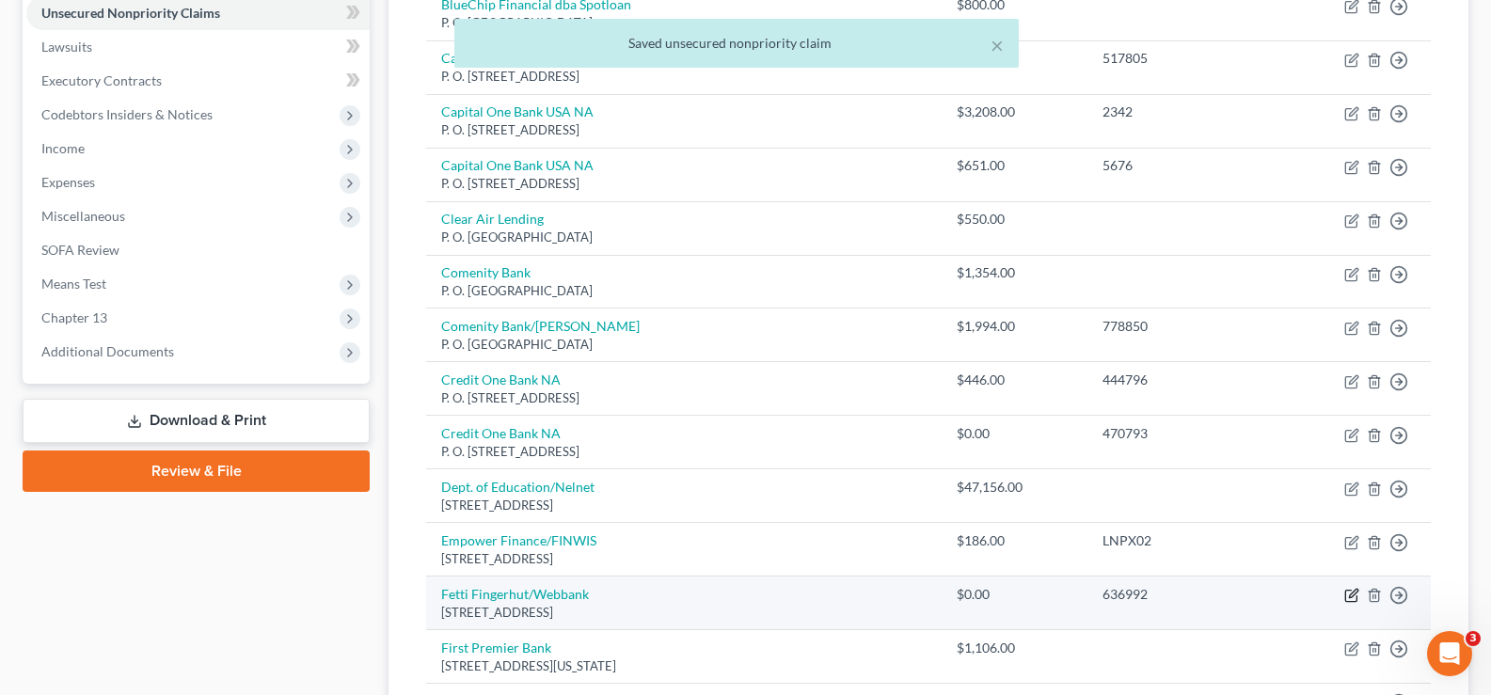
click at [1348, 593] on icon "button" at bounding box center [1351, 595] width 15 height 15
select select "24"
select select "0"
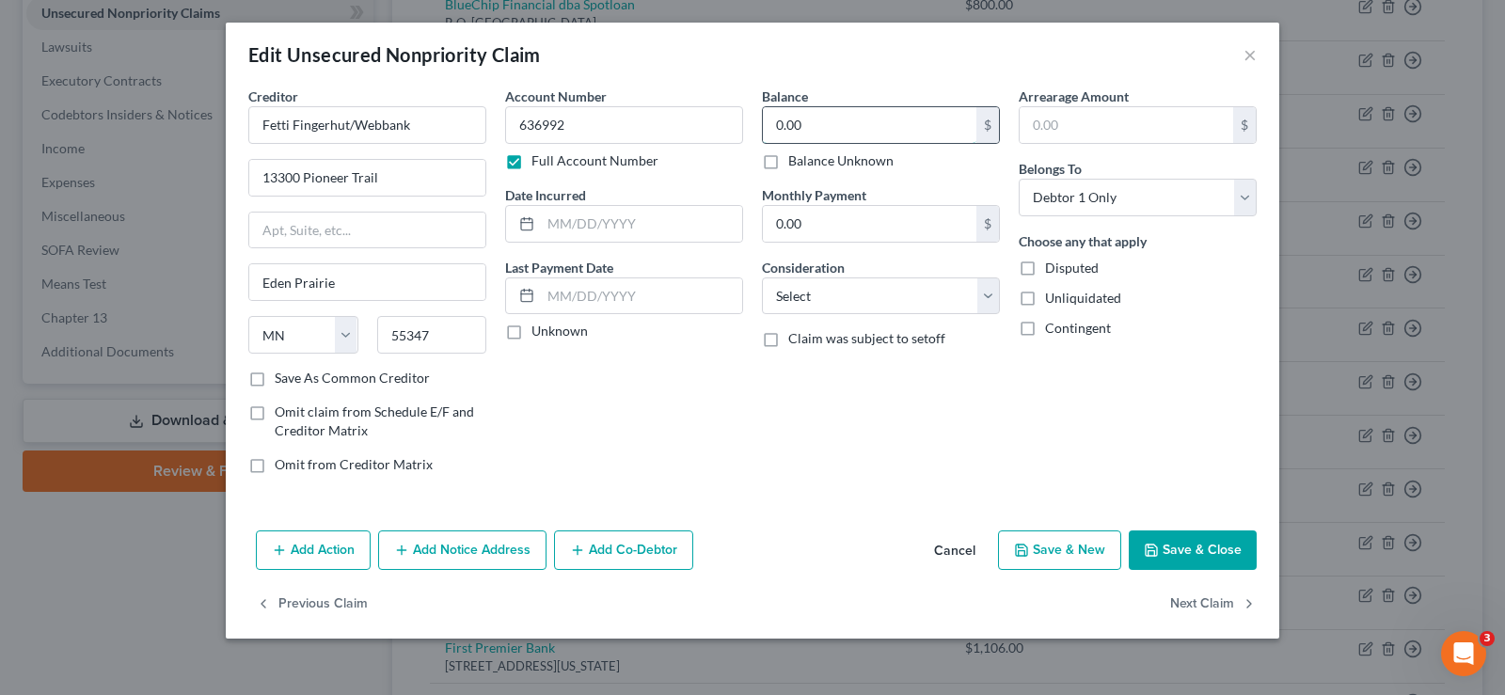
click at [824, 125] on input "0.00" at bounding box center [870, 125] width 214 height 36
type input "1,163.00"
click at [591, 231] on input "text" at bounding box center [641, 224] width 201 height 36
type input "[DATE]"
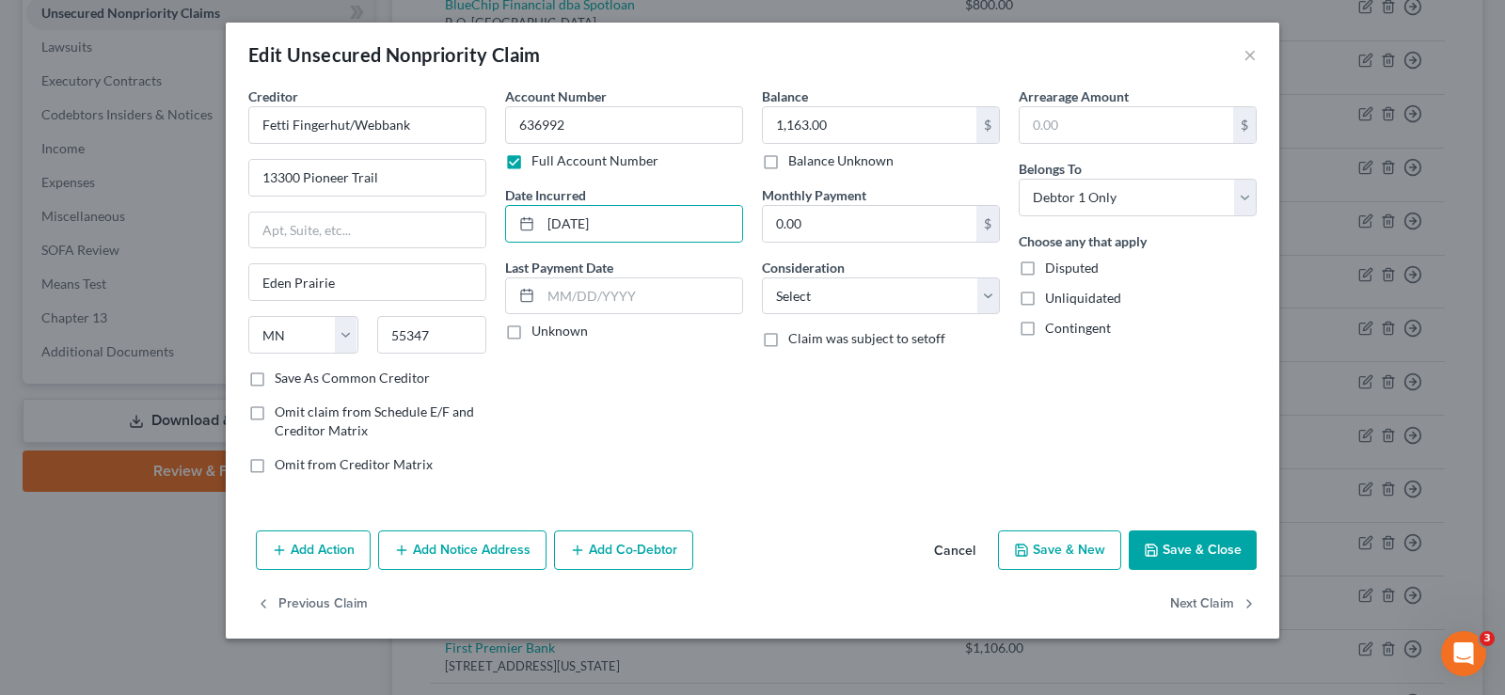
drag, startPoint x: 1035, startPoint y: 298, endPoint x: 618, endPoint y: 294, distance: 416.8
click at [1045, 296] on label "Unliquidated" at bounding box center [1083, 298] width 76 height 19
click at [1053, 296] on input "Unliquidated" at bounding box center [1059, 295] width 12 height 12
checkbox input "true"
click at [275, 375] on label "Save As Common Creditor" at bounding box center [352, 378] width 155 height 19
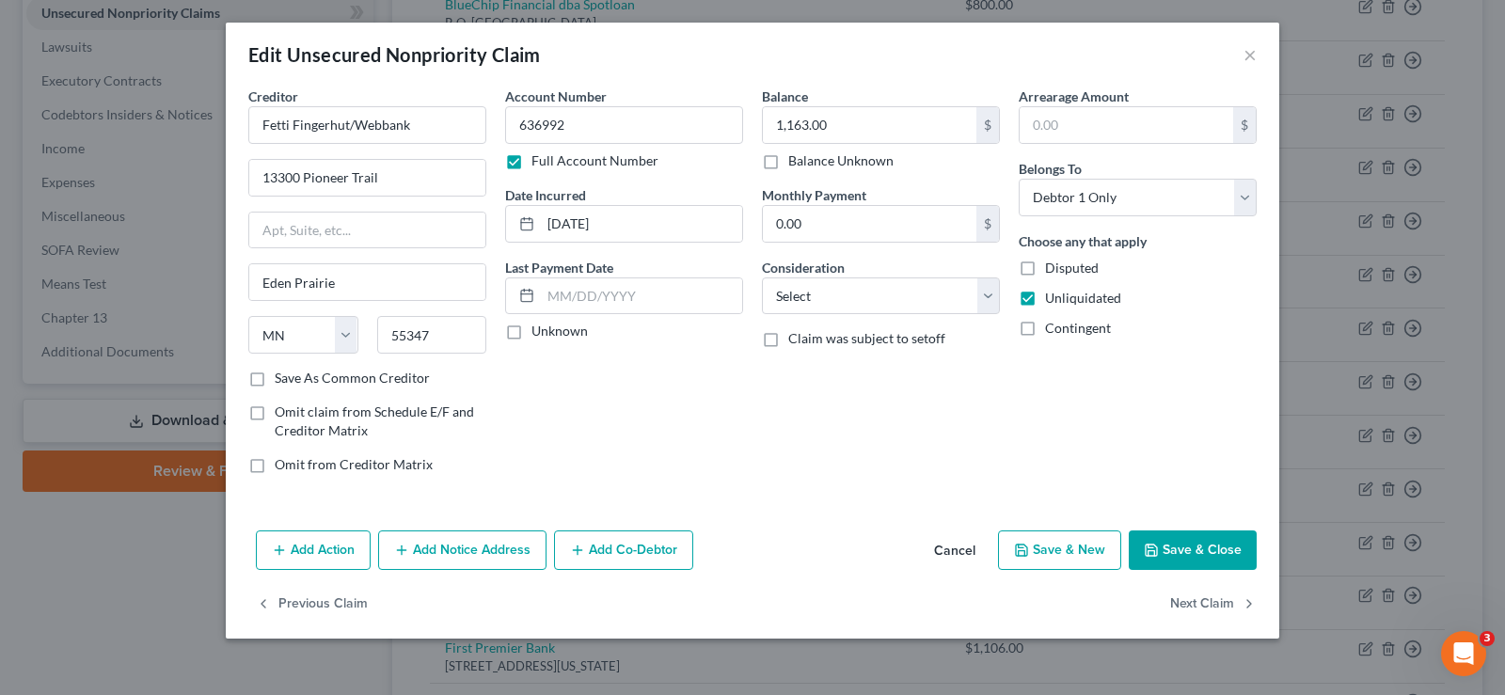
click at [282, 375] on input "Save As Common Creditor" at bounding box center [288, 375] width 12 height 12
click at [1180, 550] on button "Save & Close" at bounding box center [1193, 551] width 128 height 40
checkbox input "false"
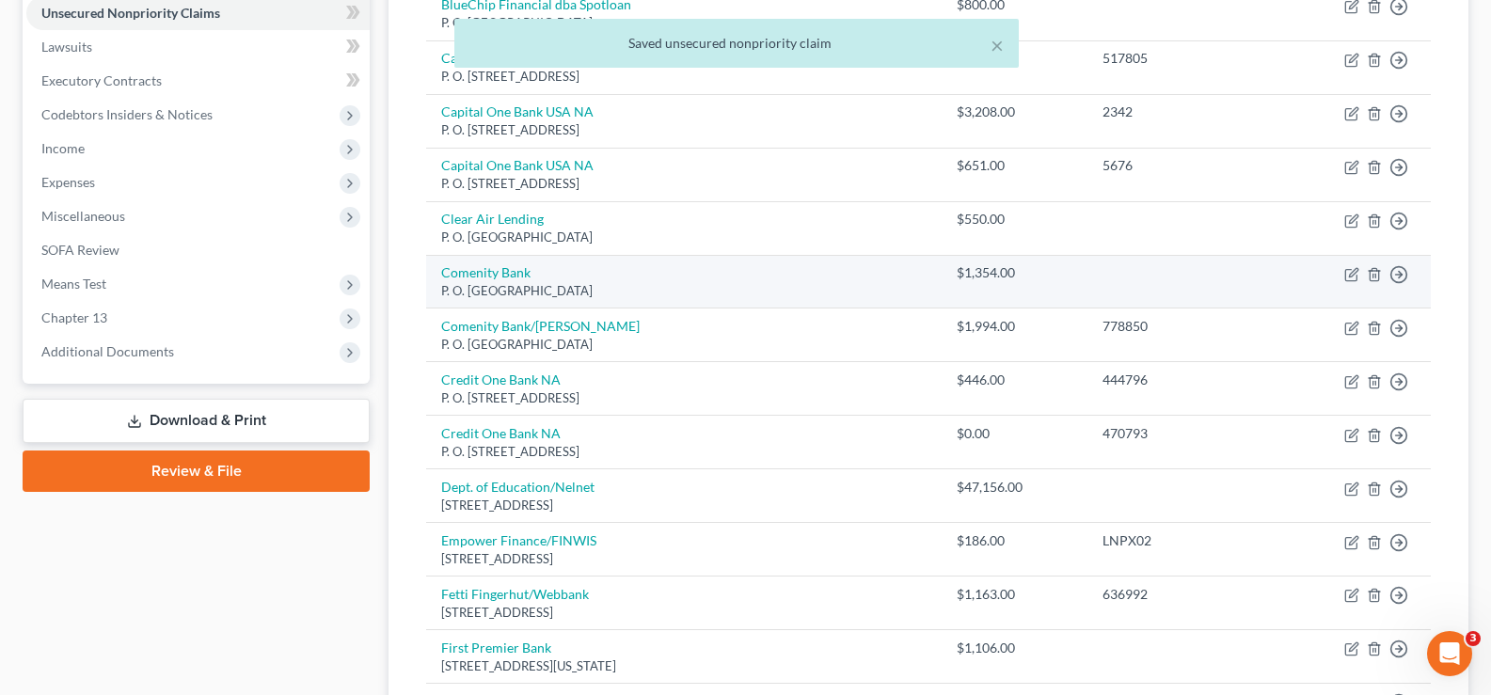
scroll to position [753, 0]
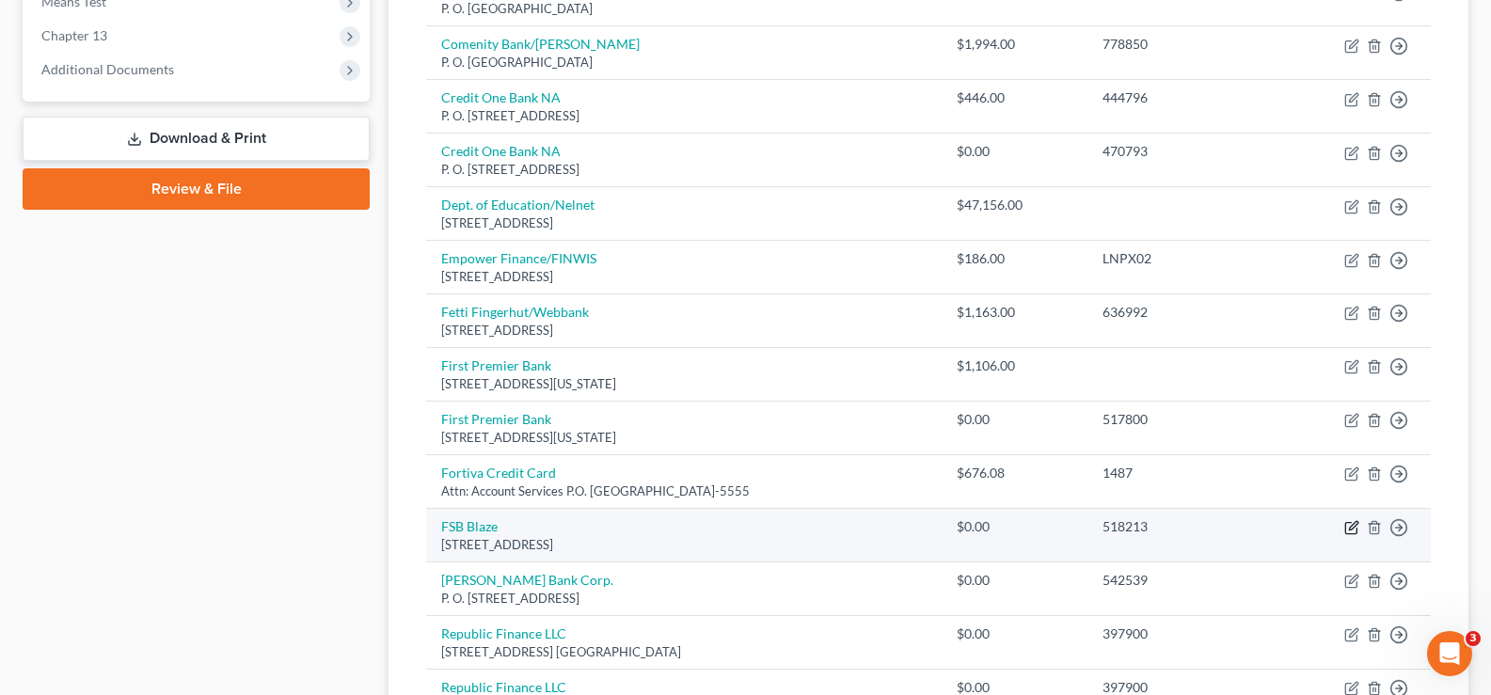
click at [1347, 529] on icon "button" at bounding box center [1351, 527] width 15 height 15
select select "43"
select select "0"
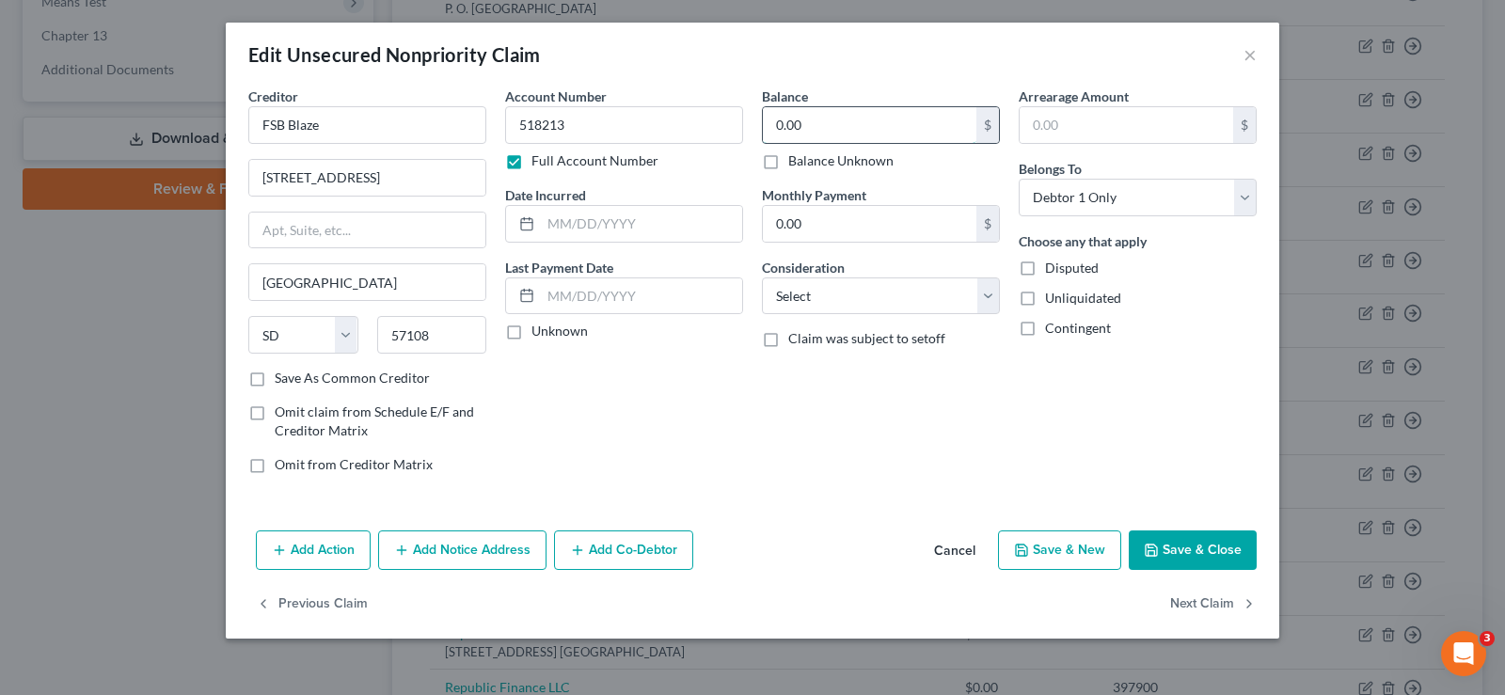
click at [816, 126] on input "0.00" at bounding box center [870, 125] width 214 height 36
type input "373.00"
click at [834, 305] on select "Select Cable / Satellite Services Collection Agency Credit Card Debt Debt Couns…" at bounding box center [881, 297] width 238 height 38
select select "2"
click at [762, 278] on select "Select Cable / Satellite Services Collection Agency Credit Card Debt Debt Couns…" at bounding box center [881, 297] width 238 height 38
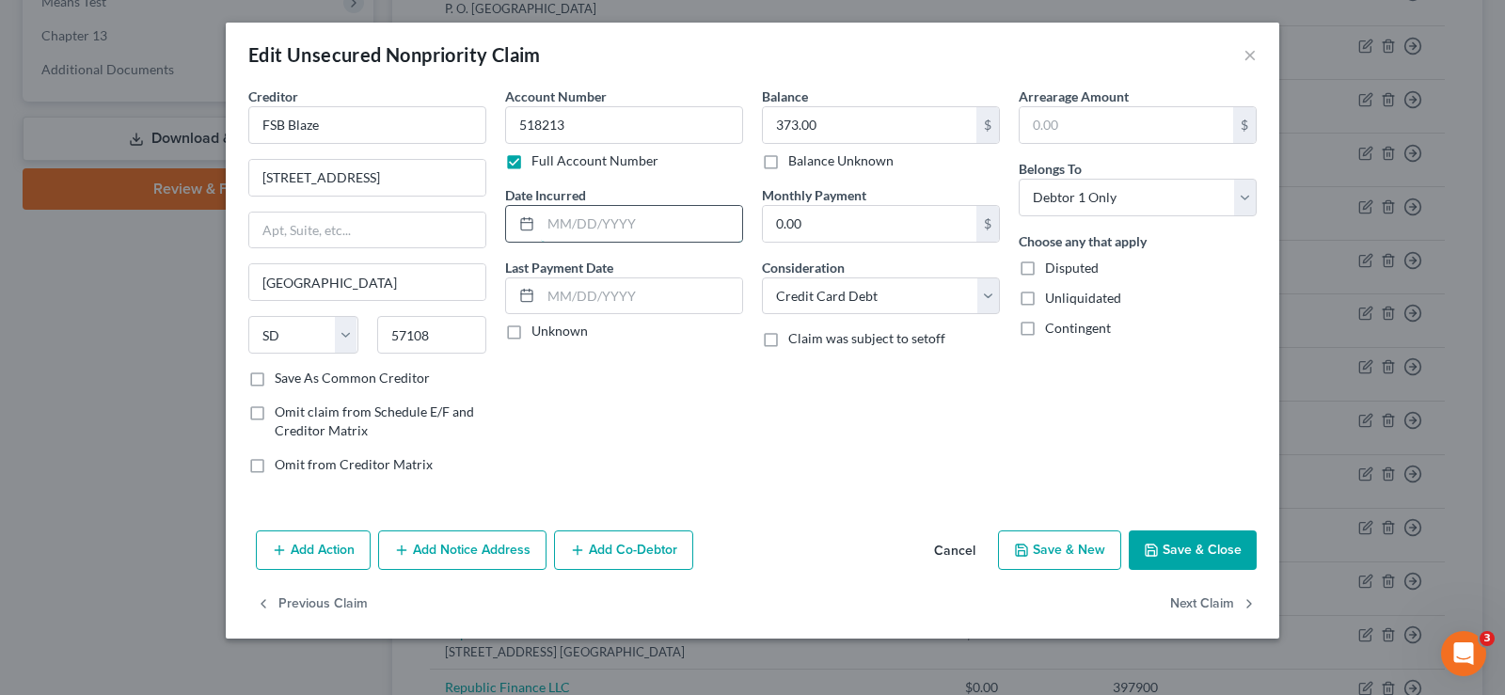
click at [623, 234] on input "text" at bounding box center [641, 224] width 201 height 36
type input "[DATE]"
click at [1045, 299] on label "Unliquidated" at bounding box center [1083, 298] width 76 height 19
click at [1053, 299] on input "Unliquidated" at bounding box center [1059, 295] width 12 height 12
checkbox input "true"
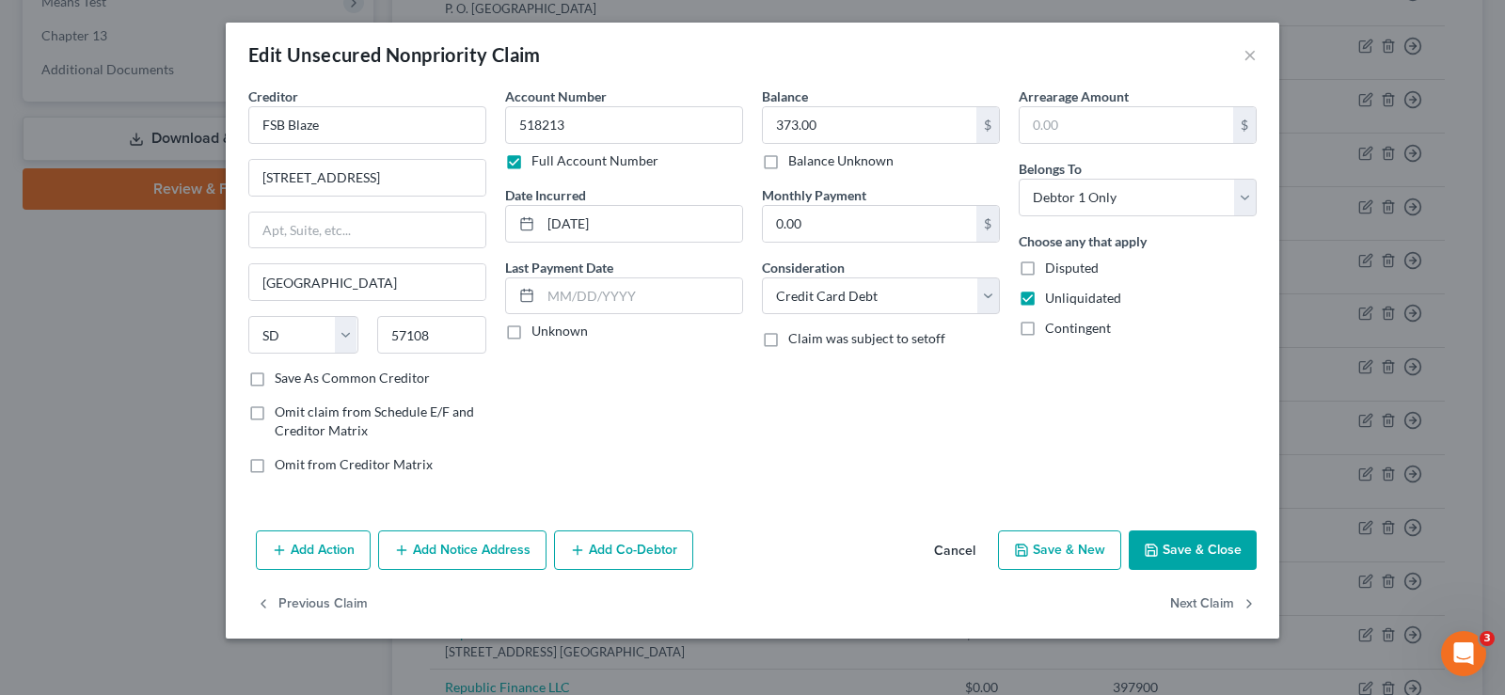
click at [275, 387] on label "Save As Common Creditor" at bounding box center [352, 378] width 155 height 19
click at [282, 381] on input "Save As Common Creditor" at bounding box center [288, 375] width 12 height 12
click at [1188, 549] on button "Save & Close" at bounding box center [1193, 551] width 128 height 40
checkbox input "false"
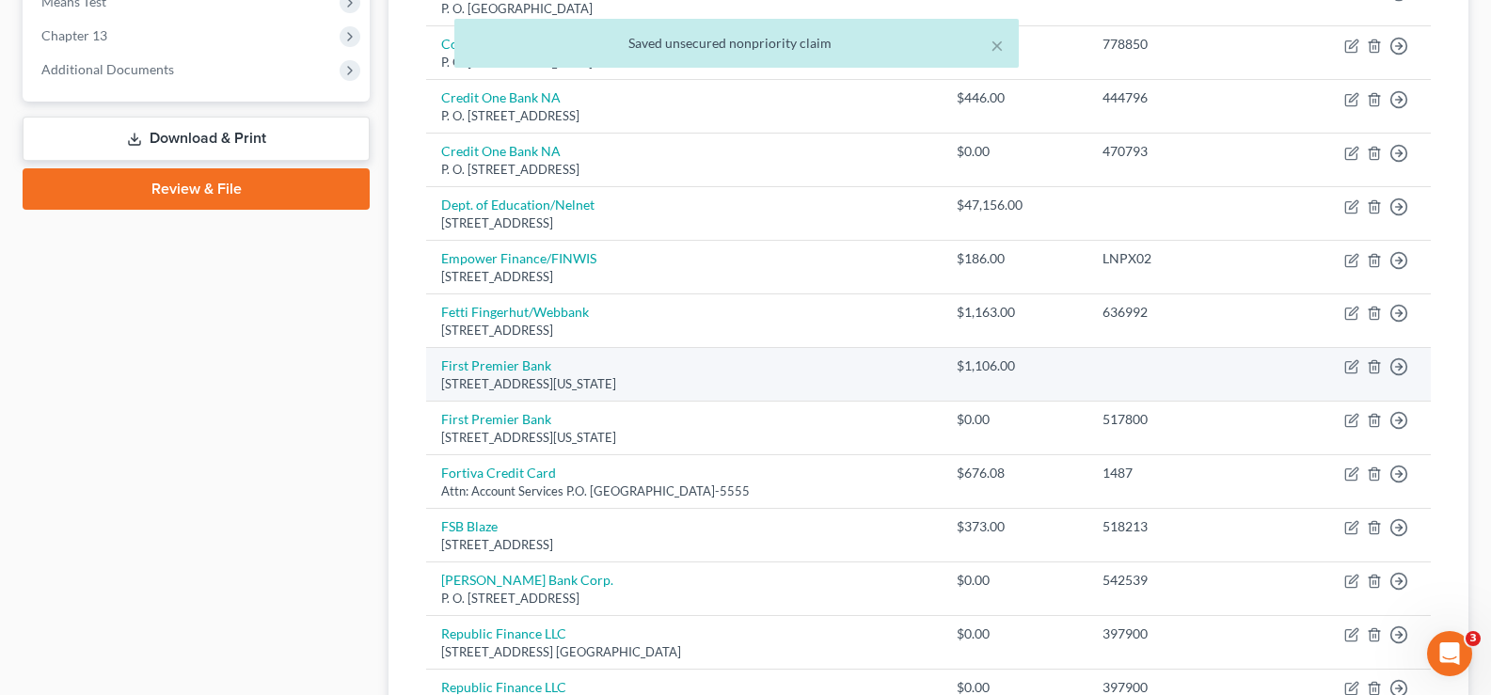
scroll to position [847, 0]
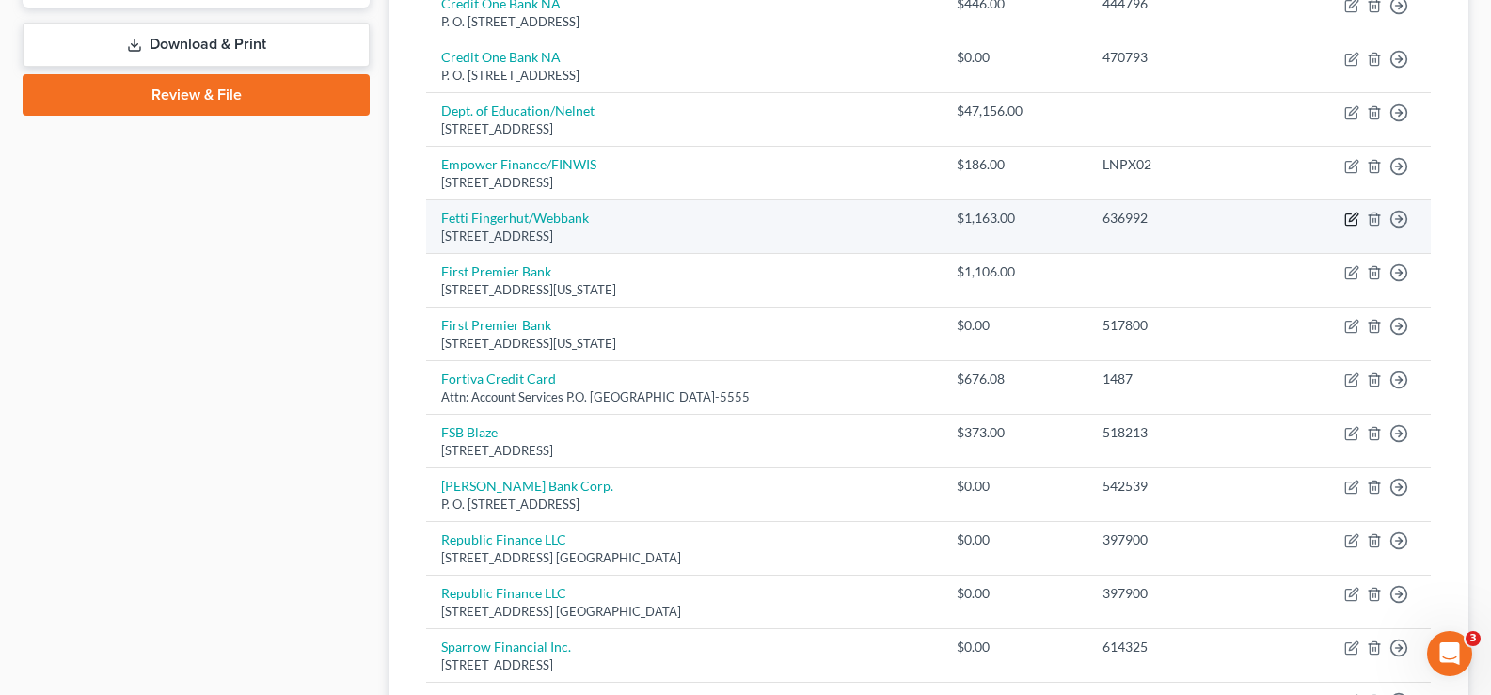
click at [1357, 223] on icon "button" at bounding box center [1350, 220] width 11 height 11
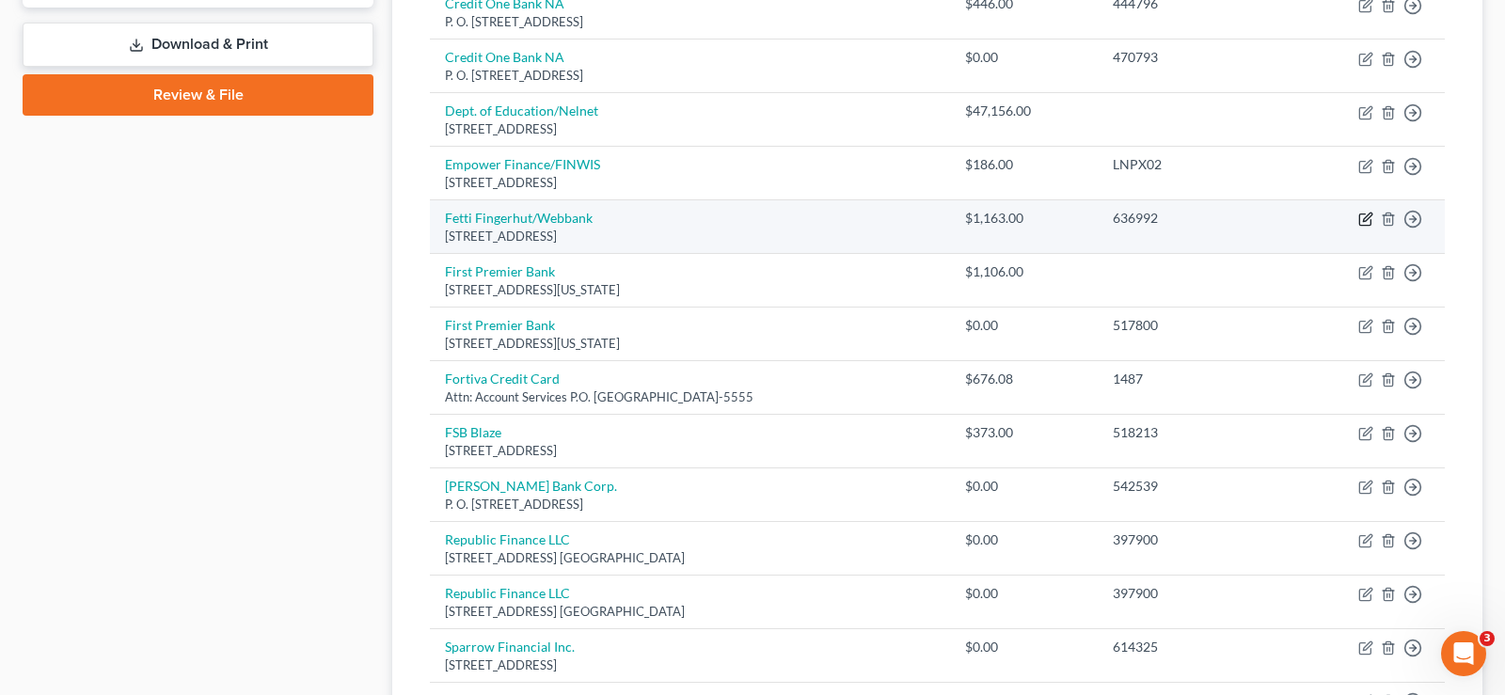
select select "24"
select select "0"
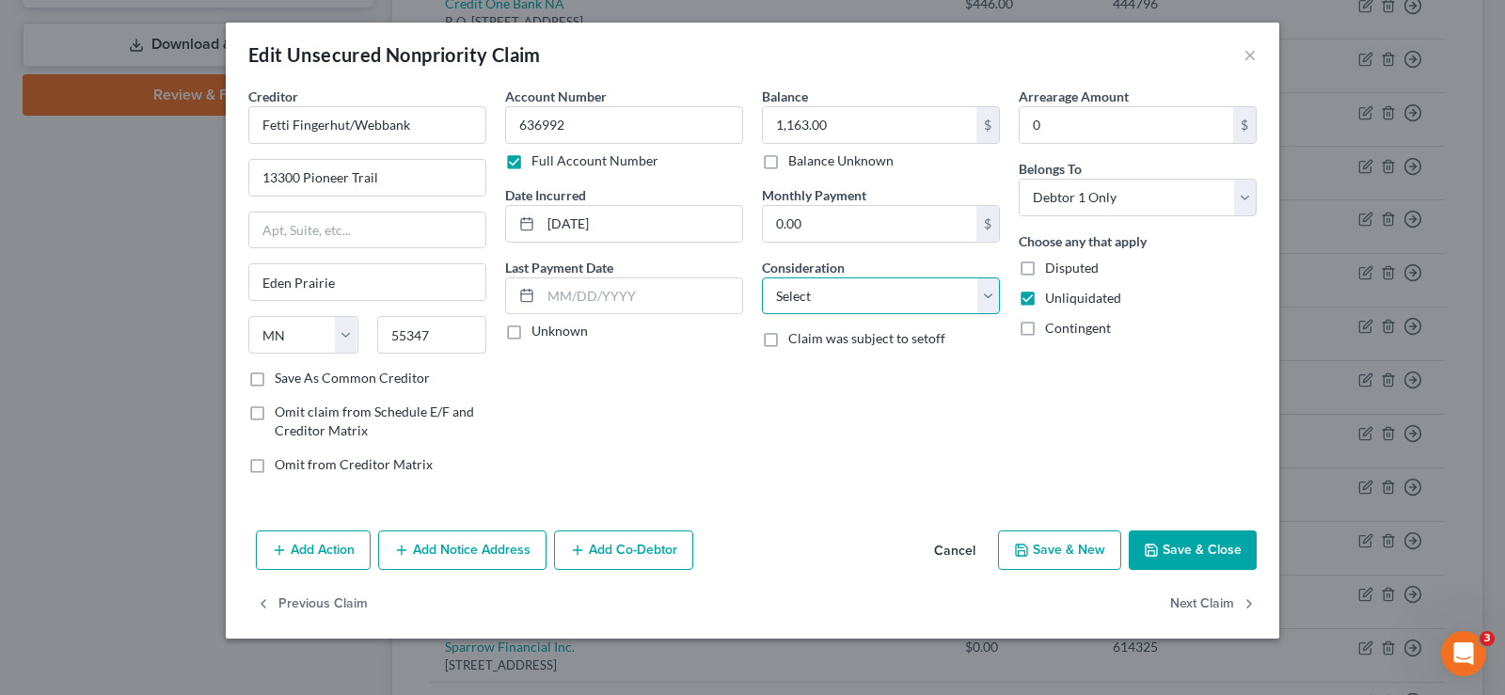
click at [837, 301] on select "Select Cable / Satellite Services Collection Agency Credit Card Debt Debt Couns…" at bounding box center [881, 297] width 238 height 38
select select "14"
click at [762, 278] on select "Select Cable / Satellite Services Collection Agency Credit Card Debt Debt Couns…" at bounding box center [881, 297] width 238 height 38
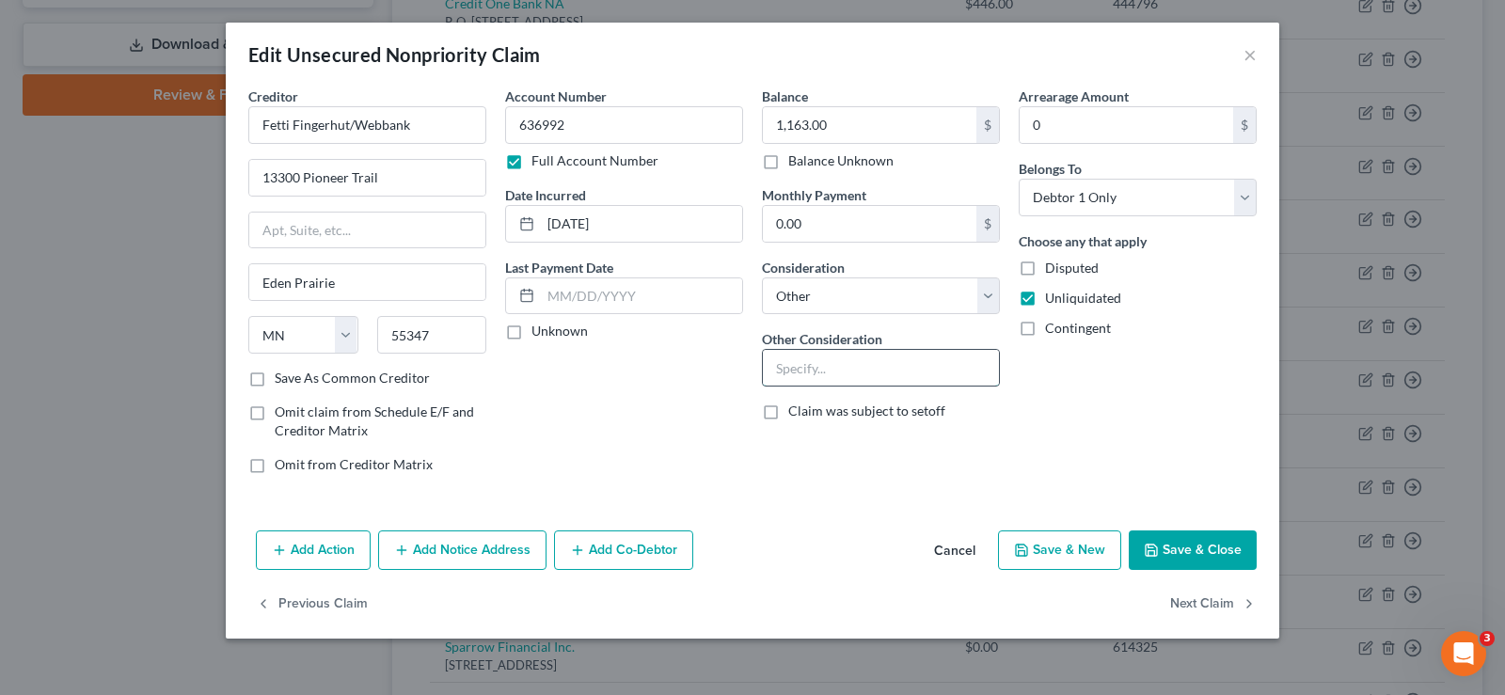
click at [826, 371] on input "text" at bounding box center [881, 368] width 236 height 36
type input "Charge Account"
click at [275, 382] on label "Save As Common Creditor" at bounding box center [352, 378] width 155 height 19
click at [282, 381] on input "Save As Common Creditor" at bounding box center [288, 375] width 12 height 12
click at [1201, 551] on button "Save & Close" at bounding box center [1193, 551] width 128 height 40
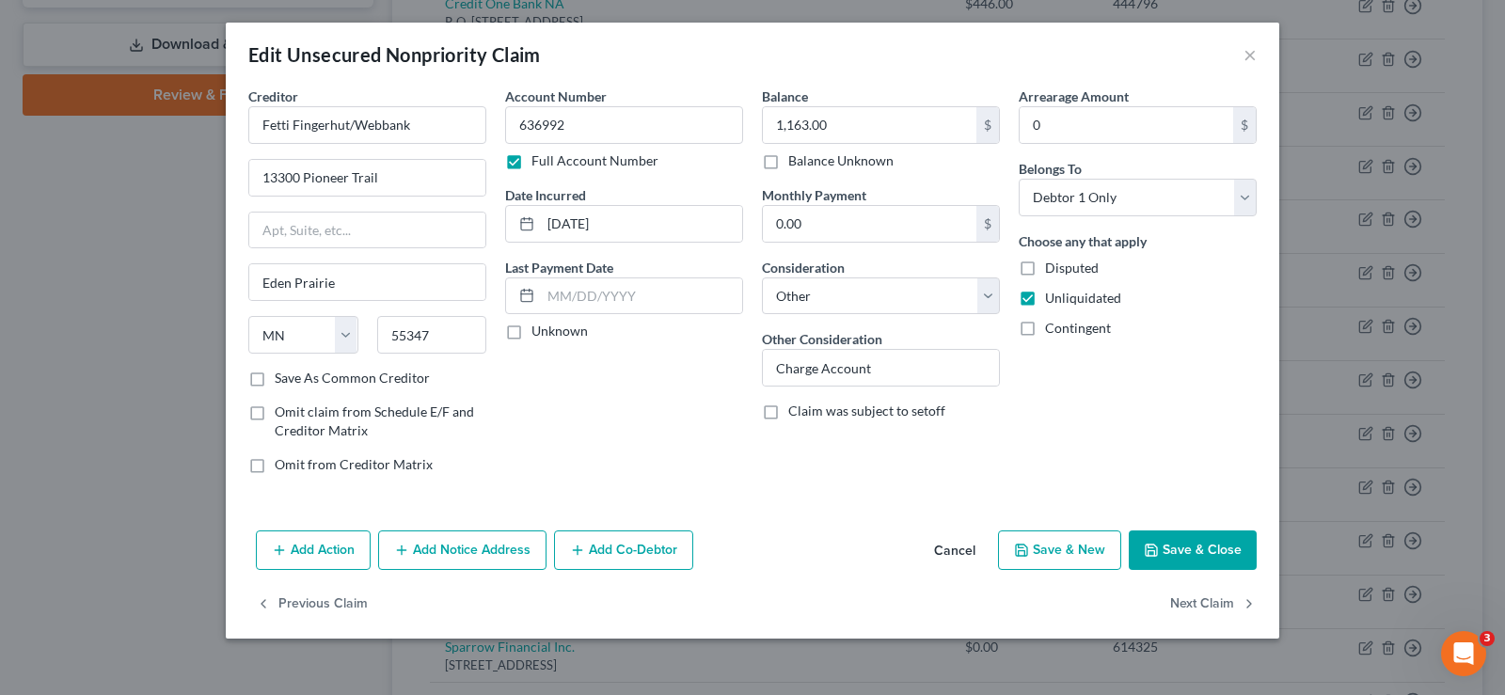
checkbox input "false"
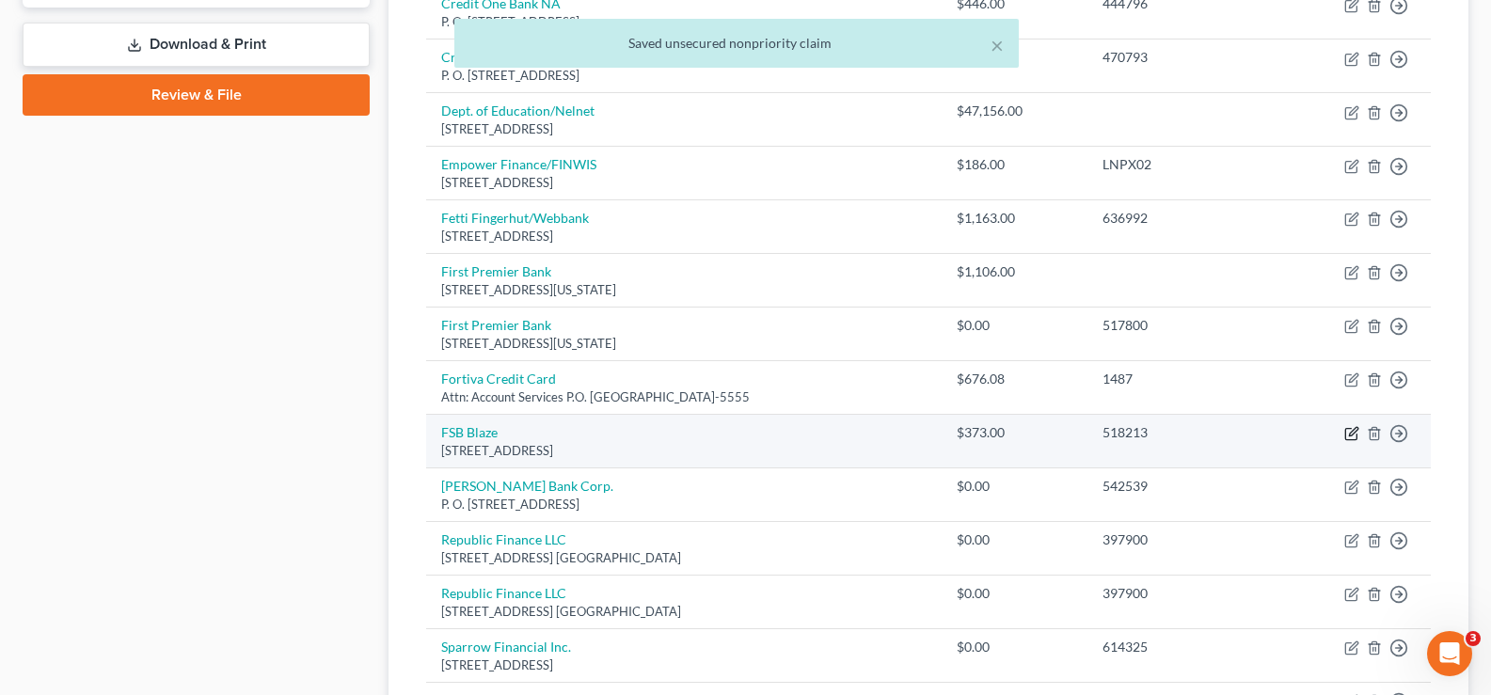
click at [1355, 432] on icon "button" at bounding box center [1351, 433] width 15 height 15
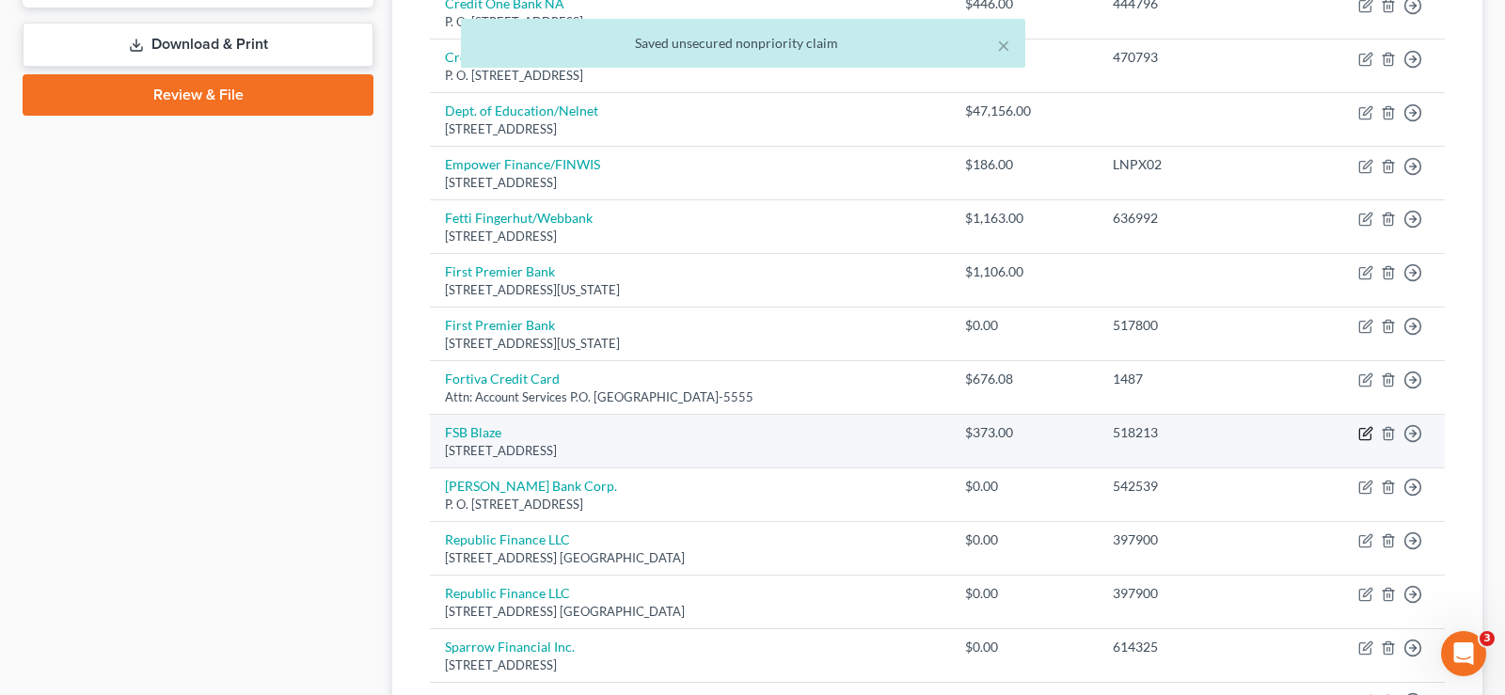
select select "43"
select select "2"
select select "0"
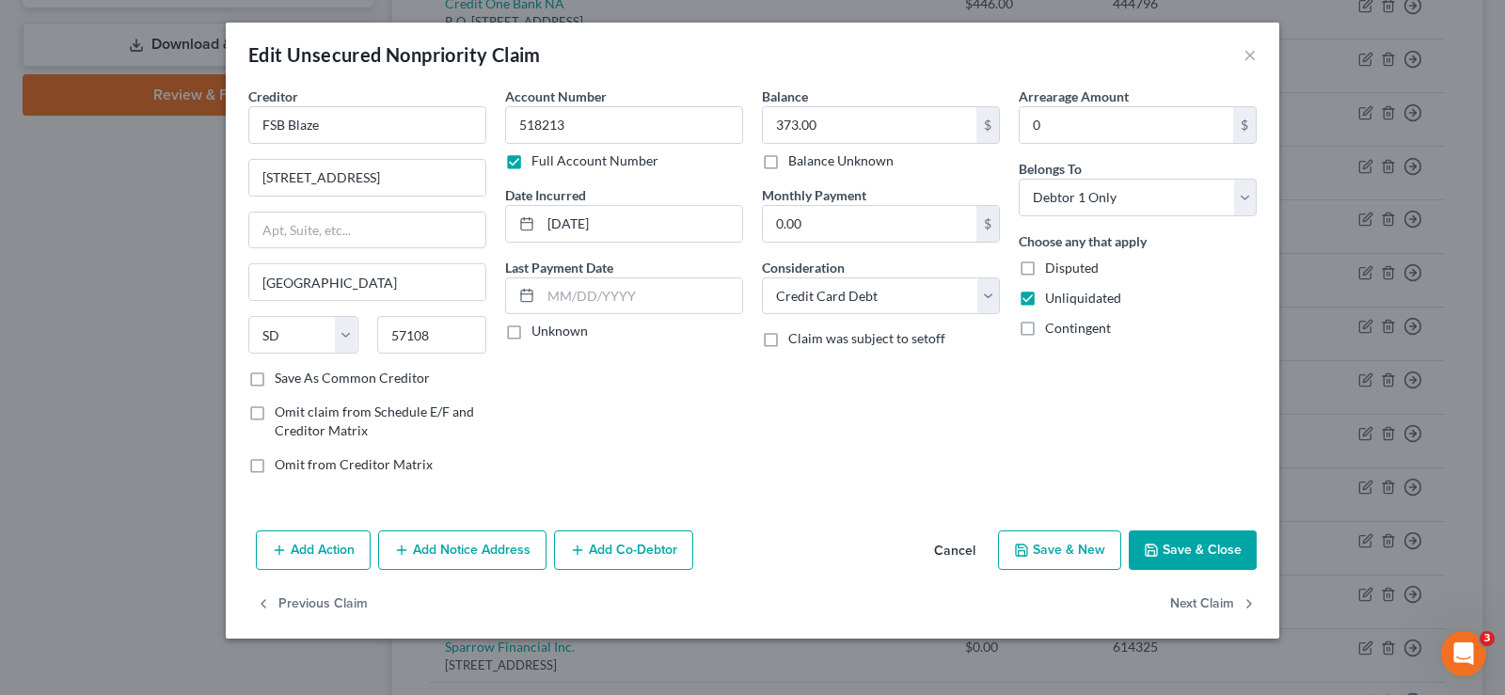
click at [1211, 553] on button "Save & Close" at bounding box center [1193, 551] width 128 height 40
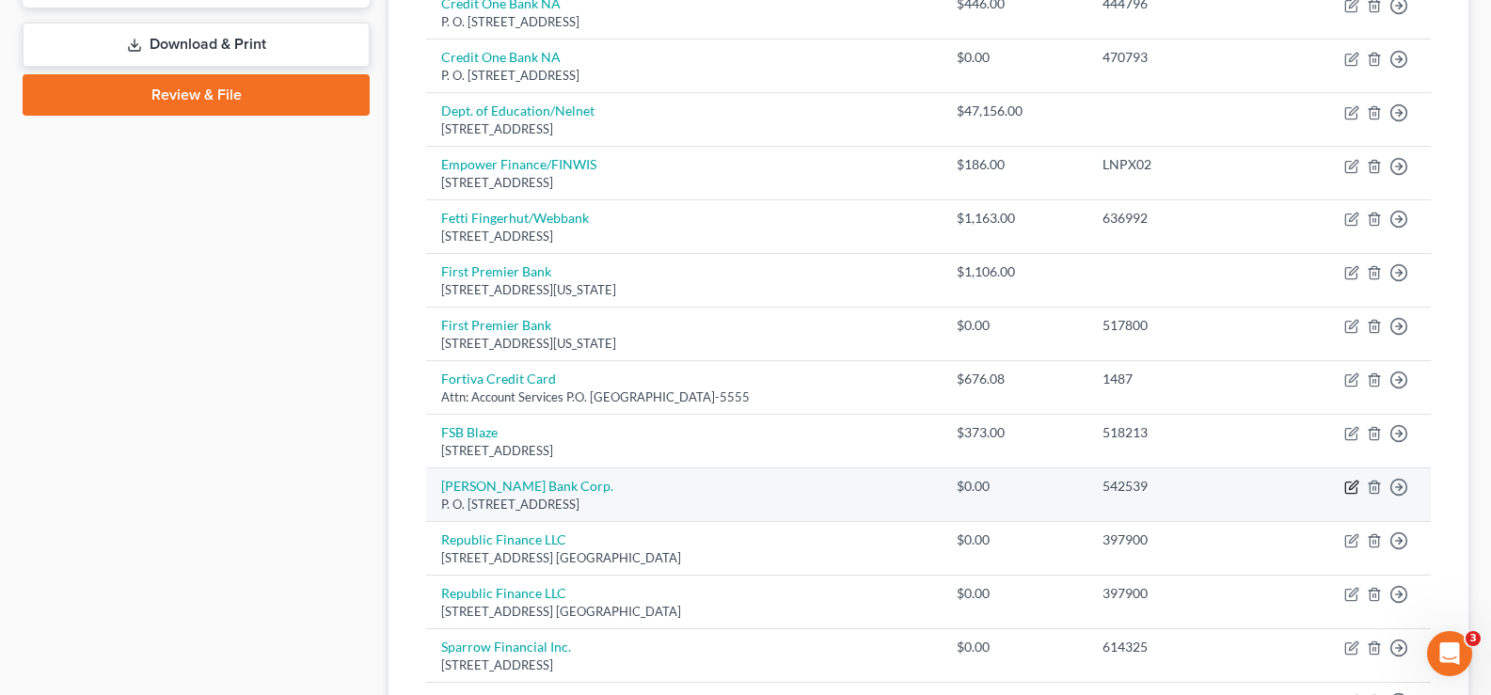
click at [1352, 490] on icon "button" at bounding box center [1353, 486] width 8 height 8
select select "35"
select select "0"
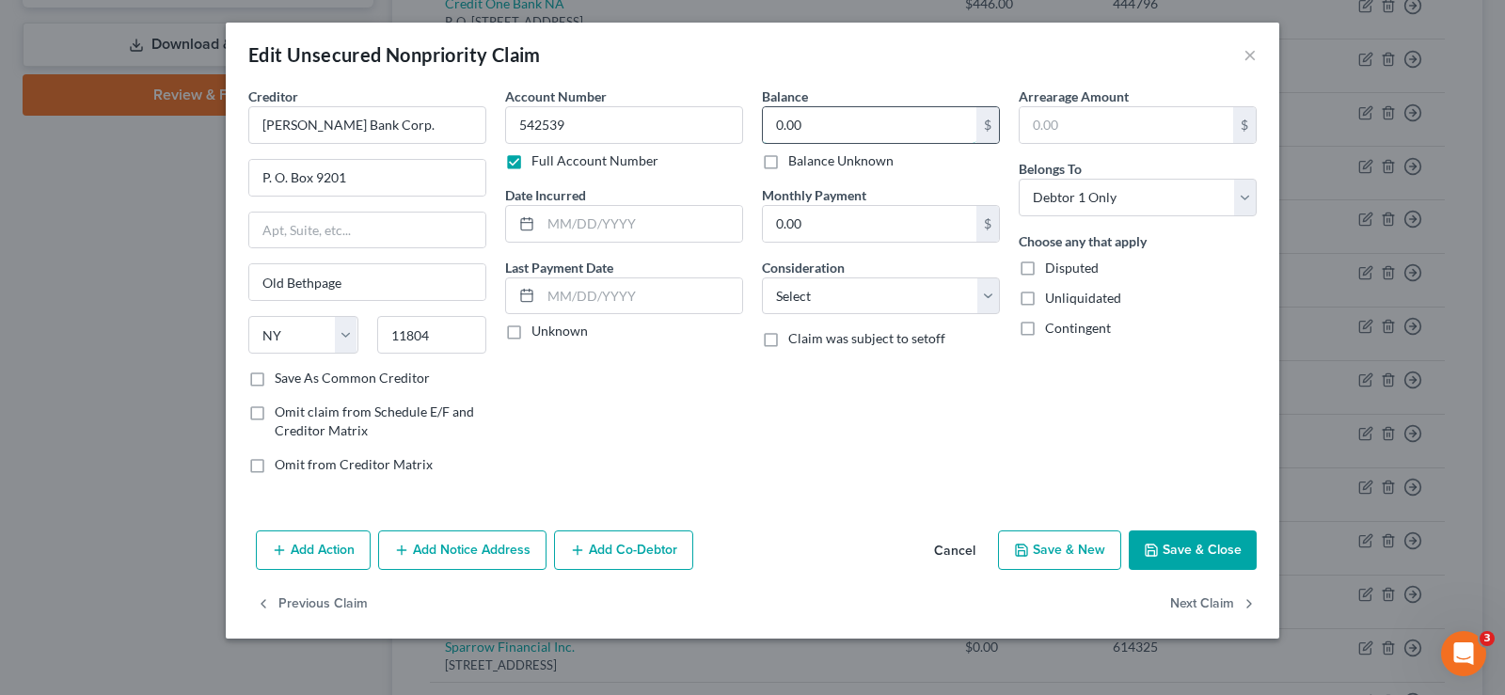
click at [873, 136] on input "0.00" at bounding box center [870, 125] width 214 height 36
type input "1,317.00"
click at [568, 236] on input "text" at bounding box center [641, 224] width 201 height 36
type input "[DATE]"
click at [275, 385] on label "Save As Common Creditor" at bounding box center [352, 378] width 155 height 19
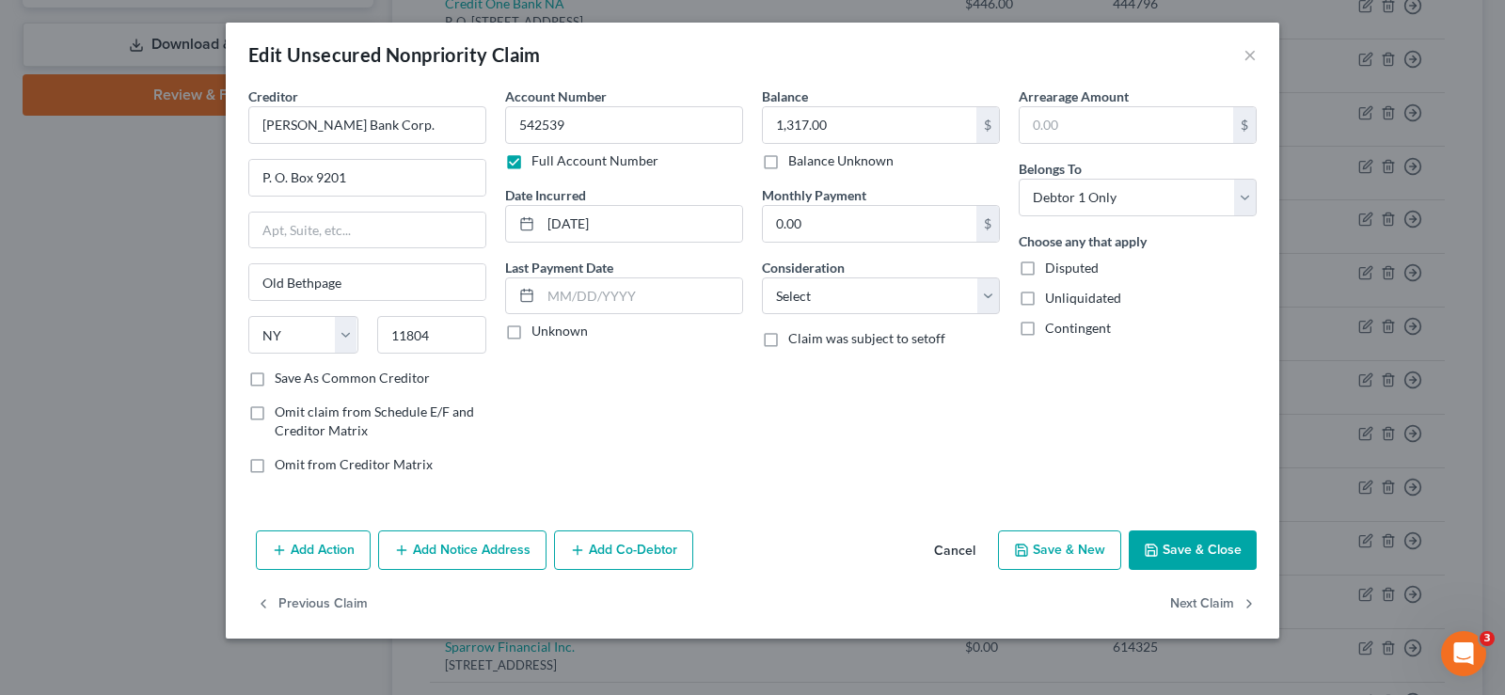
click at [282, 381] on input "Save As Common Creditor" at bounding box center [288, 375] width 12 height 12
checkbox input "true"
click at [1045, 301] on label "Unliquidated" at bounding box center [1083, 298] width 76 height 19
click at [1053, 301] on input "Unliquidated" at bounding box center [1059, 295] width 12 height 12
checkbox input "true"
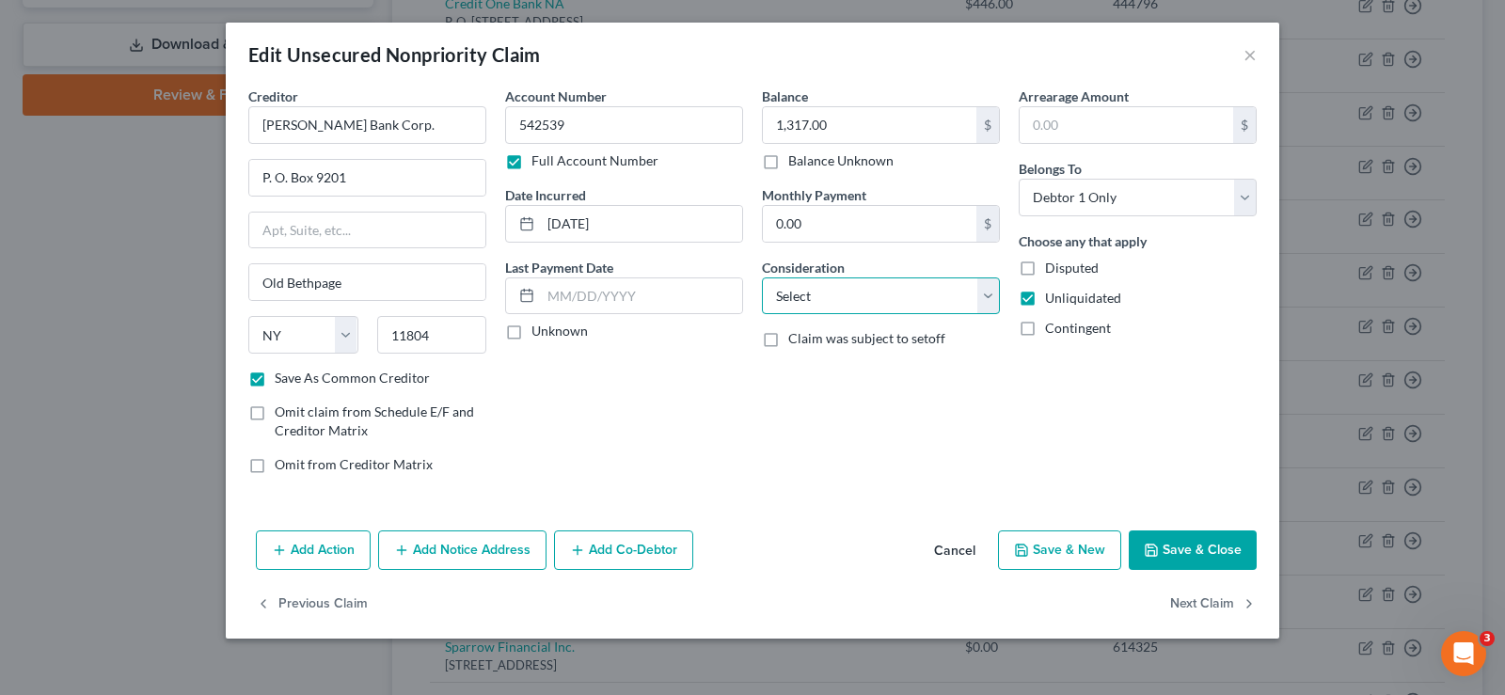
click at [825, 302] on select "Select Cable / Satellite Services Collection Agency Credit Card Debt Debt Couns…" at bounding box center [881, 297] width 238 height 38
select select "2"
click at [762, 278] on select "Select Cable / Satellite Services Collection Agency Credit Card Debt Debt Couns…" at bounding box center [881, 297] width 238 height 38
click at [1200, 559] on button "Save & Close" at bounding box center [1193, 551] width 128 height 40
checkbox input "false"
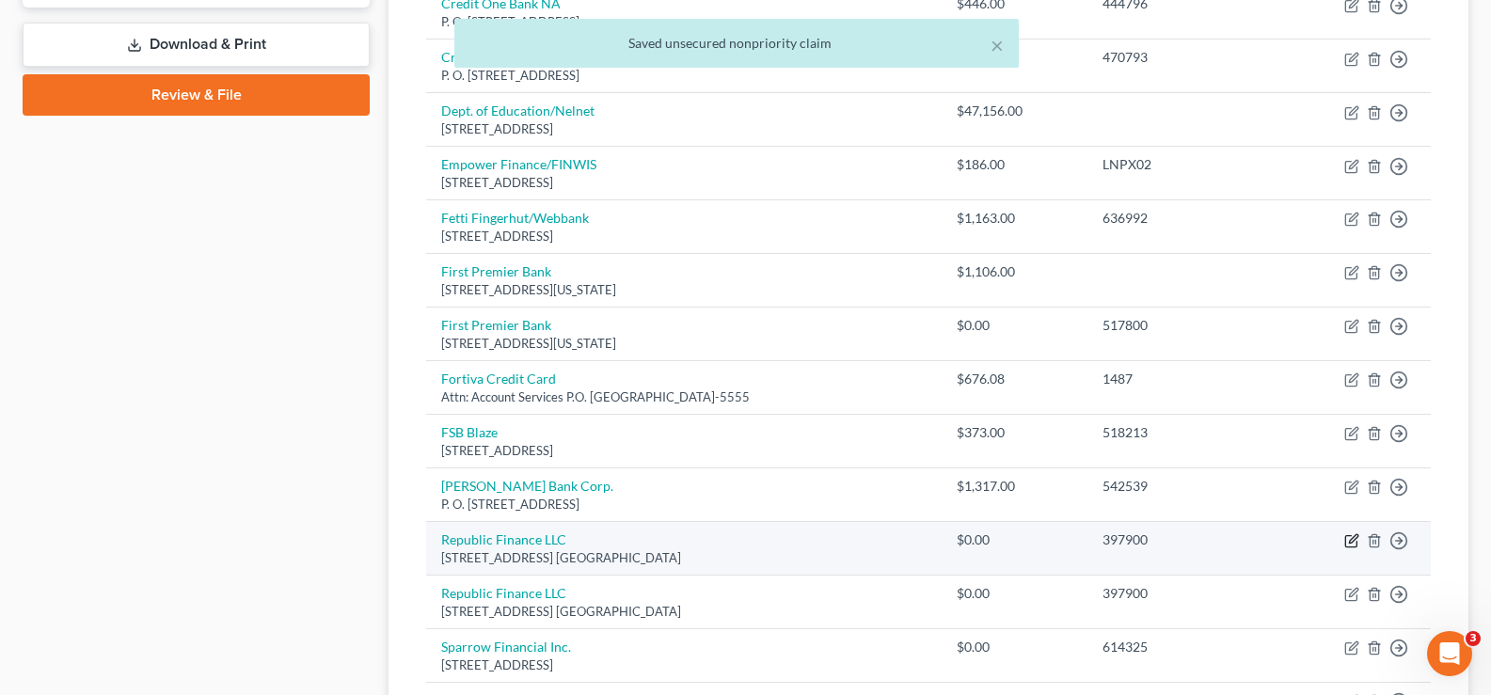
click at [1349, 539] on icon "button" at bounding box center [1351, 540] width 15 height 15
select select "10"
select select "0"
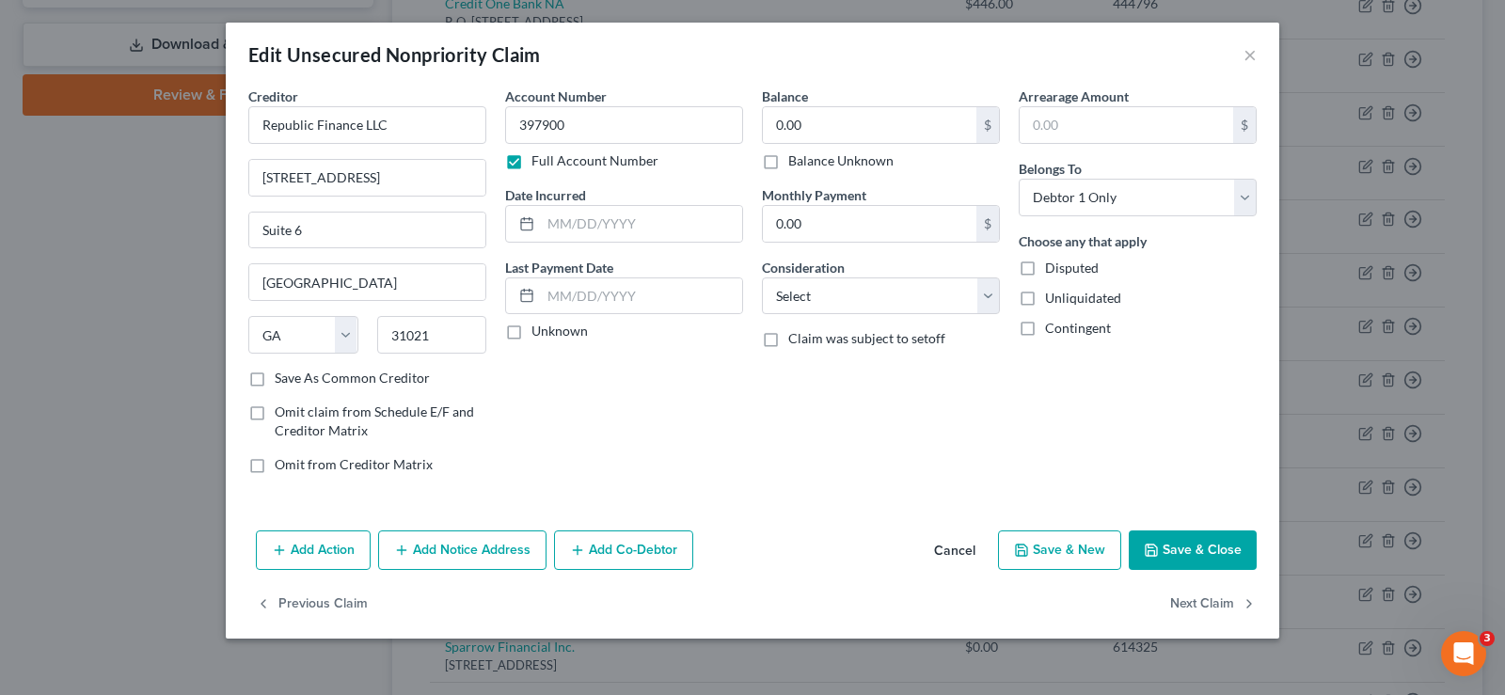
click at [275, 382] on label "Save As Common Creditor" at bounding box center [352, 378] width 155 height 19
click at [282, 381] on input "Save As Common Creditor" at bounding box center [288, 375] width 12 height 12
checkbox input "true"
click at [814, 122] on input "0.00" at bounding box center [870, 125] width 214 height 36
type input "4,202.00"
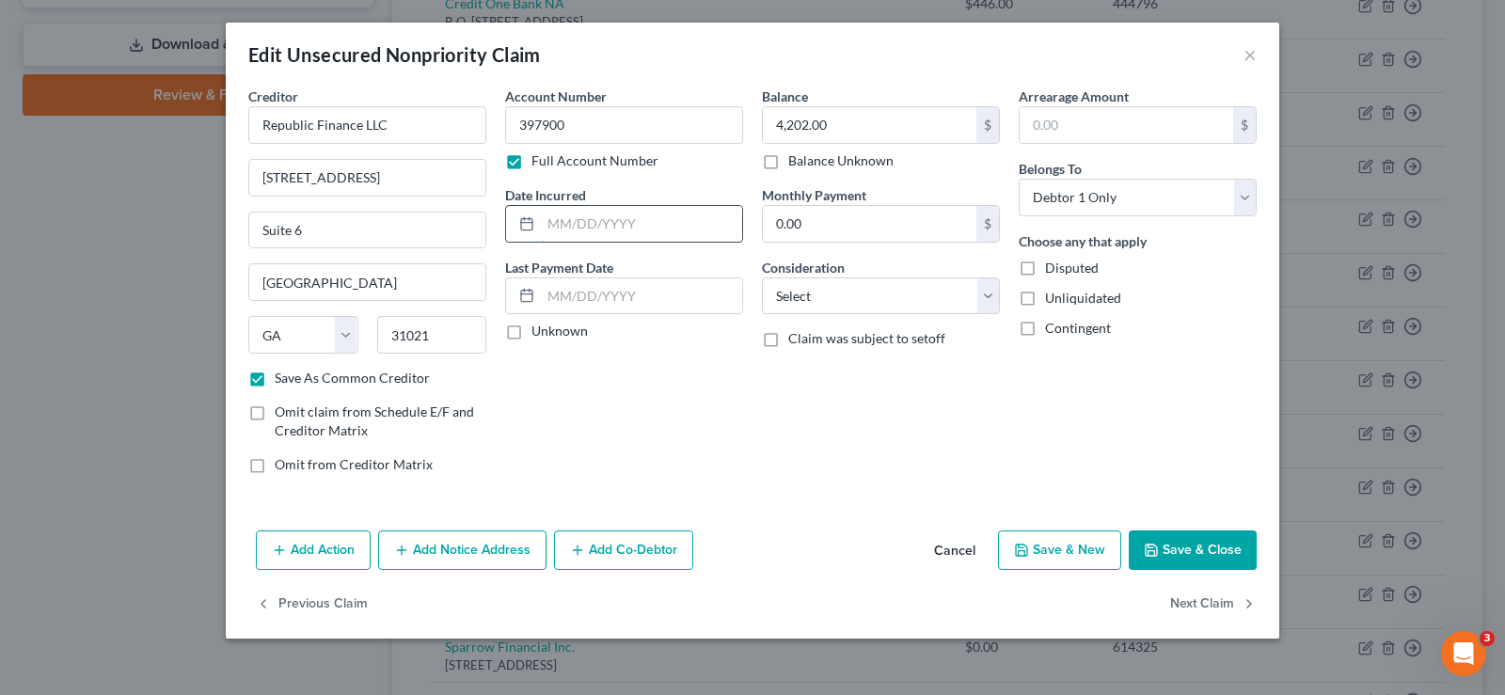
click at [639, 228] on input "text" at bounding box center [641, 224] width 201 height 36
type input "[DATE]"
click at [1045, 301] on label "Unliquidated" at bounding box center [1083, 298] width 76 height 19
click at [1053, 301] on input "Unliquidated" at bounding box center [1059, 295] width 12 height 12
checkbox input "true"
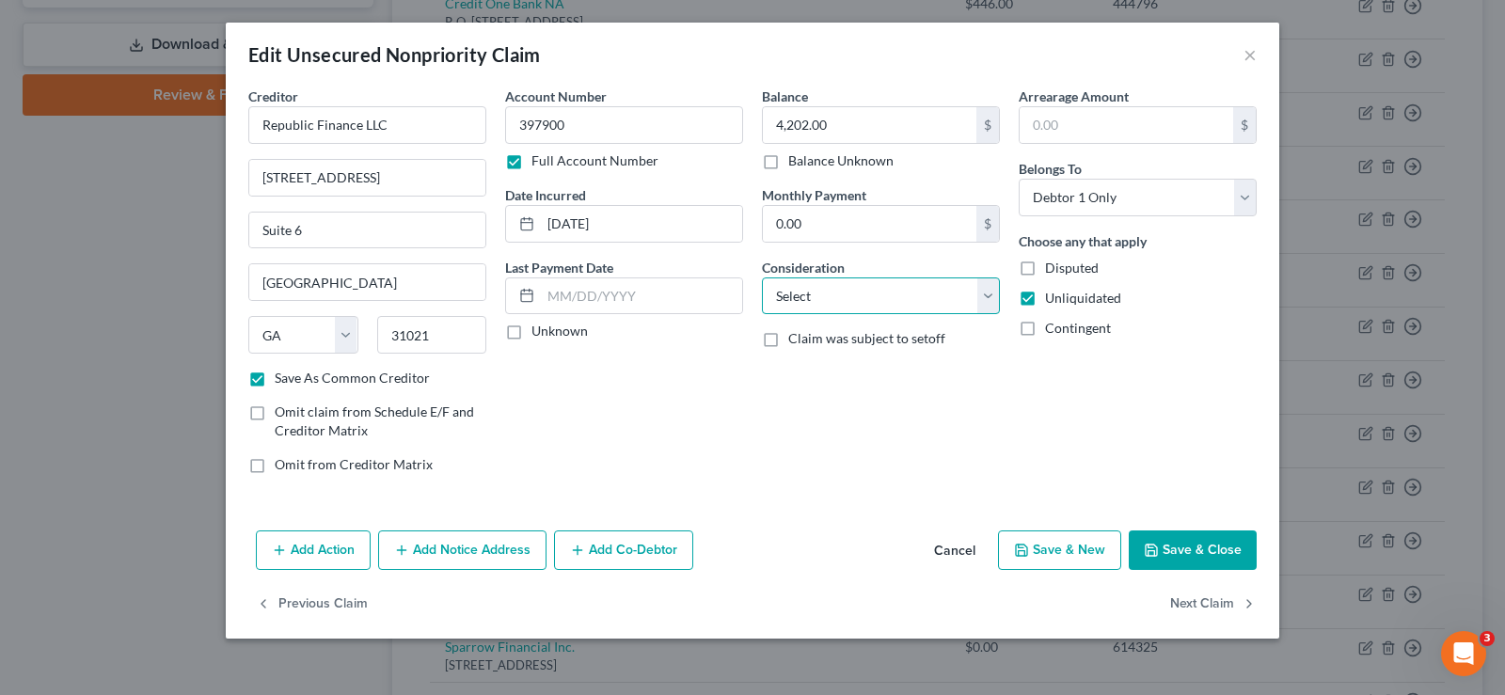
click at [865, 300] on select "Select Cable / Satellite Services Collection Agency Credit Card Debt Debt Couns…" at bounding box center [881, 297] width 238 height 38
click at [1153, 409] on div "Arrearage Amount $ Belongs To * Select Debtor 1 Only Debtor 2 Only Debtor 1 And…" at bounding box center [1138, 288] width 257 height 403
click at [836, 295] on select "Select Cable / Satellite Services Collection Agency Credit Card Debt Debt Couns…" at bounding box center [881, 297] width 238 height 38
select select "14"
click at [762, 278] on select "Select Cable / Satellite Services Collection Agency Credit Card Debt Debt Couns…" at bounding box center [881, 297] width 238 height 38
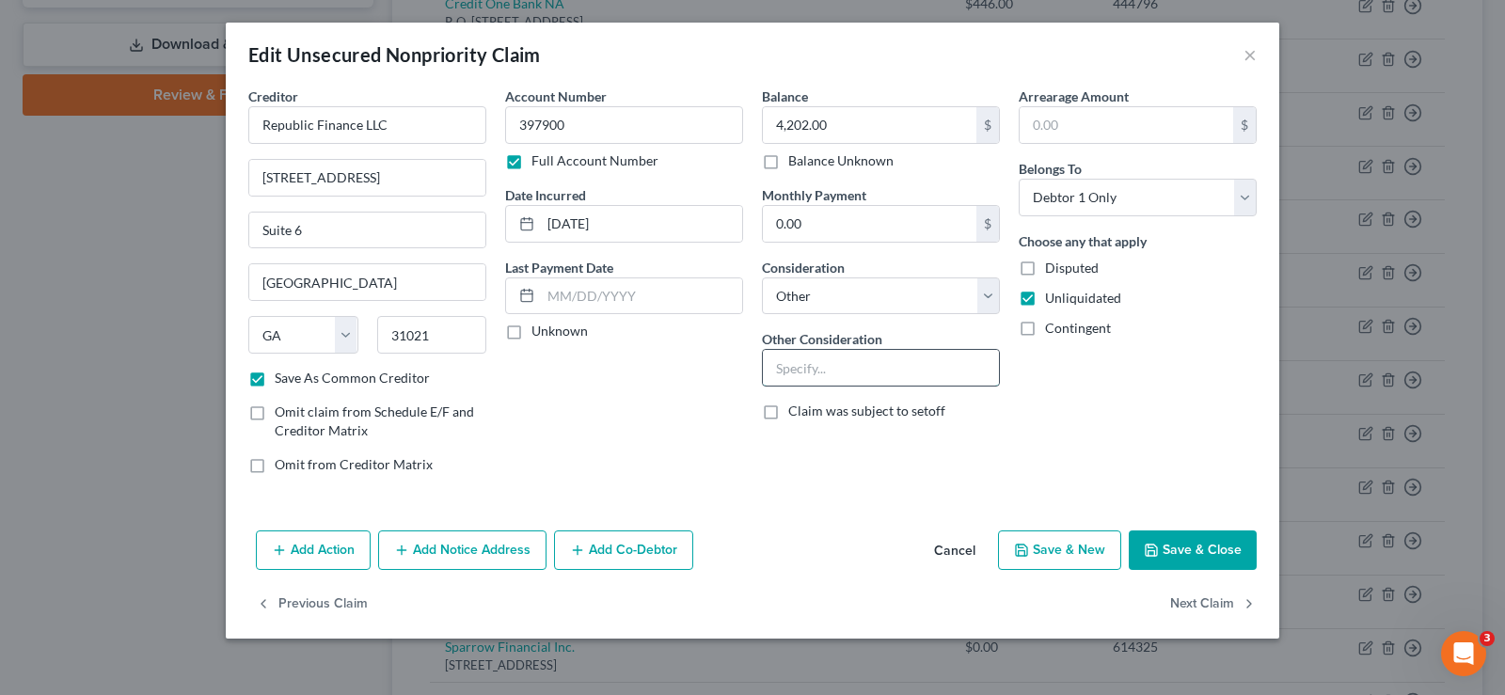
click at [810, 370] on input "text" at bounding box center [881, 368] width 236 height 36
type input "p"
type input "Portable Storage Building 12x12"
click at [1196, 552] on button "Save & Close" at bounding box center [1193, 551] width 128 height 40
checkbox input "false"
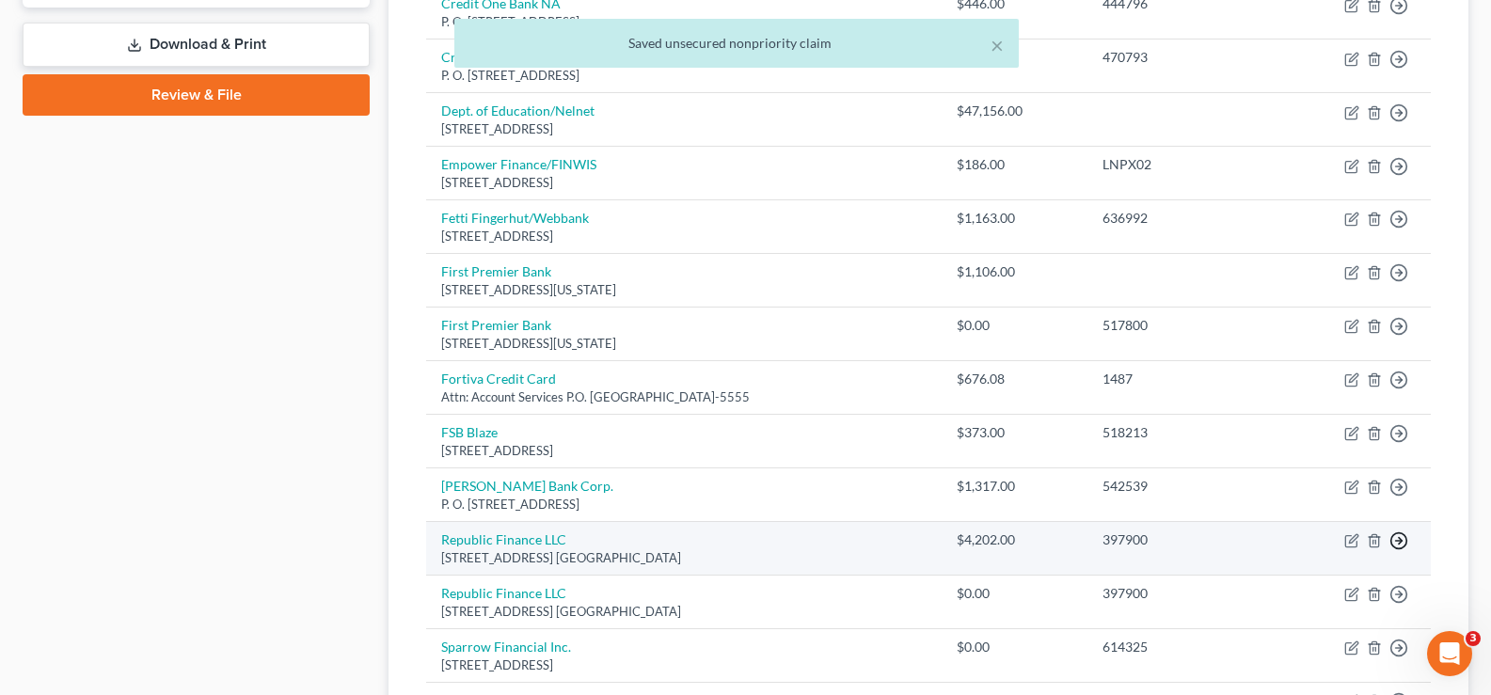
click at [1401, 538] on icon "button" at bounding box center [1399, 541] width 19 height 19
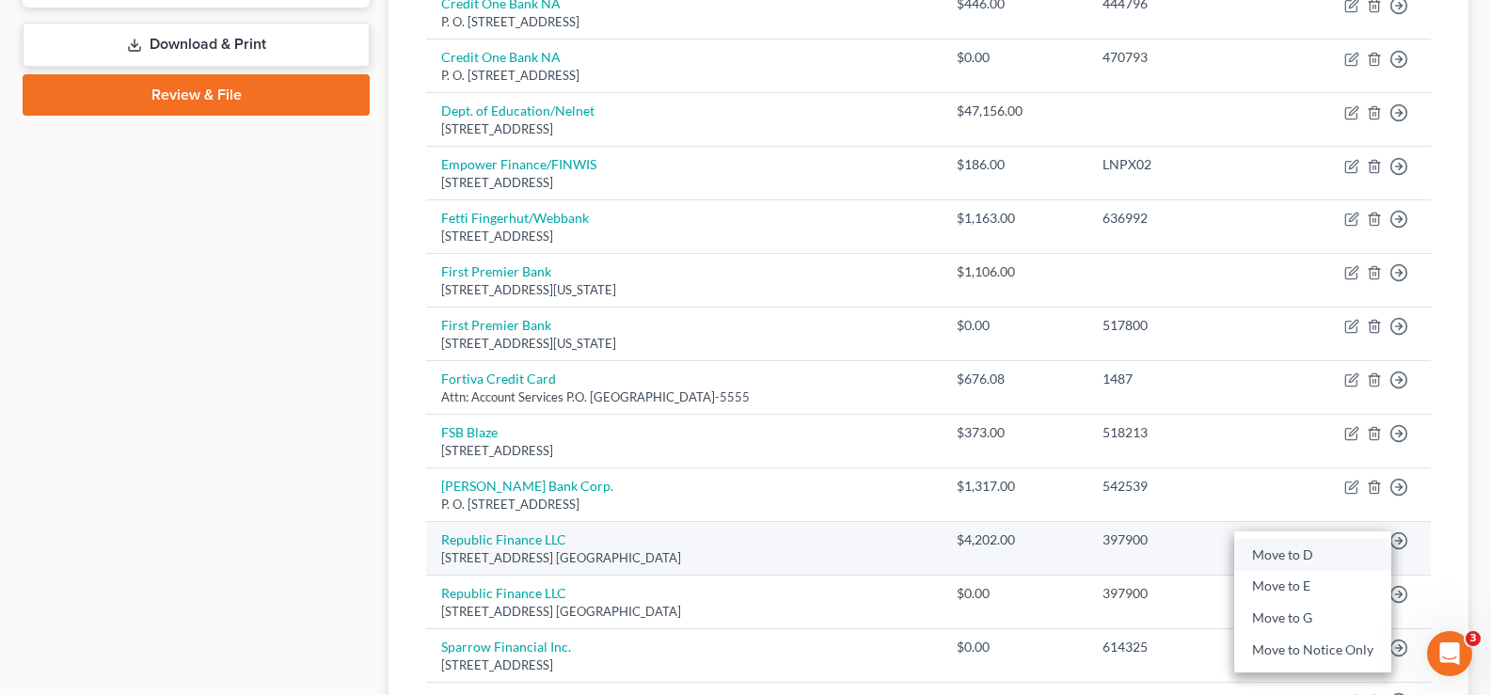
click at [1281, 556] on link "Move to D" at bounding box center [1312, 555] width 157 height 32
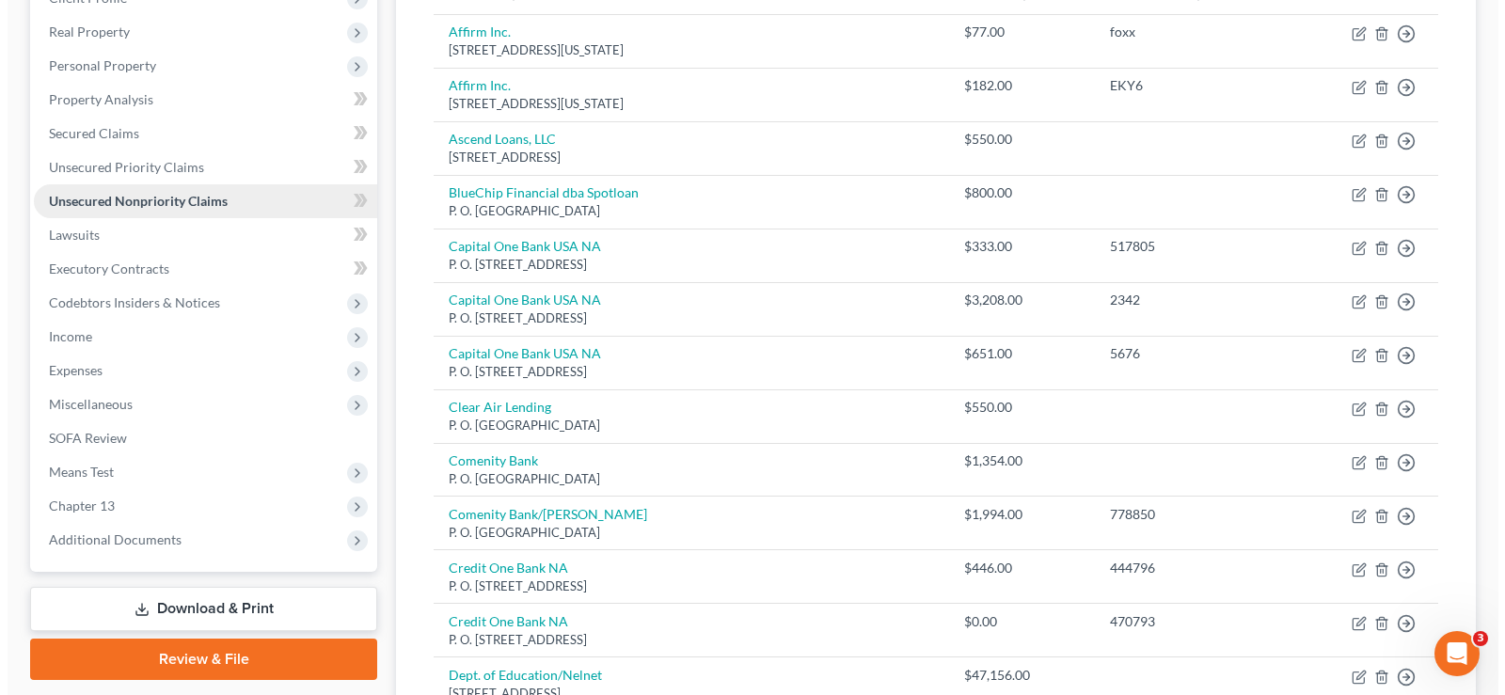
scroll to position [0, 0]
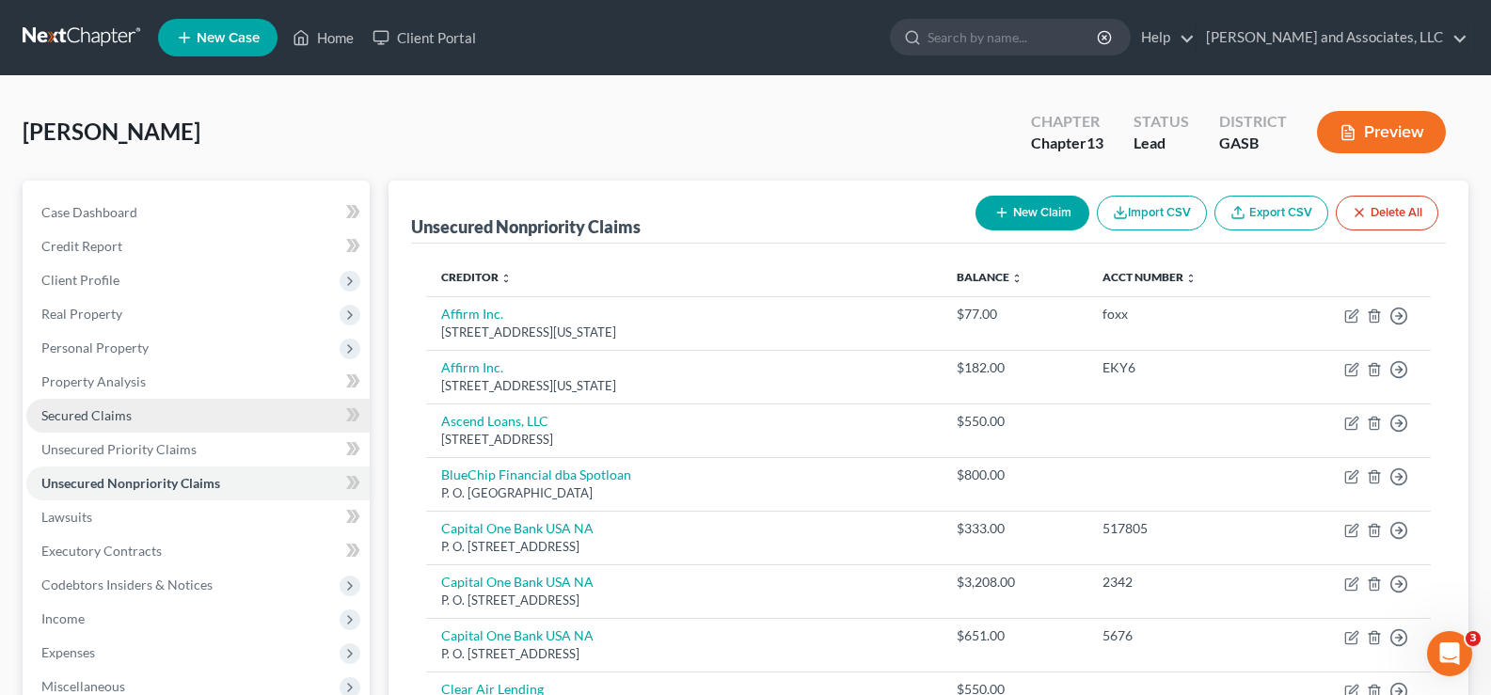
click at [108, 414] on span "Secured Claims" at bounding box center [86, 415] width 90 height 16
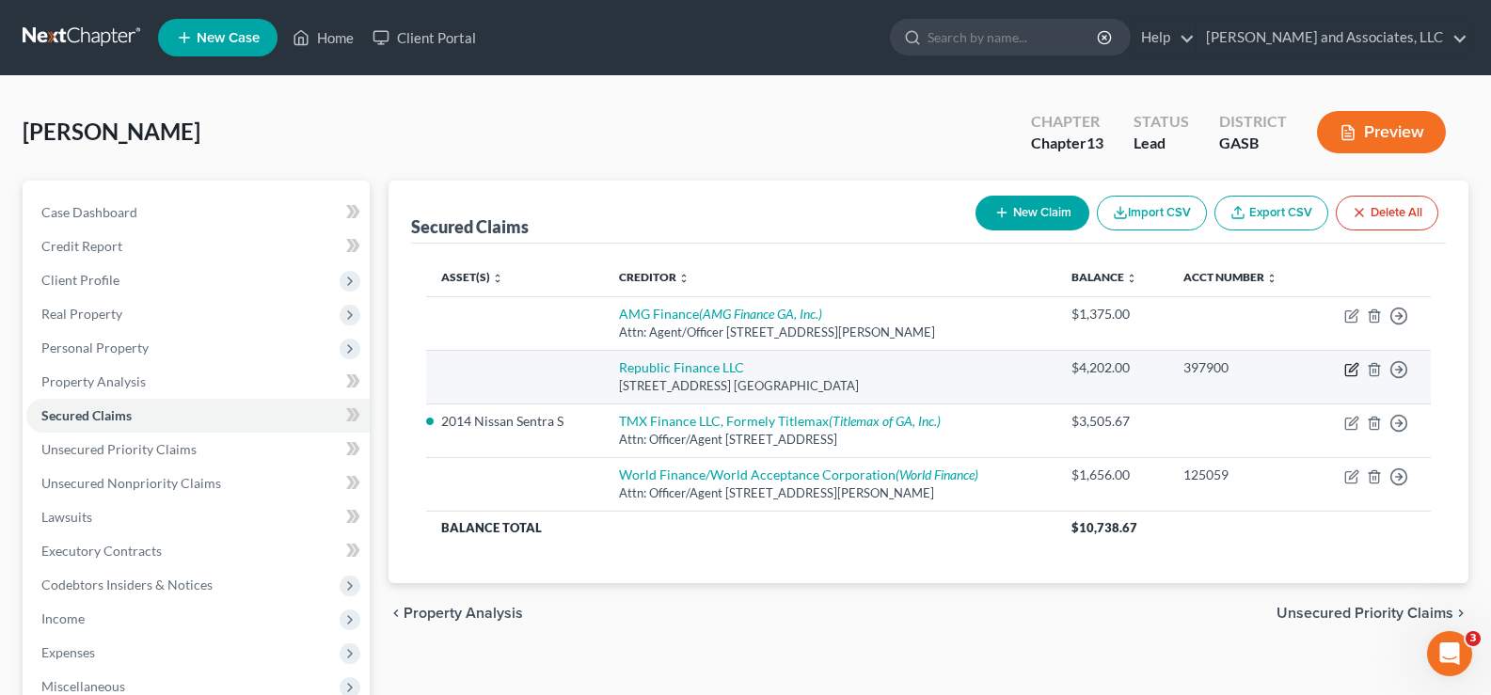
click at [1354, 367] on icon "button" at bounding box center [1351, 369] width 15 height 15
select select "10"
select select "0"
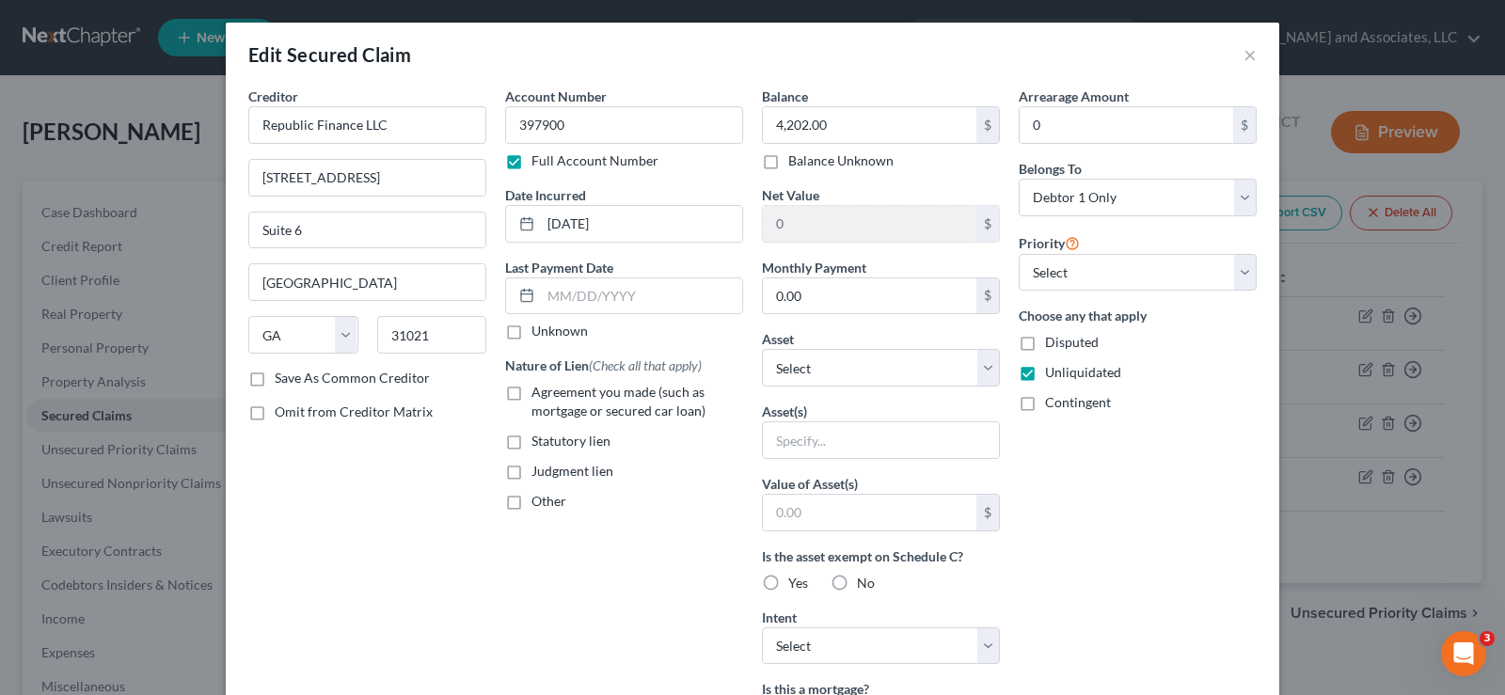
click at [275, 376] on label "Save As Common Creditor" at bounding box center [352, 378] width 155 height 19
click at [282, 376] on input "Save As Common Creditor" at bounding box center [288, 375] width 12 height 12
checkbox input "true"
click at [532, 400] on label "Agreement you made (such as mortgage or secured car loan)" at bounding box center [638, 402] width 212 height 38
click at [539, 395] on input "Agreement you made (such as mortgage or secured car loan)" at bounding box center [545, 389] width 12 height 12
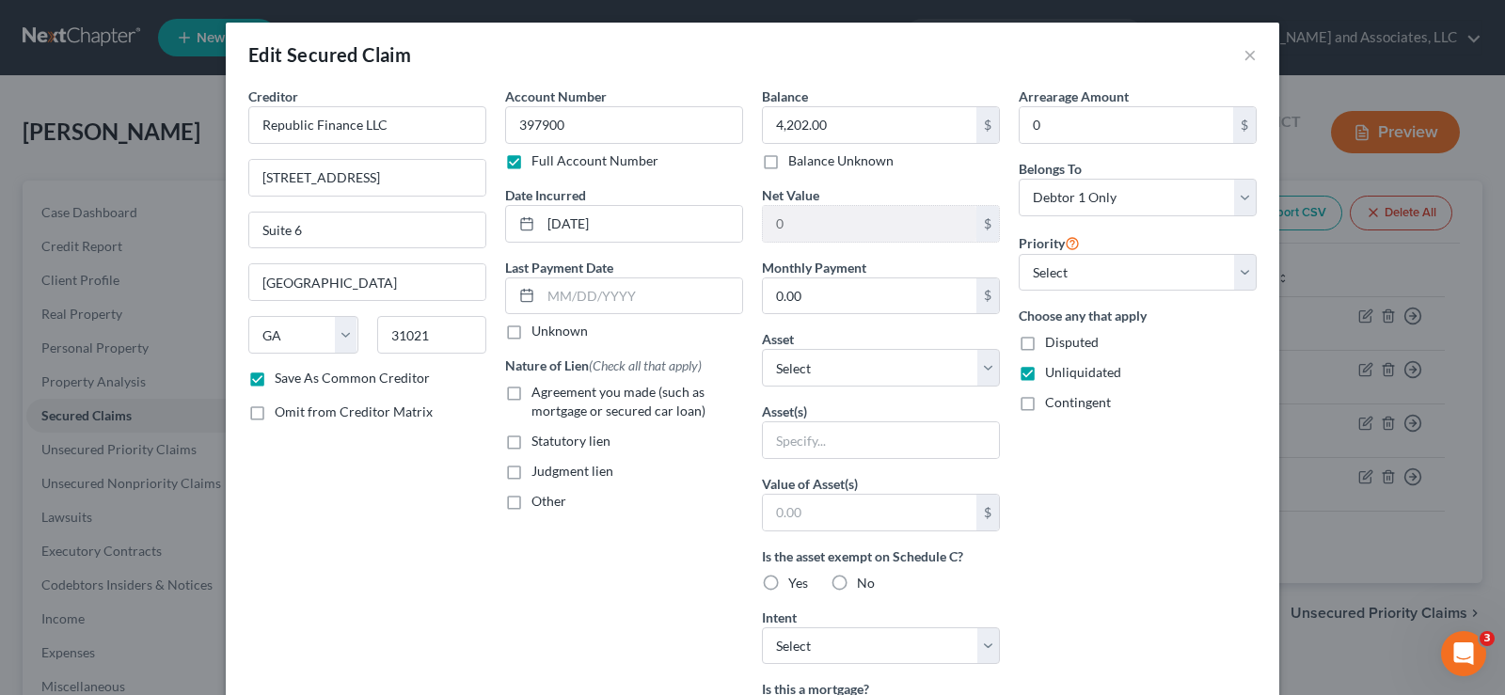
checkbox input "true"
click at [805, 450] on input "text" at bounding box center [881, 440] width 236 height 36
type input "Portable Storage Building 12x12"
click at [844, 519] on input "text" at bounding box center [870, 513] width 214 height 36
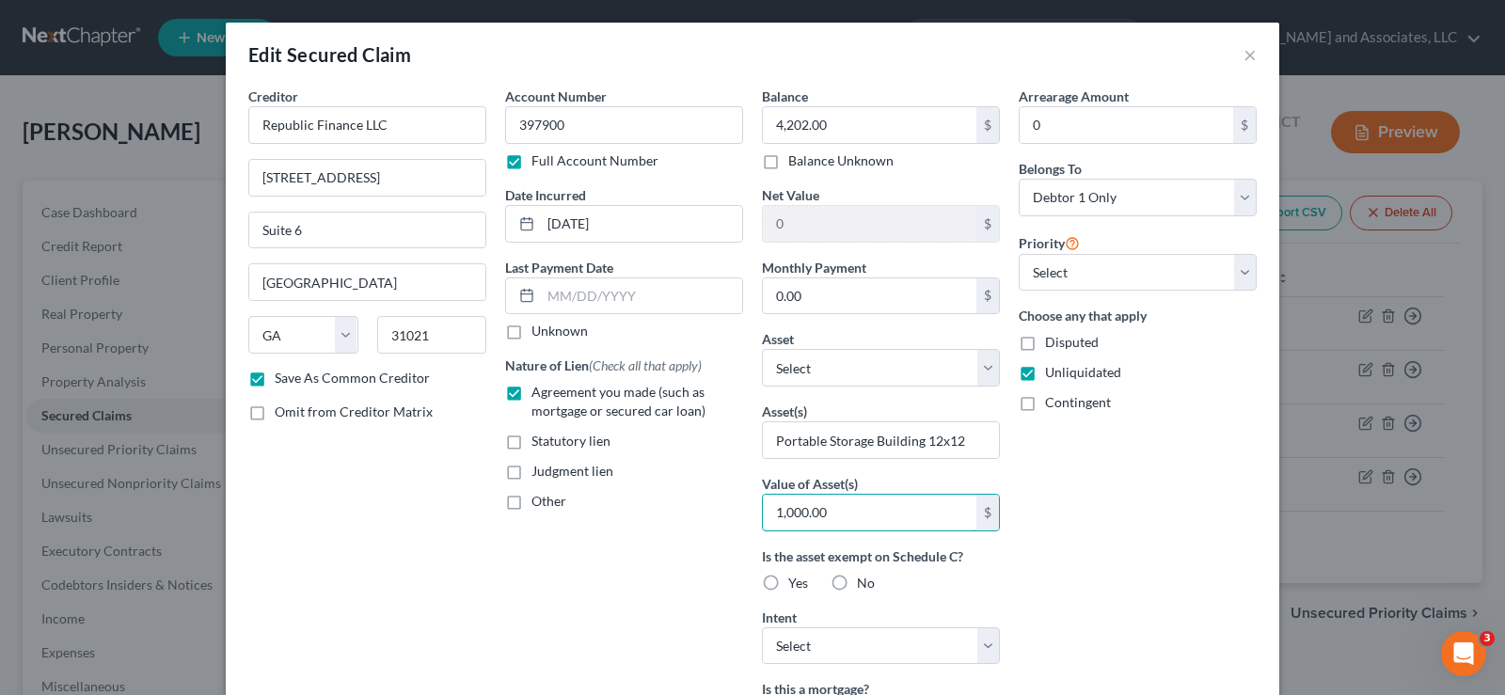
type input "1,000.00"
click at [788, 590] on label "Yes" at bounding box center [798, 583] width 20 height 19
click at [796, 586] on input "Yes" at bounding box center [802, 580] width 12 height 12
radio input "true"
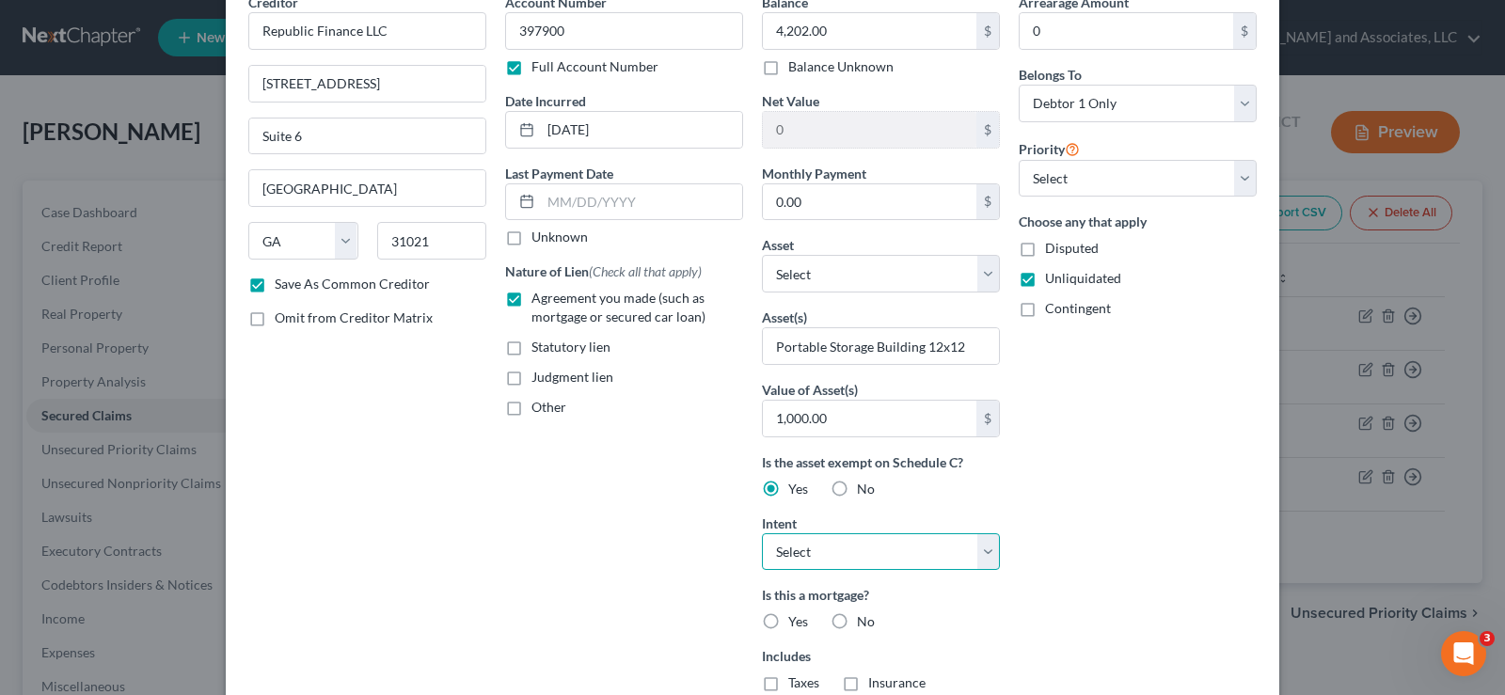
click at [893, 554] on select "Select Surrender Redeem Reaffirm Avoid Other" at bounding box center [881, 552] width 238 height 38
select select "1"
click at [762, 533] on select "Select Surrender Redeem Reaffirm Avoid Other" at bounding box center [881, 552] width 238 height 38
click at [857, 622] on label "No" at bounding box center [866, 621] width 18 height 19
click at [865, 622] on input "No" at bounding box center [871, 618] width 12 height 12
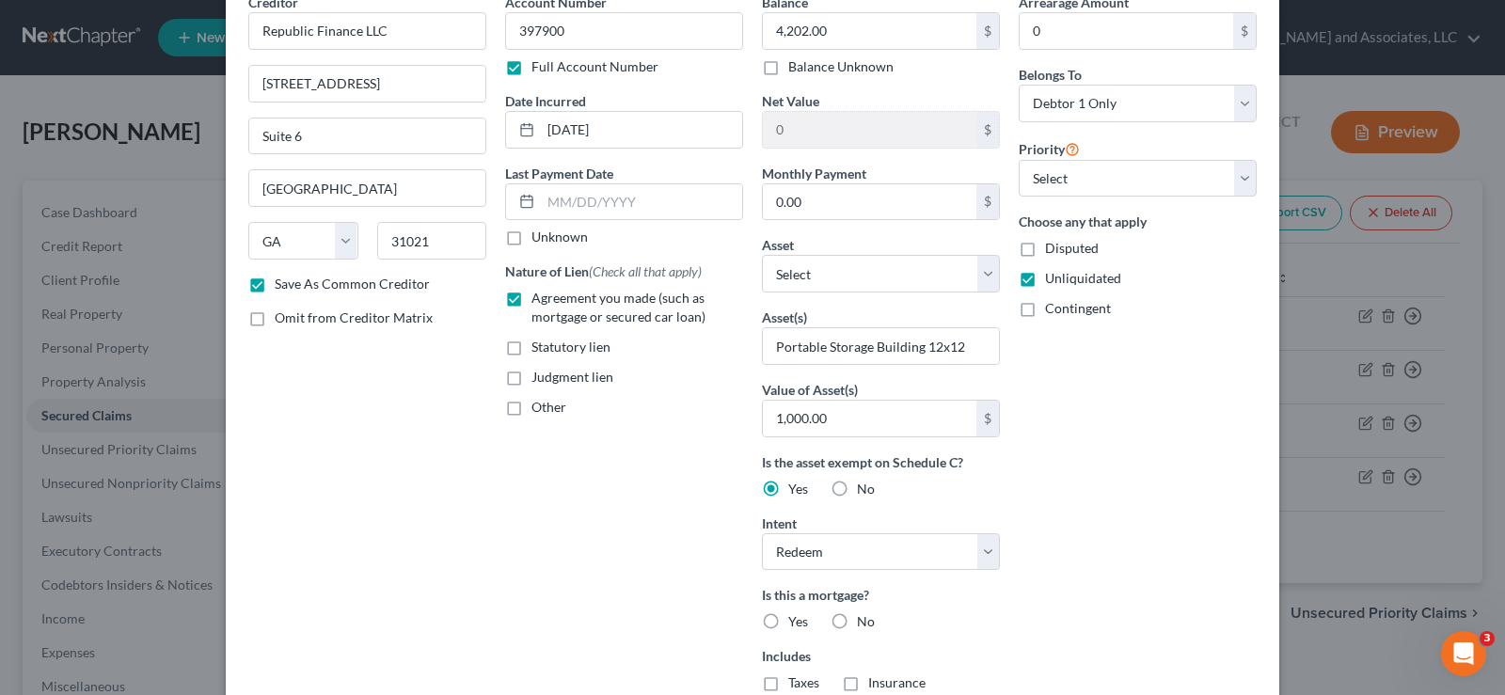
radio input "true"
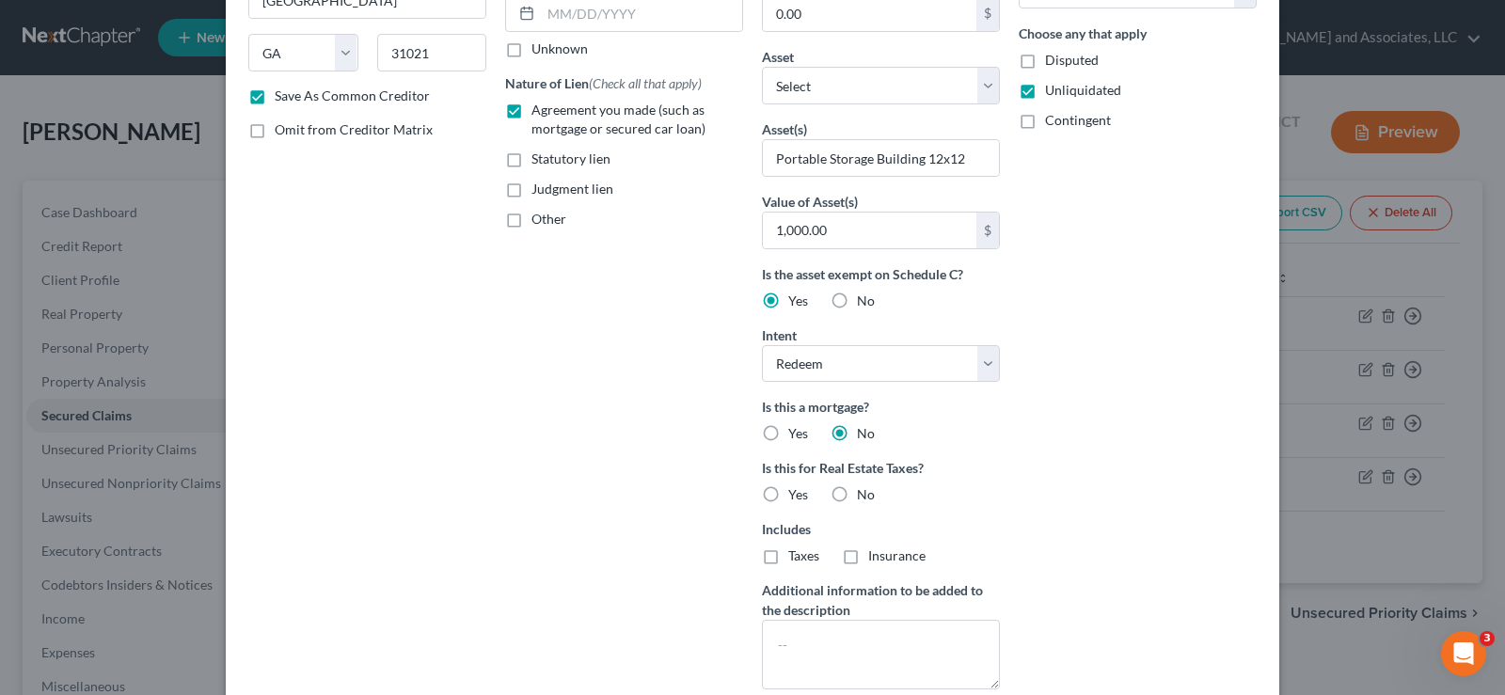
click at [857, 496] on label "No" at bounding box center [866, 494] width 18 height 19
click at [865, 496] on input "No" at bounding box center [871, 491] width 12 height 12
radio input "true"
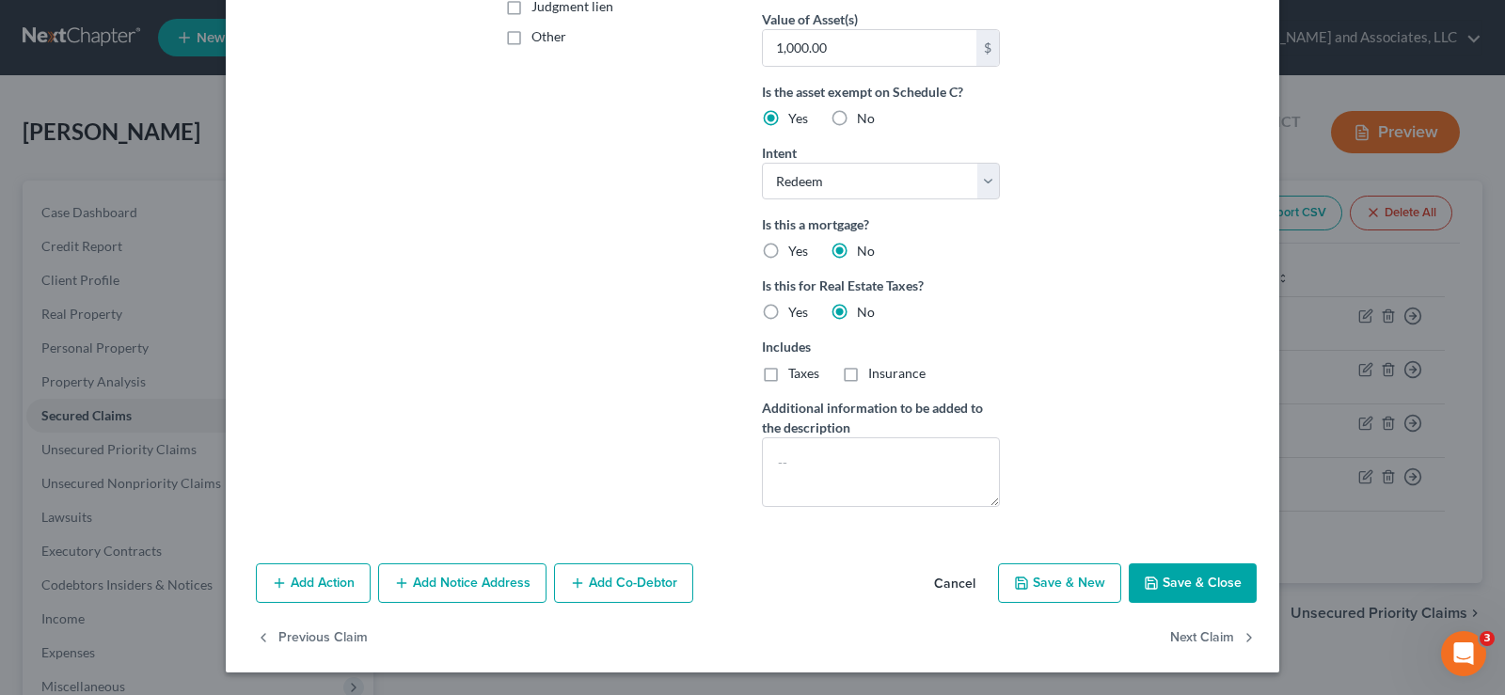
click at [1204, 581] on button "Save & Close" at bounding box center [1193, 584] width 128 height 40
checkbox input "false"
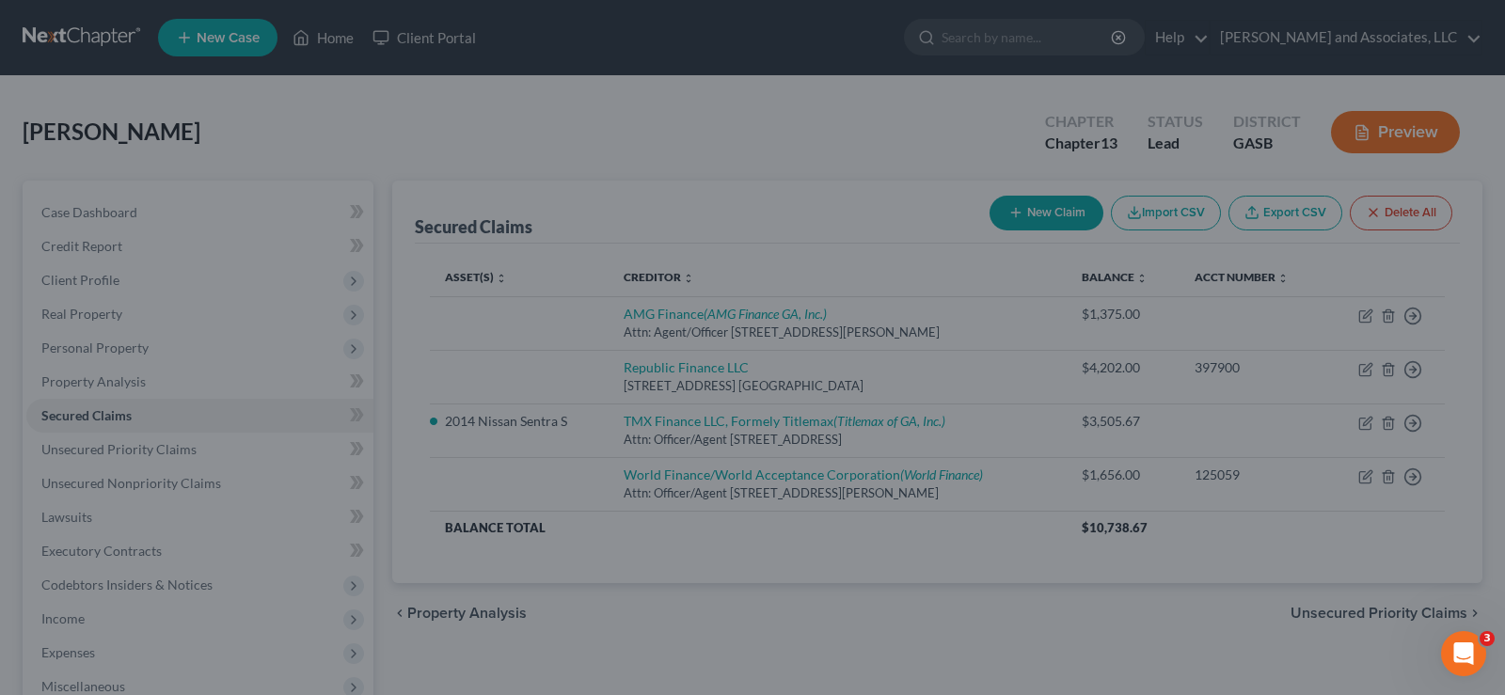
scroll to position [259, 0]
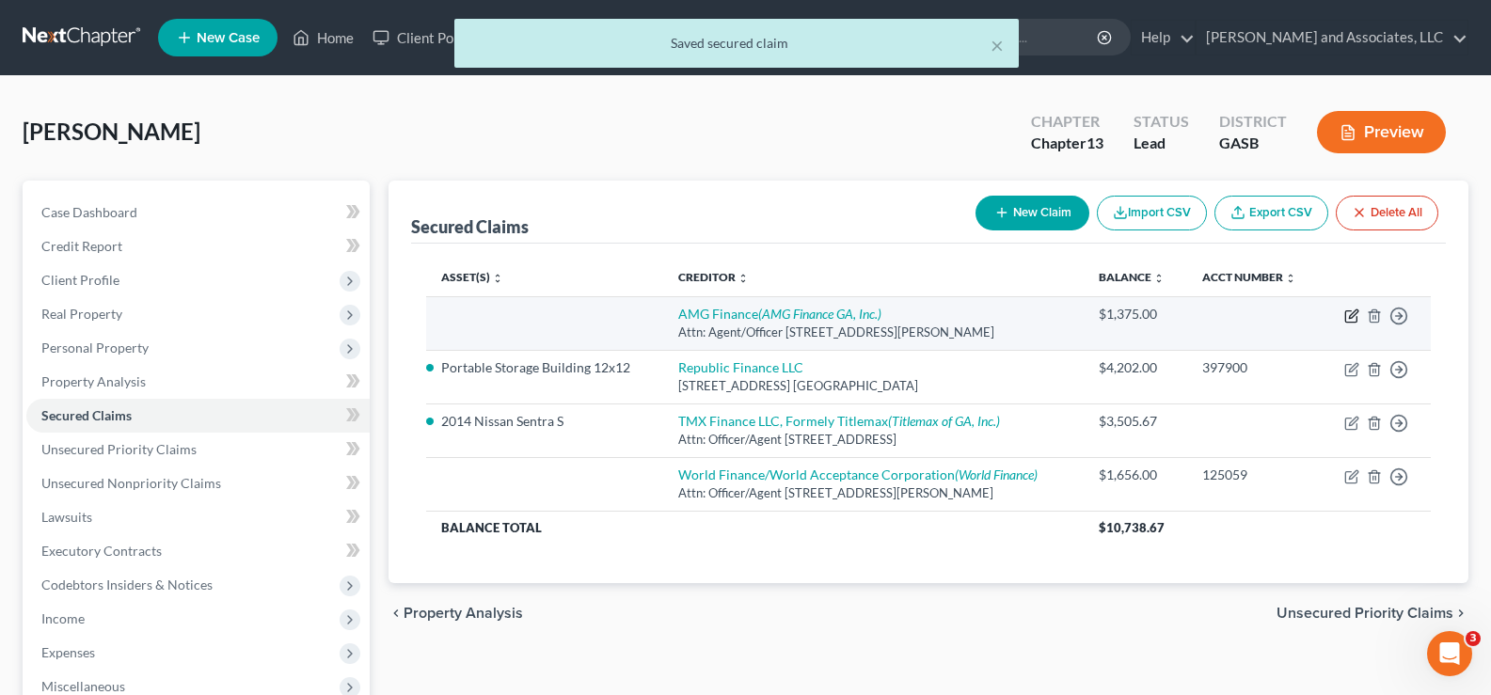
click at [1356, 316] on icon "button" at bounding box center [1351, 316] width 15 height 15
select select "10"
select select "0"
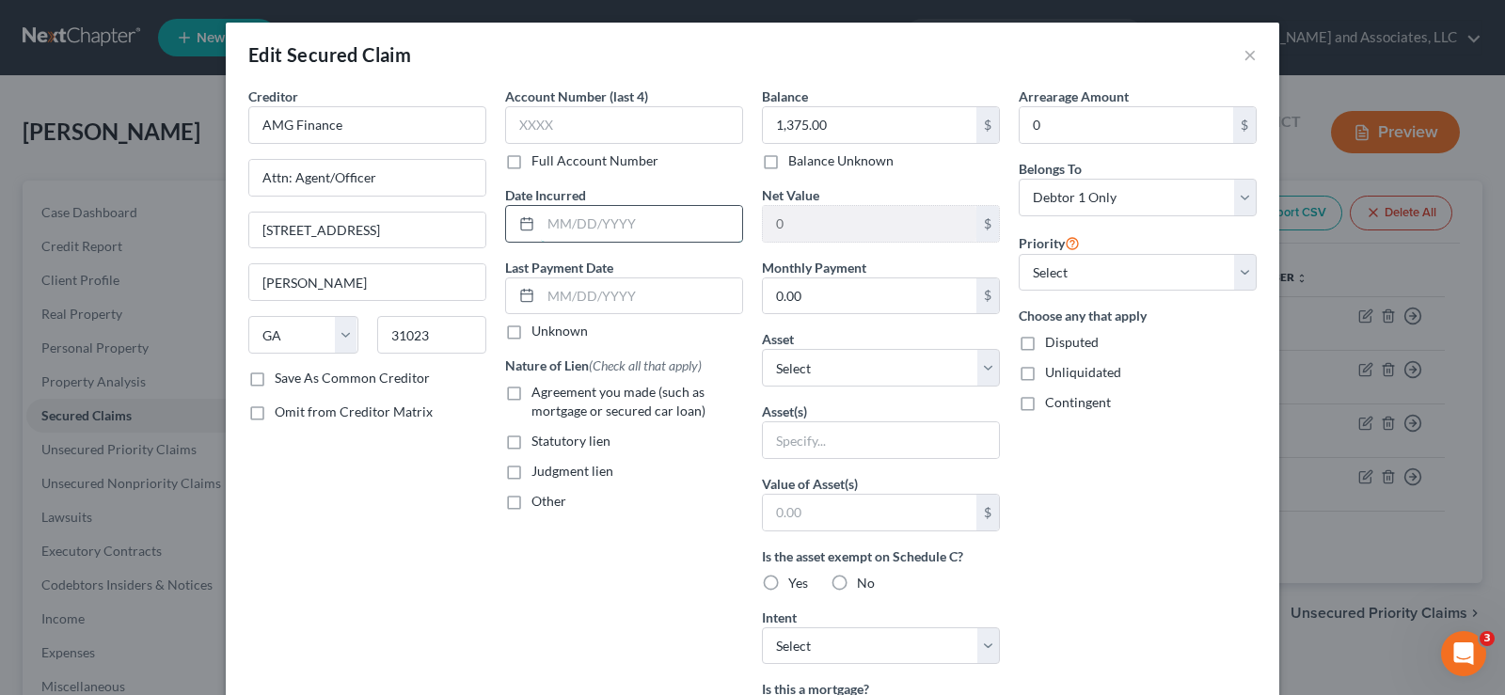
click at [643, 220] on input "text" at bounding box center [641, 224] width 201 height 36
drag, startPoint x: 240, startPoint y: 384, endPoint x: 258, endPoint y: 385, distance: 17.9
click at [275, 385] on label "Save As Common Creditor" at bounding box center [352, 378] width 155 height 19
click at [282, 381] on input "Save As Common Creditor" at bounding box center [288, 375] width 12 height 12
checkbox input "true"
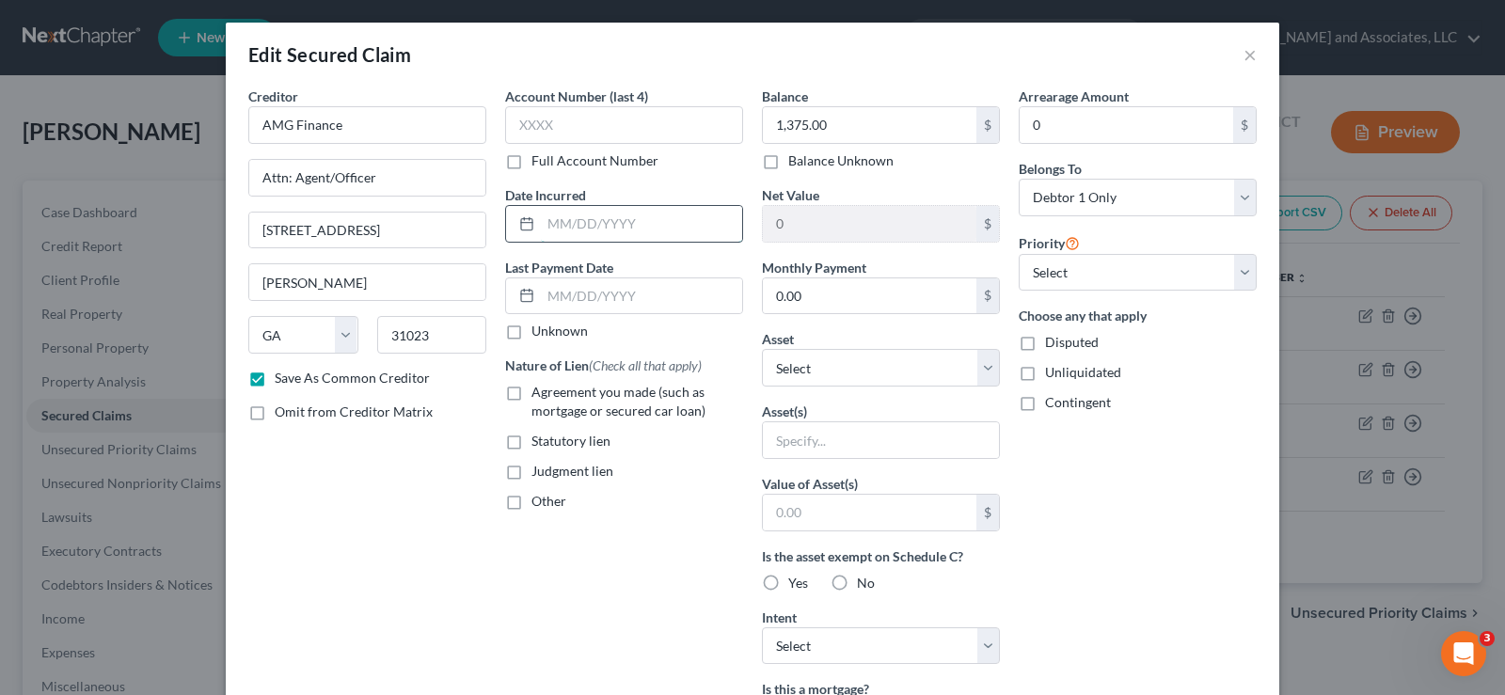
click at [607, 223] on input "text" at bounding box center [641, 224] width 201 height 36
type input "[DATE]"
click at [532, 394] on label "Agreement you made (such as mortgage or secured car loan)" at bounding box center [638, 402] width 212 height 38
click at [539, 394] on input "Agreement you made (such as mortgage or secured car loan)" at bounding box center [545, 389] width 12 height 12
checkbox input "true"
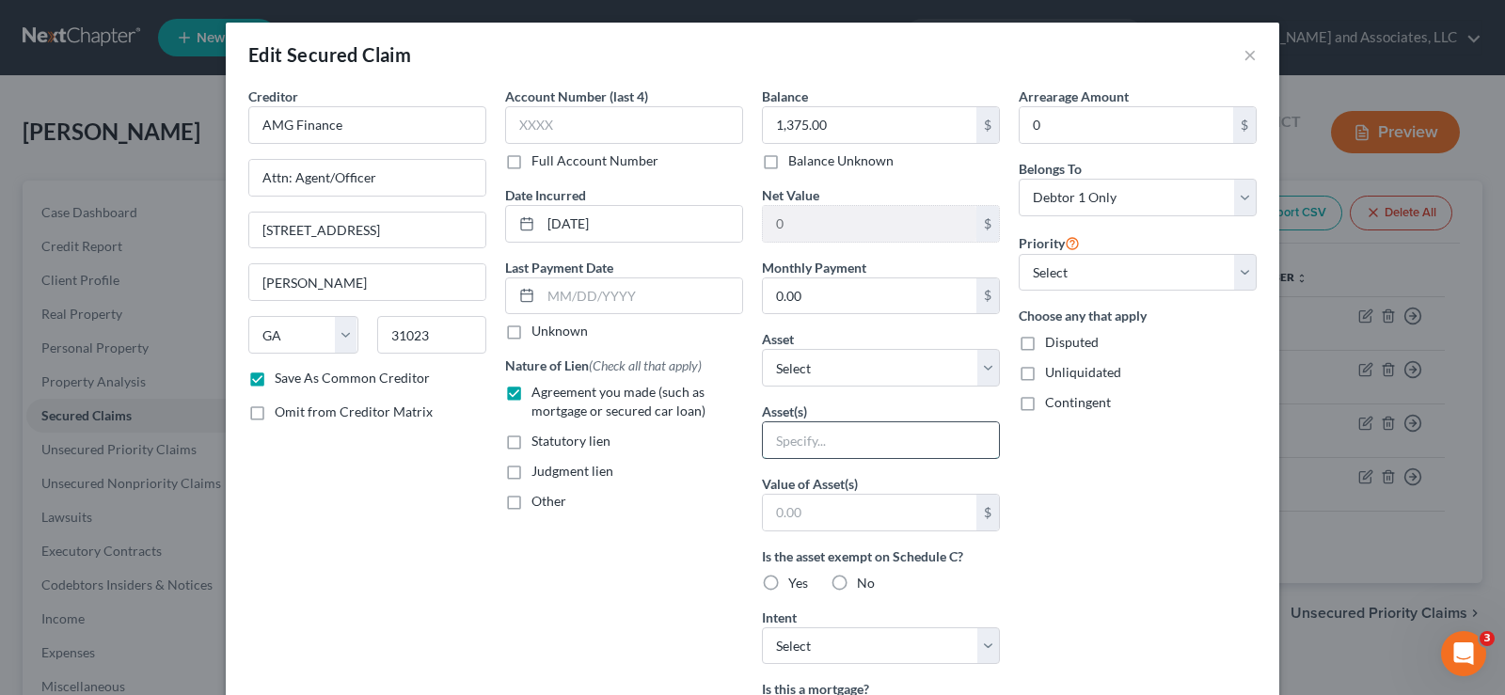
click at [818, 443] on input "text" at bounding box center [881, 440] width 236 height 36
type input "Dell Computer Desktop; 65 Inch Roku TV ; 2014 Nissan Sentra; Apple Laptop"
click at [840, 514] on input "text" at bounding box center [870, 513] width 214 height 36
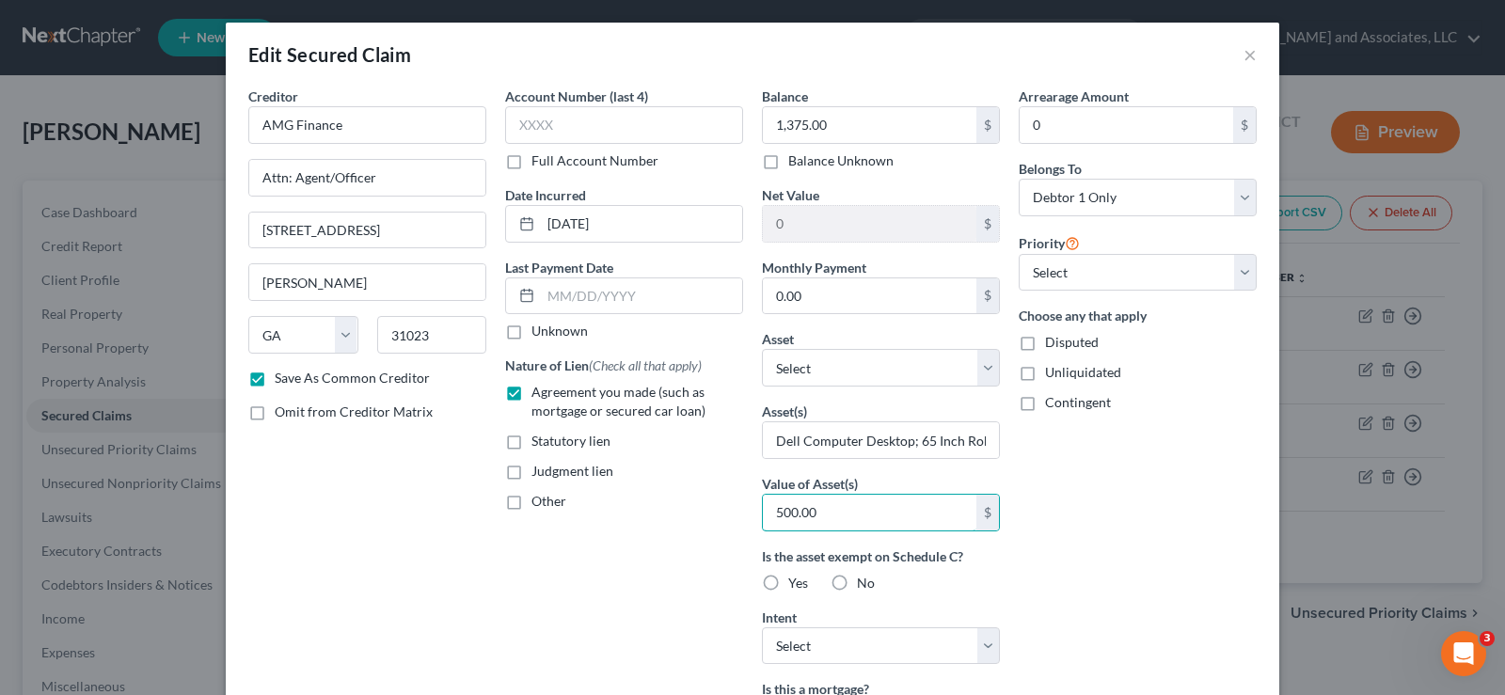
type input "500.00"
click at [788, 583] on label "Yes" at bounding box center [798, 583] width 20 height 19
click at [796, 583] on input "Yes" at bounding box center [802, 580] width 12 height 12
radio input "true"
click at [851, 651] on select "Select Surrender Redeem Reaffirm Avoid Other" at bounding box center [881, 647] width 238 height 38
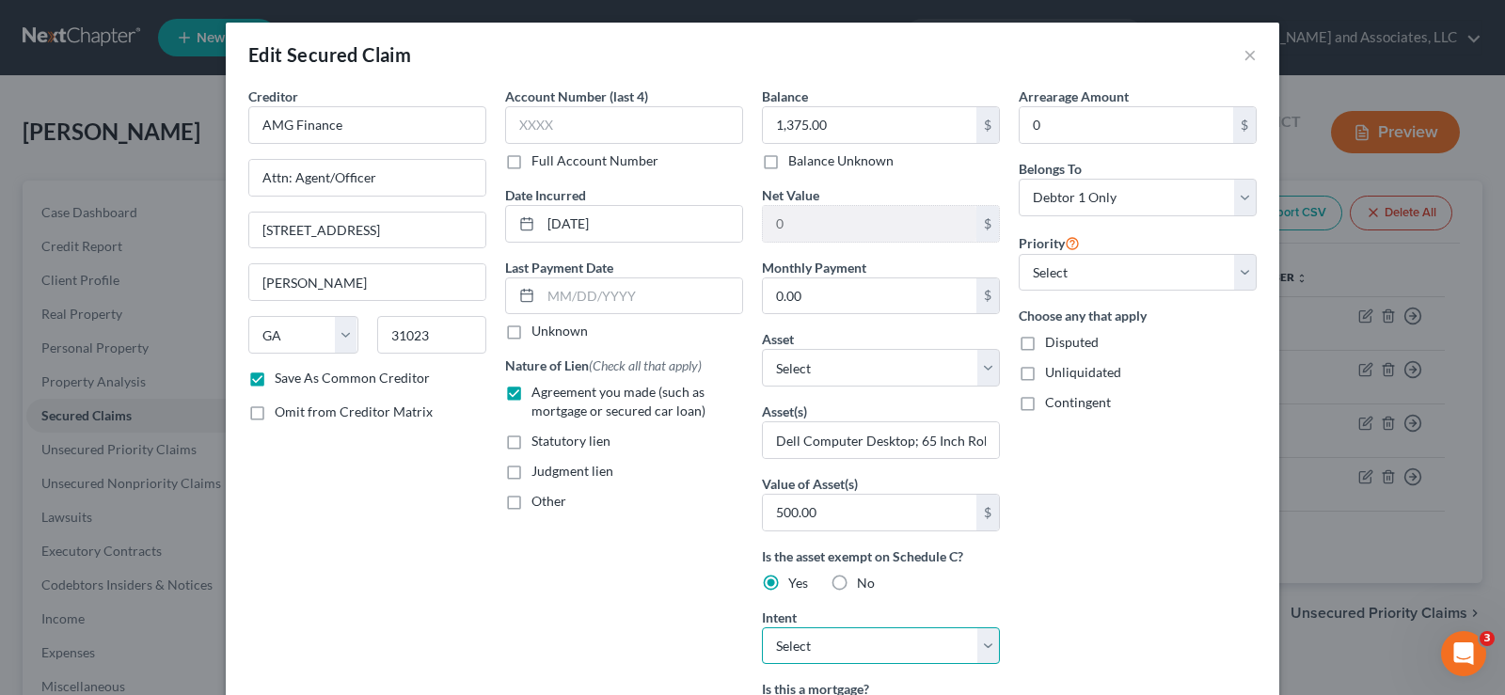
select select "1"
click at [762, 628] on select "Select Surrender Redeem Reaffirm Avoid Other" at bounding box center [881, 647] width 238 height 38
click at [1045, 380] on label "Unliquidated" at bounding box center [1083, 372] width 76 height 19
click at [1053, 375] on input "Unliquidated" at bounding box center [1059, 369] width 12 height 12
checkbox input "true"
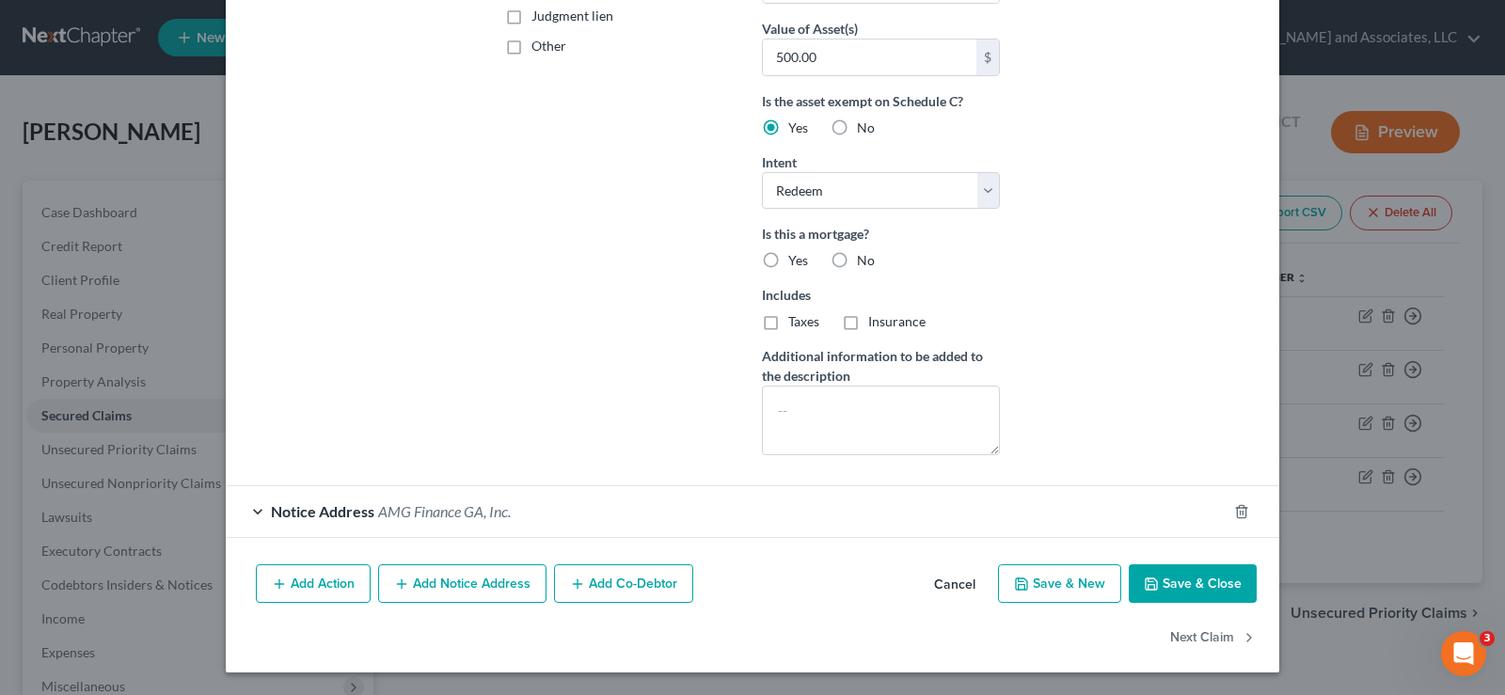
click at [1169, 589] on button "Save & Close" at bounding box center [1193, 585] width 128 height 40
checkbox input "false"
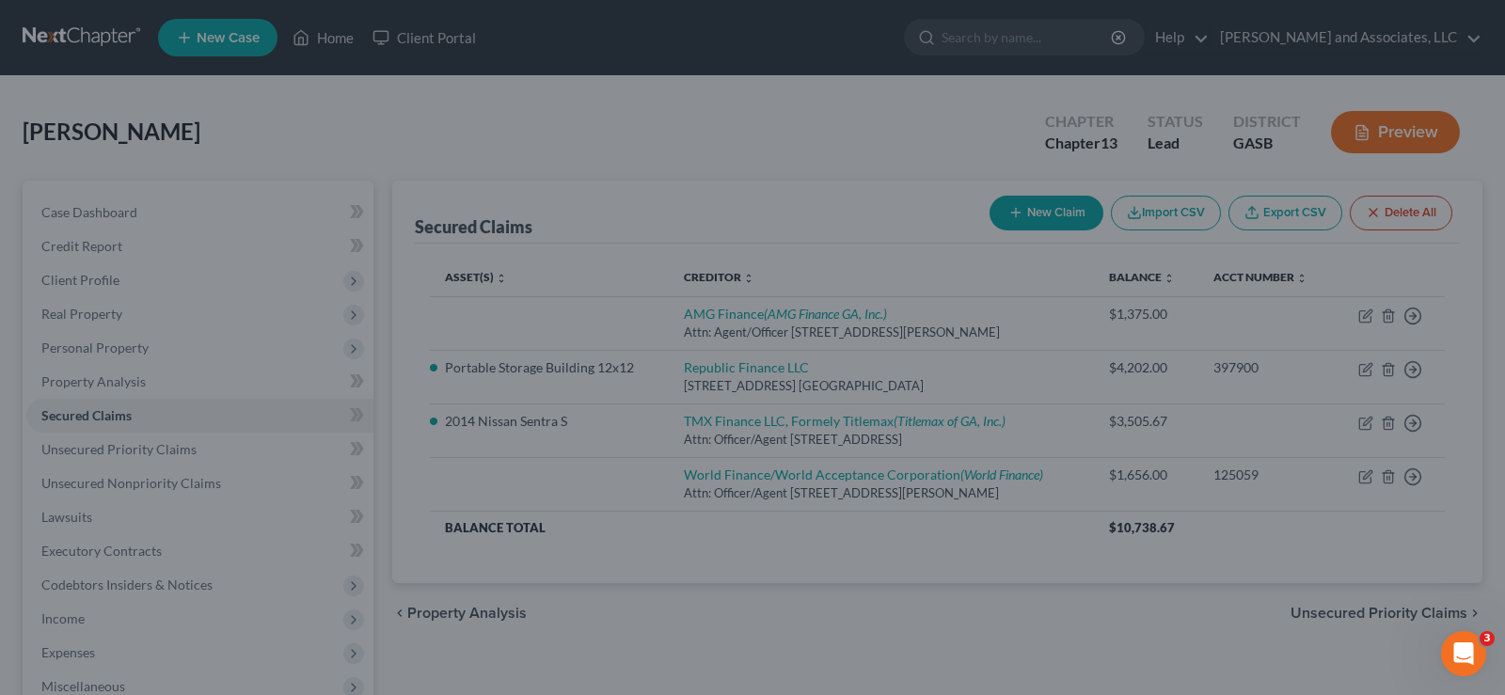
scroll to position [249, 0]
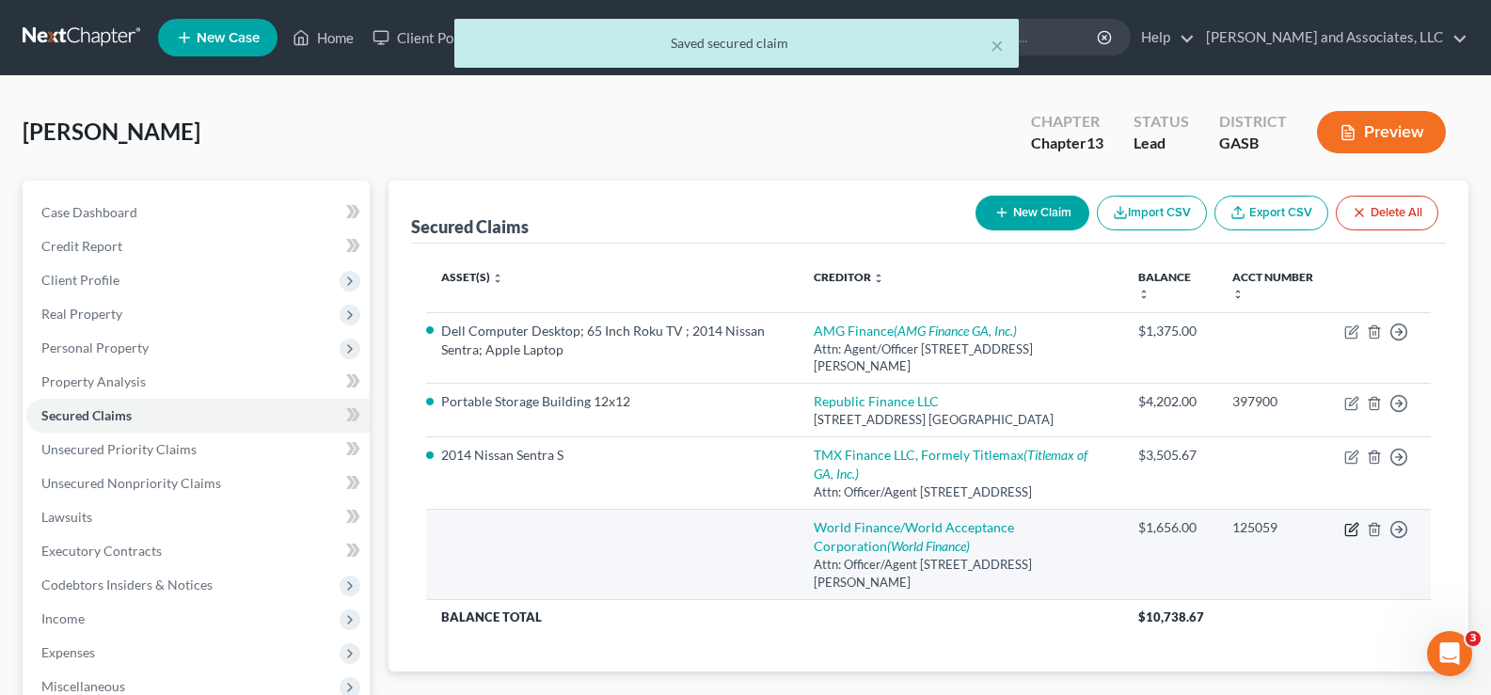
click at [1353, 532] on icon "button" at bounding box center [1353, 527] width 8 height 8
select select "10"
select select "0"
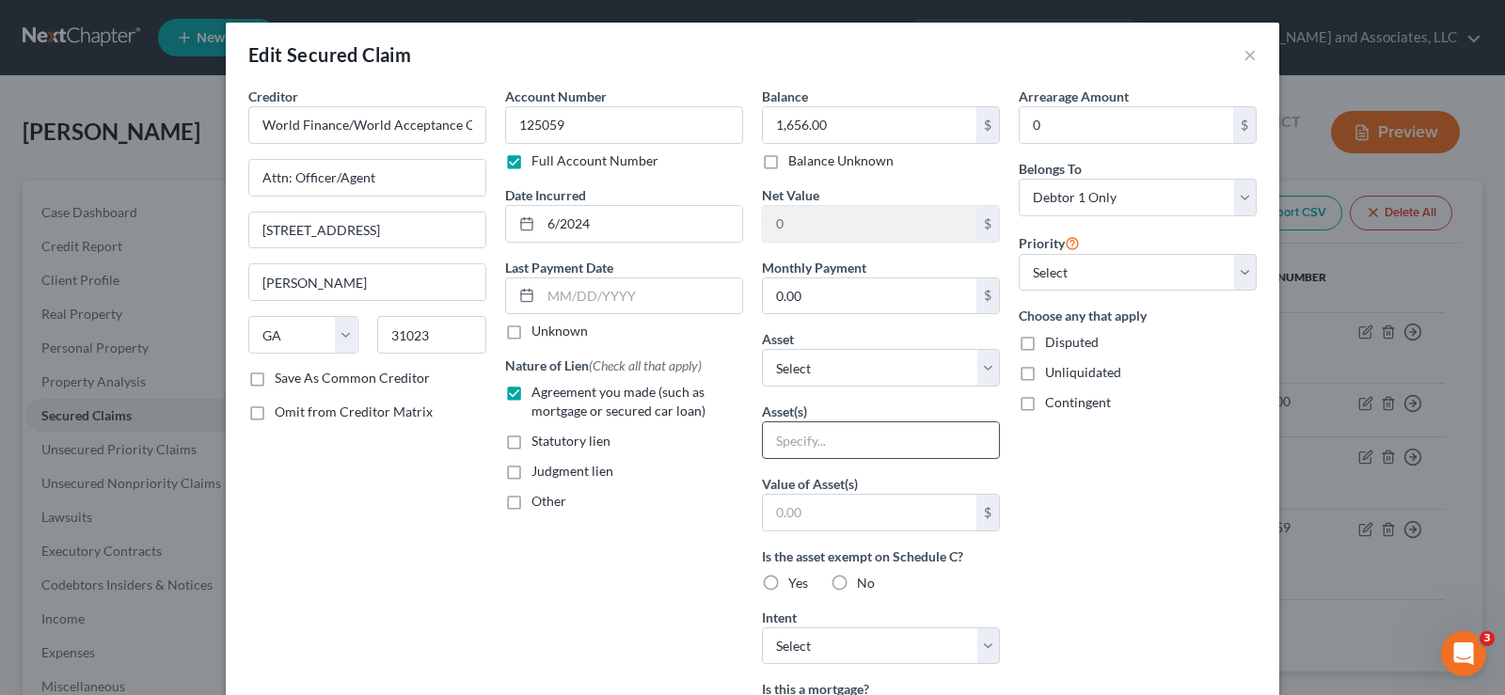
click at [813, 450] on input "text" at bounding box center [881, 440] width 236 height 36
type input "3 Televisions; Playstation 4; Laptop"
click at [864, 517] on input "text" at bounding box center [870, 513] width 214 height 36
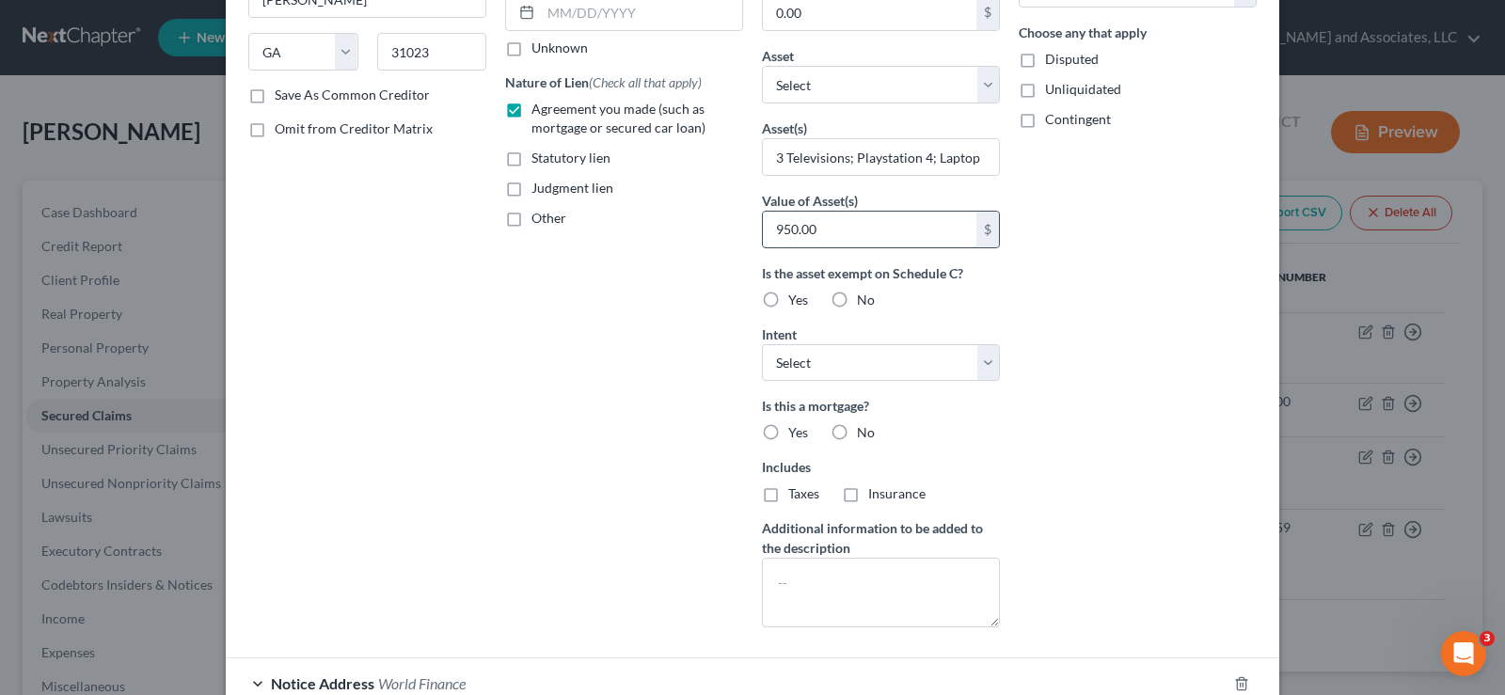
scroll to position [376, 0]
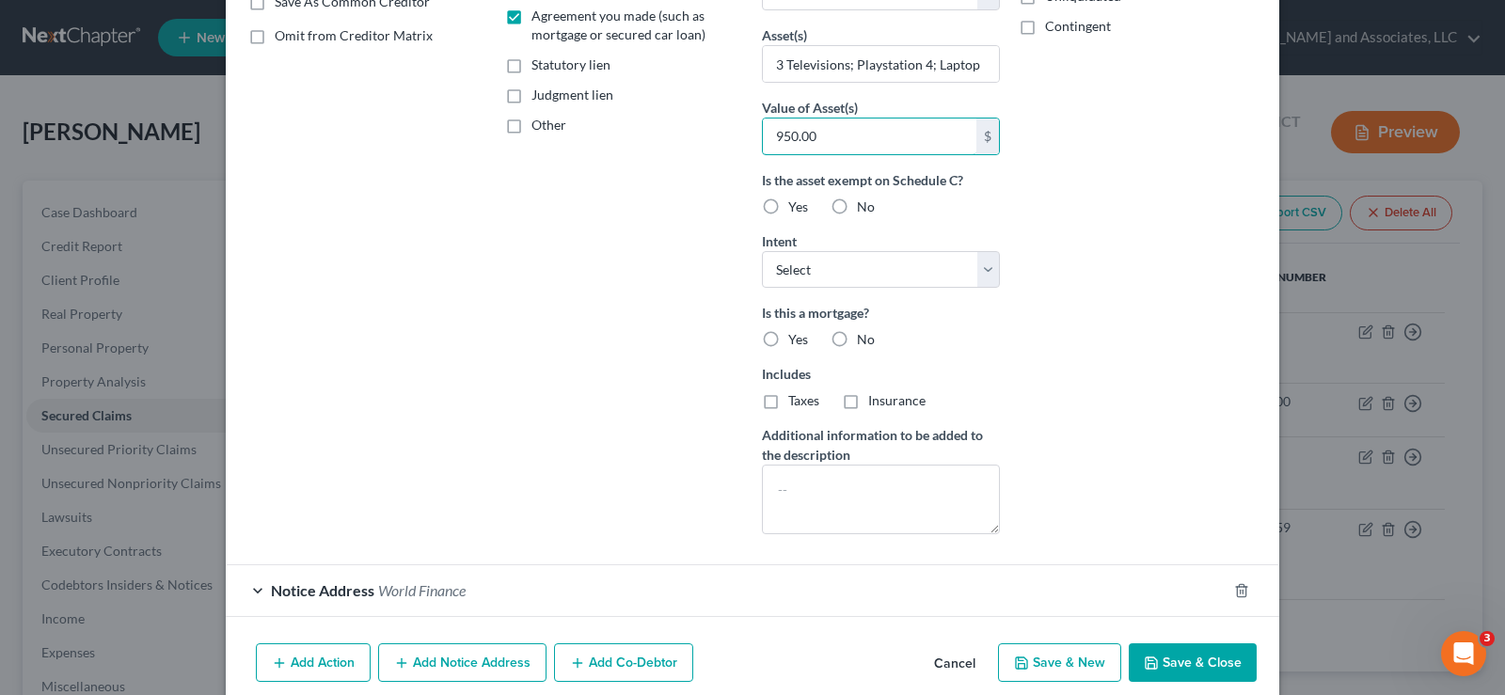
type input "950.00"
click at [788, 209] on label "Yes" at bounding box center [798, 207] width 20 height 19
click at [796, 209] on input "Yes" at bounding box center [802, 204] width 12 height 12
radio input "true"
click at [849, 276] on select "Select Surrender Redeem Reaffirm Avoid Other" at bounding box center [881, 270] width 238 height 38
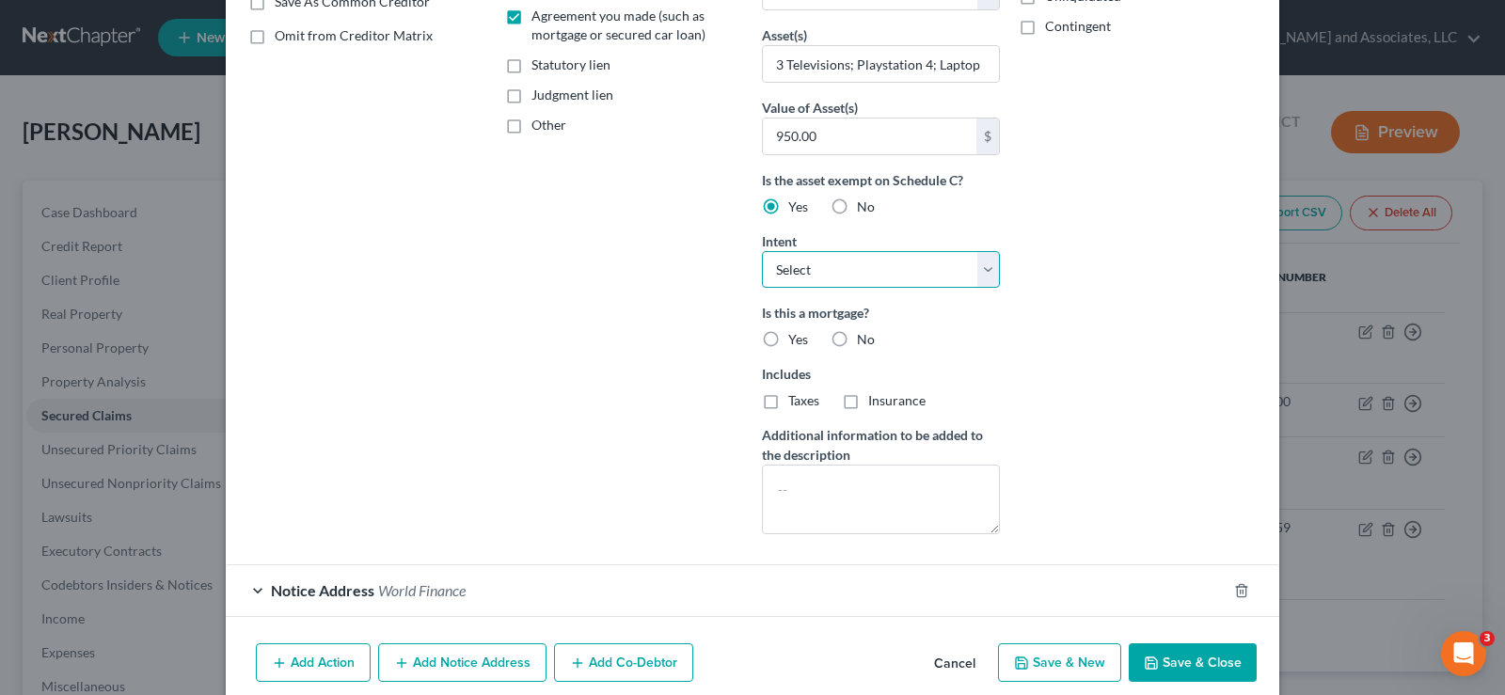
select select "1"
click at [762, 251] on select "Select Surrender Redeem Reaffirm Avoid Other" at bounding box center [881, 270] width 238 height 38
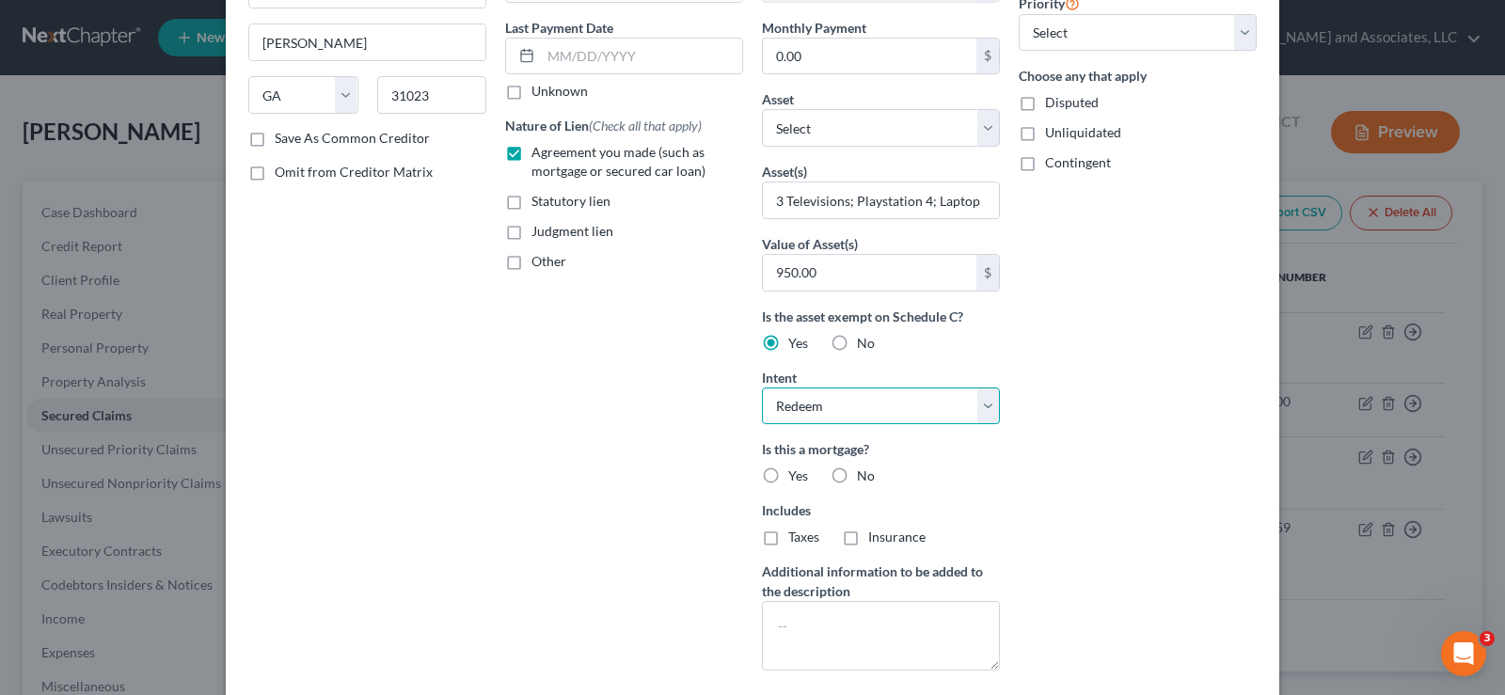
scroll to position [94, 0]
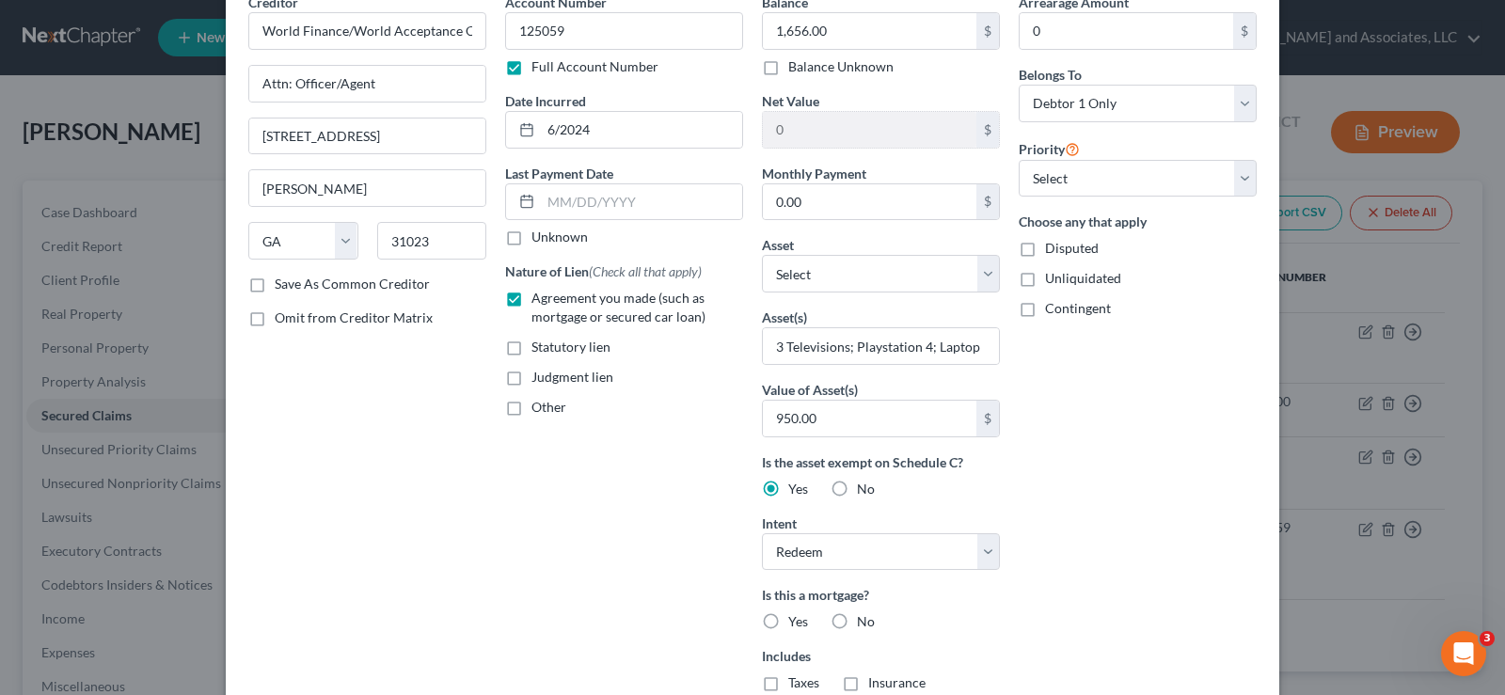
click at [275, 293] on label "Save As Common Creditor" at bounding box center [352, 284] width 155 height 19
click at [282, 287] on input "Save As Common Creditor" at bounding box center [288, 281] width 12 height 12
checkbox input "true"
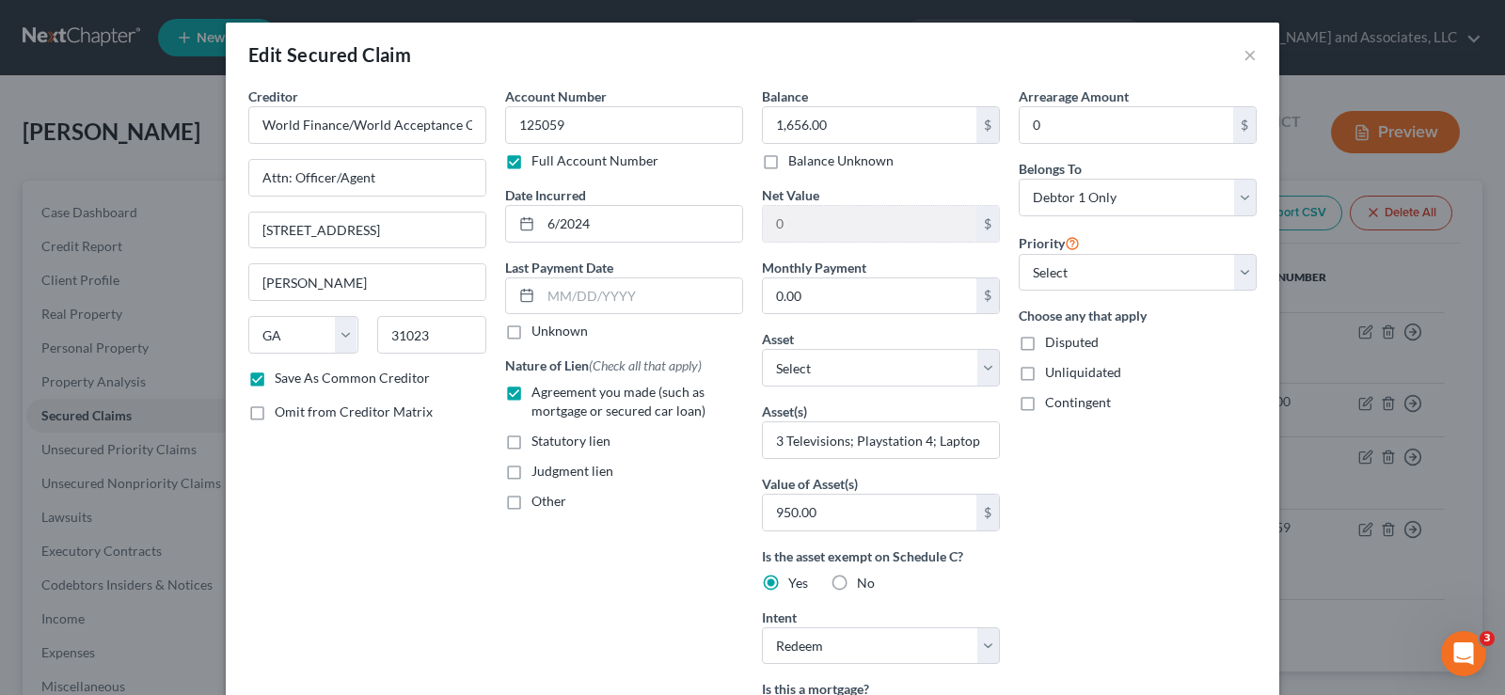
click at [1045, 371] on label "Unliquidated" at bounding box center [1083, 372] width 76 height 19
click at [1053, 371] on input "Unliquidated" at bounding box center [1059, 369] width 12 height 12
checkbox input "true"
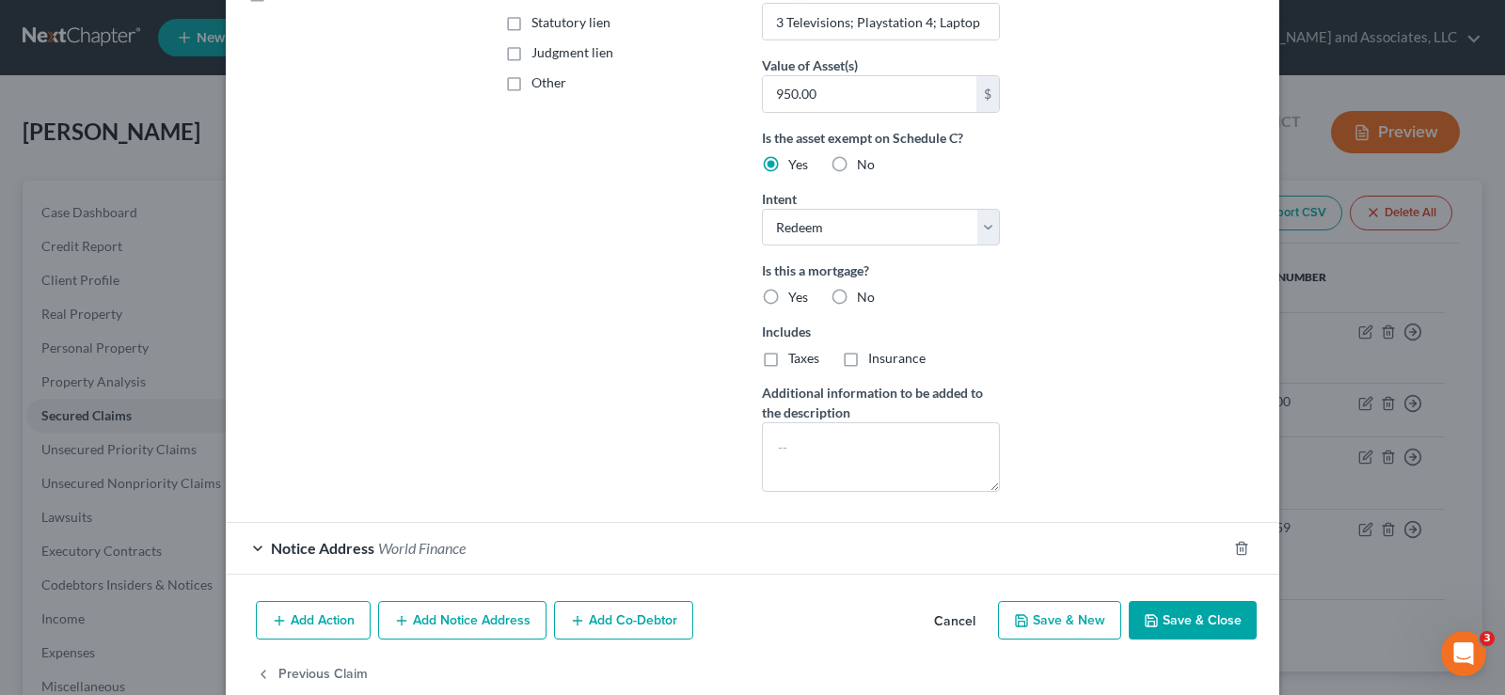
scroll to position [455, 0]
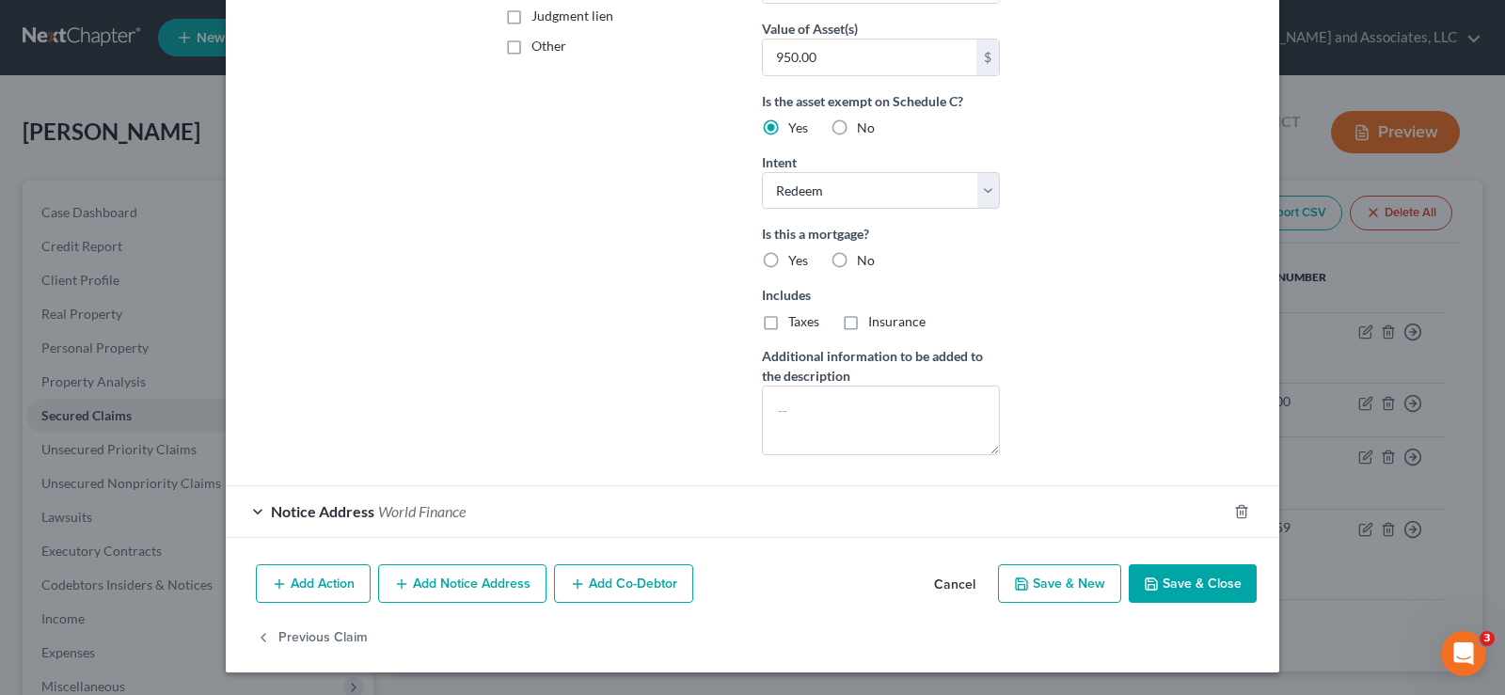
click at [448, 503] on span "World Finance" at bounding box center [421, 511] width 87 height 18
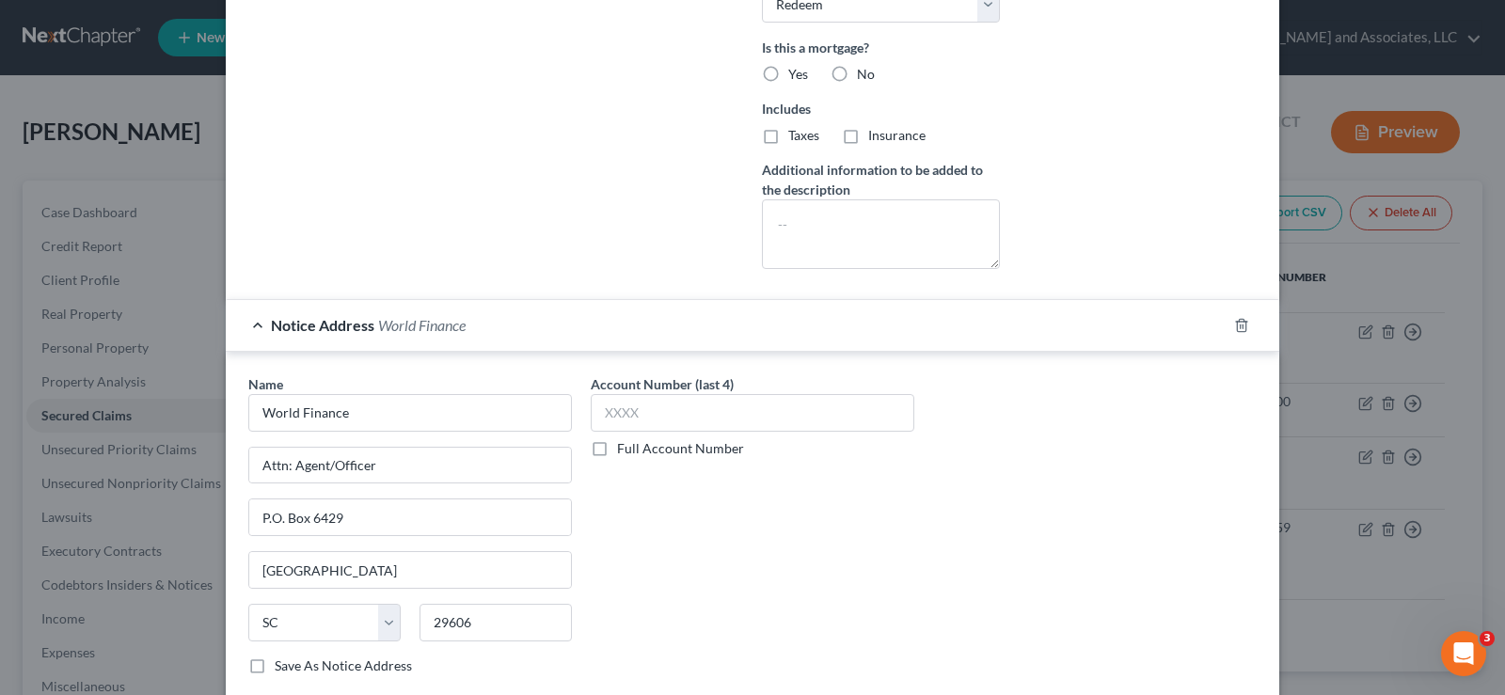
scroll to position [644, 0]
click at [371, 415] on input "World Finance" at bounding box center [410, 411] width 324 height 38
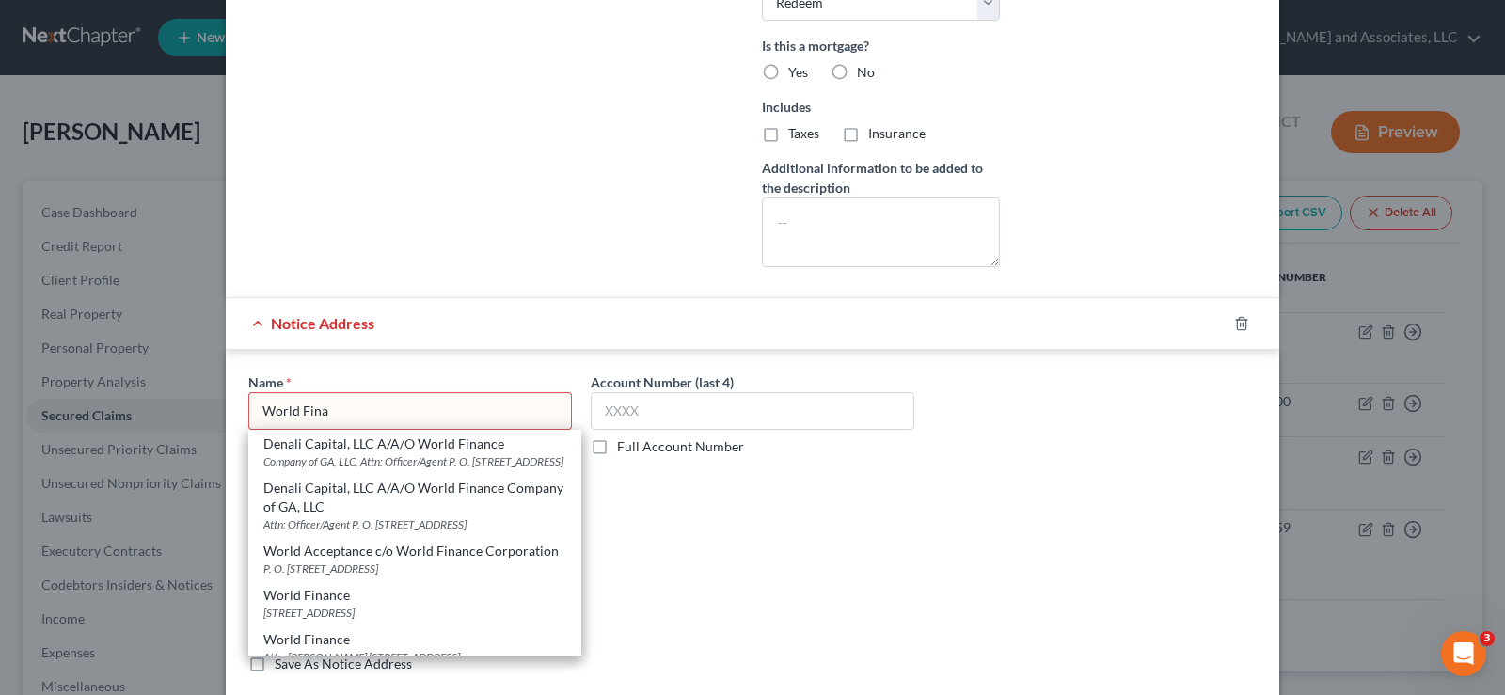
type input "World Fina"
click at [778, 570] on div "Account Number (last 4) Full Account Number" at bounding box center [752, 531] width 342 height 316
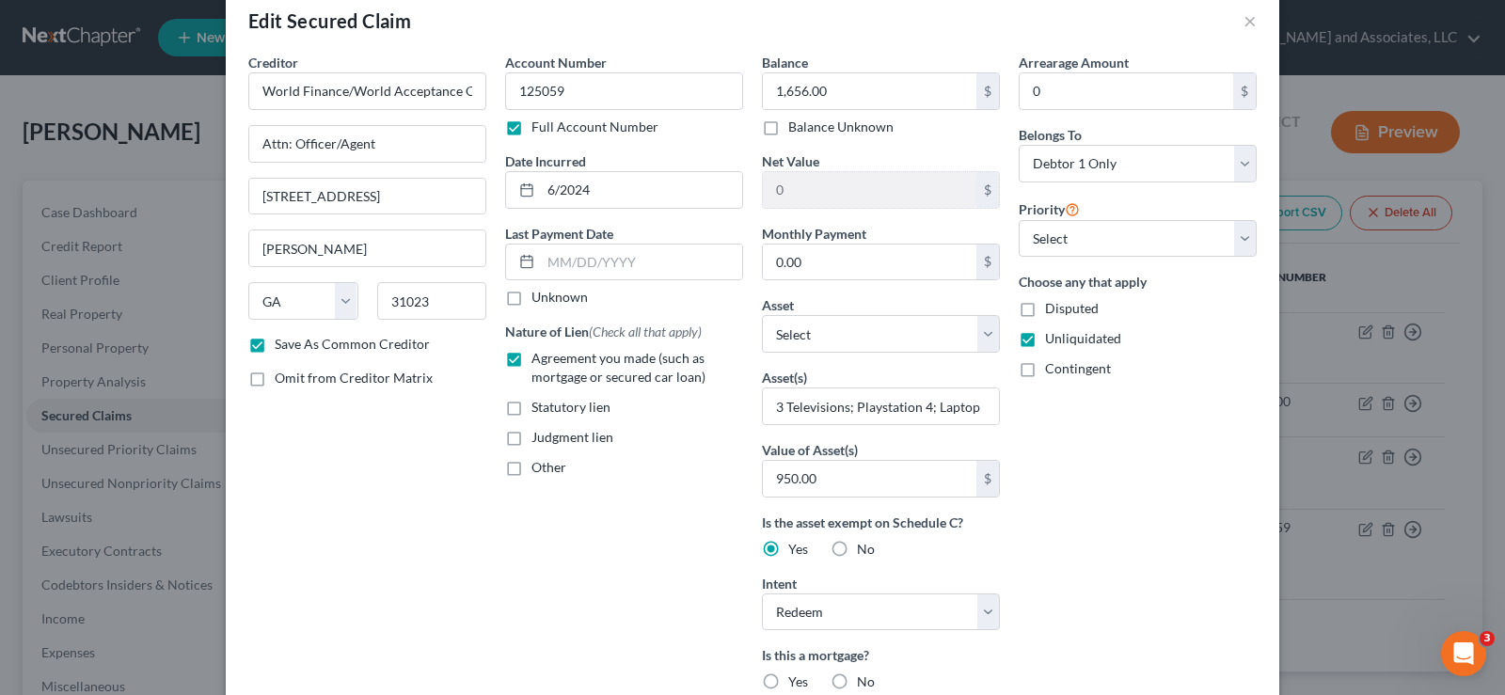
scroll to position [21, 0]
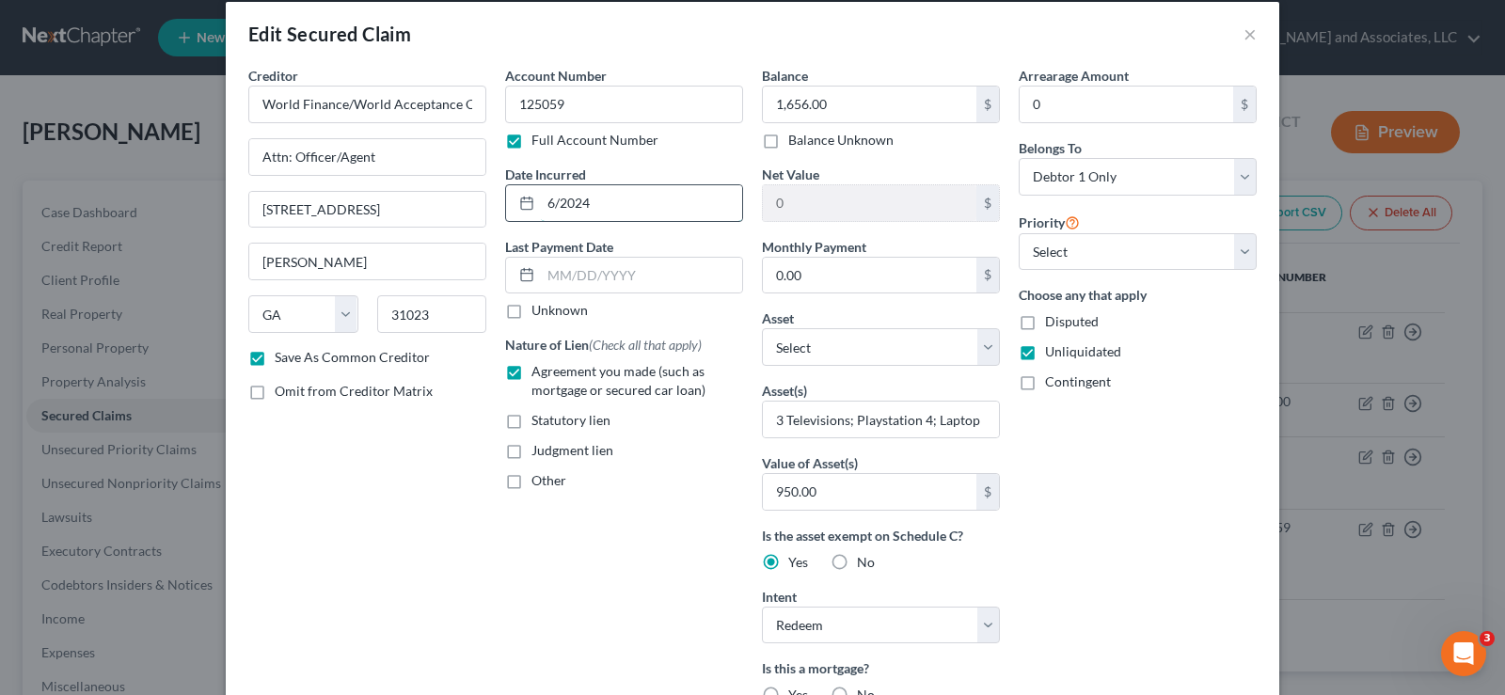
click at [611, 215] on input "6/2024" at bounding box center [641, 203] width 201 height 36
type input "6/2024"
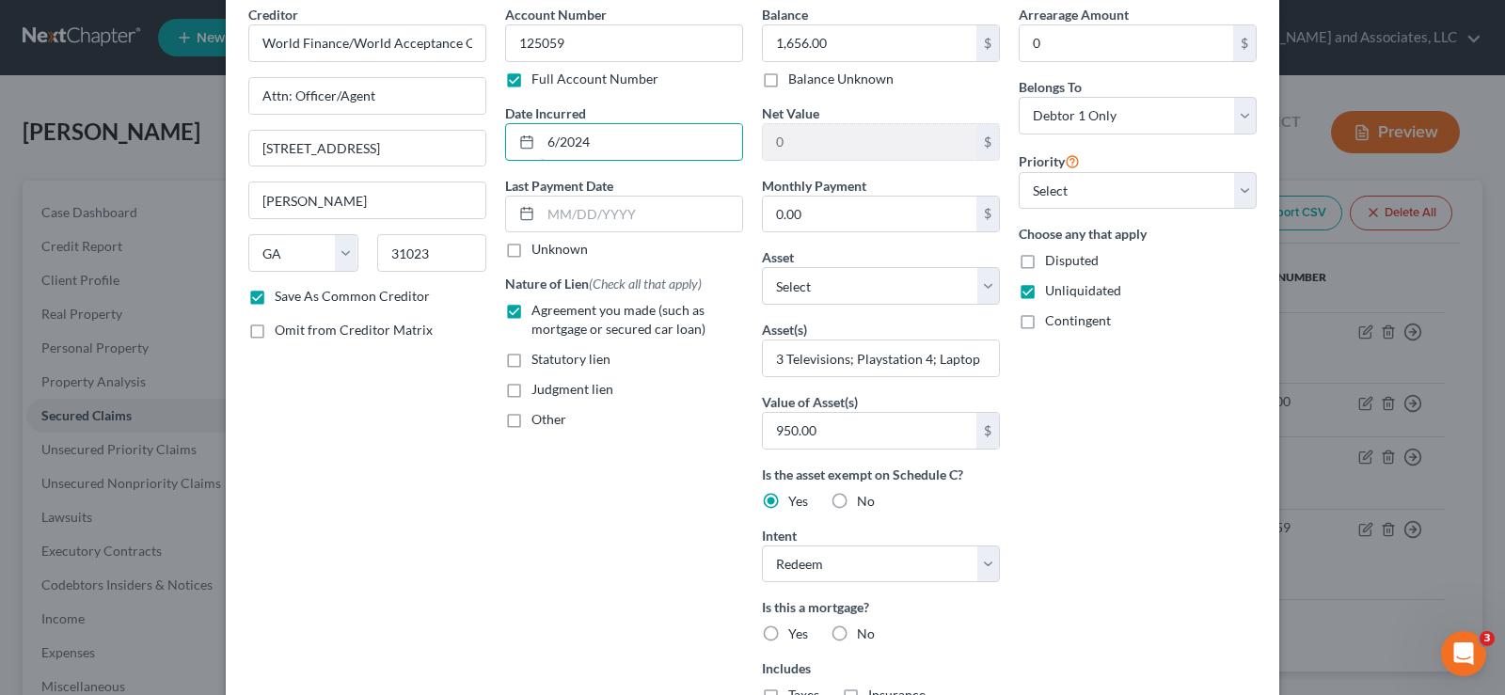
scroll to position [115, 0]
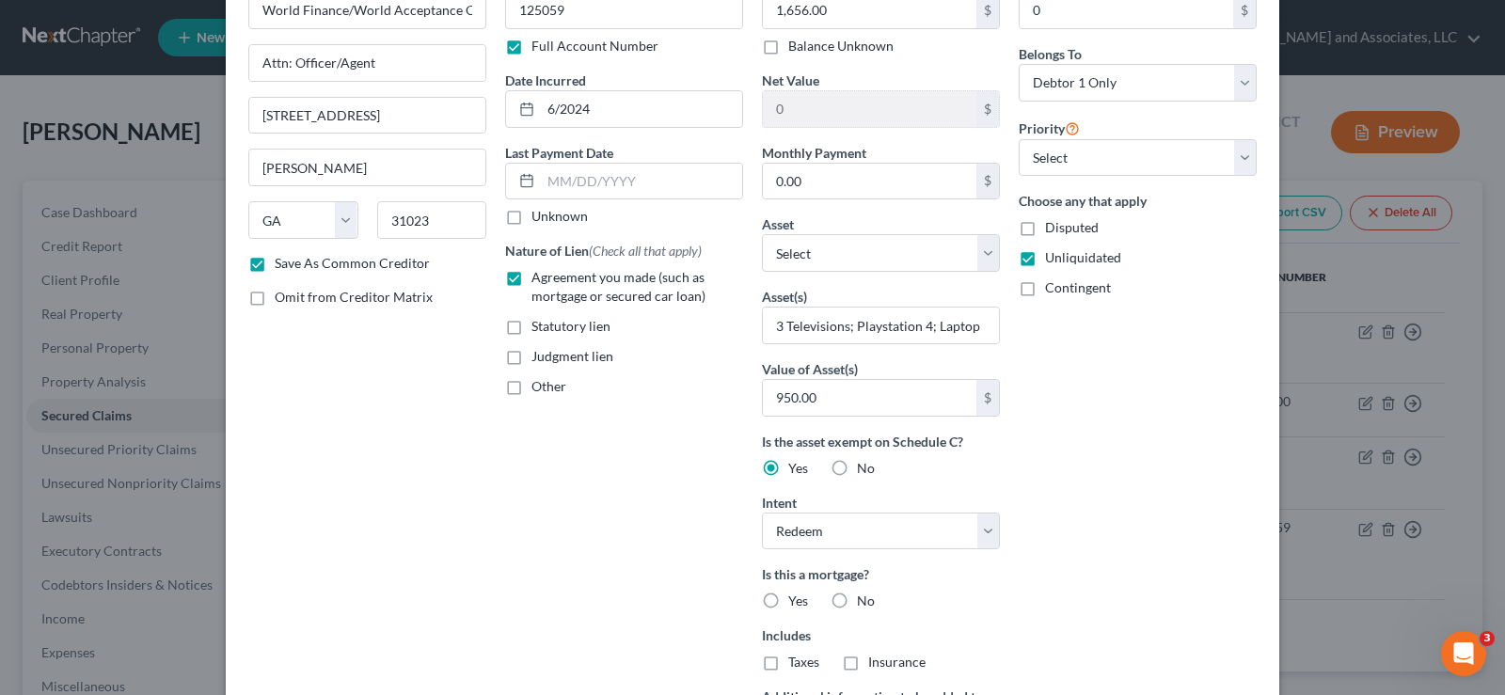
drag, startPoint x: 829, startPoint y: 603, endPoint x: 850, endPoint y: 597, distance: 21.5
click at [857, 603] on label "No" at bounding box center [866, 601] width 18 height 19
click at [865, 603] on input "No" at bounding box center [871, 598] width 12 height 12
radio input "true"
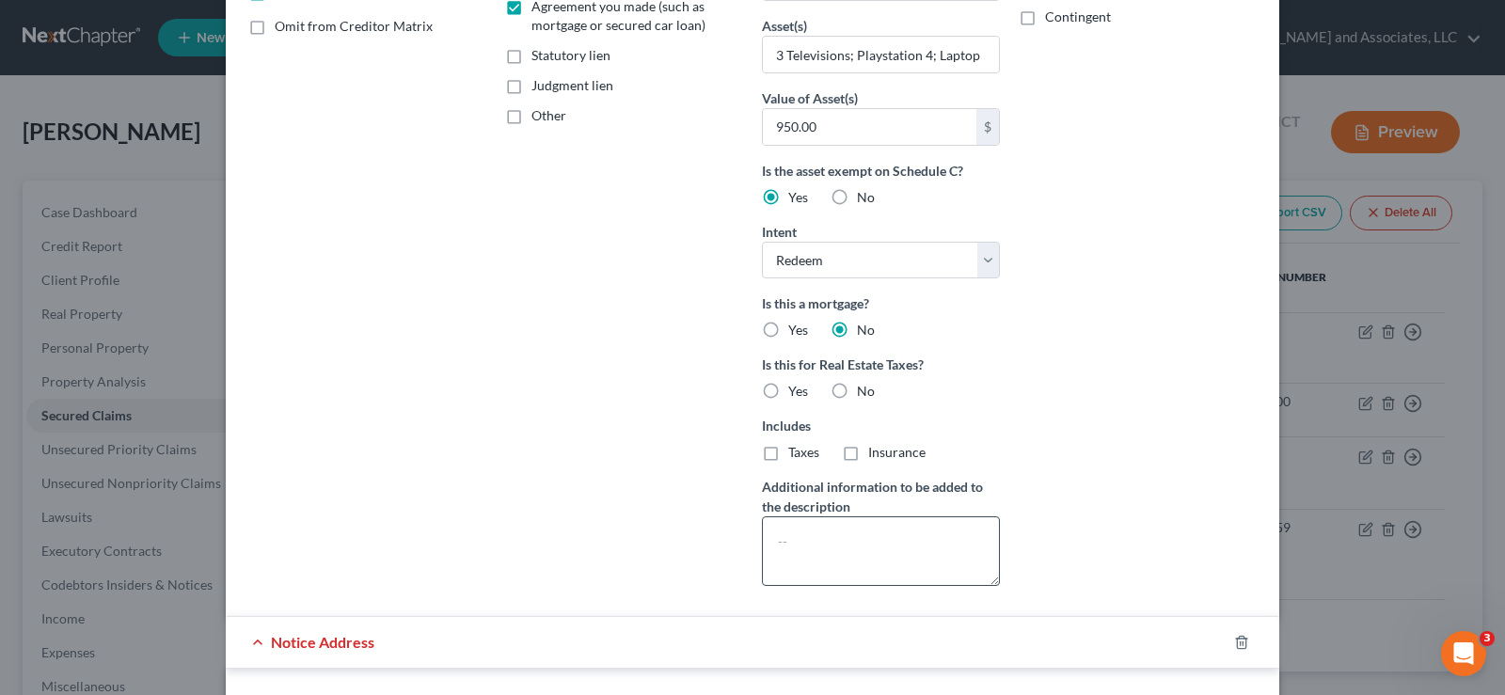
scroll to position [397, 0]
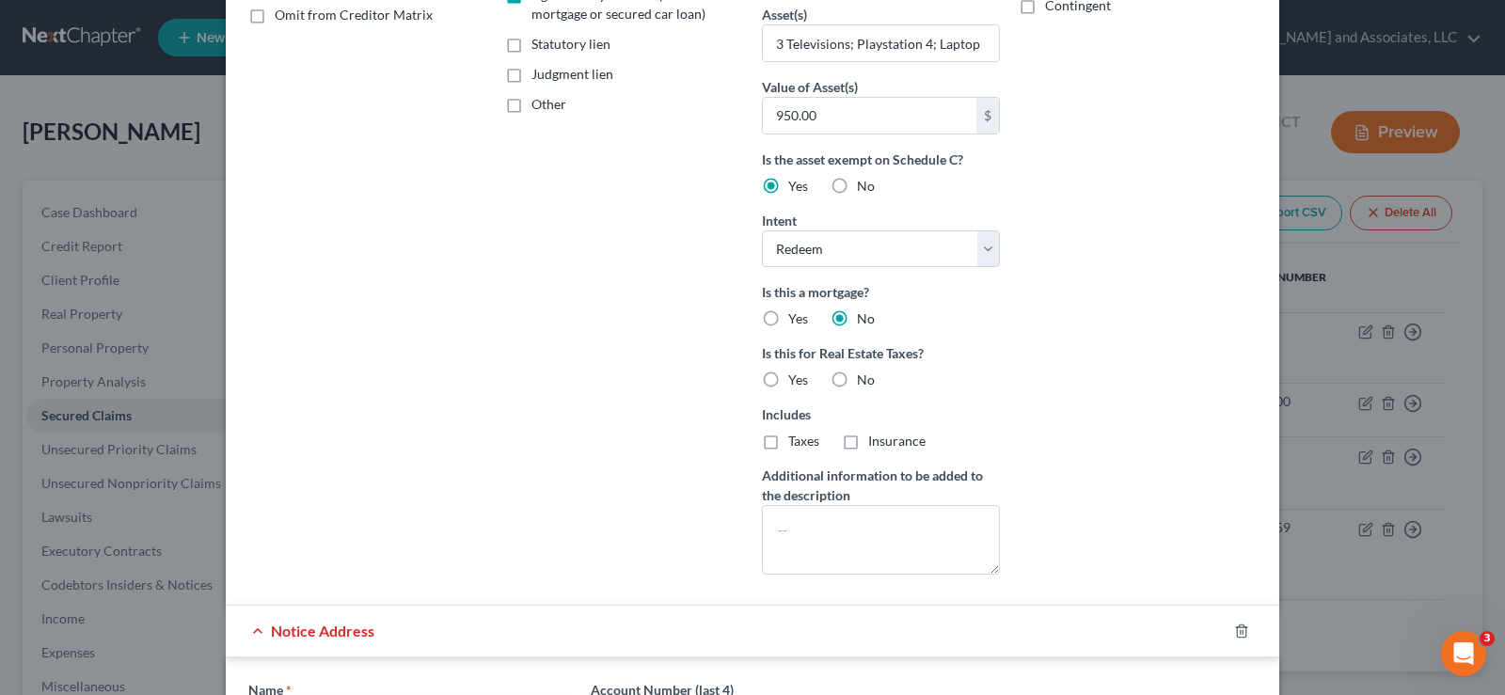
click at [857, 381] on label "No" at bounding box center [866, 380] width 18 height 19
click at [865, 381] on input "No" at bounding box center [871, 377] width 12 height 12
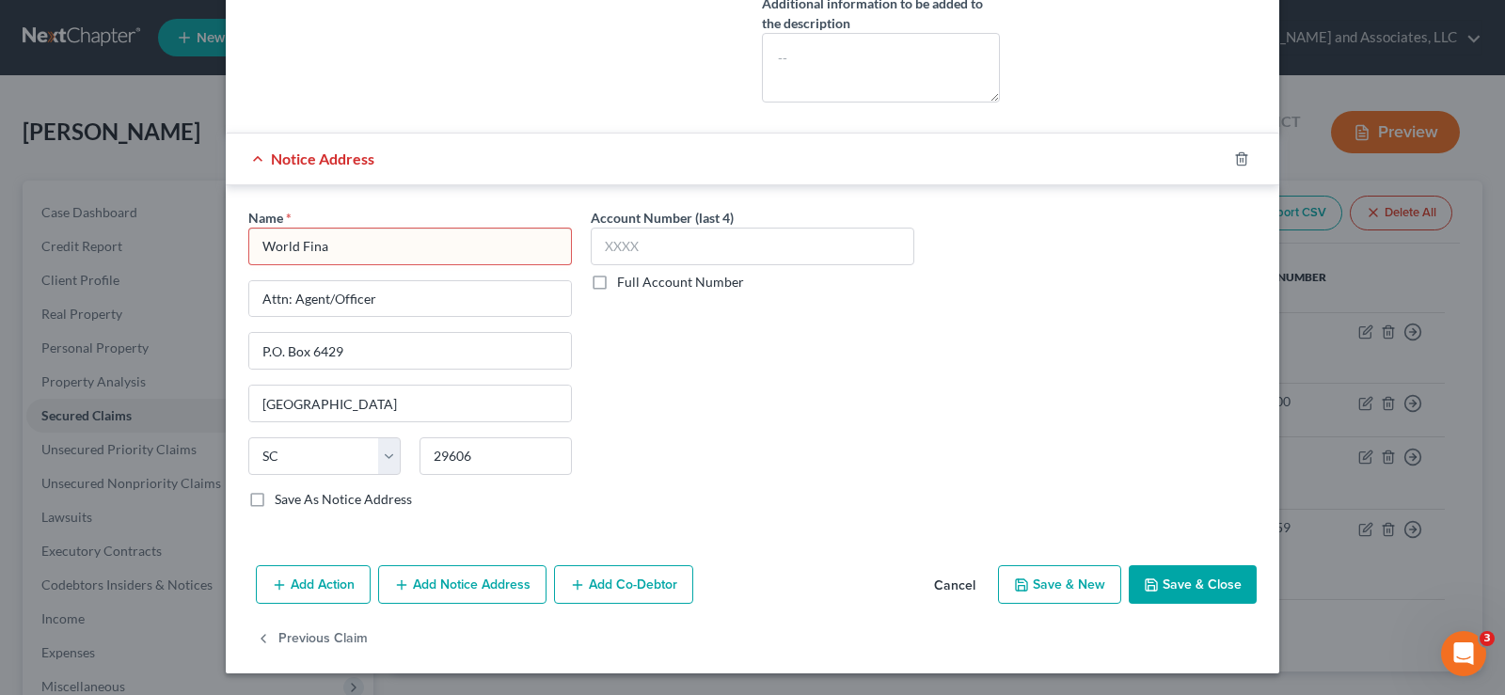
scroll to position [870, 0]
click at [341, 253] on input "World Fina" at bounding box center [410, 246] width 324 height 38
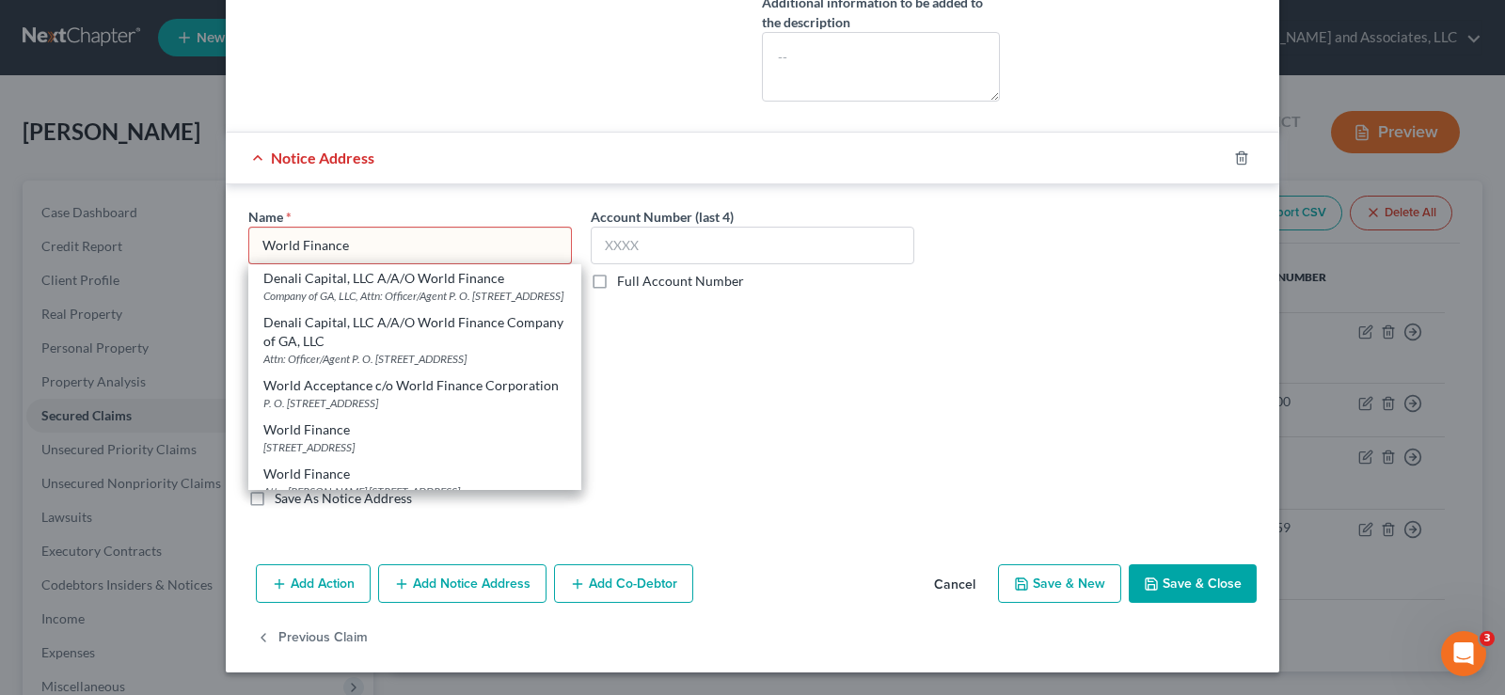
click at [1044, 430] on div "Name * World Finance Denali Capital, LLC A/A/O World Finance Company of GA, LLC…" at bounding box center [752, 365] width 1027 height 316
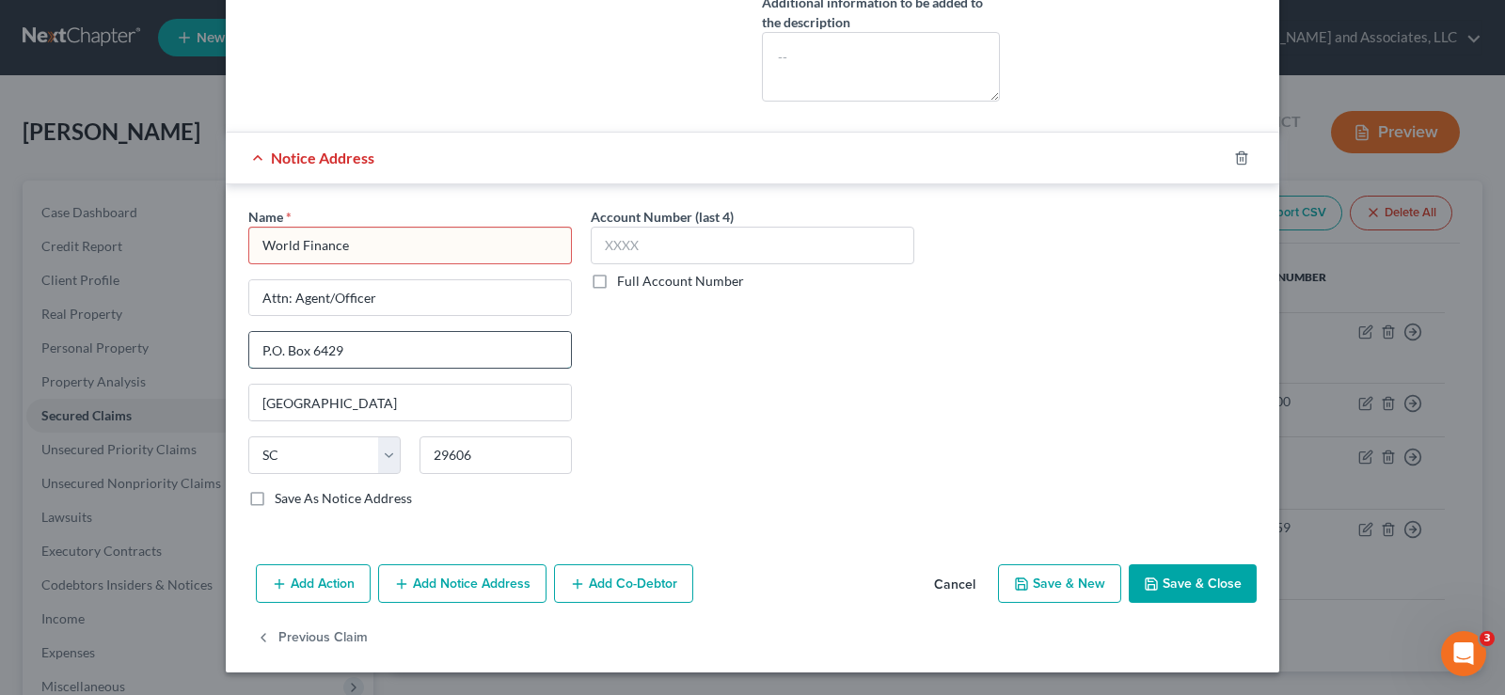
click at [347, 353] on input "P.O. Box 6429" at bounding box center [410, 350] width 322 height 36
drag, startPoint x: 254, startPoint y: 351, endPoint x: 408, endPoint y: 372, distance: 155.7
click at [408, 372] on div "Name * World Finance Attn: Agent/Officer P.O. [GEOGRAPHIC_DATA] [US_STATE][GEOG…" at bounding box center [410, 357] width 324 height 301
click at [384, 299] on input "Attn: Agent/Officer" at bounding box center [410, 298] width 322 height 36
paste input "P.O. Box 6295"
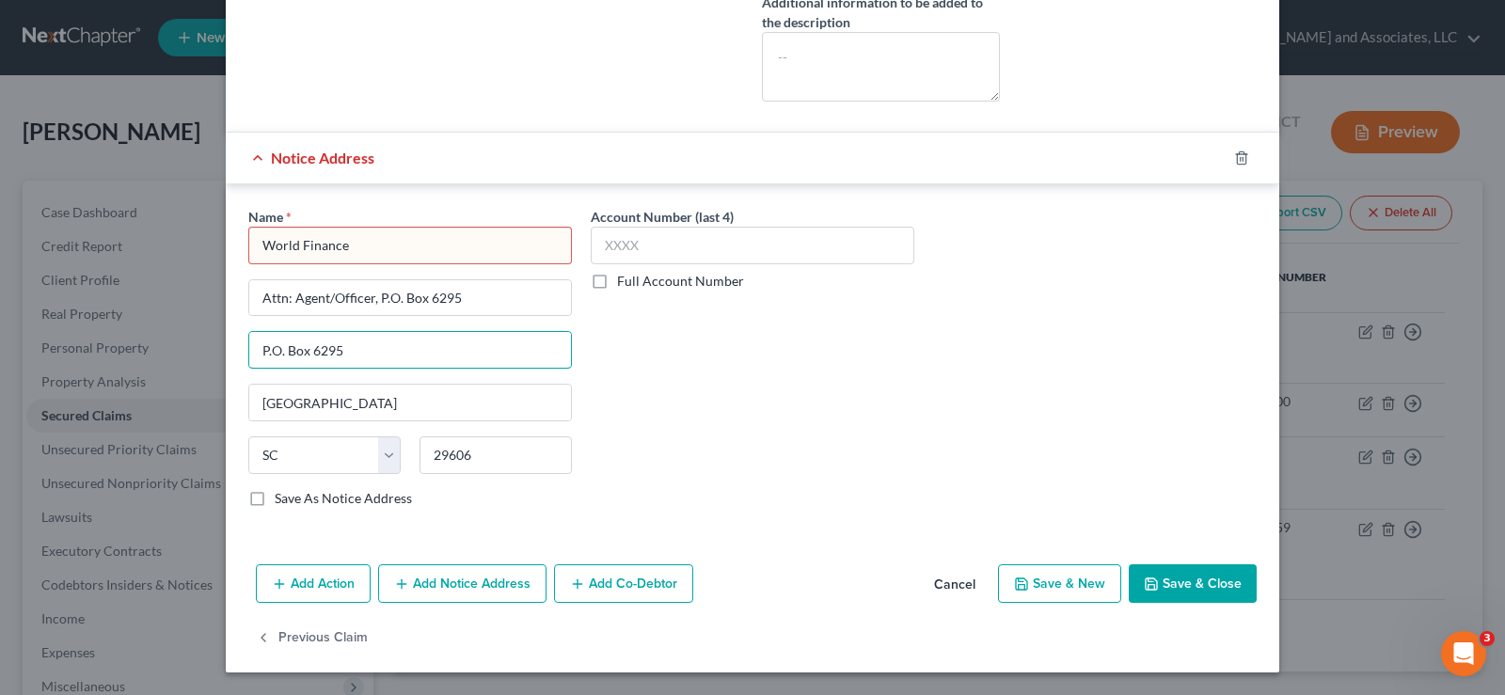
drag, startPoint x: 363, startPoint y: 350, endPoint x: 104, endPoint y: 352, distance: 258.7
click at [106, 352] on div "Edit Secured Claim × Creditor * World Finance/World Acceptance Corporation Attn…" at bounding box center [752, 347] width 1505 height 695
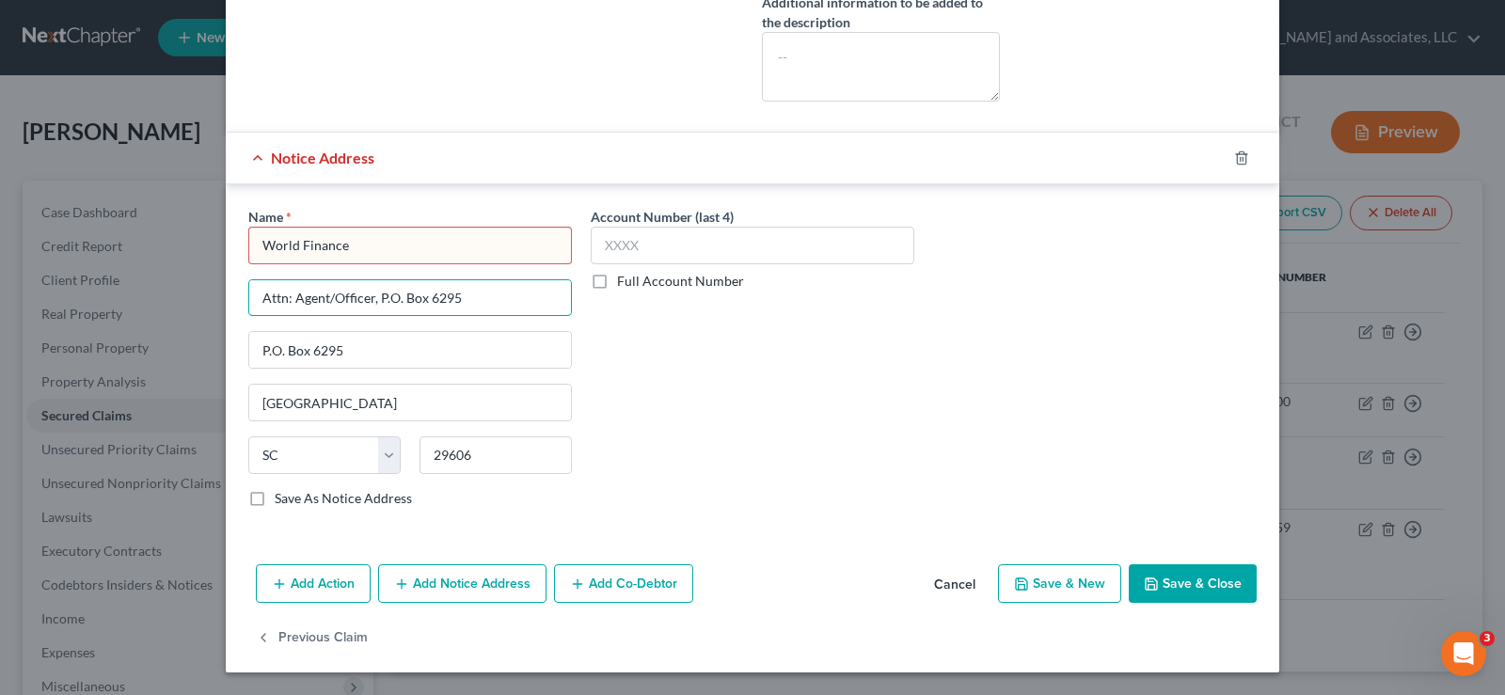
drag, startPoint x: 496, startPoint y: 296, endPoint x: 0, endPoint y: 303, distance: 495.9
click at [0, 303] on div "Edit Secured Claim × Creditor * World Finance/World Acceptance Corporation Attn…" at bounding box center [752, 347] width 1505 height 695
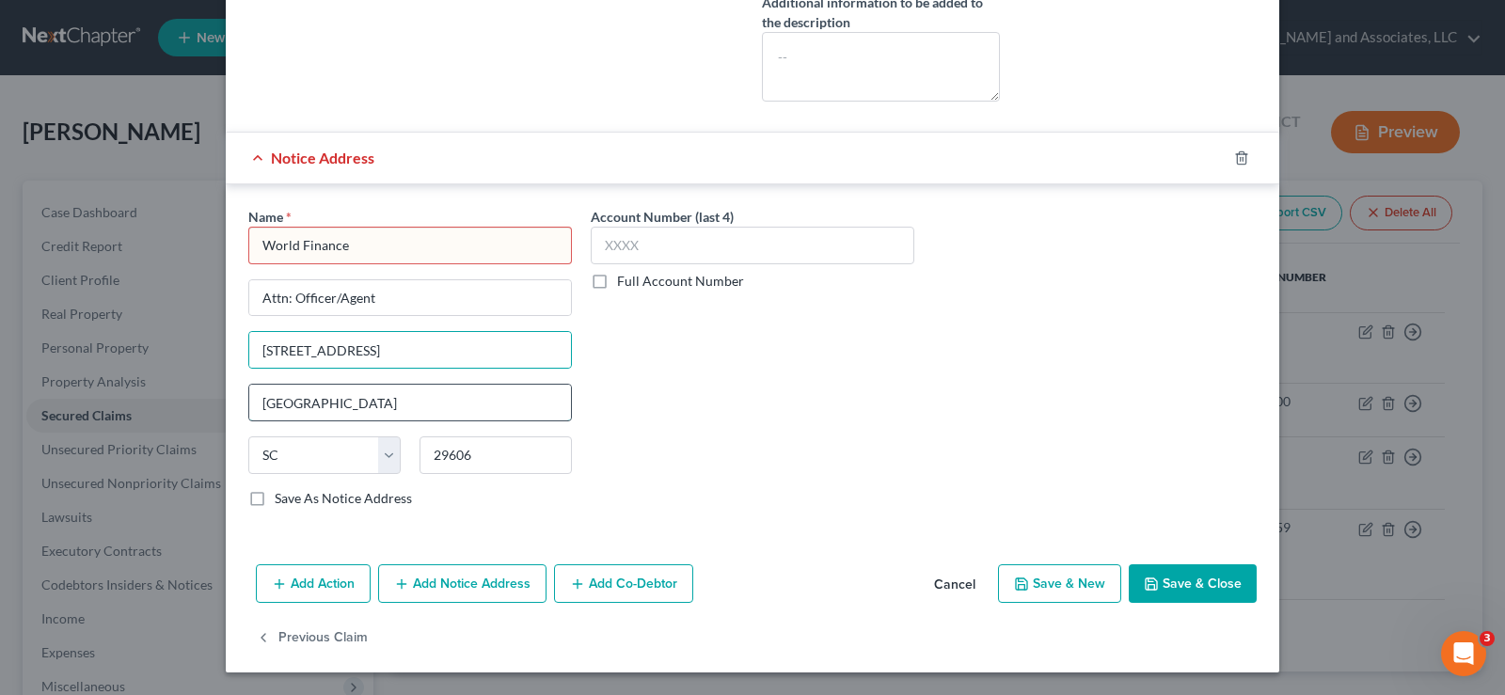
click at [387, 405] on input "[GEOGRAPHIC_DATA]" at bounding box center [410, 403] width 322 height 36
click at [278, 460] on select "State [US_STATE] AK AR AZ CA CO CT DE DC [GEOGRAPHIC_DATA] [GEOGRAPHIC_DATA] GU…" at bounding box center [324, 456] width 152 height 38
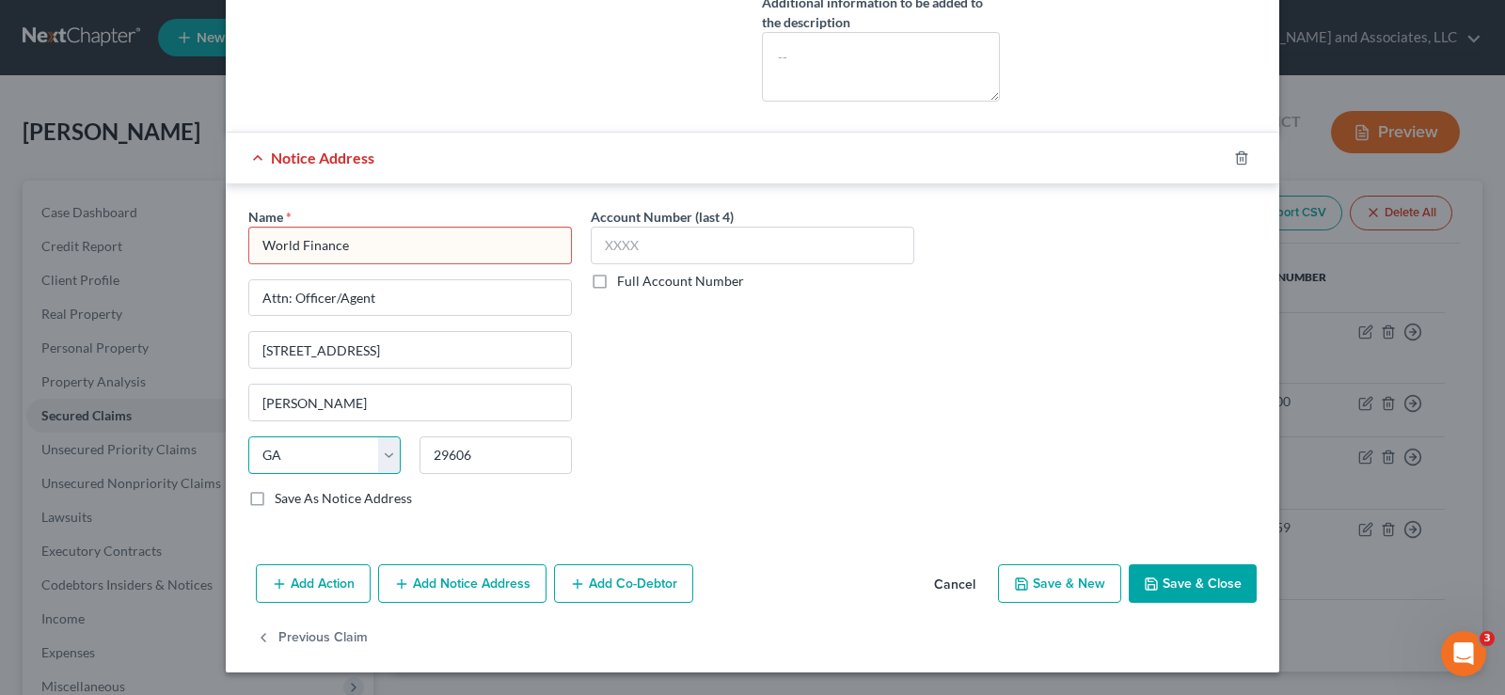
click at [248, 437] on select "State [US_STATE] AK AR AZ CA CO CT DE DC [GEOGRAPHIC_DATA] [GEOGRAPHIC_DATA] GU…" at bounding box center [324, 456] width 152 height 38
click at [526, 459] on input "29606" at bounding box center [496, 456] width 152 height 38
click at [448, 246] on input "World Finance" at bounding box center [410, 246] width 324 height 38
click at [486, 444] on input "29606" at bounding box center [496, 456] width 152 height 38
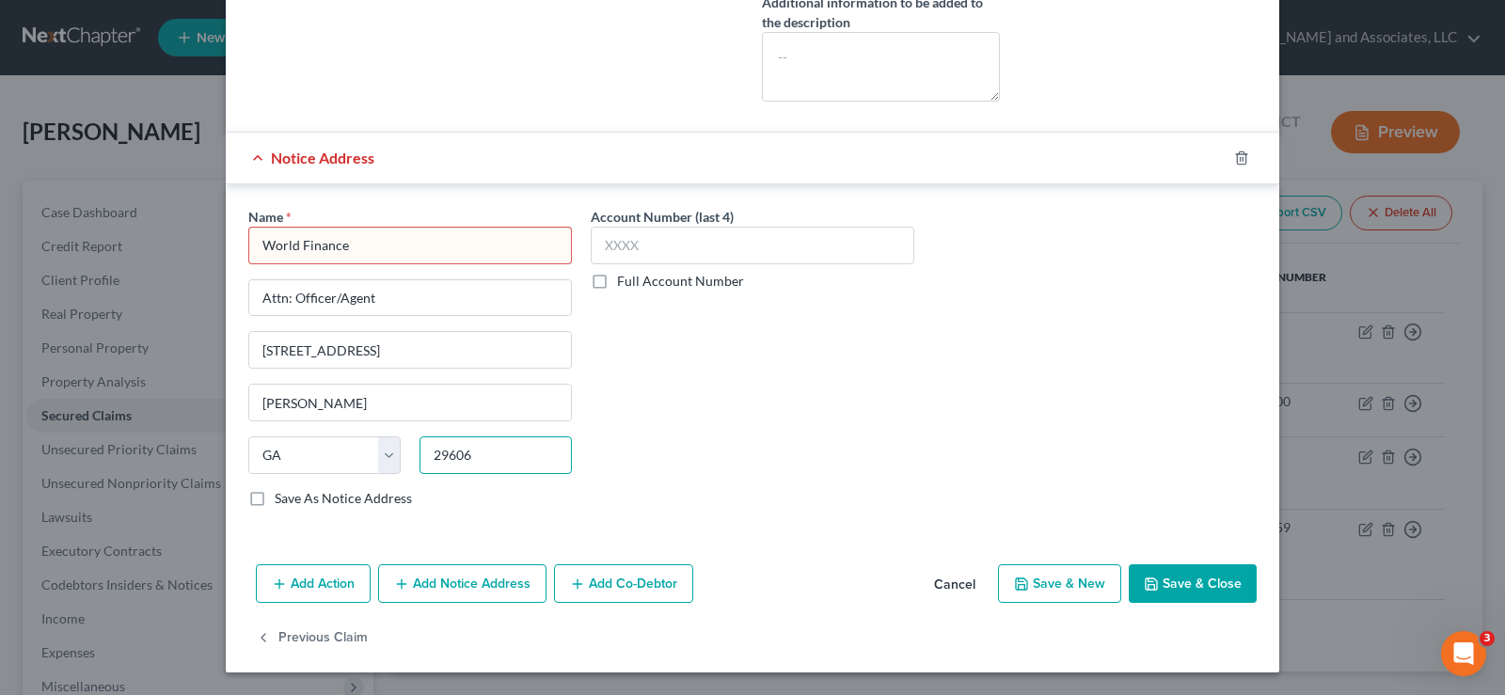
click at [486, 444] on input "29606" at bounding box center [496, 456] width 152 height 38
click at [417, 228] on input "World Finance" at bounding box center [410, 246] width 324 height 38
click at [1192, 584] on button "Save & Close" at bounding box center [1193, 585] width 128 height 40
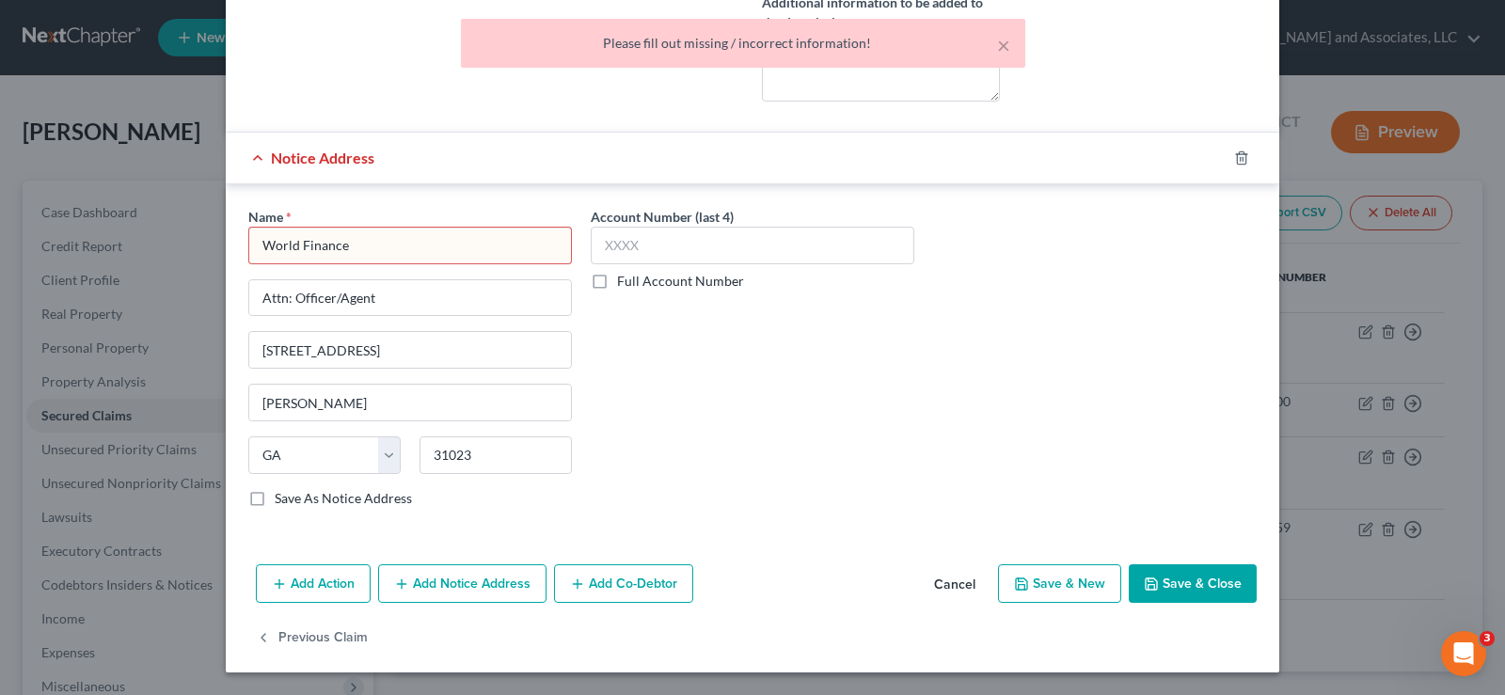
click at [417, 251] on input "World Finance" at bounding box center [410, 246] width 324 height 38
drag, startPoint x: 417, startPoint y: 251, endPoint x: 107, endPoint y: 245, distance: 309.6
click at [112, 245] on div "Edit Secured Claim × Creditor * World Finance/World Acceptance Corporation Attn…" at bounding box center [752, 347] width 1505 height 695
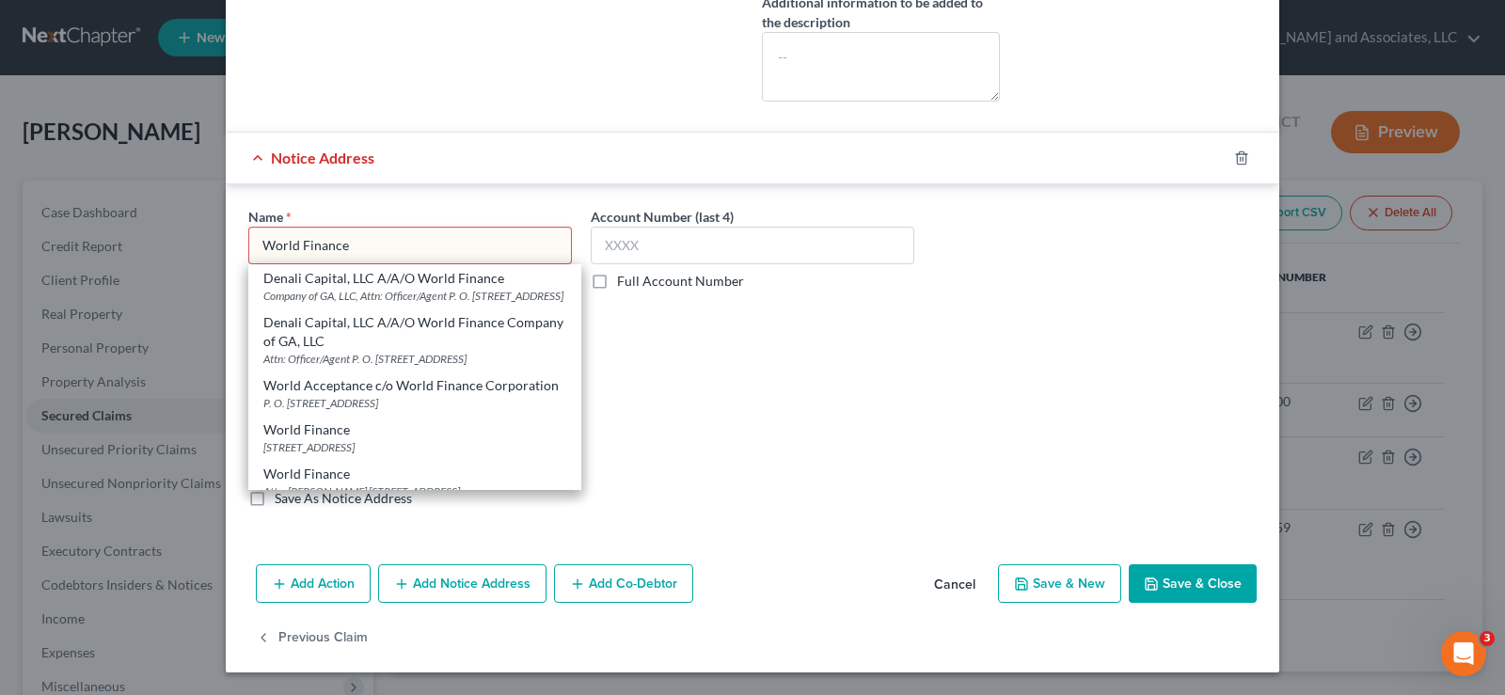
click at [676, 388] on div "Account Number (last 4) Full Account Number" at bounding box center [752, 365] width 342 height 316
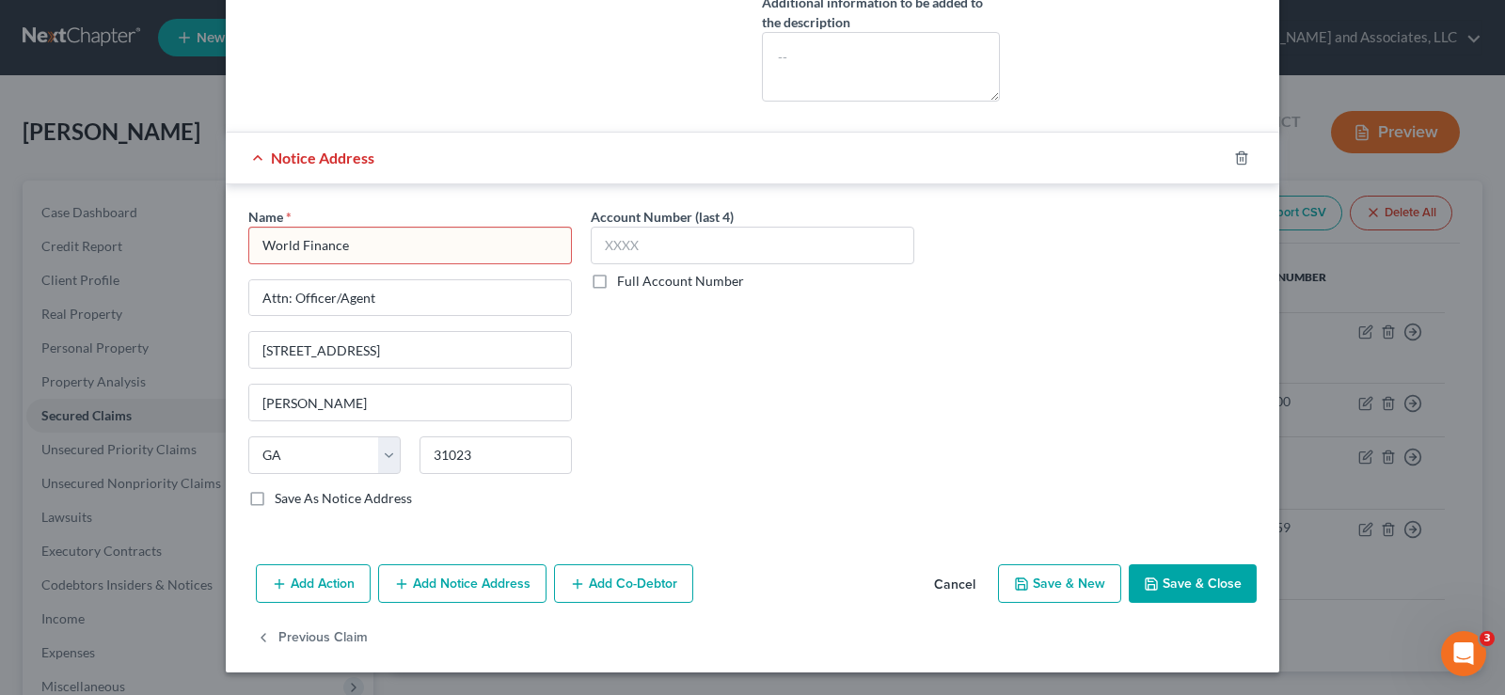
click at [275, 502] on label "Save As Notice Address" at bounding box center [343, 498] width 137 height 19
click at [282, 501] on input "Save As Notice Address" at bounding box center [288, 495] width 12 height 12
click at [359, 258] on input "World Finance" at bounding box center [410, 246] width 324 height 38
click at [1206, 586] on button "Save & Close" at bounding box center [1193, 585] width 128 height 40
click at [359, 247] on input "World Finance" at bounding box center [410, 246] width 324 height 38
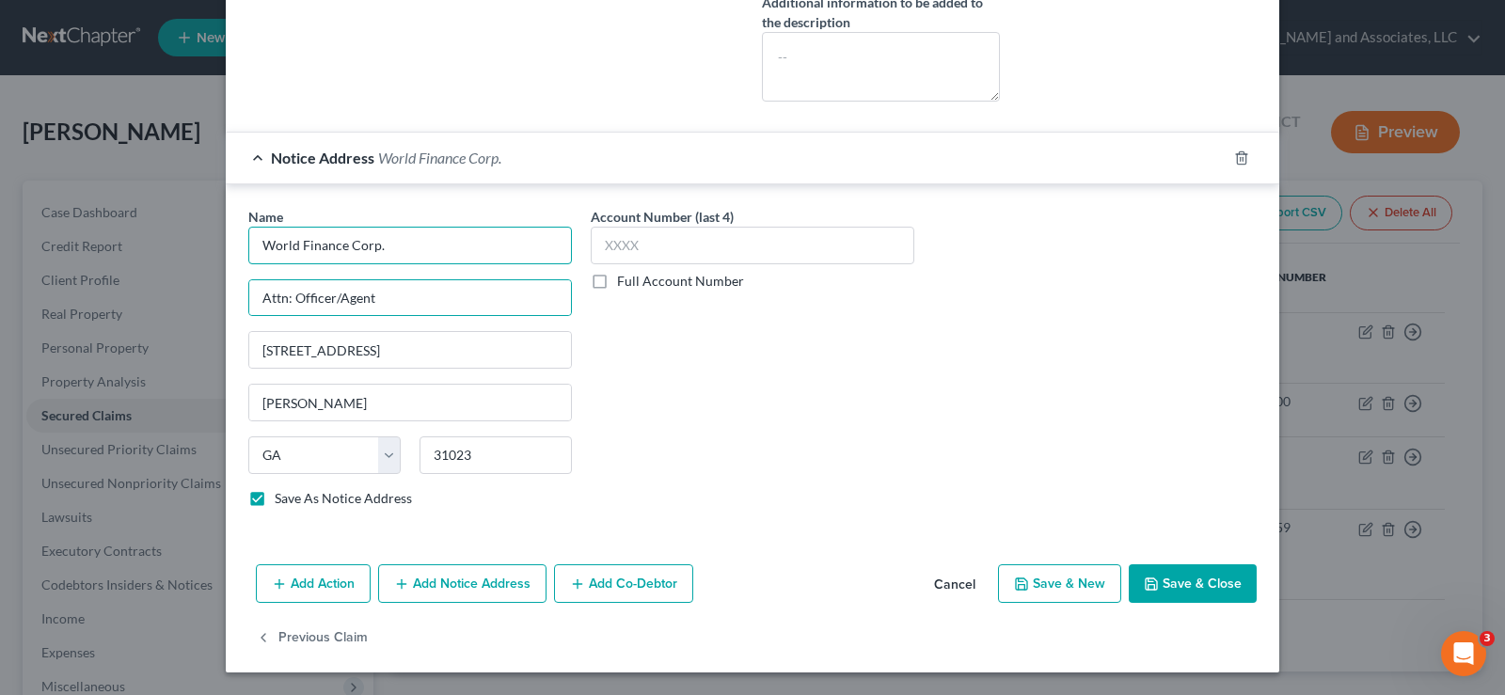
click at [493, 244] on input "World Finance Corp." at bounding box center [410, 246] width 324 height 38
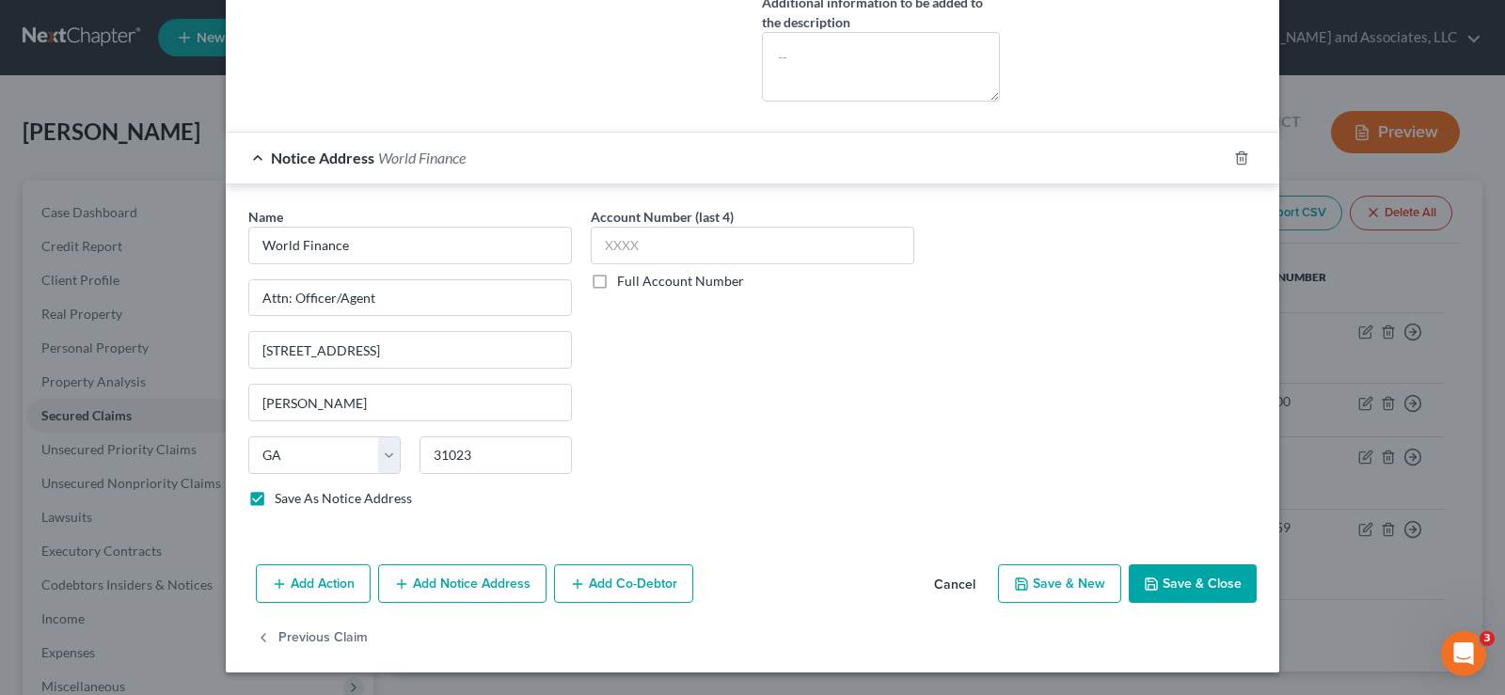
click at [1202, 577] on button "Save & Close" at bounding box center [1193, 585] width 128 height 40
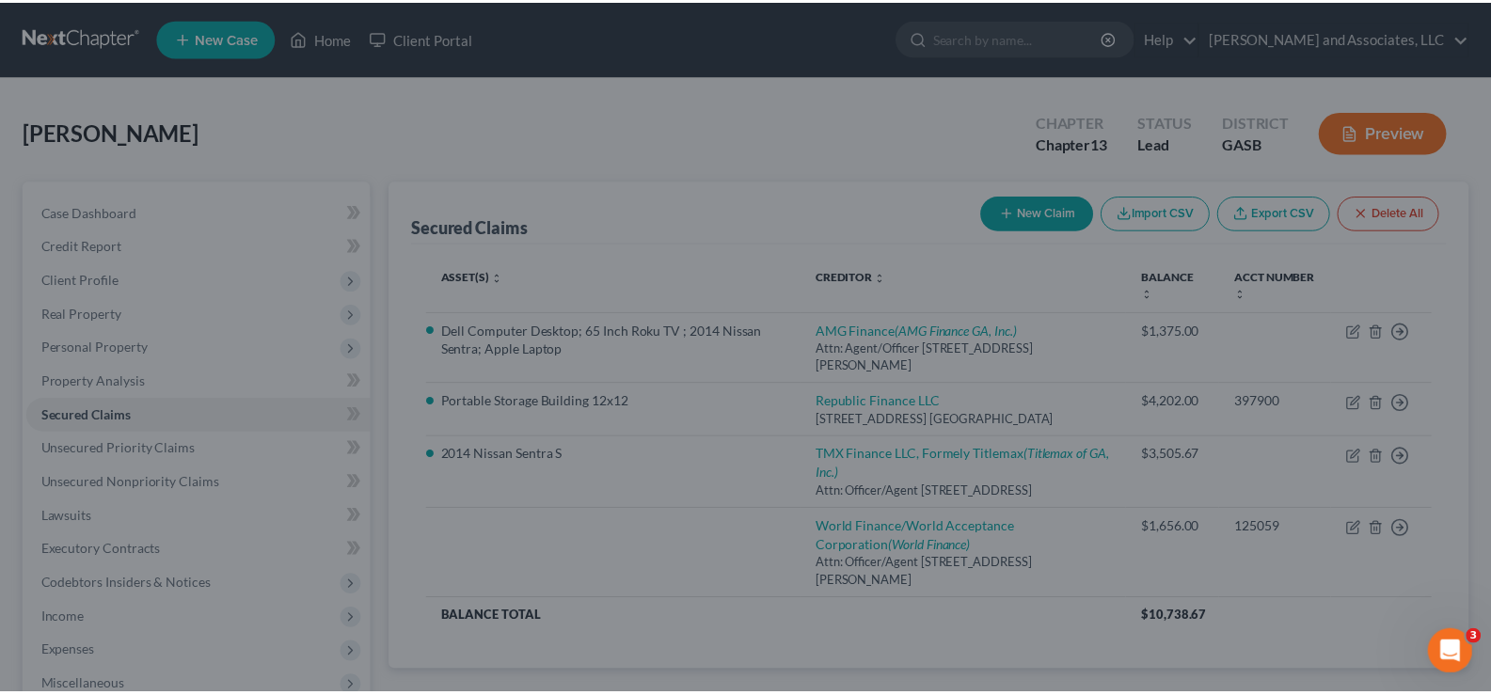
scroll to position [664, 0]
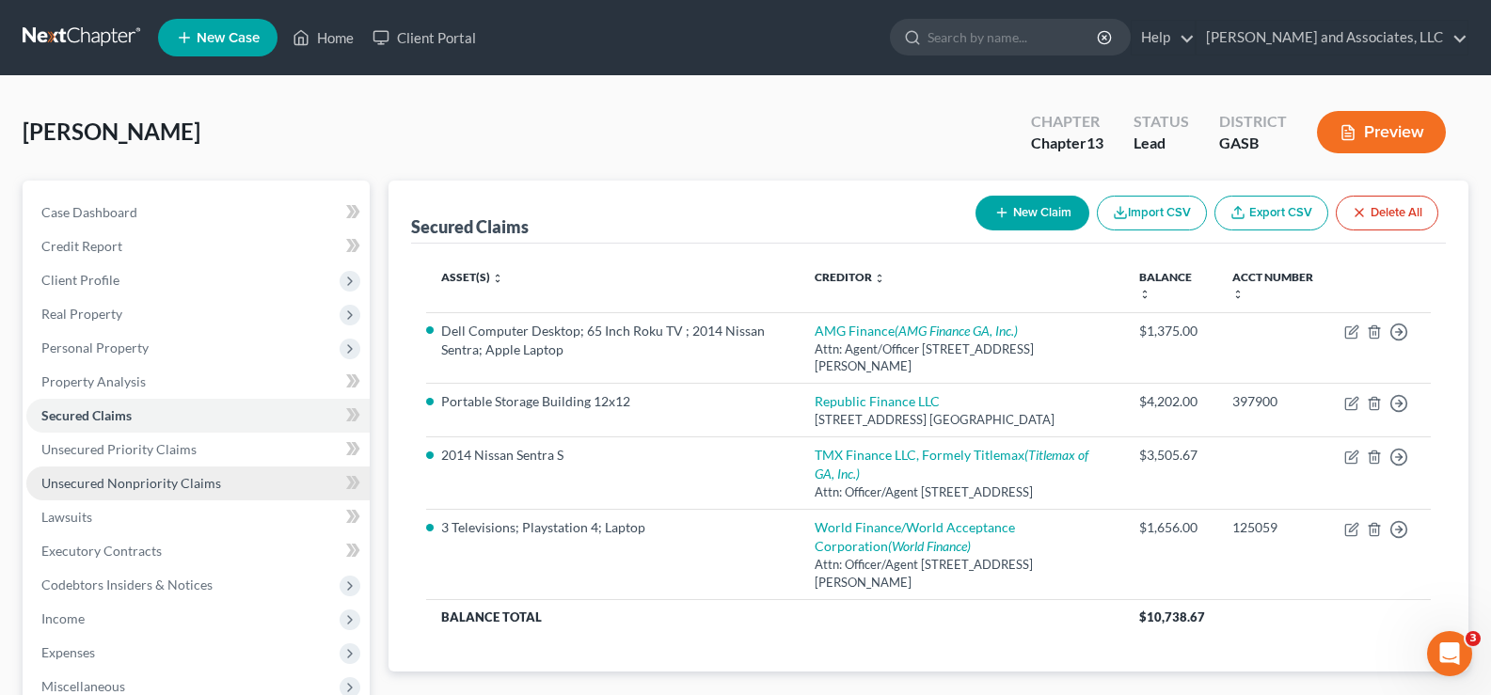
click at [199, 482] on span "Unsecured Nonpriority Claims" at bounding box center [131, 483] width 180 height 16
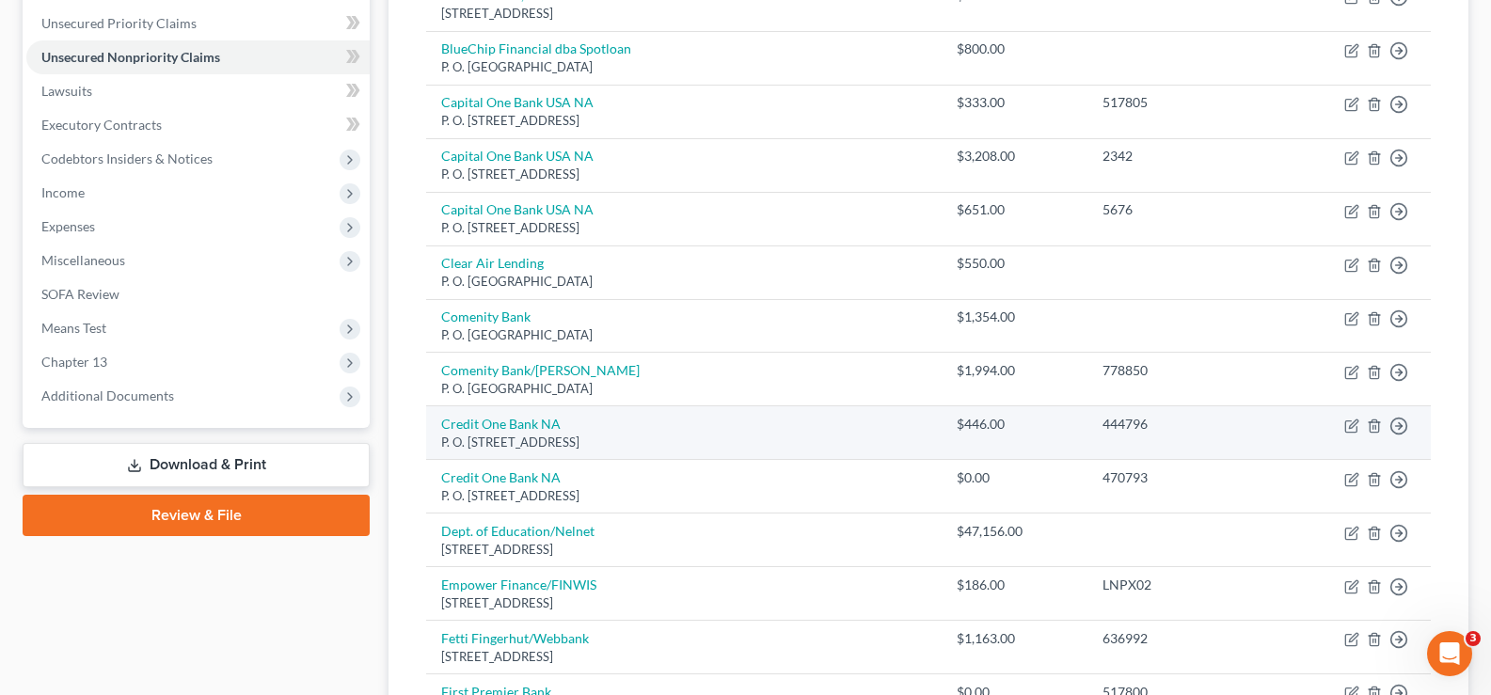
scroll to position [470, 0]
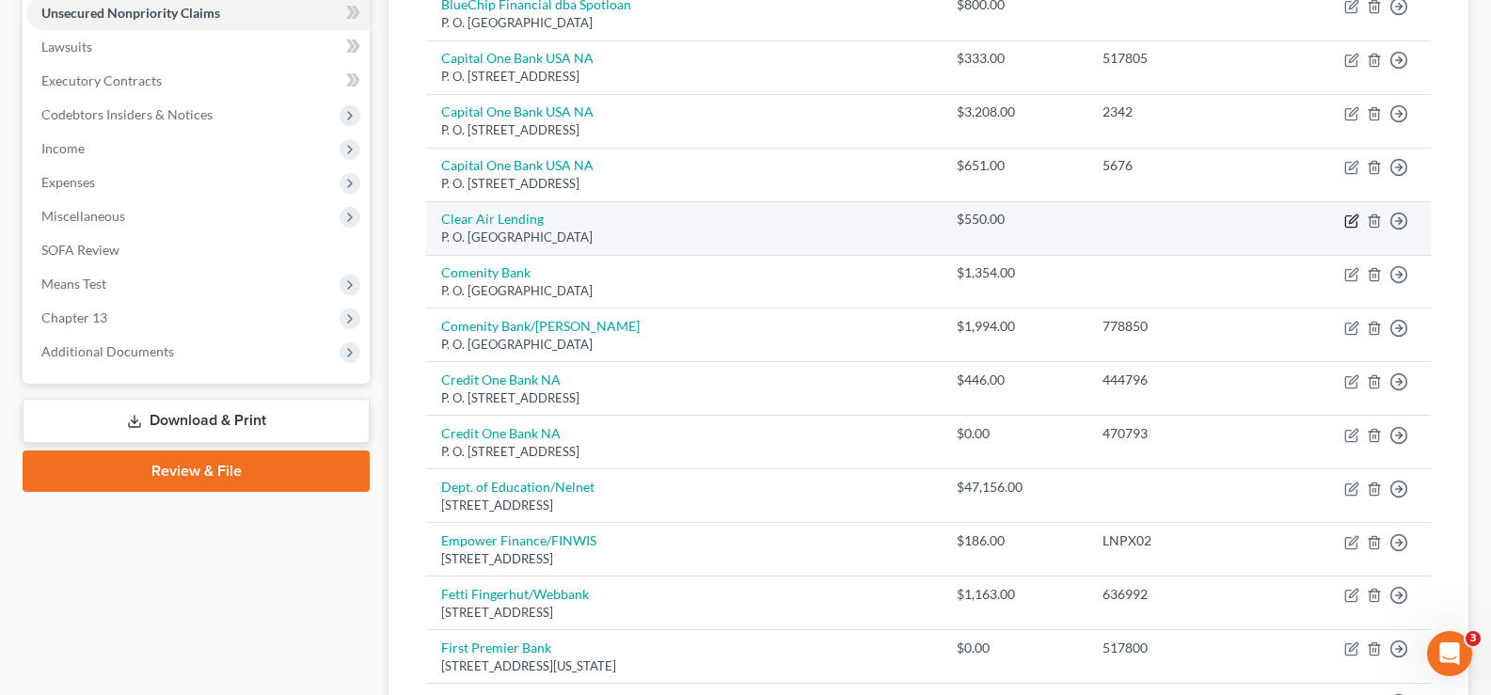
click at [1347, 222] on icon "button" at bounding box center [1351, 221] width 15 height 15
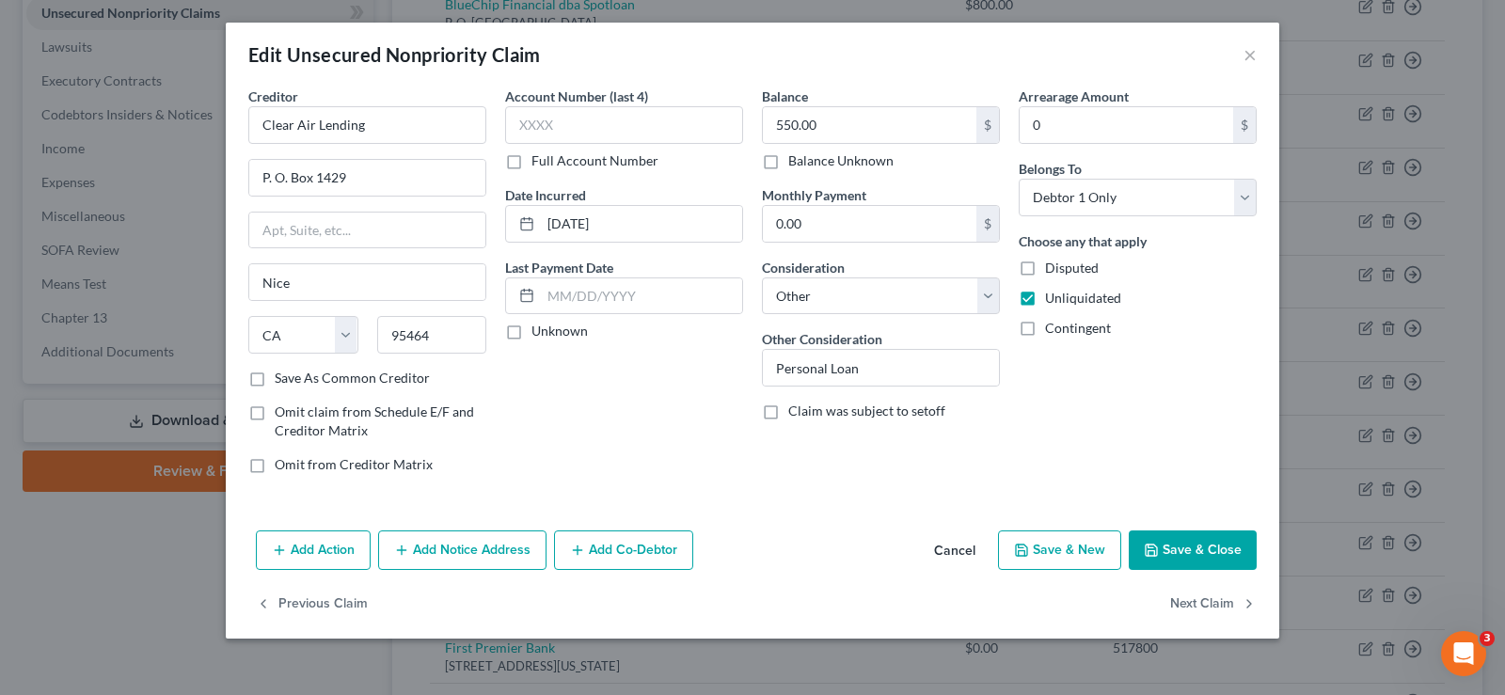
click at [275, 379] on label "Save As Common Creditor" at bounding box center [352, 378] width 155 height 19
click at [282, 379] on input "Save As Common Creditor" at bounding box center [288, 375] width 12 height 12
click at [1178, 551] on button "Save & Close" at bounding box center [1193, 551] width 128 height 40
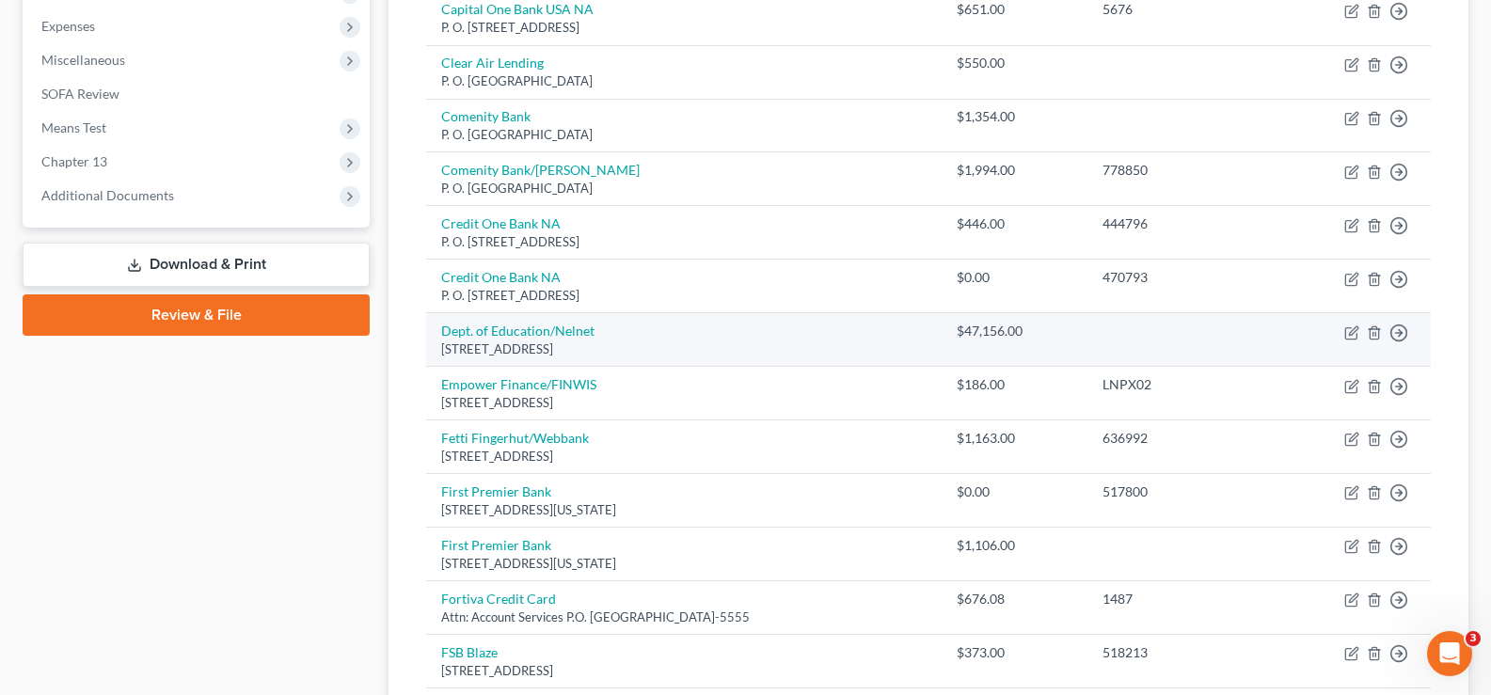
scroll to position [659, 0]
